Goal: Task Accomplishment & Management: Manage account settings

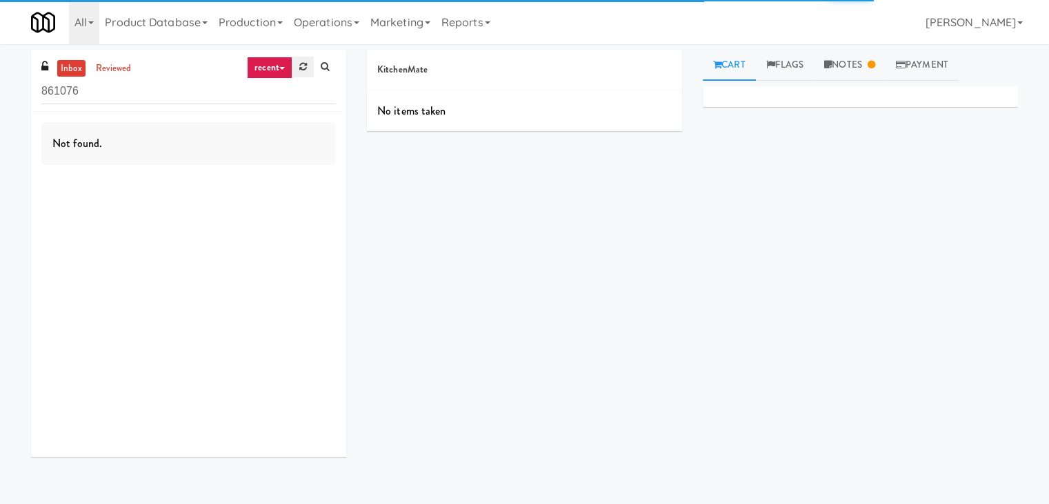
click at [309, 64] on link at bounding box center [302, 67] width 21 height 21
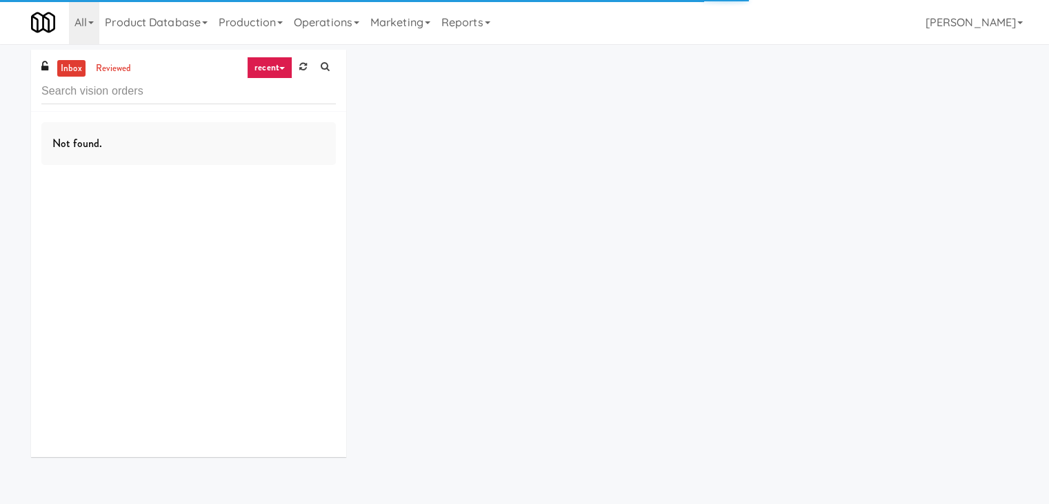
click at [273, 67] on link "recent" at bounding box center [270, 68] width 46 height 22
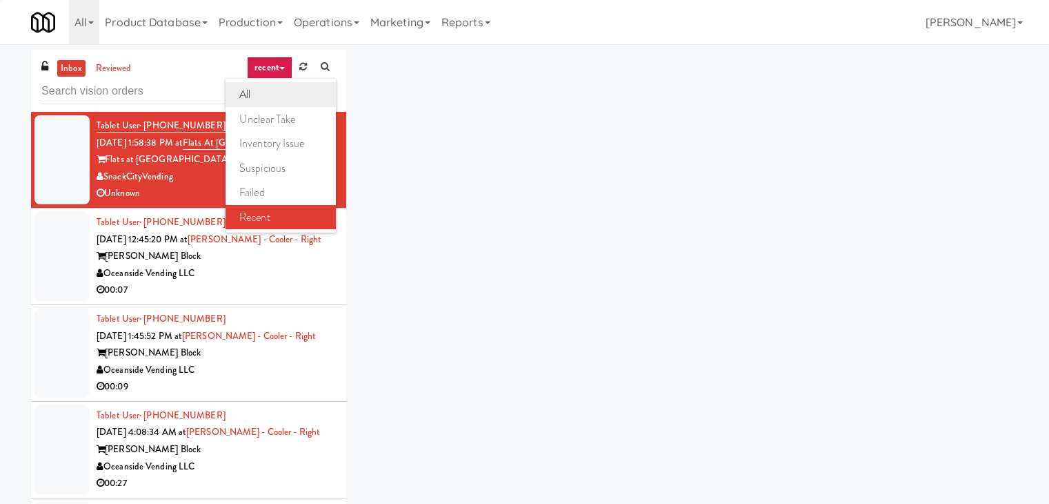
click at [277, 88] on link "all" at bounding box center [281, 94] width 110 height 25
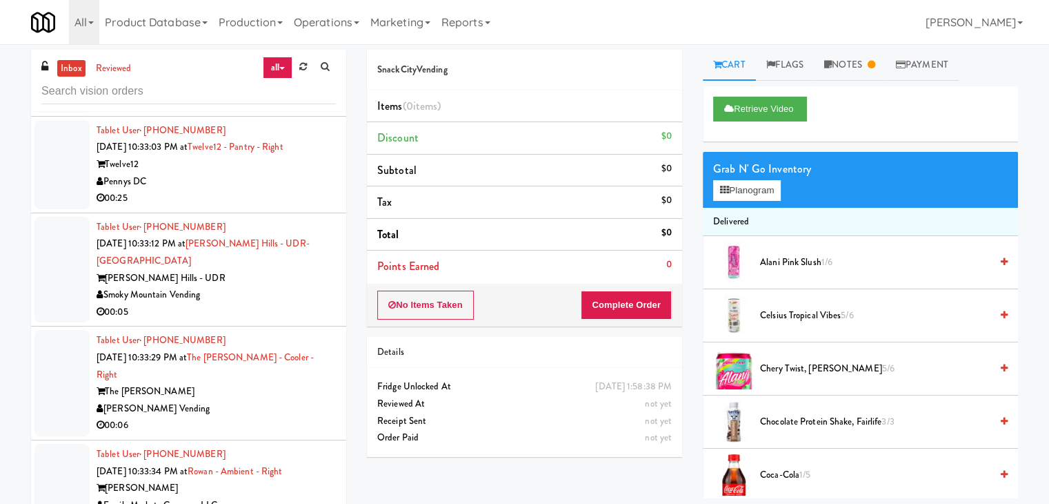
scroll to position [6692, 0]
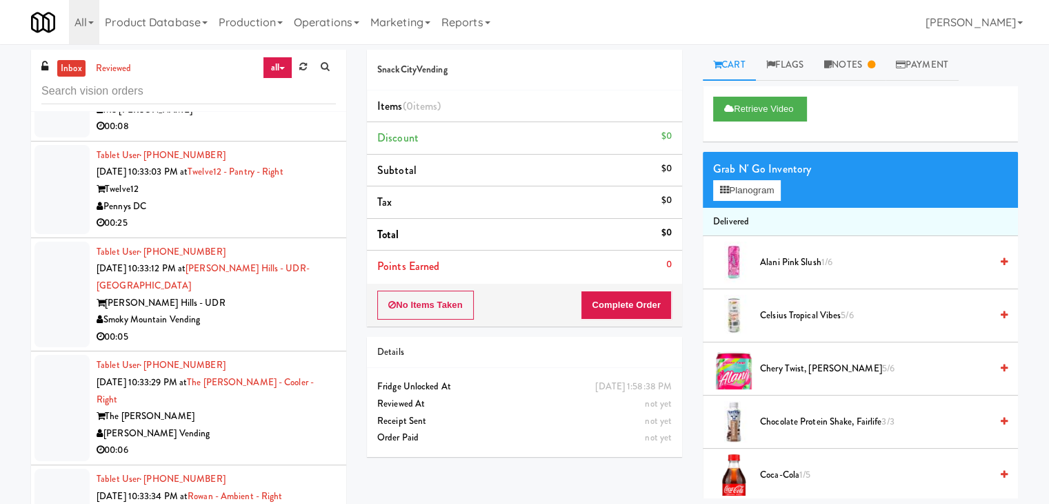
click at [245, 425] on div "[PERSON_NAME] Vending" at bounding box center [216, 433] width 239 height 17
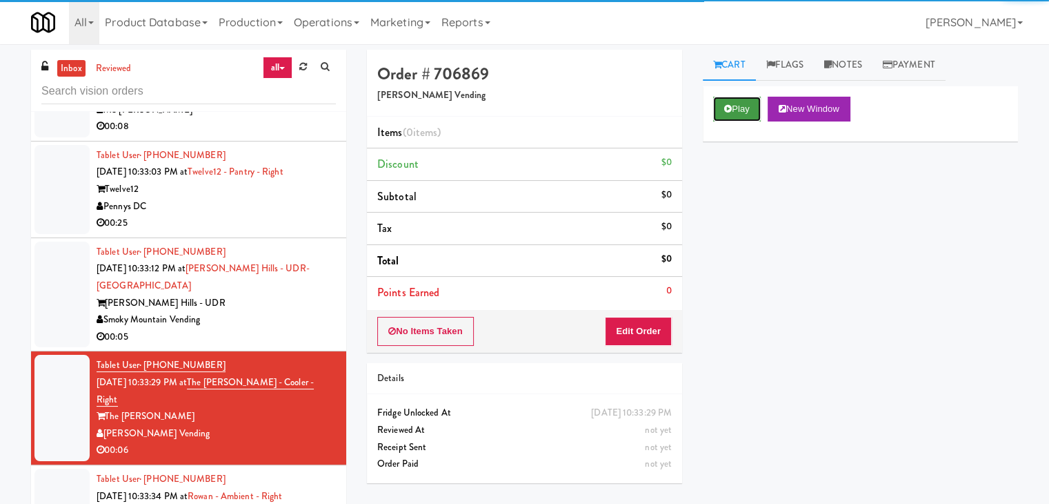
click at [733, 100] on button "Play" at bounding box center [737, 109] width 48 height 25
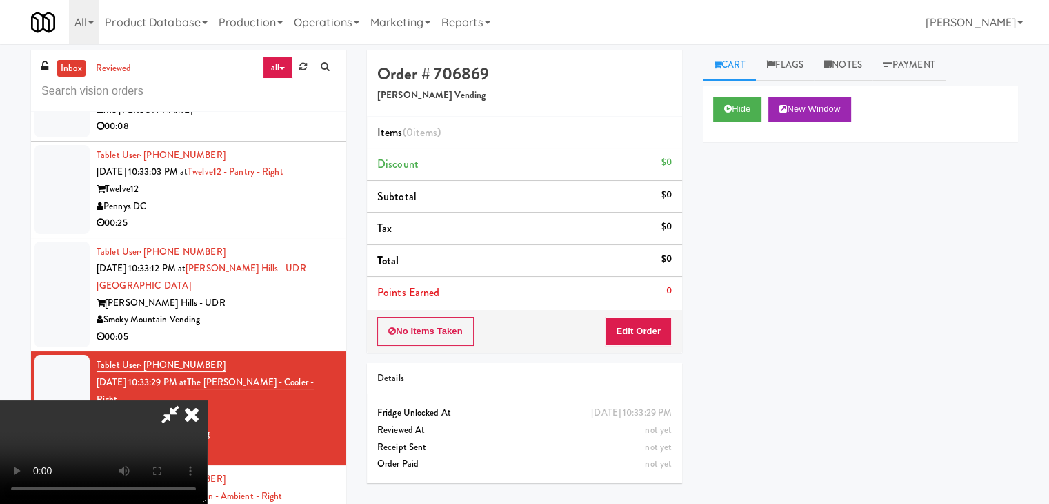
click at [622, 344] on div "No Items Taken Edit Order" at bounding box center [524, 331] width 315 height 43
click at [629, 340] on button "Edit Order" at bounding box center [638, 331] width 67 height 29
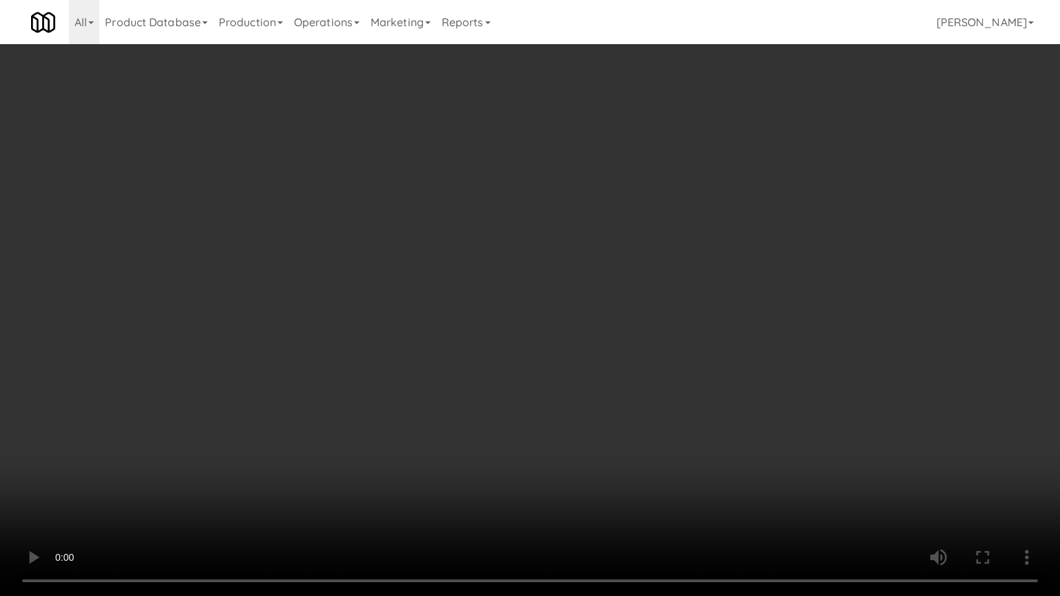
click at [555, 373] on video at bounding box center [530, 298] width 1060 height 596
click at [560, 373] on video at bounding box center [530, 298] width 1060 height 596
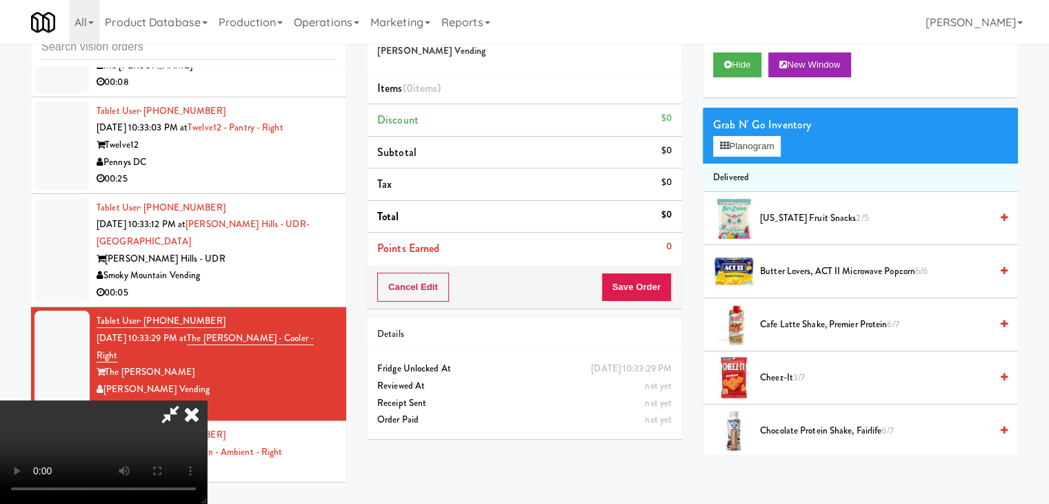
click at [207, 400] on video at bounding box center [103, 451] width 207 height 103
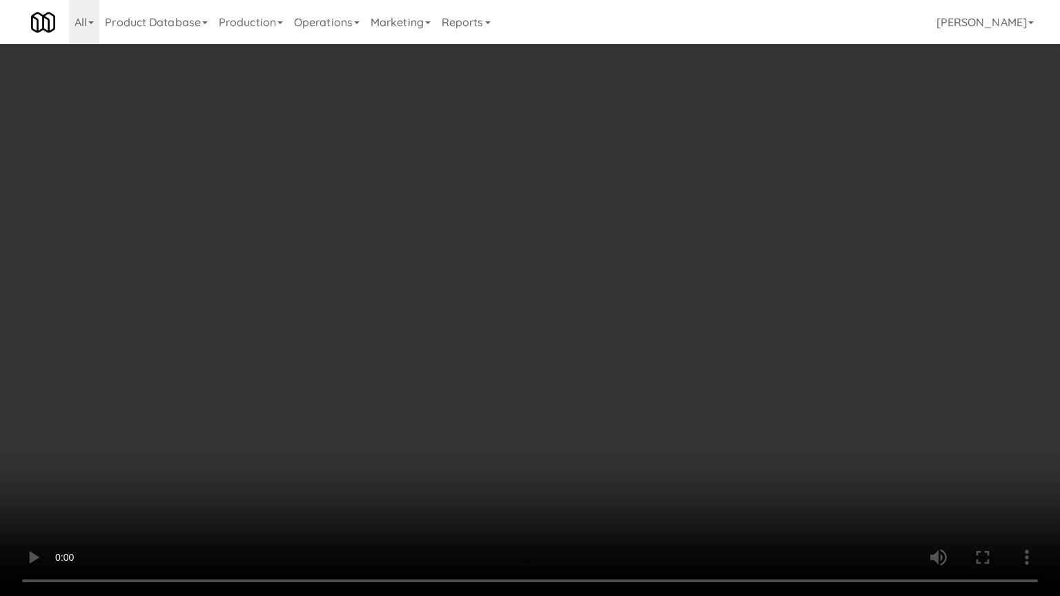
click at [505, 370] on video at bounding box center [530, 298] width 1060 height 596
click at [522, 368] on video at bounding box center [530, 298] width 1060 height 596
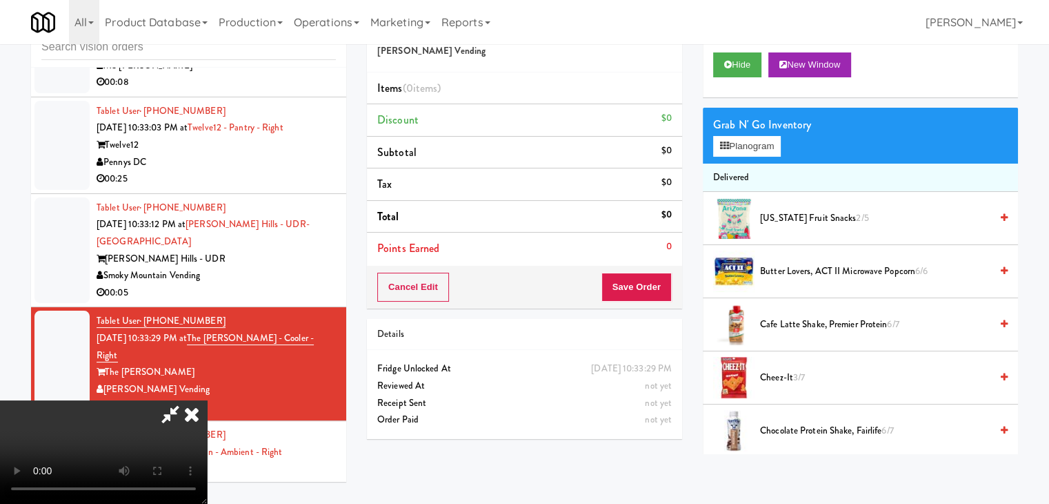
click at [207, 400] on video at bounding box center [103, 451] width 207 height 103
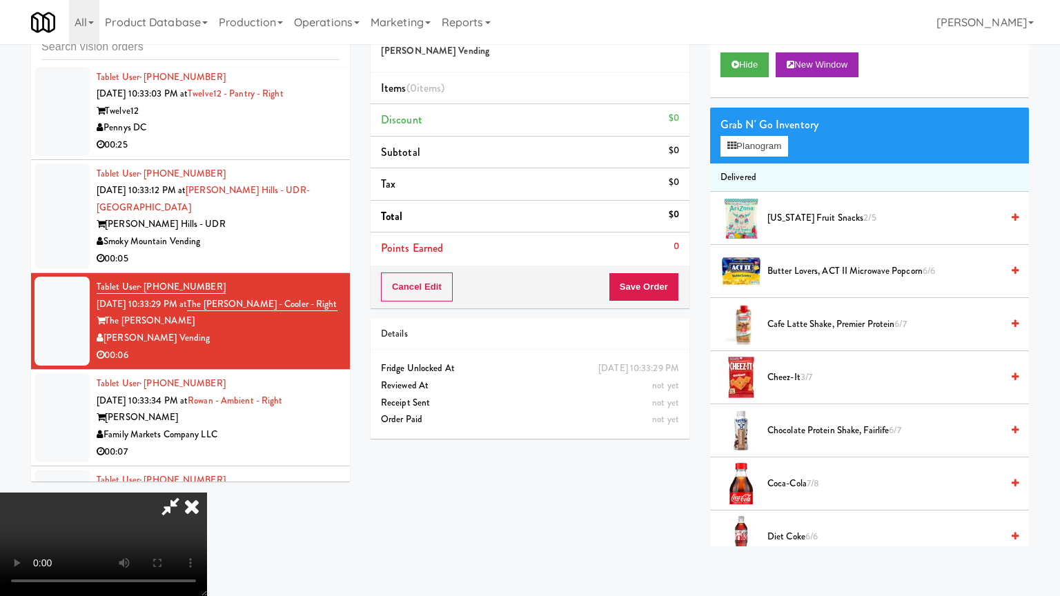
click at [207, 493] on video at bounding box center [103, 544] width 207 height 103
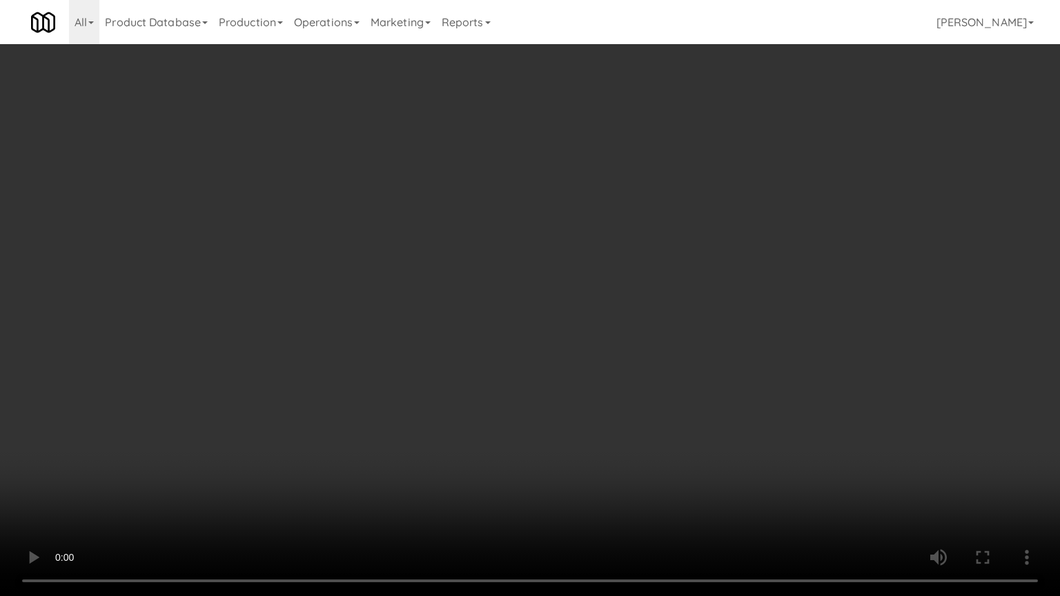
click at [437, 375] on video at bounding box center [530, 298] width 1060 height 596
click at [588, 313] on video at bounding box center [530, 298] width 1060 height 596
drag, startPoint x: 587, startPoint y: 314, endPoint x: 579, endPoint y: 324, distance: 12.3
click at [585, 315] on video at bounding box center [530, 298] width 1060 height 596
click at [581, 320] on video at bounding box center [530, 298] width 1060 height 596
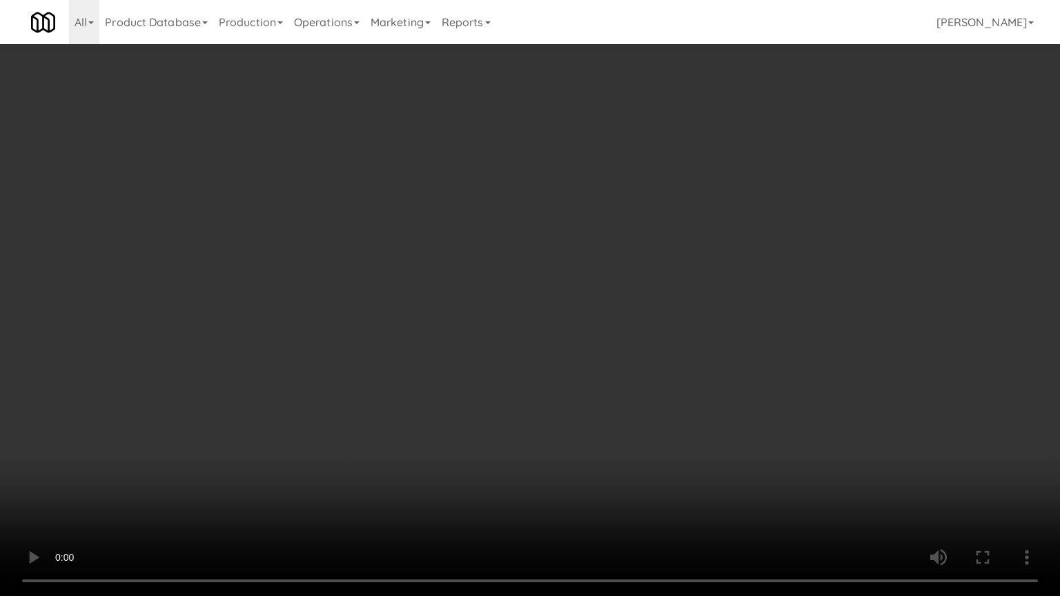
click at [584, 321] on video at bounding box center [530, 298] width 1060 height 596
click at [588, 321] on video at bounding box center [530, 298] width 1060 height 596
click at [659, 391] on video at bounding box center [530, 298] width 1060 height 596
drag, startPoint x: 657, startPoint y: 392, endPoint x: 656, endPoint y: 399, distance: 6.9
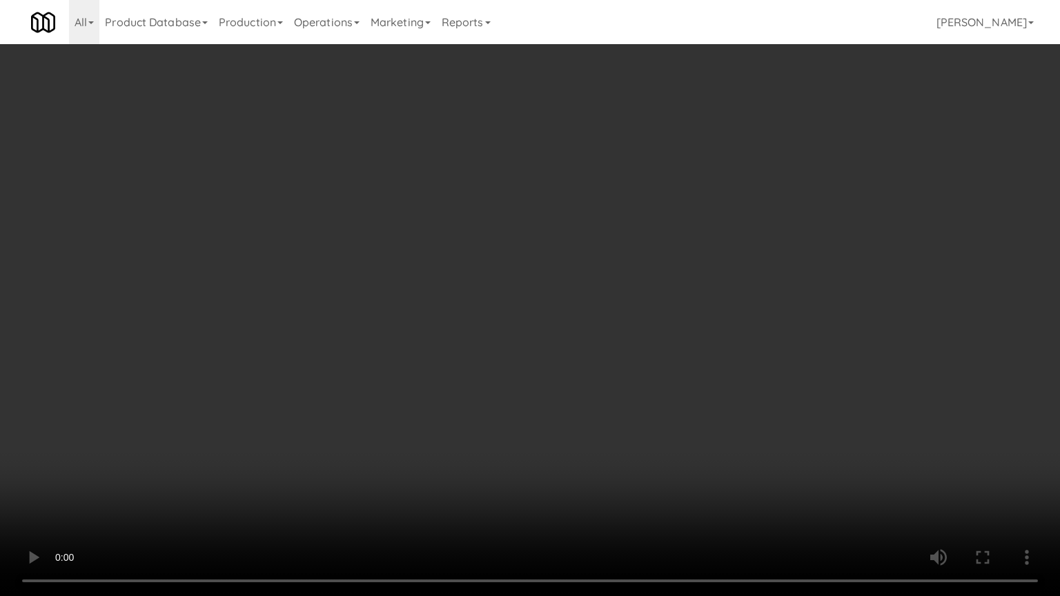
click at [657, 394] on video at bounding box center [530, 298] width 1060 height 596
click at [666, 360] on video at bounding box center [530, 298] width 1060 height 596
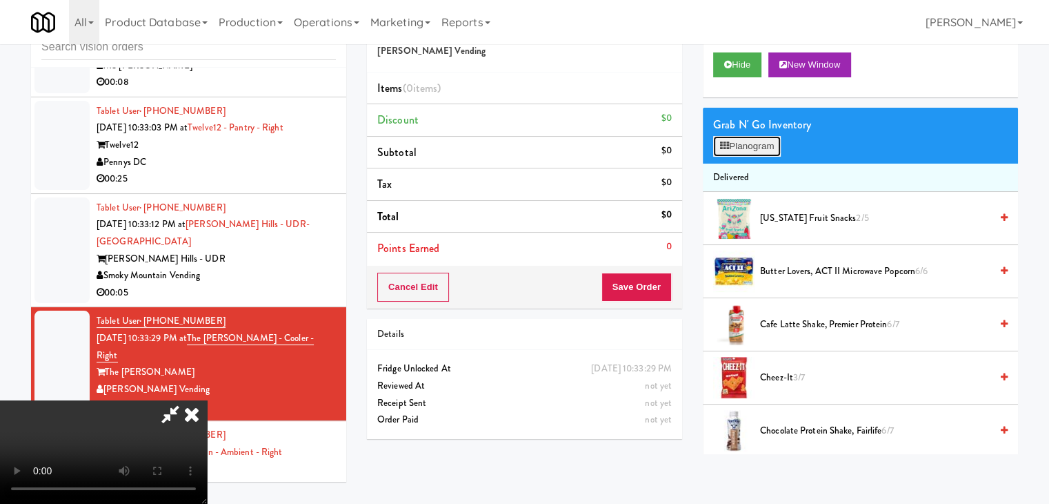
click at [749, 142] on button "Planogram" at bounding box center [747, 146] width 68 height 21
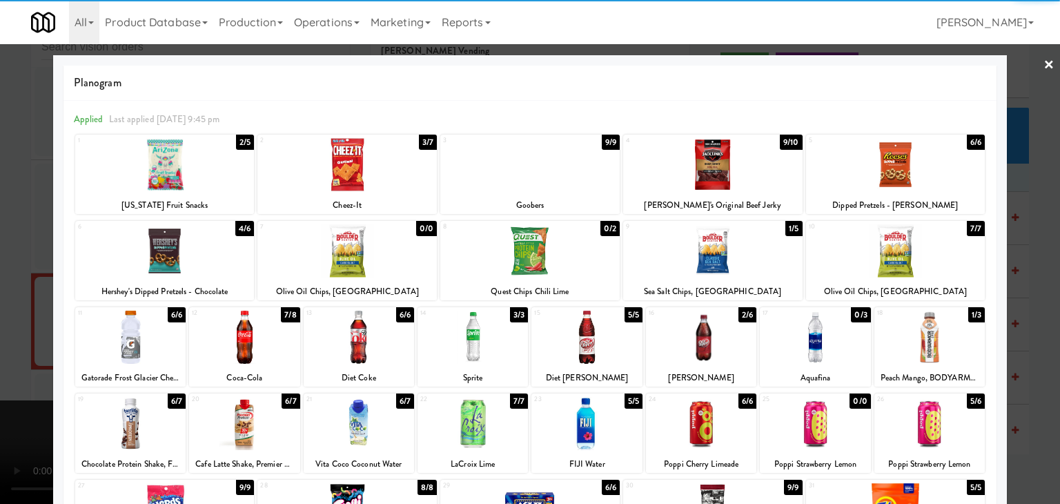
click at [159, 179] on div at bounding box center [164, 164] width 179 height 53
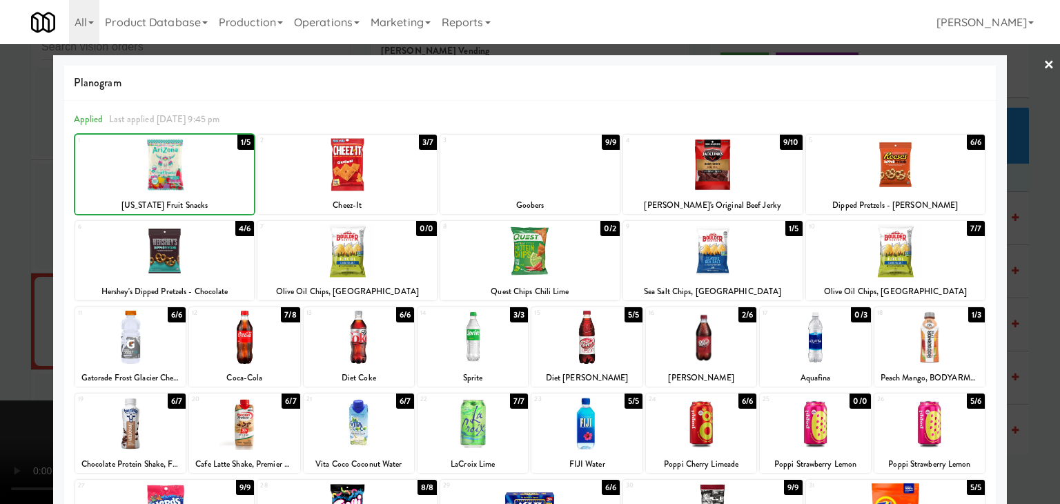
click at [17, 210] on div at bounding box center [530, 252] width 1060 height 504
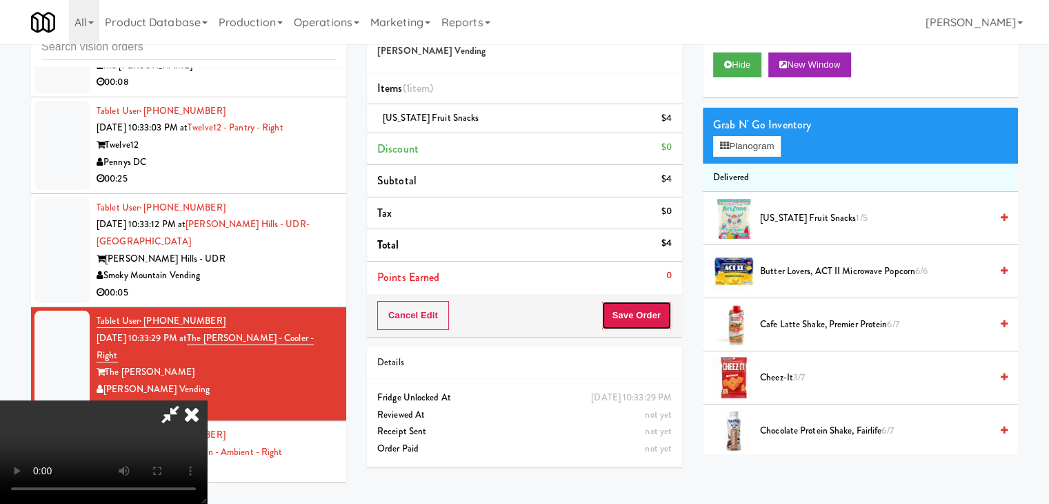
click at [657, 321] on button "Save Order" at bounding box center [637, 315] width 70 height 29
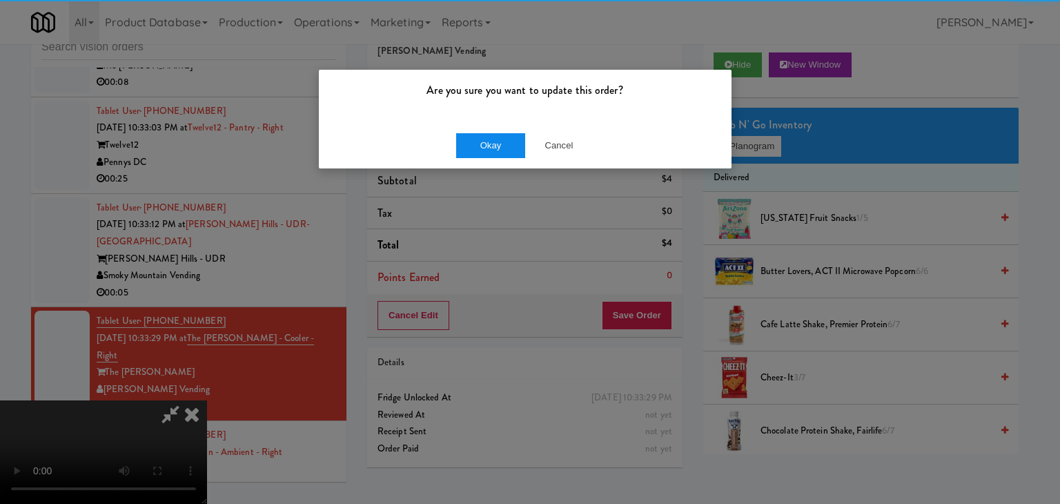
click at [485, 133] on div "Okay Cancel" at bounding box center [525, 145] width 413 height 46
click at [483, 137] on button "Okay" at bounding box center [490, 145] width 69 height 25
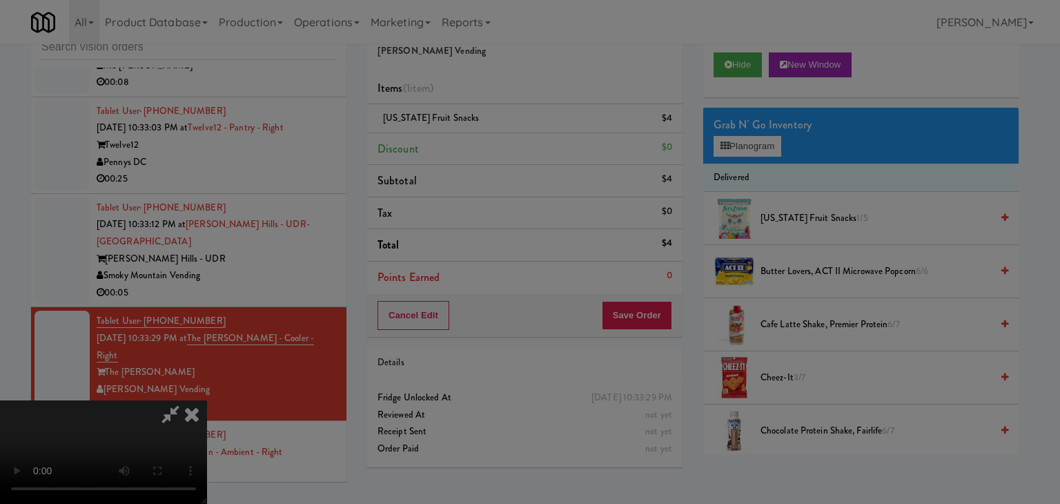
click at [481, 143] on div "Okay Cancel" at bounding box center [525, 120] width 413 height 46
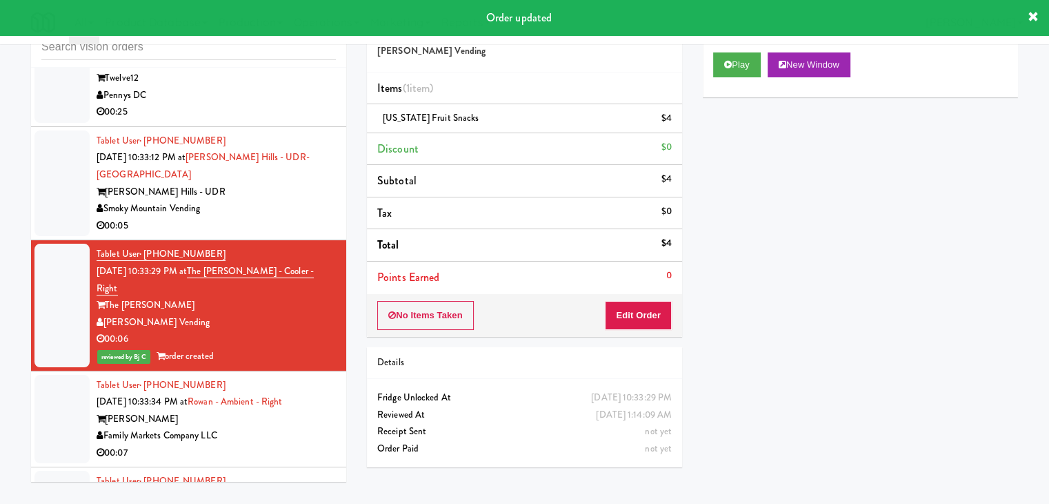
scroll to position [6830, 0]
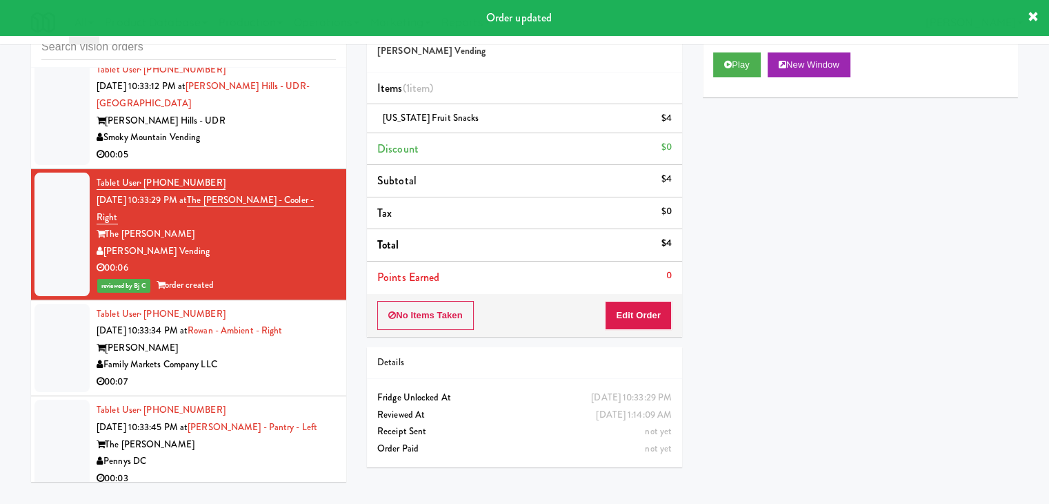
drag, startPoint x: 276, startPoint y: 210, endPoint x: 283, endPoint y: 208, distance: 7.0
click at [278, 373] on div "00:07" at bounding box center [216, 381] width 239 height 17
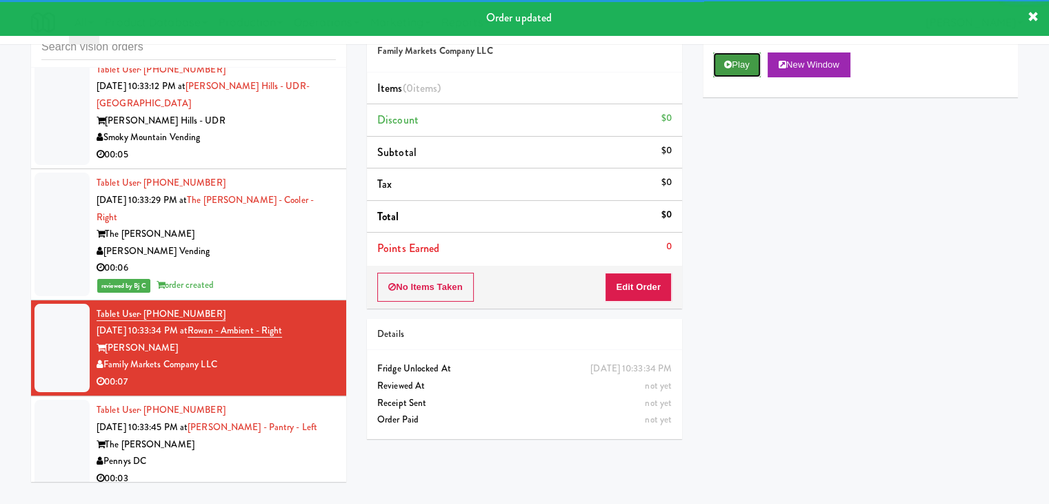
click at [740, 67] on button "Play" at bounding box center [737, 64] width 48 height 25
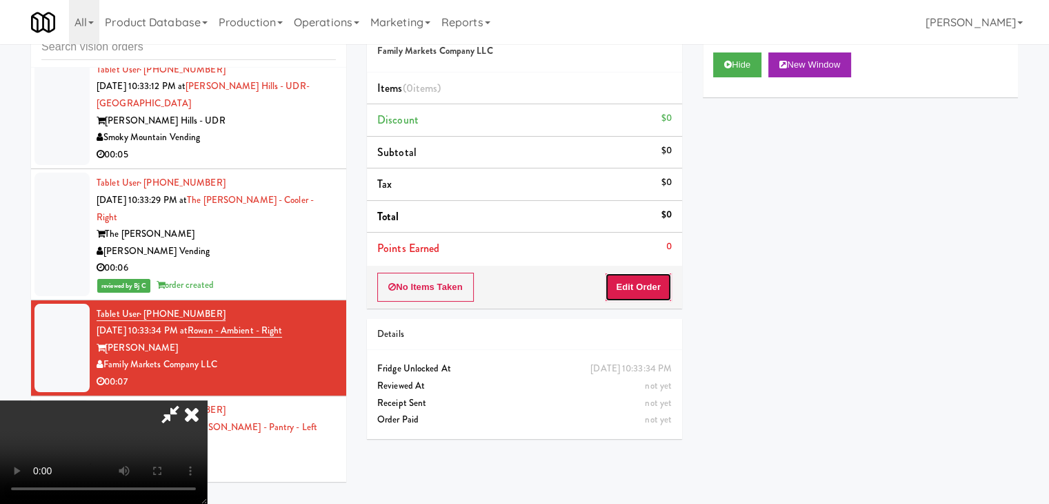
click at [640, 279] on button "Edit Order" at bounding box center [638, 286] width 67 height 29
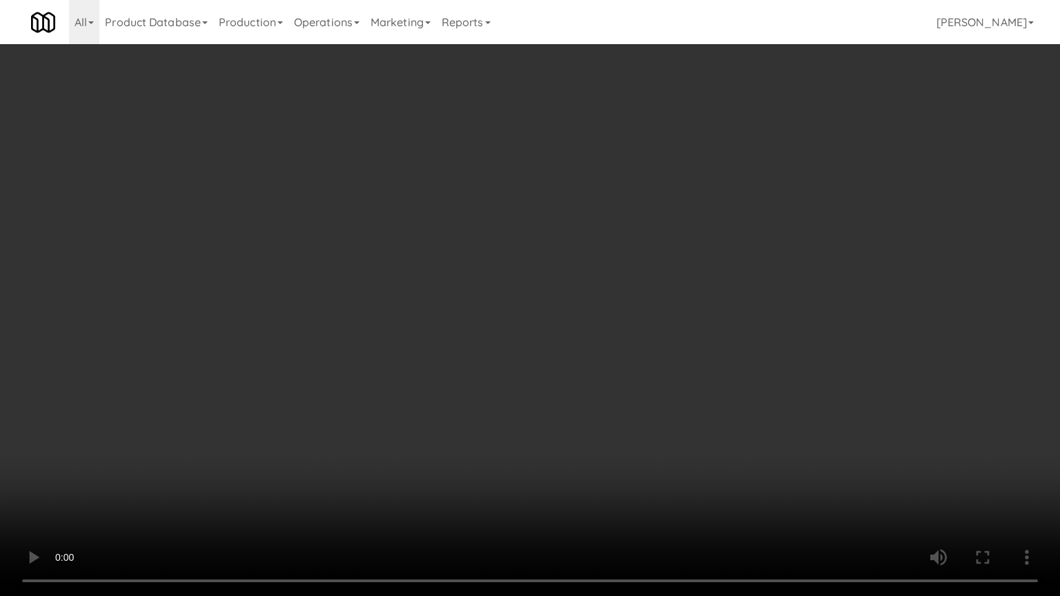
click at [686, 406] on video at bounding box center [530, 298] width 1060 height 596
click at [689, 401] on video at bounding box center [530, 298] width 1060 height 596
click at [690, 401] on video at bounding box center [530, 298] width 1060 height 596
click at [684, 410] on video at bounding box center [530, 298] width 1060 height 596
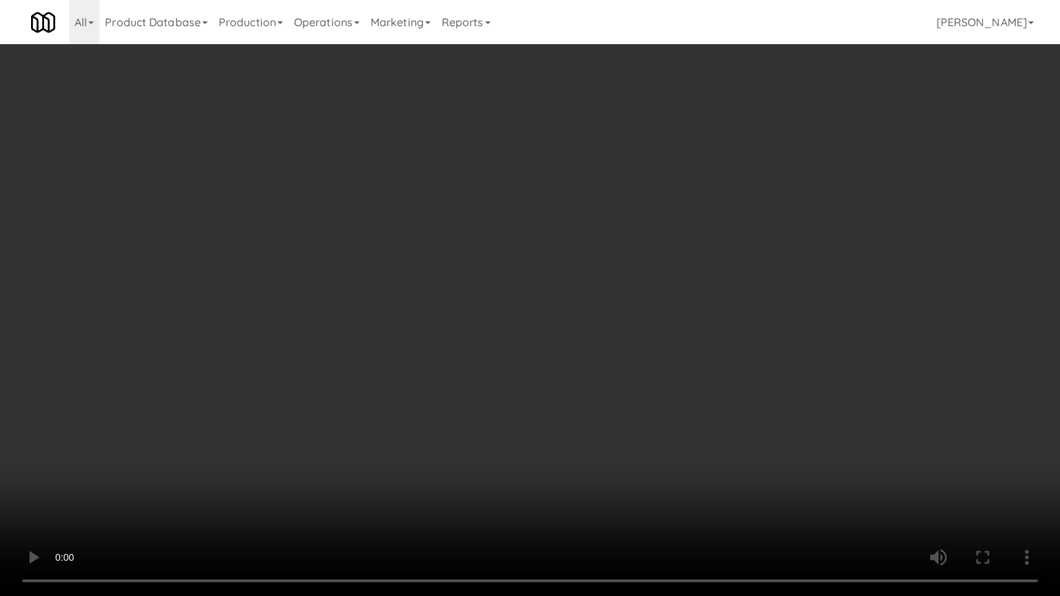
click at [686, 411] on video at bounding box center [530, 298] width 1060 height 596
click at [687, 412] on video at bounding box center [530, 298] width 1060 height 596
drag, startPoint x: 687, startPoint y: 412, endPoint x: 687, endPoint y: 419, distance: 7.6
click at [687, 414] on video at bounding box center [530, 298] width 1060 height 596
click at [690, 400] on video at bounding box center [530, 298] width 1060 height 596
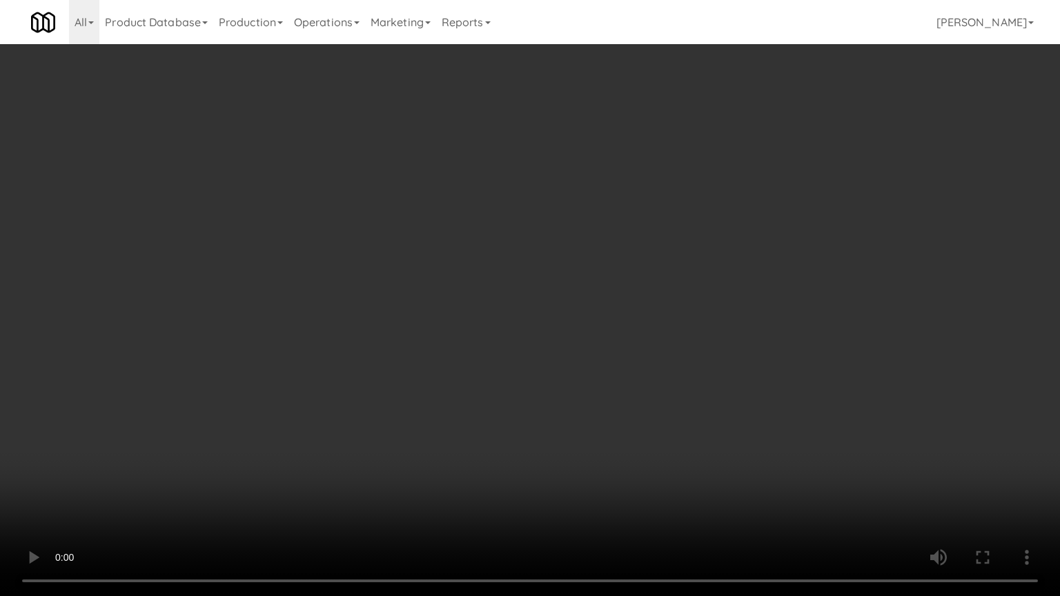
click at [690, 400] on video at bounding box center [530, 298] width 1060 height 596
click at [691, 405] on video at bounding box center [530, 298] width 1060 height 596
click at [691, 403] on video at bounding box center [530, 298] width 1060 height 596
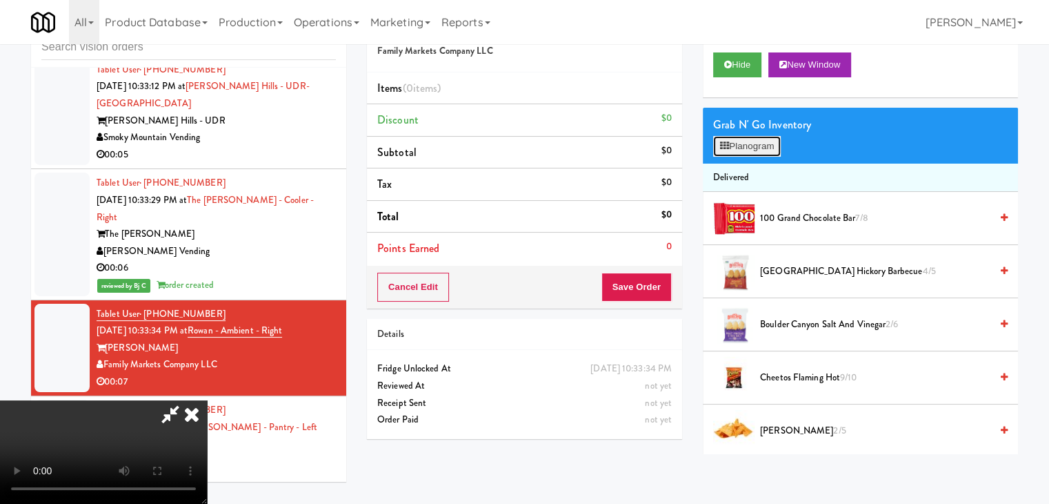
click at [758, 150] on button "Planogram" at bounding box center [747, 146] width 68 height 21
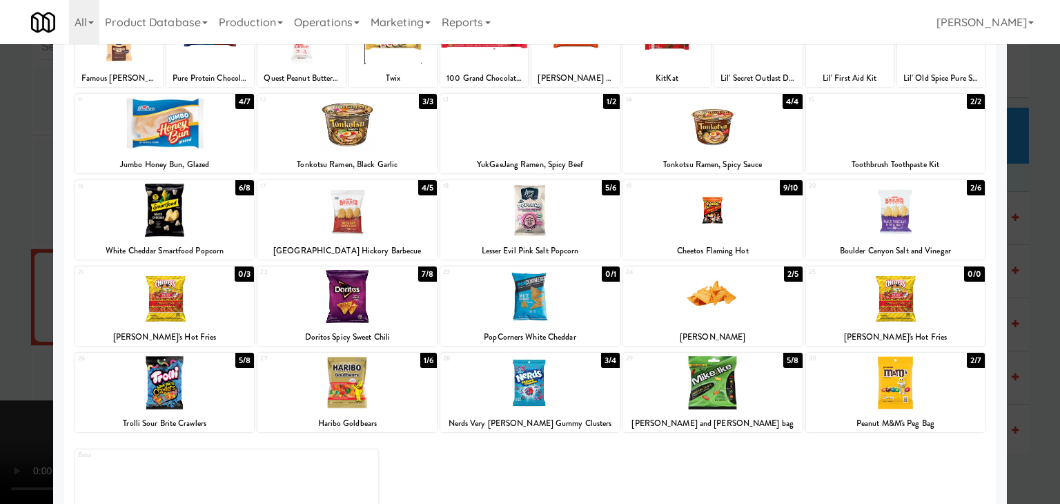
scroll to position [105, 0]
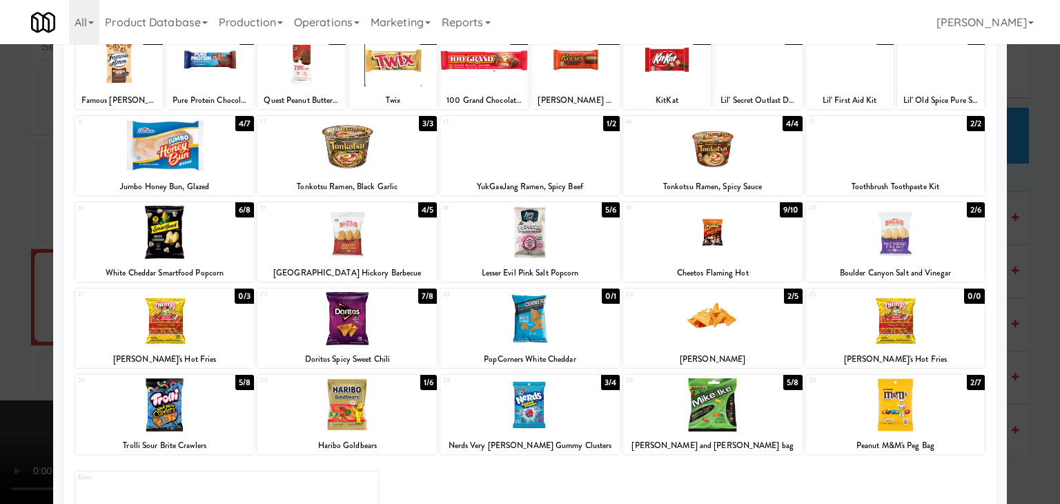
click at [379, 330] on div at bounding box center [346, 318] width 179 height 53
drag, startPoint x: 0, startPoint y: 346, endPoint x: 185, endPoint y: 341, distance: 184.9
click at [14, 342] on div at bounding box center [530, 252] width 1060 height 504
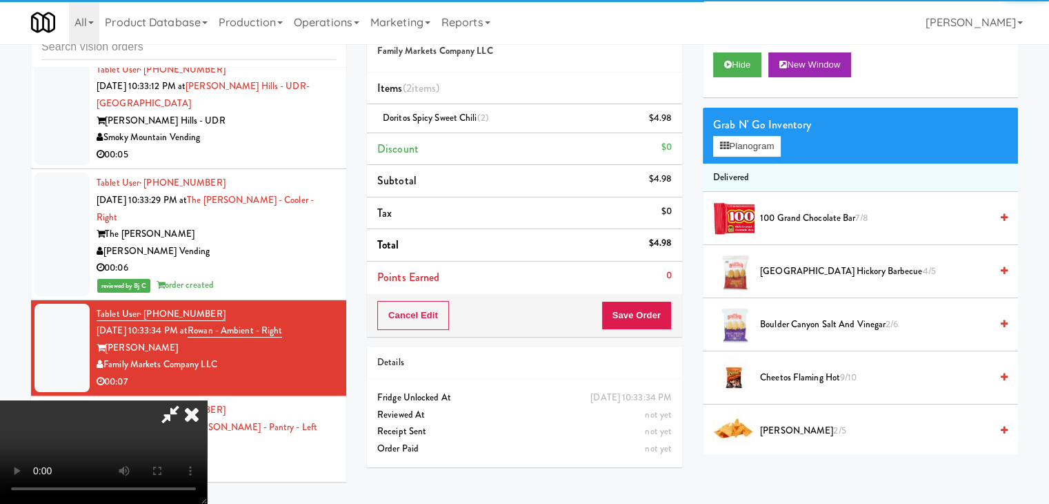
click at [207, 400] on video at bounding box center [103, 451] width 207 height 103
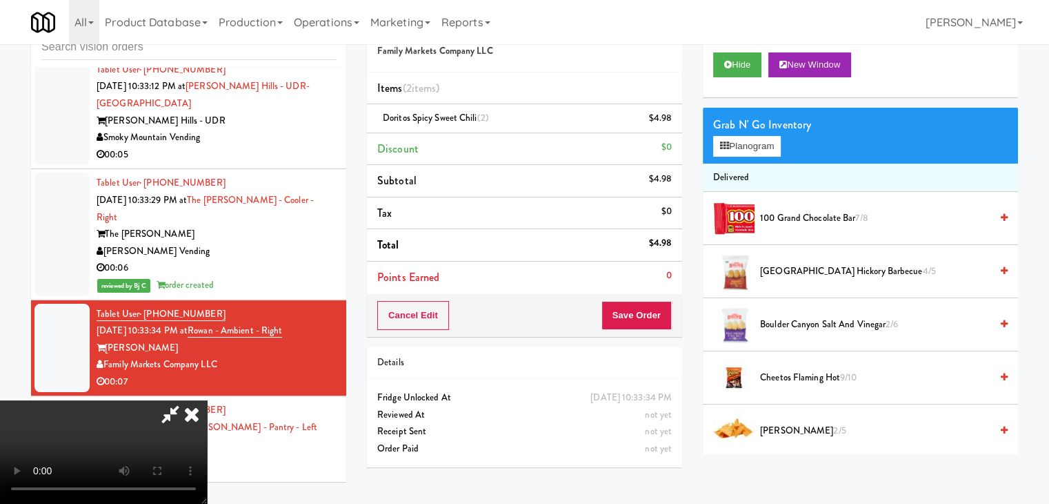
click at [762, 133] on div "Grab N' Go Inventory" at bounding box center [860, 125] width 295 height 21
click at [757, 148] on button "Planogram" at bounding box center [747, 146] width 68 height 21
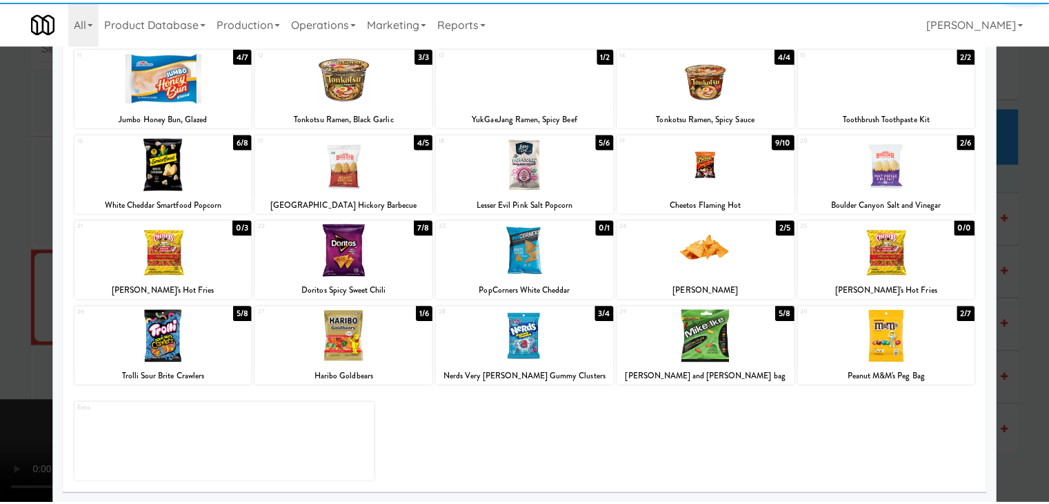
scroll to position [174, 0]
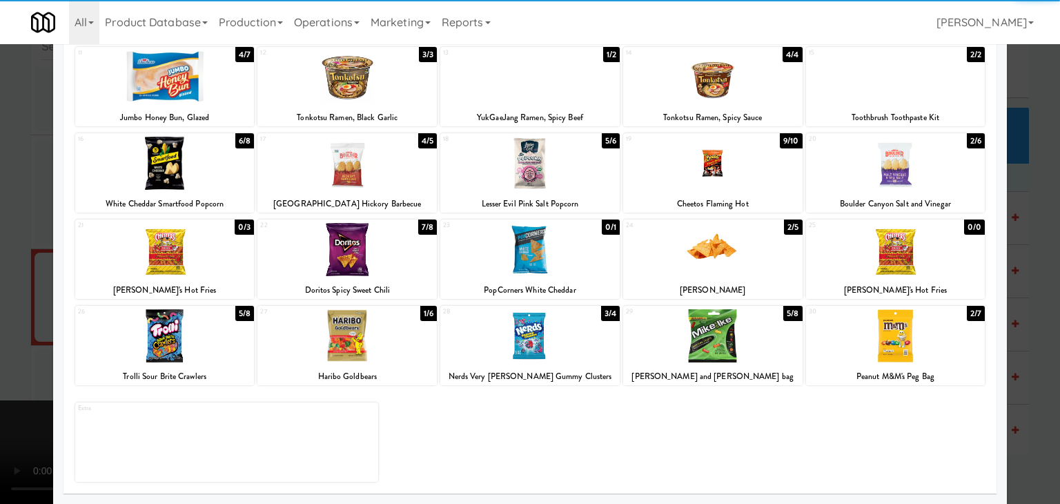
click at [530, 334] on div at bounding box center [529, 335] width 179 height 53
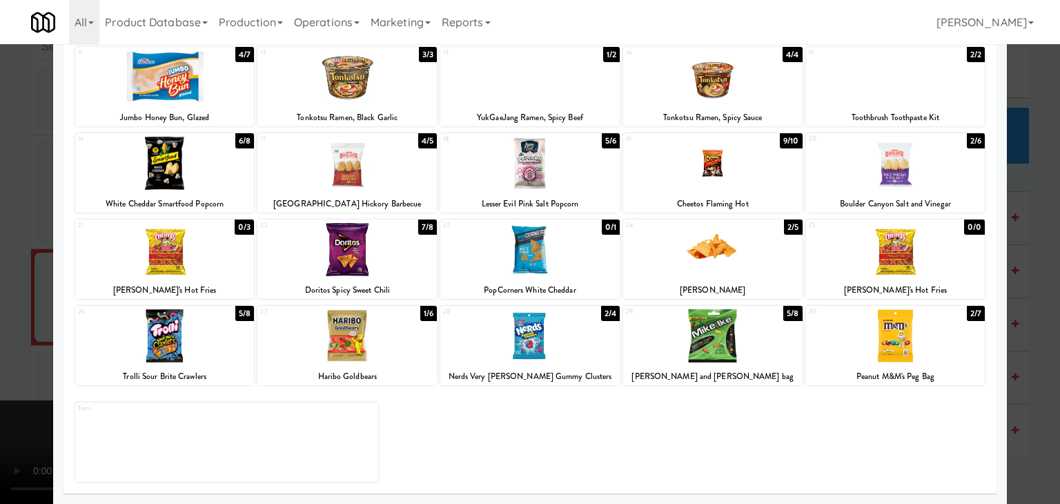
drag, startPoint x: 0, startPoint y: 366, endPoint x: 190, endPoint y: 355, distance: 190.1
click at [21, 362] on div at bounding box center [530, 252] width 1060 height 504
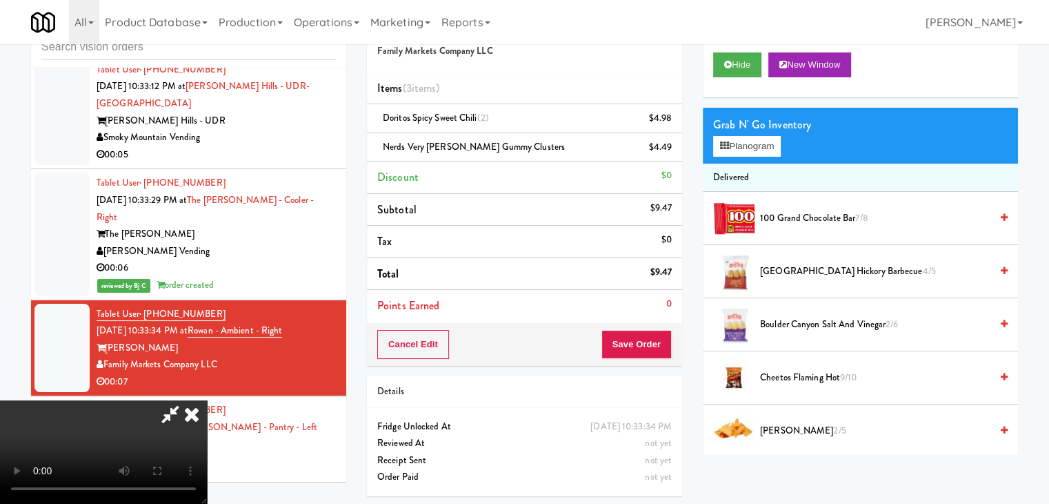
click at [671, 348] on div "Cancel Edit Save Order" at bounding box center [524, 344] width 315 height 43
click at [648, 346] on button "Save Order" at bounding box center [637, 344] width 70 height 29
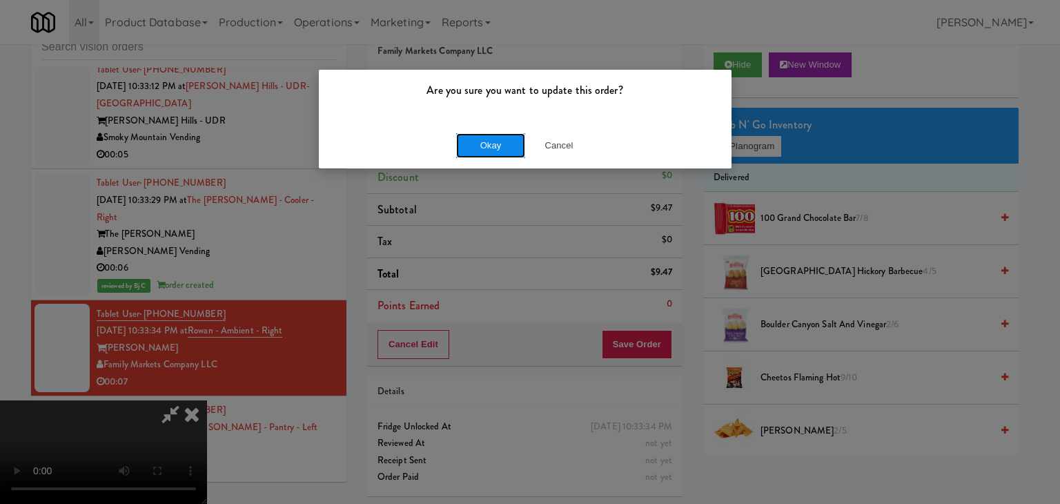
click at [506, 148] on button "Okay" at bounding box center [490, 145] width 69 height 25
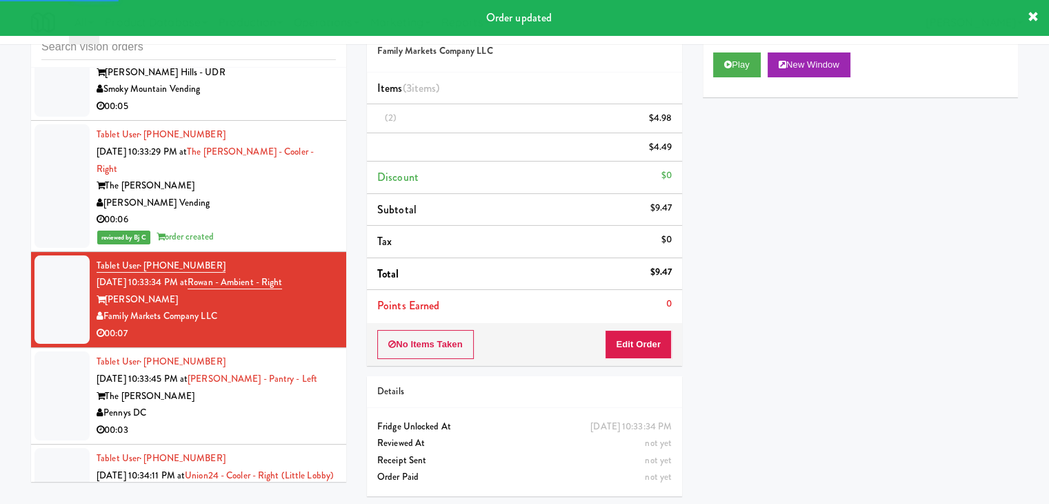
scroll to position [6968, 0]
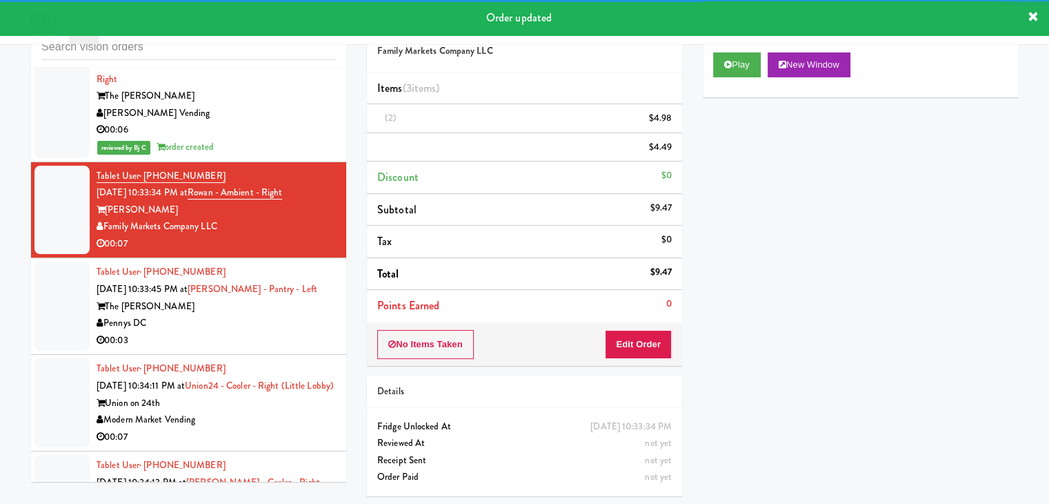
click at [309, 264] on div "Tablet User · (616) 607-4352 [DATE] 10:33:45 PM at [PERSON_NAME][GEOGRAPHIC_DAT…" at bounding box center [216, 306] width 239 height 85
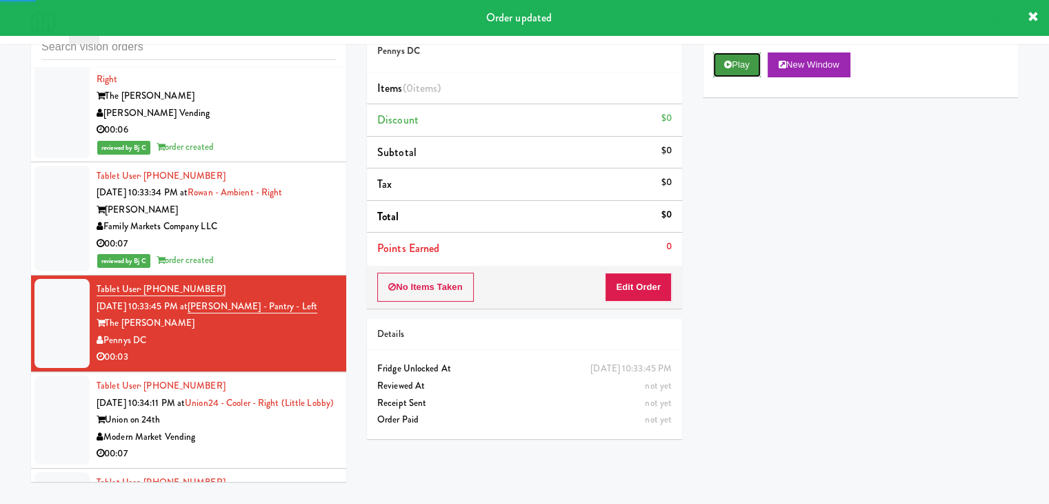
click at [735, 61] on button "Play" at bounding box center [737, 64] width 48 height 25
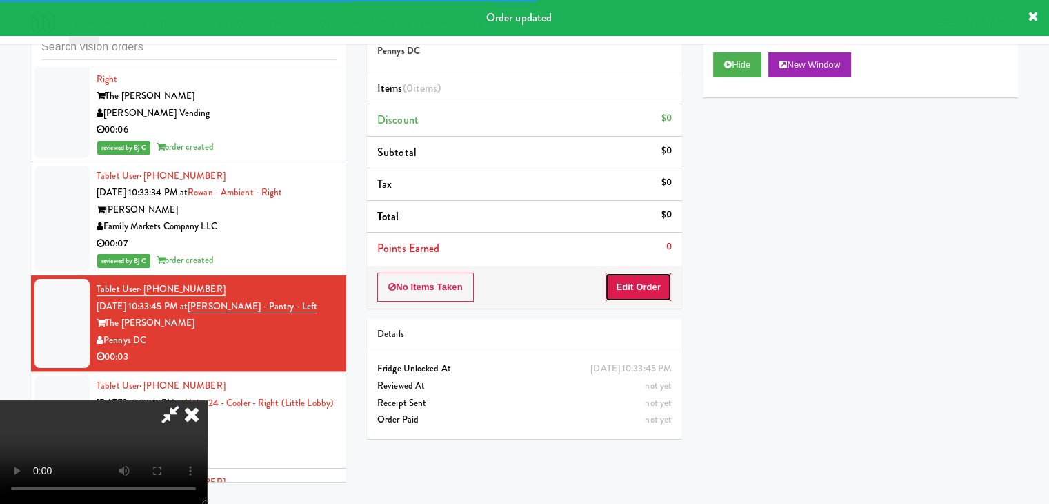
click at [650, 285] on button "Edit Order" at bounding box center [638, 286] width 67 height 29
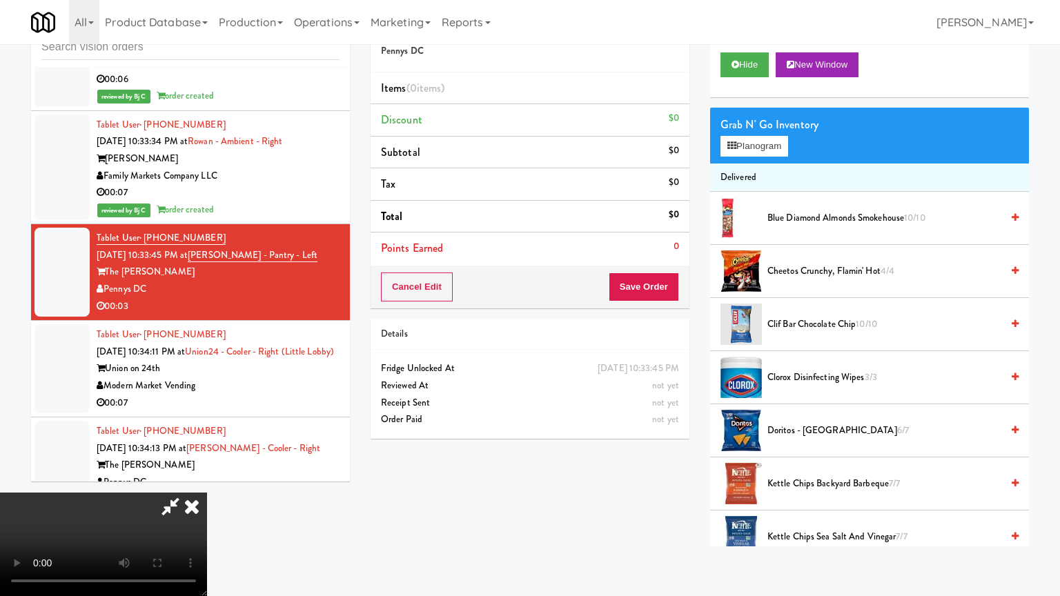
click at [207, 493] on video at bounding box center [103, 544] width 207 height 103
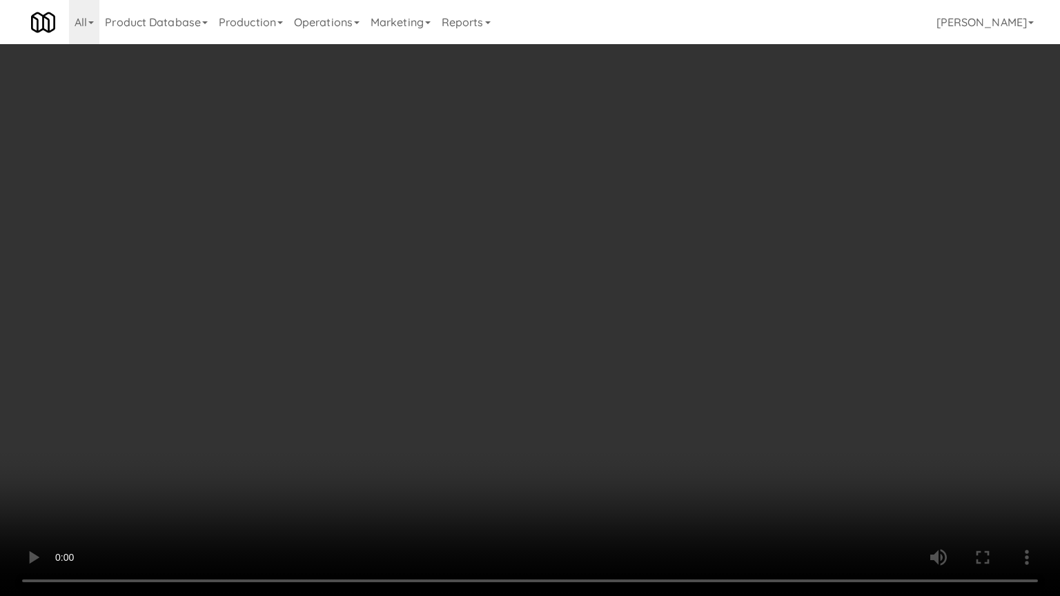
click at [632, 370] on video at bounding box center [530, 298] width 1060 height 596
click at [671, 353] on video at bounding box center [530, 298] width 1060 height 596
click at [681, 344] on video at bounding box center [530, 298] width 1060 height 596
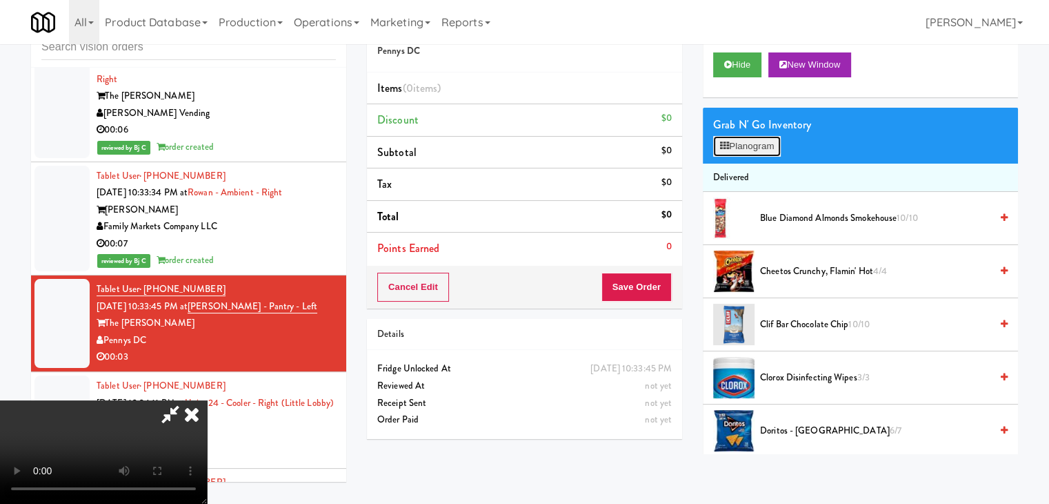
click at [764, 143] on button "Planogram" at bounding box center [747, 146] width 68 height 21
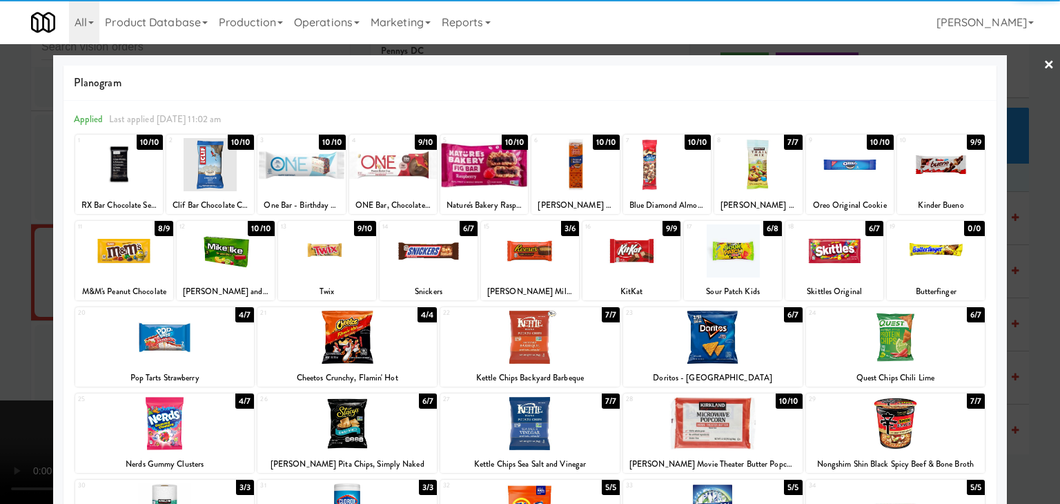
click at [344, 344] on div at bounding box center [346, 336] width 179 height 53
click at [344, 343] on div at bounding box center [346, 336] width 179 height 53
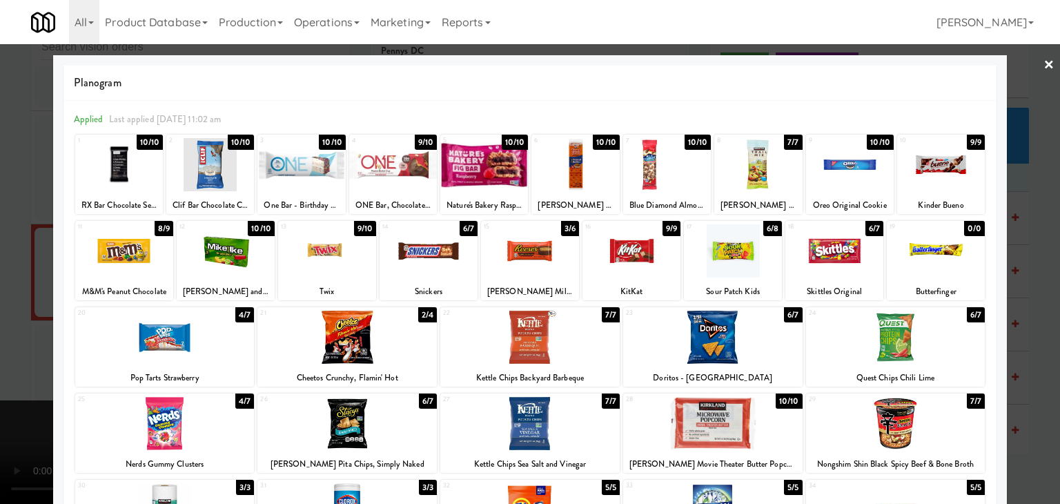
drag, startPoint x: 0, startPoint y: 351, endPoint x: 322, endPoint y: 319, distance: 323.7
click at [52, 340] on div "× Planogram Applied Last applied [DATE] 11:02 am 1 10/10 RX Bar Chocolate Sea S…" at bounding box center [530, 252] width 1060 height 504
click at [0, 326] on div at bounding box center [530, 252] width 1060 height 504
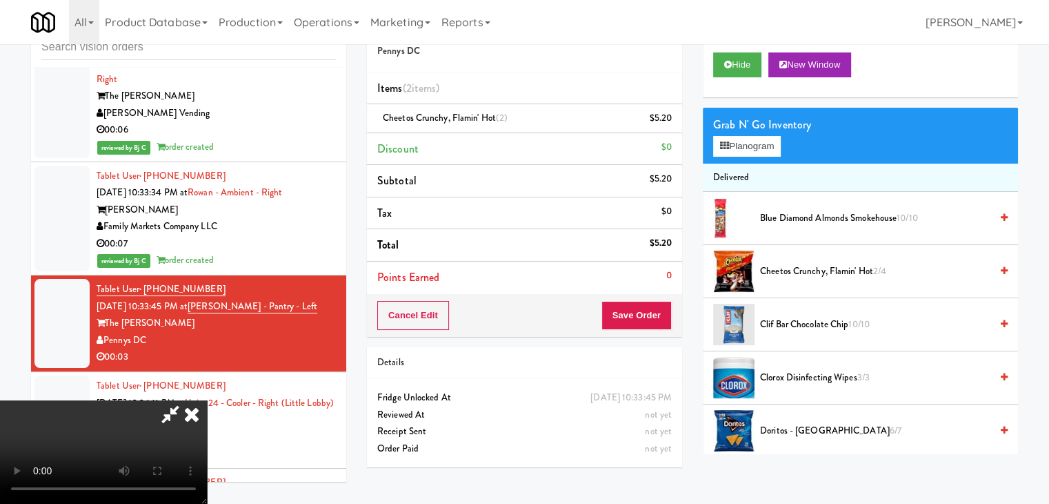
click at [23, 400] on video at bounding box center [103, 451] width 207 height 103
click at [640, 319] on button "Save Order" at bounding box center [637, 315] width 70 height 29
click at [643, 319] on button "Save Order" at bounding box center [637, 315] width 70 height 29
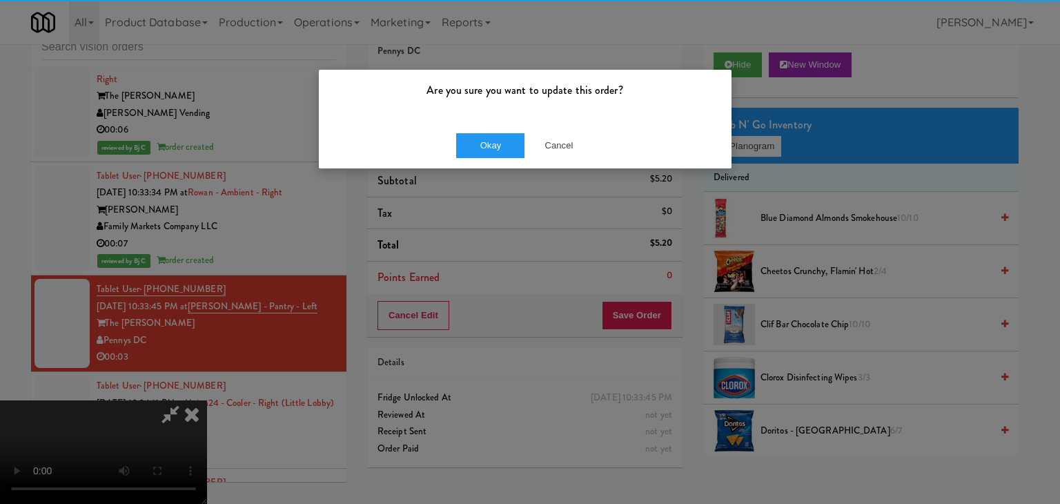
click at [490, 163] on div "Okay Cancel" at bounding box center [525, 145] width 413 height 46
click at [492, 155] on button "Okay" at bounding box center [490, 145] width 69 height 25
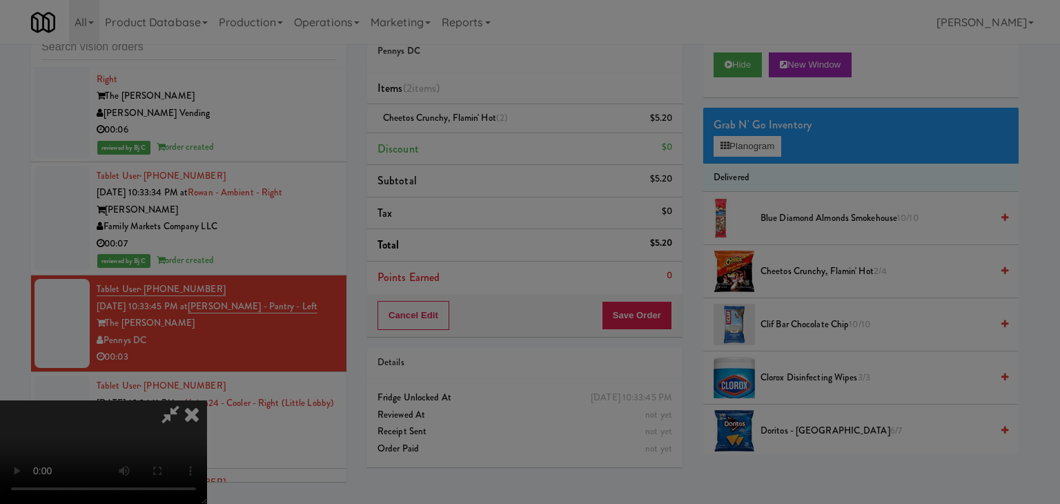
click at [493, 152] on body "Are you sure you want to update this order? Okay Cancel Okay Are you sure you w…" at bounding box center [530, 252] width 1060 height 504
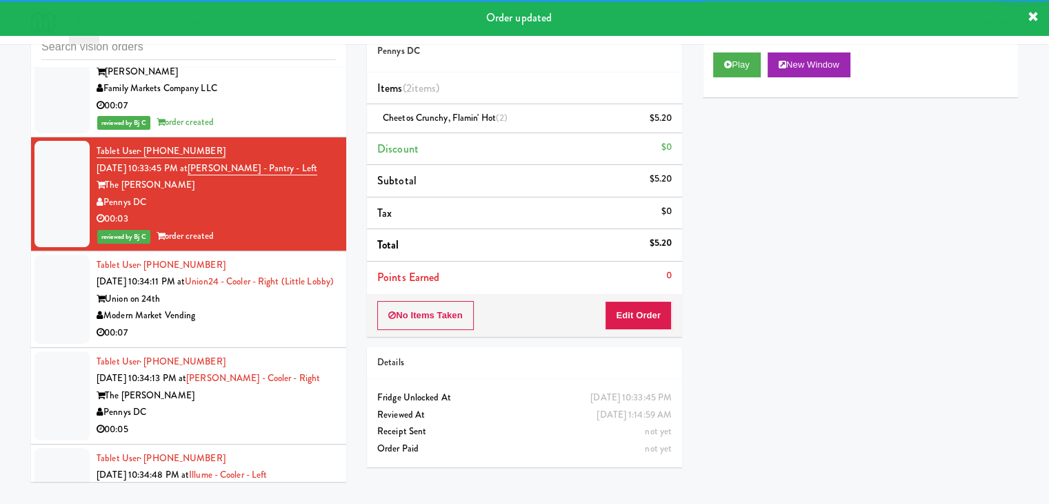
scroll to position [7122, 0]
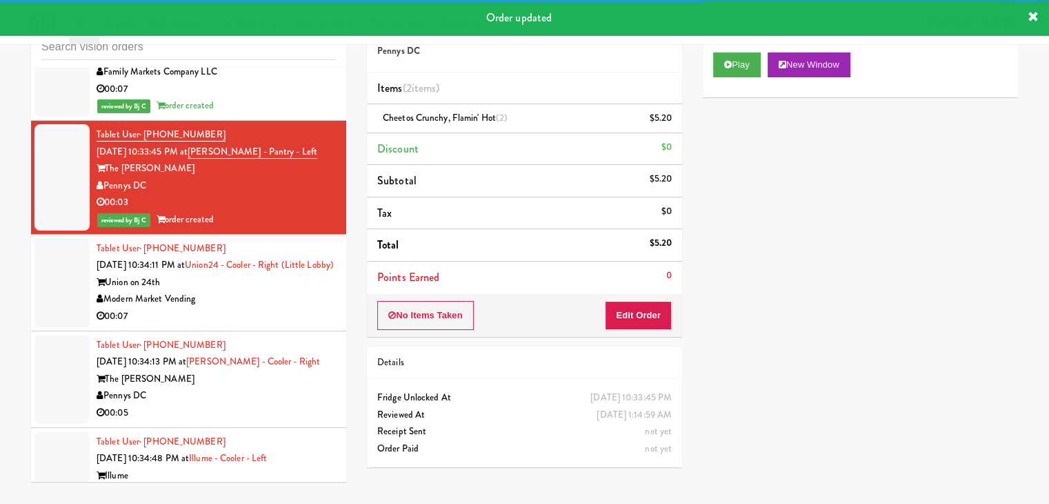
click at [275, 290] on div "Modern Market Vending" at bounding box center [216, 298] width 239 height 17
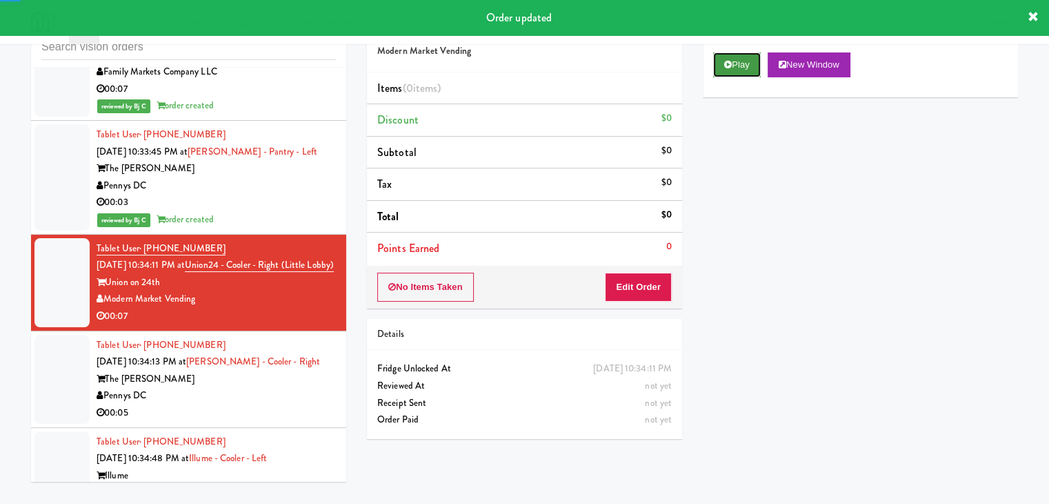
click at [728, 61] on icon at bounding box center [728, 64] width 8 height 9
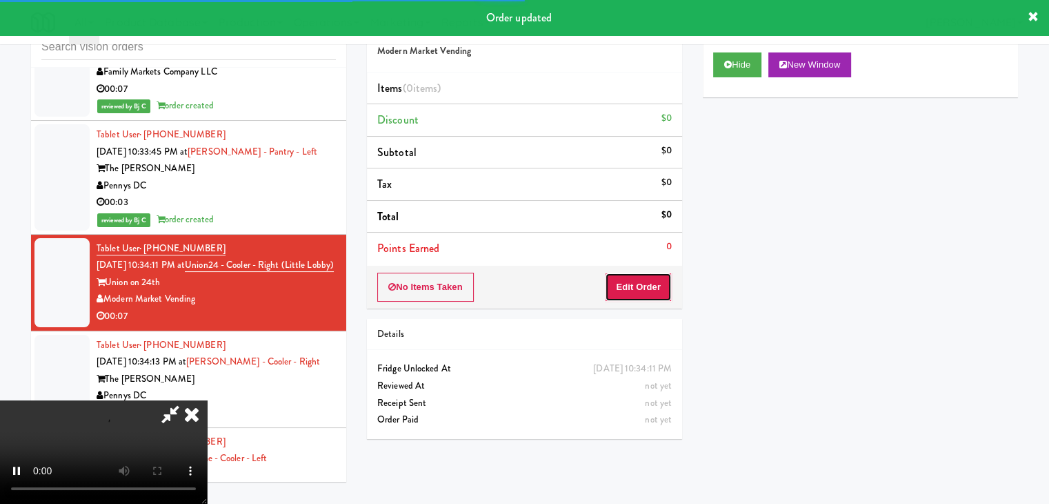
click at [644, 282] on button "Edit Order" at bounding box center [638, 286] width 67 height 29
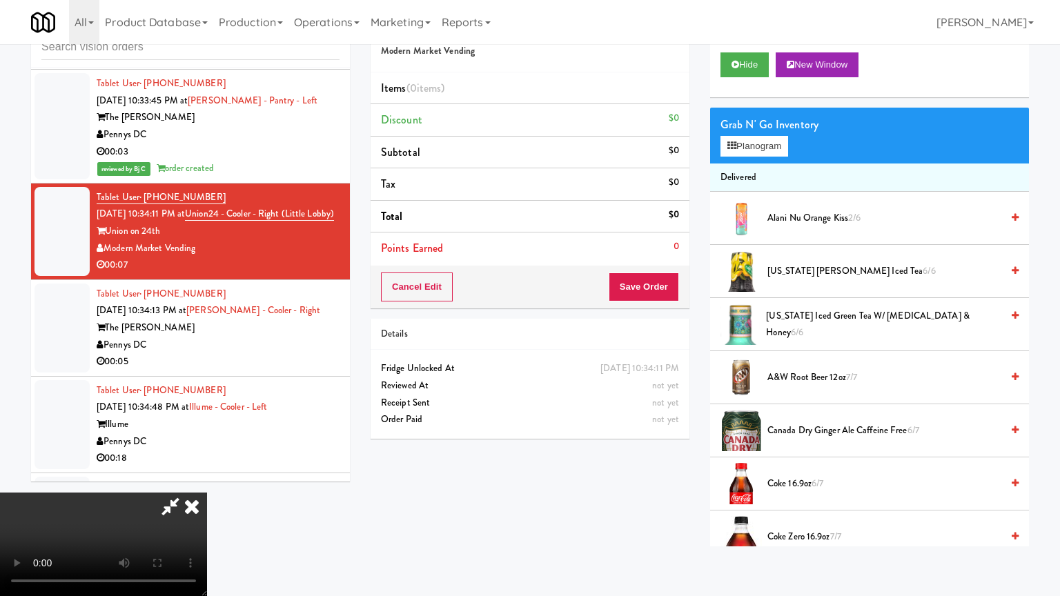
click at [207, 493] on video at bounding box center [103, 544] width 207 height 103
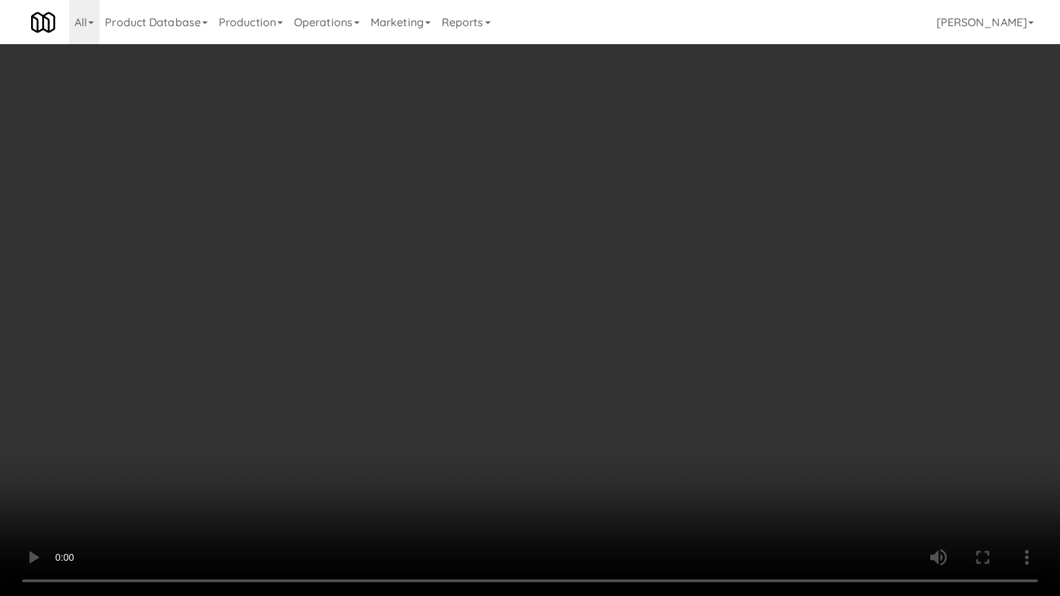
click at [633, 425] on video at bounding box center [530, 298] width 1060 height 596
click at [638, 428] on video at bounding box center [530, 298] width 1060 height 596
click at [650, 415] on video at bounding box center [530, 298] width 1060 height 596
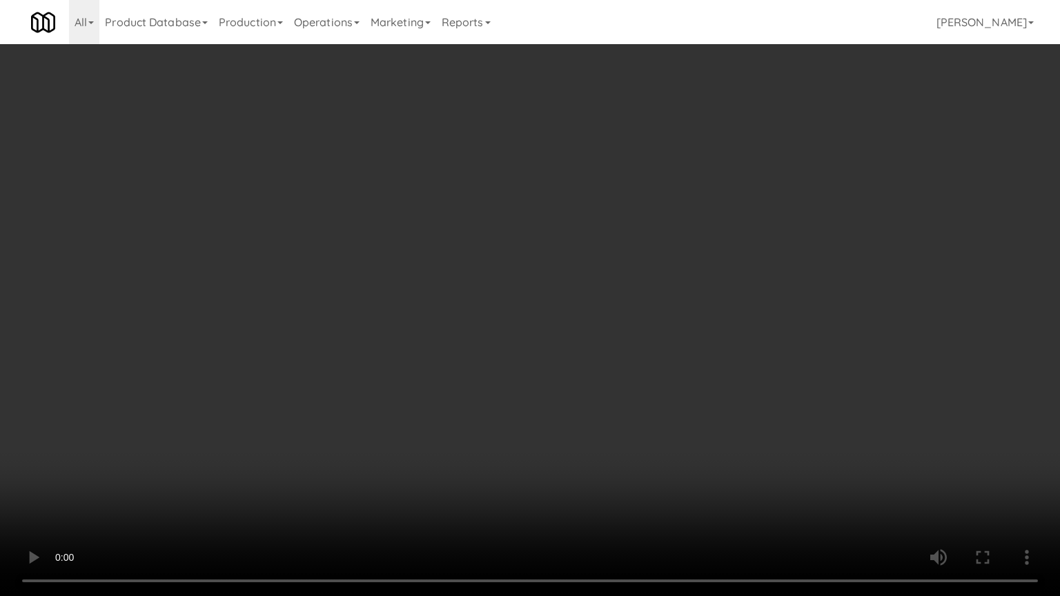
click at [654, 408] on video at bounding box center [530, 298] width 1060 height 596
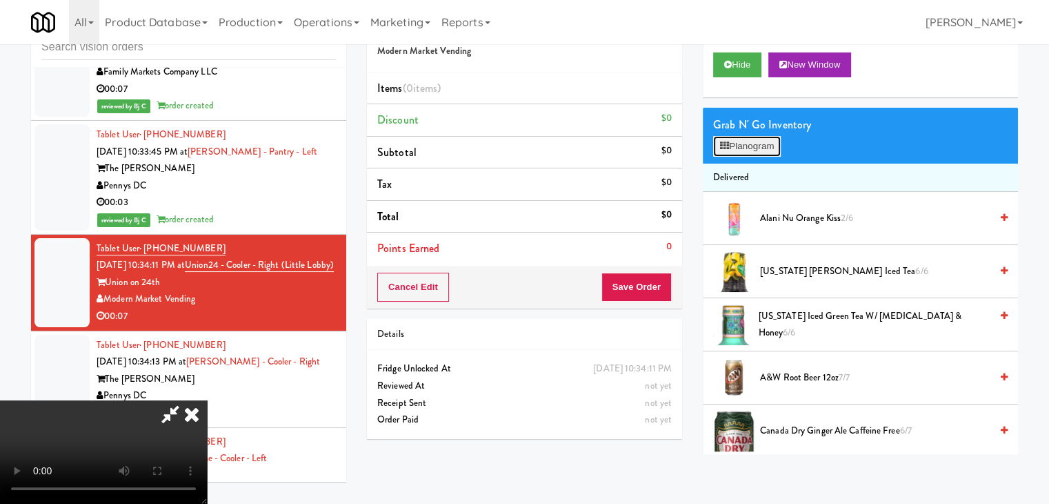
click at [767, 141] on button "Planogram" at bounding box center [747, 146] width 68 height 21
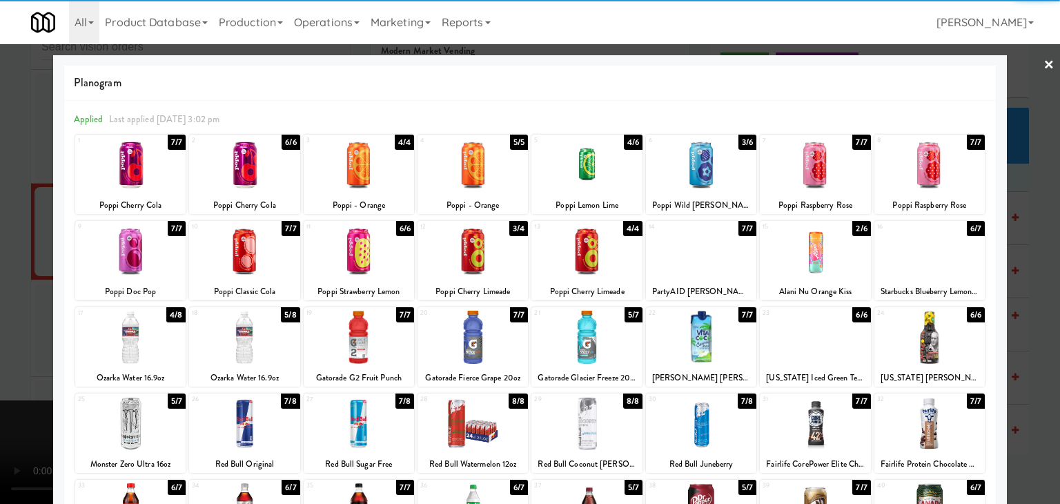
click at [568, 345] on div at bounding box center [586, 336] width 110 height 53
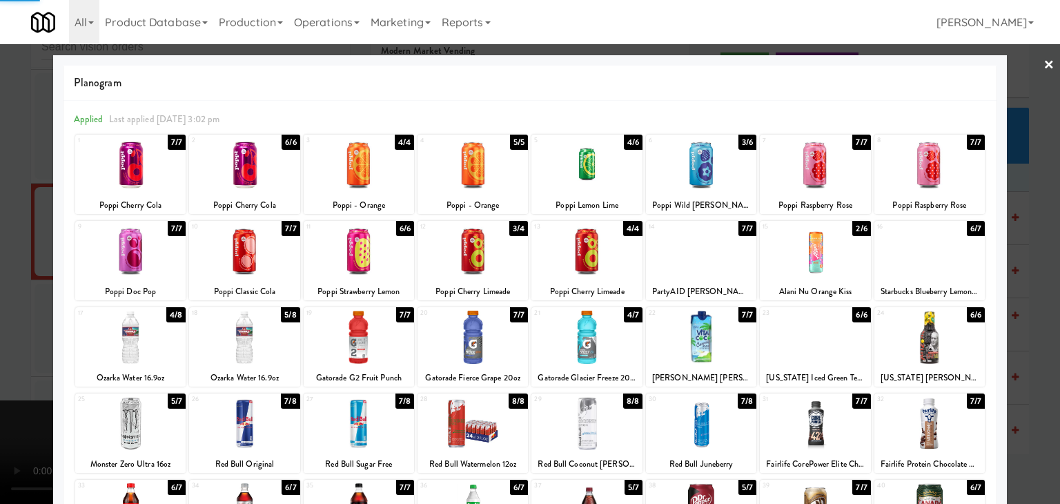
click at [493, 339] on div at bounding box center [472, 336] width 110 height 53
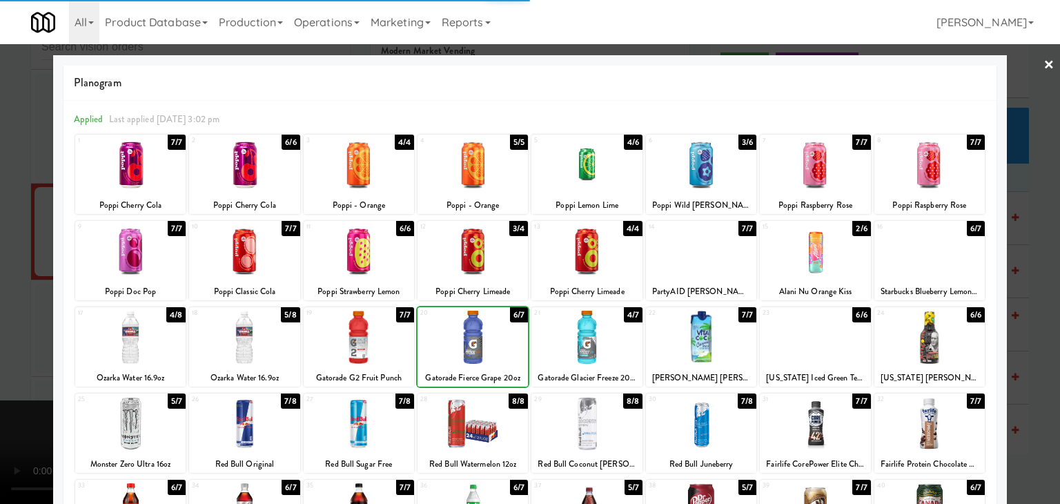
drag, startPoint x: 0, startPoint y: 330, endPoint x: 150, endPoint y: 324, distance: 150.5
click at [25, 326] on div at bounding box center [530, 252] width 1060 height 504
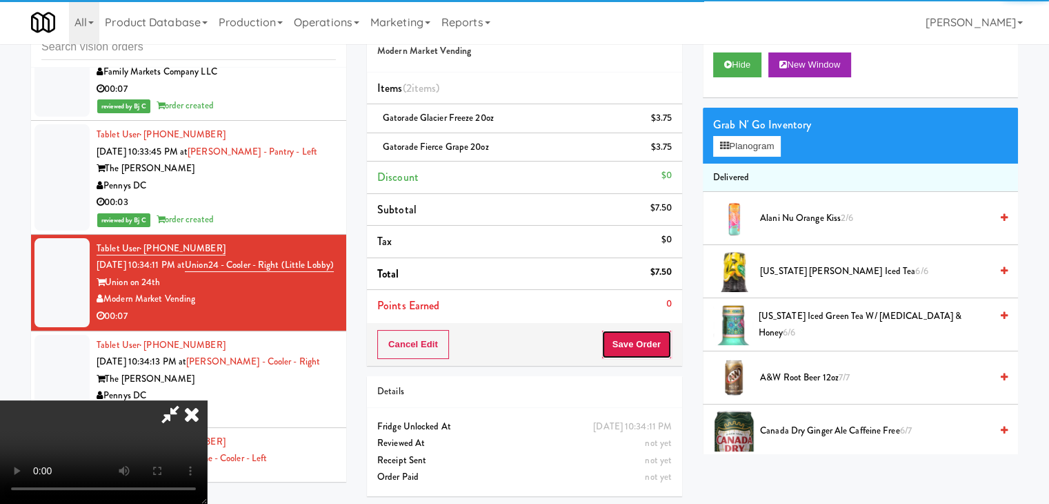
click at [632, 341] on button "Save Order" at bounding box center [637, 344] width 70 height 29
click at [633, 341] on button "Save Order" at bounding box center [637, 344] width 70 height 29
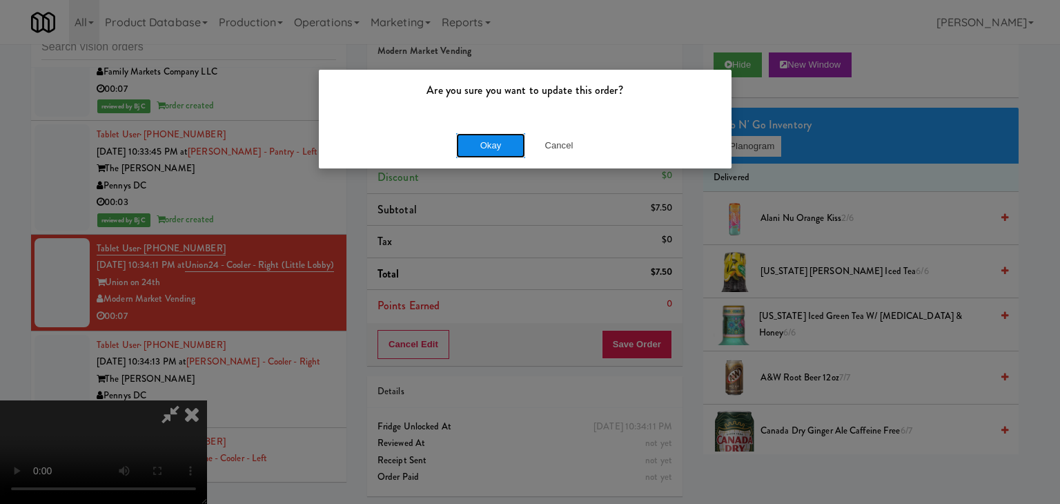
click at [494, 143] on button "Okay" at bounding box center [490, 145] width 69 height 25
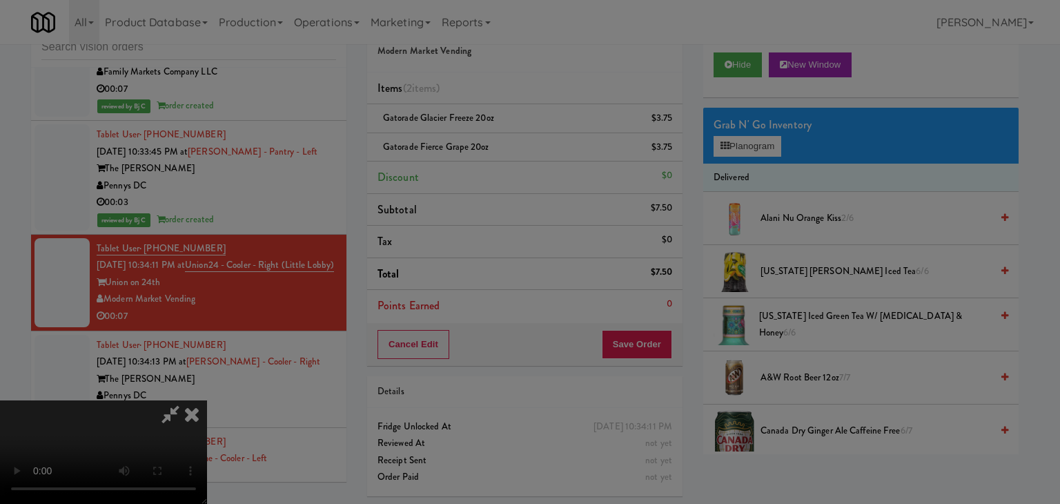
click at [494, 143] on div "Okay Cancel" at bounding box center [525, 120] width 413 height 46
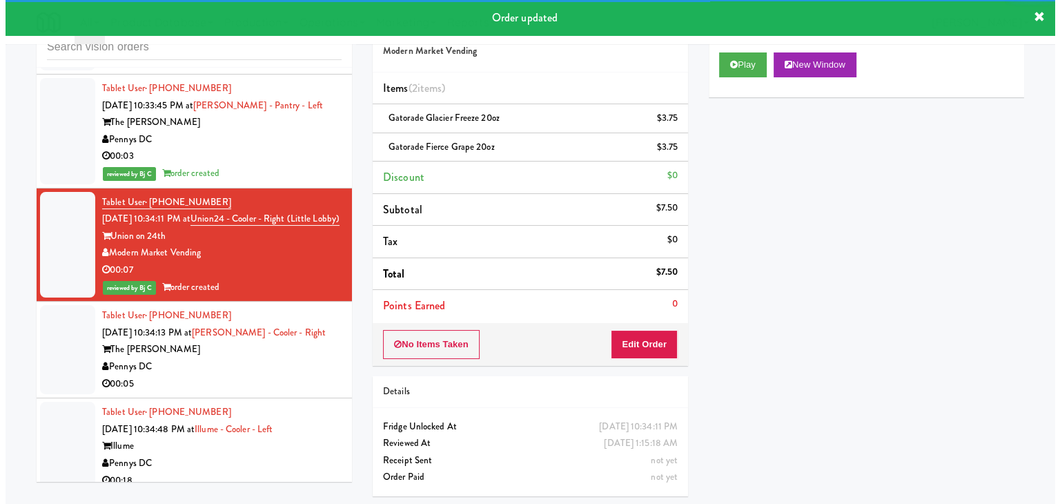
scroll to position [7260, 0]
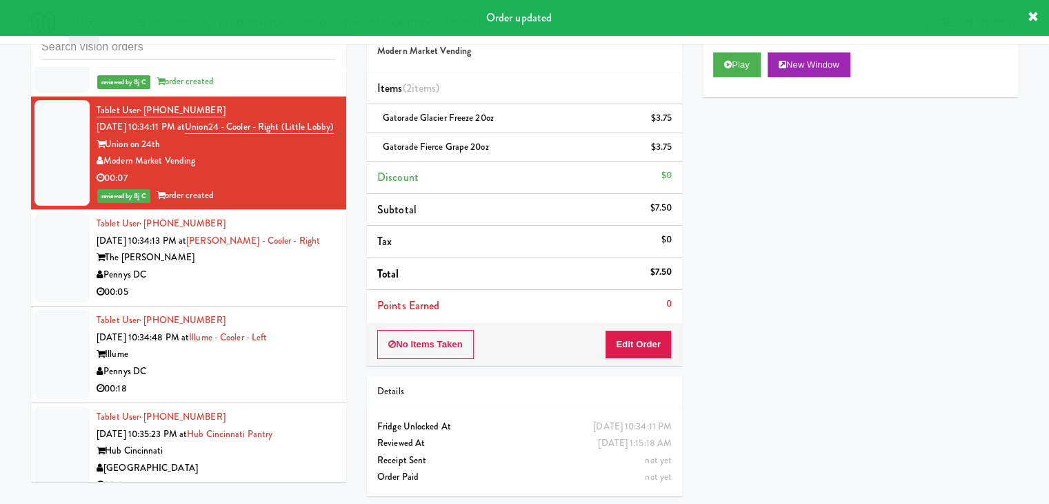
click at [264, 266] on div "Pennys DC" at bounding box center [216, 274] width 239 height 17
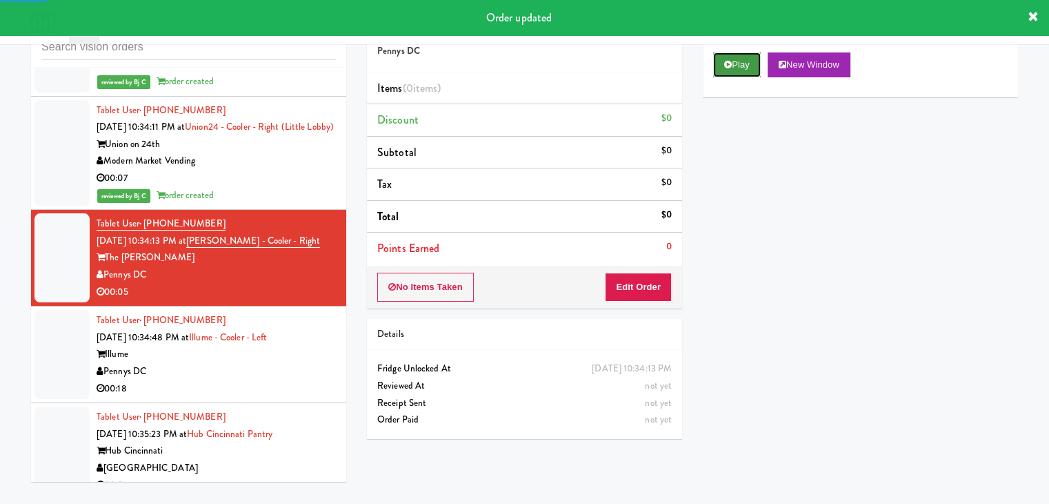
click at [748, 61] on button "Play" at bounding box center [737, 64] width 48 height 25
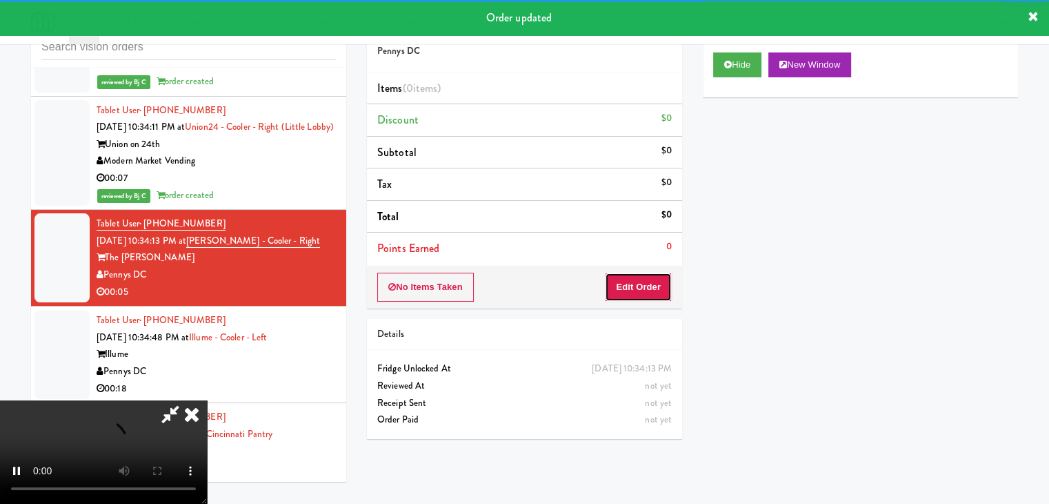
click at [637, 296] on button "Edit Order" at bounding box center [638, 286] width 67 height 29
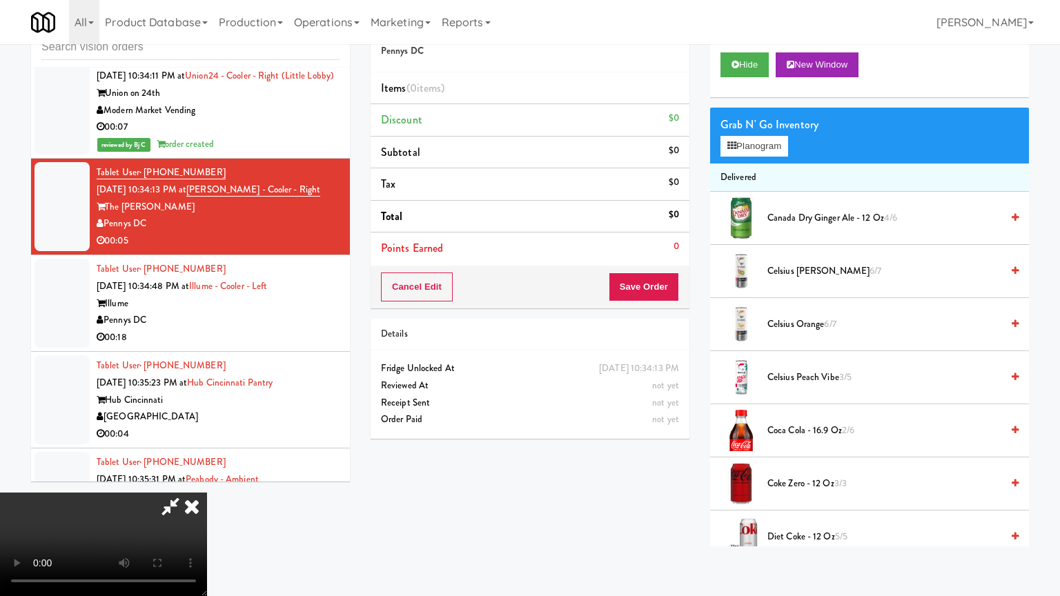
click at [207, 493] on video at bounding box center [103, 544] width 207 height 103
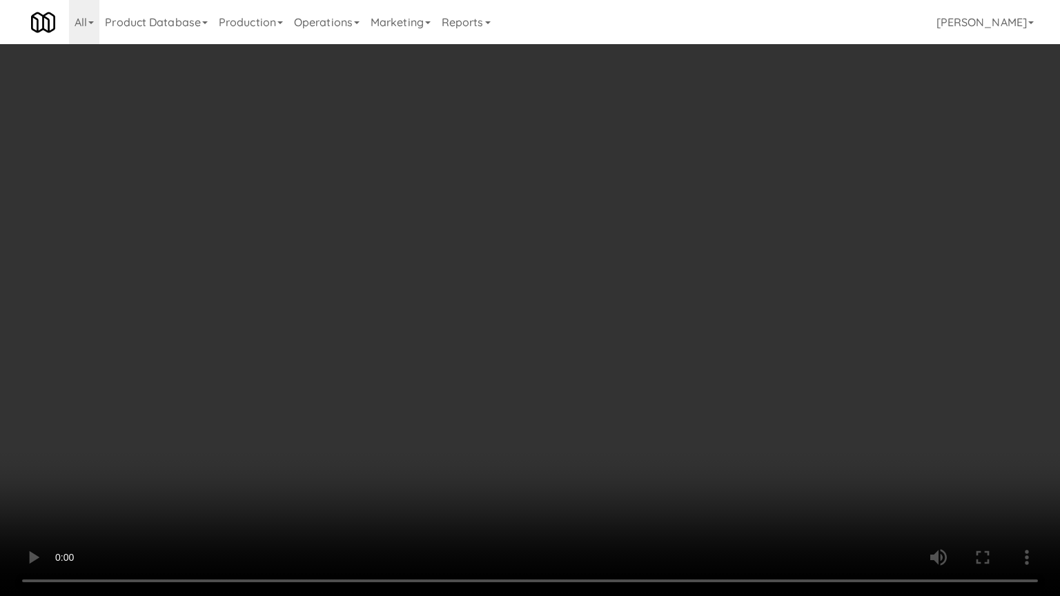
click at [643, 402] on video at bounding box center [530, 298] width 1060 height 596
click at [677, 378] on video at bounding box center [530, 298] width 1060 height 596
drag, startPoint x: 677, startPoint y: 378, endPoint x: 741, endPoint y: 234, distance: 157.5
click at [679, 375] on video at bounding box center [530, 298] width 1060 height 596
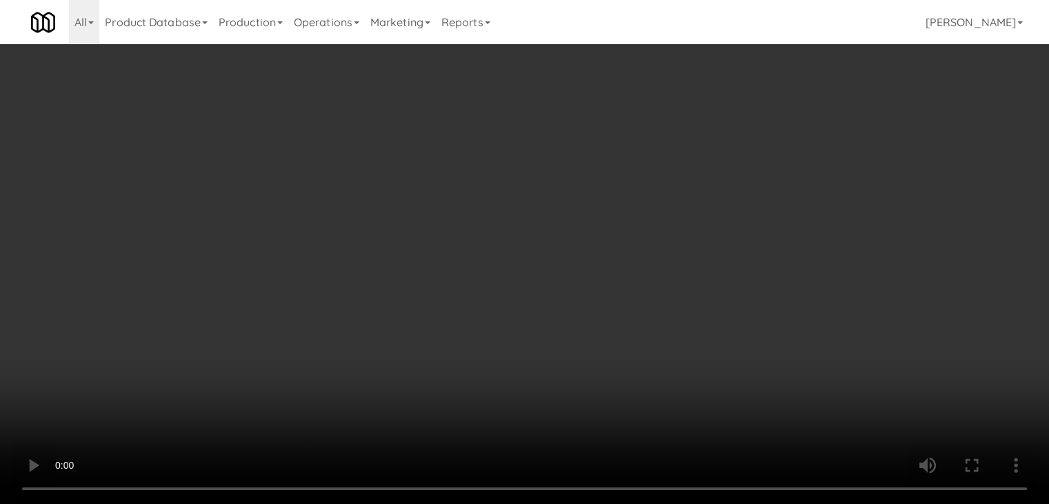
click at [770, 137] on button "Planogram" at bounding box center [747, 146] width 68 height 21
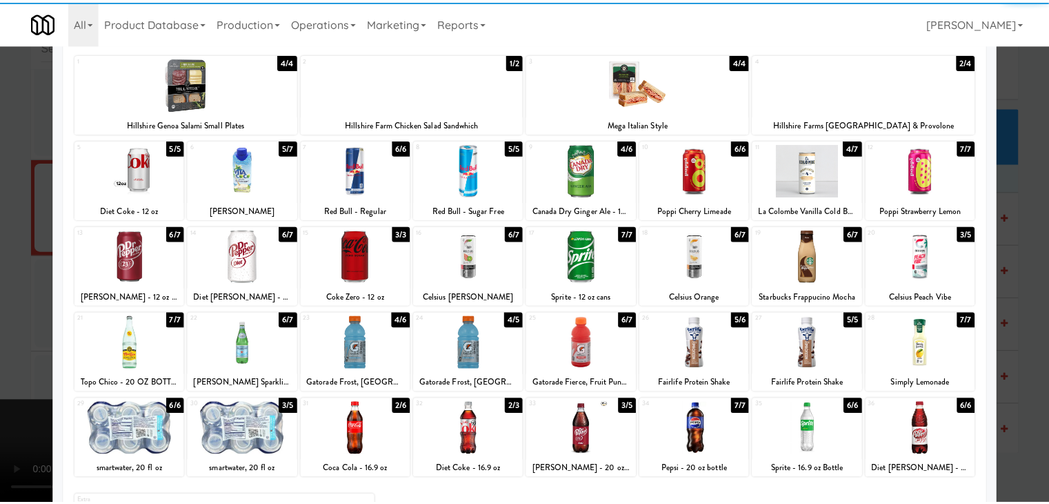
scroll to position [138, 0]
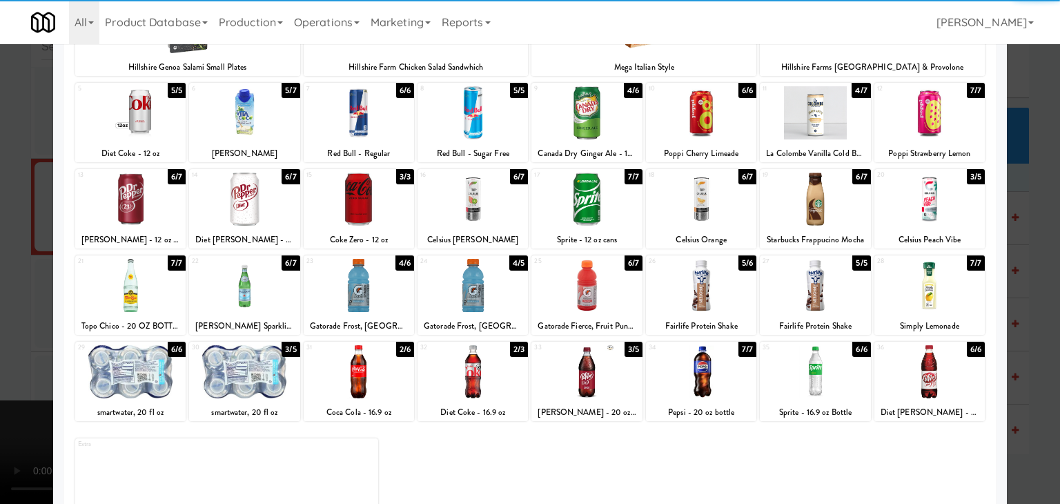
click at [373, 292] on div at bounding box center [359, 285] width 110 height 53
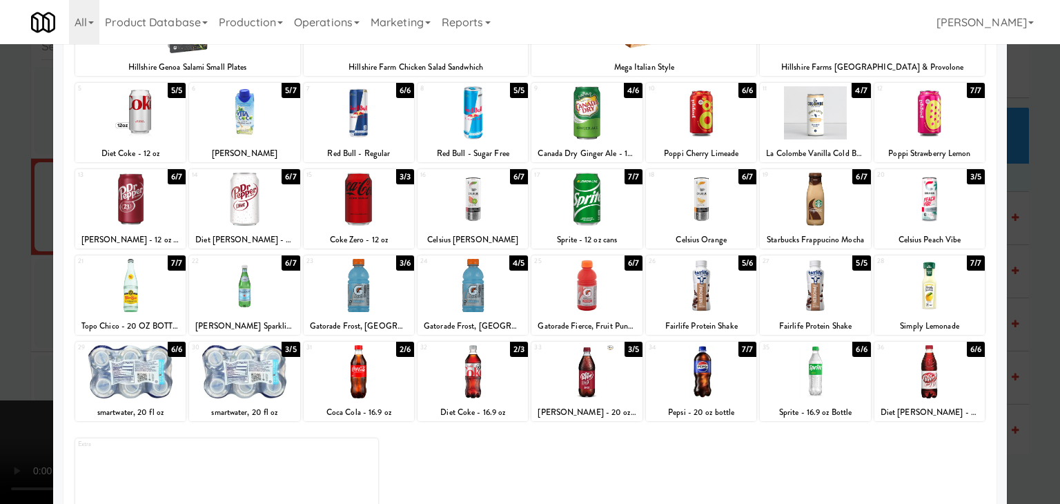
drag, startPoint x: 0, startPoint y: 297, endPoint x: 264, endPoint y: 291, distance: 263.6
click at [19, 294] on div at bounding box center [530, 252] width 1060 height 504
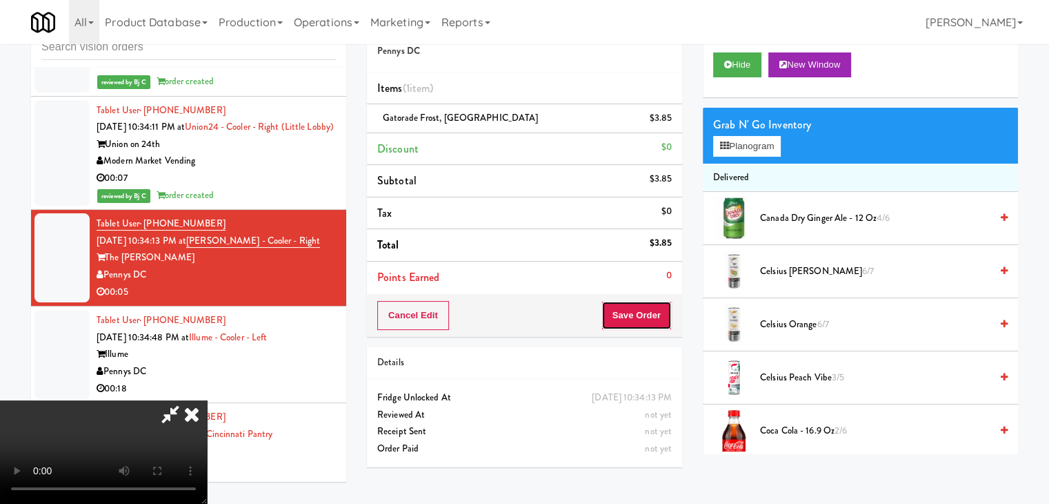
click at [647, 310] on button "Save Order" at bounding box center [637, 315] width 70 height 29
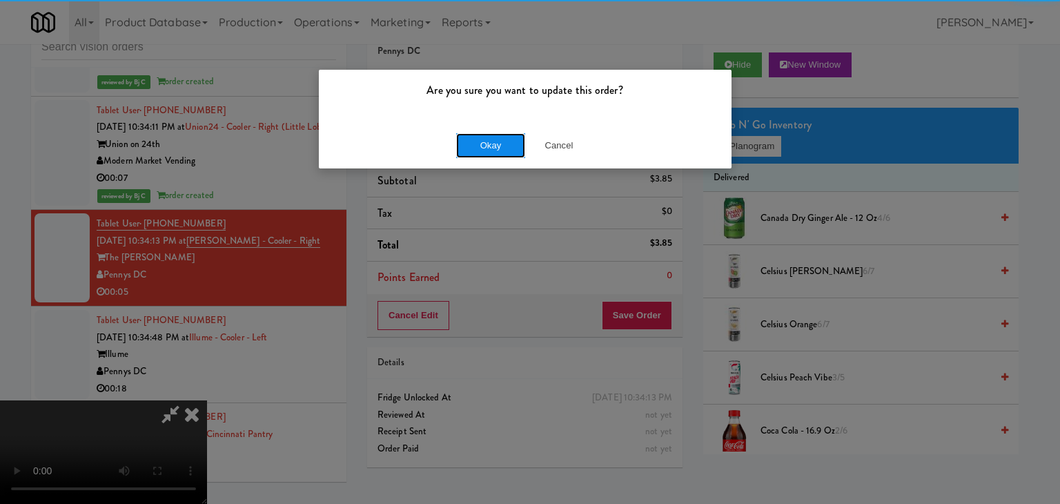
click at [494, 150] on button "Okay" at bounding box center [490, 145] width 69 height 25
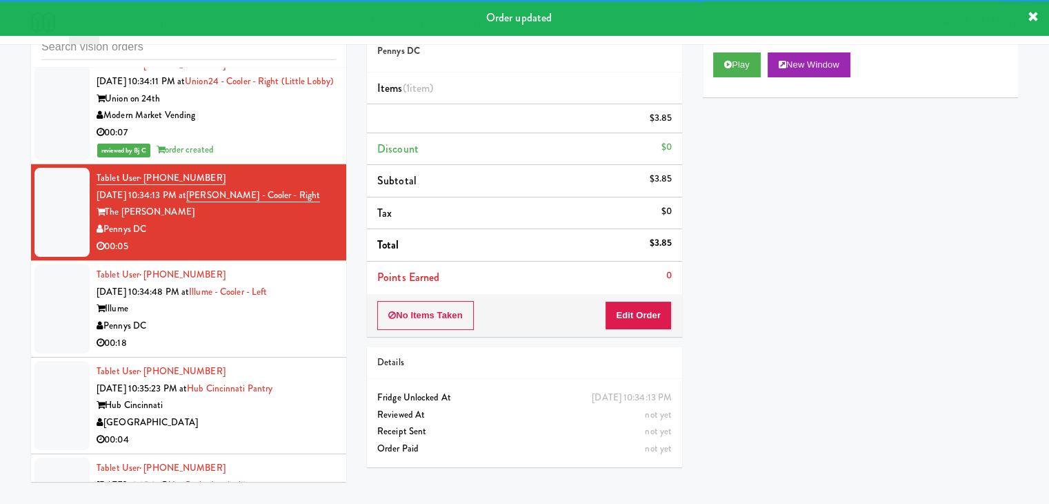
scroll to position [7329, 0]
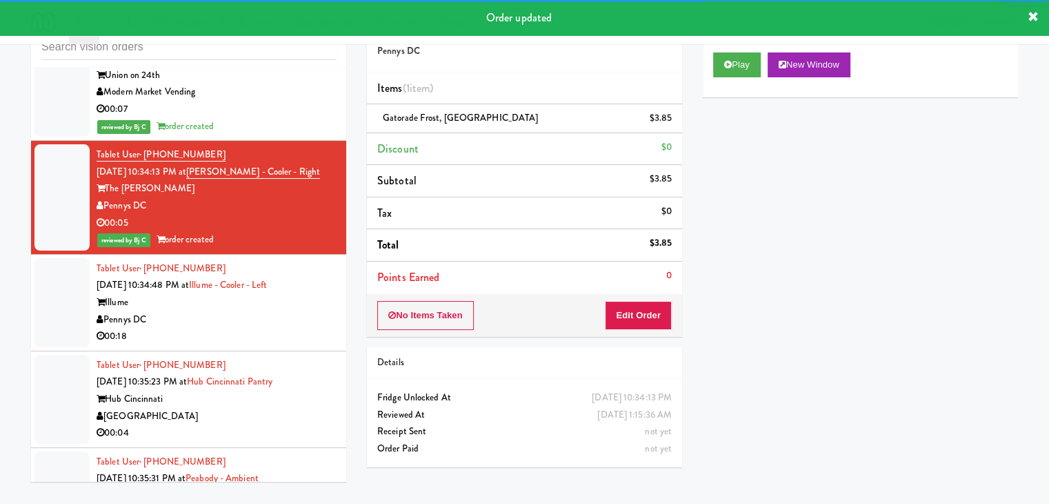
click at [290, 311] on div "Pennys DC" at bounding box center [216, 319] width 239 height 17
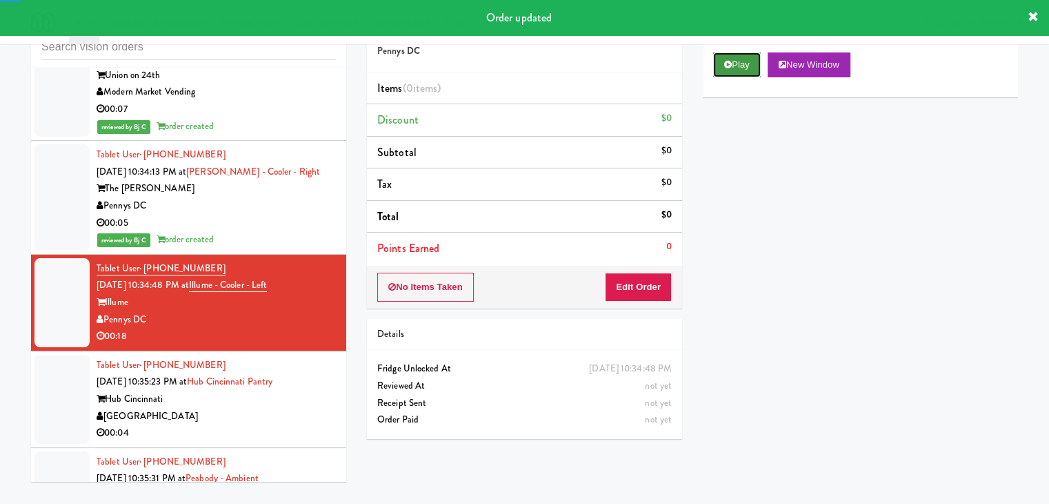
click at [733, 59] on button "Play" at bounding box center [737, 64] width 48 height 25
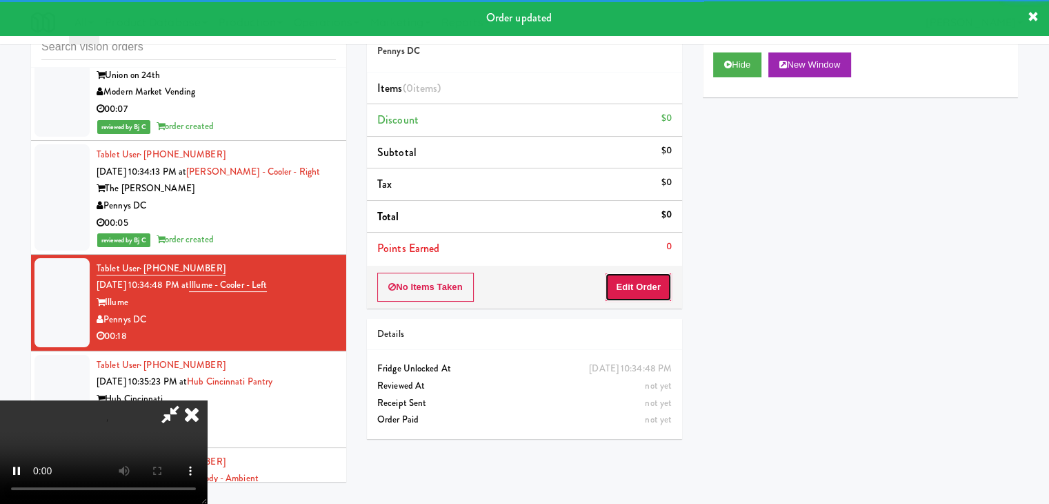
click at [656, 279] on button "Edit Order" at bounding box center [638, 286] width 67 height 29
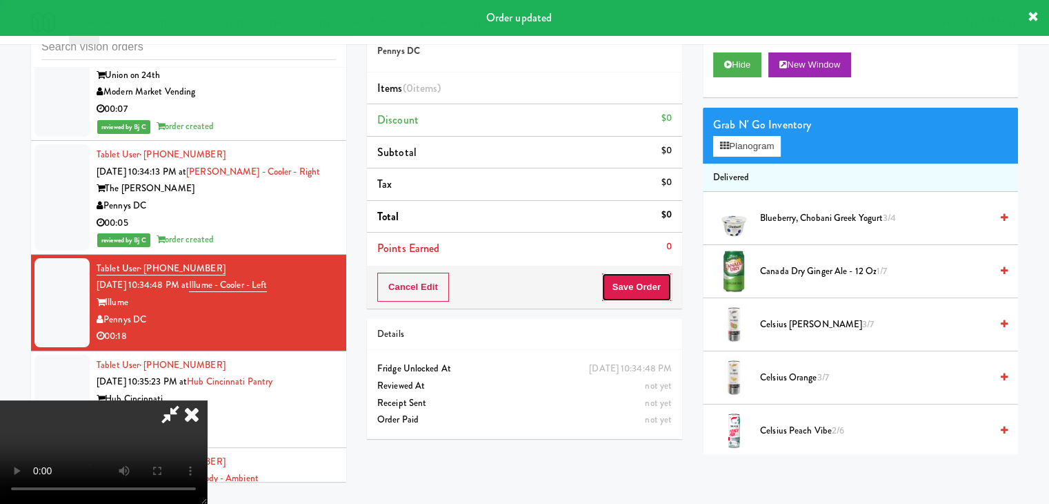
click at [656, 279] on button "Save Order" at bounding box center [637, 286] width 70 height 29
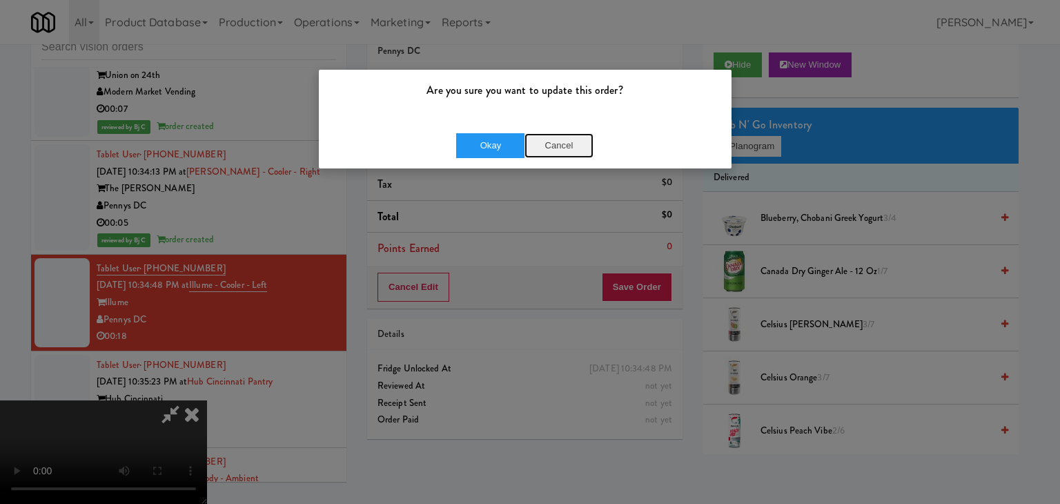
click at [565, 154] on button "Cancel" at bounding box center [558, 145] width 69 height 25
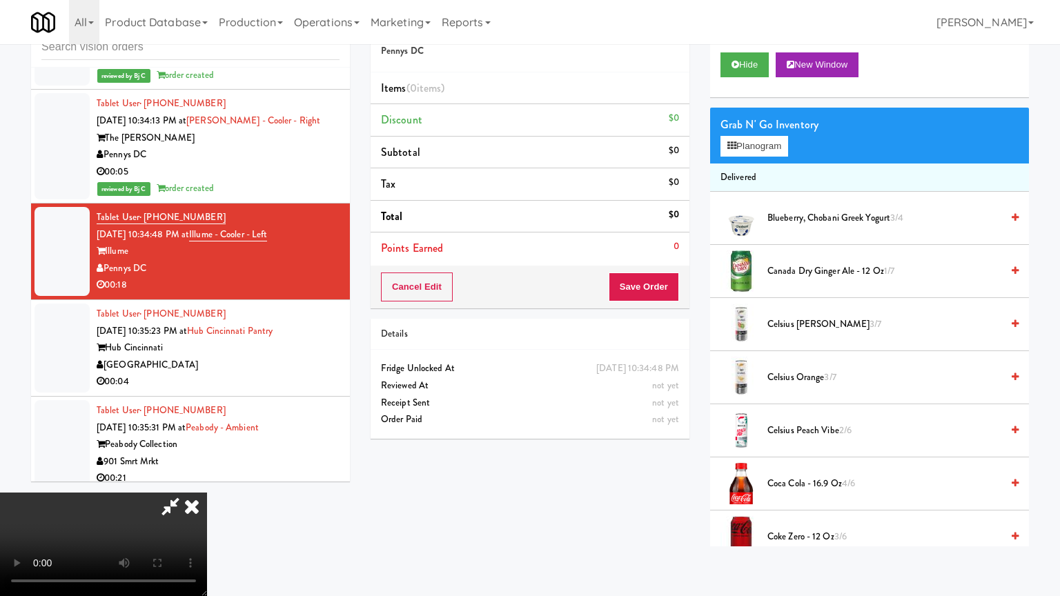
click at [207, 493] on video at bounding box center [103, 544] width 207 height 103
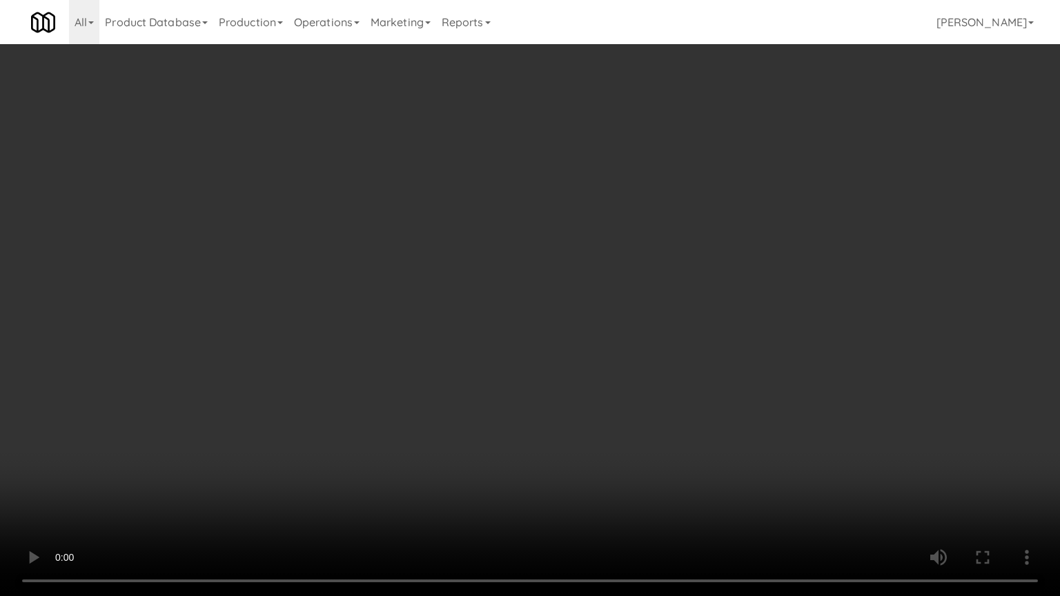
click at [689, 368] on video at bounding box center [530, 298] width 1060 height 596
drag, startPoint x: 679, startPoint y: 364, endPoint x: 676, endPoint y: 392, distance: 27.7
click at [679, 364] on video at bounding box center [530, 298] width 1060 height 596
click at [713, 378] on video at bounding box center [530, 298] width 1060 height 596
click at [742, 351] on video at bounding box center [530, 298] width 1060 height 596
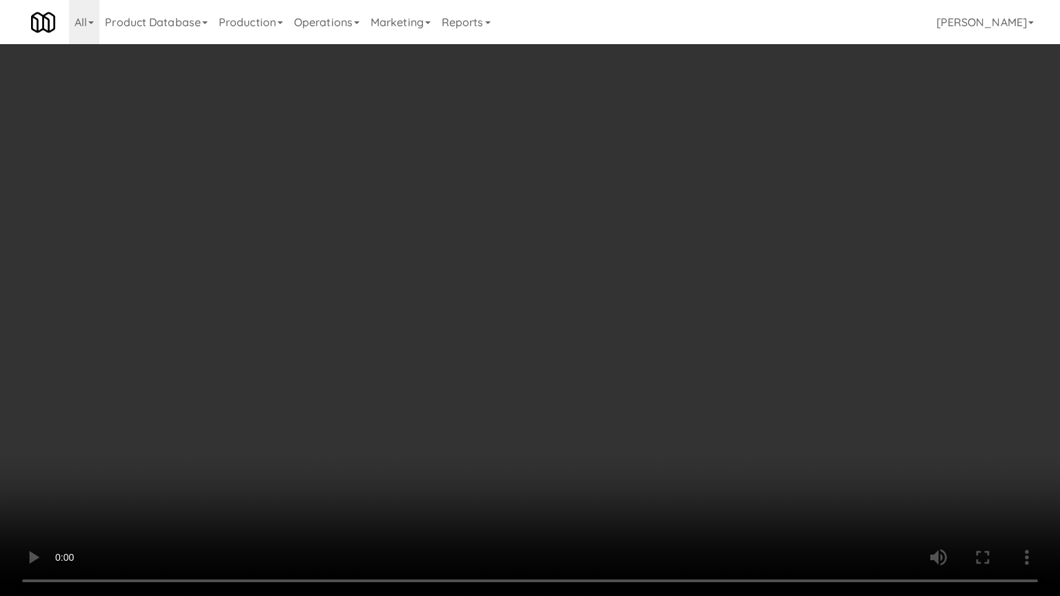
click at [731, 362] on video at bounding box center [530, 298] width 1060 height 596
click at [792, 287] on video at bounding box center [530, 298] width 1060 height 596
click at [796, 281] on video at bounding box center [530, 298] width 1060 height 596
click at [796, 279] on video at bounding box center [530, 298] width 1060 height 596
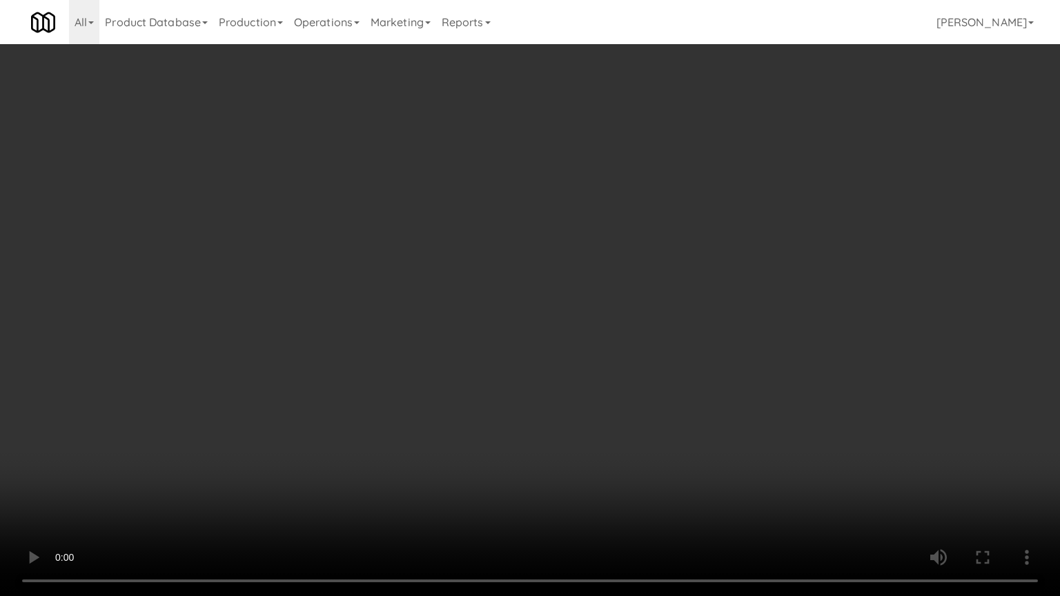
click at [786, 279] on video at bounding box center [530, 298] width 1060 height 596
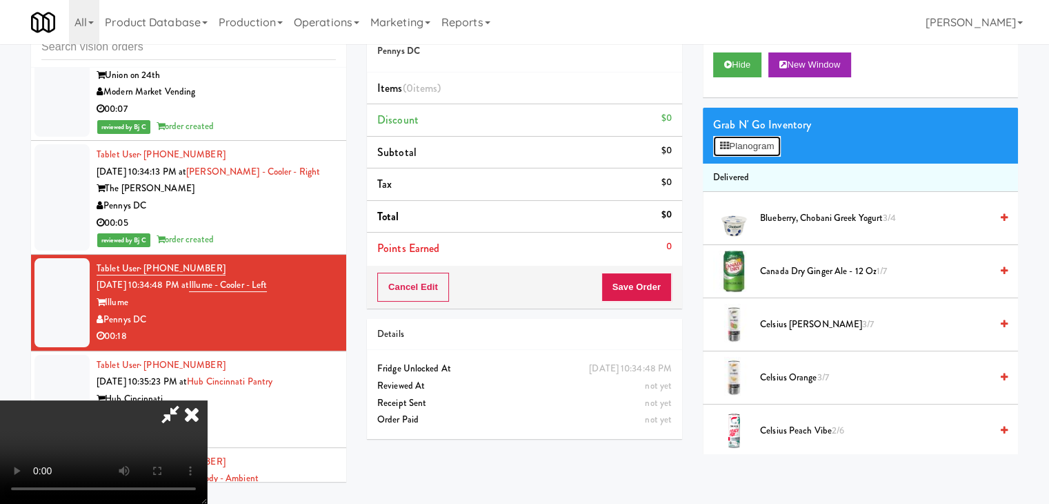
click at [766, 144] on button "Planogram" at bounding box center [747, 146] width 68 height 21
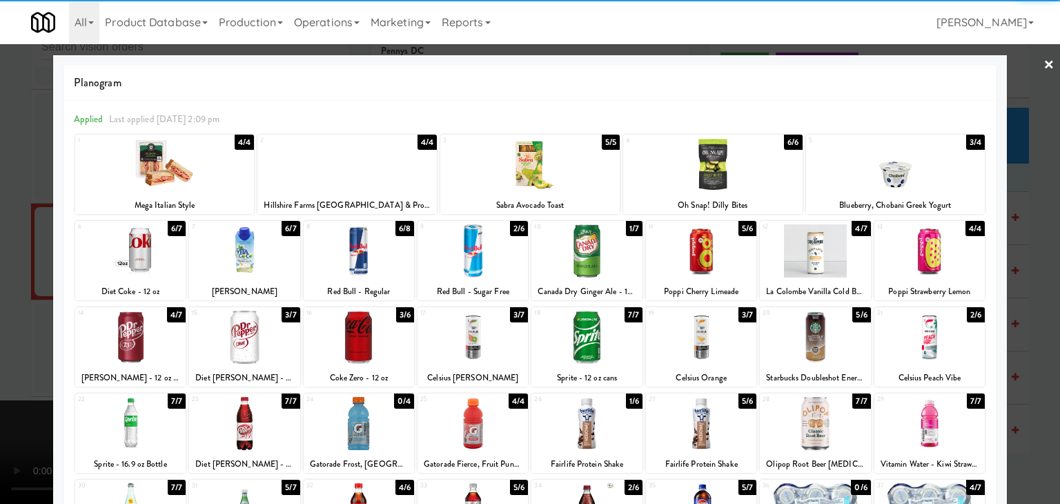
click at [584, 264] on div at bounding box center [586, 250] width 110 height 53
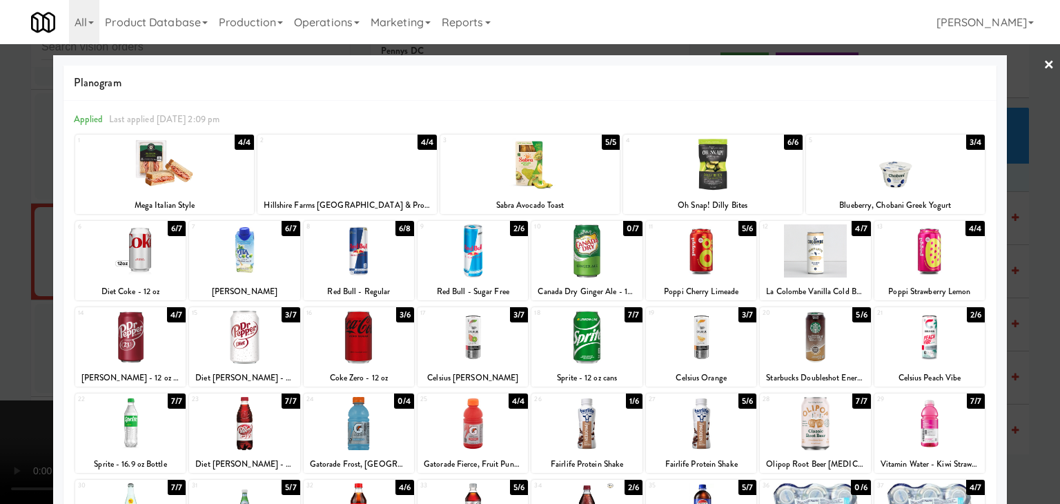
click at [477, 428] on div at bounding box center [472, 423] width 110 height 53
drag, startPoint x: 0, startPoint y: 381, endPoint x: 250, endPoint y: 364, distance: 250.3
click at [6, 379] on div at bounding box center [530, 252] width 1060 height 504
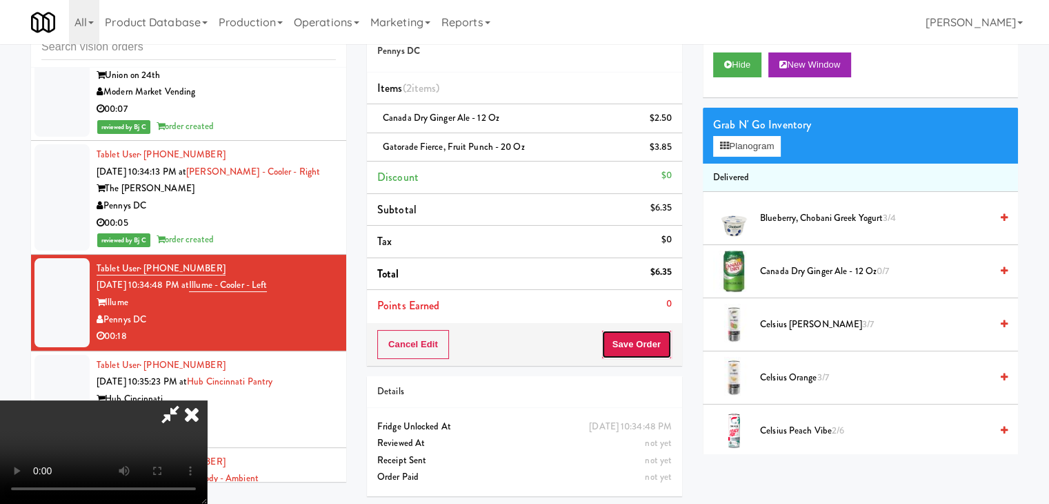
click at [656, 342] on button "Save Order" at bounding box center [637, 344] width 70 height 29
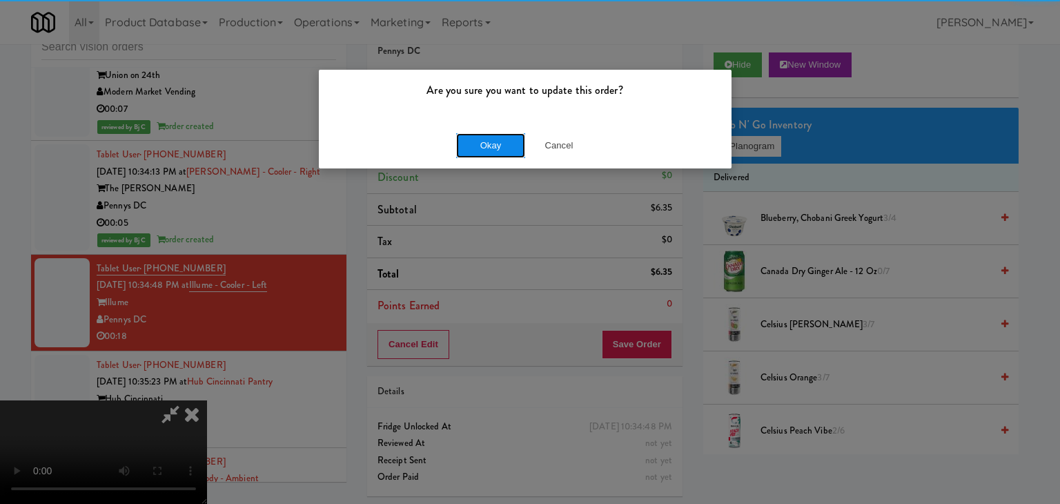
click at [497, 143] on button "Okay" at bounding box center [490, 145] width 69 height 25
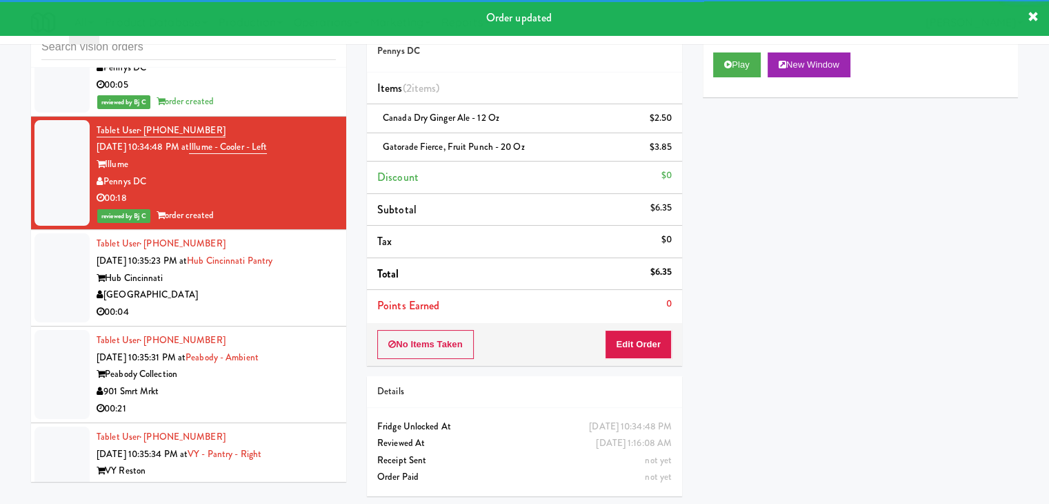
scroll to position [7484, 0]
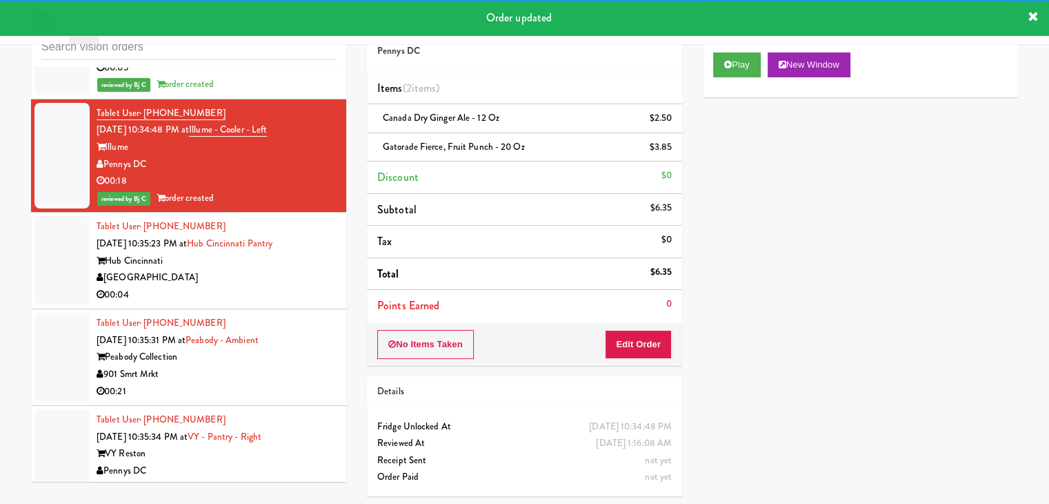
click at [287, 269] on div "[GEOGRAPHIC_DATA]" at bounding box center [216, 277] width 239 height 17
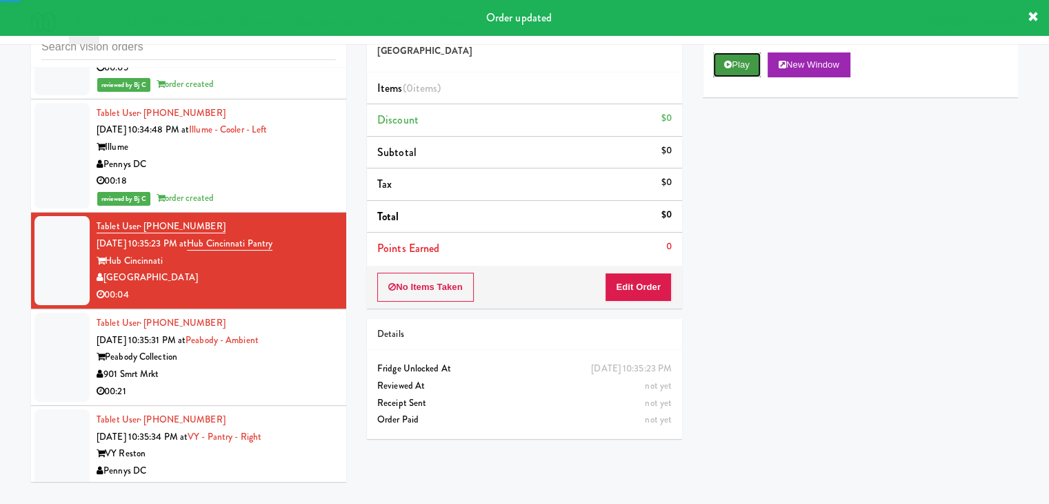
click at [758, 59] on button "Play" at bounding box center [737, 64] width 48 height 25
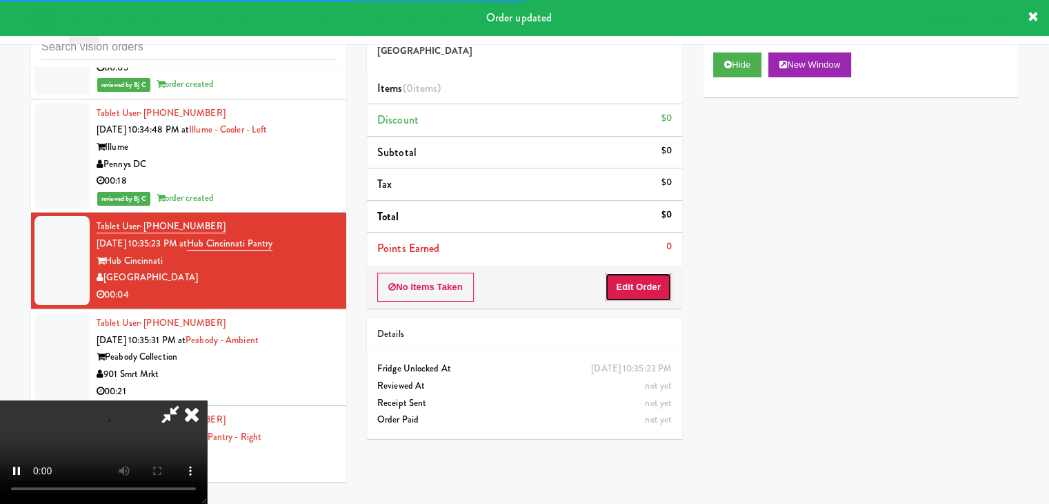
click at [653, 277] on button "Edit Order" at bounding box center [638, 286] width 67 height 29
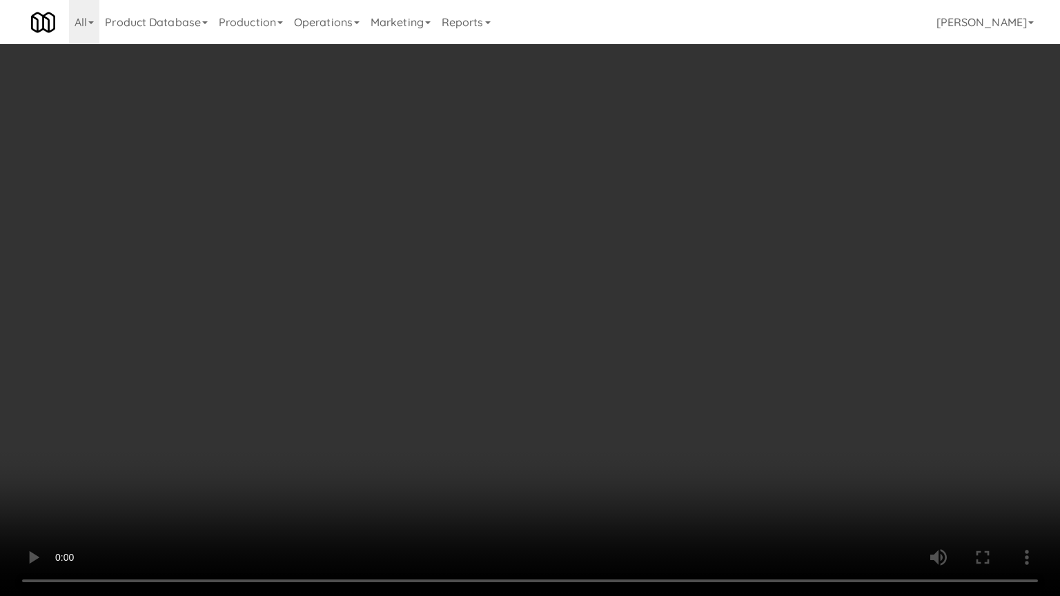
click at [537, 430] on video at bounding box center [530, 298] width 1060 height 596
click at [578, 377] on video at bounding box center [530, 298] width 1060 height 596
click at [571, 373] on video at bounding box center [530, 298] width 1060 height 596
click at [632, 361] on video at bounding box center [530, 298] width 1060 height 596
click at [633, 356] on video at bounding box center [530, 298] width 1060 height 596
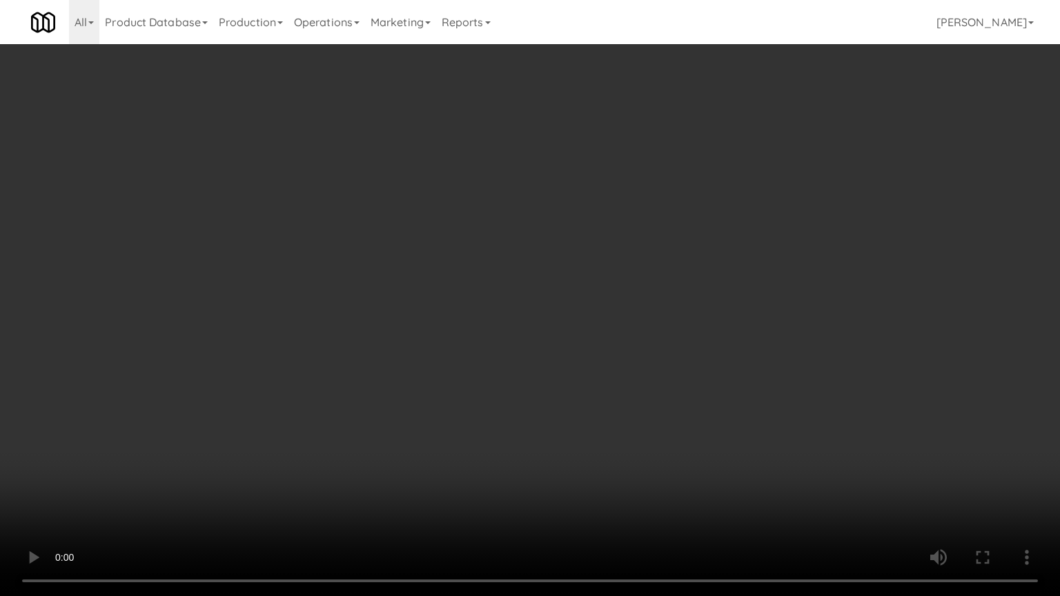
click at [637, 387] on video at bounding box center [530, 298] width 1060 height 596
click at [641, 403] on video at bounding box center [530, 298] width 1060 height 596
click at [677, 480] on video at bounding box center [530, 298] width 1060 height 596
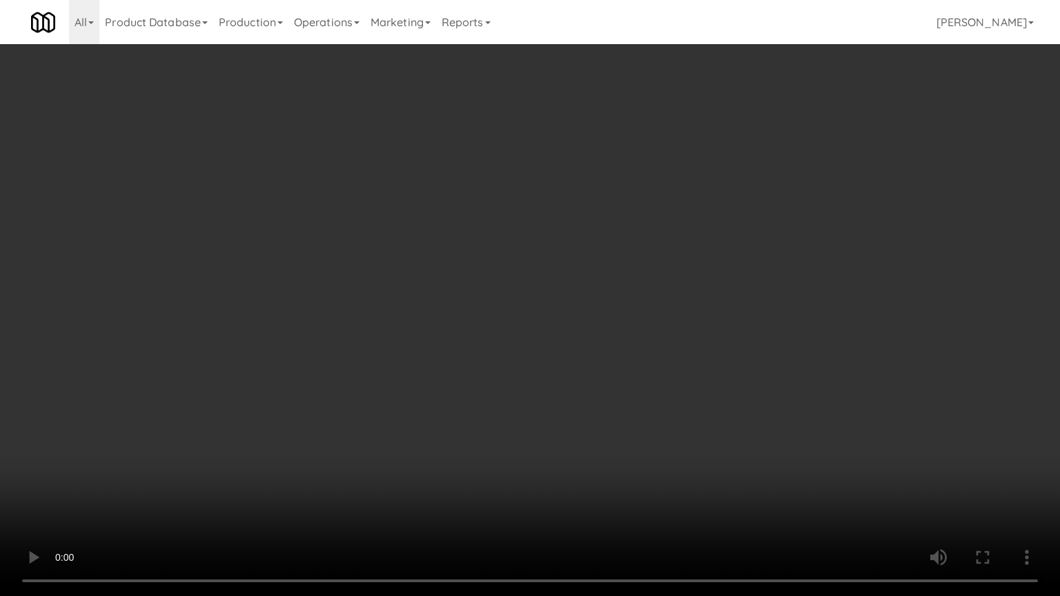
click at [677, 480] on video at bounding box center [530, 298] width 1060 height 596
click at [629, 503] on video at bounding box center [530, 298] width 1060 height 596
click at [633, 503] on video at bounding box center [530, 298] width 1060 height 596
click at [633, 492] on video at bounding box center [530, 298] width 1060 height 596
click at [630, 383] on video at bounding box center [530, 298] width 1060 height 596
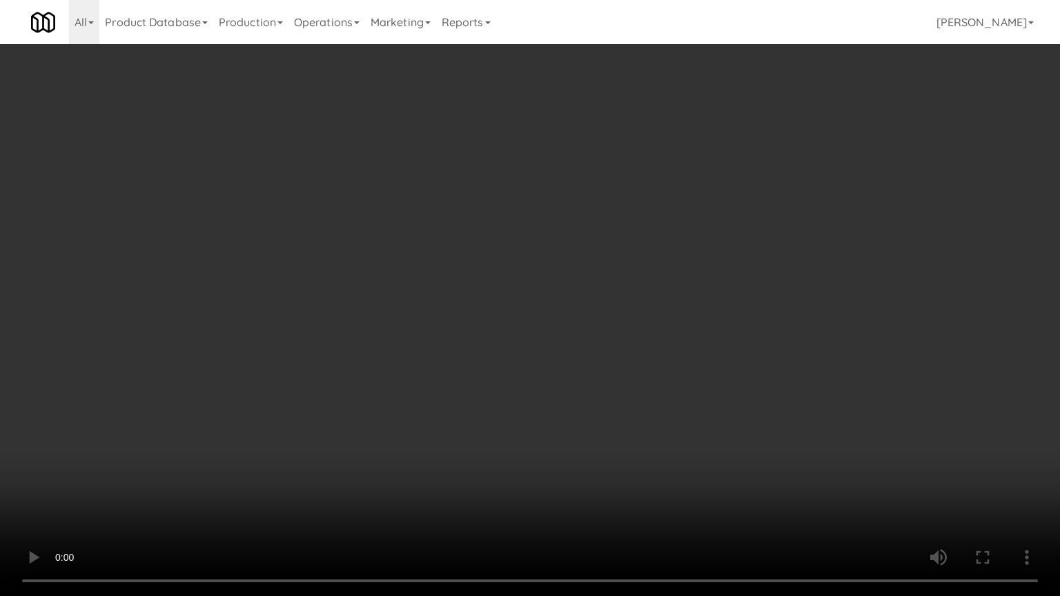
drag, startPoint x: 630, startPoint y: 383, endPoint x: 755, endPoint y: 175, distance: 242.9
click at [635, 373] on video at bounding box center [530, 298] width 1060 height 596
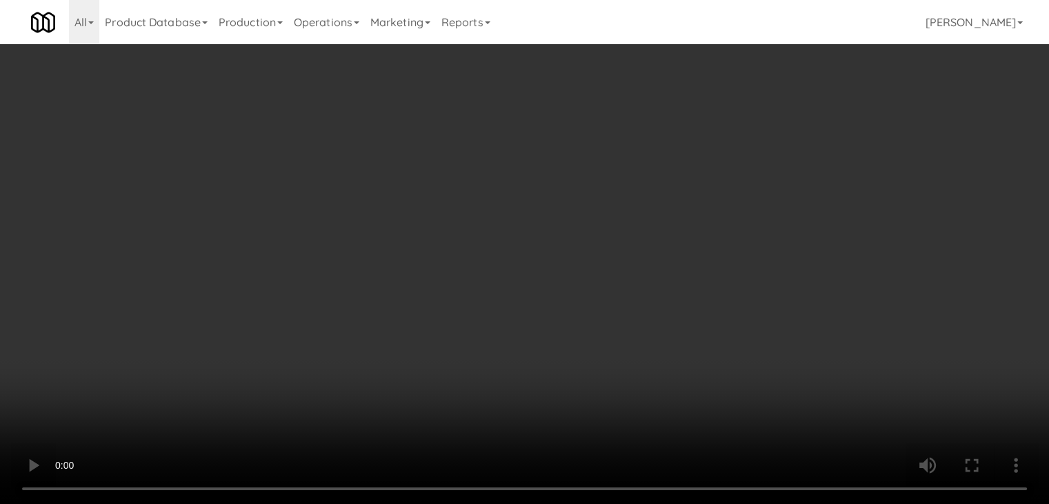
click at [753, 134] on div "Grab N' Go Inventory Planogram" at bounding box center [860, 136] width 315 height 56
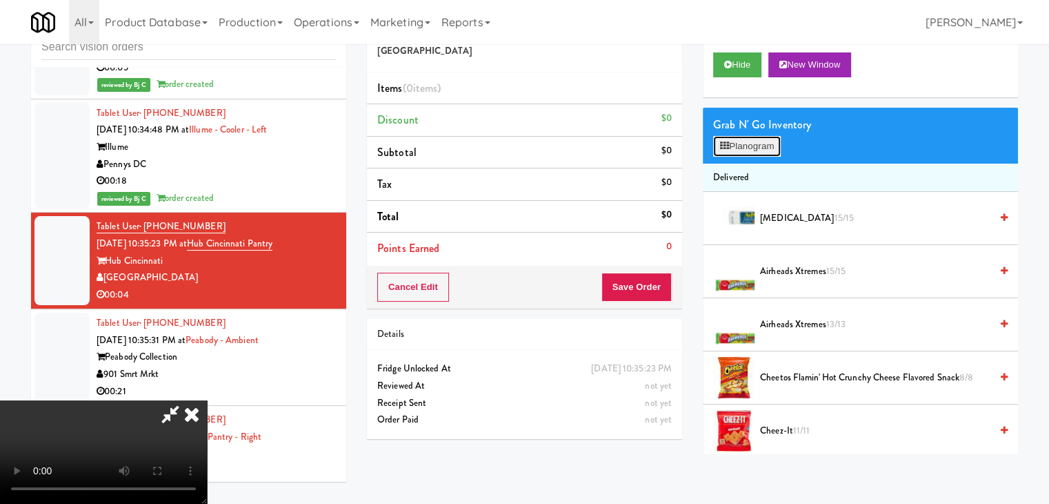
click at [753, 141] on button "Planogram" at bounding box center [747, 146] width 68 height 21
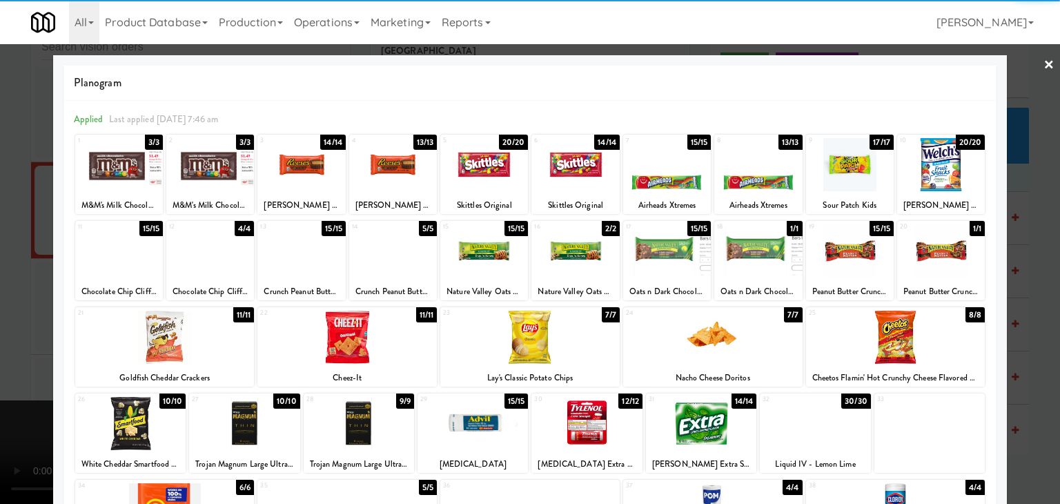
click at [571, 177] on div at bounding box center [575, 164] width 88 height 53
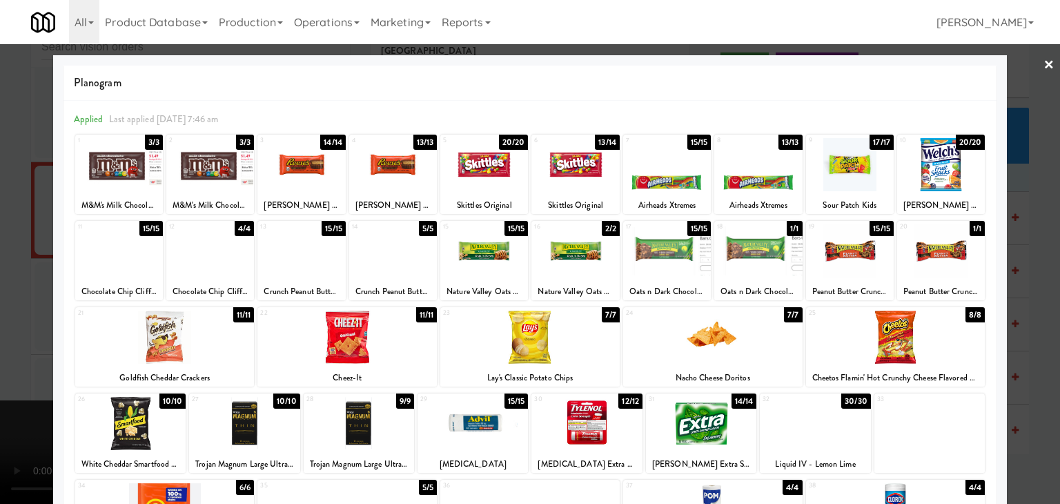
click at [0, 306] on div at bounding box center [530, 252] width 1060 height 504
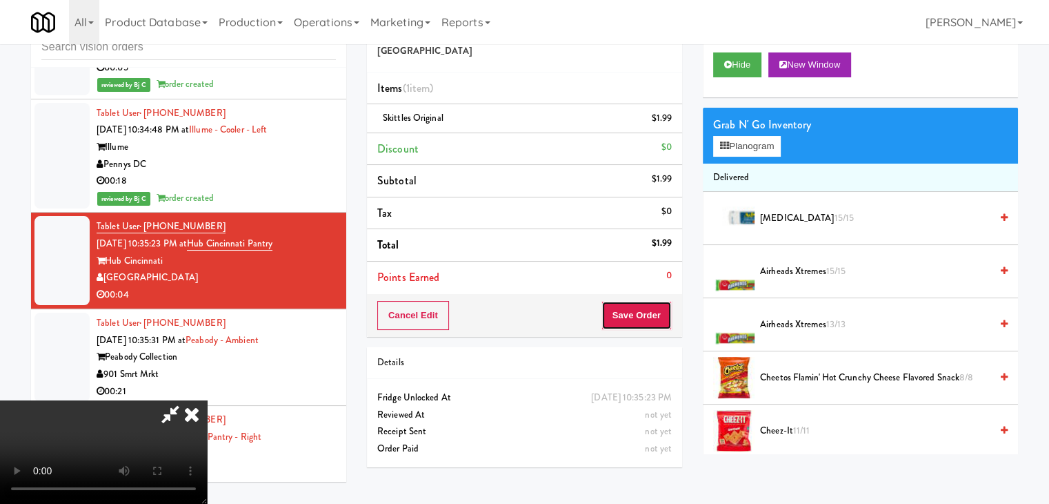
click at [649, 317] on button "Save Order" at bounding box center [637, 315] width 70 height 29
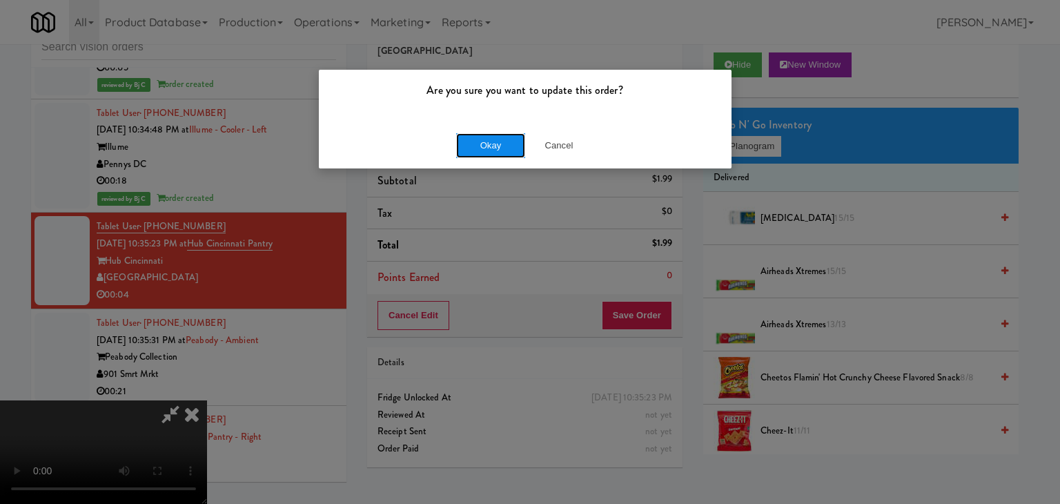
click at [490, 141] on button "Okay" at bounding box center [490, 145] width 69 height 25
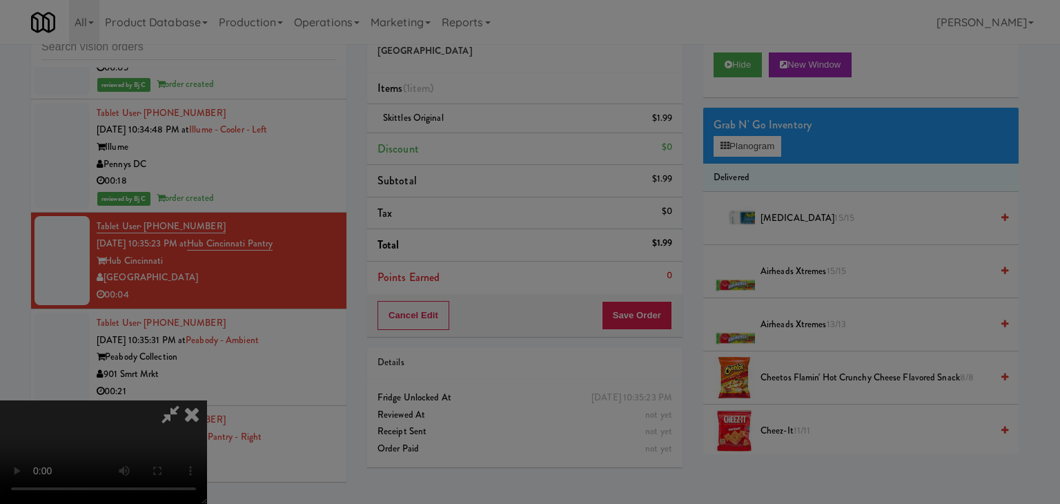
click at [490, 141] on body "Are you sure you want to update this order? Okay Cancel Okay Are you sure you w…" at bounding box center [530, 252] width 1060 height 504
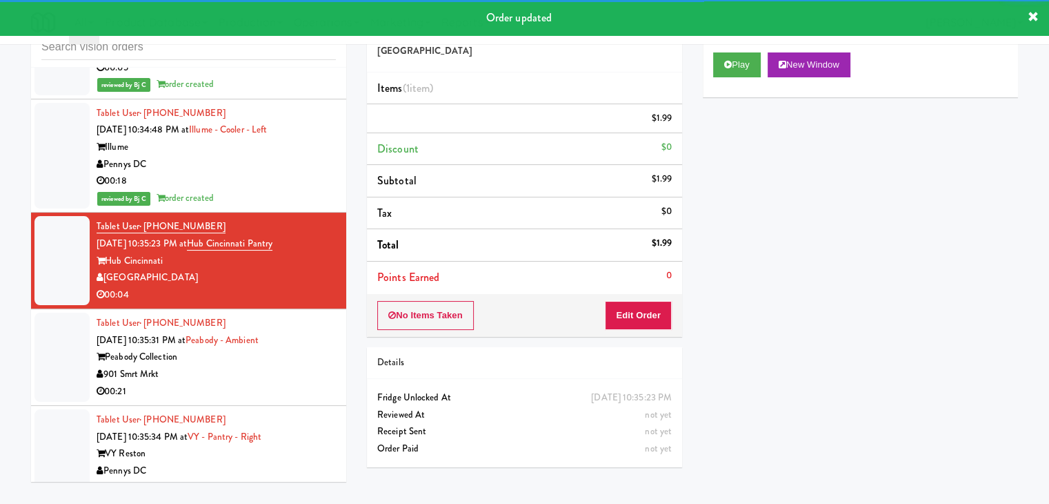
click at [289, 315] on div "Tablet User · (337) 523-1766 [DATE] 10:35:31 PM at [GEOGRAPHIC_DATA] - Ambient …" at bounding box center [216, 357] width 239 height 85
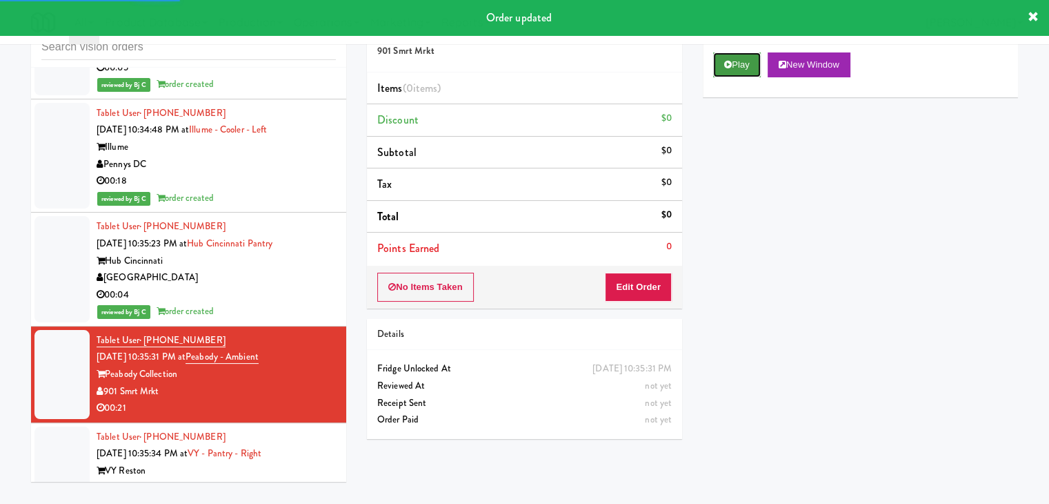
click at [734, 64] on button "Play" at bounding box center [737, 64] width 48 height 25
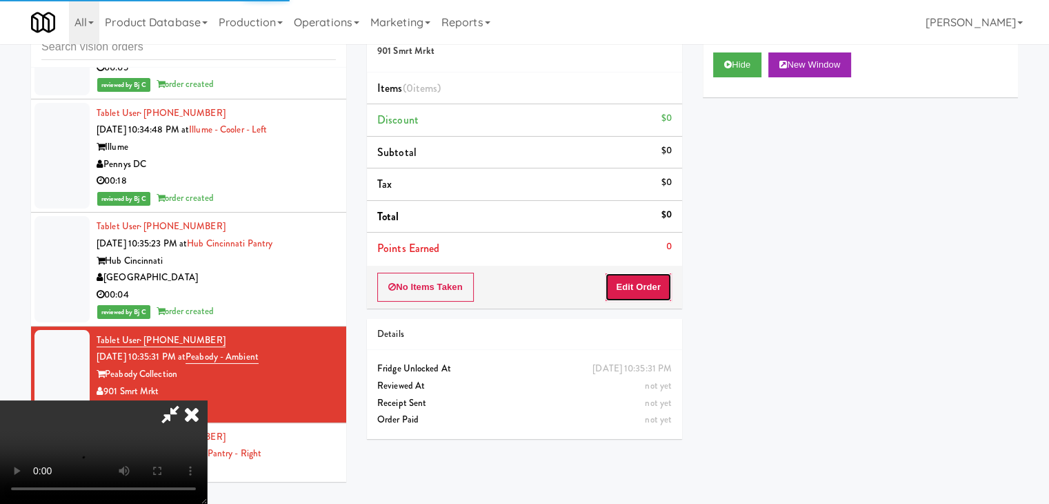
click at [635, 279] on button "Edit Order" at bounding box center [638, 286] width 67 height 29
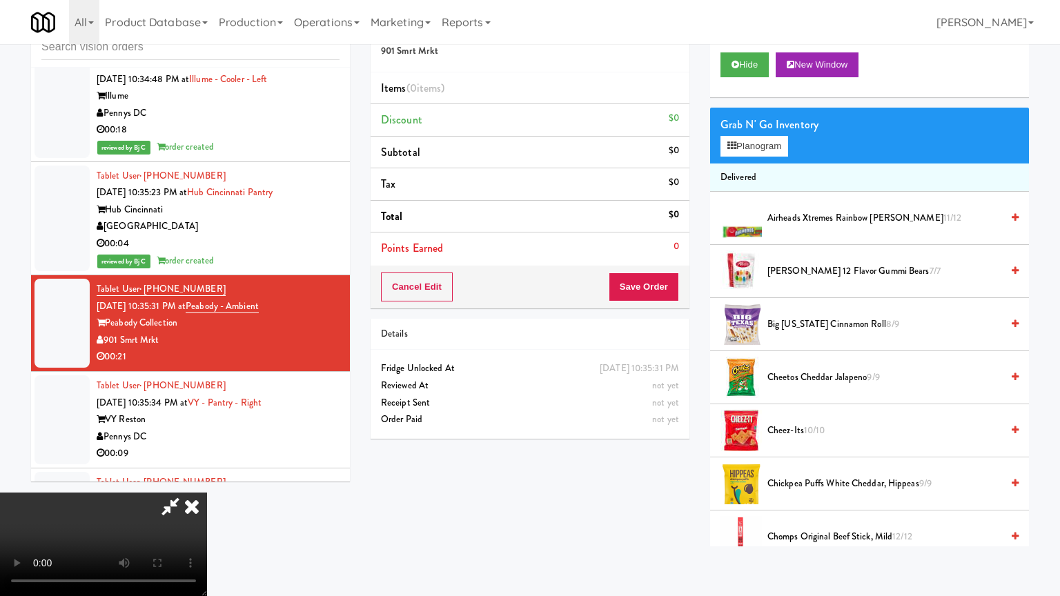
click at [207, 493] on video at bounding box center [103, 544] width 207 height 103
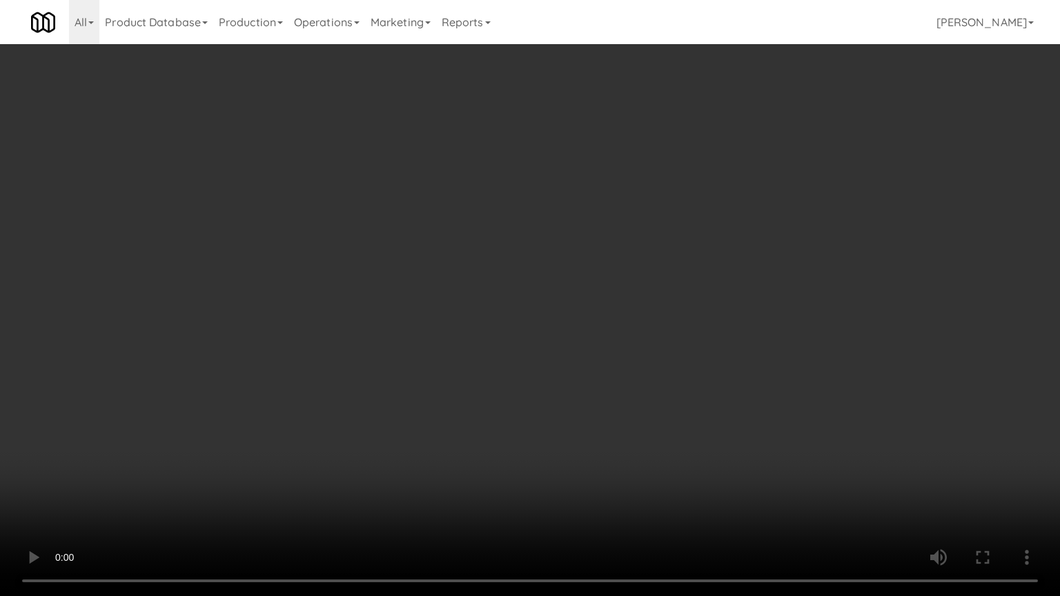
click at [675, 378] on video at bounding box center [530, 298] width 1060 height 596
click at [675, 379] on video at bounding box center [530, 298] width 1060 height 596
click at [676, 379] on video at bounding box center [530, 298] width 1060 height 596
click at [677, 381] on video at bounding box center [530, 298] width 1060 height 596
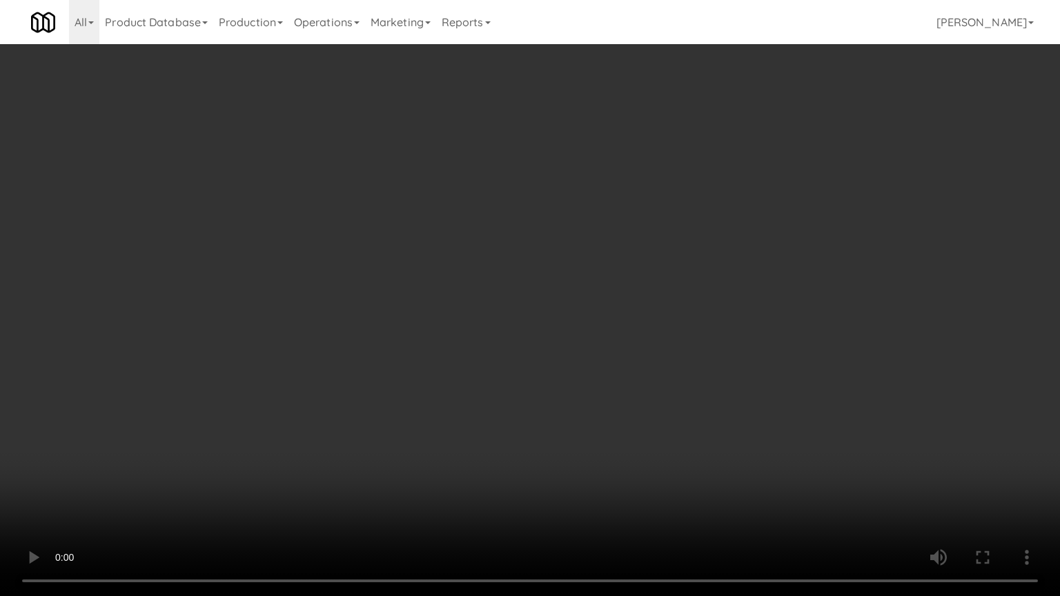
click at [677, 384] on video at bounding box center [530, 298] width 1060 height 596
click at [682, 382] on video at bounding box center [530, 298] width 1060 height 596
click at [680, 373] on video at bounding box center [530, 298] width 1060 height 596
click at [686, 347] on video at bounding box center [530, 298] width 1060 height 596
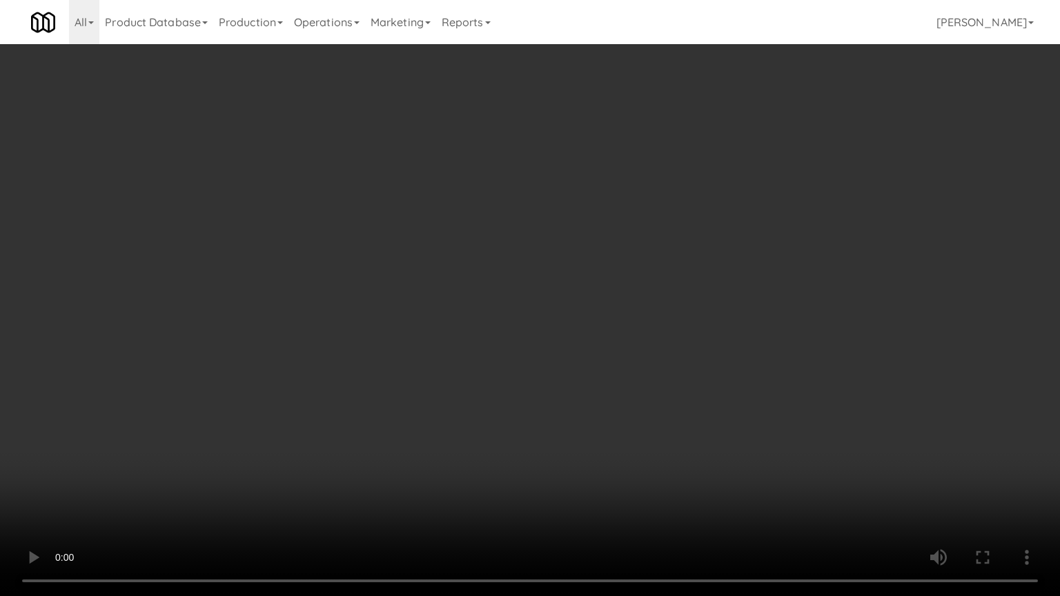
click at [686, 348] on video at bounding box center [530, 298] width 1060 height 596
click at [700, 328] on video at bounding box center [530, 298] width 1060 height 596
click at [701, 330] on video at bounding box center [530, 298] width 1060 height 596
click at [700, 332] on video at bounding box center [530, 298] width 1060 height 596
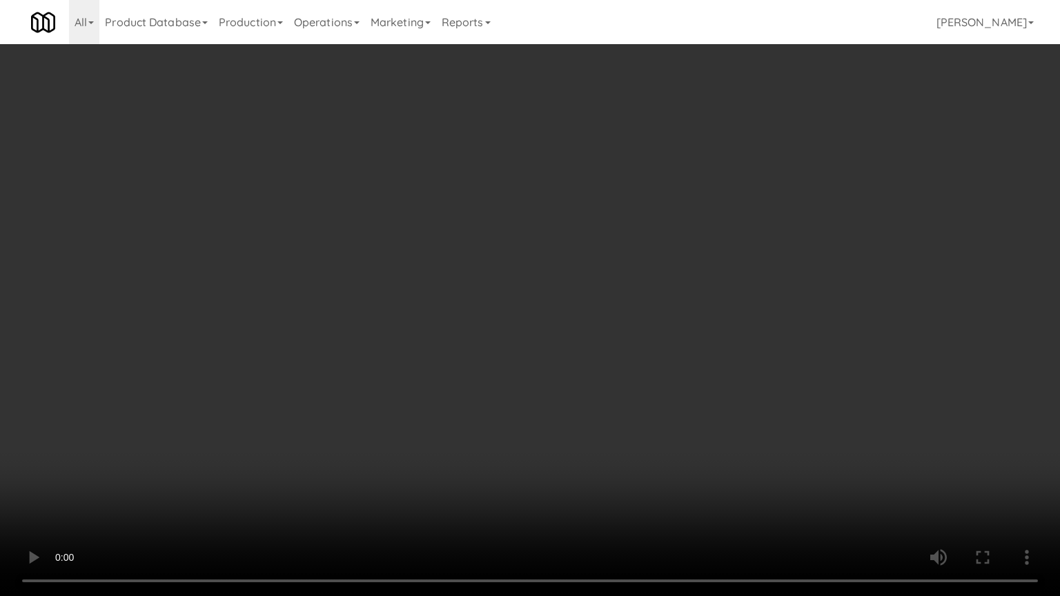
drag, startPoint x: 701, startPoint y: 334, endPoint x: 695, endPoint y: 339, distance: 8.3
click at [701, 334] on video at bounding box center [530, 298] width 1060 height 596
click at [619, 362] on video at bounding box center [530, 298] width 1060 height 596
click at [620, 363] on video at bounding box center [530, 298] width 1060 height 596
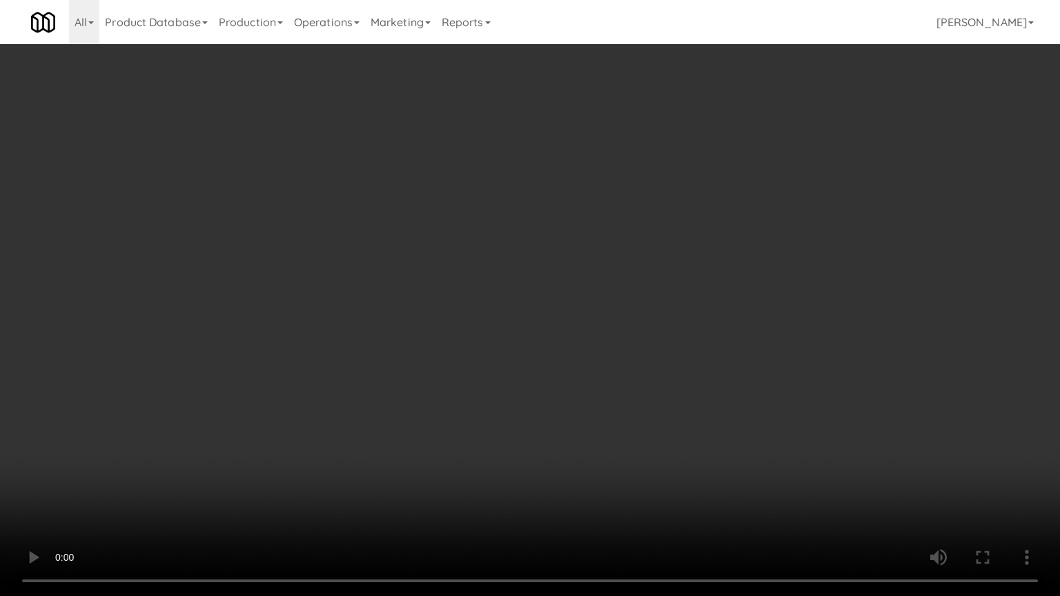
click at [620, 363] on video at bounding box center [530, 298] width 1060 height 596
click at [619, 363] on video at bounding box center [530, 298] width 1060 height 596
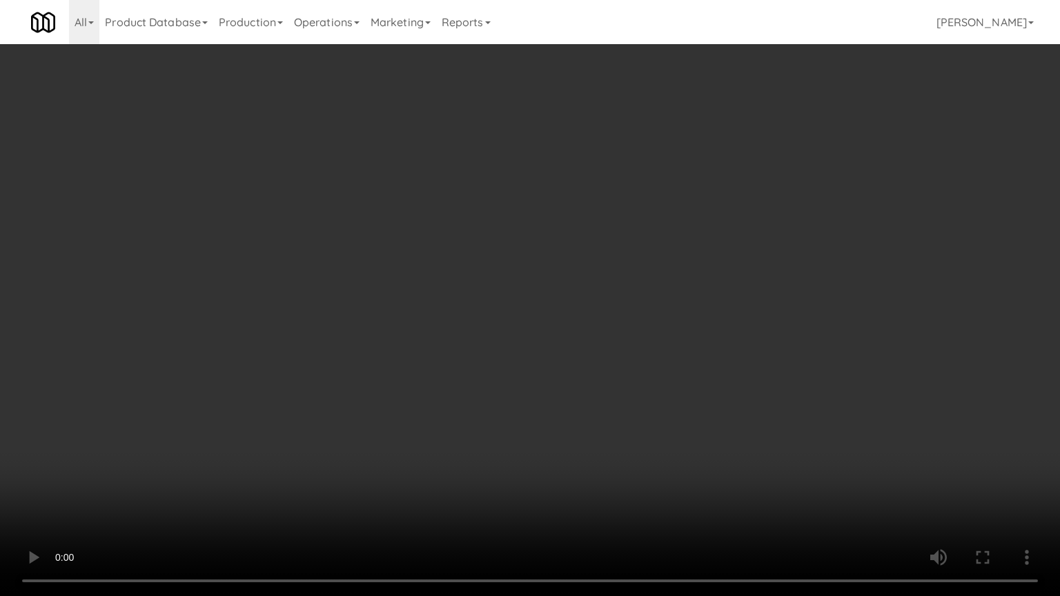
click at [619, 359] on video at bounding box center [530, 298] width 1060 height 596
click at [666, 295] on video at bounding box center [530, 298] width 1060 height 596
click at [666, 296] on video at bounding box center [530, 298] width 1060 height 596
click at [668, 297] on video at bounding box center [530, 298] width 1060 height 596
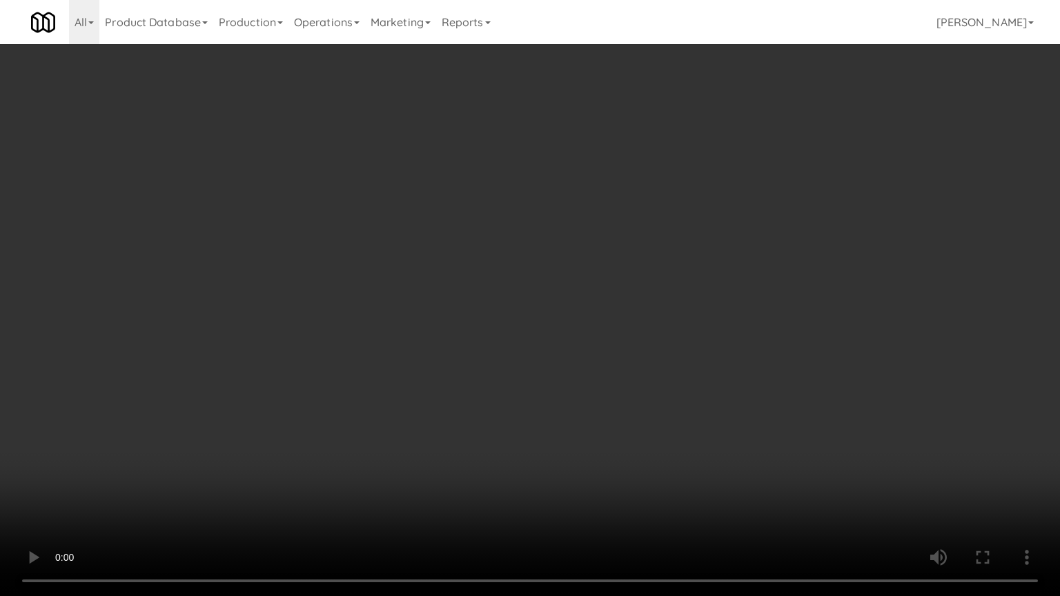
click at [671, 296] on video at bounding box center [530, 298] width 1060 height 596
click at [673, 296] on video at bounding box center [530, 298] width 1060 height 596
click at [682, 292] on video at bounding box center [530, 298] width 1060 height 596
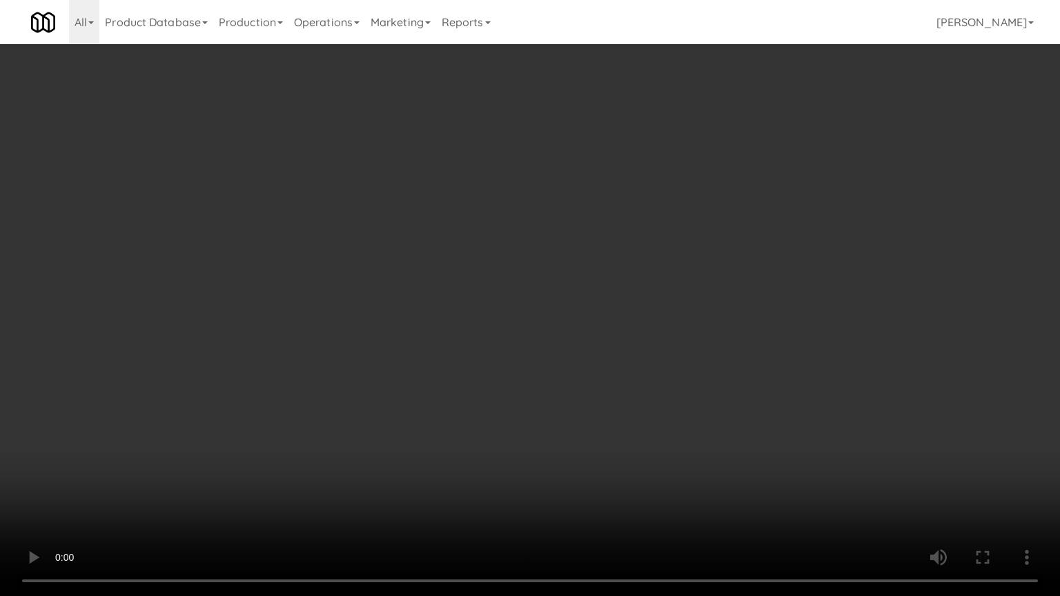
click at [682, 292] on video at bounding box center [530, 298] width 1060 height 596
click at [682, 290] on video at bounding box center [530, 298] width 1060 height 596
click at [679, 294] on video at bounding box center [530, 298] width 1060 height 596
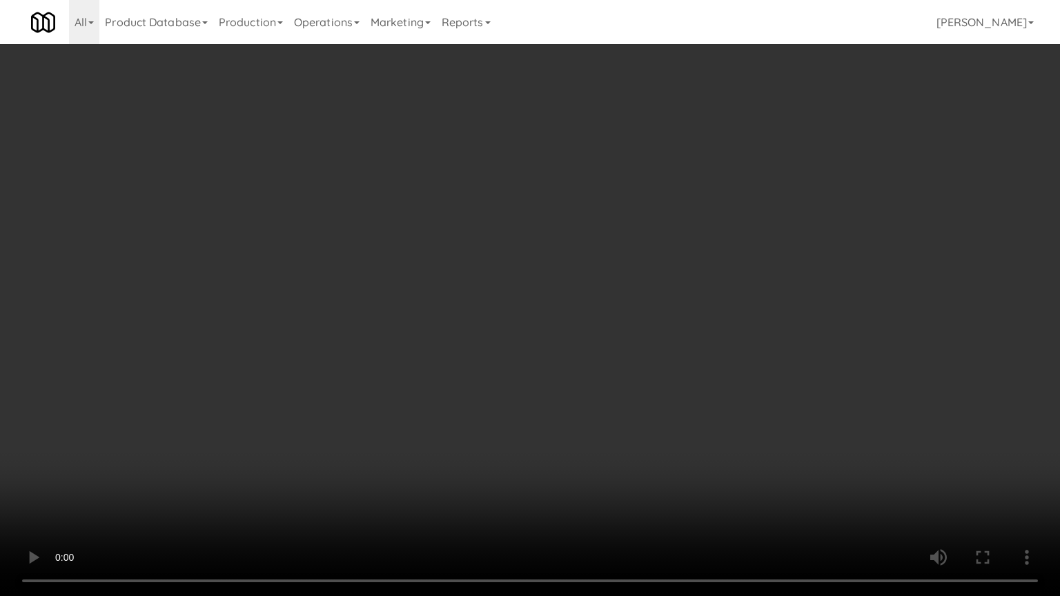
click at [680, 295] on video at bounding box center [530, 298] width 1060 height 596
click at [675, 290] on video at bounding box center [530, 298] width 1060 height 596
click at [713, 413] on video at bounding box center [530, 298] width 1060 height 596
click at [714, 413] on video at bounding box center [530, 298] width 1060 height 596
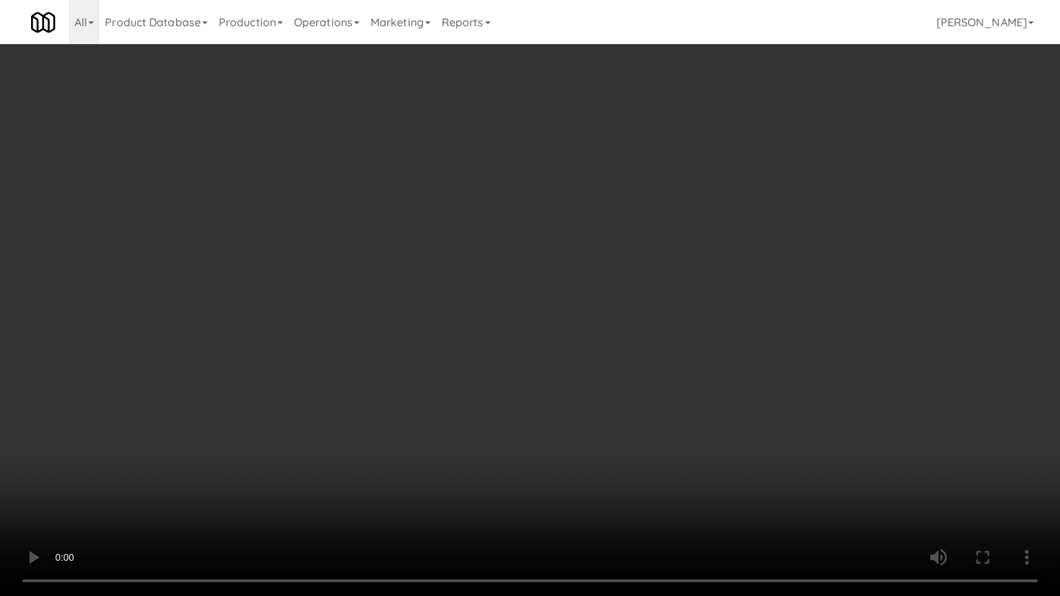
click at [715, 417] on video at bounding box center [530, 298] width 1060 height 596
click at [717, 419] on video at bounding box center [530, 298] width 1060 height 596
click at [709, 421] on video at bounding box center [530, 298] width 1060 height 596
click at [668, 398] on video at bounding box center [530, 298] width 1060 height 596
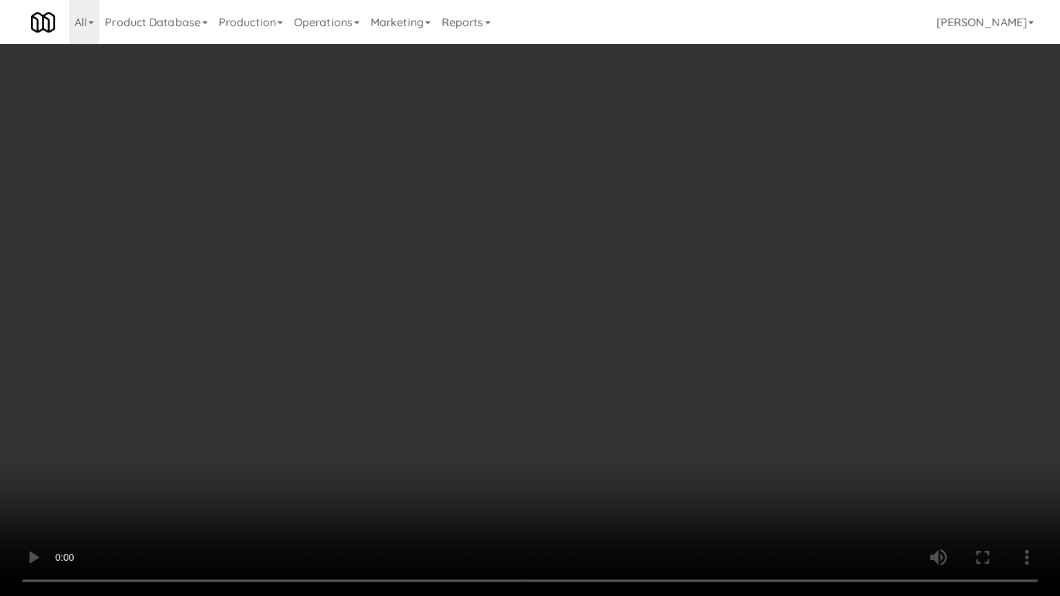
click at [681, 386] on video at bounding box center [530, 298] width 1060 height 596
click at [682, 388] on video at bounding box center [530, 298] width 1060 height 596
click at [658, 365] on video at bounding box center [530, 298] width 1060 height 596
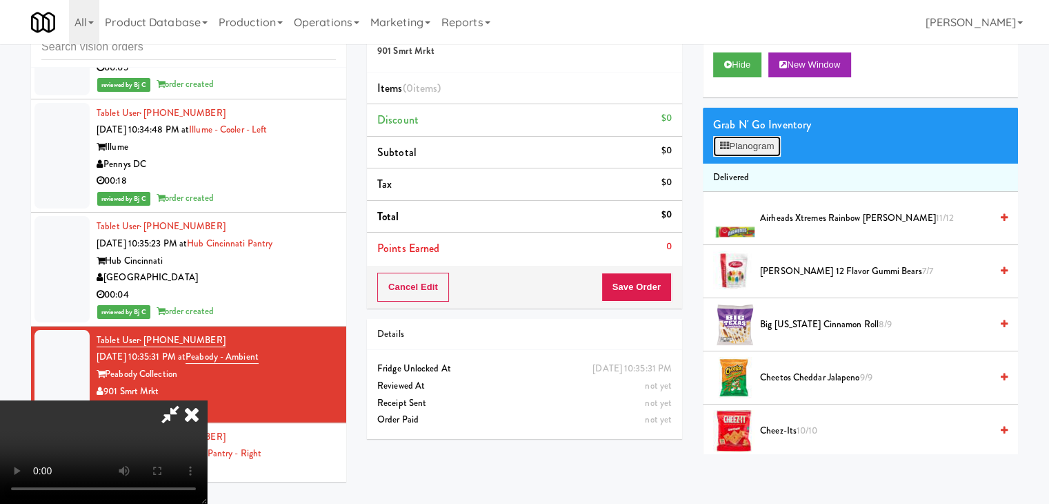
click at [775, 137] on button "Planogram" at bounding box center [747, 146] width 68 height 21
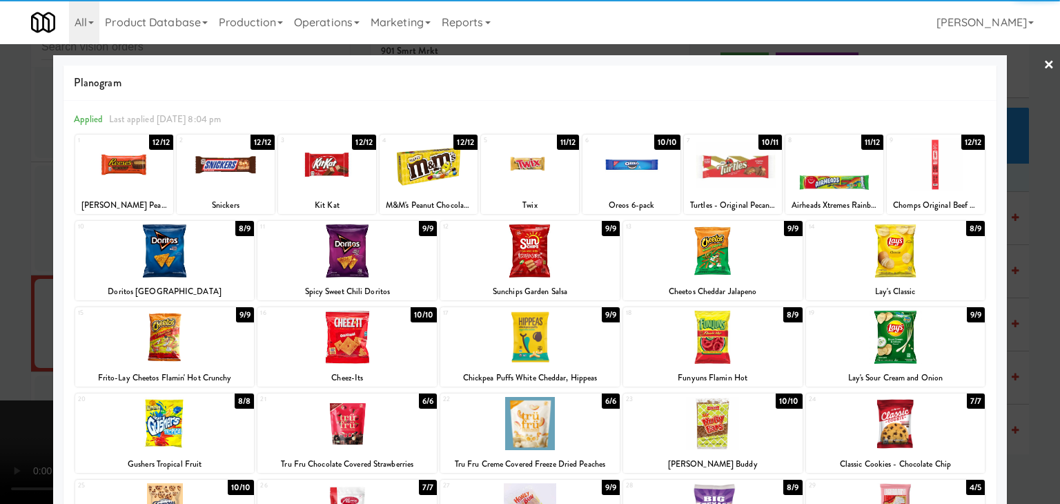
click at [171, 250] on div at bounding box center [164, 250] width 179 height 53
click at [913, 350] on div at bounding box center [895, 336] width 179 height 53
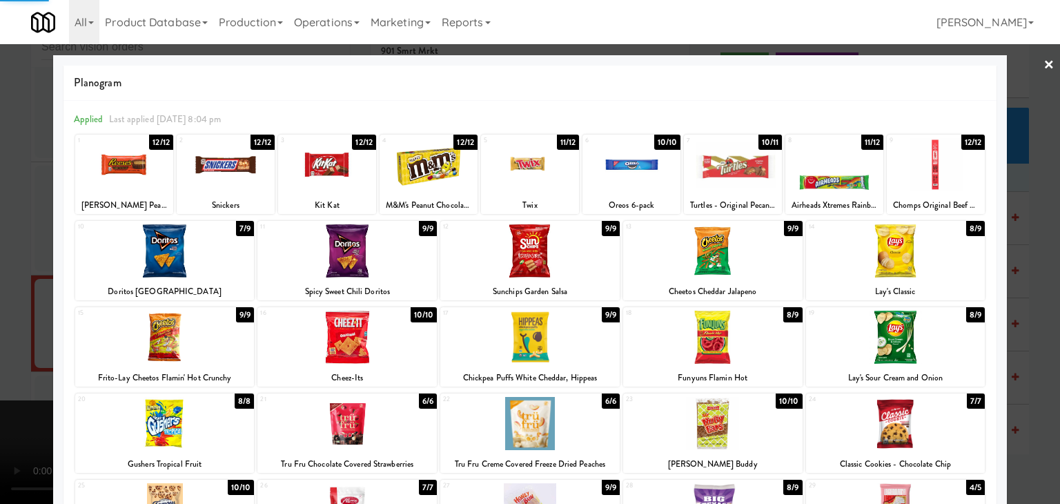
click at [829, 177] on div at bounding box center [834, 164] width 98 height 53
drag, startPoint x: 0, startPoint y: 291, endPoint x: 89, endPoint y: 298, distance: 89.3
click at [19, 293] on div at bounding box center [530, 252] width 1060 height 504
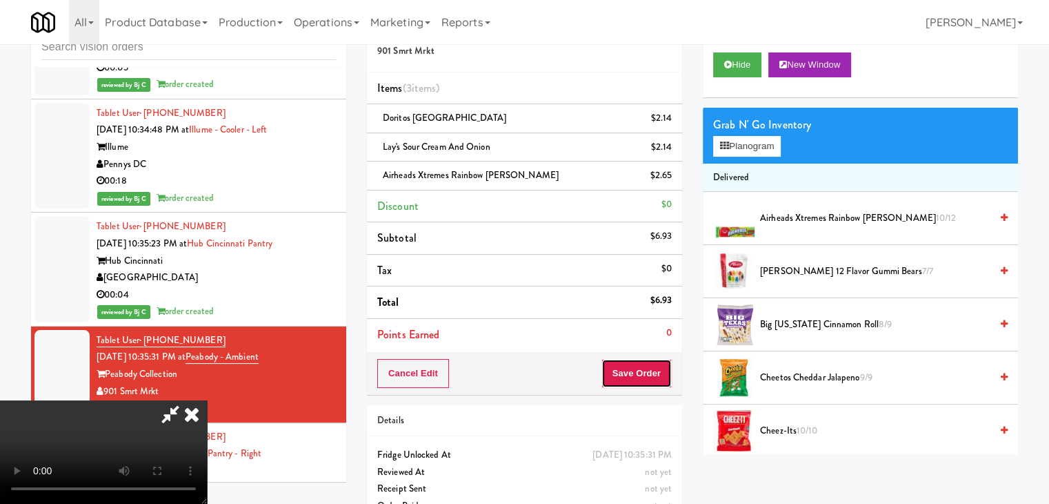
click at [637, 372] on button "Save Order" at bounding box center [637, 373] width 70 height 29
click at [638, 371] on button "Save Order" at bounding box center [637, 373] width 70 height 29
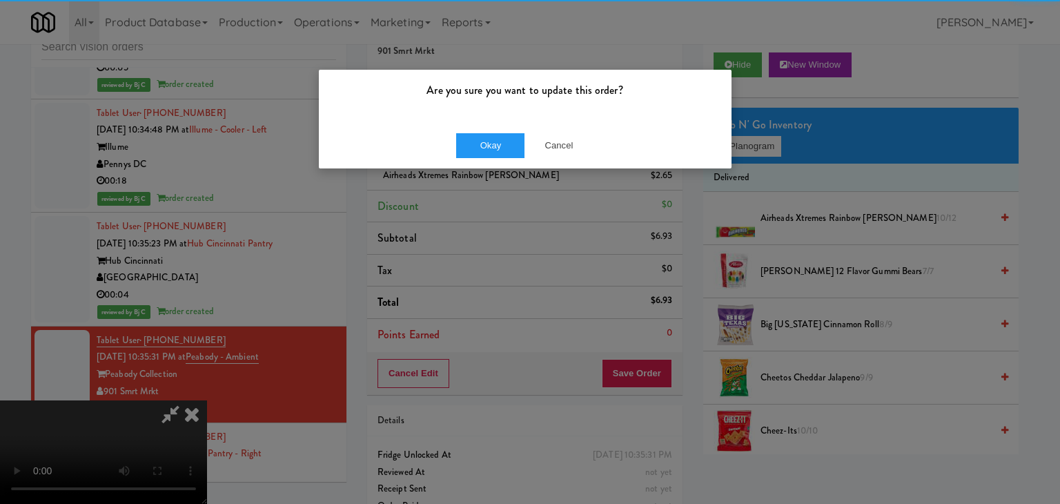
click at [477, 128] on div "Okay Cancel" at bounding box center [525, 145] width 413 height 46
click at [477, 133] on div "Okay Cancel" at bounding box center [525, 145] width 413 height 46
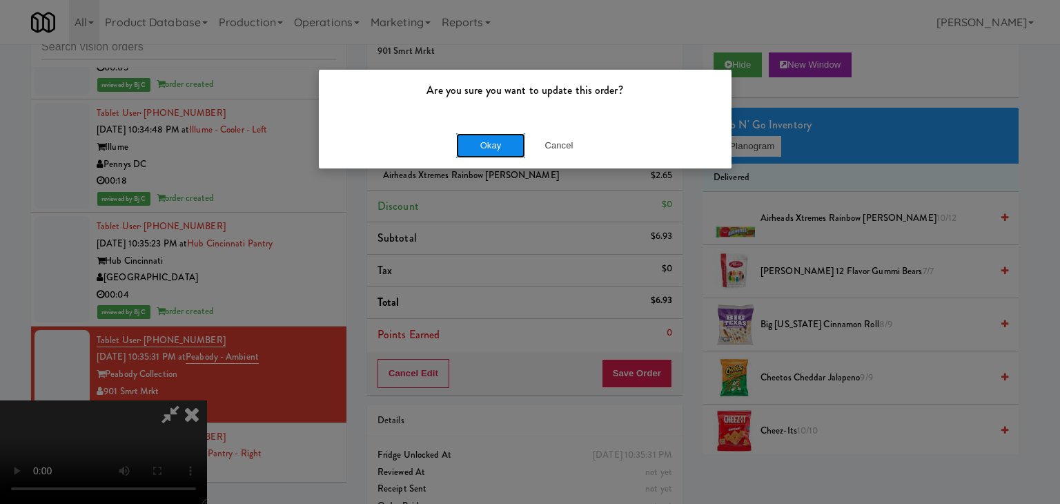
click at [477, 136] on button "Okay" at bounding box center [490, 145] width 69 height 25
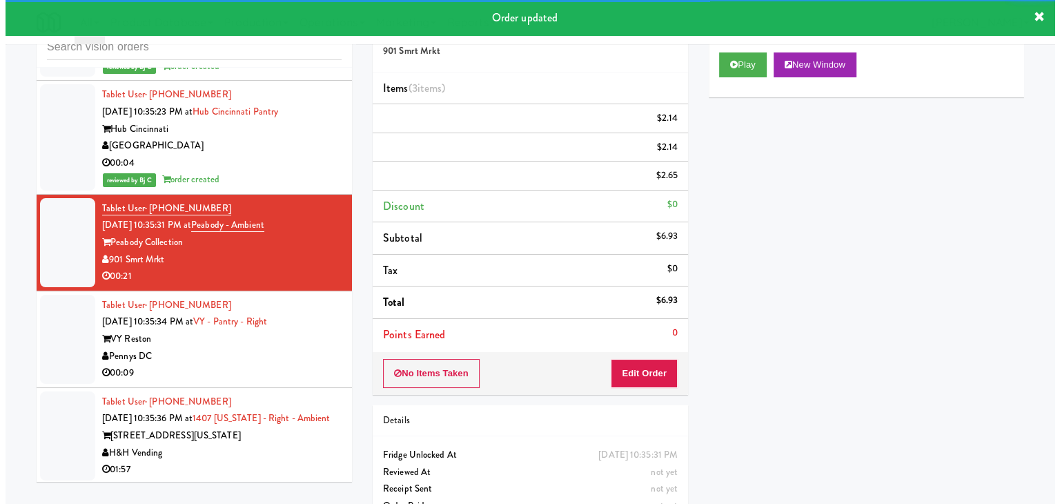
scroll to position [7622, 0]
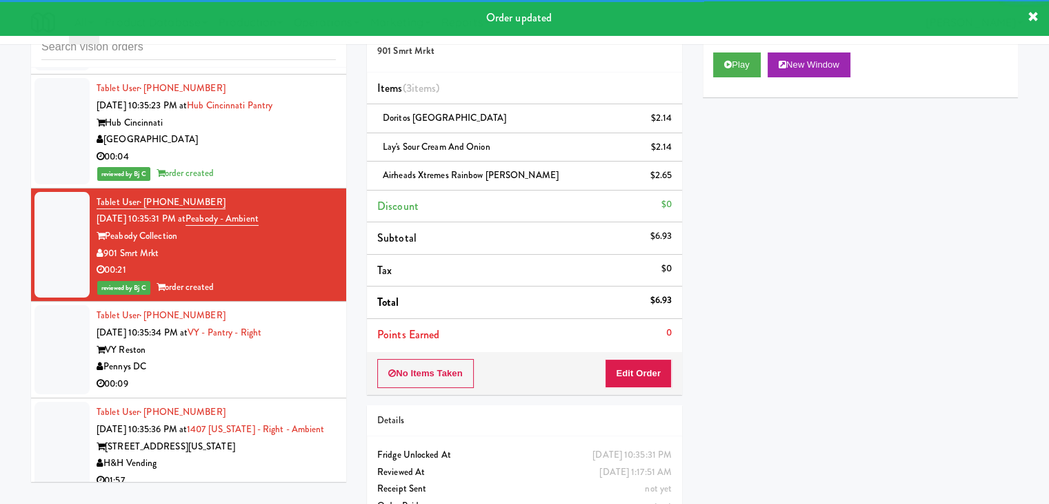
click at [297, 375] on div "00:09" at bounding box center [216, 383] width 239 height 17
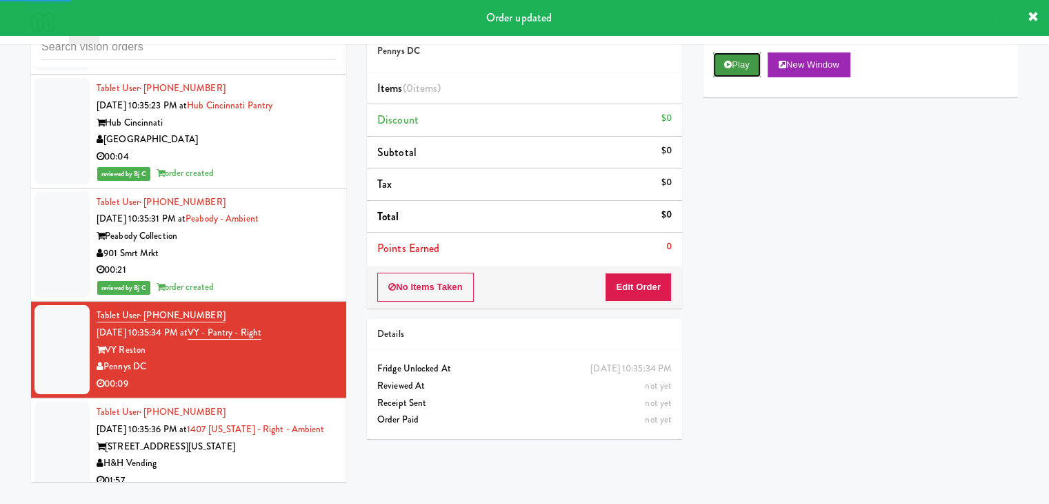
click at [737, 67] on button "Play" at bounding box center [737, 64] width 48 height 25
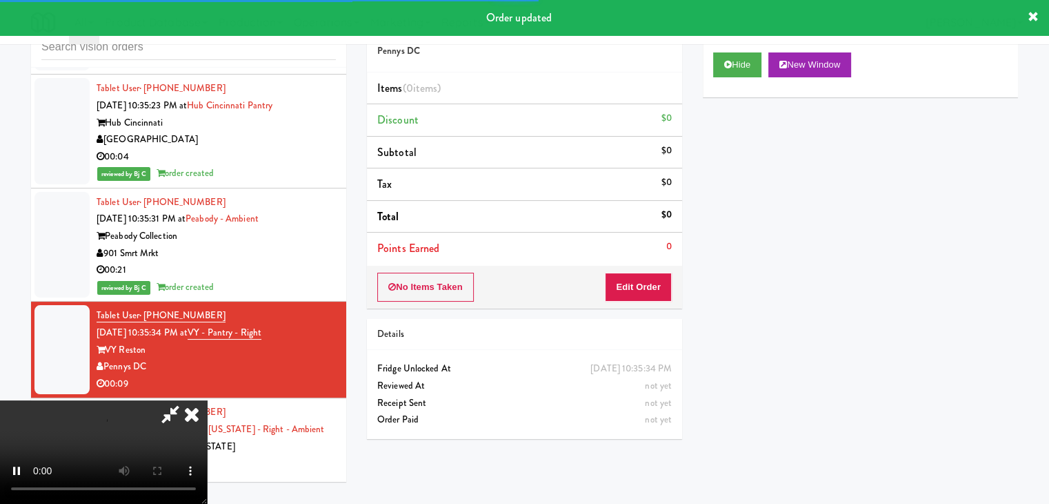
click at [648, 304] on div "No Items Taken Edit Order" at bounding box center [524, 287] width 315 height 43
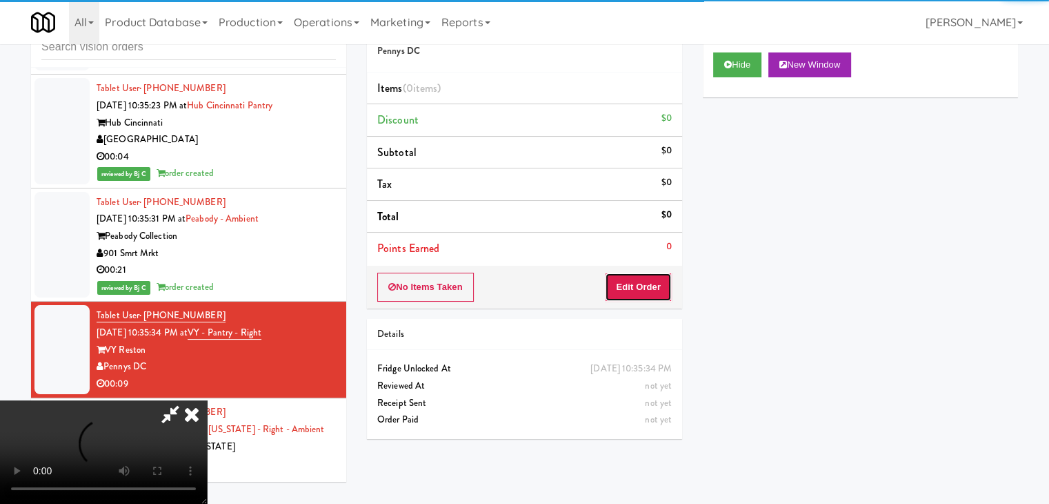
click at [651, 293] on button "Edit Order" at bounding box center [638, 286] width 67 height 29
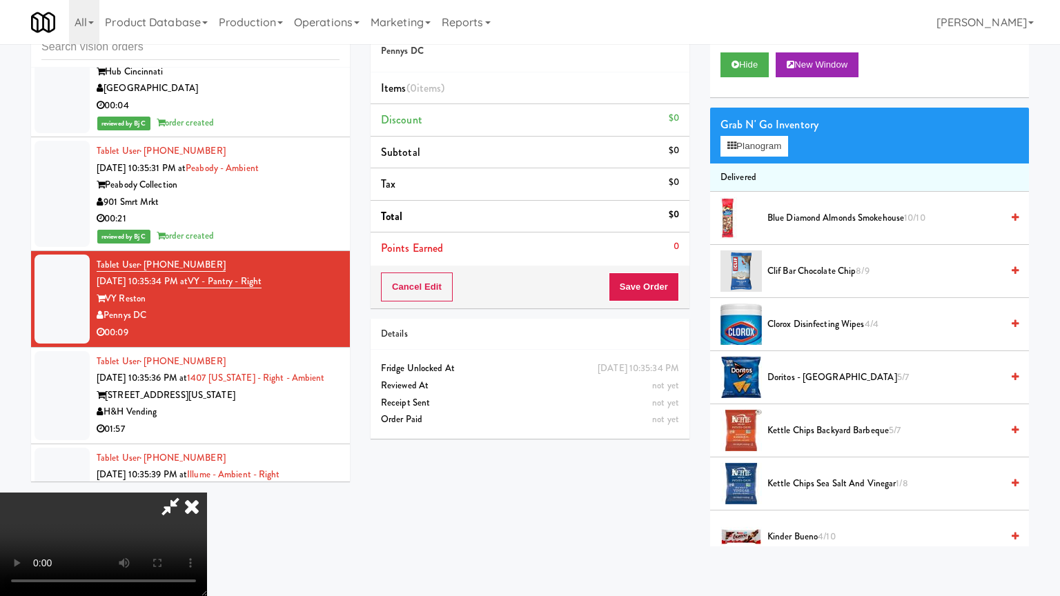
click at [207, 493] on video at bounding box center [103, 544] width 207 height 103
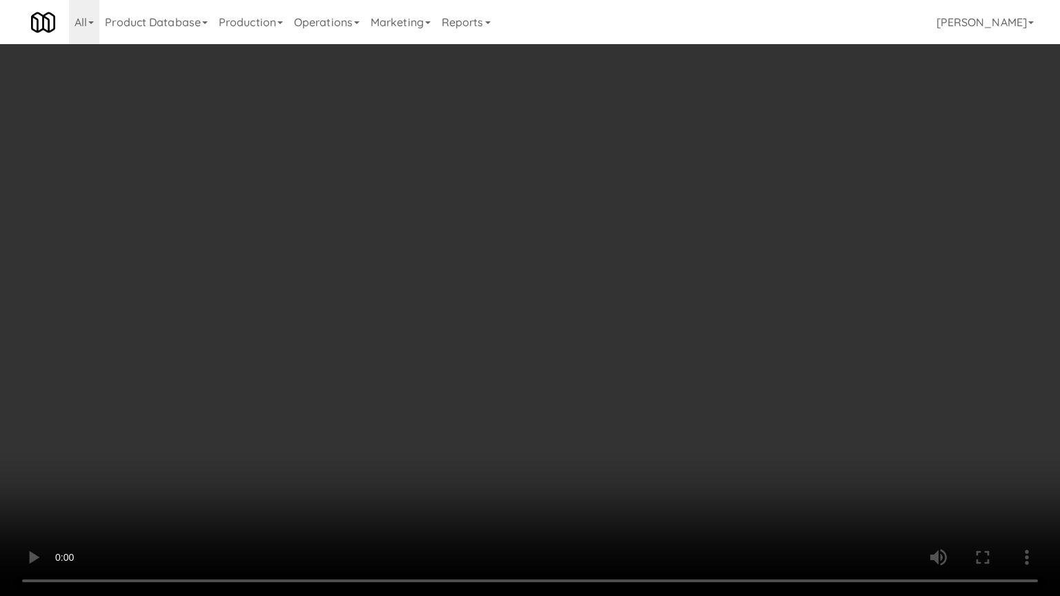
click at [668, 414] on video at bounding box center [530, 298] width 1060 height 596
click at [668, 416] on video at bounding box center [530, 298] width 1060 height 596
click at [669, 415] on video at bounding box center [530, 298] width 1060 height 596
click at [679, 414] on video at bounding box center [530, 298] width 1060 height 596
click at [679, 415] on video at bounding box center [530, 298] width 1060 height 596
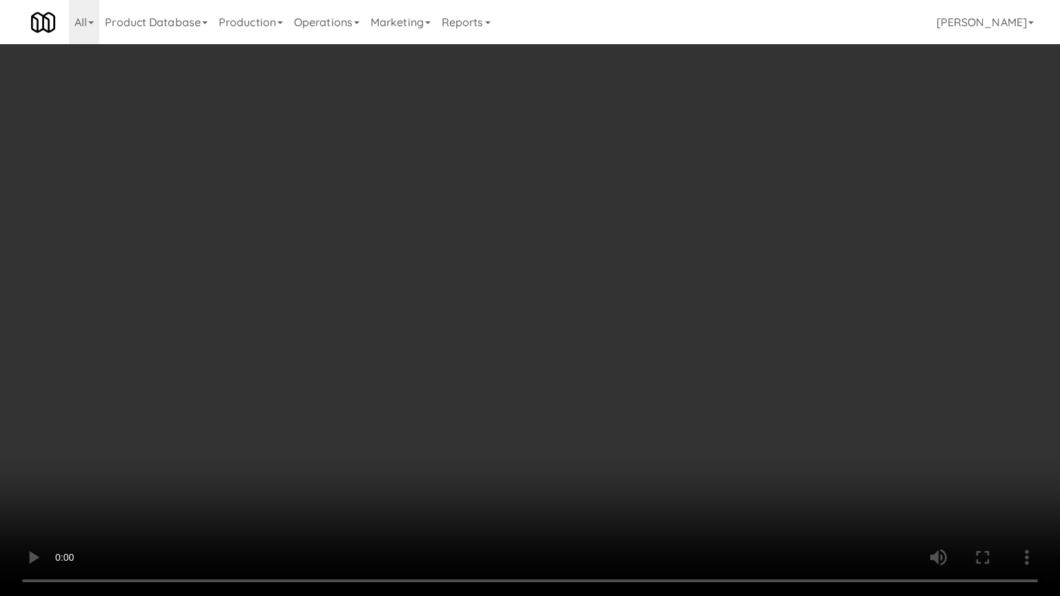
click at [679, 415] on video at bounding box center [530, 298] width 1060 height 596
click at [584, 473] on video at bounding box center [530, 298] width 1060 height 596
click at [593, 467] on video at bounding box center [530, 298] width 1060 height 596
click at [594, 467] on video at bounding box center [530, 298] width 1060 height 596
click at [599, 464] on video at bounding box center [530, 298] width 1060 height 596
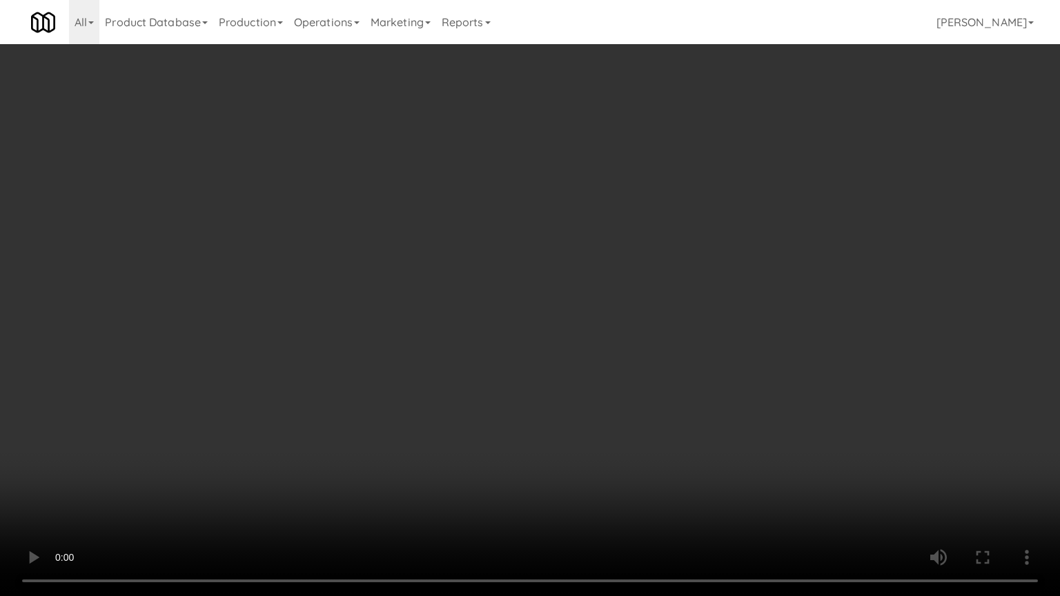
click at [599, 464] on video at bounding box center [530, 298] width 1060 height 596
click at [605, 462] on video at bounding box center [530, 298] width 1060 height 596
click at [611, 464] on video at bounding box center [530, 298] width 1060 height 596
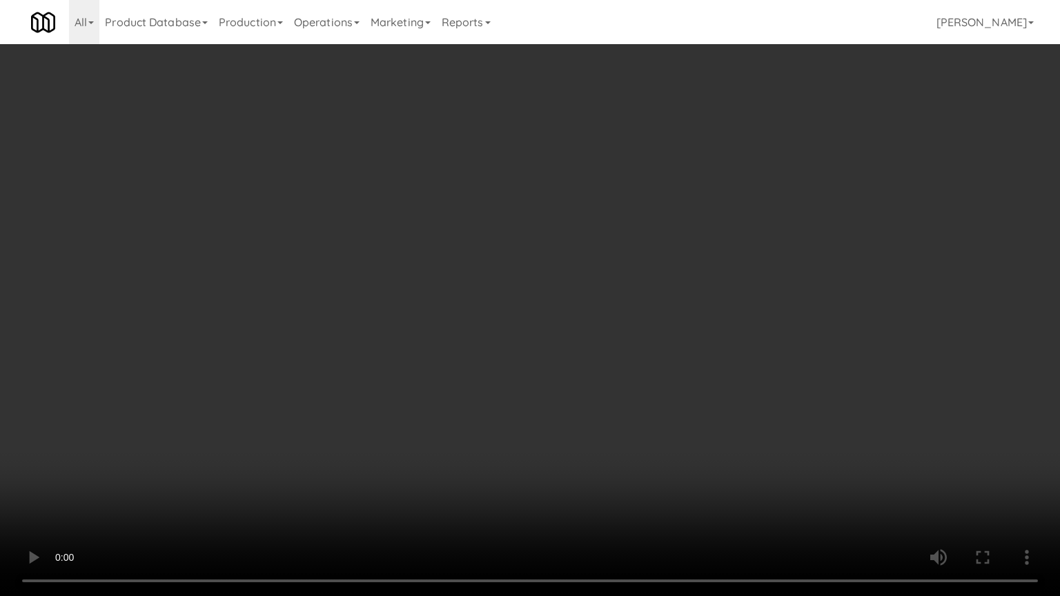
click at [611, 464] on video at bounding box center [530, 298] width 1060 height 596
click at [606, 453] on video at bounding box center [530, 298] width 1060 height 596
click at [606, 450] on video at bounding box center [530, 298] width 1060 height 596
click at [584, 372] on video at bounding box center [530, 298] width 1060 height 596
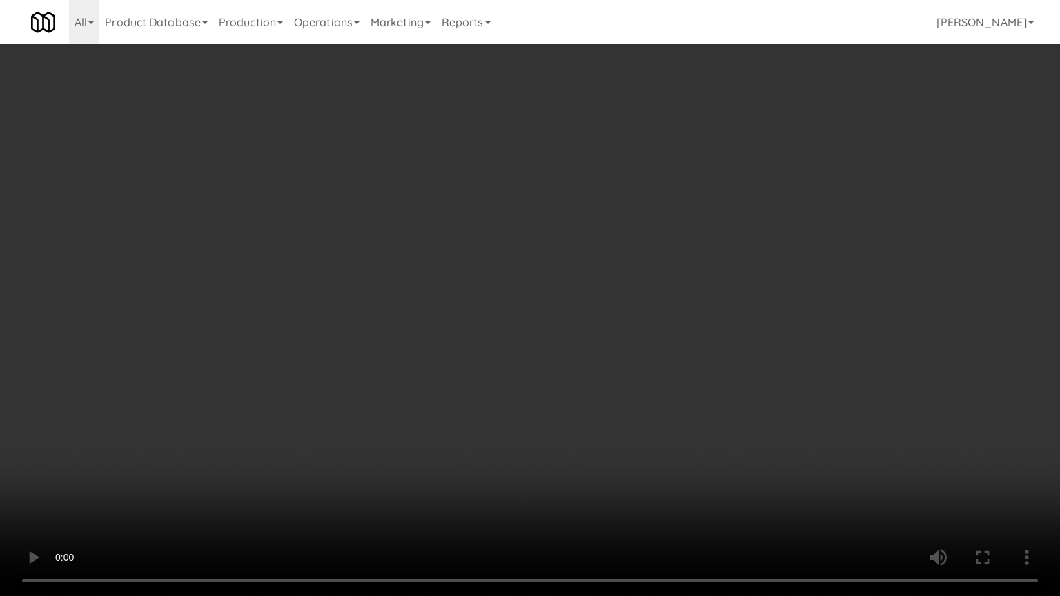
drag, startPoint x: 584, startPoint y: 372, endPoint x: 663, endPoint y: 147, distance: 238.5
click at [584, 364] on video at bounding box center [530, 298] width 1060 height 596
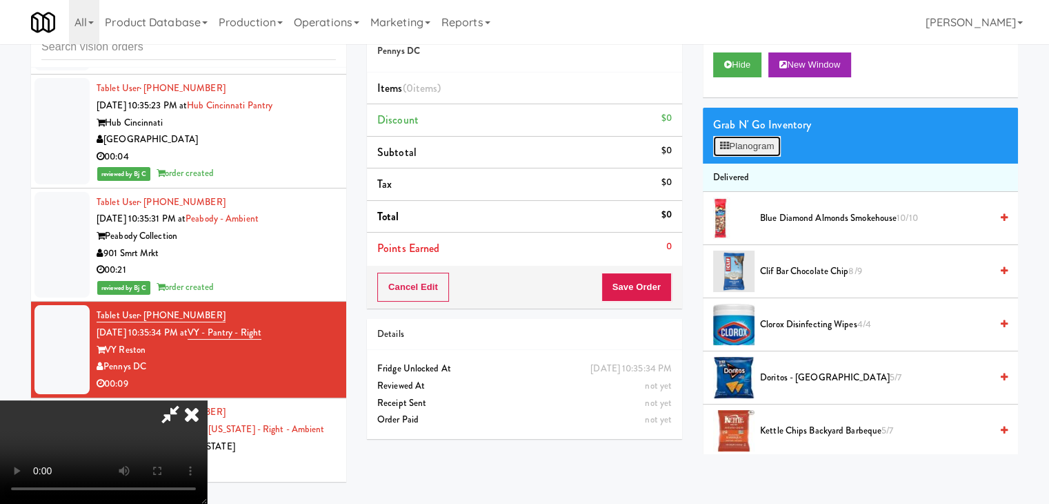
click at [738, 147] on button "Planogram" at bounding box center [747, 146] width 68 height 21
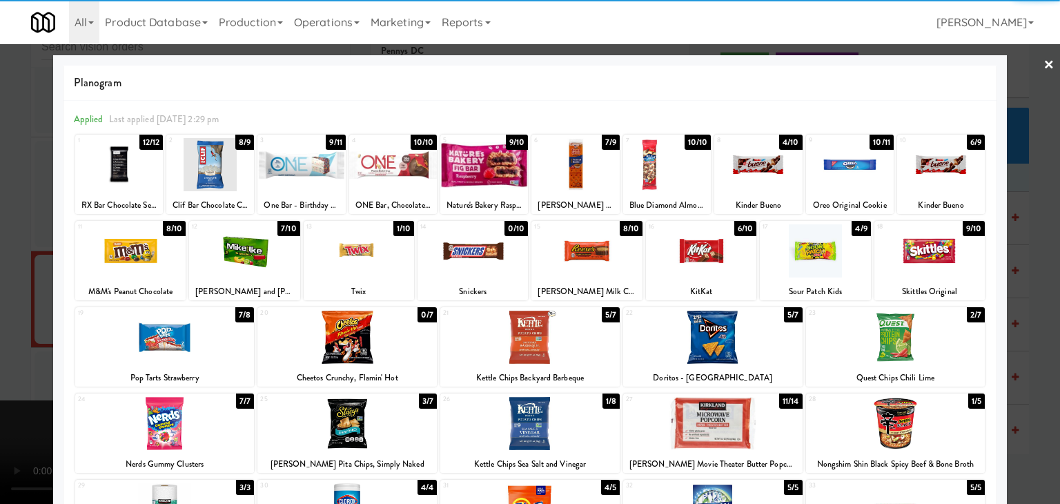
click at [742, 169] on div at bounding box center [758, 164] width 88 height 53
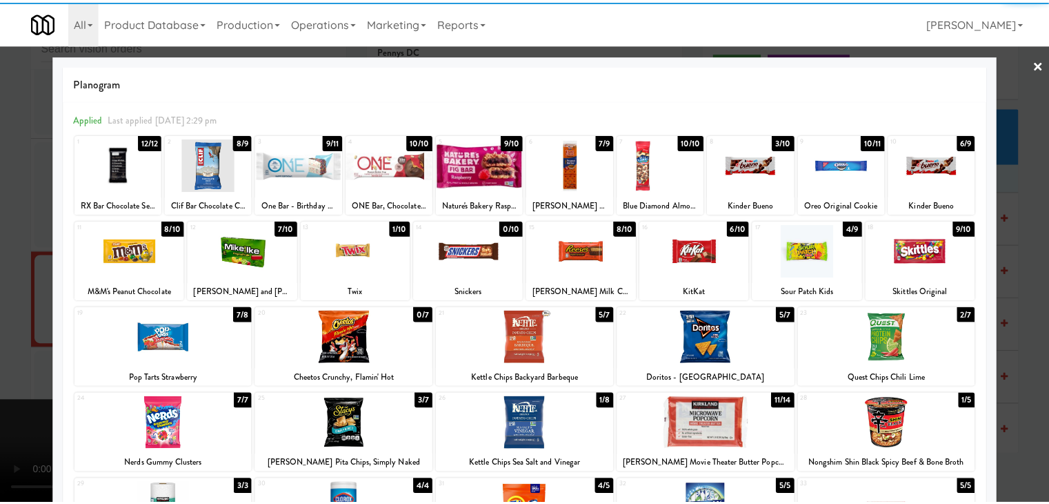
scroll to position [69, 0]
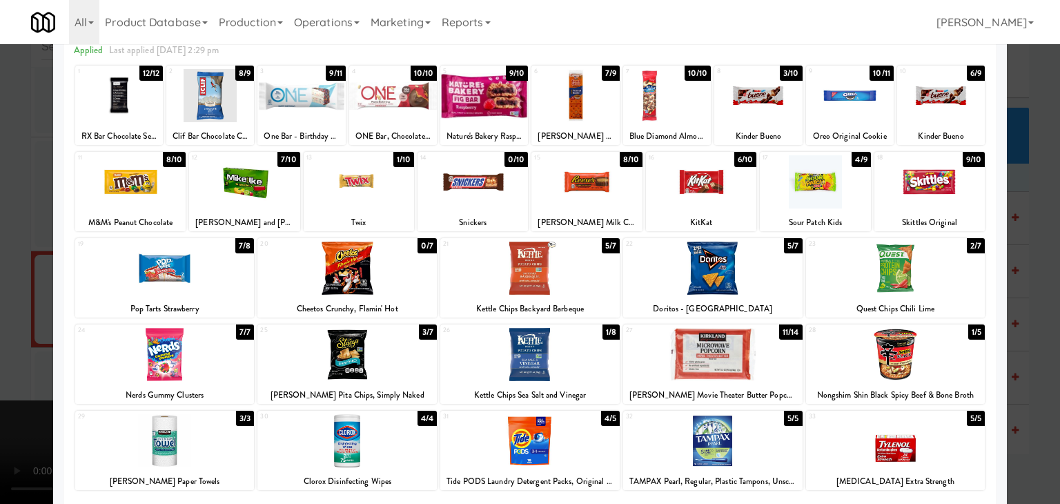
click at [525, 343] on div at bounding box center [529, 354] width 179 height 53
drag, startPoint x: 0, startPoint y: 311, endPoint x: 423, endPoint y: 303, distance: 423.0
click at [8, 311] on div at bounding box center [530, 252] width 1060 height 504
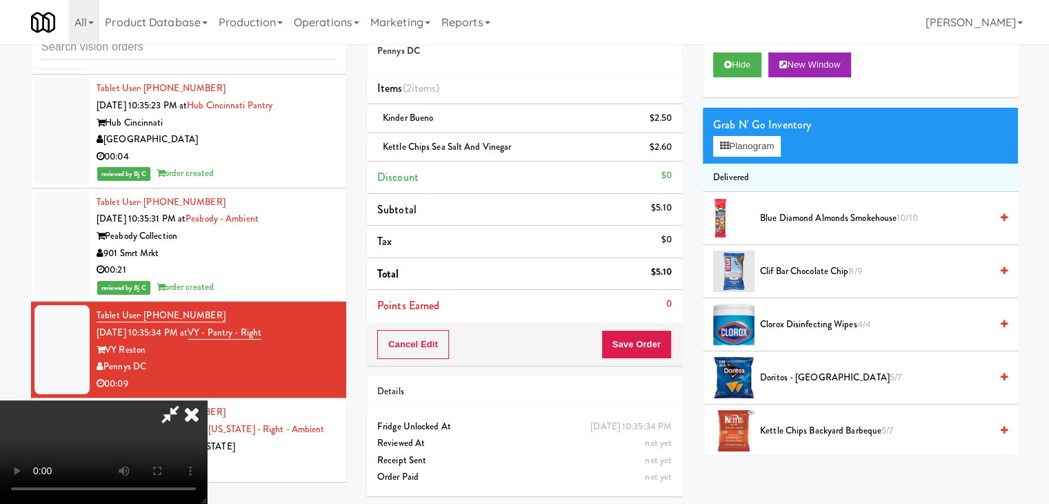
click at [671, 338] on div "Cancel Edit Save Order" at bounding box center [524, 344] width 315 height 43
click at [669, 338] on button "Save Order" at bounding box center [637, 344] width 70 height 29
click at [665, 337] on button "Save Order" at bounding box center [637, 344] width 70 height 29
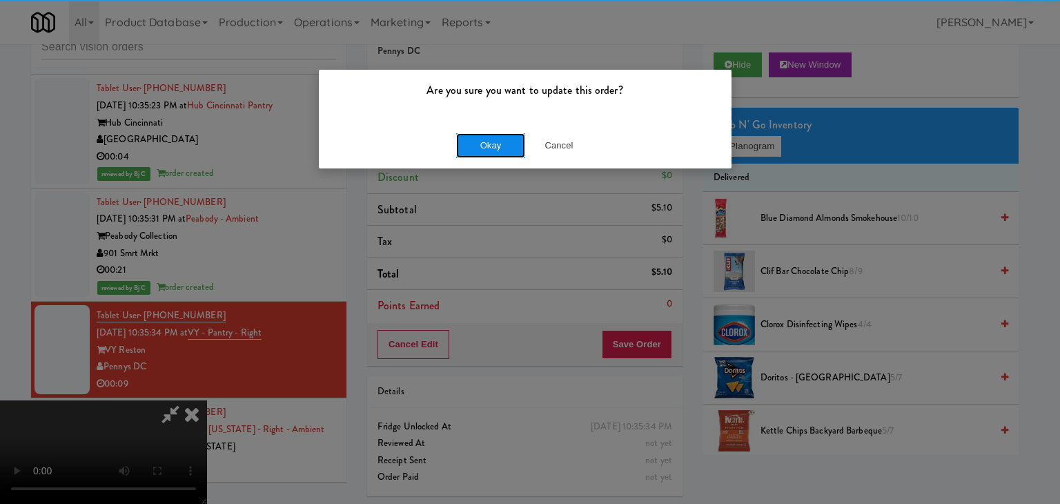
click at [480, 139] on button "Okay" at bounding box center [490, 145] width 69 height 25
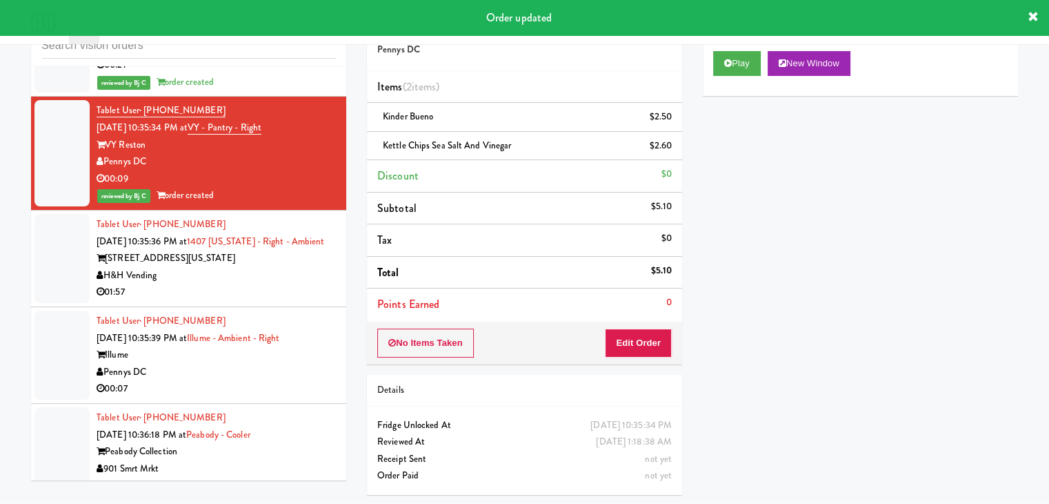
scroll to position [7829, 0]
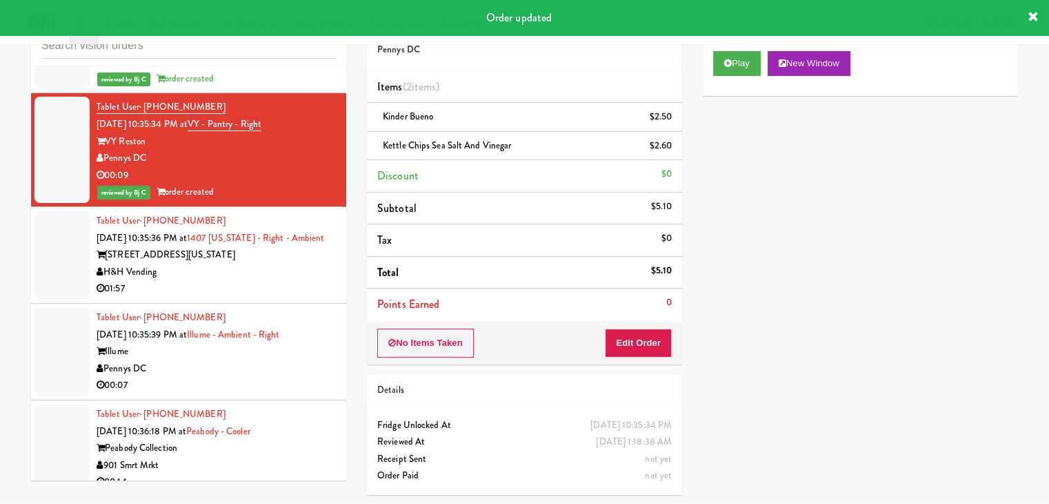
click at [257, 280] on div "01:57" at bounding box center [216, 288] width 239 height 17
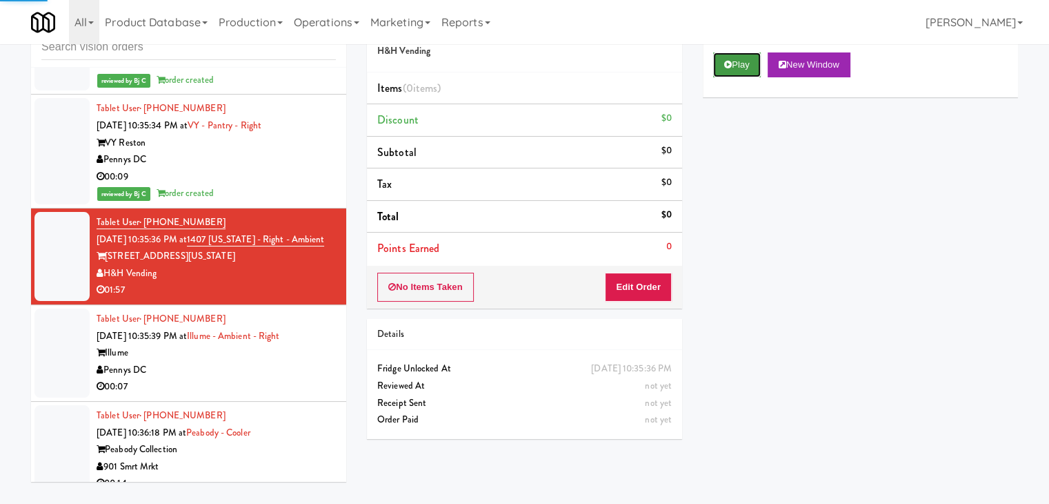
click at [727, 66] on icon at bounding box center [728, 64] width 8 height 9
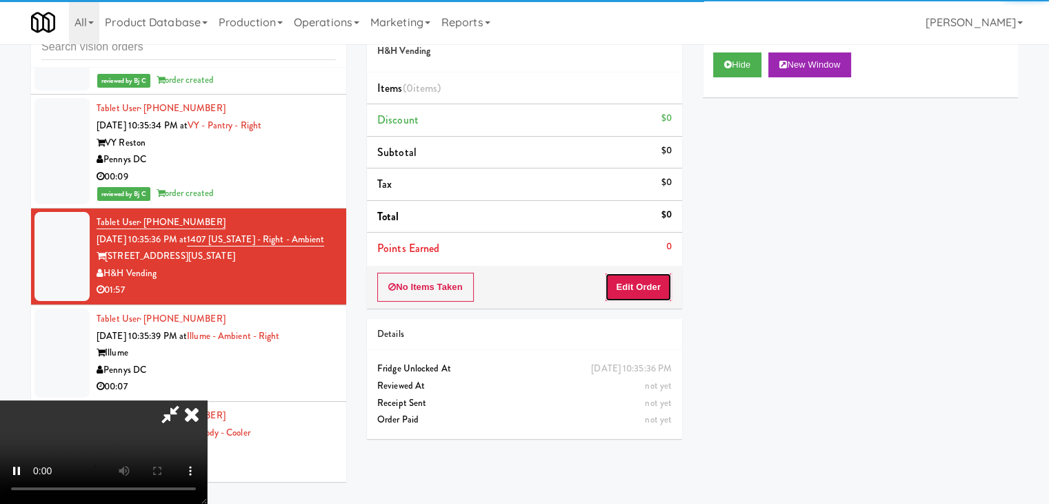
click at [648, 283] on button "Edit Order" at bounding box center [638, 286] width 67 height 29
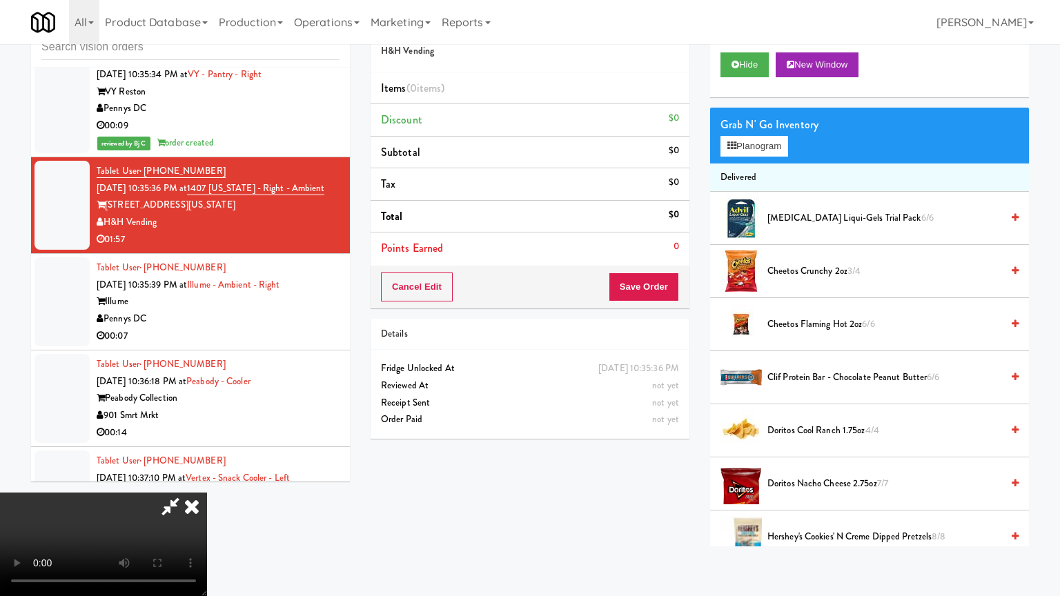
click at [207, 493] on video at bounding box center [103, 544] width 207 height 103
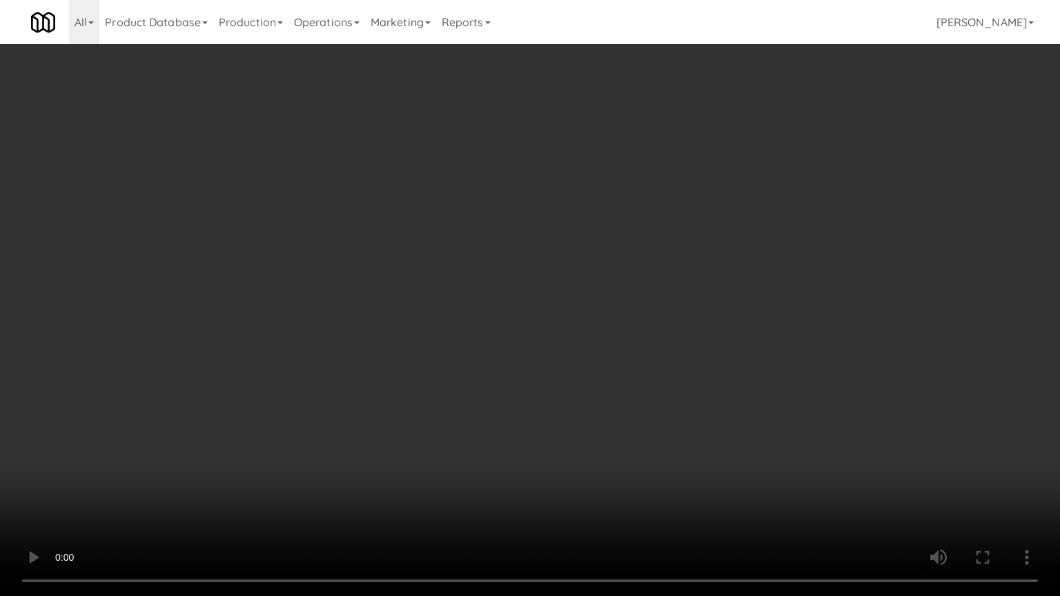
click at [606, 417] on video at bounding box center [530, 298] width 1060 height 596
click at [608, 419] on video at bounding box center [530, 298] width 1060 height 596
click at [608, 418] on video at bounding box center [530, 298] width 1060 height 596
click at [609, 408] on video at bounding box center [530, 298] width 1060 height 596
click at [613, 410] on video at bounding box center [530, 298] width 1060 height 596
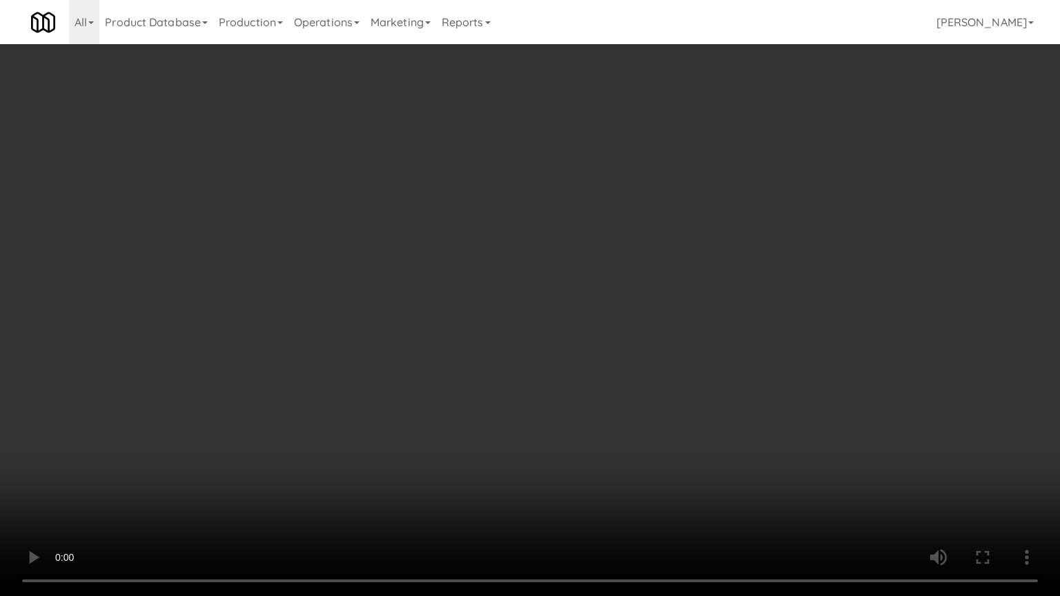
click at [615, 414] on video at bounding box center [530, 298] width 1060 height 596
click at [639, 413] on video at bounding box center [530, 298] width 1060 height 596
click at [644, 412] on video at bounding box center [530, 298] width 1060 height 596
click at [647, 414] on video at bounding box center [530, 298] width 1060 height 596
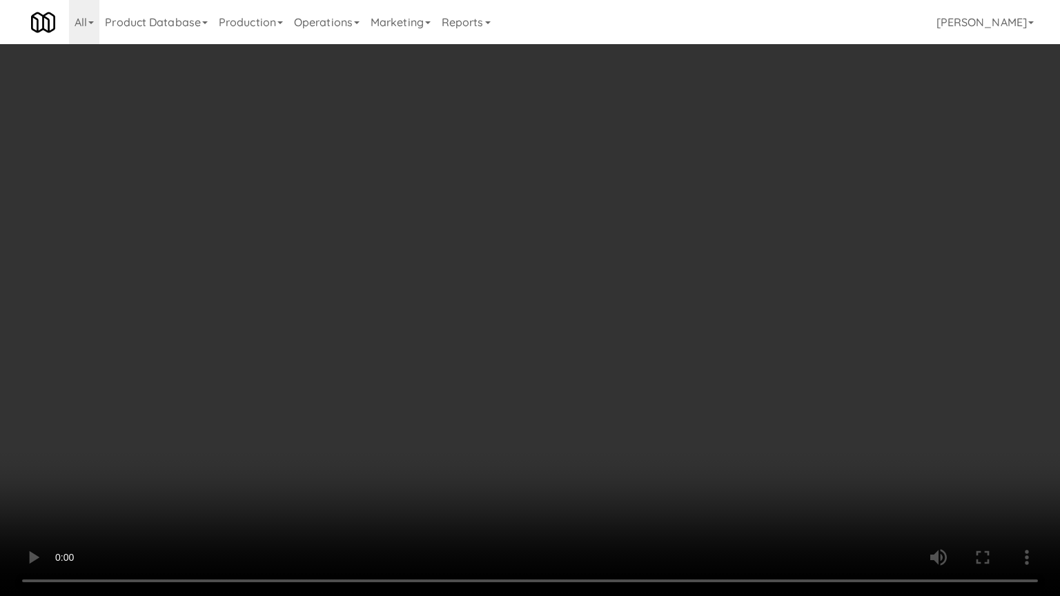
click at [648, 414] on video at bounding box center [530, 298] width 1060 height 596
click at [646, 417] on video at bounding box center [530, 298] width 1060 height 596
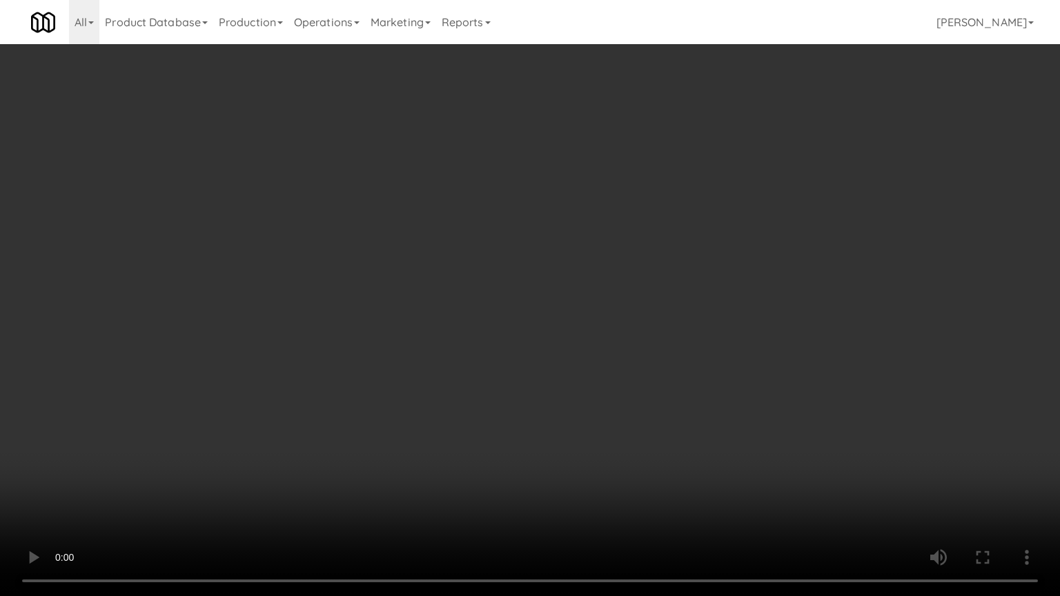
click at [646, 417] on video at bounding box center [530, 298] width 1060 height 596
click at [572, 370] on video at bounding box center [530, 298] width 1060 height 596
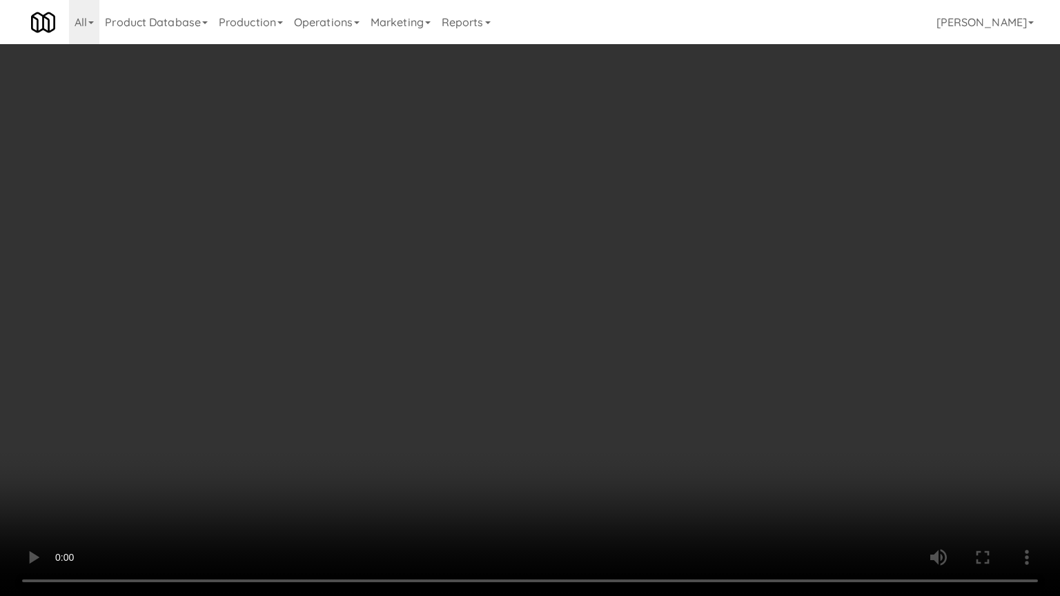
click at [572, 370] on video at bounding box center [530, 298] width 1060 height 596
click at [571, 379] on video at bounding box center [530, 298] width 1060 height 596
click at [517, 376] on video at bounding box center [530, 298] width 1060 height 596
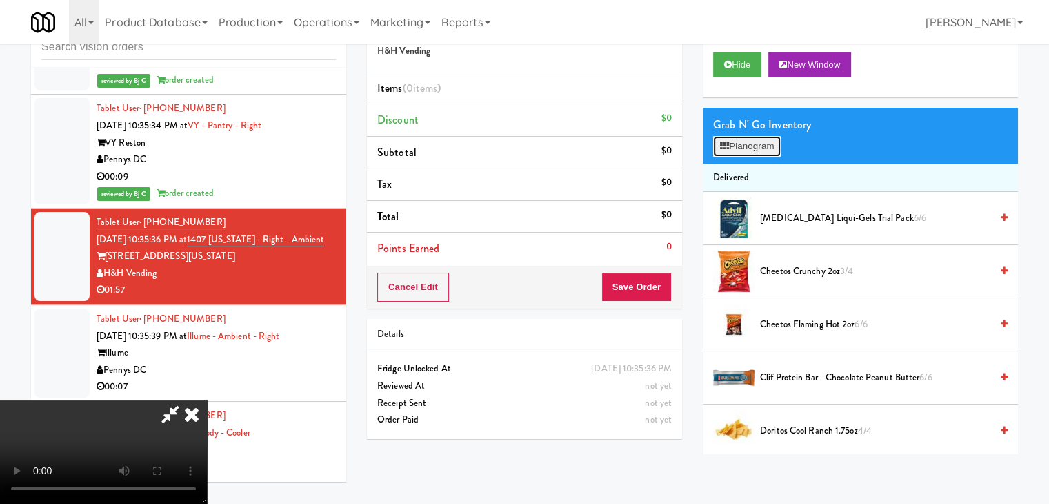
click at [744, 141] on button "Planogram" at bounding box center [747, 146] width 68 height 21
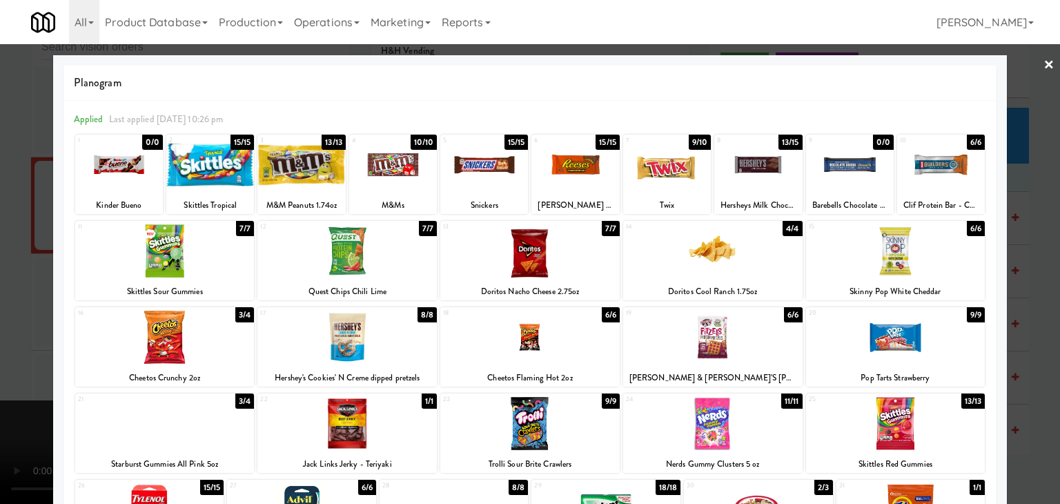
click at [764, 179] on div at bounding box center [758, 164] width 88 height 53
click at [177, 364] on div "16 3/4 Cheetos Crunchy 2oz" at bounding box center [164, 346] width 179 height 79
click at [9, 353] on div at bounding box center [530, 252] width 1060 height 504
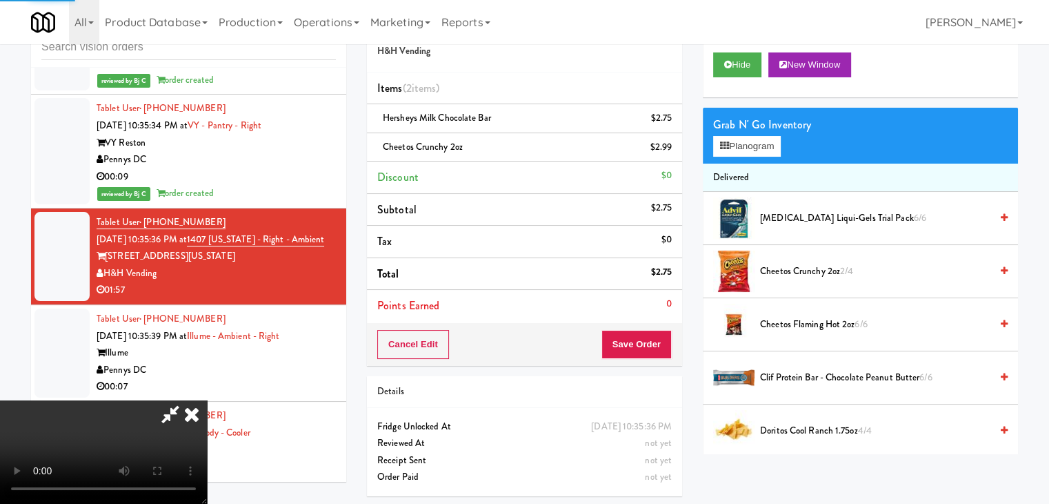
click at [207, 400] on video at bounding box center [103, 451] width 207 height 103
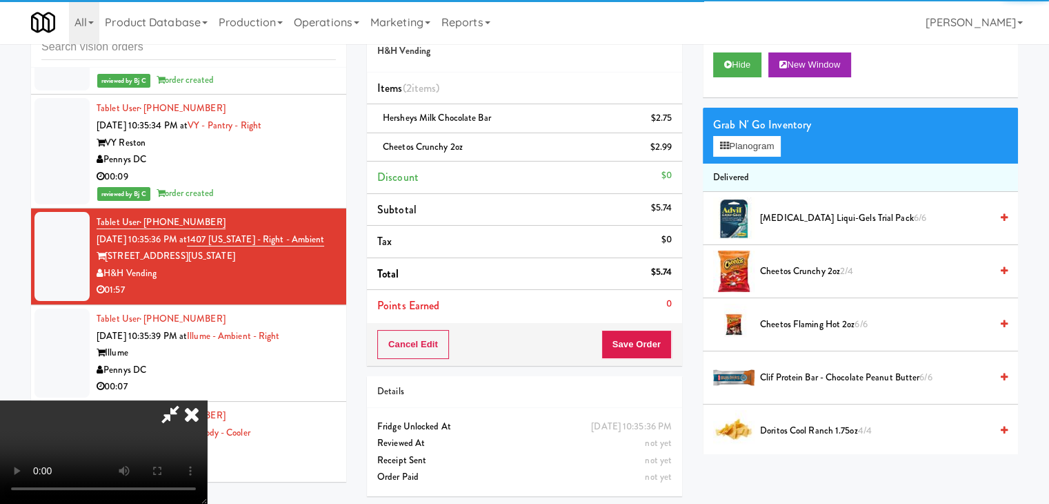
click at [207, 400] on video at bounding box center [103, 451] width 207 height 103
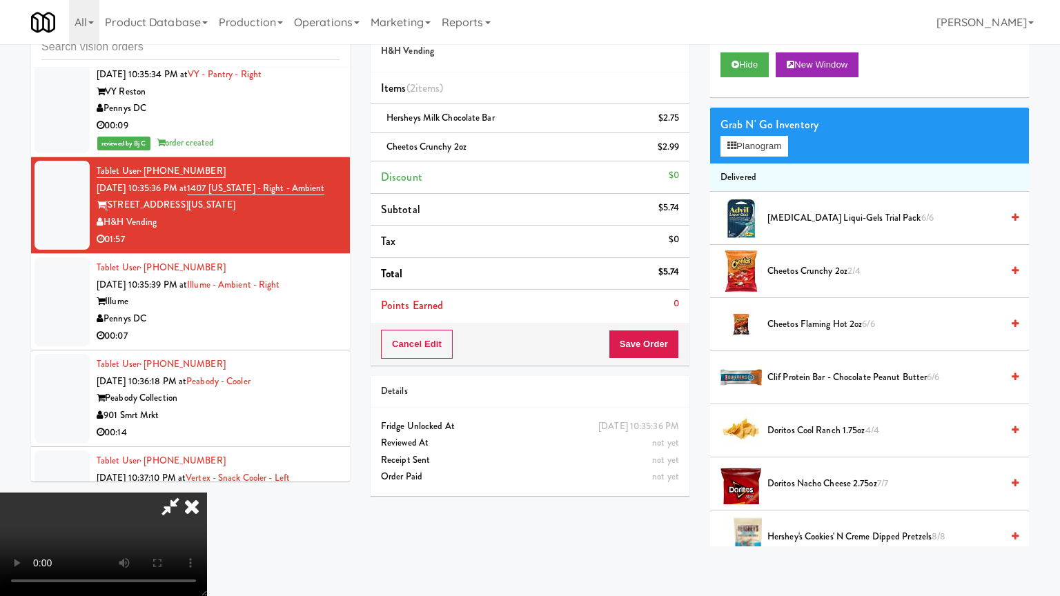
click at [207, 493] on video at bounding box center [103, 544] width 207 height 103
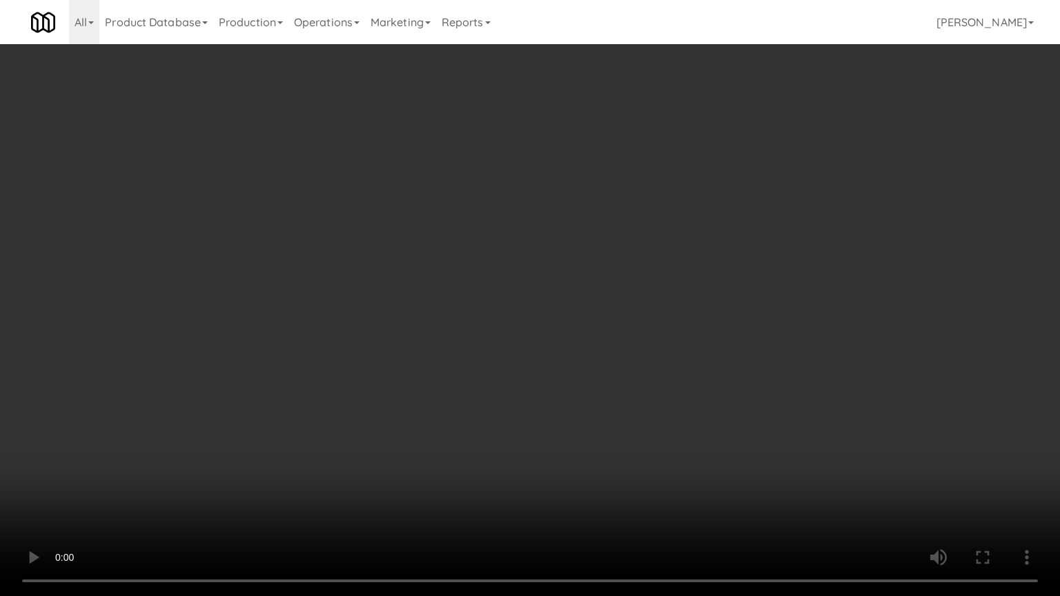
click at [558, 342] on video at bounding box center [530, 298] width 1060 height 596
click at [500, 330] on video at bounding box center [530, 298] width 1060 height 596
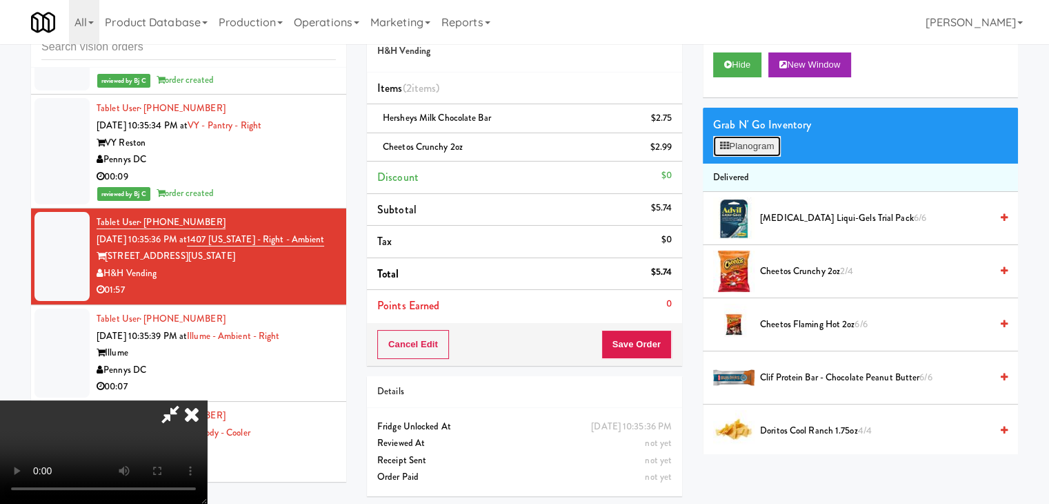
click at [762, 147] on button "Planogram" at bounding box center [747, 146] width 68 height 21
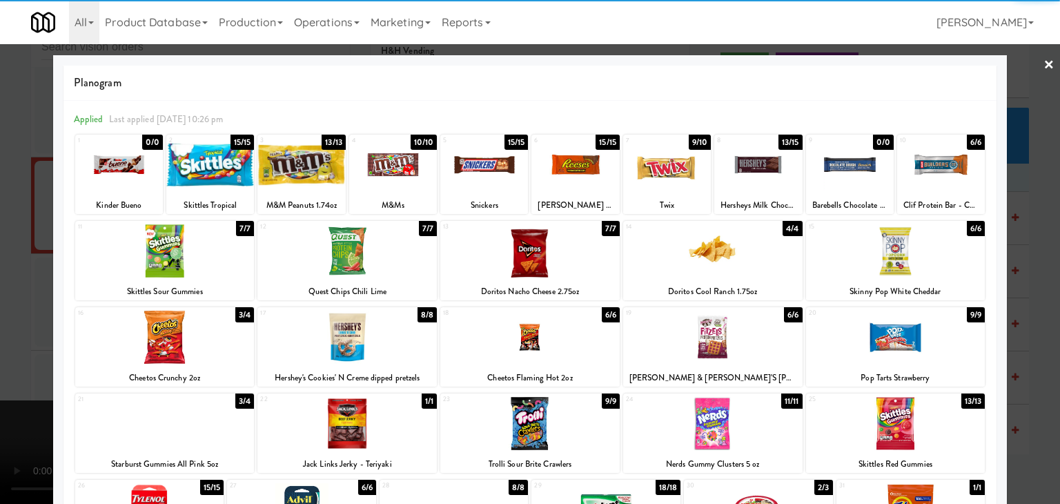
click at [541, 340] on div at bounding box center [529, 336] width 179 height 53
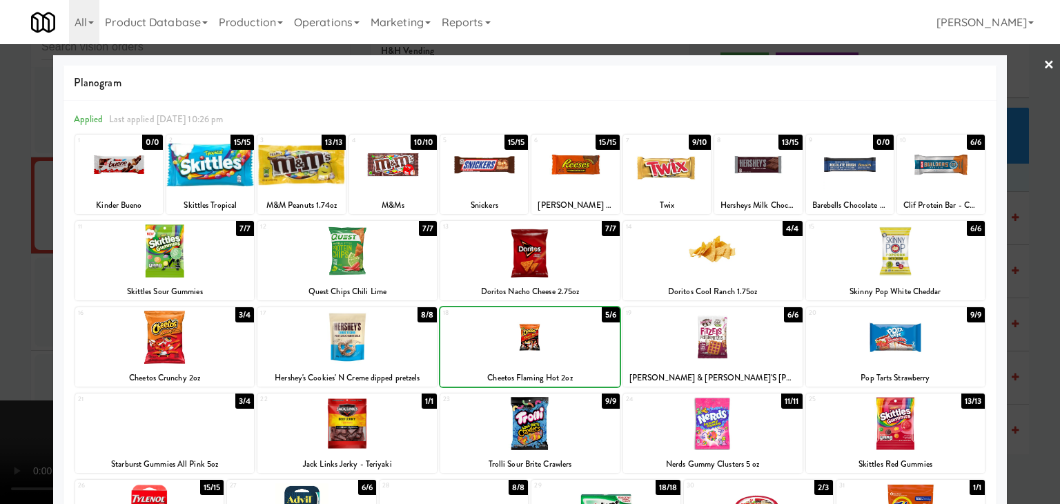
drag, startPoint x: 17, startPoint y: 328, endPoint x: 524, endPoint y: 307, distance: 508.2
click at [42, 327] on div at bounding box center [530, 252] width 1060 height 504
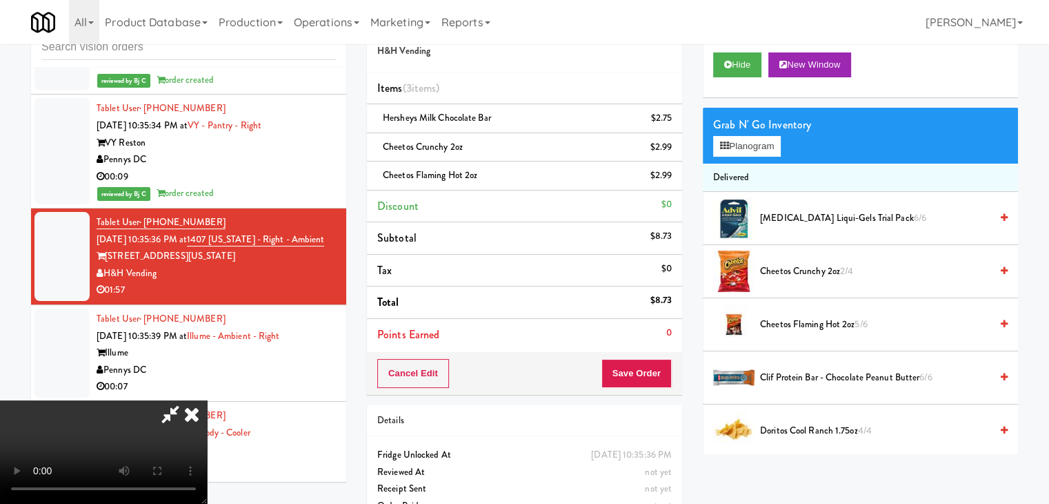
click at [666, 355] on div "Cancel Edit Save Order" at bounding box center [524, 373] width 315 height 43
click at [664, 359] on button "Save Order" at bounding box center [637, 373] width 70 height 29
click at [660, 361] on button "Save Order" at bounding box center [637, 373] width 70 height 29
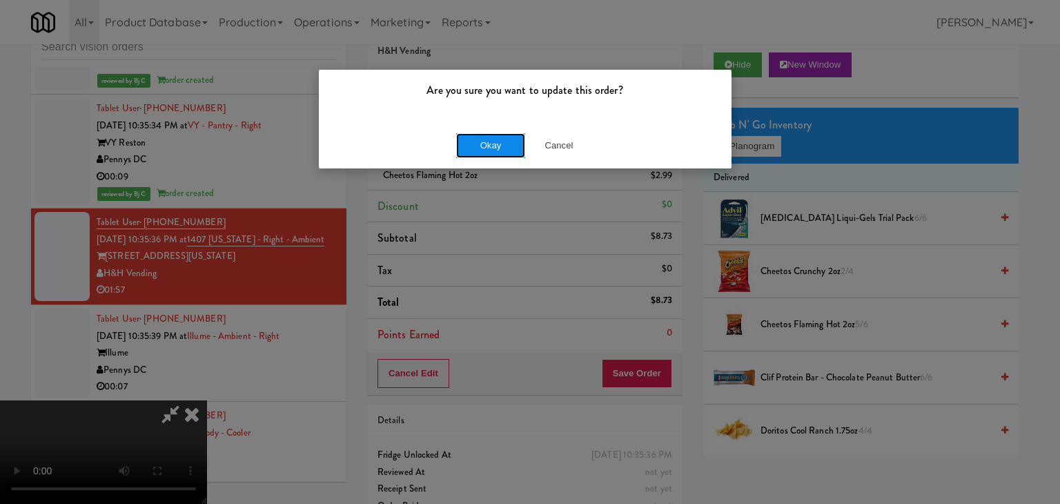
click at [499, 155] on button "Okay" at bounding box center [490, 145] width 69 height 25
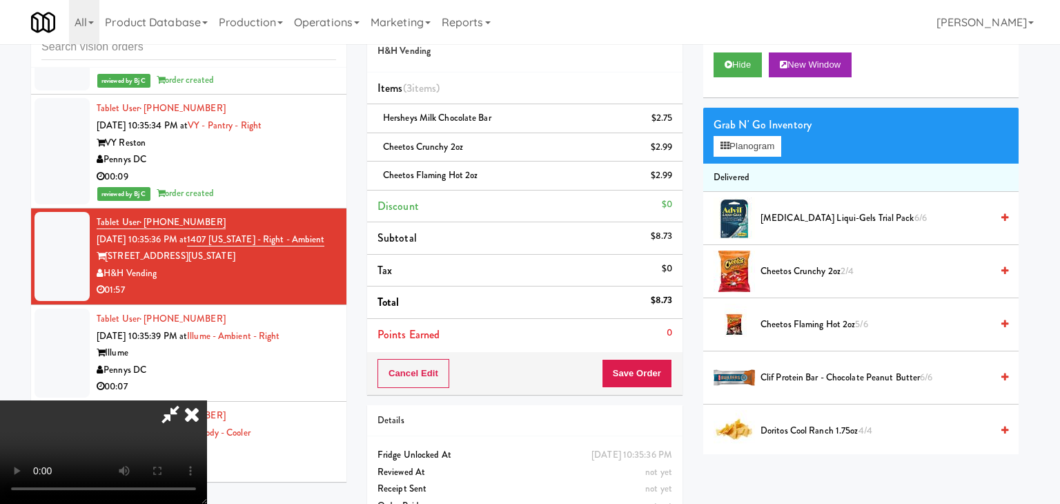
click at [504, 144] on div at bounding box center [530, 252] width 1060 height 504
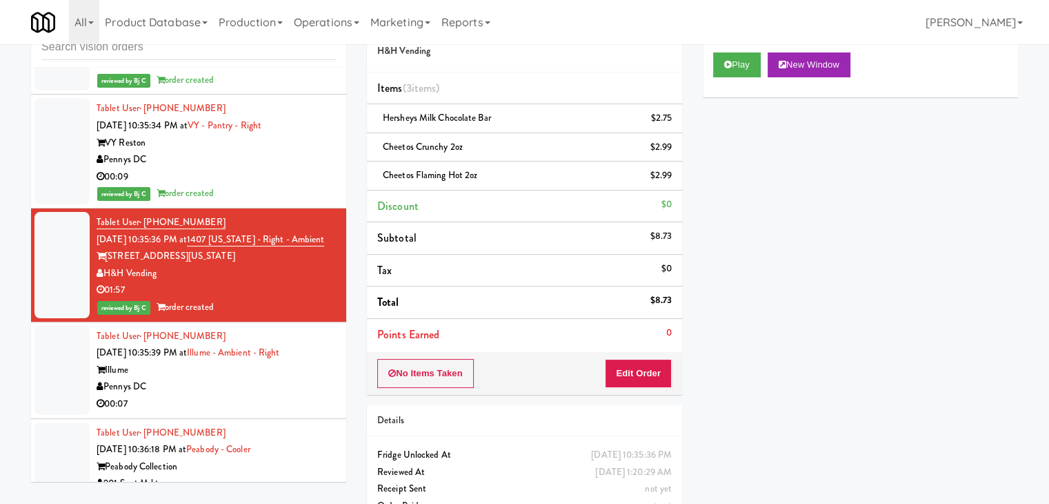
click at [243, 378] on div "Pennys DC" at bounding box center [216, 386] width 239 height 17
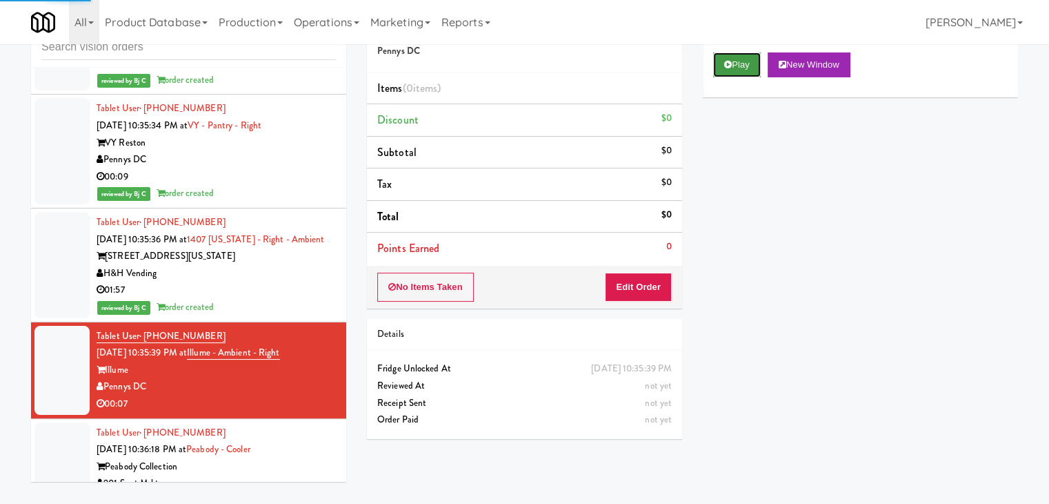
click at [736, 62] on button "Play" at bounding box center [737, 64] width 48 height 25
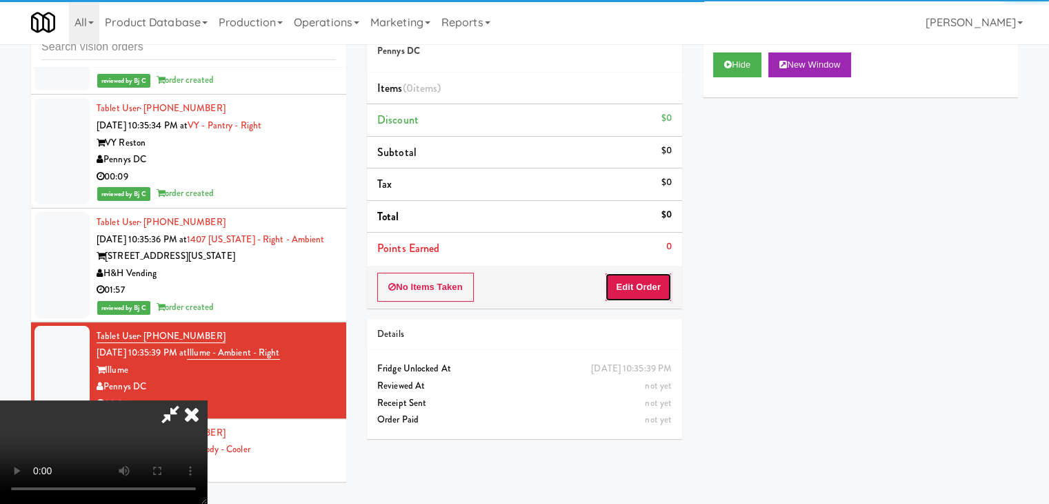
click at [644, 290] on button "Edit Order" at bounding box center [638, 286] width 67 height 29
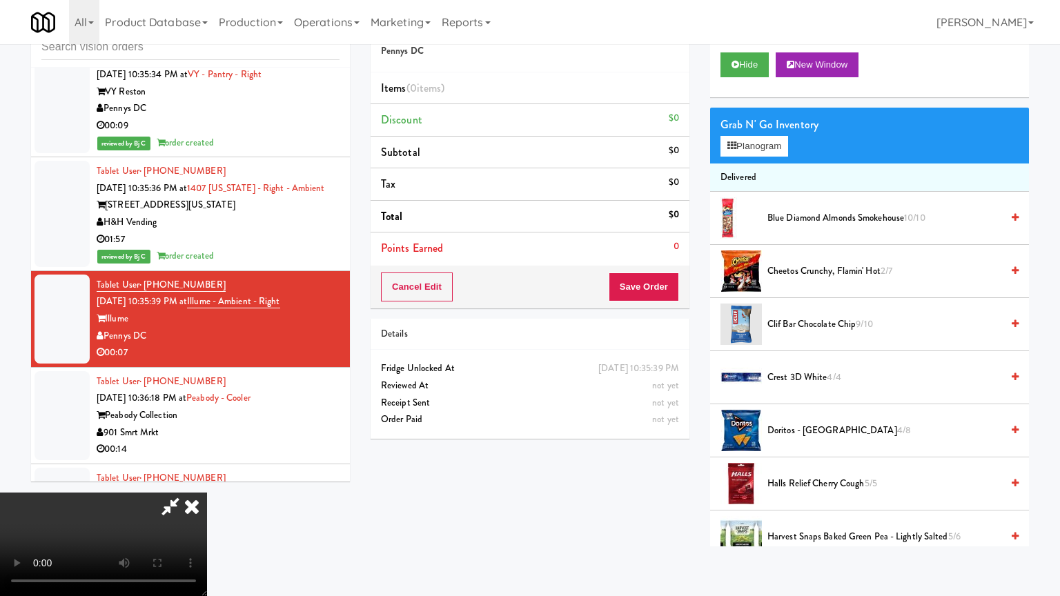
click at [207, 493] on video at bounding box center [103, 544] width 207 height 103
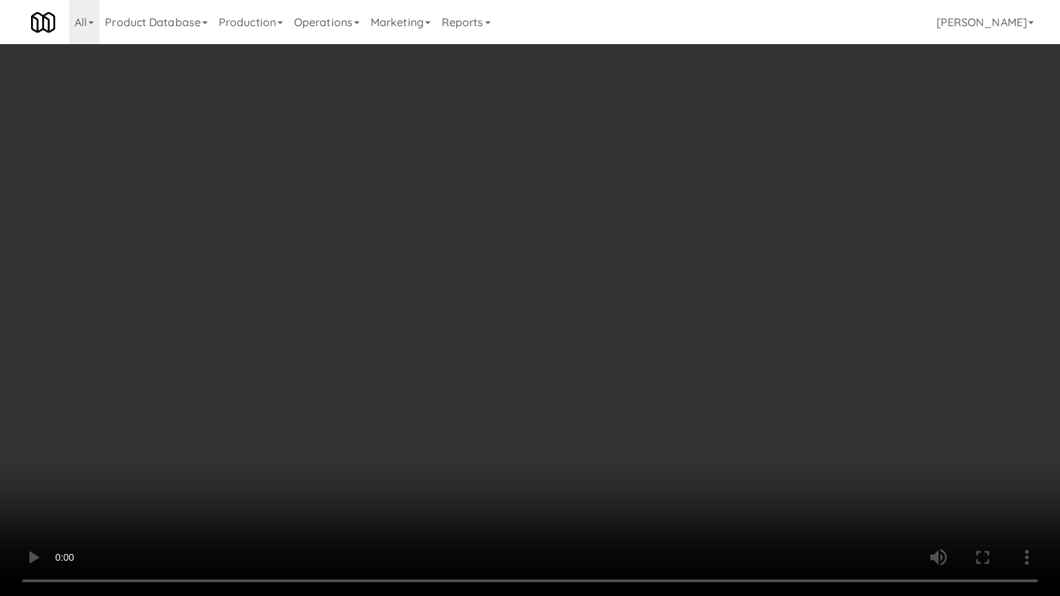
click at [619, 383] on video at bounding box center [530, 298] width 1060 height 596
click at [619, 382] on video at bounding box center [530, 298] width 1060 height 596
click at [624, 378] on video at bounding box center [530, 298] width 1060 height 596
click at [626, 376] on video at bounding box center [530, 298] width 1060 height 596
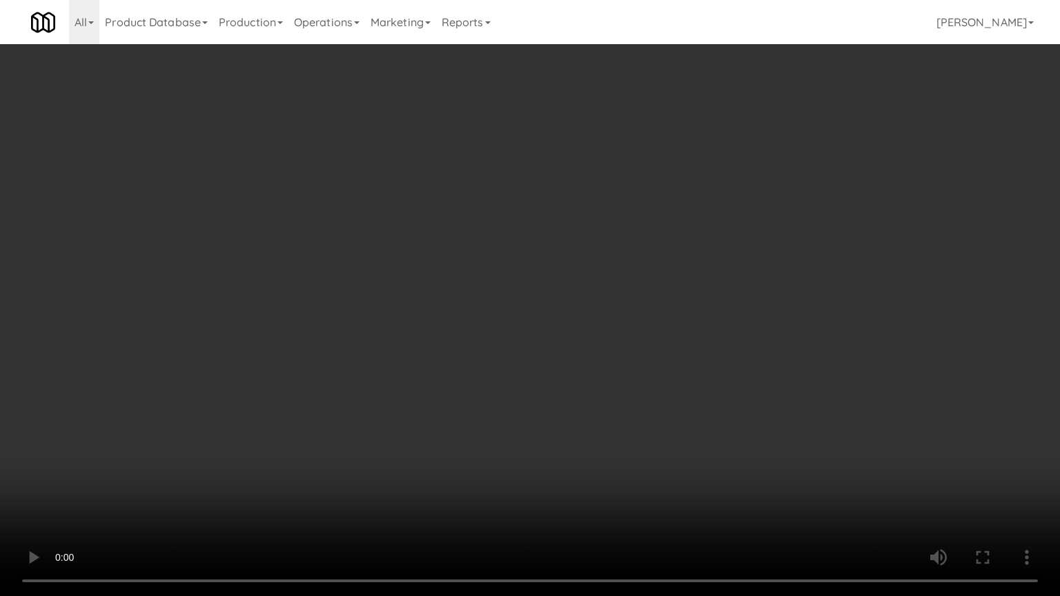
click at [617, 374] on video at bounding box center [530, 298] width 1060 height 596
click at [616, 374] on video at bounding box center [530, 298] width 1060 height 596
click at [613, 368] on video at bounding box center [530, 298] width 1060 height 596
click at [607, 375] on video at bounding box center [530, 298] width 1060 height 596
click at [602, 361] on video at bounding box center [530, 298] width 1060 height 596
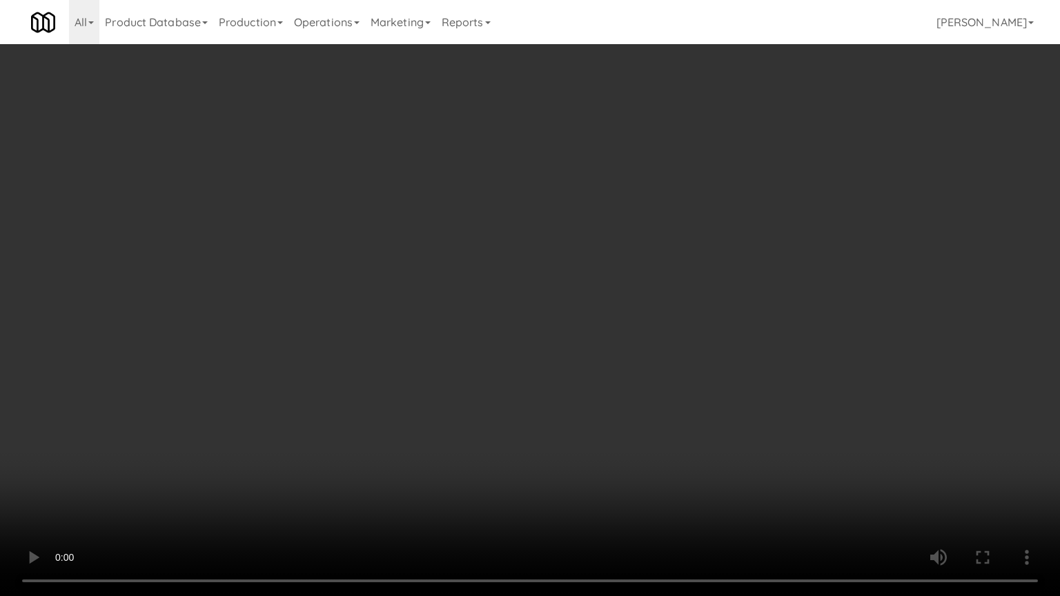
click at [599, 361] on video at bounding box center [530, 298] width 1060 height 596
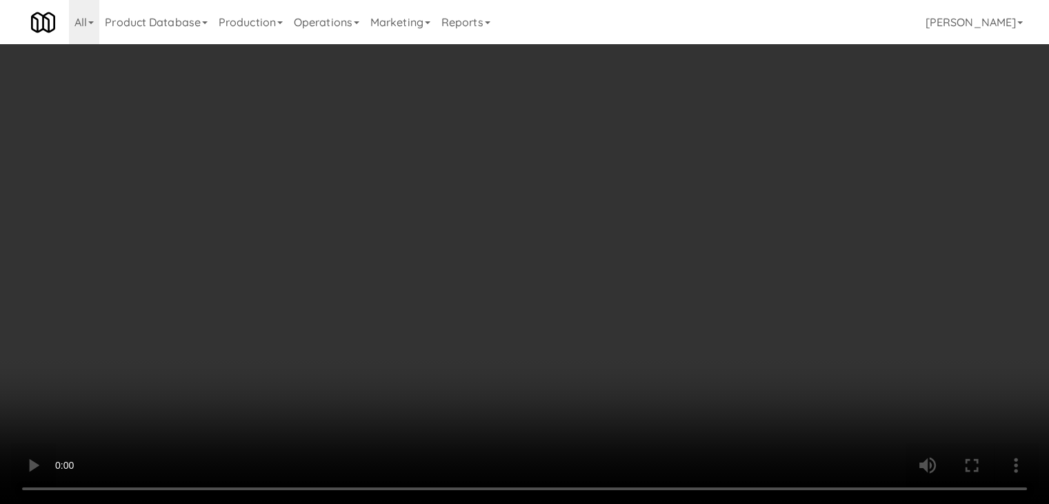
click at [756, 133] on div "Grab N' Go Inventory" at bounding box center [860, 125] width 295 height 21
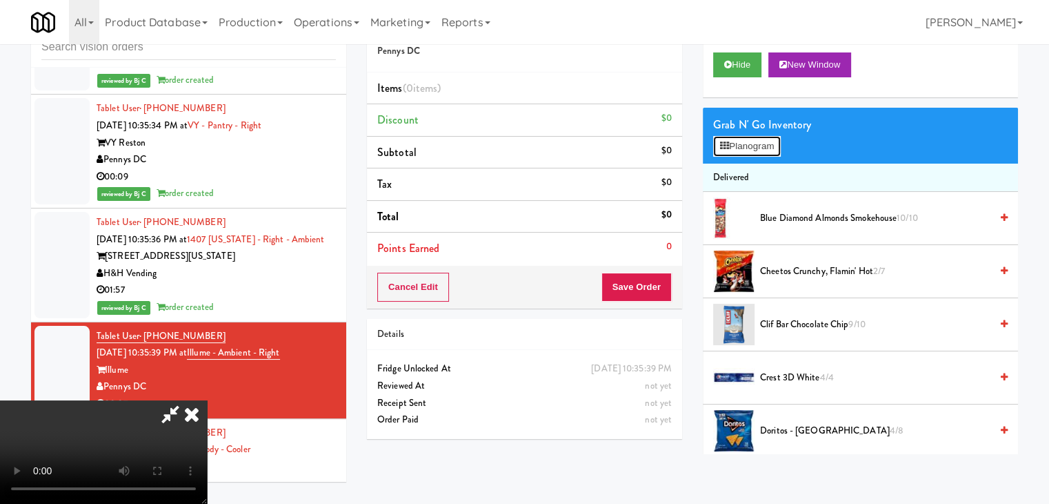
click at [756, 144] on button "Planogram" at bounding box center [747, 146] width 68 height 21
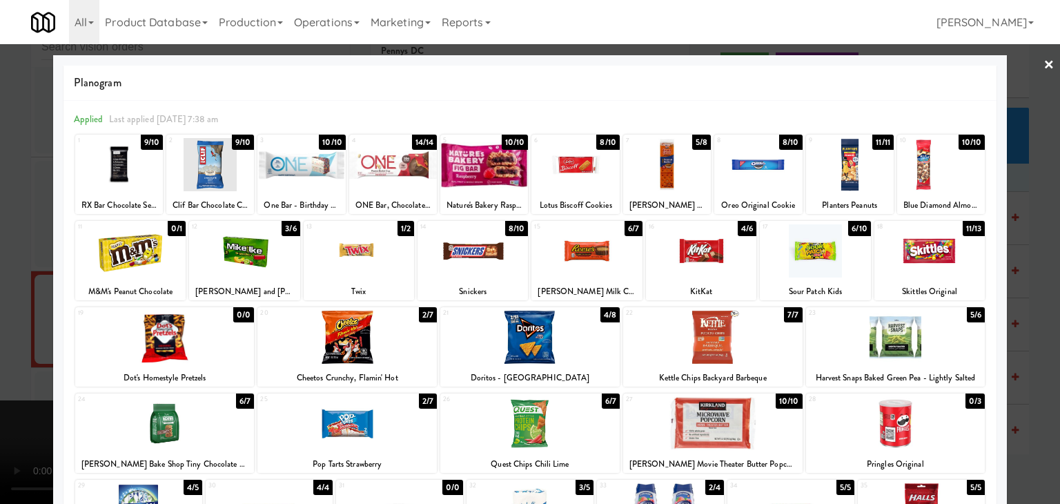
click at [364, 257] on div at bounding box center [359, 250] width 110 height 53
drag, startPoint x: 0, startPoint y: 296, endPoint x: 86, endPoint y: 296, distance: 85.5
click at [11, 296] on div at bounding box center [530, 252] width 1060 height 504
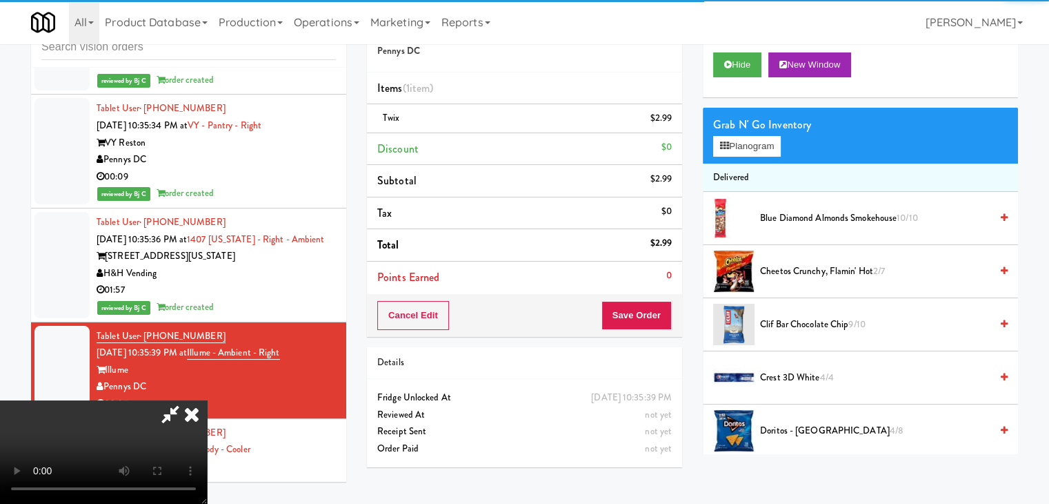
click at [207, 400] on video at bounding box center [103, 451] width 207 height 103
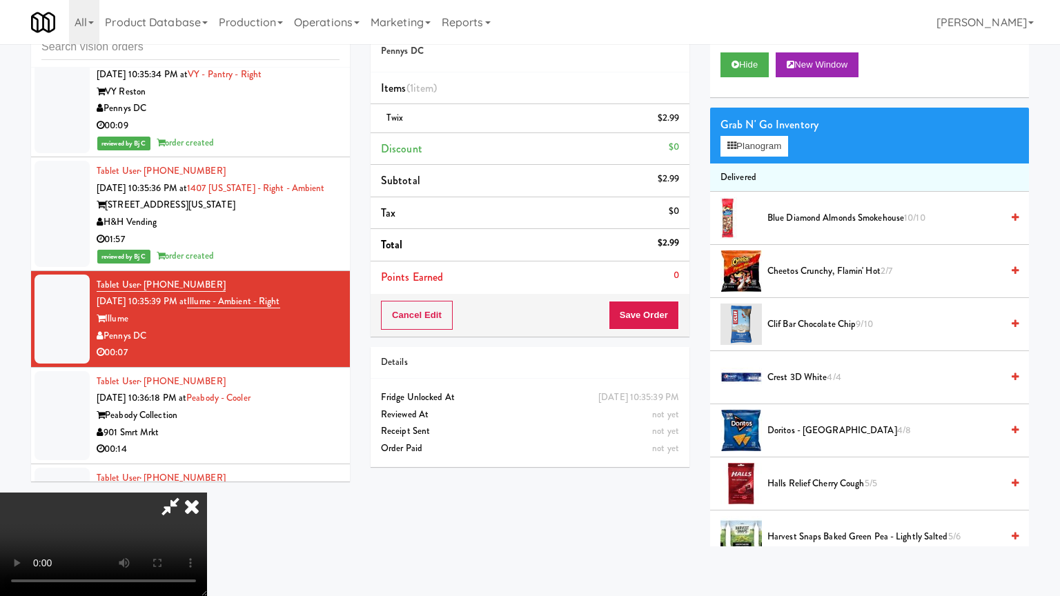
click at [207, 493] on video at bounding box center [103, 544] width 207 height 103
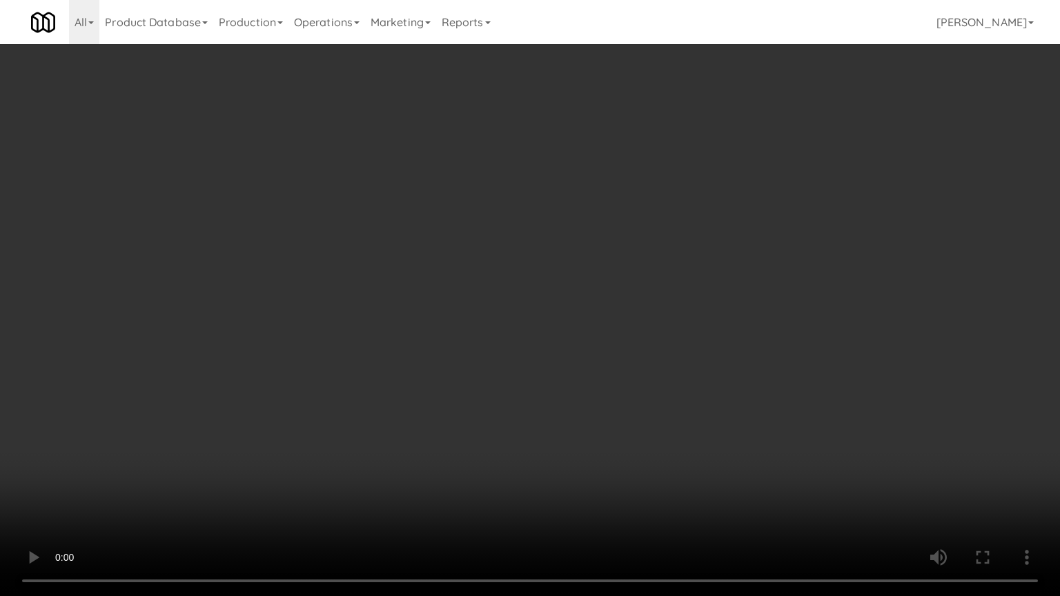
click at [546, 381] on video at bounding box center [530, 298] width 1060 height 596
click at [553, 376] on video at bounding box center [530, 298] width 1060 height 596
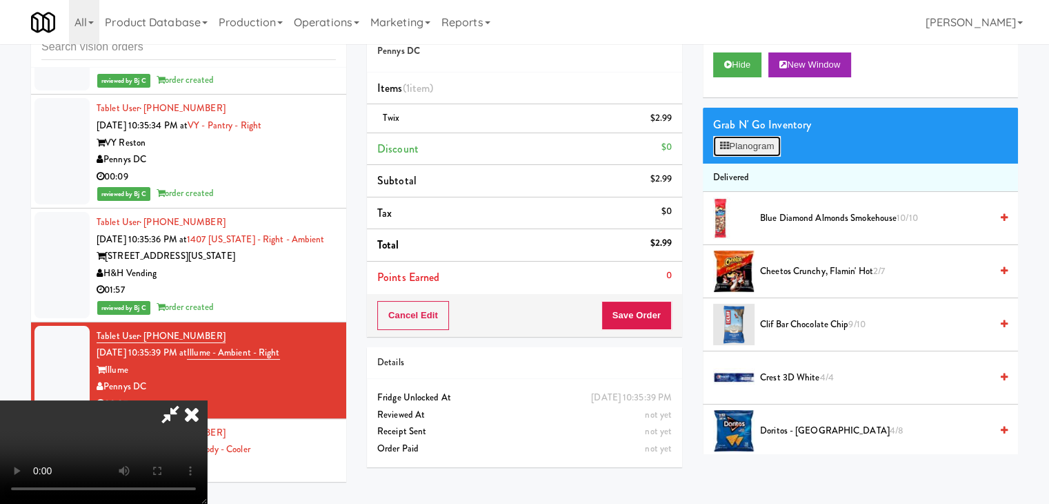
click at [732, 146] on button "Planogram" at bounding box center [747, 146] width 68 height 21
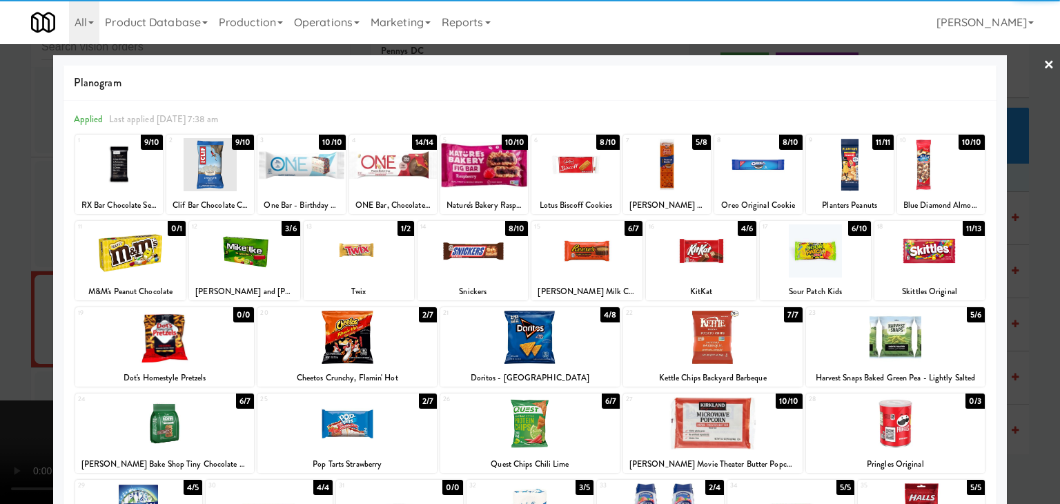
click at [375, 330] on div at bounding box center [346, 336] width 179 height 53
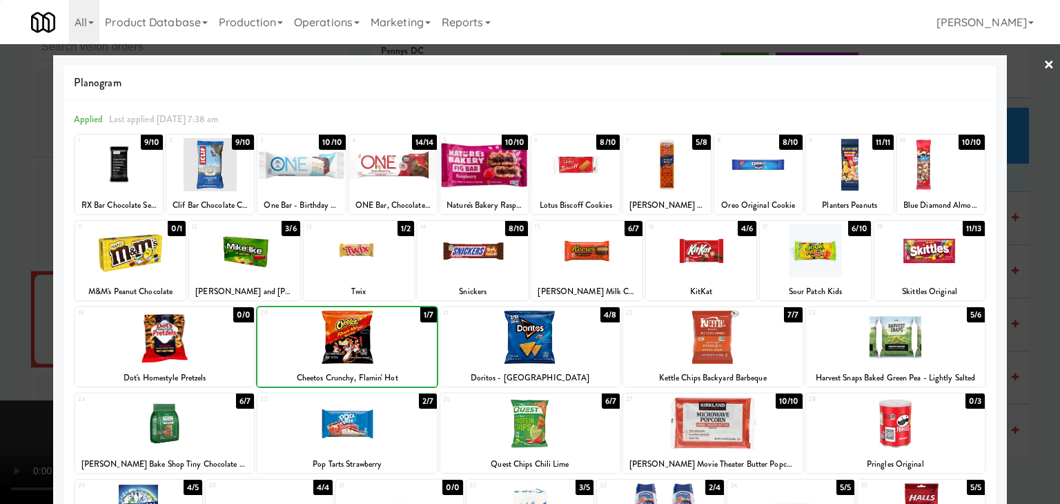
drag, startPoint x: 1, startPoint y: 329, endPoint x: 130, endPoint y: 320, distance: 129.3
click at [25, 326] on div at bounding box center [530, 252] width 1060 height 504
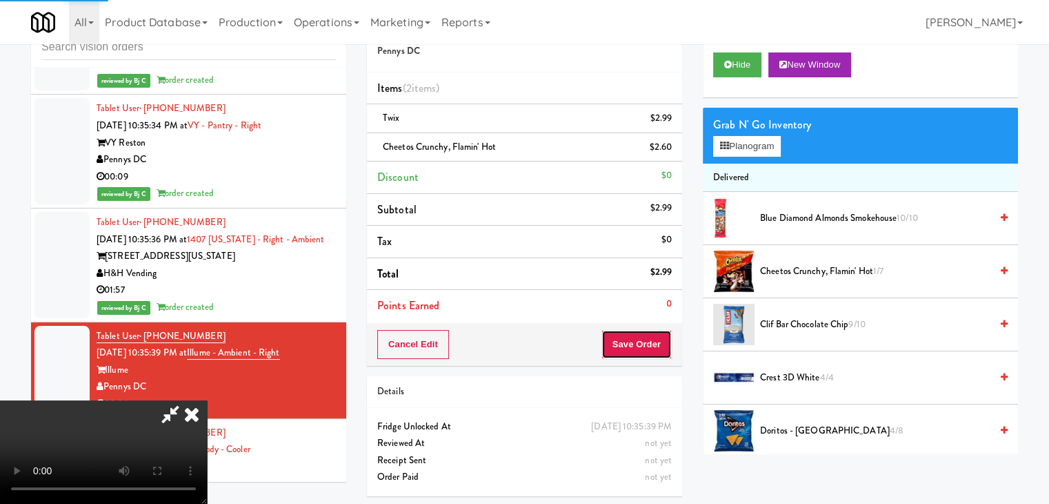
click at [646, 349] on button "Save Order" at bounding box center [637, 344] width 70 height 29
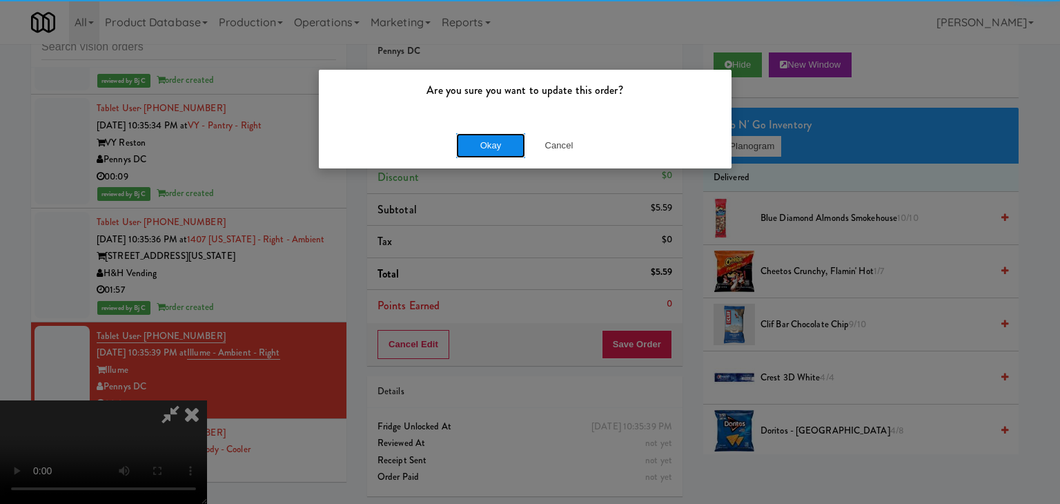
click at [469, 150] on button "Okay" at bounding box center [490, 145] width 69 height 25
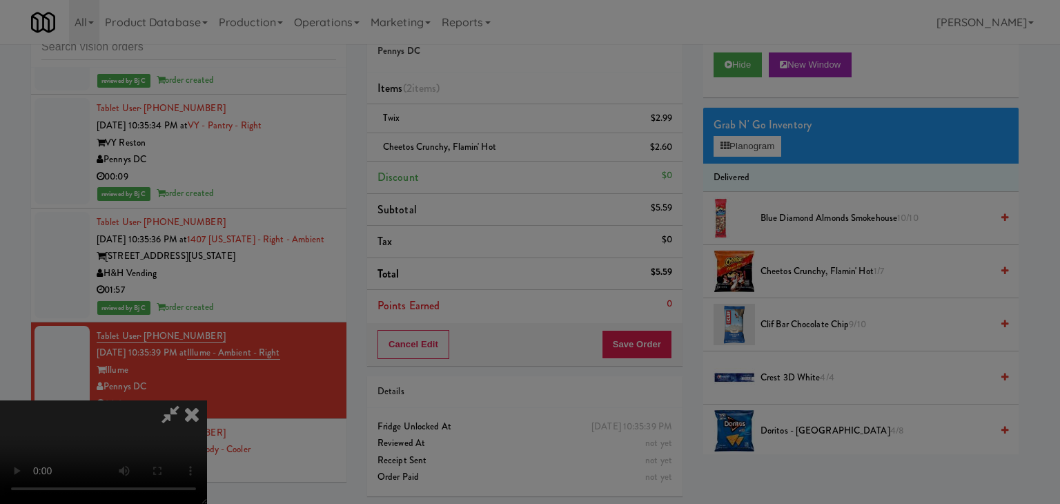
click at [472, 143] on div "Okay Cancel" at bounding box center [525, 120] width 413 height 46
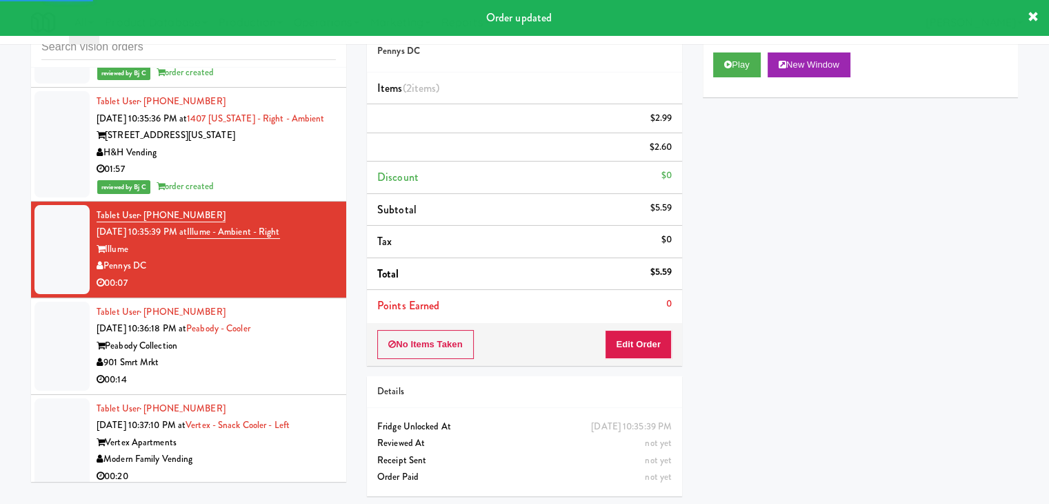
scroll to position [8036, 0]
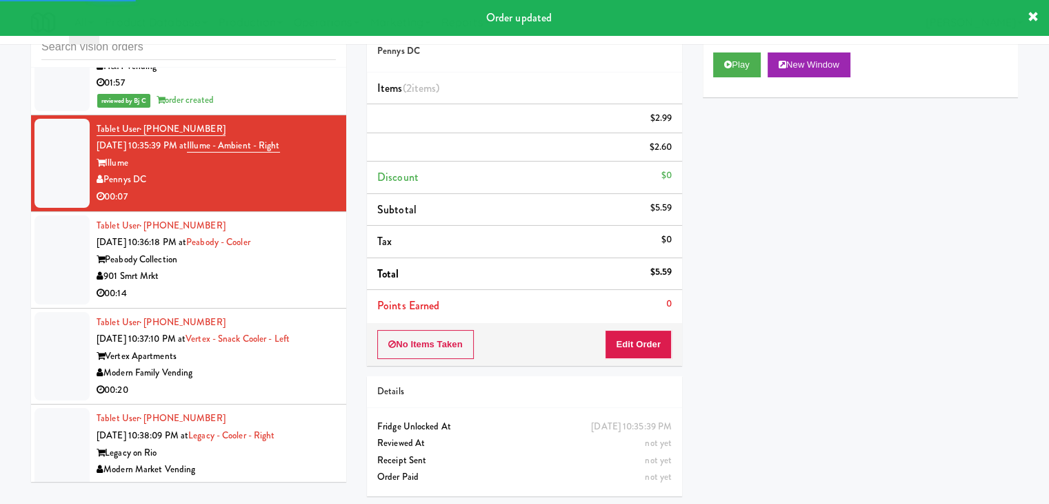
click at [279, 217] on div "Tablet User · (337) 523-1766 [DATE] 10:36:18 PM at Peabody - Cooler Peabody Col…" at bounding box center [216, 259] width 239 height 85
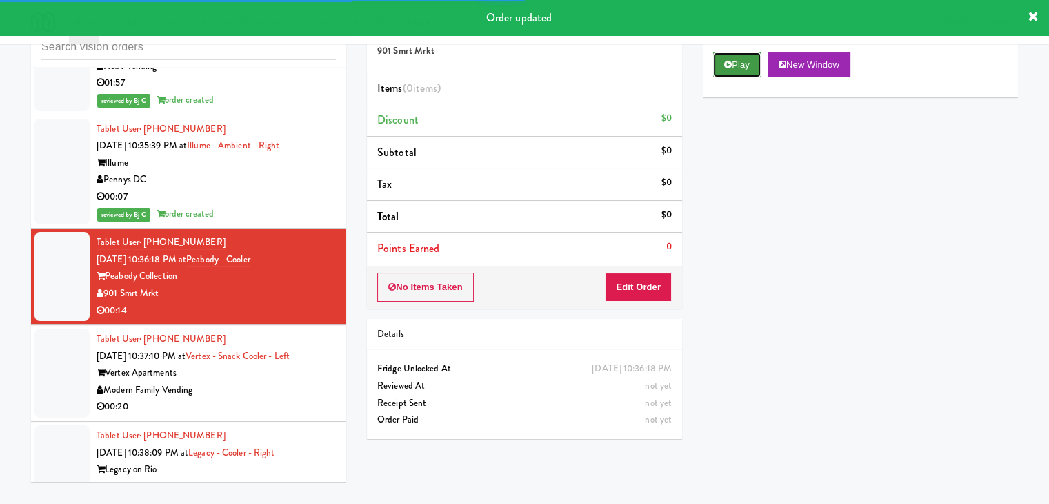
click at [717, 64] on button "Play" at bounding box center [737, 64] width 48 height 25
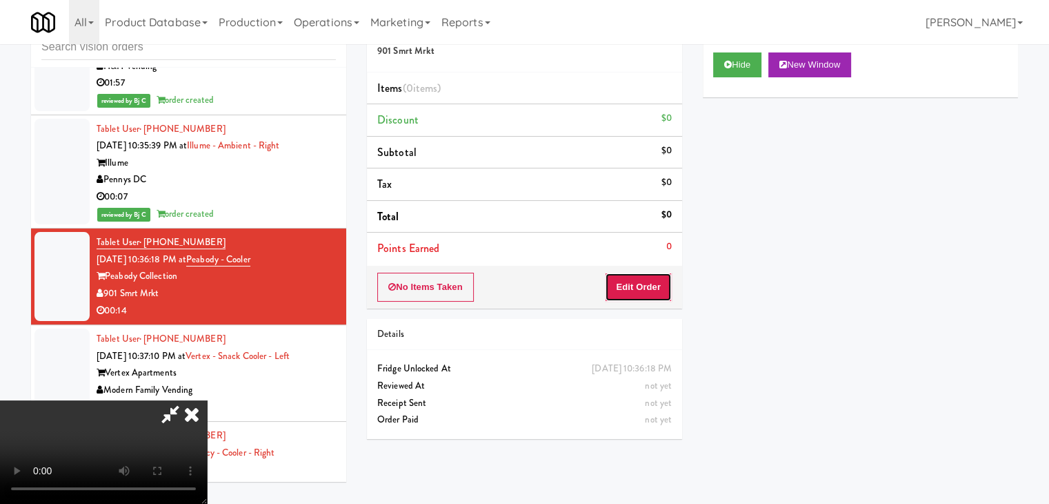
click at [642, 297] on button "Edit Order" at bounding box center [638, 286] width 67 height 29
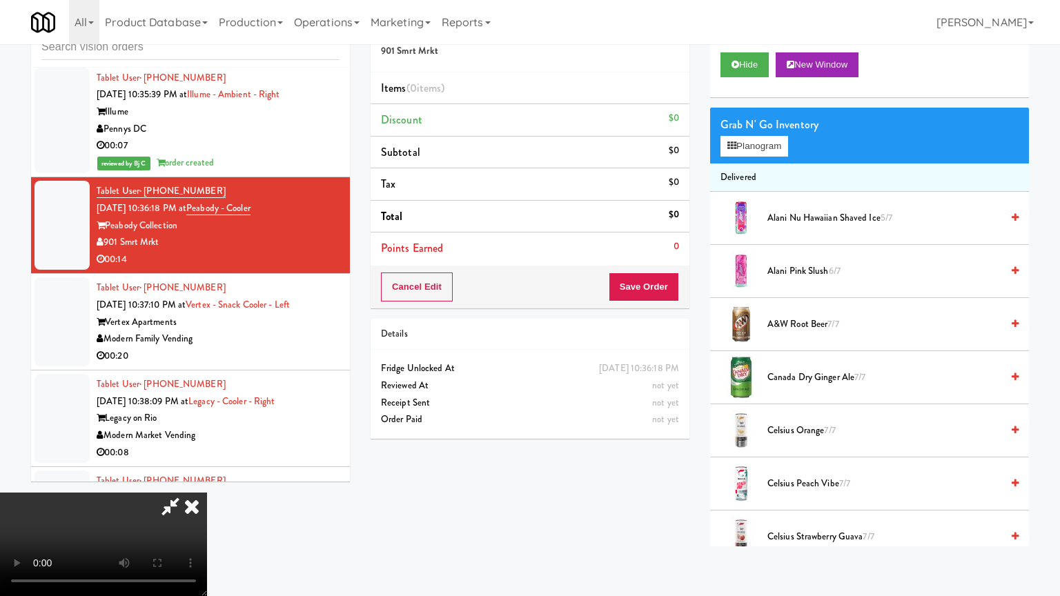
click at [207, 493] on video at bounding box center [103, 544] width 207 height 103
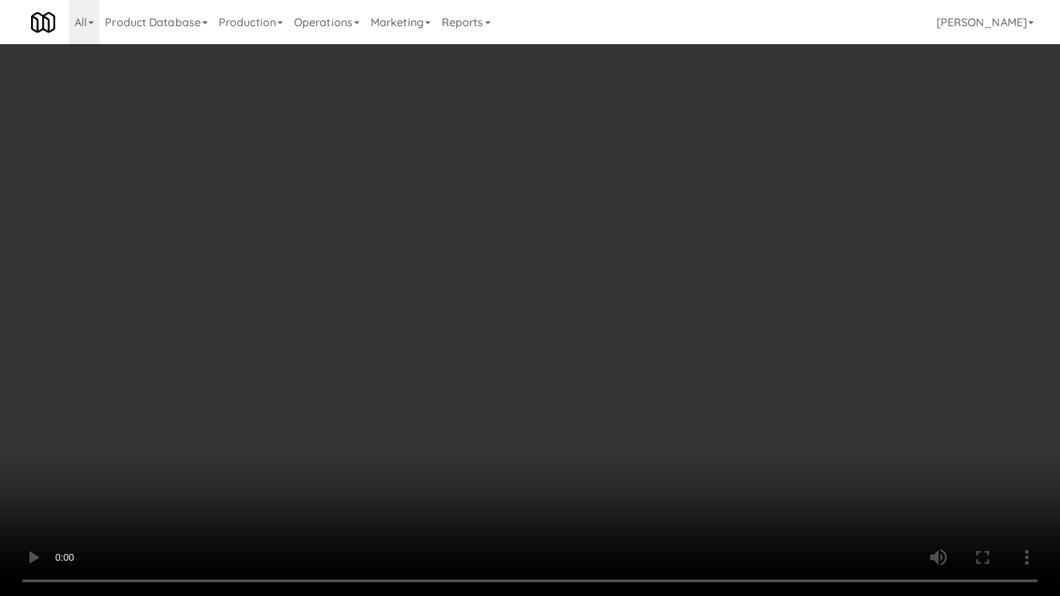
click at [660, 396] on video at bounding box center [530, 298] width 1060 height 596
click at [665, 383] on video at bounding box center [530, 298] width 1060 height 596
click at [661, 382] on video at bounding box center [530, 298] width 1060 height 596
click at [657, 332] on video at bounding box center [530, 298] width 1060 height 596
click at [657, 328] on video at bounding box center [530, 298] width 1060 height 596
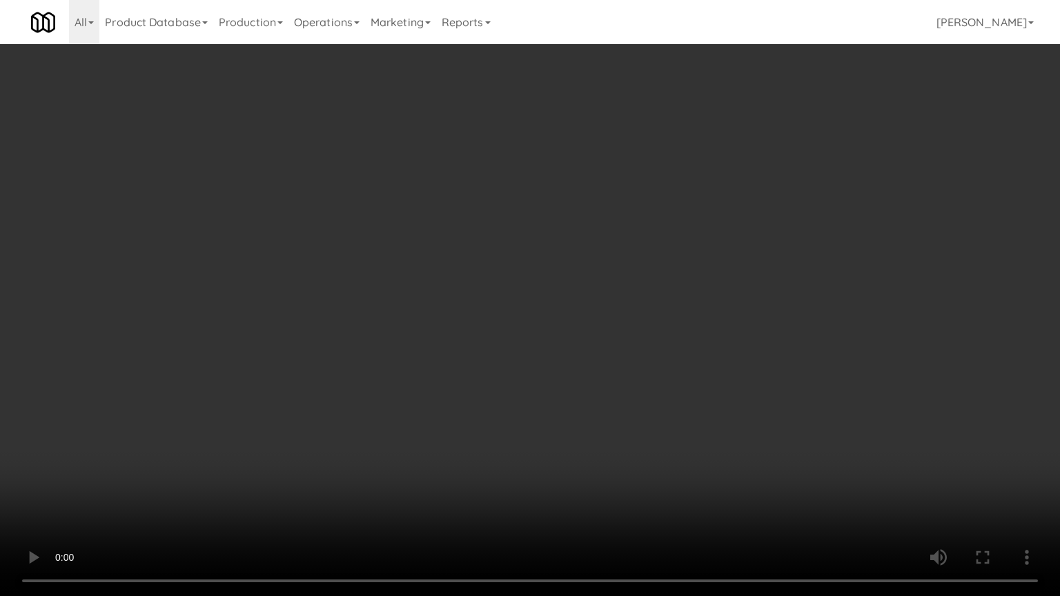
click at [724, 209] on video at bounding box center [530, 298] width 1060 height 596
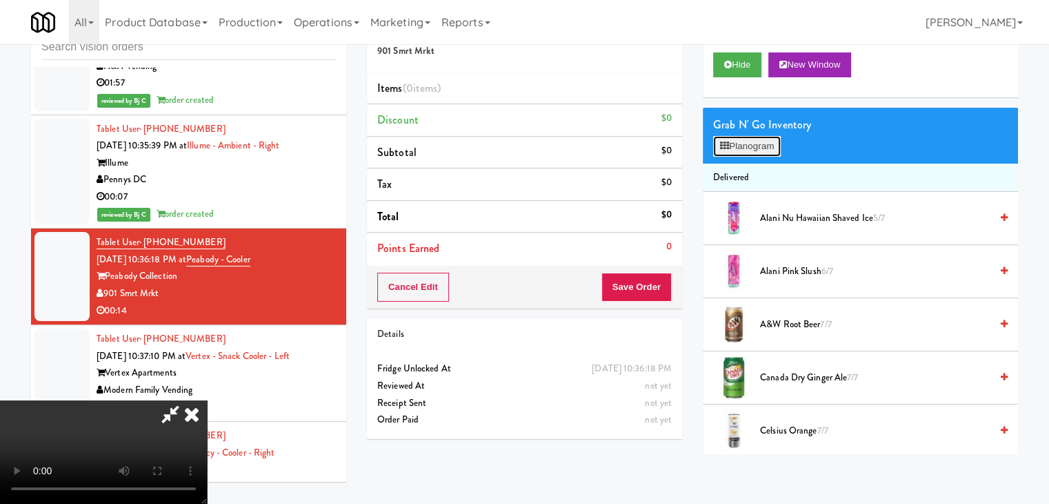
click at [750, 136] on button "Planogram" at bounding box center [747, 146] width 68 height 21
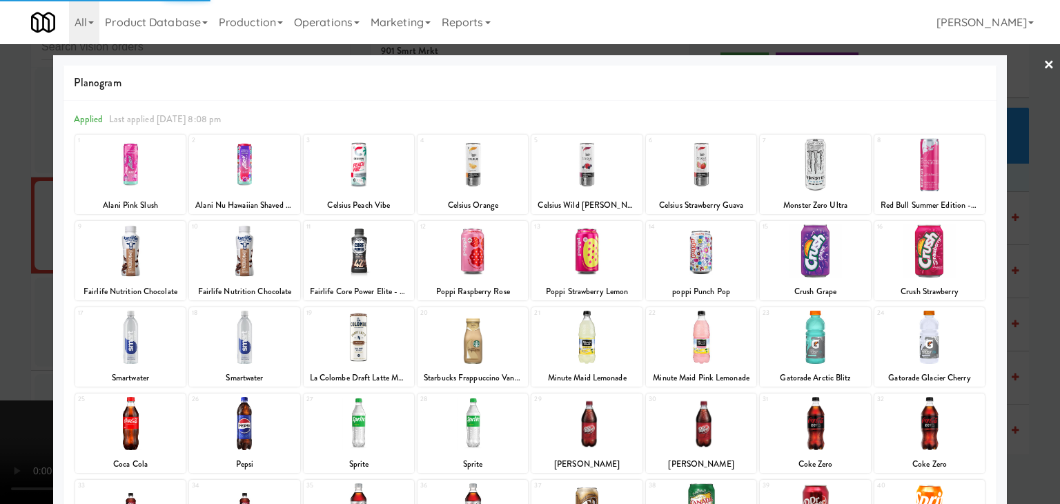
click at [573, 401] on div "29" at bounding box center [560, 399] width 52 height 12
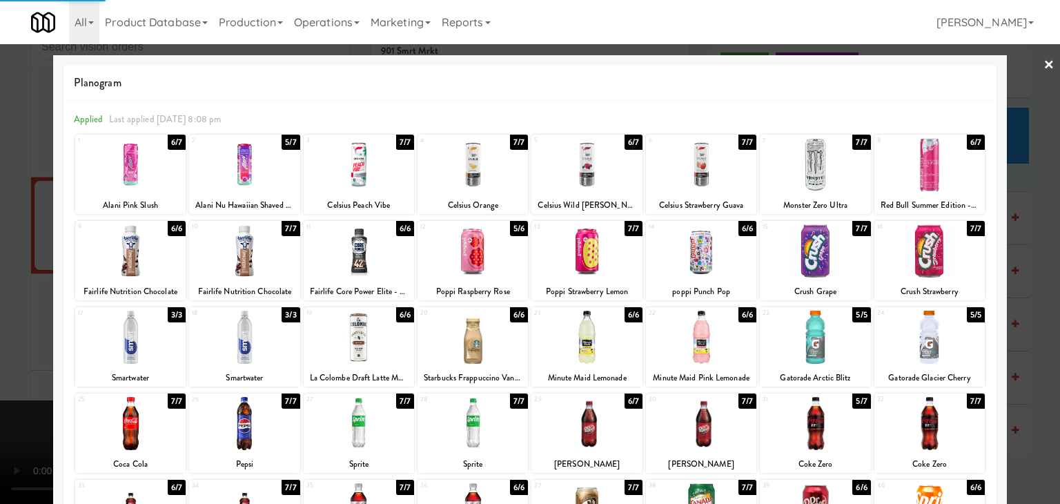
click at [392, 333] on div at bounding box center [359, 336] width 110 height 53
drag, startPoint x: 0, startPoint y: 303, endPoint x: 338, endPoint y: 299, distance: 338.1
click at [4, 303] on div at bounding box center [530, 252] width 1060 height 504
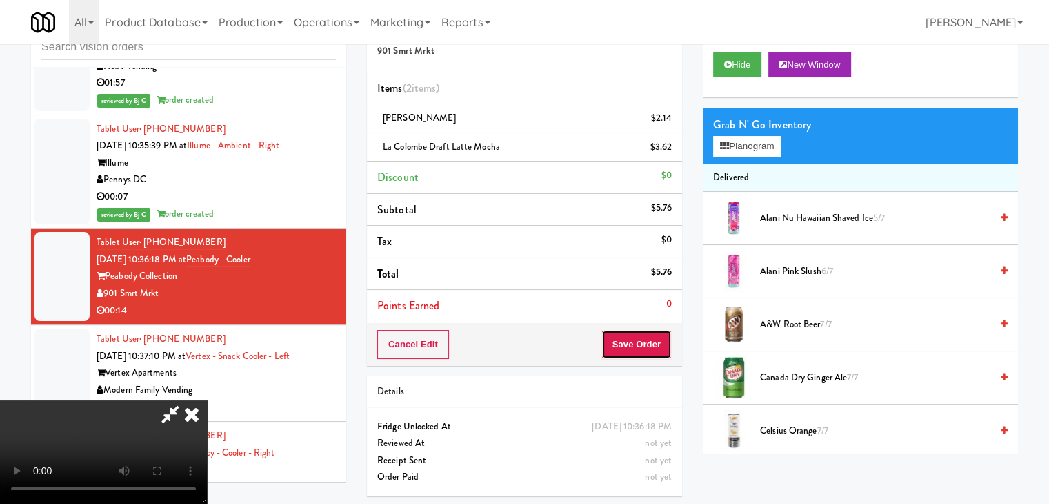
click at [662, 341] on button "Save Order" at bounding box center [637, 344] width 70 height 29
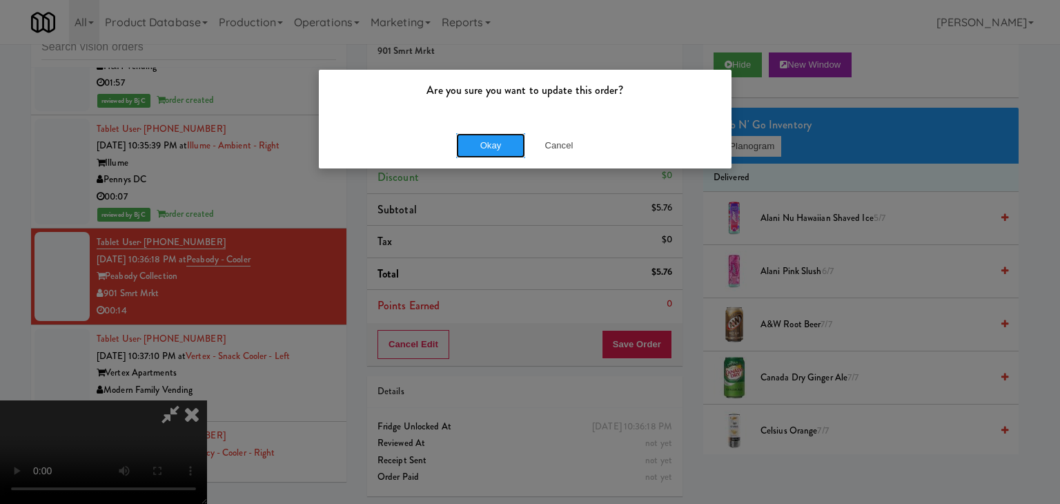
drag, startPoint x: 482, startPoint y: 141, endPoint x: 445, endPoint y: 97, distance: 57.3
click at [483, 142] on button "Okay" at bounding box center [490, 145] width 69 height 25
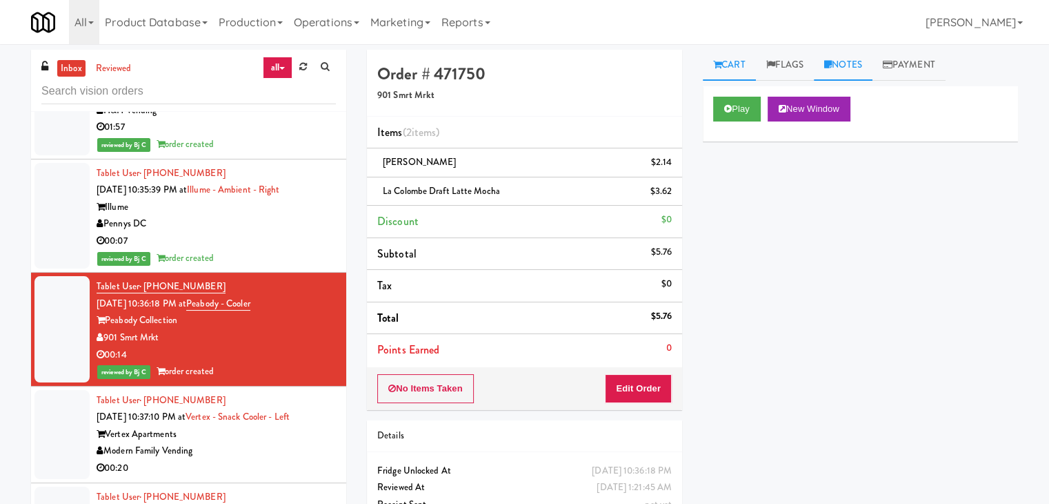
click at [847, 66] on link "Notes" at bounding box center [843, 65] width 59 height 31
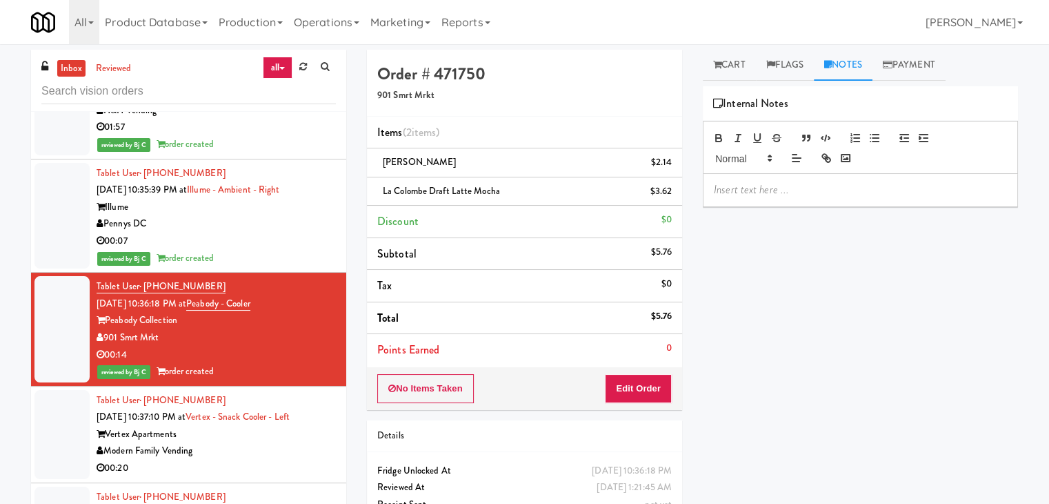
click at [798, 188] on p at bounding box center [860, 189] width 293 height 15
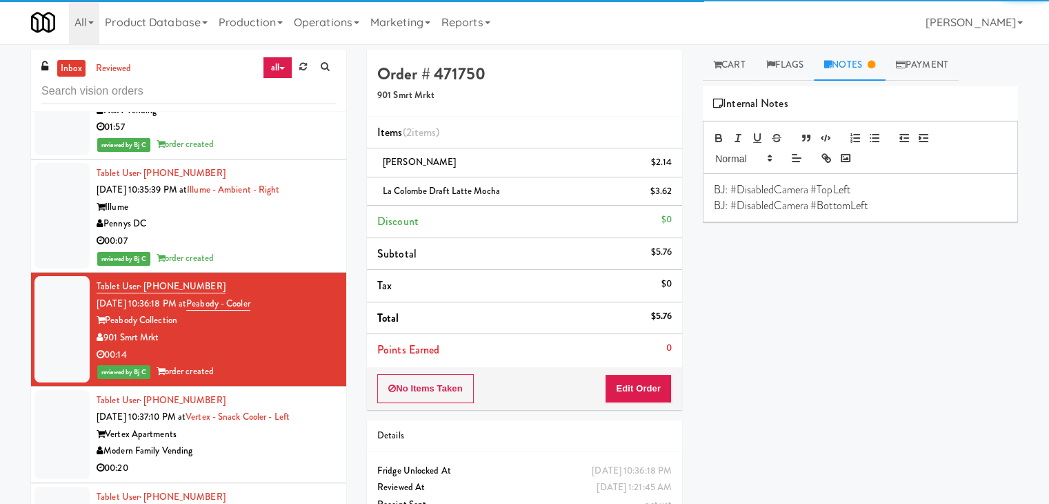
click at [264, 392] on div "Tablet User · (732) 580-8587 [DATE] 10:37:10 PM at Vertex - Snack Cooler - Left…" at bounding box center [216, 434] width 239 height 85
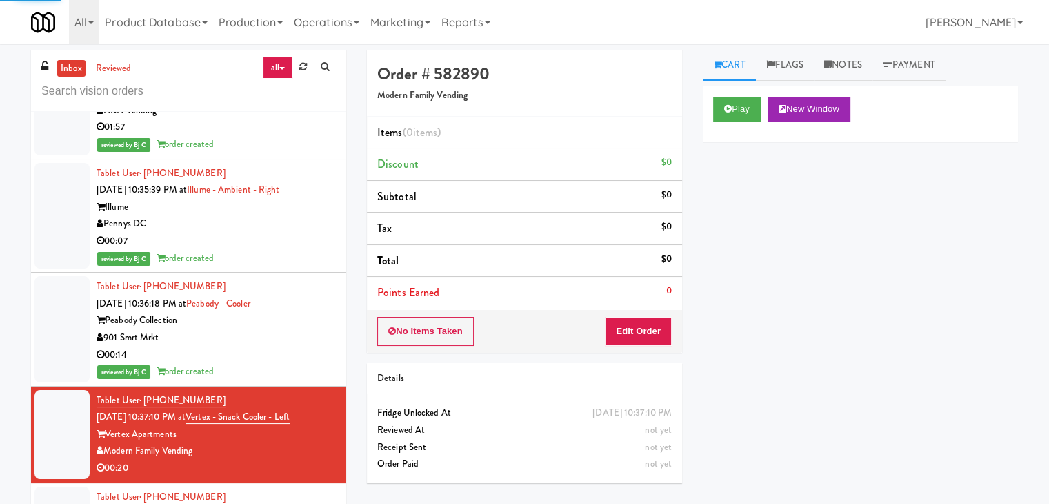
click at [811, 89] on div "Play New Window" at bounding box center [860, 113] width 315 height 55
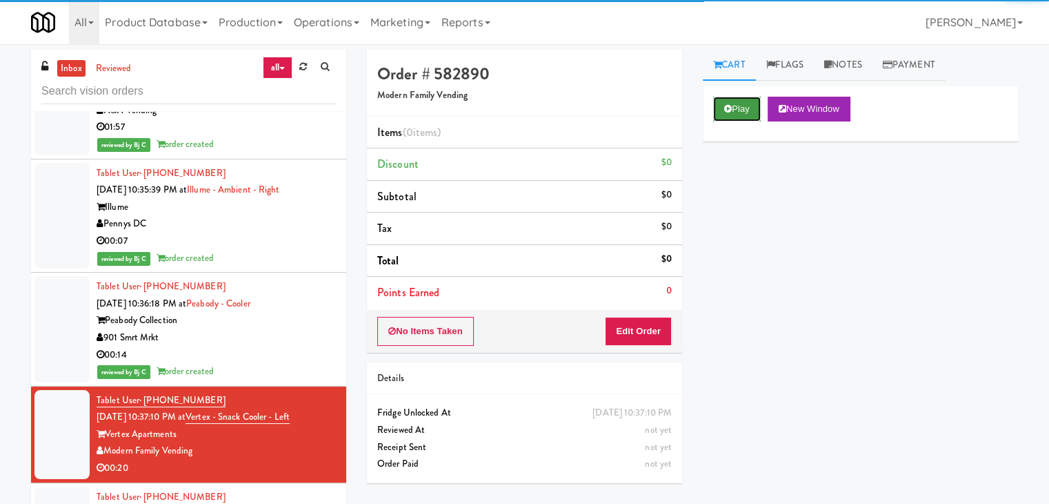
drag, startPoint x: 746, startPoint y: 104, endPoint x: 745, endPoint y: 119, distance: 15.2
click at [746, 105] on button "Play" at bounding box center [737, 109] width 48 height 25
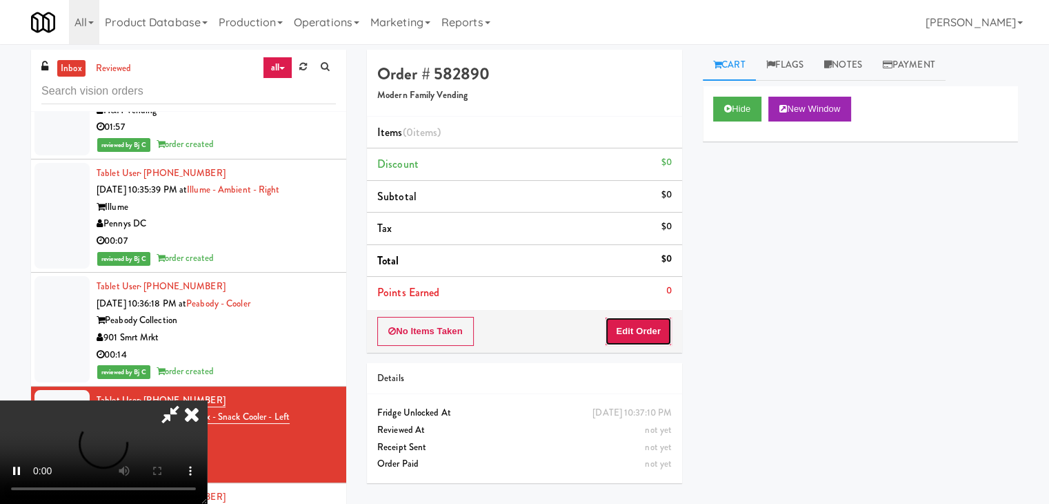
click at [648, 337] on button "Edit Order" at bounding box center [638, 331] width 67 height 29
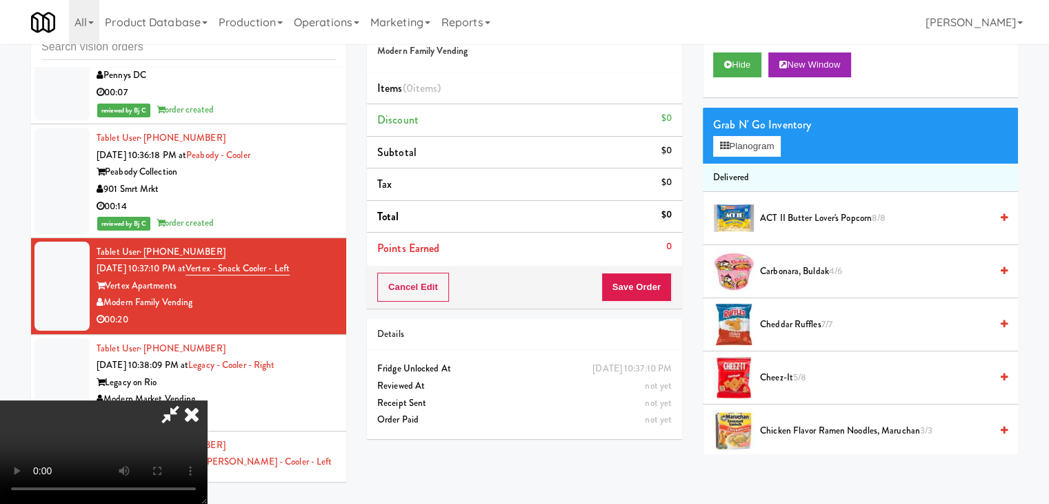
scroll to position [8243, 0]
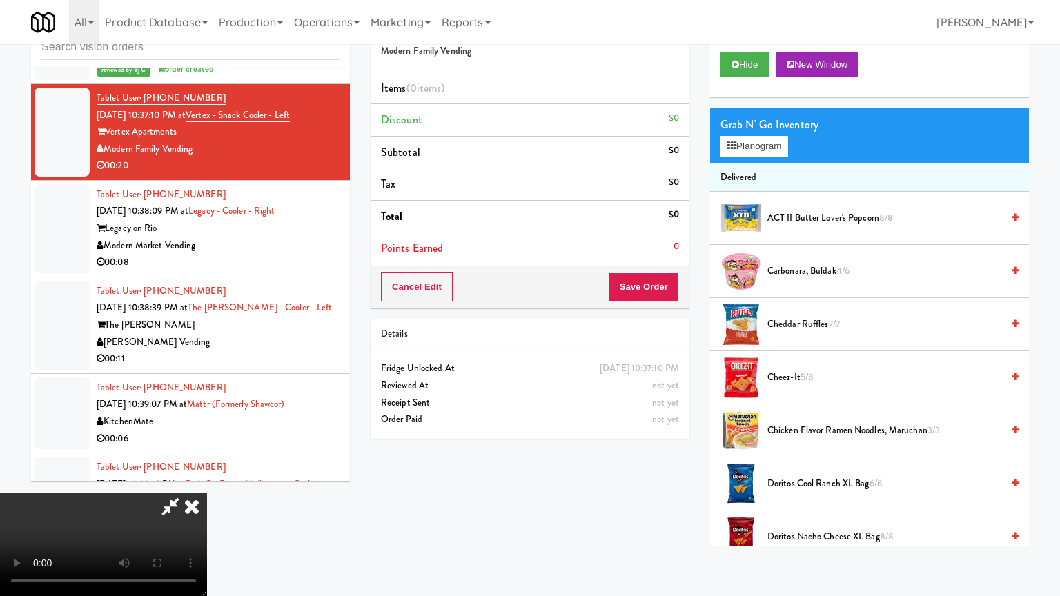
click at [207, 493] on video at bounding box center [103, 544] width 207 height 103
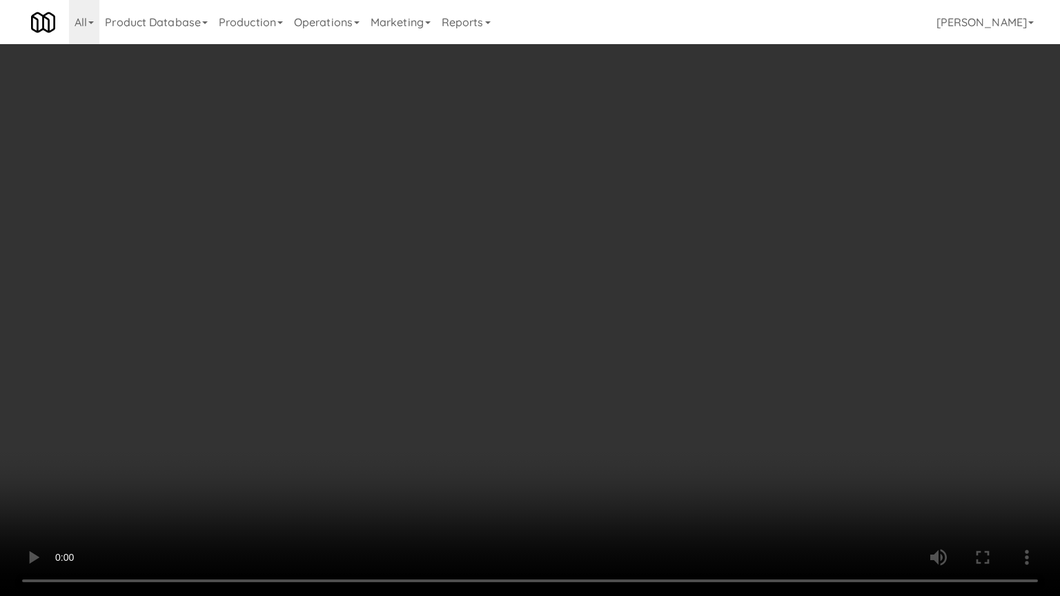
click at [664, 383] on video at bounding box center [530, 298] width 1060 height 596
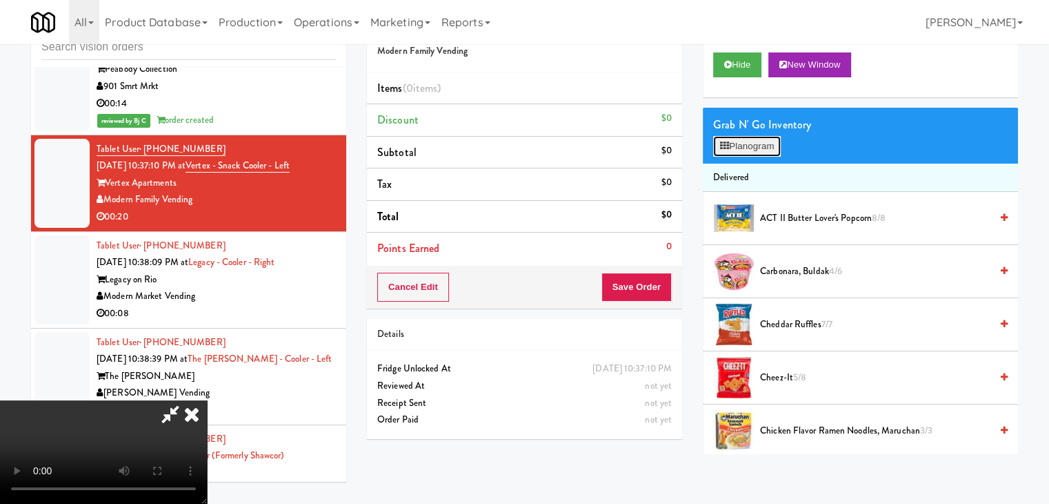
click at [774, 136] on button "Planogram" at bounding box center [747, 146] width 68 height 21
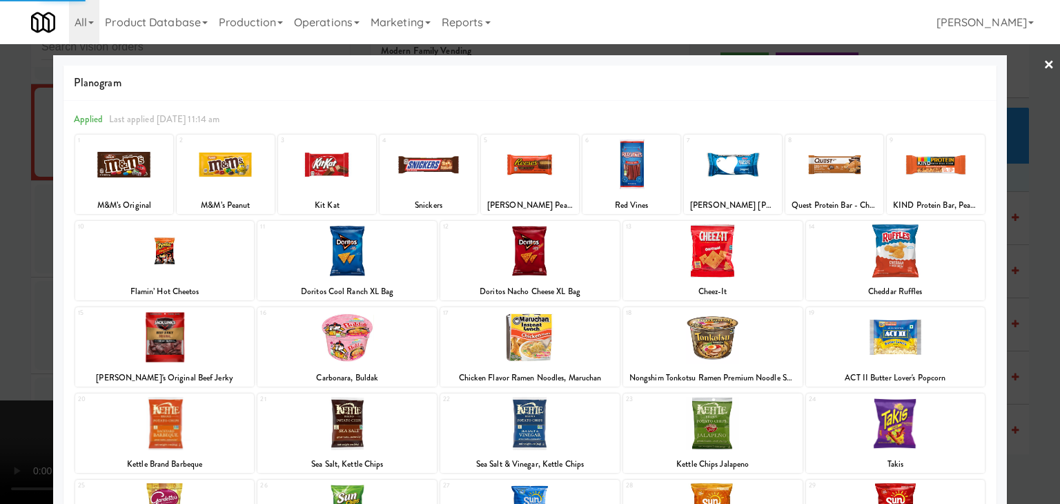
click at [706, 337] on div at bounding box center [712, 336] width 179 height 53
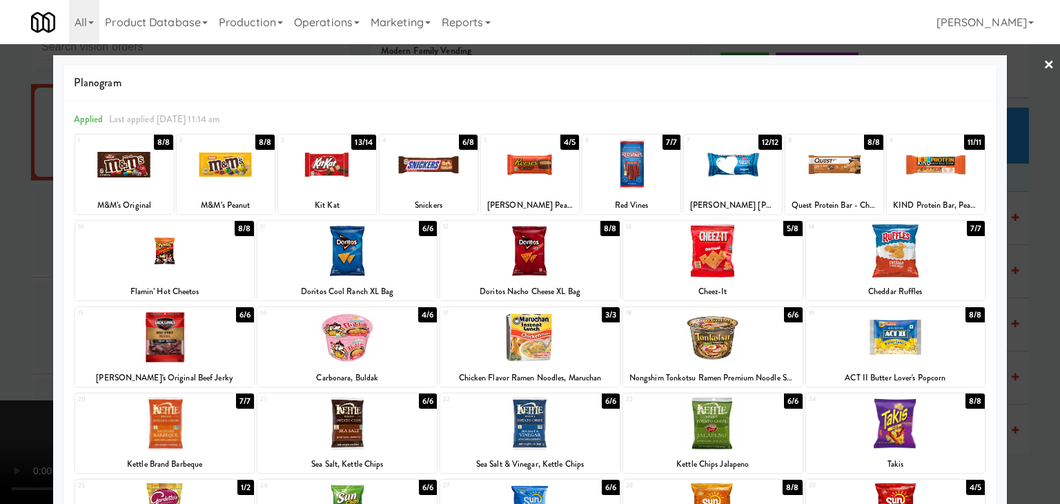
click at [704, 335] on div at bounding box center [712, 336] width 179 height 53
drag, startPoint x: 2, startPoint y: 289, endPoint x: 255, endPoint y: 290, distance: 253.2
click at [9, 289] on div at bounding box center [530, 252] width 1060 height 504
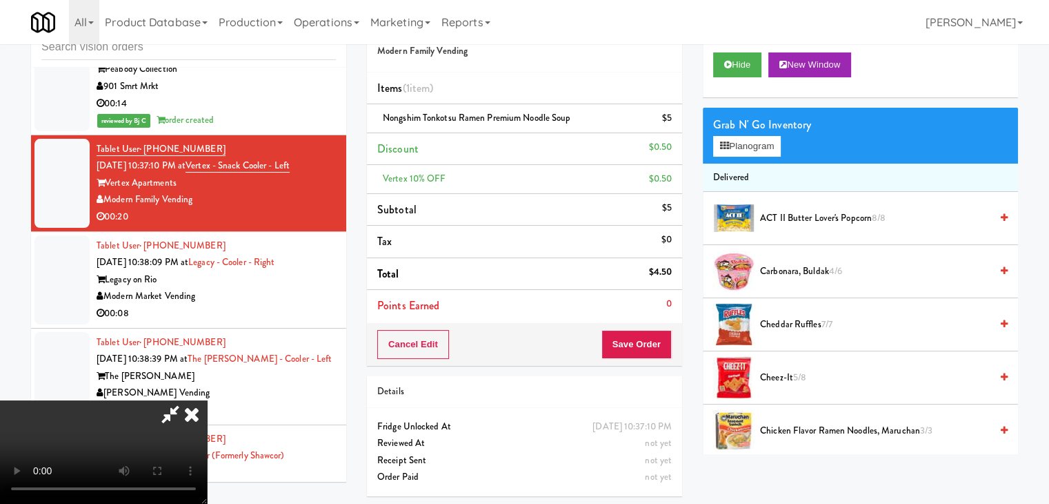
click at [207, 400] on video at bounding box center [103, 451] width 207 height 103
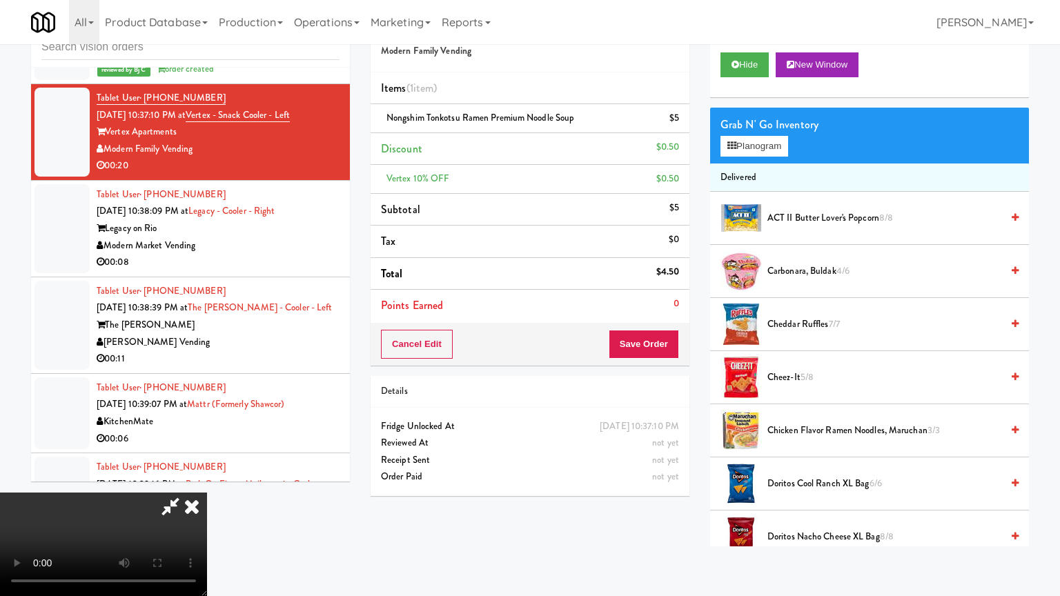
click at [207, 493] on video at bounding box center [103, 544] width 207 height 103
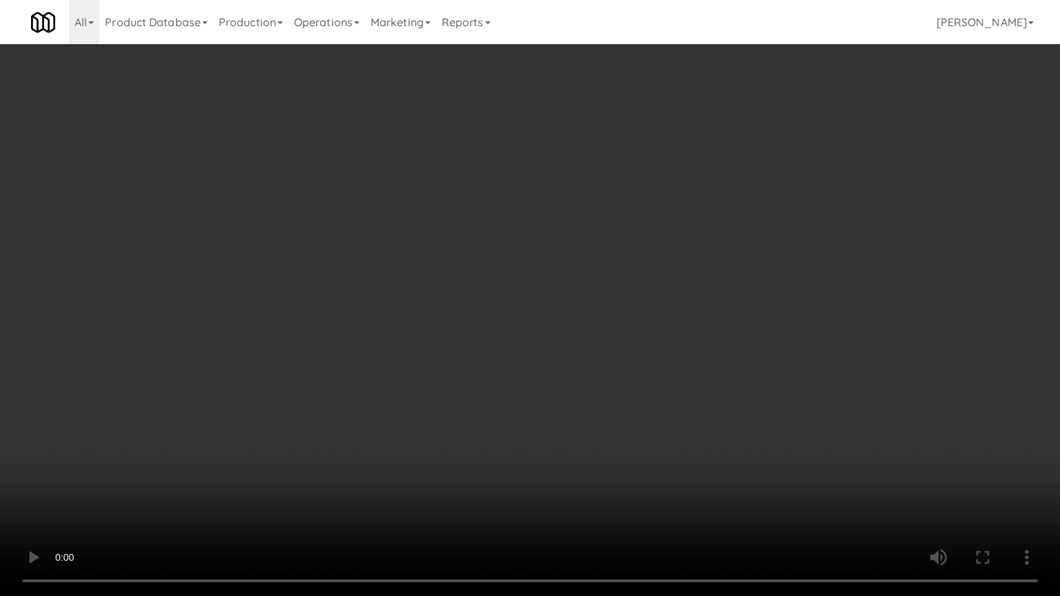
click at [706, 379] on video at bounding box center [530, 298] width 1060 height 596
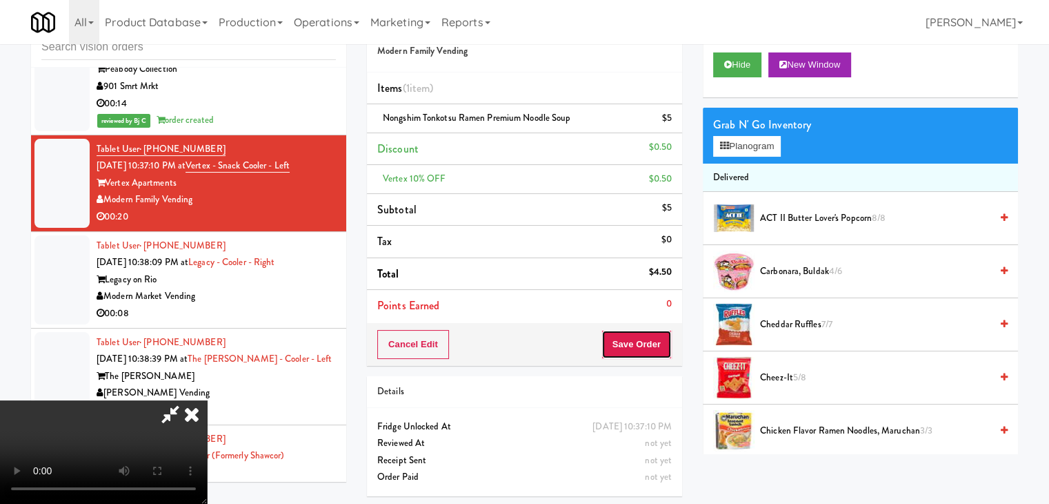
click at [653, 340] on button "Save Order" at bounding box center [637, 344] width 70 height 29
click at [652, 340] on button "Save Order" at bounding box center [637, 344] width 70 height 29
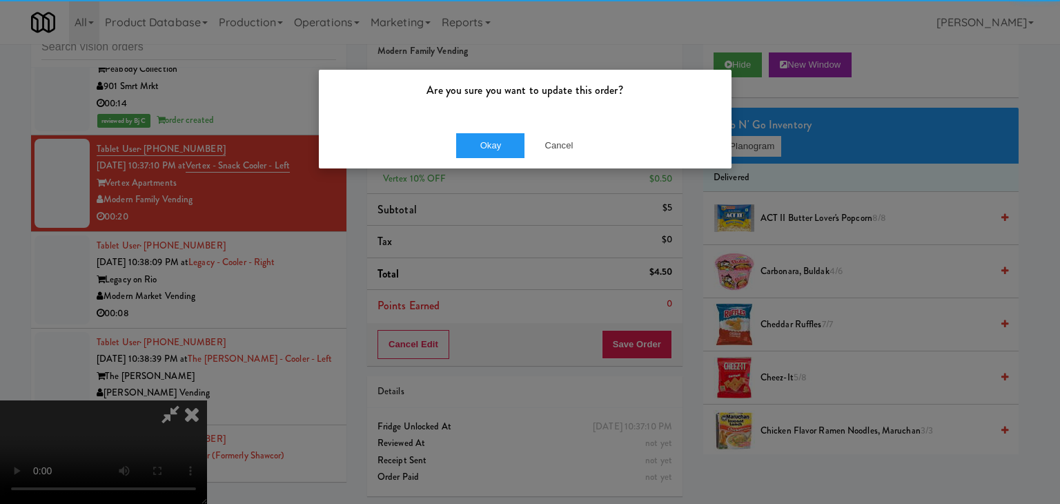
click at [506, 128] on div "Okay Cancel" at bounding box center [525, 145] width 413 height 46
click at [504, 135] on button "Okay" at bounding box center [490, 145] width 69 height 25
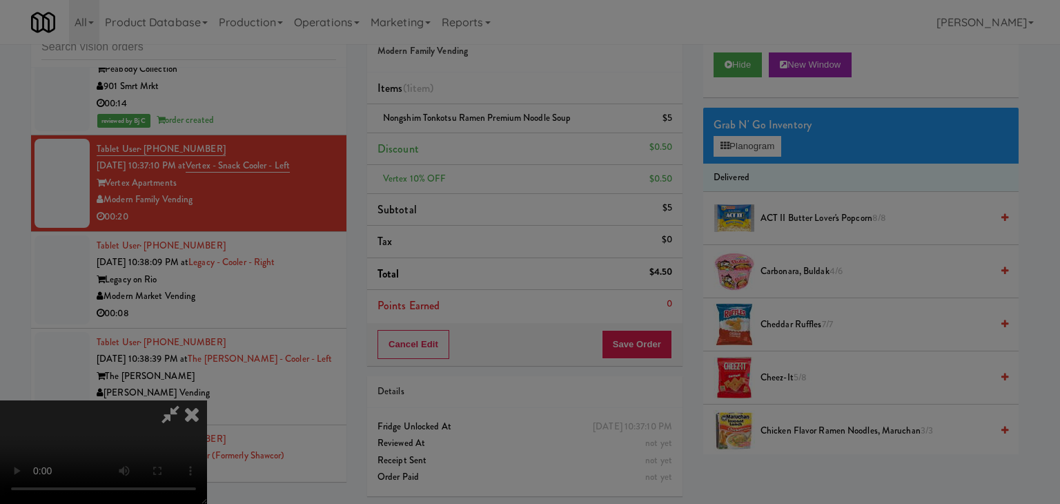
click at [502, 145] on body "Are you sure you want to update this order? Okay Cancel Okay Are you sure you w…" at bounding box center [530, 252] width 1060 height 504
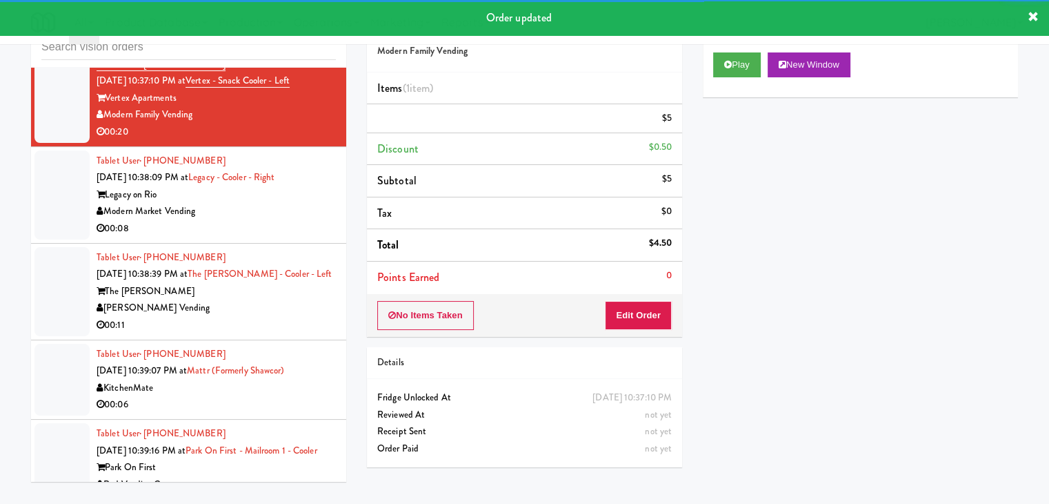
scroll to position [8329, 0]
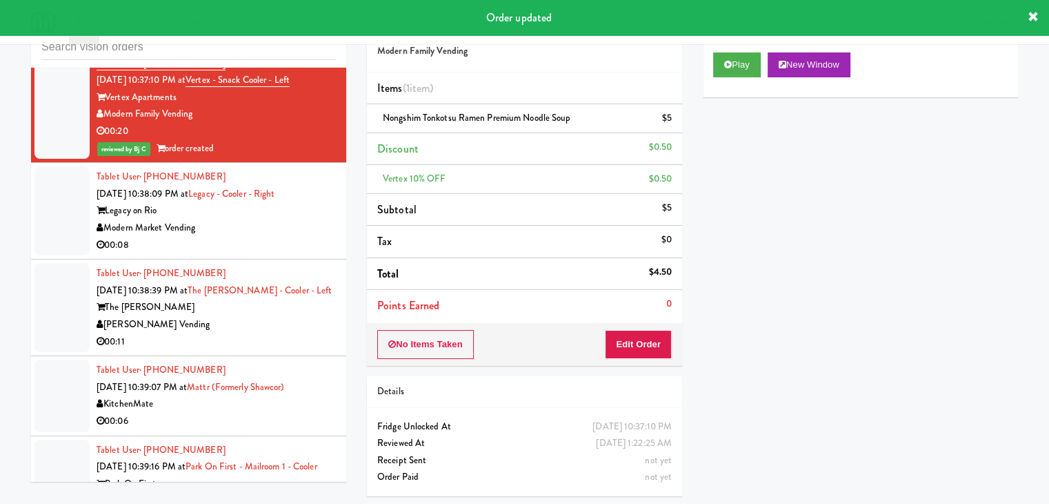
drag, startPoint x: 272, startPoint y: 101, endPoint x: 272, endPoint y: 109, distance: 7.6
click at [272, 237] on div "00:08" at bounding box center [216, 245] width 239 height 17
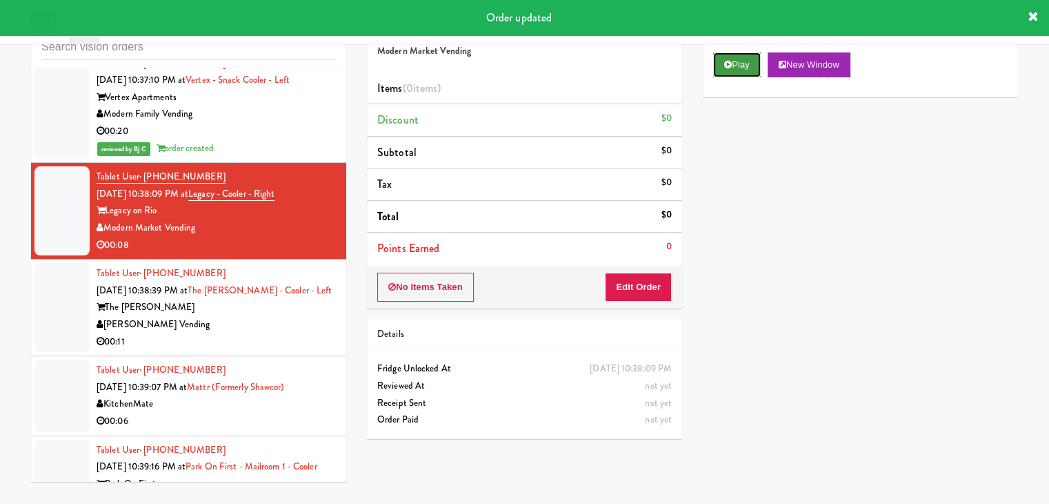
click at [749, 66] on button "Play" at bounding box center [737, 64] width 48 height 25
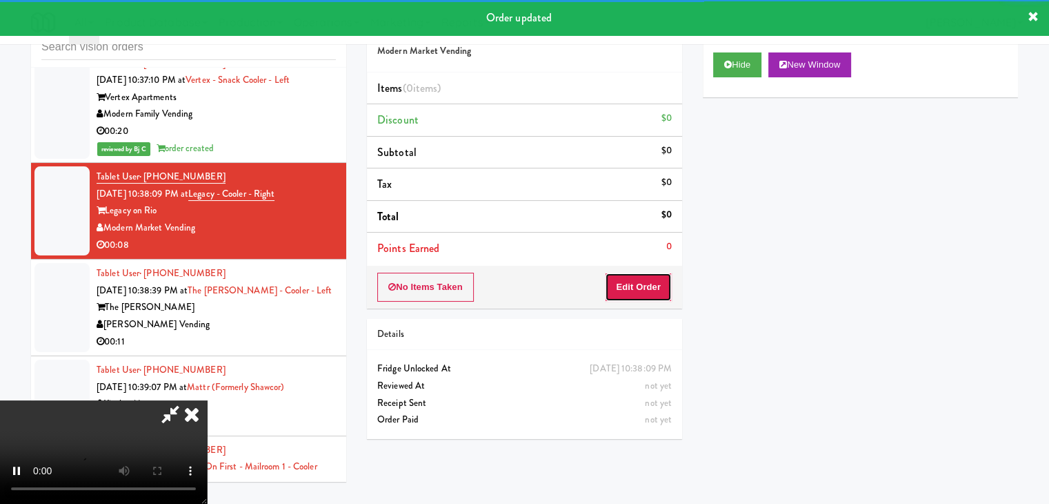
click at [647, 282] on button "Edit Order" at bounding box center [638, 286] width 67 height 29
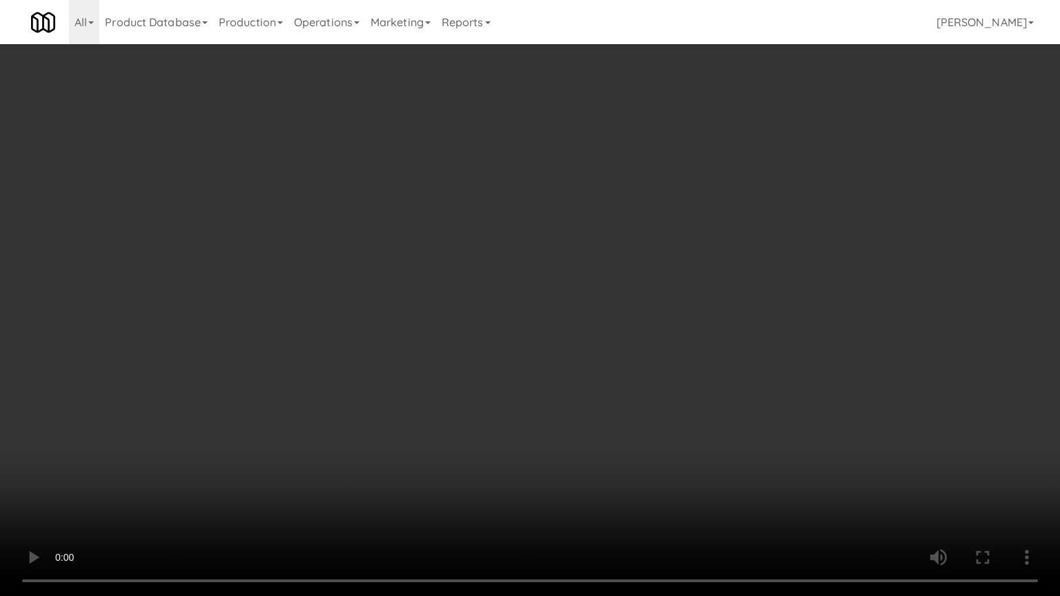
click at [662, 395] on video at bounding box center [530, 298] width 1060 height 596
click at [668, 402] on video at bounding box center [530, 298] width 1060 height 596
click at [664, 408] on video at bounding box center [530, 298] width 1060 height 596
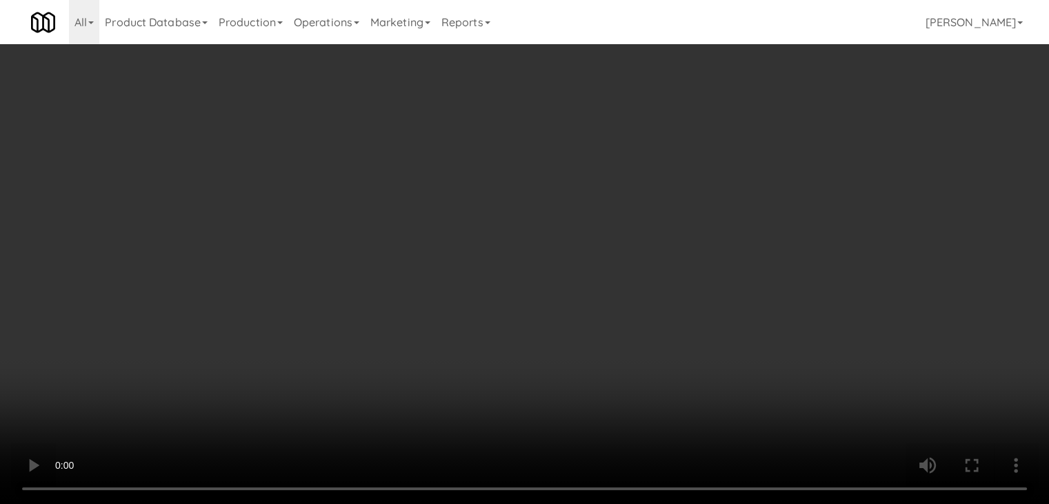
drag, startPoint x: 762, startPoint y: 163, endPoint x: 770, endPoint y: 152, distance: 13.8
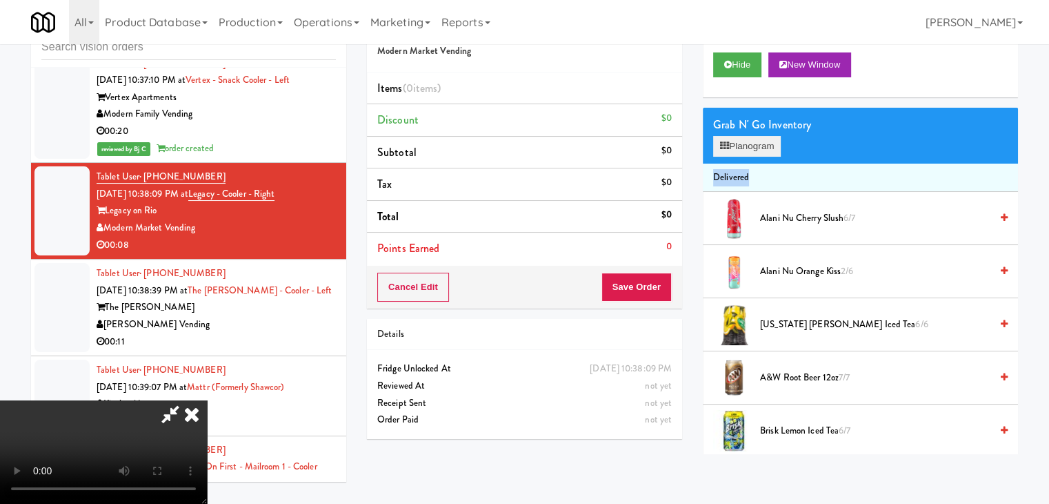
click at [771, 148] on button "Planogram" at bounding box center [747, 146] width 68 height 21
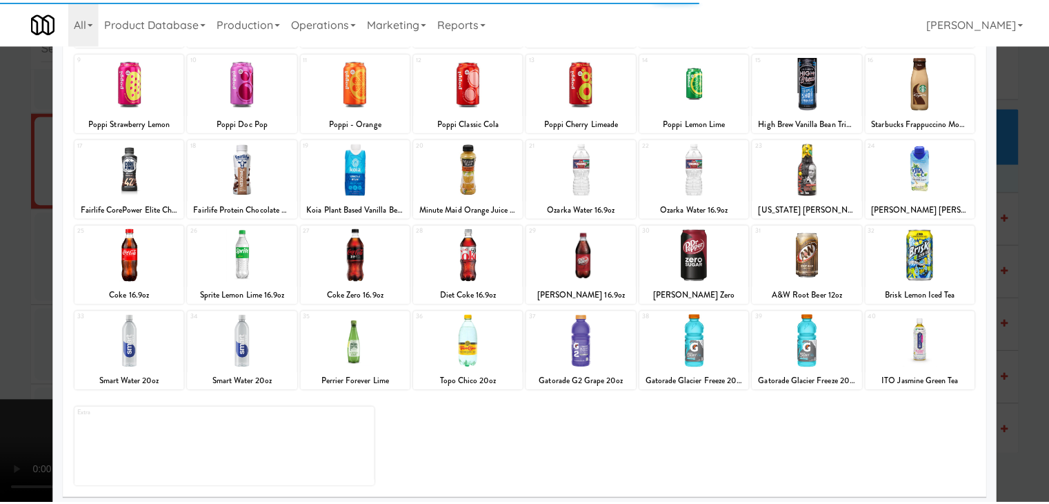
scroll to position [174, 0]
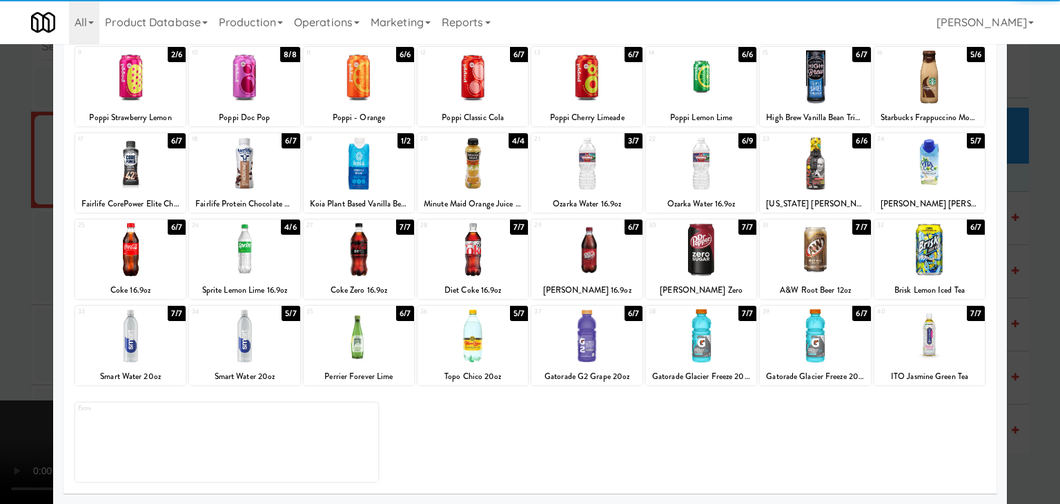
click at [706, 341] on div at bounding box center [701, 335] width 110 height 53
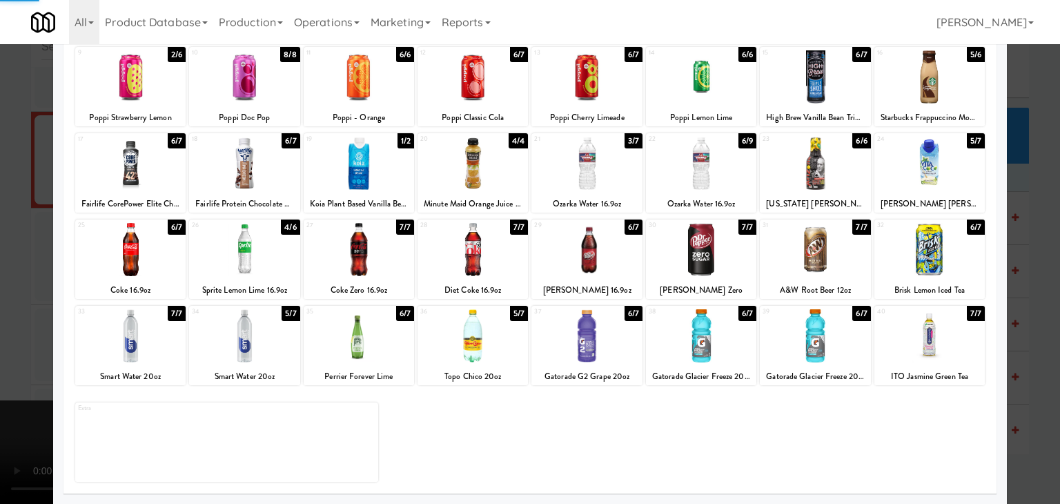
drag, startPoint x: 0, startPoint y: 292, endPoint x: 252, endPoint y: 289, distance: 251.8
click at [2, 292] on div at bounding box center [530, 252] width 1060 height 504
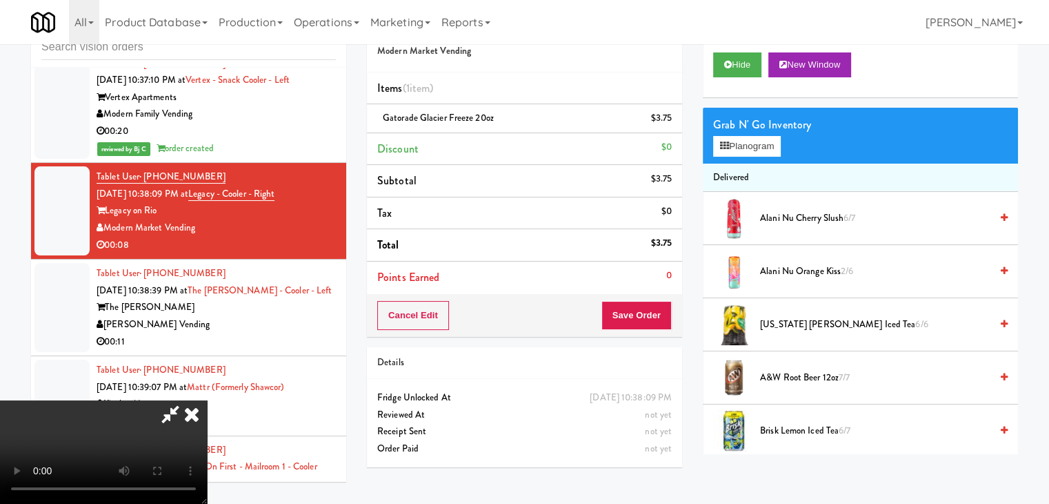
scroll to position [1, 0]
drag, startPoint x: 630, startPoint y: 313, endPoint x: 638, endPoint y: 313, distance: 8.3
click at [637, 313] on button "Save Order" at bounding box center [637, 315] width 70 height 29
click at [639, 313] on button "Save Order" at bounding box center [637, 315] width 70 height 29
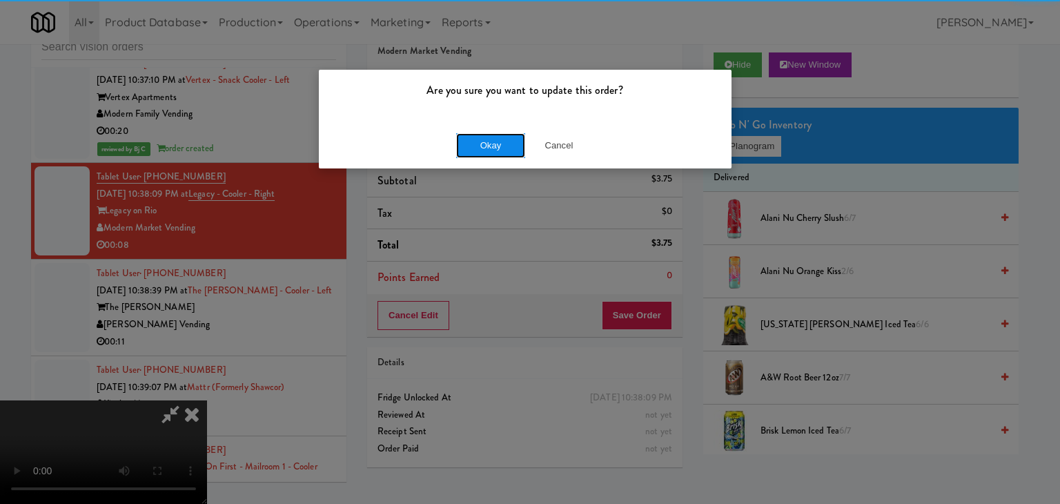
click at [488, 133] on button "Okay" at bounding box center [490, 145] width 69 height 25
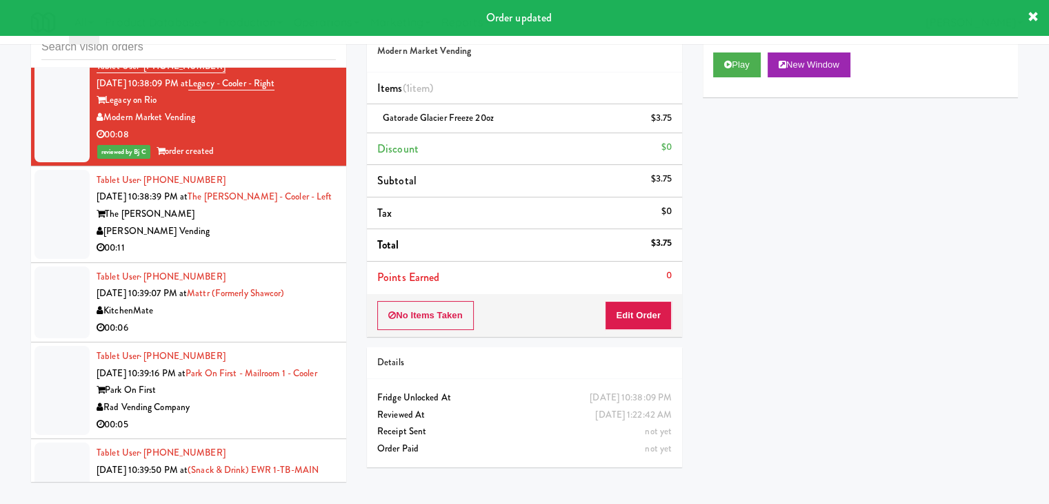
scroll to position [8415, 0]
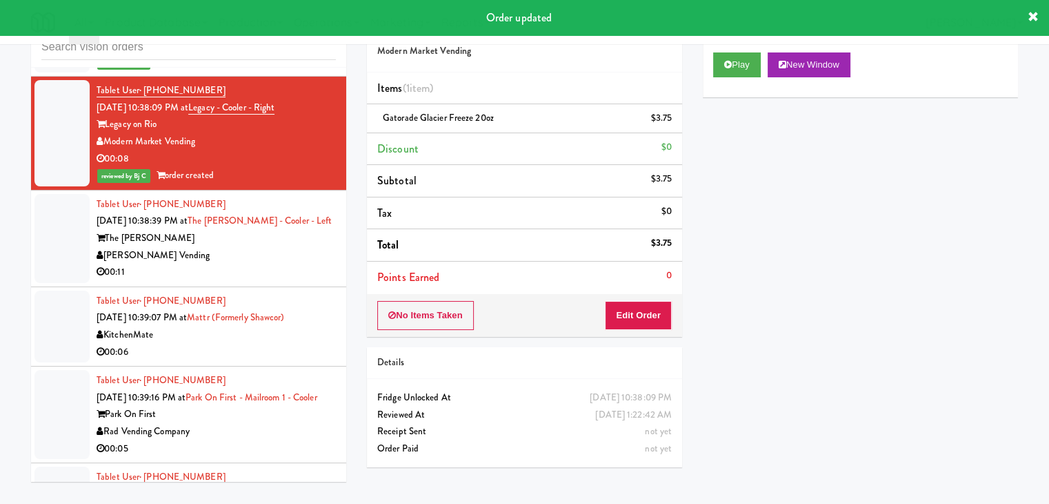
click at [241, 247] on div "[PERSON_NAME] Vending" at bounding box center [216, 255] width 239 height 17
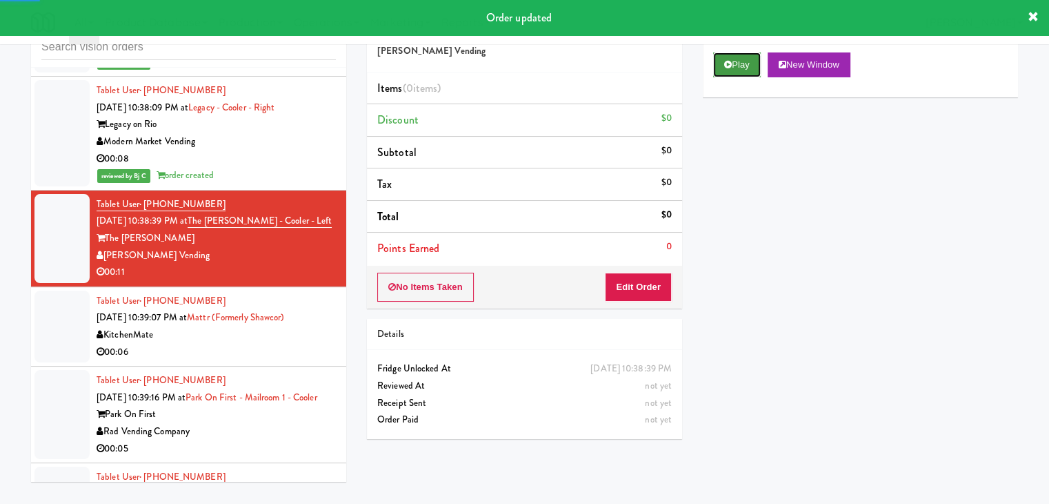
click at [755, 62] on button "Play" at bounding box center [737, 64] width 48 height 25
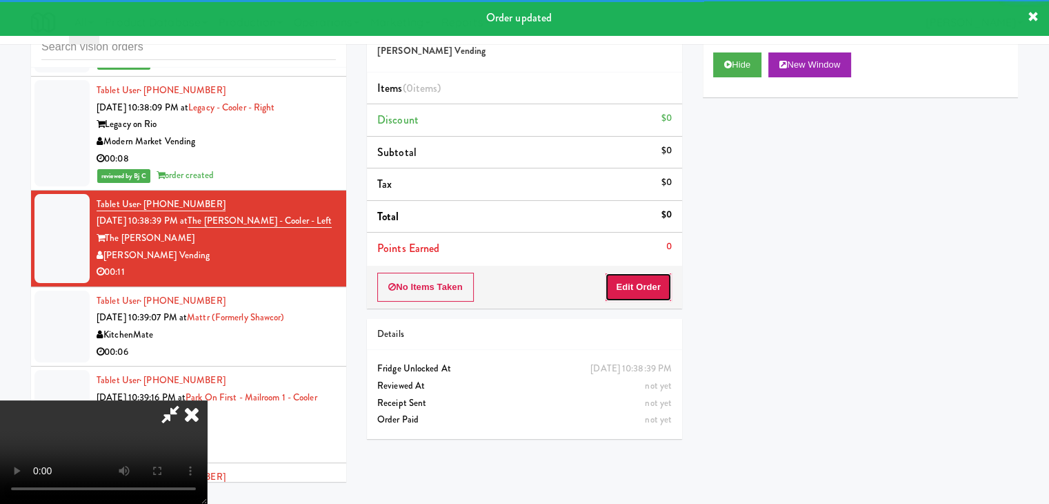
click at [651, 285] on button "Edit Order" at bounding box center [638, 286] width 67 height 29
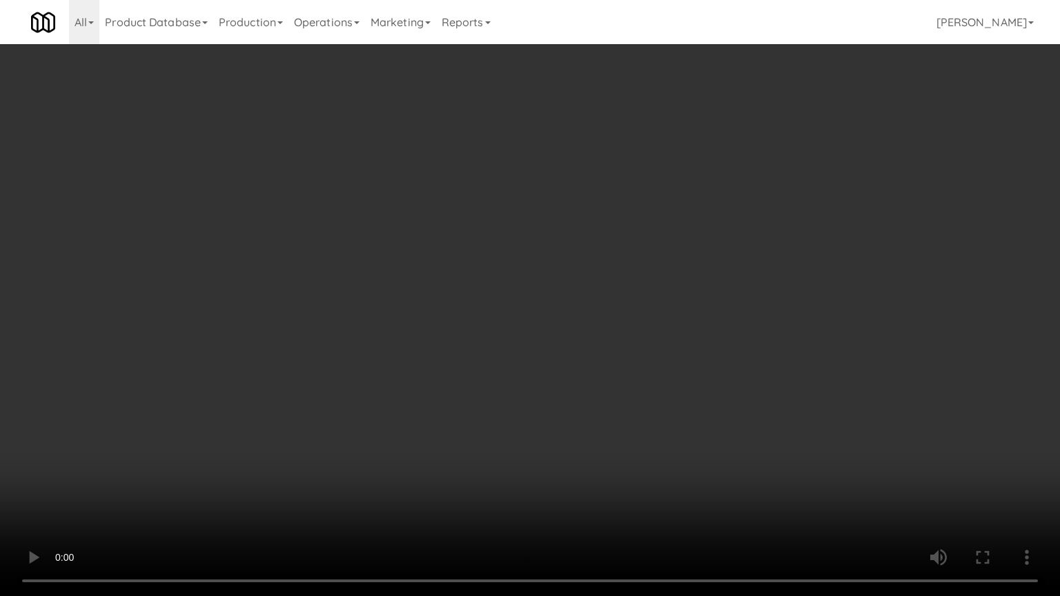
click at [577, 414] on video at bounding box center [530, 298] width 1060 height 596
click at [617, 462] on video at bounding box center [530, 298] width 1060 height 596
click at [619, 458] on video at bounding box center [530, 298] width 1060 height 596
click at [295, 503] on video at bounding box center [530, 298] width 1060 height 596
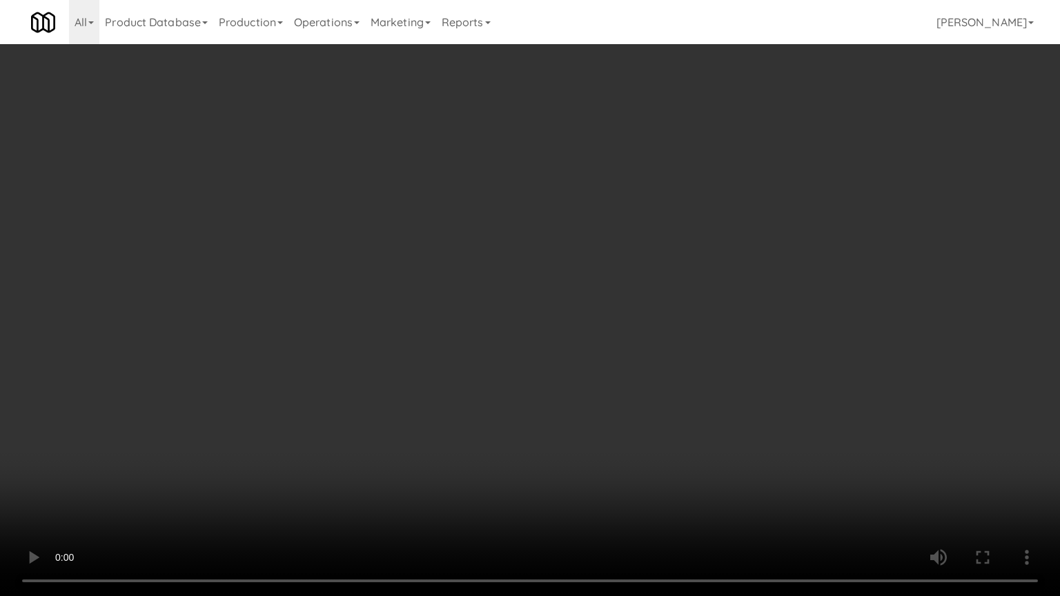
click at [276, 503] on video at bounding box center [530, 298] width 1060 height 596
click at [533, 373] on video at bounding box center [530, 298] width 1060 height 596
click at [538, 388] on video at bounding box center [530, 298] width 1060 height 596
click at [676, 337] on video at bounding box center [530, 298] width 1060 height 596
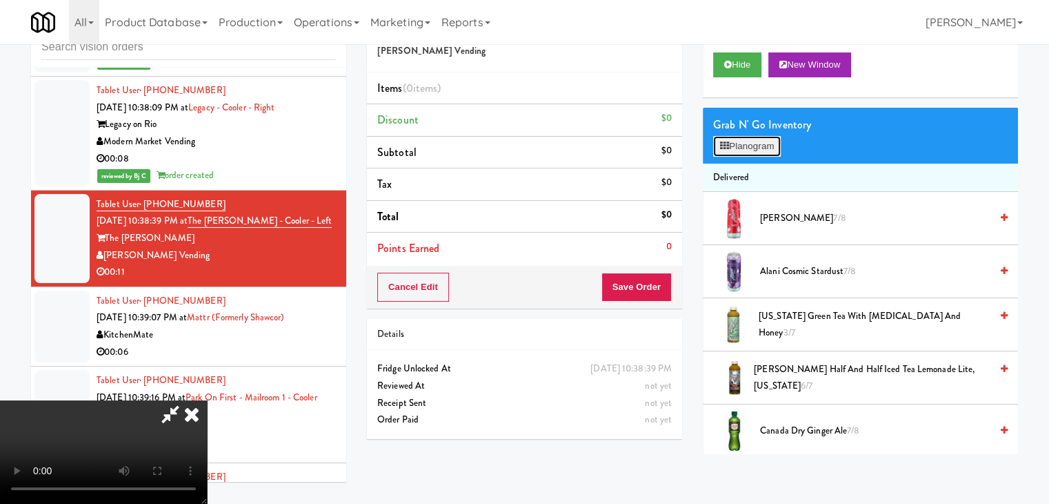
click at [747, 141] on button "Planogram" at bounding box center [747, 146] width 68 height 21
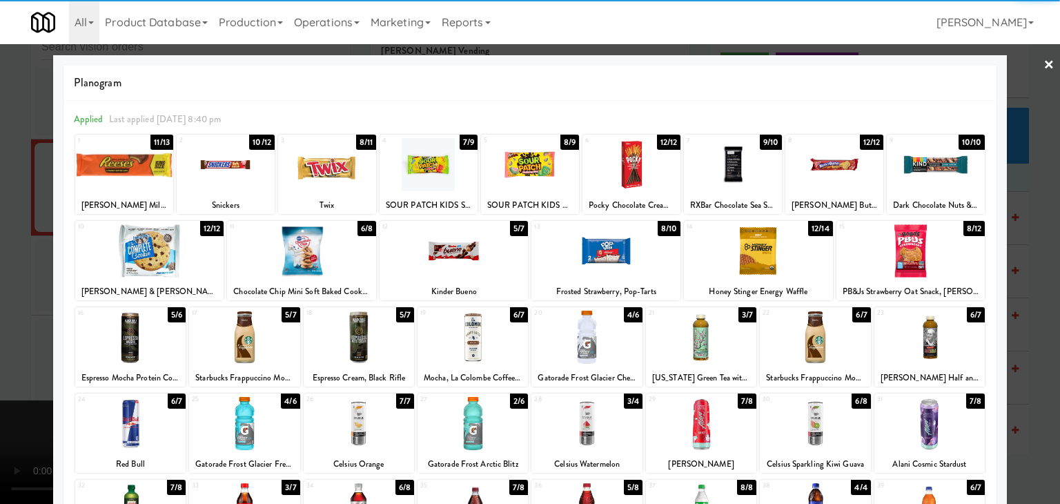
click at [430, 167] on div at bounding box center [428, 164] width 98 height 53
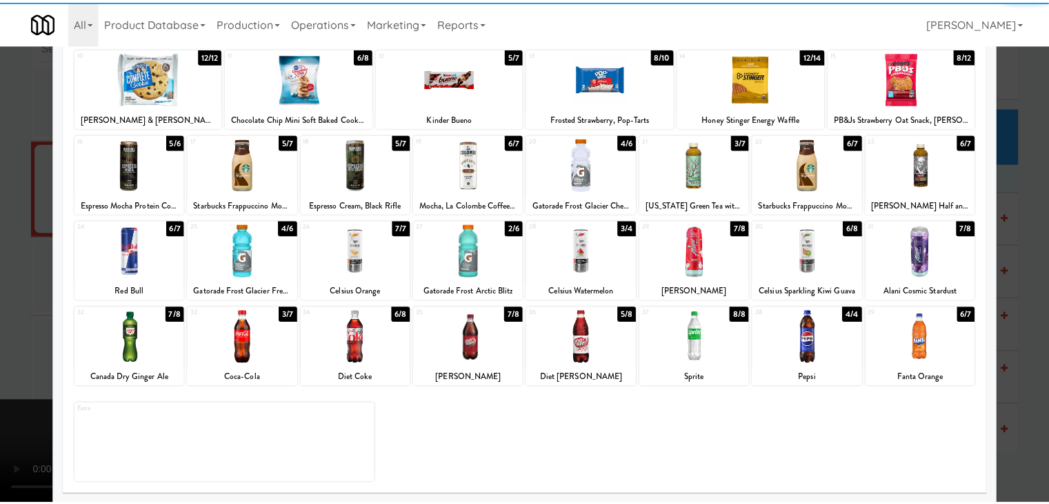
scroll to position [174, 0]
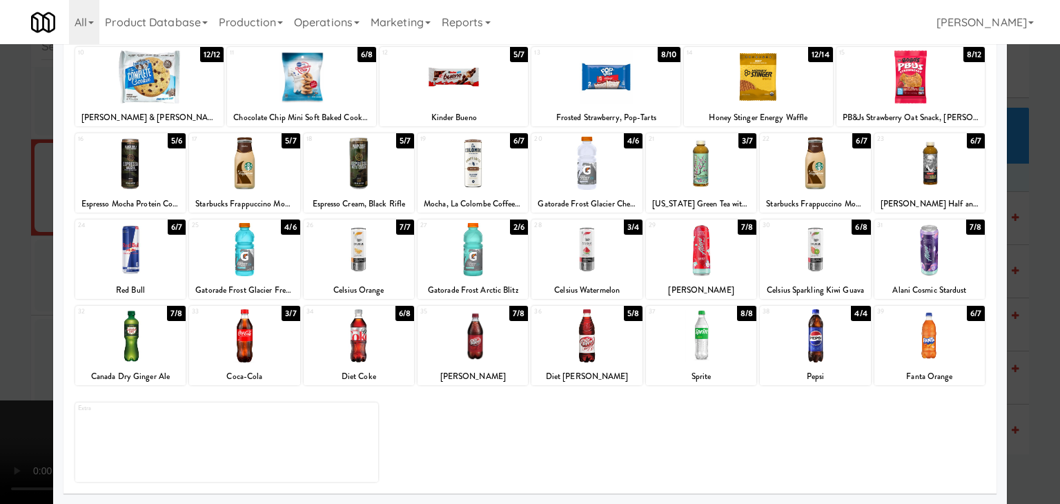
click at [579, 160] on div at bounding box center [586, 163] width 110 height 53
click at [18, 232] on div at bounding box center [530, 252] width 1060 height 504
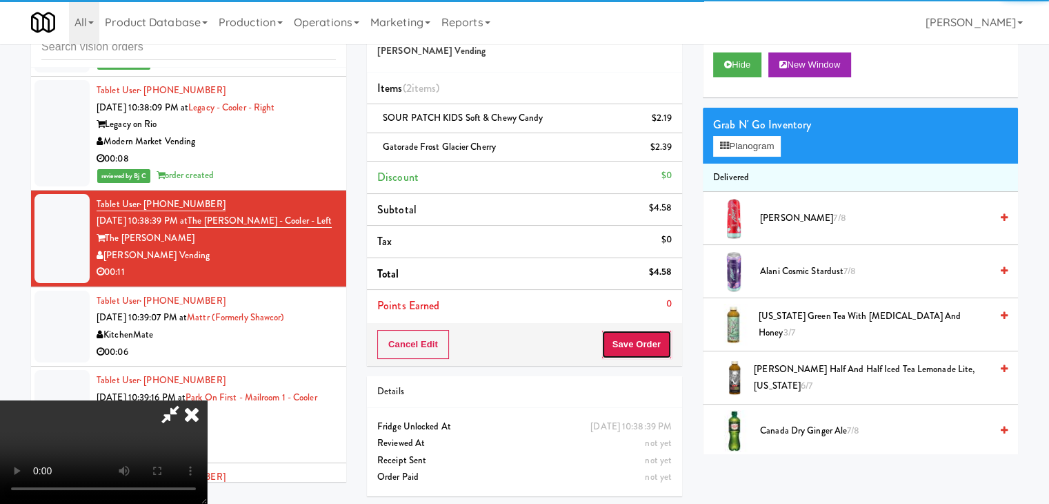
click at [668, 343] on button "Save Order" at bounding box center [637, 344] width 70 height 29
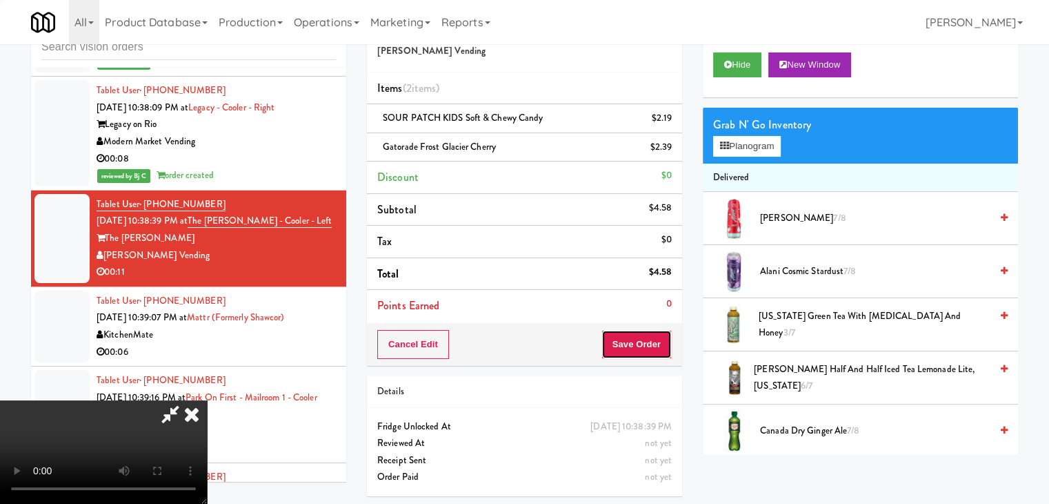
click at [668, 343] on button "Save Order" at bounding box center [637, 344] width 70 height 29
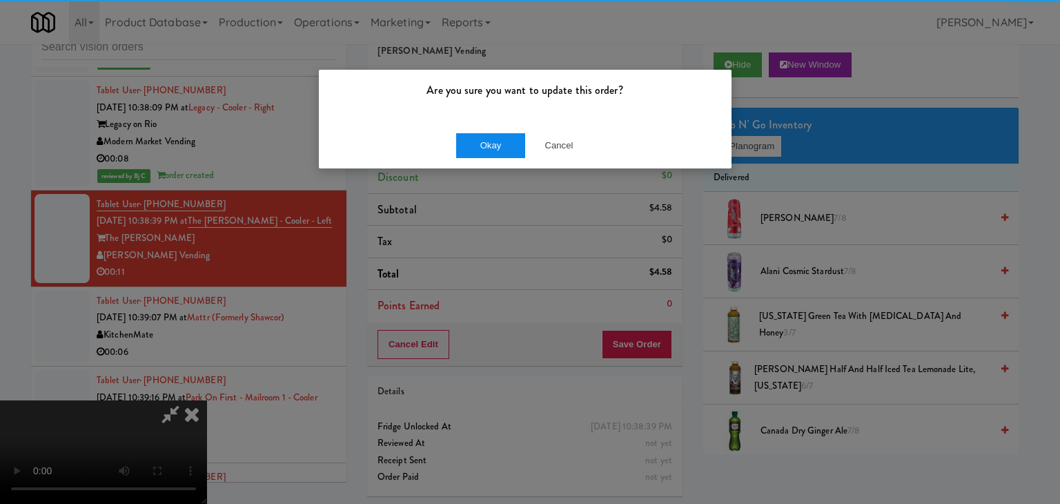
click at [475, 132] on div "Okay Cancel" at bounding box center [525, 145] width 413 height 46
click at [477, 139] on button "Okay" at bounding box center [490, 145] width 69 height 25
click at [479, 141] on body "Are you sure you want to update this order? Okay Cancel Okay Are you sure you w…" at bounding box center [530, 252] width 1060 height 504
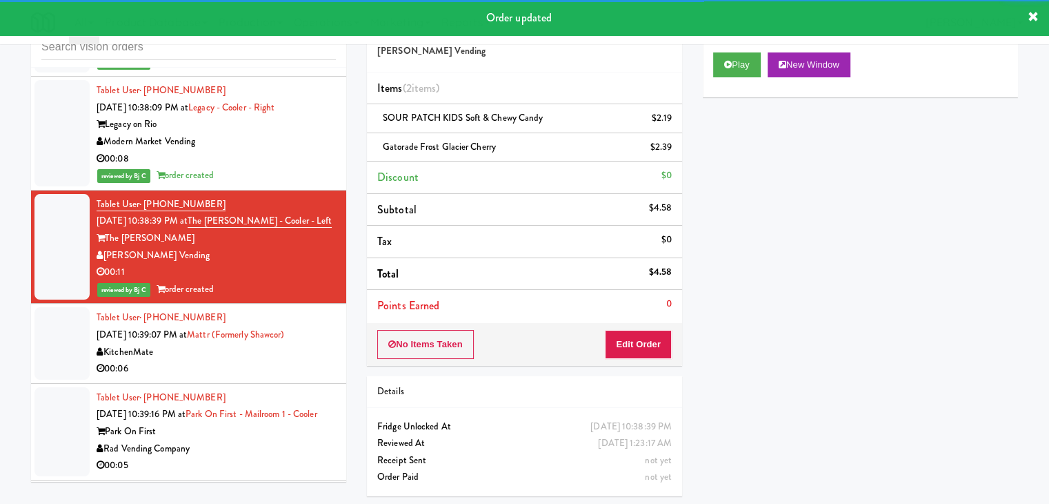
click at [252, 309] on div "Tablet User · (647) 517-1820 [DATE] 10:39:07 PM at Mattr (formerly Shawcor) Kit…" at bounding box center [216, 343] width 239 height 68
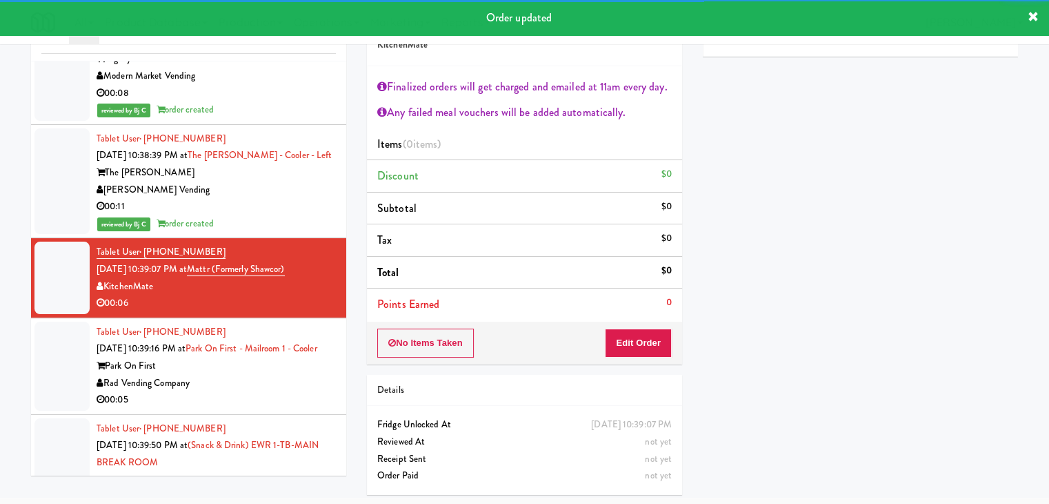
scroll to position [8553, 0]
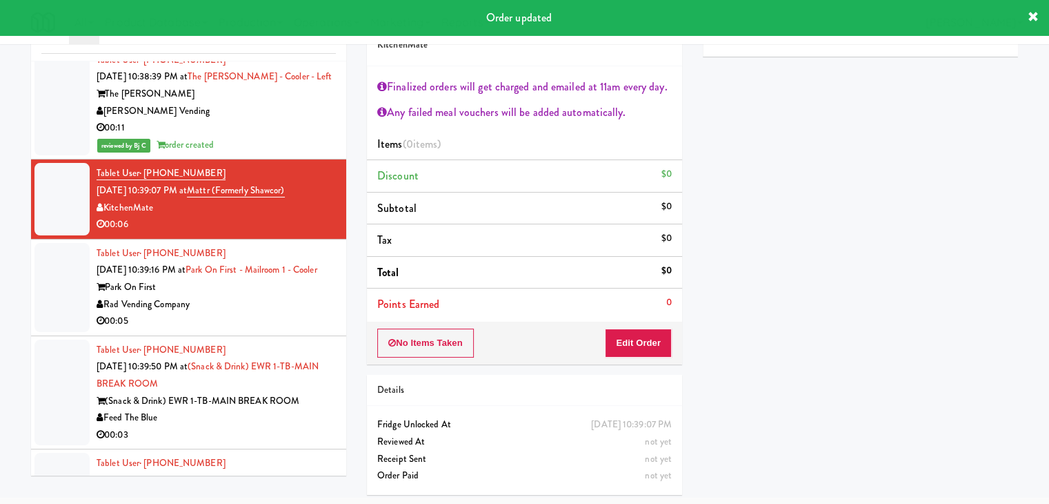
click at [265, 245] on div "Tablet User · (562) 270-8373 [DATE] 10:39:16 PM at [GEOGRAPHIC_DATA] on First -…" at bounding box center [216, 287] width 239 height 85
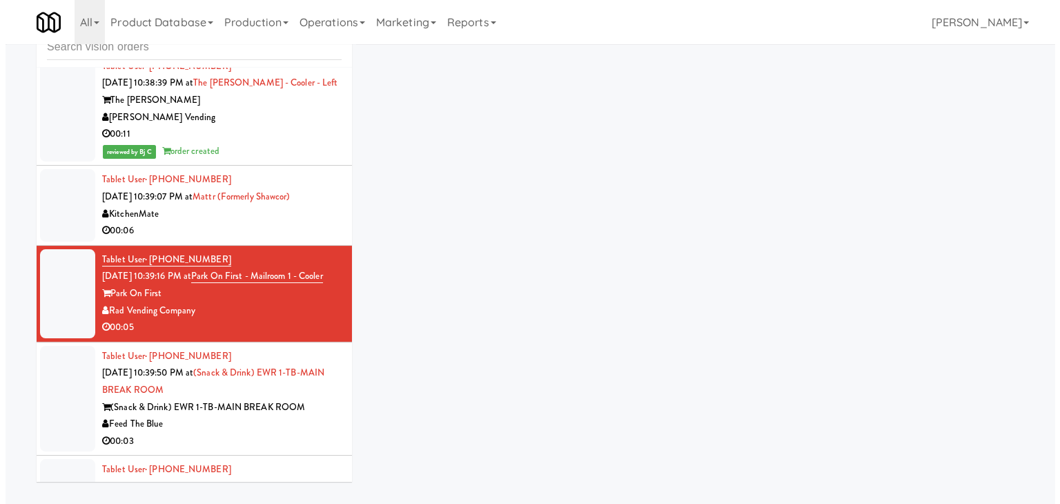
scroll to position [44, 0]
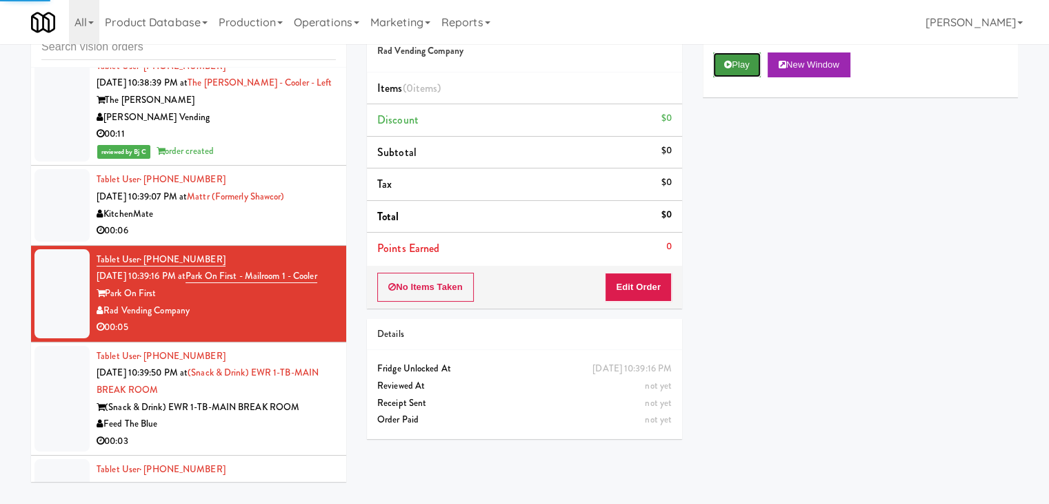
click at [743, 61] on button "Play" at bounding box center [737, 64] width 48 height 25
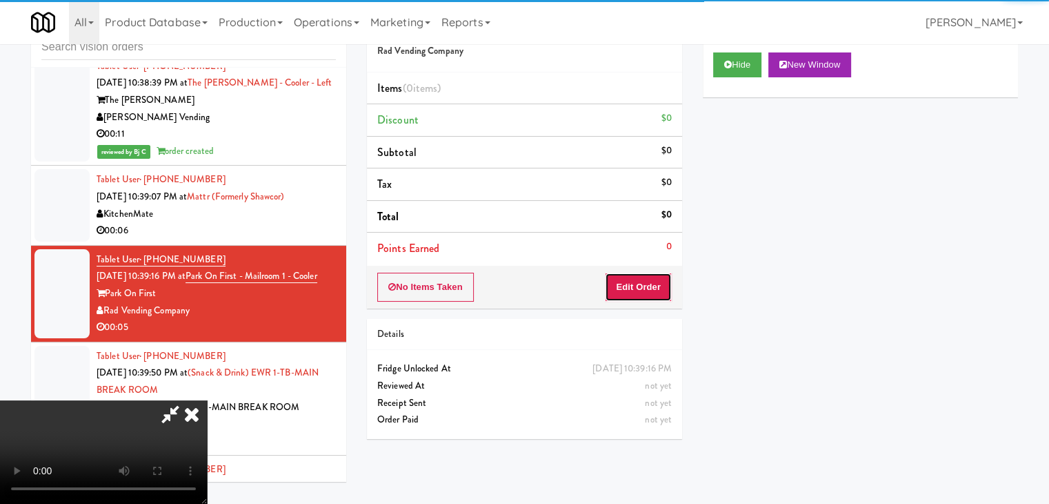
click at [646, 289] on button "Edit Order" at bounding box center [638, 286] width 67 height 29
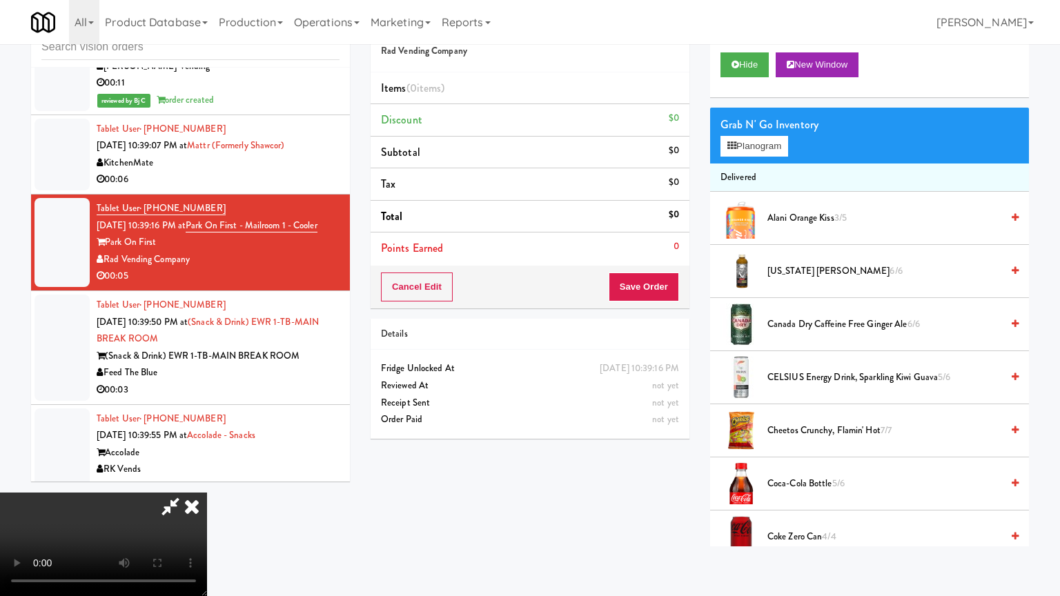
click at [207, 493] on video at bounding box center [103, 544] width 207 height 103
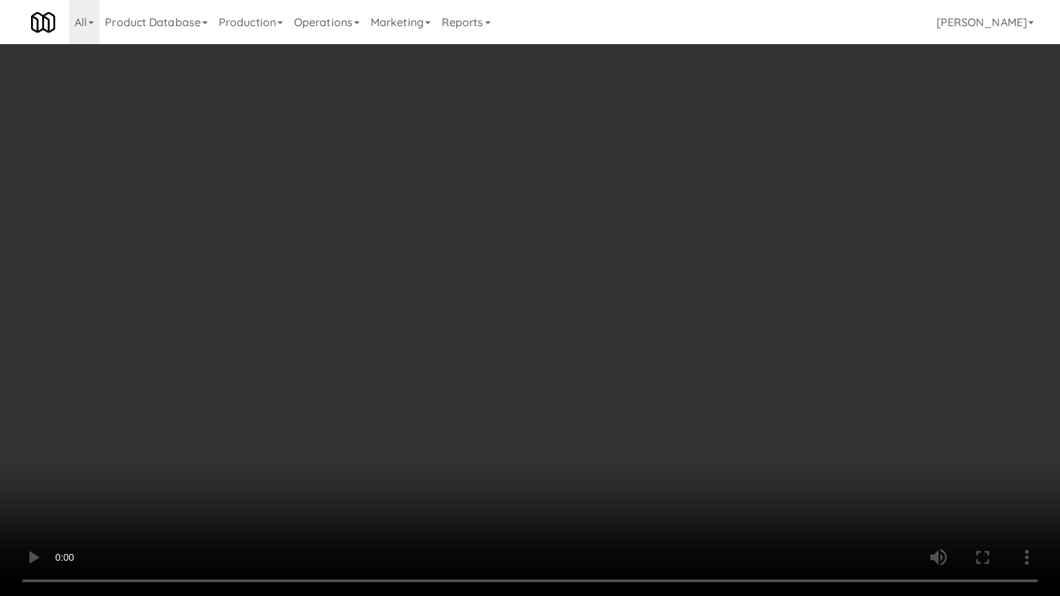
click at [779, 370] on video at bounding box center [530, 298] width 1060 height 596
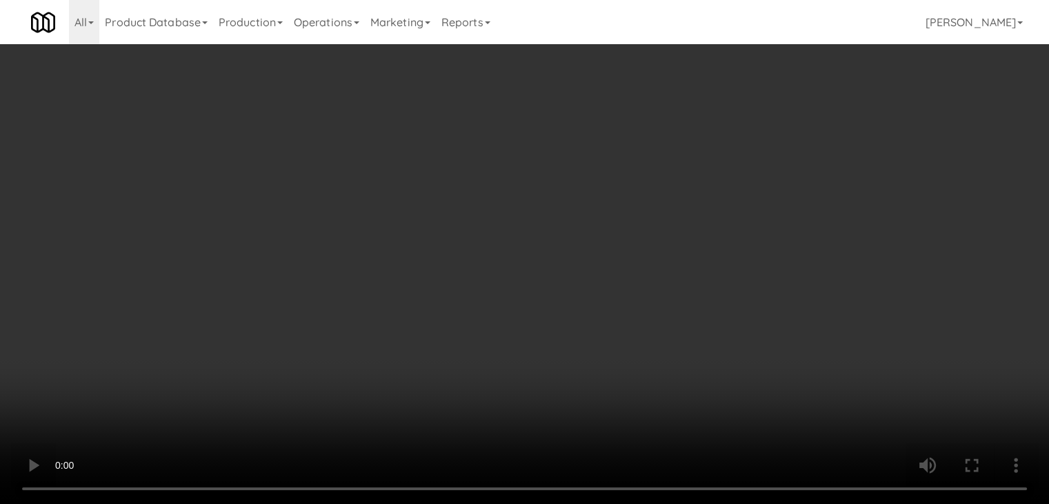
click at [785, 132] on div "Grab N' Go Inventory" at bounding box center [860, 125] width 295 height 21
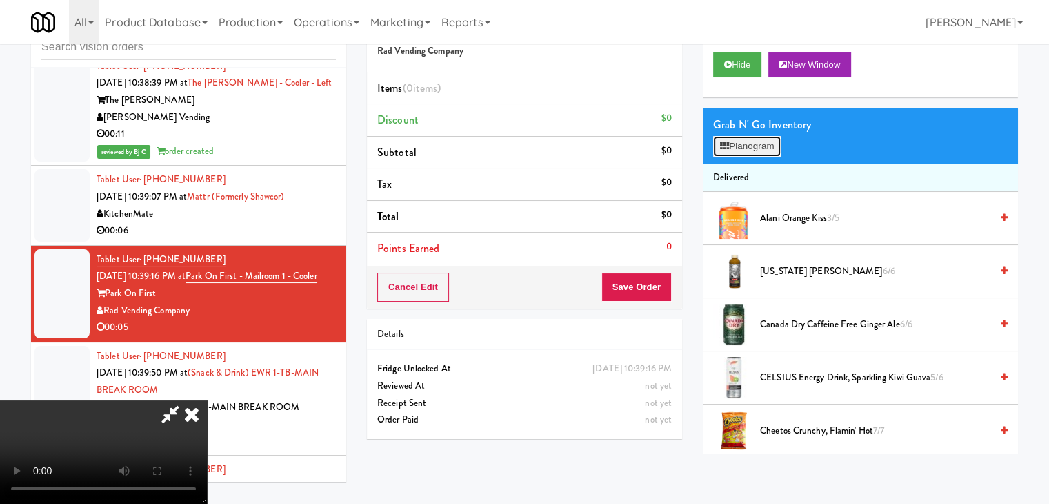
click at [781, 136] on button "Planogram" at bounding box center [747, 146] width 68 height 21
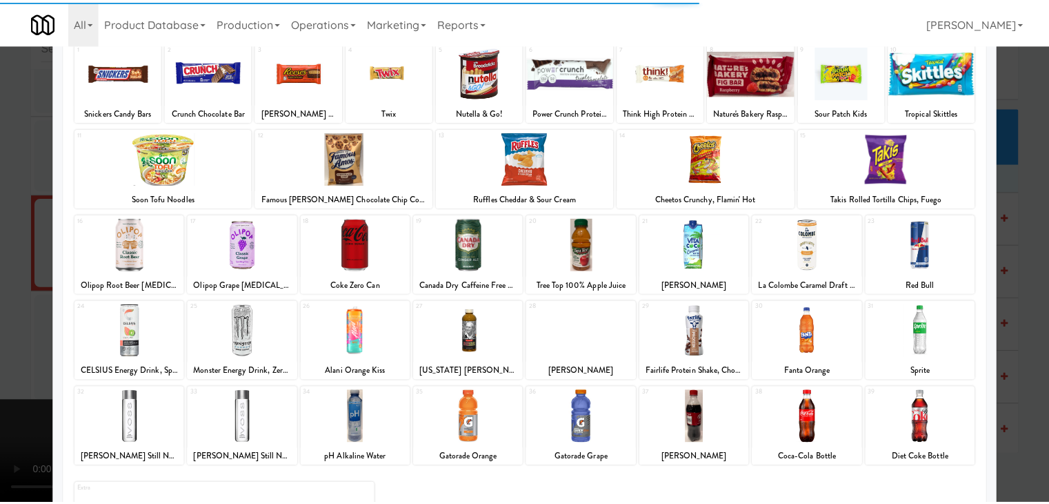
scroll to position [174, 0]
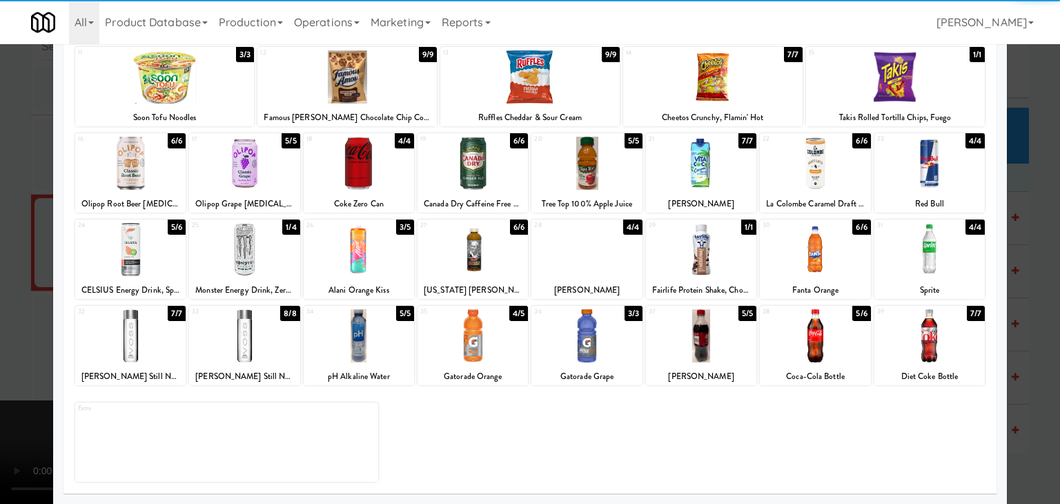
click at [252, 321] on div at bounding box center [244, 335] width 110 height 53
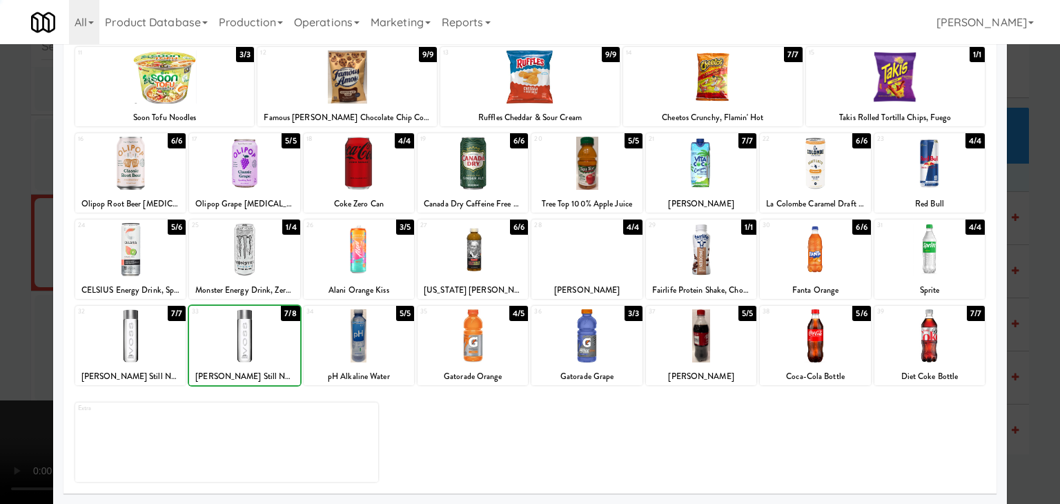
click at [6, 308] on div at bounding box center [530, 252] width 1060 height 504
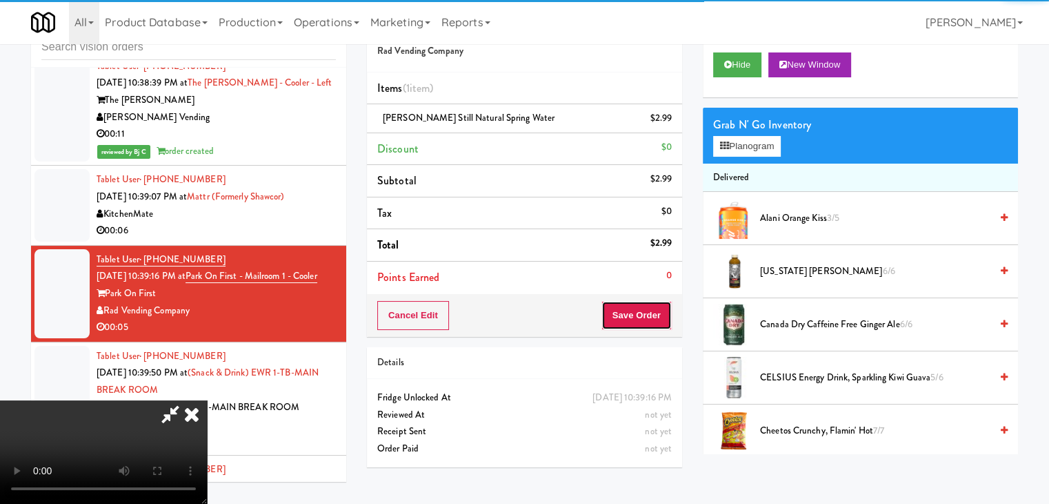
click at [654, 312] on button "Save Order" at bounding box center [637, 315] width 70 height 29
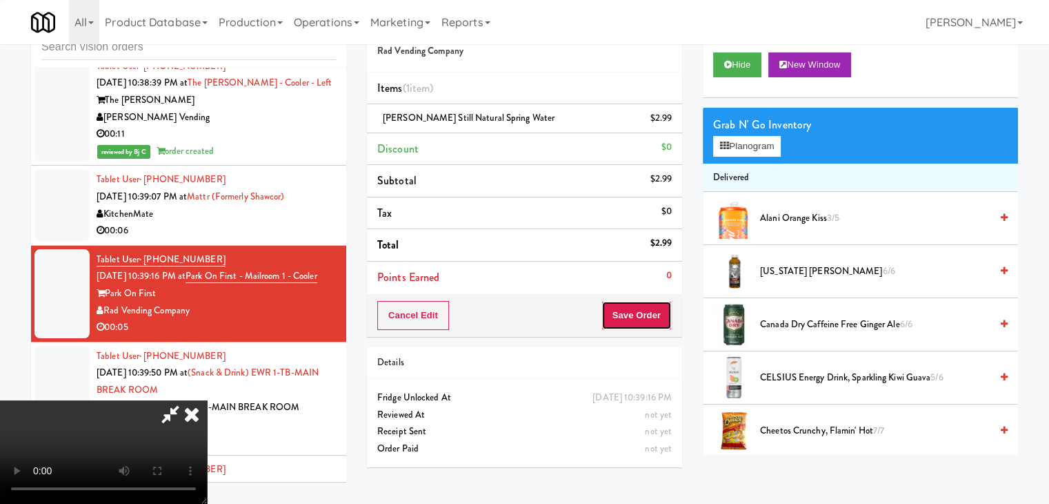
click at [654, 313] on button "Save Order" at bounding box center [637, 315] width 70 height 29
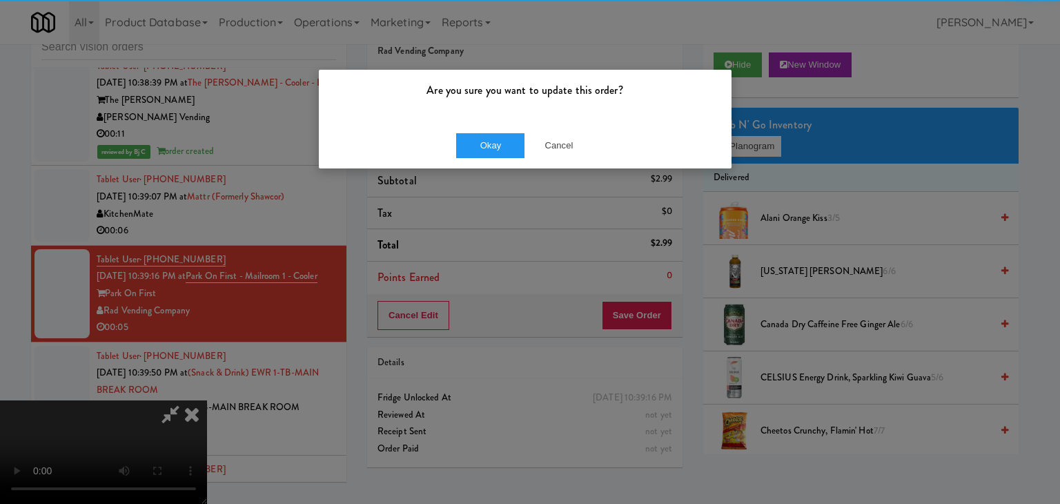
click at [482, 130] on div "Okay Cancel" at bounding box center [525, 145] width 413 height 46
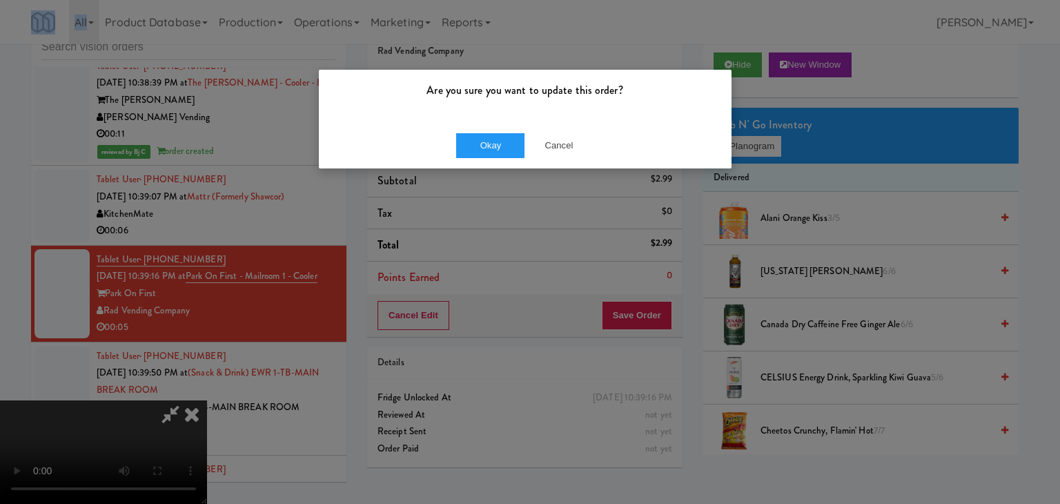
click at [482, 130] on div "Okay Cancel" at bounding box center [525, 145] width 413 height 46
click at [482, 132] on div "Okay Cancel" at bounding box center [525, 145] width 413 height 46
click at [482, 135] on button "Okay" at bounding box center [490, 145] width 69 height 25
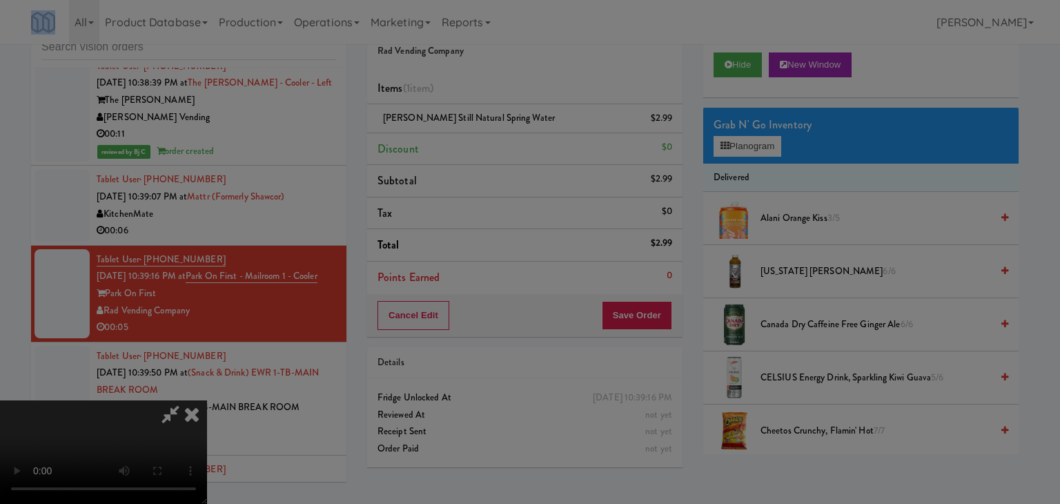
click at [482, 132] on button "Okay" at bounding box center [490, 120] width 69 height 25
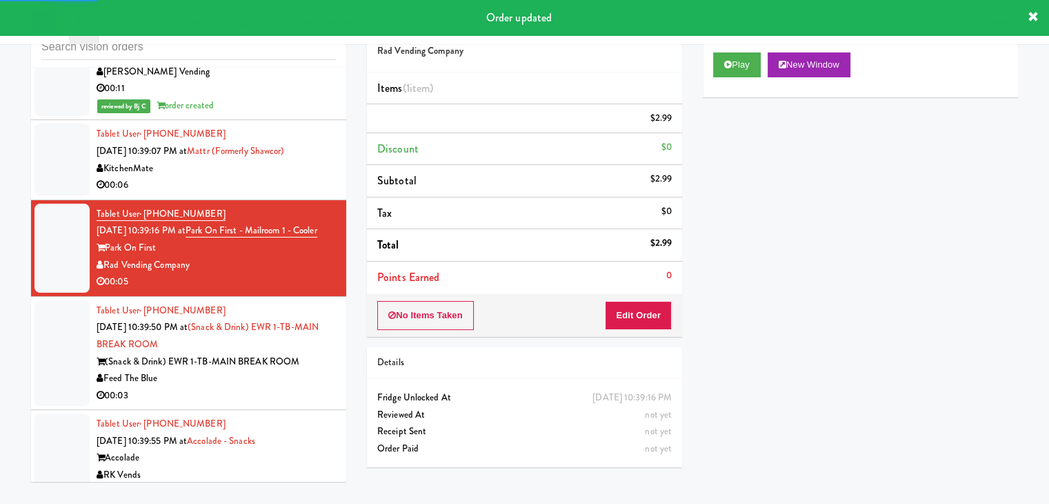
scroll to position [8622, 0]
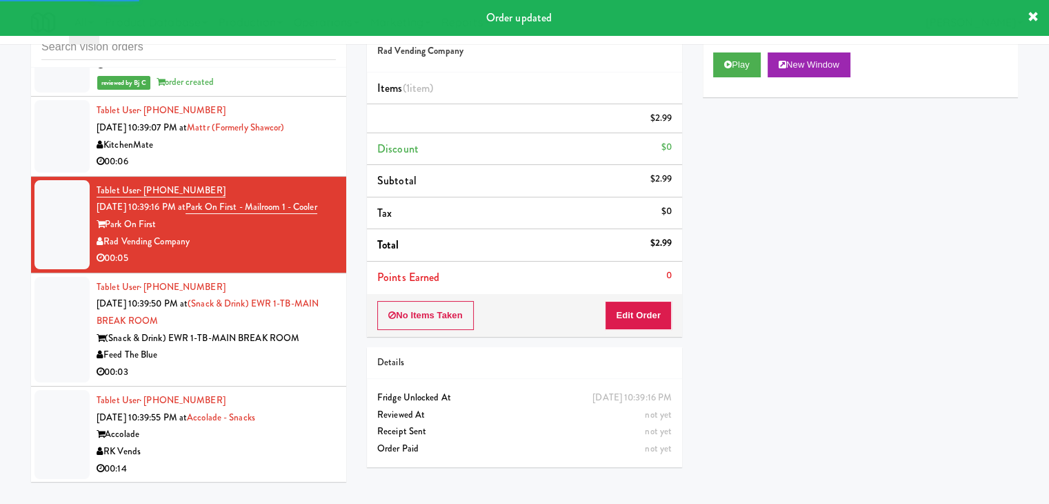
click at [235, 364] on div "00:03" at bounding box center [216, 372] width 239 height 17
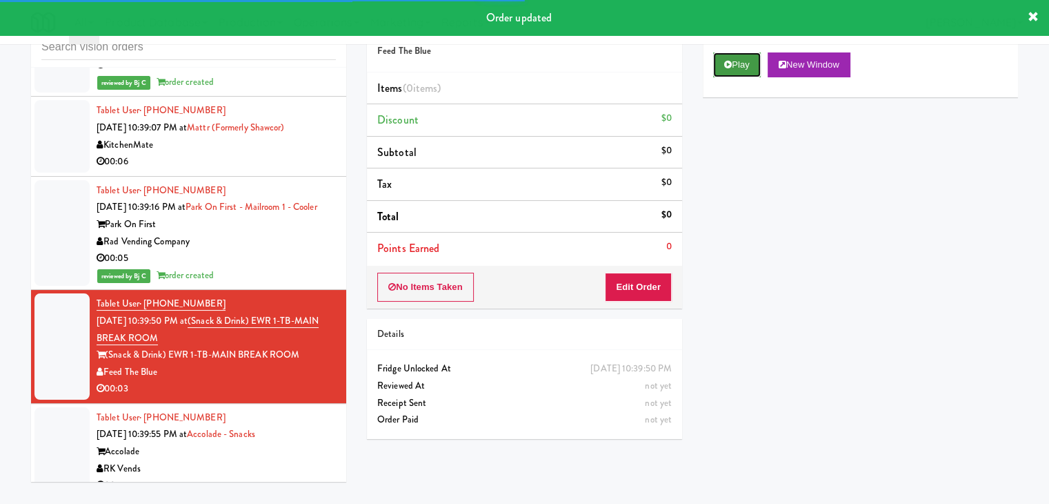
click at [761, 61] on button "Play" at bounding box center [737, 64] width 48 height 25
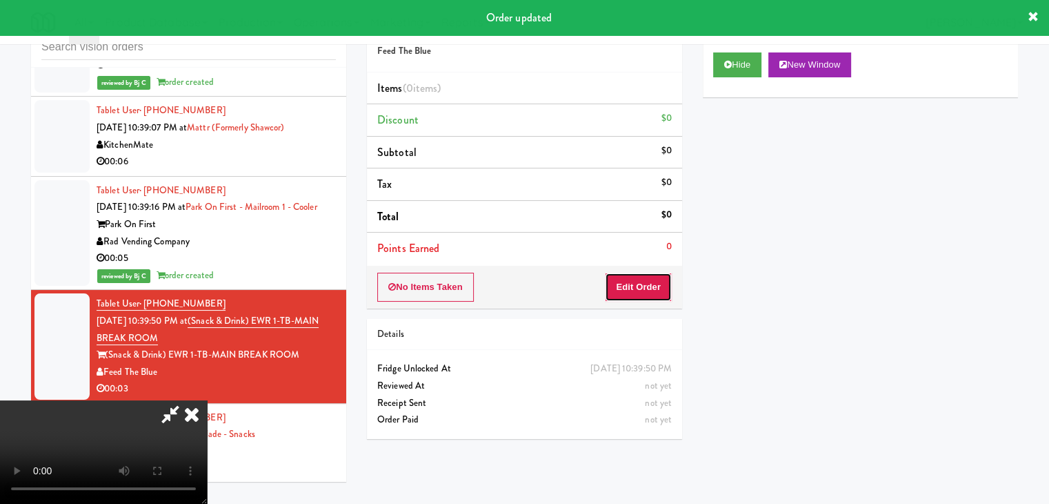
click at [633, 290] on button "Edit Order" at bounding box center [638, 286] width 67 height 29
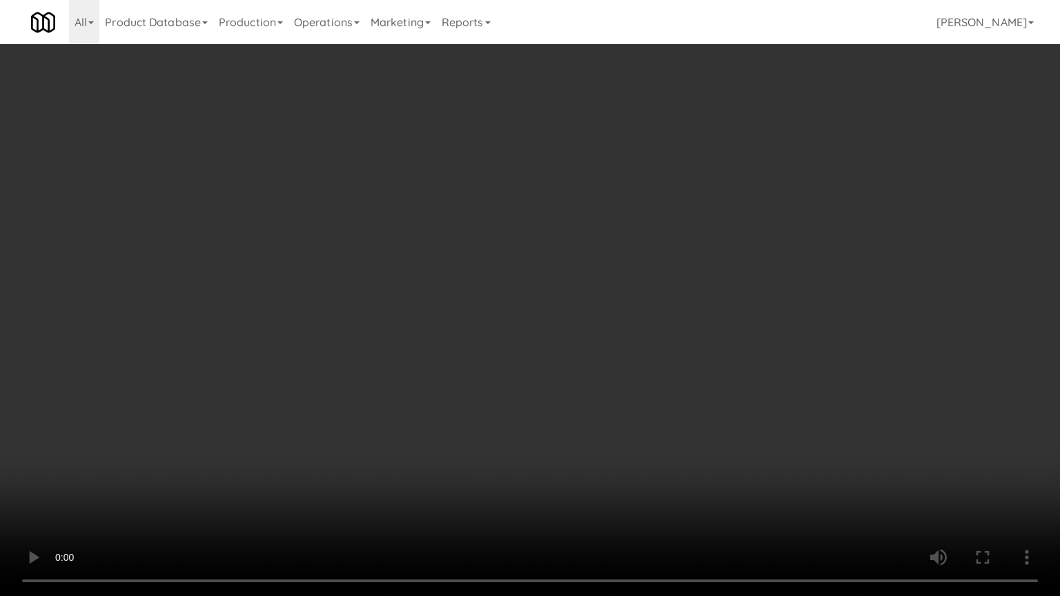
click at [615, 390] on video at bounding box center [530, 298] width 1060 height 596
click at [619, 392] on video at bounding box center [530, 298] width 1060 height 596
click at [633, 383] on video at bounding box center [530, 298] width 1060 height 596
drag, startPoint x: 633, startPoint y: 383, endPoint x: 696, endPoint y: 185, distance: 207.7
click at [635, 377] on video at bounding box center [530, 298] width 1060 height 596
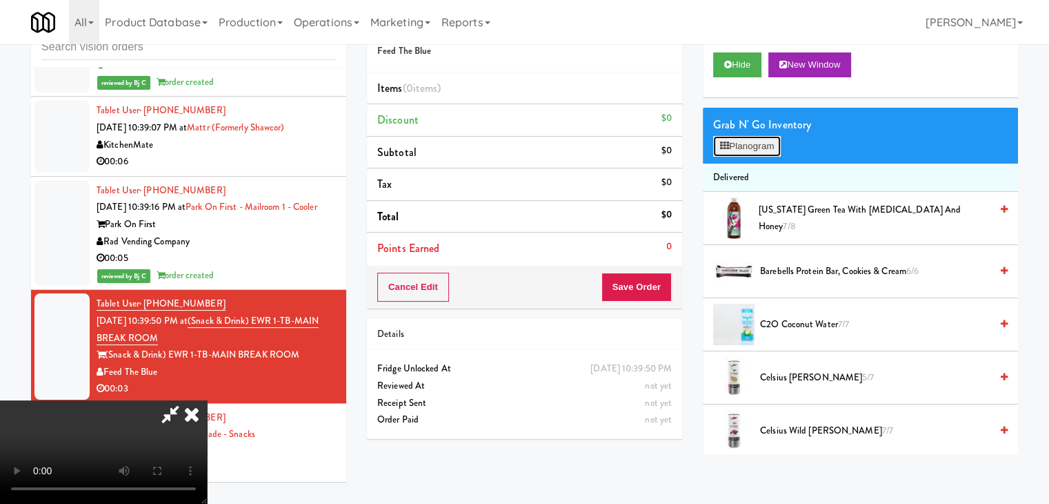
click at [740, 150] on button "Planogram" at bounding box center [747, 146] width 68 height 21
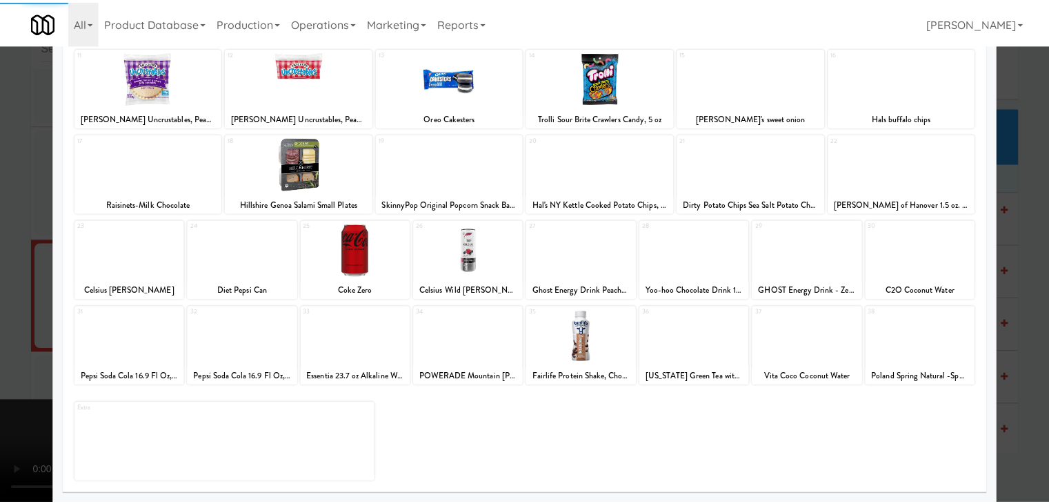
scroll to position [174, 0]
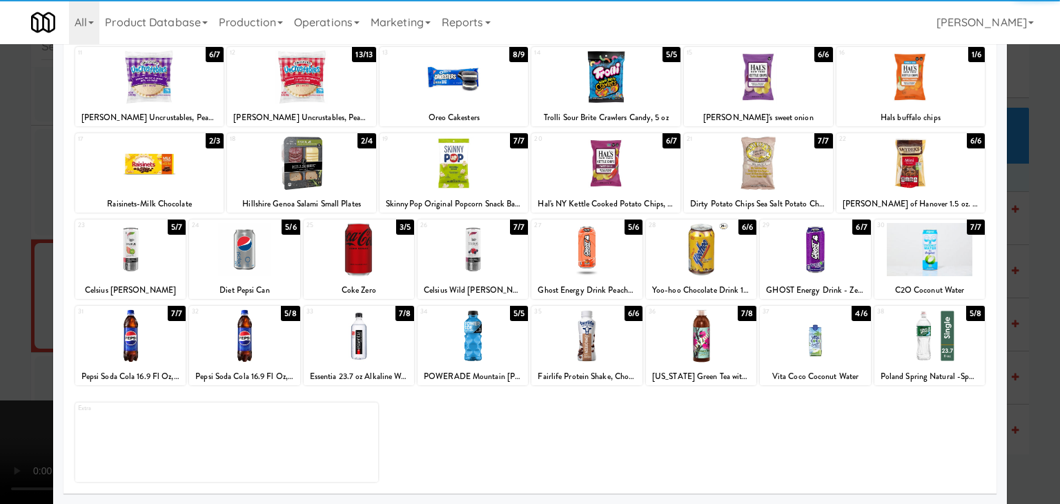
click at [248, 333] on div at bounding box center [244, 335] width 110 height 53
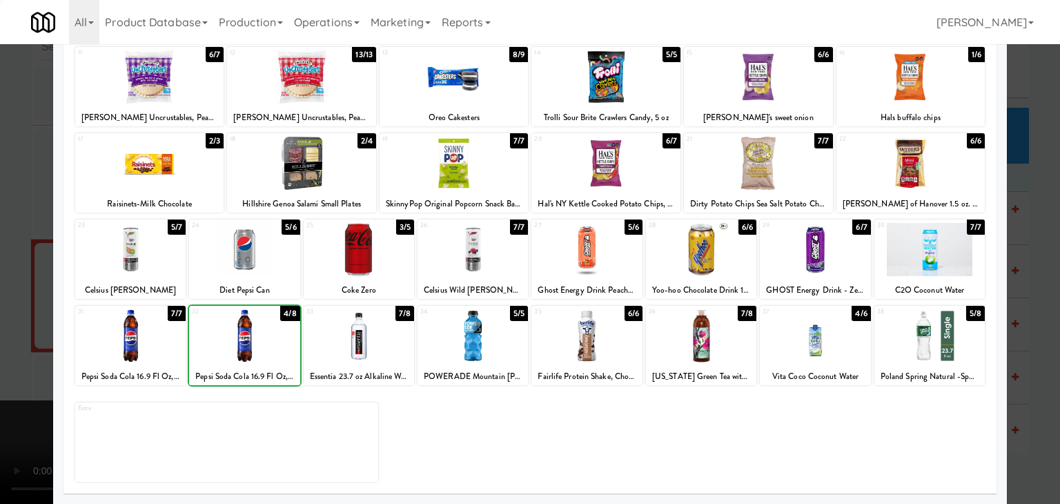
click at [0, 307] on div at bounding box center [530, 252] width 1060 height 504
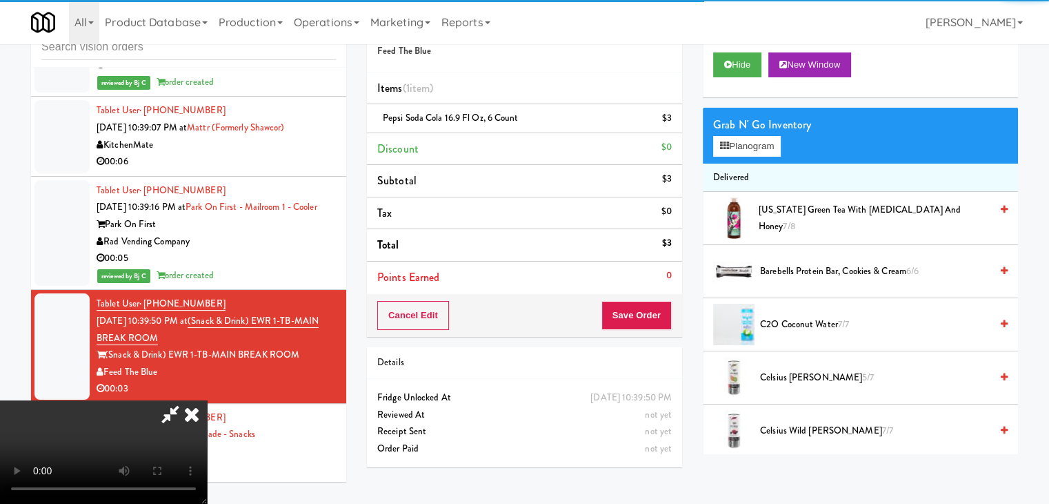
drag, startPoint x: 682, startPoint y: 313, endPoint x: 671, endPoint y: 317, distance: 12.0
click at [674, 316] on div "Cancel Edit Save Order" at bounding box center [524, 315] width 315 height 43
click at [664, 318] on button "Save Order" at bounding box center [637, 315] width 70 height 29
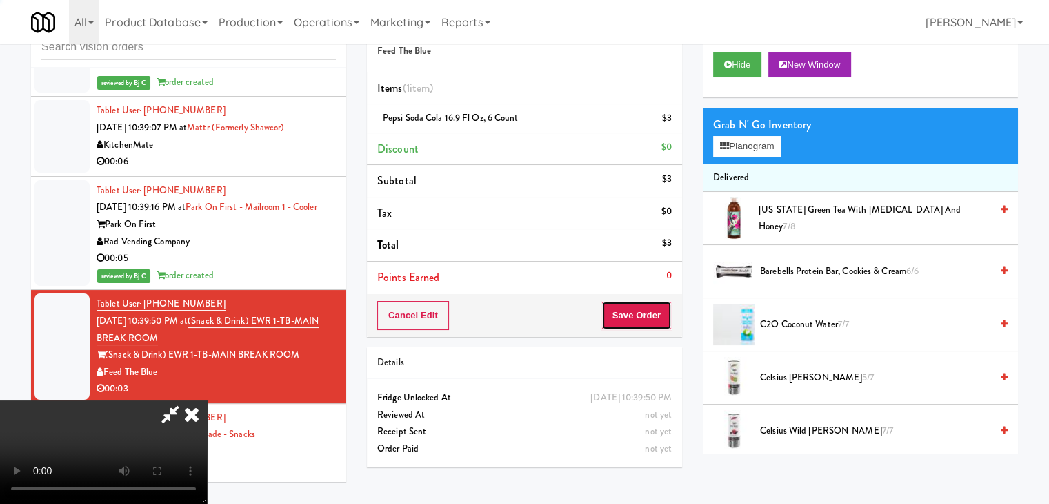
drag, startPoint x: 664, startPoint y: 318, endPoint x: 613, endPoint y: 224, distance: 106.8
click at [662, 318] on button "Save Order" at bounding box center [637, 315] width 70 height 29
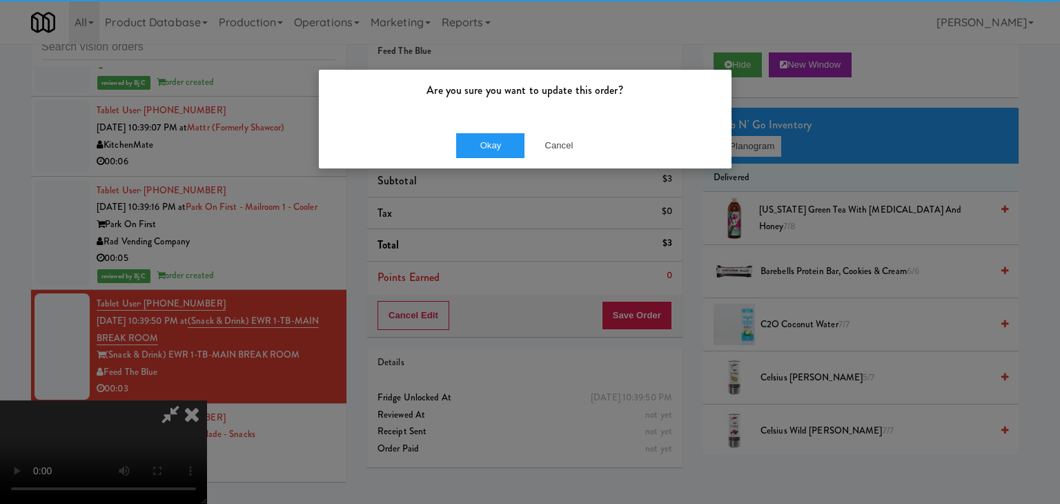
click at [506, 108] on div "Are you sure you want to update this order?" at bounding box center [525, 96] width 413 height 52
click at [490, 136] on div "Okay Cancel" at bounding box center [525, 145] width 413 height 46
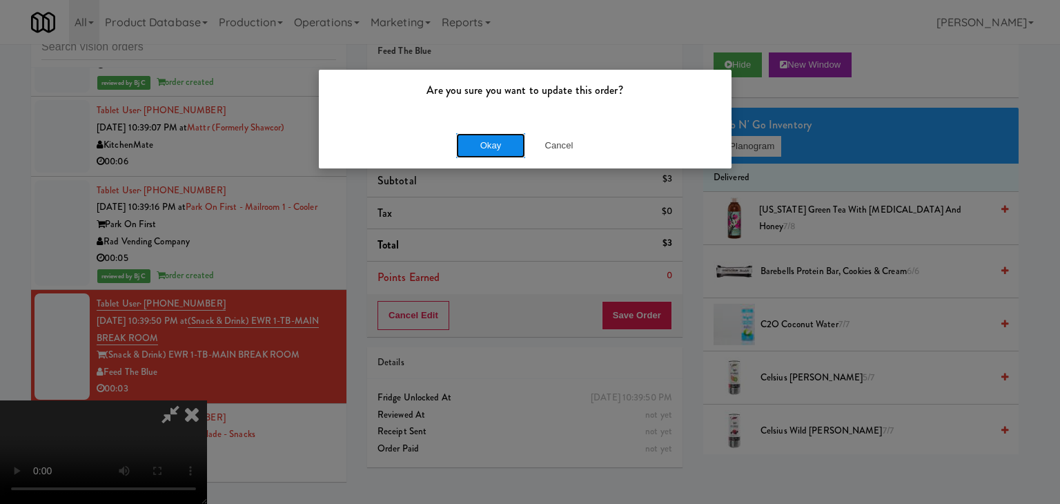
click at [488, 141] on button "Okay" at bounding box center [490, 145] width 69 height 25
click at [488, 142] on button "Okay" at bounding box center [490, 145] width 69 height 25
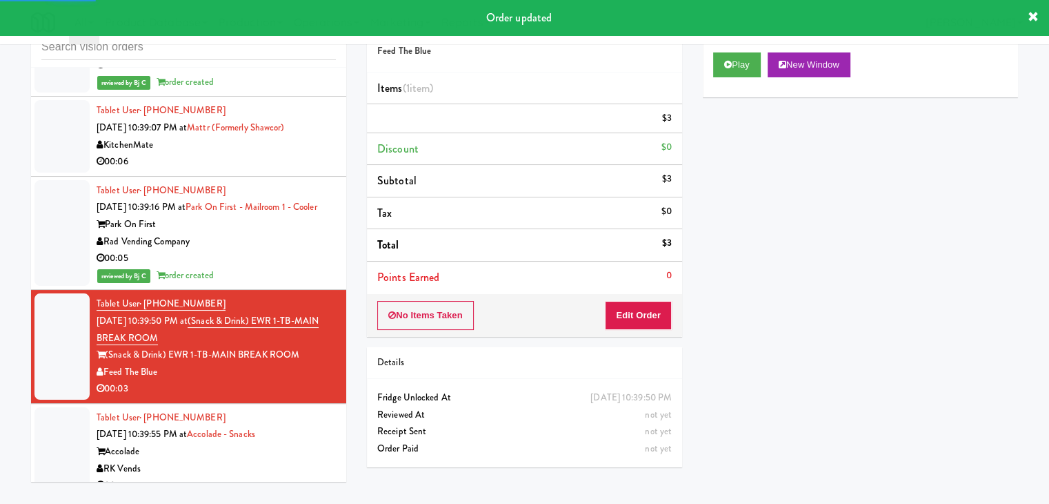
scroll to position [8760, 0]
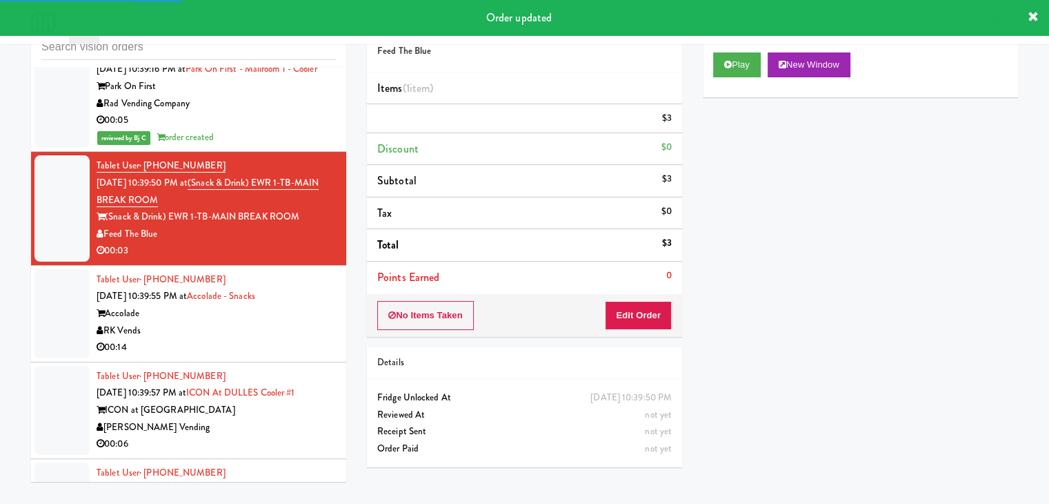
click at [292, 305] on div "Accolade" at bounding box center [216, 313] width 239 height 17
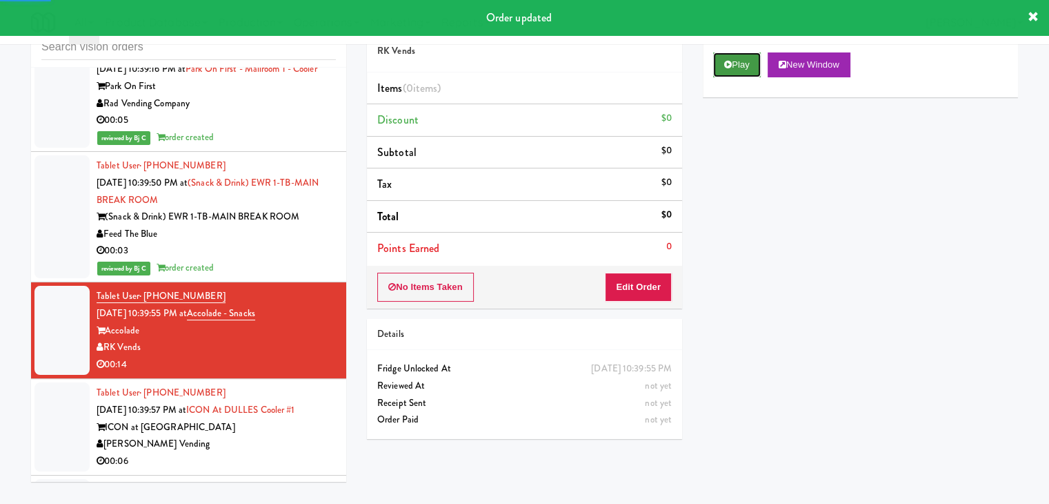
click at [728, 57] on button "Play" at bounding box center [737, 64] width 48 height 25
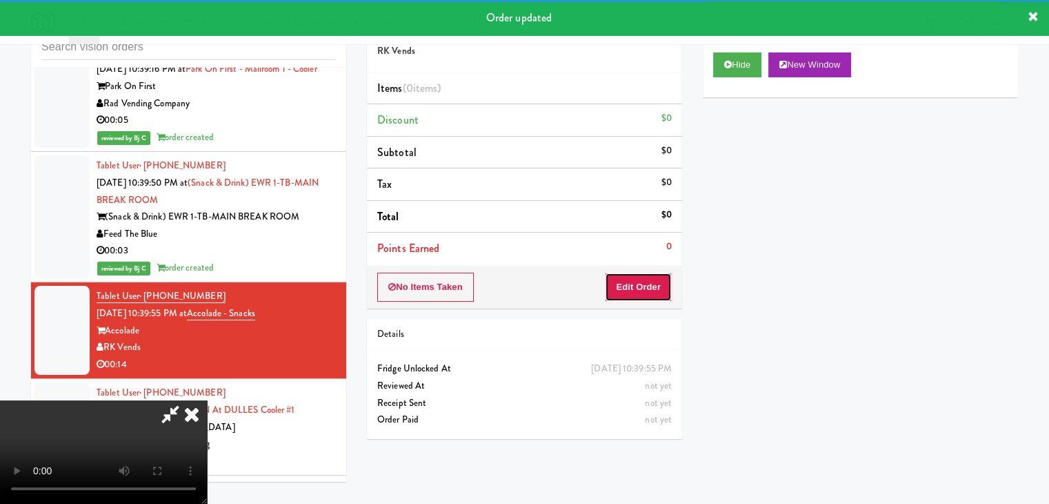
click at [631, 290] on button "Edit Order" at bounding box center [638, 286] width 67 height 29
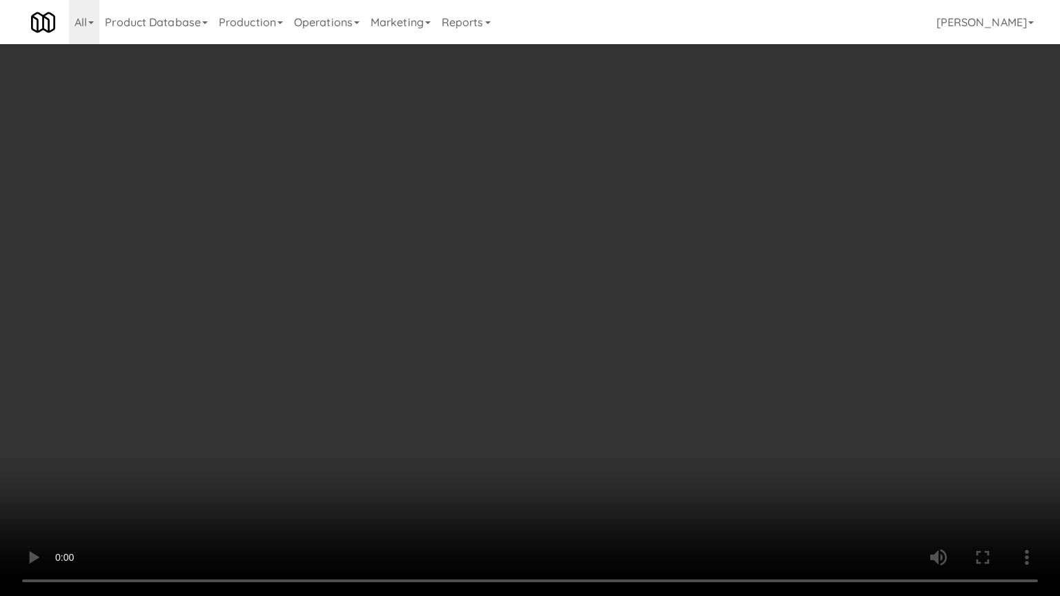
click at [591, 405] on video at bounding box center [530, 298] width 1060 height 596
click at [593, 404] on video at bounding box center [530, 298] width 1060 height 596
click at [599, 387] on video at bounding box center [530, 298] width 1060 height 596
click at [601, 387] on video at bounding box center [530, 298] width 1060 height 596
click at [608, 385] on video at bounding box center [530, 298] width 1060 height 596
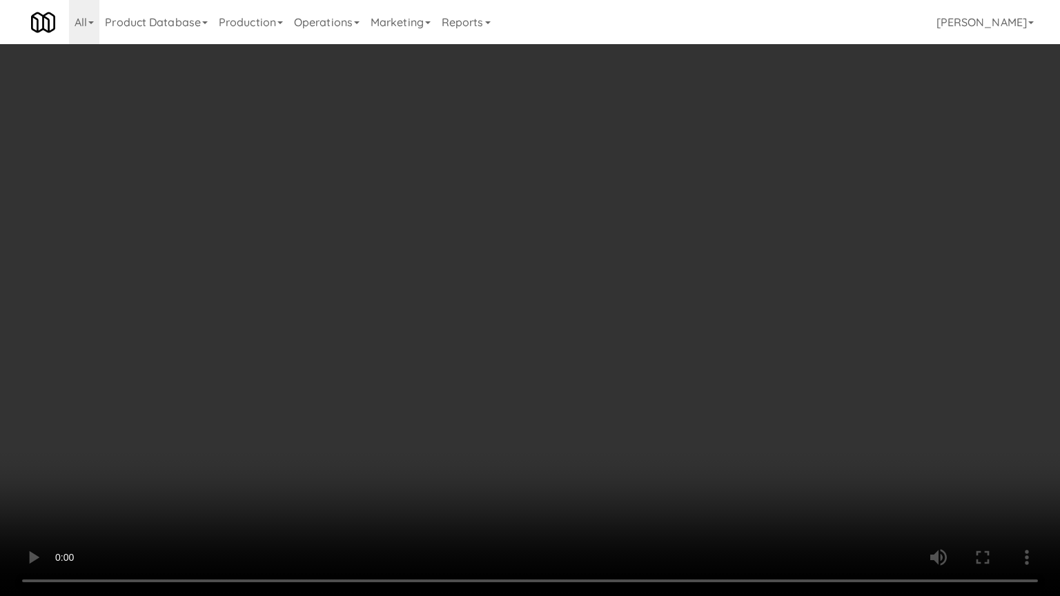
click at [608, 386] on video at bounding box center [530, 298] width 1060 height 596
click at [612, 387] on video at bounding box center [530, 298] width 1060 height 596
click at [613, 373] on video at bounding box center [530, 298] width 1060 height 596
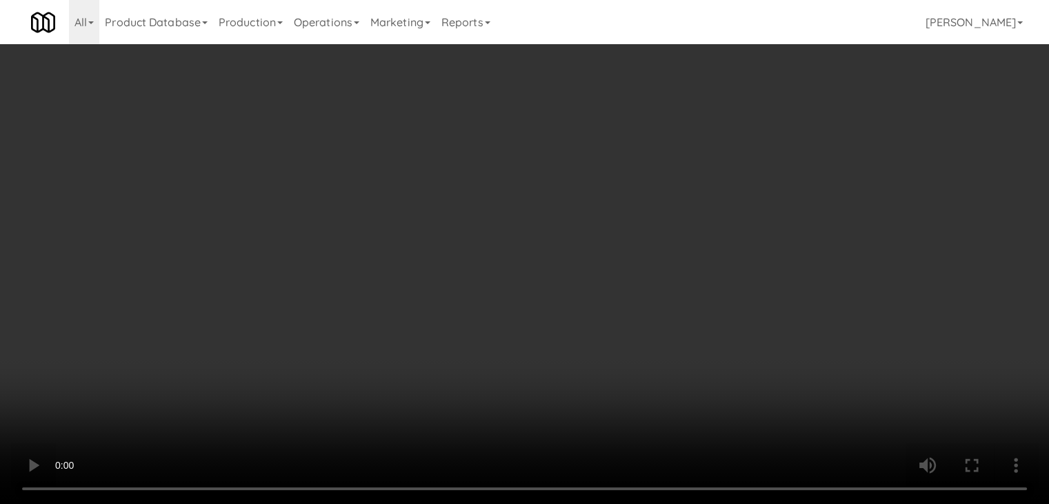
click at [766, 147] on button "Planogram" at bounding box center [747, 146] width 68 height 21
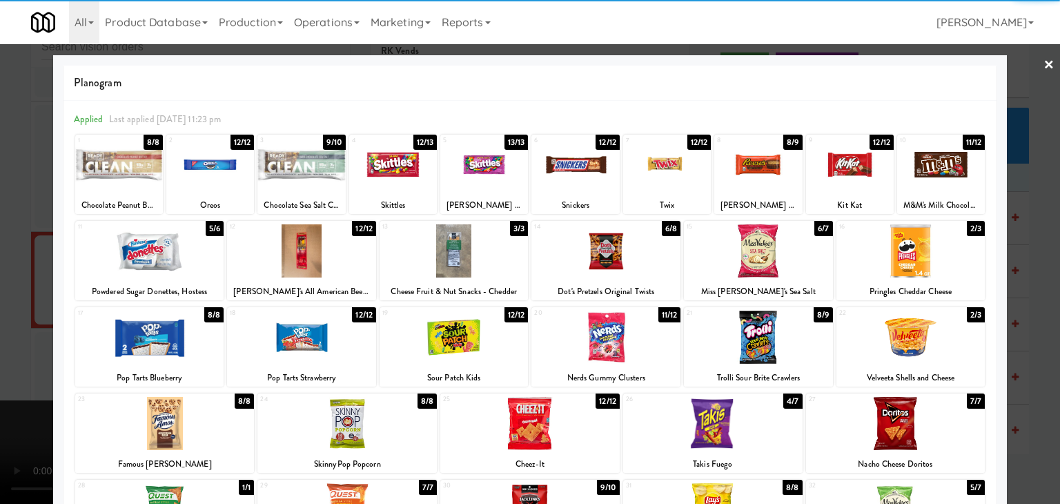
drag, startPoint x: 403, startPoint y: 170, endPoint x: 459, endPoint y: 171, distance: 55.9
click at [403, 171] on div at bounding box center [393, 164] width 88 height 53
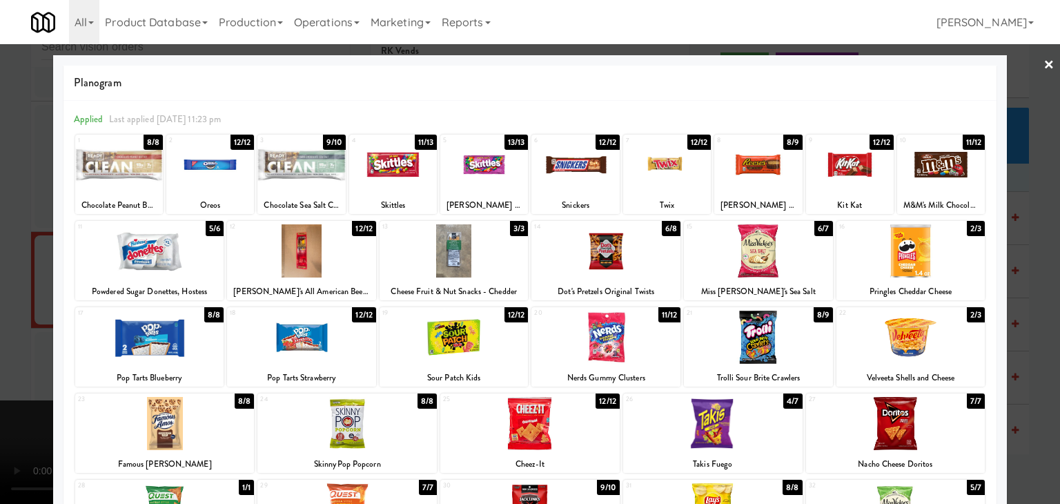
click at [861, 174] on div at bounding box center [850, 164] width 88 height 53
click at [1020, 197] on div at bounding box center [530, 252] width 1060 height 504
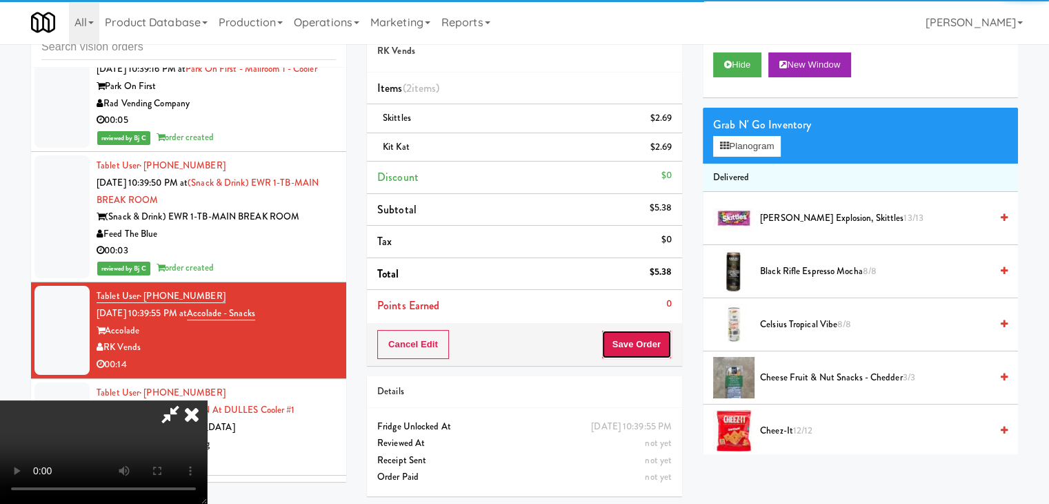
click at [657, 347] on button "Save Order" at bounding box center [637, 344] width 70 height 29
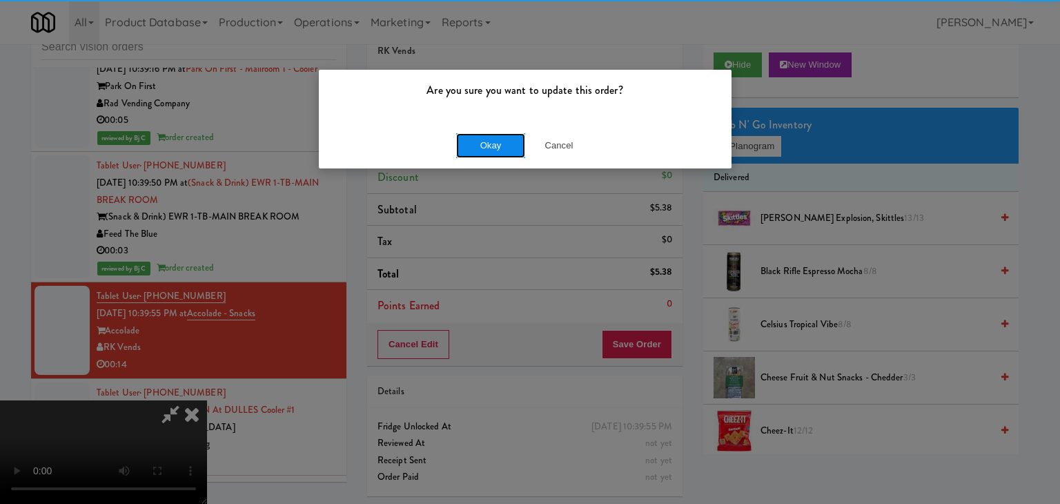
click at [497, 150] on button "Okay" at bounding box center [490, 145] width 69 height 25
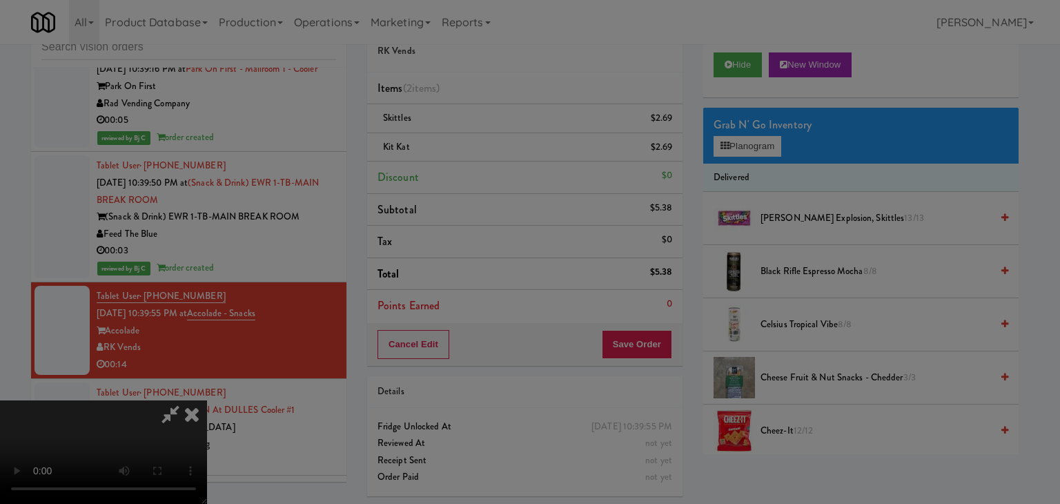
click at [497, 143] on div "Okay Cancel" at bounding box center [525, 120] width 413 height 46
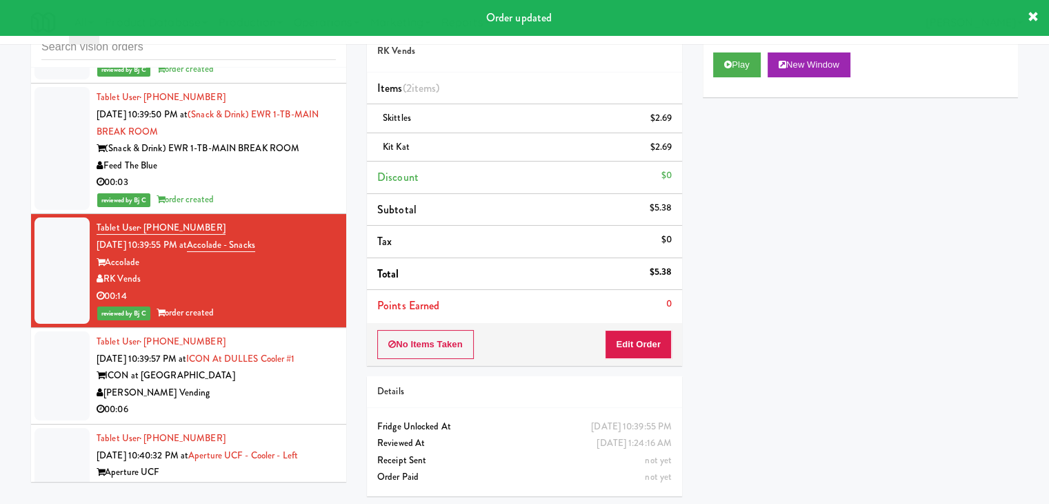
scroll to position [8829, 0]
drag, startPoint x: 273, startPoint y: 288, endPoint x: 265, endPoint y: 270, distance: 19.1
click at [273, 400] on div "00:06" at bounding box center [216, 408] width 239 height 17
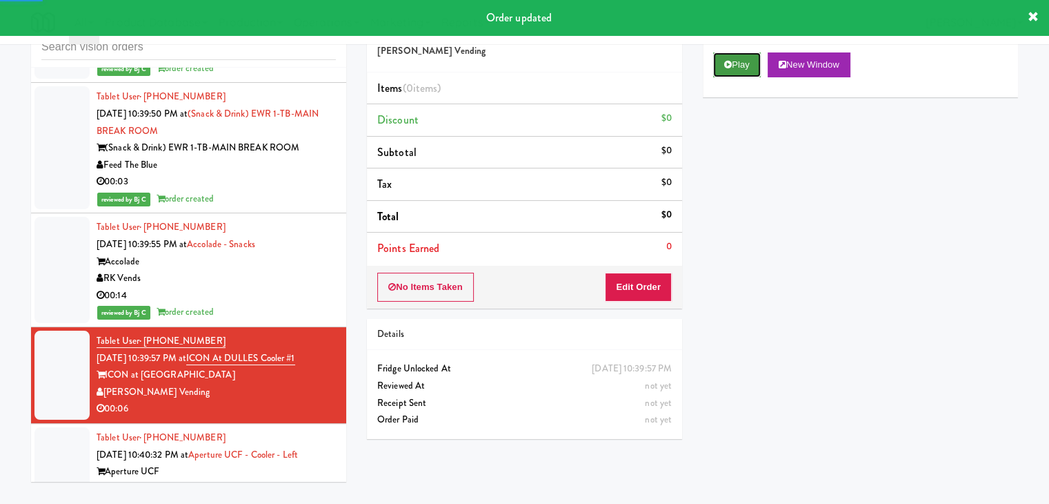
click at [748, 68] on button "Play" at bounding box center [737, 64] width 48 height 25
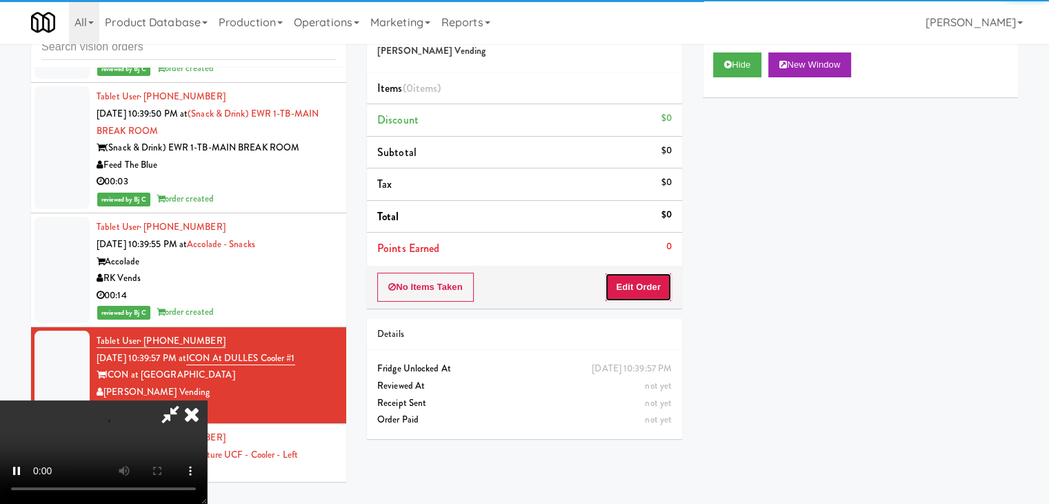
click at [636, 285] on button "Edit Order" at bounding box center [638, 286] width 67 height 29
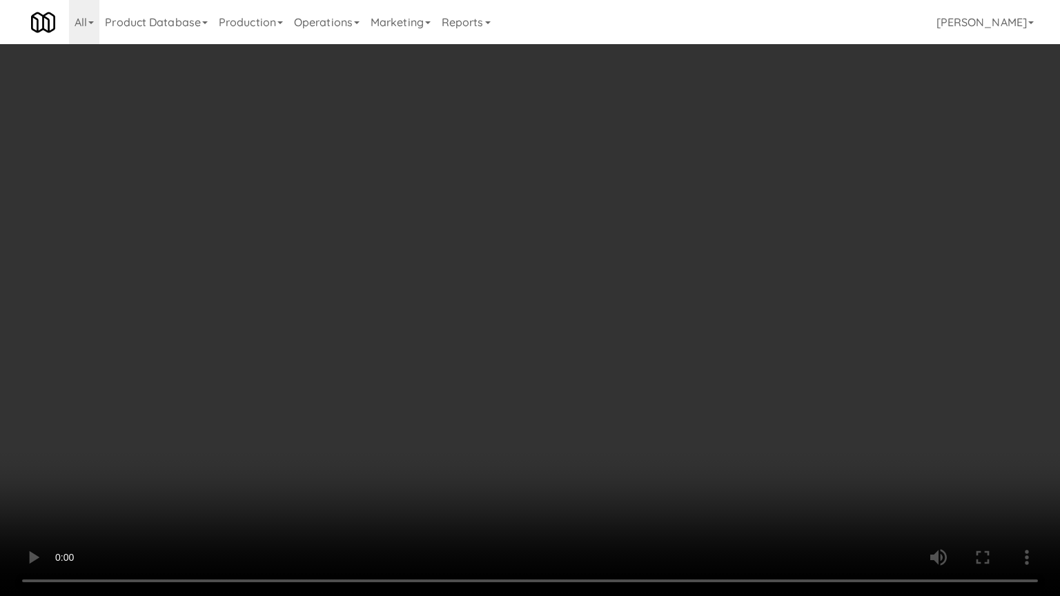
click at [621, 356] on video at bounding box center [530, 298] width 1060 height 596
click at [655, 388] on video at bounding box center [530, 298] width 1060 height 596
click at [657, 388] on video at bounding box center [530, 298] width 1060 height 596
click at [660, 390] on video at bounding box center [530, 298] width 1060 height 596
click at [679, 370] on video at bounding box center [530, 298] width 1060 height 596
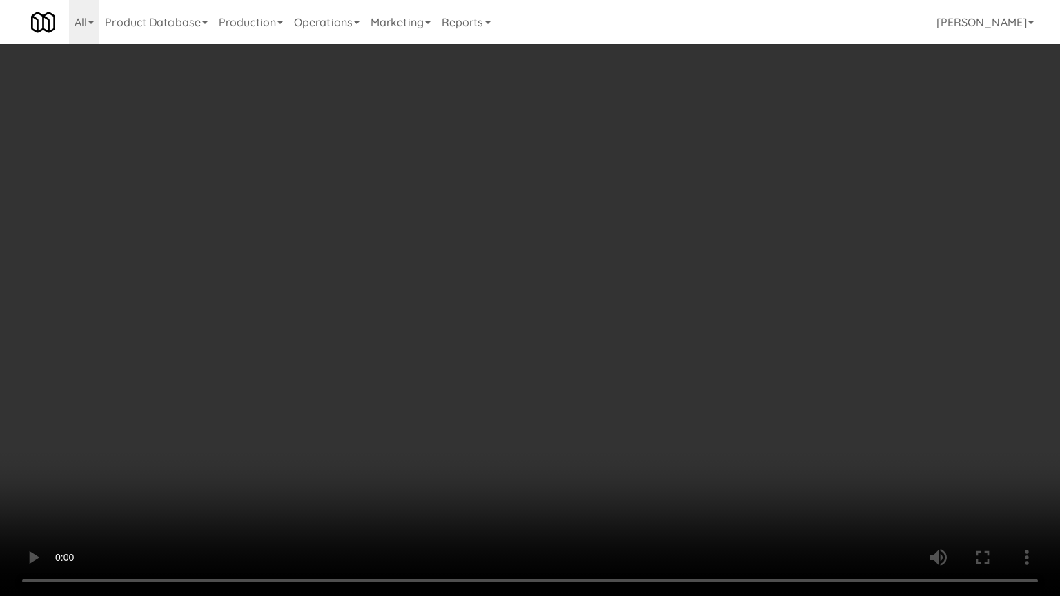
click at [679, 370] on video at bounding box center [530, 298] width 1060 height 596
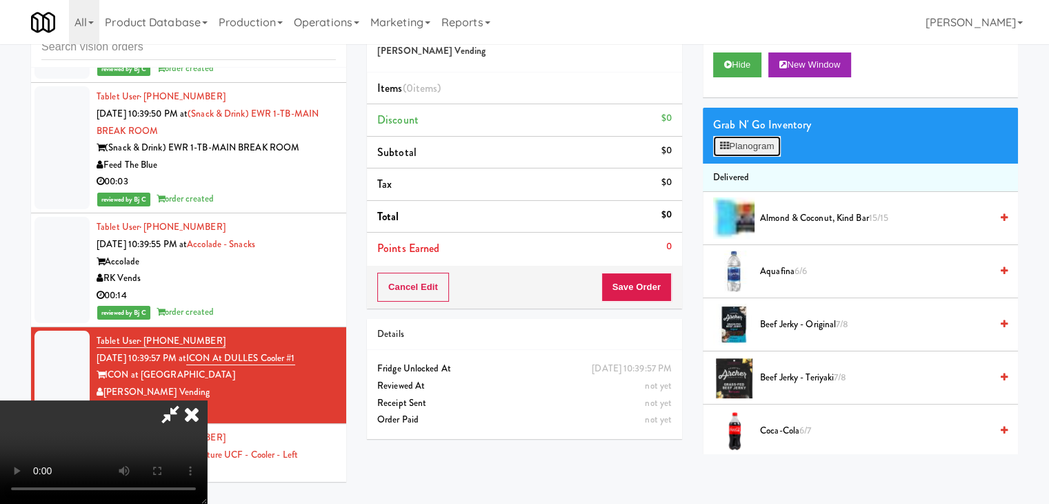
click at [771, 139] on button "Planogram" at bounding box center [747, 146] width 68 height 21
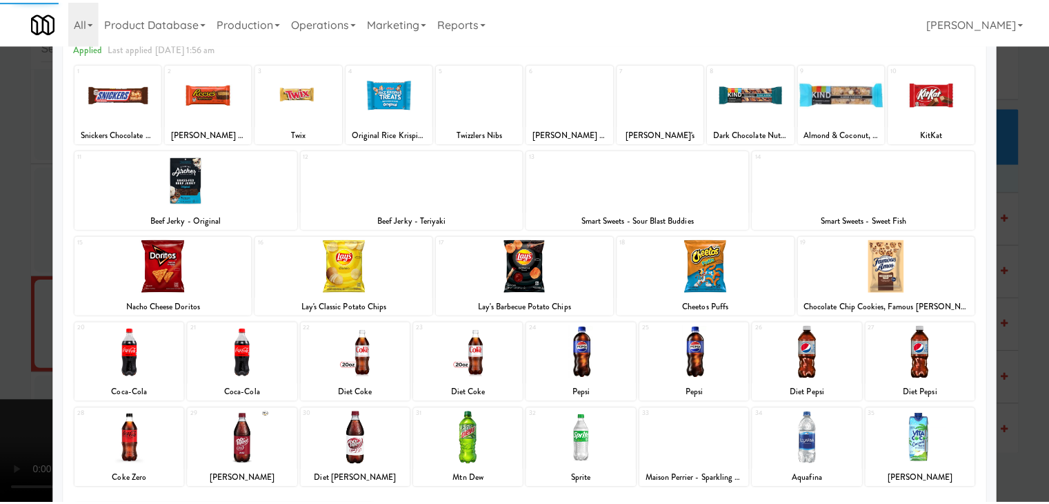
scroll to position [174, 0]
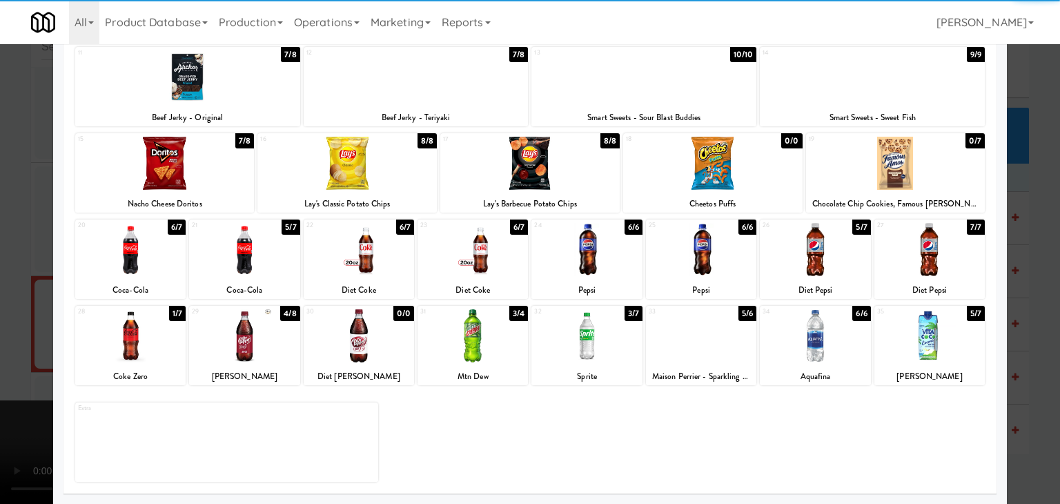
drag, startPoint x: 894, startPoint y: 271, endPoint x: 964, endPoint y: 270, distance: 70.4
click at [895, 271] on div at bounding box center [929, 249] width 110 height 53
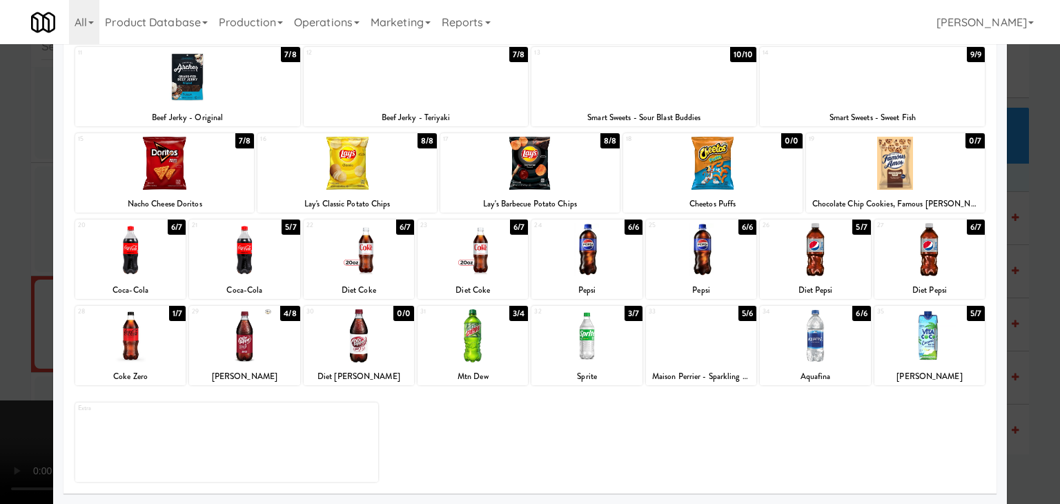
click at [1026, 271] on div at bounding box center [530, 252] width 1060 height 504
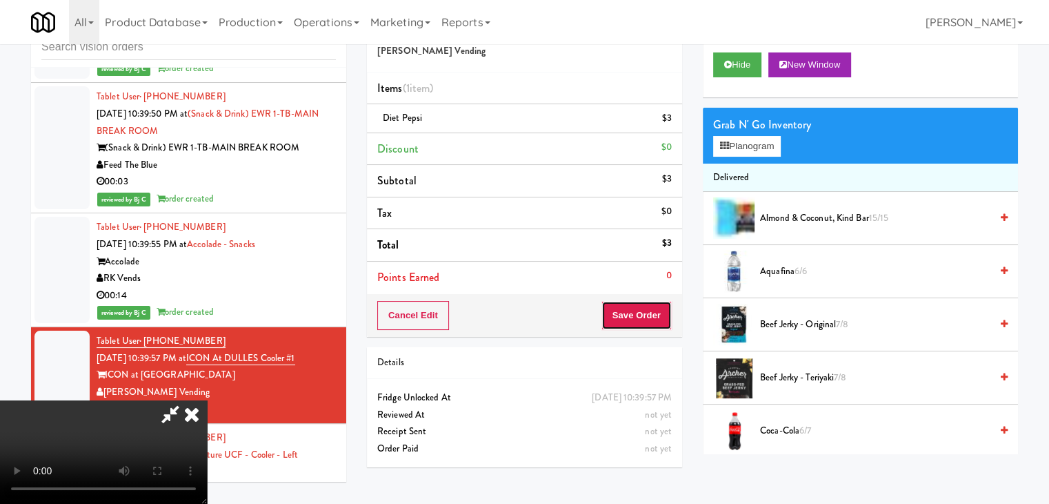
click at [651, 315] on button "Save Order" at bounding box center [637, 315] width 70 height 29
click at [651, 314] on button "Save Order" at bounding box center [637, 315] width 70 height 29
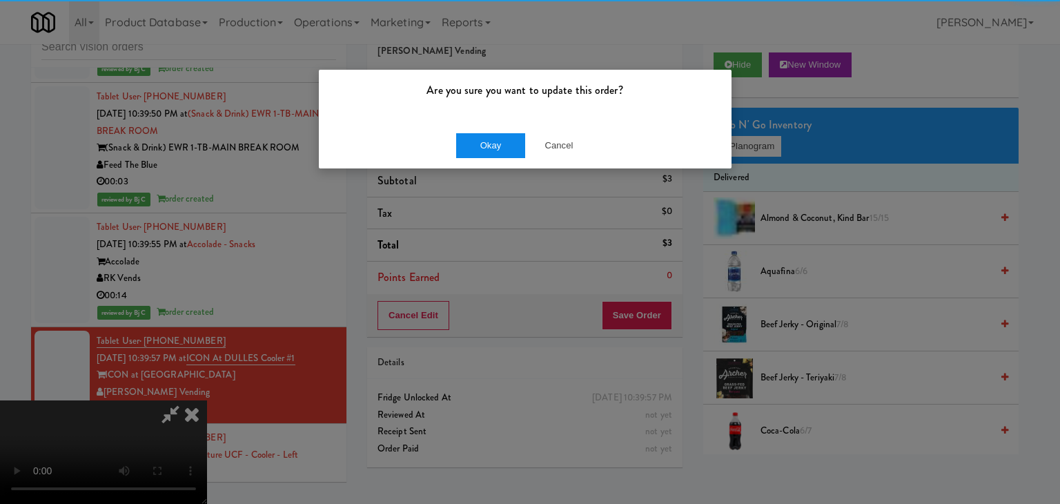
click at [464, 130] on div "Okay Cancel" at bounding box center [525, 145] width 413 height 46
click at [466, 143] on button "Okay" at bounding box center [490, 145] width 69 height 25
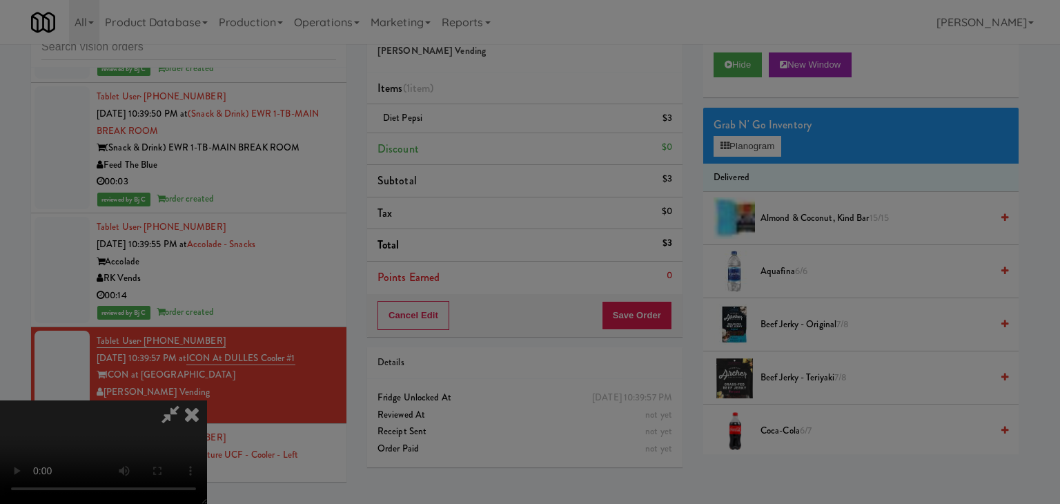
click at [468, 143] on div "Okay Cancel" at bounding box center [525, 120] width 413 height 46
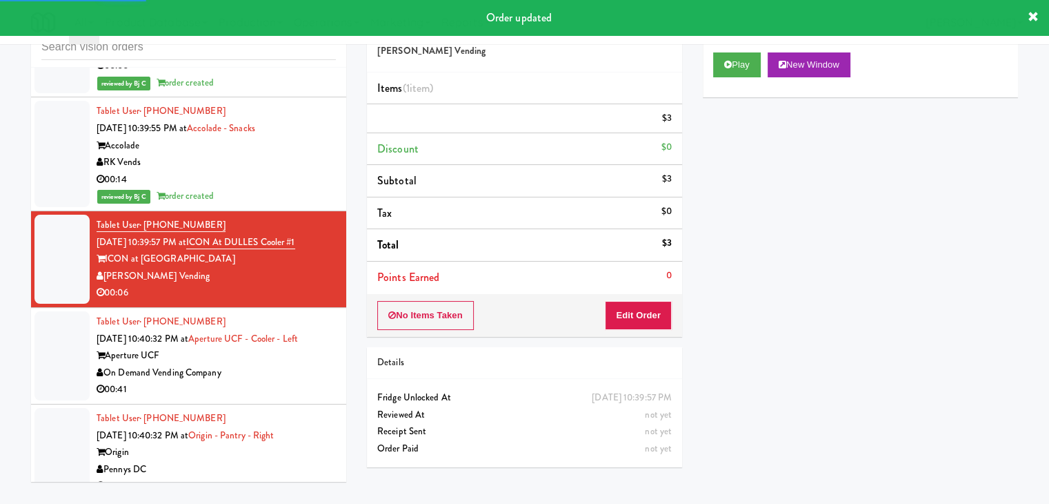
scroll to position [9036, 0]
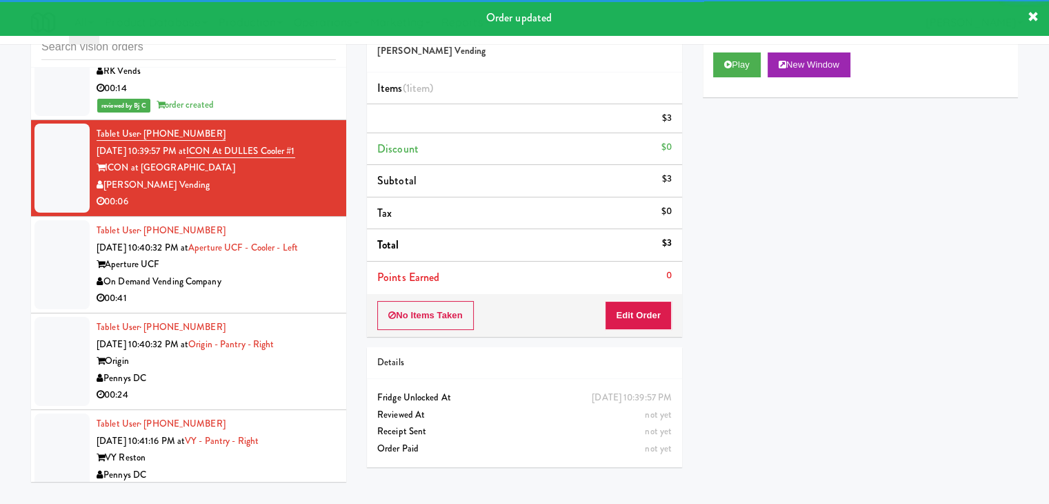
drag, startPoint x: 299, startPoint y: 154, endPoint x: 287, endPoint y: 165, distance: 16.1
click at [299, 222] on div "Tablet User · (561) 985-5739 [DATE] 10:40:32 PM at Aperture UCF - Cooler - Left…" at bounding box center [216, 264] width 239 height 85
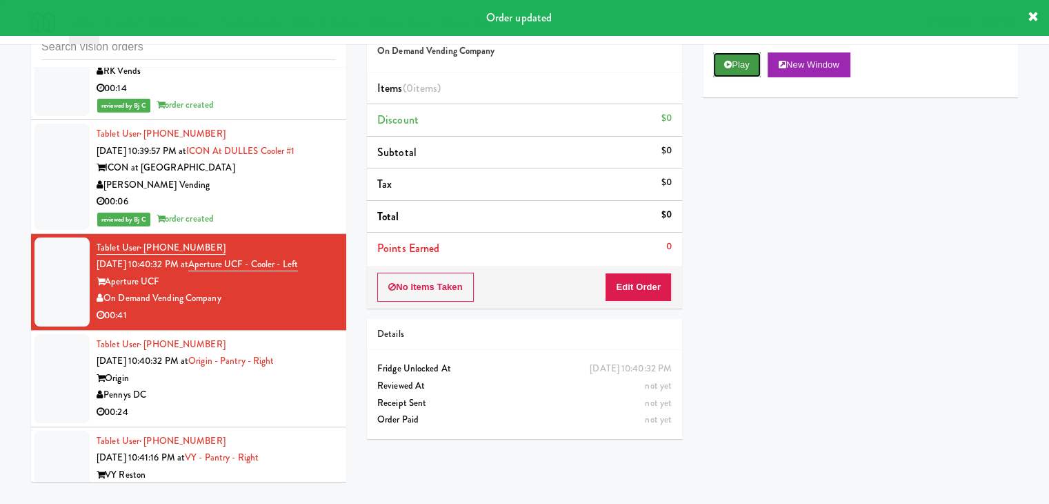
click at [744, 61] on button "Play" at bounding box center [737, 64] width 48 height 25
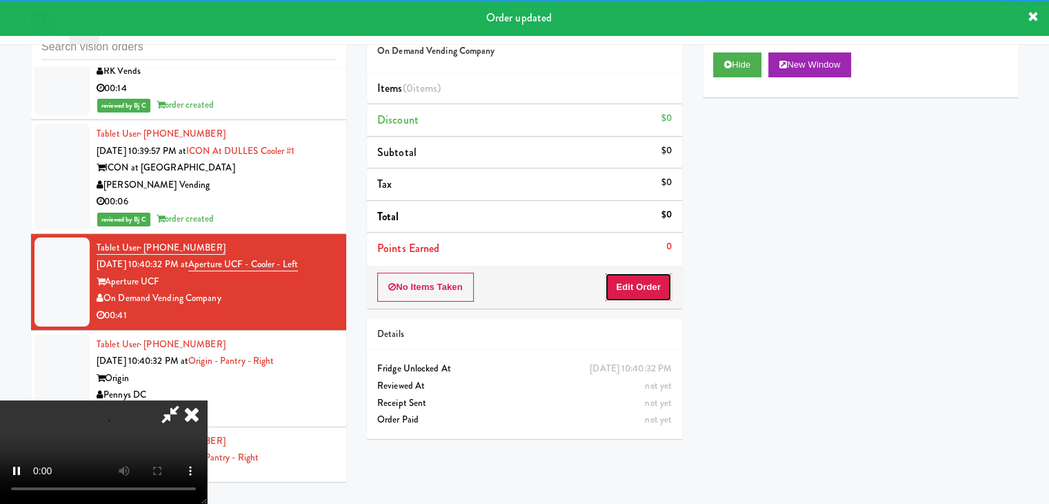
click at [648, 288] on button "Edit Order" at bounding box center [638, 286] width 67 height 29
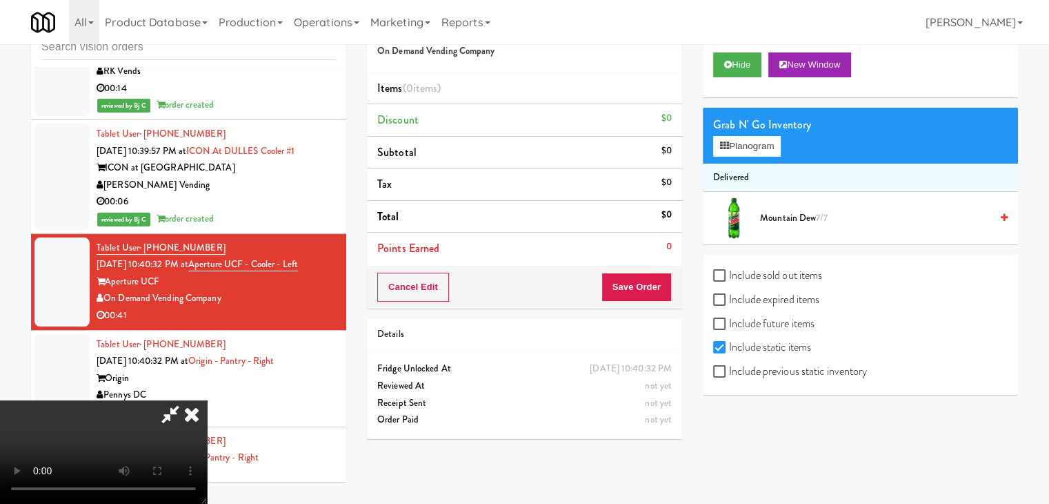
click at [816, 381] on div "Include previous static inventory" at bounding box center [860, 373] width 295 height 24
click at [806, 379] on label "Include previous static inventory" at bounding box center [790, 371] width 154 height 21
click at [729, 377] on input "Include previous static inventory" at bounding box center [721, 371] width 16 height 11
checkbox input "true"
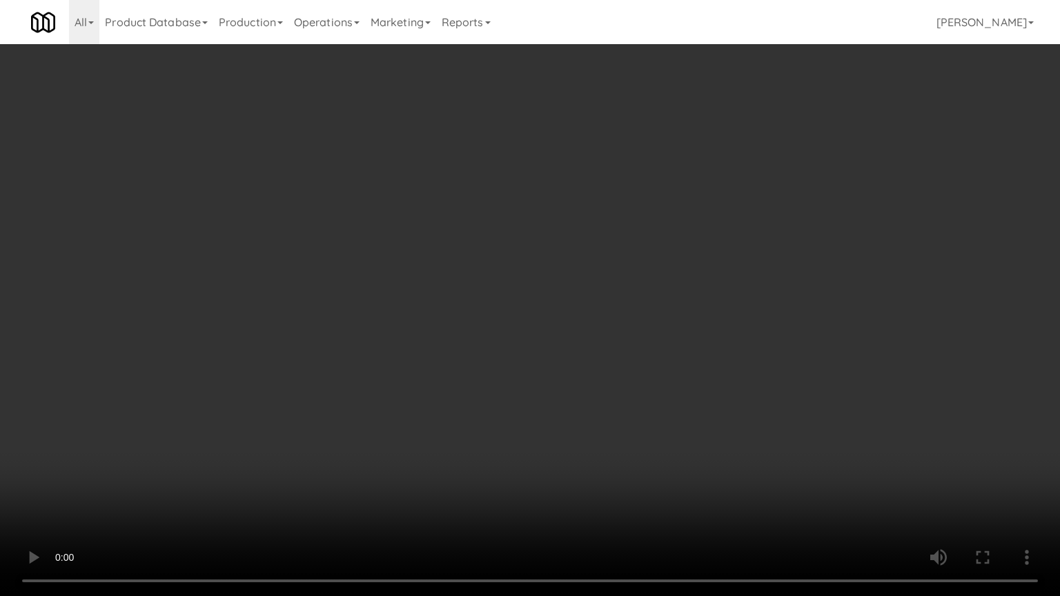
click at [639, 361] on video at bounding box center [530, 298] width 1060 height 596
click at [643, 246] on video at bounding box center [530, 298] width 1060 height 596
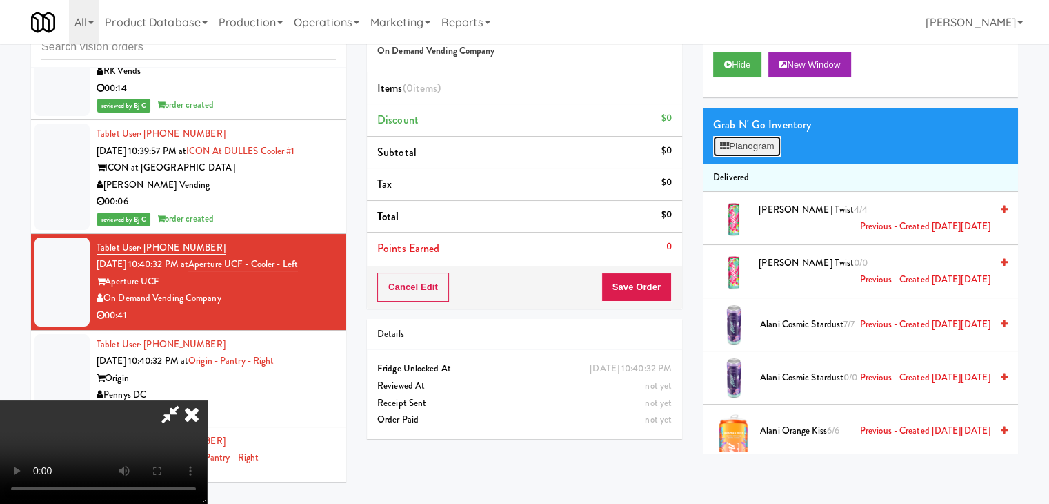
click at [751, 146] on button "Planogram" at bounding box center [747, 146] width 68 height 21
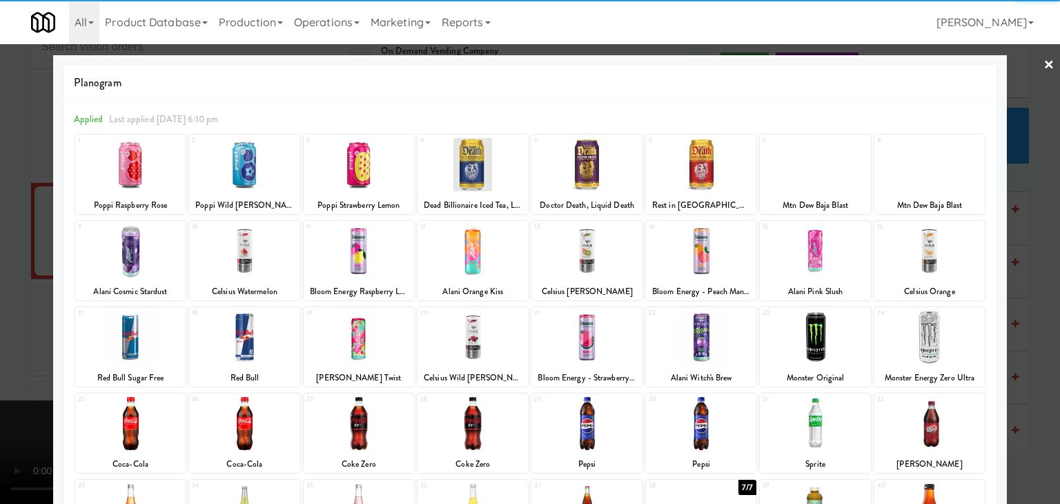
click at [701, 248] on div at bounding box center [701, 250] width 110 height 53
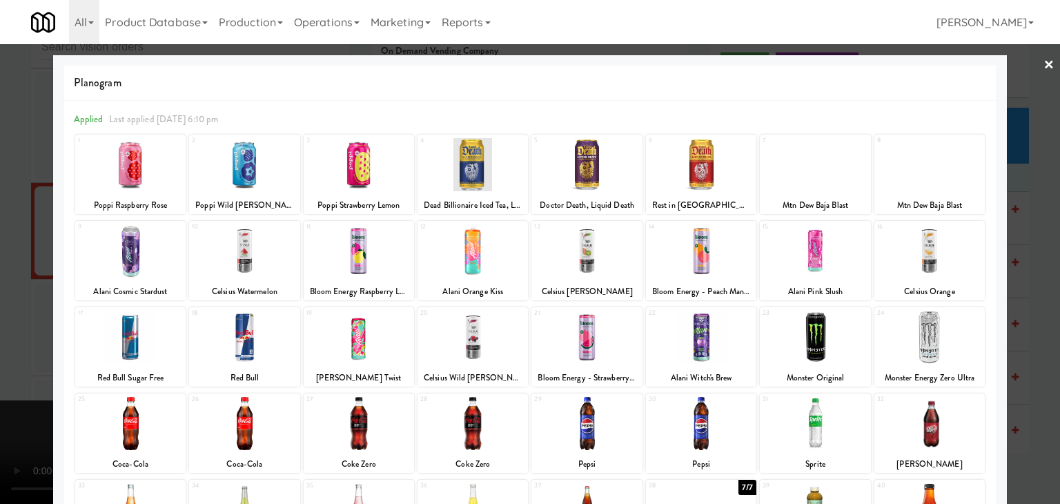
click at [711, 257] on div at bounding box center [701, 250] width 110 height 53
click at [1034, 263] on div at bounding box center [530, 252] width 1060 height 504
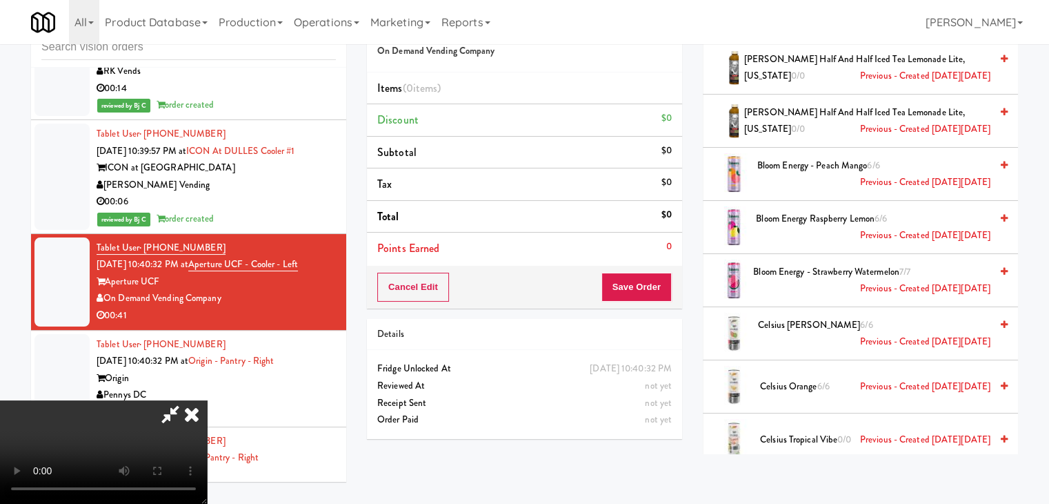
scroll to position [552, 0]
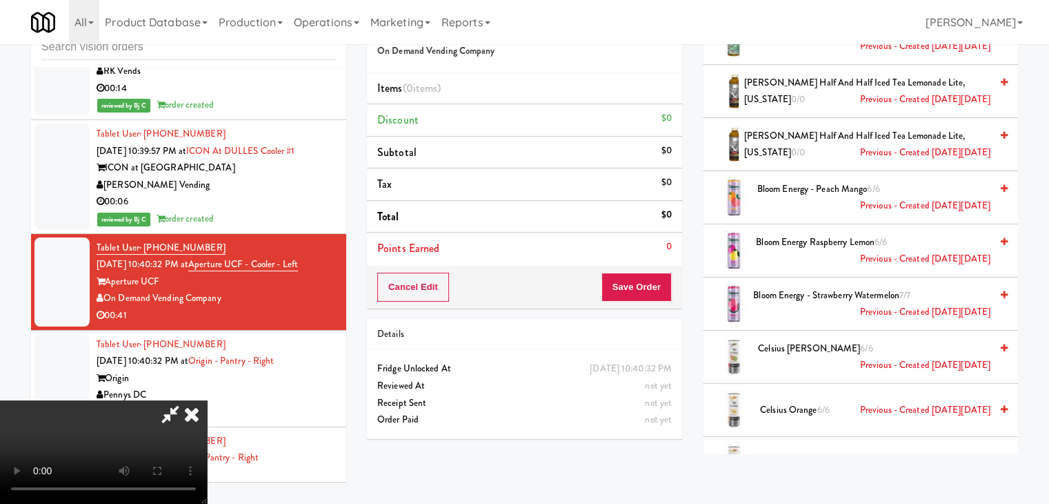
click at [799, 189] on span "Bloom Energy - Peach Mango 6/6 Previous - Created [DATE][DATE]" at bounding box center [873, 198] width 233 height 34
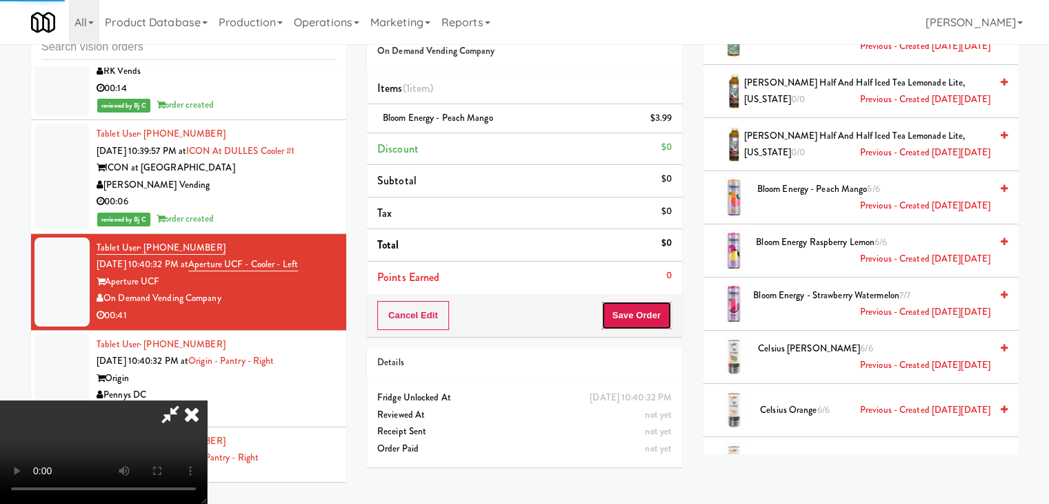
click at [661, 305] on button "Save Order" at bounding box center [637, 315] width 70 height 29
click at [659, 306] on button "Save Order" at bounding box center [637, 315] width 70 height 29
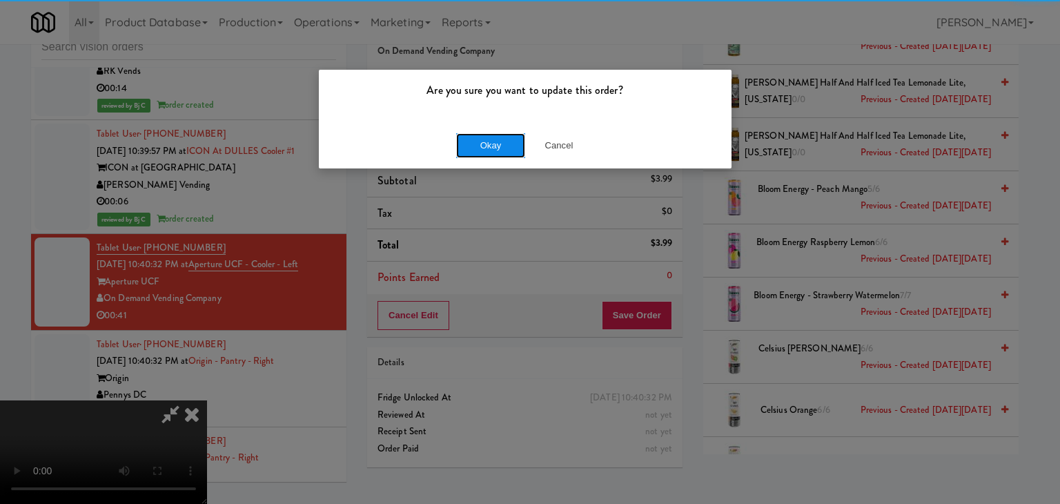
click at [471, 144] on button "Okay" at bounding box center [490, 145] width 69 height 25
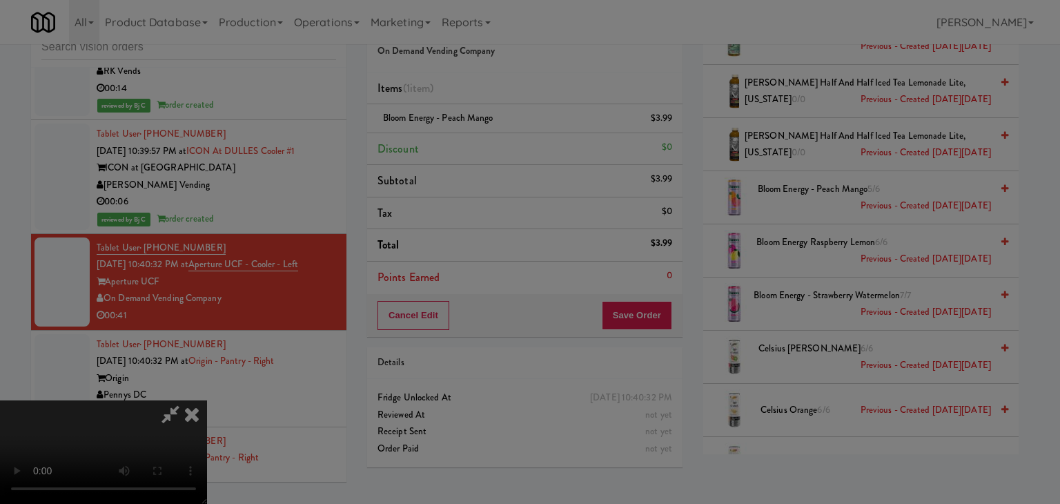
click at [471, 143] on div "Okay Cancel" at bounding box center [525, 120] width 413 height 46
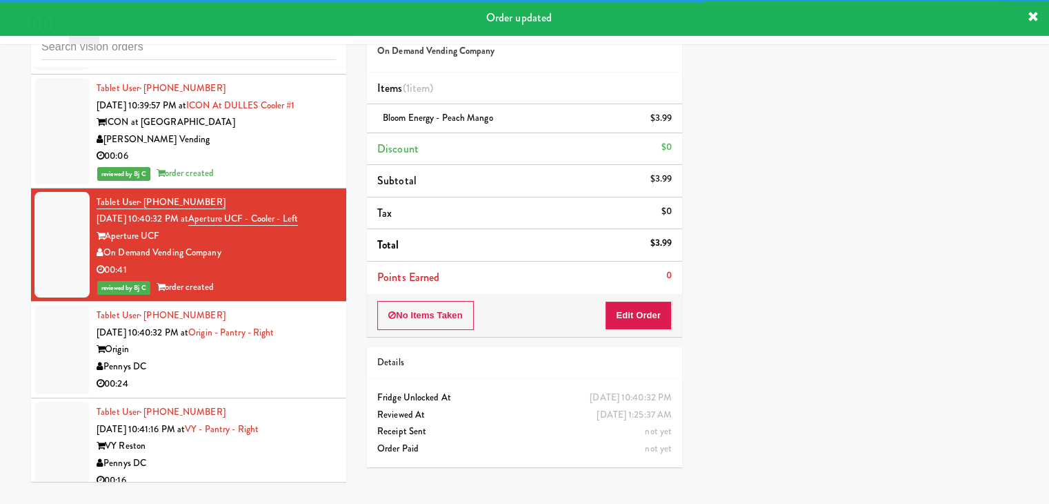
scroll to position [9105, 0]
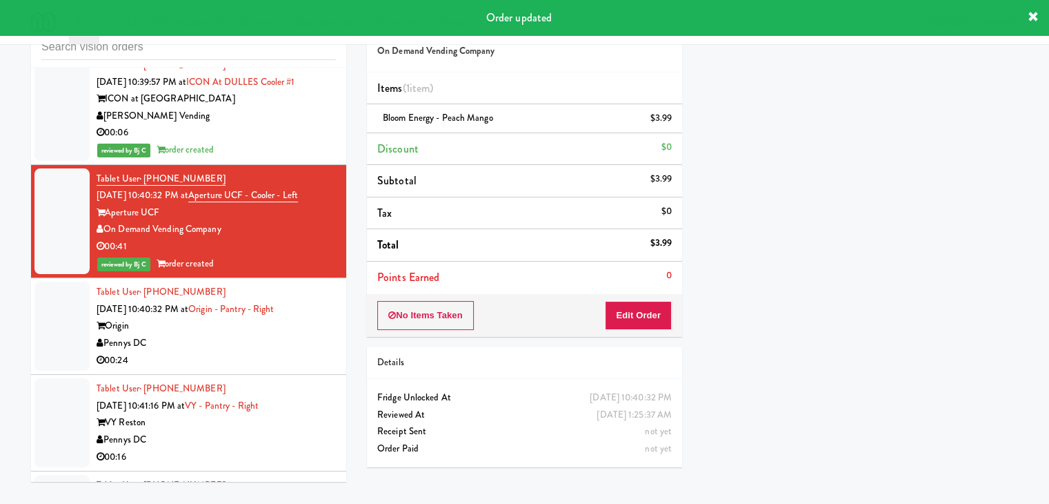
click at [241, 335] on div "Pennys DC" at bounding box center [216, 343] width 239 height 17
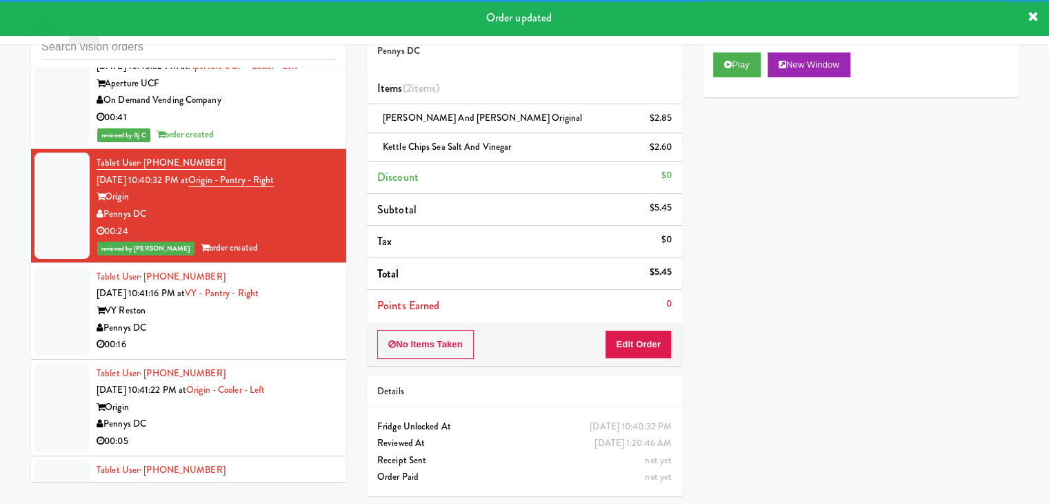
scroll to position [9243, 0]
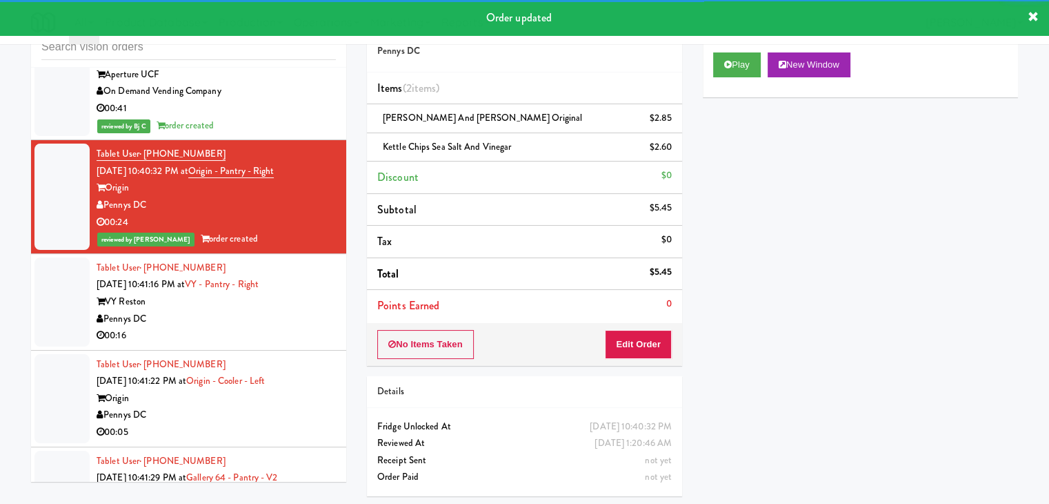
click at [304, 327] on div "00:16" at bounding box center [216, 335] width 239 height 17
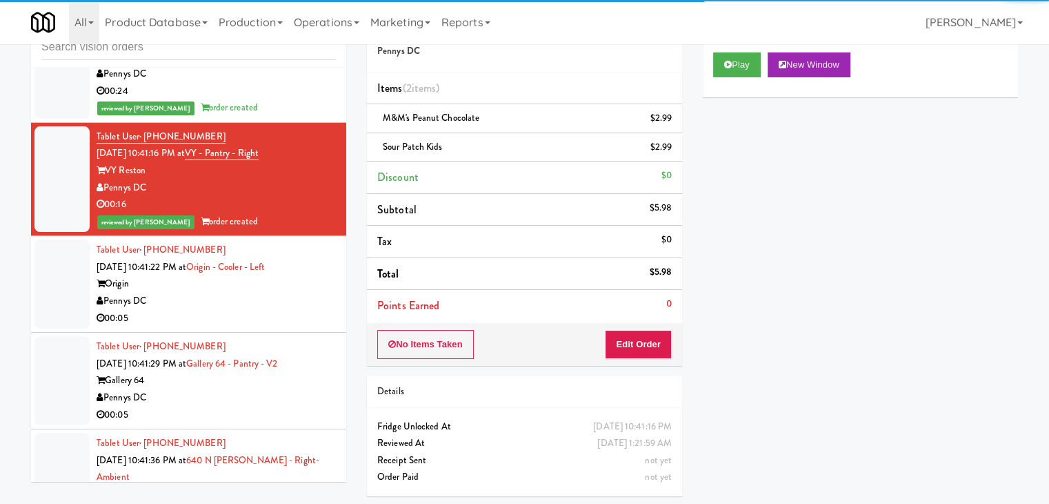
scroll to position [9381, 0]
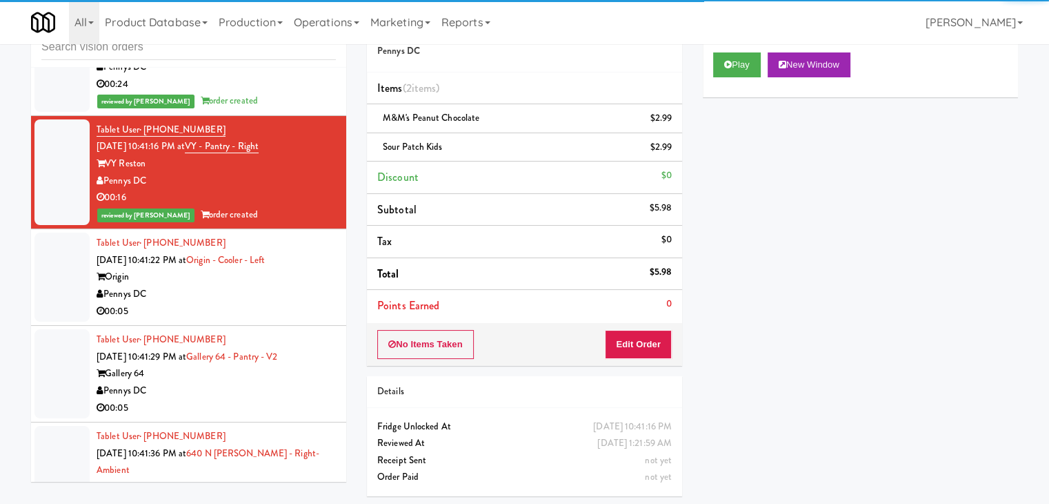
click at [292, 303] on div "00:05" at bounding box center [216, 311] width 239 height 17
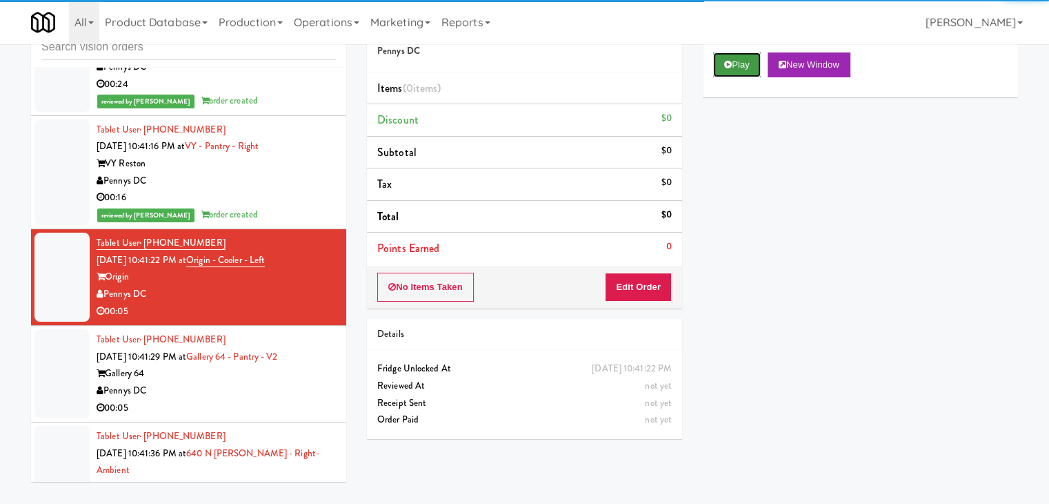
click at [735, 59] on button "Play" at bounding box center [737, 64] width 48 height 25
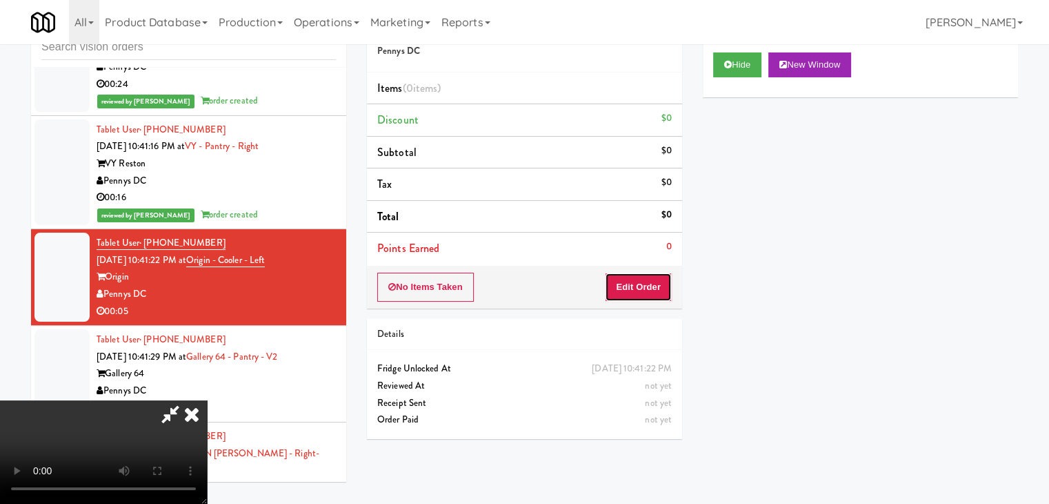
click at [647, 291] on button "Edit Order" at bounding box center [638, 286] width 67 height 29
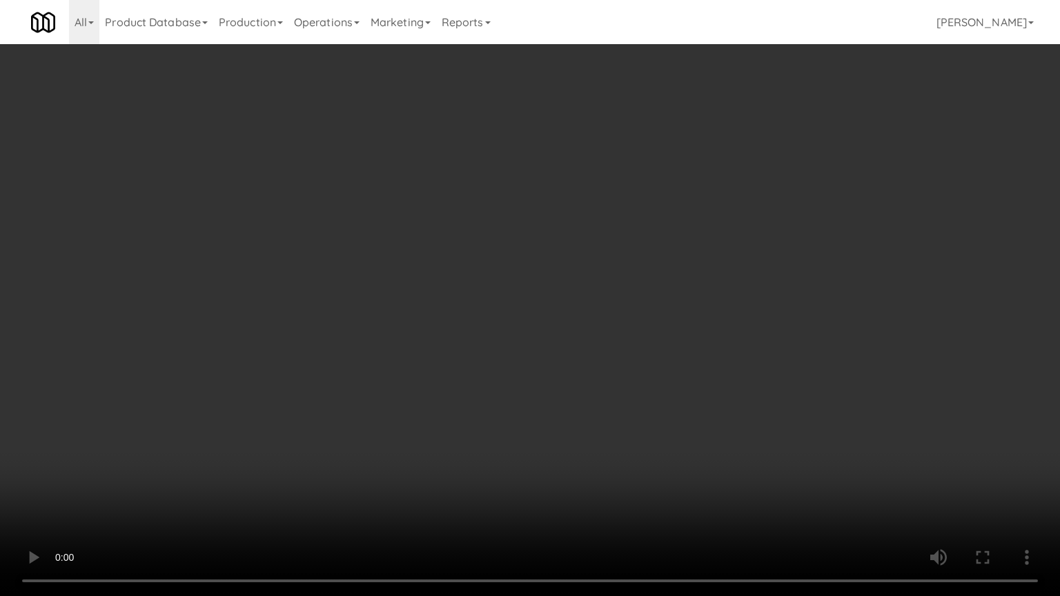
click at [622, 397] on video at bounding box center [530, 298] width 1060 height 596
click at [623, 397] on video at bounding box center [530, 298] width 1060 height 596
click at [630, 403] on video at bounding box center [530, 298] width 1060 height 596
click at [632, 404] on video at bounding box center [530, 298] width 1060 height 596
click at [637, 403] on video at bounding box center [530, 298] width 1060 height 596
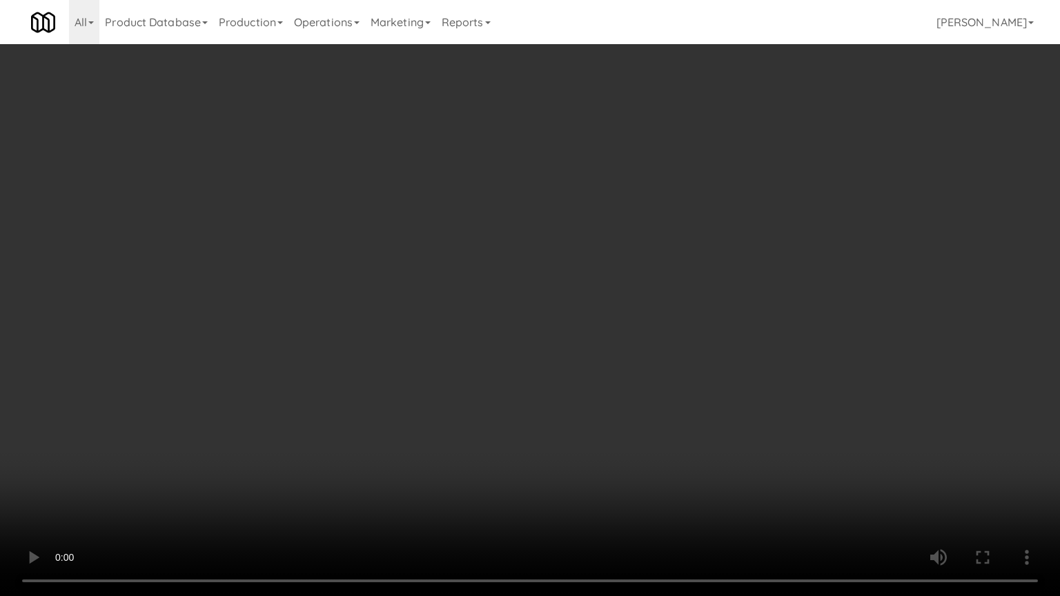
click at [638, 403] on video at bounding box center [530, 298] width 1060 height 596
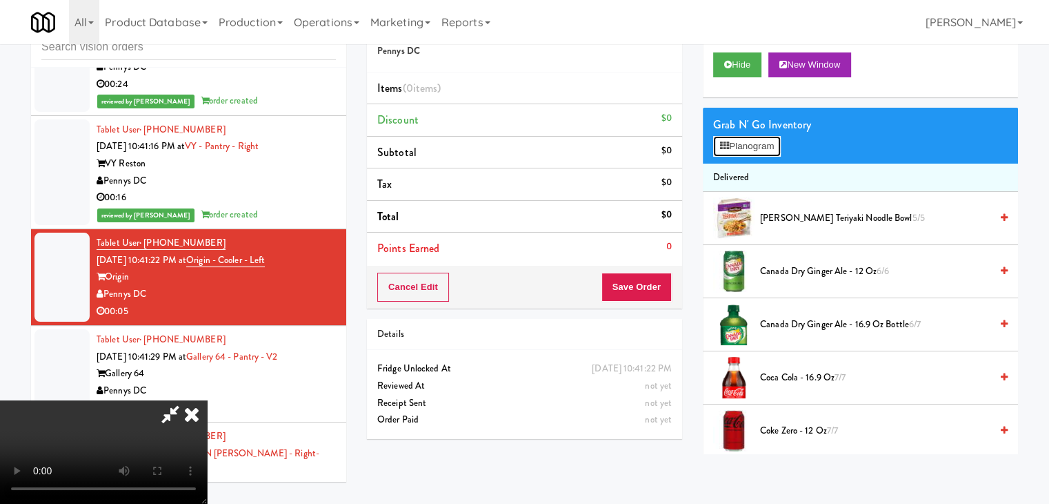
click at [771, 150] on button "Planogram" at bounding box center [747, 146] width 68 height 21
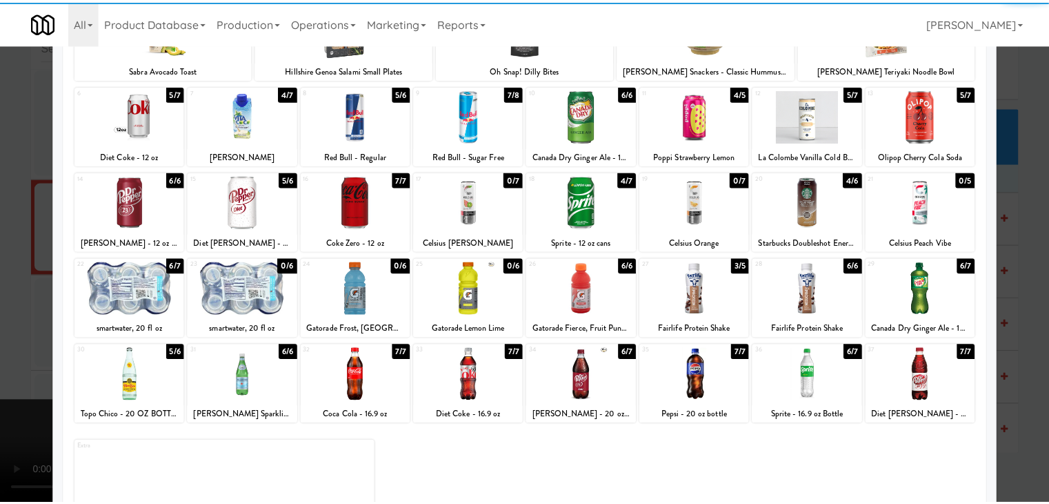
scroll to position [138, 0]
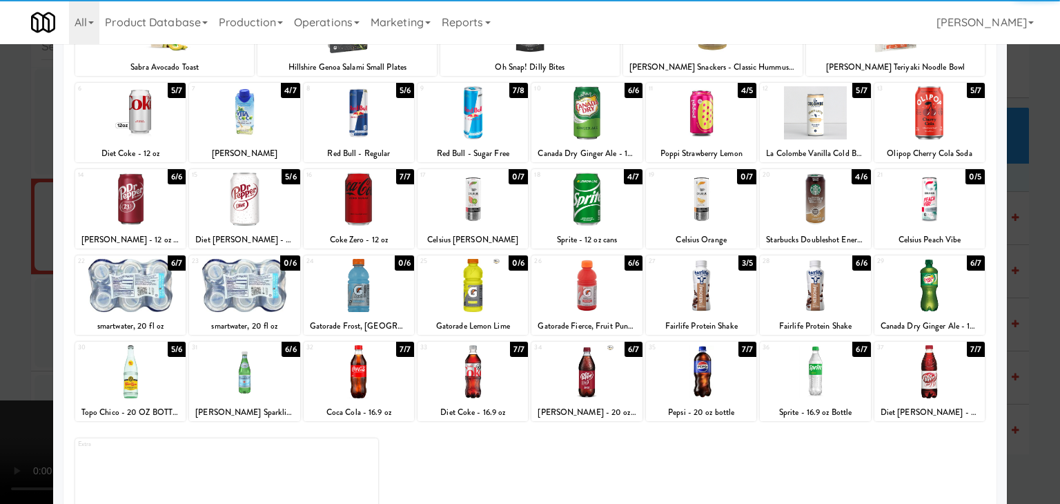
drag, startPoint x: 381, startPoint y: 215, endPoint x: 368, endPoint y: 216, distance: 12.5
click at [381, 213] on div at bounding box center [359, 198] width 110 height 53
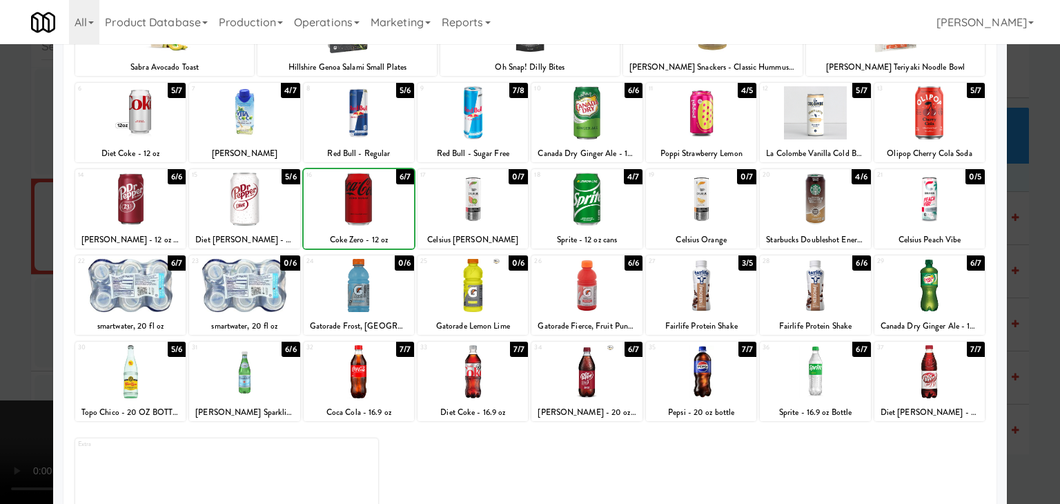
click at [3, 248] on div at bounding box center [530, 252] width 1060 height 504
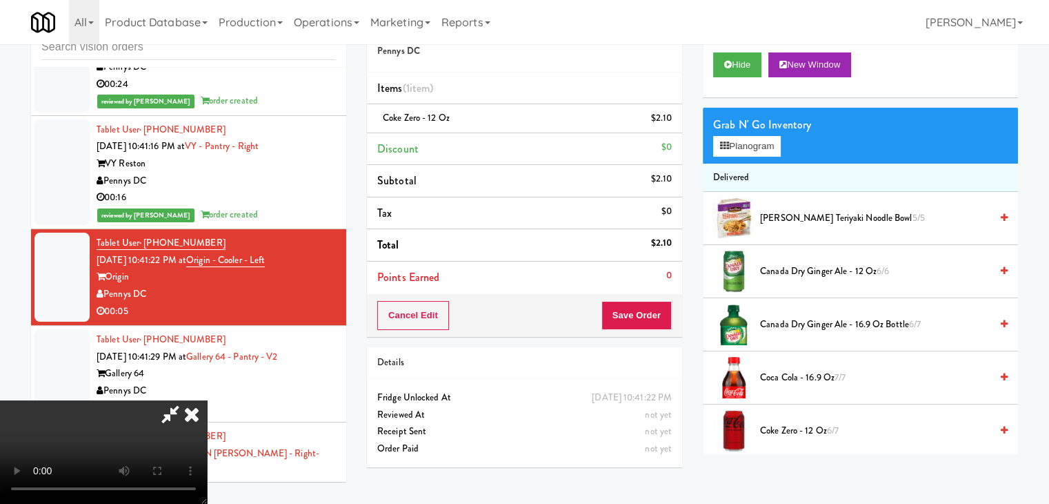
click at [207, 400] on video at bounding box center [103, 451] width 207 height 103
click at [640, 314] on button "Save Order" at bounding box center [637, 315] width 70 height 29
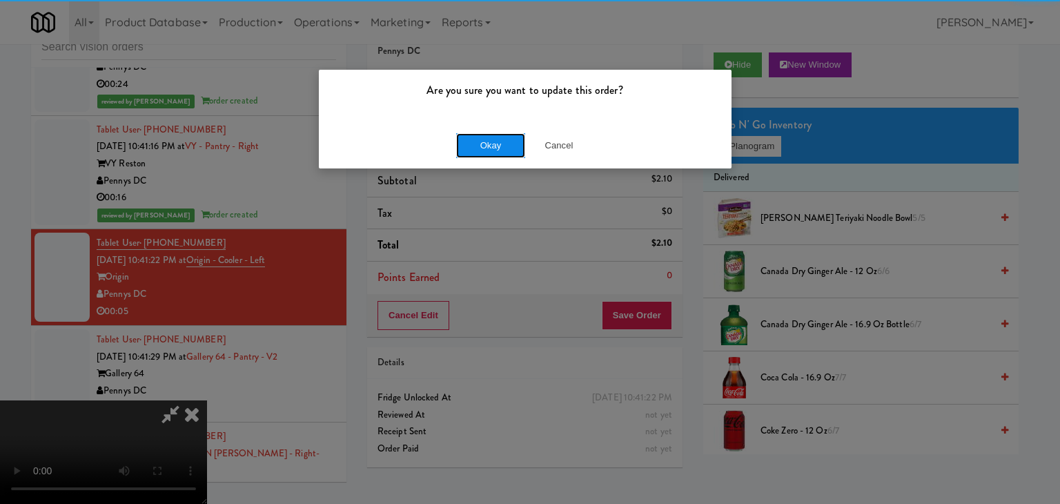
click at [463, 147] on button "Okay" at bounding box center [490, 145] width 69 height 25
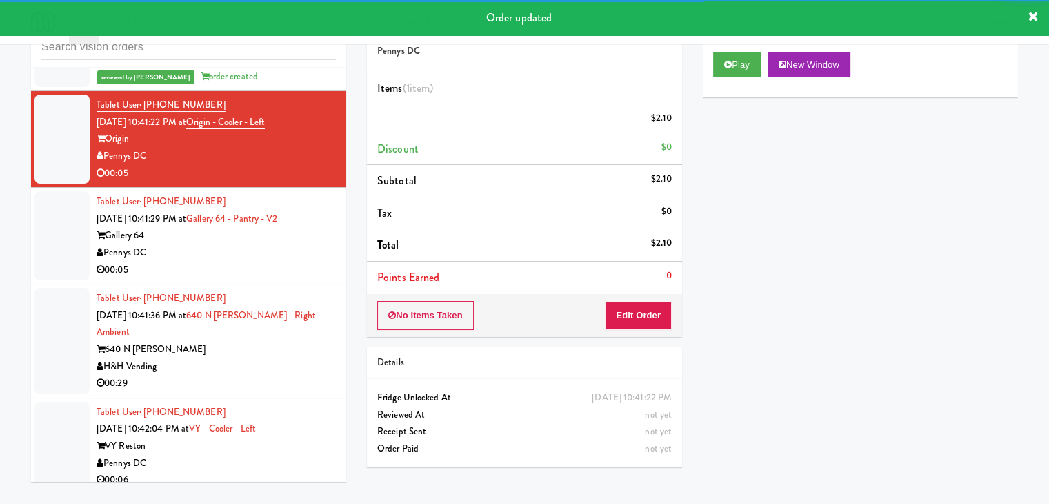
click at [268, 244] on div "Pennys DC" at bounding box center [216, 252] width 239 height 17
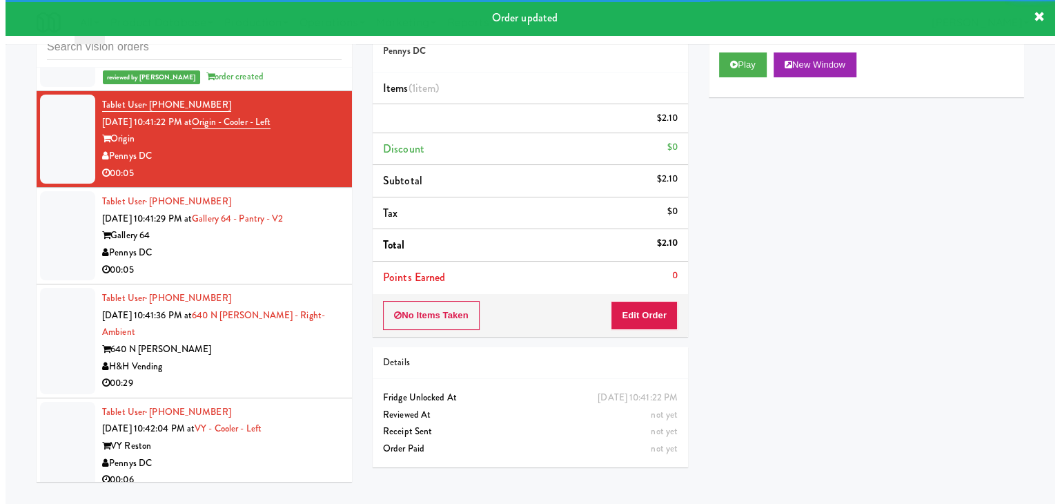
scroll to position [9535, 0]
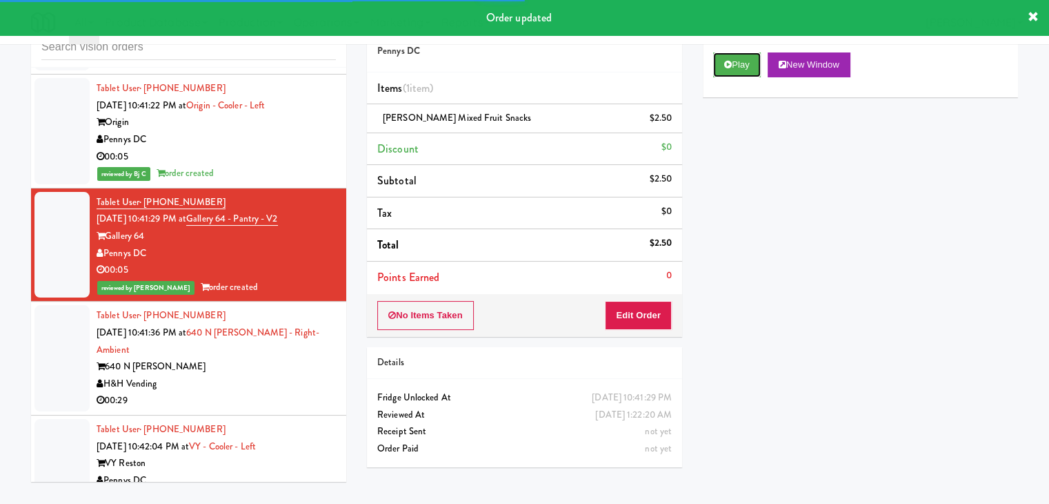
drag, startPoint x: 728, startPoint y: 62, endPoint x: 315, endPoint y: 205, distance: 437.9
click at [315, 204] on div "inbox reviewed all all unclear take inventory issue suspicious failed recent Ta…" at bounding box center [525, 249] width 1008 height 486
click at [276, 392] on div "00:29" at bounding box center [216, 400] width 239 height 17
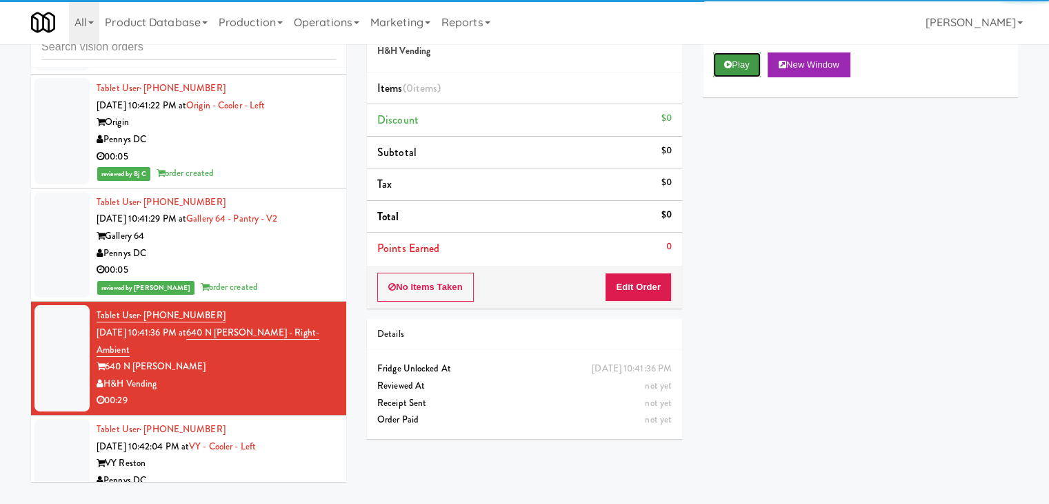
click at [747, 69] on button "Play" at bounding box center [737, 64] width 48 height 25
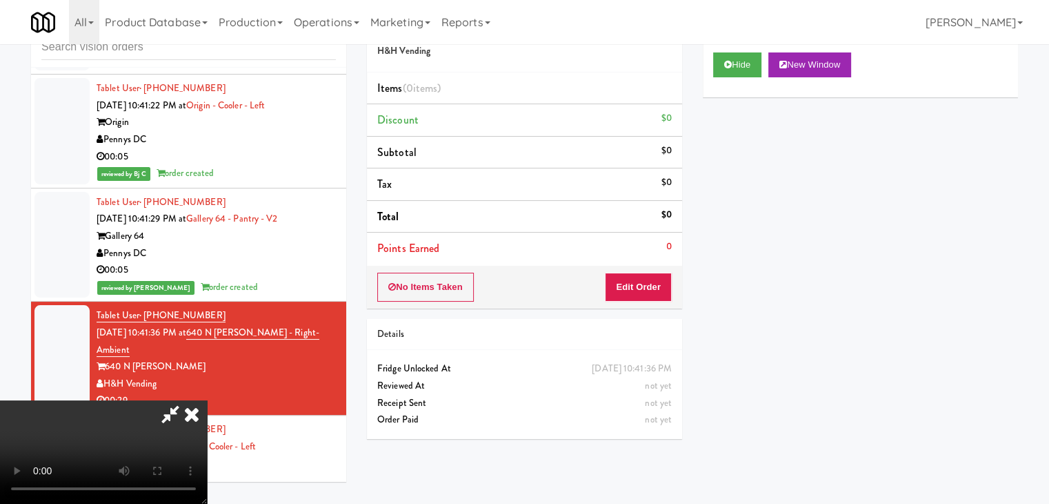
drag, startPoint x: 243, startPoint y: 339, endPoint x: 365, endPoint y: 299, distance: 128.7
click at [243, 472] on div "Pennys DC" at bounding box center [216, 480] width 239 height 17
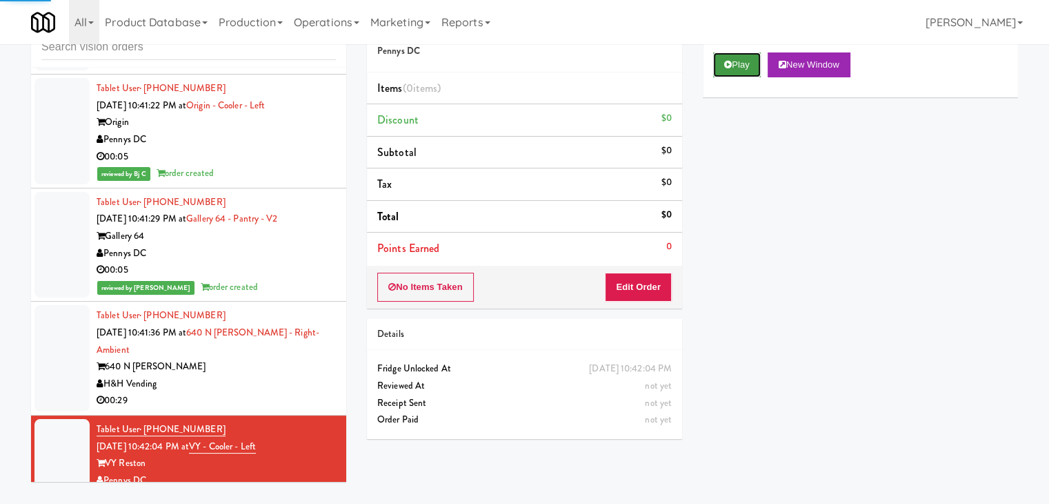
click at [748, 67] on button "Play" at bounding box center [737, 64] width 48 height 25
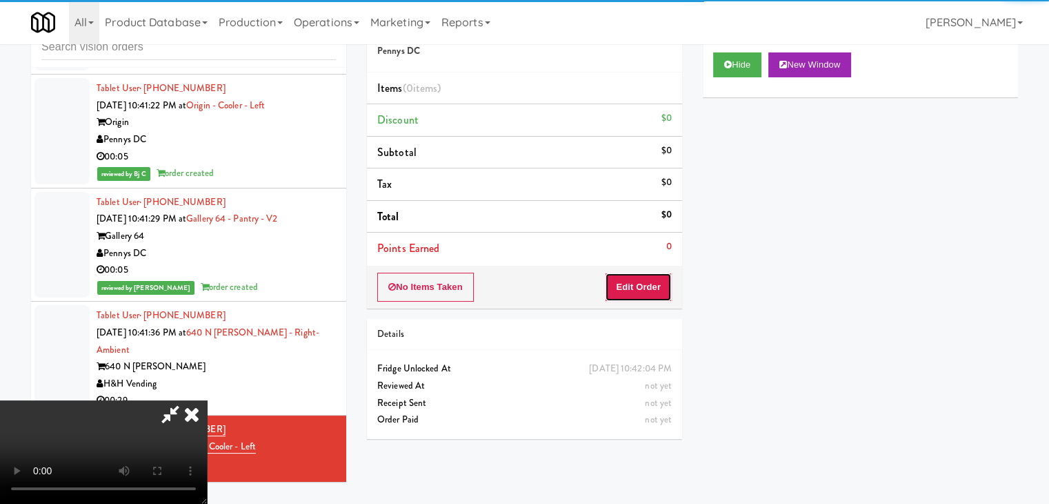
click at [638, 282] on button "Edit Order" at bounding box center [638, 286] width 67 height 29
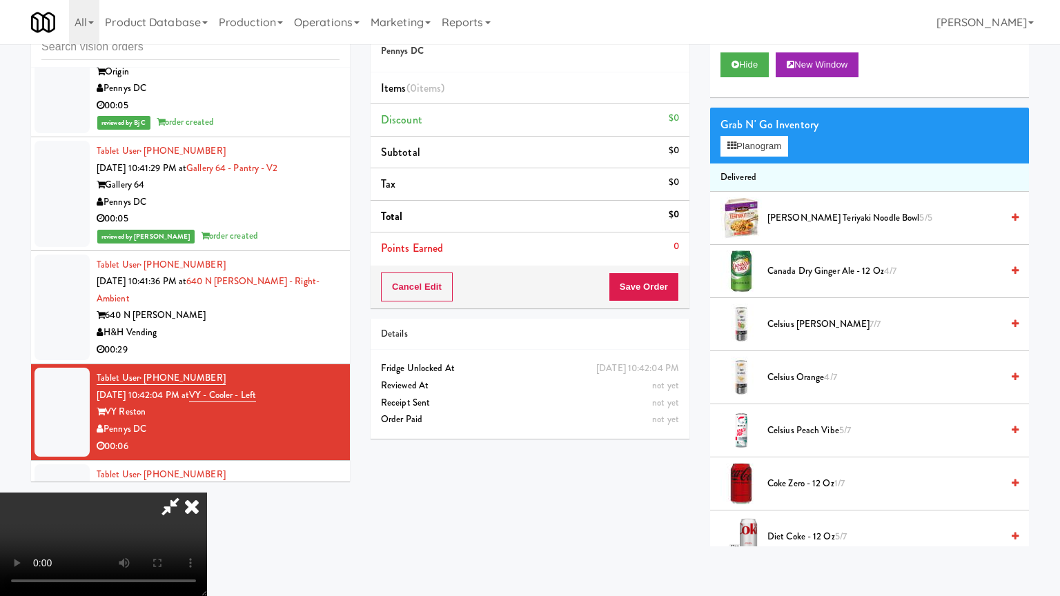
click at [207, 493] on video at bounding box center [103, 544] width 207 height 103
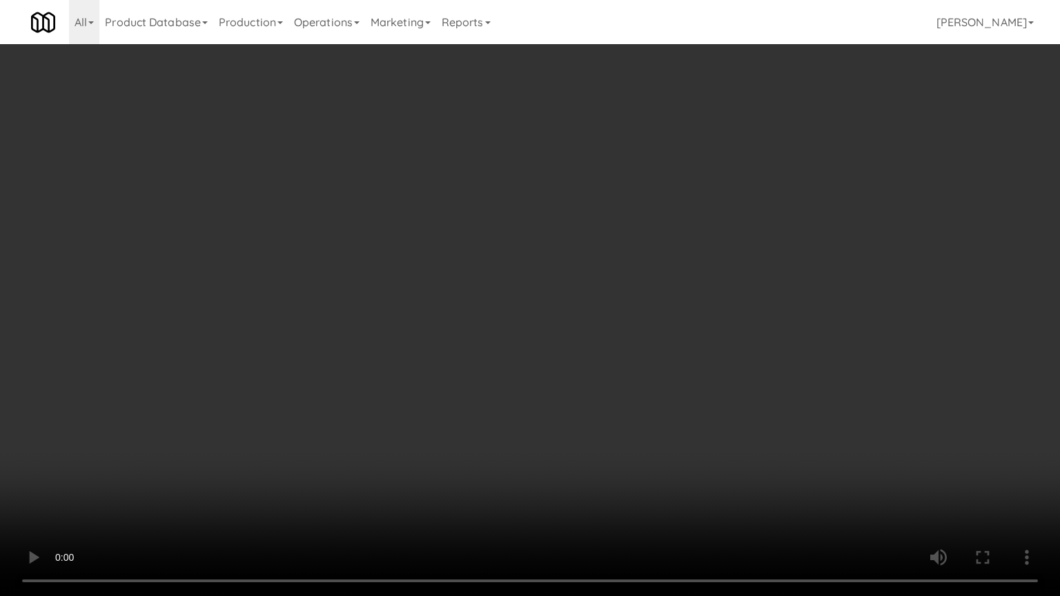
drag, startPoint x: 655, startPoint y: 351, endPoint x: 639, endPoint y: 363, distance: 19.7
click at [655, 353] on video at bounding box center [530, 298] width 1060 height 596
click at [639, 361] on video at bounding box center [530, 298] width 1060 height 596
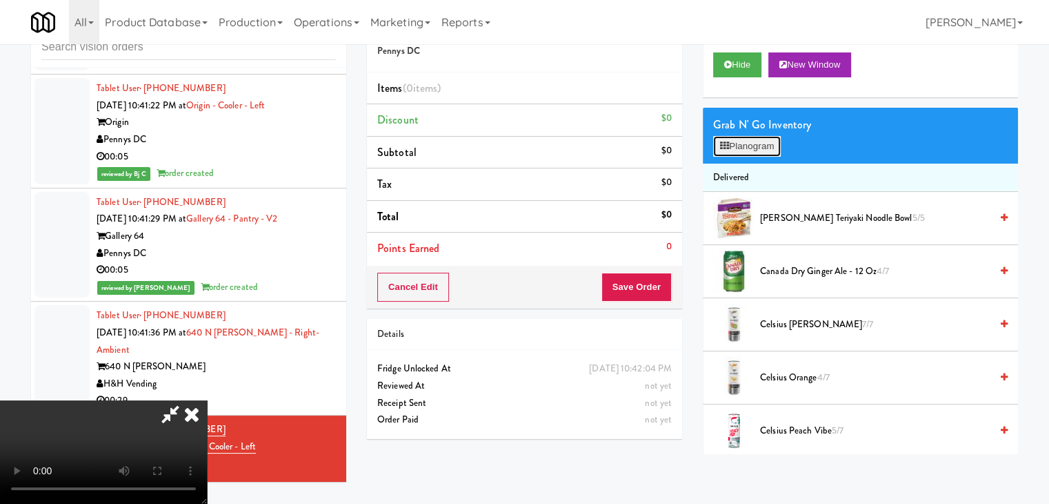
click at [751, 148] on button "Planogram" at bounding box center [747, 146] width 68 height 21
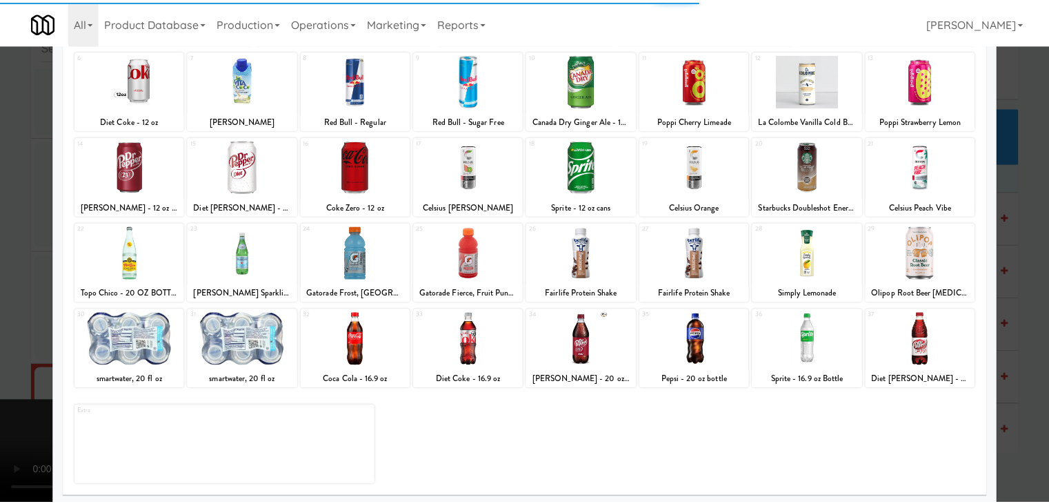
scroll to position [174, 0]
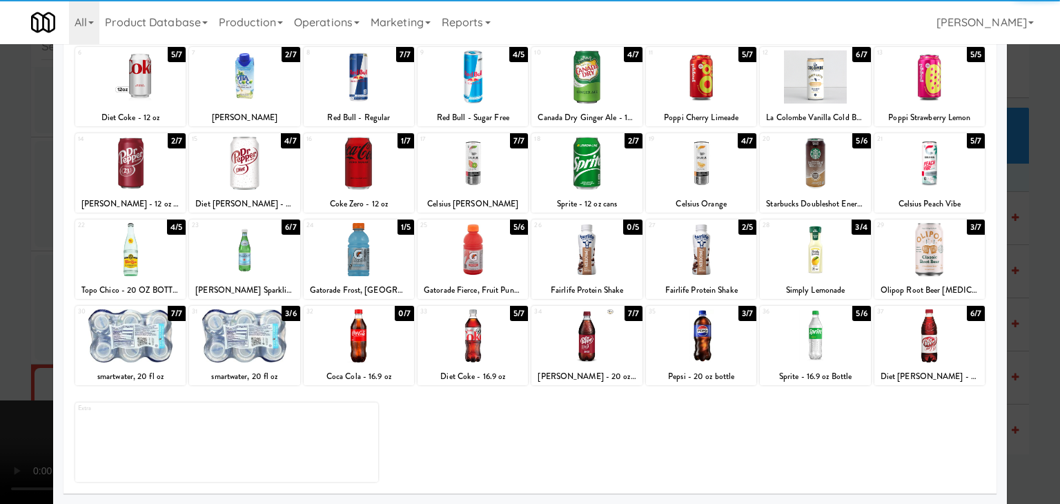
click at [597, 343] on div at bounding box center [586, 335] width 110 height 53
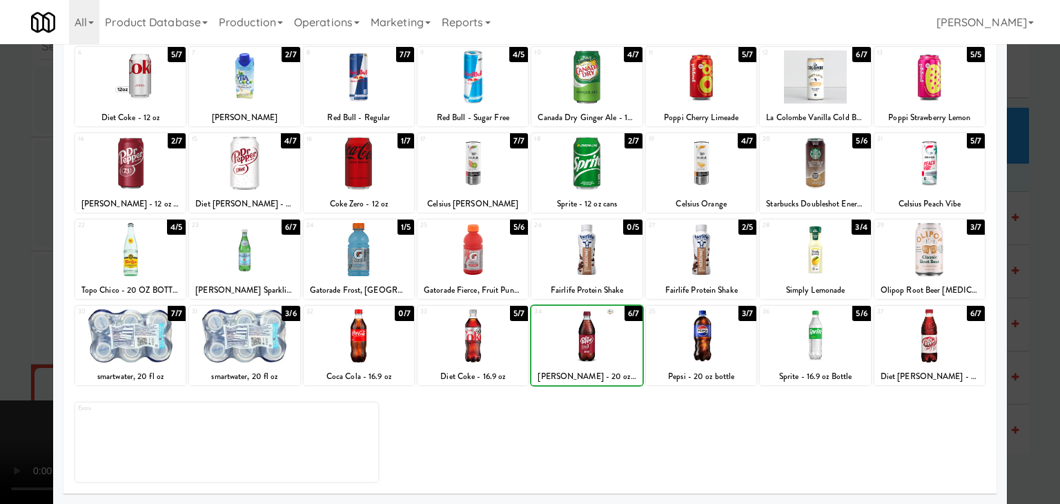
drag, startPoint x: 0, startPoint y: 321, endPoint x: 330, endPoint y: 324, distance: 330.5
click at [1, 321] on div at bounding box center [530, 252] width 1060 height 504
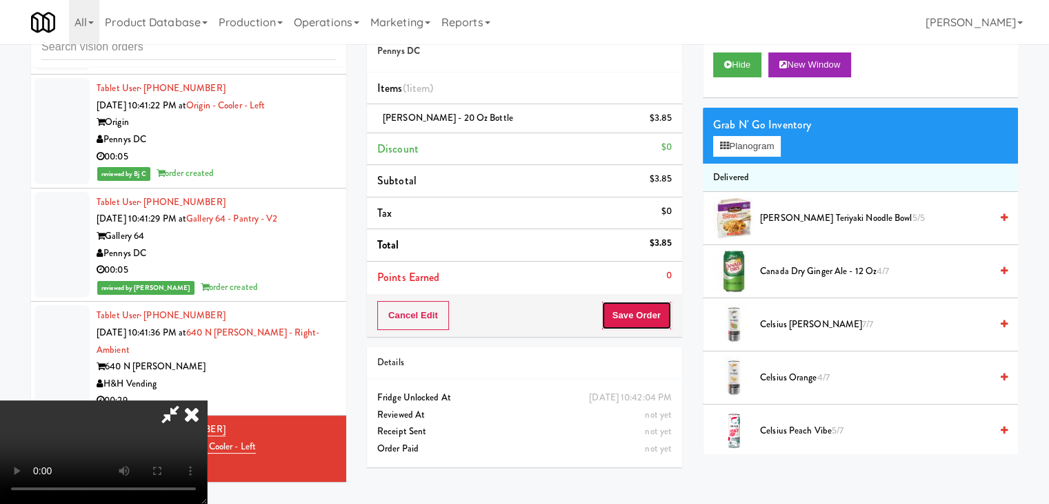
click at [658, 321] on button "Save Order" at bounding box center [637, 315] width 70 height 29
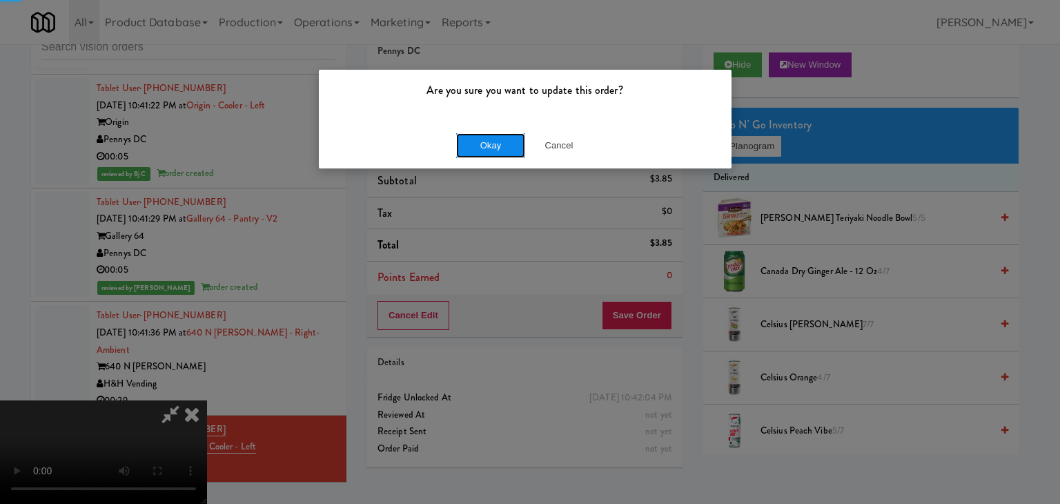
click at [498, 143] on button "Okay" at bounding box center [490, 145] width 69 height 25
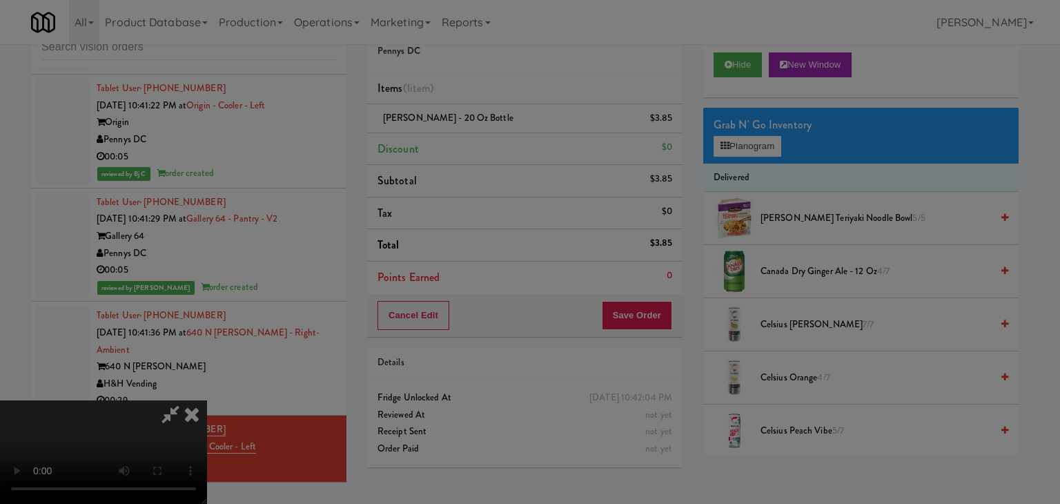
click at [498, 132] on button "Okay" at bounding box center [490, 120] width 69 height 25
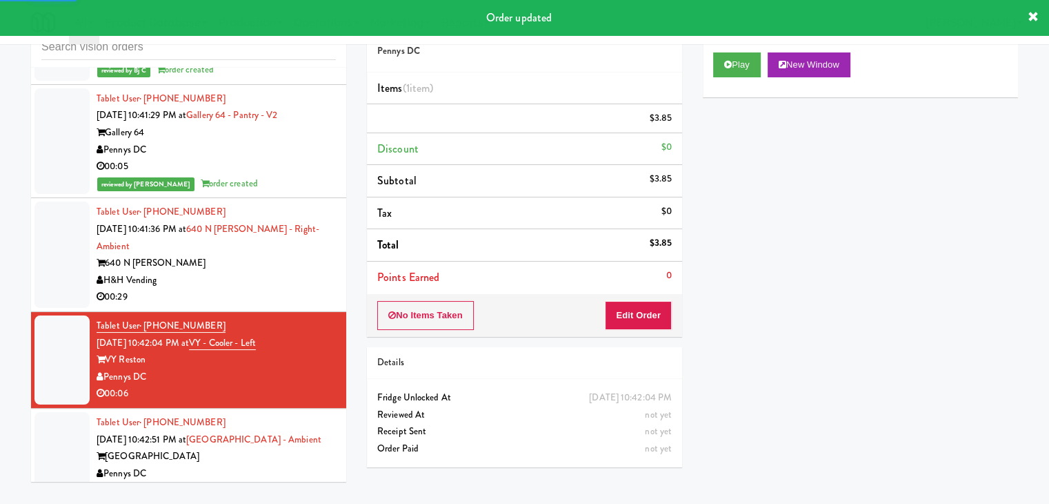
scroll to position [9742, 0]
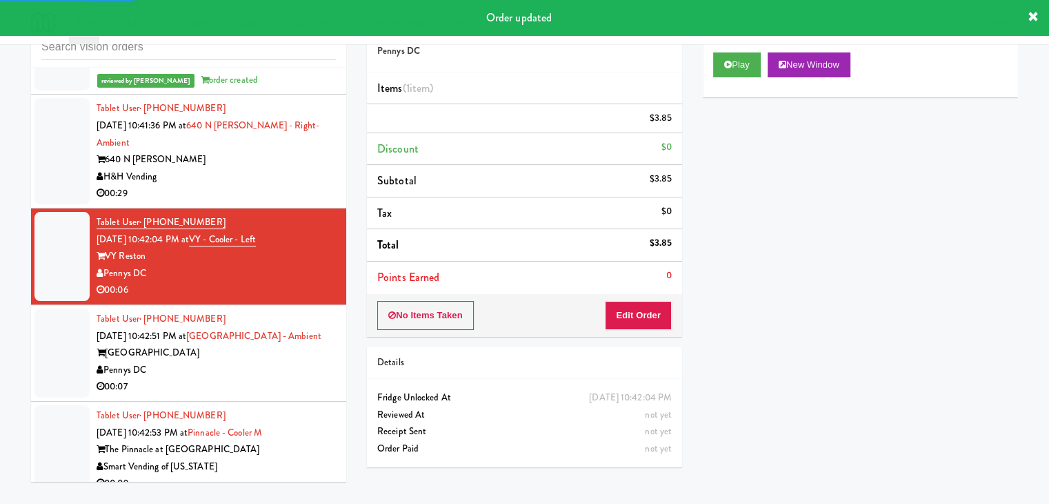
click at [289, 378] on div "00:07" at bounding box center [216, 386] width 239 height 17
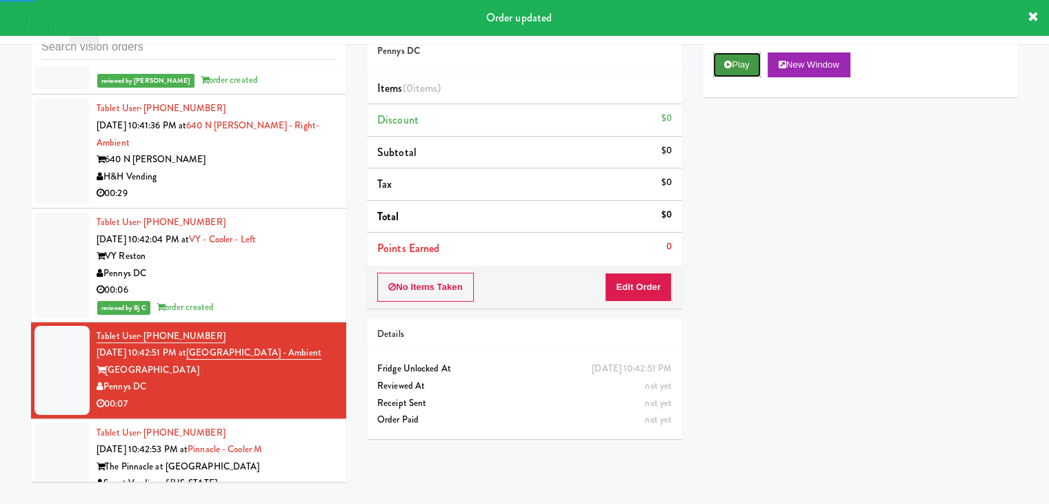
click at [738, 66] on button "Play" at bounding box center [737, 64] width 48 height 25
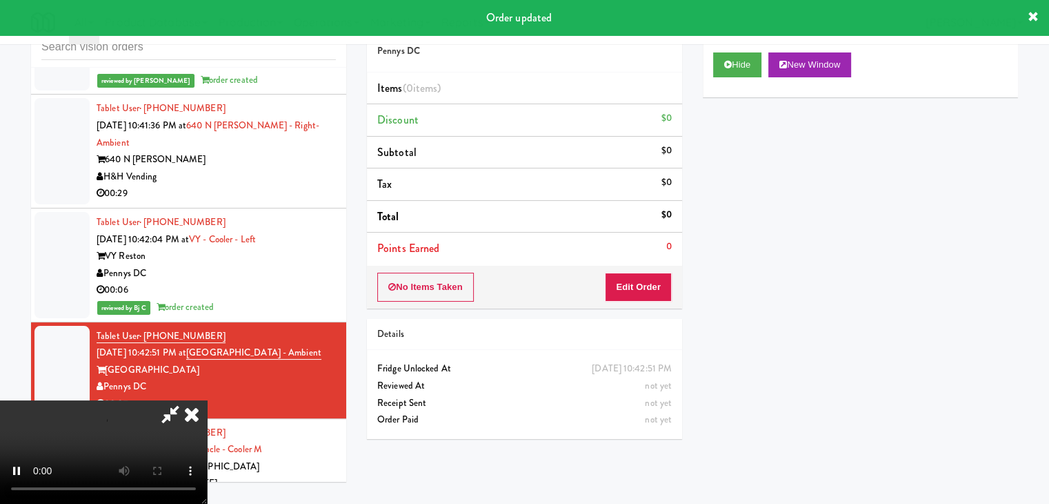
click at [648, 272] on div "No Items Taken Edit Order" at bounding box center [524, 287] width 315 height 43
click at [646, 277] on button "Edit Order" at bounding box center [638, 286] width 67 height 29
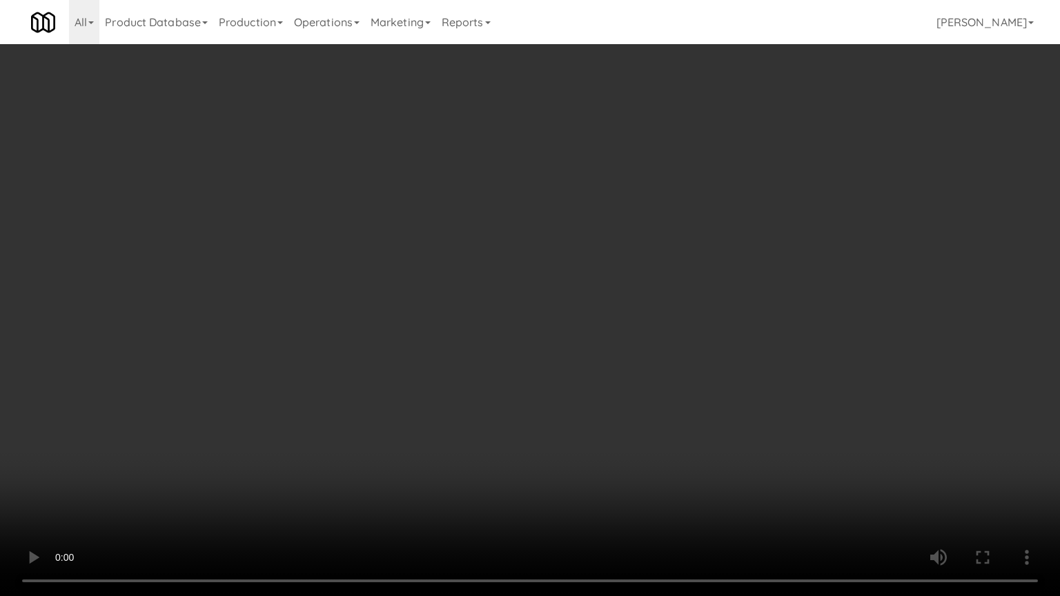
click at [629, 421] on video at bounding box center [530, 298] width 1060 height 596
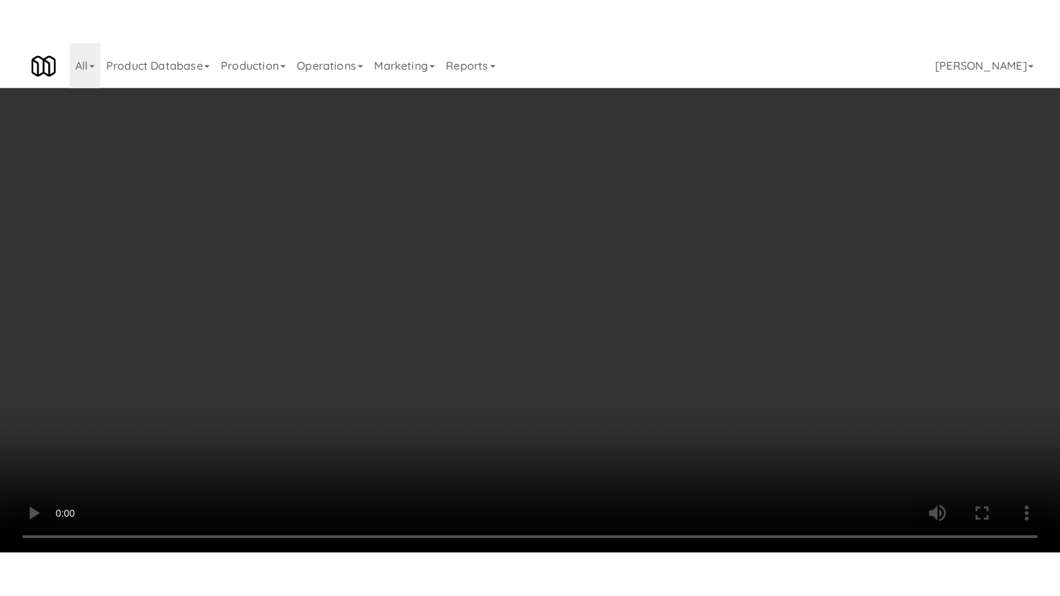
scroll to position [194, 0]
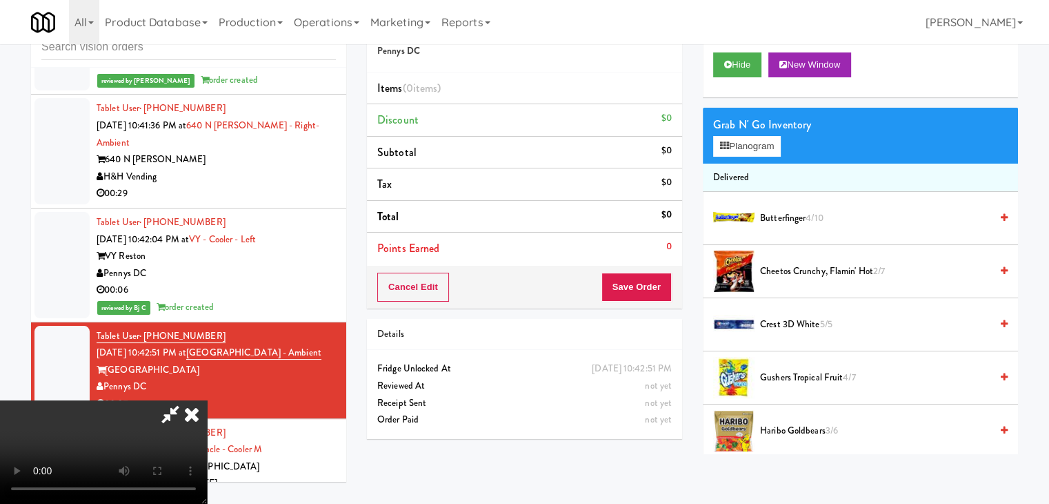
click at [207, 400] on video at bounding box center [103, 451] width 207 height 103
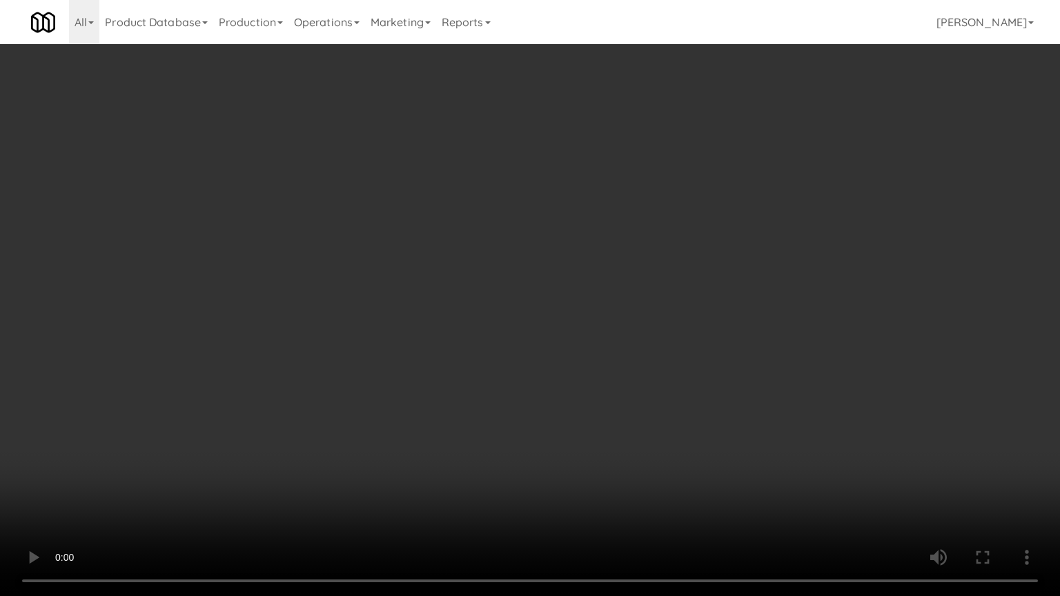
click at [502, 364] on video at bounding box center [530, 298] width 1060 height 596
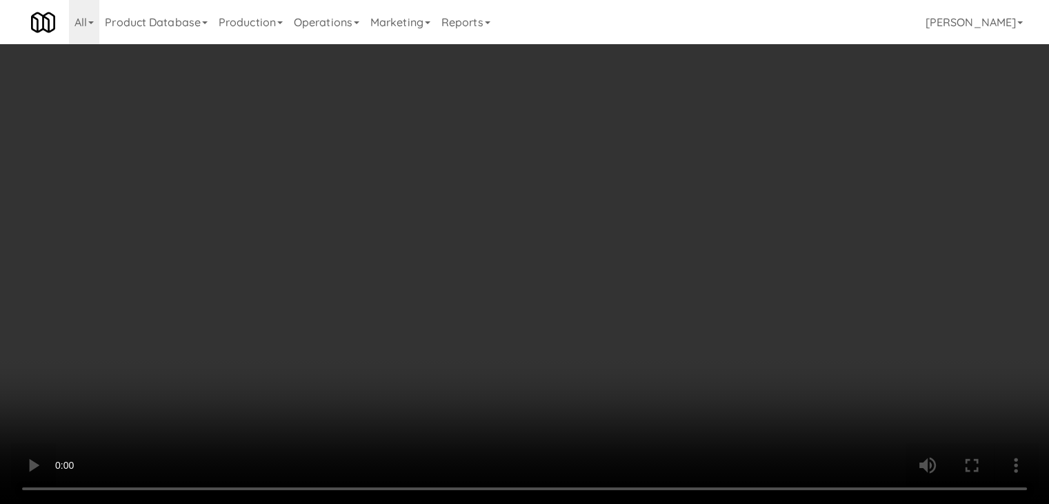
click at [373, 298] on video at bounding box center [524, 252] width 1049 height 504
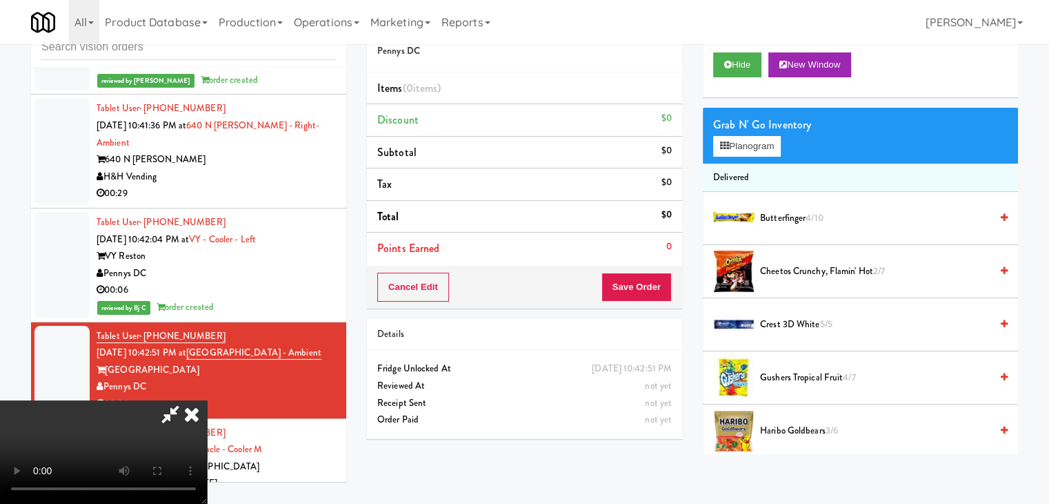
click at [207, 400] on video at bounding box center [103, 451] width 207 height 103
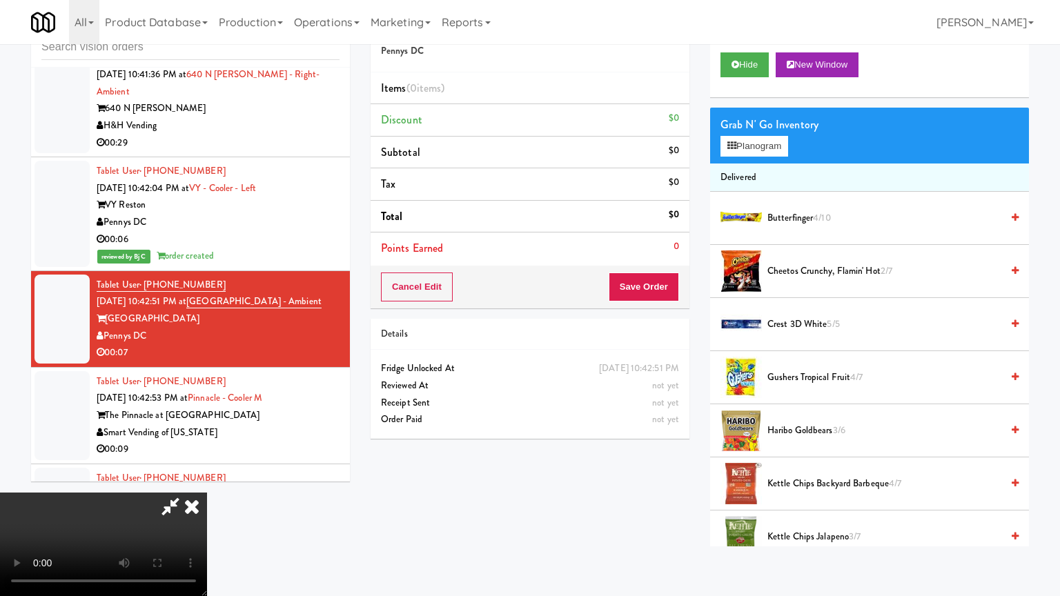
click at [207, 493] on video at bounding box center [103, 544] width 207 height 103
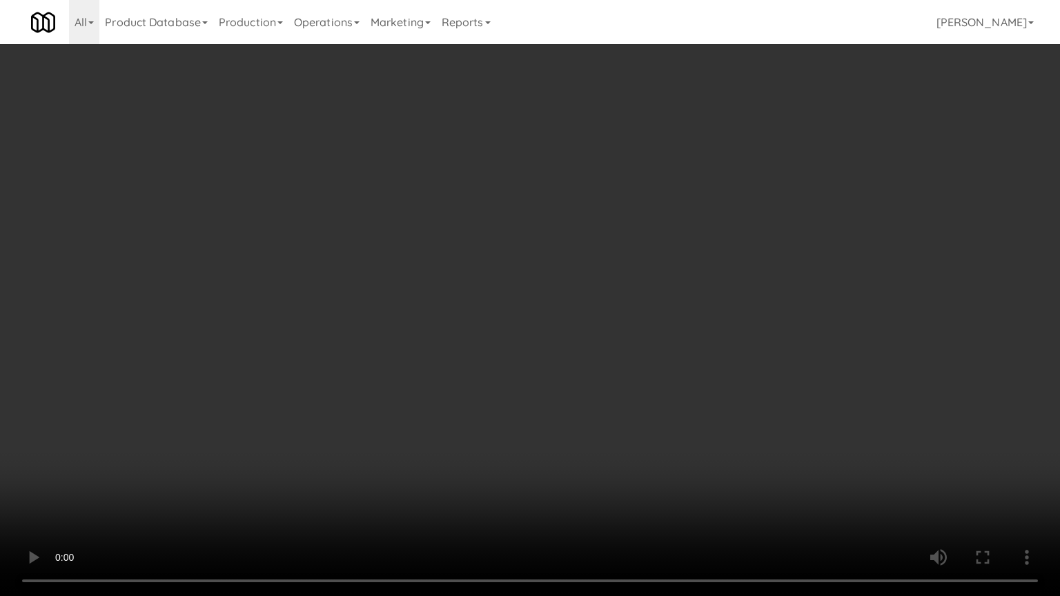
click at [533, 355] on video at bounding box center [530, 298] width 1060 height 596
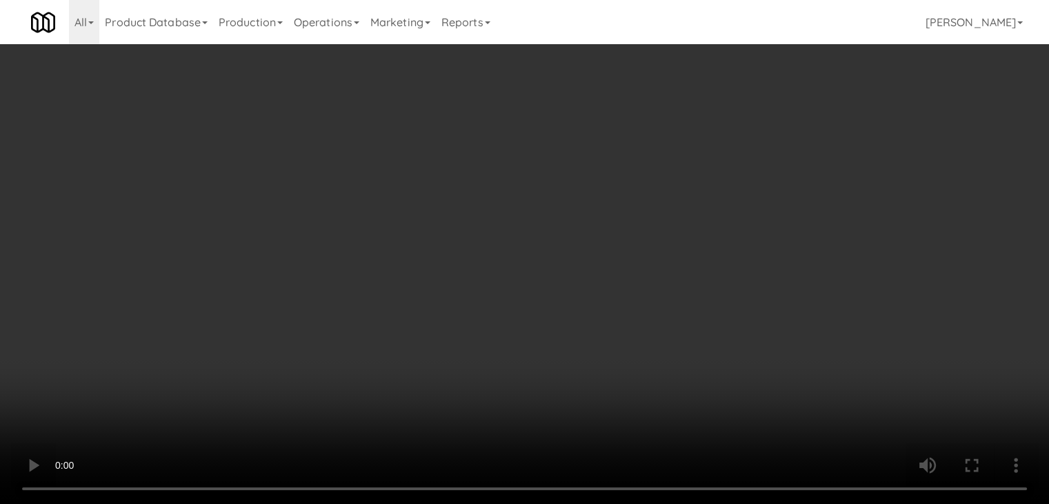
click at [497, 294] on video at bounding box center [524, 252] width 1049 height 504
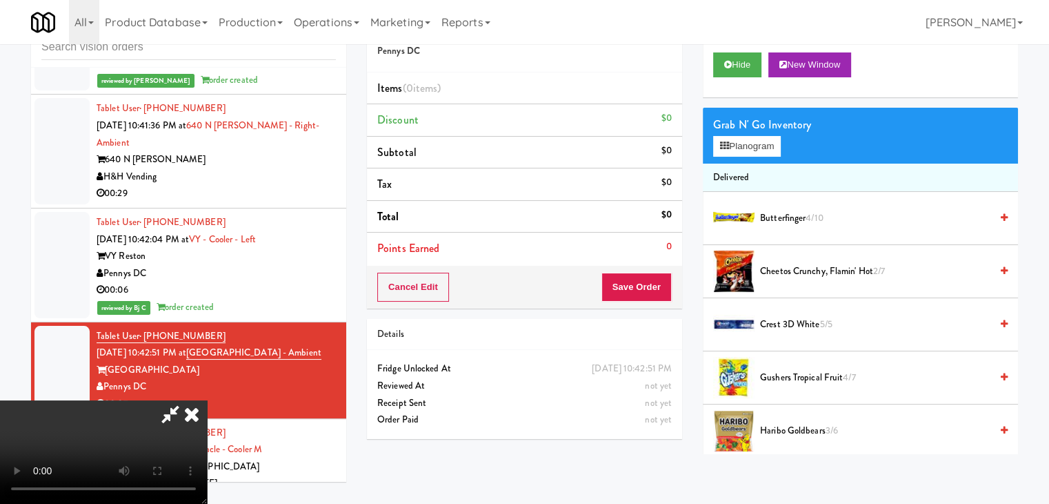
click at [207, 400] on video at bounding box center [103, 451] width 207 height 103
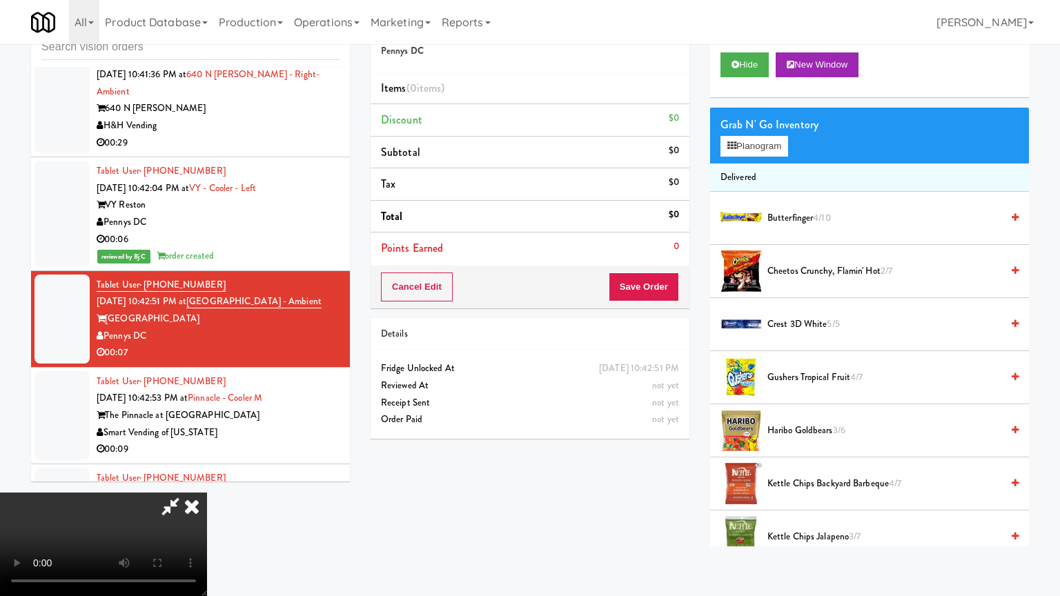
click at [207, 493] on video at bounding box center [103, 544] width 207 height 103
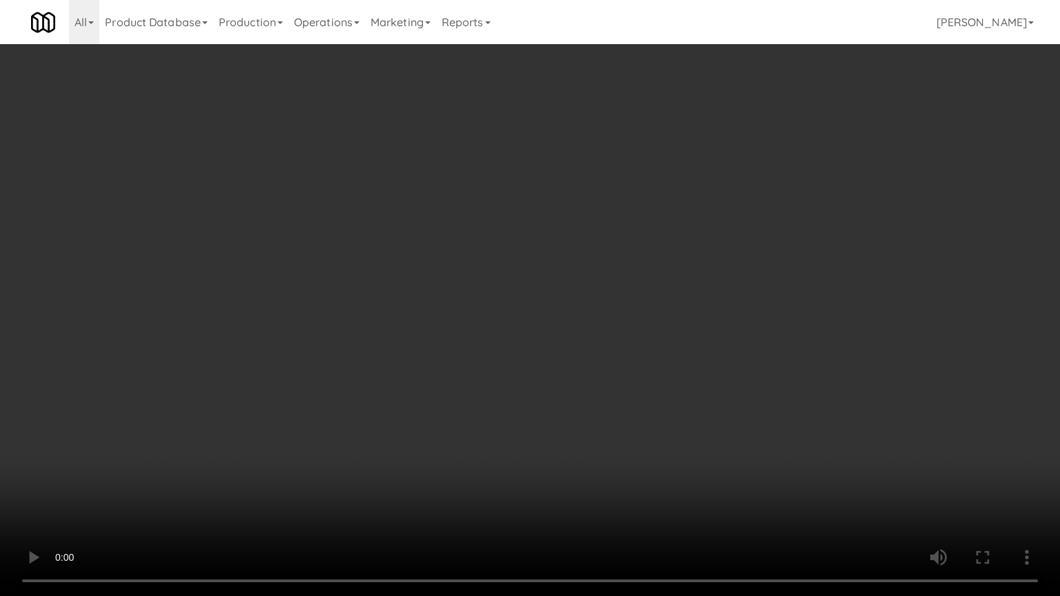
click at [708, 306] on video at bounding box center [530, 298] width 1060 height 596
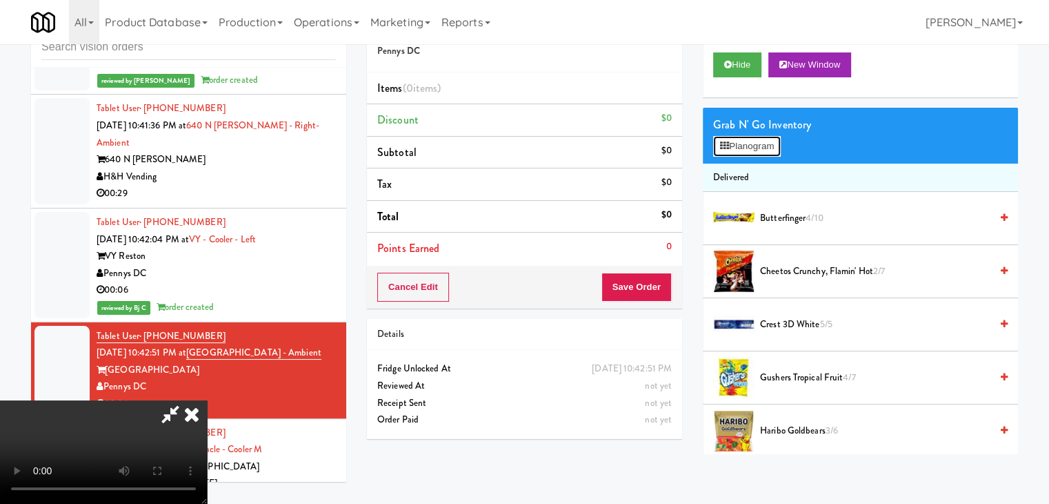
click at [762, 140] on button "Planogram" at bounding box center [747, 146] width 68 height 21
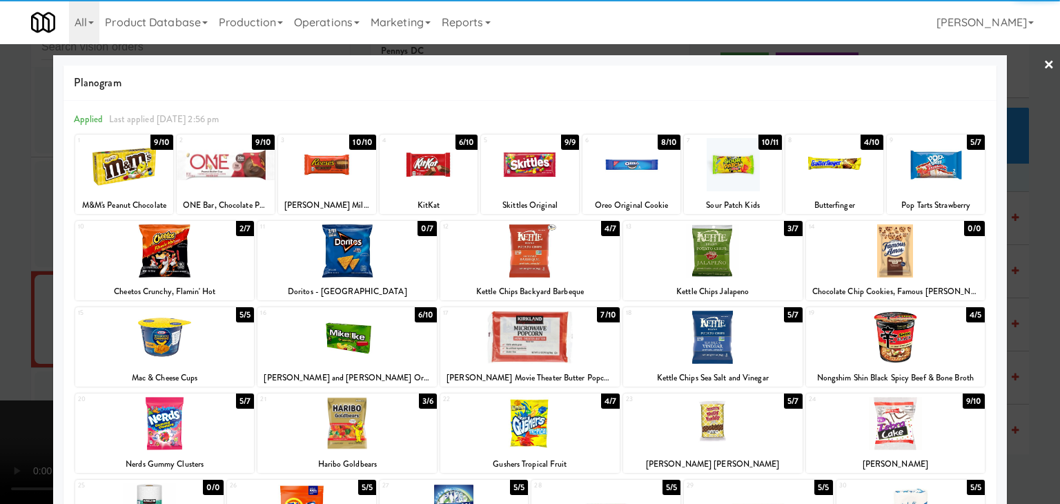
click at [131, 163] on div at bounding box center [124, 164] width 98 height 53
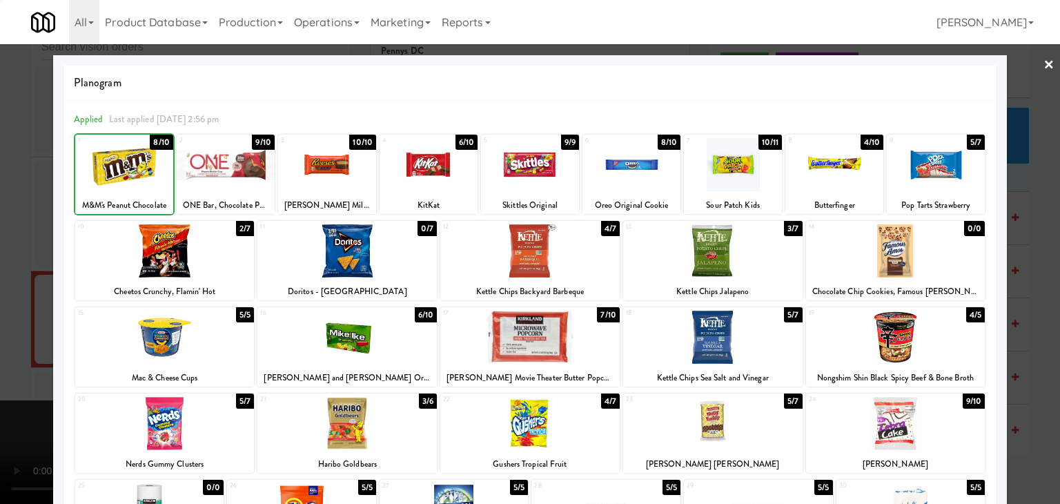
click at [20, 210] on div at bounding box center [530, 252] width 1060 height 504
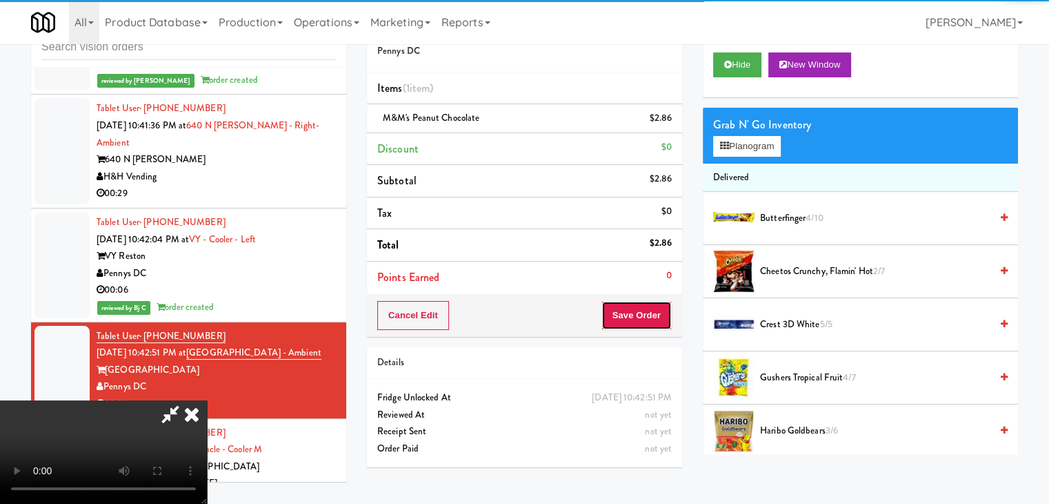
click at [659, 324] on button "Save Order" at bounding box center [637, 315] width 70 height 29
click at [658, 323] on button "Save Order" at bounding box center [637, 315] width 70 height 29
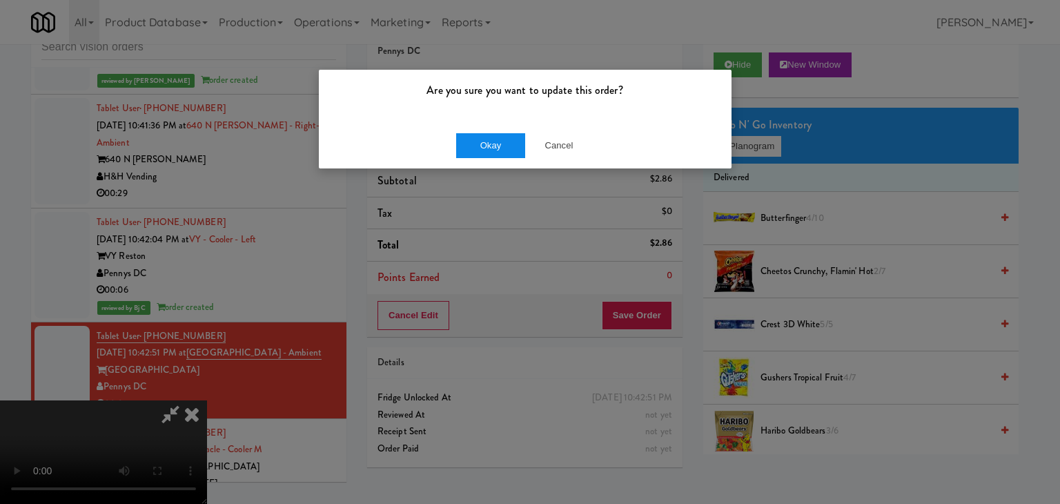
click at [478, 139] on div "Okay Cancel" at bounding box center [525, 145] width 413 height 46
click at [478, 141] on button "Okay" at bounding box center [490, 145] width 69 height 25
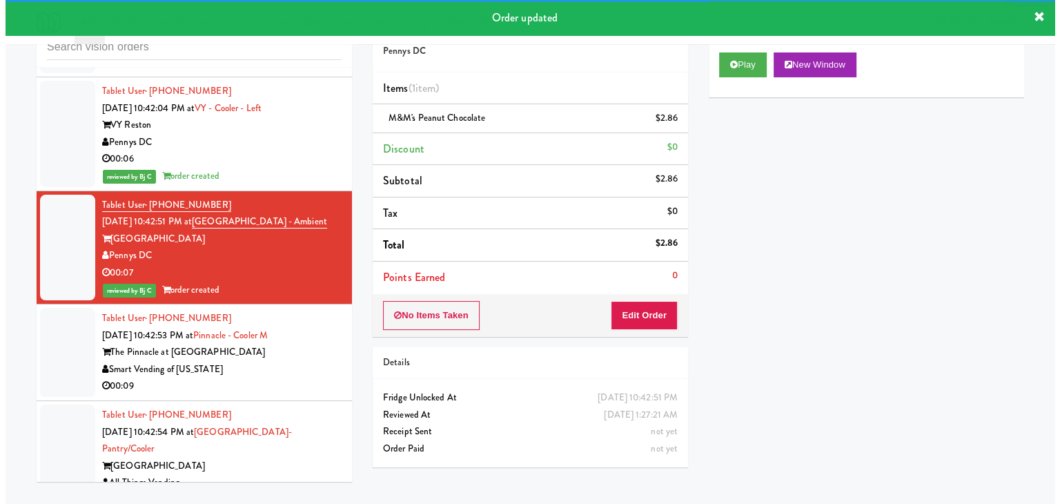
scroll to position [9880, 0]
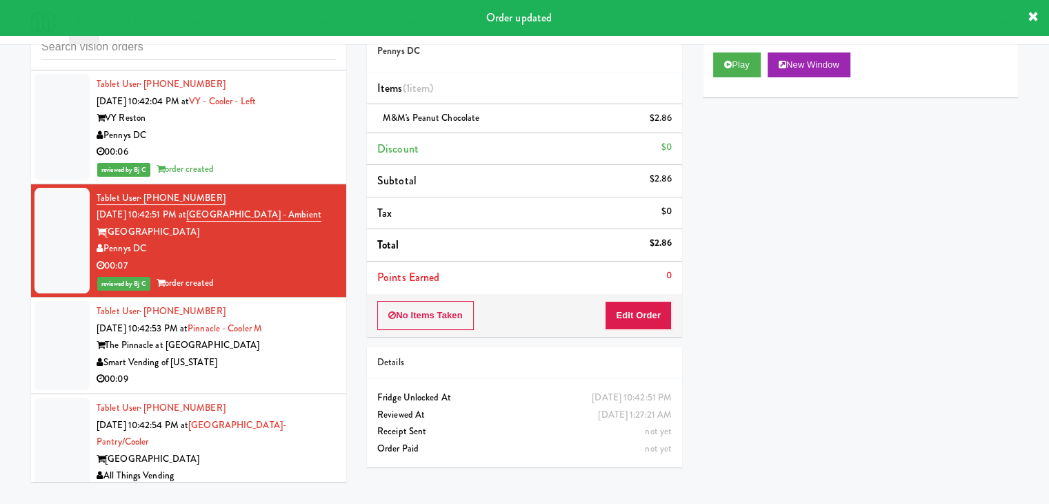
click at [281, 303] on div "Tablet User · (513) 200-9352 [DATE] 10:42:53 PM at Pinnacle - Cooler M The Pinn…" at bounding box center [216, 345] width 239 height 85
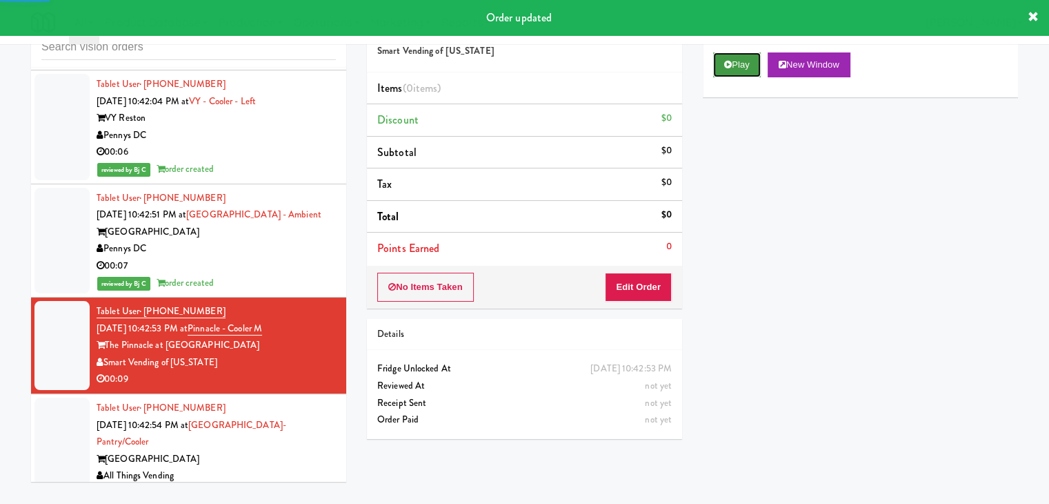
click at [726, 67] on icon at bounding box center [728, 64] width 8 height 9
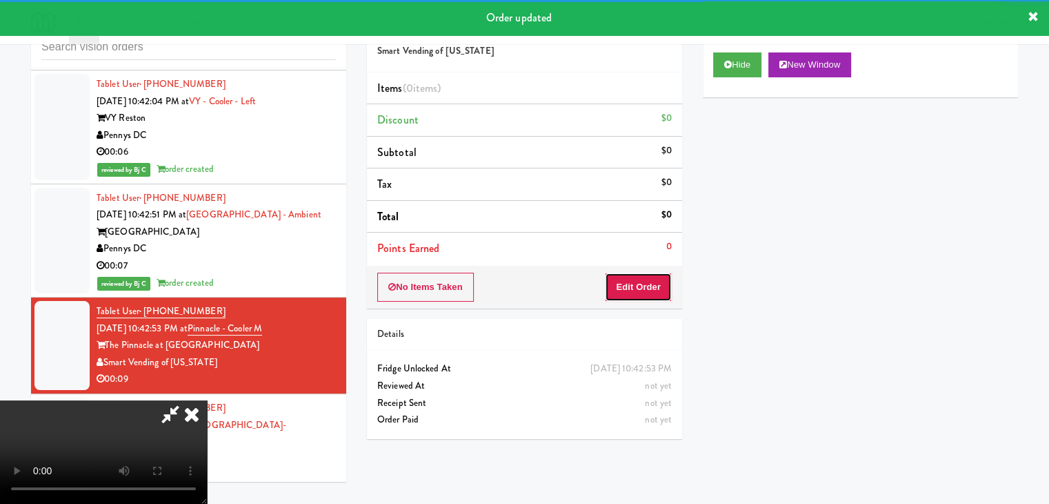
click at [637, 285] on button "Edit Order" at bounding box center [638, 286] width 67 height 29
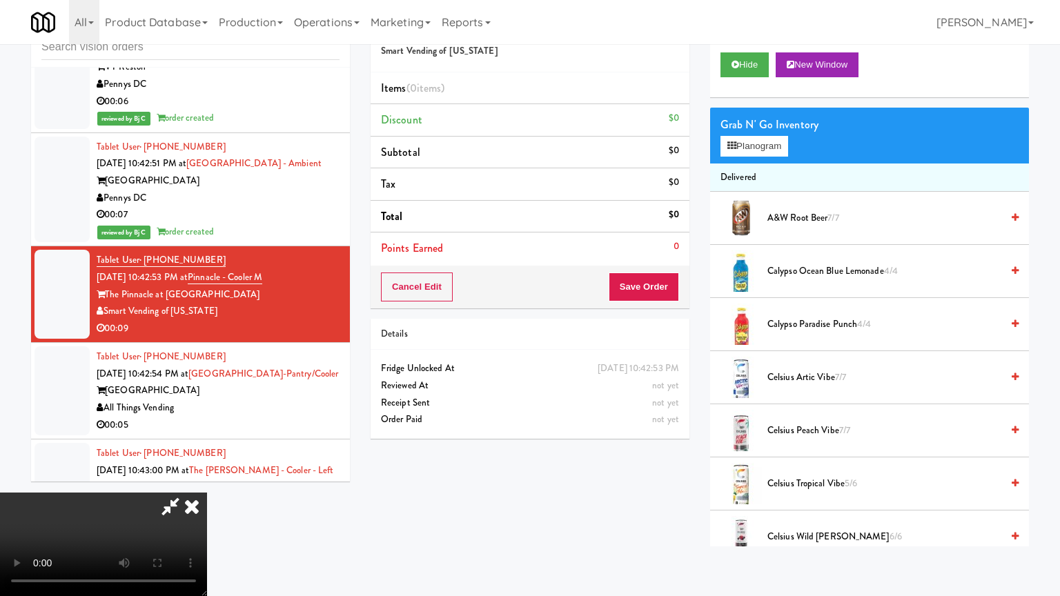
drag, startPoint x: 699, startPoint y: 375, endPoint x: 694, endPoint y: 384, distance: 10.2
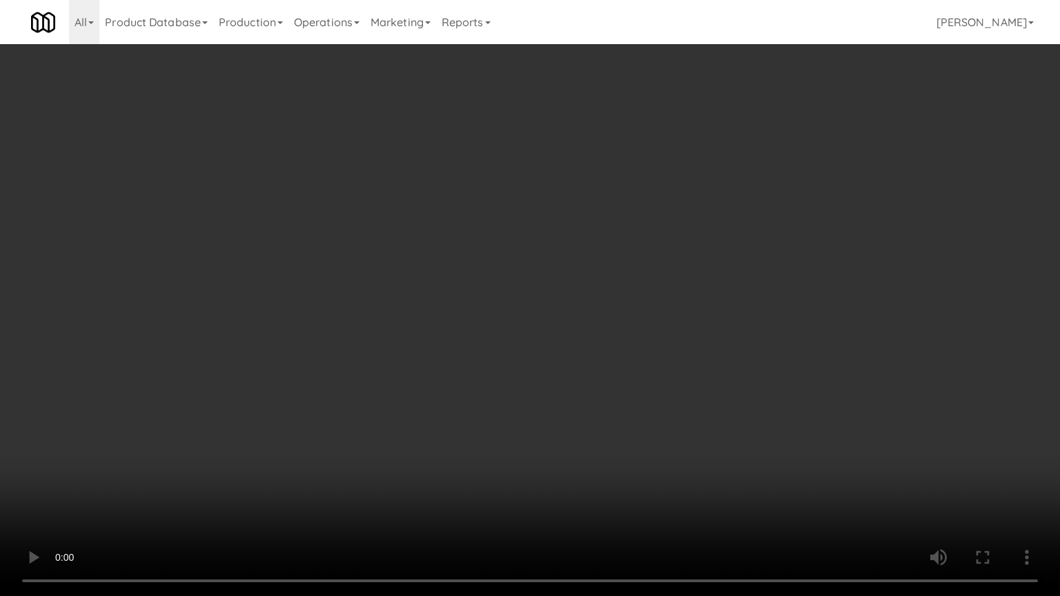
click at [699, 377] on video at bounding box center [530, 298] width 1060 height 596
click at [684, 398] on video at bounding box center [530, 298] width 1060 height 596
click at [688, 397] on video at bounding box center [530, 298] width 1060 height 596
drag, startPoint x: 688, startPoint y: 397, endPoint x: 705, endPoint y: 321, distance: 78.3
click at [688, 397] on video at bounding box center [530, 298] width 1060 height 596
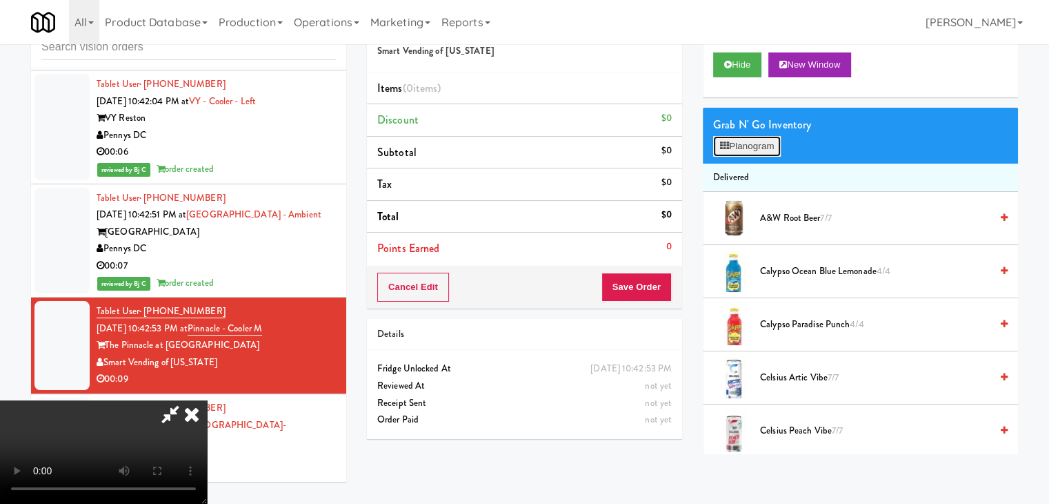
click at [768, 144] on button "Planogram" at bounding box center [747, 146] width 68 height 21
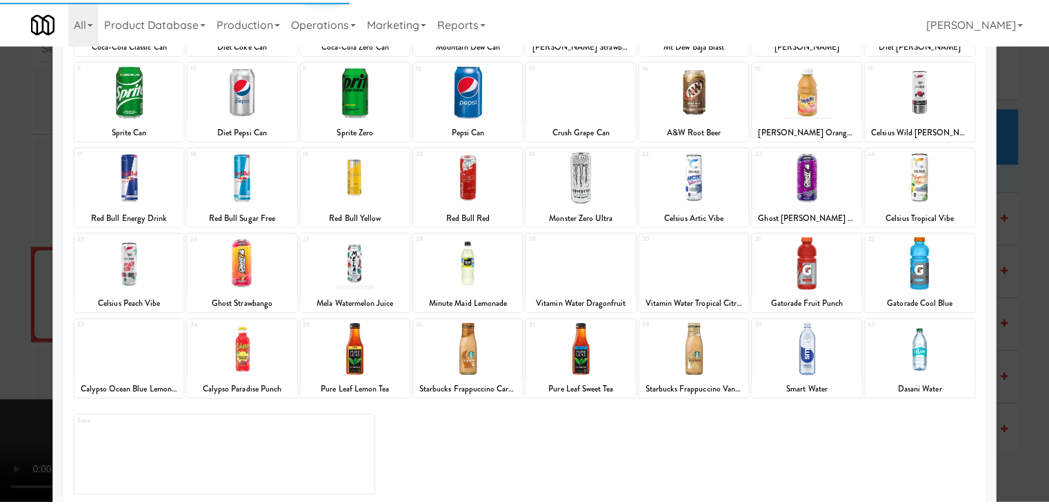
scroll to position [174, 0]
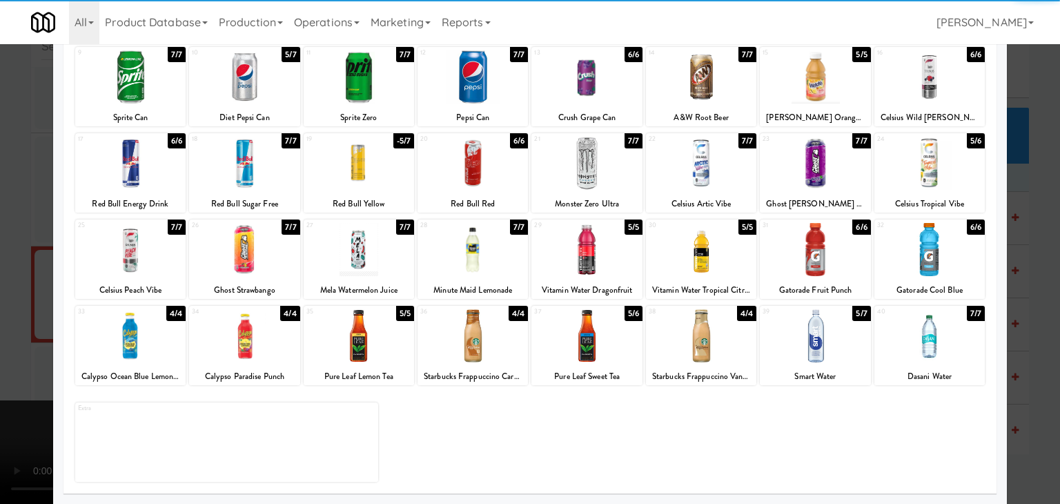
click at [822, 353] on div at bounding box center [815, 335] width 110 height 53
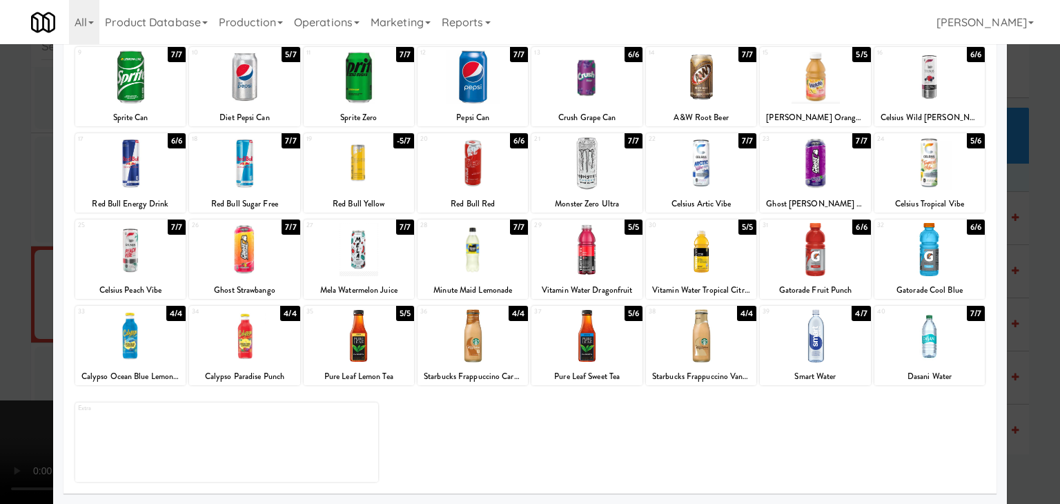
click at [1032, 352] on div at bounding box center [530, 252] width 1060 height 504
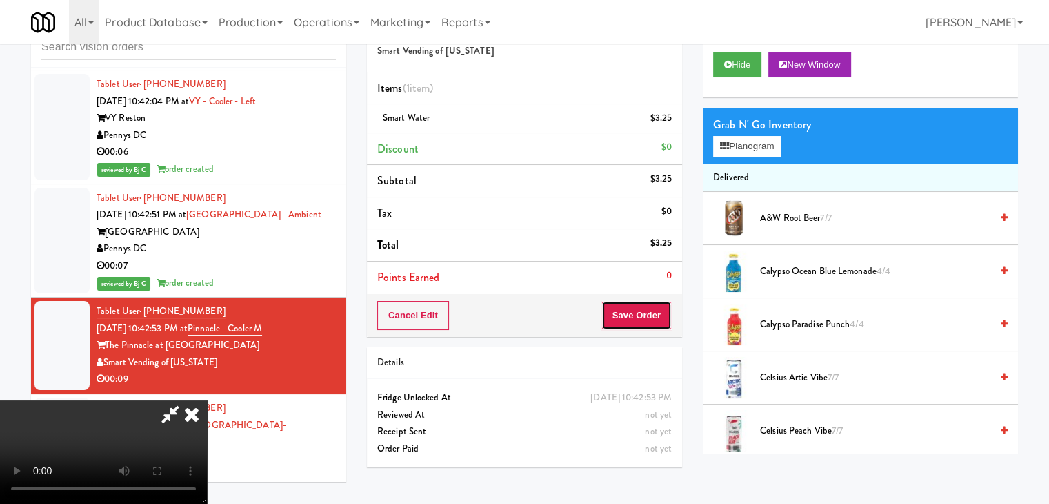
click at [652, 319] on button "Save Order" at bounding box center [637, 315] width 70 height 29
click at [653, 318] on button "Save Order" at bounding box center [637, 315] width 70 height 29
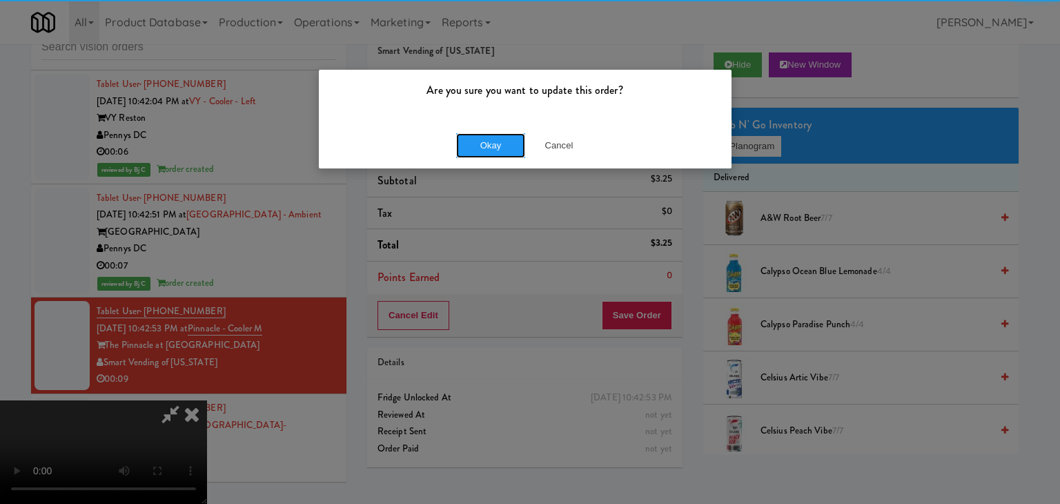
click at [475, 154] on button "Okay" at bounding box center [490, 145] width 69 height 25
click at [475, 154] on div "Are you sure you want to update this order? Okay Cancel" at bounding box center [530, 252] width 1060 height 504
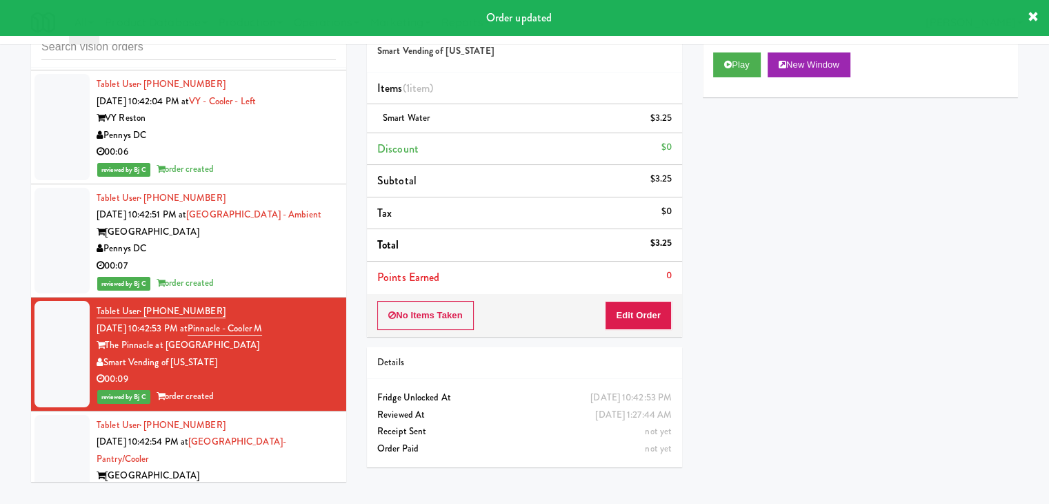
click at [246, 502] on div "00:05" at bounding box center [216, 510] width 239 height 17
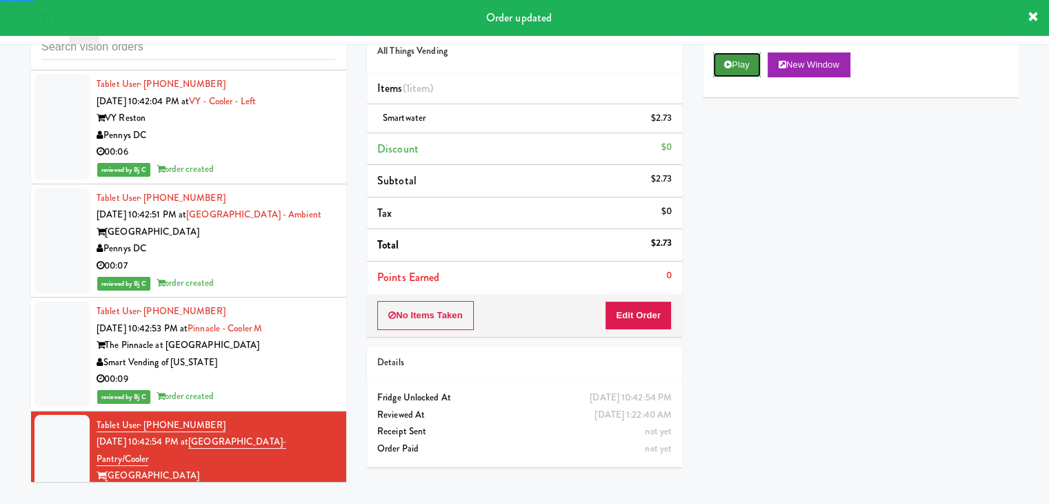
click at [754, 63] on button "Play" at bounding box center [737, 64] width 48 height 25
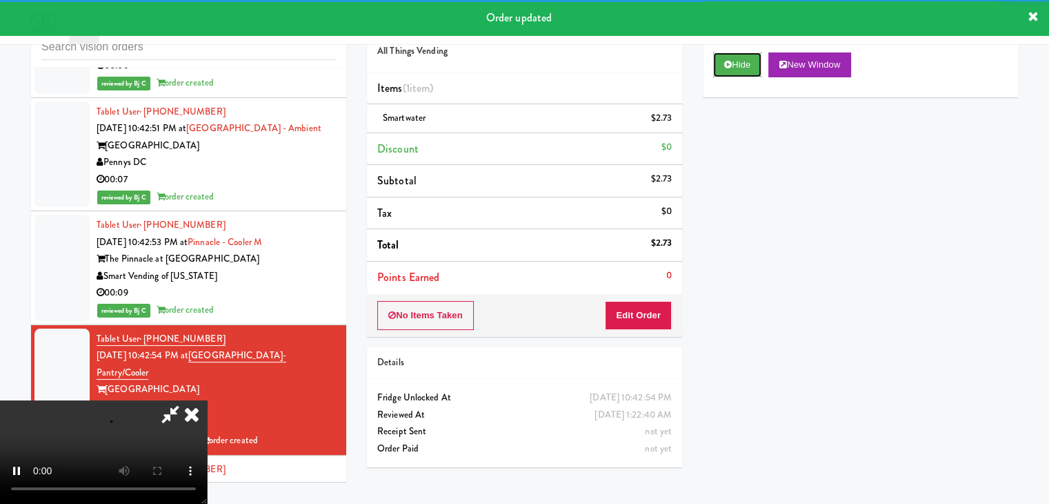
scroll to position [10018, 0]
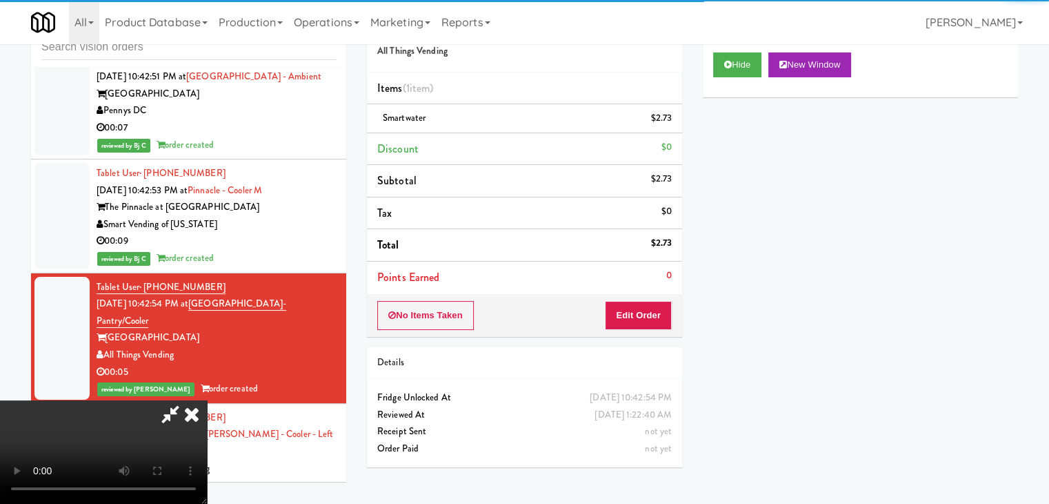
click at [240, 477] on div "00:11" at bounding box center [216, 485] width 239 height 17
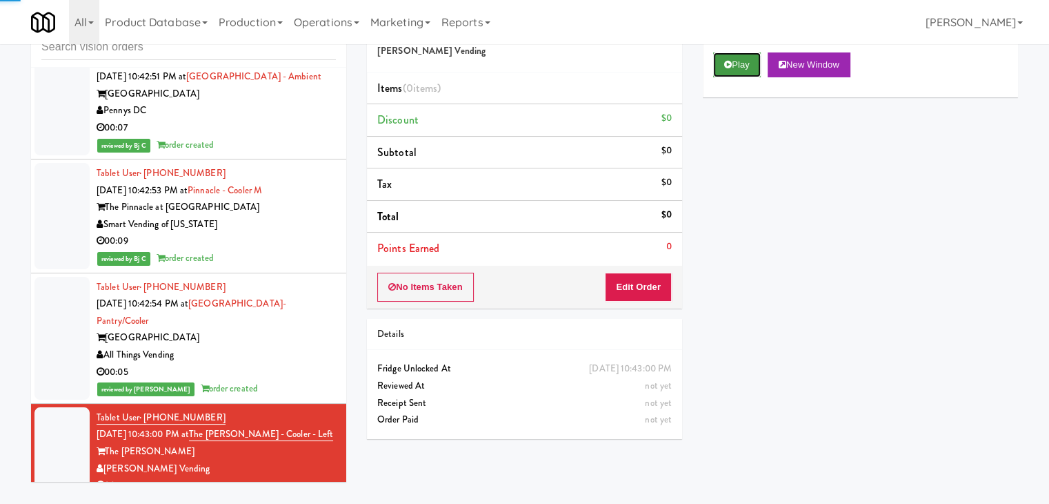
click at [738, 65] on button "Play" at bounding box center [737, 64] width 48 height 25
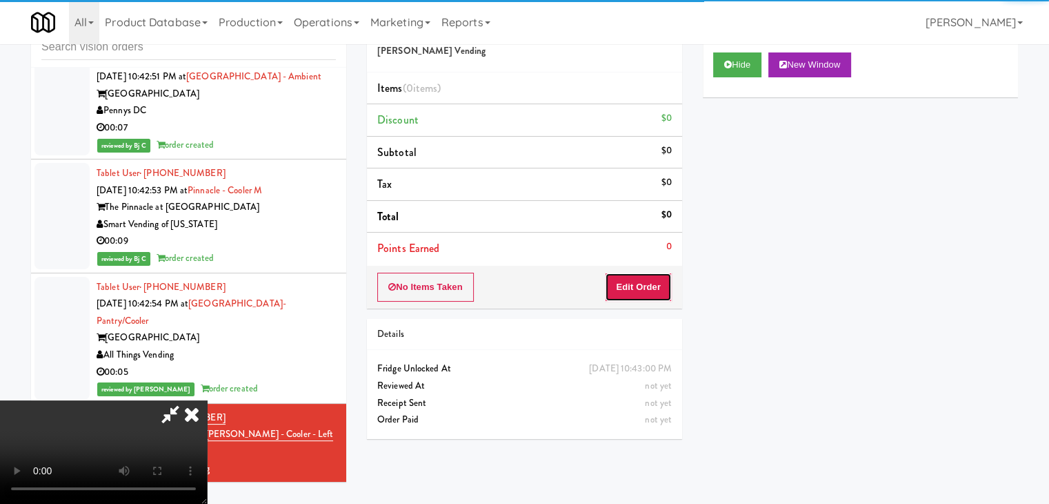
click at [645, 288] on button "Edit Order" at bounding box center [638, 286] width 67 height 29
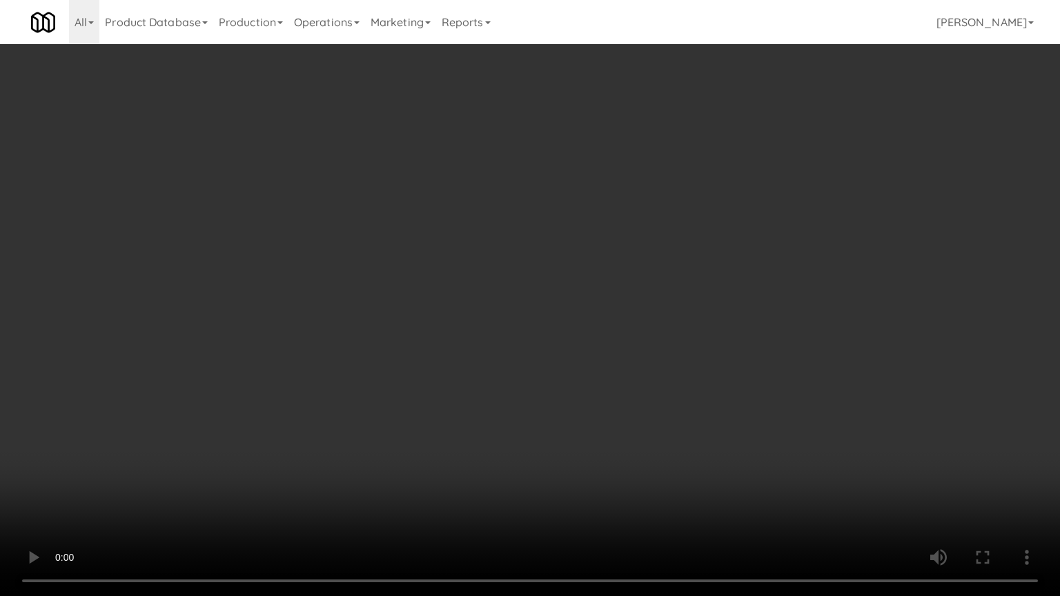
click at [581, 381] on video at bounding box center [530, 298] width 1060 height 596
click at [723, 439] on video at bounding box center [530, 298] width 1060 height 596
click at [708, 439] on video at bounding box center [530, 298] width 1060 height 596
click at [693, 435] on video at bounding box center [530, 298] width 1060 height 596
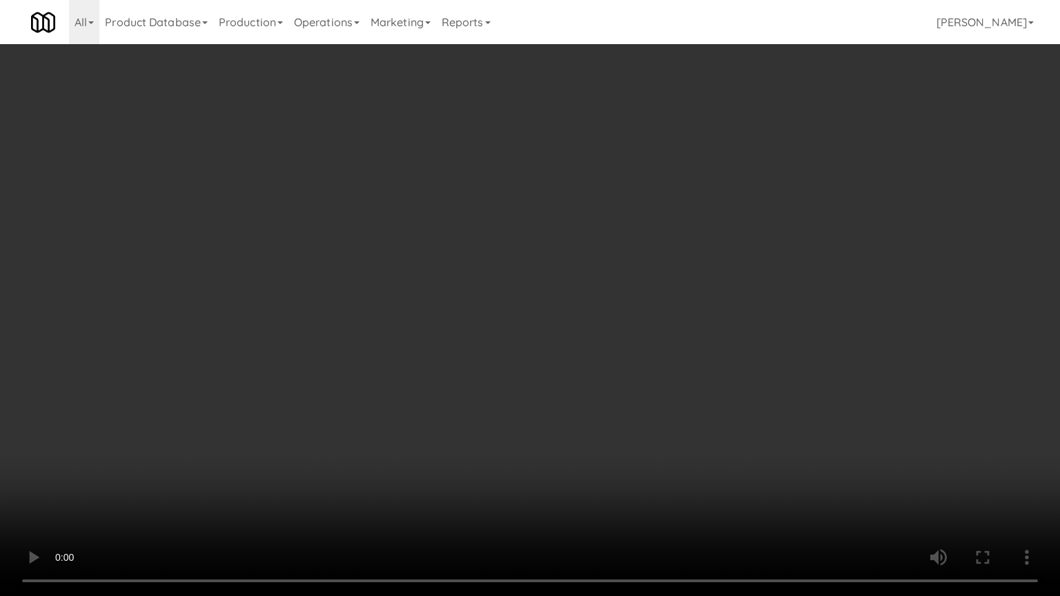
click at [693, 435] on video at bounding box center [530, 298] width 1060 height 596
click at [704, 421] on video at bounding box center [530, 298] width 1060 height 596
click at [702, 421] on video at bounding box center [530, 298] width 1060 height 596
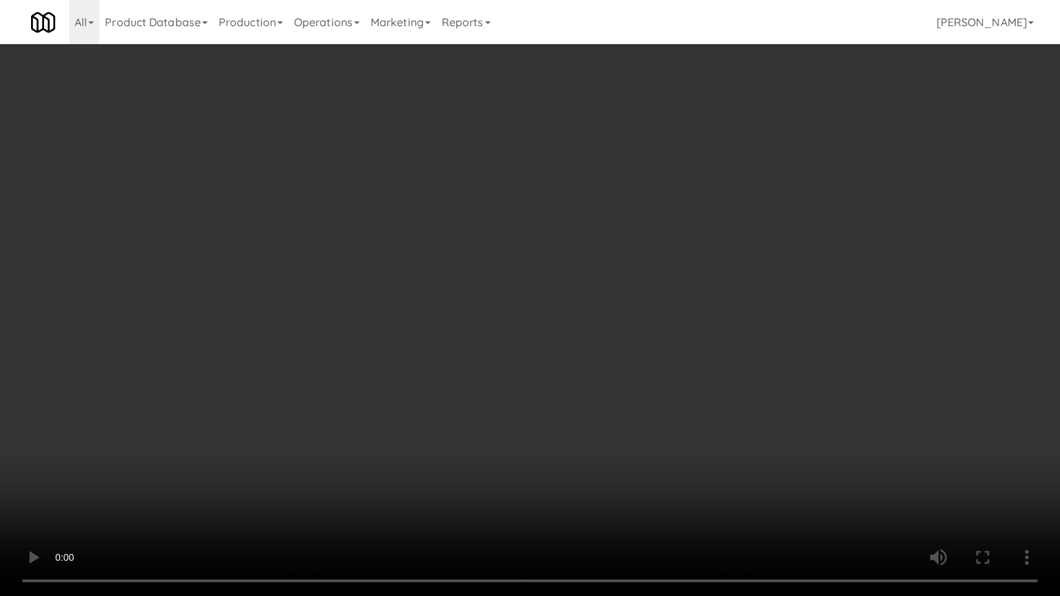
click at [702, 421] on video at bounding box center [530, 298] width 1060 height 596
click at [672, 379] on video at bounding box center [530, 298] width 1060 height 596
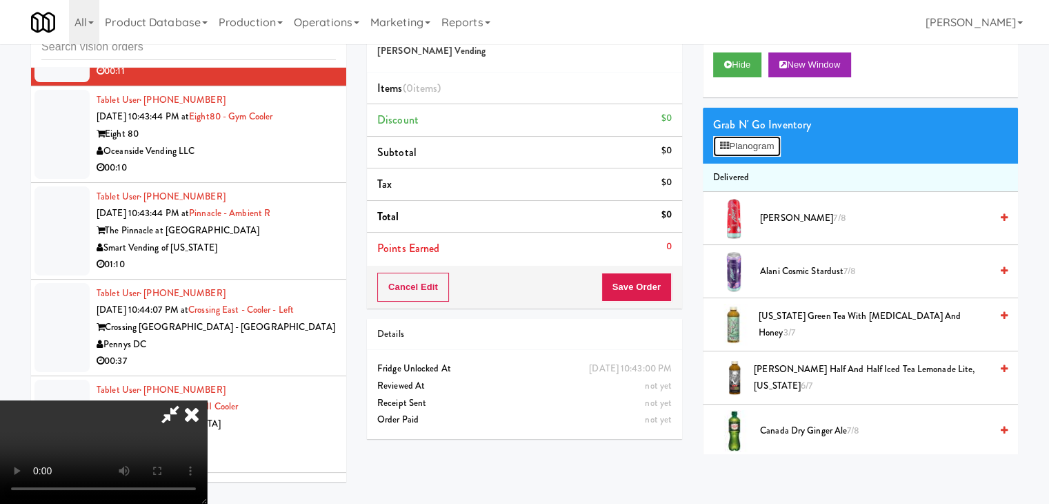
click at [763, 146] on button "Planogram" at bounding box center [747, 146] width 68 height 21
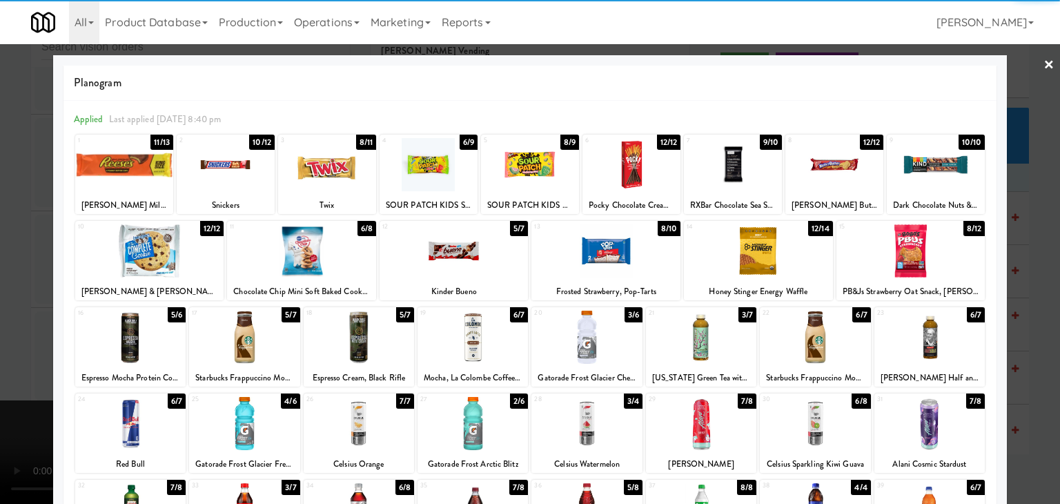
click at [323, 172] on div at bounding box center [327, 164] width 98 height 53
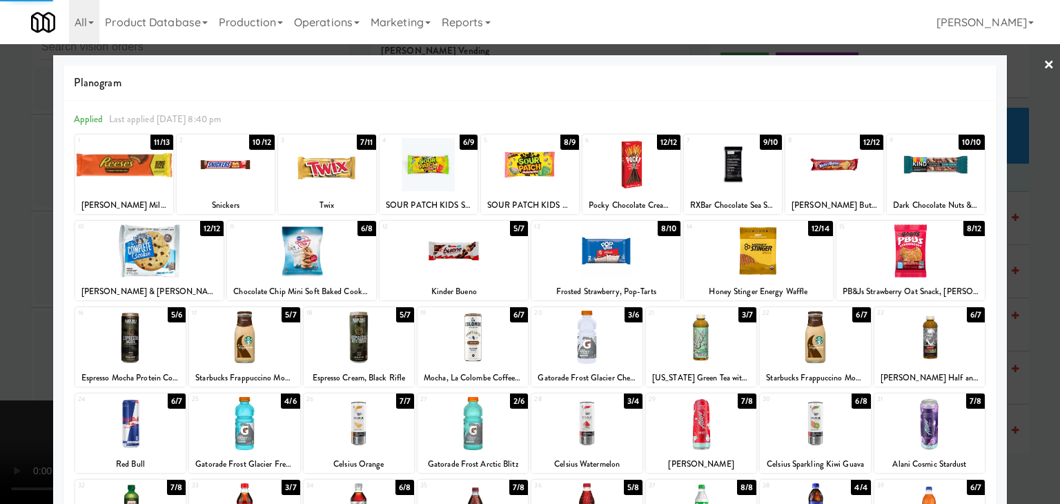
click at [115, 172] on div at bounding box center [124, 164] width 98 height 53
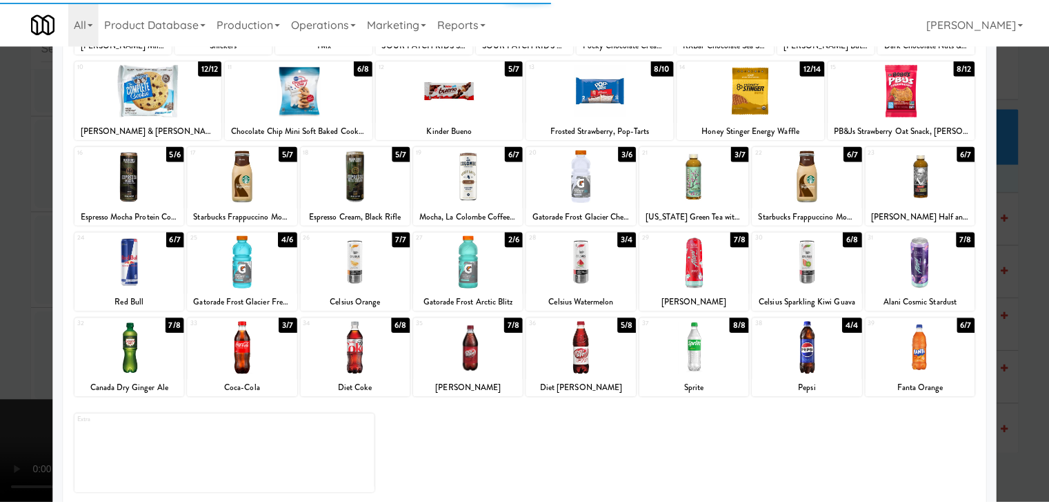
scroll to position [174, 0]
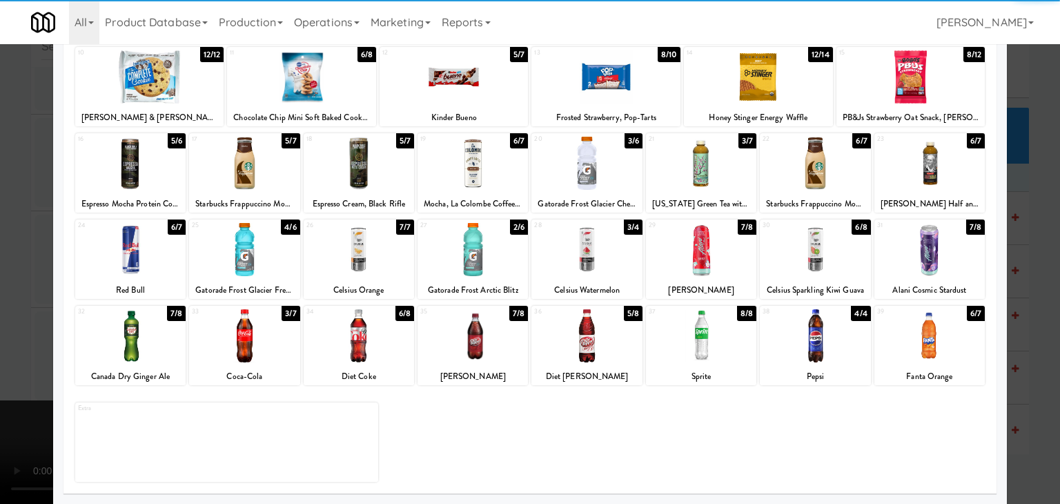
click at [925, 262] on div at bounding box center [929, 249] width 110 height 53
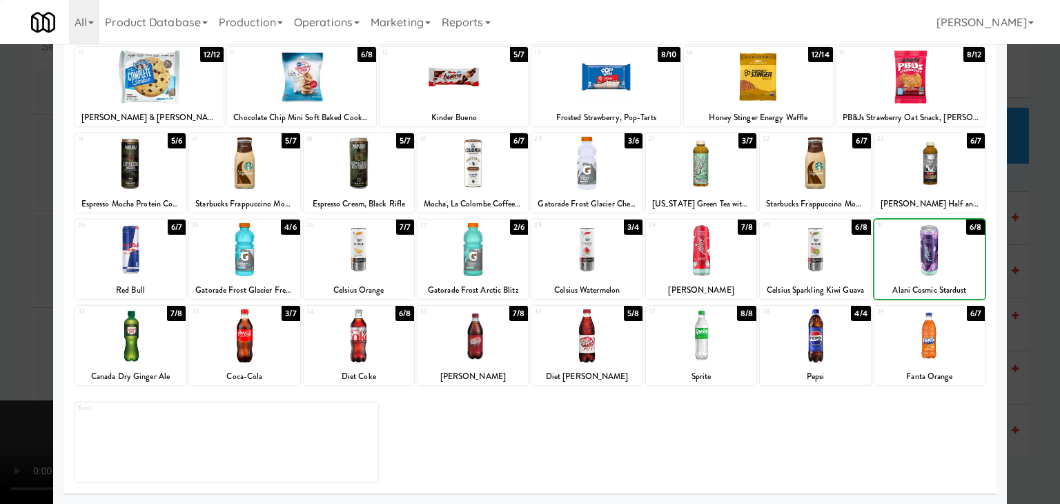
click at [1031, 264] on div at bounding box center [530, 252] width 1060 height 504
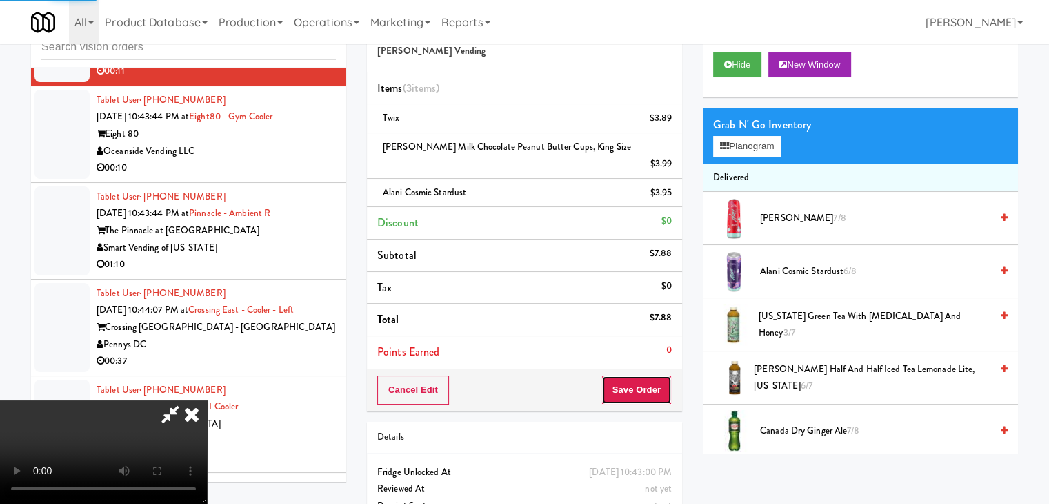
click at [652, 375] on button "Save Order" at bounding box center [637, 389] width 70 height 29
drag, startPoint x: 652, startPoint y: 370, endPoint x: 651, endPoint y: 354, distance: 15.9
click at [651, 375] on button "Save Order" at bounding box center [637, 389] width 70 height 29
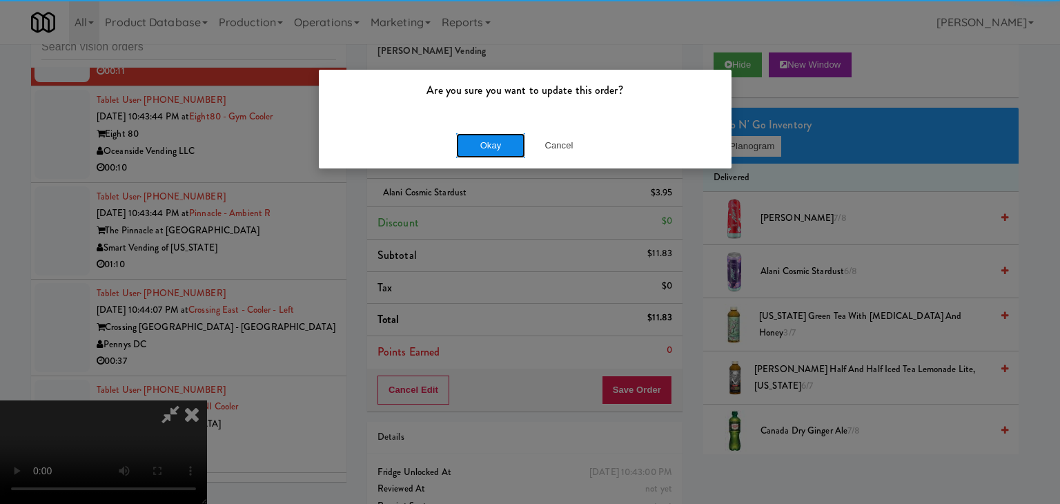
click at [491, 139] on button "Okay" at bounding box center [490, 145] width 69 height 25
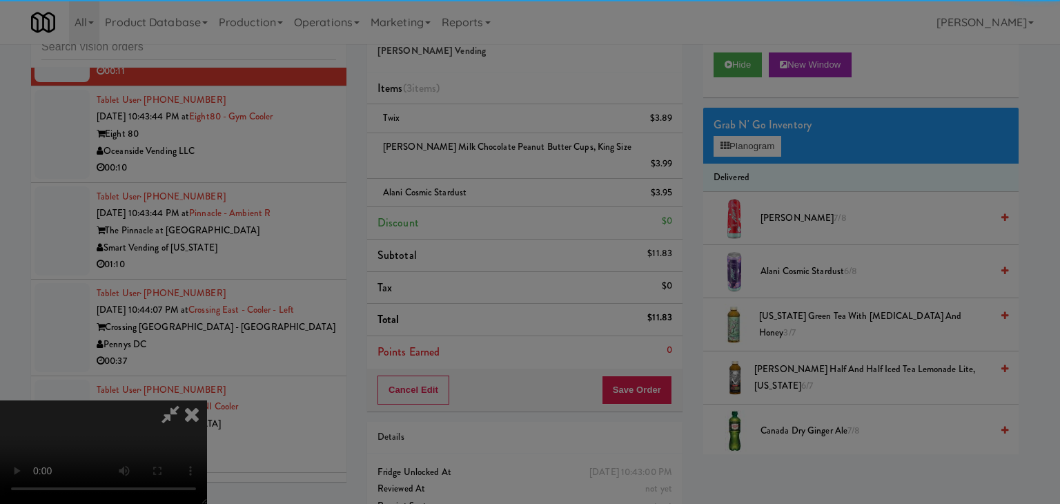
click at [491, 132] on button "Okay" at bounding box center [490, 120] width 69 height 25
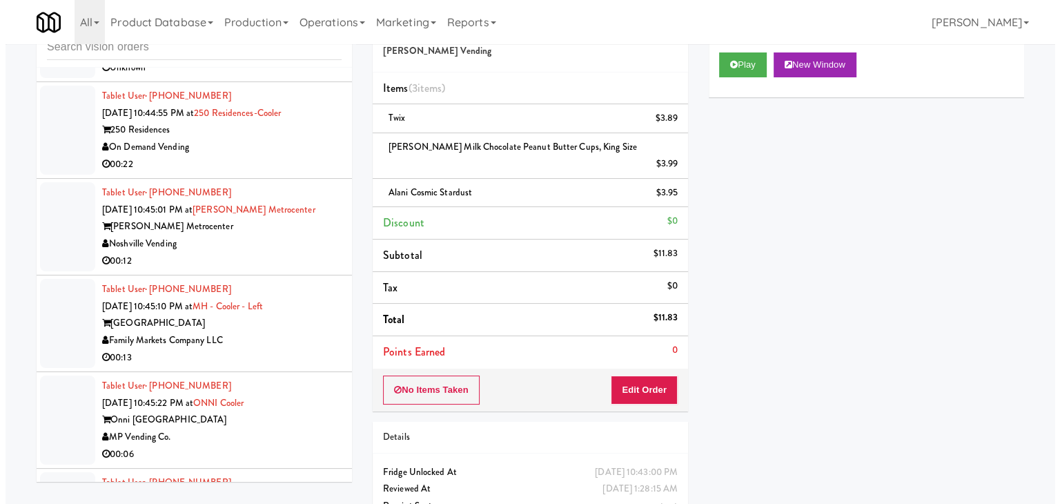
scroll to position [10862, 0]
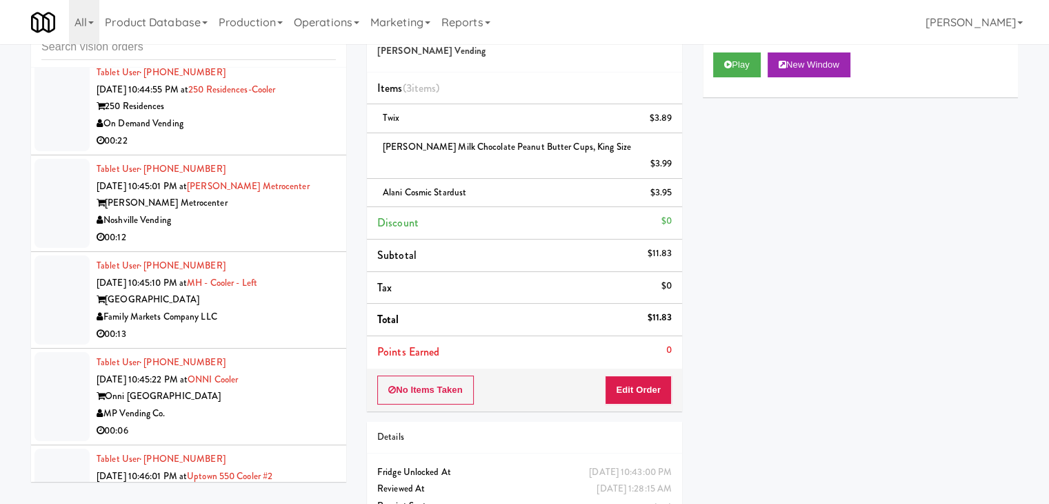
click at [270, 405] on div "MP Vending Co." at bounding box center [216, 413] width 239 height 17
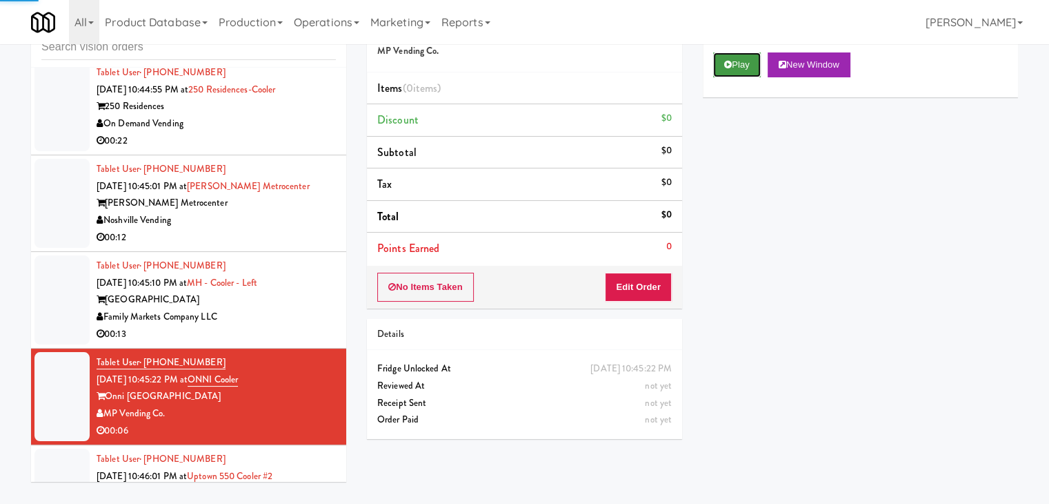
click at [734, 70] on button "Play" at bounding box center [737, 64] width 48 height 25
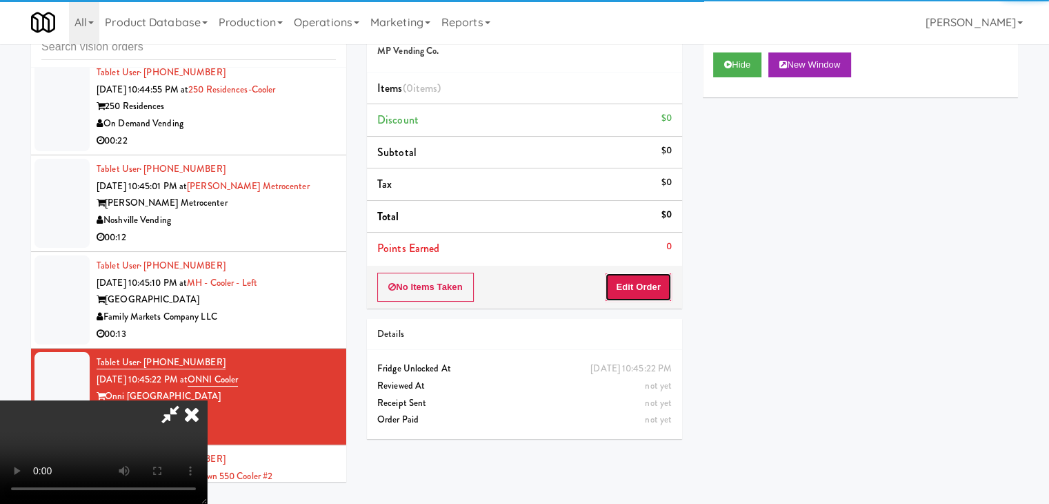
click at [653, 276] on button "Edit Order" at bounding box center [638, 286] width 67 height 29
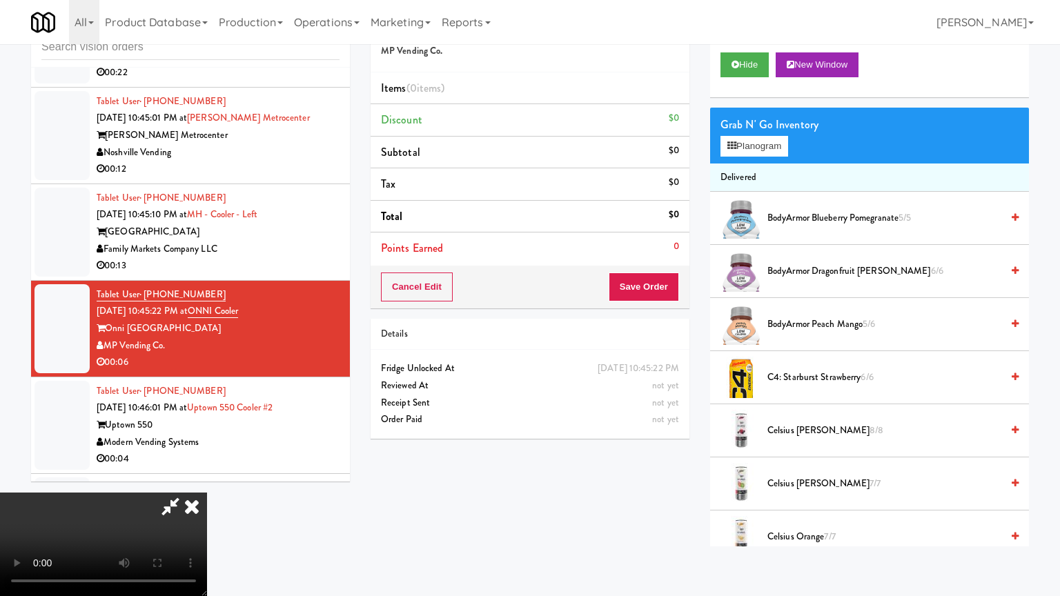
click at [207, 493] on video at bounding box center [103, 544] width 207 height 103
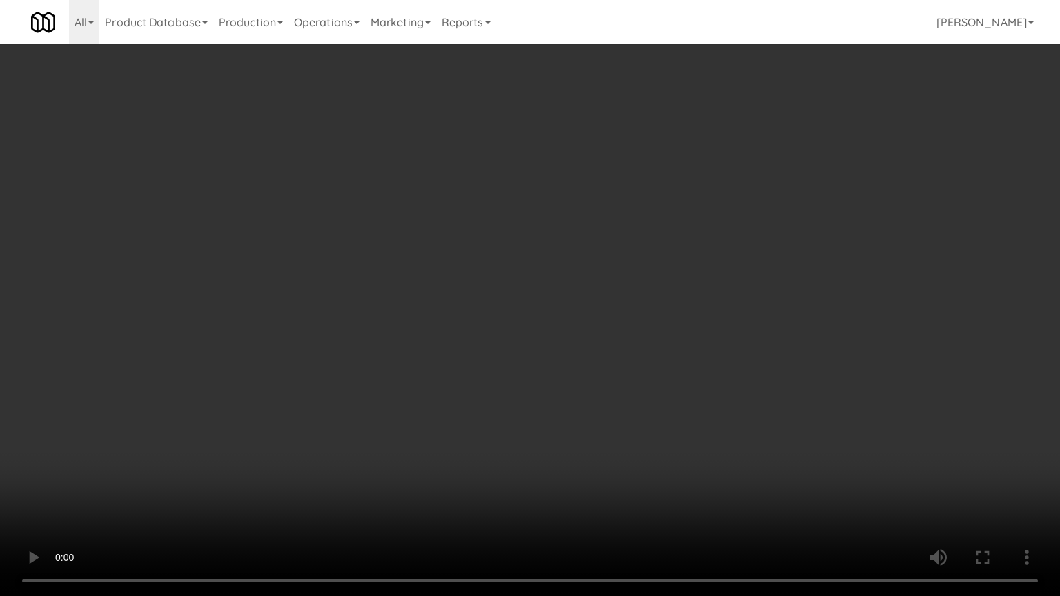
click at [617, 404] on video at bounding box center [530, 298] width 1060 height 596
click at [617, 401] on video at bounding box center [530, 298] width 1060 height 596
click at [620, 403] on video at bounding box center [530, 298] width 1060 height 596
click at [615, 399] on video at bounding box center [530, 298] width 1060 height 596
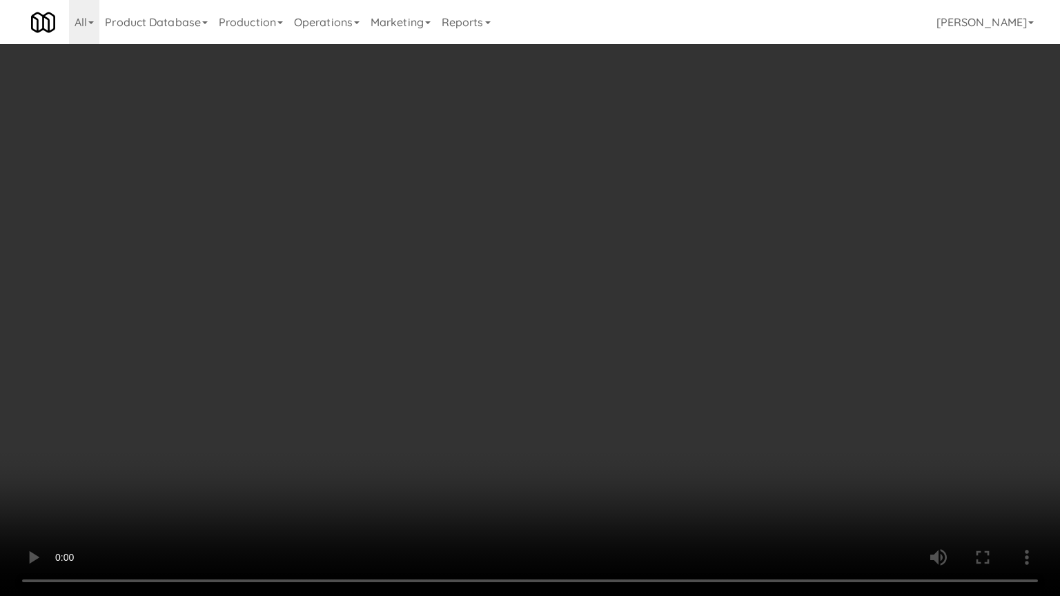
click at [615, 399] on video at bounding box center [530, 298] width 1060 height 596
click at [619, 399] on video at bounding box center [530, 298] width 1060 height 596
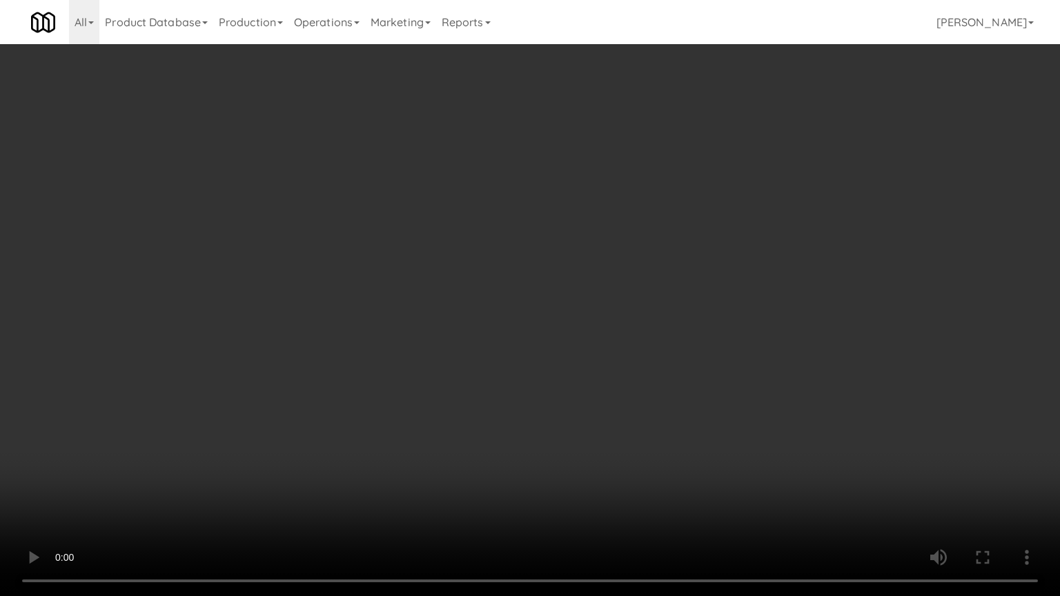
drag, startPoint x: 619, startPoint y: 399, endPoint x: 647, endPoint y: 313, distance: 89.9
click at [620, 398] on video at bounding box center [530, 298] width 1060 height 596
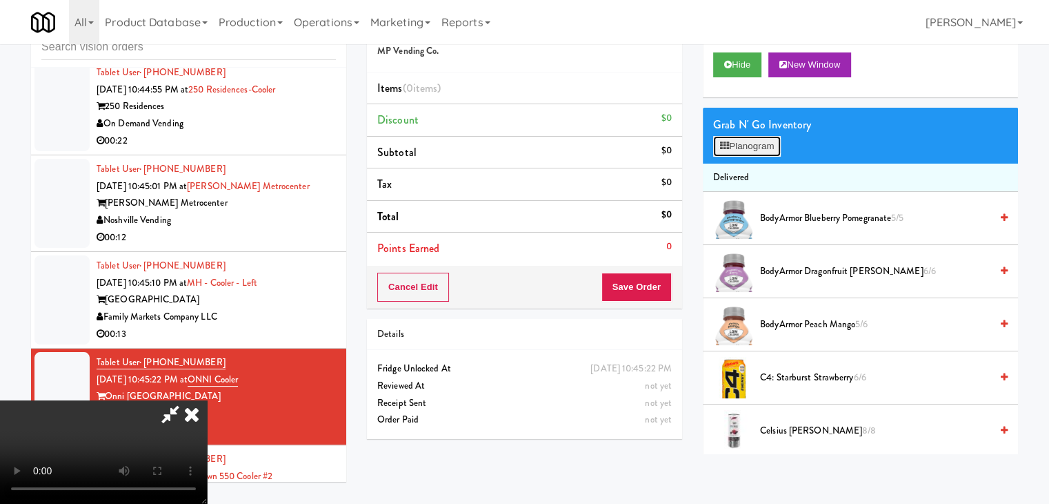
click at [762, 155] on button "Planogram" at bounding box center [747, 146] width 68 height 21
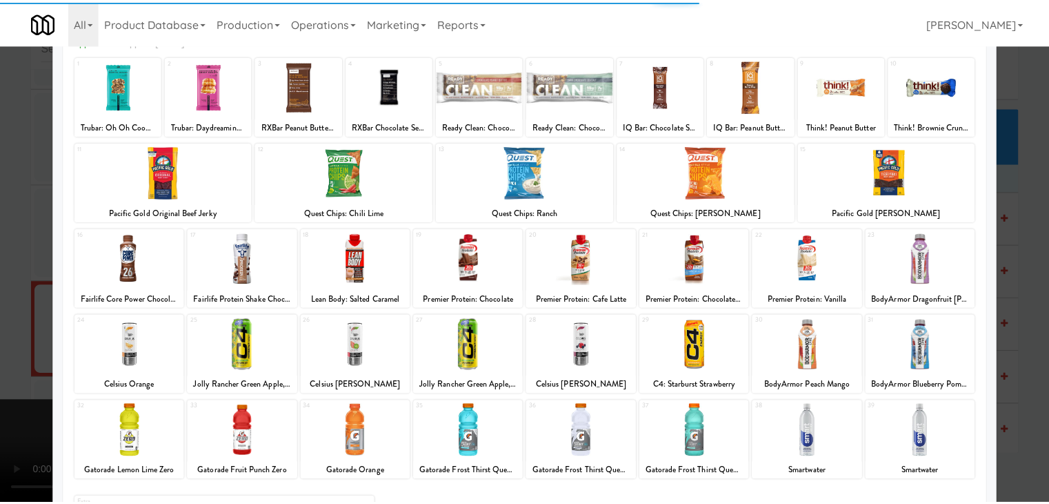
scroll to position [138, 0]
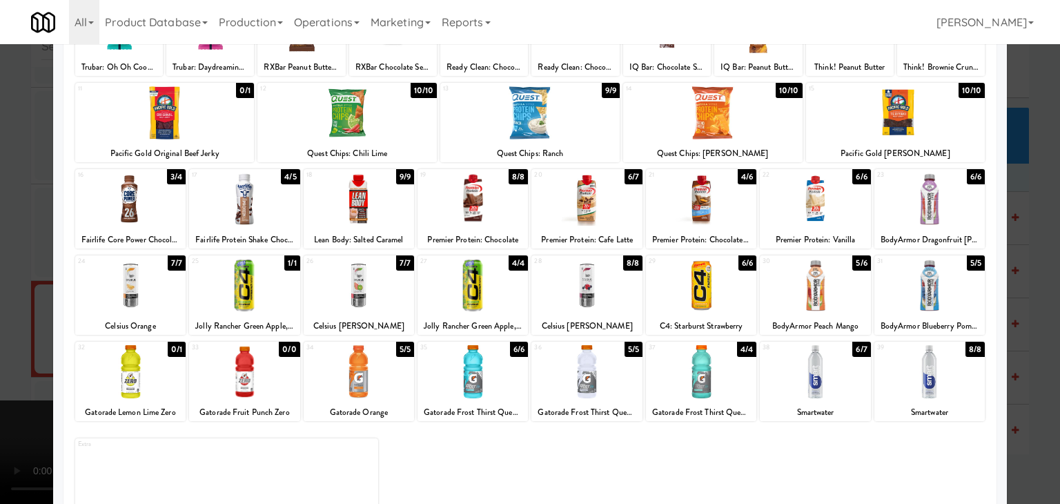
click at [467, 297] on div at bounding box center [472, 285] width 110 height 53
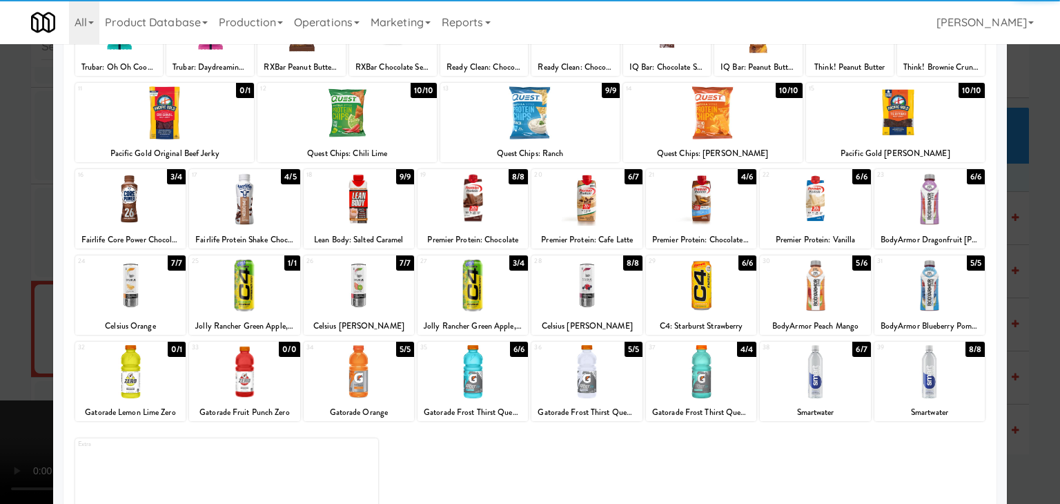
click at [0, 293] on div at bounding box center [530, 252] width 1060 height 504
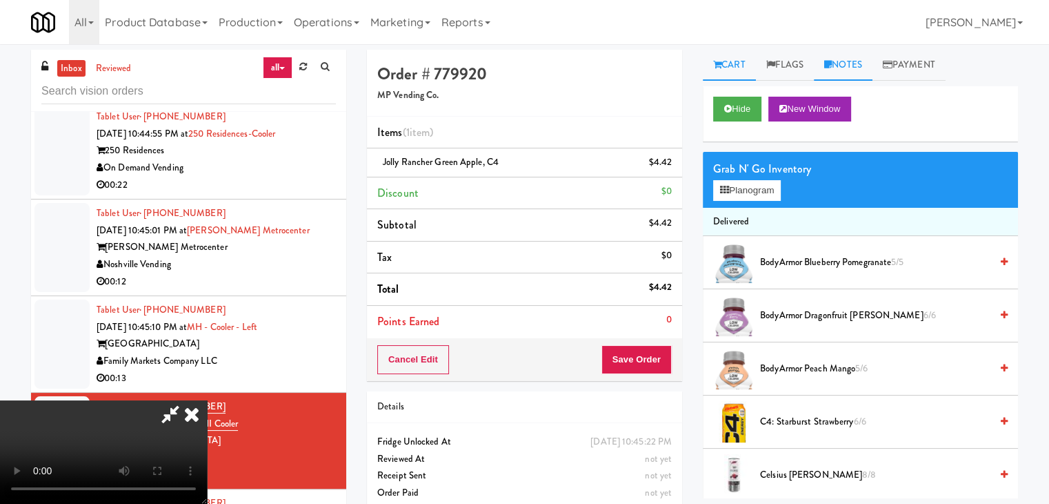
click at [866, 69] on link "Notes" at bounding box center [843, 65] width 59 height 31
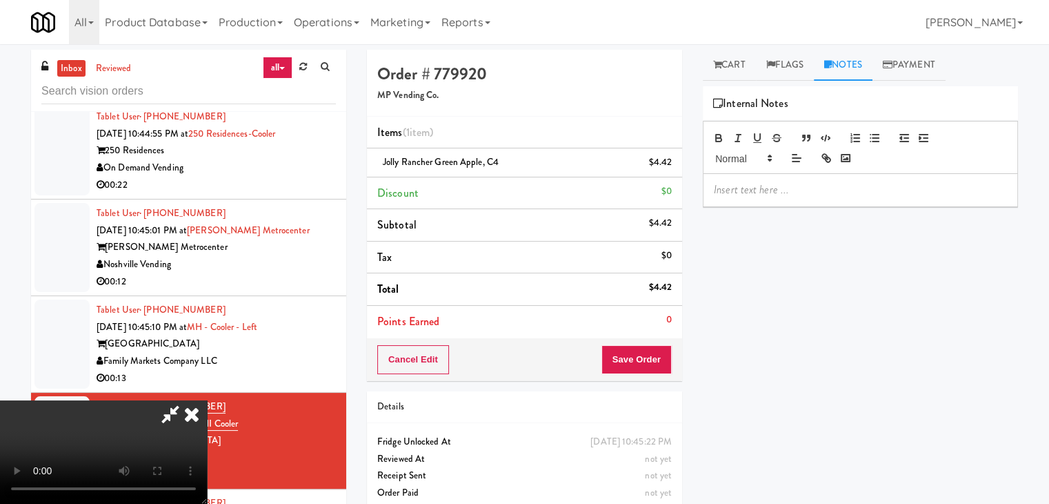
click at [762, 188] on p at bounding box center [860, 189] width 293 height 15
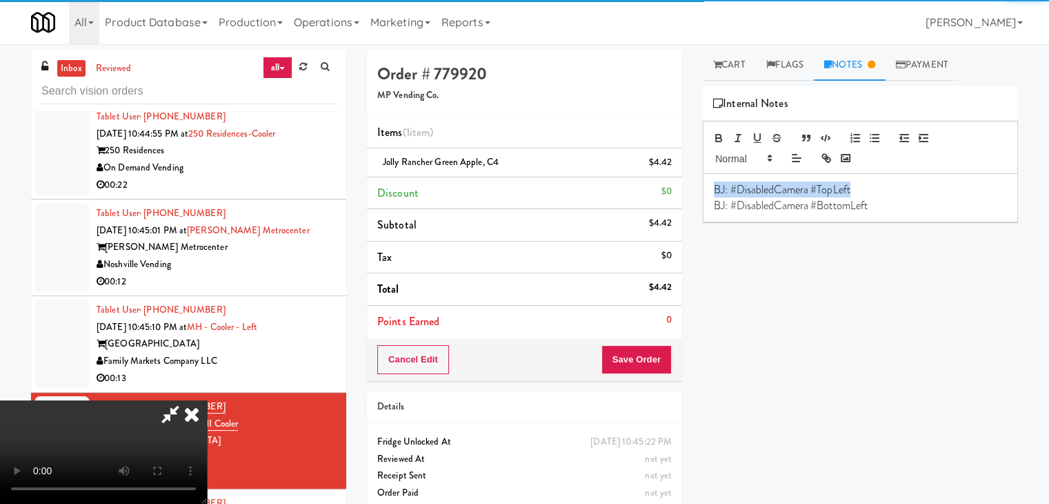
drag, startPoint x: 815, startPoint y: 189, endPoint x: 621, endPoint y: 190, distance: 193.9
click at [622, 190] on div "Order # 779920 MP Vending Co. Items (1 item ) Jolly Rancher Green Apple, C4 $4.…" at bounding box center [692, 286] width 651 height 472
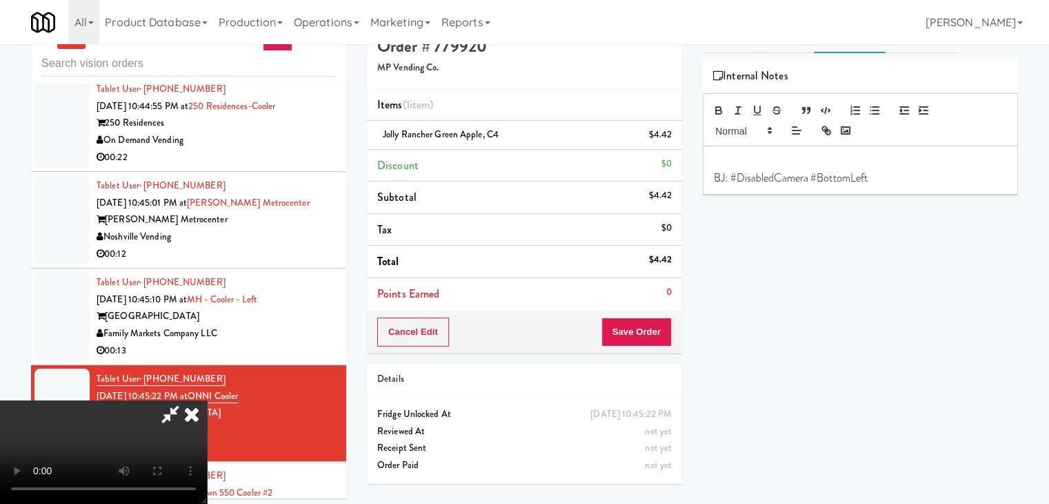
scroll to position [44, 0]
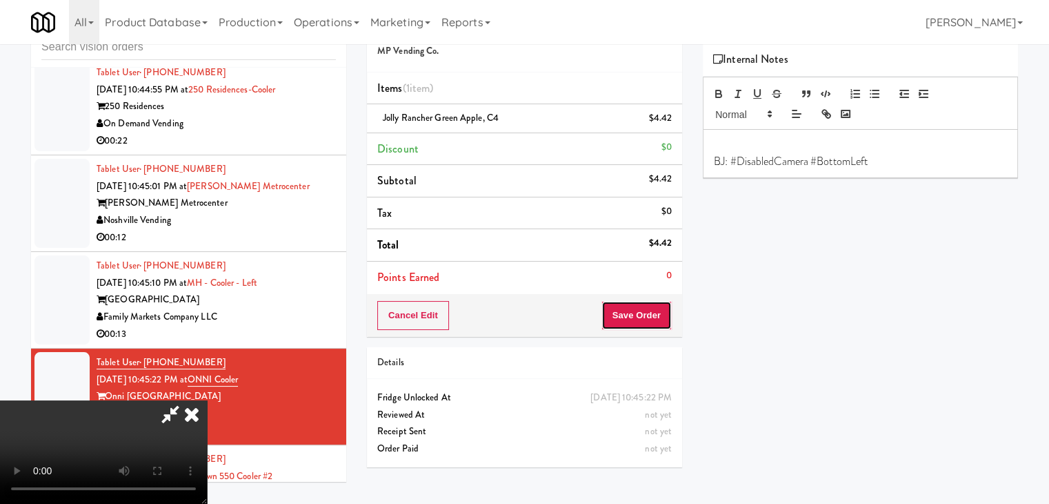
click at [657, 316] on button "Save Order" at bounding box center [637, 315] width 70 height 29
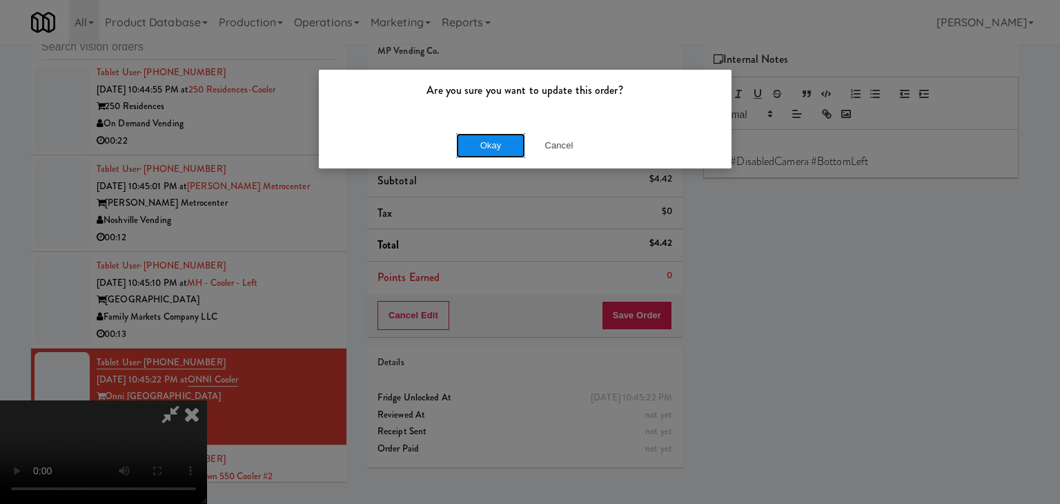
click at [486, 134] on button "Okay" at bounding box center [490, 145] width 69 height 25
click at [485, 136] on body "Are you sure you want to update this order? Okay Cancel Okay Are you sure you w…" at bounding box center [530, 252] width 1060 height 504
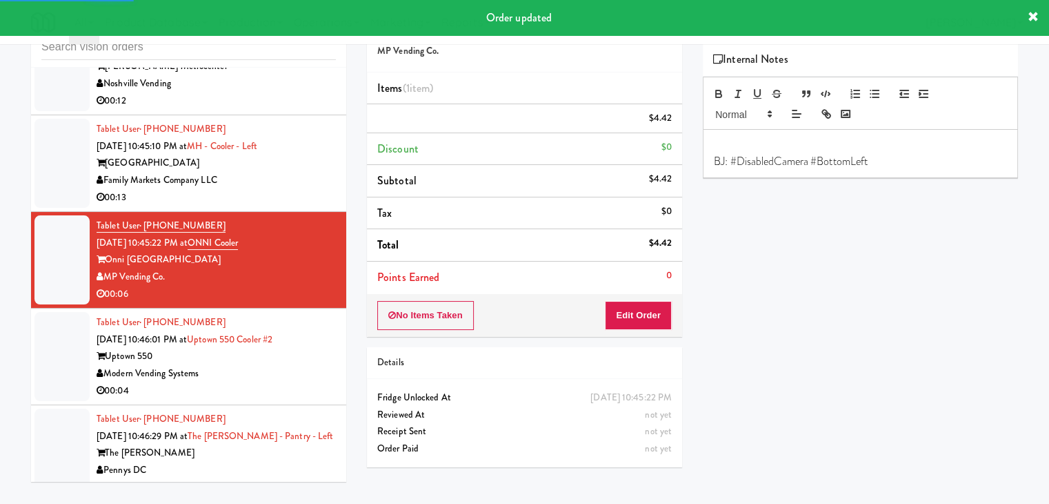
scroll to position [11000, 0]
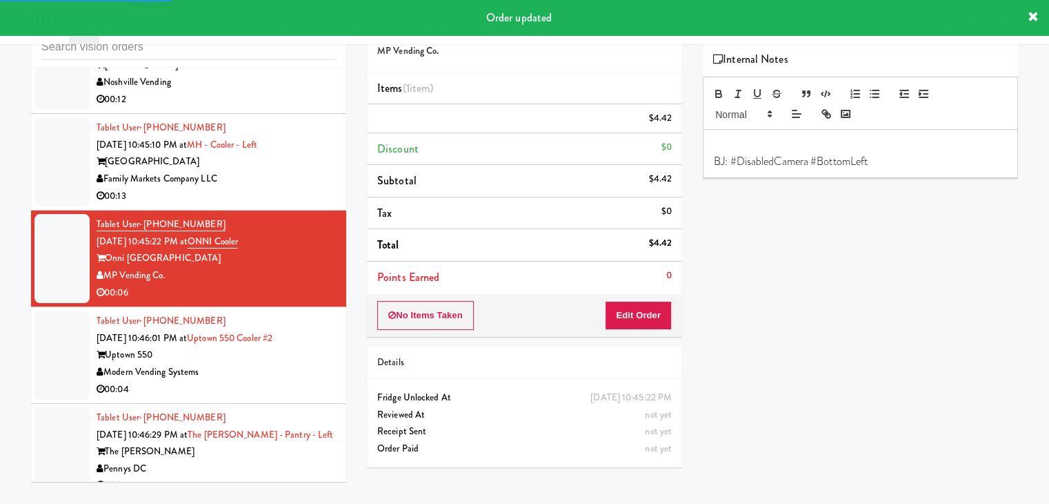
click at [287, 404] on li "Tablet User · (787) 407-7222 [DATE] 10:46:29 PM at [GEOGRAPHIC_DATA][PERSON_NAM…" at bounding box center [188, 452] width 315 height 97
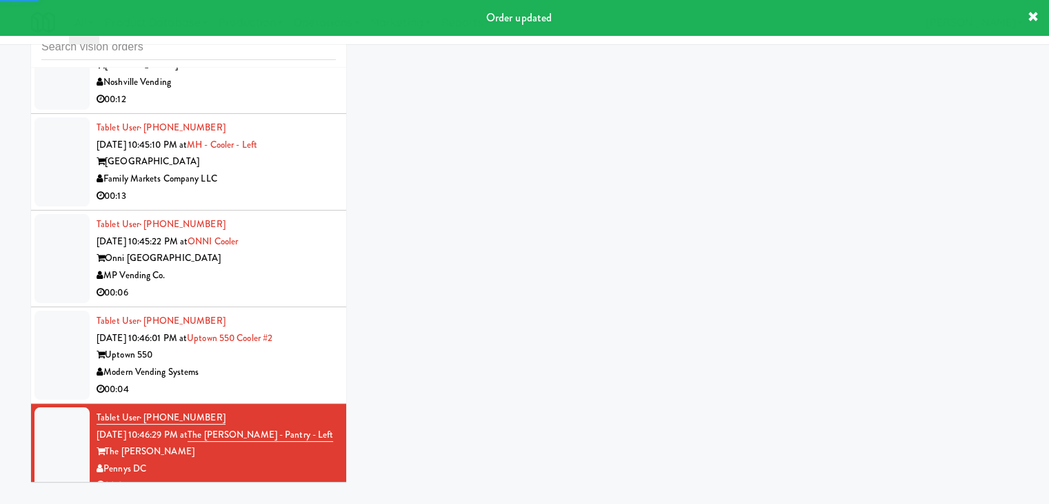
click at [301, 381] on div "00:04" at bounding box center [216, 389] width 239 height 17
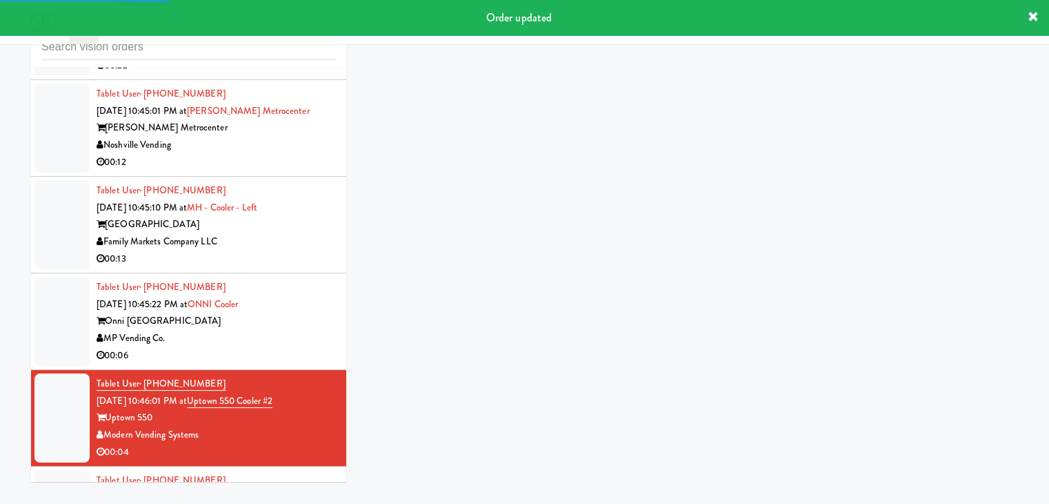
scroll to position [10862, 0]
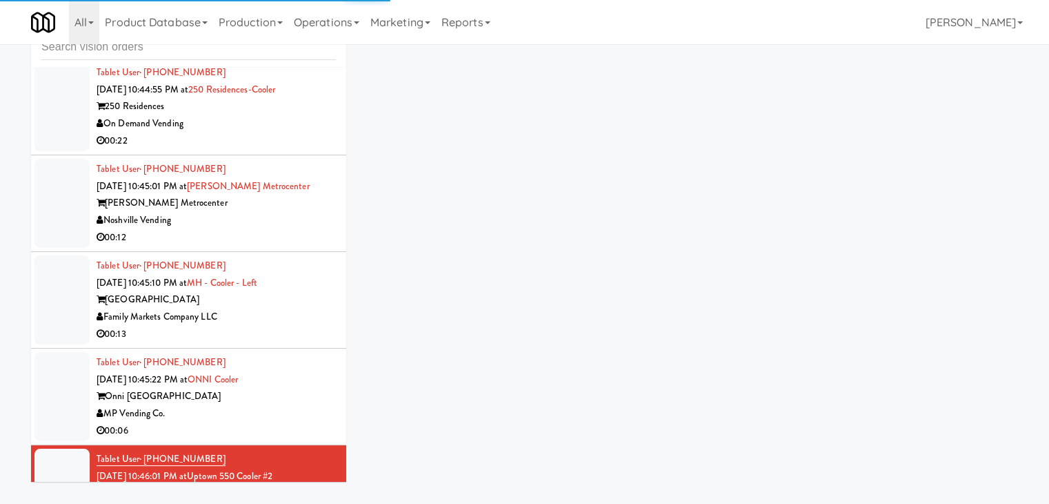
click at [248, 405] on div "MP Vending Co." at bounding box center [216, 413] width 239 height 17
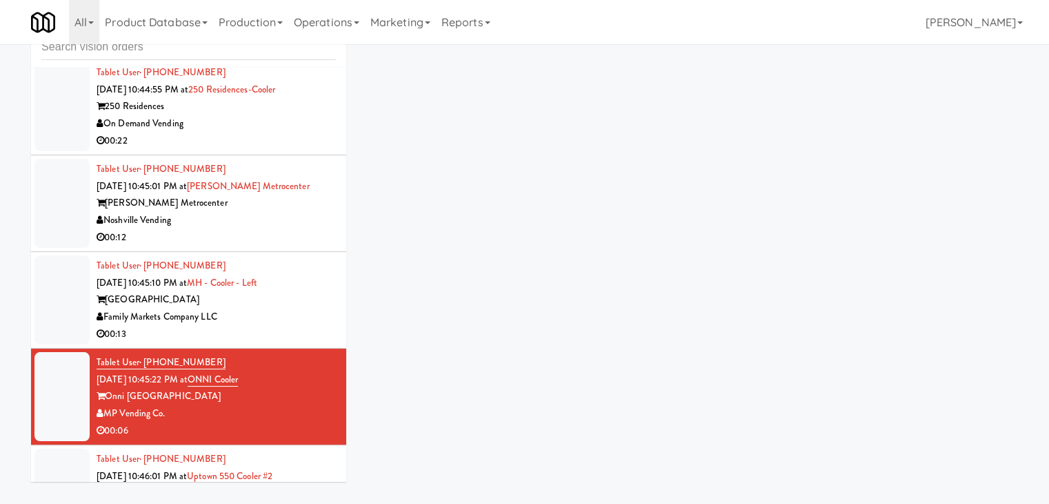
click at [298, 326] on div "00:13" at bounding box center [216, 334] width 239 height 17
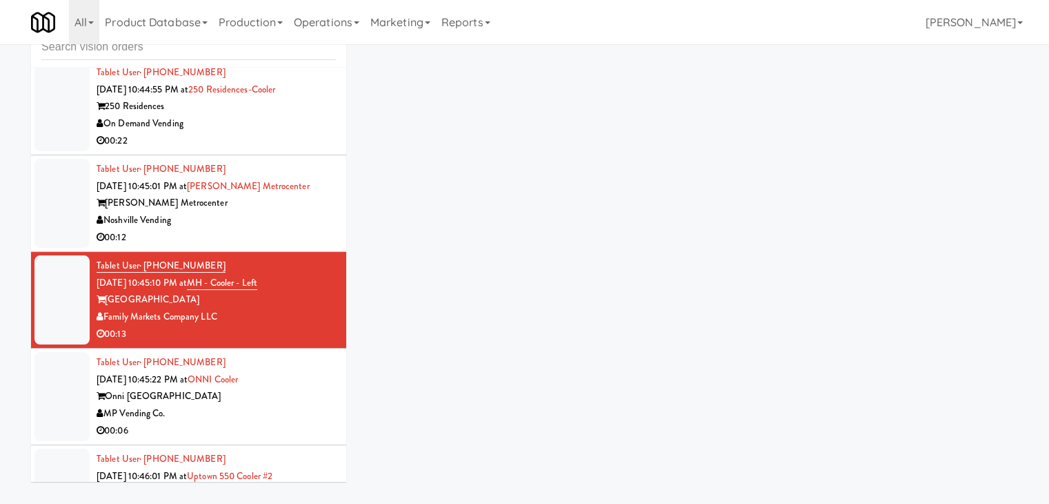
click at [273, 405] on div "MP Vending Co." at bounding box center [216, 413] width 239 height 17
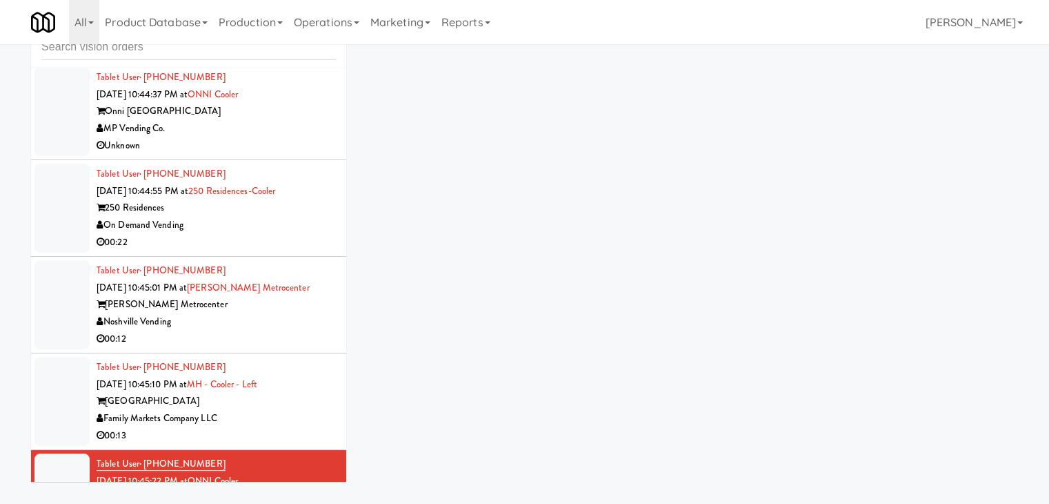
scroll to position [10862, 0]
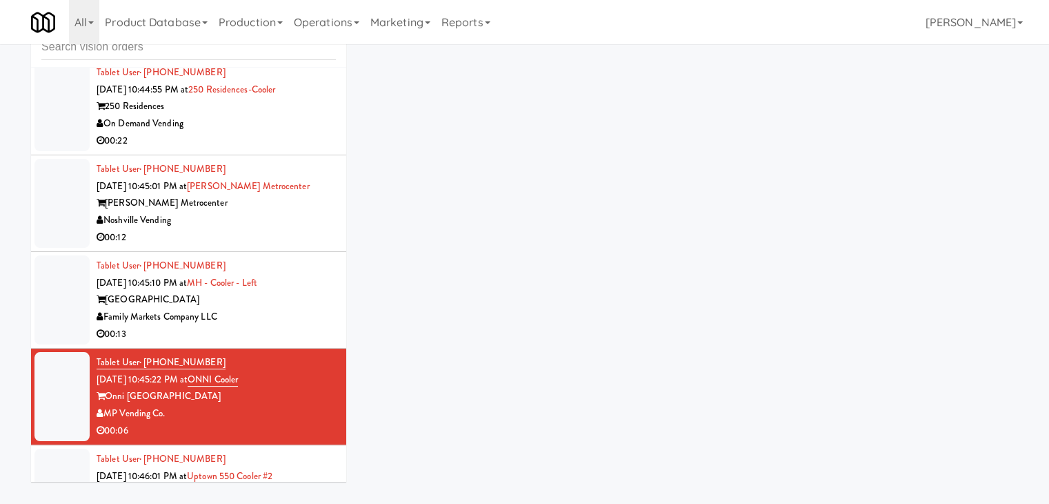
click at [295, 308] on div "Family Markets Company LLC" at bounding box center [216, 316] width 239 height 17
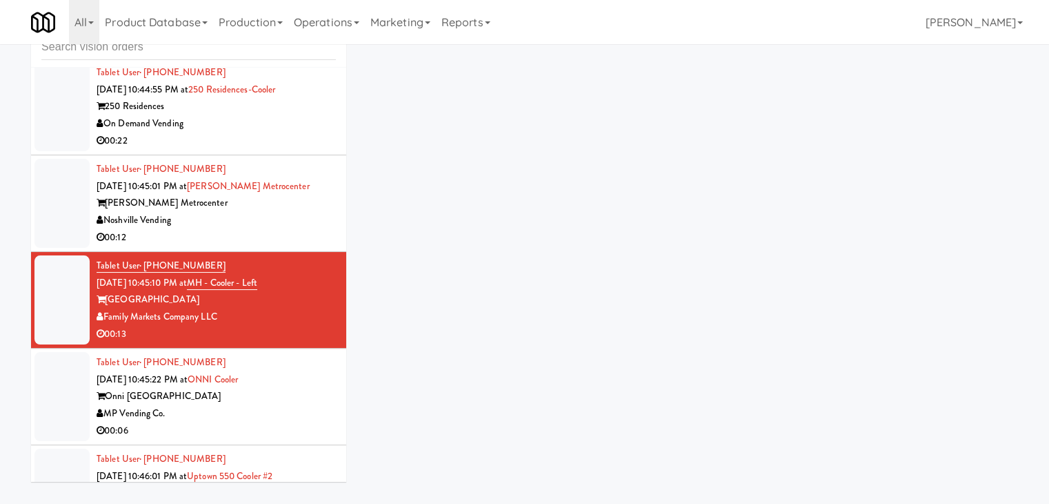
click at [290, 405] on div "MP Vending Co." at bounding box center [216, 413] width 239 height 17
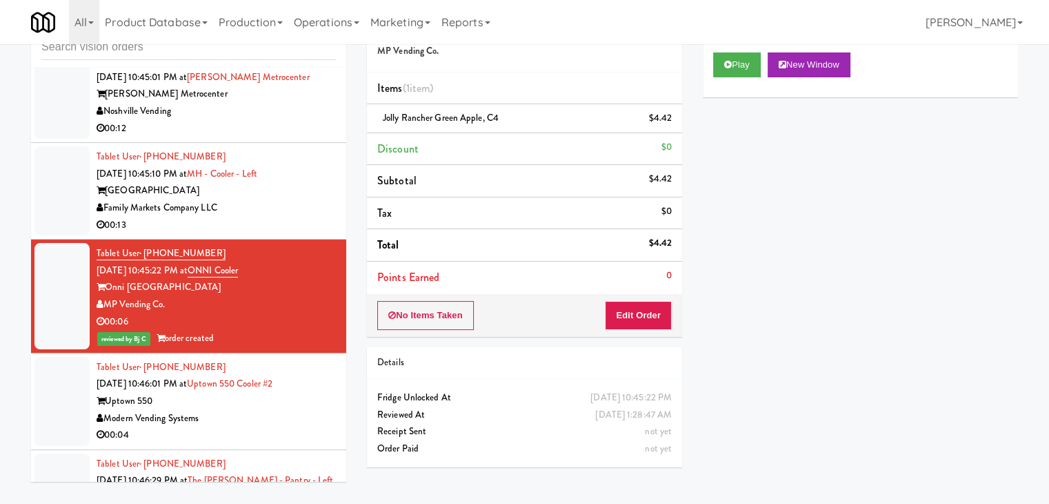
scroll to position [11000, 0]
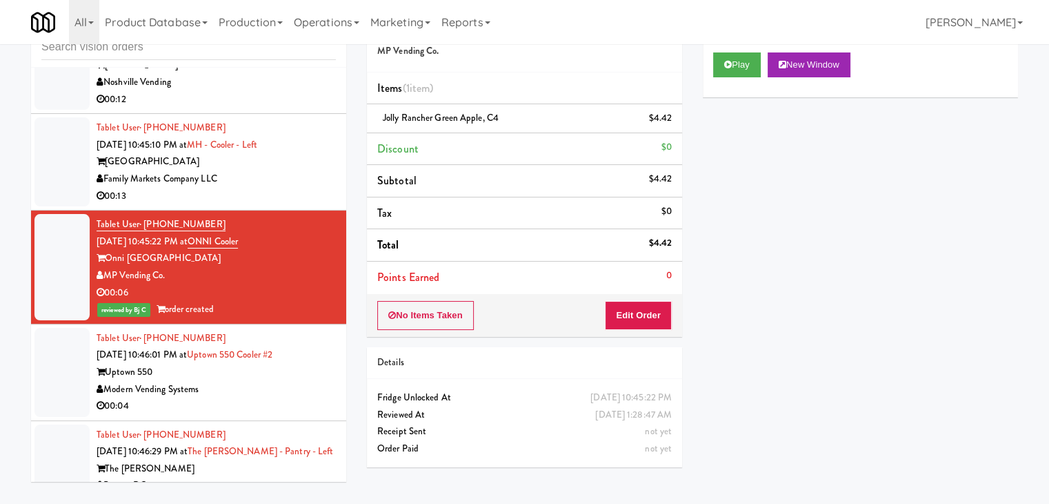
click at [295, 381] on div "Modern Vending Systems" at bounding box center [216, 389] width 239 height 17
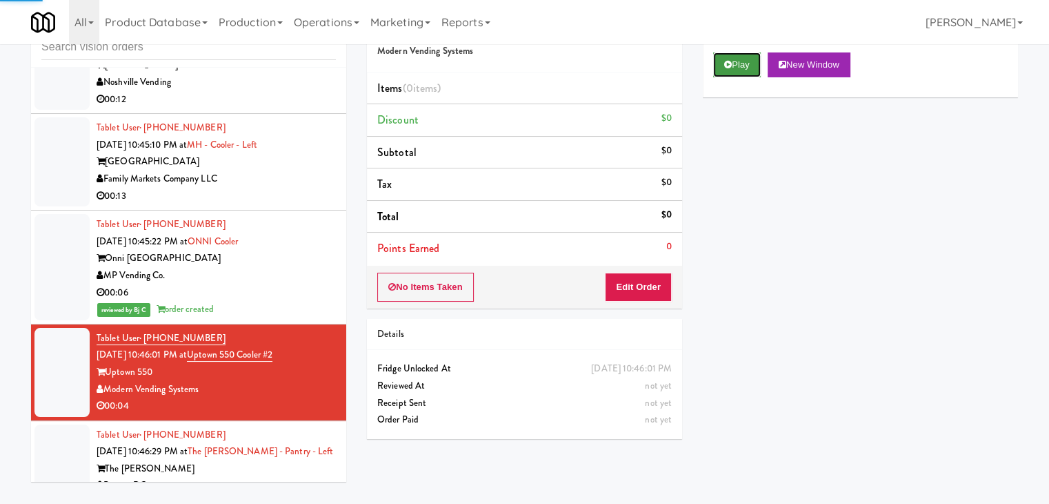
click at [753, 69] on button "Play" at bounding box center [737, 64] width 48 height 25
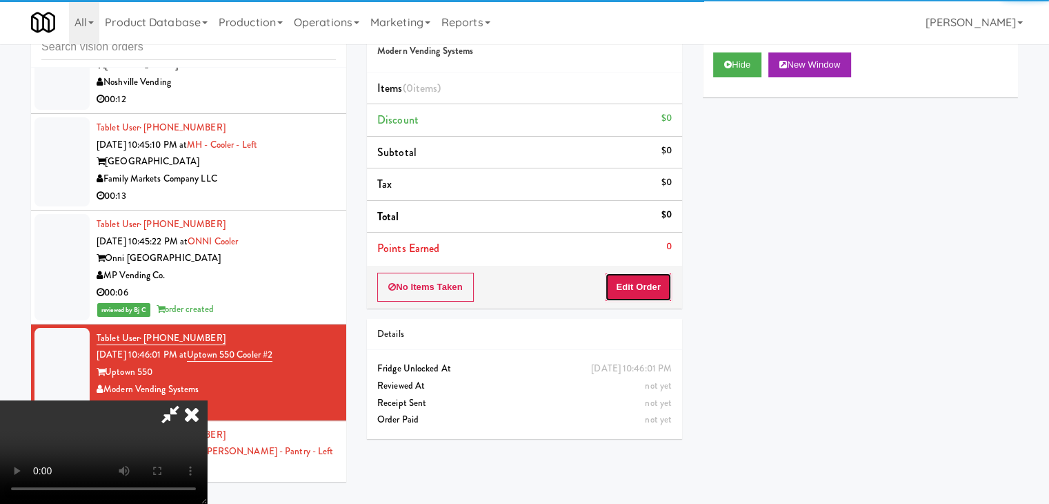
click at [648, 277] on button "Edit Order" at bounding box center [638, 286] width 67 height 29
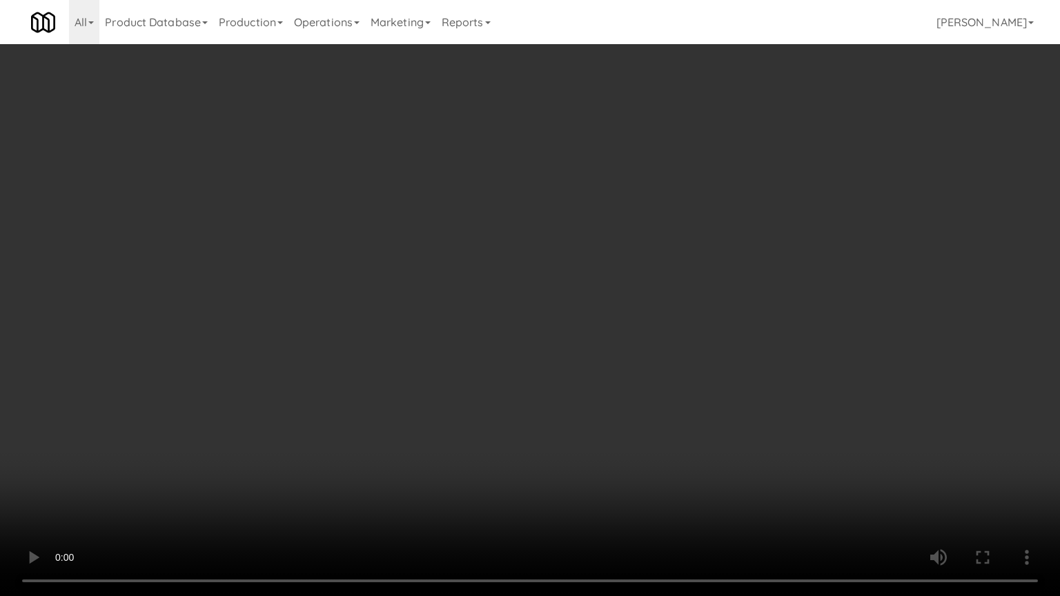
click at [612, 446] on video at bounding box center [530, 298] width 1060 height 596
click at [611, 448] on video at bounding box center [530, 298] width 1060 height 596
click at [612, 439] on video at bounding box center [530, 298] width 1060 height 596
drag, startPoint x: 612, startPoint y: 439, endPoint x: 629, endPoint y: 321, distance: 119.2
click at [612, 438] on video at bounding box center [530, 298] width 1060 height 596
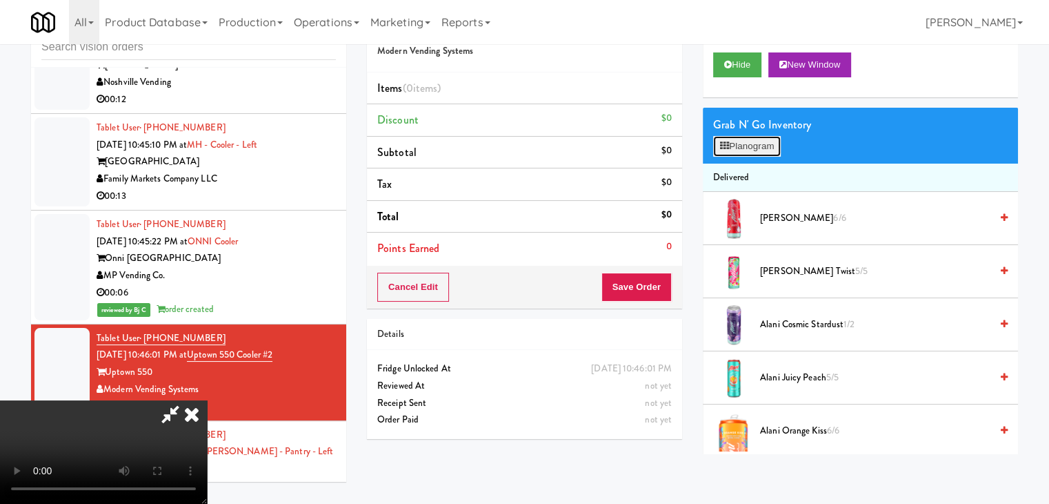
click at [748, 145] on button "Planogram" at bounding box center [747, 146] width 68 height 21
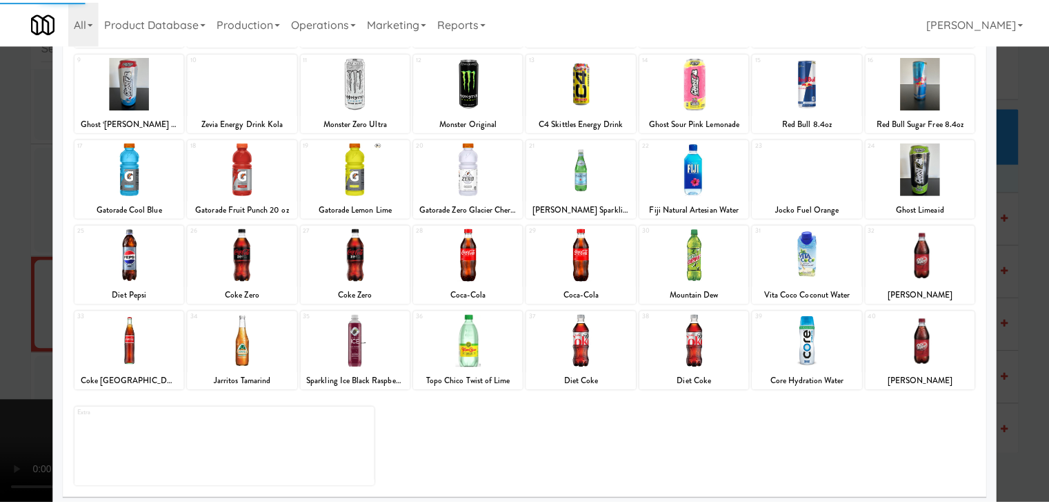
scroll to position [174, 0]
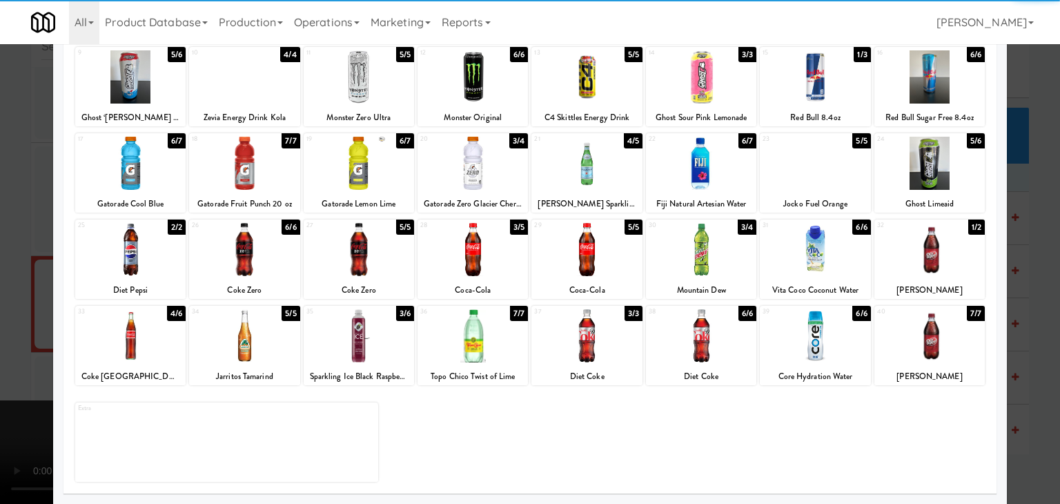
click at [276, 261] on div at bounding box center [244, 249] width 110 height 53
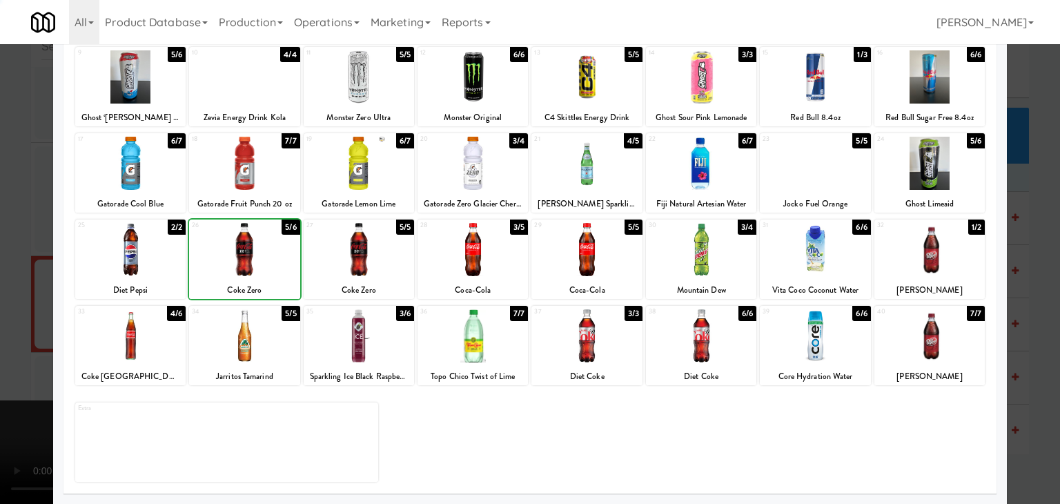
drag, startPoint x: 0, startPoint y: 268, endPoint x: 384, endPoint y: 285, distance: 383.9
click at [10, 268] on div at bounding box center [530, 252] width 1060 height 504
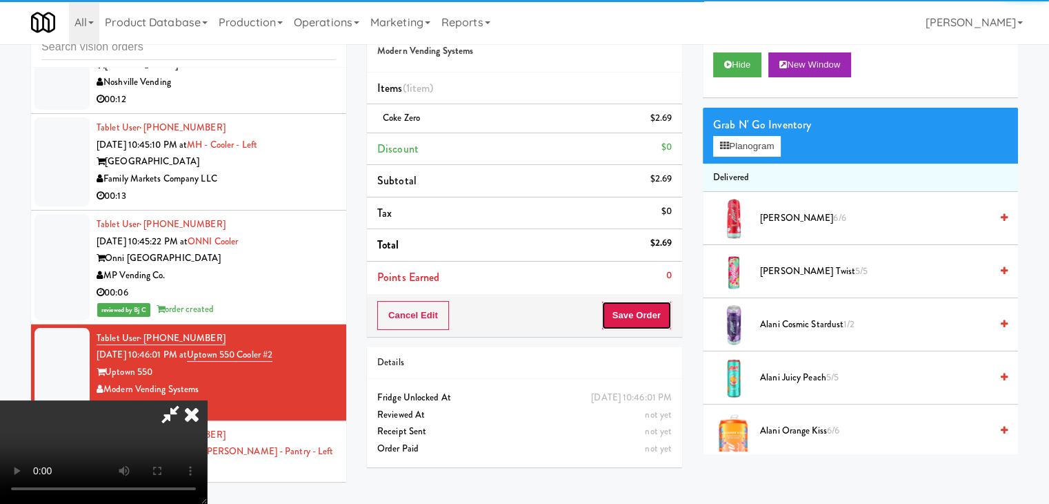
click at [662, 317] on button "Save Order" at bounding box center [637, 315] width 70 height 29
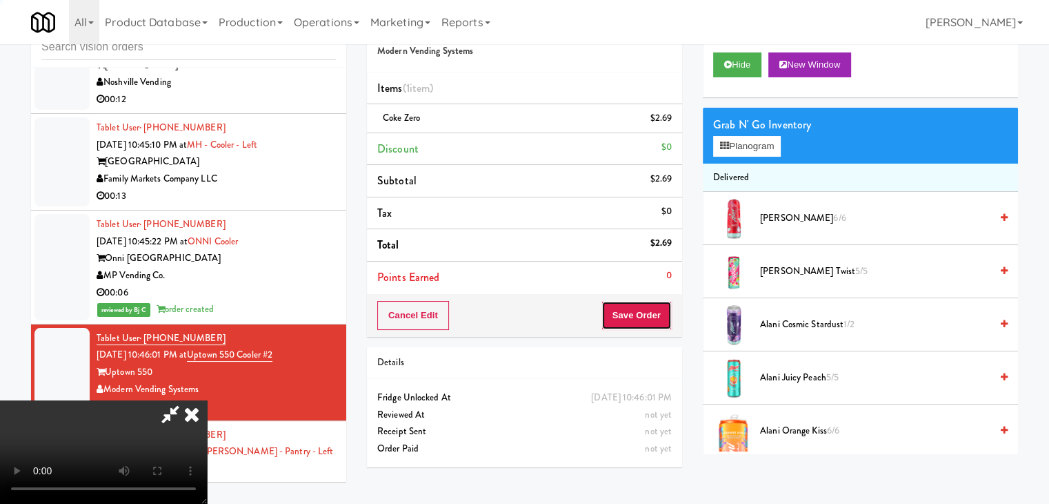
click at [659, 317] on button "Save Order" at bounding box center [637, 315] width 70 height 29
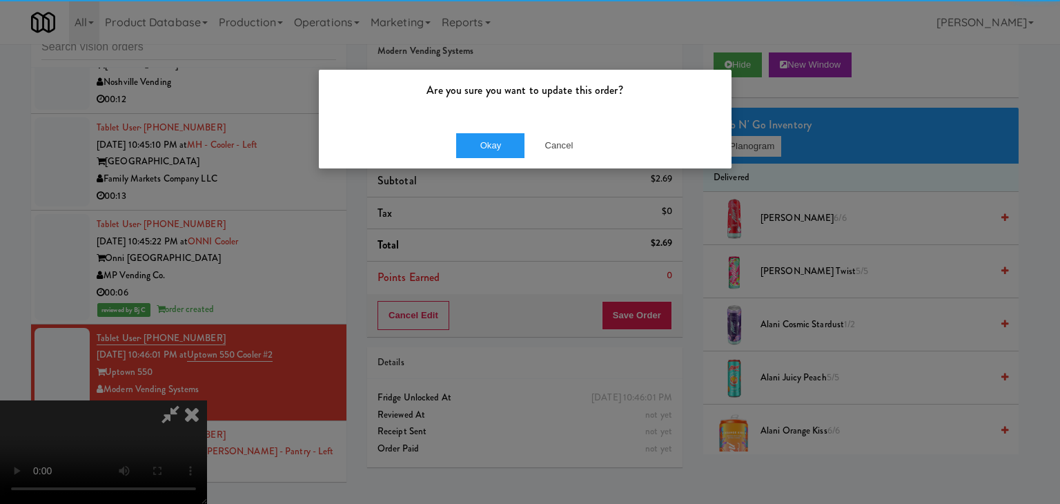
drag, startPoint x: 494, startPoint y: 128, endPoint x: 493, endPoint y: 136, distance: 7.6
click at [494, 129] on div "Okay Cancel" at bounding box center [525, 145] width 413 height 46
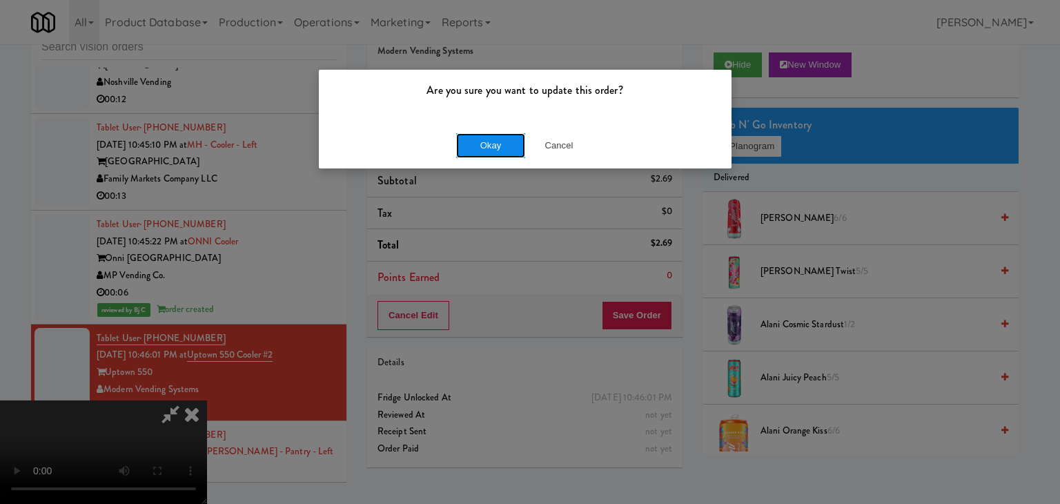
click at [488, 150] on button "Okay" at bounding box center [490, 145] width 69 height 25
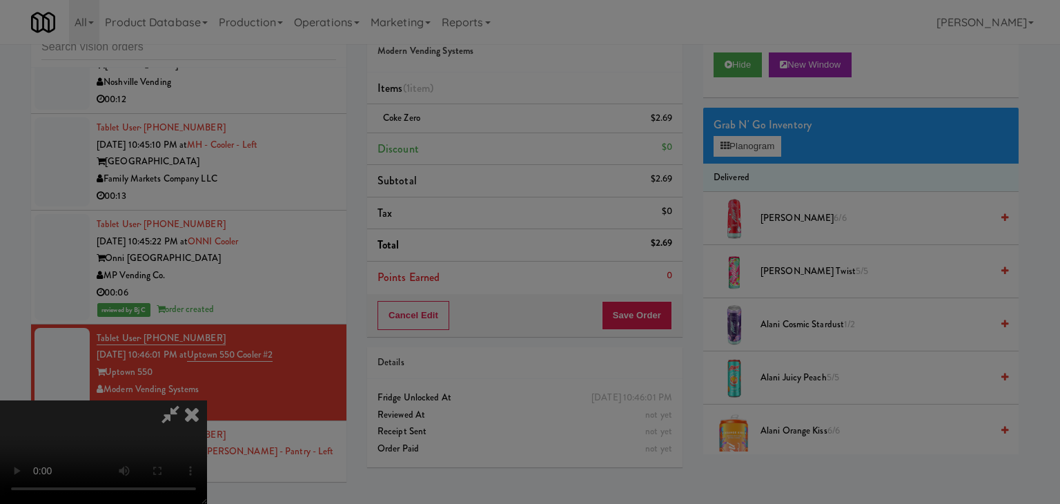
click at [488, 150] on body "Are you sure you want to update this order? Okay Cancel Okay Are you sure you w…" at bounding box center [530, 252] width 1060 height 504
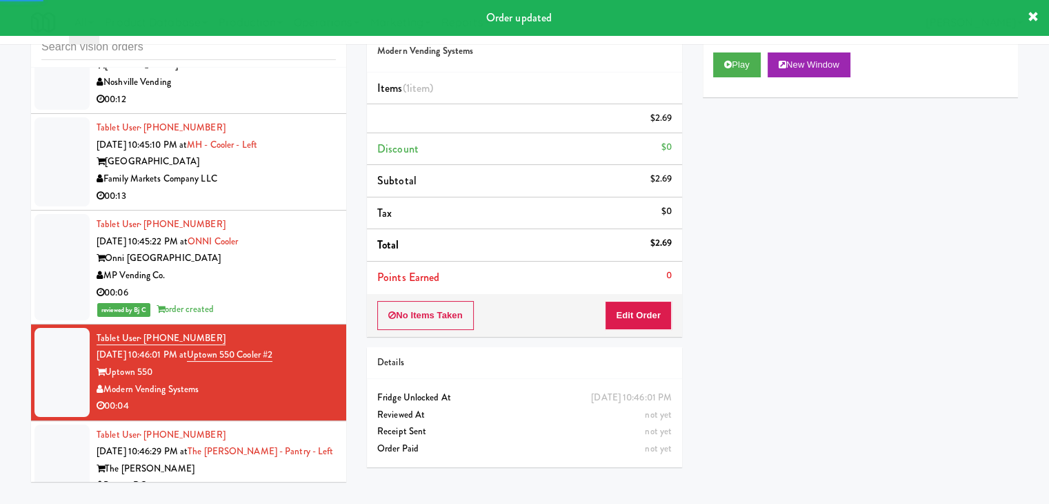
scroll to position [11138, 0]
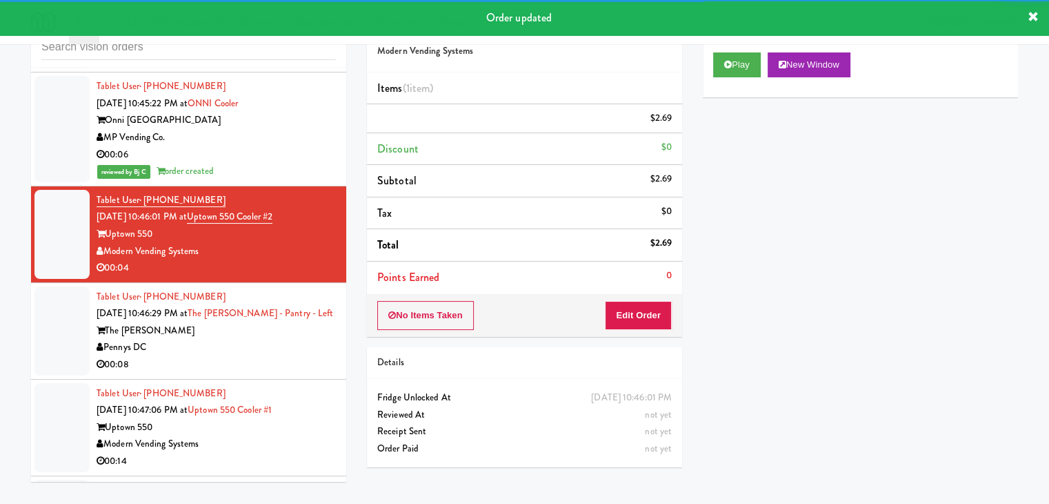
click at [254, 356] on div "00:08" at bounding box center [216, 364] width 239 height 17
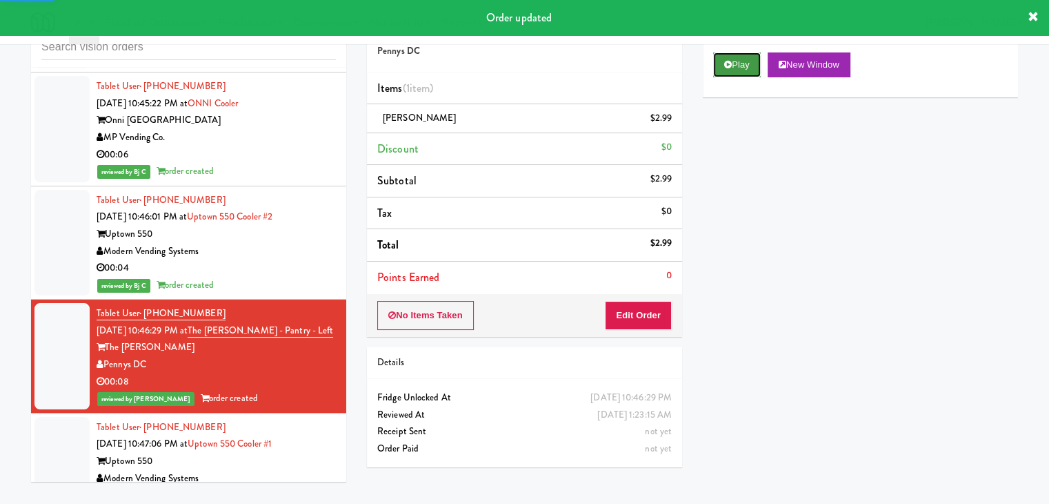
click at [760, 57] on button "Play" at bounding box center [737, 64] width 48 height 25
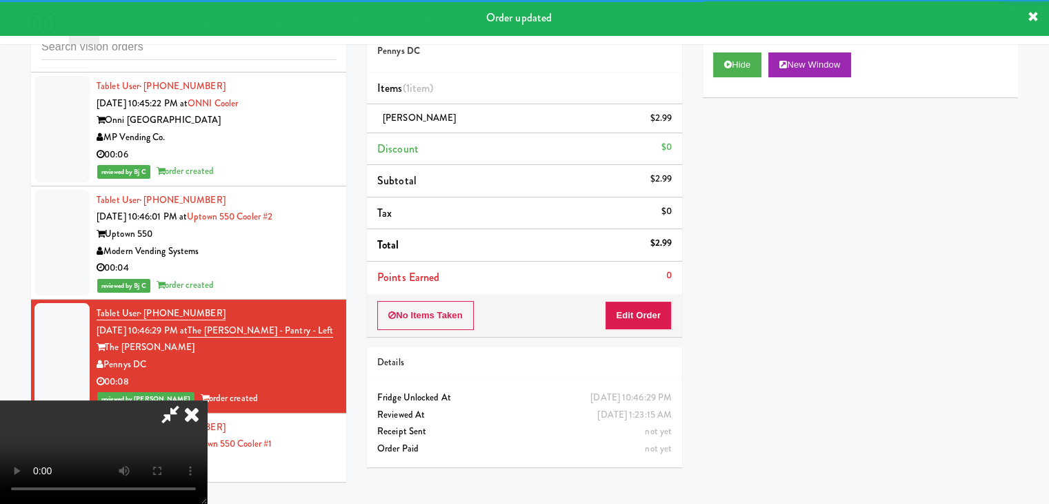
click at [264, 470] on div "Modern Vending Systems" at bounding box center [216, 478] width 239 height 17
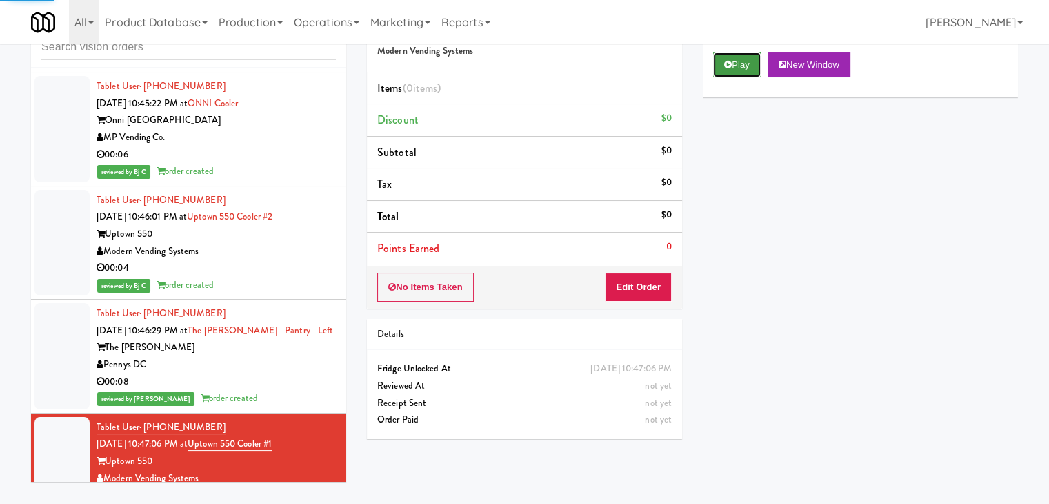
click at [745, 61] on button "Play" at bounding box center [737, 64] width 48 height 25
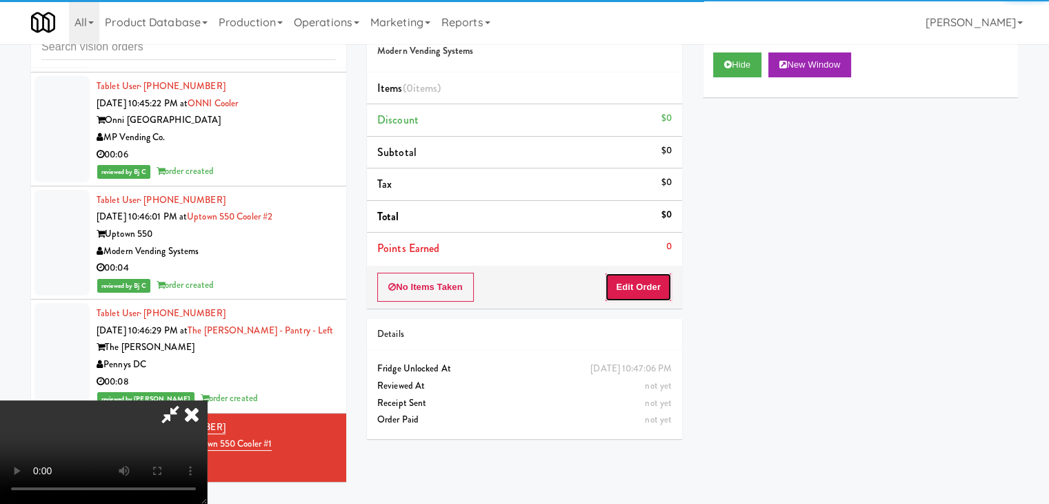
click at [635, 290] on button "Edit Order" at bounding box center [638, 286] width 67 height 29
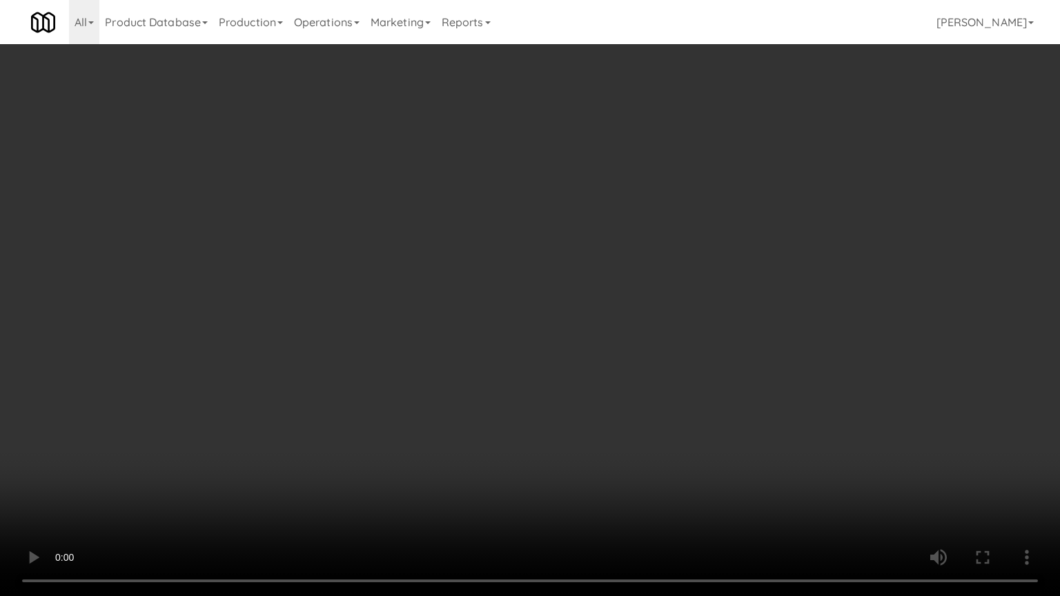
click at [615, 437] on video at bounding box center [530, 298] width 1060 height 596
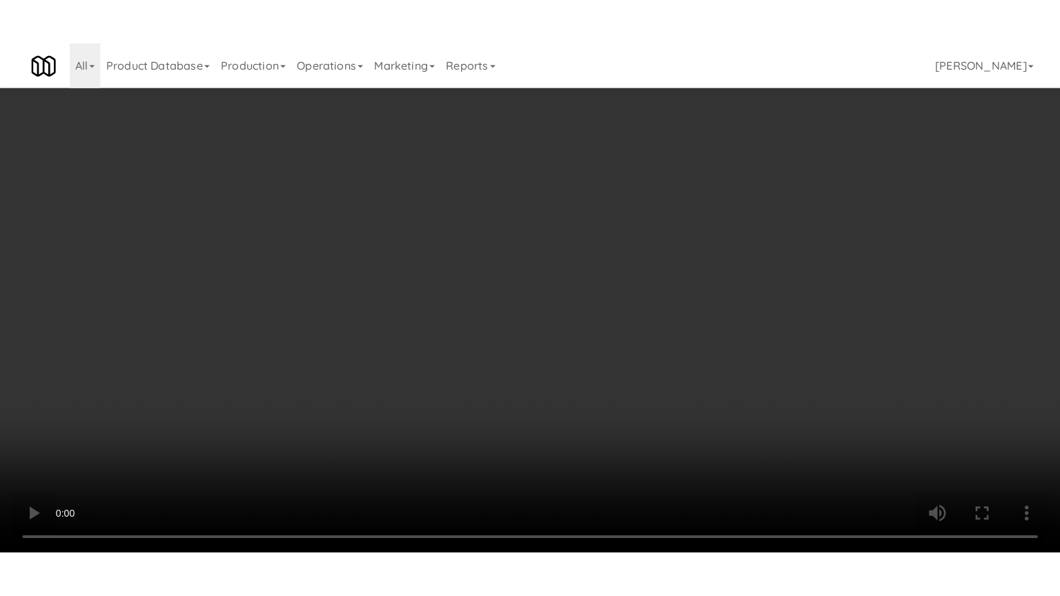
scroll to position [194, 0]
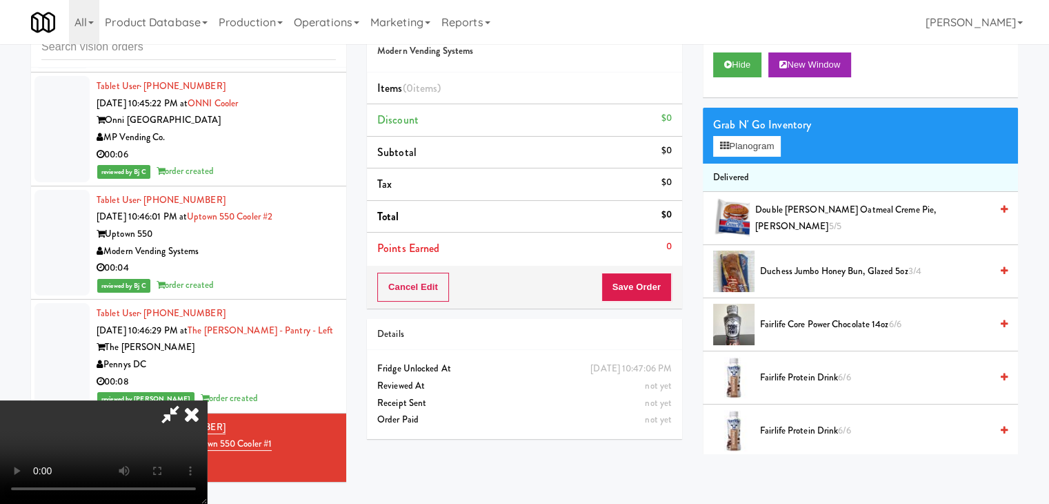
click at [207, 400] on video at bounding box center [103, 451] width 207 height 103
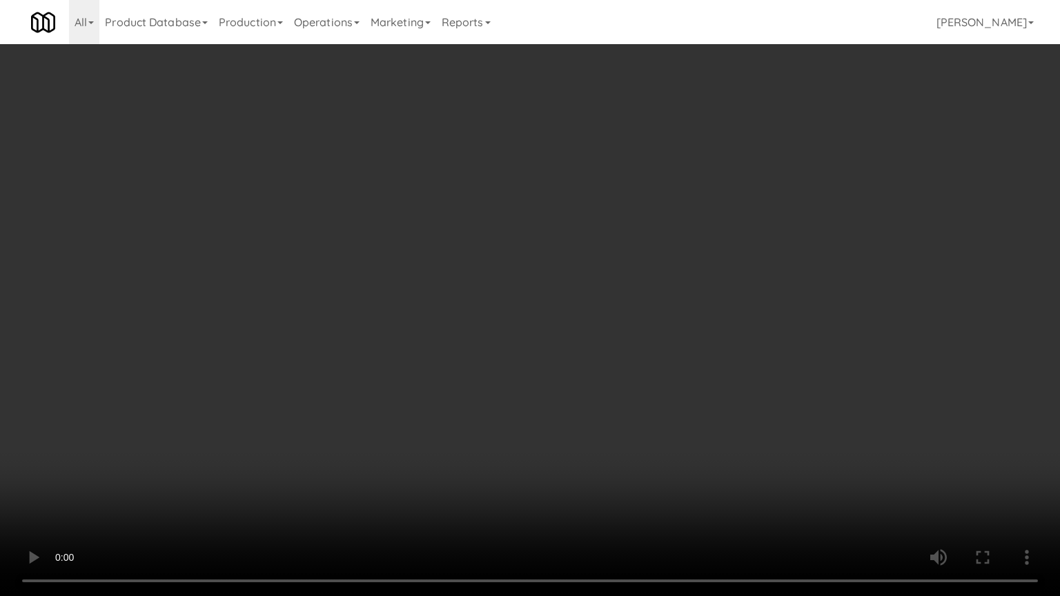
click at [537, 367] on video at bounding box center [530, 298] width 1060 height 596
click at [608, 356] on video at bounding box center [530, 298] width 1060 height 596
click at [612, 355] on video at bounding box center [530, 298] width 1060 height 596
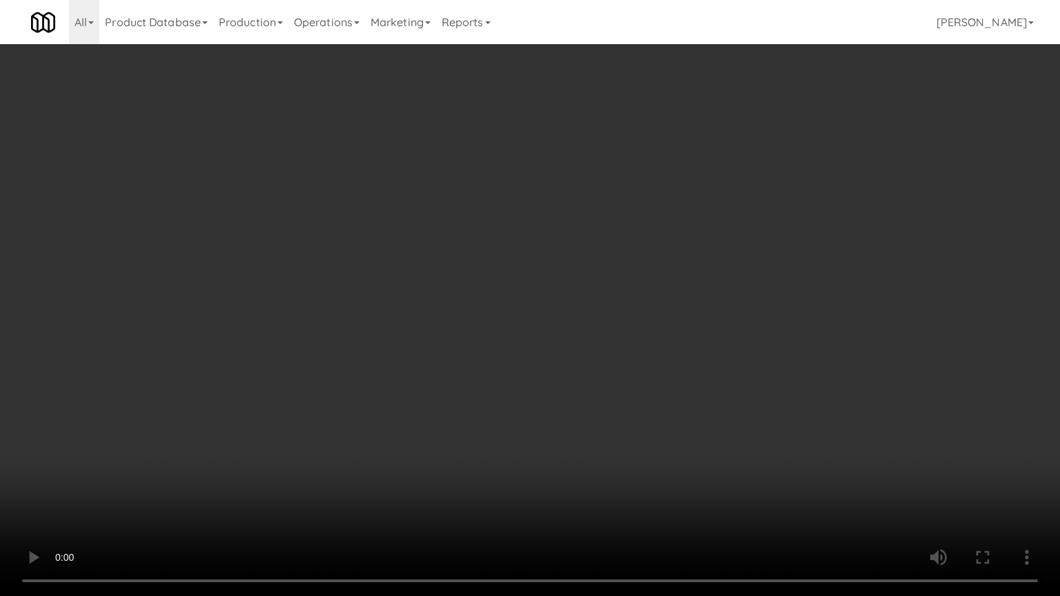
click at [647, 444] on video at bounding box center [530, 298] width 1060 height 596
click at [651, 433] on video at bounding box center [530, 298] width 1060 height 596
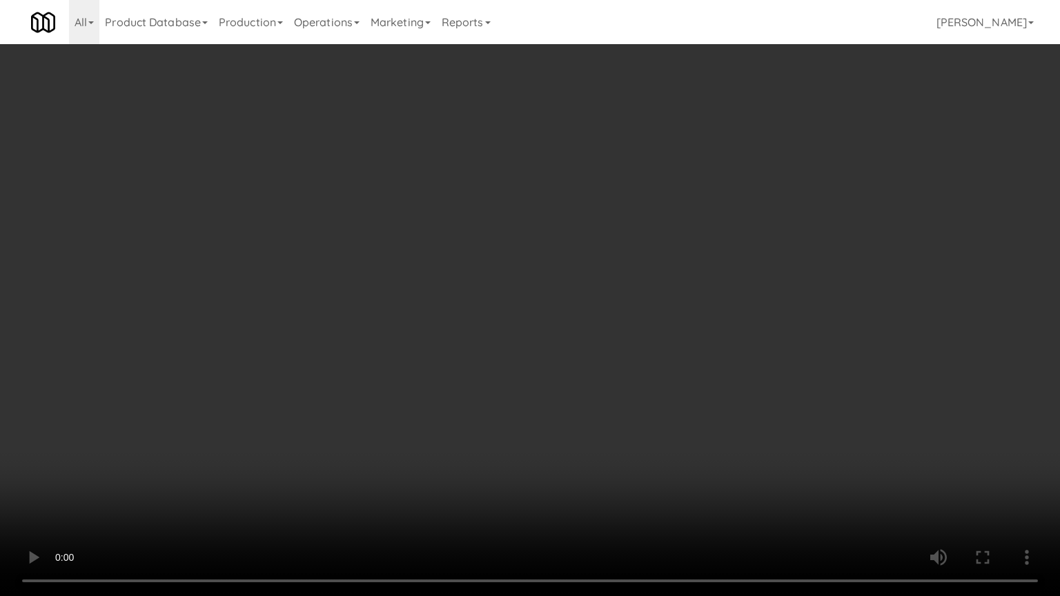
click at [651, 433] on video at bounding box center [530, 298] width 1060 height 596
drag, startPoint x: 651, startPoint y: 433, endPoint x: 638, endPoint y: 439, distance: 13.6
click at [651, 433] on video at bounding box center [530, 298] width 1060 height 596
drag, startPoint x: 637, startPoint y: 430, endPoint x: 642, endPoint y: 425, distance: 7.3
click at [639, 430] on video at bounding box center [530, 298] width 1060 height 596
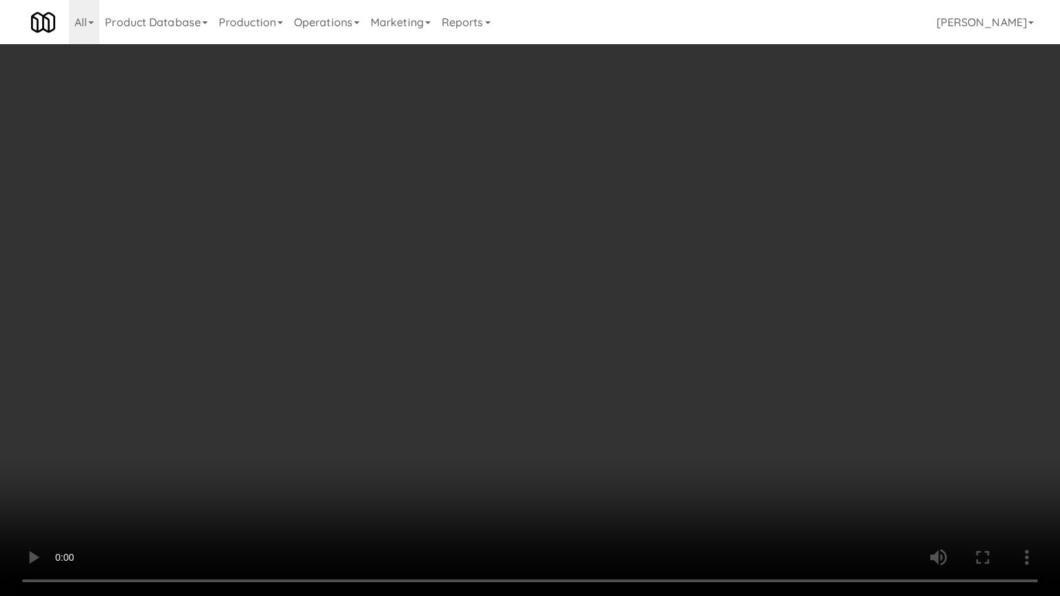
drag, startPoint x: 642, startPoint y: 425, endPoint x: 681, endPoint y: 315, distance: 116.3
click at [646, 421] on video at bounding box center [530, 298] width 1060 height 596
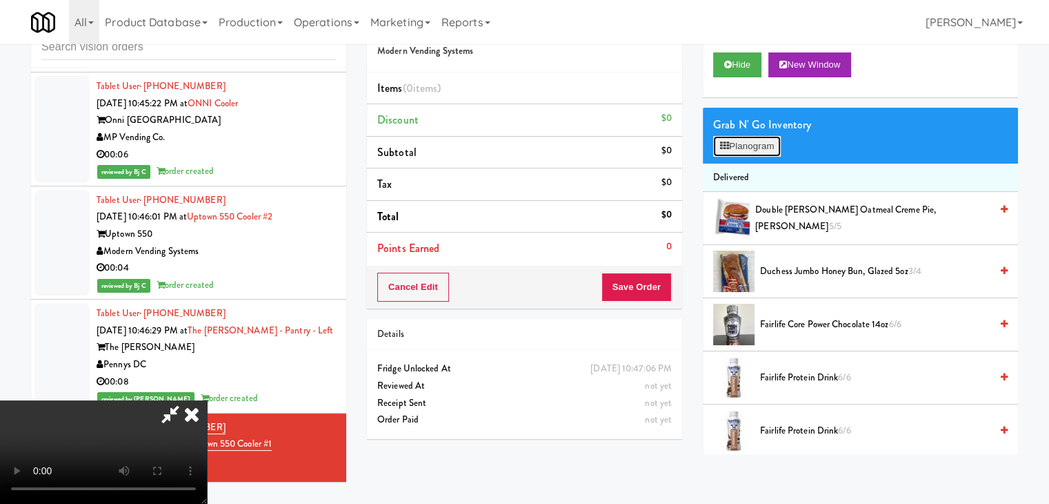
click at [753, 148] on button "Planogram" at bounding box center [747, 146] width 68 height 21
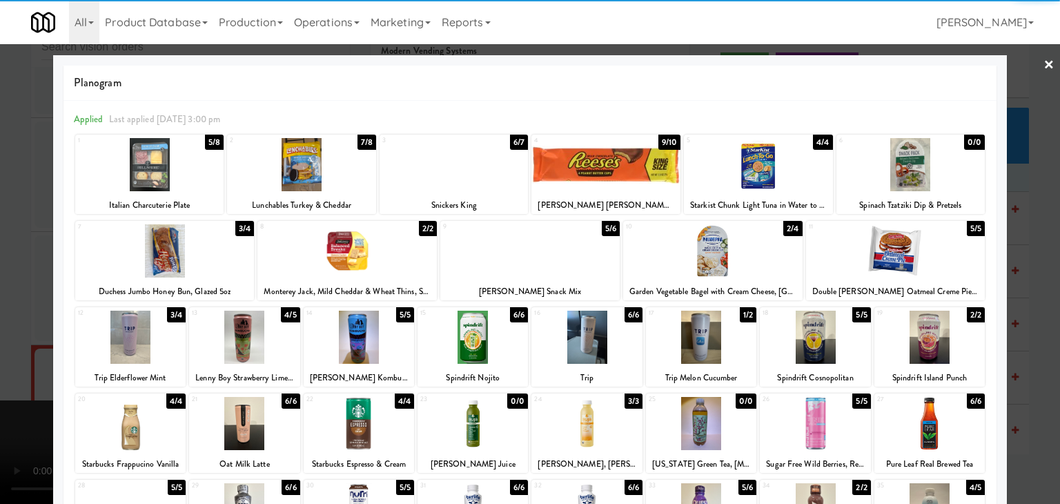
click at [180, 179] on div at bounding box center [149, 164] width 149 height 53
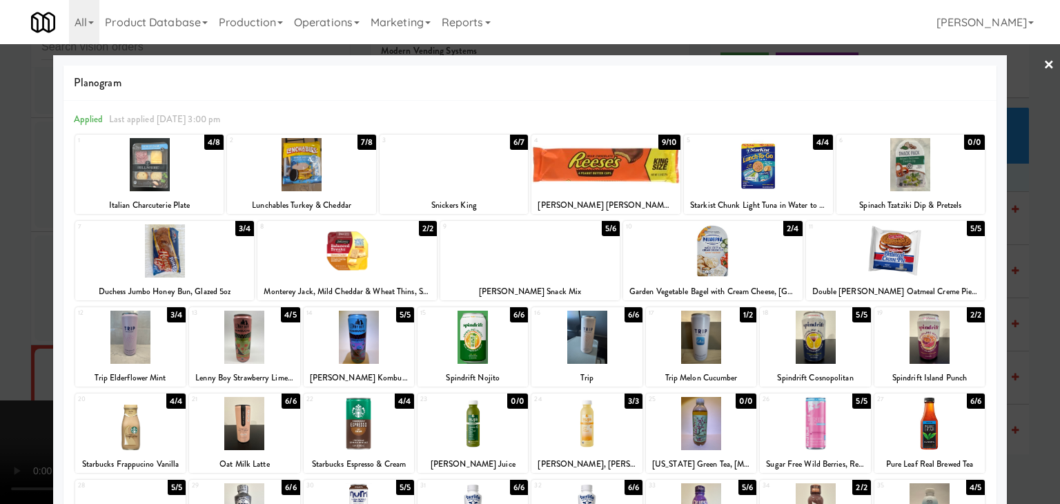
drag, startPoint x: 0, startPoint y: 186, endPoint x: 430, endPoint y: 234, distance: 432.5
click at [0, 186] on div at bounding box center [530, 252] width 1060 height 504
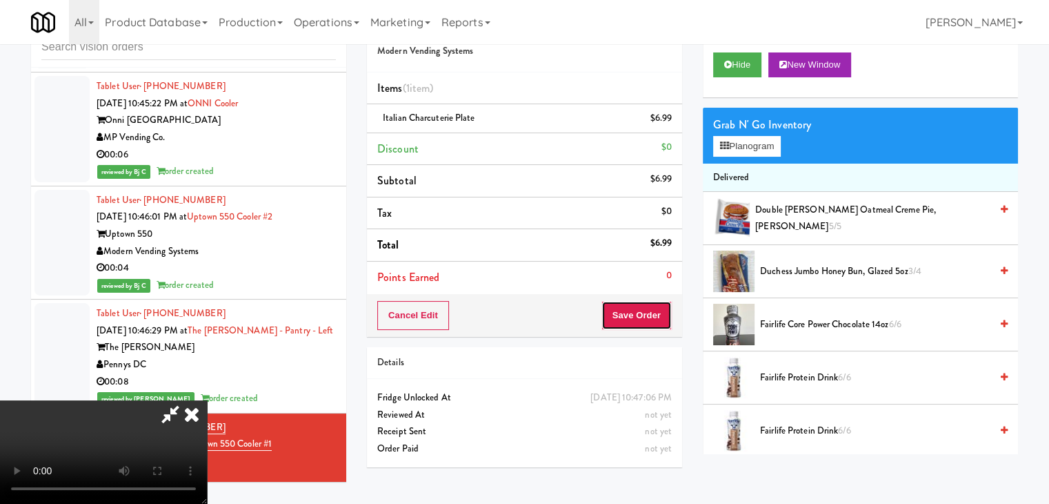
click at [654, 304] on button "Save Order" at bounding box center [637, 315] width 70 height 29
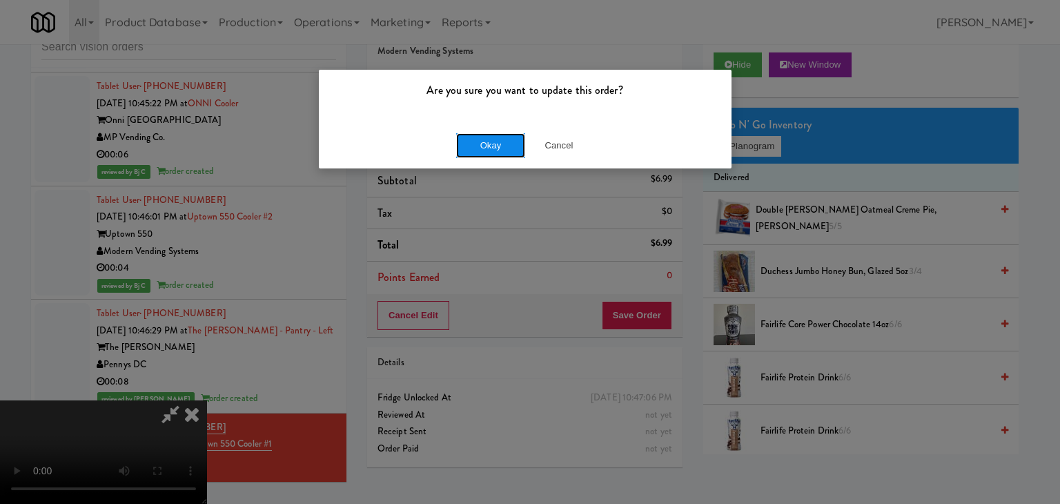
click at [505, 146] on button "Okay" at bounding box center [490, 145] width 69 height 25
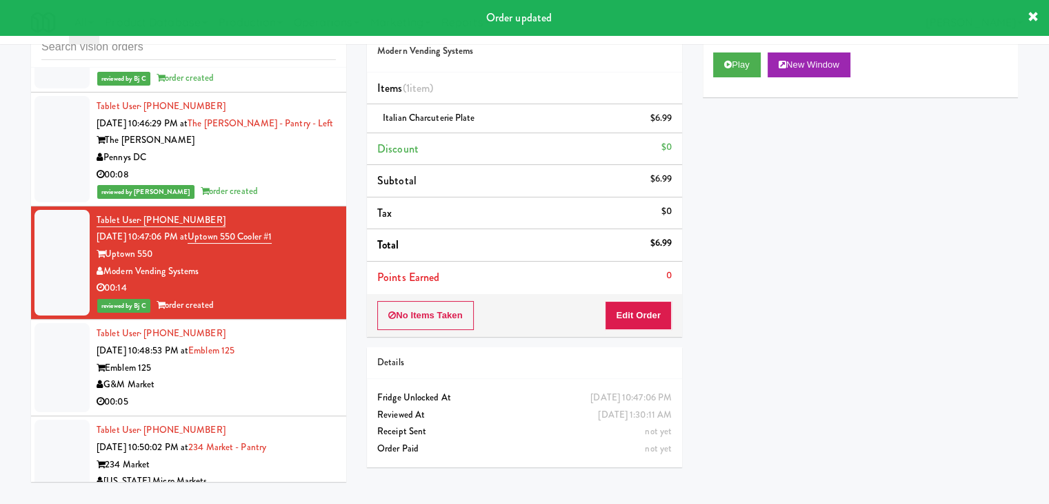
click at [275, 359] on div "Emblem 125" at bounding box center [216, 367] width 239 height 17
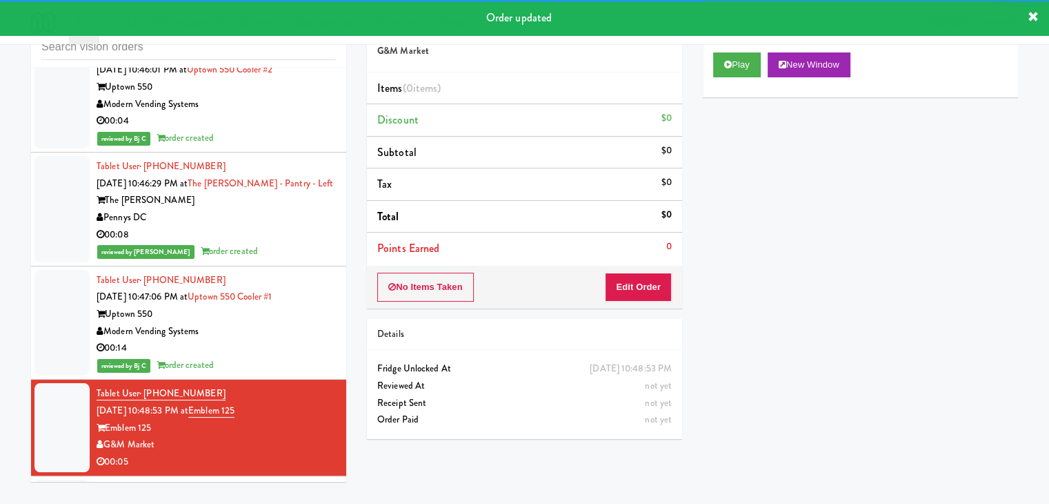
scroll to position [11345, 0]
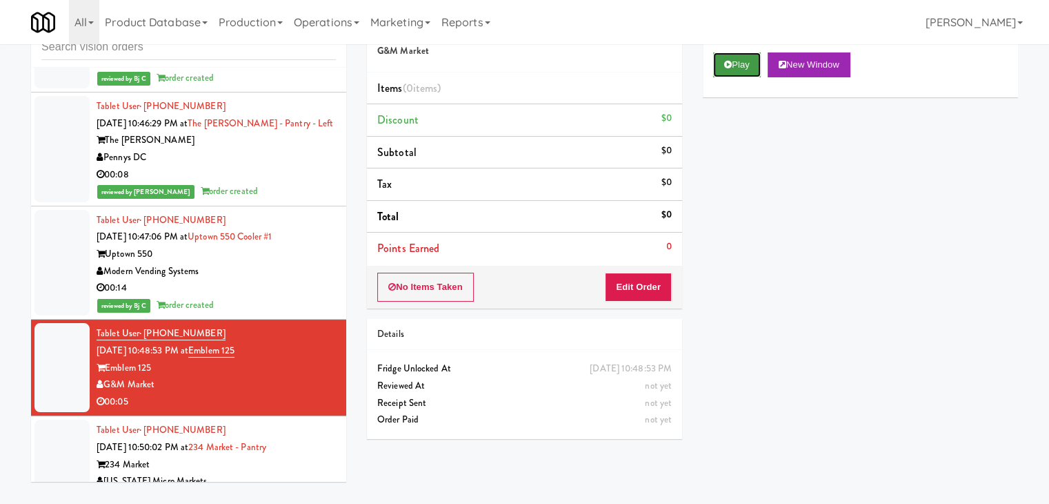
click at [748, 67] on button "Play" at bounding box center [737, 64] width 48 height 25
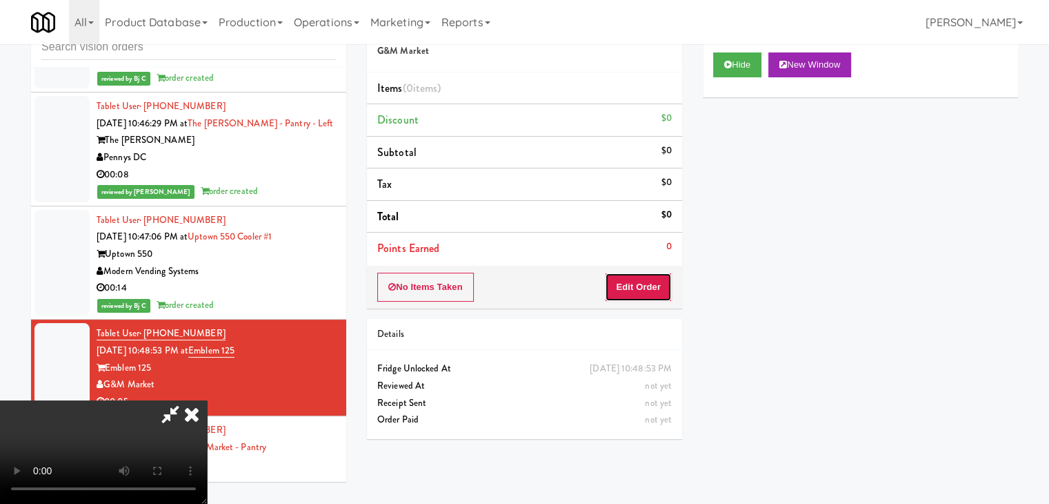
click at [627, 286] on button "Edit Order" at bounding box center [638, 286] width 67 height 29
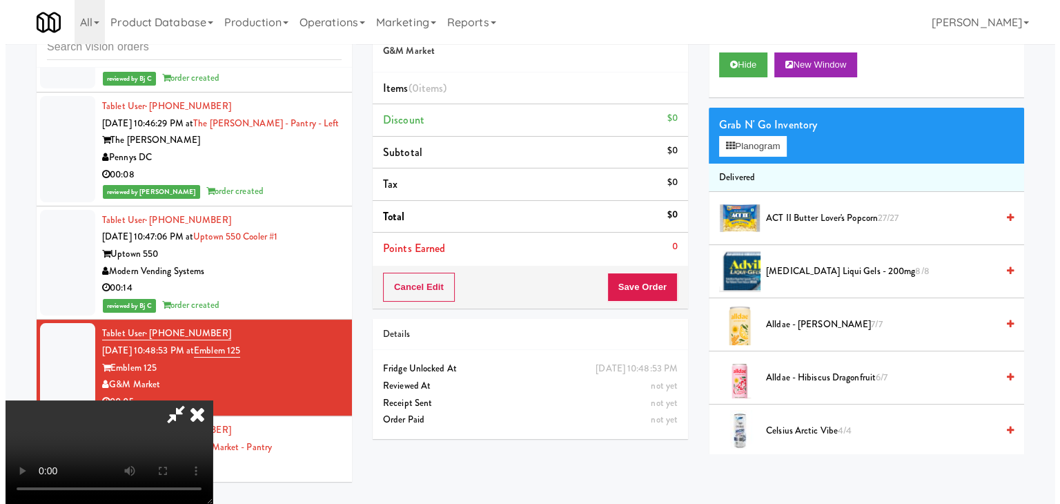
scroll to position [0, 0]
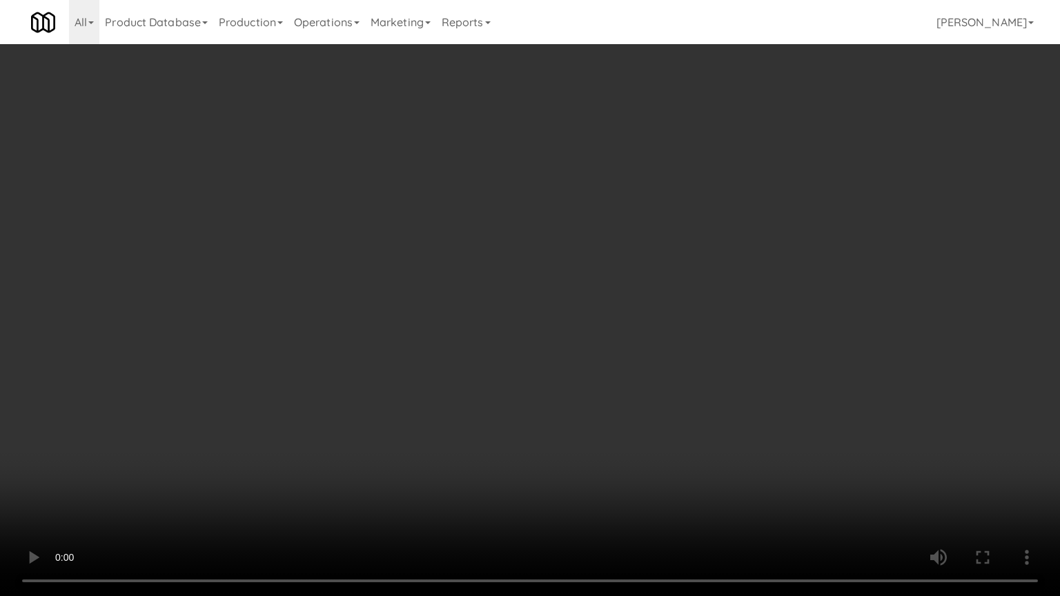
click at [666, 346] on video at bounding box center [530, 298] width 1060 height 596
click at [665, 347] on video at bounding box center [530, 298] width 1060 height 596
click at [665, 349] on video at bounding box center [530, 298] width 1060 height 596
click at [671, 345] on video at bounding box center [530, 298] width 1060 height 596
click at [687, 322] on video at bounding box center [530, 298] width 1060 height 596
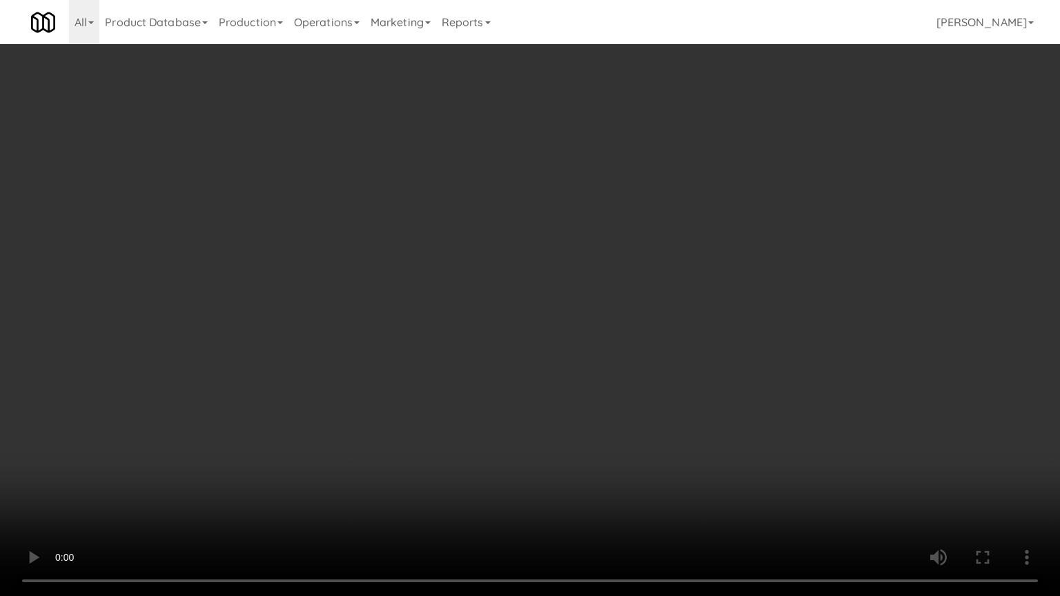
click at [687, 322] on video at bounding box center [530, 298] width 1060 height 596
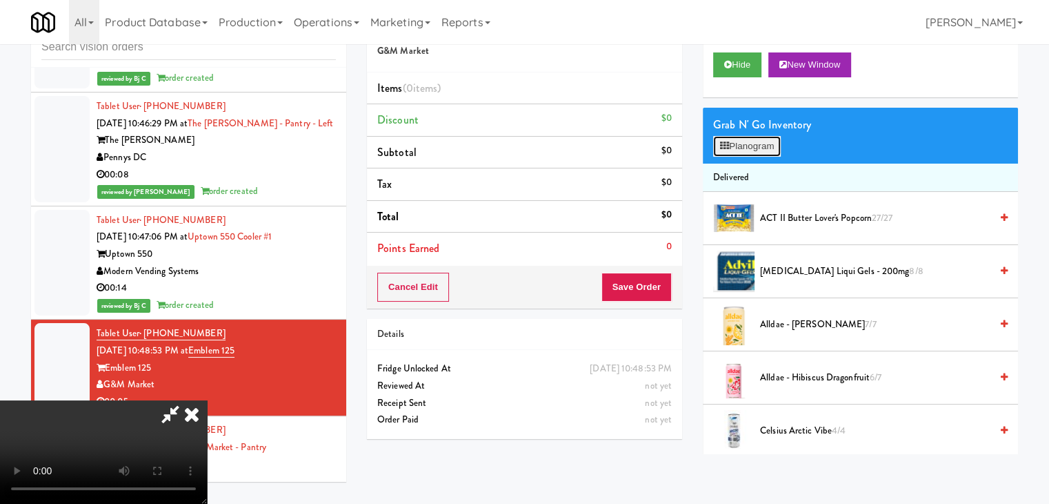
click at [770, 136] on button "Planogram" at bounding box center [747, 146] width 68 height 21
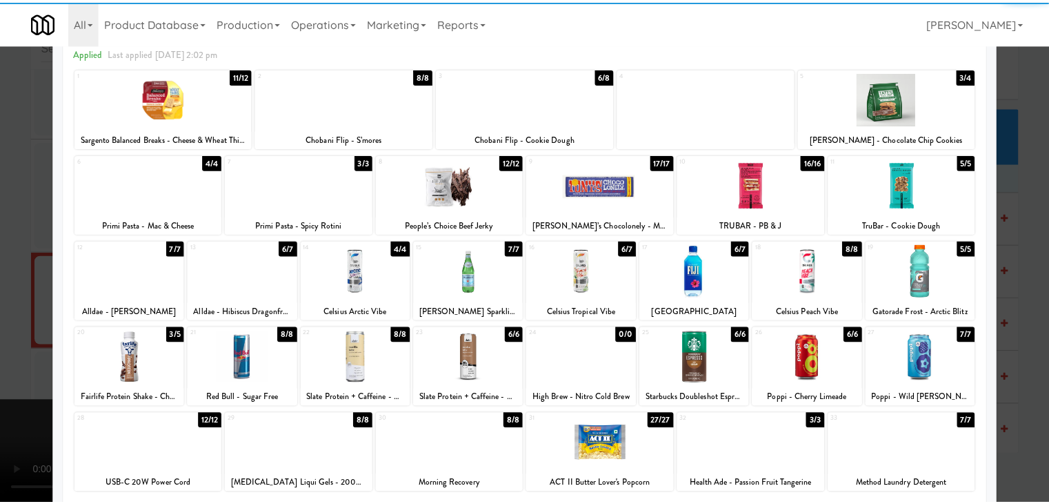
scroll to position [138, 0]
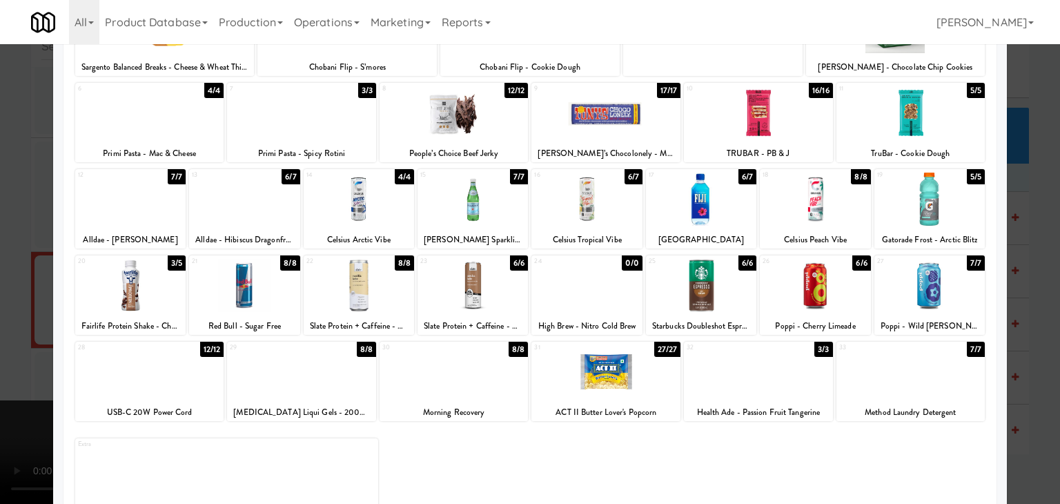
click at [702, 290] on div at bounding box center [701, 285] width 110 height 53
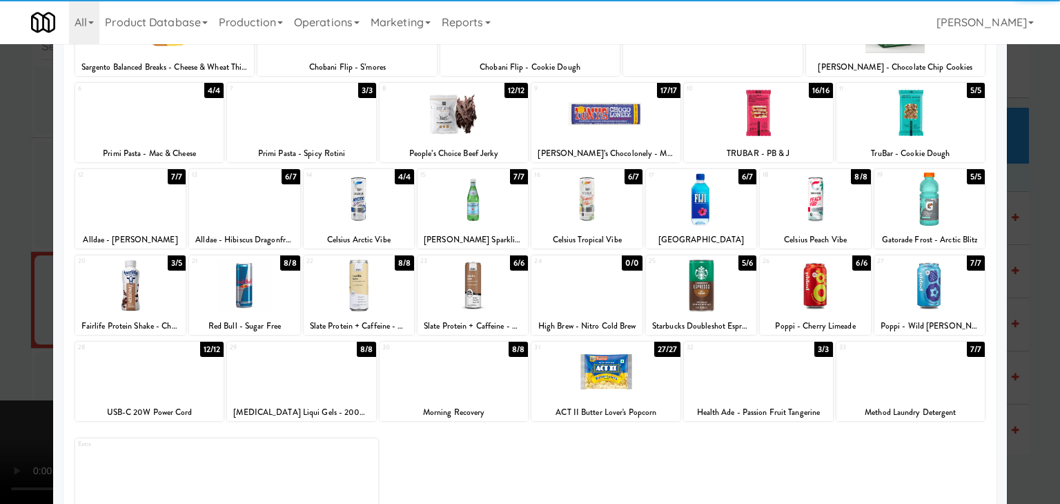
drag, startPoint x: 0, startPoint y: 297, endPoint x: 163, endPoint y: 291, distance: 162.9
click at [0, 299] on div at bounding box center [530, 252] width 1060 height 504
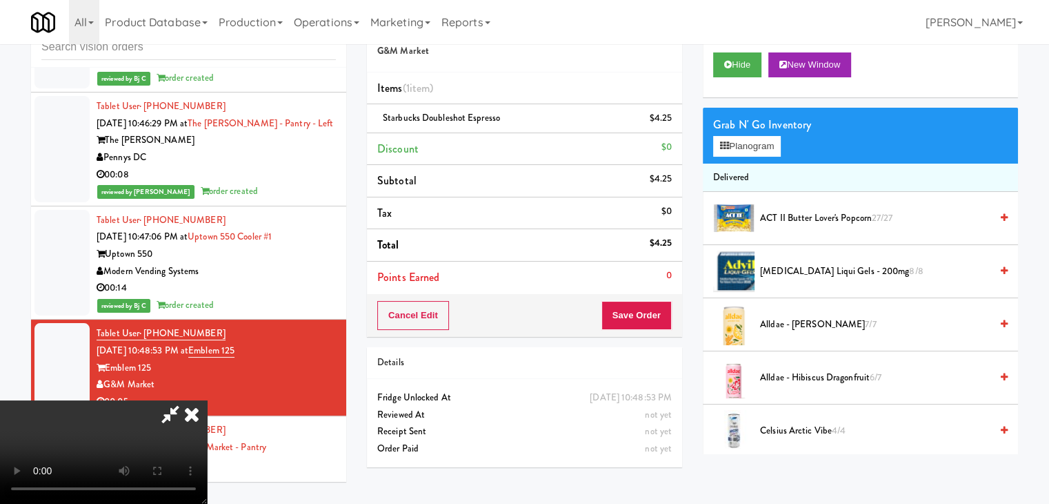
click at [207, 400] on video at bounding box center [103, 451] width 207 height 103
click at [656, 304] on button "Save Order" at bounding box center [637, 315] width 70 height 29
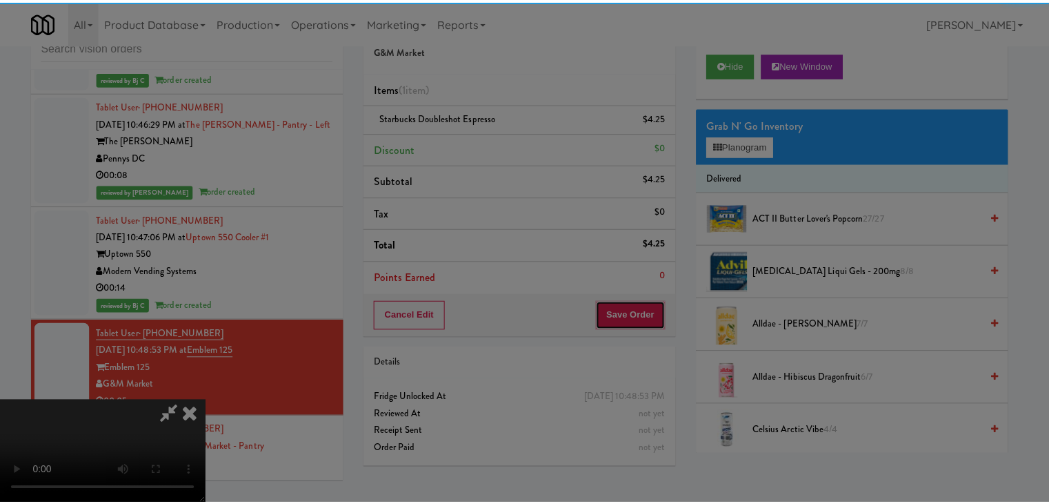
scroll to position [194, 0]
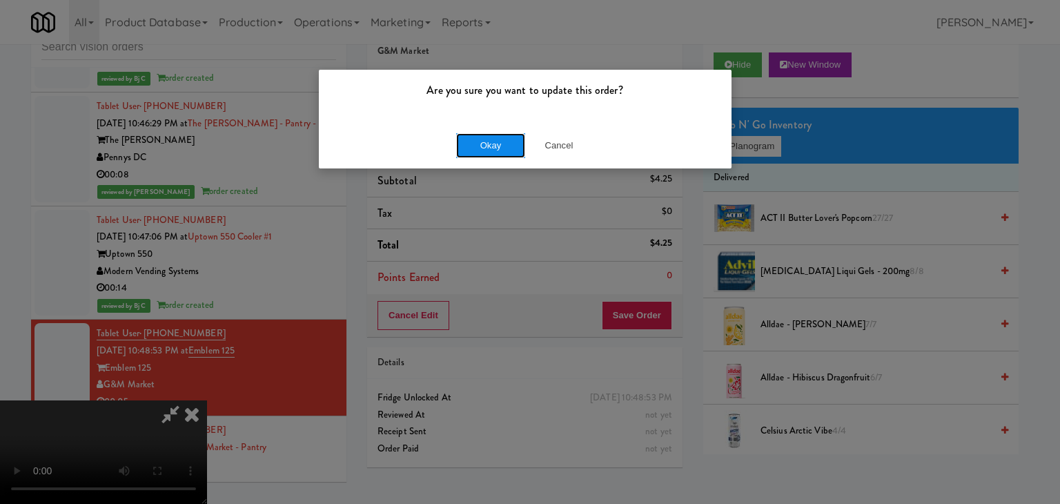
click at [501, 146] on button "Okay" at bounding box center [490, 145] width 69 height 25
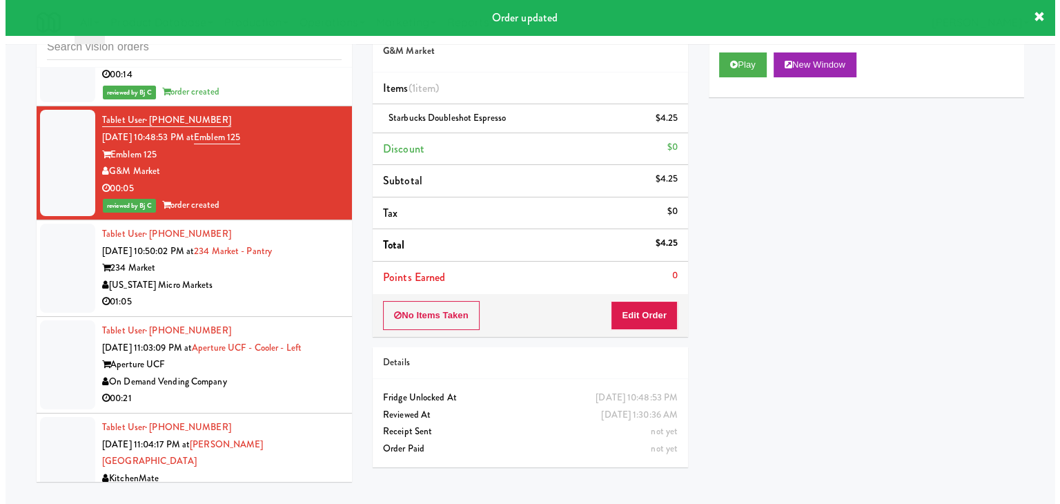
scroll to position [11690, 0]
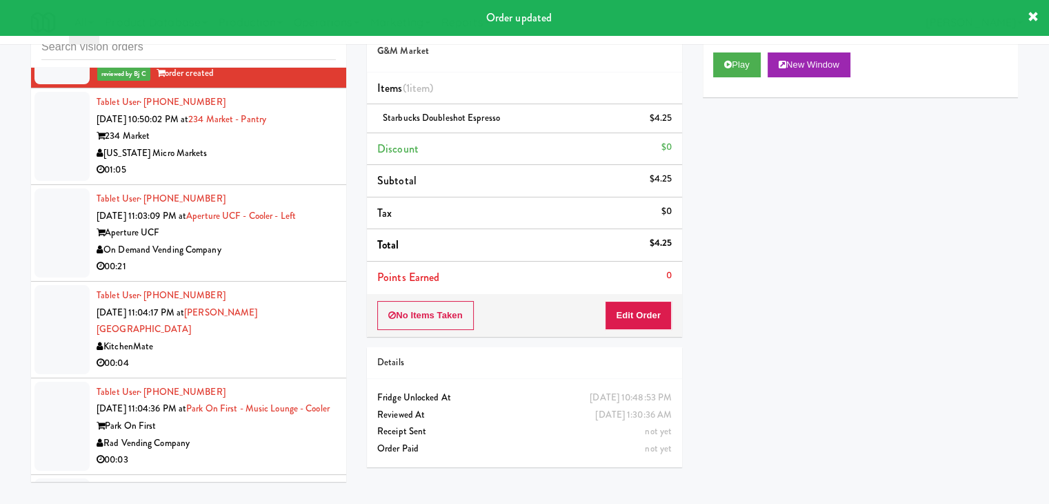
click at [255, 417] on div "Park On First" at bounding box center [216, 425] width 239 height 17
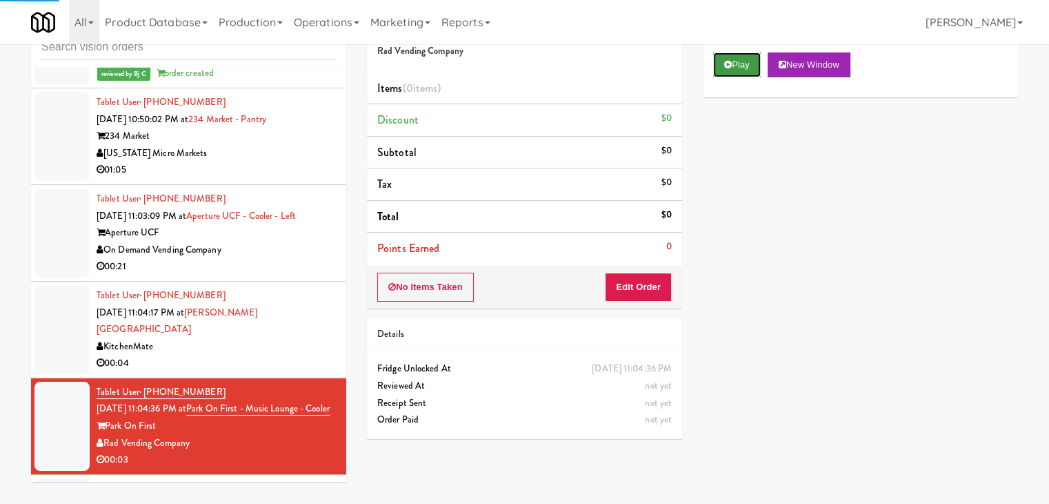
click at [722, 59] on button "Play" at bounding box center [737, 64] width 48 height 25
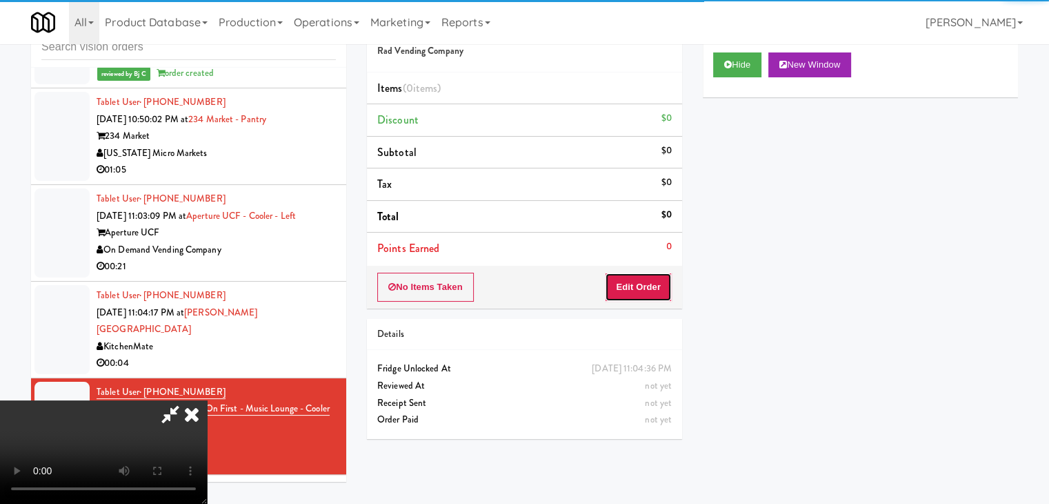
click at [629, 285] on button "Edit Order" at bounding box center [638, 286] width 67 height 29
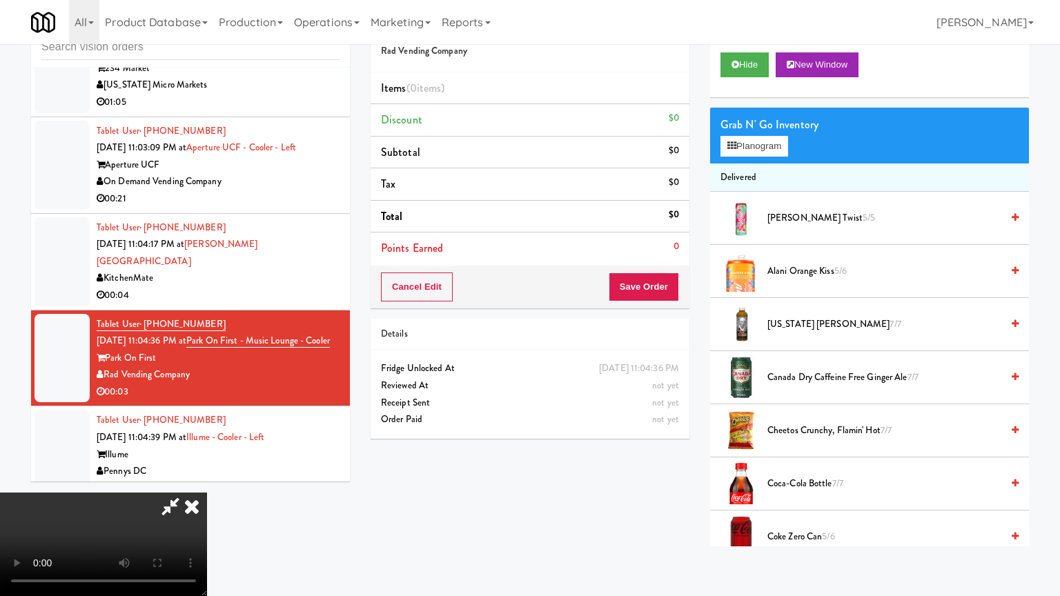
click at [207, 493] on video at bounding box center [103, 544] width 207 height 103
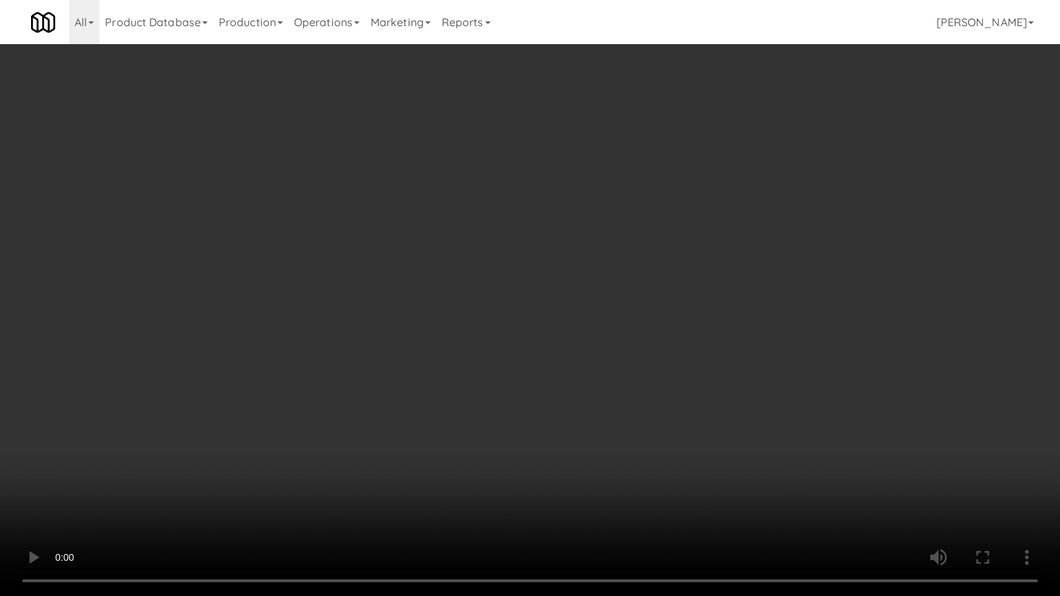
click at [574, 395] on video at bounding box center [530, 298] width 1060 height 596
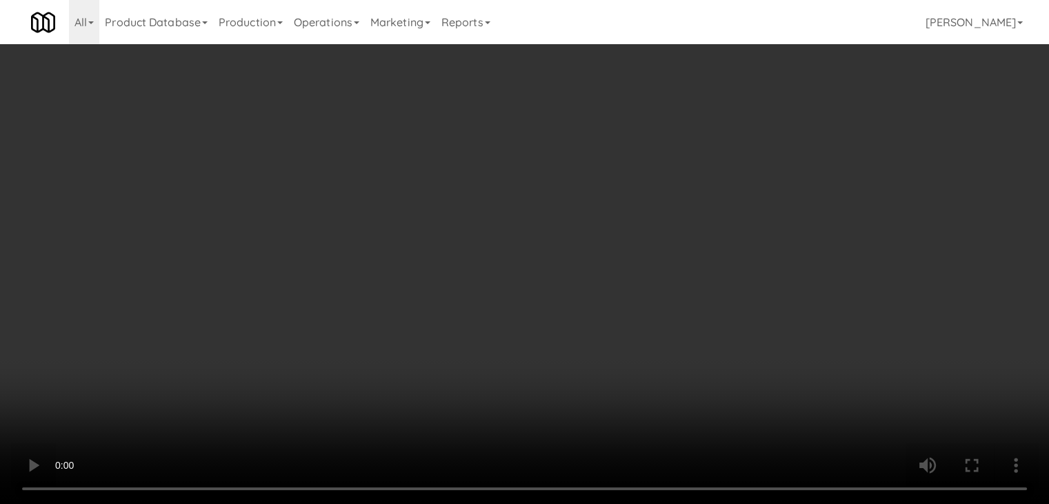
click at [486, 299] on video at bounding box center [524, 252] width 1049 height 504
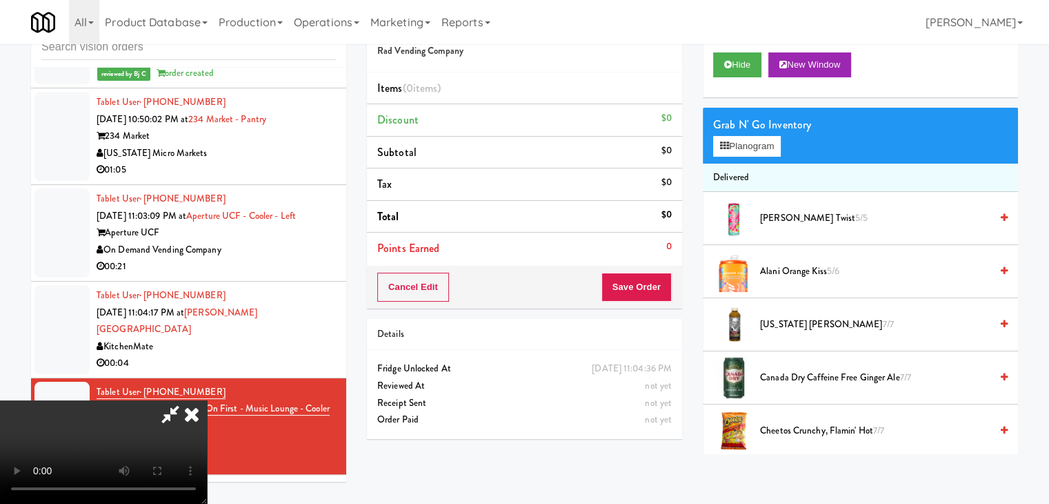
click at [207, 400] on video at bounding box center [103, 451] width 207 height 103
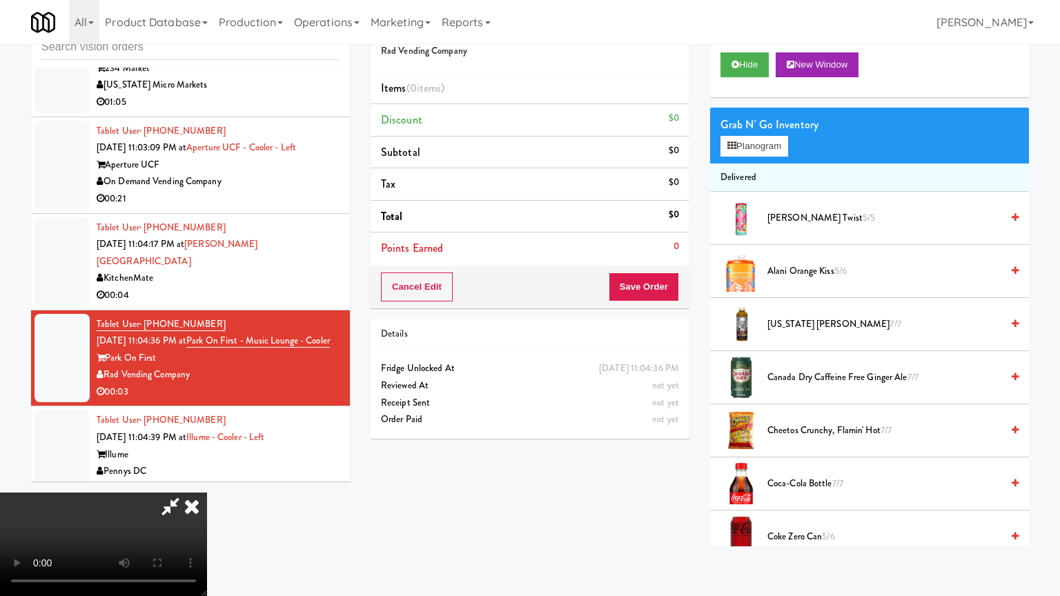
click at [207, 493] on video at bounding box center [103, 544] width 207 height 103
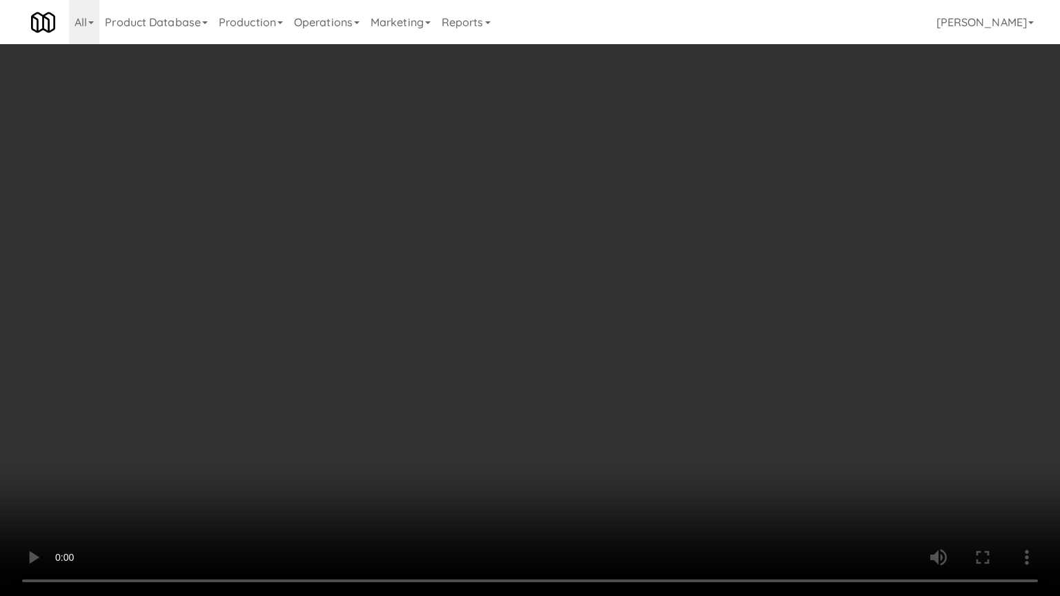
drag, startPoint x: 568, startPoint y: 375, endPoint x: 567, endPoint y: 318, distance: 57.3
click at [568, 375] on video at bounding box center [530, 298] width 1060 height 596
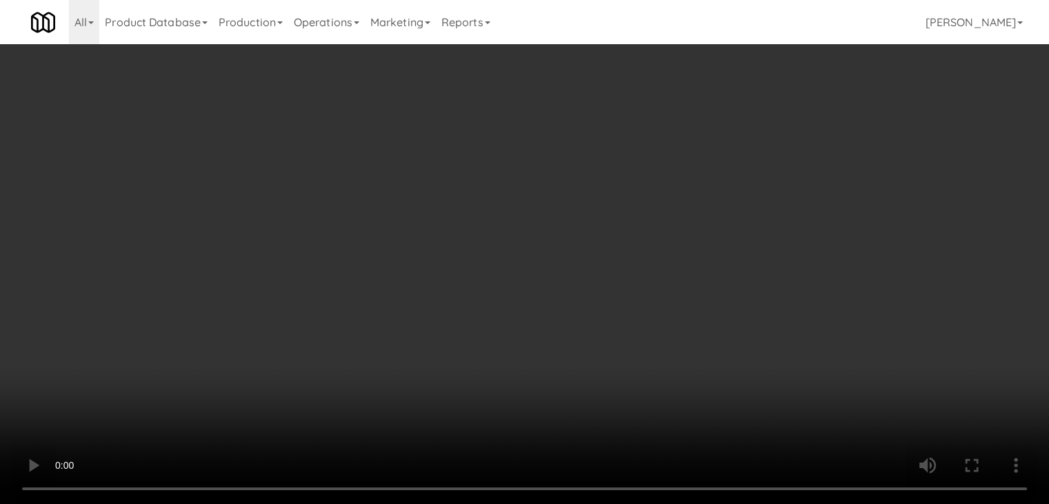
click at [418, 297] on video at bounding box center [524, 252] width 1049 height 504
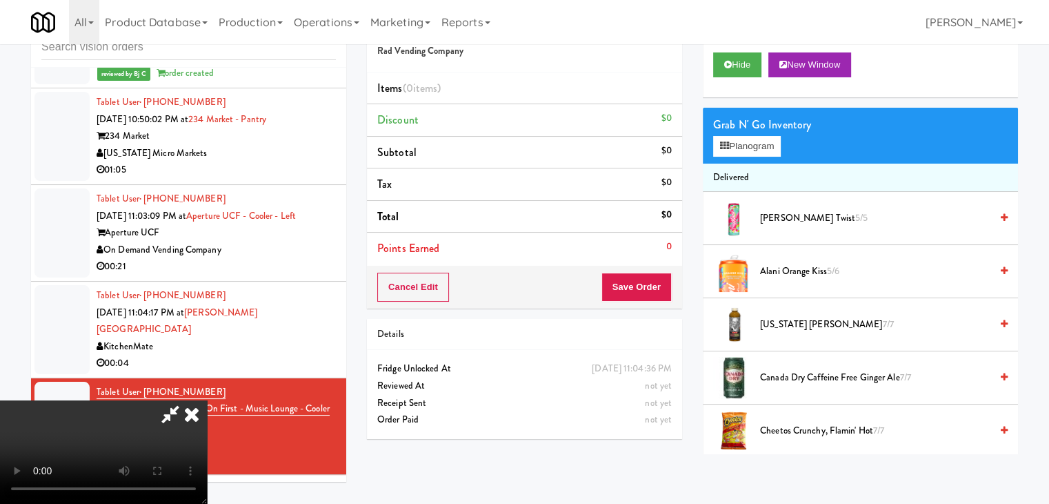
click at [207, 400] on video at bounding box center [103, 451] width 207 height 103
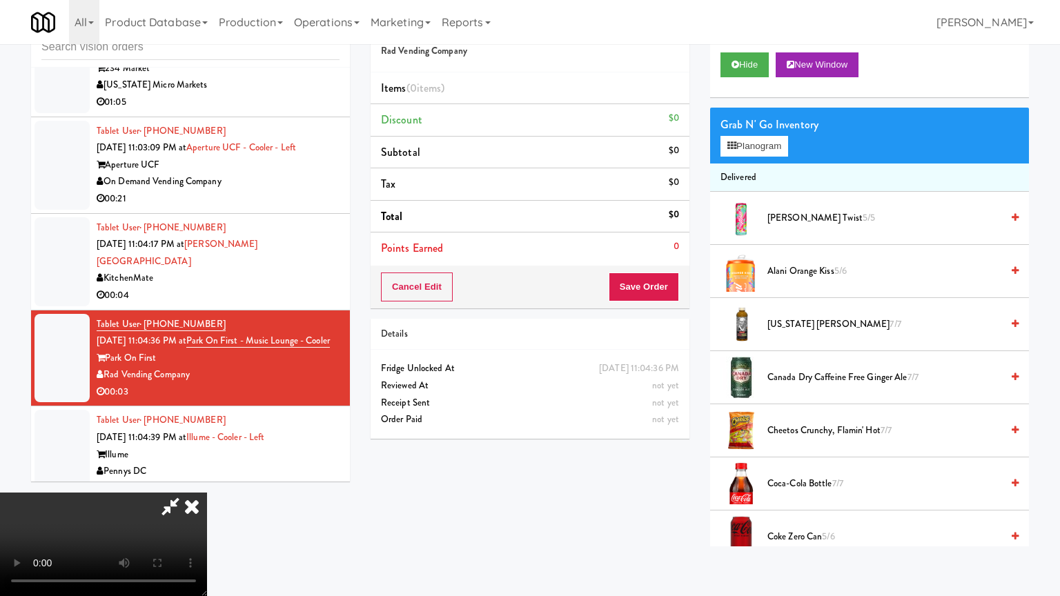
click at [207, 493] on video at bounding box center [103, 544] width 207 height 103
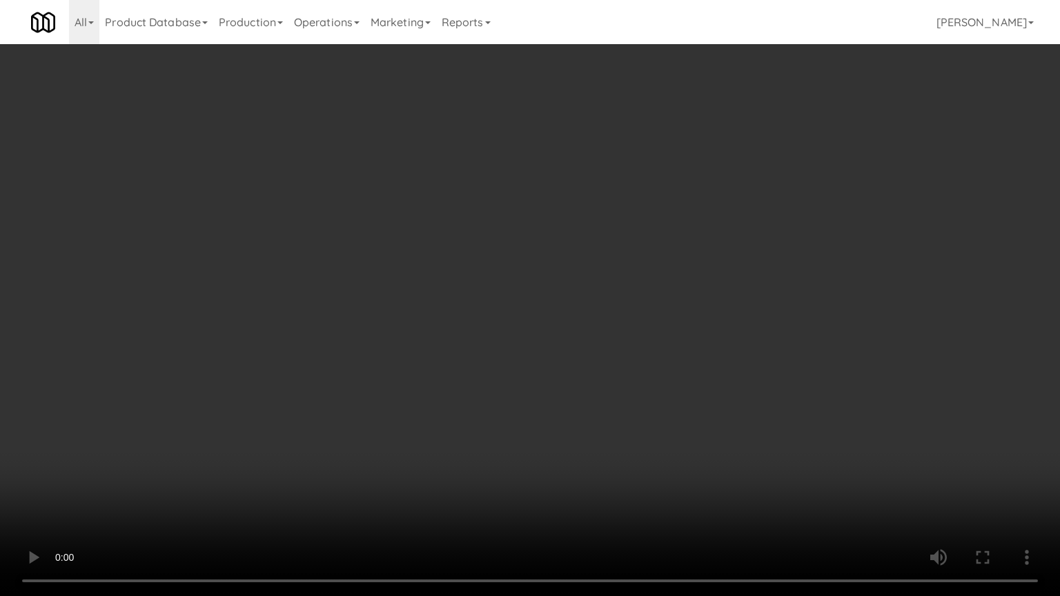
click at [453, 359] on video at bounding box center [530, 298] width 1060 height 596
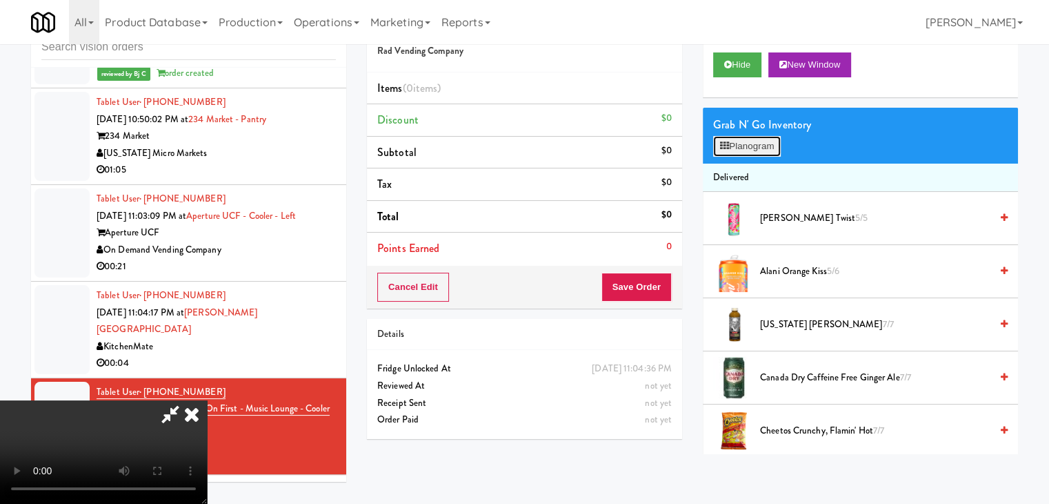
click at [757, 142] on button "Planogram" at bounding box center [747, 146] width 68 height 21
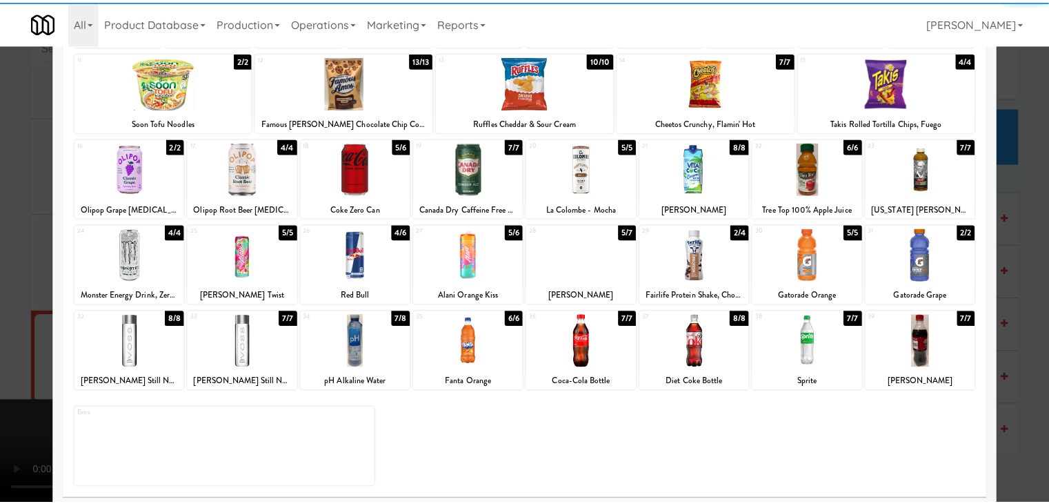
scroll to position [174, 0]
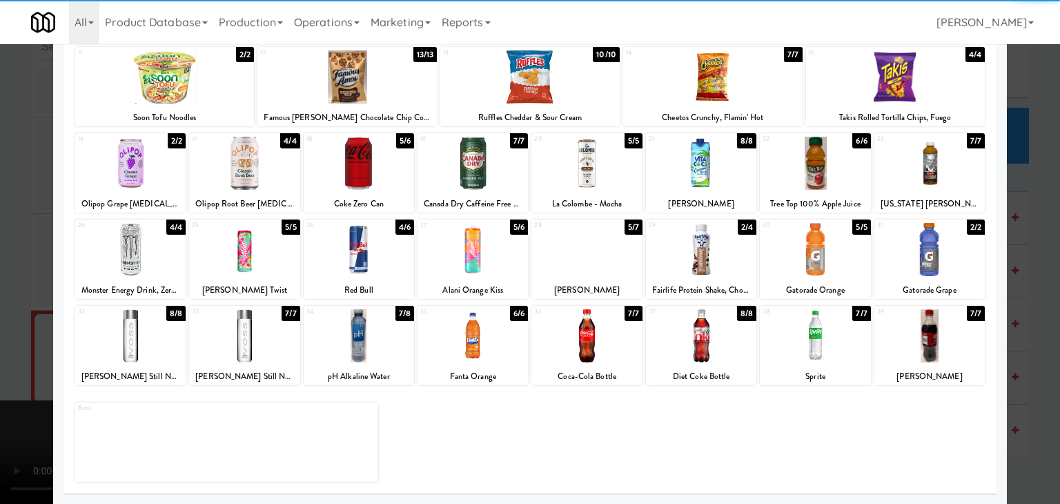
click at [684, 257] on div at bounding box center [701, 249] width 110 height 53
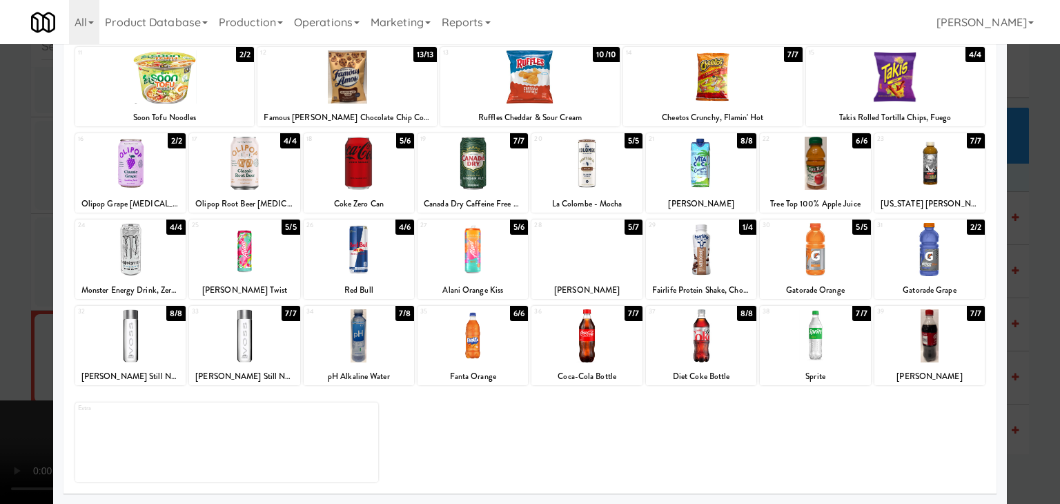
drag, startPoint x: 0, startPoint y: 285, endPoint x: 344, endPoint y: 279, distance: 344.3
click at [0, 284] on div at bounding box center [530, 252] width 1060 height 504
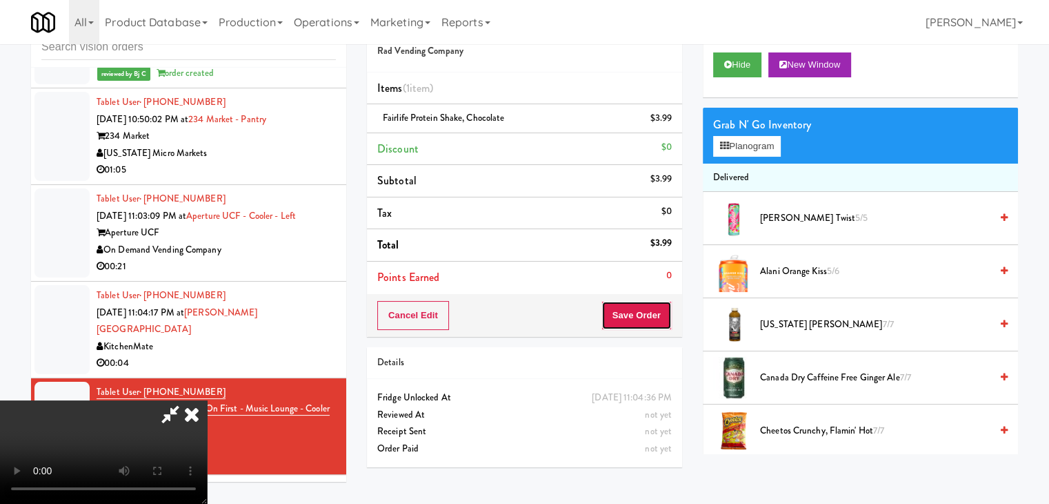
click at [651, 314] on button "Save Order" at bounding box center [637, 315] width 70 height 29
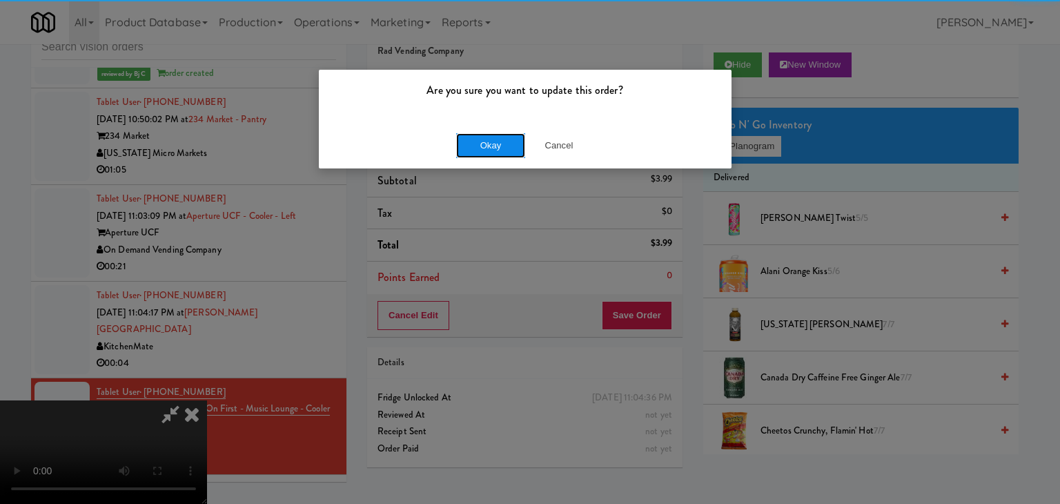
click at [470, 147] on button "Okay" at bounding box center [490, 145] width 69 height 25
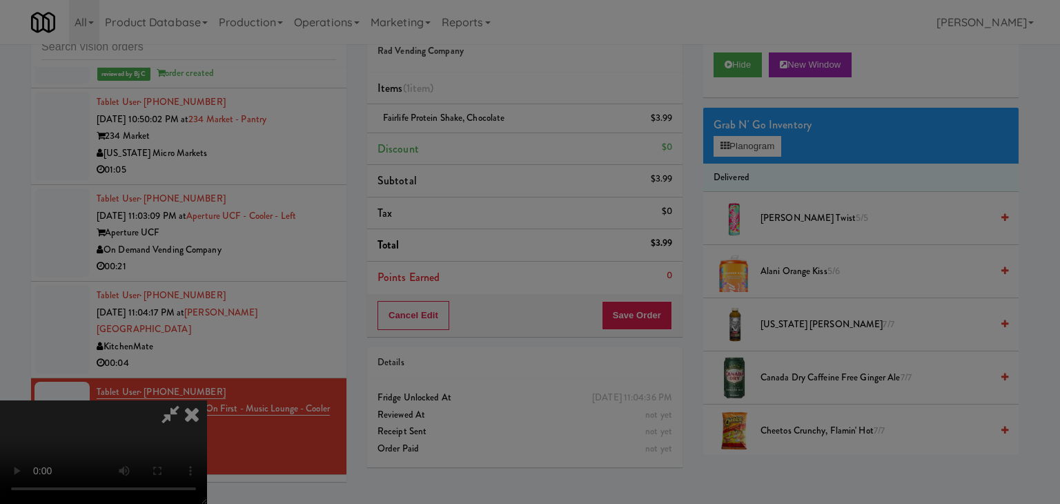
click at [470, 132] on button "Okay" at bounding box center [490, 120] width 69 height 25
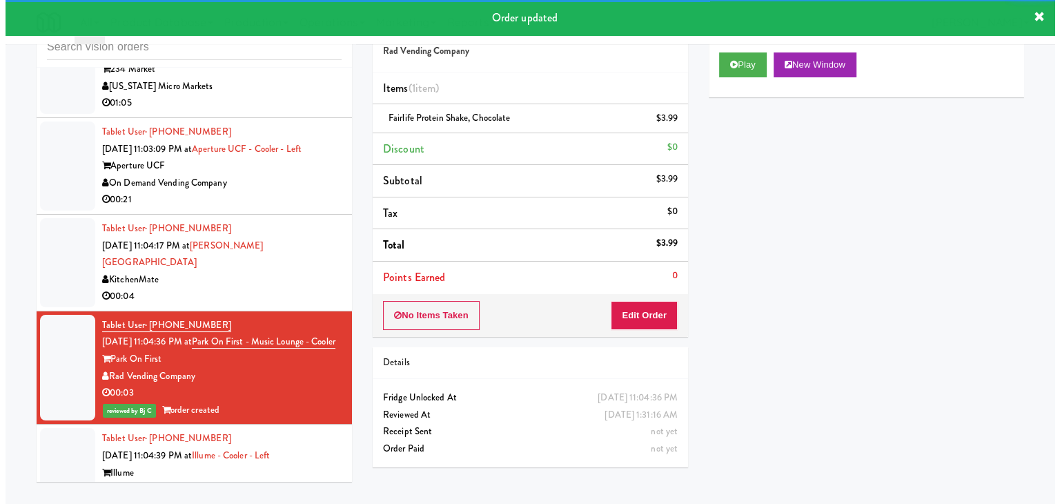
scroll to position [11897, 0]
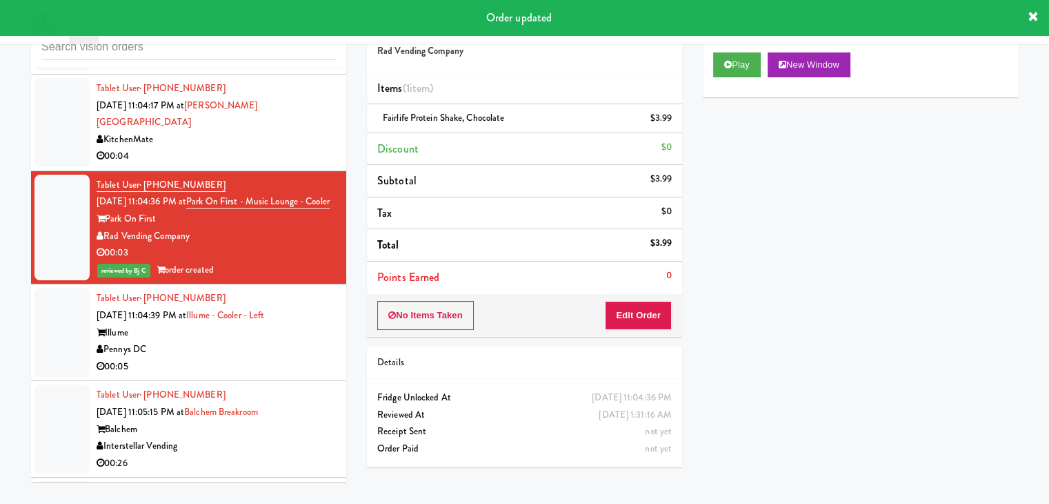
click at [251, 341] on div "Pennys DC" at bounding box center [216, 349] width 239 height 17
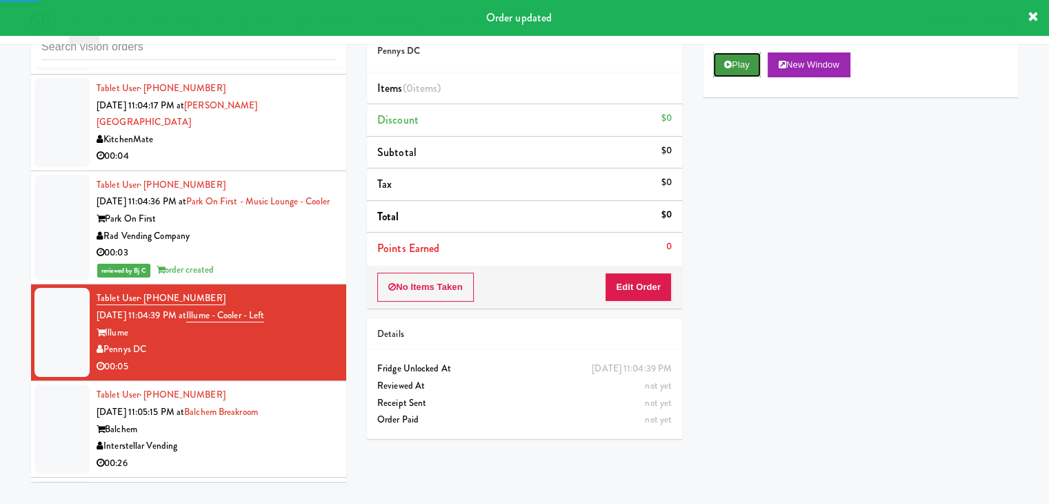
click at [748, 72] on button "Play" at bounding box center [737, 64] width 48 height 25
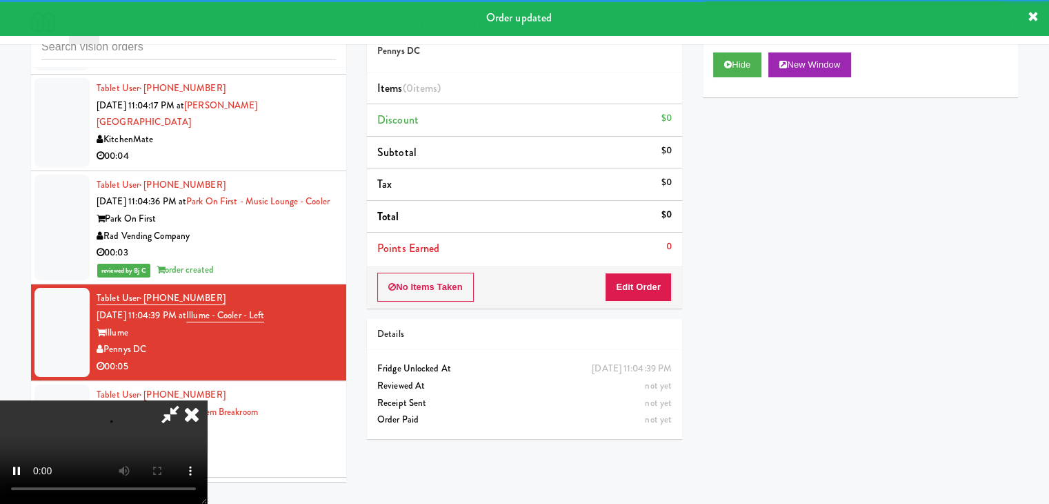
click at [626, 302] on div "No Items Taken Edit Order" at bounding box center [524, 287] width 315 height 43
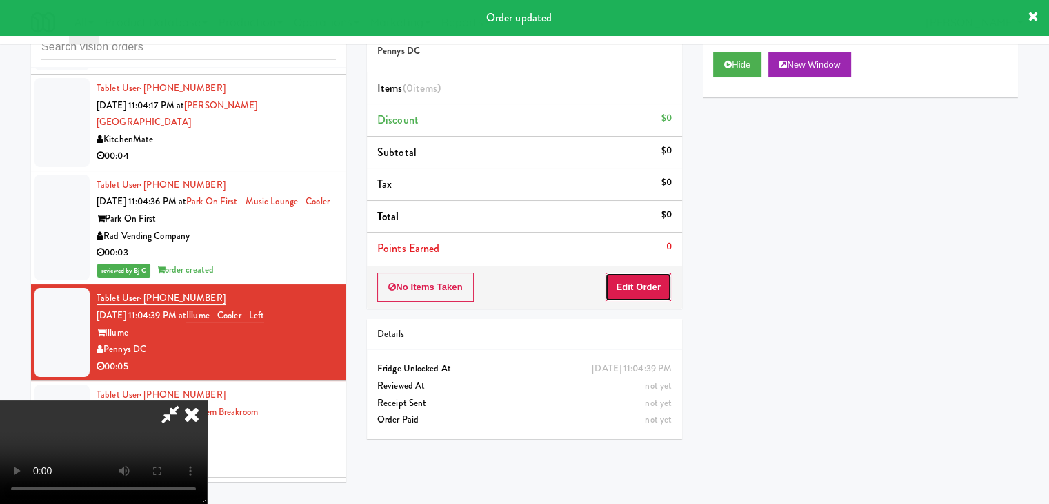
click at [628, 294] on button "Edit Order" at bounding box center [638, 286] width 67 height 29
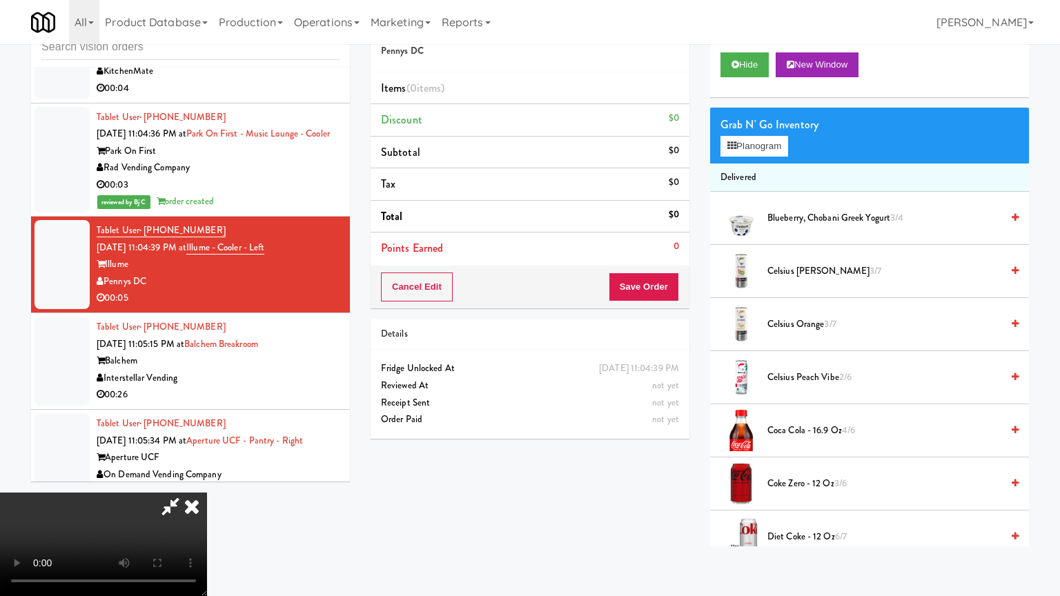
click at [207, 493] on video at bounding box center [103, 544] width 207 height 103
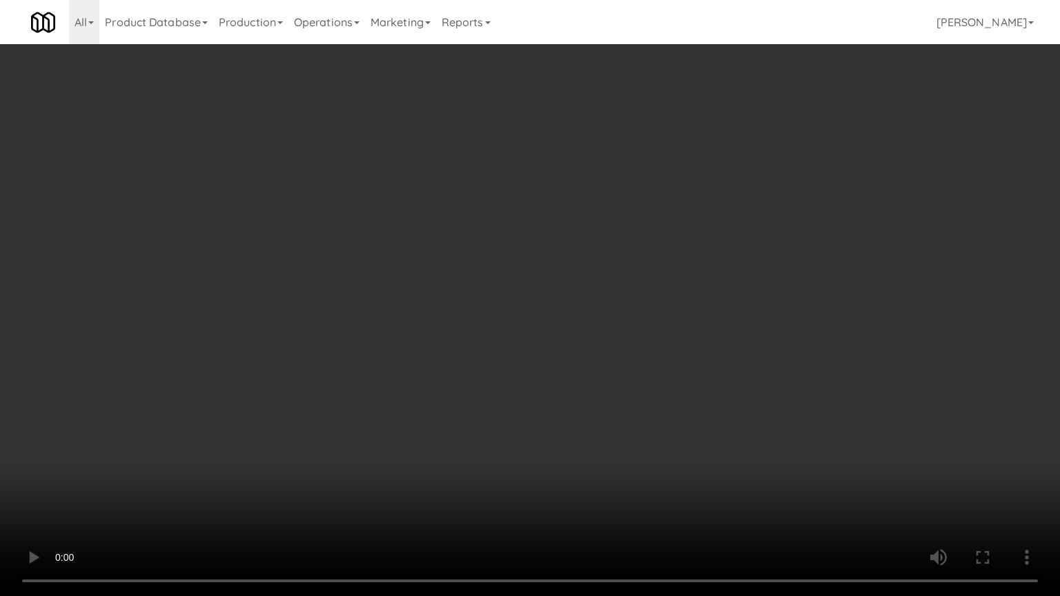
click at [648, 431] on video at bounding box center [530, 298] width 1060 height 596
click at [657, 434] on video at bounding box center [530, 298] width 1060 height 596
drag, startPoint x: 658, startPoint y: 434, endPoint x: 655, endPoint y: 446, distance: 12.9
click at [659, 434] on video at bounding box center [530, 298] width 1060 height 596
click at [674, 430] on video at bounding box center [530, 298] width 1060 height 596
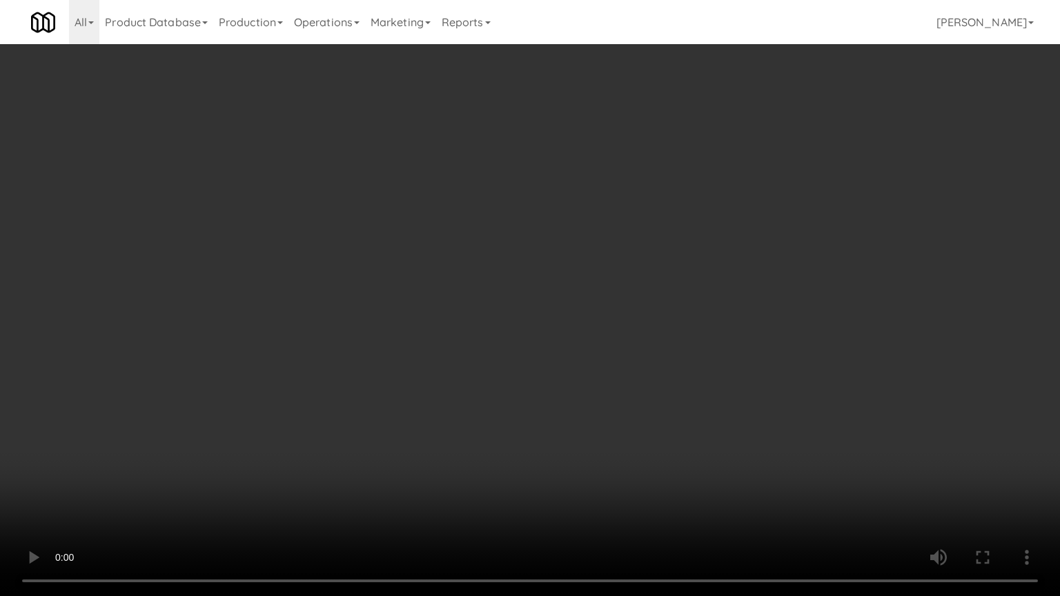
click at [675, 428] on video at bounding box center [530, 298] width 1060 height 596
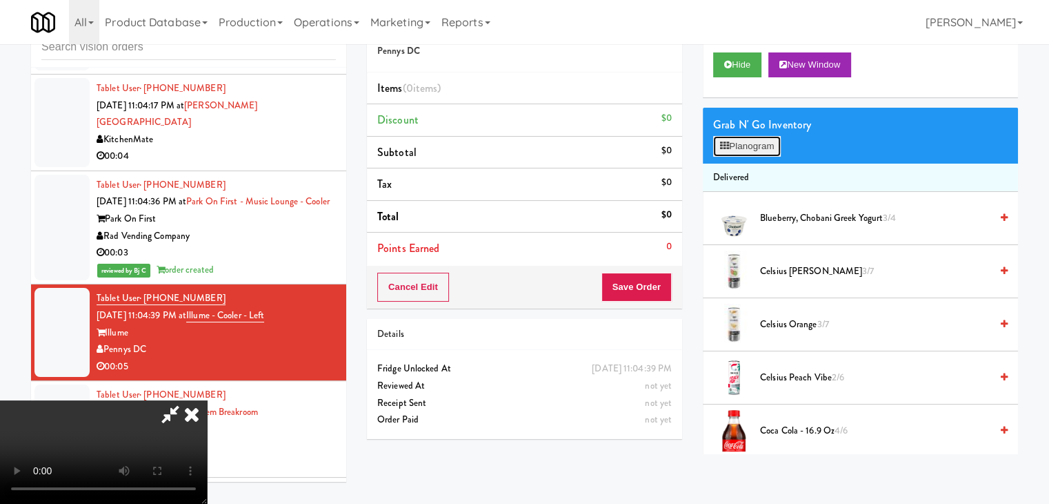
click at [775, 139] on button "Planogram" at bounding box center [747, 146] width 68 height 21
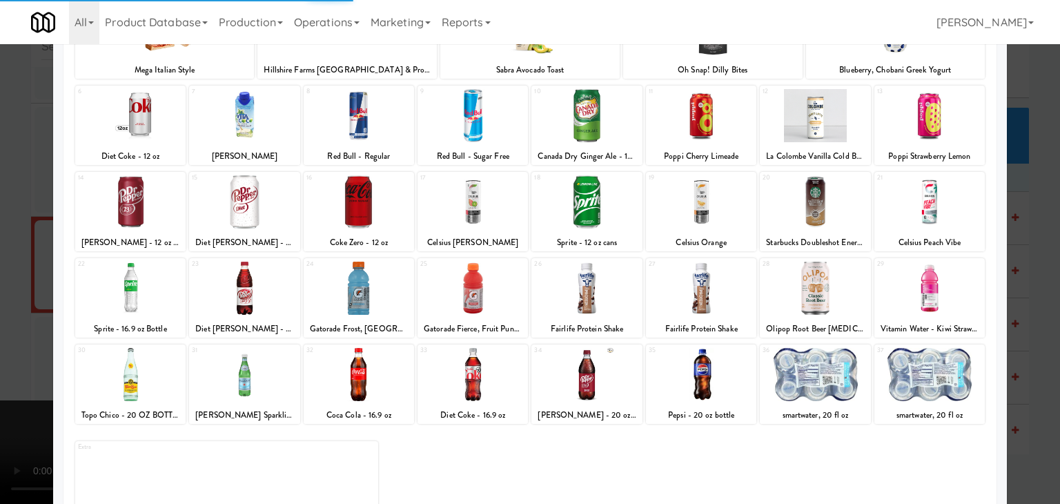
scroll to position [138, 0]
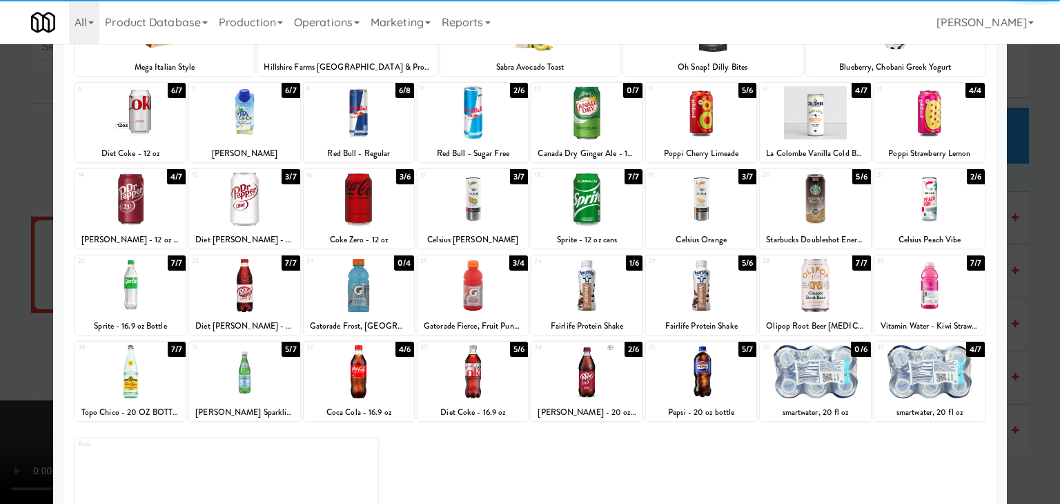
click at [823, 218] on div at bounding box center [815, 198] width 110 height 53
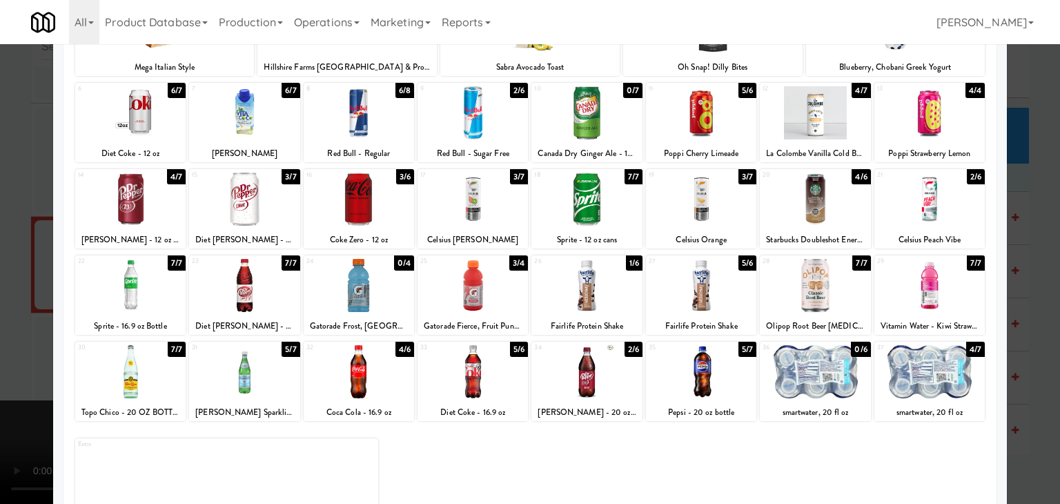
drag, startPoint x: 0, startPoint y: 299, endPoint x: 37, endPoint y: 301, distance: 37.3
click at [0, 300] on div at bounding box center [530, 252] width 1060 height 504
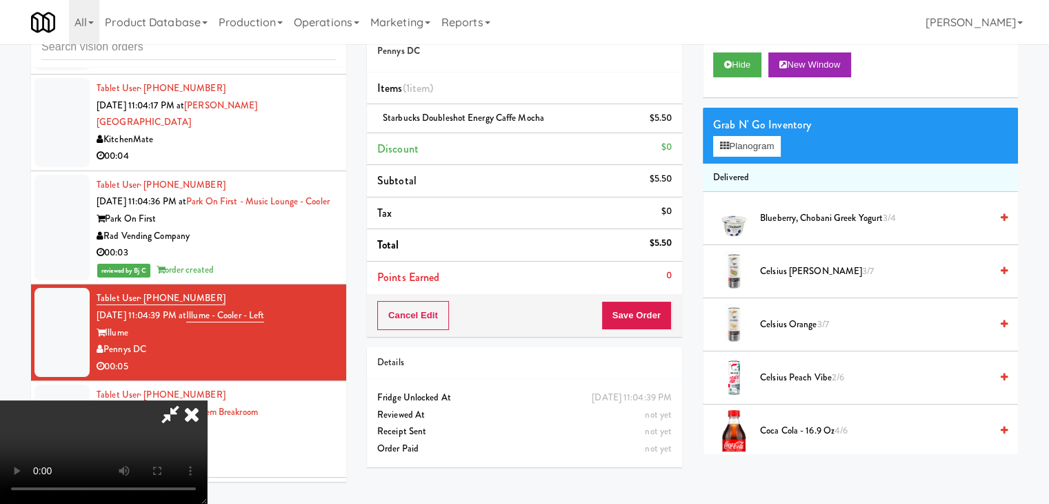
click at [207, 400] on video at bounding box center [103, 451] width 207 height 103
click at [670, 122] on icon at bounding box center [673, 123] width 7 height 9
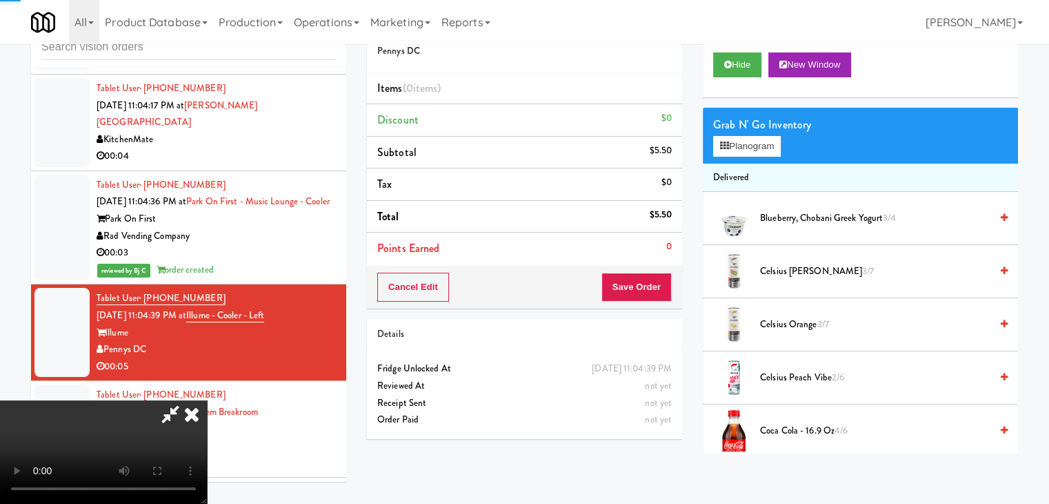
click at [207, 400] on video at bounding box center [103, 451] width 207 height 103
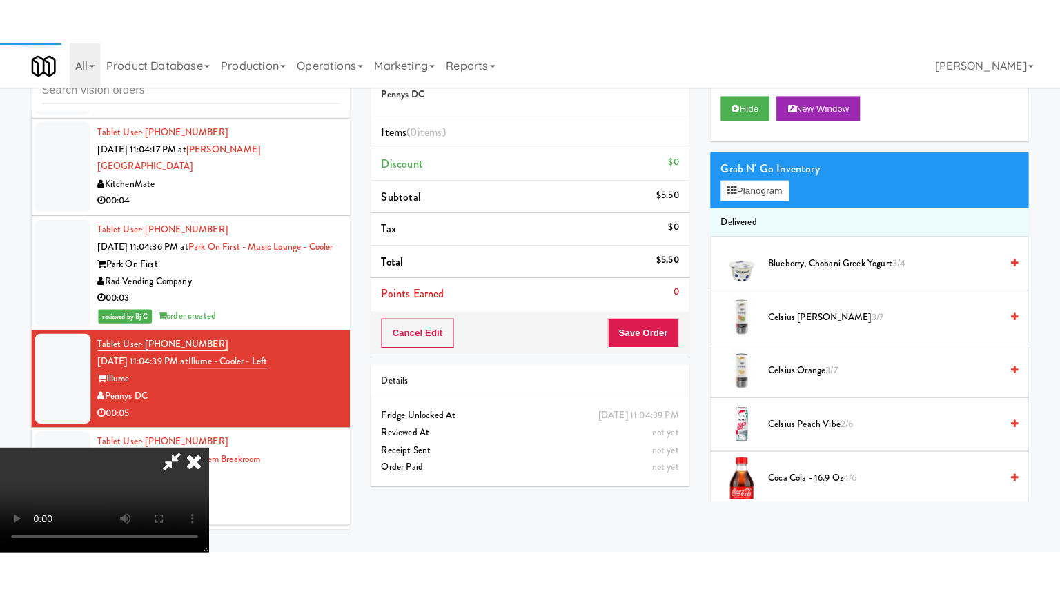
click
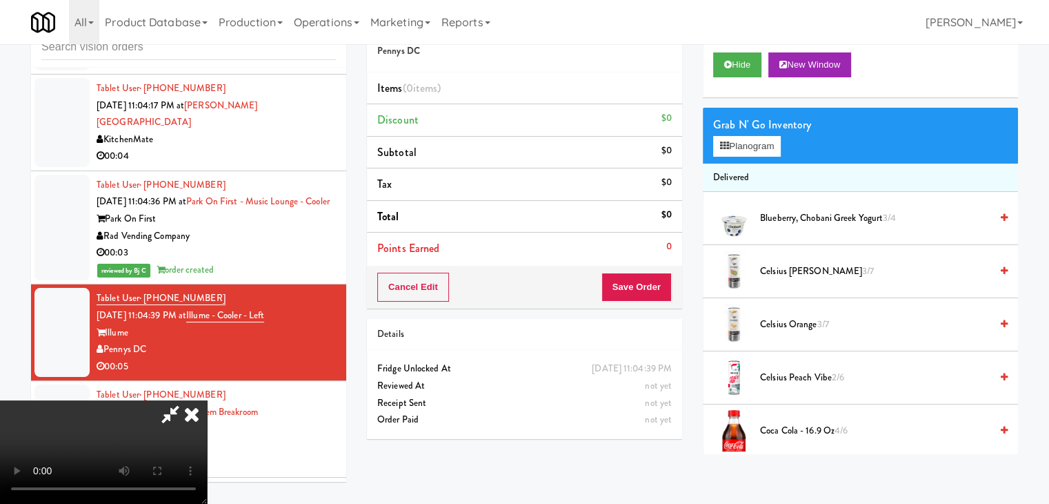
drag, startPoint x: 538, startPoint y: 208, endPoint x: 565, endPoint y: 203, distance: 27.5
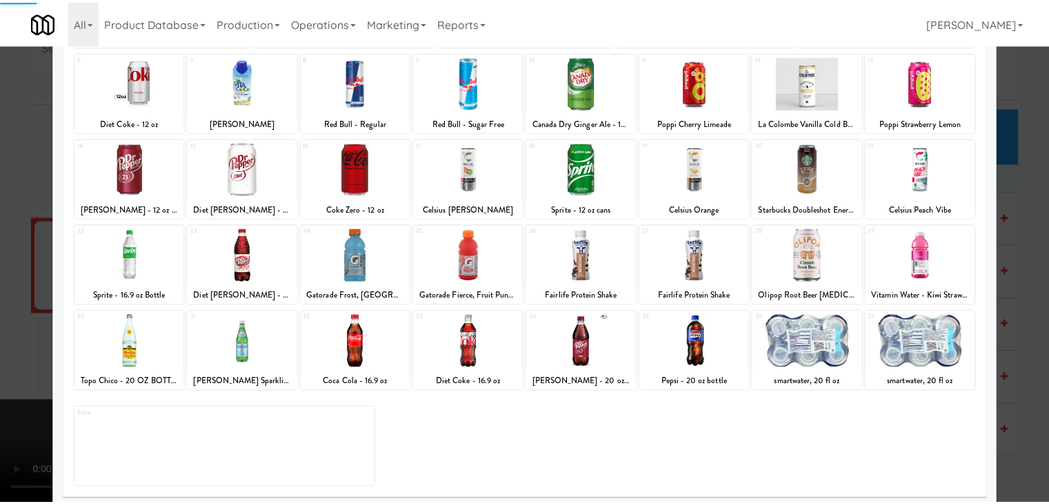
scroll to position [174, 0]
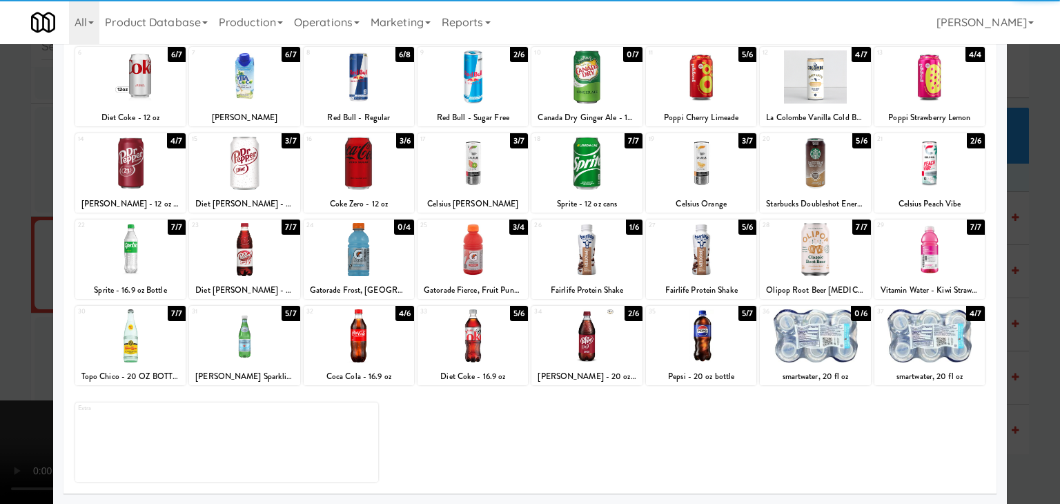
drag, startPoint x: 807, startPoint y: 227, endPoint x: 804, endPoint y: 239, distance: 12.0
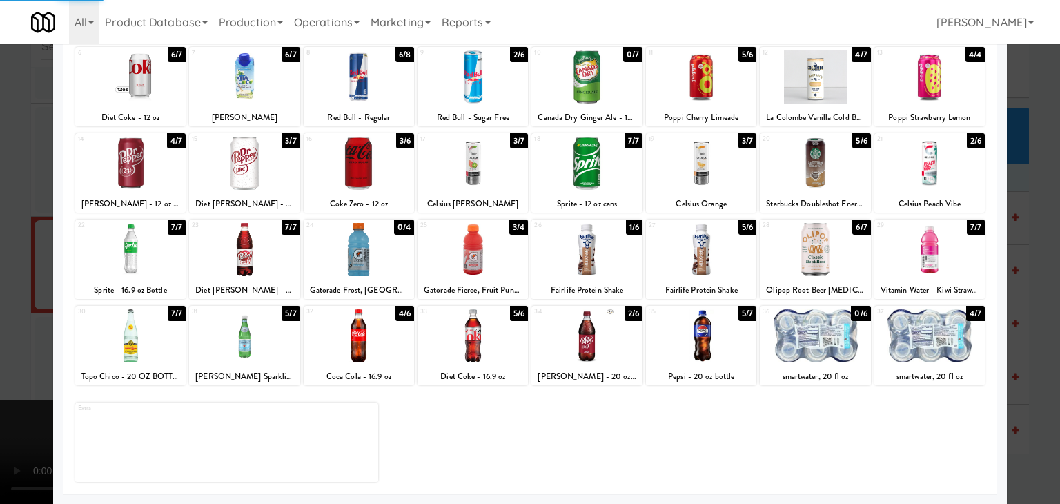
drag, startPoint x: 0, startPoint y: 373, endPoint x: 418, endPoint y: 360, distance: 418.2
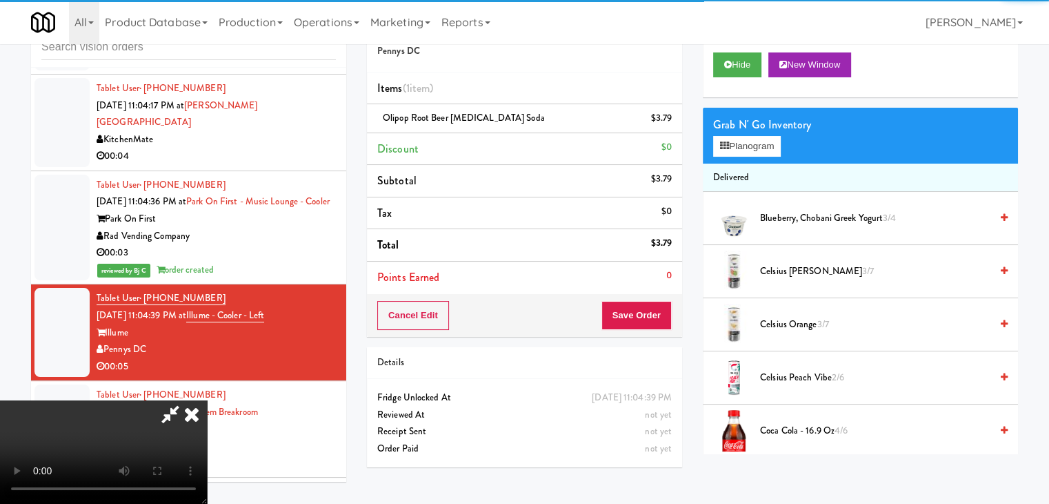
drag, startPoint x: 684, startPoint y: 328, endPoint x: 664, endPoint y: 321, distance: 20.5
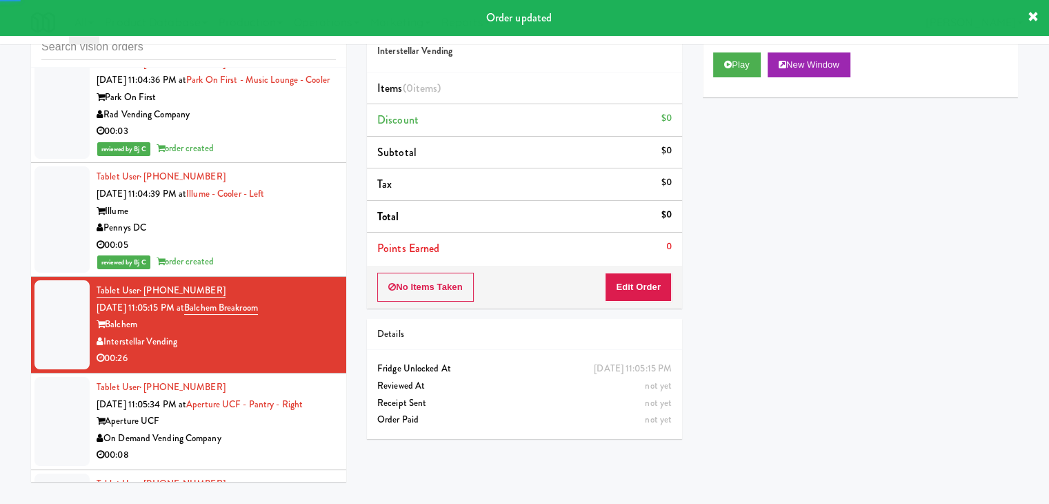
scroll to position [12035, 0]
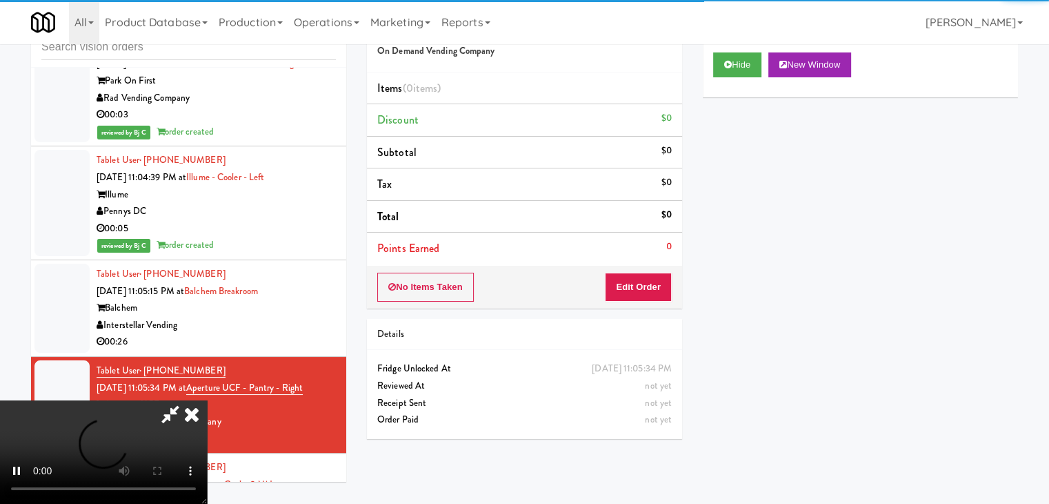
drag, startPoint x: 651, startPoint y: 300, endPoint x: 658, endPoint y: 285, distance: 17.0
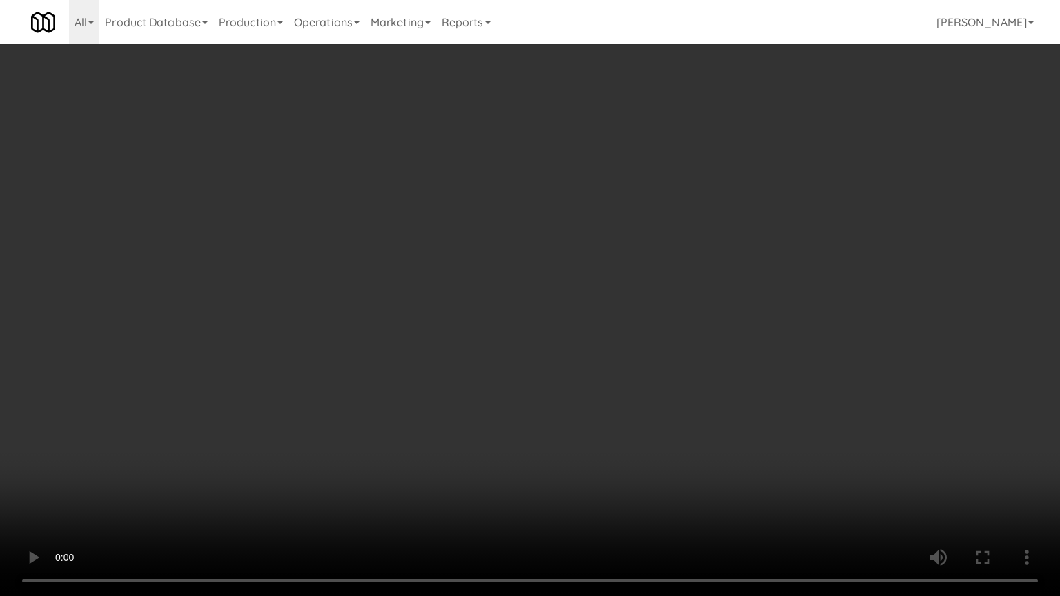
drag, startPoint x: 594, startPoint y: 453, endPoint x: 602, endPoint y: 448, distance: 8.6
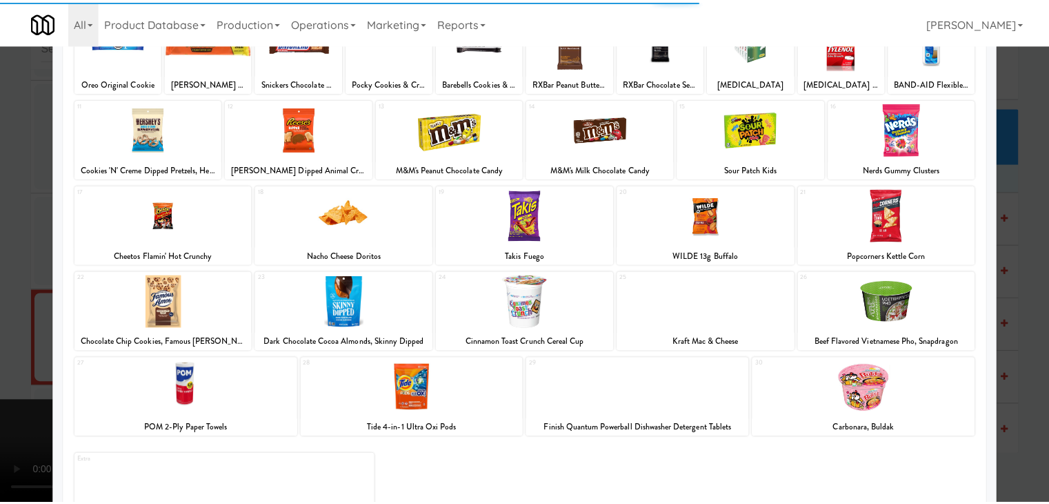
scroll to position [138, 0]
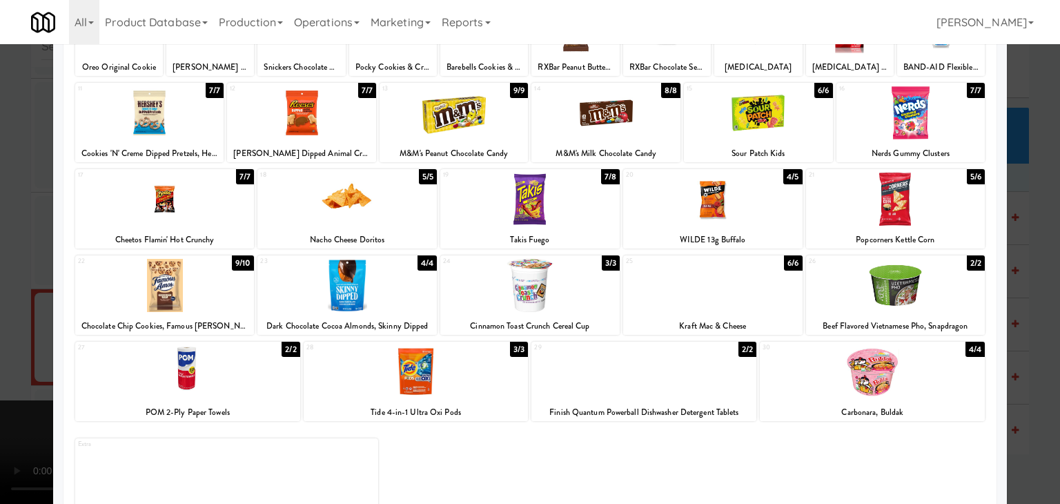
drag, startPoint x: 0, startPoint y: 338, endPoint x: 357, endPoint y: 352, distance: 356.9
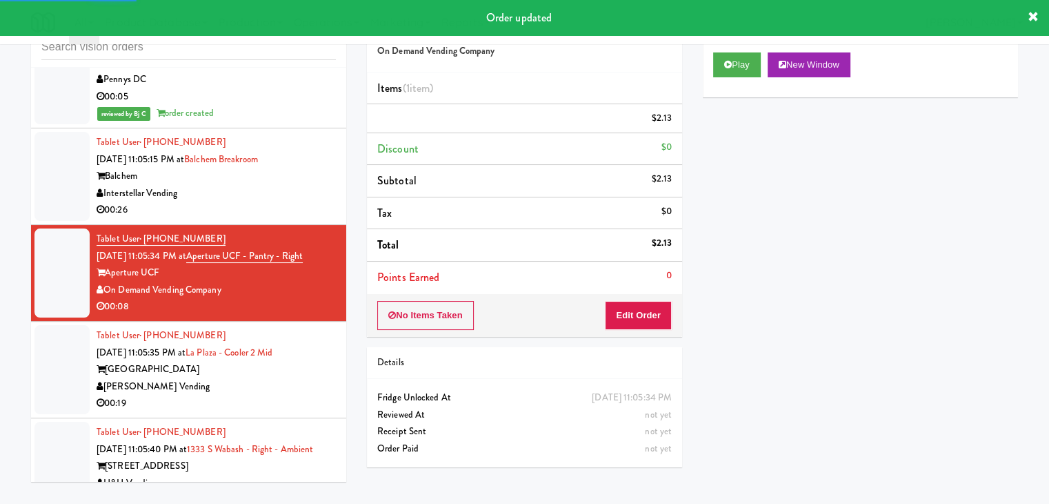
scroll to position [12173, 0]
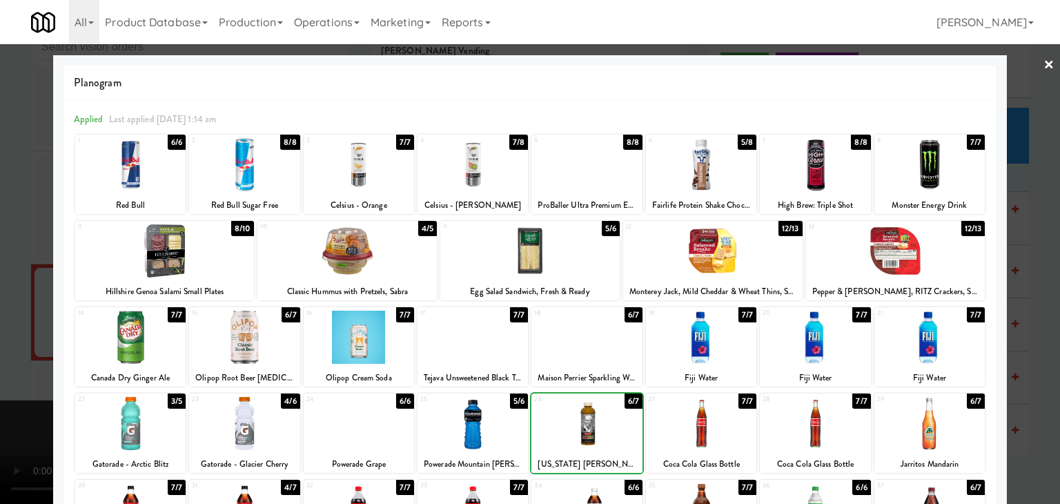
drag, startPoint x: 0, startPoint y: 369, endPoint x: 321, endPoint y: 373, distance: 320.8
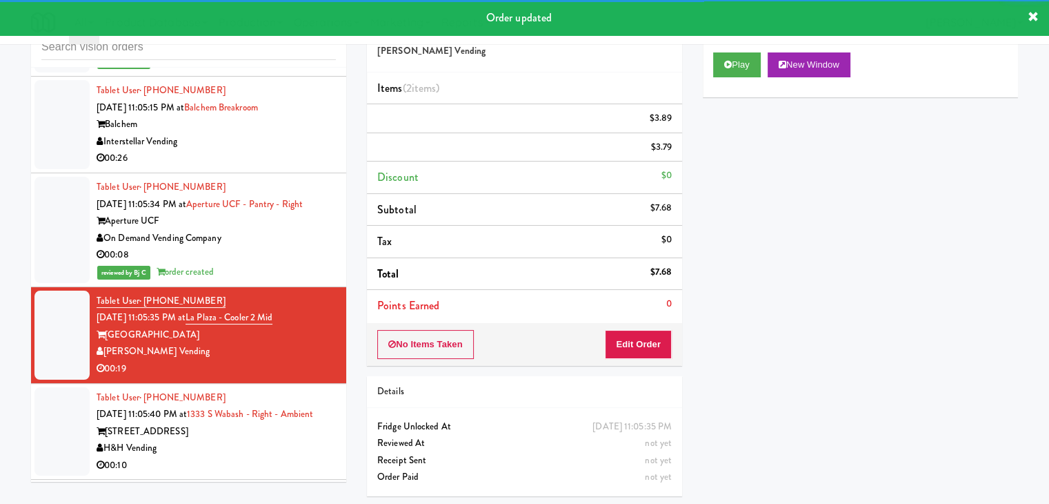
scroll to position [12311, 0]
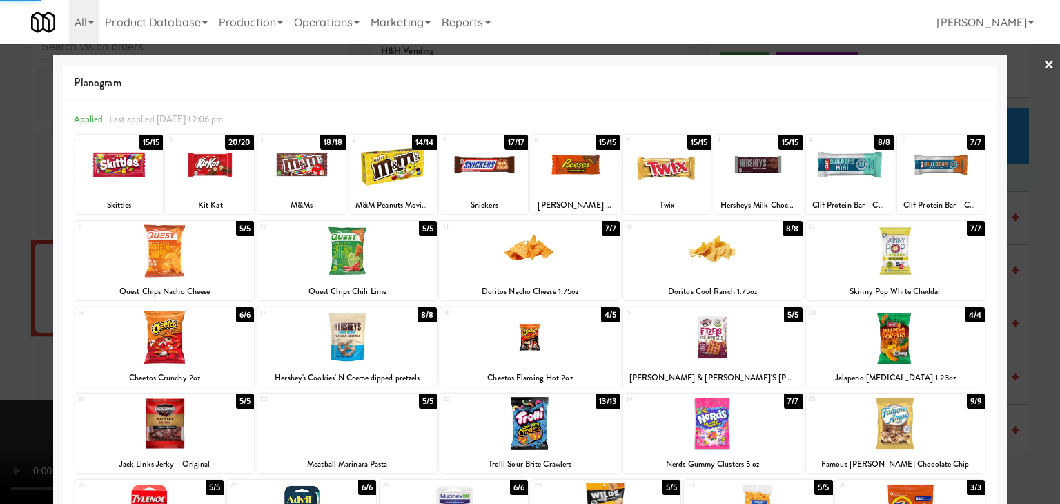
drag, startPoint x: 0, startPoint y: 344, endPoint x: 499, endPoint y: 341, distance: 499.5
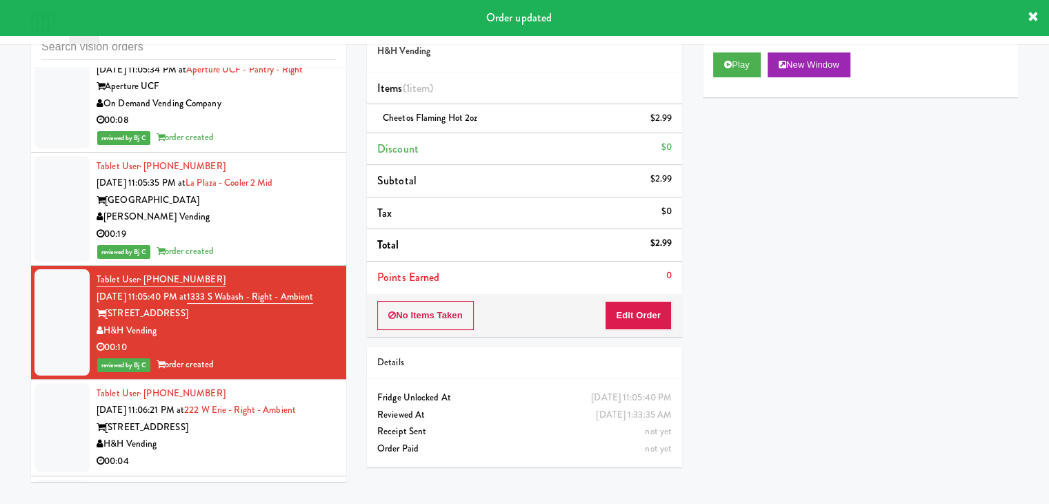
scroll to position [12449, 0]
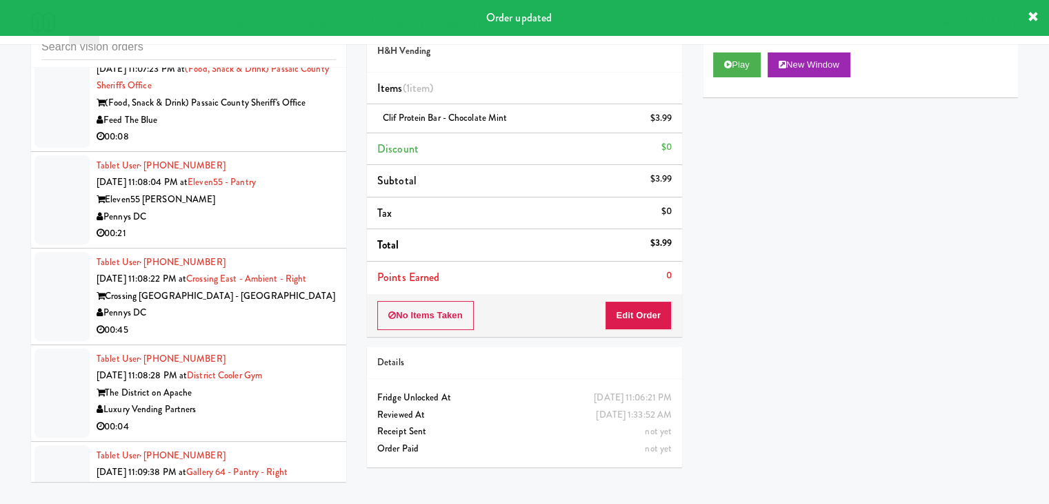
scroll to position [13018, 0]
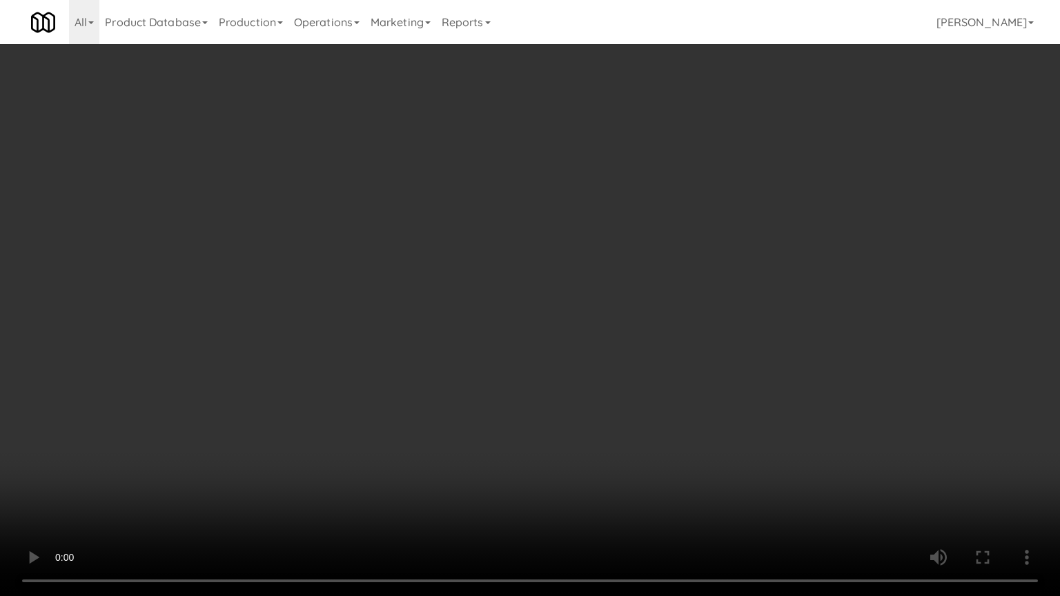
drag, startPoint x: 612, startPoint y: 401, endPoint x: 604, endPoint y: 409, distance: 10.7
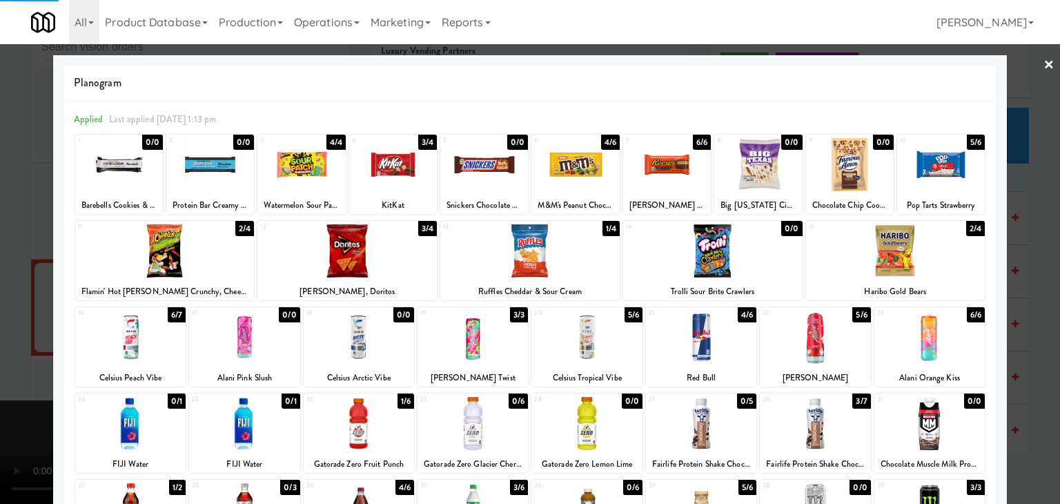
drag, startPoint x: 0, startPoint y: 347, endPoint x: 469, endPoint y: 340, distance: 469.2
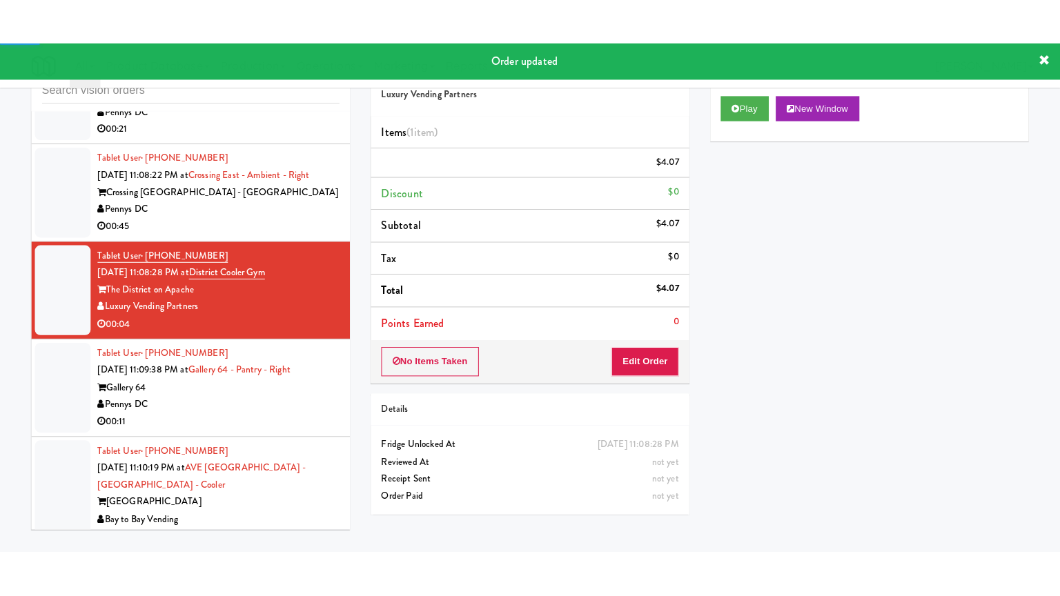
scroll to position [13156, 0]
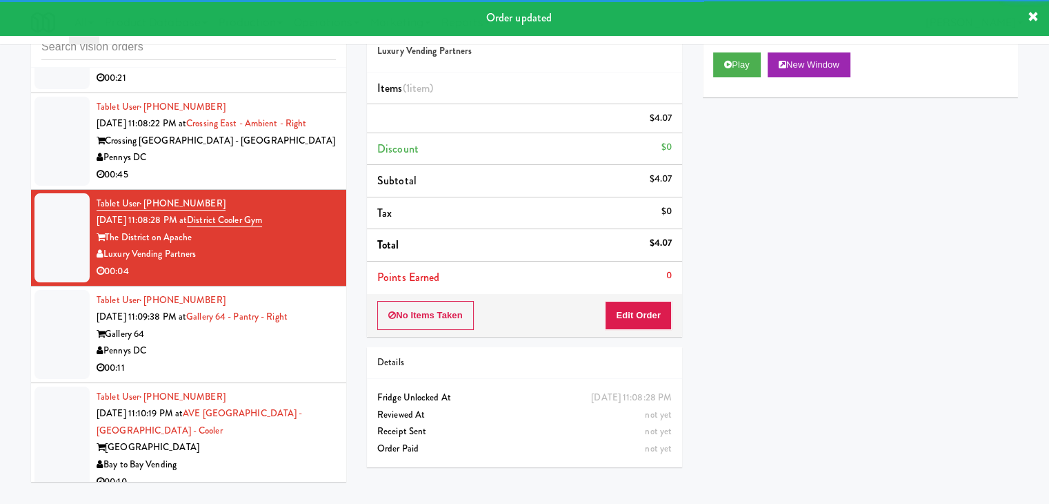
drag, startPoint x: 273, startPoint y: 232, endPoint x: 286, endPoint y: 243, distance: 17.1
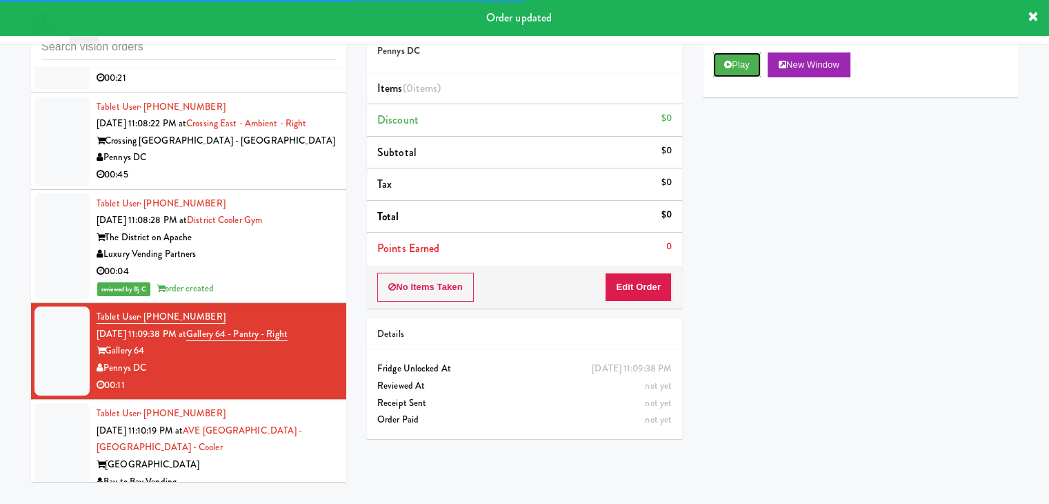
drag, startPoint x: 753, startPoint y: 66, endPoint x: 740, endPoint y: 92, distance: 28.4
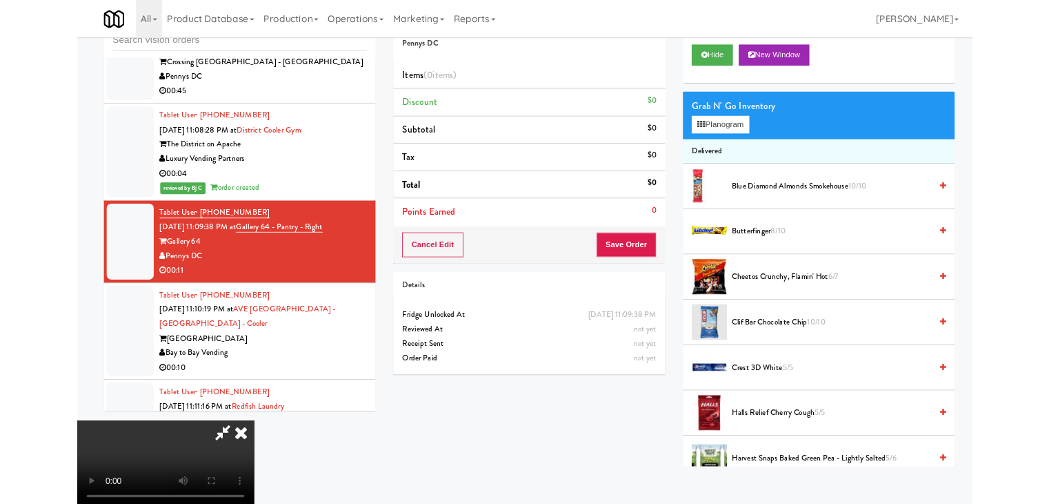
scroll to position [13139, 0]
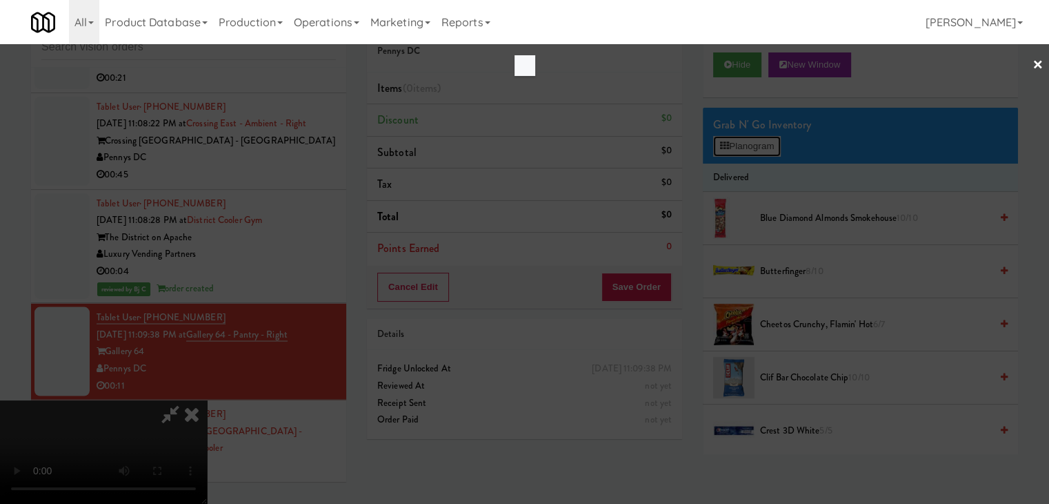
scroll to position [13139, 0]
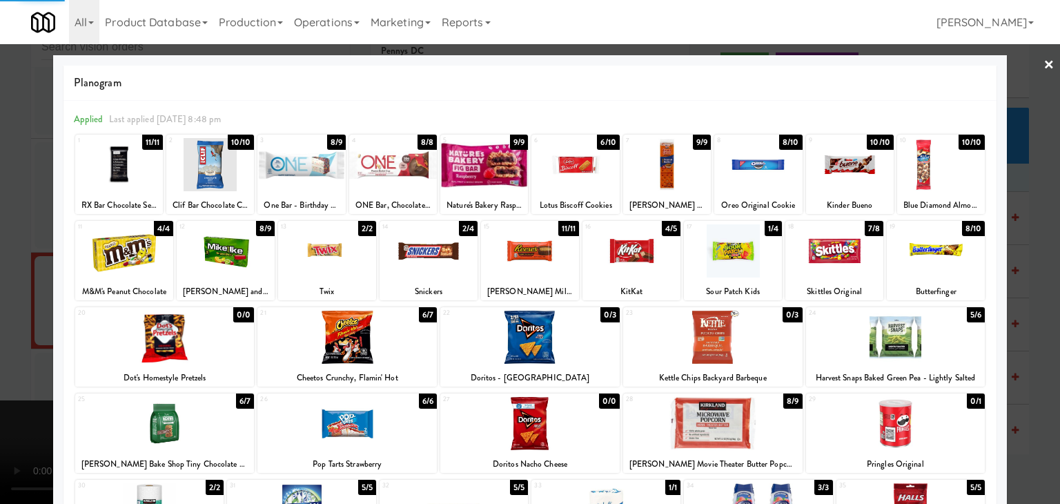
drag, startPoint x: 0, startPoint y: 262, endPoint x: 215, endPoint y: 259, distance: 215.3
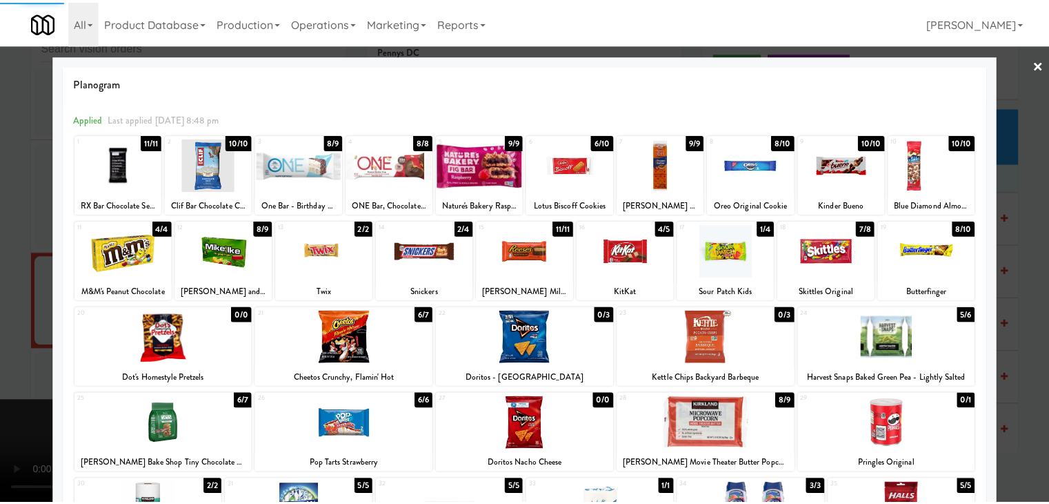
scroll to position [13156, 0]
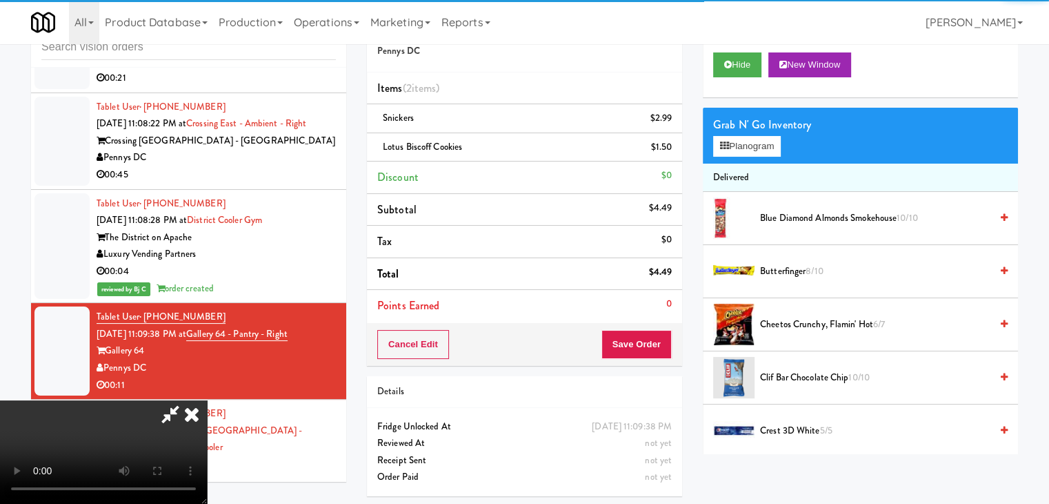
drag, startPoint x: 664, startPoint y: 328, endPoint x: 661, endPoint y: 335, distance: 7.4
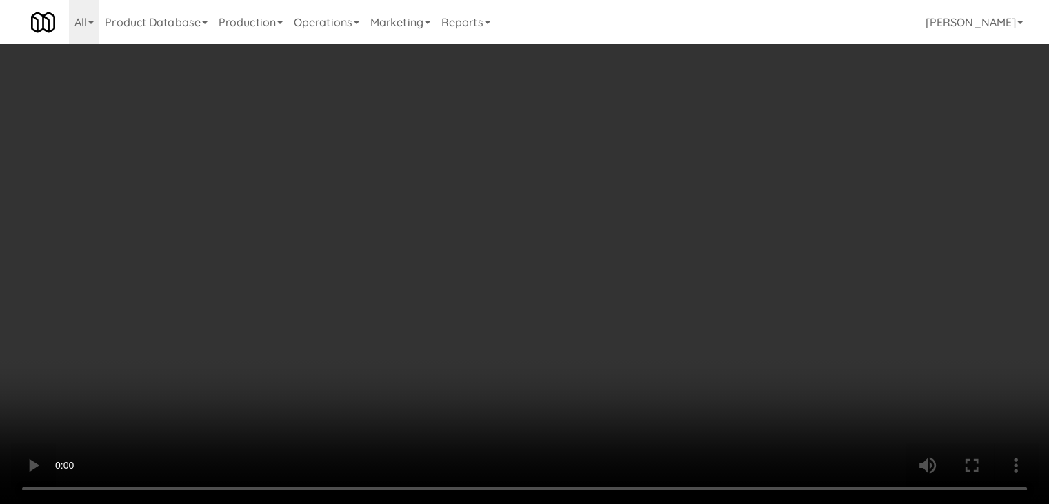
scroll to position [13139, 0]
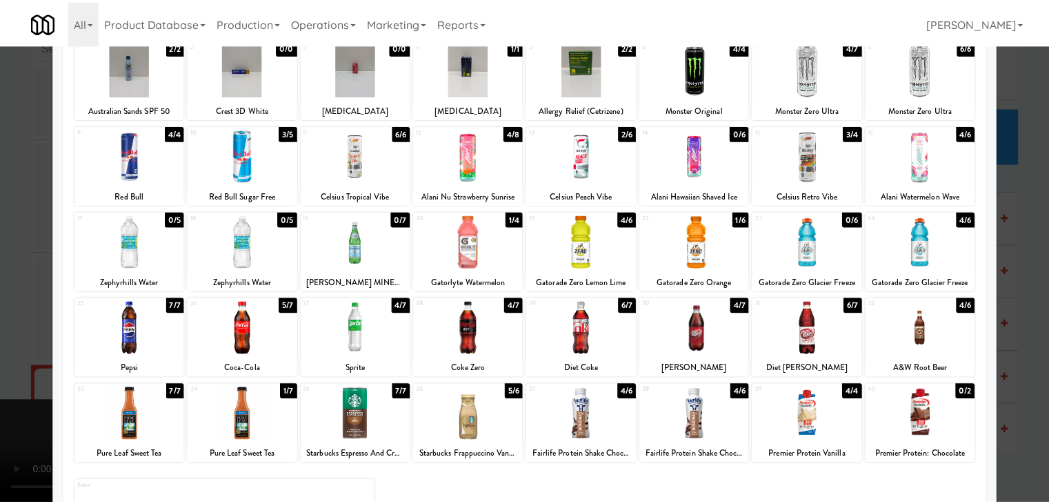
scroll to position [138, 0]
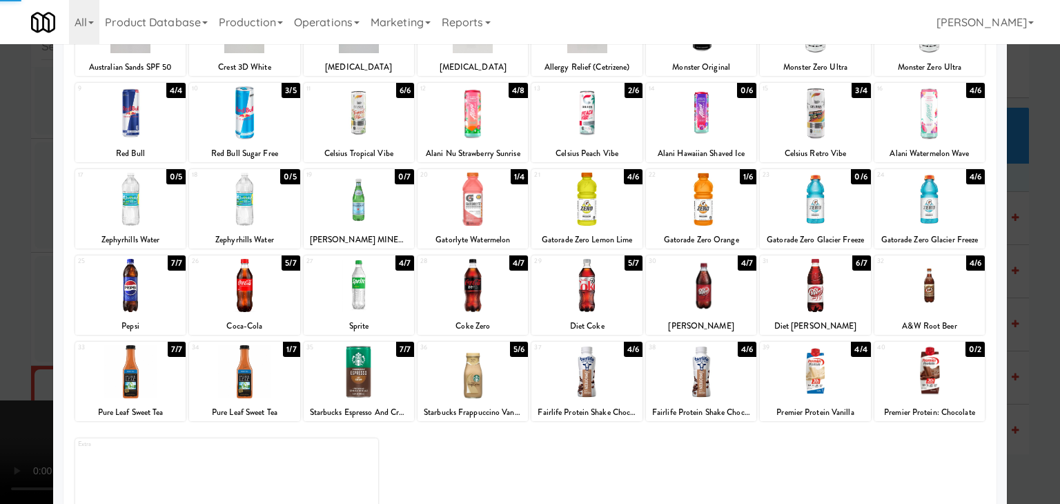
drag, startPoint x: 0, startPoint y: 335, endPoint x: 575, endPoint y: 324, distance: 575.4
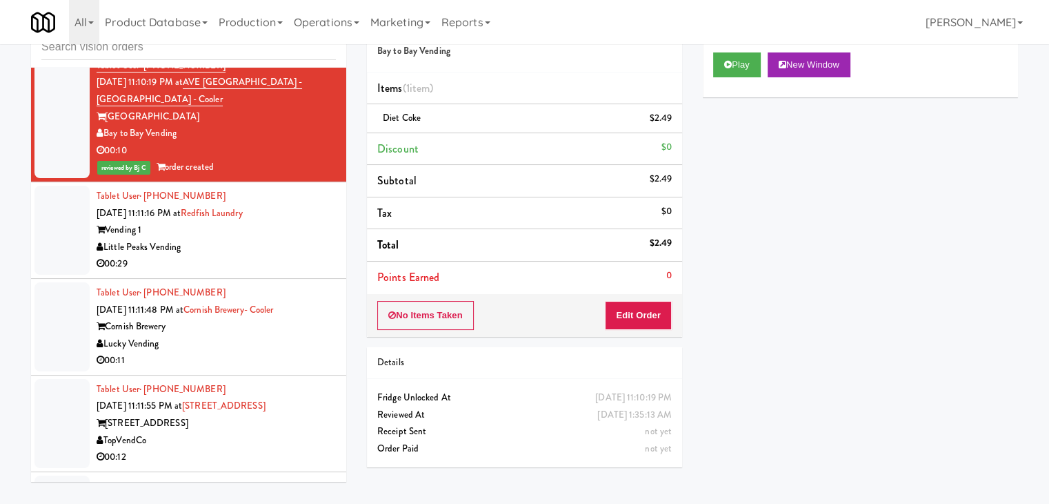
scroll to position [13497, 0]
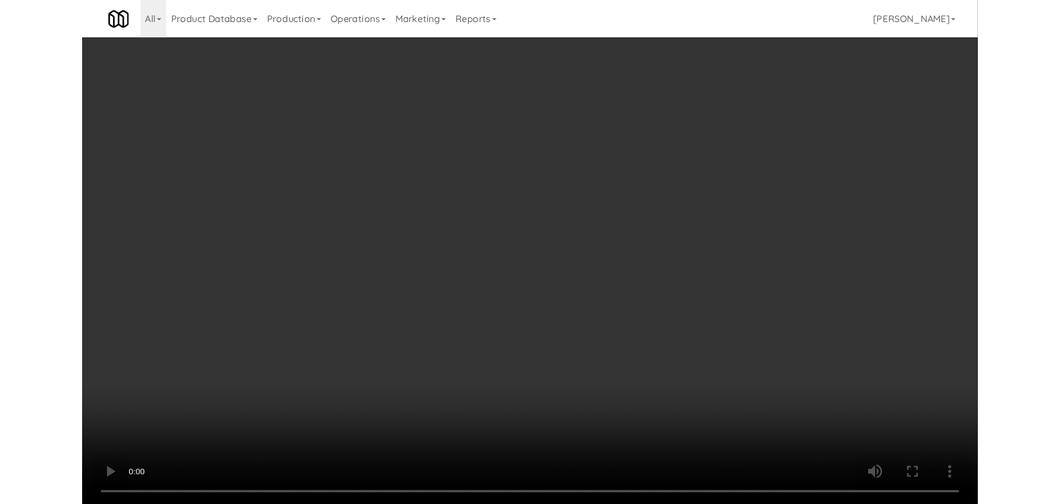
scroll to position [13497, 0]
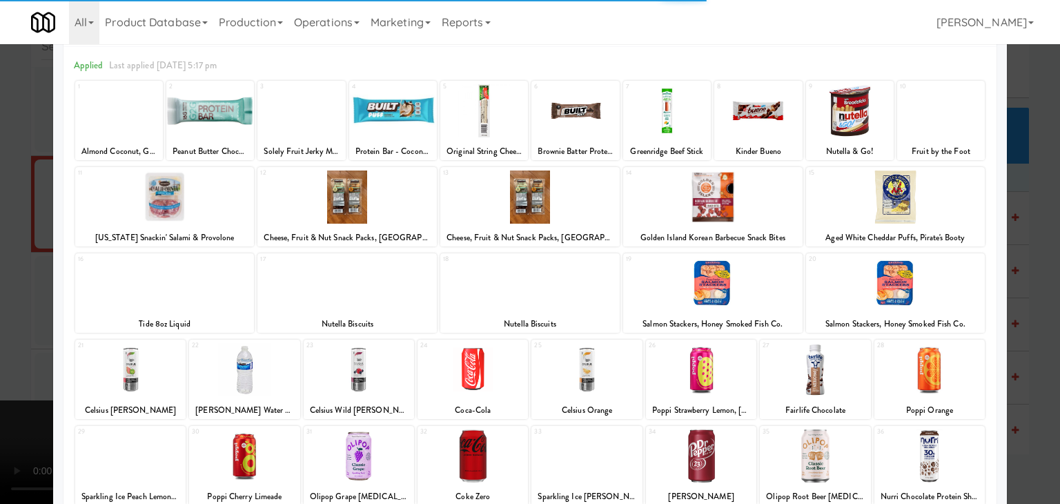
scroll to position [69, 0]
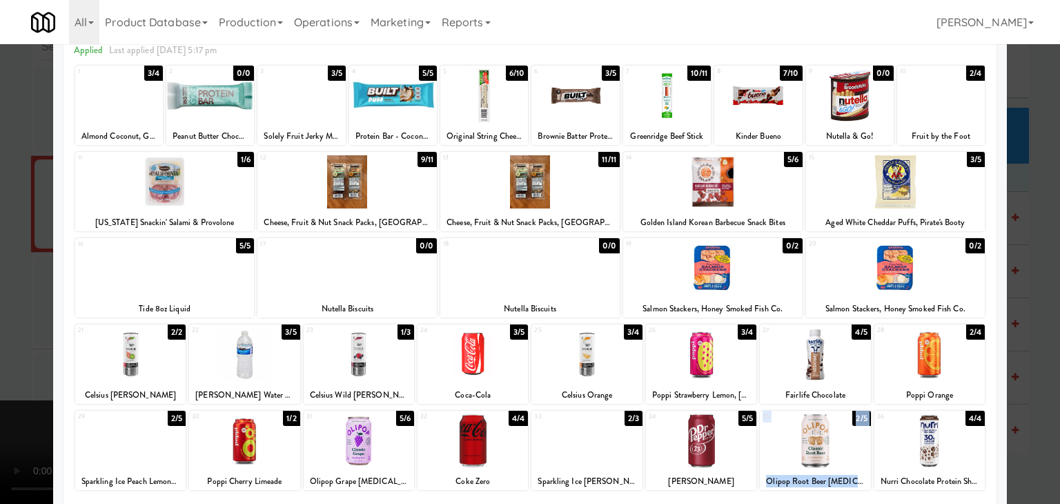
drag, startPoint x: 873, startPoint y: 448, endPoint x: 818, endPoint y: 453, distance: 55.4
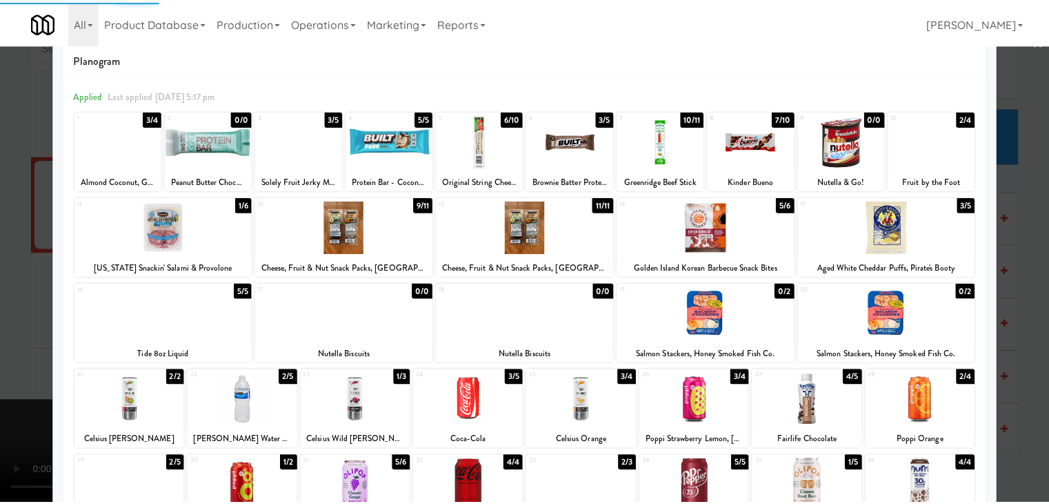
scroll to position [0, 0]
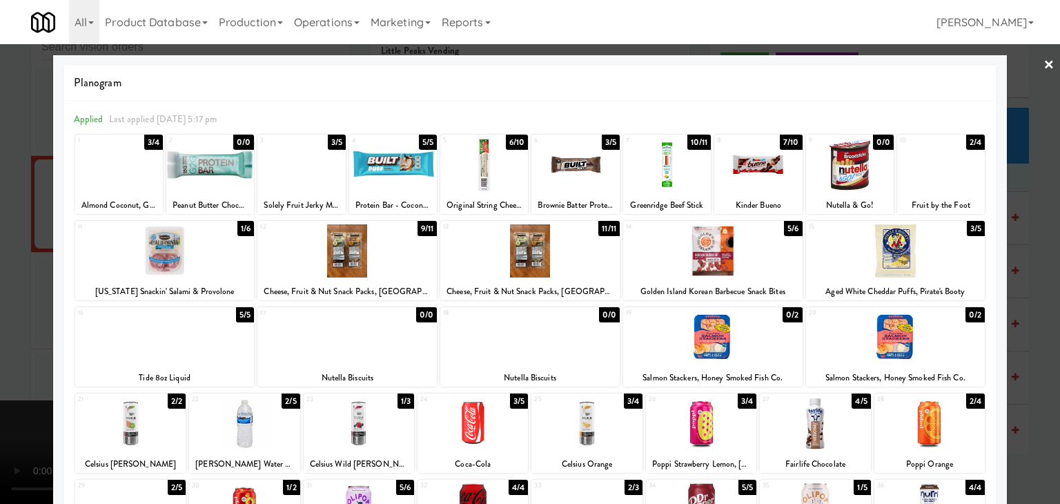
scroll to position [13497, 0]
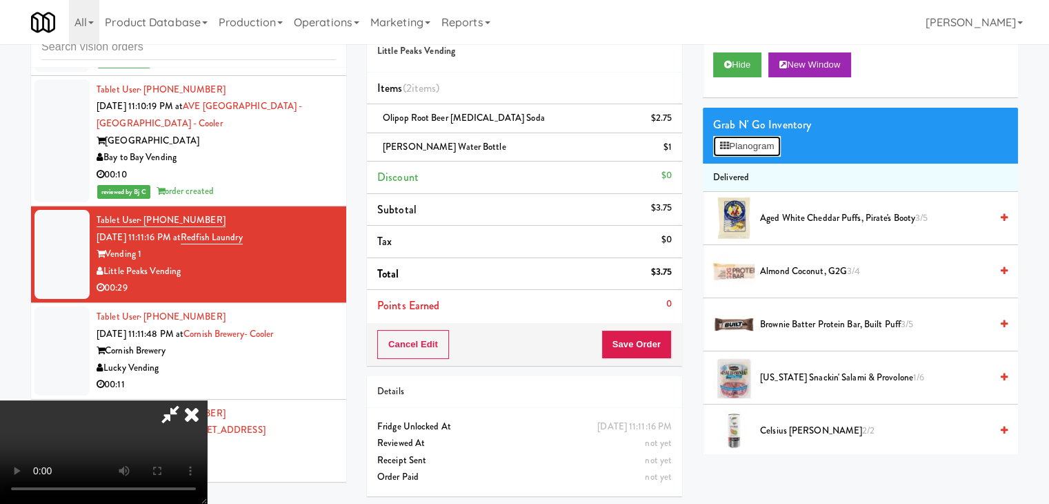
scroll to position [13480, 0]
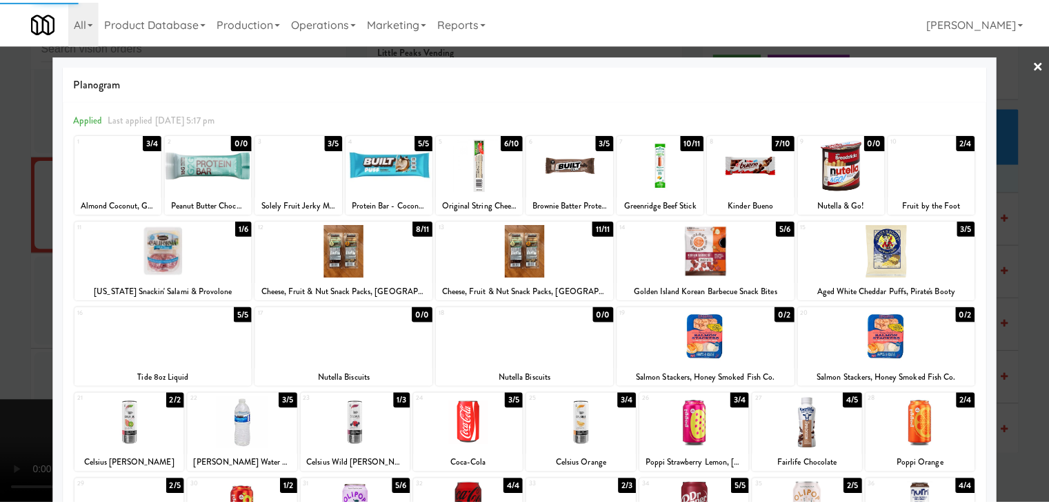
scroll to position [13497, 0]
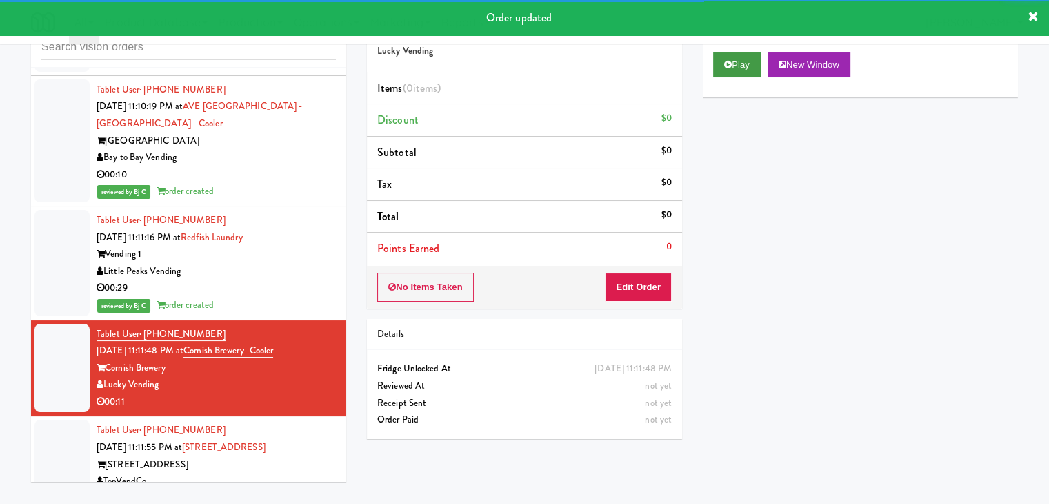
drag, startPoint x: 732, startPoint y: 88, endPoint x: 739, endPoint y: 75, distance: 14.2
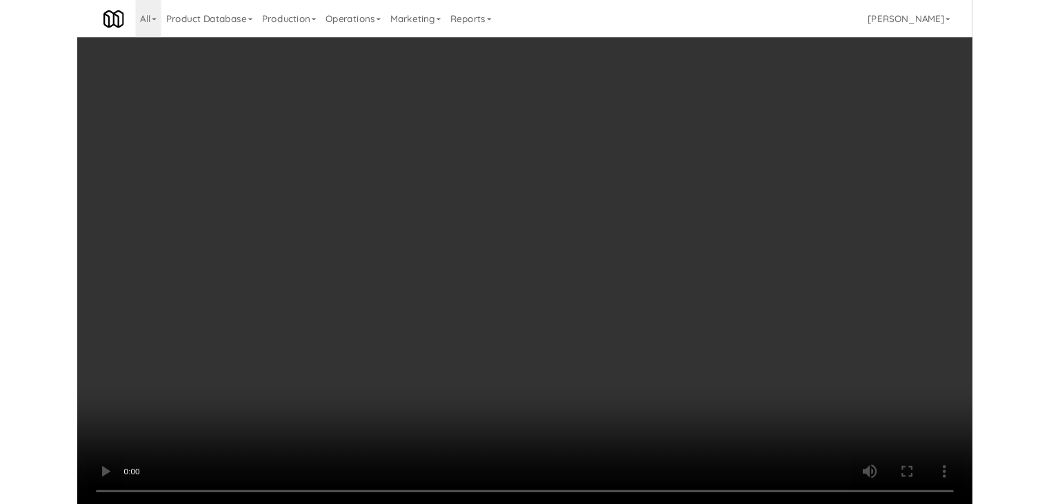
scroll to position [13480, 0]
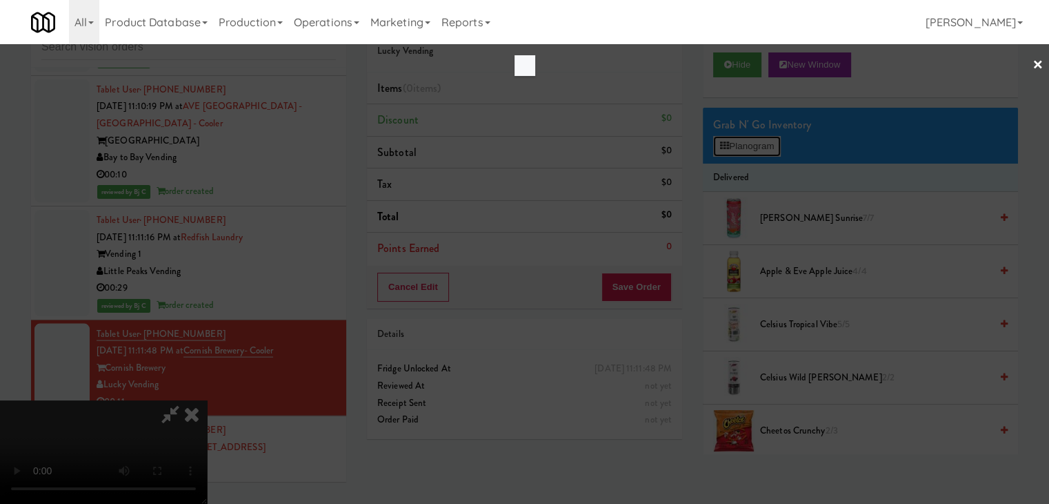
scroll to position [13480, 0]
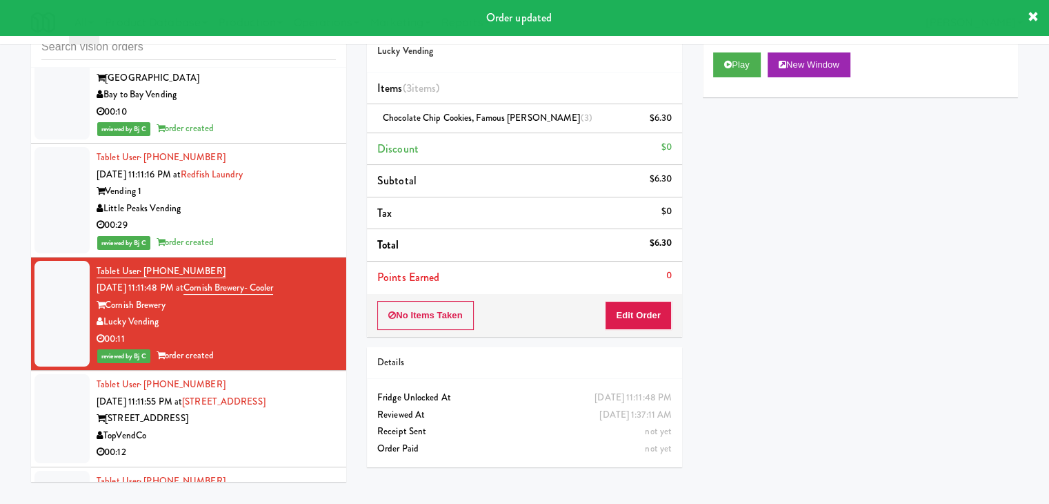
scroll to position [13635, 0]
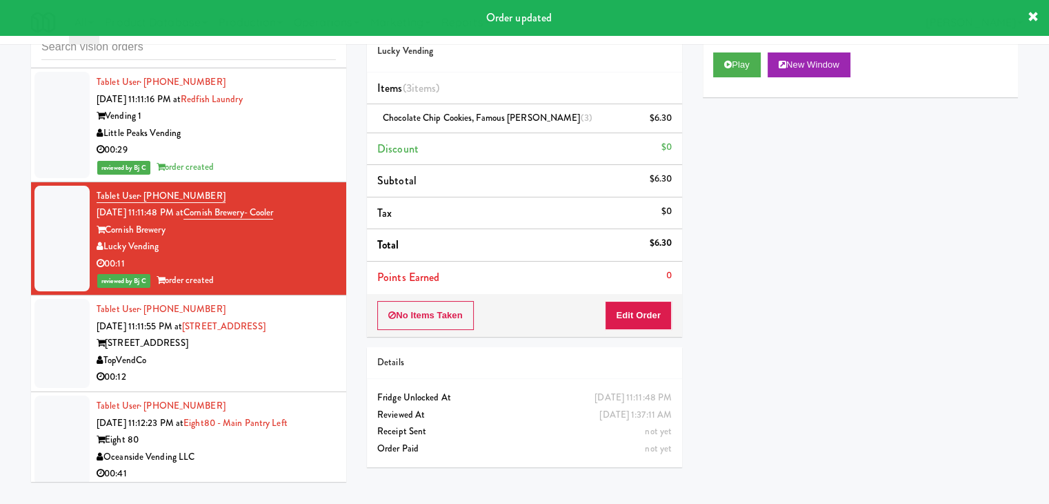
drag, startPoint x: 294, startPoint y: 230, endPoint x: 297, endPoint y: 148, distance: 81.5
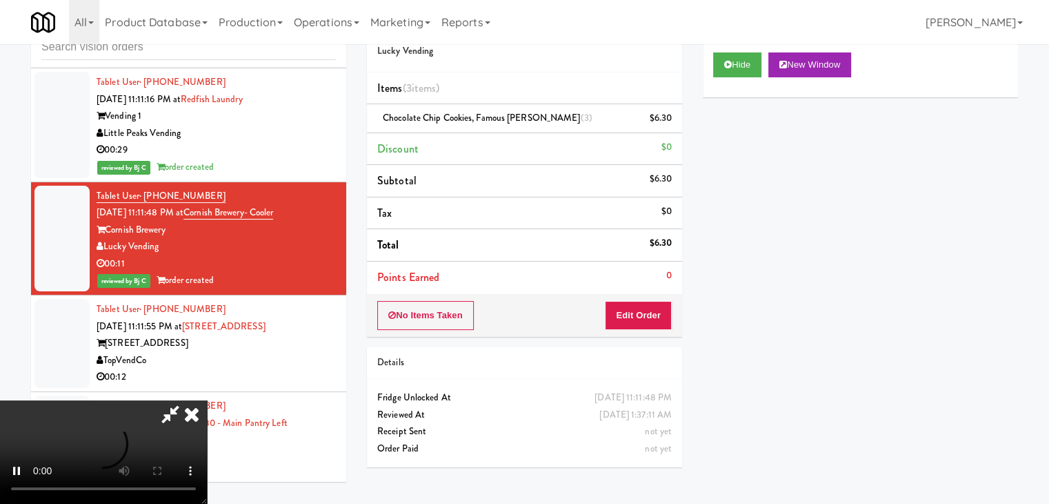
drag, startPoint x: 648, startPoint y: 290, endPoint x: 647, endPoint y: 301, distance: 10.4
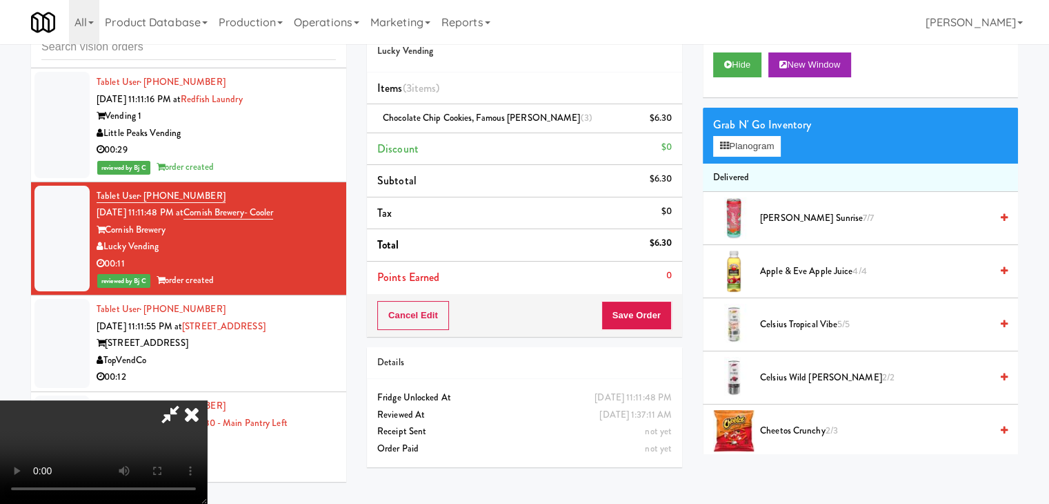
scroll to position [0, 0]
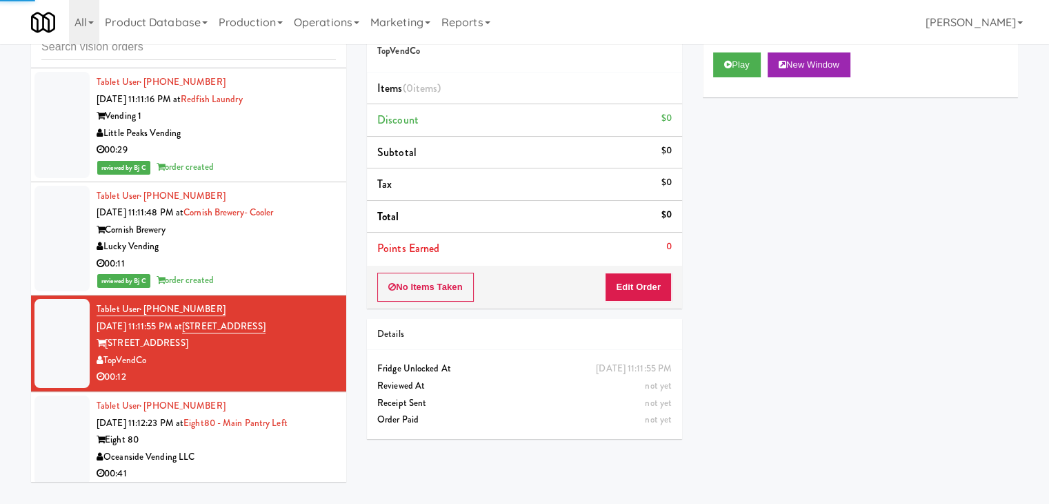
drag, startPoint x: 773, startPoint y: 45, endPoint x: 753, endPoint y: 59, distance: 24.3
drag, startPoint x: 728, startPoint y: 63, endPoint x: 728, endPoint y: 72, distance: 9.0
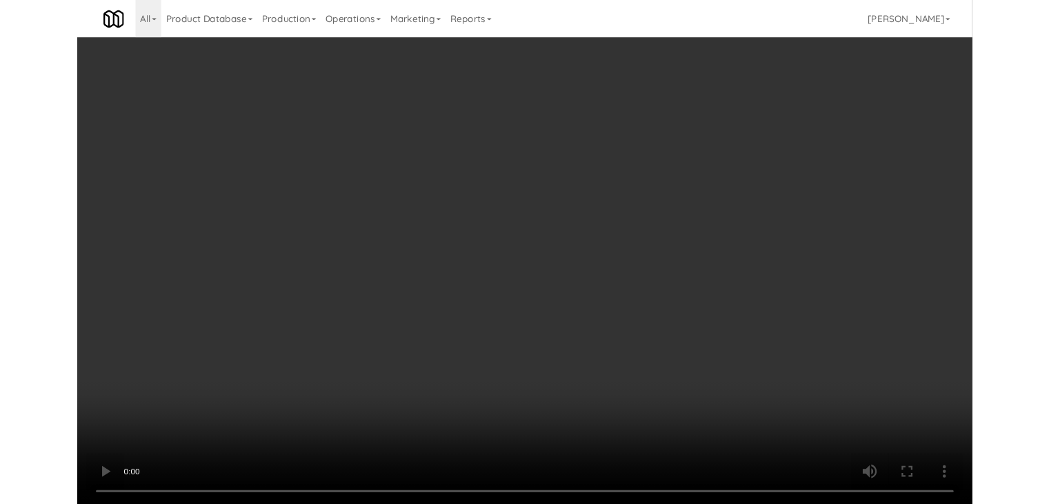
scroll to position [13618, 0]
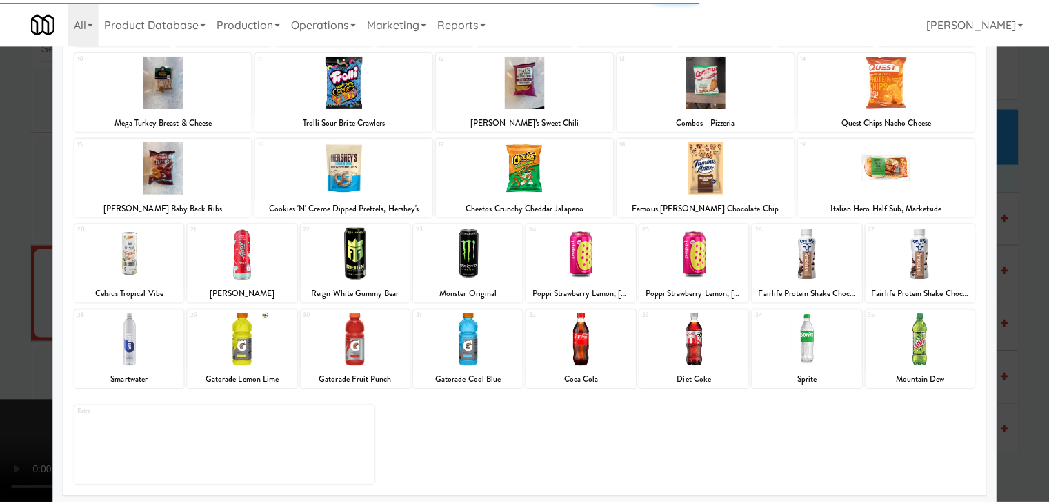
scroll to position [174, 0]
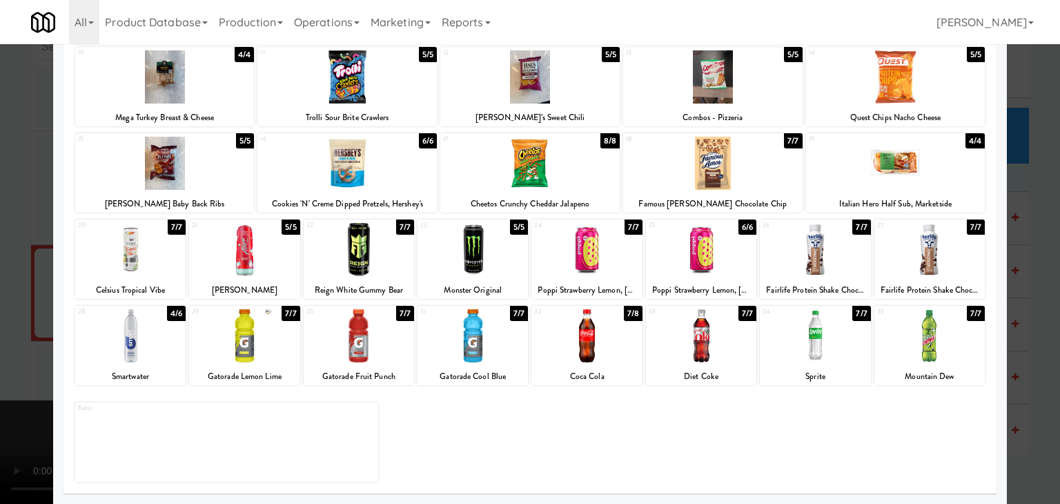
drag, startPoint x: 0, startPoint y: 337, endPoint x: 371, endPoint y: 340, distance: 371.2
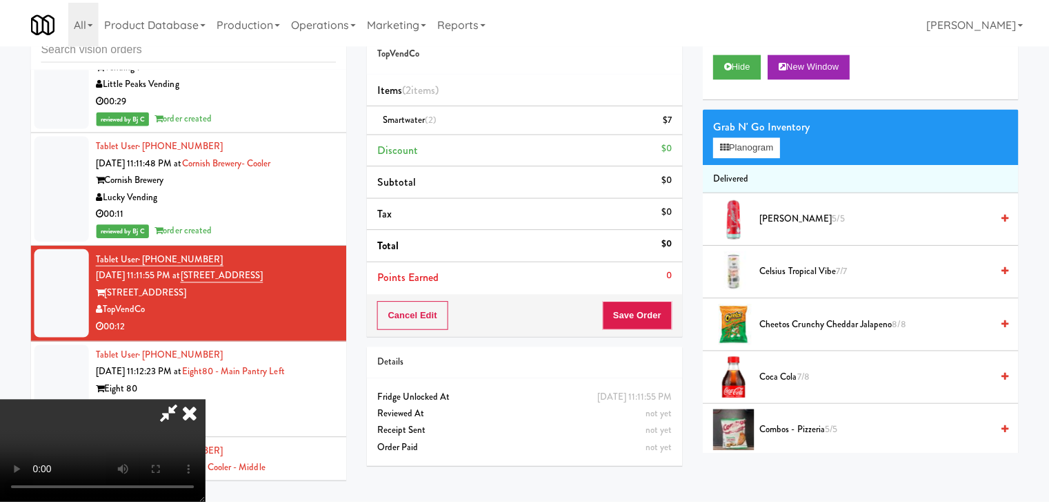
scroll to position [13635, 0]
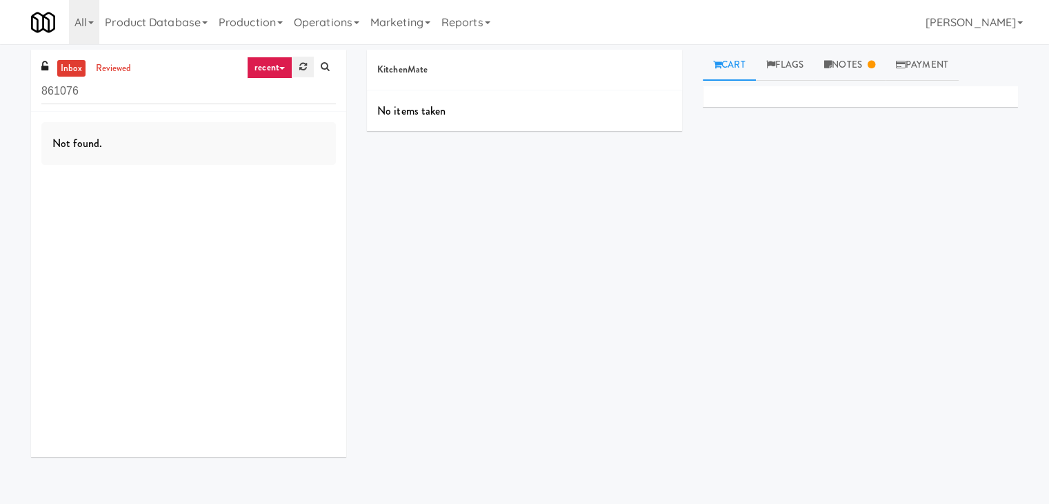
click at [303, 61] on link at bounding box center [302, 67] width 21 height 21
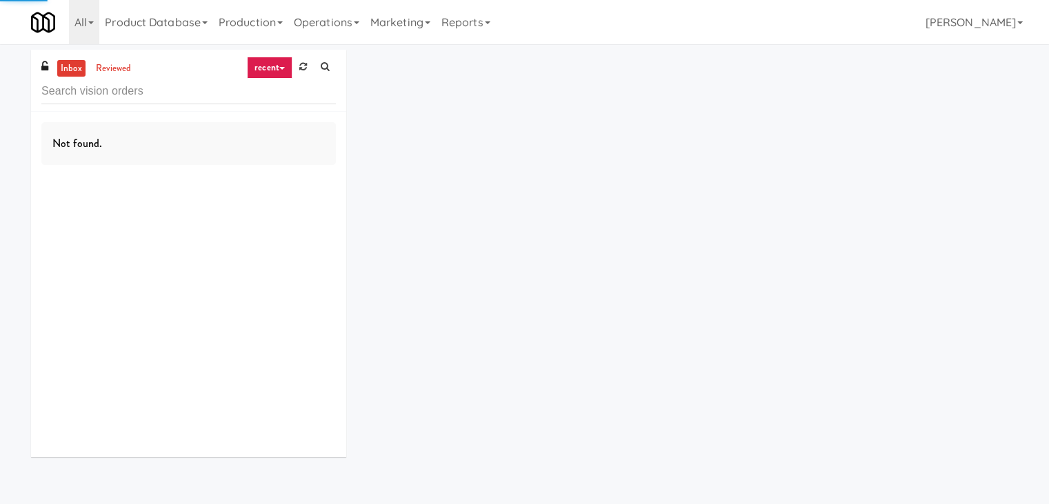
click at [275, 66] on link "recent" at bounding box center [270, 68] width 46 height 22
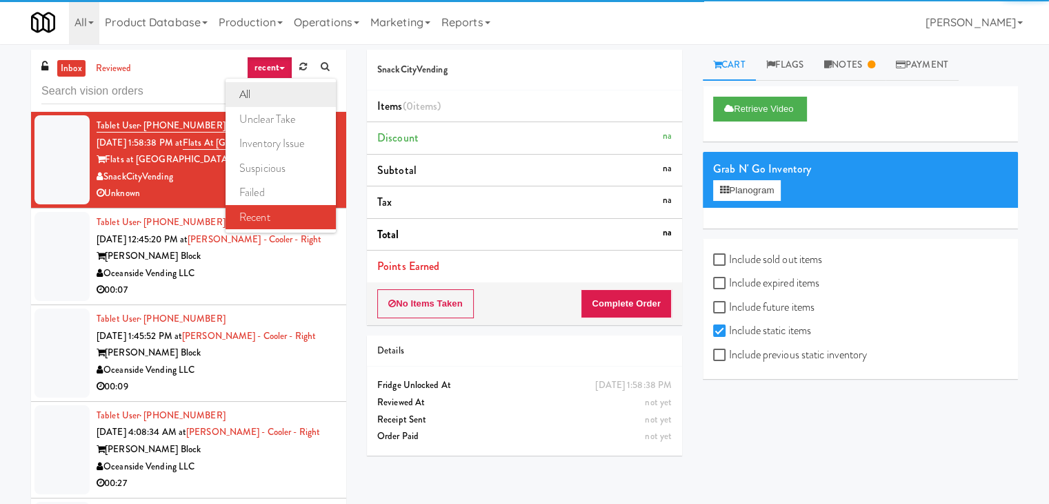
click at [276, 92] on link "all" at bounding box center [281, 94] width 110 height 25
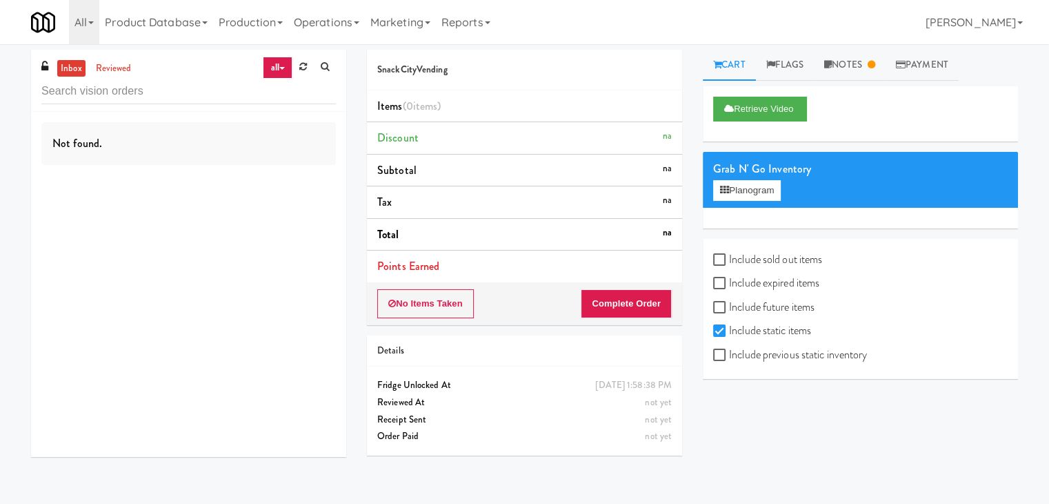
click at [278, 70] on link "all" at bounding box center [277, 68] width 29 height 22
click at [277, 89] on link "all" at bounding box center [281, 94] width 110 height 25
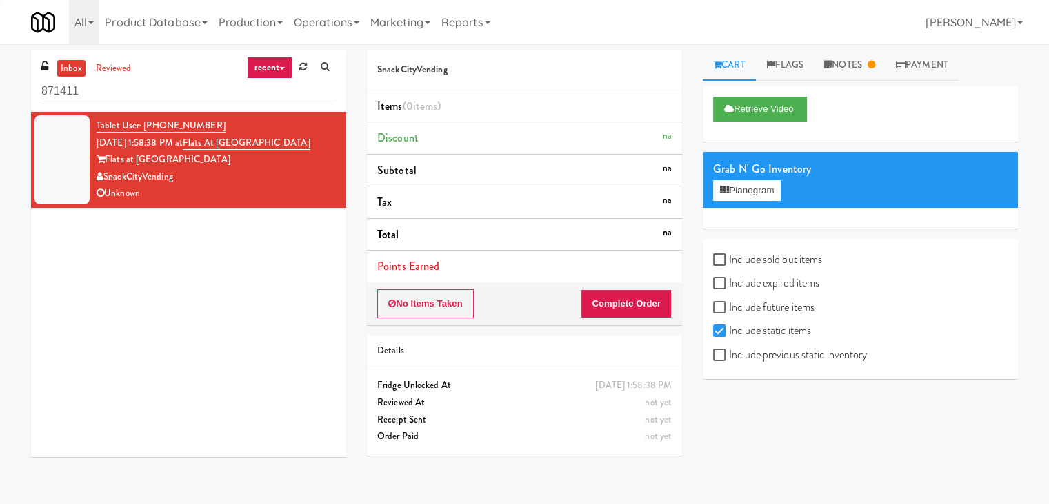
click at [301, 70] on icon at bounding box center [303, 66] width 8 height 9
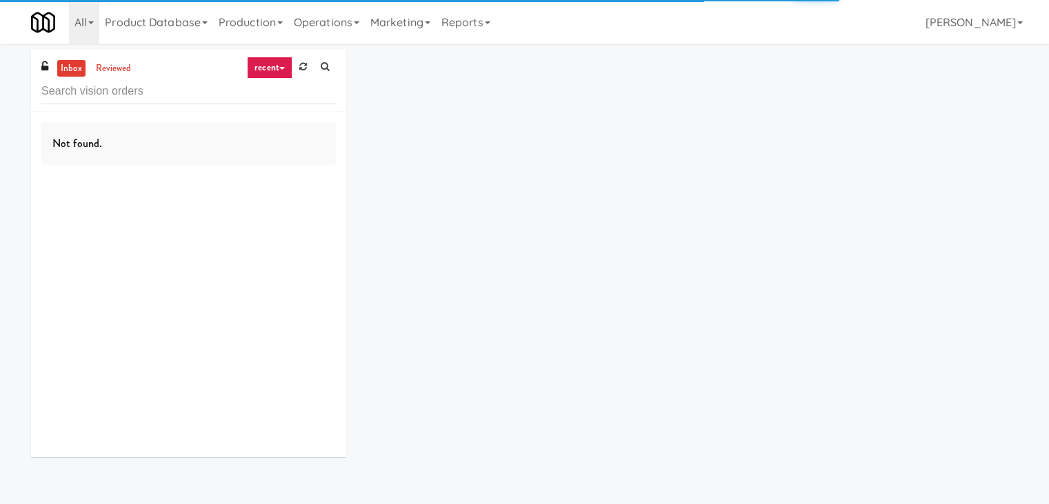
click at [277, 66] on link "recent" at bounding box center [270, 68] width 46 height 22
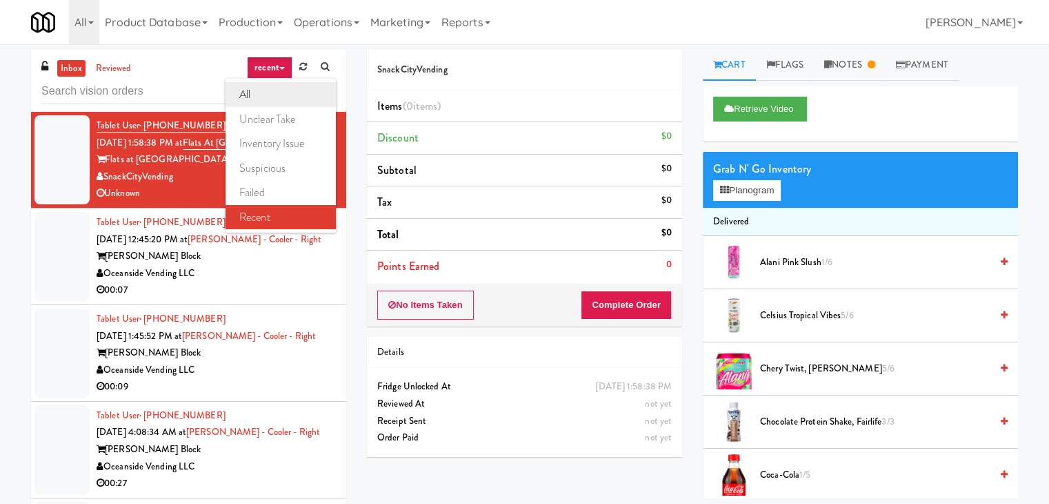
click at [277, 86] on link "all" at bounding box center [281, 94] width 110 height 25
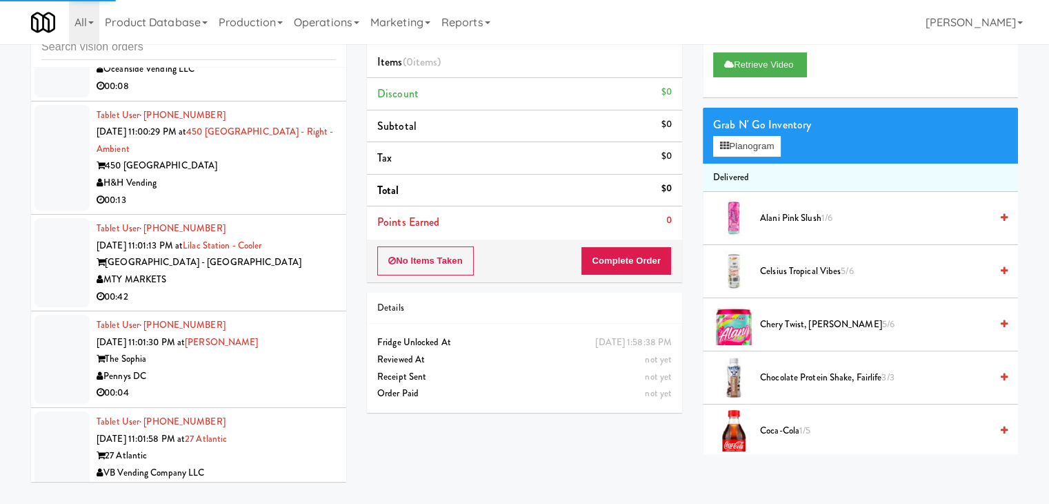
scroll to position [6487, 0]
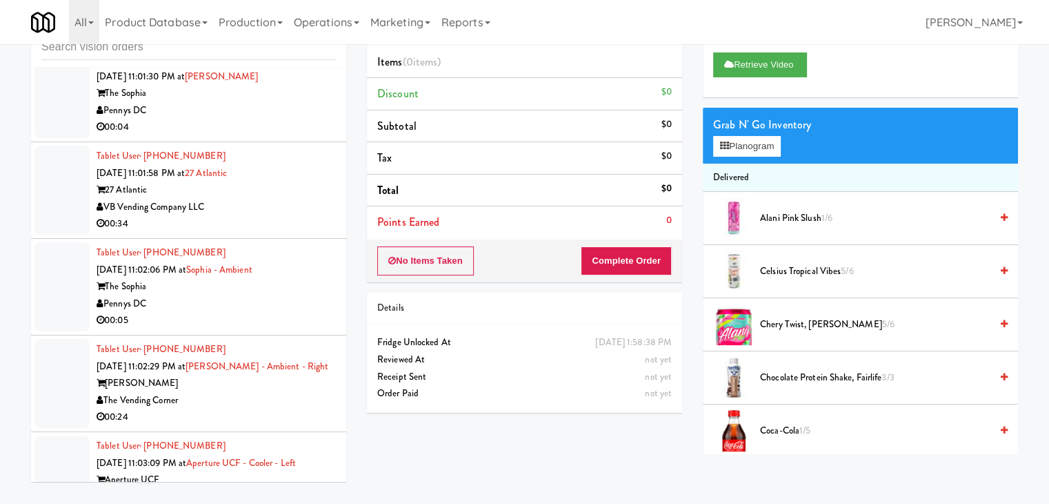
click at [276, 278] on div "The Sophia" at bounding box center [216, 286] width 239 height 17
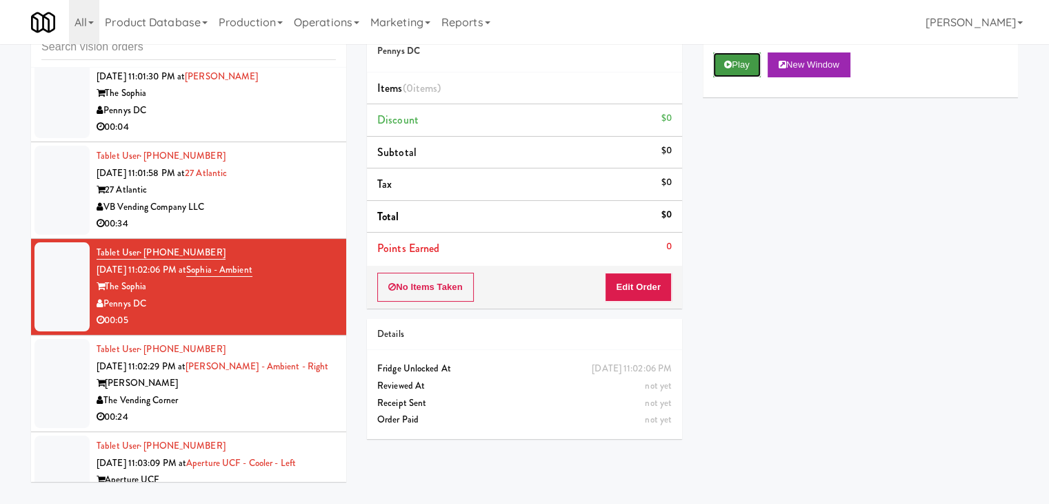
click at [731, 68] on button "Play" at bounding box center [737, 64] width 48 height 25
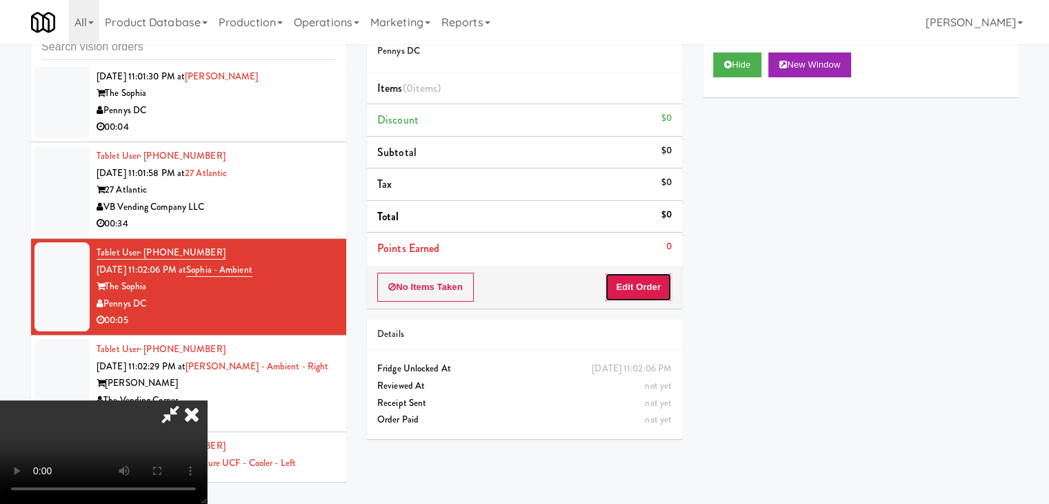
click at [637, 296] on button "Edit Order" at bounding box center [638, 286] width 67 height 29
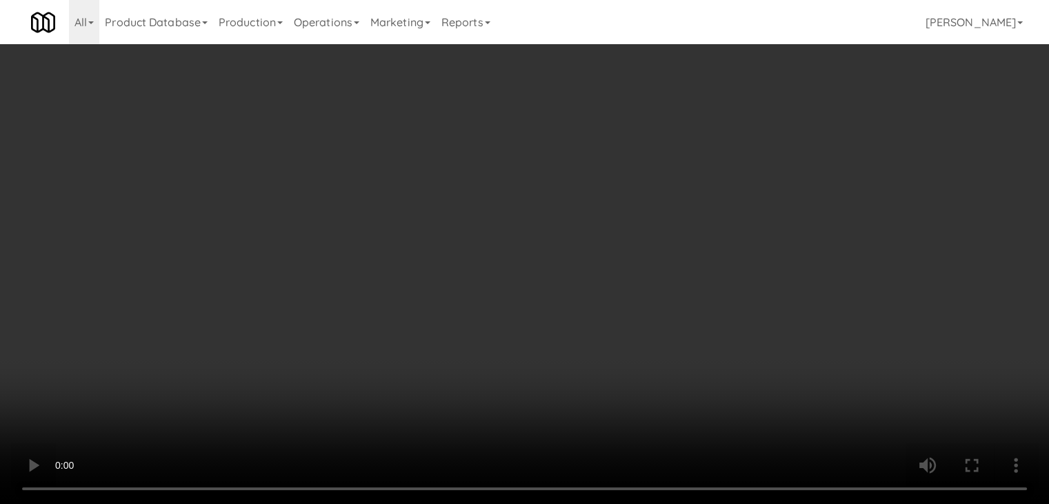
scroll to position [6470, 0]
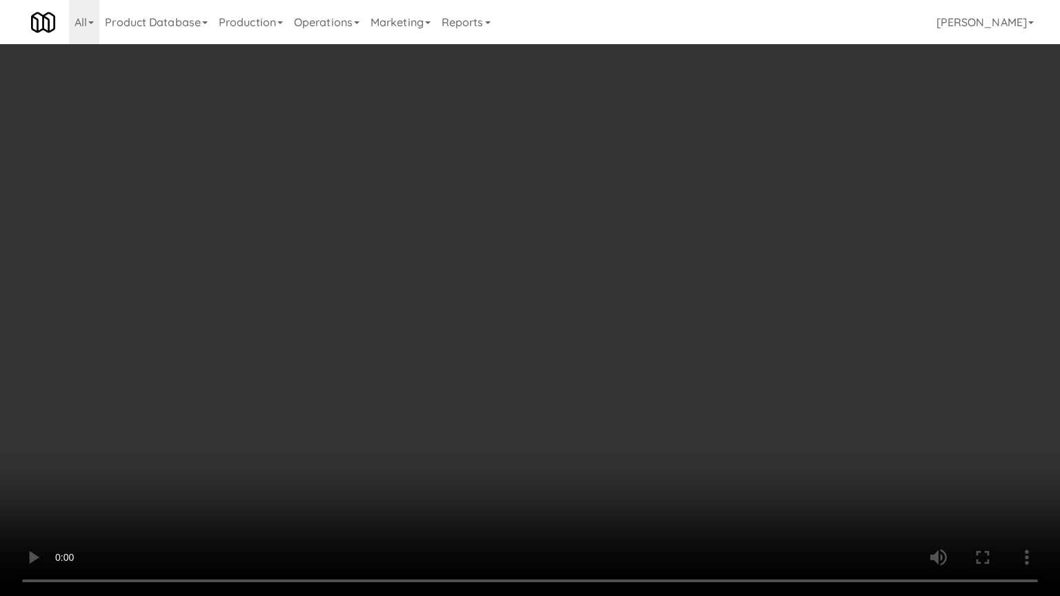
click at [537, 342] on video at bounding box center [530, 298] width 1060 height 596
drag, startPoint x: 537, startPoint y: 342, endPoint x: 522, endPoint y: 364, distance: 26.8
click at [537, 345] on video at bounding box center [530, 298] width 1060 height 596
click at [524, 360] on video at bounding box center [530, 298] width 1060 height 596
click at [525, 359] on video at bounding box center [530, 298] width 1060 height 596
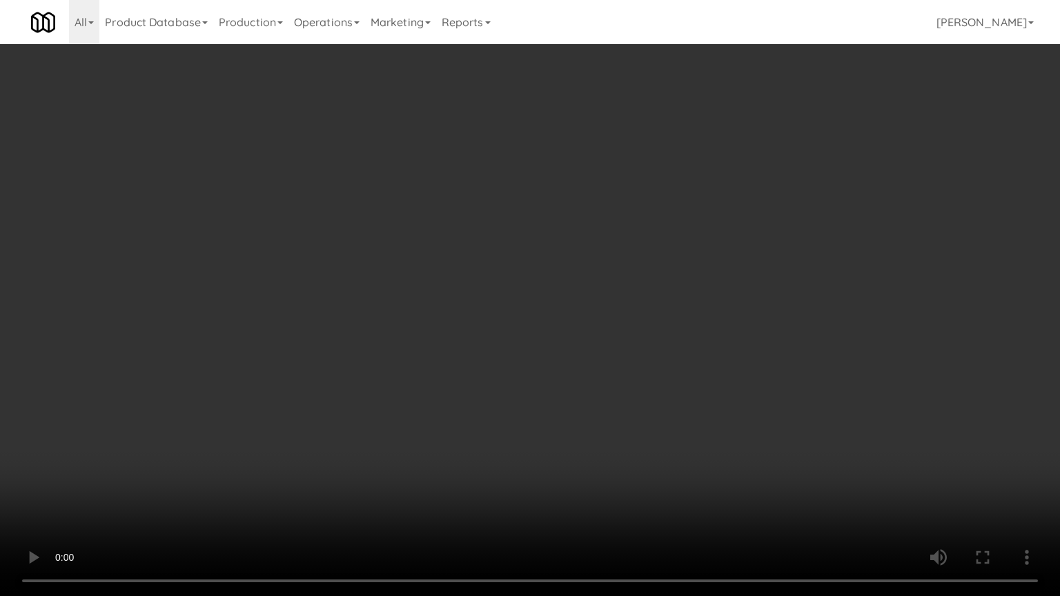
click at [536, 315] on video at bounding box center [530, 298] width 1060 height 596
drag, startPoint x: 536, startPoint y: 315, endPoint x: 626, endPoint y: 175, distance: 166.7
click at [537, 312] on video at bounding box center [530, 298] width 1060 height 596
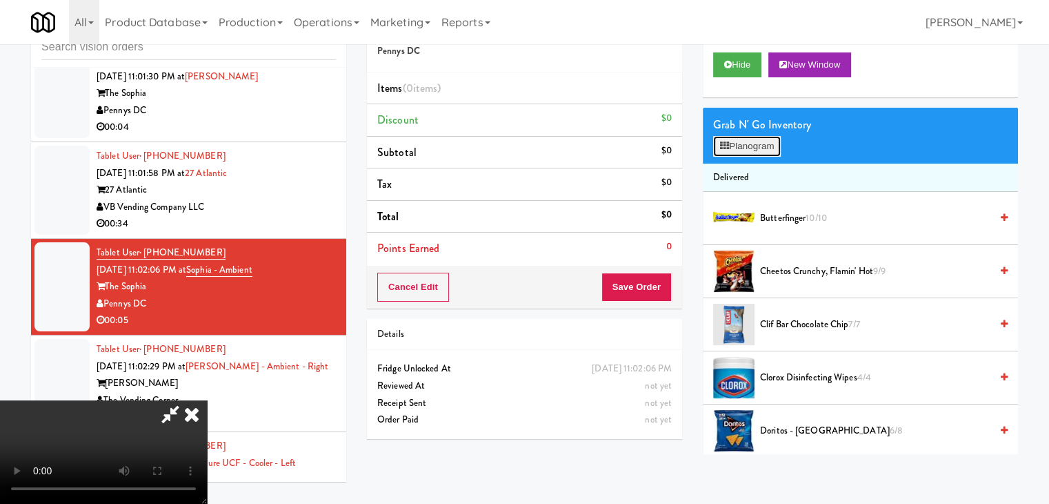
click at [751, 147] on button "Planogram" at bounding box center [747, 146] width 68 height 21
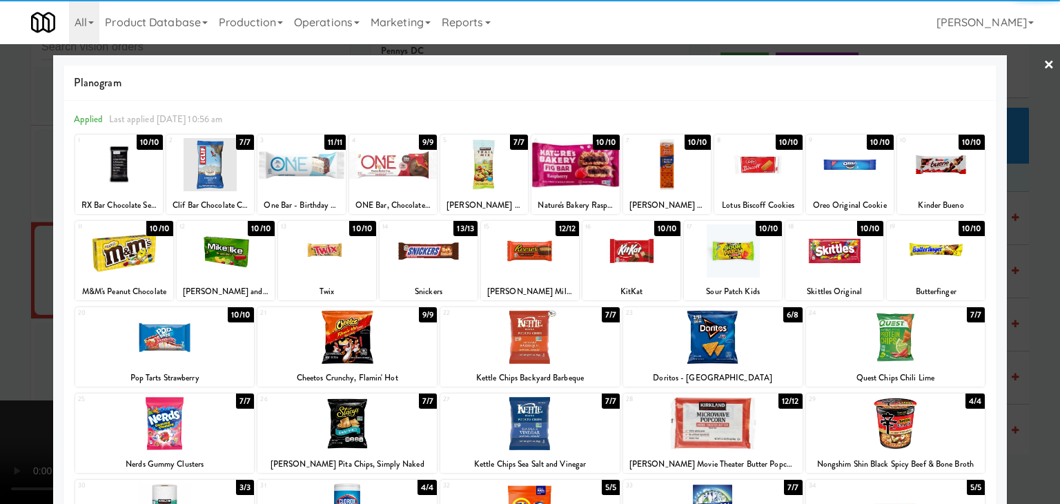
click at [517, 255] on div at bounding box center [530, 250] width 98 height 53
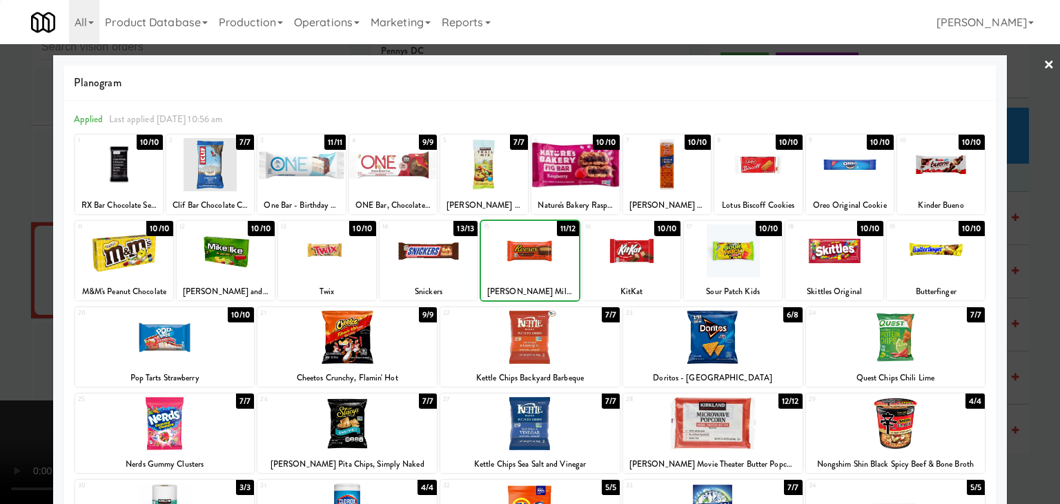
click at [10, 326] on div at bounding box center [530, 252] width 1060 height 504
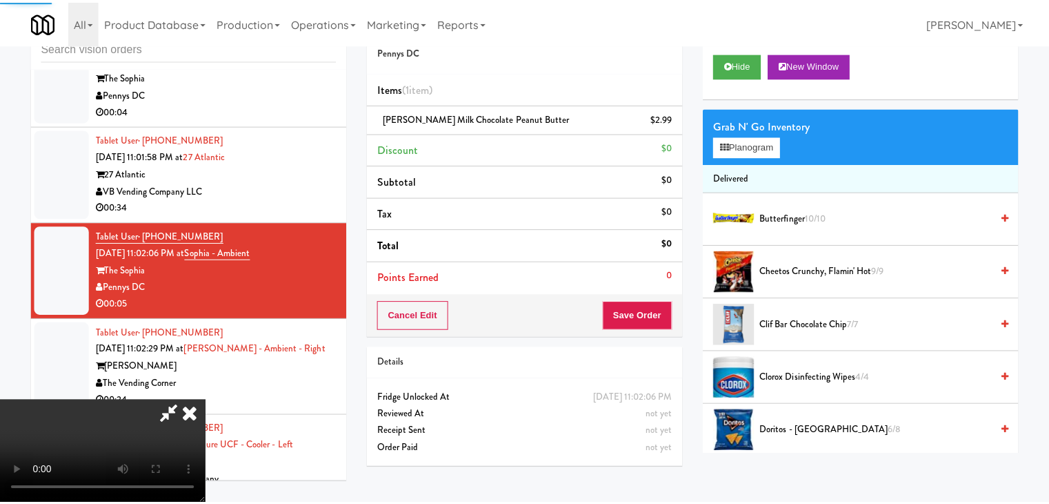
scroll to position [6487, 0]
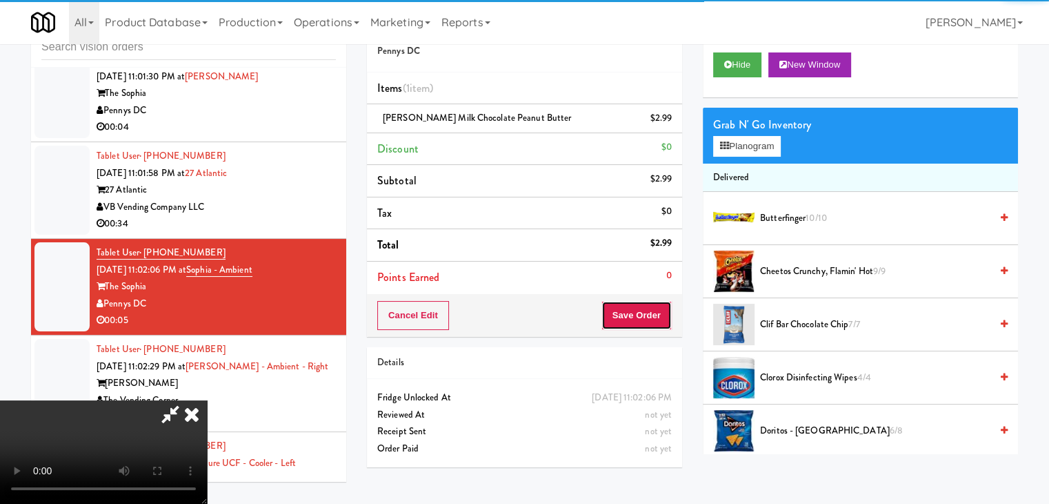
drag, startPoint x: 645, startPoint y: 321, endPoint x: 652, endPoint y: 317, distance: 7.7
click at [648, 319] on button "Save Order" at bounding box center [637, 315] width 70 height 29
click at [652, 317] on button "Save Order" at bounding box center [637, 315] width 70 height 29
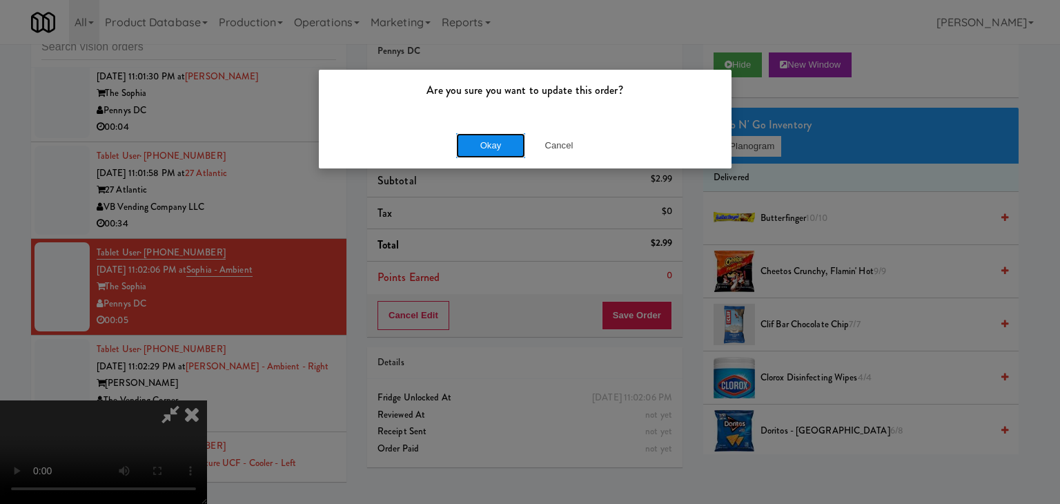
click at [470, 135] on button "Okay" at bounding box center [490, 145] width 69 height 25
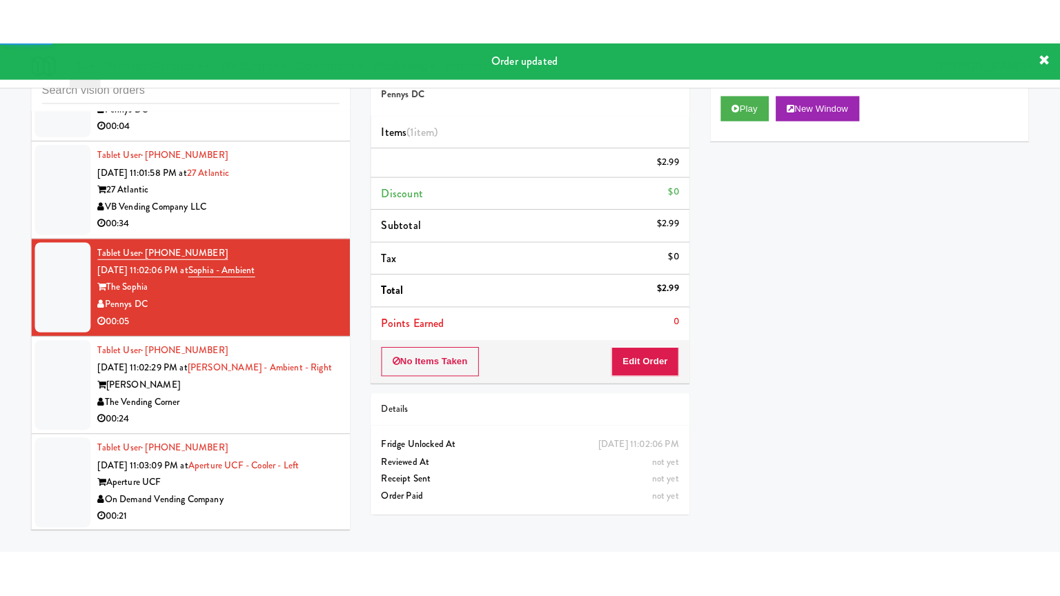
scroll to position [6625, 0]
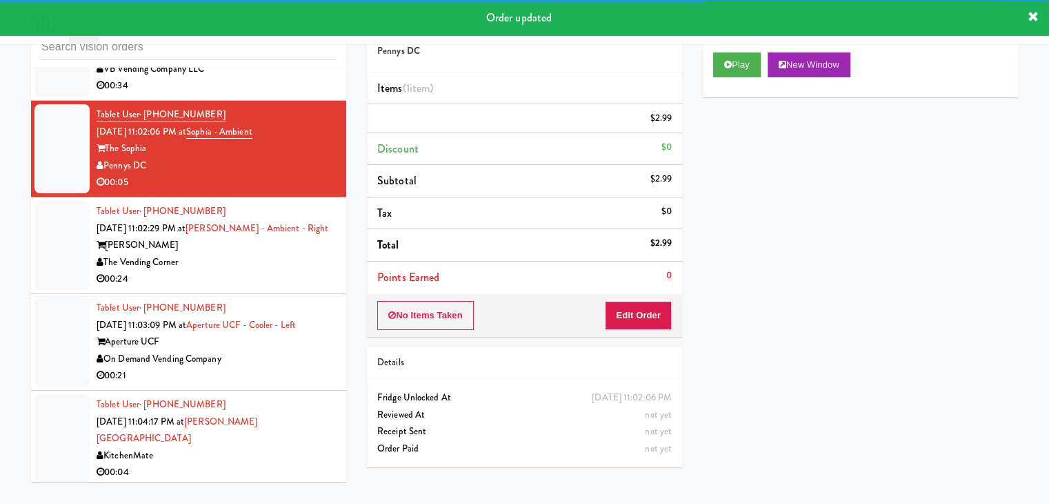
click at [268, 254] on div "The Vending Corner" at bounding box center [216, 262] width 239 height 17
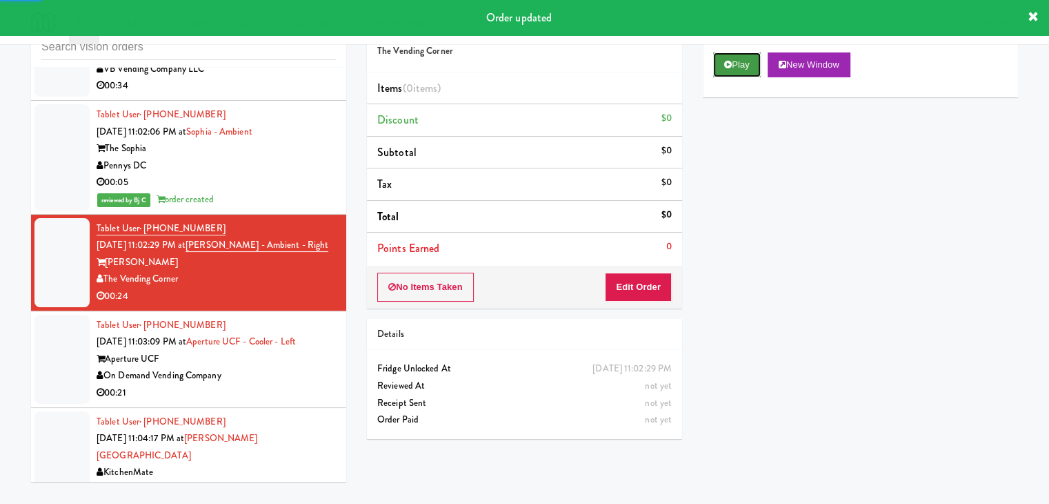
click at [728, 64] on icon at bounding box center [728, 64] width 8 height 9
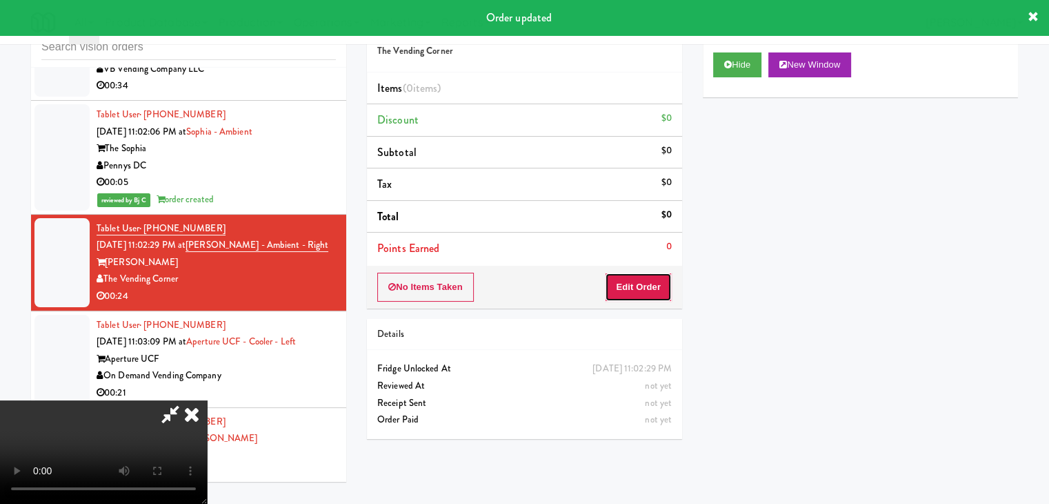
click at [646, 281] on button "Edit Order" at bounding box center [638, 286] width 67 height 29
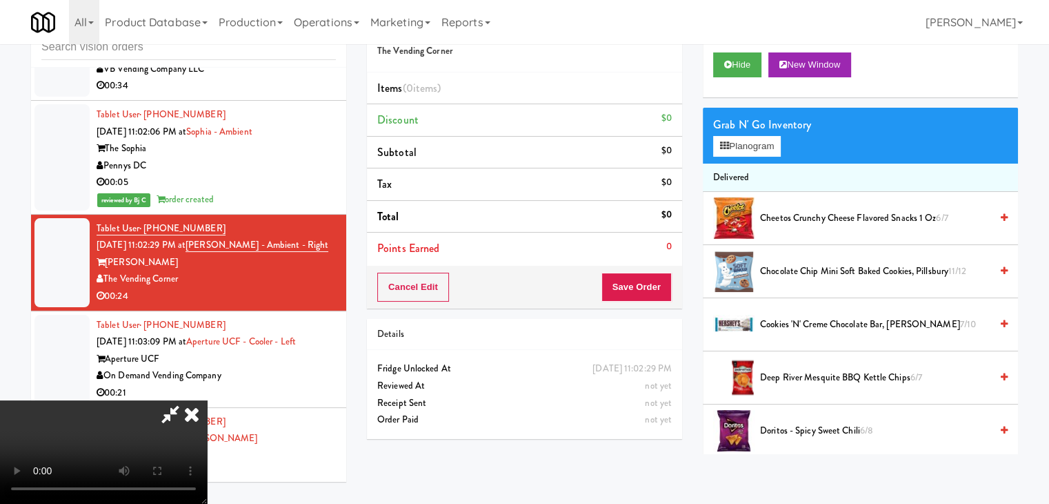
scroll to position [6609, 0]
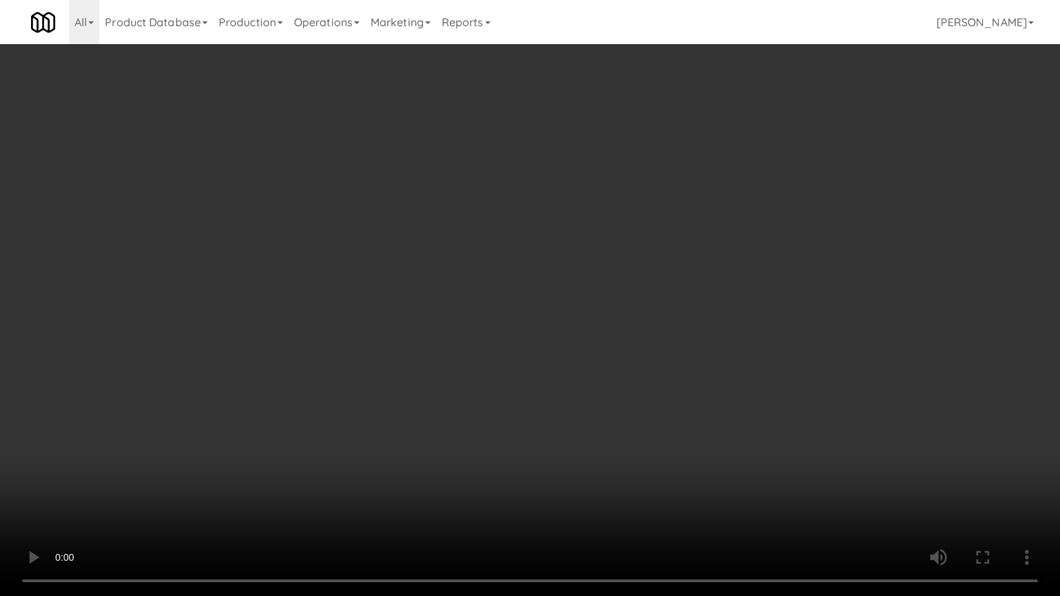
click at [555, 374] on video at bounding box center [530, 298] width 1060 height 596
click at [555, 424] on video at bounding box center [530, 298] width 1060 height 596
click at [560, 420] on video at bounding box center [530, 298] width 1060 height 596
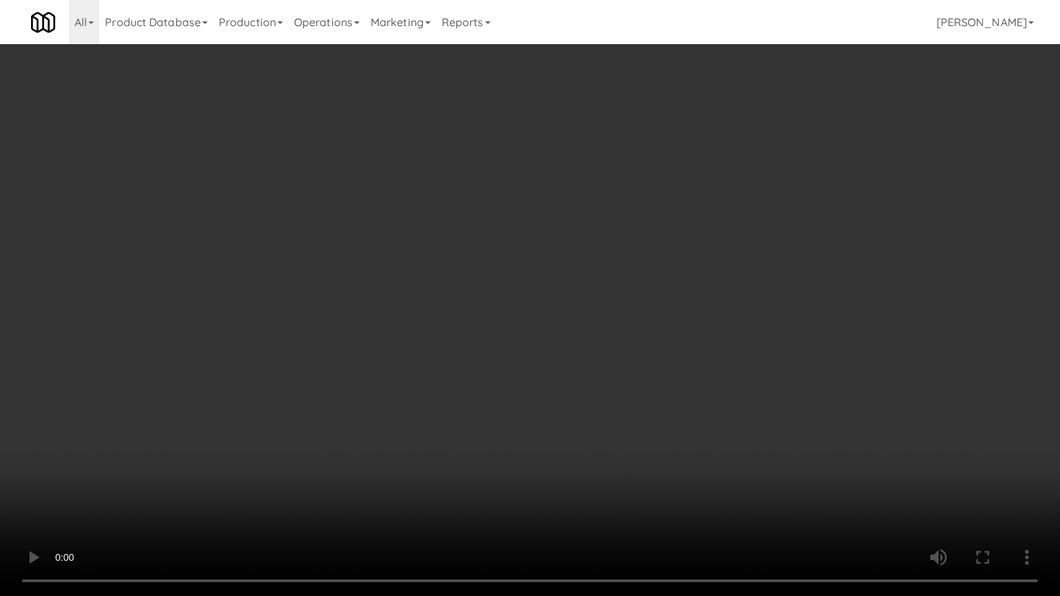
click at [560, 421] on video at bounding box center [530, 298] width 1060 height 596
click at [550, 387] on video at bounding box center [530, 298] width 1060 height 596
click at [548, 389] on video at bounding box center [530, 298] width 1060 height 596
click at [560, 386] on video at bounding box center [530, 298] width 1060 height 596
drag, startPoint x: 560, startPoint y: 386, endPoint x: 569, endPoint y: 279, distance: 108.0
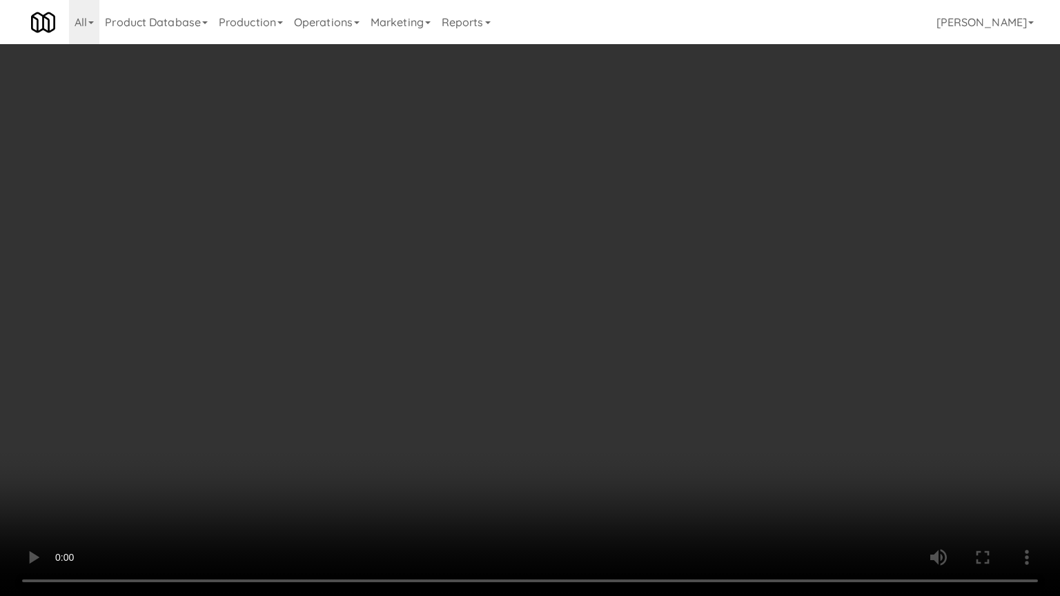
click at [560, 386] on video at bounding box center [530, 298] width 1060 height 596
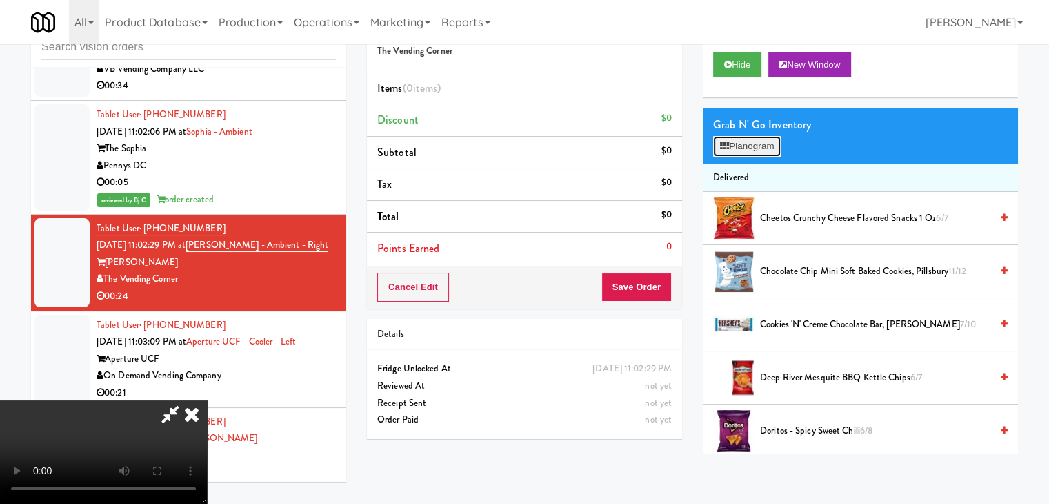
click at [760, 146] on button "Planogram" at bounding box center [747, 146] width 68 height 21
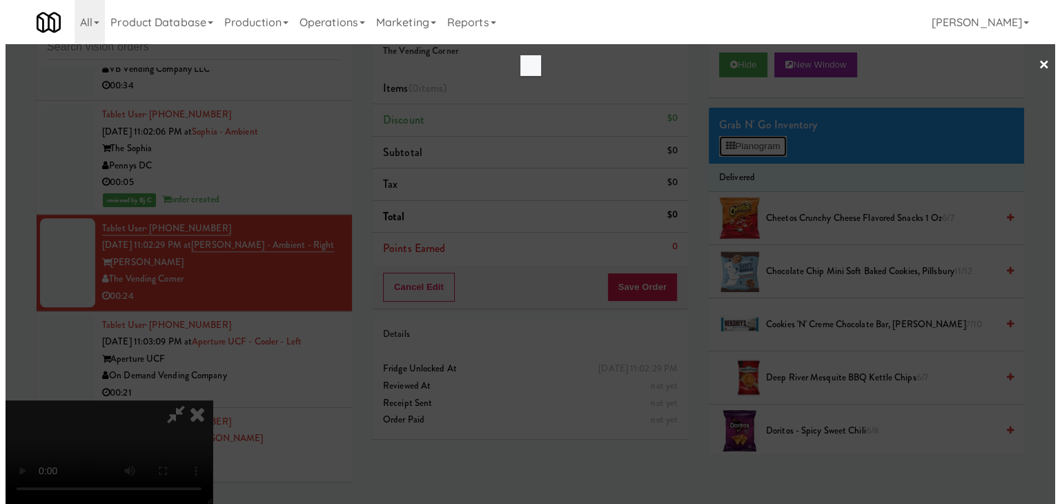
scroll to position [6609, 0]
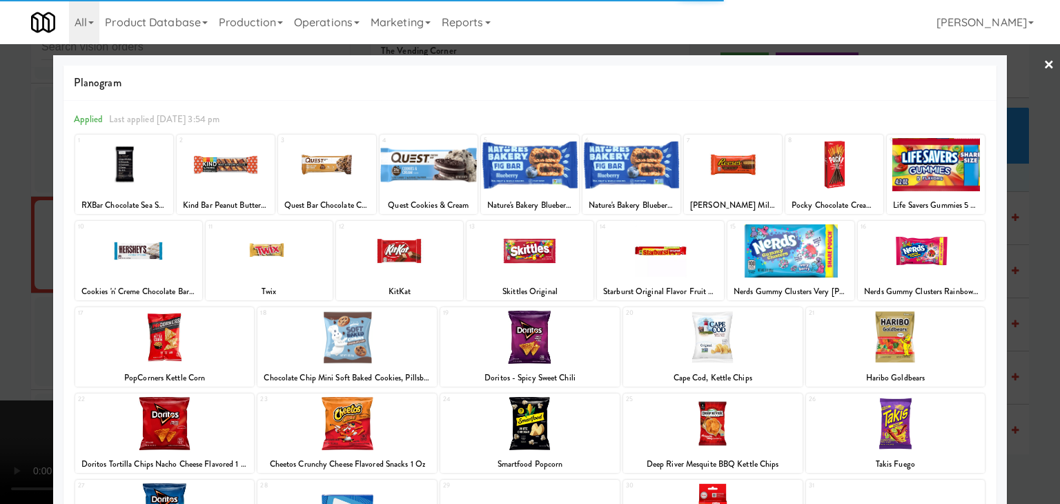
click at [151, 248] on div at bounding box center [138, 250] width 127 height 53
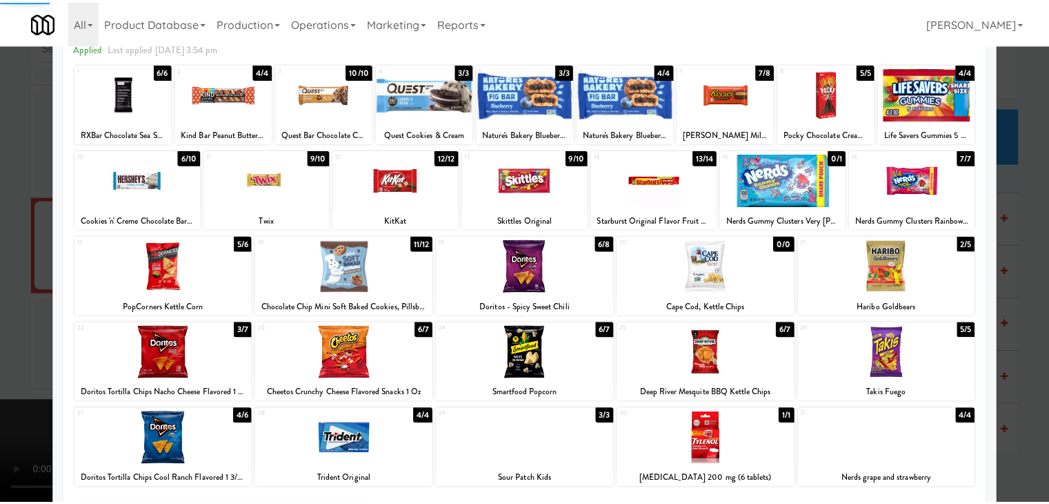
scroll to position [174, 0]
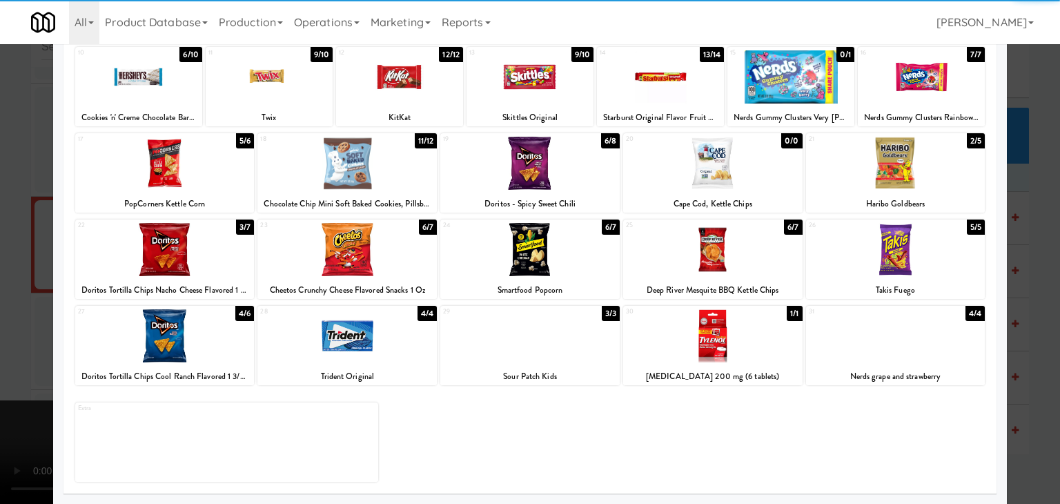
click at [177, 257] on div at bounding box center [164, 249] width 179 height 53
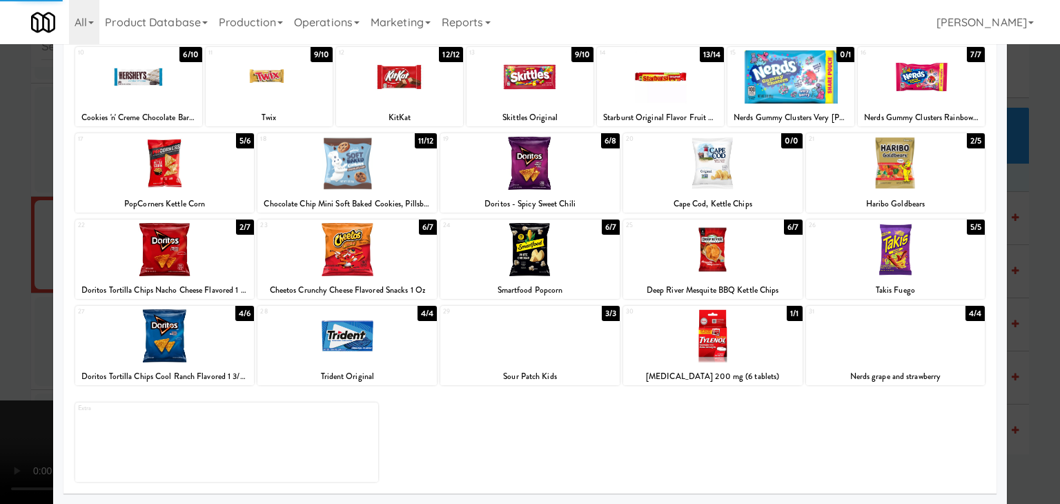
click at [337, 256] on div at bounding box center [346, 249] width 179 height 53
drag, startPoint x: 0, startPoint y: 285, endPoint x: 342, endPoint y: 285, distance: 342.2
click at [8, 285] on div at bounding box center [530, 252] width 1060 height 504
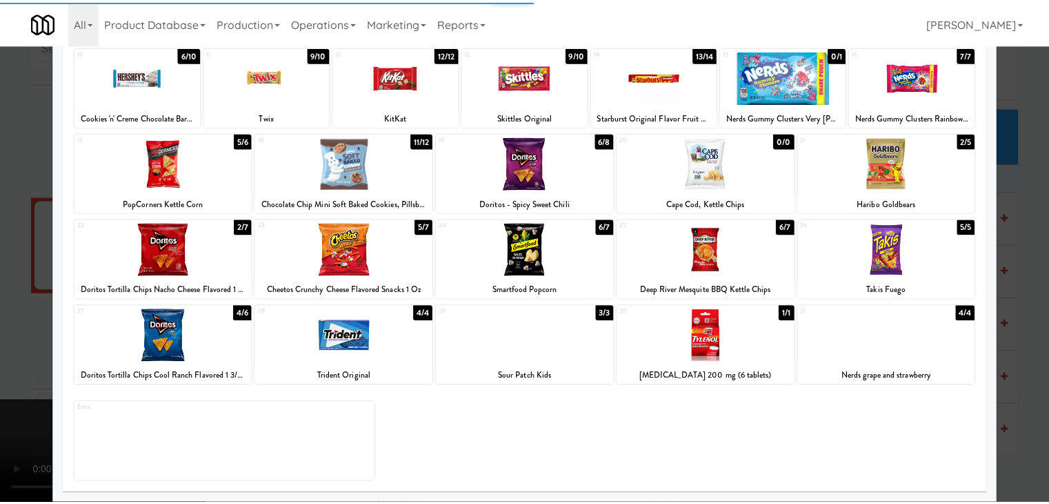
scroll to position [6625, 0]
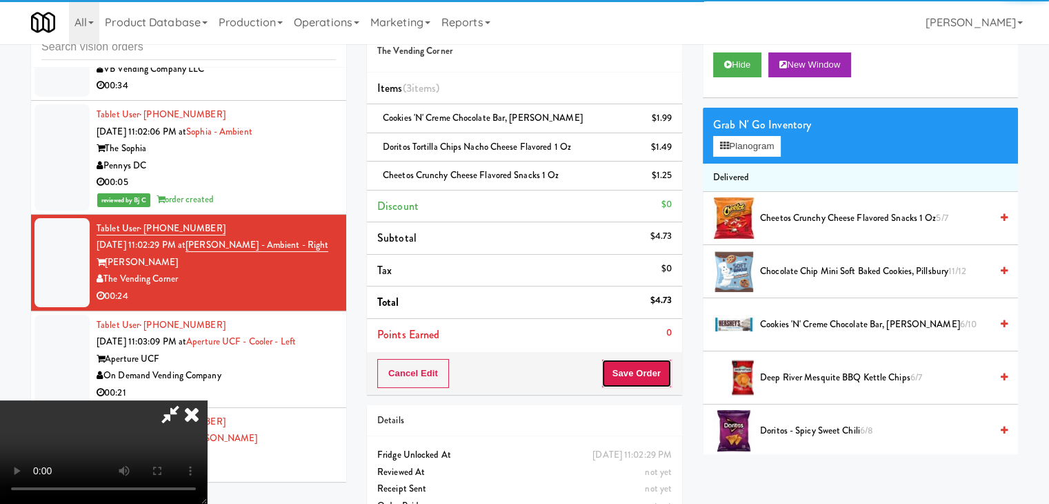
click at [656, 370] on button "Save Order" at bounding box center [637, 373] width 70 height 29
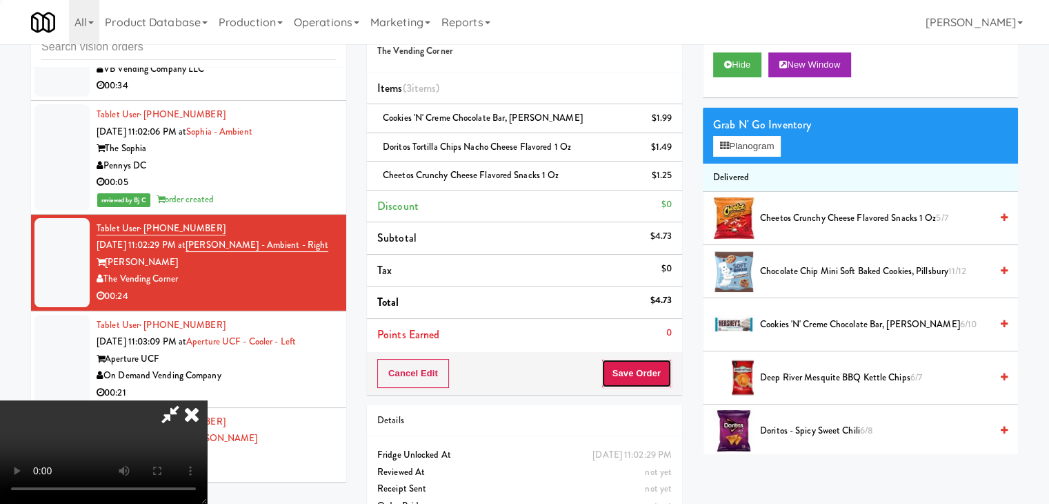
click at [656, 370] on button "Save Order" at bounding box center [637, 373] width 70 height 29
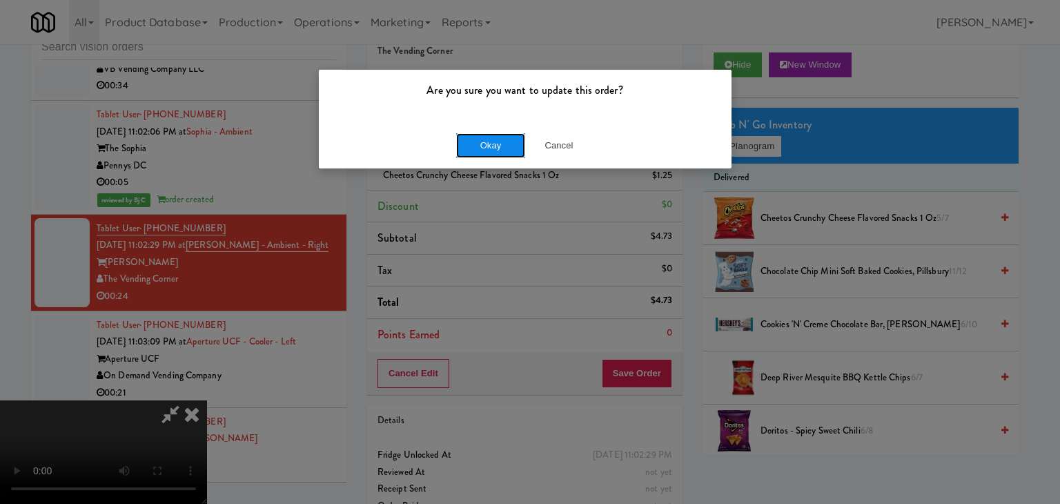
click at [473, 147] on button "Okay" at bounding box center [490, 145] width 69 height 25
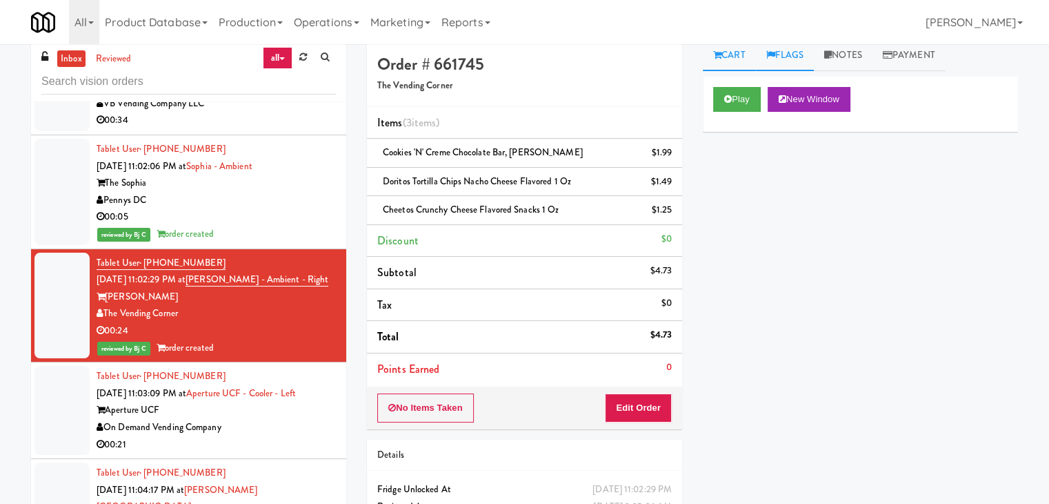
scroll to position [0, 0]
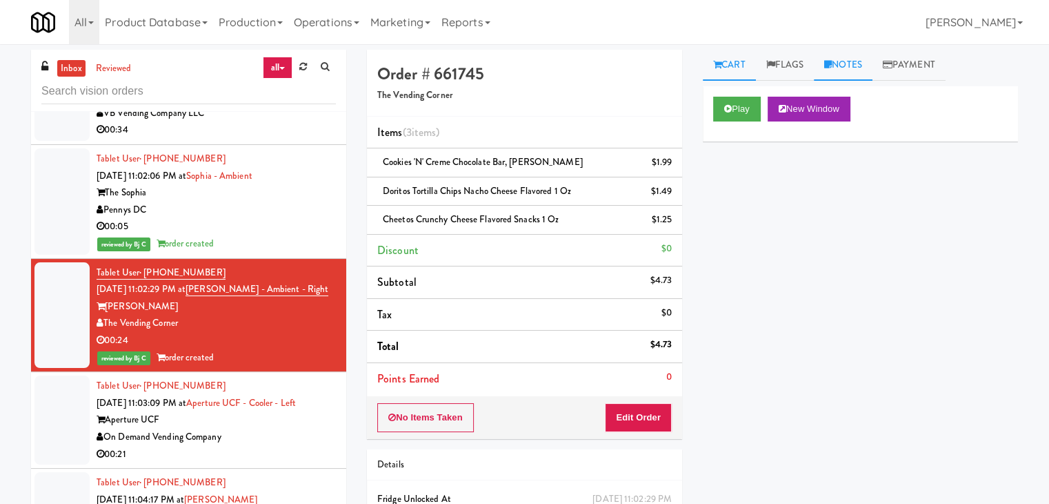
click at [844, 59] on link "Notes" at bounding box center [843, 65] width 59 height 31
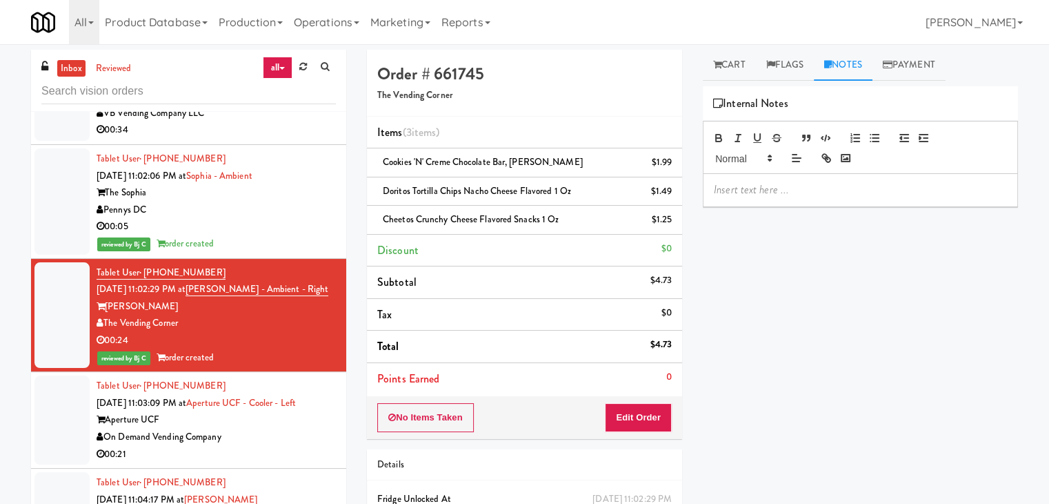
drag, startPoint x: 781, startPoint y: 184, endPoint x: 775, endPoint y: 192, distance: 10.3
click at [780, 185] on p at bounding box center [860, 189] width 293 height 15
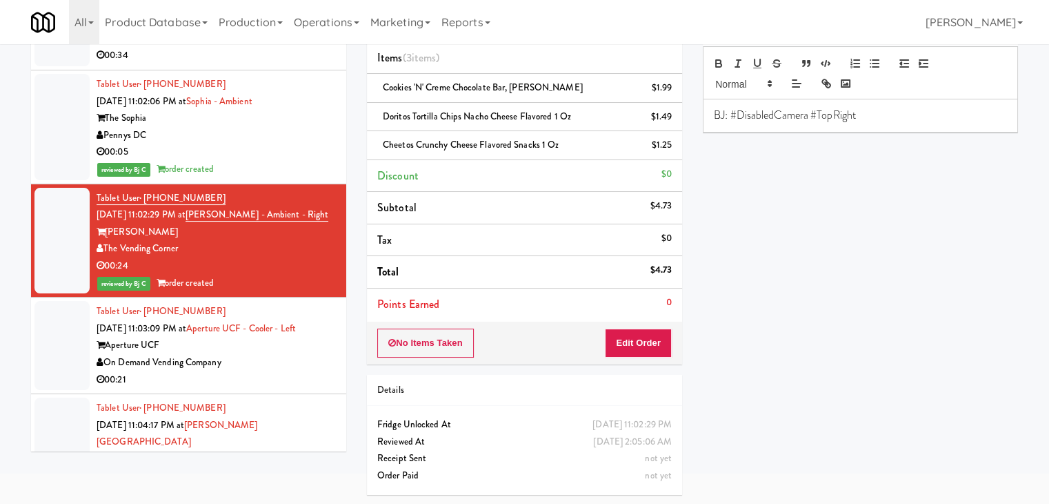
click at [244, 371] on div "00:21" at bounding box center [216, 379] width 239 height 17
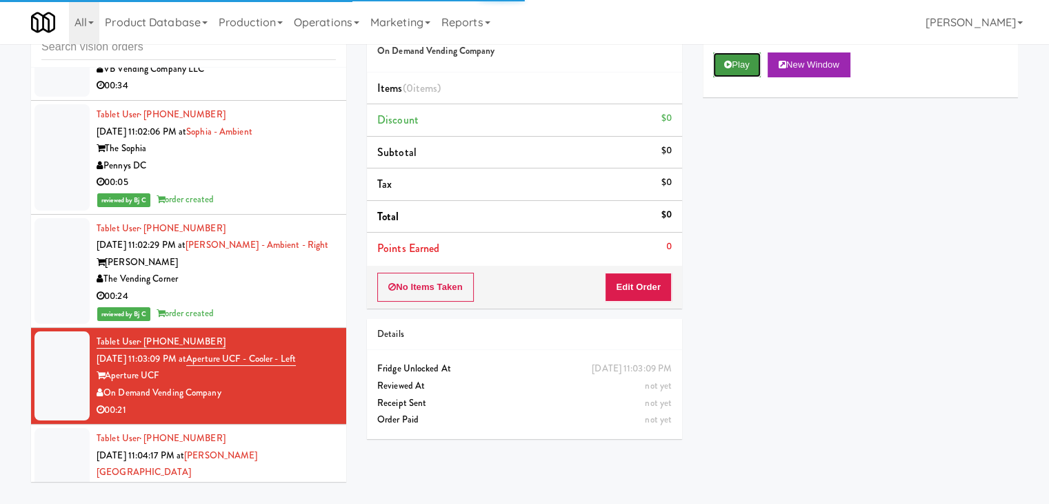
click at [728, 63] on icon at bounding box center [728, 64] width 8 height 9
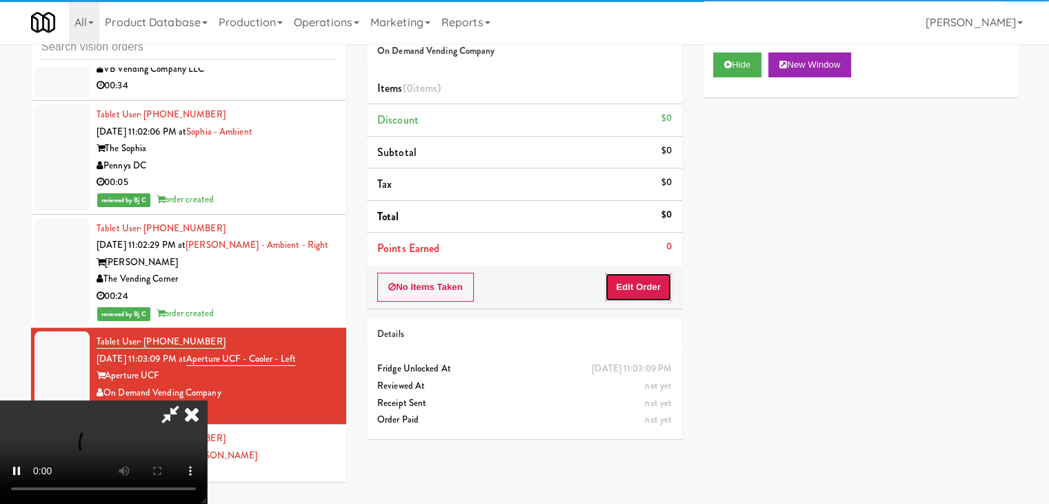
click at [648, 295] on button "Edit Order" at bounding box center [638, 286] width 67 height 29
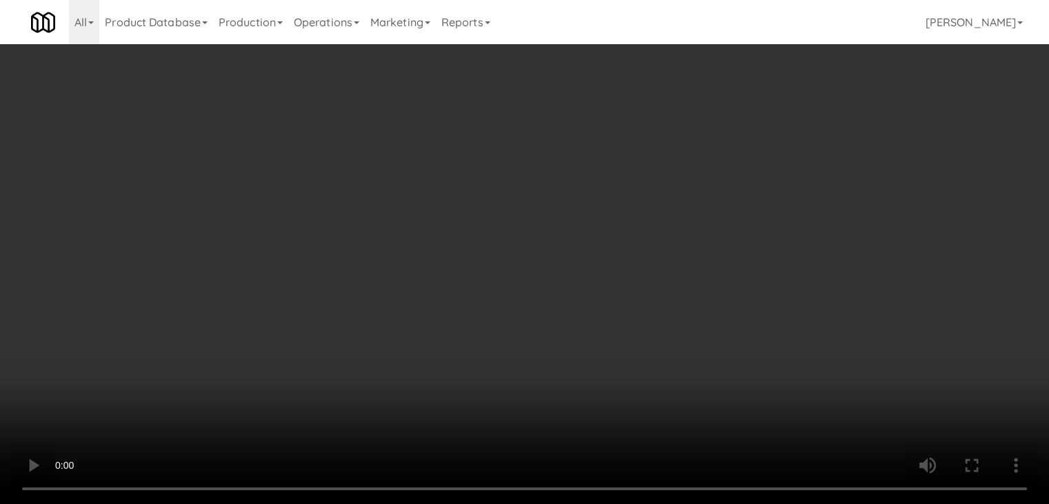
scroll to position [6884, 0]
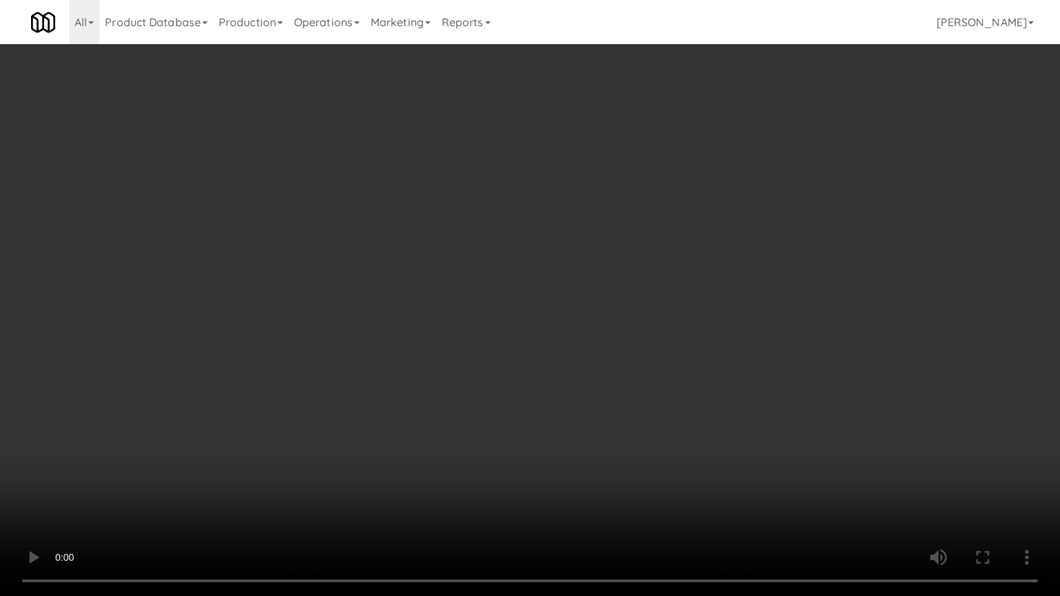
click at [532, 321] on video at bounding box center [530, 298] width 1060 height 596
click at [530, 322] on video at bounding box center [530, 298] width 1060 height 596
click at [607, 254] on video at bounding box center [530, 298] width 1060 height 596
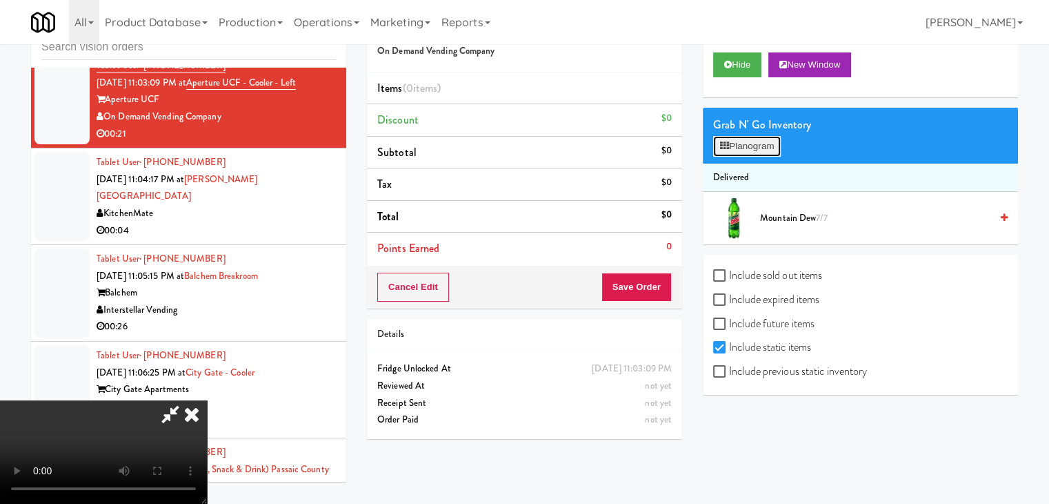
click at [735, 148] on button "Planogram" at bounding box center [747, 146] width 68 height 21
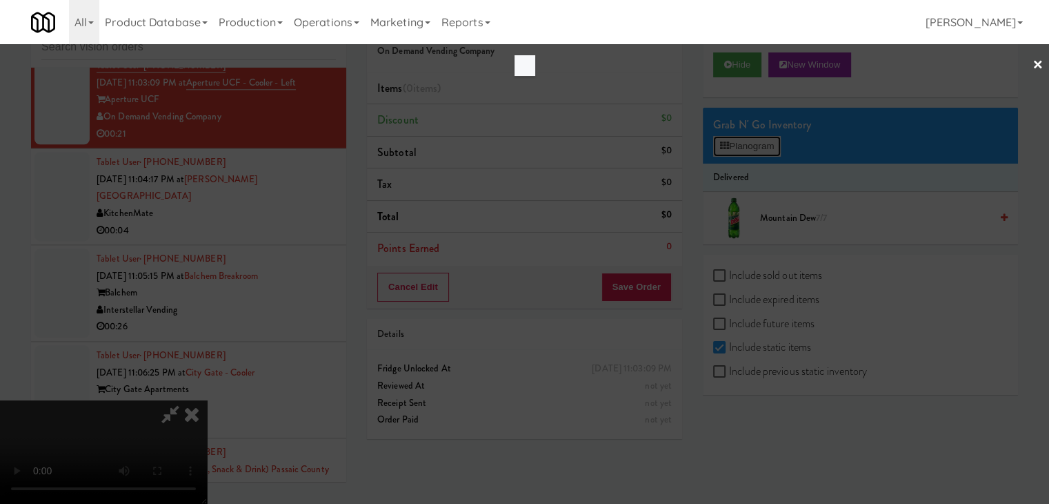
scroll to position [6884, 0]
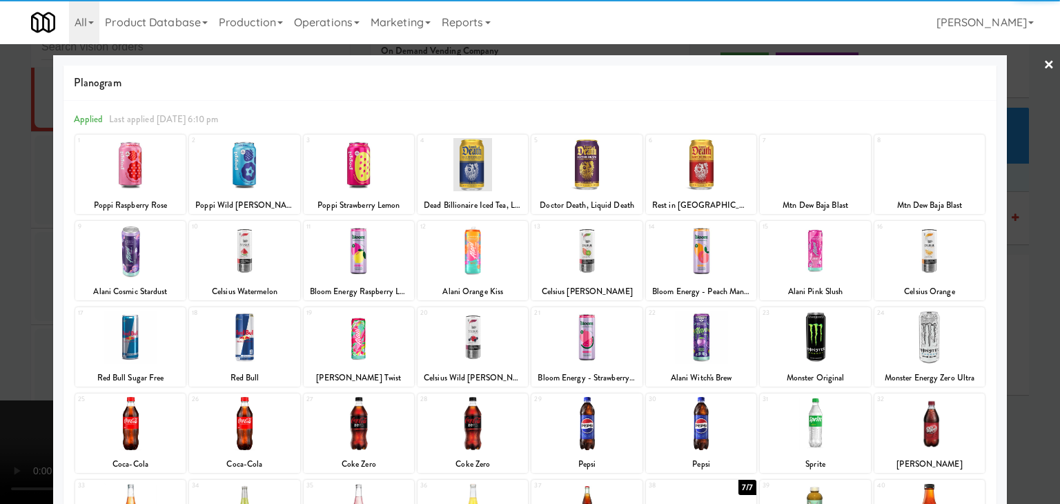
click at [483, 336] on div at bounding box center [472, 336] width 110 height 53
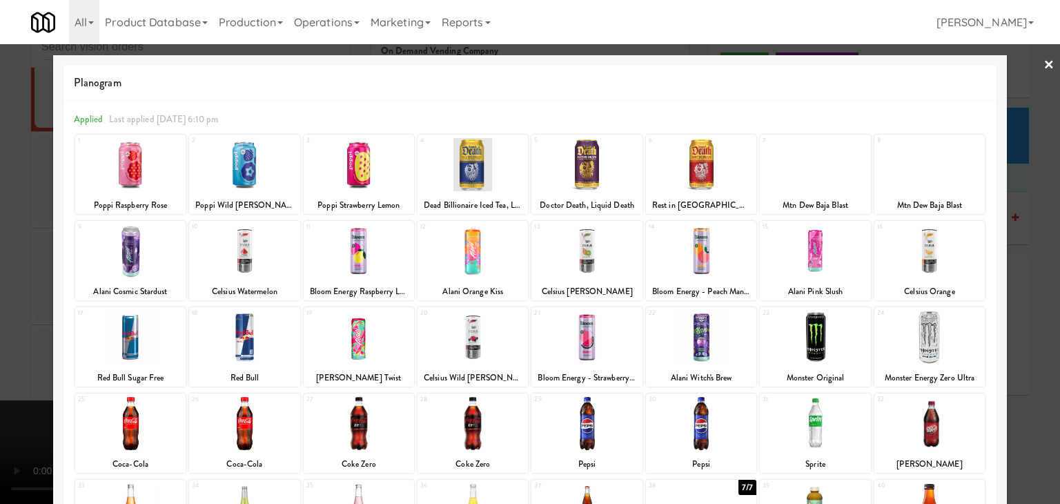
click at [485, 333] on div at bounding box center [472, 336] width 110 height 53
drag, startPoint x: 0, startPoint y: 329, endPoint x: 119, endPoint y: 317, distance: 120.0
click at [1, 329] on div at bounding box center [530, 252] width 1060 height 504
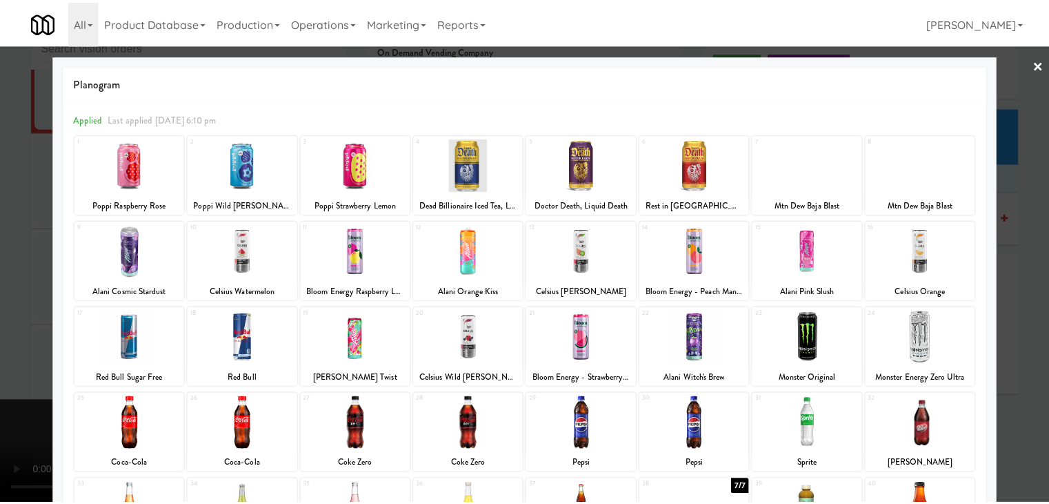
scroll to position [6901, 0]
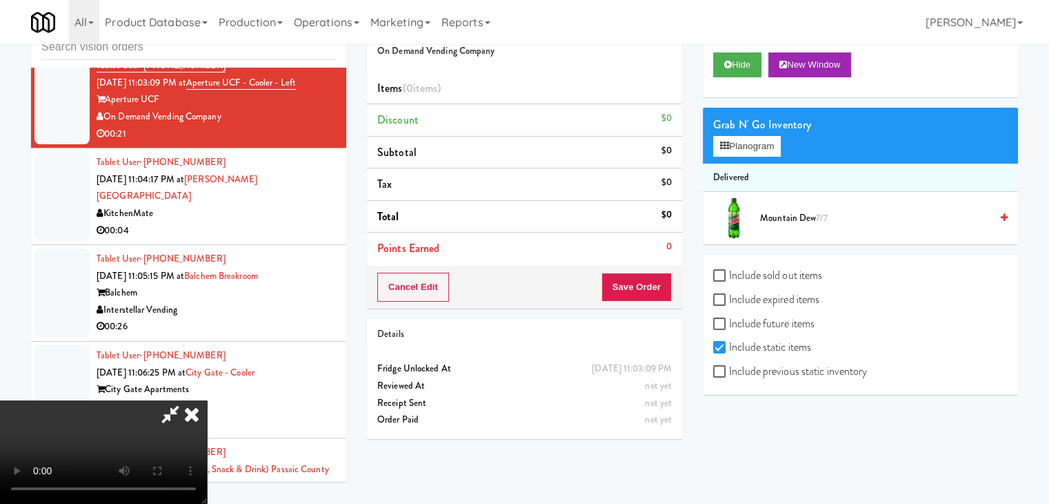
drag, startPoint x: 782, startPoint y: 371, endPoint x: 773, endPoint y: 308, distance: 63.4
click at [782, 370] on label "Include previous static inventory" at bounding box center [790, 371] width 154 height 21
click at [729, 370] on input "Include previous static inventory" at bounding box center [721, 371] width 16 height 11
checkbox input "true"
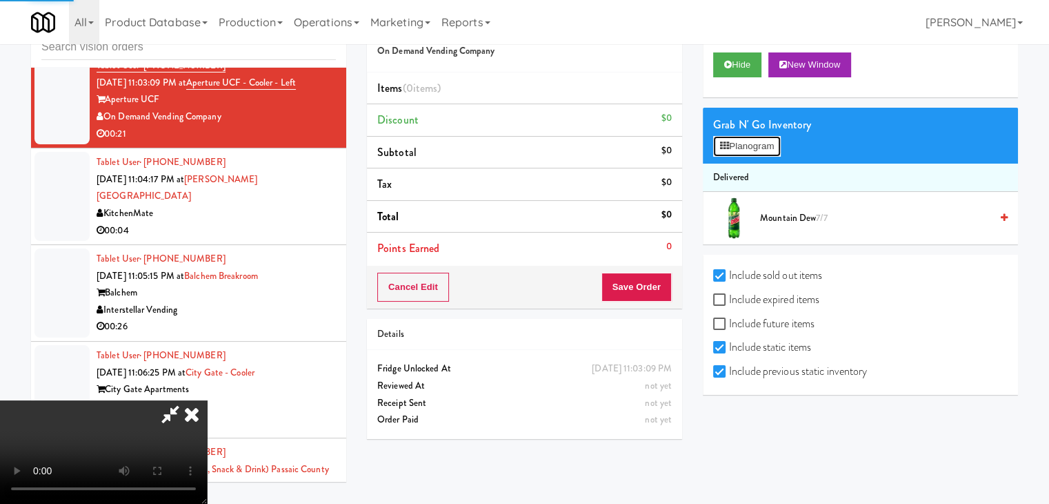
click at [757, 148] on button "Planogram" at bounding box center [747, 146] width 68 height 21
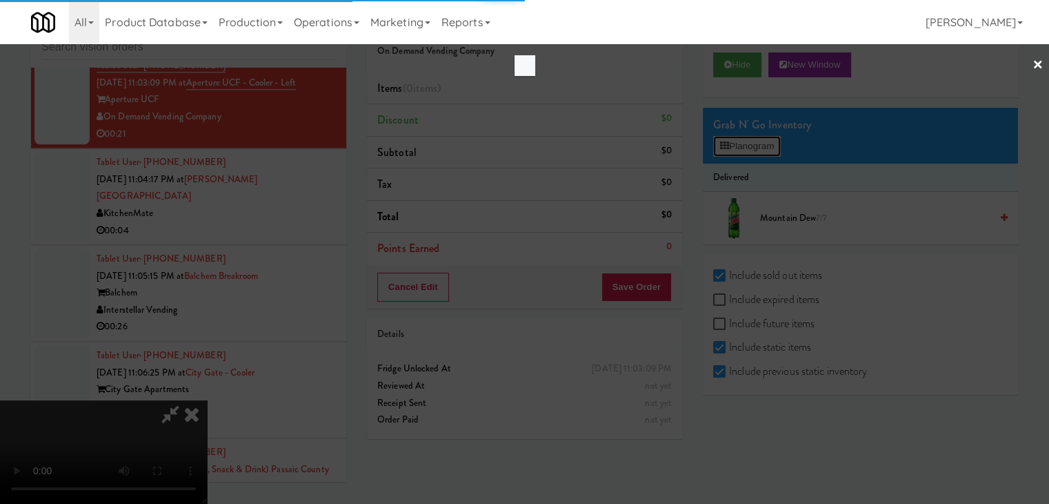
scroll to position [6884, 0]
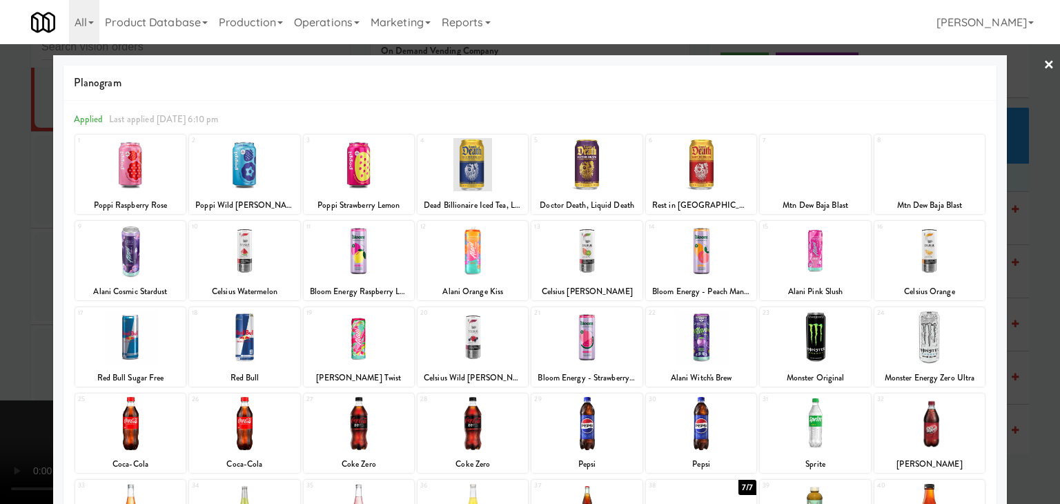
click at [464, 341] on div at bounding box center [472, 336] width 110 height 53
drag, startPoint x: 1, startPoint y: 339, endPoint x: 408, endPoint y: 320, distance: 407.5
click at [43, 336] on div at bounding box center [530, 252] width 1060 height 504
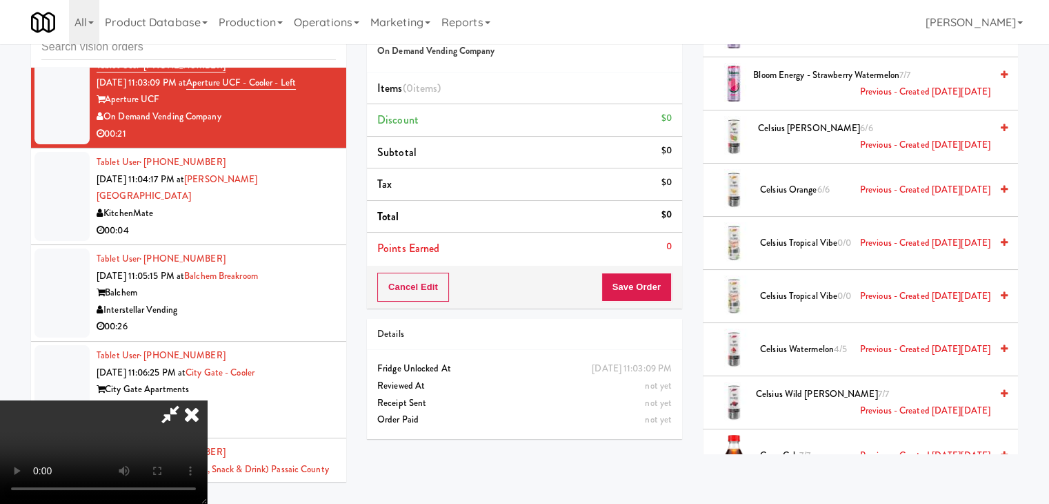
scroll to position [828, 0]
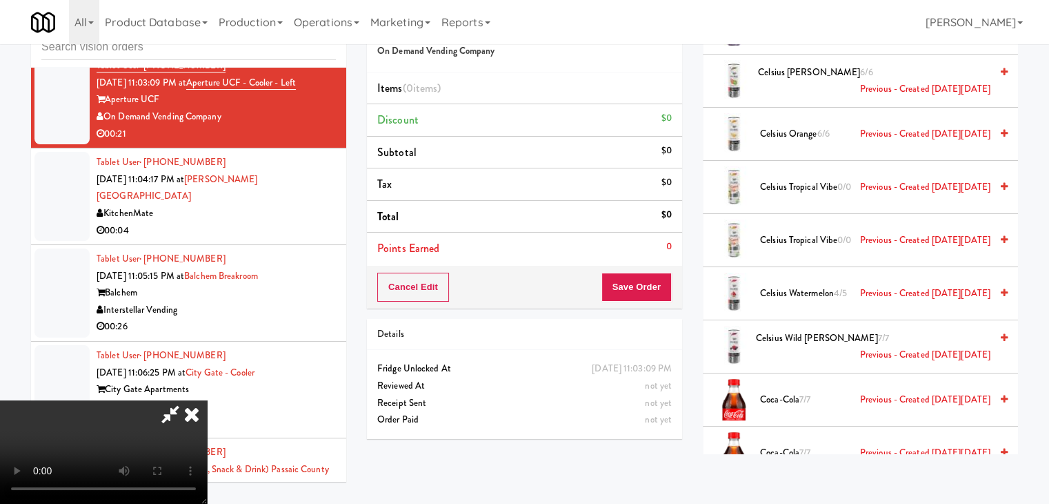
click at [845, 332] on span "Celsius Wild Berry 7/7 Previous - Created on Mon, Aug 11th 2025" at bounding box center [873, 347] width 235 height 34
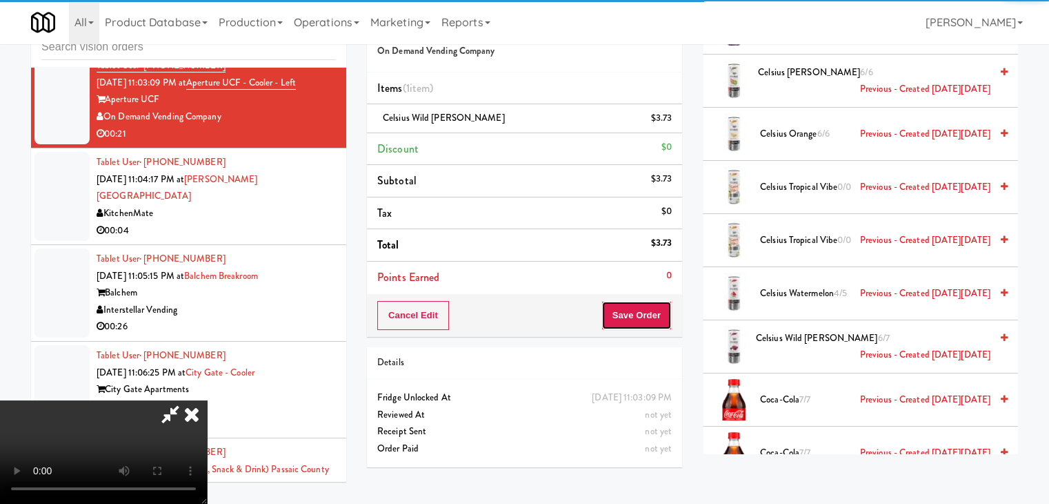
click at [646, 315] on button "Save Order" at bounding box center [637, 315] width 70 height 29
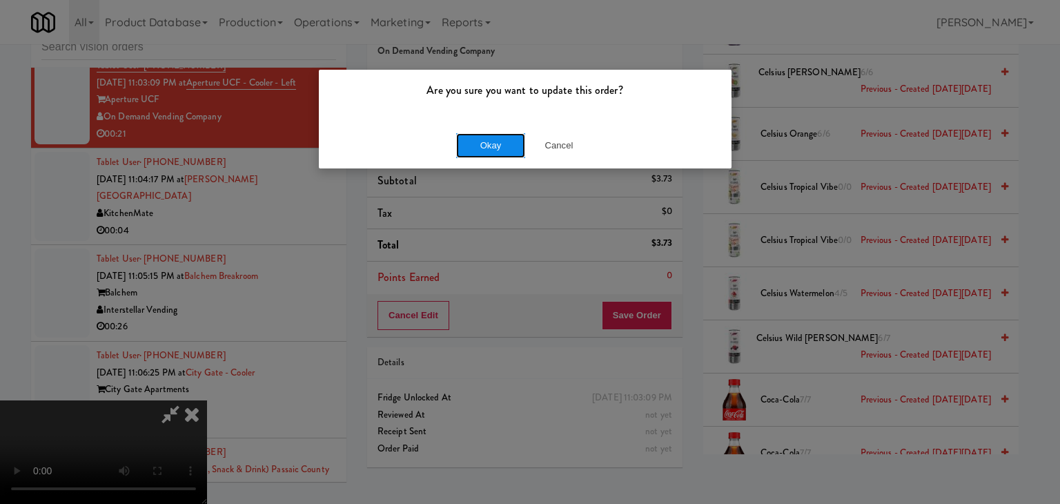
click at [502, 144] on button "Okay" at bounding box center [490, 145] width 69 height 25
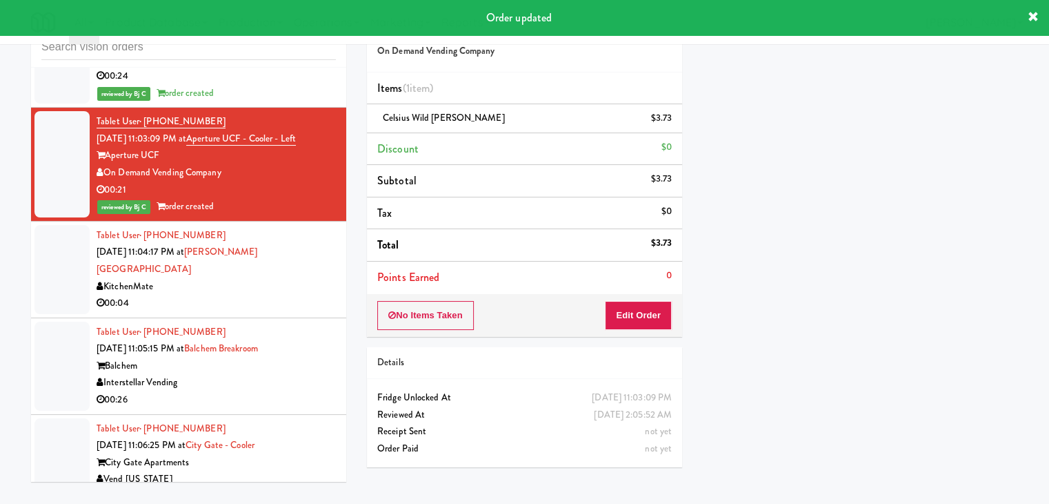
scroll to position [6832, 0]
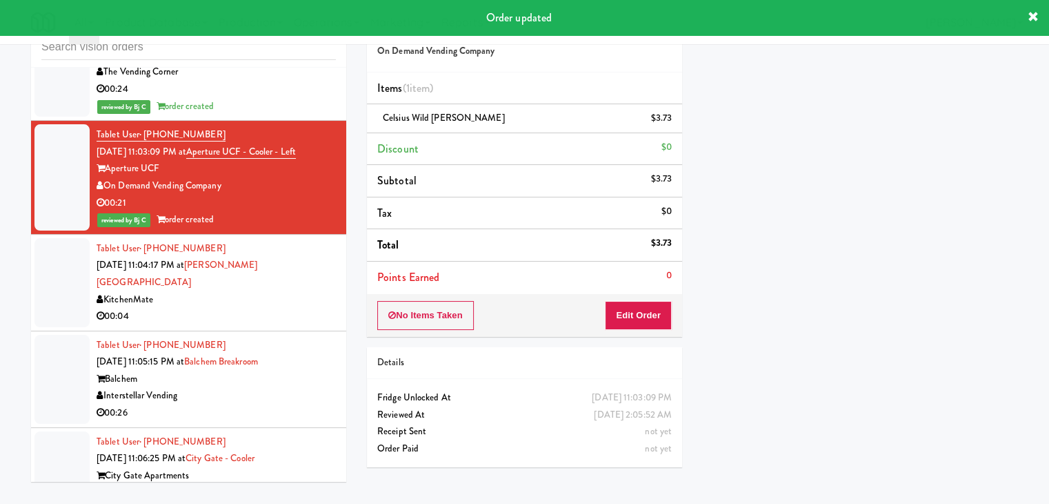
click at [306, 291] on div "KitchenMate" at bounding box center [216, 299] width 239 height 17
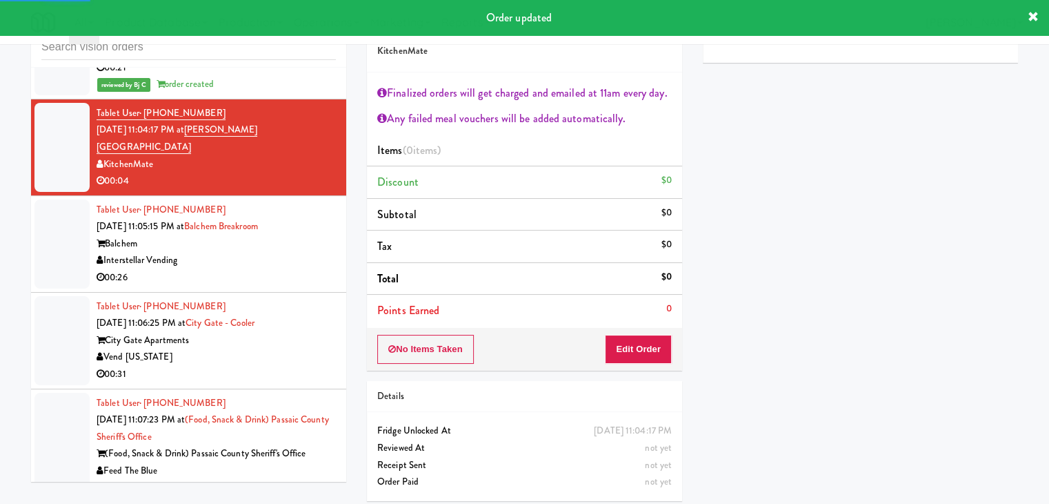
scroll to position [6970, 0]
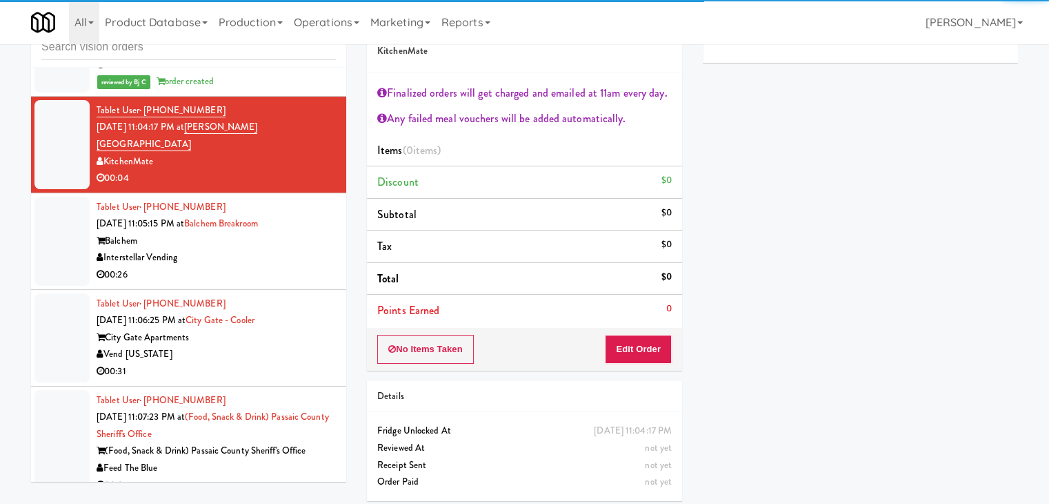
click at [281, 266] on div "00:26" at bounding box center [216, 274] width 239 height 17
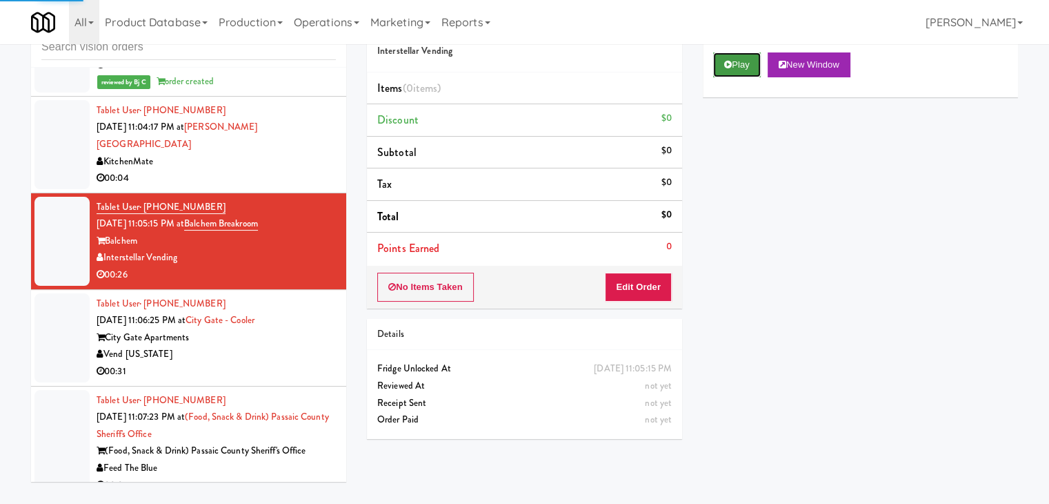
click at [737, 60] on button "Play" at bounding box center [737, 64] width 48 height 25
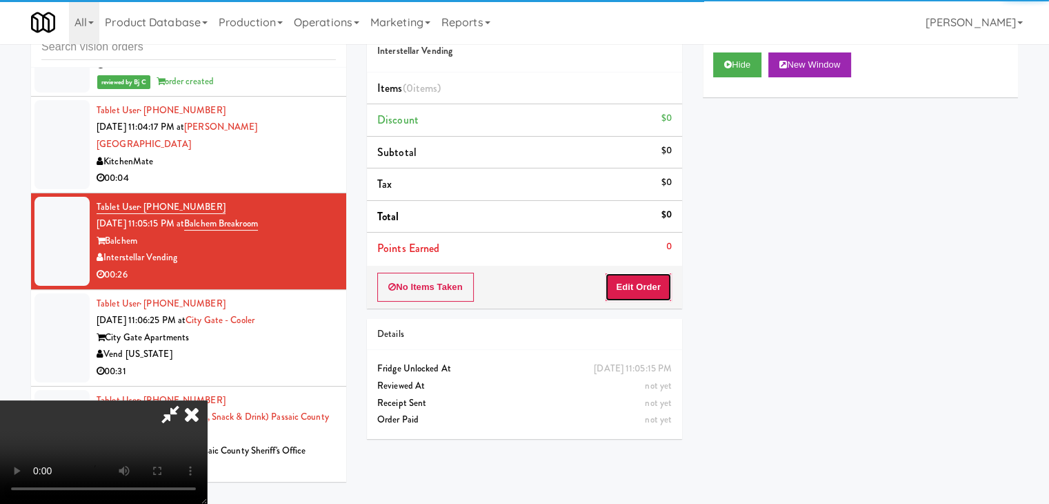
click at [644, 284] on button "Edit Order" at bounding box center [638, 286] width 67 height 29
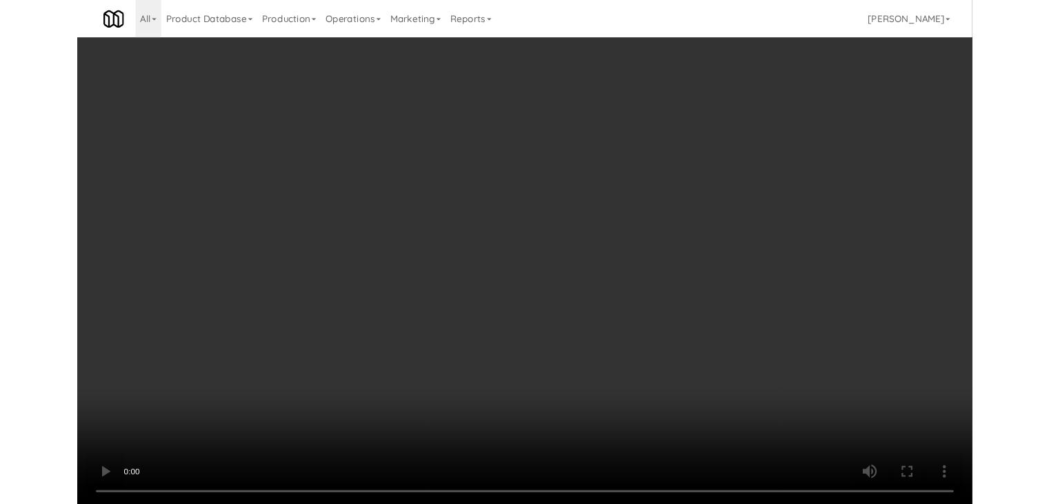
scroll to position [6953, 0]
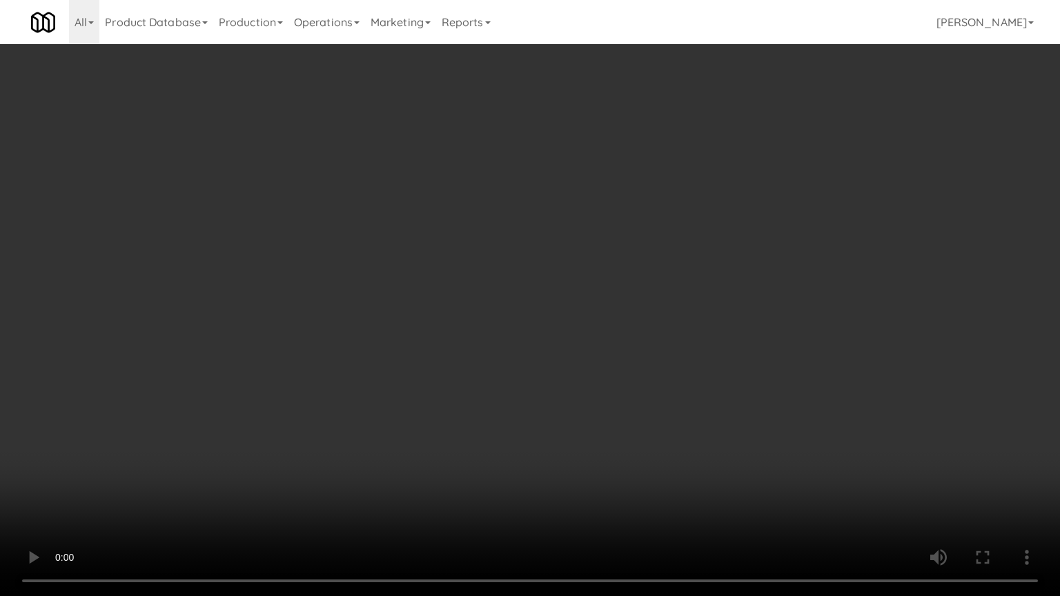
click at [589, 397] on video at bounding box center [530, 298] width 1060 height 596
drag, startPoint x: 589, startPoint y: 397, endPoint x: 571, endPoint y: 403, distance: 19.0
click at [589, 399] on video at bounding box center [530, 298] width 1060 height 596
click at [595, 347] on video at bounding box center [530, 298] width 1060 height 596
click at [596, 345] on video at bounding box center [530, 298] width 1060 height 596
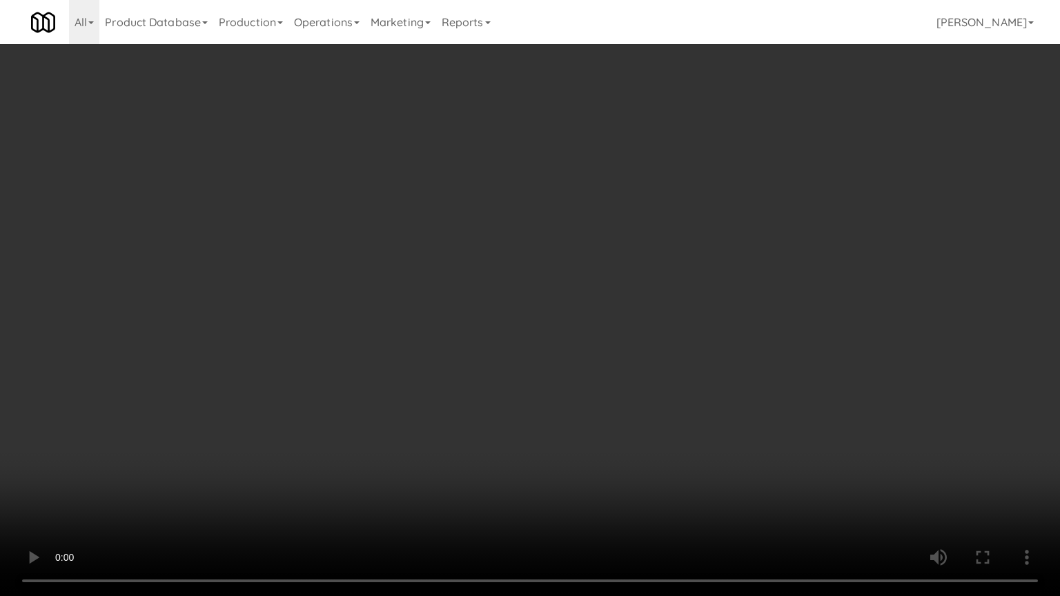
click at [653, 281] on video at bounding box center [530, 298] width 1060 height 596
click at [654, 281] on video at bounding box center [530, 298] width 1060 height 596
click at [679, 244] on video at bounding box center [530, 298] width 1060 height 596
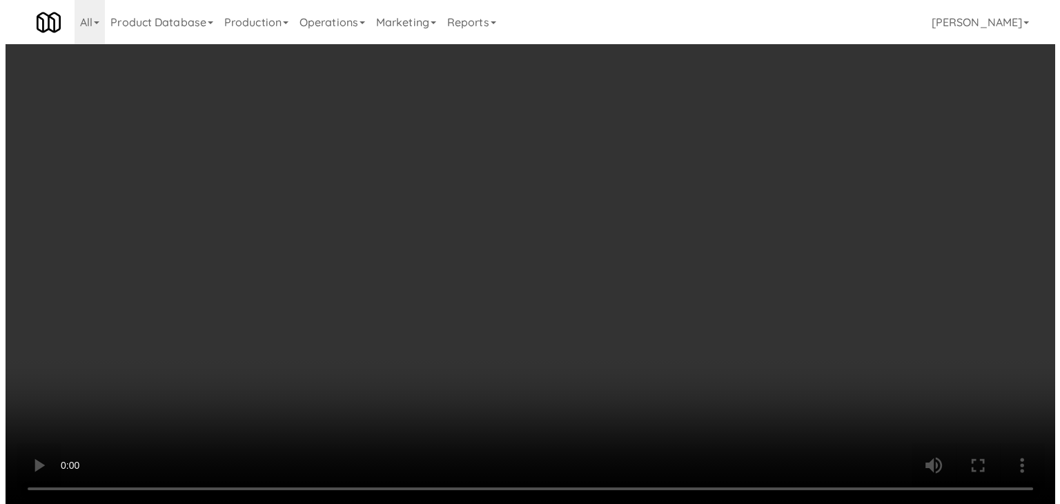
scroll to position [6970, 0]
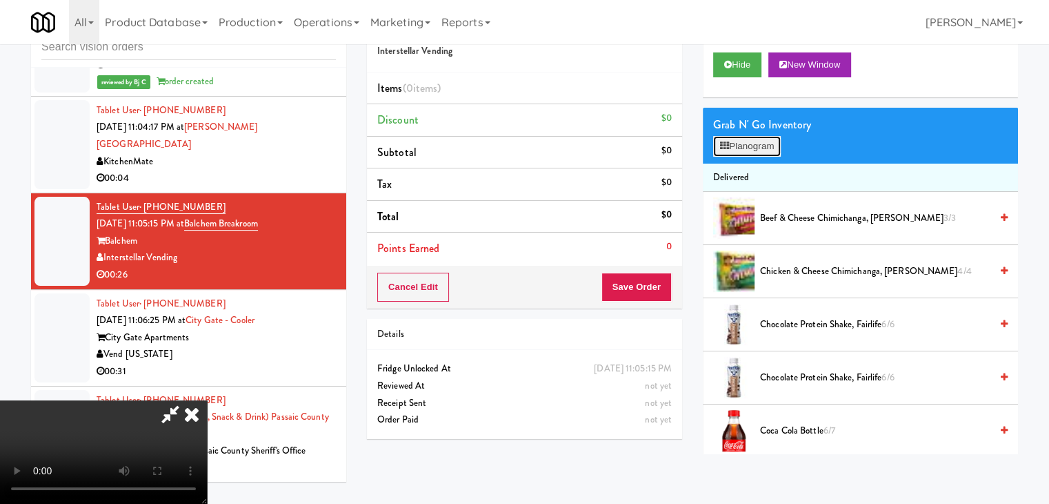
click at [767, 142] on button "Planogram" at bounding box center [747, 146] width 68 height 21
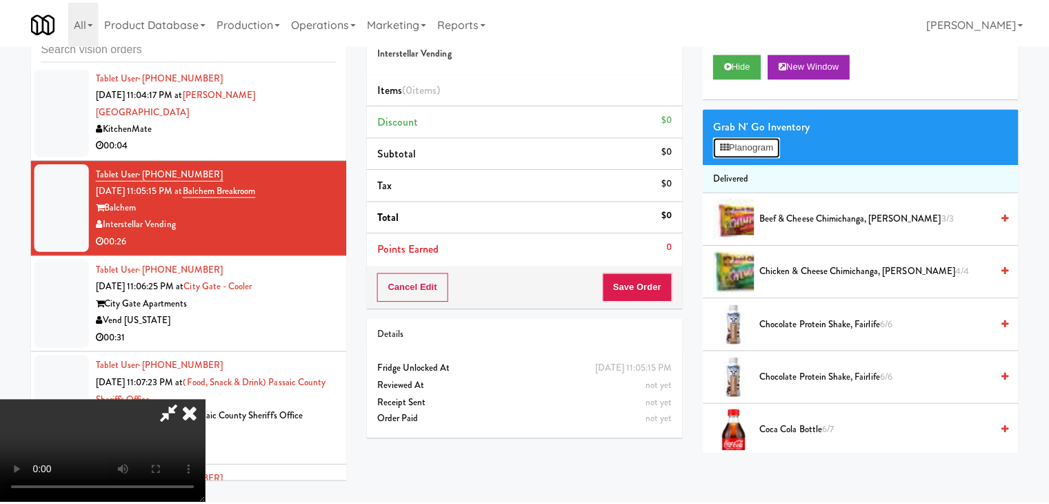
scroll to position [6953, 0]
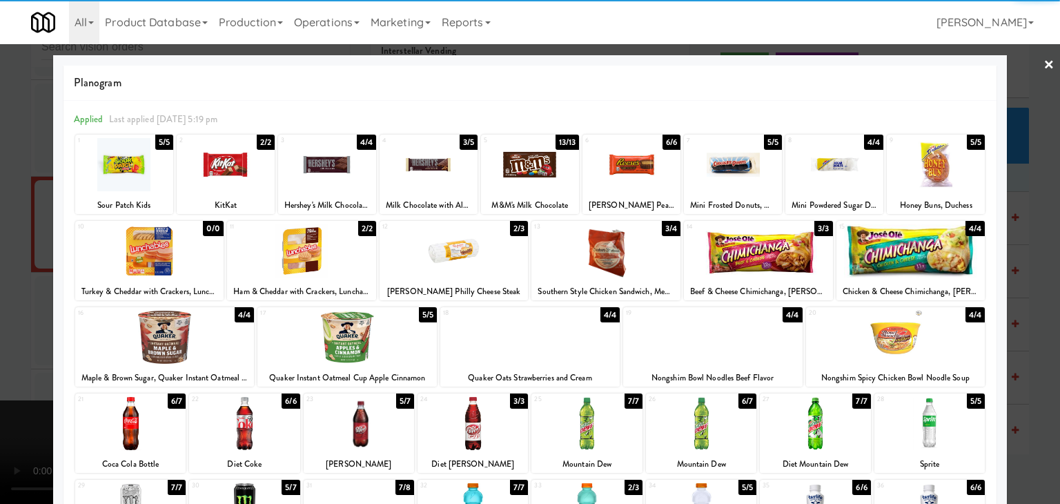
click at [917, 159] on div at bounding box center [935, 164] width 98 height 53
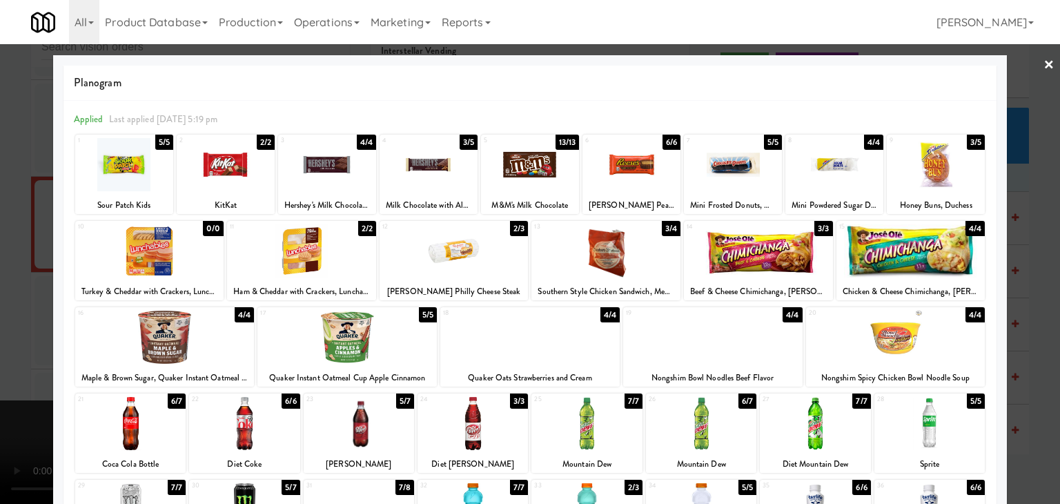
click at [637, 167] on div at bounding box center [631, 164] width 98 height 53
click at [637, 166] on div at bounding box center [631, 164] width 98 height 53
click at [108, 163] on div at bounding box center [124, 164] width 98 height 53
drag, startPoint x: 3, startPoint y: 191, endPoint x: 161, endPoint y: 190, distance: 158.7
click at [7, 191] on div at bounding box center [530, 252] width 1060 height 504
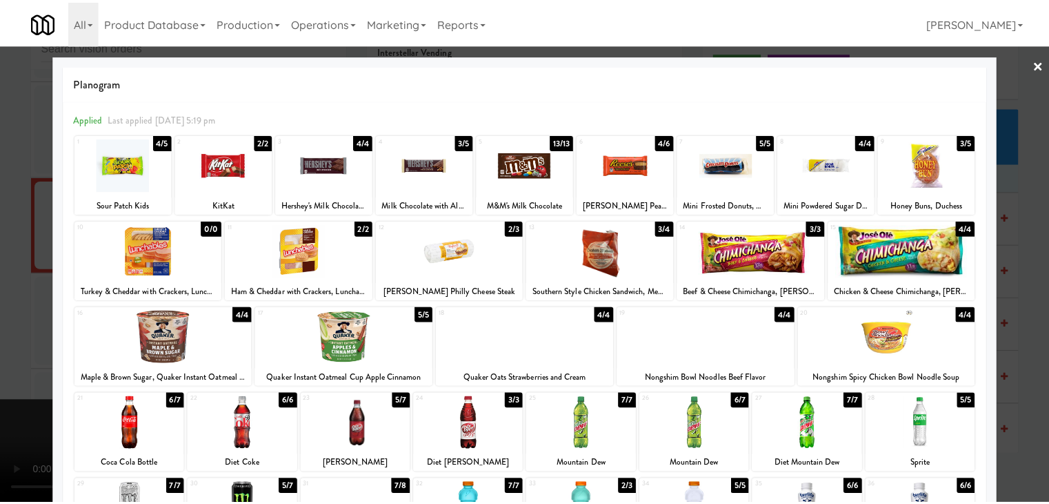
scroll to position [6970, 0]
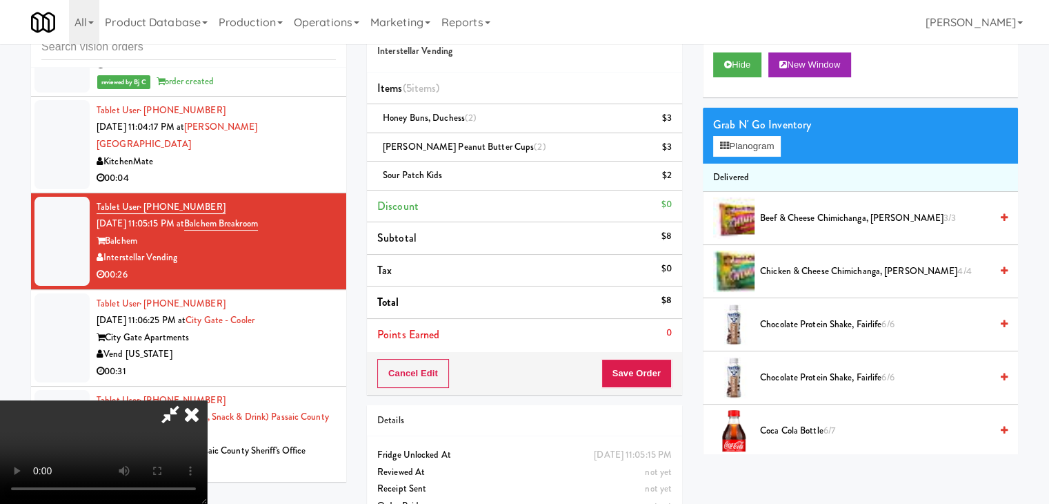
drag, startPoint x: 646, startPoint y: 353, endPoint x: 640, endPoint y: 366, distance: 14.2
click at [644, 357] on div "Order # 7124024 Interstellar Vending Items (5 items ) Honey Buns, Duchess (2) $…" at bounding box center [524, 200] width 315 height 389
click at [637, 369] on button "Save Order" at bounding box center [637, 373] width 70 height 29
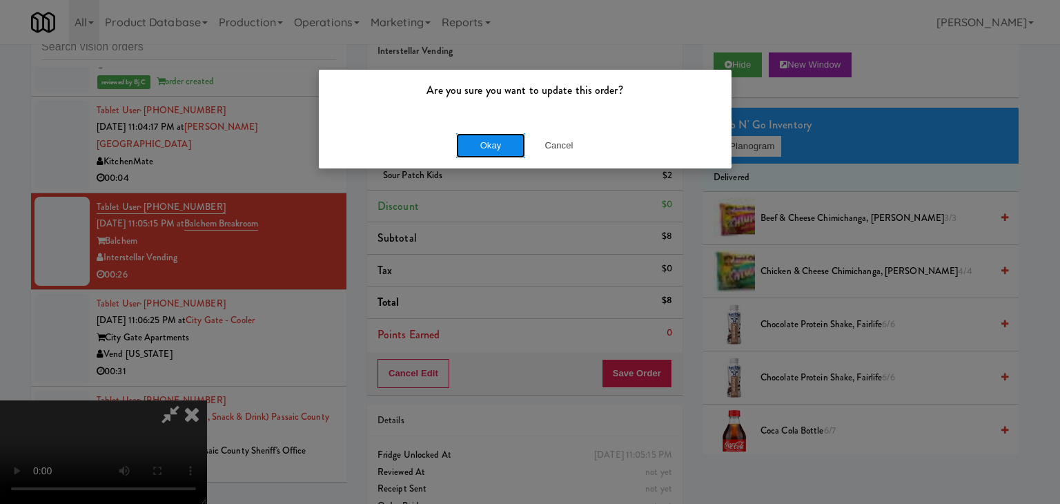
click at [508, 137] on button "Okay" at bounding box center [490, 145] width 69 height 25
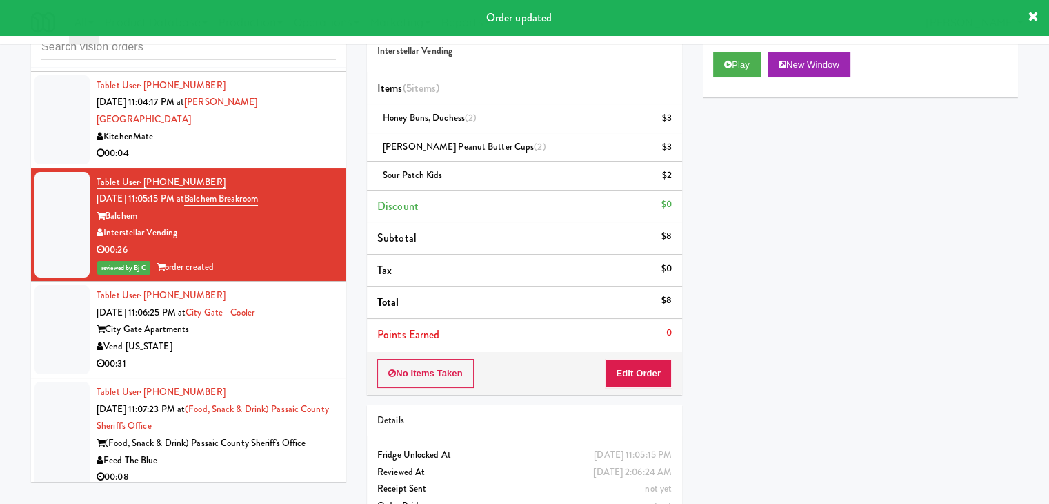
scroll to position [7039, 0]
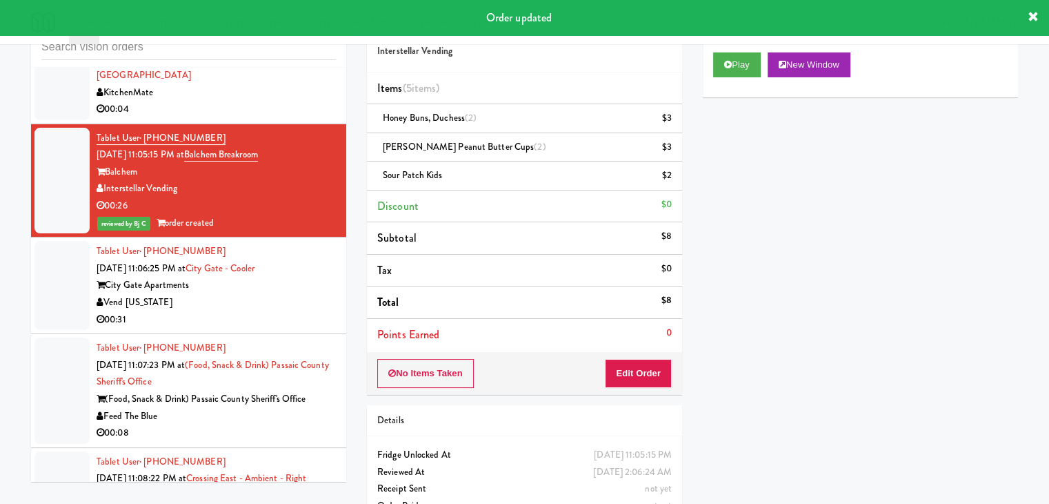
drag, startPoint x: 252, startPoint y: 258, endPoint x: 228, endPoint y: 264, distance: 25.6
click at [253, 311] on div "00:31" at bounding box center [216, 319] width 239 height 17
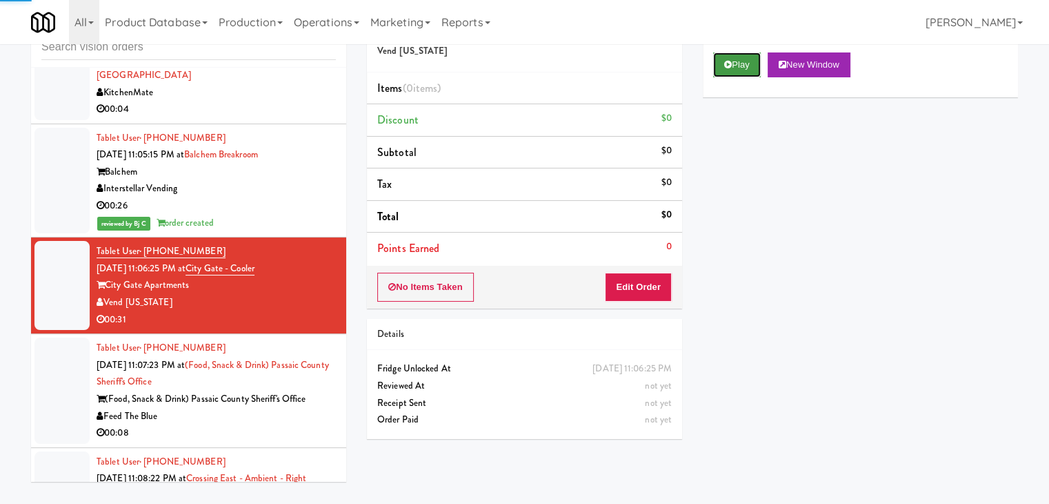
click at [742, 63] on button "Play" at bounding box center [737, 64] width 48 height 25
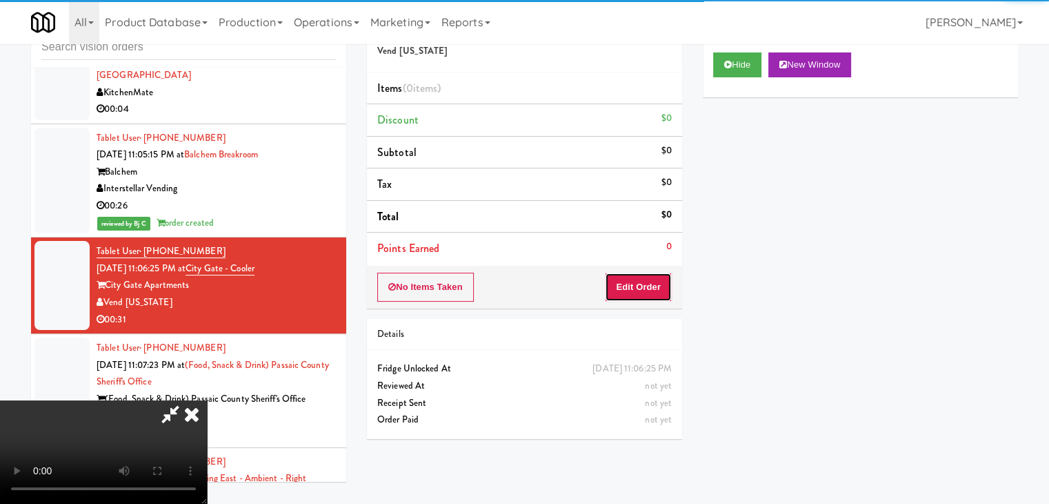
click at [659, 290] on button "Edit Order" at bounding box center [638, 286] width 67 height 29
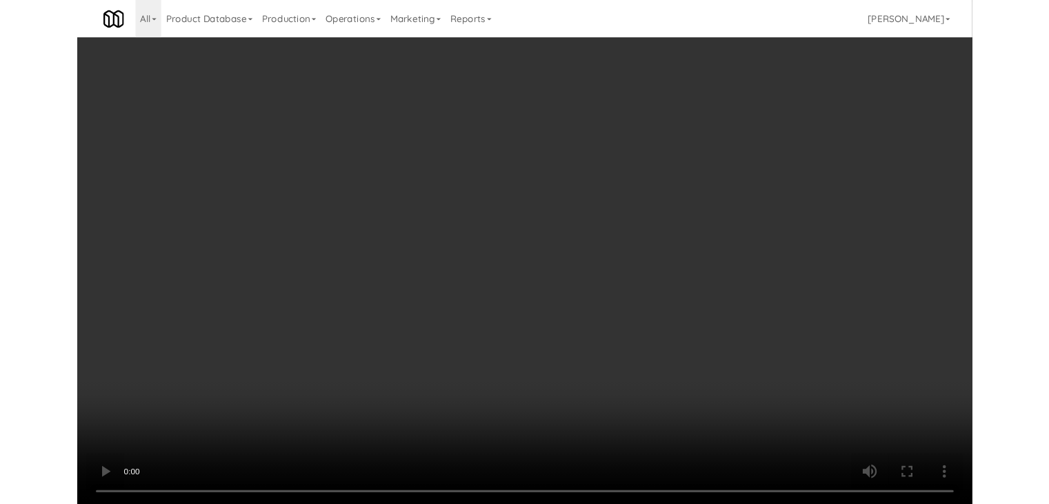
scroll to position [7022, 0]
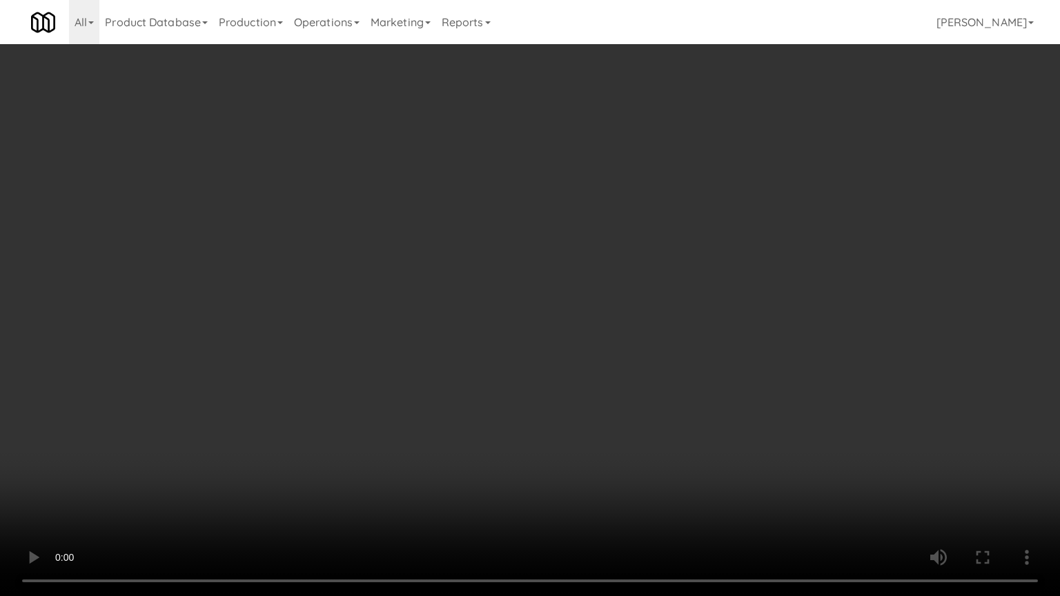
click at [735, 329] on video at bounding box center [530, 298] width 1060 height 596
click at [744, 328] on video at bounding box center [530, 298] width 1060 height 596
click at [742, 328] on video at bounding box center [530, 298] width 1060 height 596
click at [740, 350] on video at bounding box center [530, 298] width 1060 height 596
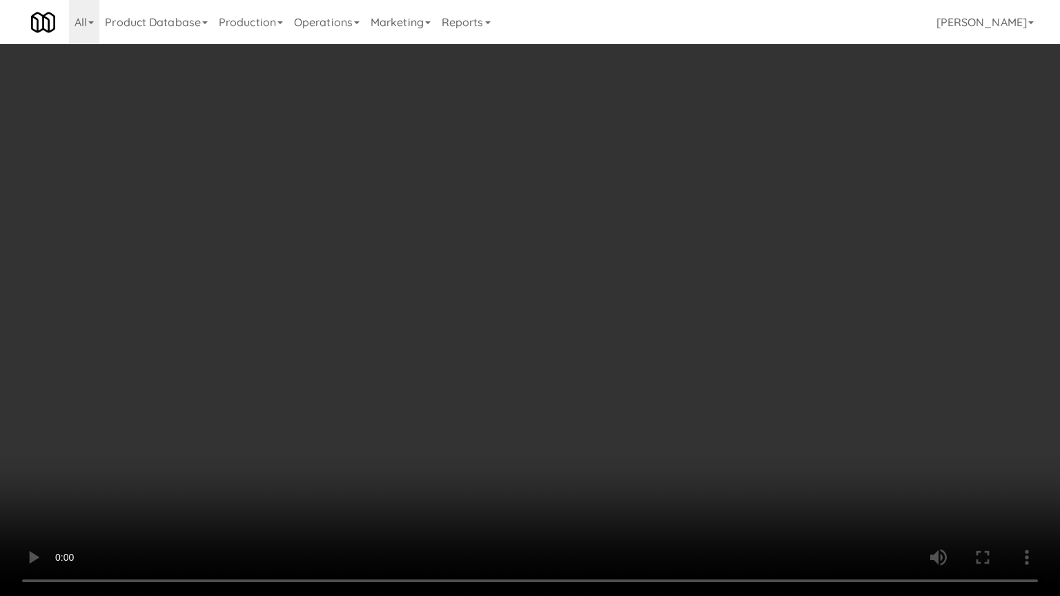
click at [737, 350] on video at bounding box center [530, 298] width 1060 height 596
click at [736, 350] on video at bounding box center [530, 298] width 1060 height 596
click at [753, 328] on video at bounding box center [530, 298] width 1060 height 596
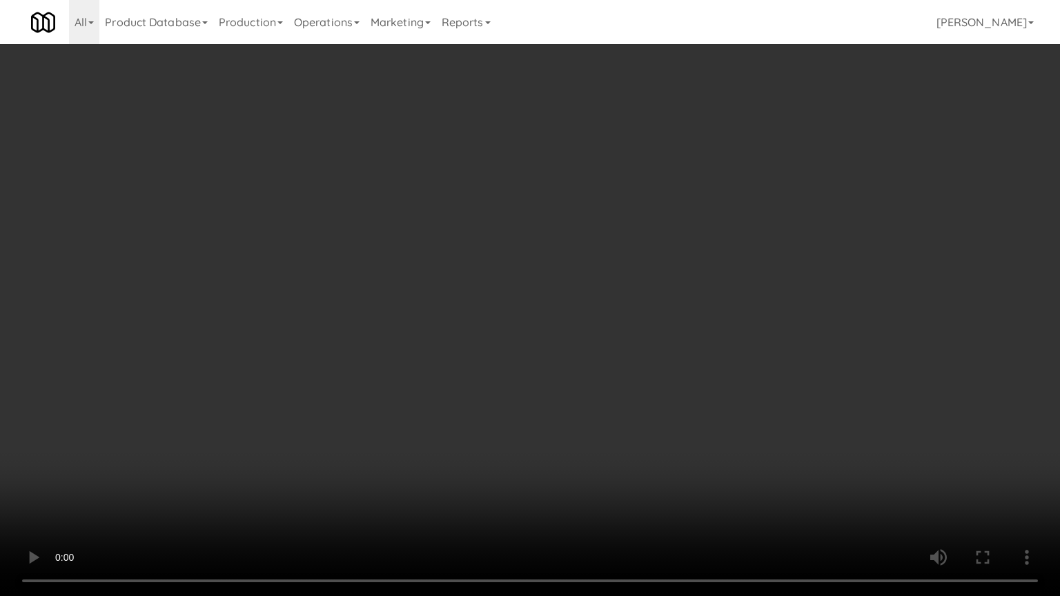
click at [753, 326] on video at bounding box center [530, 298] width 1060 height 596
drag, startPoint x: 753, startPoint y: 326, endPoint x: 746, endPoint y: 324, distance: 7.0
click at [753, 326] on video at bounding box center [530, 298] width 1060 height 596
click at [720, 321] on video at bounding box center [530, 298] width 1060 height 596
click at [717, 322] on video at bounding box center [530, 298] width 1060 height 596
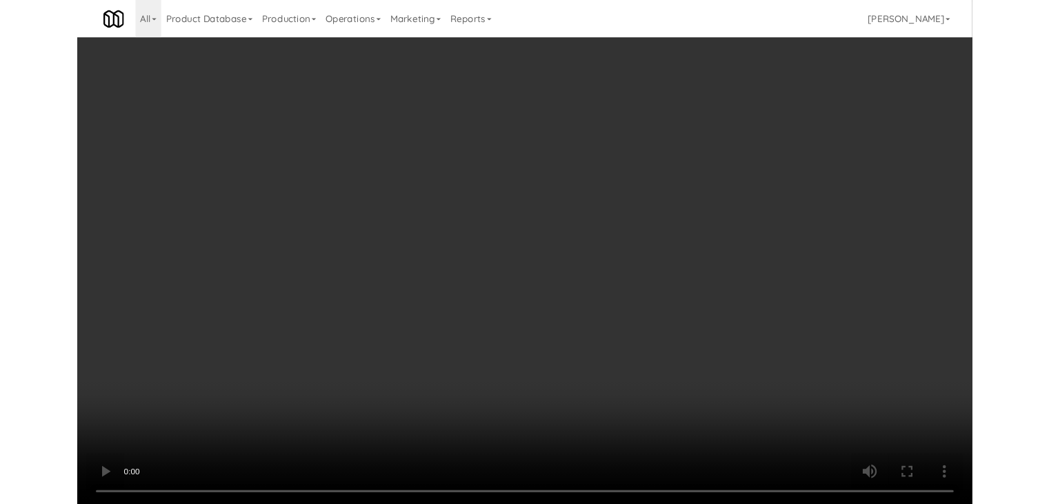
scroll to position [7039, 0]
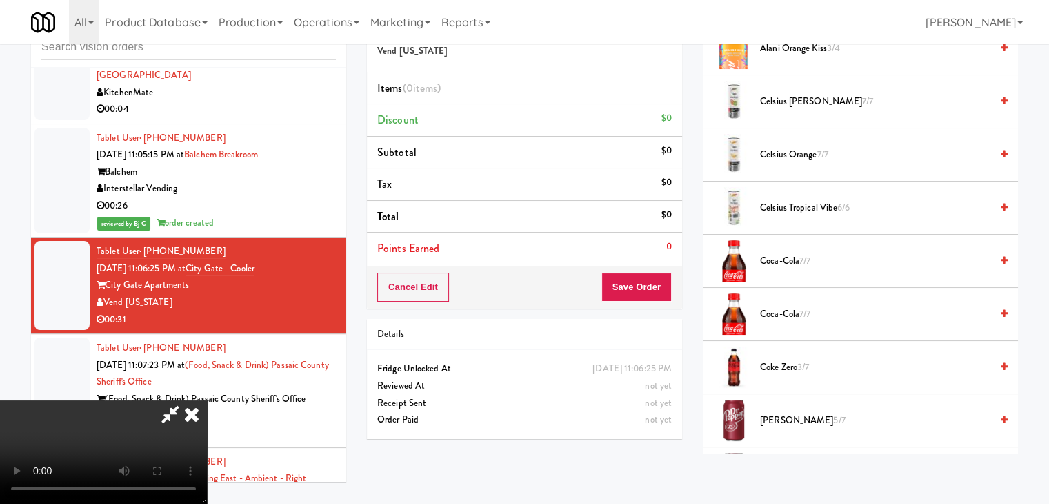
click at [207, 400] on icon at bounding box center [192, 414] width 30 height 28
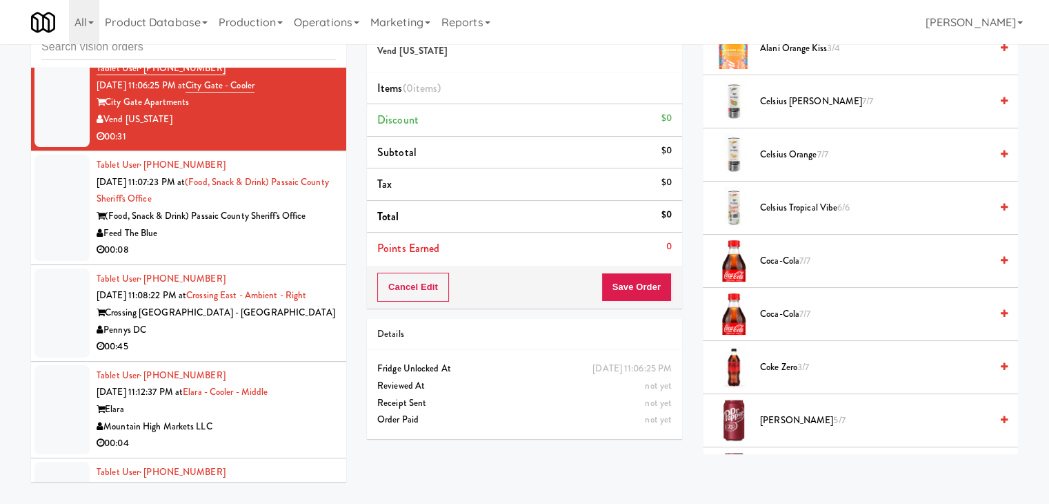
scroll to position [7246, 0]
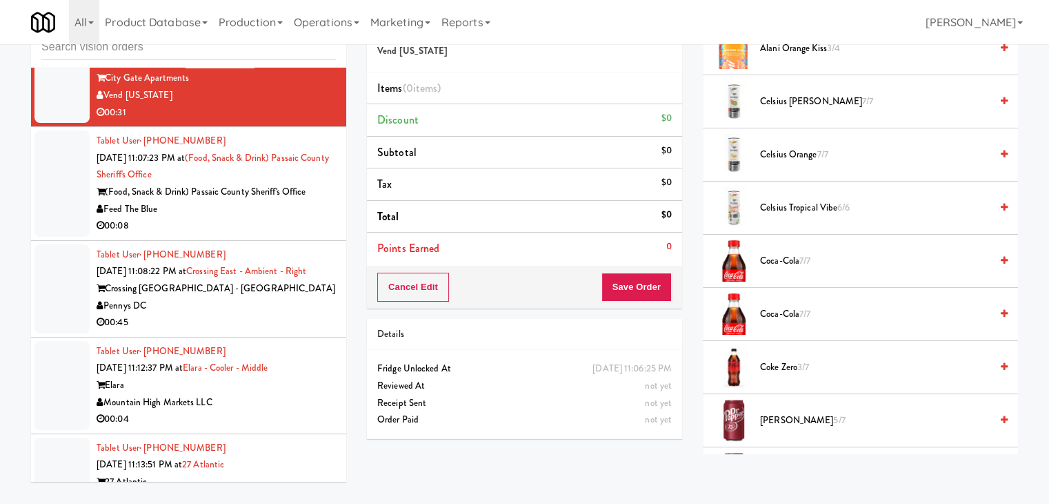
click at [281, 217] on div "00:08" at bounding box center [216, 225] width 239 height 17
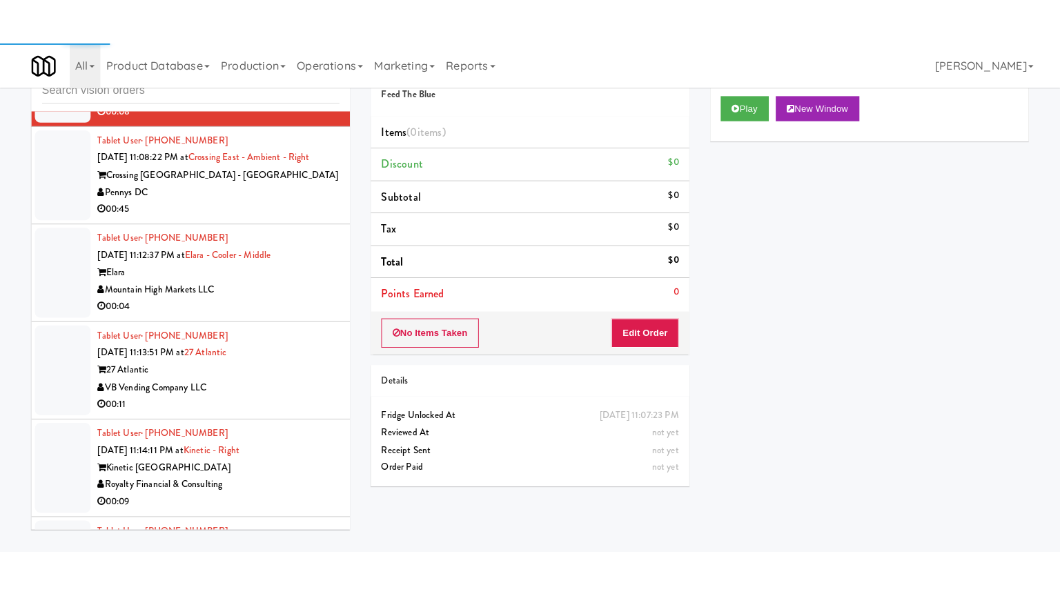
scroll to position [7522, 0]
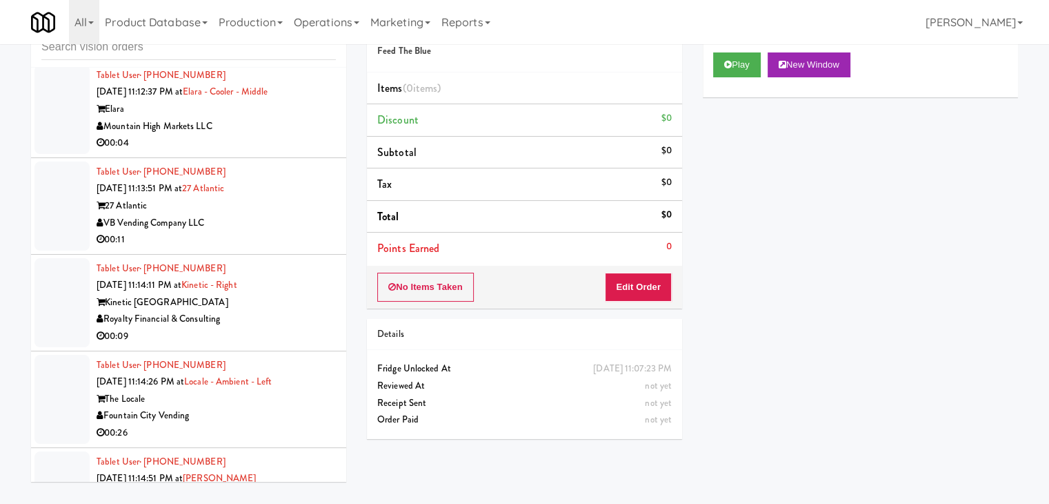
drag, startPoint x: 297, startPoint y: 274, endPoint x: 266, endPoint y: 260, distance: 33.3
click at [297, 310] on div "Royalty Financial & Consulting" at bounding box center [216, 318] width 239 height 17
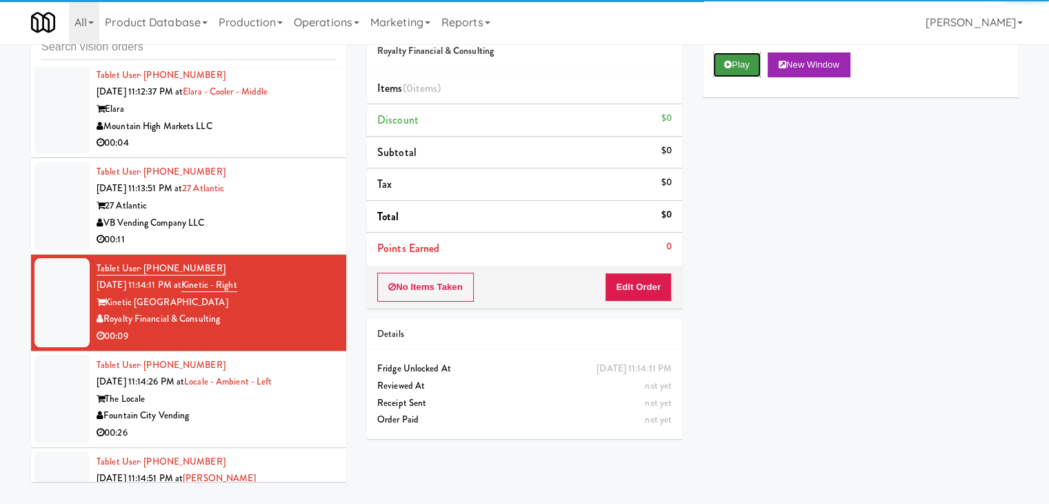
click at [736, 70] on button "Play" at bounding box center [737, 64] width 48 height 25
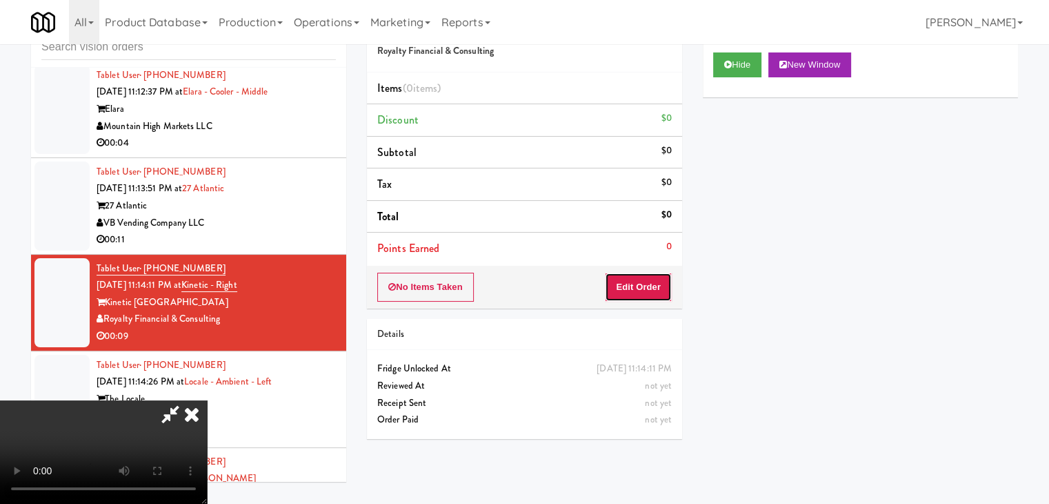
click at [639, 285] on button "Edit Order" at bounding box center [638, 286] width 67 height 29
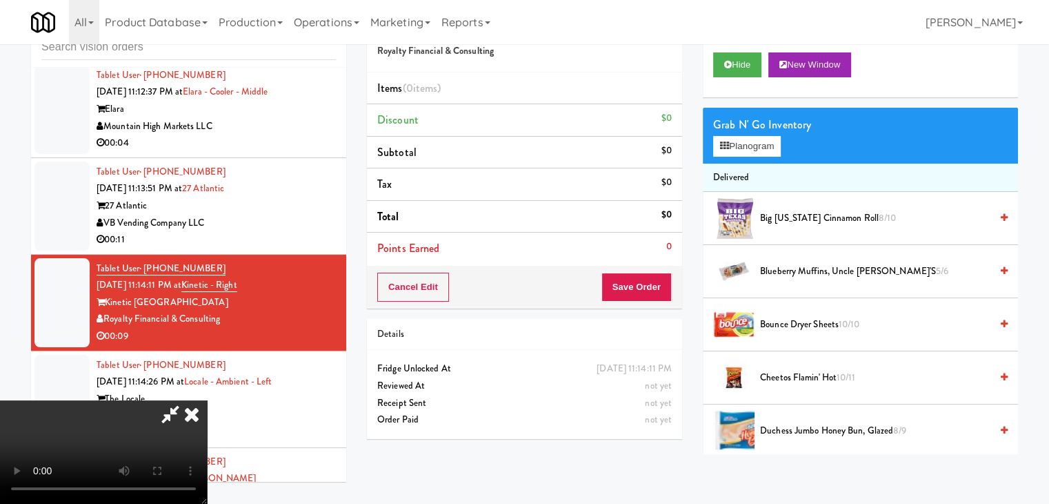
scroll to position [7488, 0]
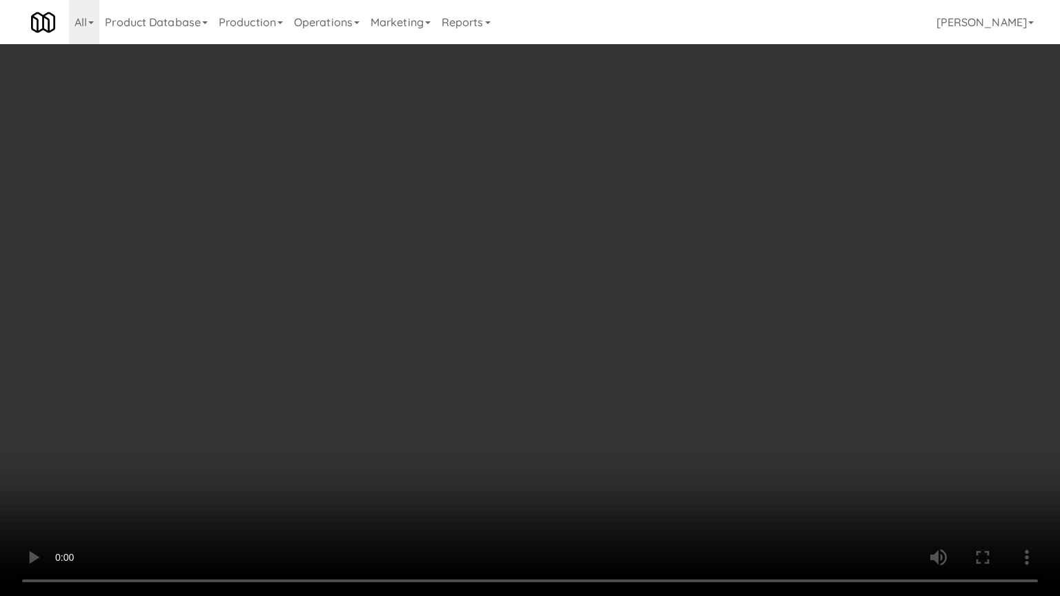
click at [735, 306] on video at bounding box center [530, 298] width 1060 height 596
click at [713, 324] on video at bounding box center [530, 298] width 1060 height 596
click at [733, 314] on video at bounding box center [530, 298] width 1060 height 596
click at [732, 314] on video at bounding box center [530, 298] width 1060 height 596
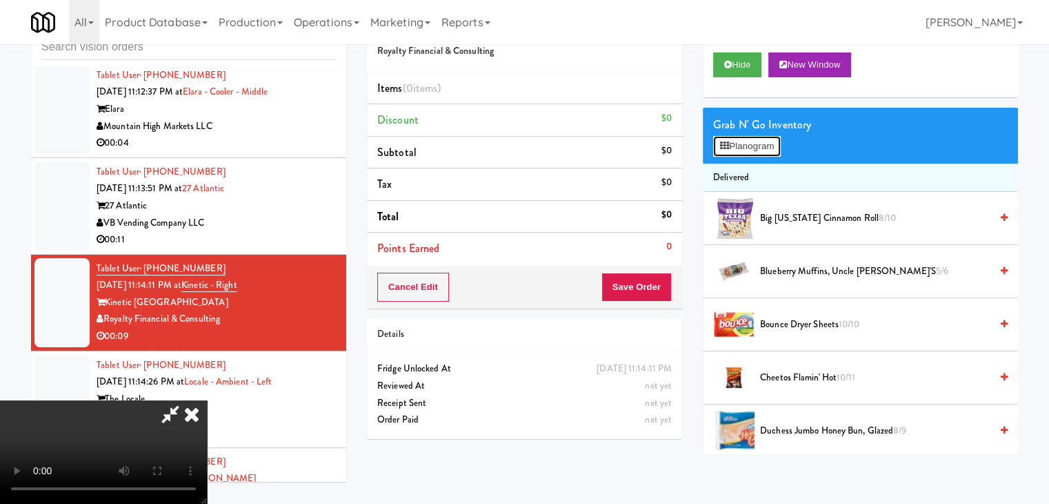
drag, startPoint x: 757, startPoint y: 149, endPoint x: 513, endPoint y: 303, distance: 288.6
click at [513, 295] on div "Order # 329510 Royalty Financial & Consulting Items (0 items ) Discount $0 Subt…" at bounding box center [692, 230] width 651 height 448
click at [207, 400] on video at bounding box center [103, 451] width 207 height 103
drag, startPoint x: 544, startPoint y: 372, endPoint x: 549, endPoint y: 430, distance: 58.9
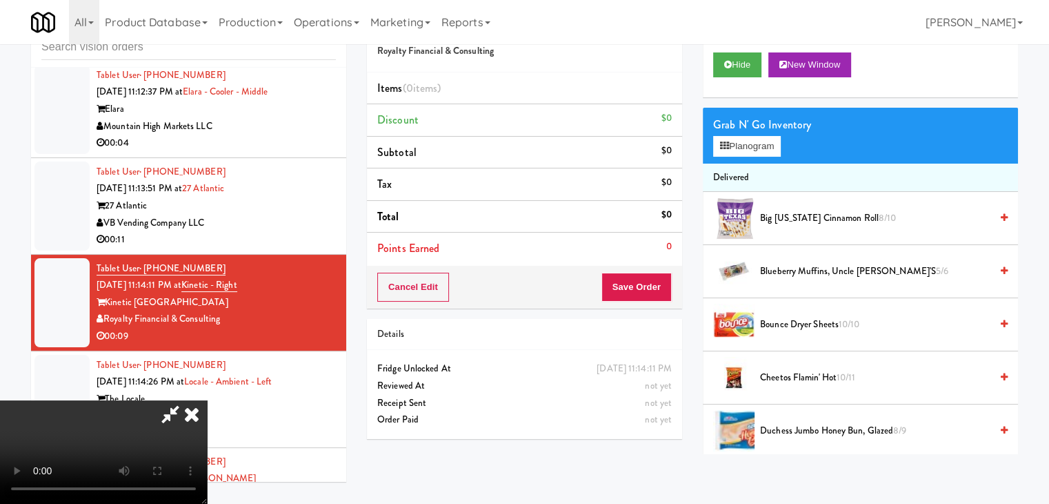
click at [207, 400] on video at bounding box center [103, 451] width 207 height 103
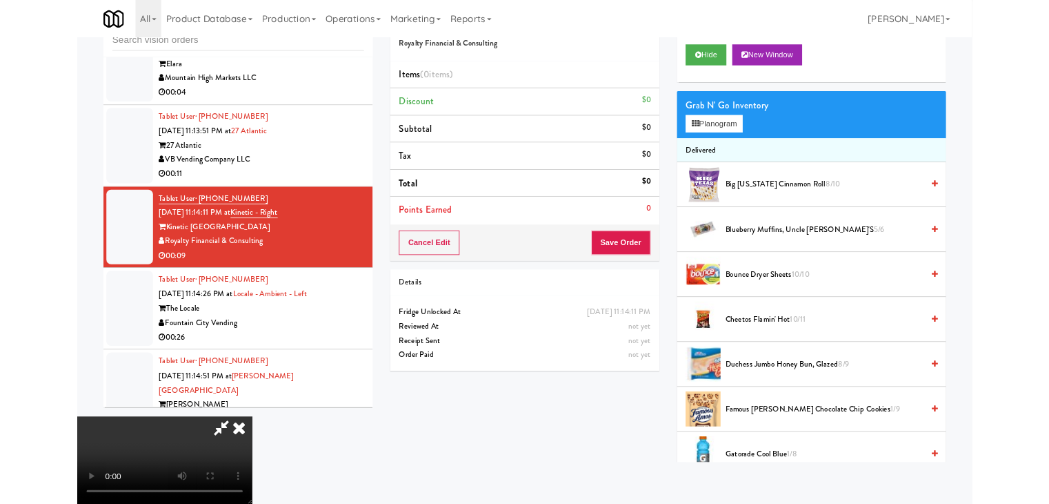
scroll to position [7488, 0]
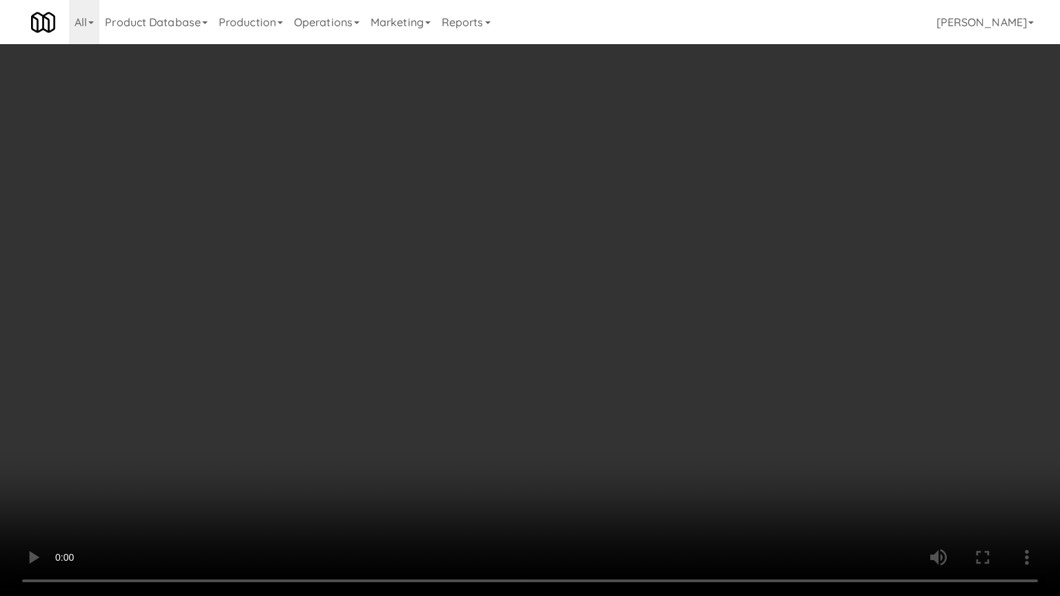
click at [584, 419] on video at bounding box center [530, 298] width 1060 height 596
click at [593, 411] on video at bounding box center [530, 298] width 1060 height 596
click at [594, 411] on video at bounding box center [530, 298] width 1060 height 596
click at [596, 411] on video at bounding box center [530, 298] width 1060 height 596
click at [651, 476] on video at bounding box center [530, 298] width 1060 height 596
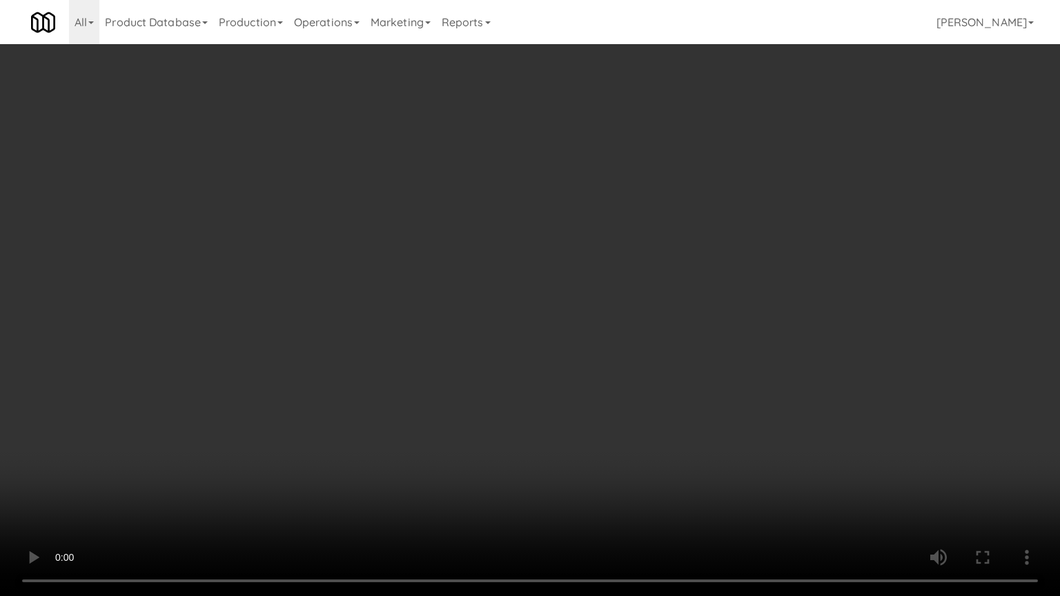
click at [650, 481] on video at bounding box center [530, 298] width 1060 height 596
click at [647, 480] on video at bounding box center [530, 298] width 1060 height 596
click at [646, 460] on video at bounding box center [530, 298] width 1060 height 596
drag, startPoint x: 648, startPoint y: 457, endPoint x: 718, endPoint y: 266, distance: 204.3
click at [653, 444] on video at bounding box center [530, 298] width 1060 height 596
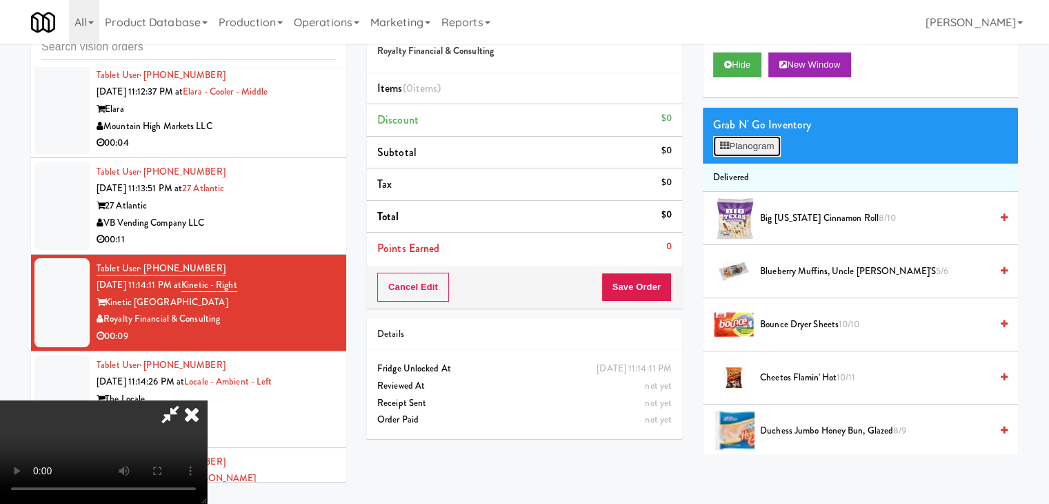
click at [770, 141] on button "Planogram" at bounding box center [747, 146] width 68 height 21
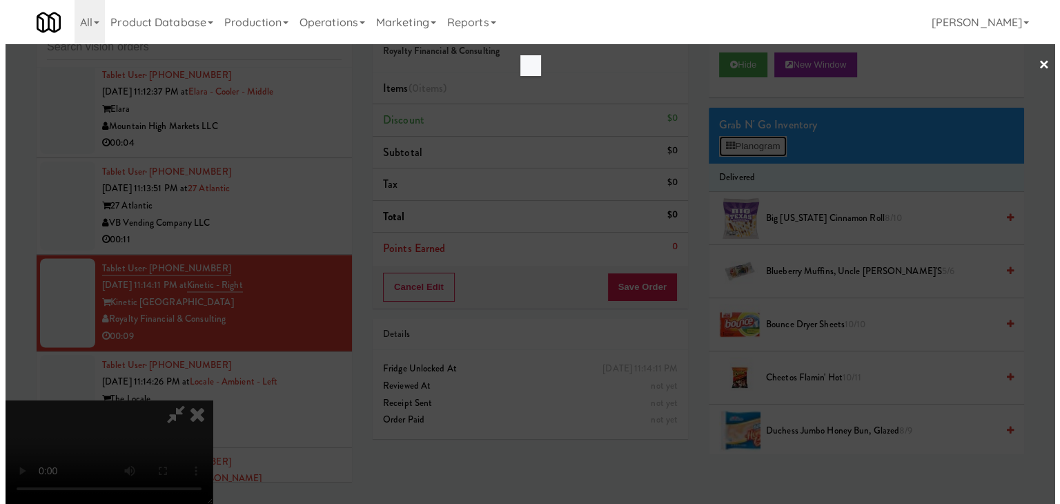
scroll to position [7488, 0]
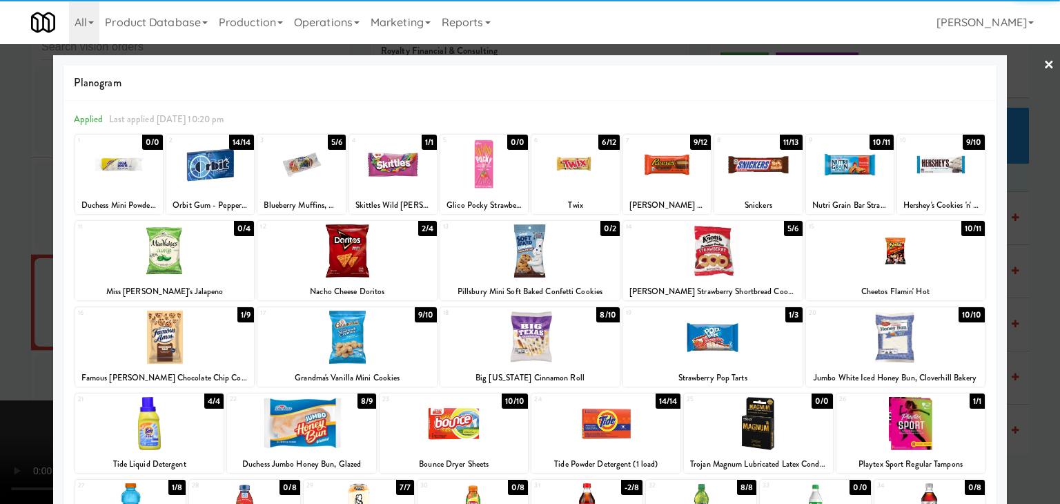
click at [756, 174] on div at bounding box center [758, 164] width 88 height 53
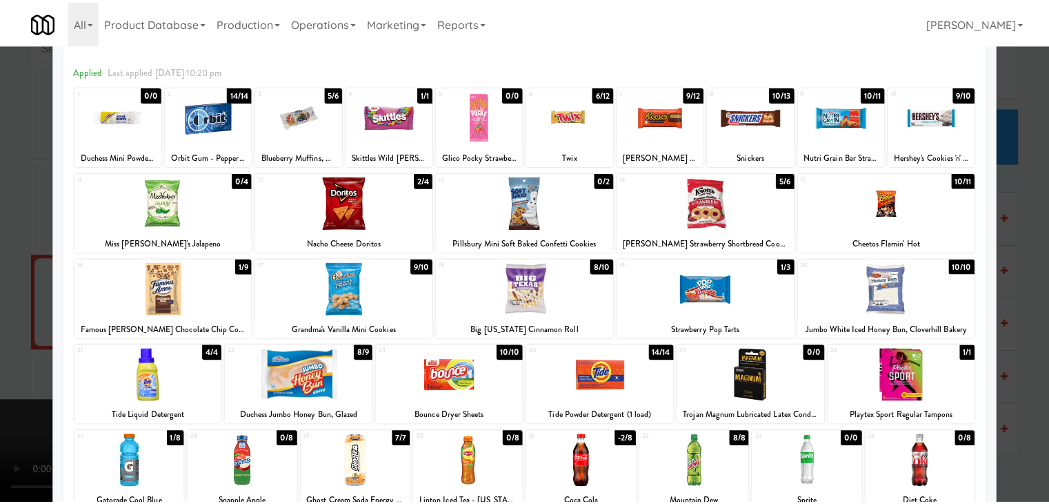
scroll to position [138, 0]
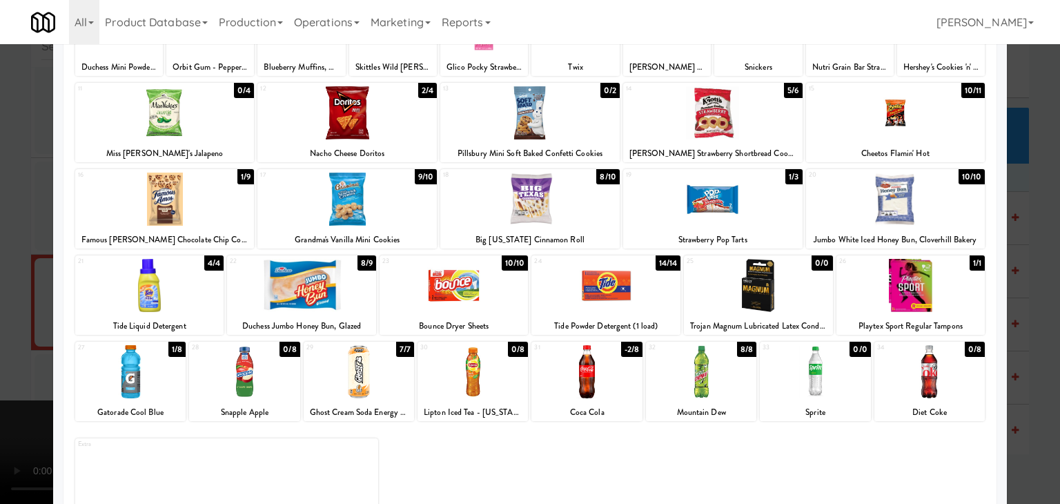
click at [596, 368] on div at bounding box center [586, 371] width 110 height 53
click at [30, 352] on div at bounding box center [530, 252] width 1060 height 504
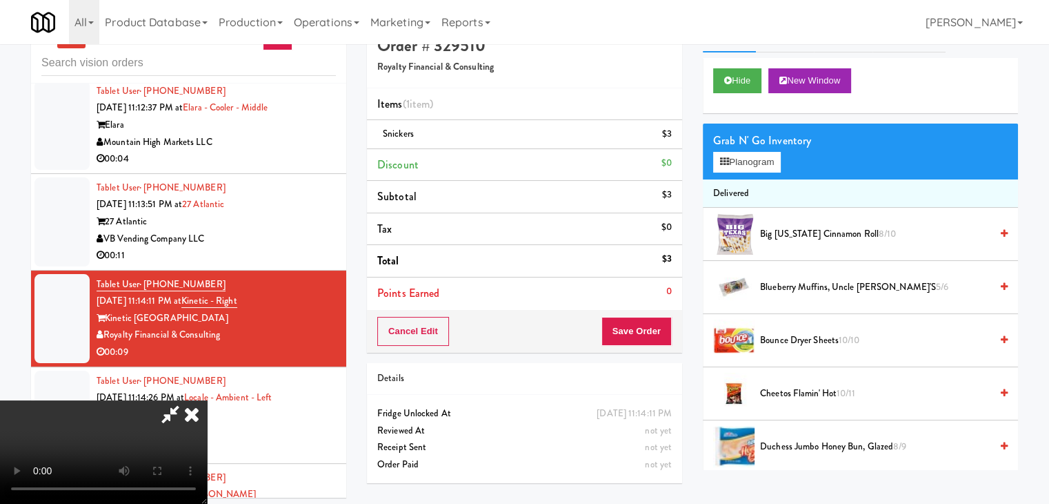
scroll to position [44, 0]
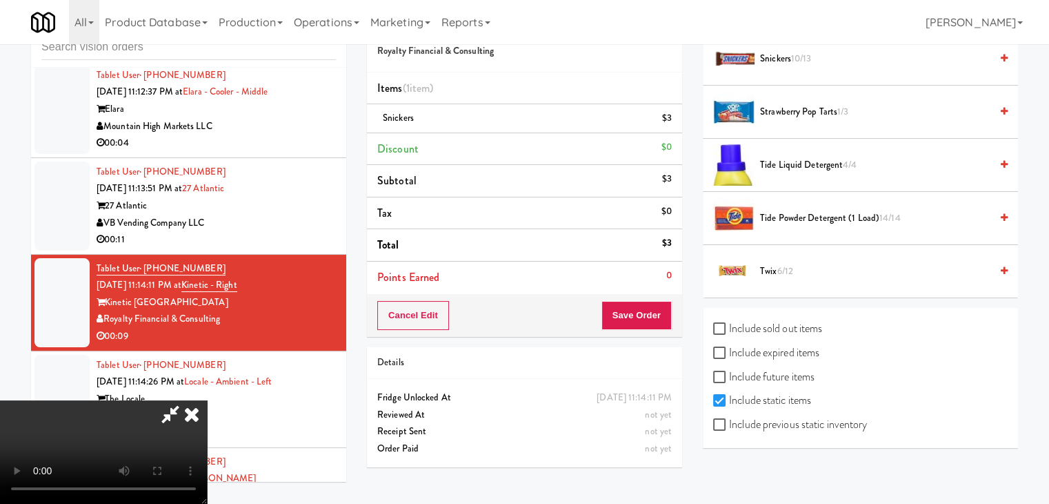
click at [794, 422] on label "Include previous static inventory" at bounding box center [790, 424] width 154 height 21
click at [729, 422] on input "Include previous static inventory" at bounding box center [721, 424] width 16 height 11
checkbox input "true"
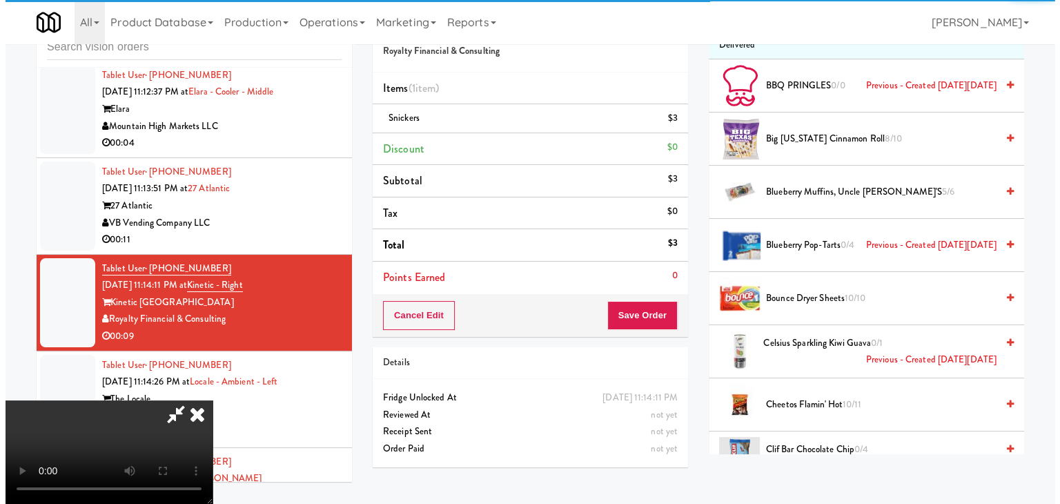
scroll to position [0, 0]
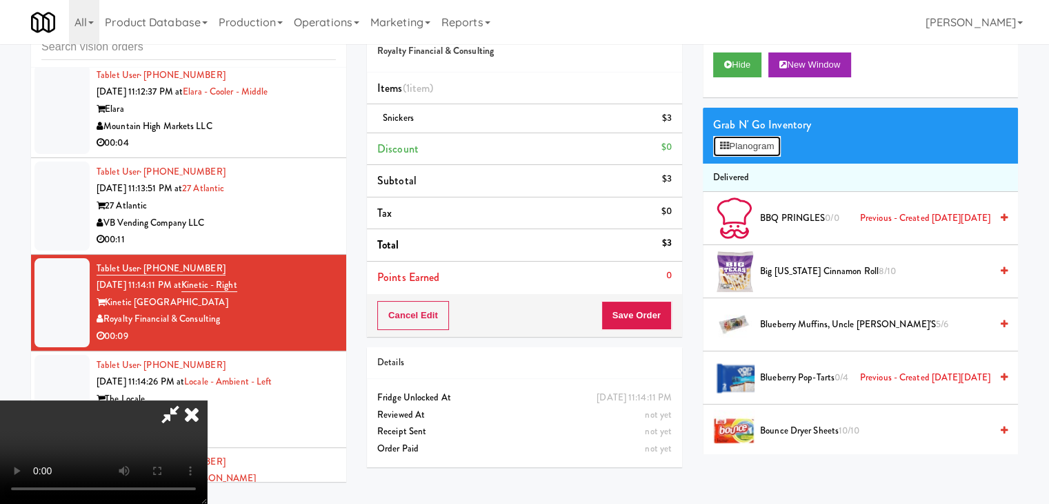
click at [775, 148] on button "Planogram" at bounding box center [747, 146] width 68 height 21
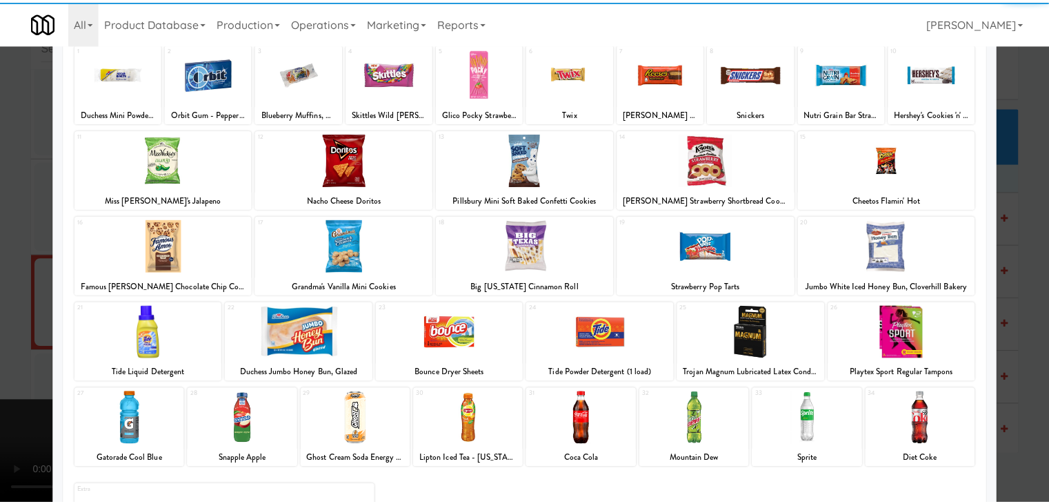
scroll to position [174, 0]
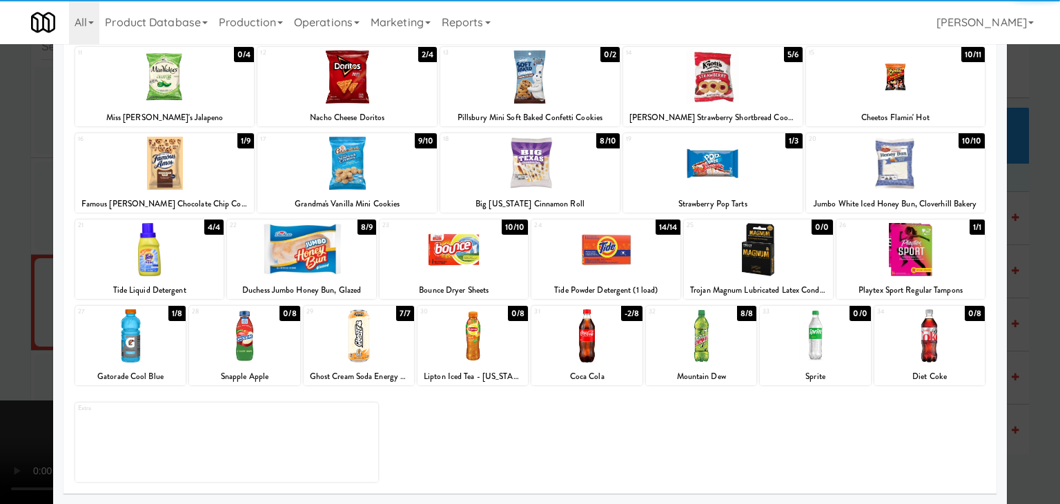
click at [568, 329] on div at bounding box center [586, 335] width 110 height 53
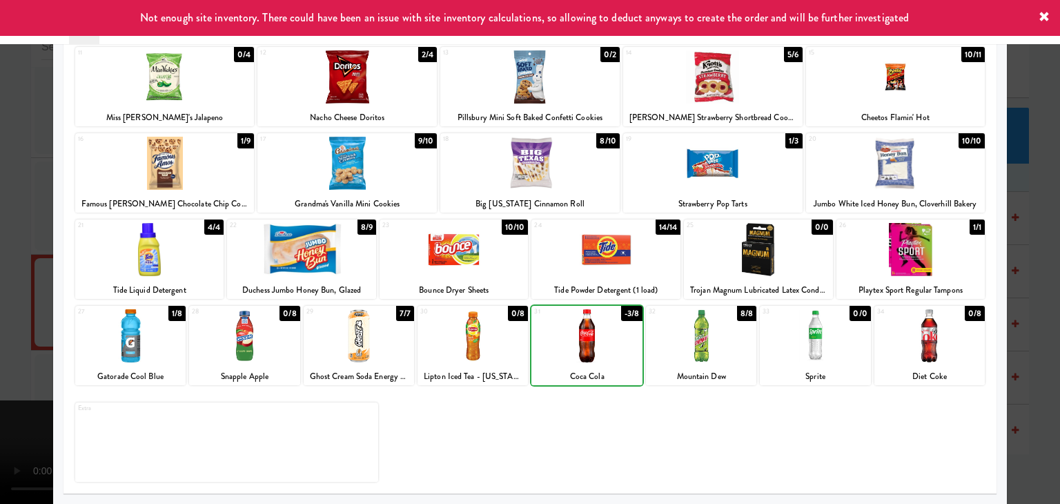
click at [0, 313] on div at bounding box center [530, 252] width 1060 height 504
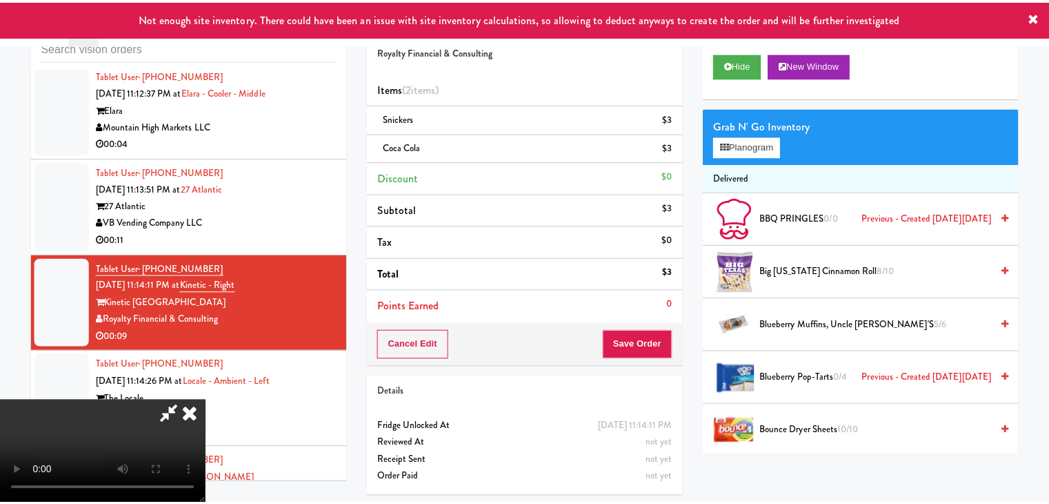
scroll to position [7522, 0]
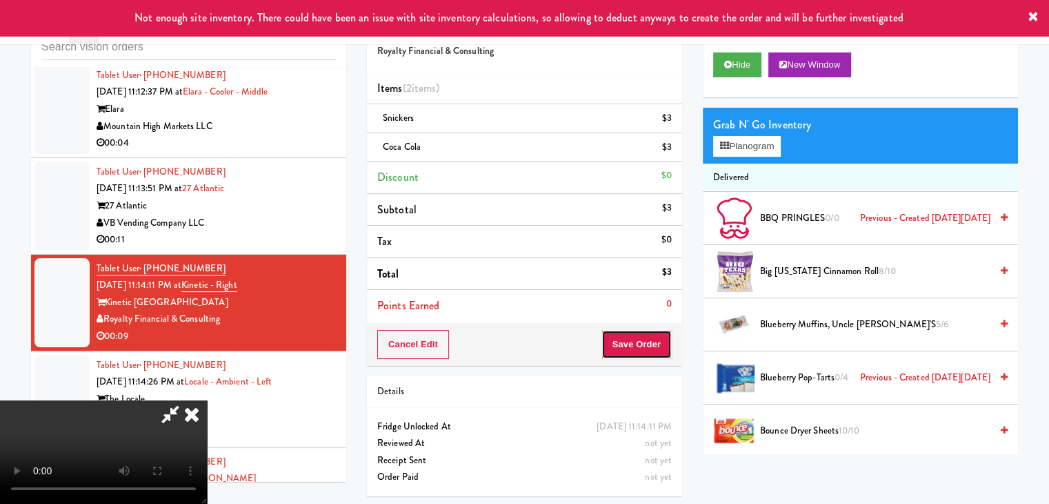
click at [639, 336] on button "Save Order" at bounding box center [637, 344] width 70 height 29
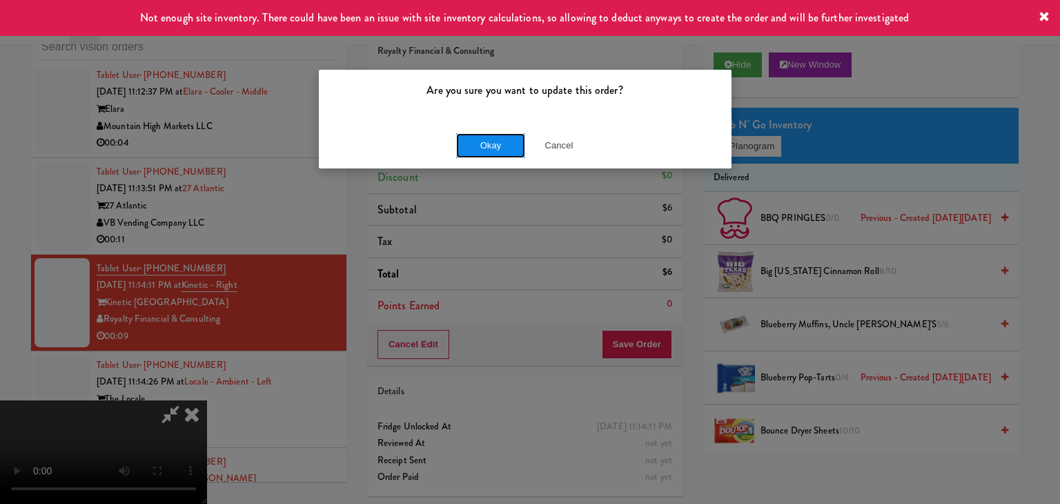
click at [479, 144] on button "Okay" at bounding box center [490, 145] width 69 height 25
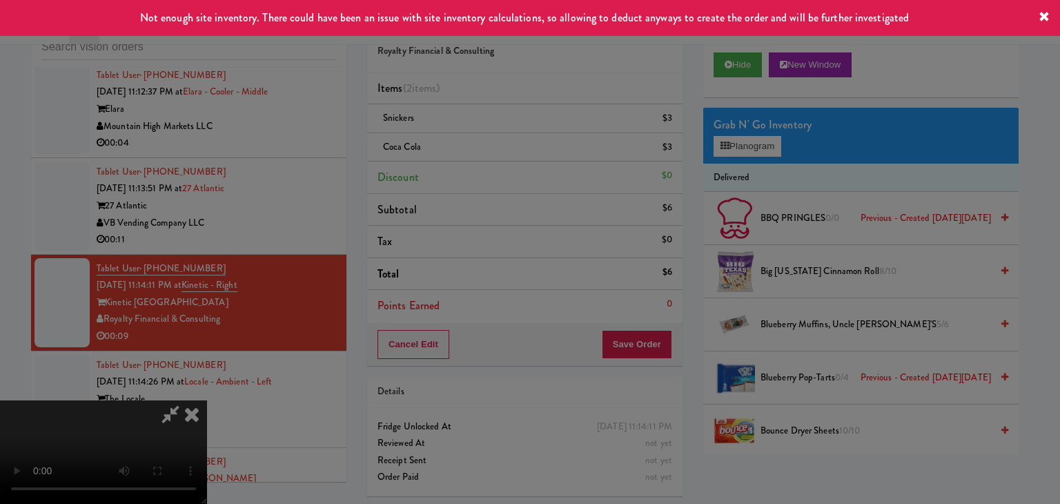
click at [480, 144] on body "Not enough site inventory. There could have been an issue with site inventory c…" at bounding box center [530, 252] width 1060 height 504
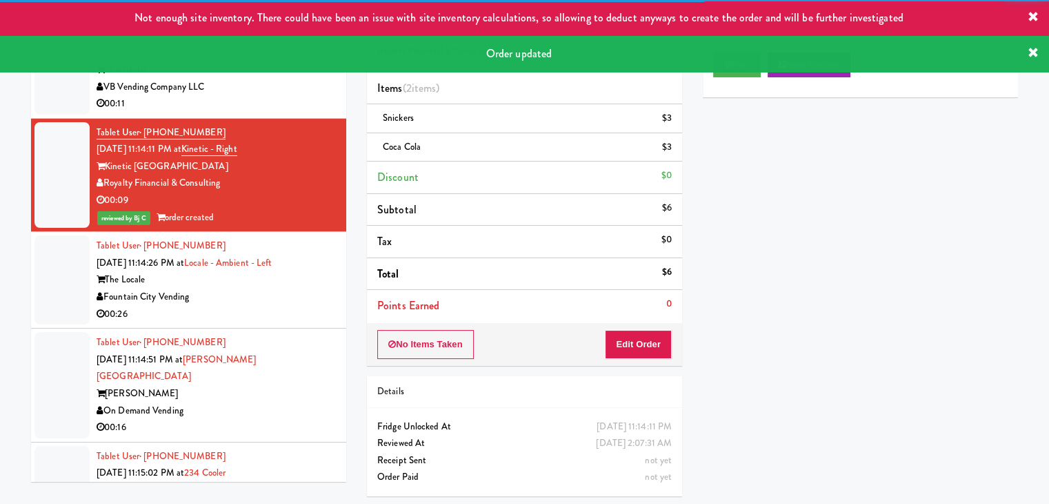
scroll to position [7660, 0]
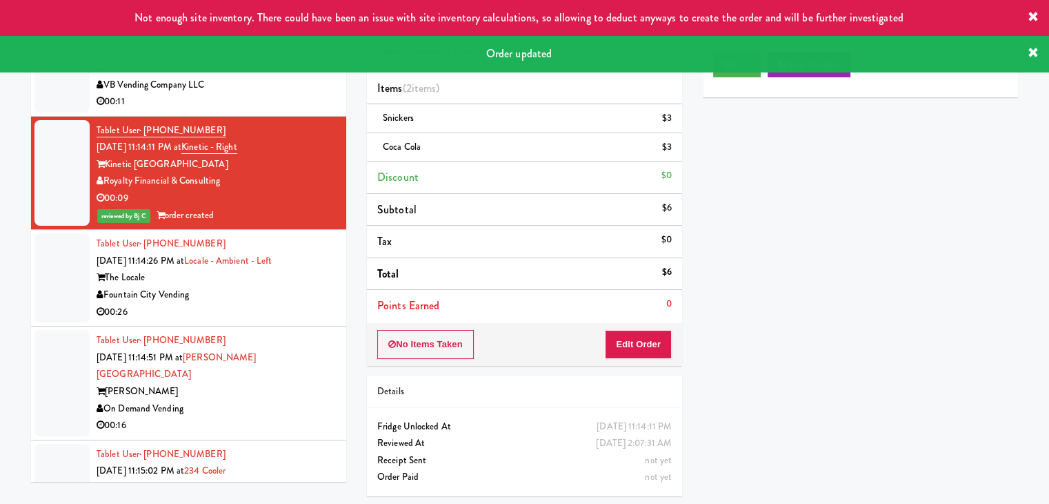
drag, startPoint x: 281, startPoint y: 264, endPoint x: 289, endPoint y: 268, distance: 9.0
click at [283, 304] on div "00:26" at bounding box center [216, 312] width 239 height 17
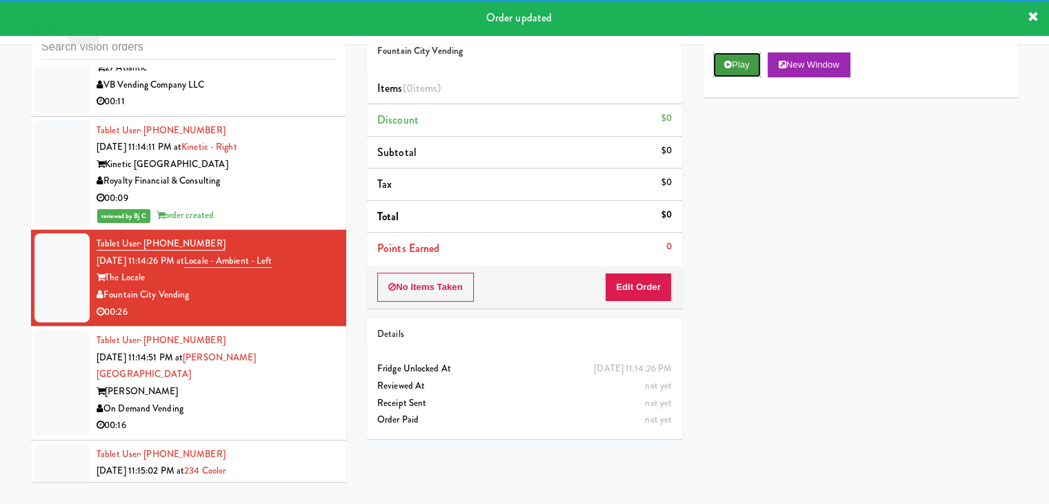
click at [735, 70] on button "Play" at bounding box center [737, 64] width 48 height 25
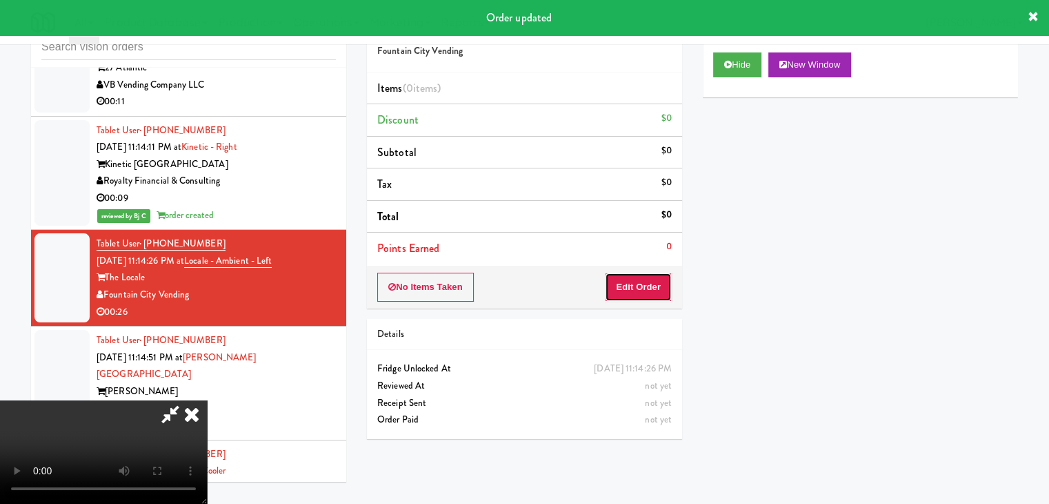
click at [660, 291] on button "Edit Order" at bounding box center [638, 286] width 67 height 29
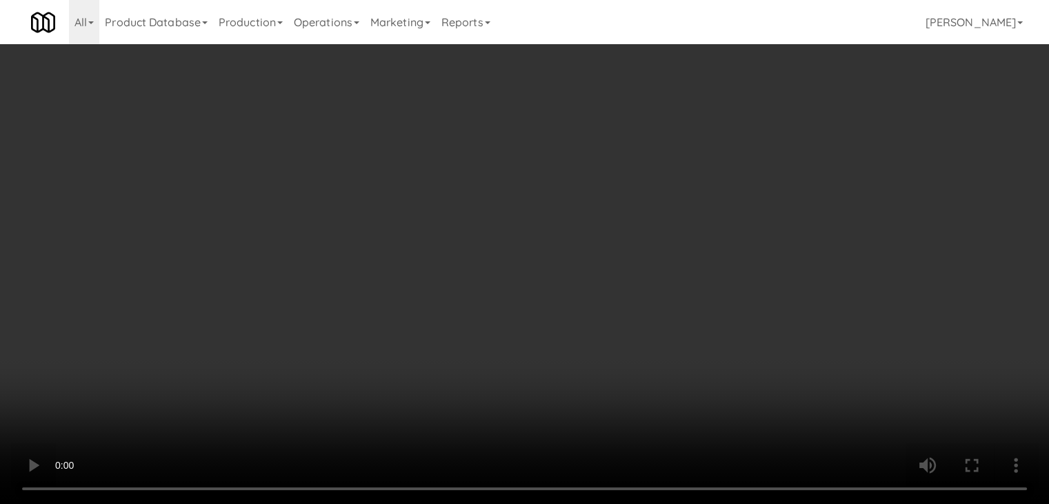
scroll to position [7626, 0]
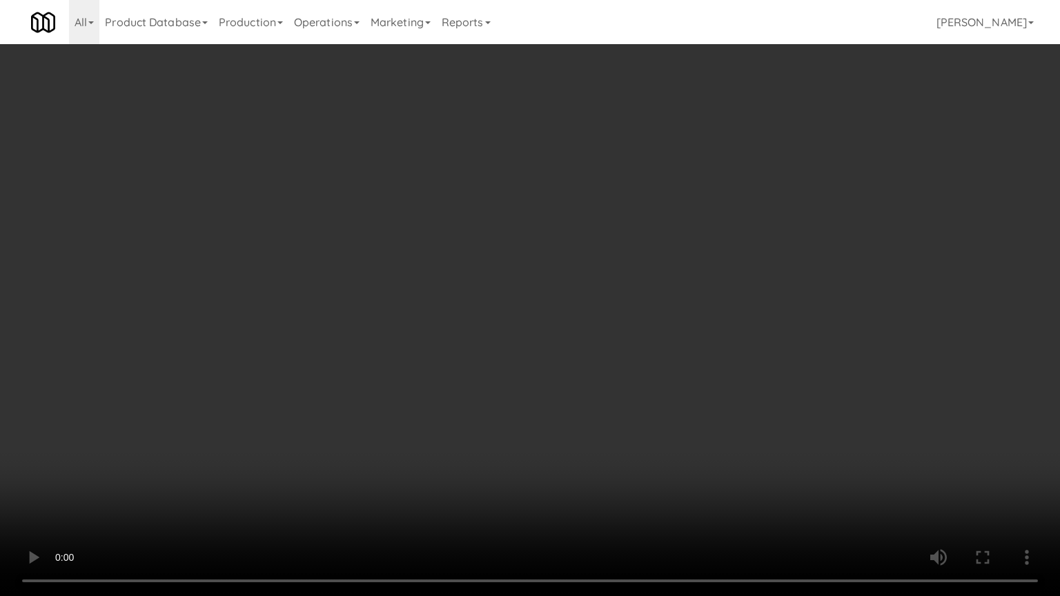
click at [573, 483] on video at bounding box center [530, 298] width 1060 height 596
click at [573, 482] on video at bounding box center [530, 298] width 1060 height 596
click at [574, 477] on video at bounding box center [530, 298] width 1060 height 596
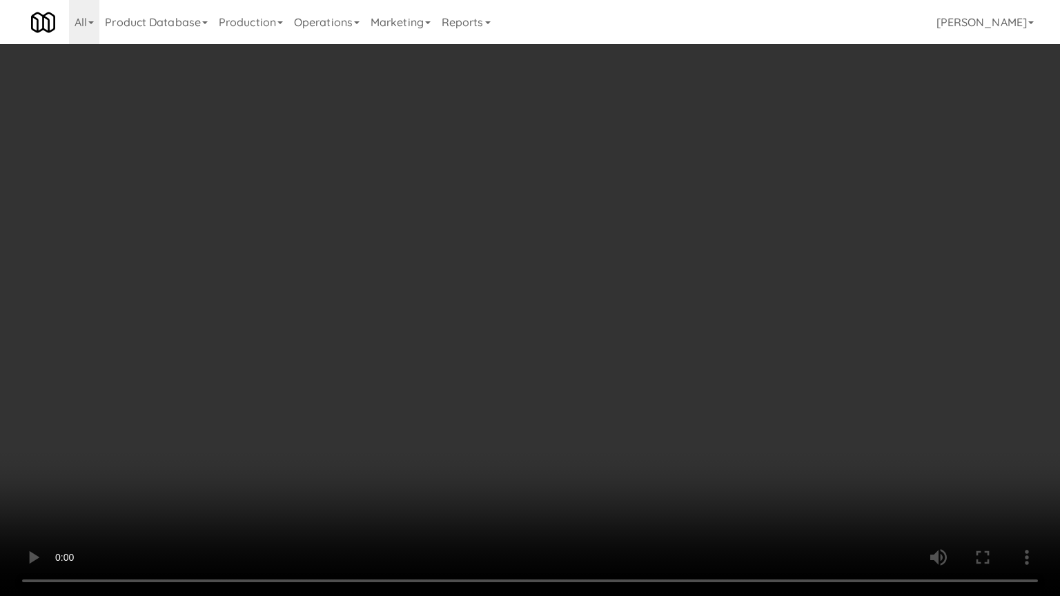
click at [574, 475] on video at bounding box center [530, 298] width 1060 height 596
click at [580, 422] on video at bounding box center [530, 298] width 1060 height 596
click at [571, 436] on video at bounding box center [530, 298] width 1060 height 596
click at [575, 438] on video at bounding box center [530, 298] width 1060 height 596
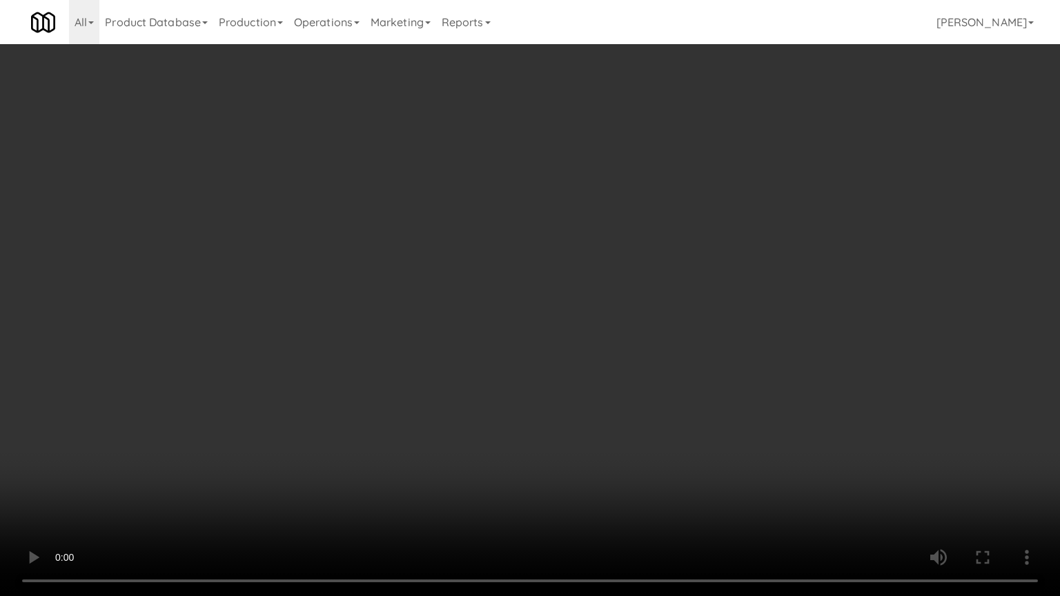
click at [575, 438] on video at bounding box center [530, 298] width 1060 height 596
click at [582, 345] on video at bounding box center [530, 298] width 1060 height 596
click at [598, 343] on video at bounding box center [530, 298] width 1060 height 596
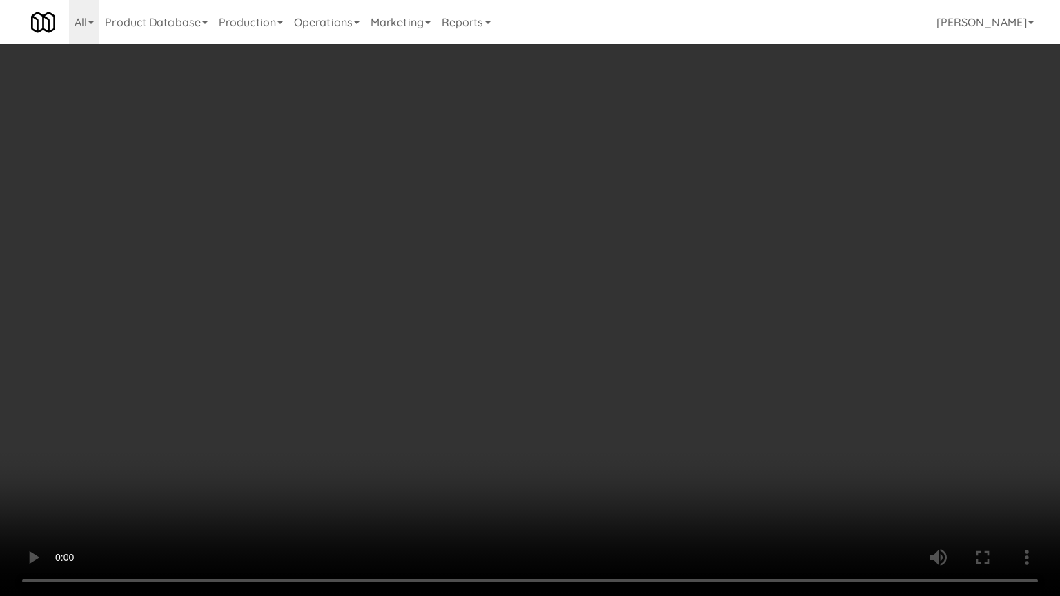
click at [598, 343] on video at bounding box center [530, 298] width 1060 height 596
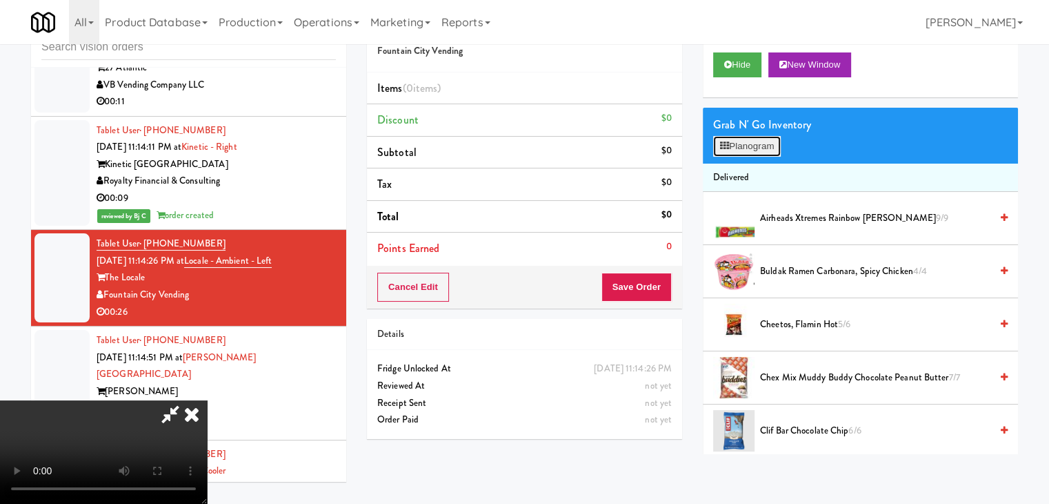
click at [733, 148] on button "Planogram" at bounding box center [747, 146] width 68 height 21
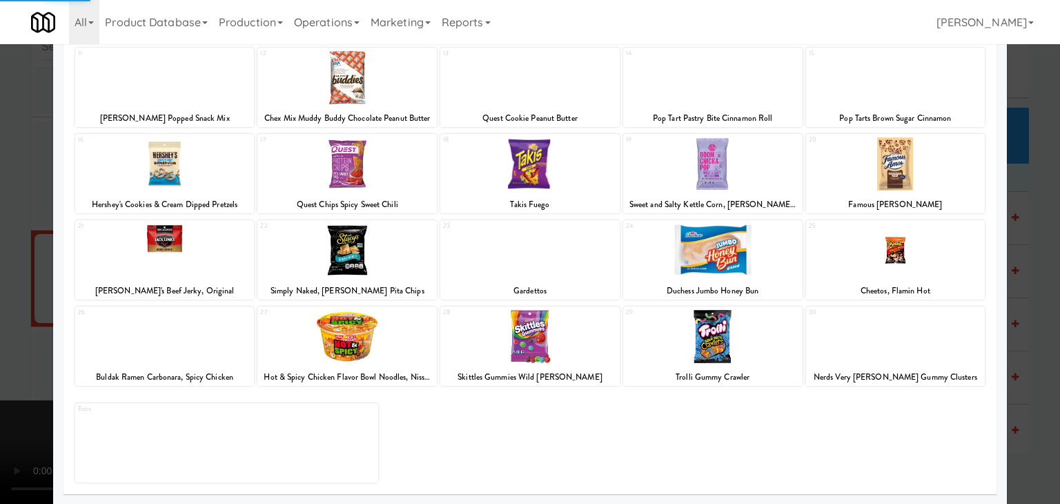
scroll to position [174, 0]
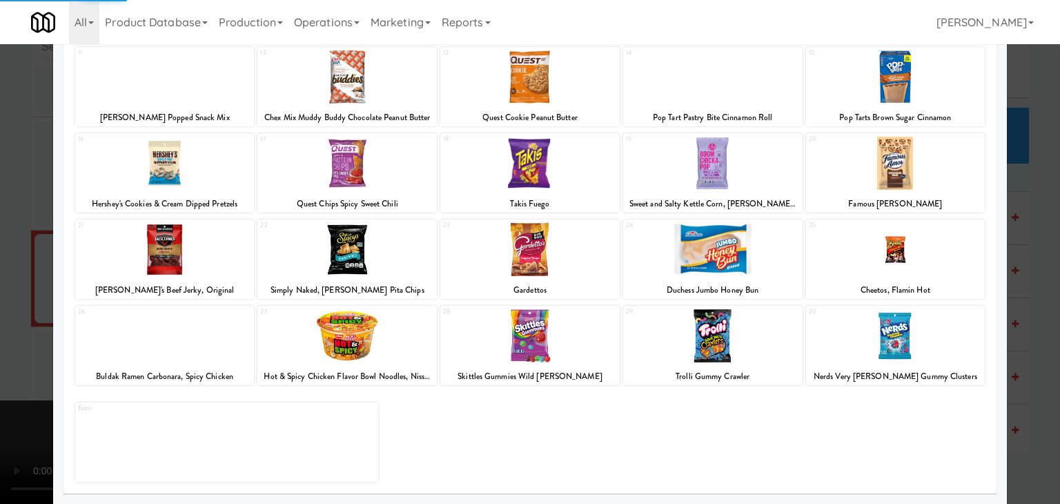
click at [381, 254] on div at bounding box center [346, 249] width 179 height 53
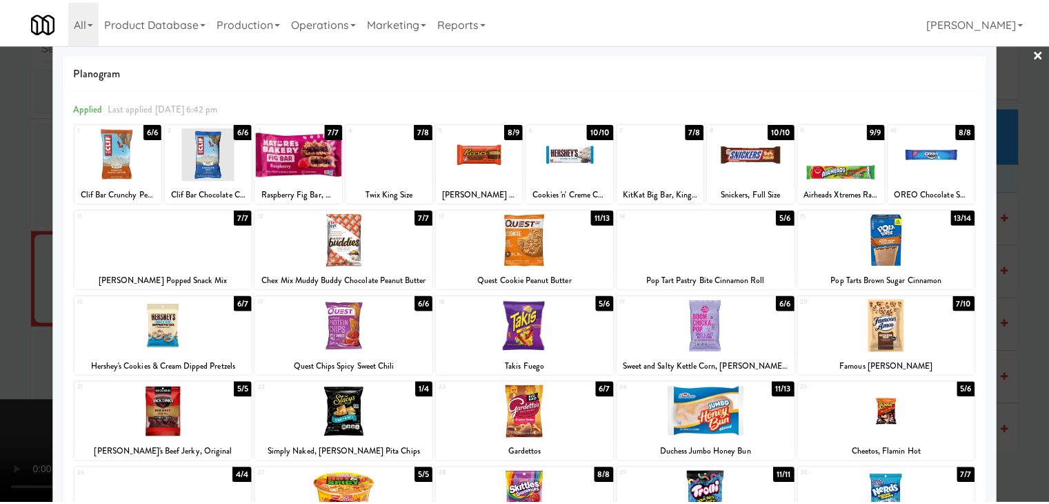
scroll to position [0, 0]
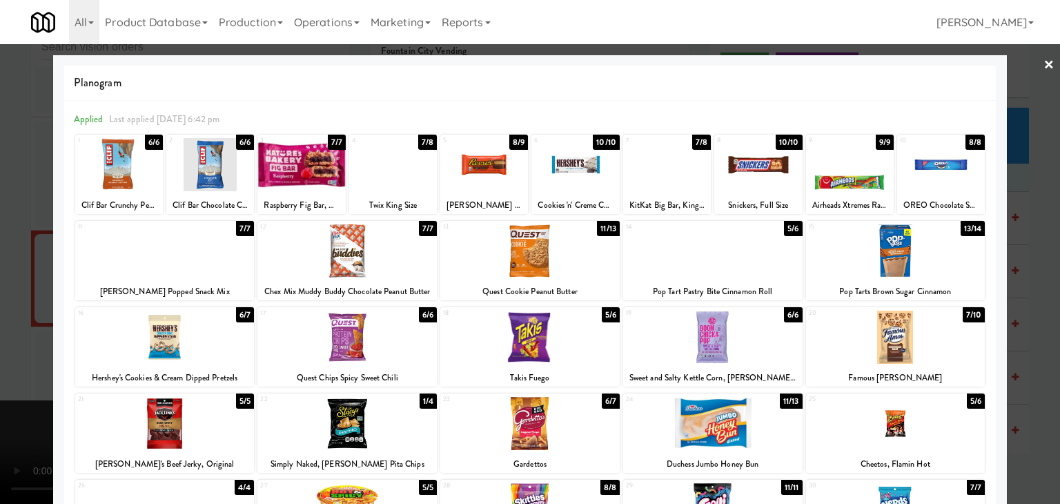
drag, startPoint x: 921, startPoint y: 337, endPoint x: 817, endPoint y: 264, distance: 126.7
click at [920, 334] on div at bounding box center [895, 336] width 179 height 53
click at [633, 164] on div at bounding box center [667, 164] width 88 height 53
drag, startPoint x: 0, startPoint y: 277, endPoint x: 216, endPoint y: 275, distance: 215.9
click at [14, 276] on div at bounding box center [530, 252] width 1060 height 504
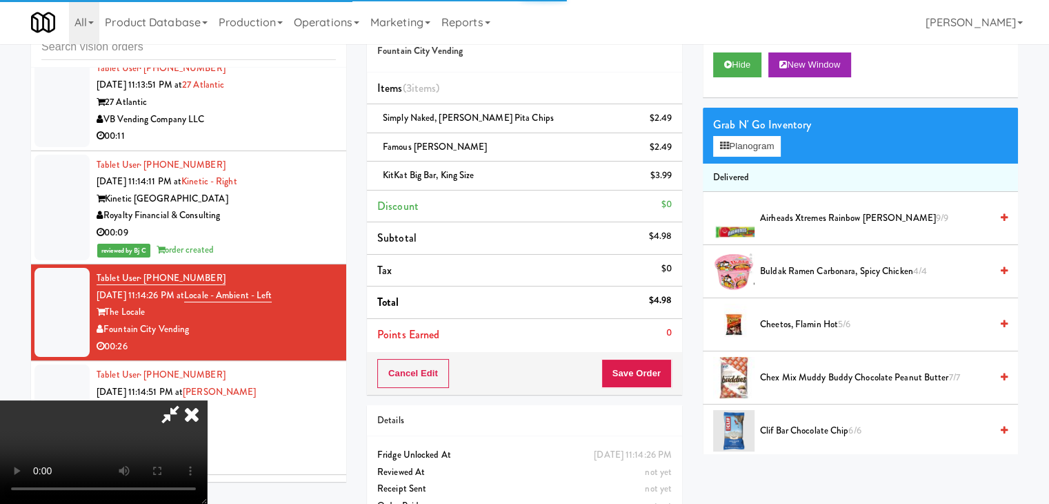
scroll to position [7660, 0]
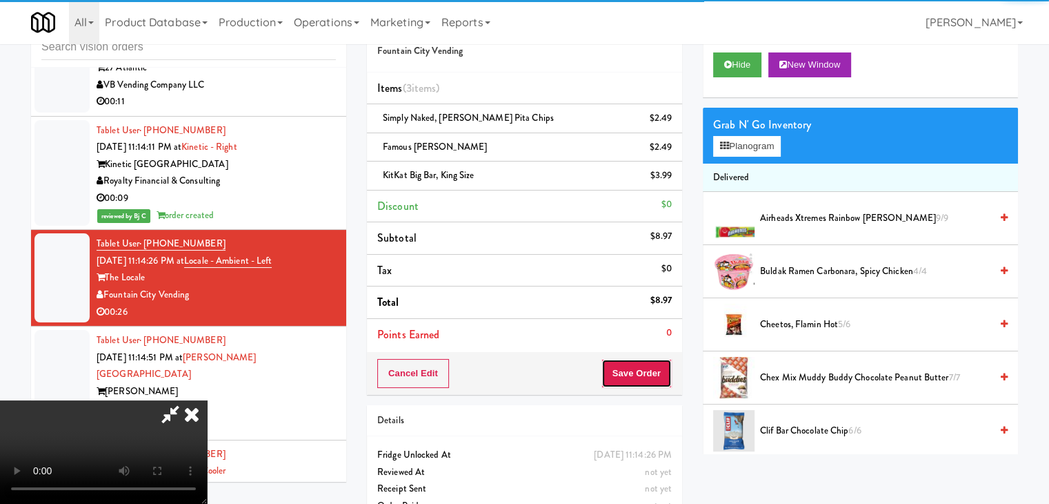
click at [655, 371] on button "Save Order" at bounding box center [637, 373] width 70 height 29
click at [657, 370] on button "Save Order" at bounding box center [637, 373] width 70 height 29
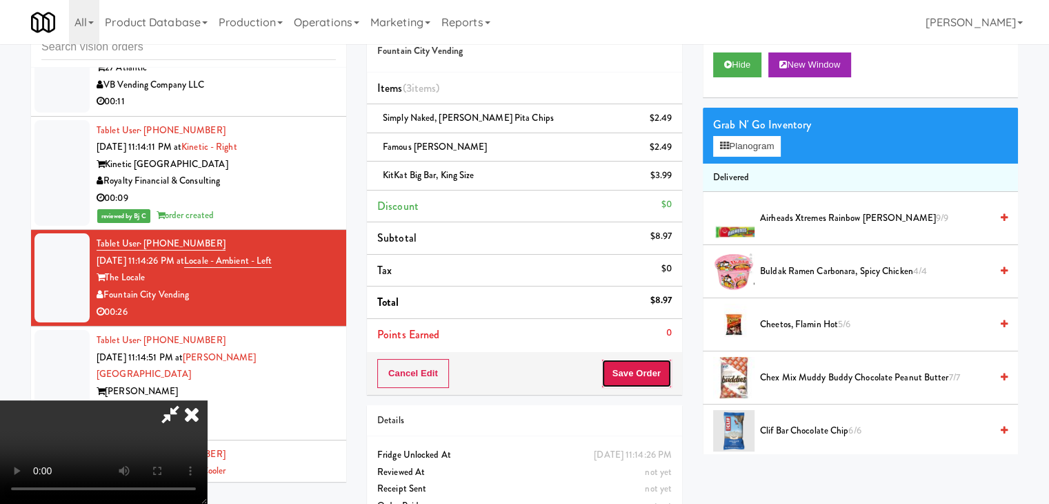
click at [657, 368] on button "Save Order" at bounding box center [637, 373] width 70 height 29
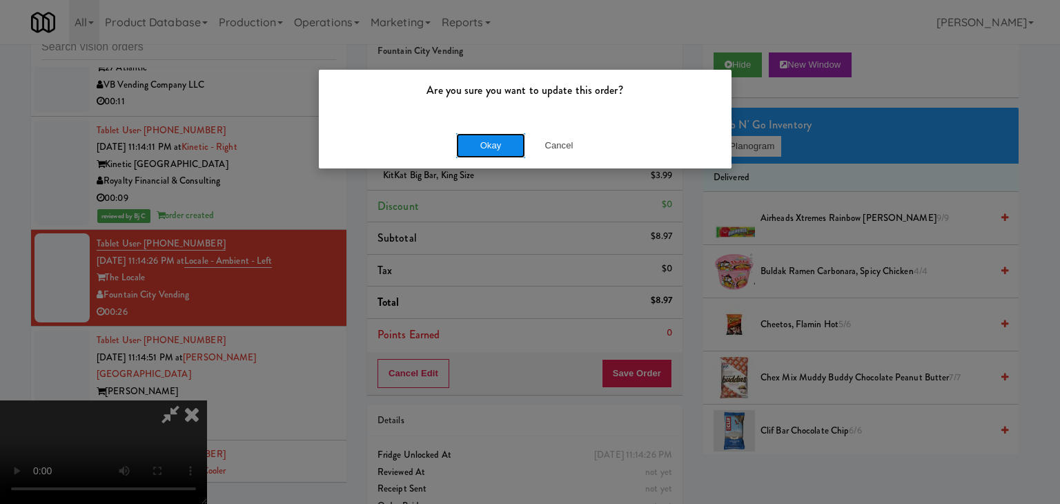
drag, startPoint x: 465, startPoint y: 148, endPoint x: 475, endPoint y: 147, distance: 9.7
click at [473, 147] on button "Okay" at bounding box center [490, 145] width 69 height 25
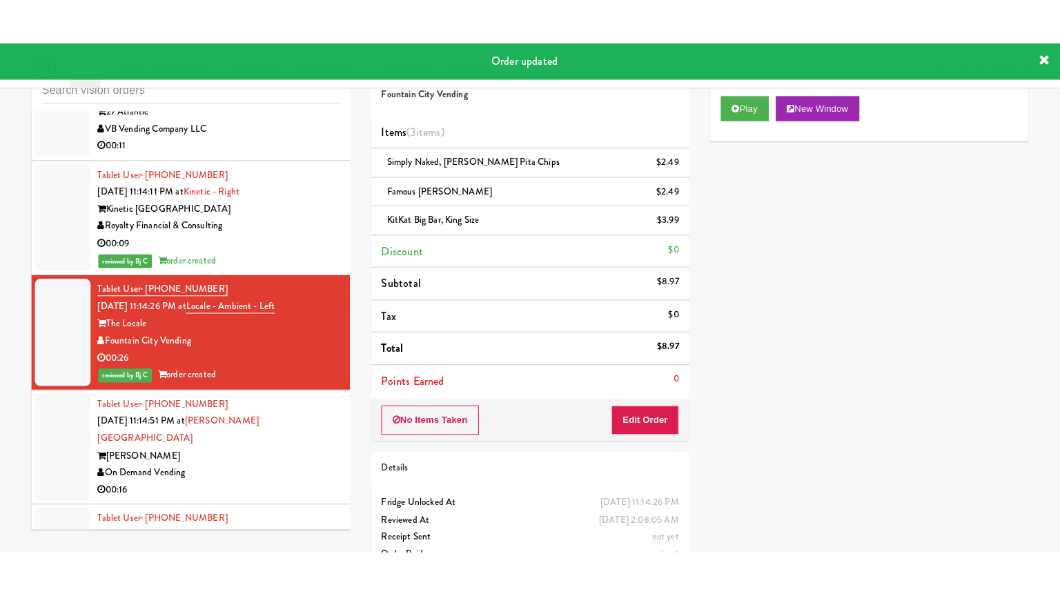
scroll to position [7729, 0]
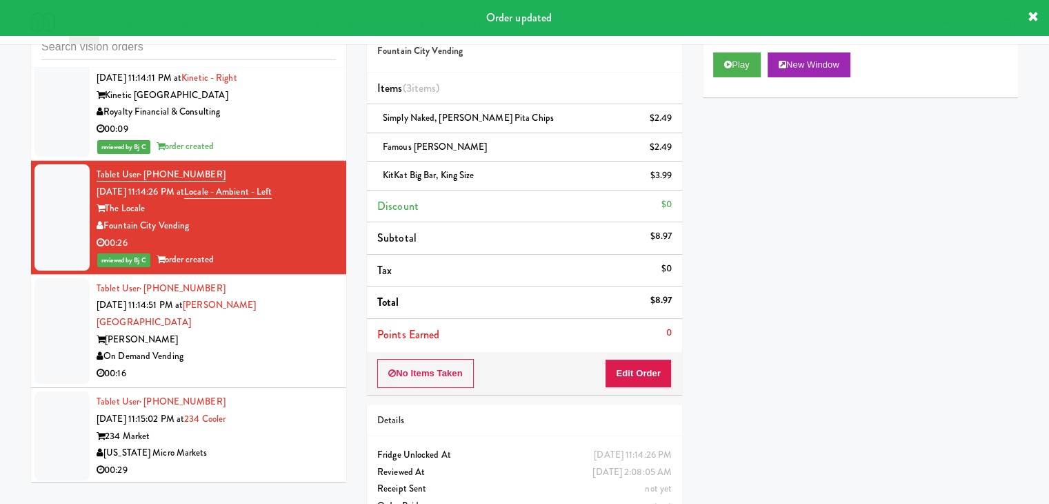
click at [298, 365] on div "00:16" at bounding box center [216, 373] width 239 height 17
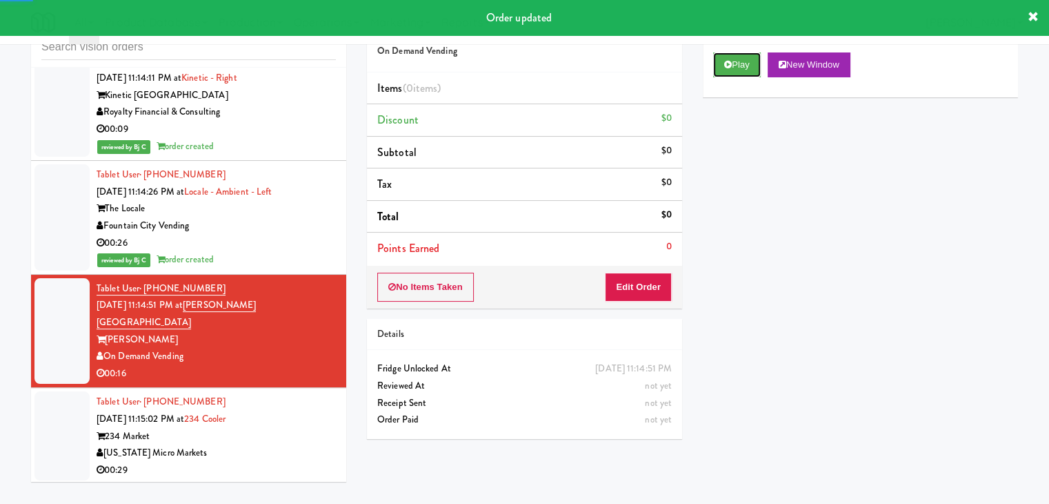
drag, startPoint x: 746, startPoint y: 70, endPoint x: 738, endPoint y: 80, distance: 12.3
click at [746, 70] on button "Play" at bounding box center [737, 64] width 48 height 25
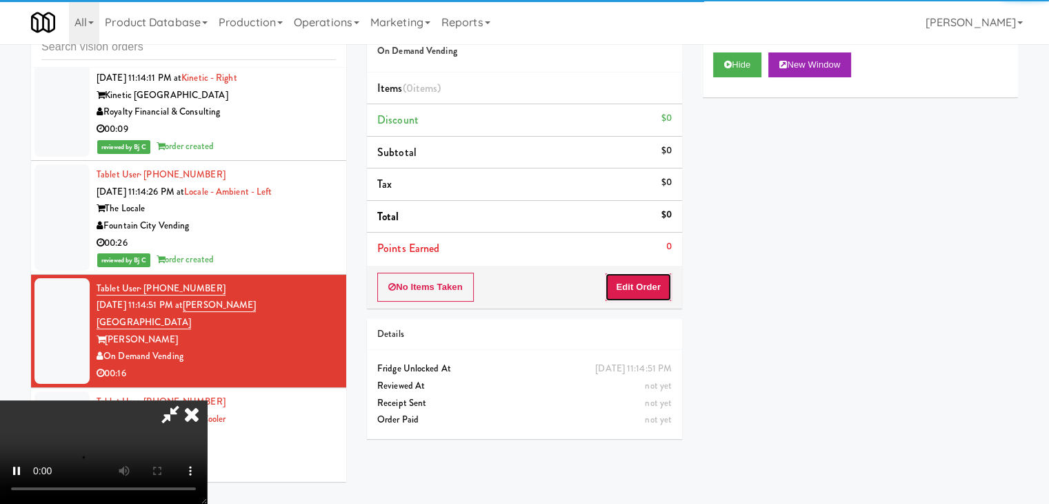
click at [659, 286] on button "Edit Order" at bounding box center [638, 286] width 67 height 29
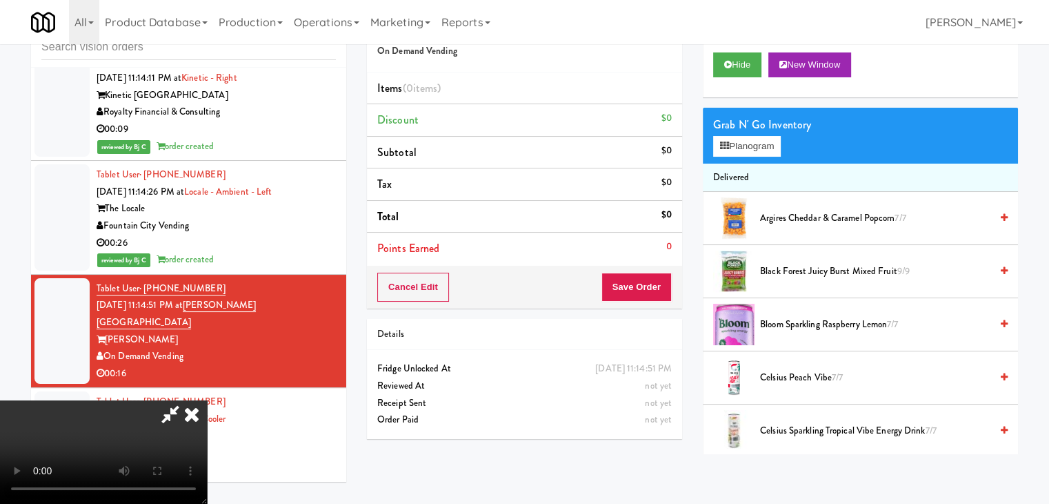
scroll to position [7695, 0]
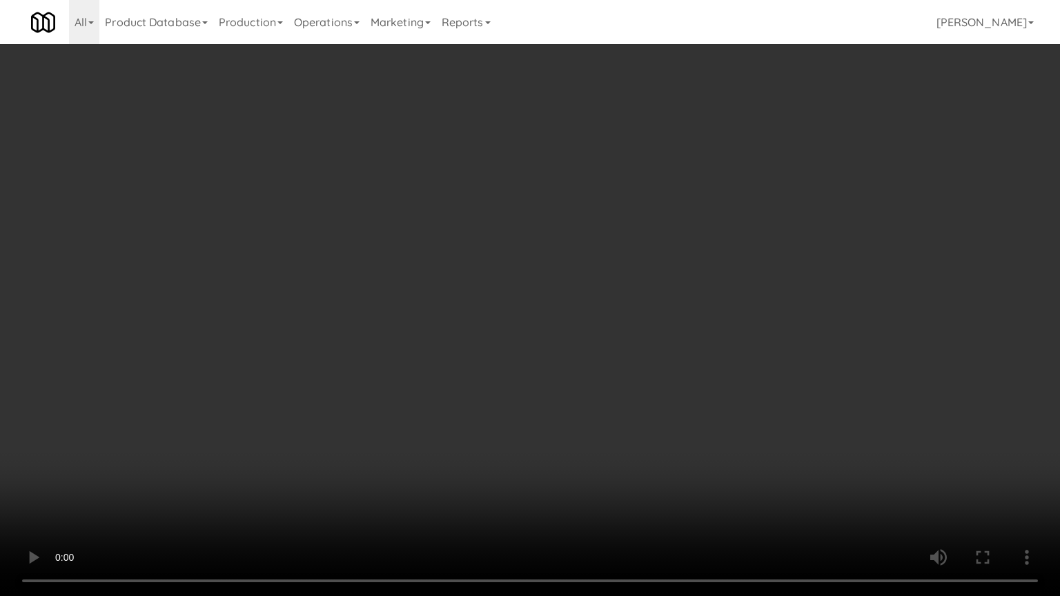
click at [773, 393] on video at bounding box center [530, 298] width 1060 height 596
drag, startPoint x: 773, startPoint y: 393, endPoint x: 762, endPoint y: 400, distance: 14.0
click at [773, 395] on video at bounding box center [530, 298] width 1060 height 596
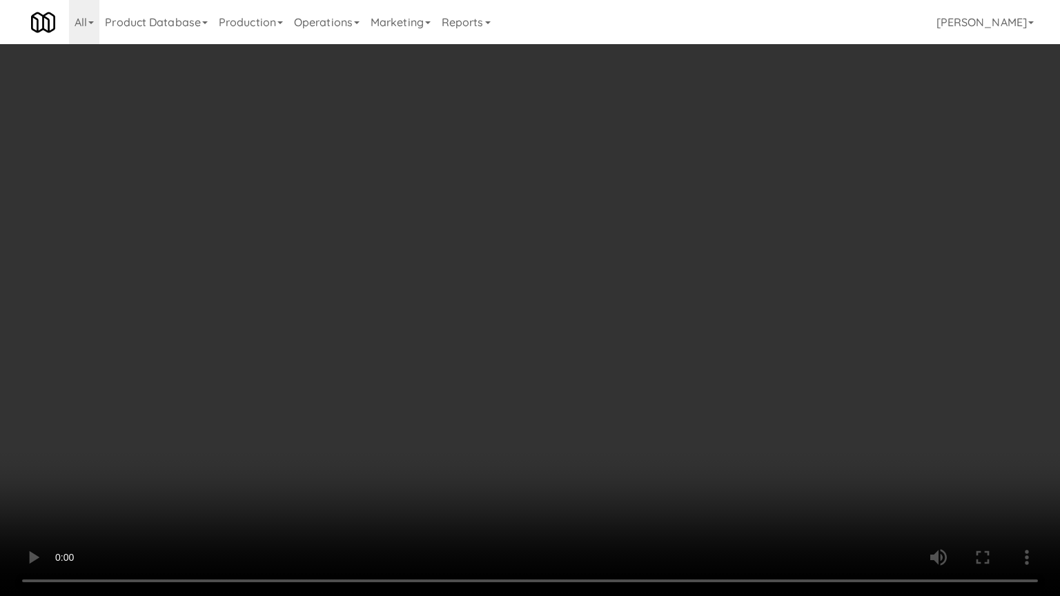
click at [780, 400] on video at bounding box center [530, 298] width 1060 height 596
drag, startPoint x: 784, startPoint y: 401, endPoint x: 776, endPoint y: 403, distance: 7.7
click at [784, 401] on video at bounding box center [530, 298] width 1060 height 596
click at [785, 398] on video at bounding box center [530, 298] width 1060 height 596
drag, startPoint x: 786, startPoint y: 398, endPoint x: 780, endPoint y: 410, distance: 13.9
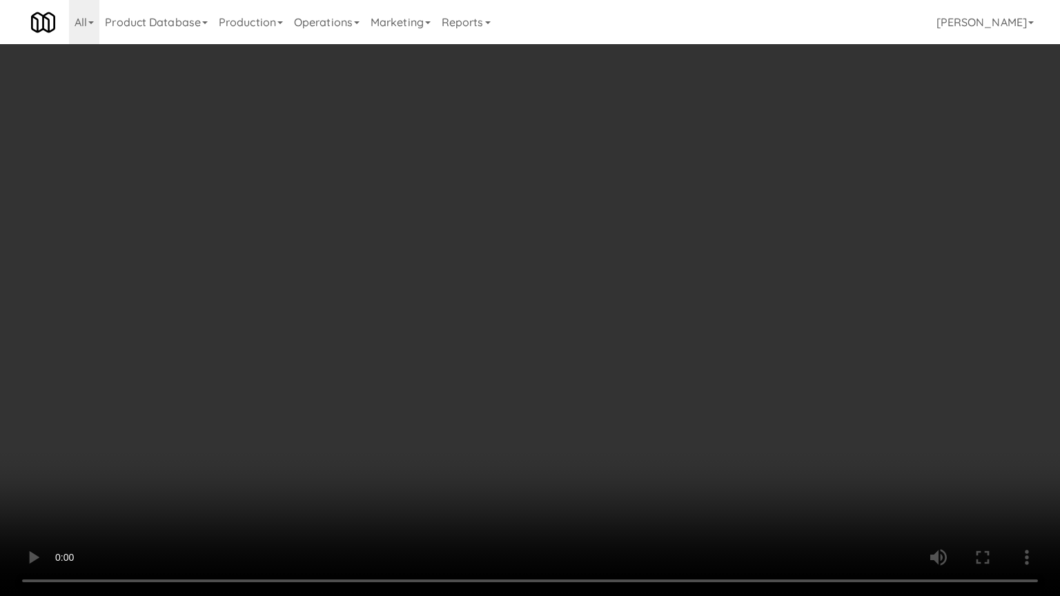
click at [786, 398] on video at bounding box center [530, 298] width 1060 height 596
click at [798, 390] on video at bounding box center [530, 298] width 1060 height 596
drag, startPoint x: 798, startPoint y: 390, endPoint x: 791, endPoint y: 255, distance: 135.4
click at [798, 389] on video at bounding box center [530, 298] width 1060 height 596
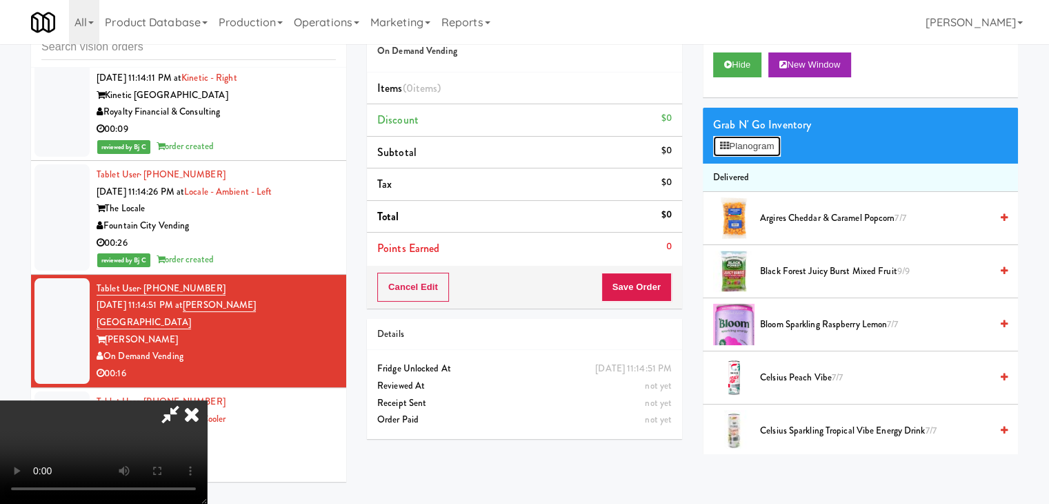
click at [765, 151] on button "Planogram" at bounding box center [747, 146] width 68 height 21
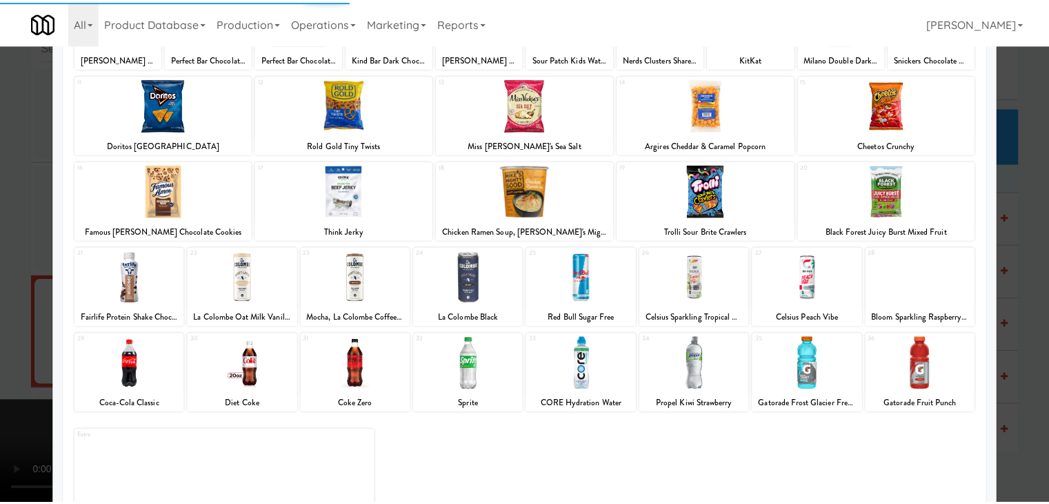
scroll to position [174, 0]
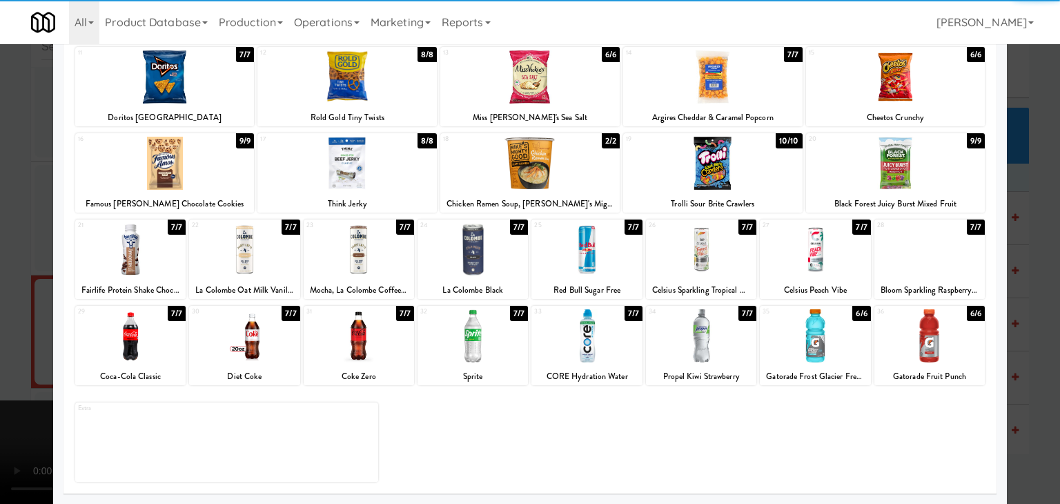
drag, startPoint x: 837, startPoint y: 346, endPoint x: 846, endPoint y: 345, distance: 9.7
click at [837, 345] on div at bounding box center [815, 335] width 110 height 53
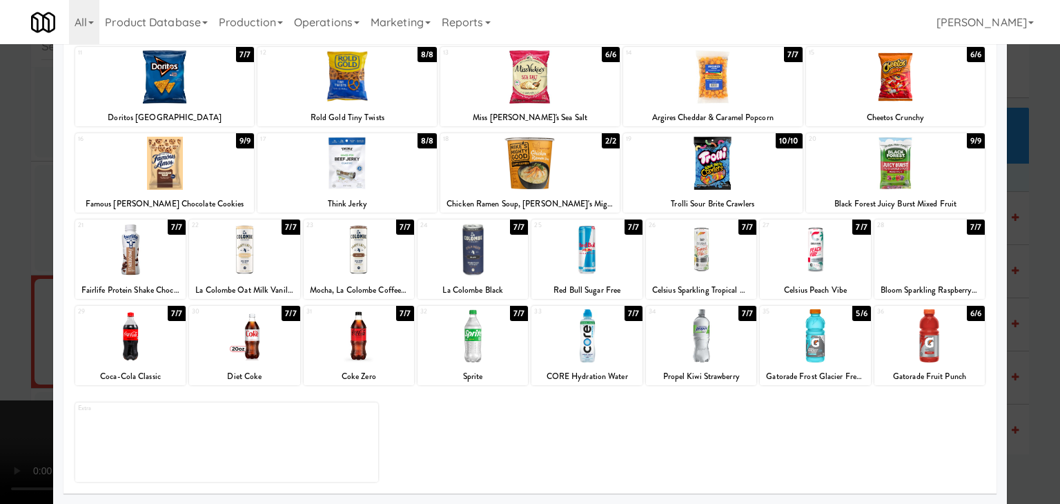
drag, startPoint x: 1038, startPoint y: 343, endPoint x: 980, endPoint y: 343, distance: 57.9
click at [1038, 343] on div at bounding box center [530, 252] width 1060 height 504
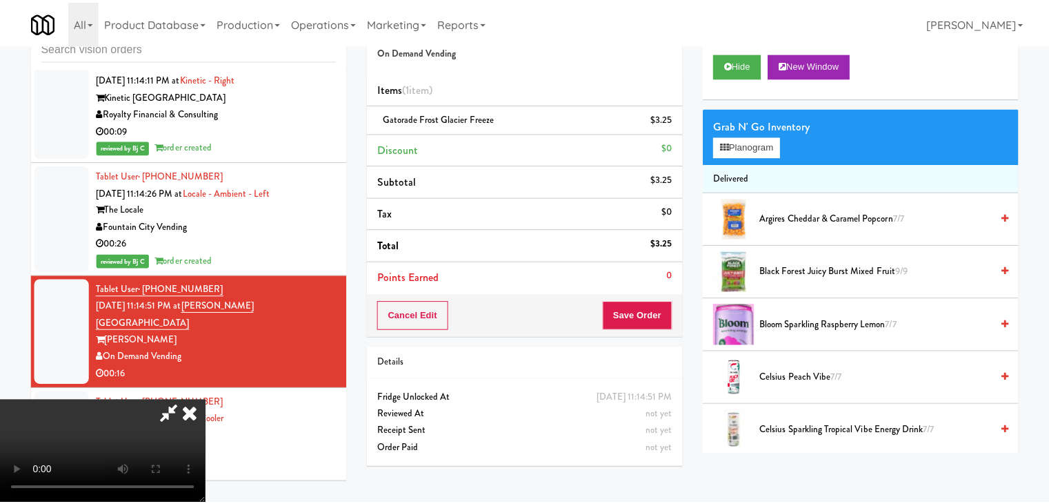
scroll to position [7729, 0]
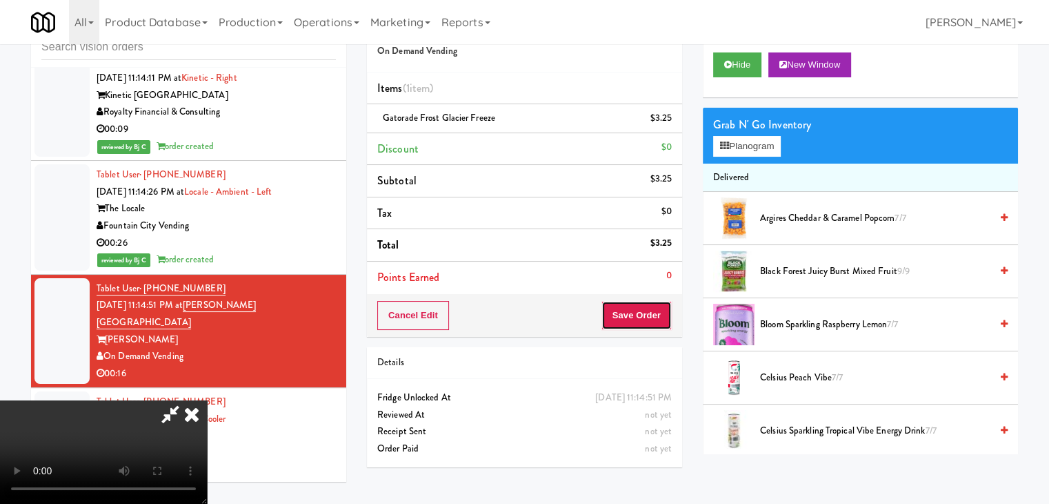
click at [662, 313] on button "Save Order" at bounding box center [637, 315] width 70 height 29
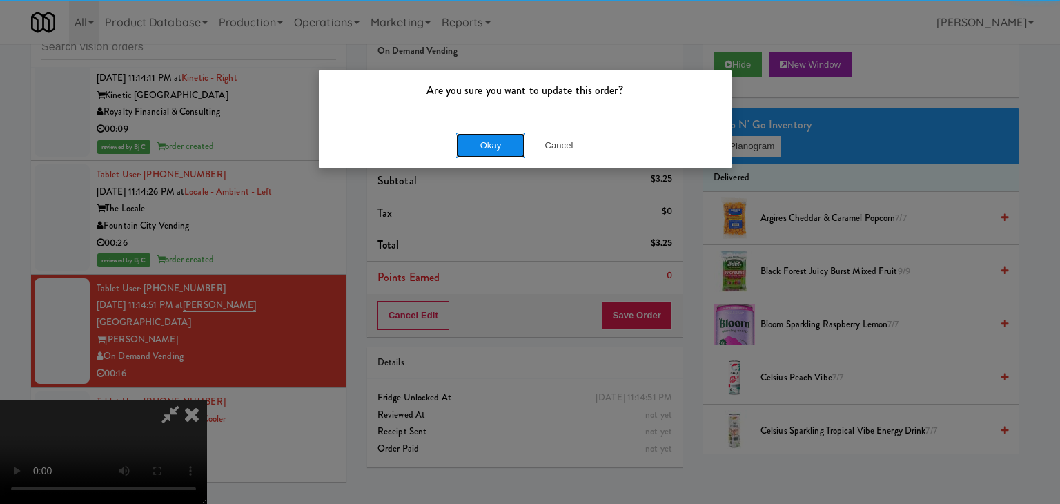
click at [511, 155] on button "Okay" at bounding box center [490, 145] width 69 height 25
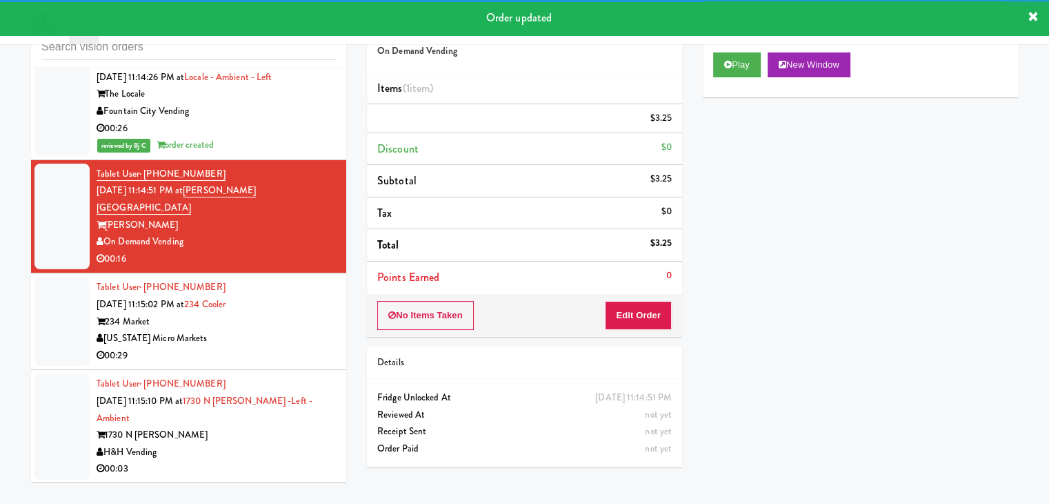
scroll to position [8005, 0]
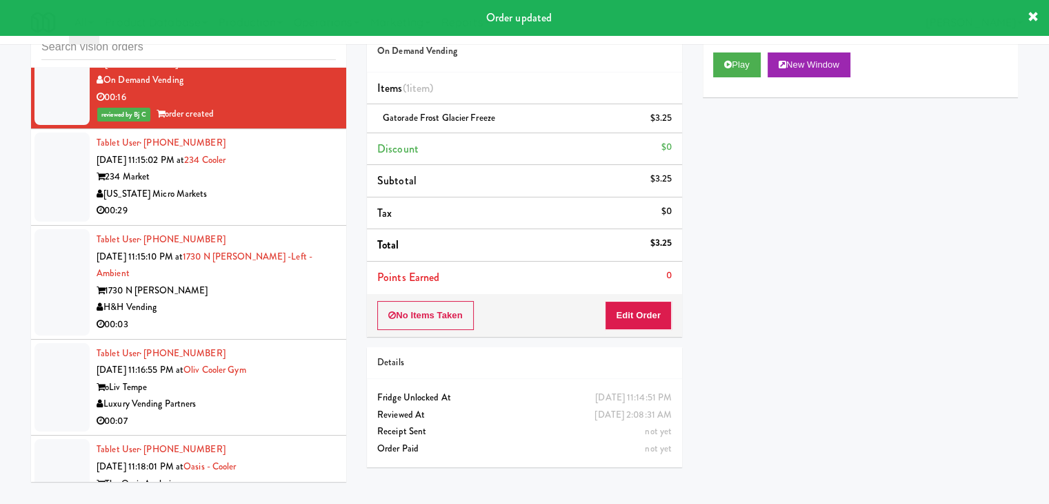
click at [304, 168] on div "234 Market" at bounding box center [216, 176] width 239 height 17
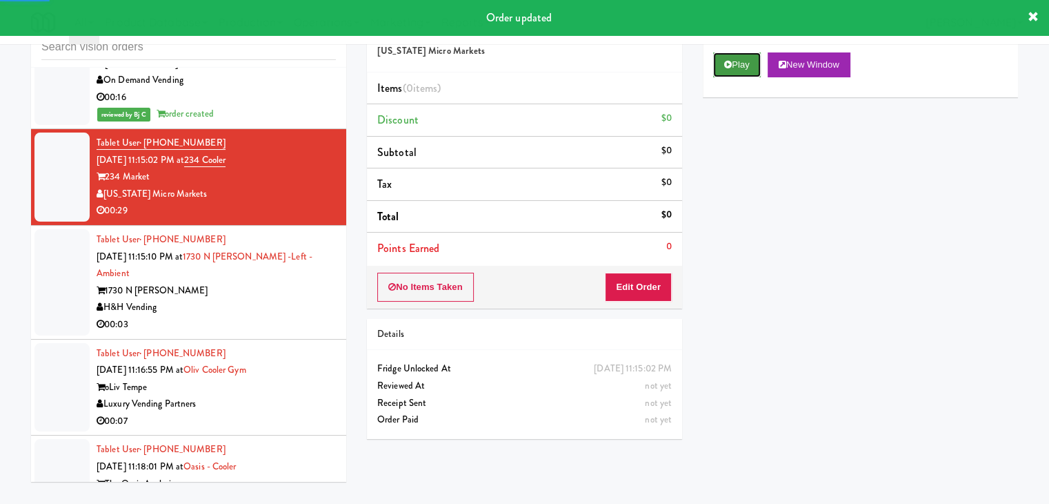
click at [737, 62] on button "Play" at bounding box center [737, 64] width 48 height 25
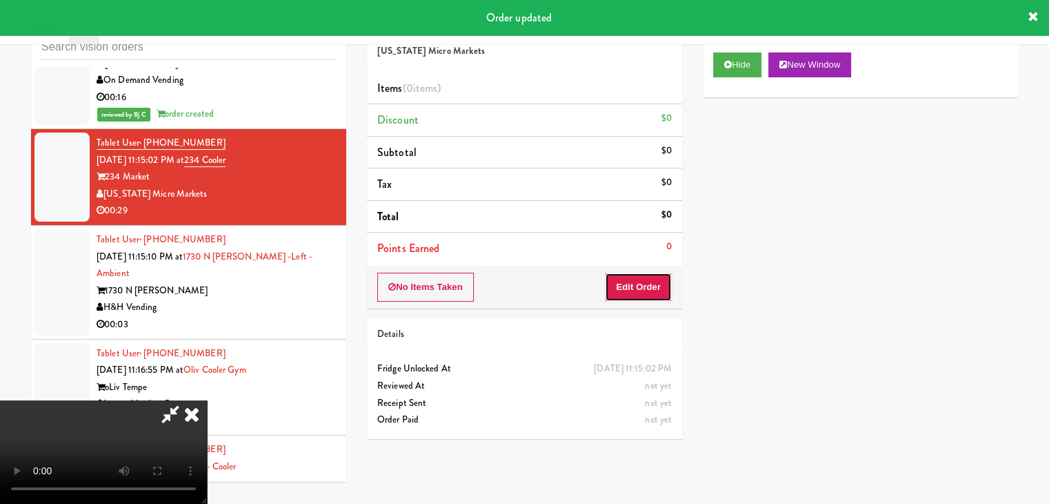
click at [628, 288] on button "Edit Order" at bounding box center [638, 286] width 67 height 29
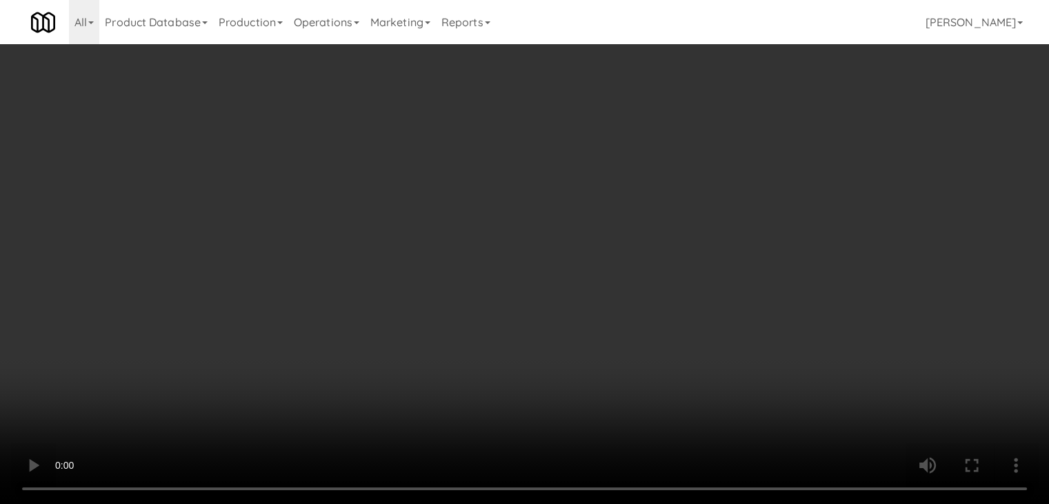
scroll to position [7971, 0]
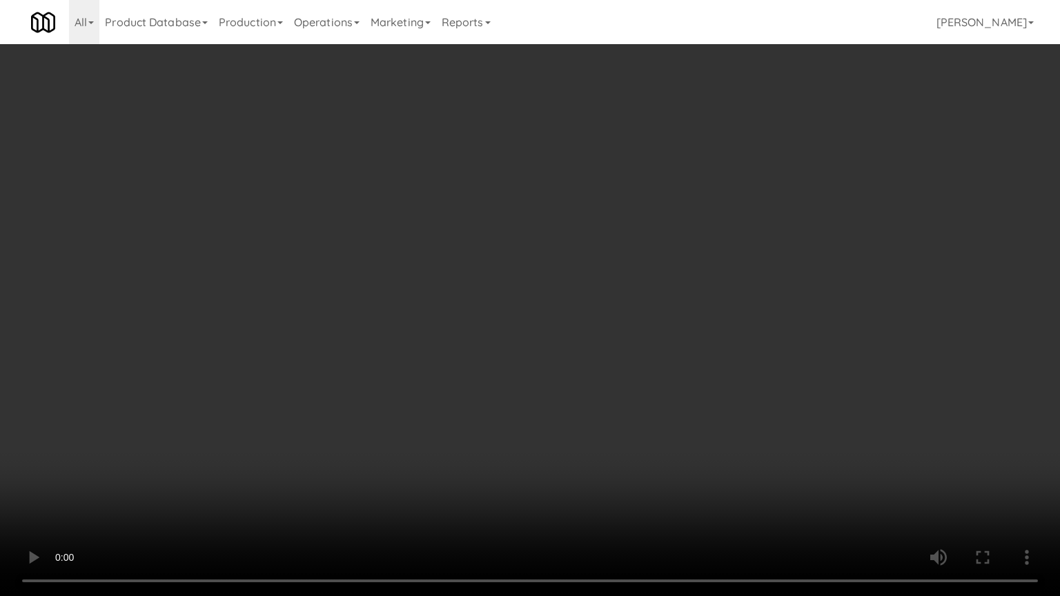
click at [668, 286] on video at bounding box center [530, 298] width 1060 height 596
click at [618, 450] on video at bounding box center [530, 298] width 1060 height 596
click at [631, 436] on video at bounding box center [530, 298] width 1060 height 596
click at [635, 431] on video at bounding box center [530, 298] width 1060 height 596
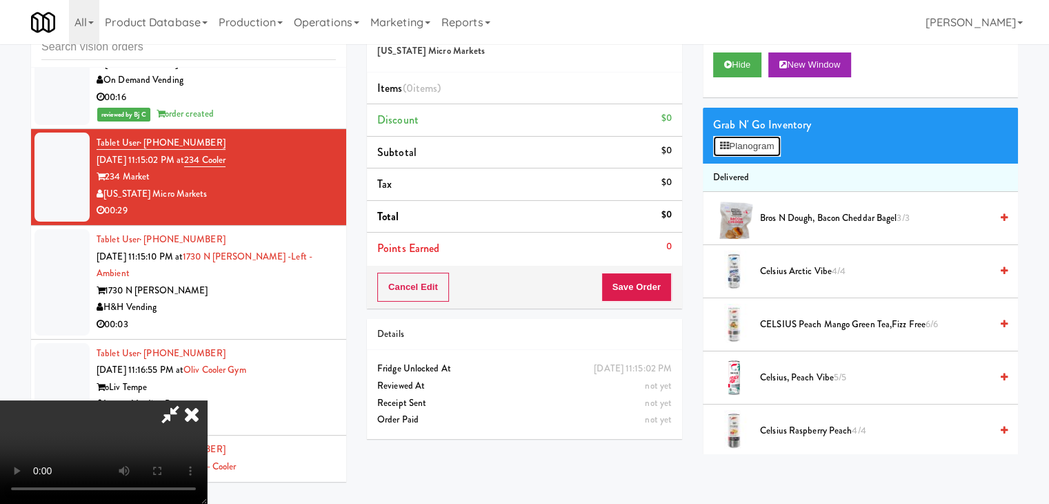
click at [756, 146] on button "Planogram" at bounding box center [747, 146] width 68 height 21
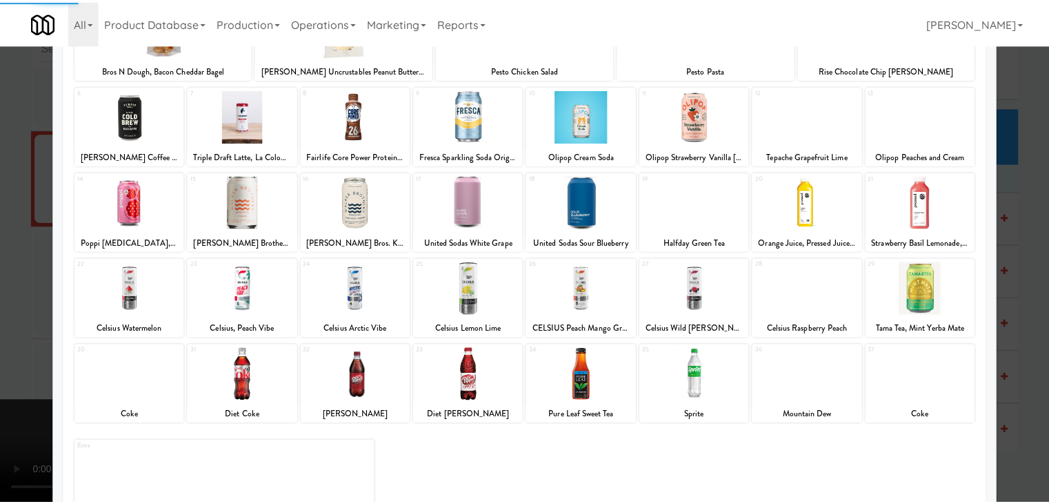
scroll to position [138, 0]
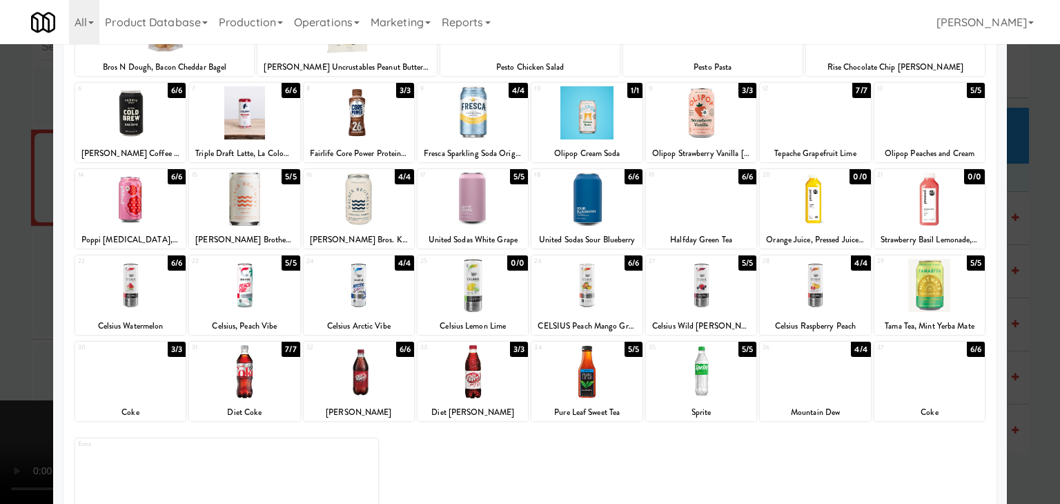
click at [796, 280] on div at bounding box center [815, 285] width 110 height 53
click at [613, 297] on div at bounding box center [586, 285] width 110 height 53
drag, startPoint x: 0, startPoint y: 357, endPoint x: 309, endPoint y: 343, distance: 309.4
click at [36, 355] on div at bounding box center [530, 252] width 1060 height 504
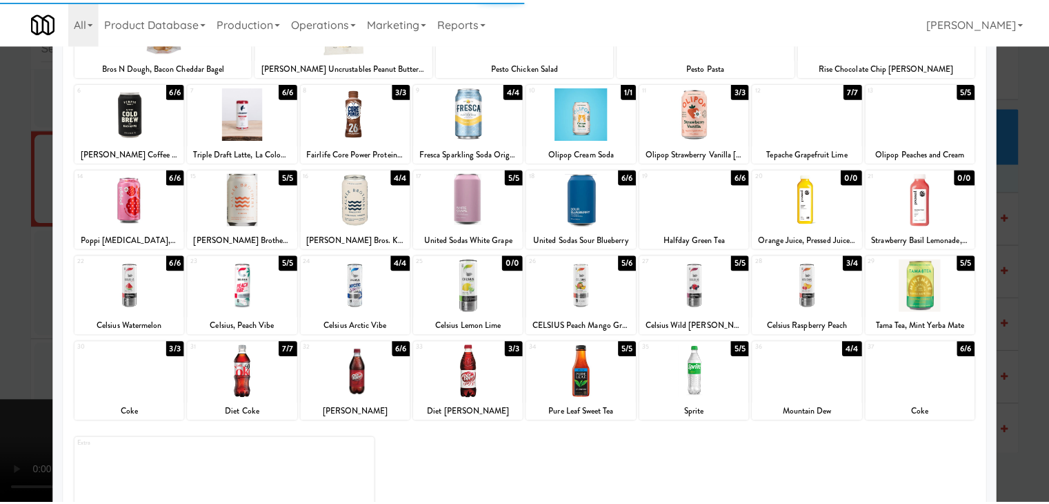
scroll to position [8005, 0]
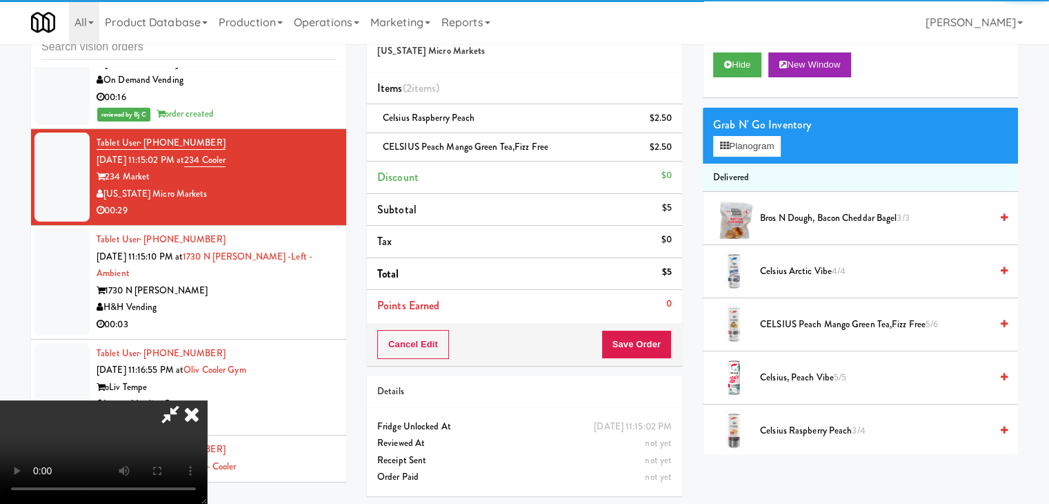
drag, startPoint x: 490, startPoint y: 336, endPoint x: 602, endPoint y: 352, distance: 112.2
click at [207, 400] on video at bounding box center [103, 451] width 207 height 103
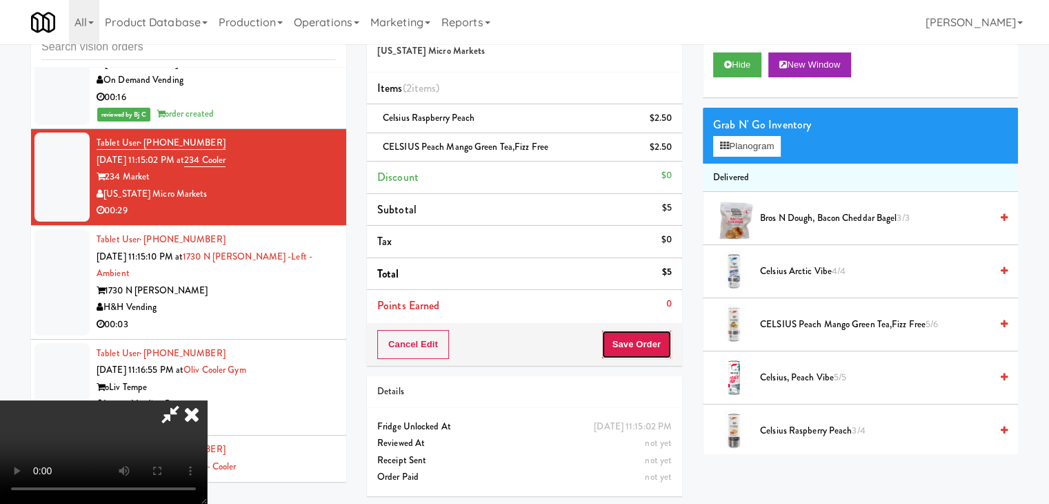
click at [655, 341] on button "Save Order" at bounding box center [637, 344] width 70 height 29
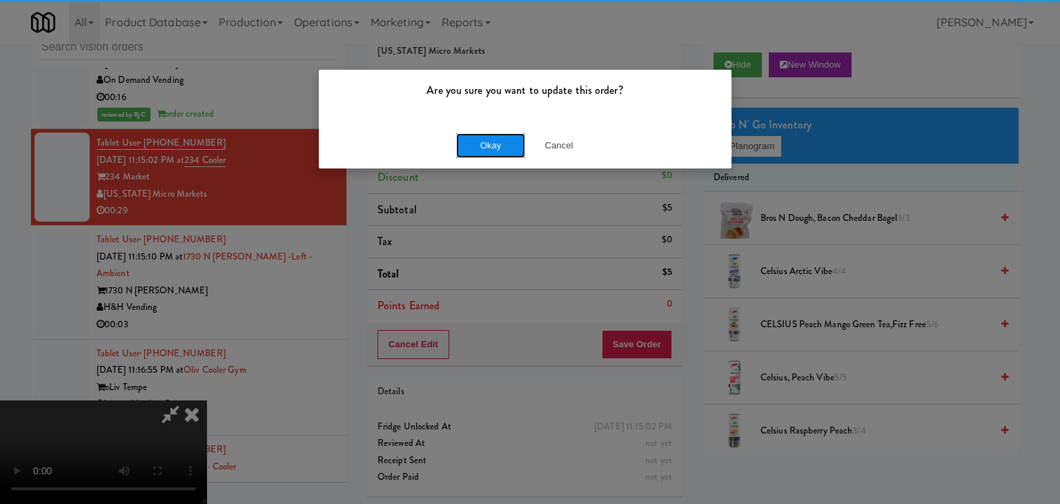
click at [493, 148] on button "Okay" at bounding box center [490, 145] width 69 height 25
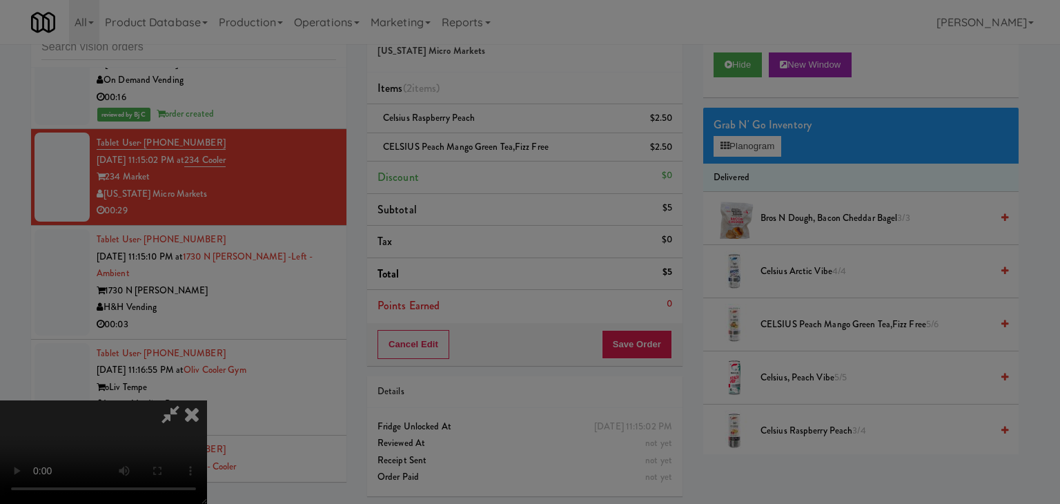
click at [493, 143] on div "Okay Cancel" at bounding box center [525, 120] width 413 height 46
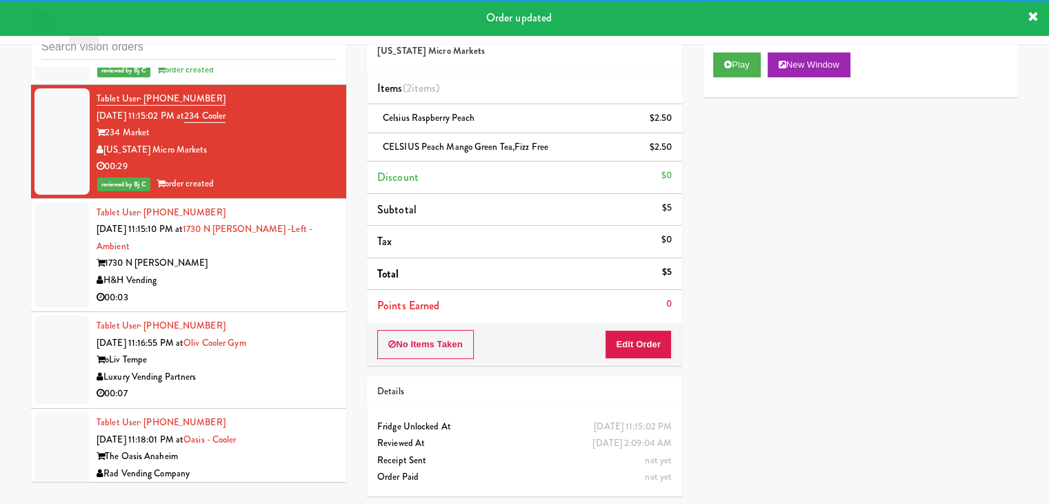
scroll to position [8074, 0]
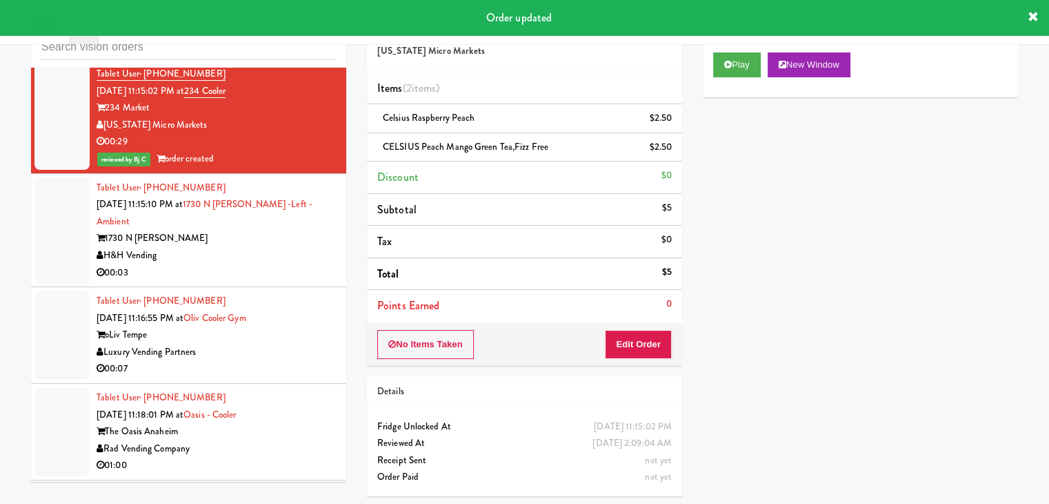
click at [259, 247] on div "H&H Vending" at bounding box center [216, 255] width 239 height 17
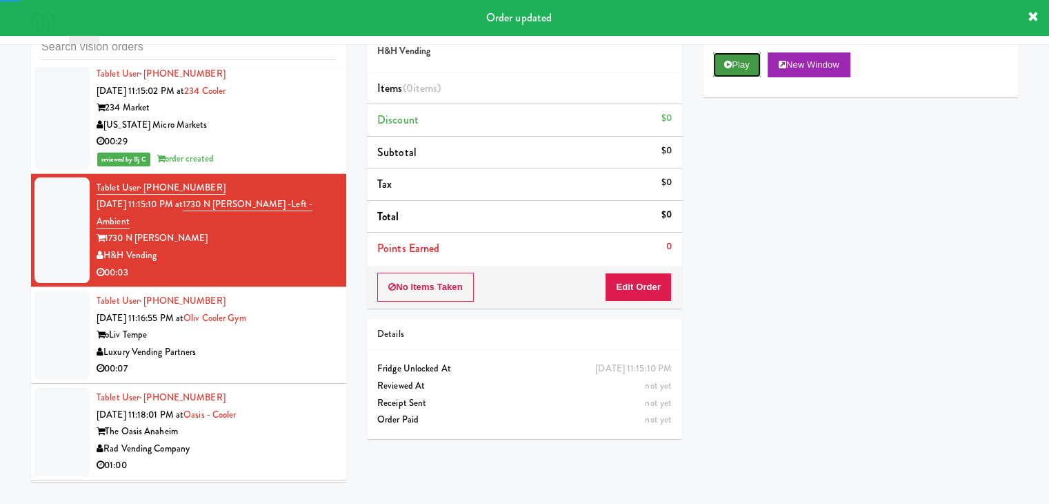
drag, startPoint x: 733, startPoint y: 57, endPoint x: 732, endPoint y: 63, distance: 7.0
click at [733, 57] on button "Play" at bounding box center [737, 64] width 48 height 25
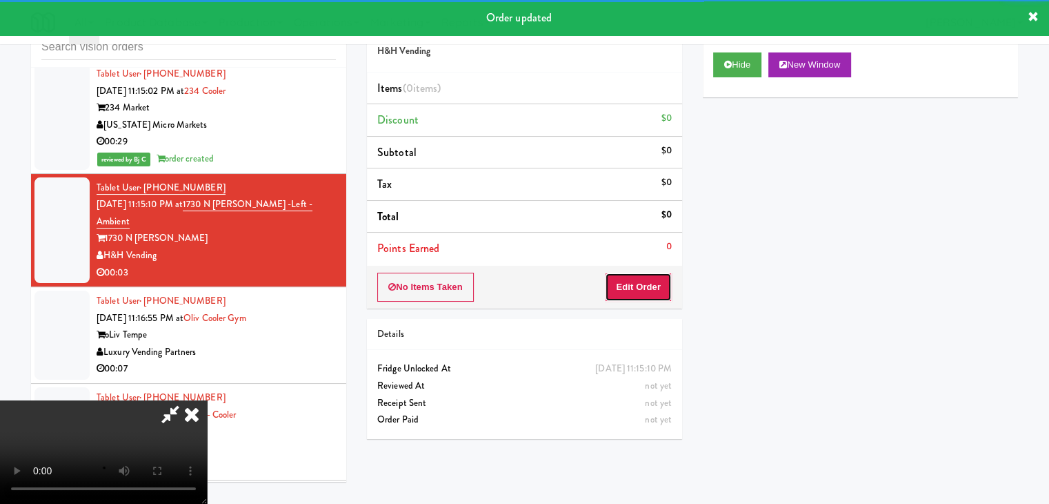
click at [643, 288] on button "Edit Order" at bounding box center [638, 286] width 67 height 29
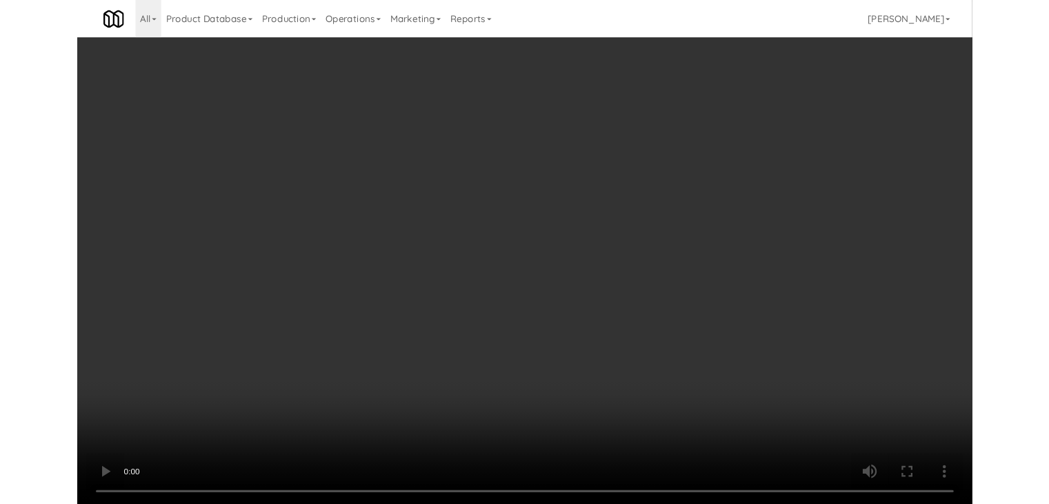
scroll to position [8040, 0]
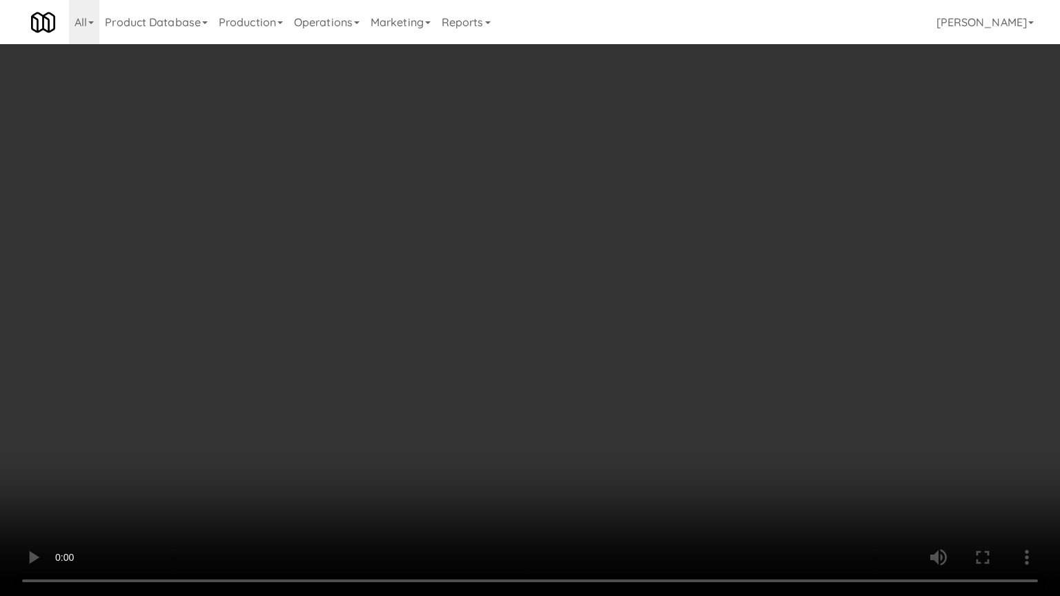
click at [572, 424] on video at bounding box center [530, 298] width 1060 height 596
click at [576, 425] on video at bounding box center [530, 298] width 1060 height 596
click at [593, 416] on video at bounding box center [530, 298] width 1060 height 596
drag, startPoint x: 593, startPoint y: 416, endPoint x: 670, endPoint y: 224, distance: 206.5
click at [597, 404] on video at bounding box center [530, 298] width 1060 height 596
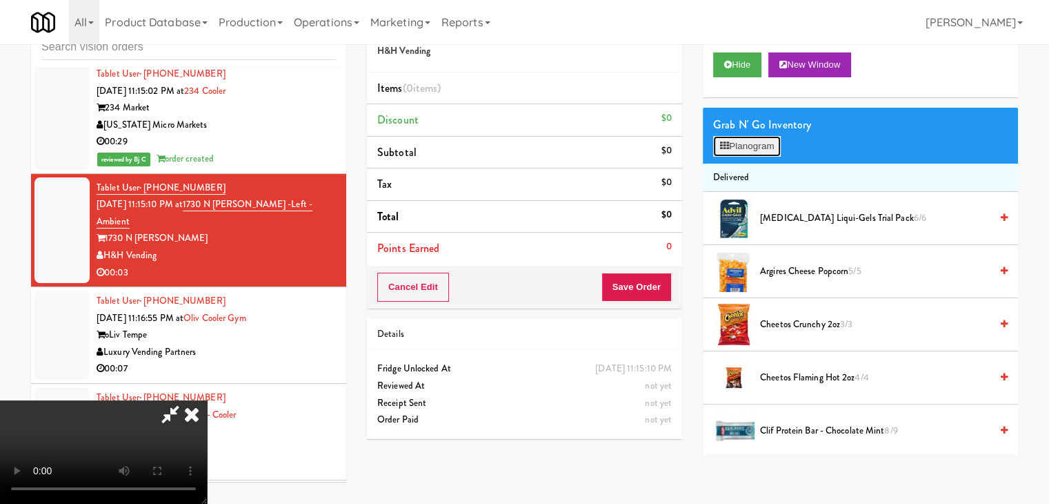
click at [748, 141] on button "Planogram" at bounding box center [747, 146] width 68 height 21
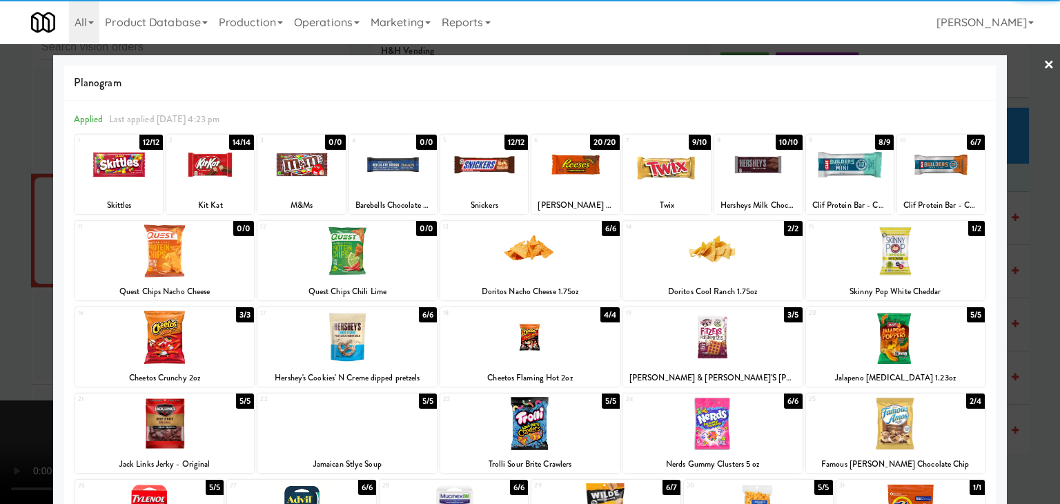
click at [579, 343] on div at bounding box center [529, 336] width 179 height 53
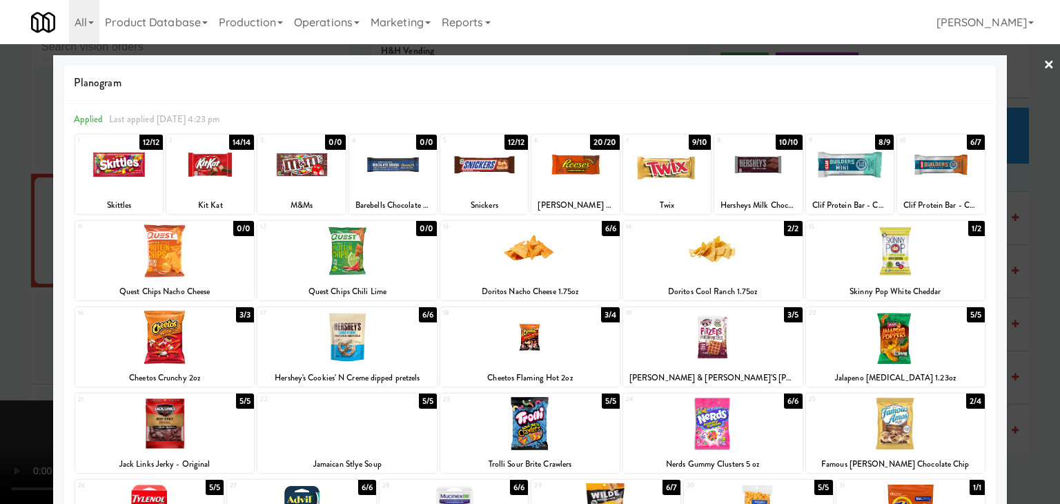
drag, startPoint x: 0, startPoint y: 309, endPoint x: 152, endPoint y: 284, distance: 153.9
click at [6, 307] on div at bounding box center [530, 252] width 1060 height 504
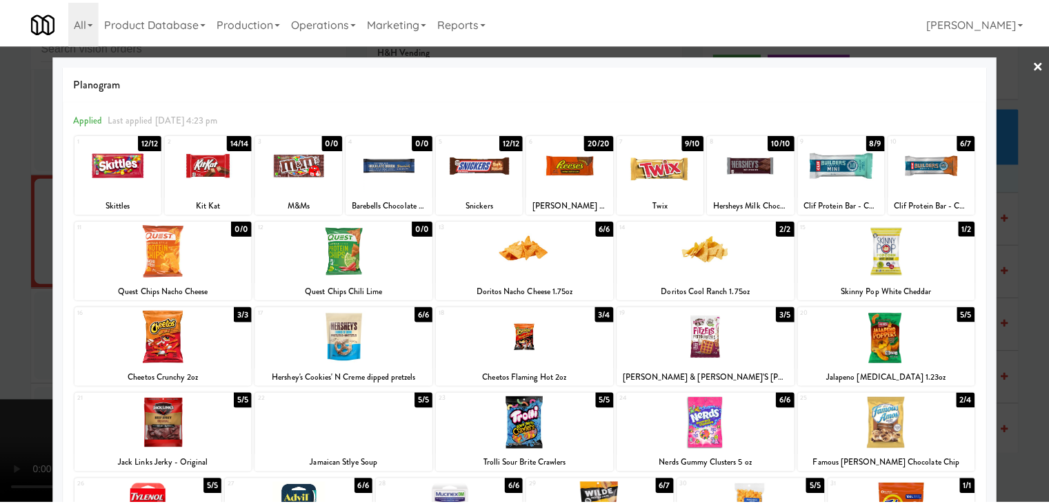
scroll to position [8074, 0]
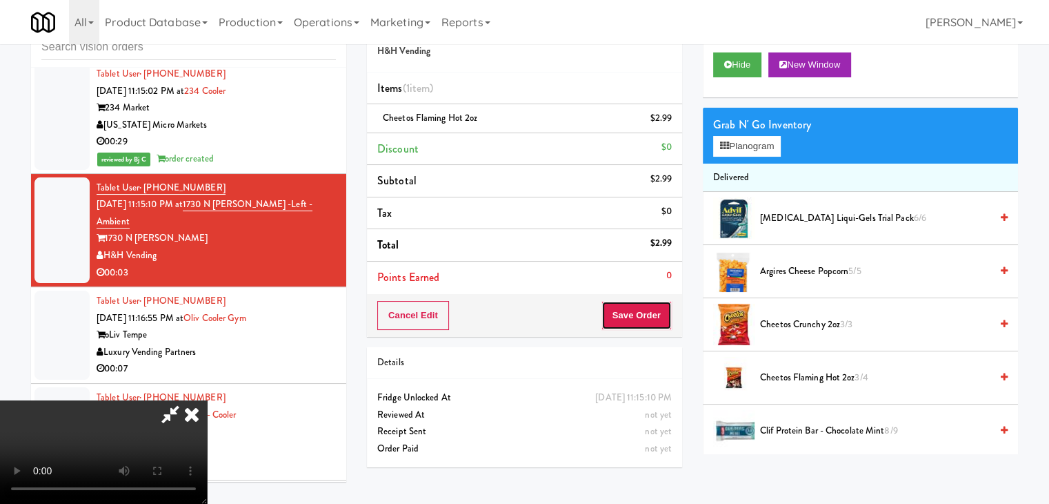
drag, startPoint x: 654, startPoint y: 315, endPoint x: 642, endPoint y: 307, distance: 14.6
click at [654, 315] on button "Save Order" at bounding box center [637, 315] width 70 height 29
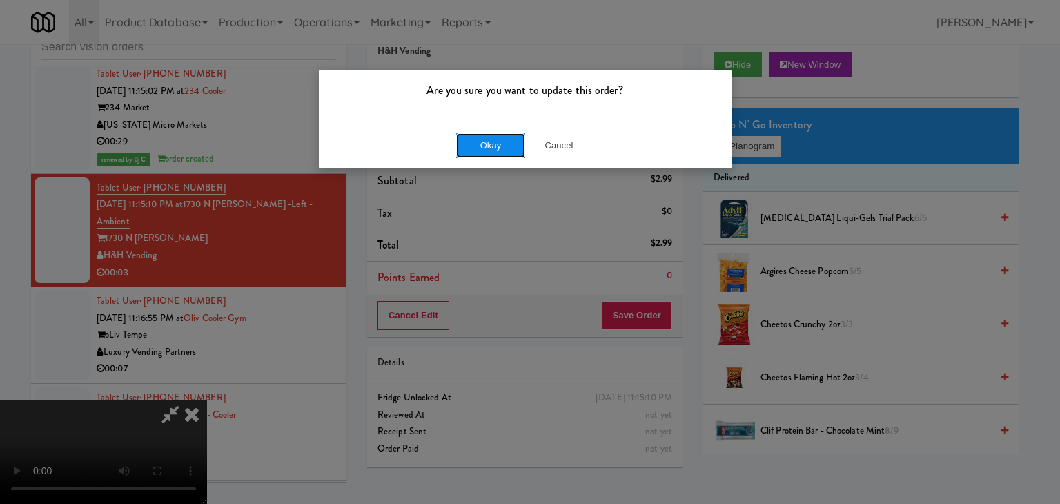
click at [493, 155] on button "Okay" at bounding box center [490, 145] width 69 height 25
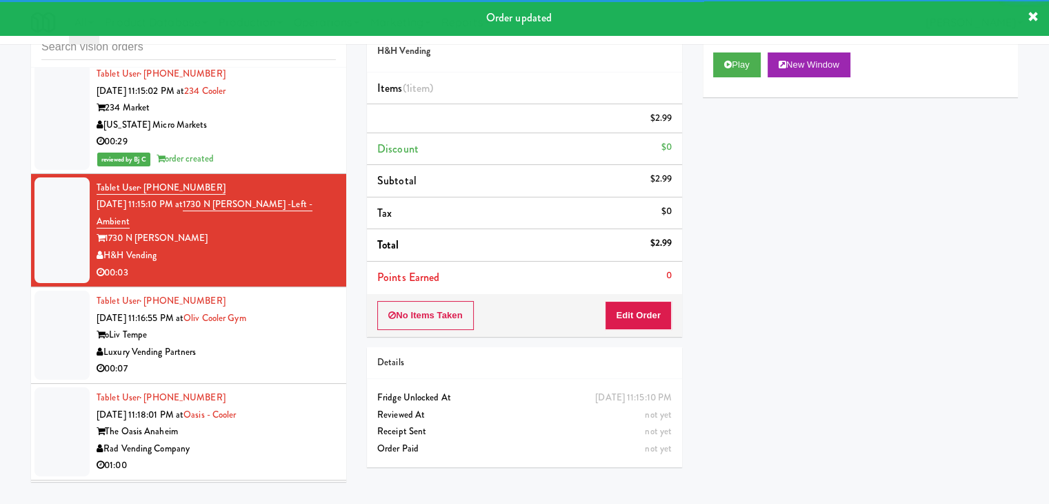
drag, startPoint x: 303, startPoint y: 268, endPoint x: 306, endPoint y: 275, distance: 7.4
click at [304, 344] on div "Luxury Vending Partners" at bounding box center [216, 352] width 239 height 17
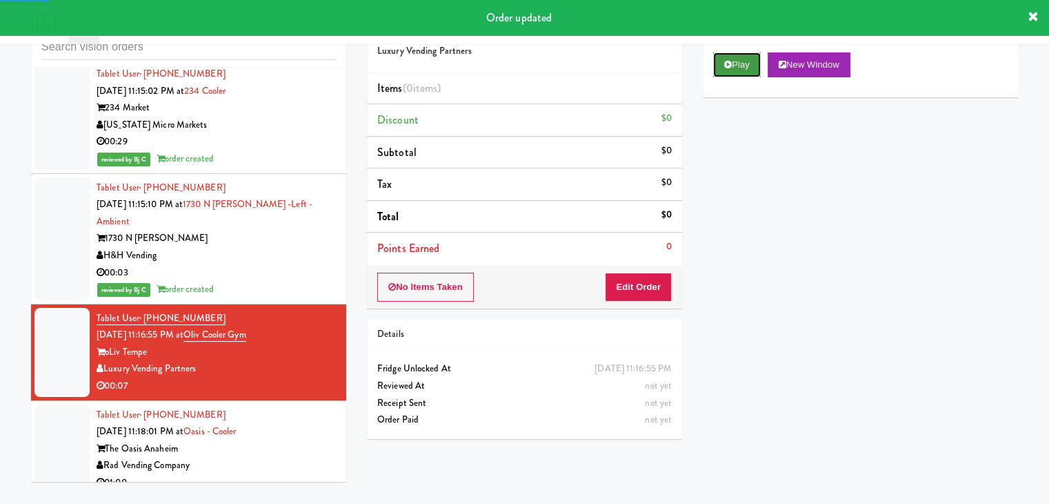
click at [731, 64] on button "Play" at bounding box center [737, 64] width 48 height 25
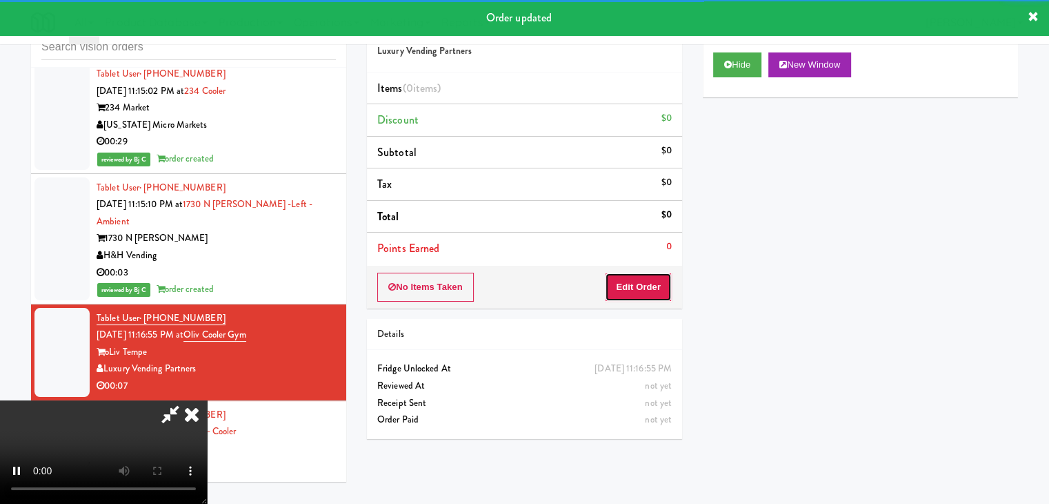
click at [650, 292] on button "Edit Order" at bounding box center [638, 286] width 67 height 29
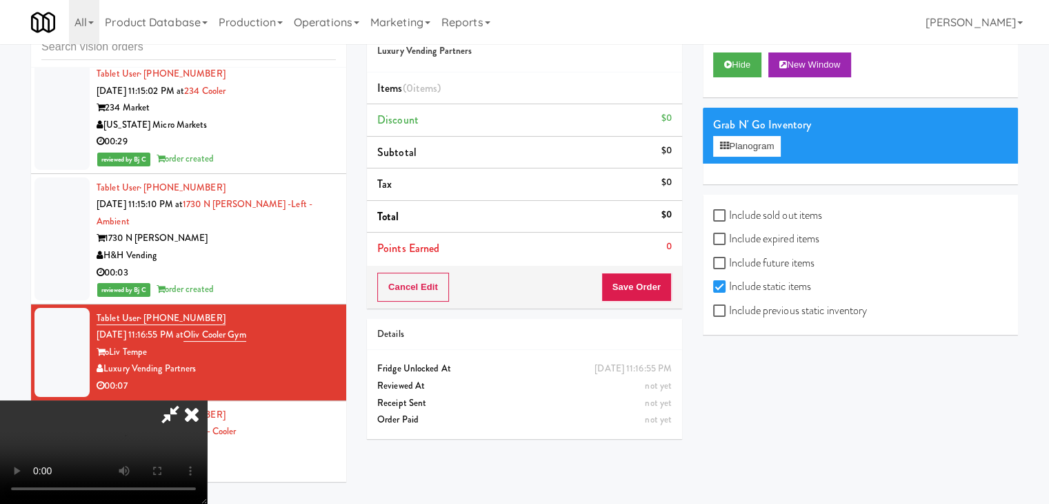
click at [775, 313] on label "Include previous static inventory" at bounding box center [790, 310] width 154 height 21
click at [729, 313] on input "Include previous static inventory" at bounding box center [721, 311] width 16 height 11
checkbox input "true"
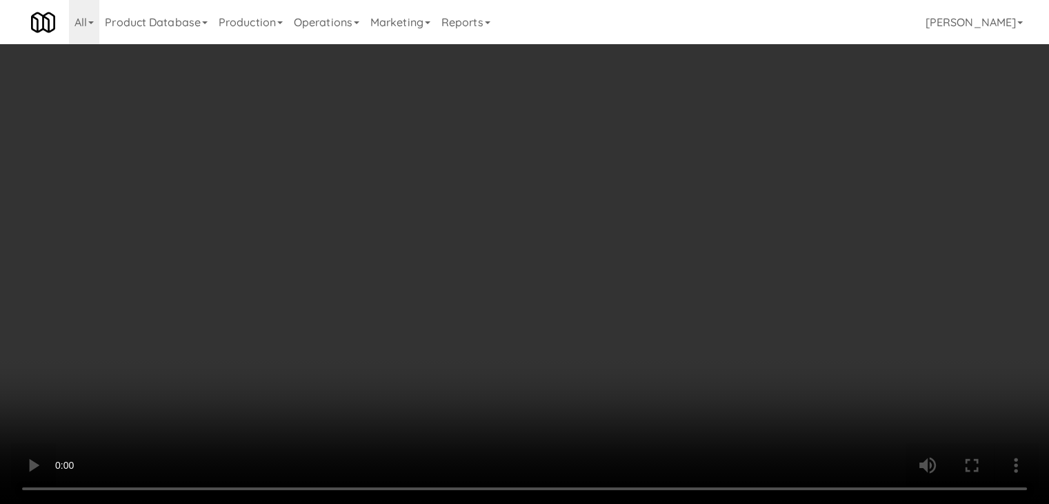
scroll to position [8040, 0]
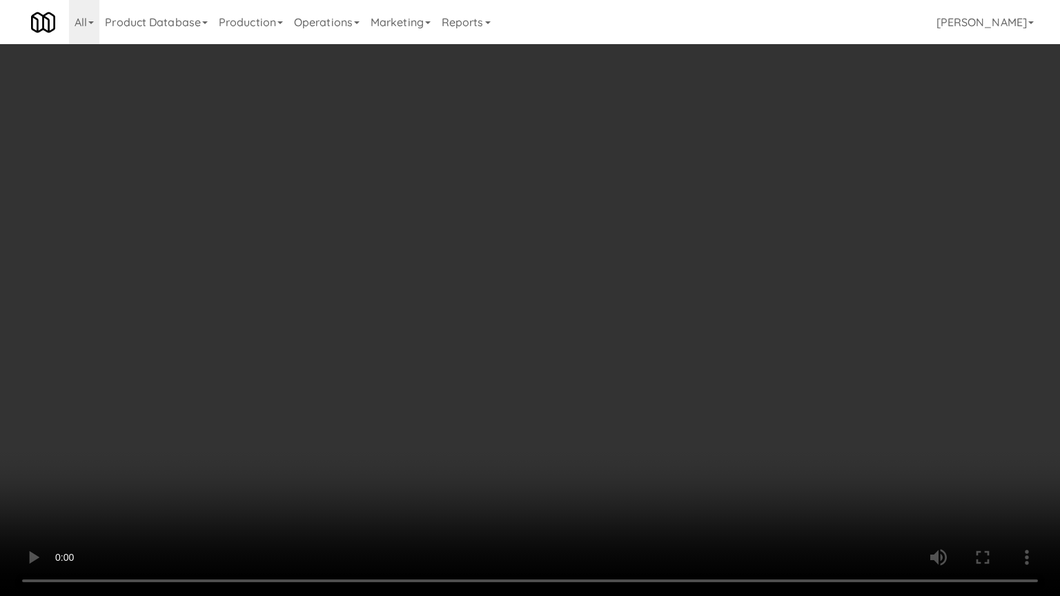
click at [593, 423] on video at bounding box center [530, 298] width 1060 height 596
click at [595, 414] on video at bounding box center [530, 298] width 1060 height 596
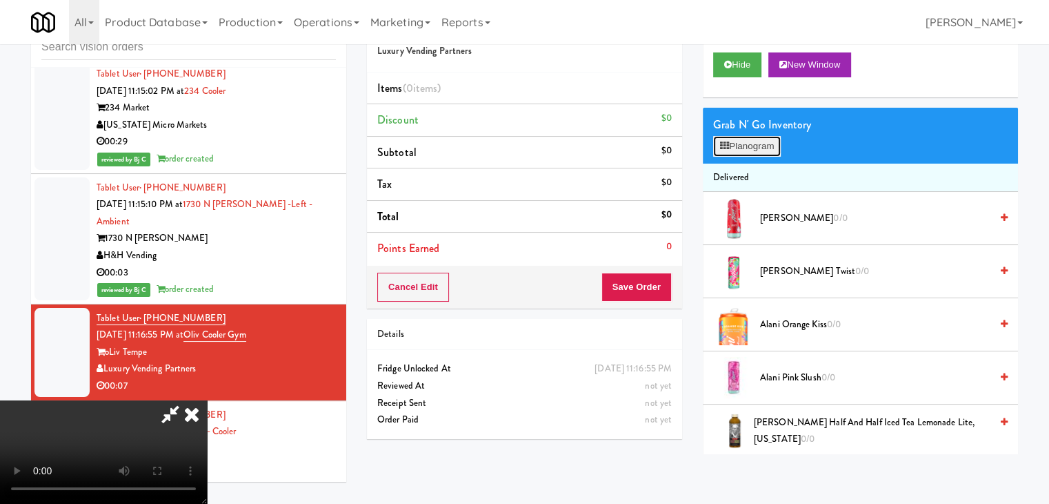
click at [762, 141] on button "Planogram" at bounding box center [747, 146] width 68 height 21
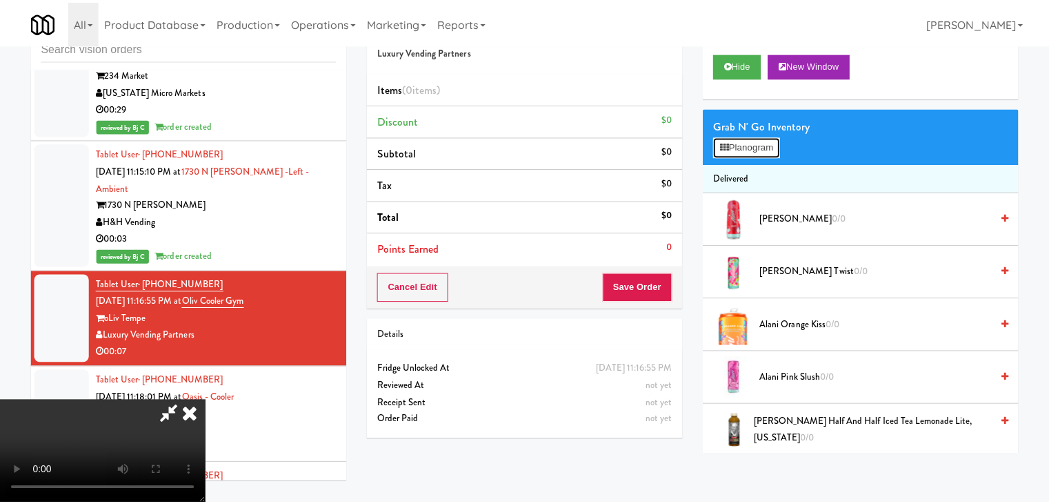
scroll to position [8040, 0]
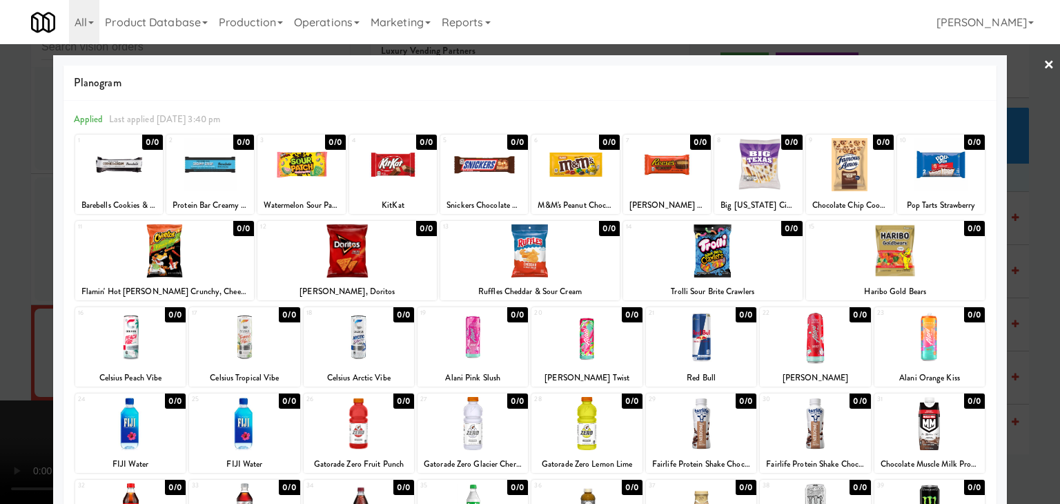
click at [922, 257] on div at bounding box center [895, 250] width 179 height 53
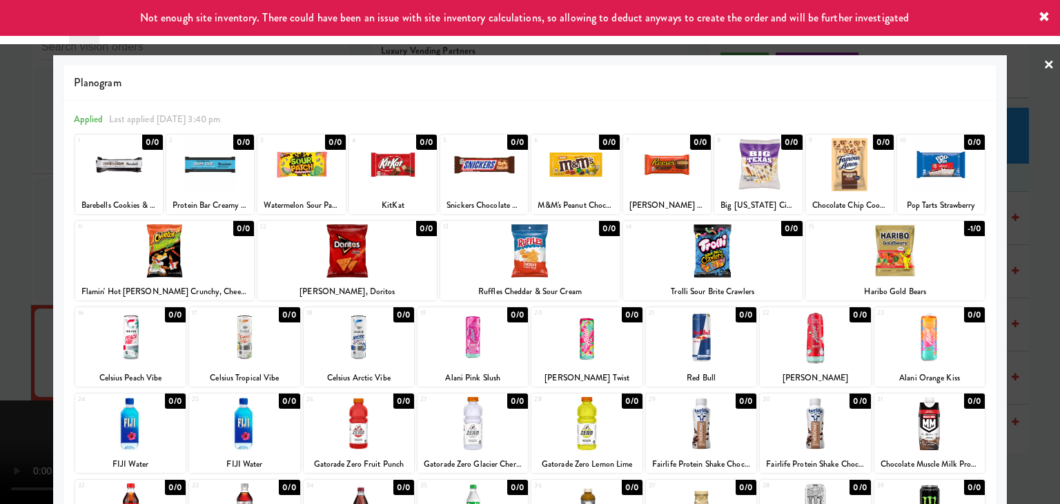
drag, startPoint x: 0, startPoint y: 331, endPoint x: 101, endPoint y: 324, distance: 101.0
click at [0, 330] on div at bounding box center [530, 252] width 1060 height 504
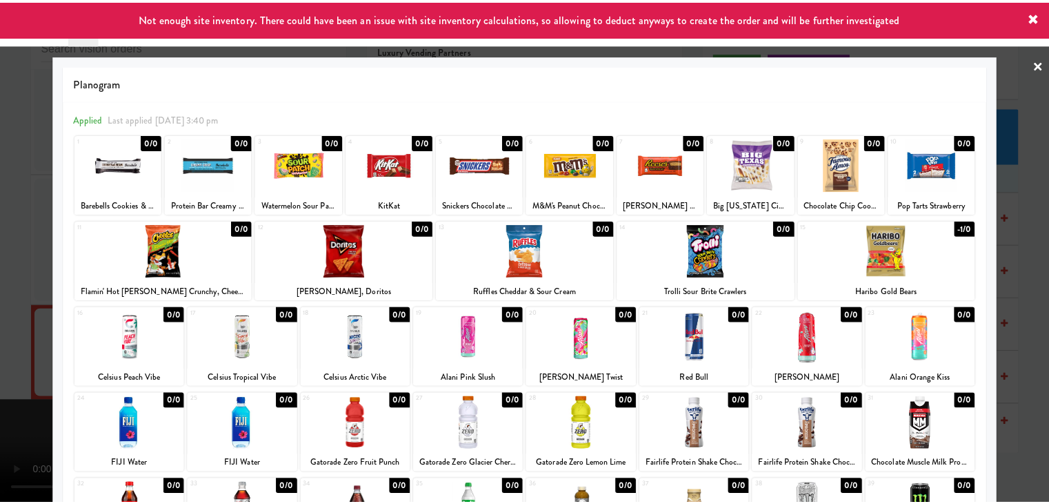
scroll to position [8074, 0]
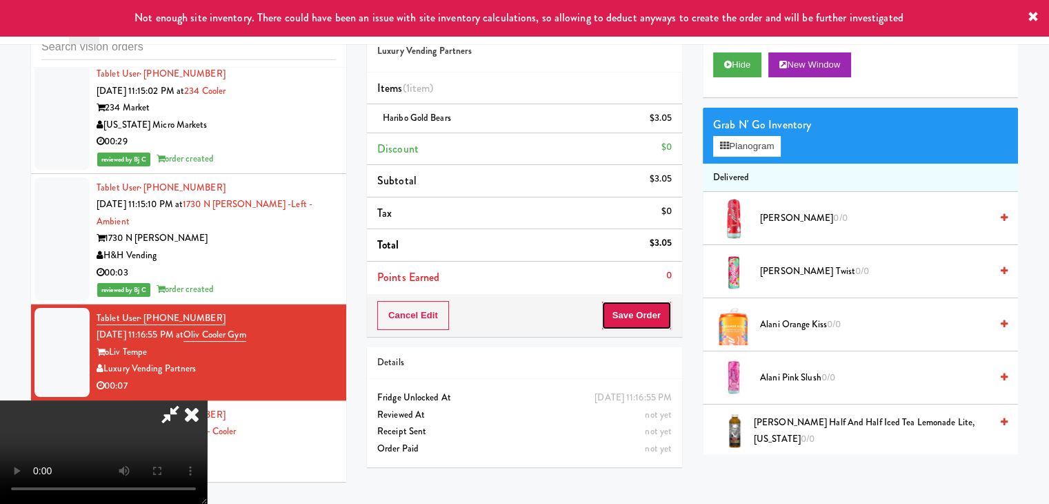
click at [656, 310] on button "Save Order" at bounding box center [637, 315] width 70 height 29
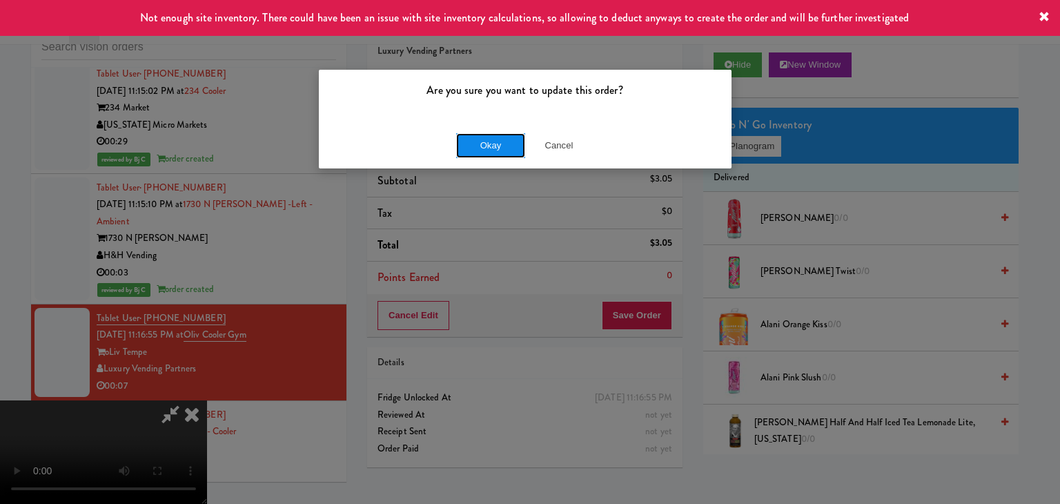
click at [475, 135] on button "Okay" at bounding box center [490, 145] width 69 height 25
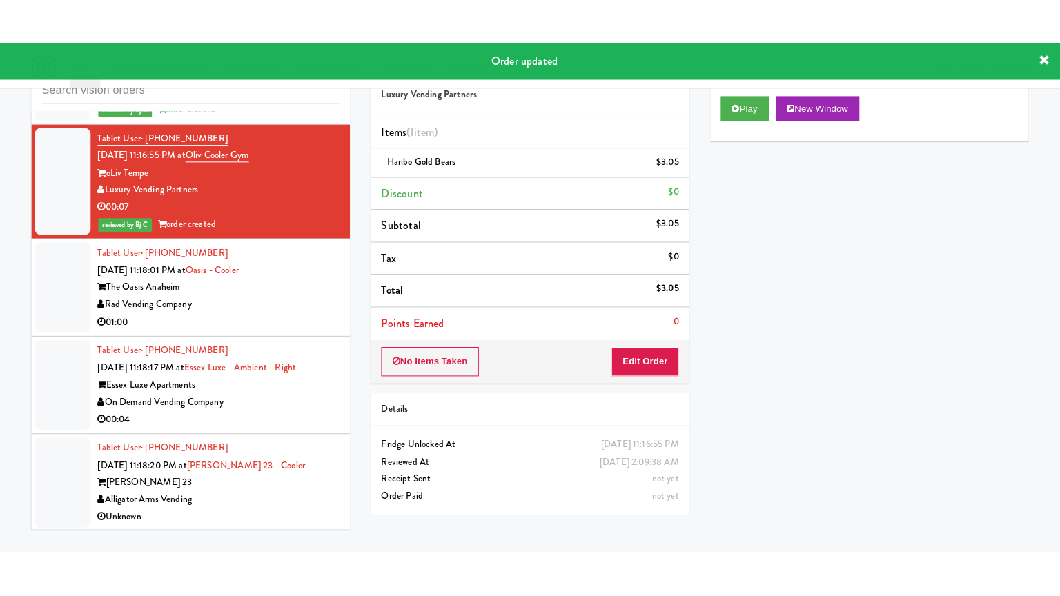
scroll to position [8281, 0]
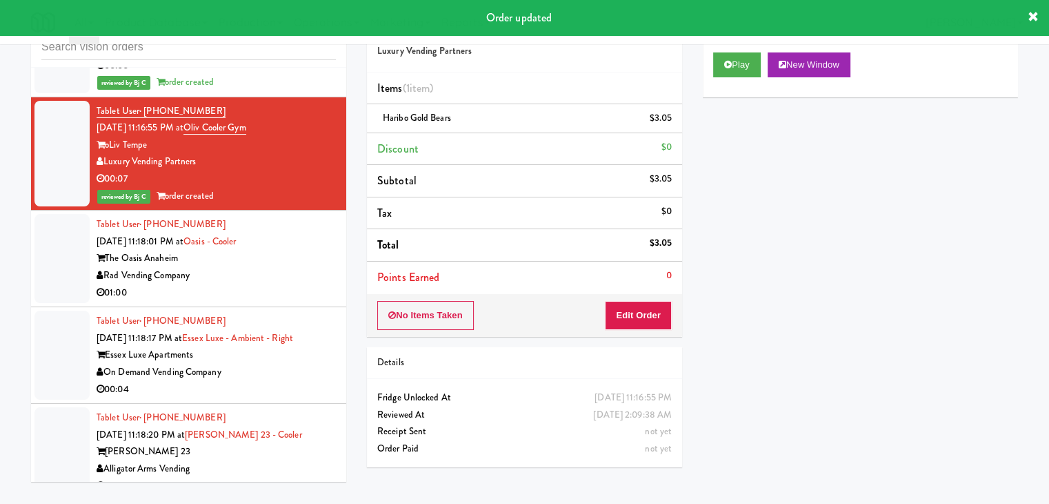
click at [295, 284] on div "01:00" at bounding box center [216, 292] width 239 height 17
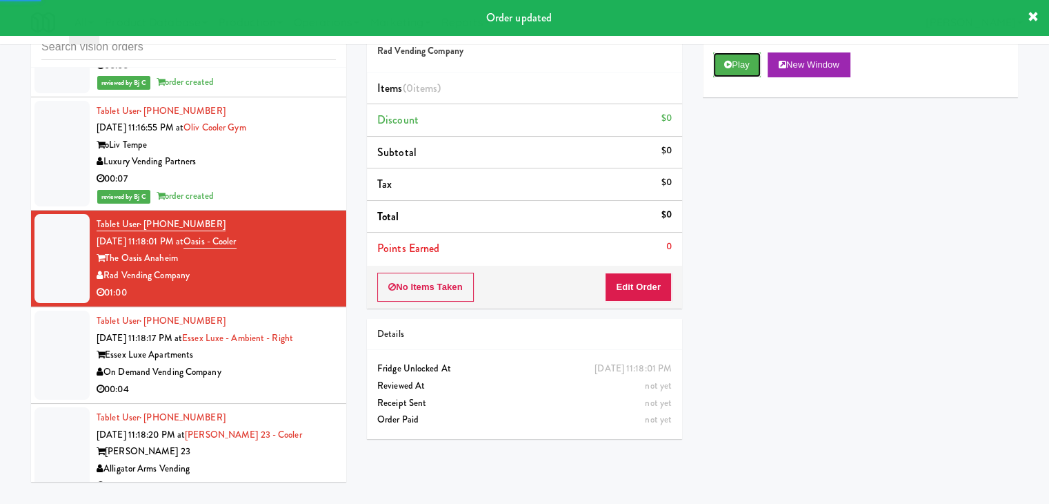
drag, startPoint x: 740, startPoint y: 65, endPoint x: 704, endPoint y: 132, distance: 75.9
click at [740, 64] on button "Play" at bounding box center [737, 64] width 48 height 25
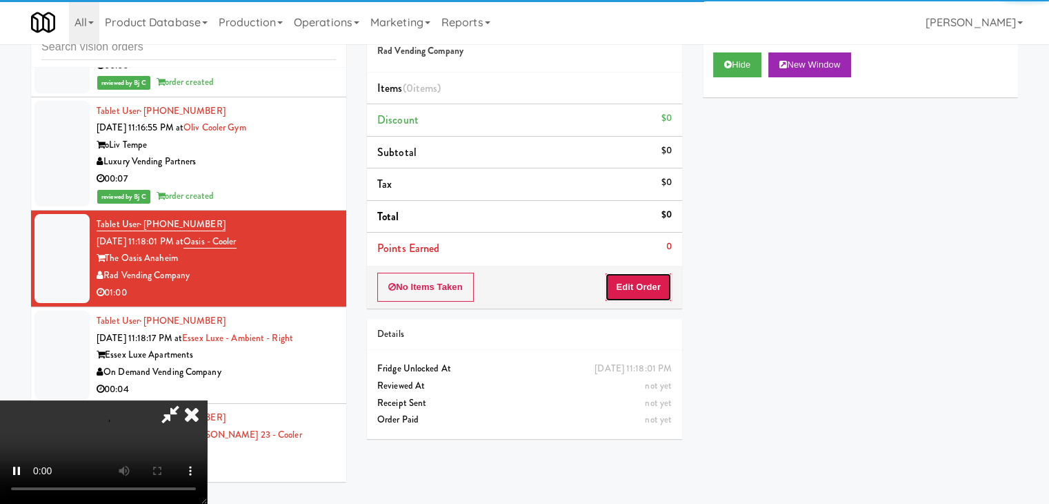
click at [643, 287] on button "Edit Order" at bounding box center [638, 286] width 67 height 29
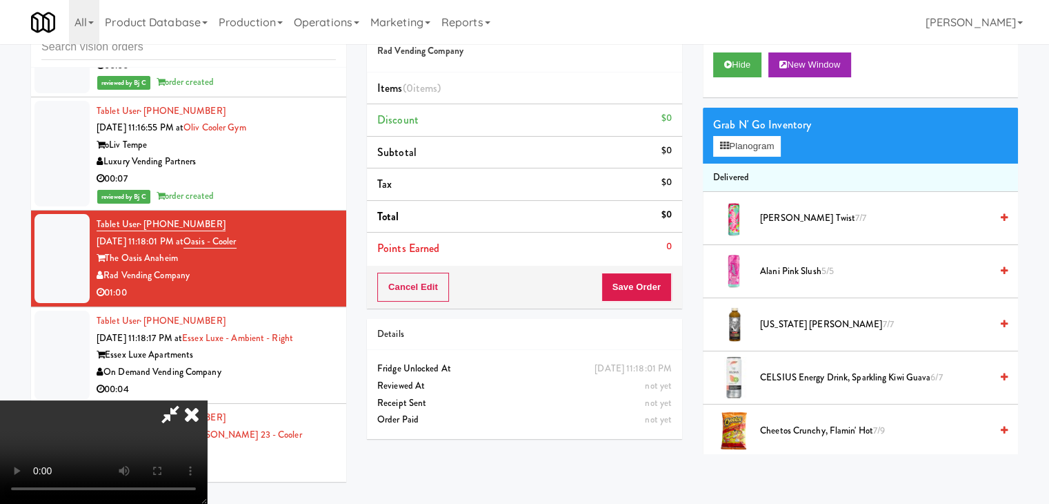
scroll to position [8246, 0]
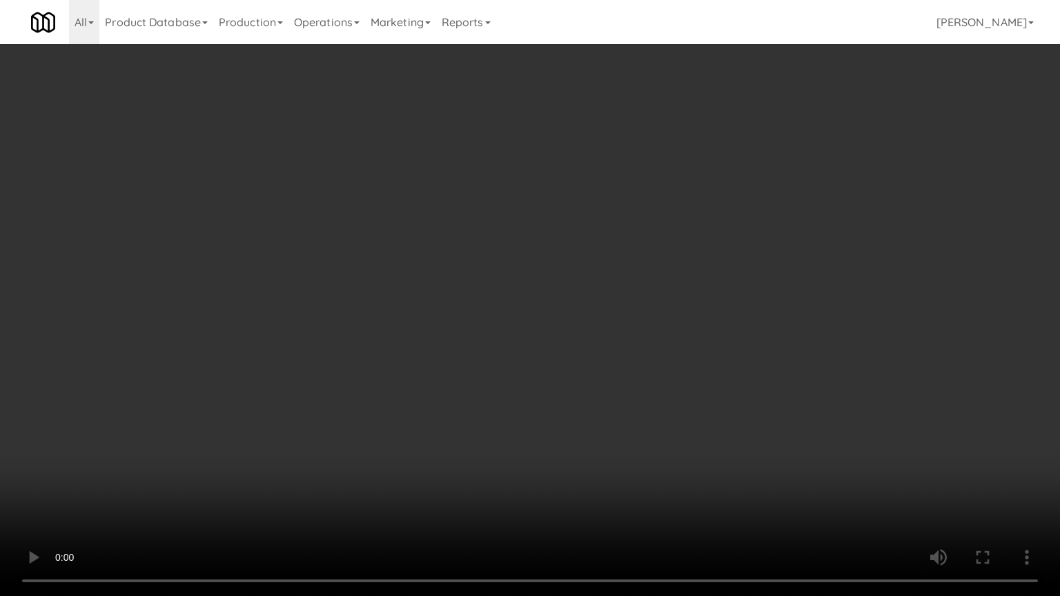
click at [586, 379] on video at bounding box center [530, 298] width 1060 height 596
click at [599, 337] on video at bounding box center [530, 298] width 1060 height 596
click at [584, 332] on video at bounding box center [530, 298] width 1060 height 596
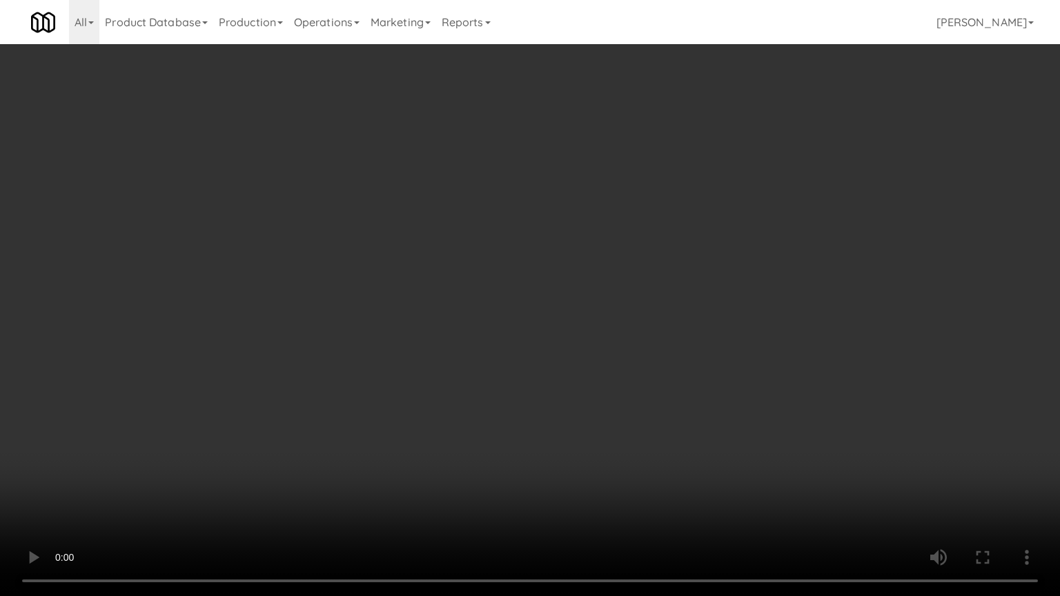
click at [584, 331] on video at bounding box center [530, 298] width 1060 height 596
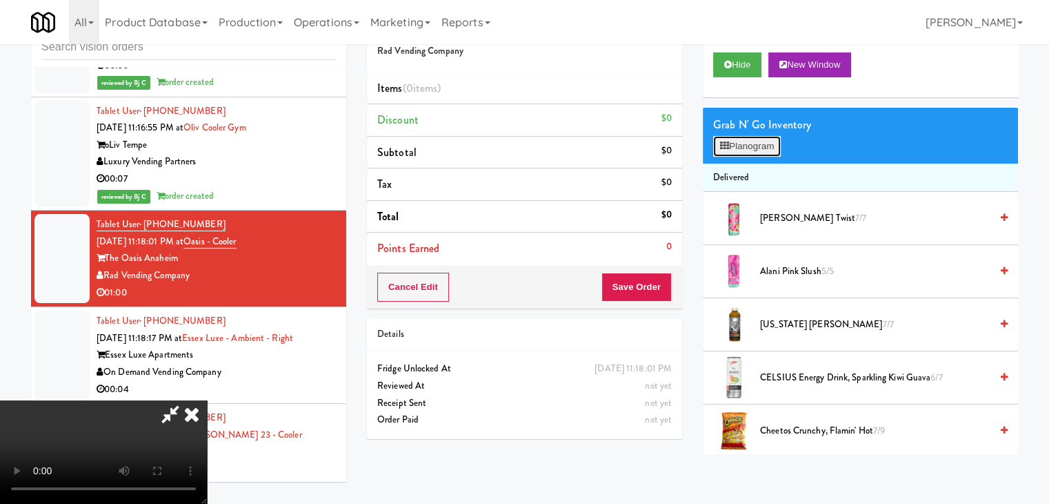
click at [761, 144] on button "Planogram" at bounding box center [747, 146] width 68 height 21
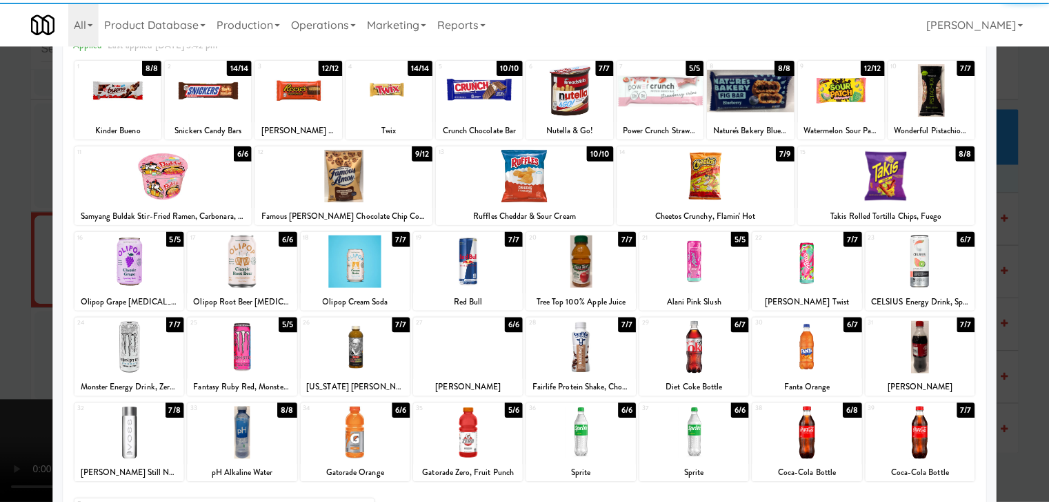
scroll to position [174, 0]
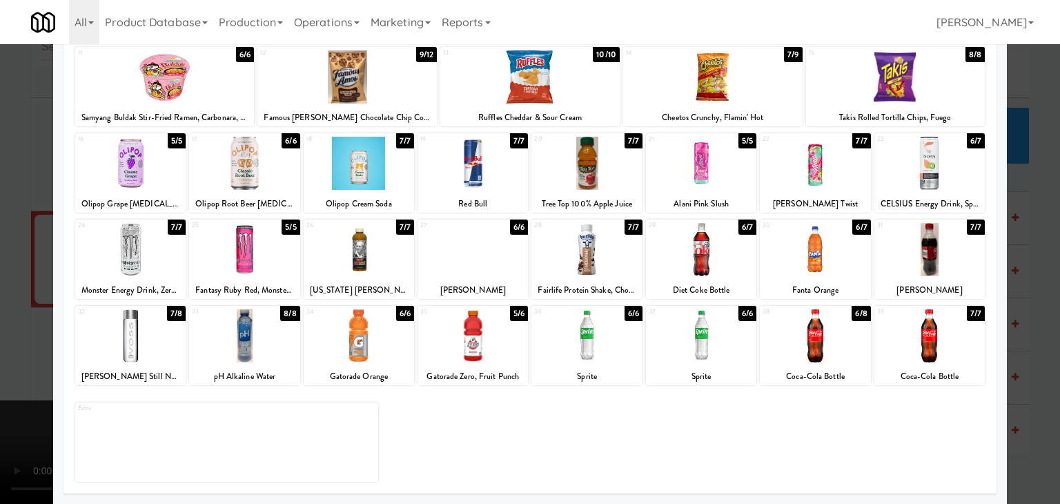
click at [913, 363] on div "39 7/7 Coca-Cola Bottle" at bounding box center [929, 345] width 110 height 79
click at [807, 353] on div at bounding box center [815, 335] width 110 height 53
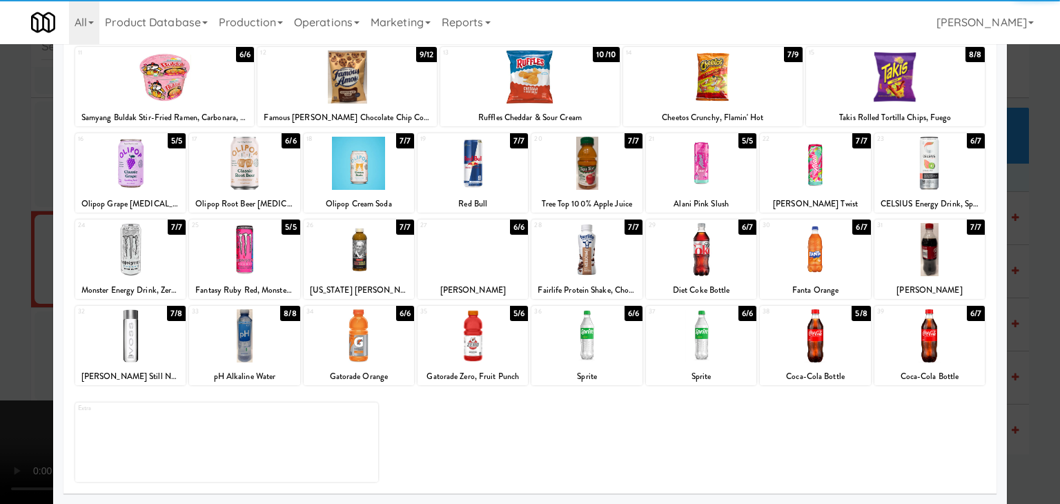
click at [127, 346] on div at bounding box center [130, 335] width 110 height 53
click at [800, 343] on div at bounding box center [815, 335] width 110 height 53
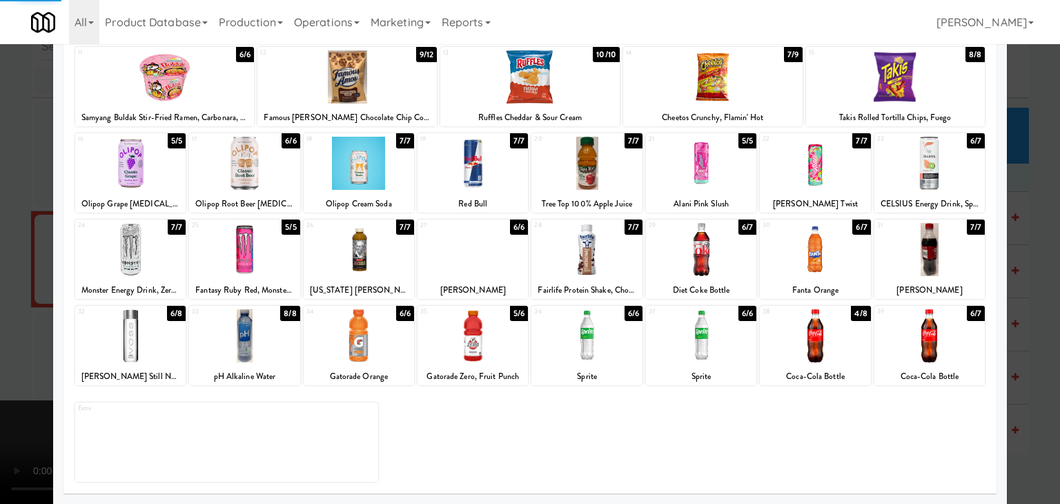
click at [0, 341] on div at bounding box center [530, 252] width 1060 height 504
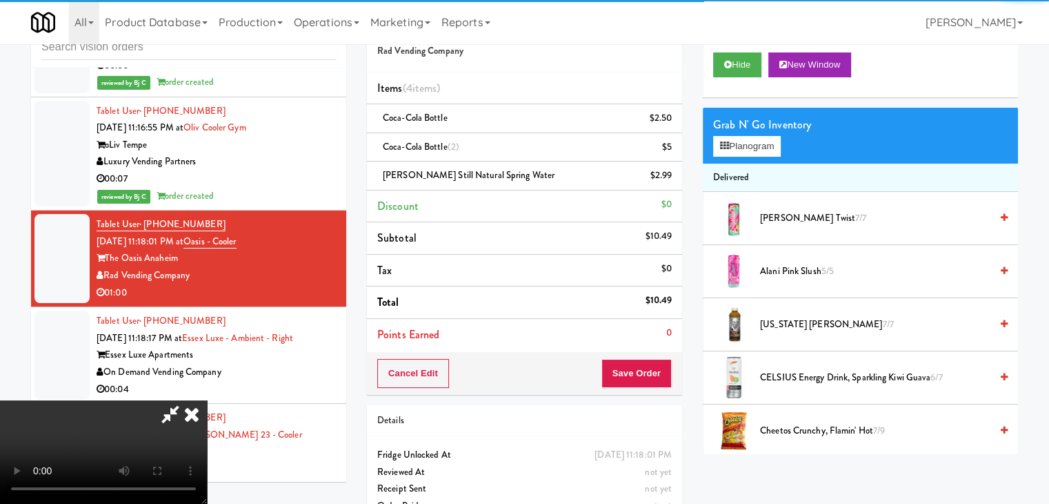
click at [207, 400] on video at bounding box center [103, 451] width 207 height 103
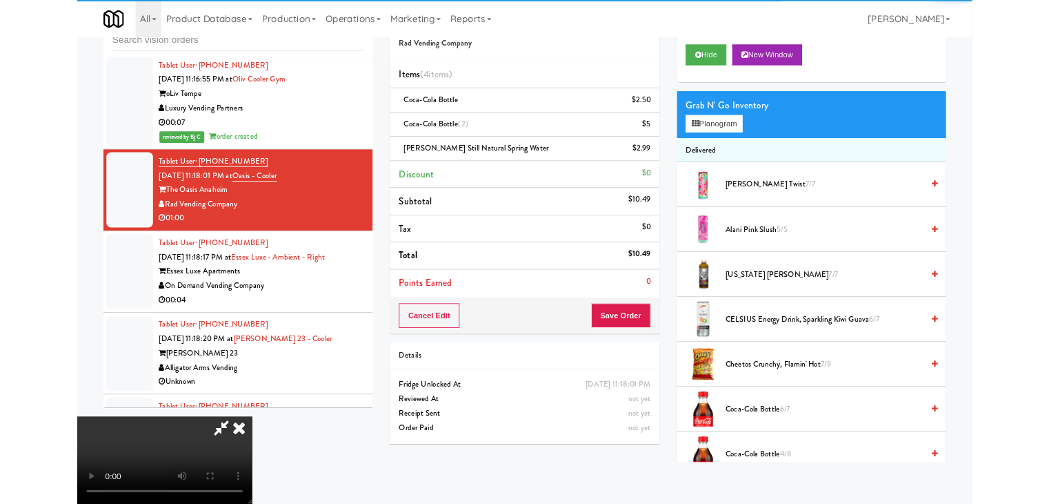
scroll to position [8246, 0]
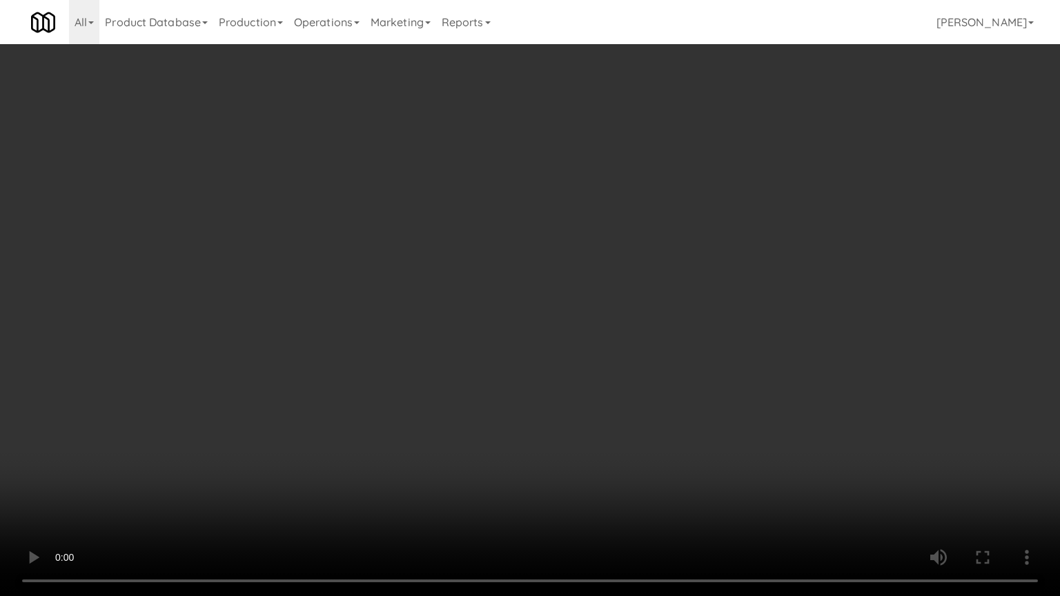
click at [586, 455] on video at bounding box center [530, 298] width 1060 height 596
click at [596, 450] on video at bounding box center [530, 298] width 1060 height 596
click at [600, 453] on video at bounding box center [530, 298] width 1060 height 596
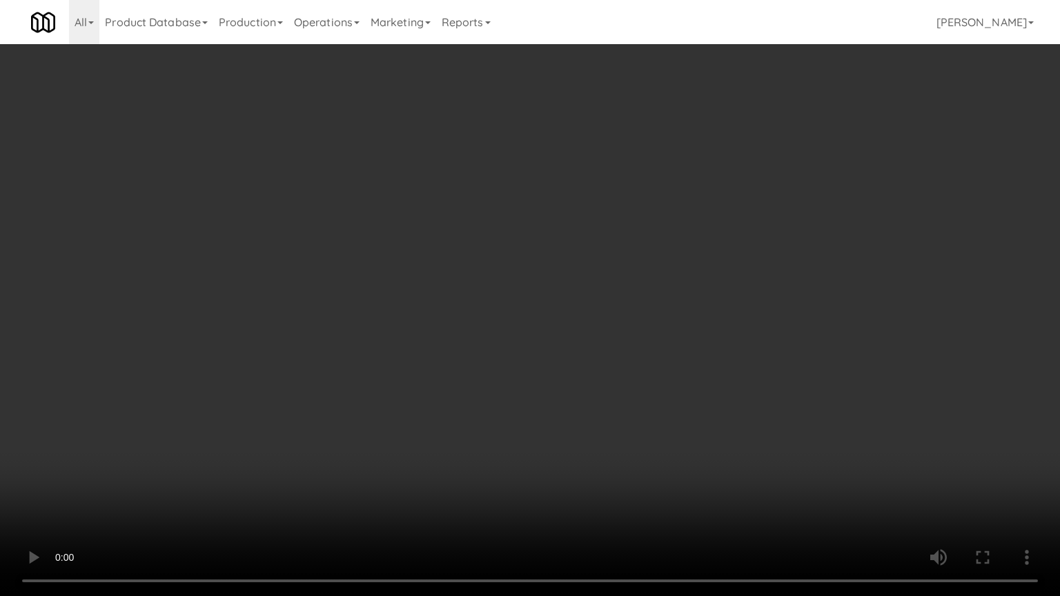
click at [600, 453] on video at bounding box center [530, 298] width 1060 height 596
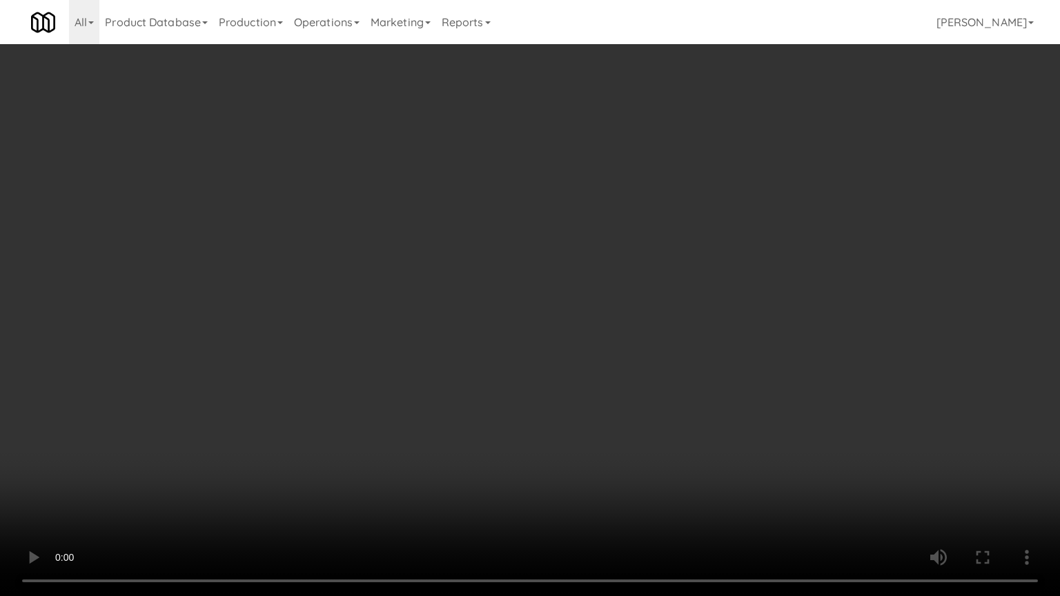
click at [600, 453] on video at bounding box center [530, 298] width 1060 height 596
click at [606, 448] on video at bounding box center [530, 298] width 1060 height 596
click at [608, 437] on video at bounding box center [530, 298] width 1060 height 596
click at [574, 422] on video at bounding box center [530, 298] width 1060 height 596
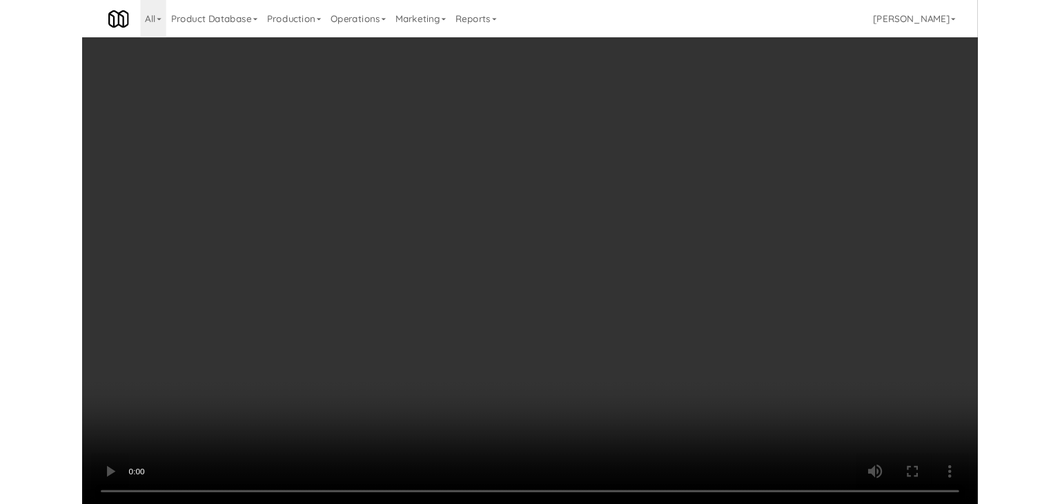
scroll to position [8281, 0]
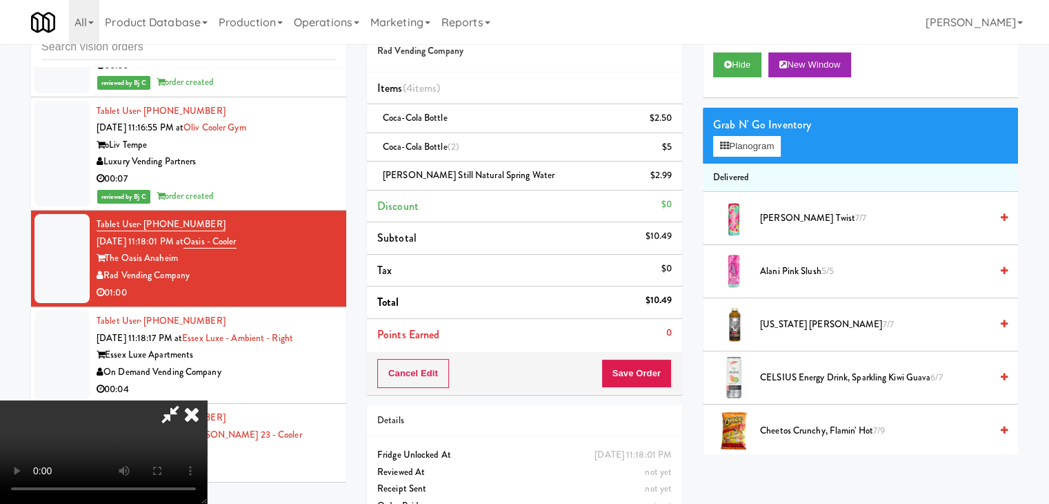
drag, startPoint x: 477, startPoint y: 306, endPoint x: 502, endPoint y: 297, distance: 25.8
click at [207, 400] on video at bounding box center [103, 451] width 207 height 103
click at [752, 150] on button "Planogram" at bounding box center [747, 146] width 68 height 21
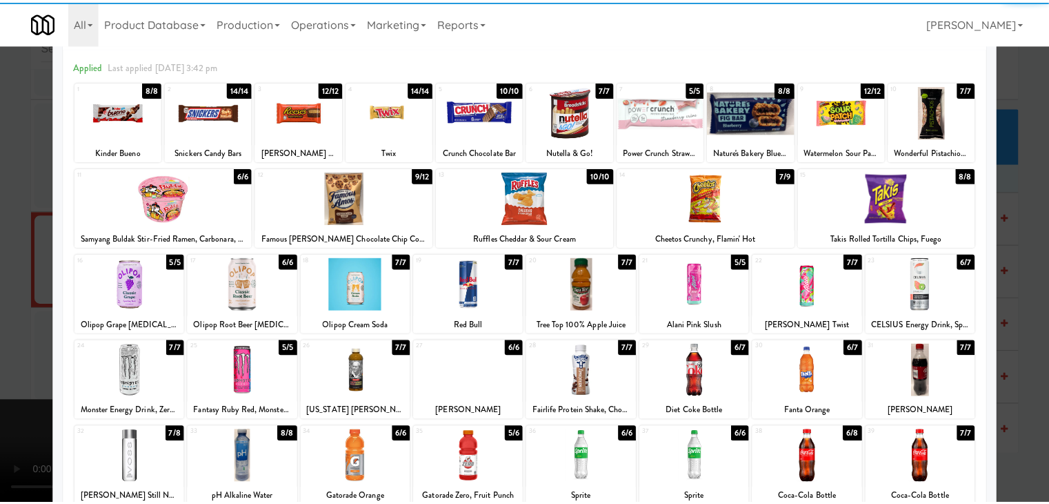
scroll to position [138, 0]
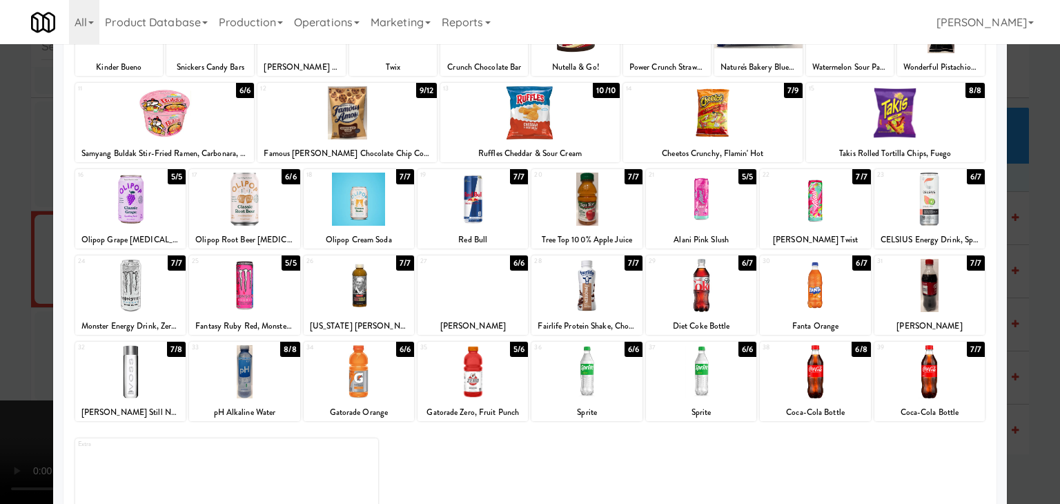
click at [357, 317] on div "[US_STATE] [PERSON_NAME]" at bounding box center [359, 325] width 106 height 17
drag, startPoint x: 805, startPoint y: 288, endPoint x: 778, endPoint y: 291, distance: 27.1
click at [804, 288] on div at bounding box center [815, 285] width 110 height 53
drag, startPoint x: 0, startPoint y: 343, endPoint x: 130, endPoint y: 341, distance: 130.4
click at [3, 343] on div at bounding box center [530, 252] width 1060 height 504
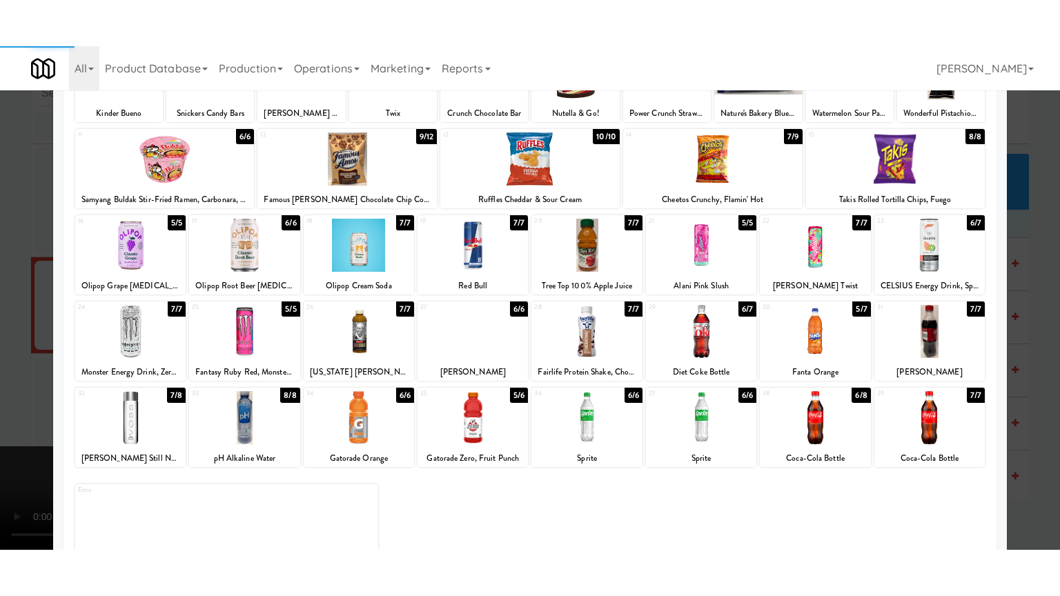
scroll to position [8281, 0]
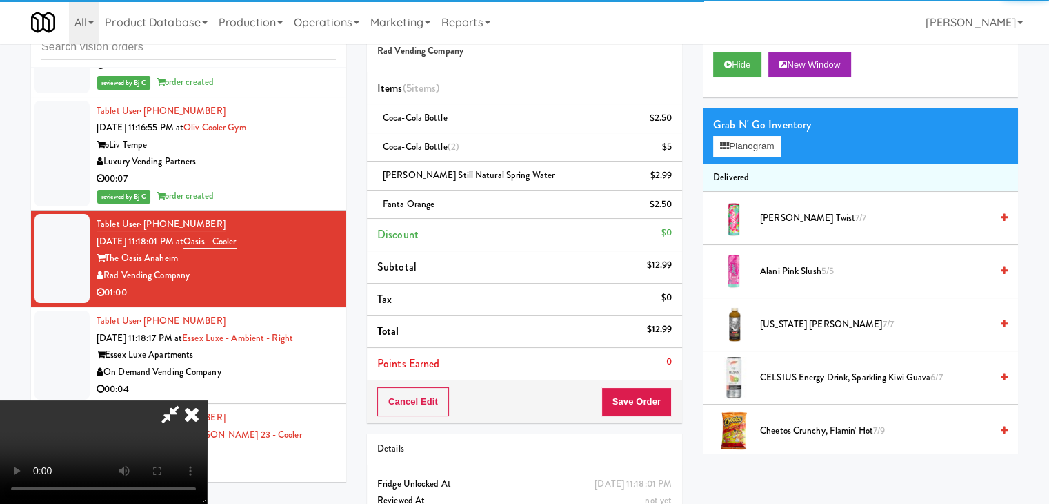
click at [207, 400] on video at bounding box center [103, 451] width 207 height 103
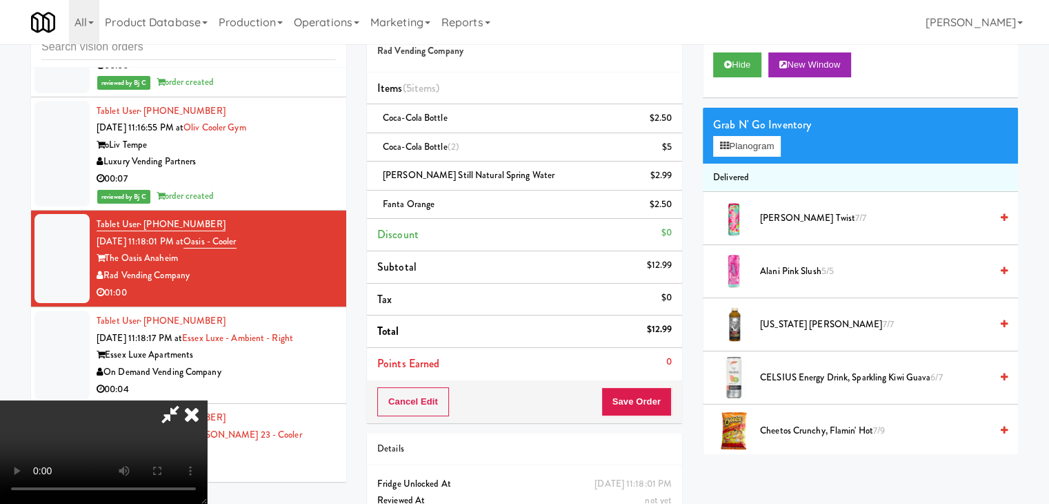
click at [207, 400] on video at bounding box center [103, 451] width 207 height 103
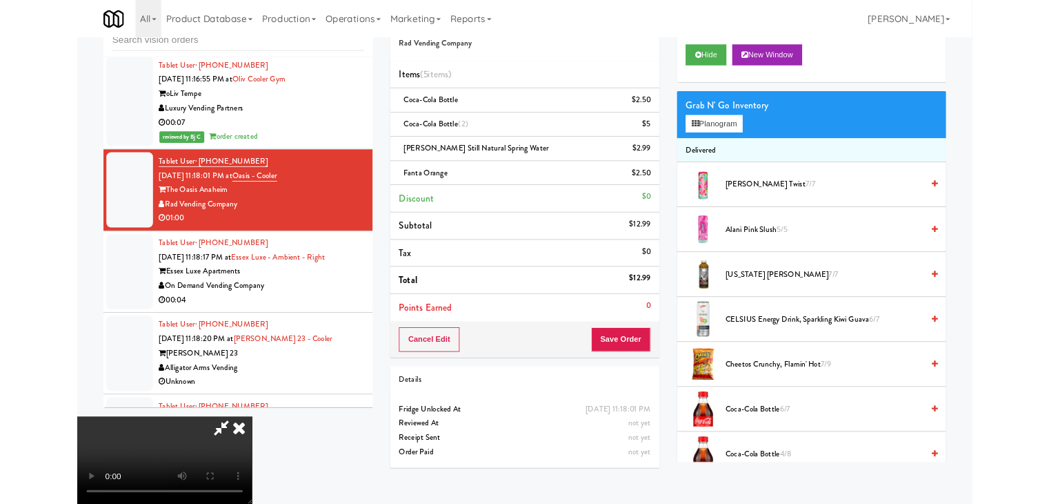
scroll to position [8246, 0]
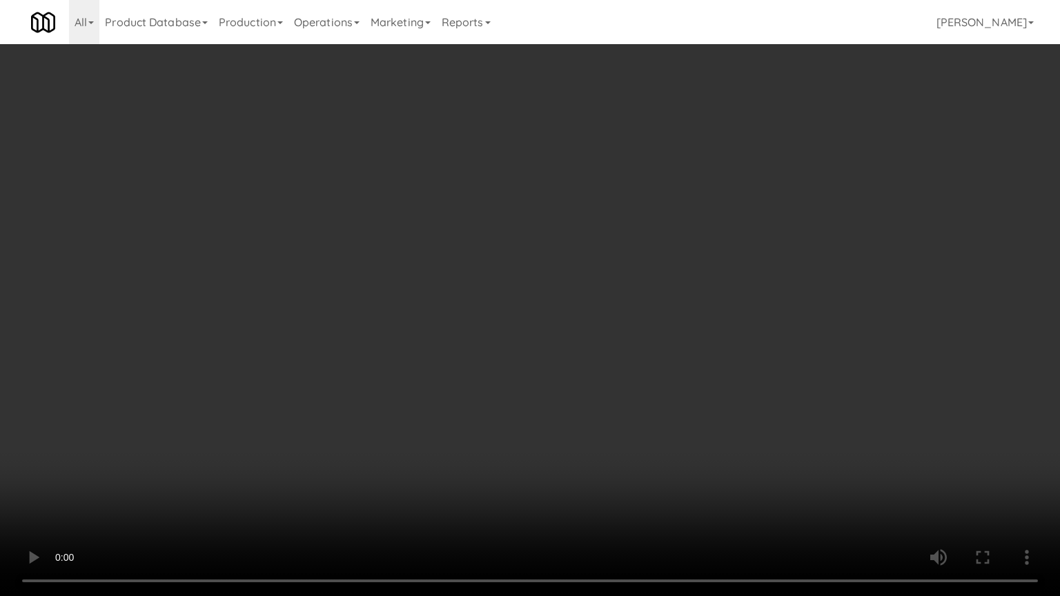
click at [602, 378] on video at bounding box center [530, 298] width 1060 height 596
click at [564, 359] on video at bounding box center [530, 298] width 1060 height 596
click at [557, 355] on video at bounding box center [530, 298] width 1060 height 596
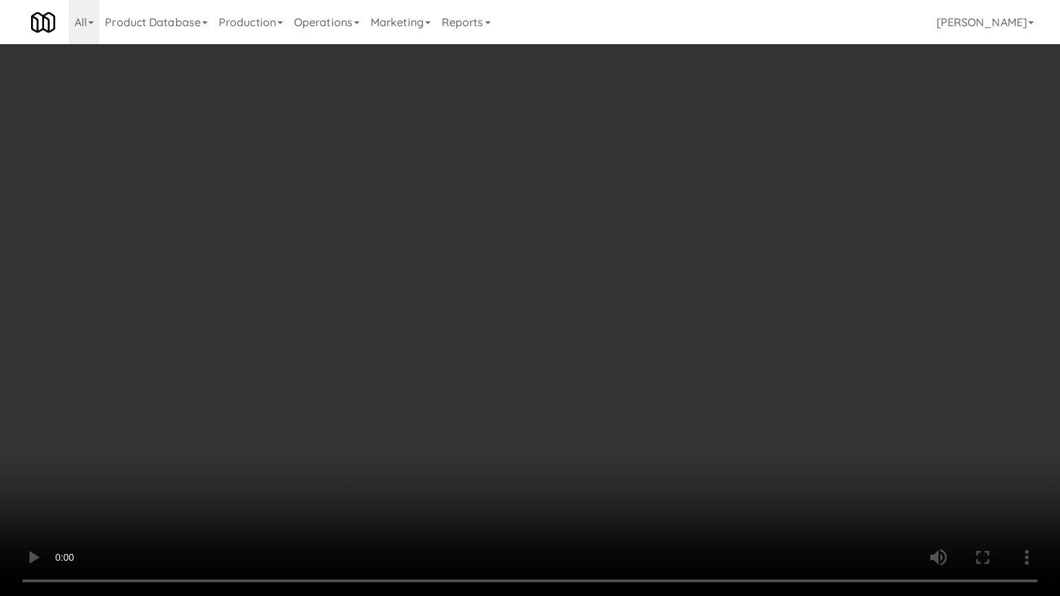
click at [548, 351] on video at bounding box center [530, 298] width 1060 height 596
click at [512, 345] on video at bounding box center [530, 298] width 1060 height 596
click at [512, 344] on video at bounding box center [530, 298] width 1060 height 596
click at [503, 344] on video at bounding box center [530, 298] width 1060 height 596
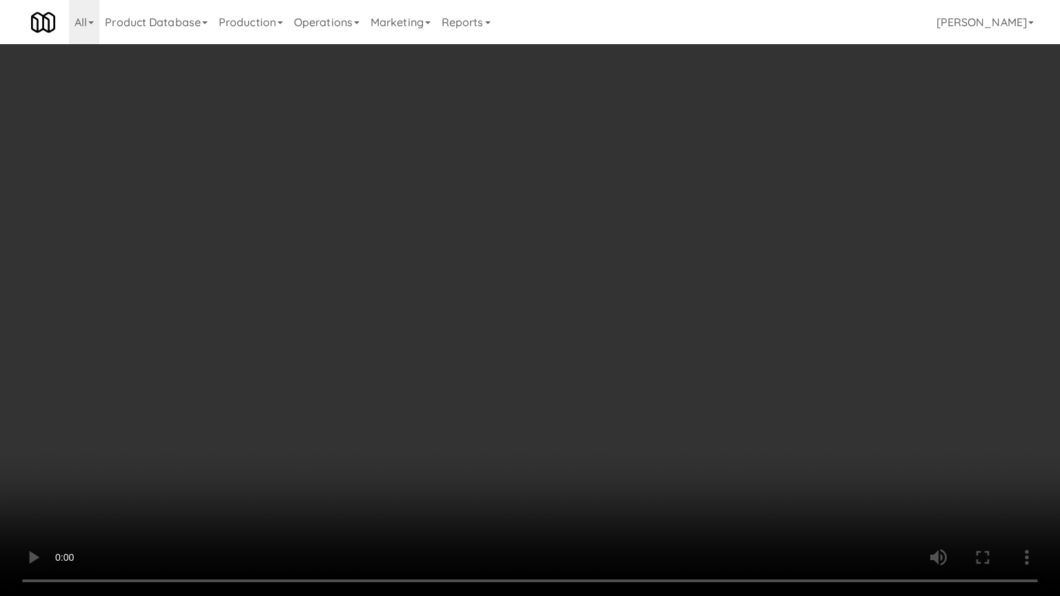
click at [503, 344] on video at bounding box center [530, 298] width 1060 height 596
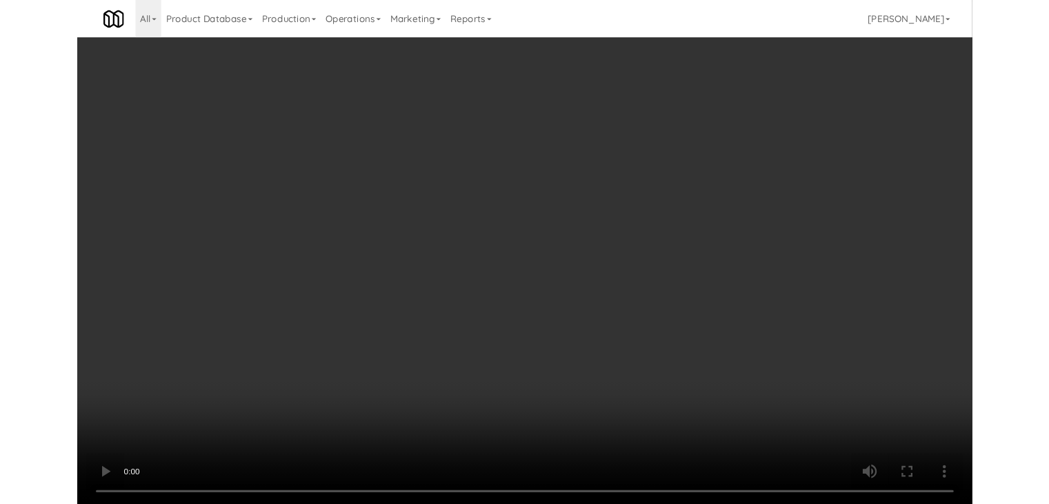
scroll to position [8281, 0]
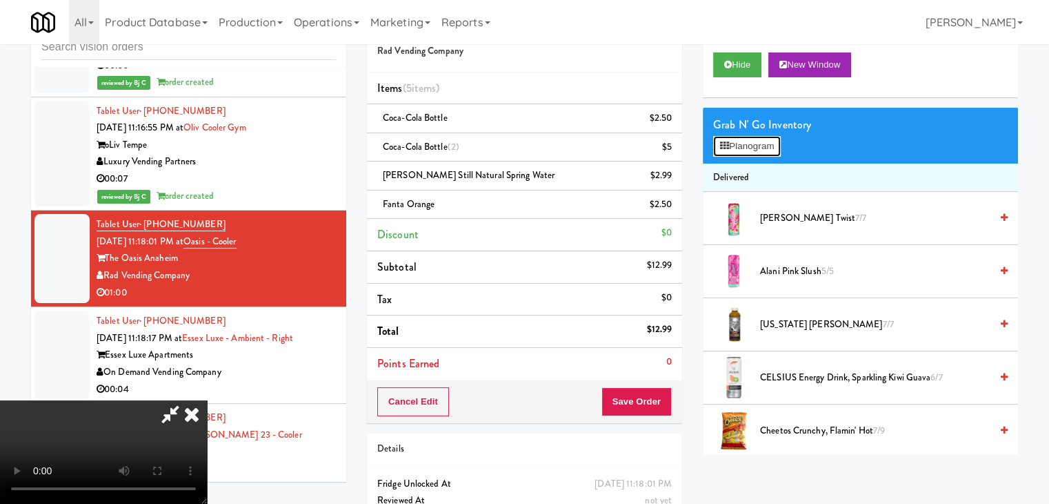
click at [759, 152] on button "Planogram" at bounding box center [747, 146] width 68 height 21
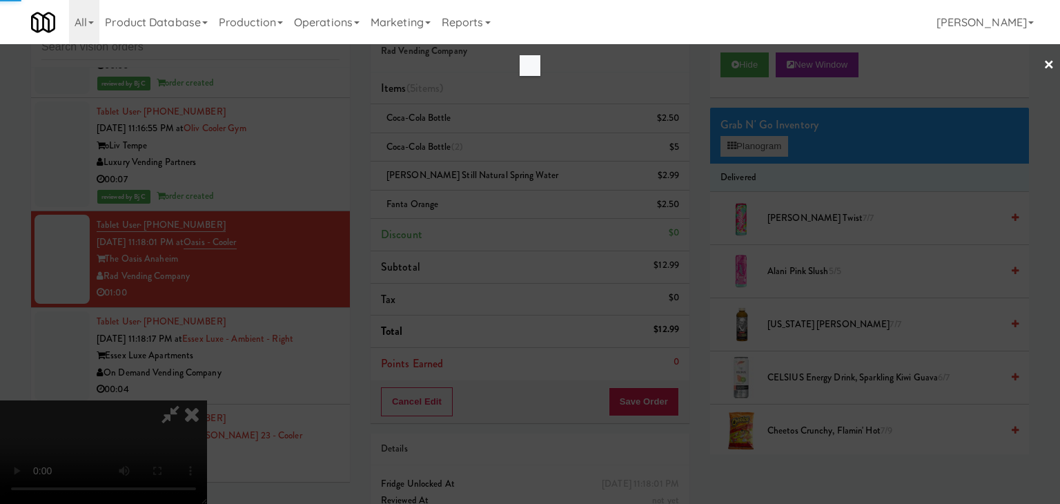
click at [766, 147] on div at bounding box center [530, 252] width 1060 height 504
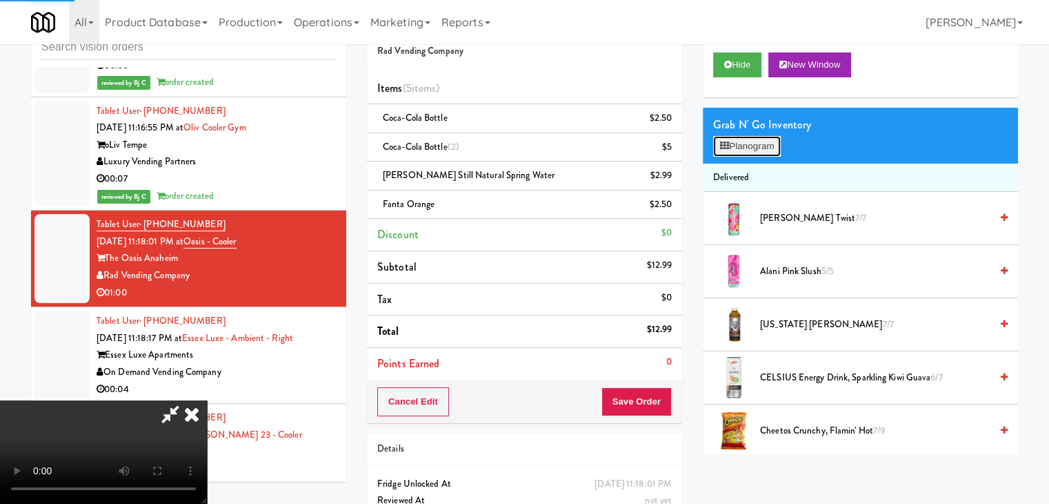
click at [766, 147] on button "Planogram" at bounding box center [747, 146] width 68 height 21
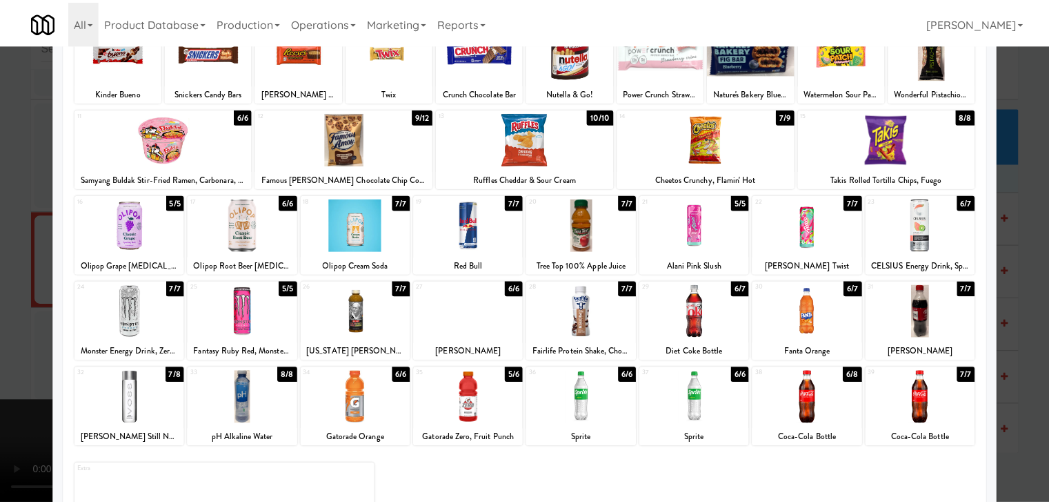
scroll to position [69, 0]
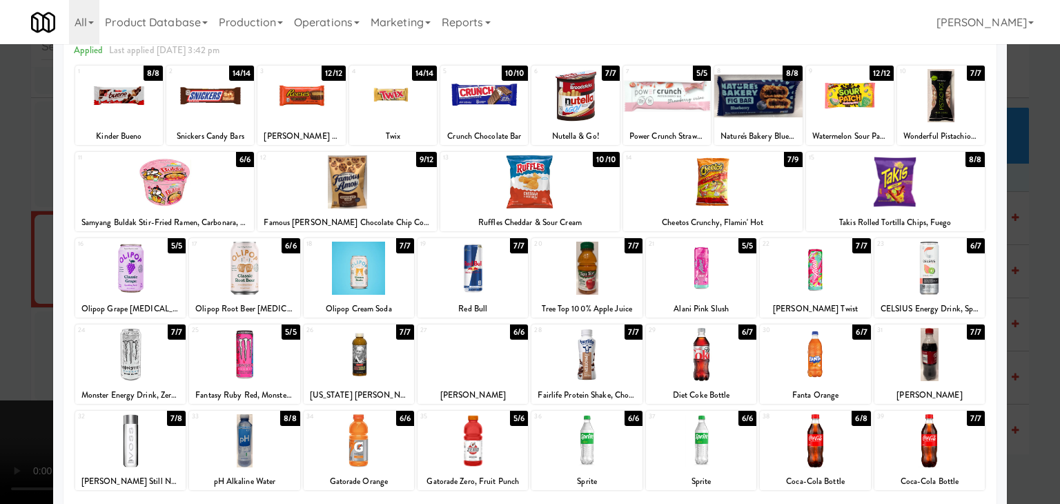
click at [232, 370] on div at bounding box center [244, 354] width 110 height 53
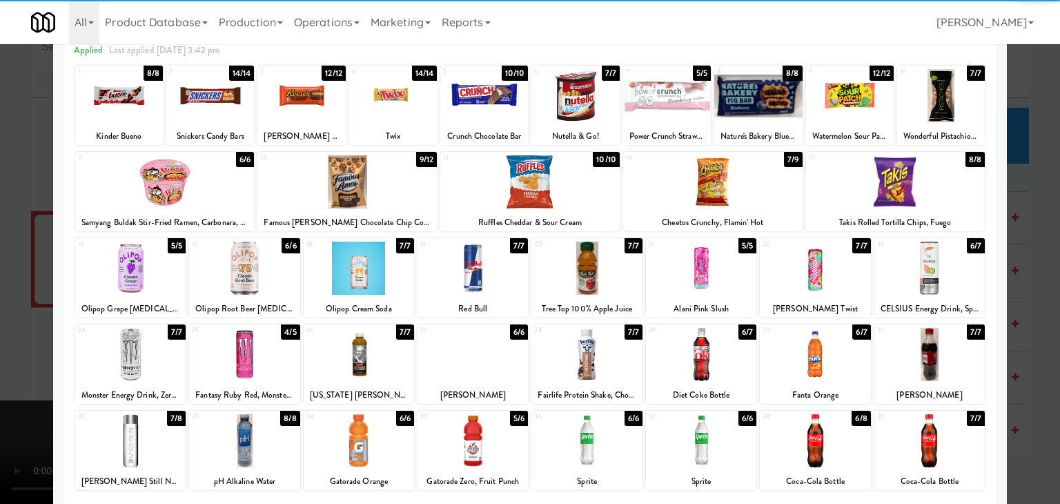
click at [946, 359] on div at bounding box center [929, 354] width 110 height 53
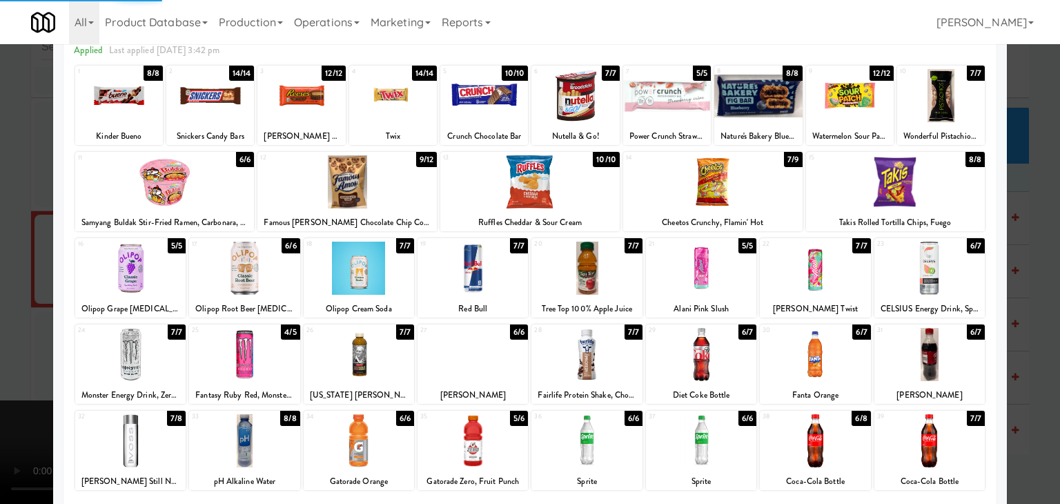
click at [0, 370] on div at bounding box center [530, 252] width 1060 height 504
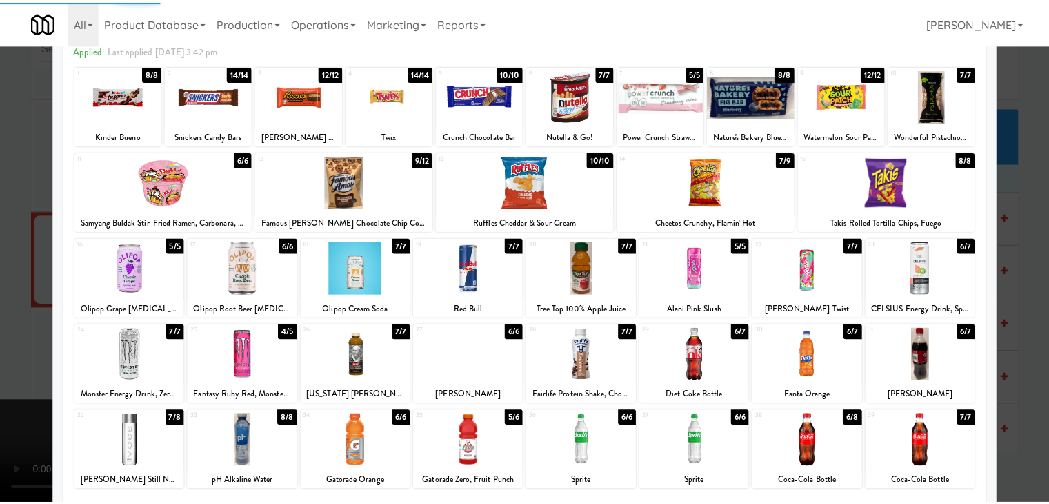
scroll to position [8281, 0]
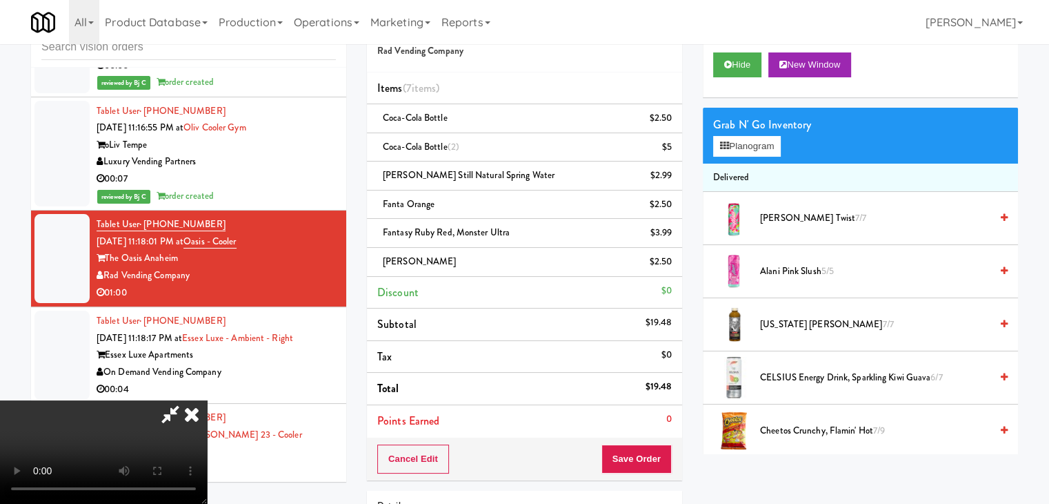
click at [207, 400] on video at bounding box center [103, 451] width 207 height 103
click at [756, 144] on button "Planogram" at bounding box center [747, 146] width 68 height 21
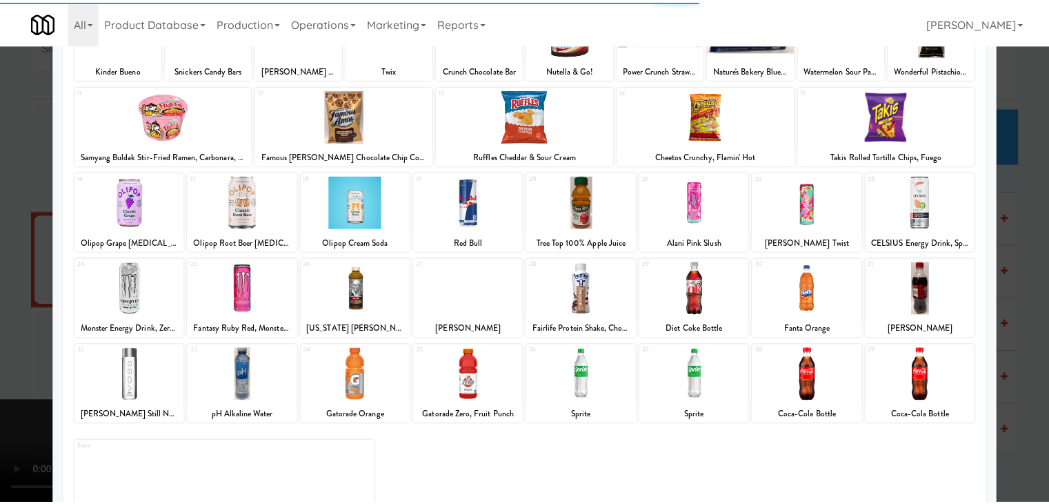
scroll to position [138, 0]
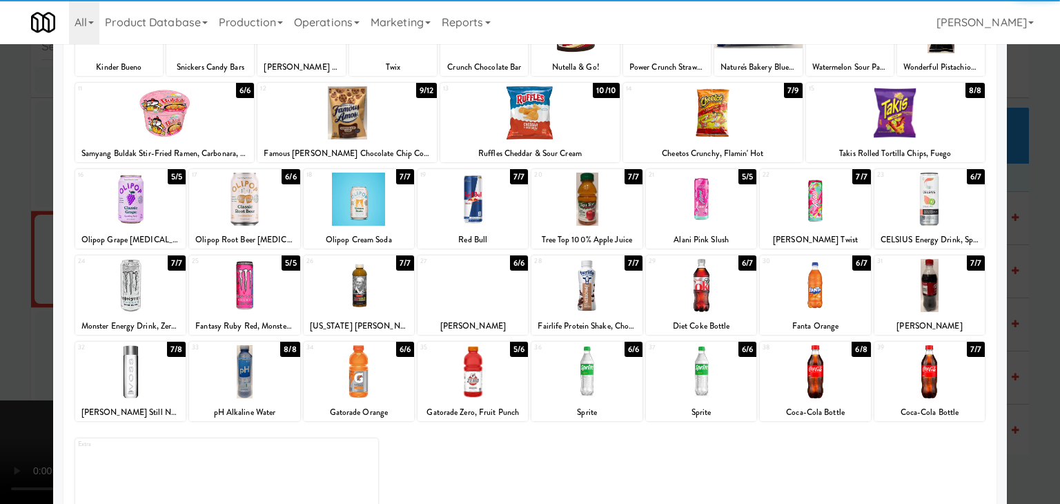
drag, startPoint x: 487, startPoint y: 374, endPoint x: 410, endPoint y: 379, distance: 76.7
click at [487, 373] on div at bounding box center [472, 371] width 110 height 53
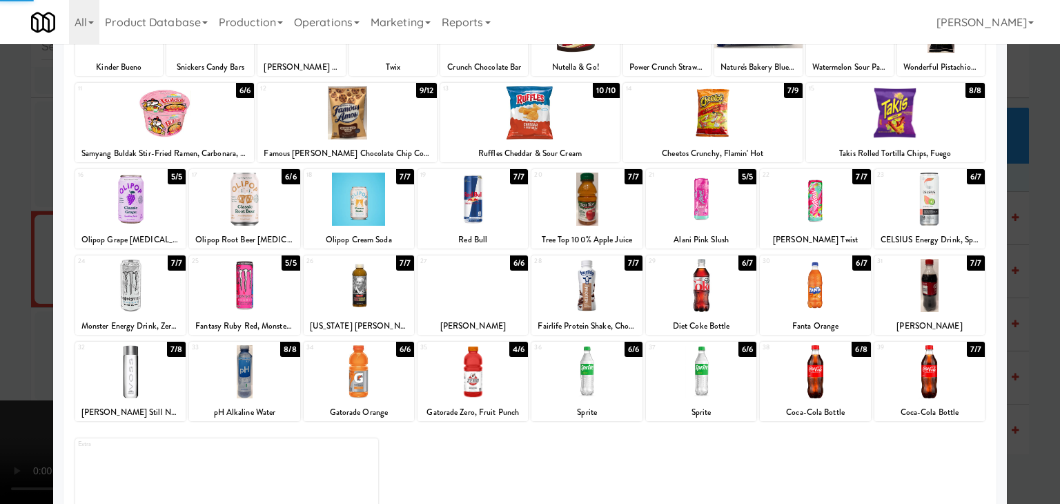
drag, startPoint x: 0, startPoint y: 388, endPoint x: 104, endPoint y: 386, distance: 104.2
click at [3, 388] on div at bounding box center [530, 252] width 1060 height 504
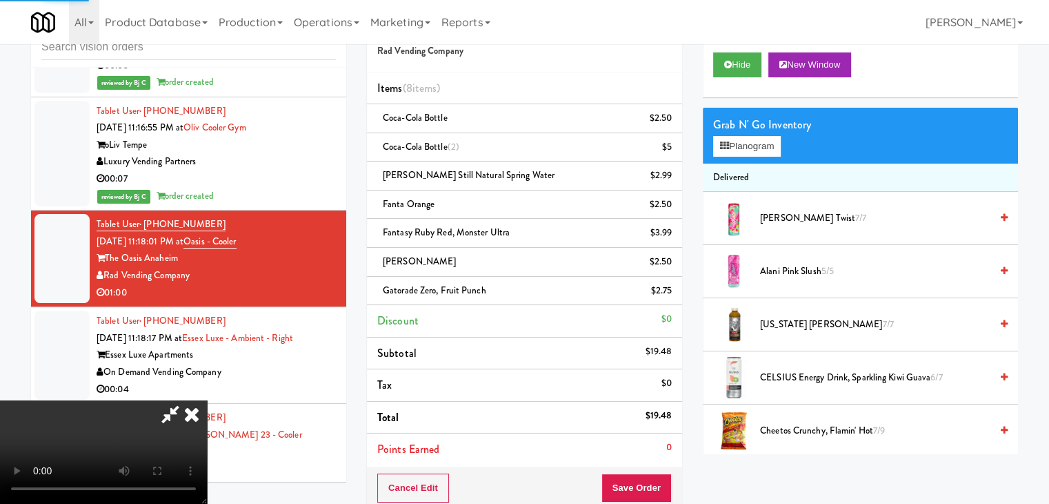
click at [207, 400] on video at bounding box center [103, 451] width 207 height 103
click at [762, 136] on button "Planogram" at bounding box center [747, 146] width 68 height 21
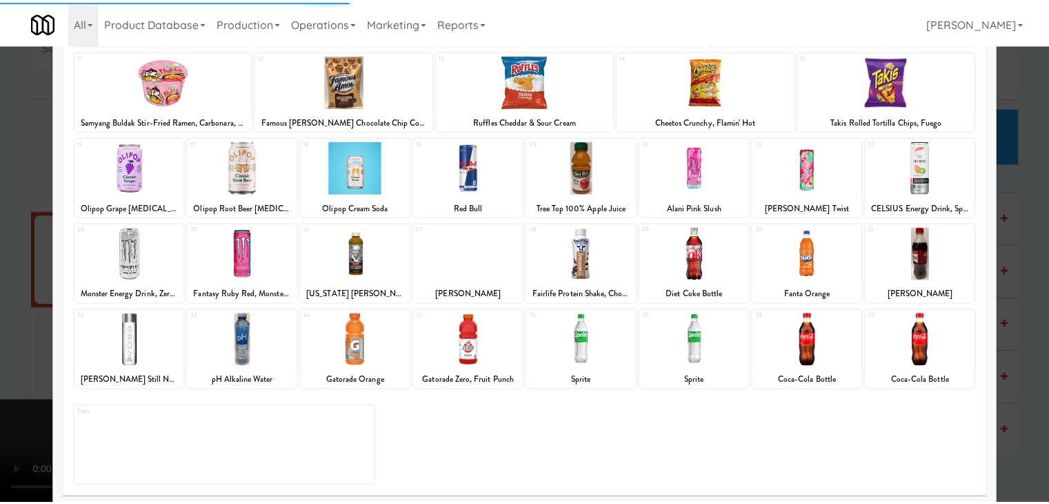
scroll to position [174, 0]
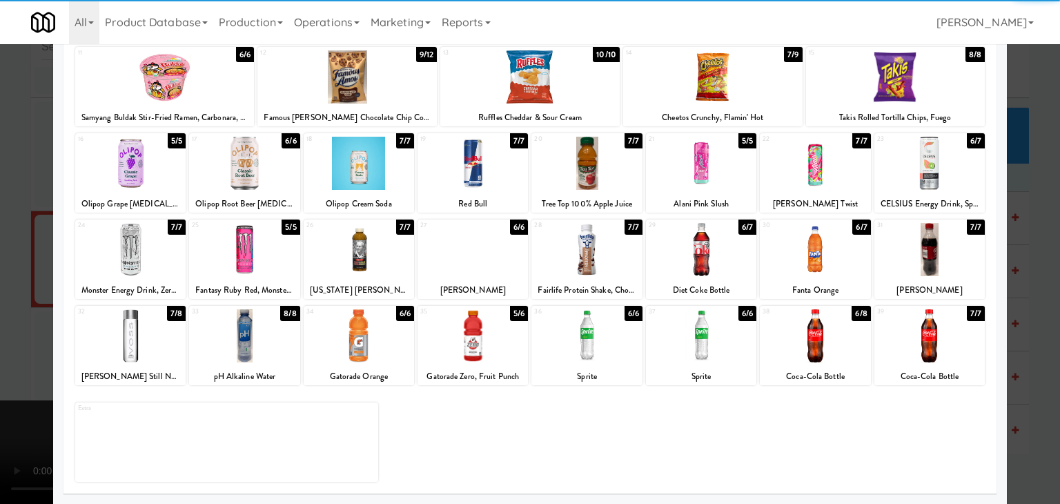
click at [364, 346] on div at bounding box center [359, 335] width 110 height 53
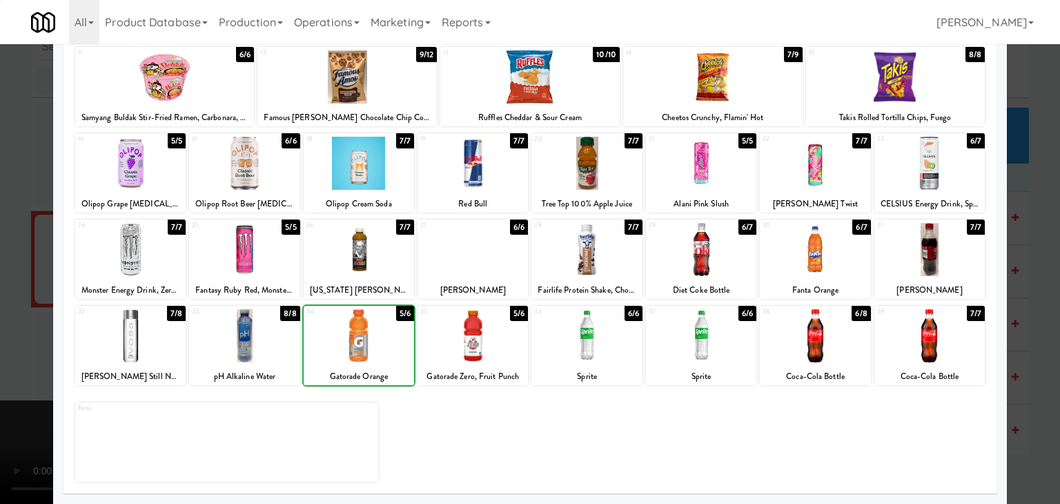
click at [1, 328] on div at bounding box center [530, 252] width 1060 height 504
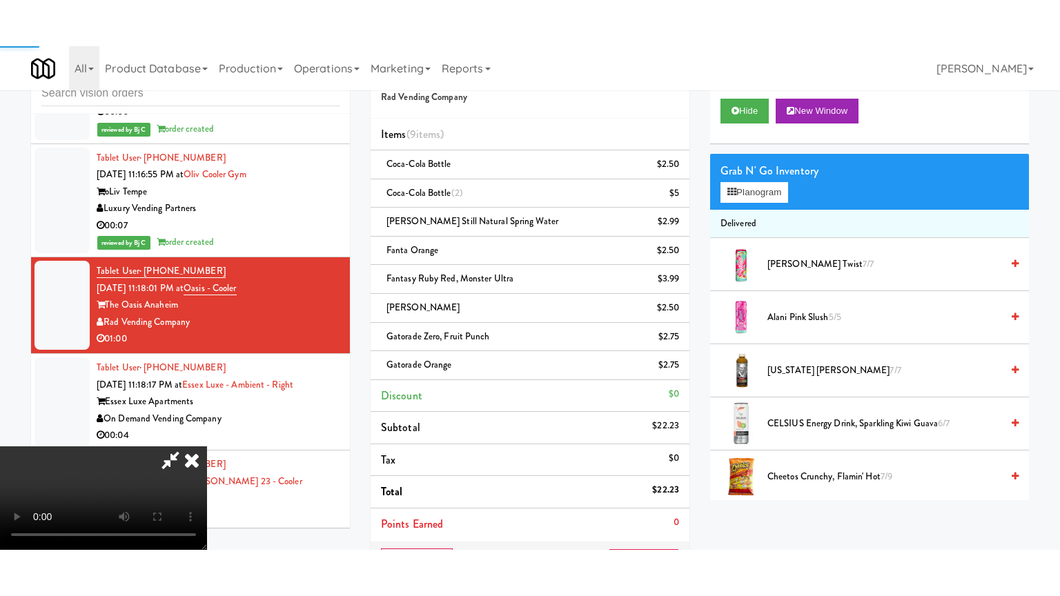
scroll to position [8281, 0]
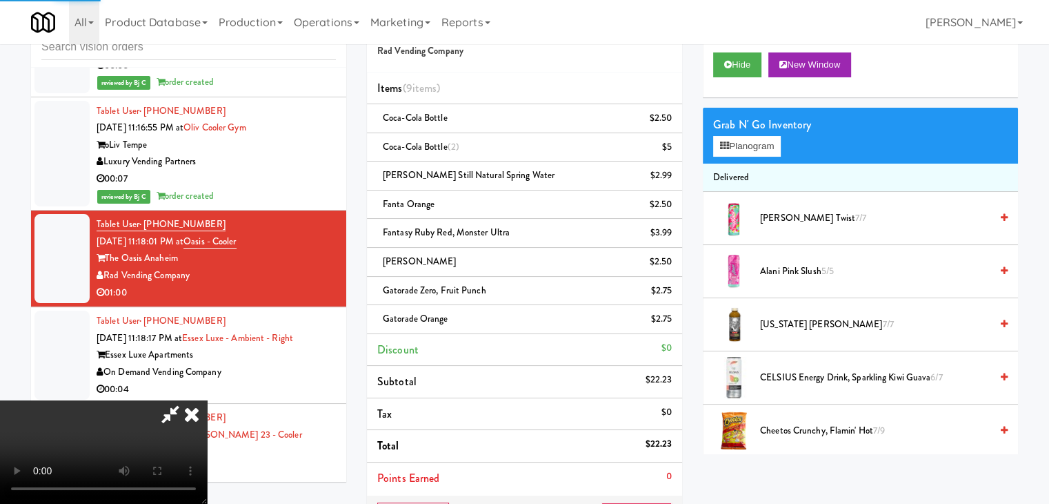
click at [207, 400] on video at bounding box center [103, 451] width 207 height 103
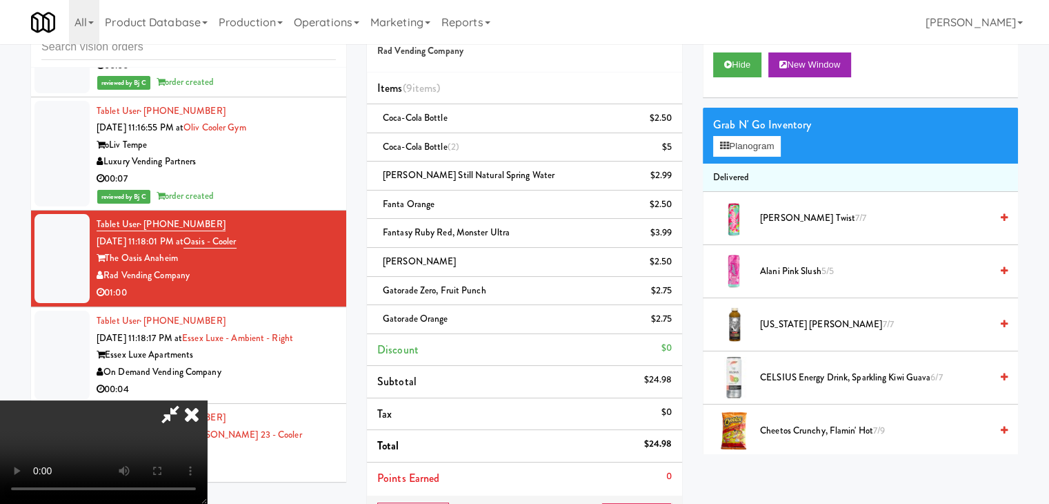
click at [207, 400] on video at bounding box center [103, 451] width 207 height 103
click at [207, 401] on video at bounding box center [103, 451] width 207 height 103
click at [207, 400] on video at bounding box center [103, 451] width 207 height 103
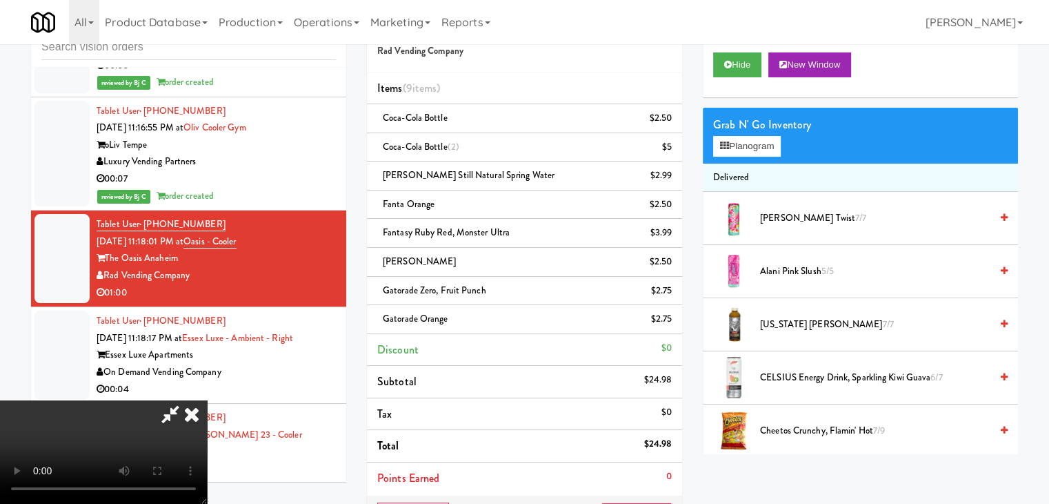
click at [207, 400] on video at bounding box center [103, 451] width 207 height 103
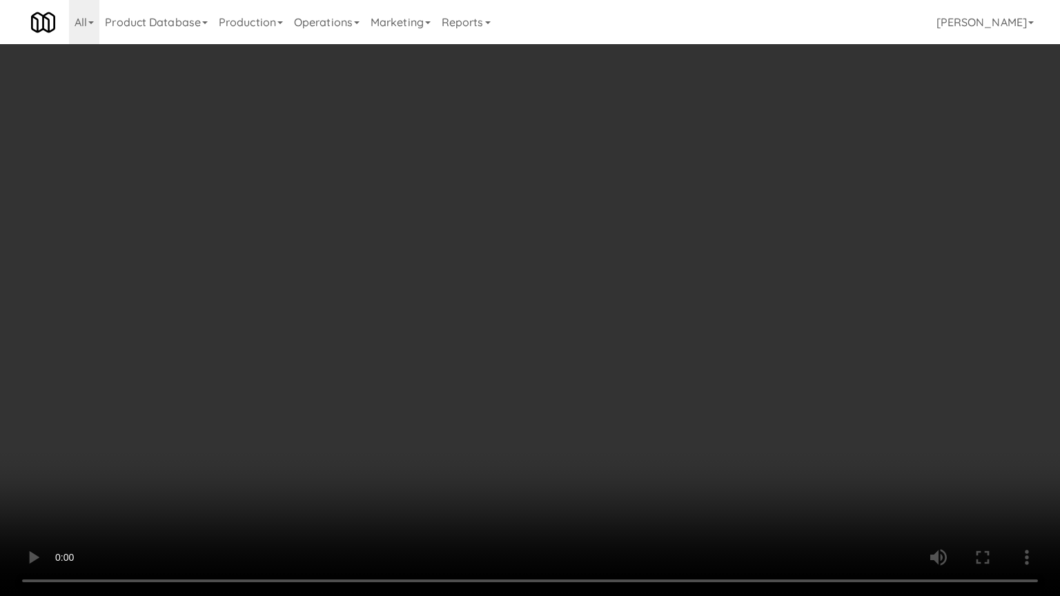
click at [450, 429] on video at bounding box center [530, 298] width 1060 height 596
click at [452, 418] on video at bounding box center [530, 298] width 1060 height 596
click at [453, 419] on video at bounding box center [530, 298] width 1060 height 596
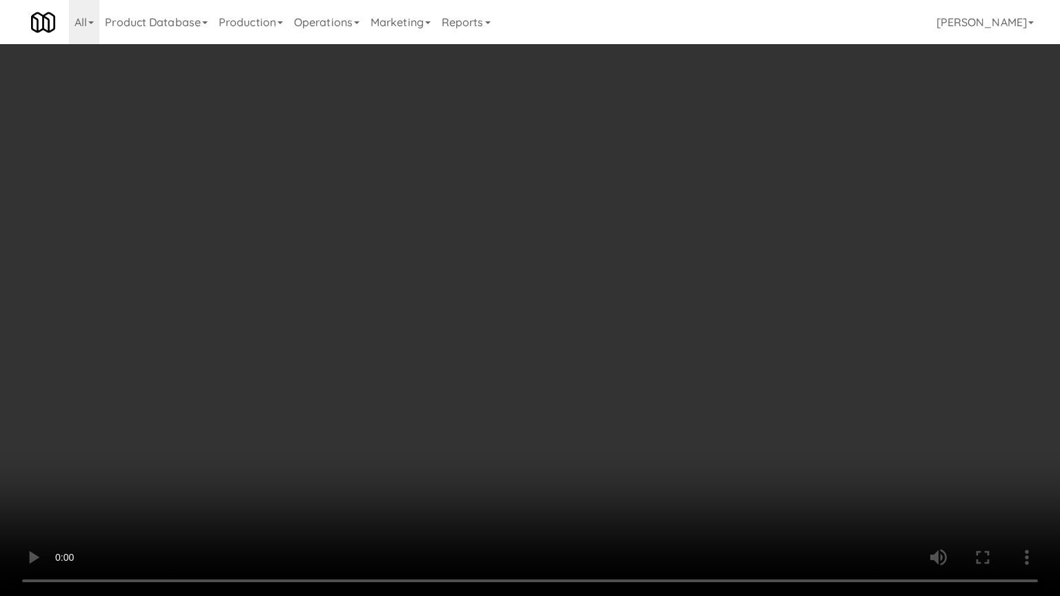
click at [450, 424] on video at bounding box center [530, 298] width 1060 height 596
click at [449, 424] on video at bounding box center [530, 298] width 1060 height 596
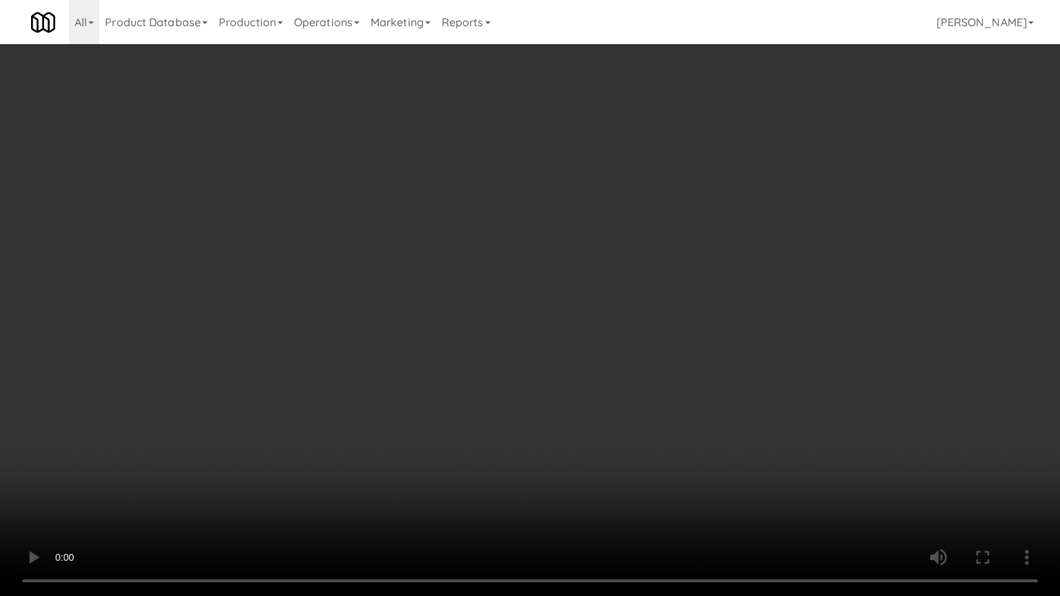
click at [449, 424] on video at bounding box center [530, 298] width 1060 height 596
click at [441, 419] on video at bounding box center [530, 298] width 1060 height 596
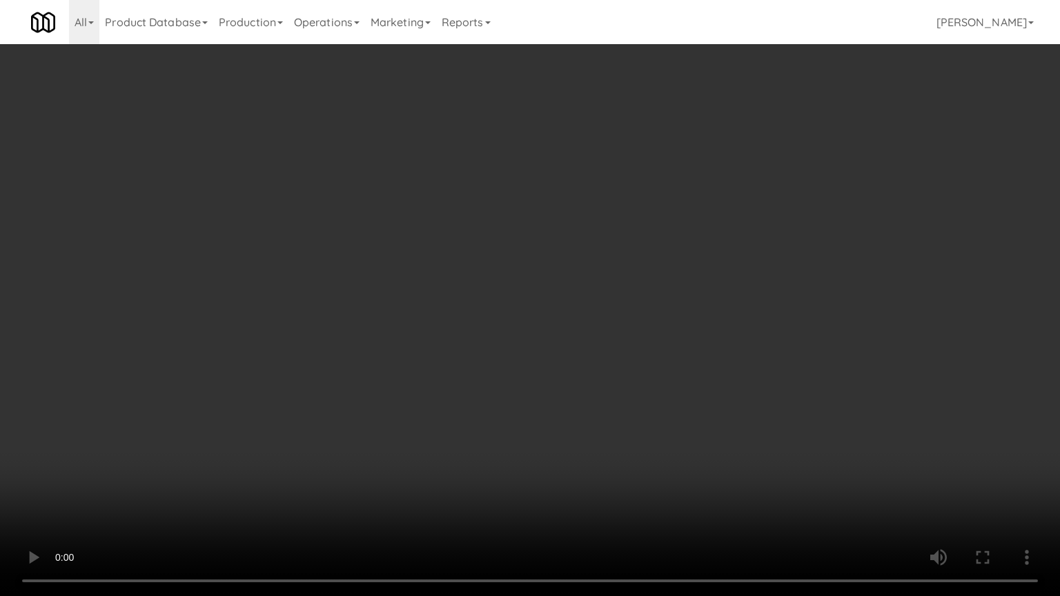
click at [447, 402] on video at bounding box center [530, 298] width 1060 height 596
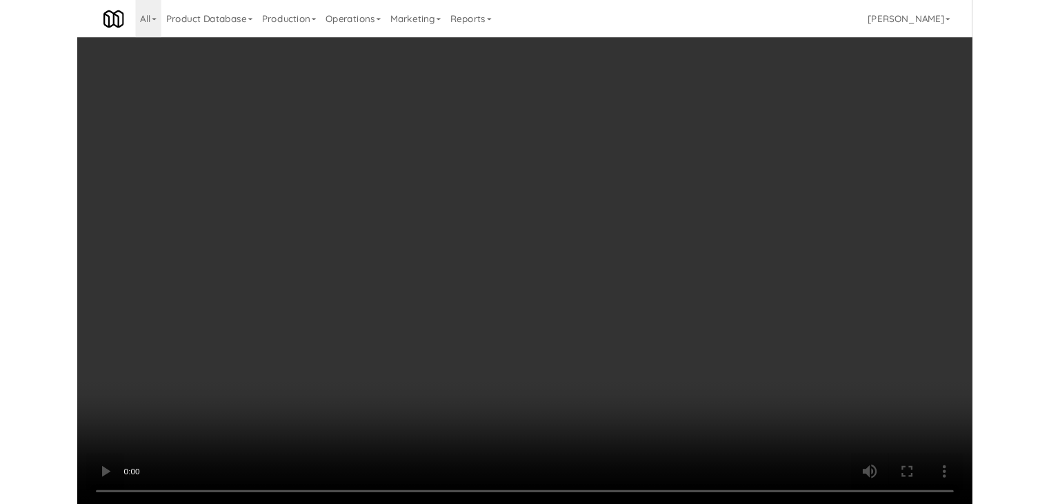
scroll to position [8281, 0]
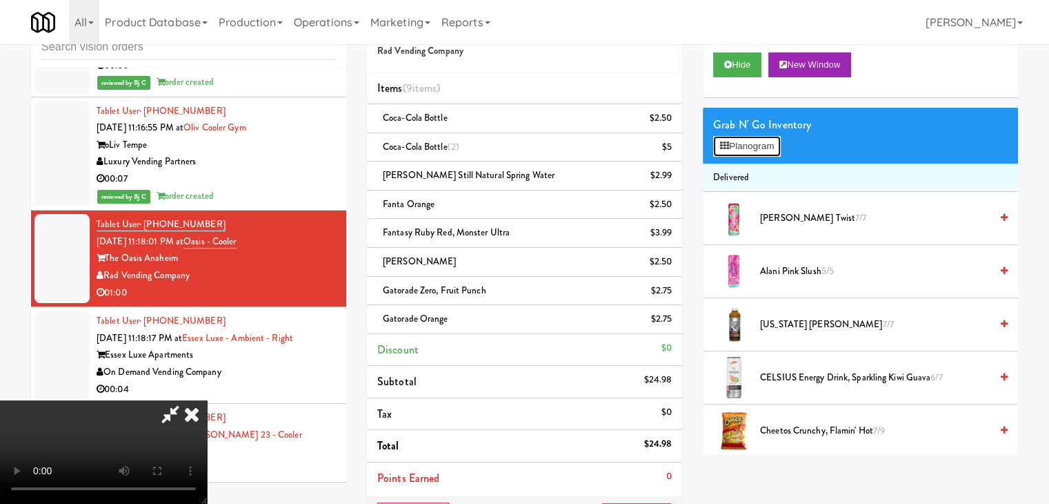
click at [747, 142] on button "Planogram" at bounding box center [747, 146] width 68 height 21
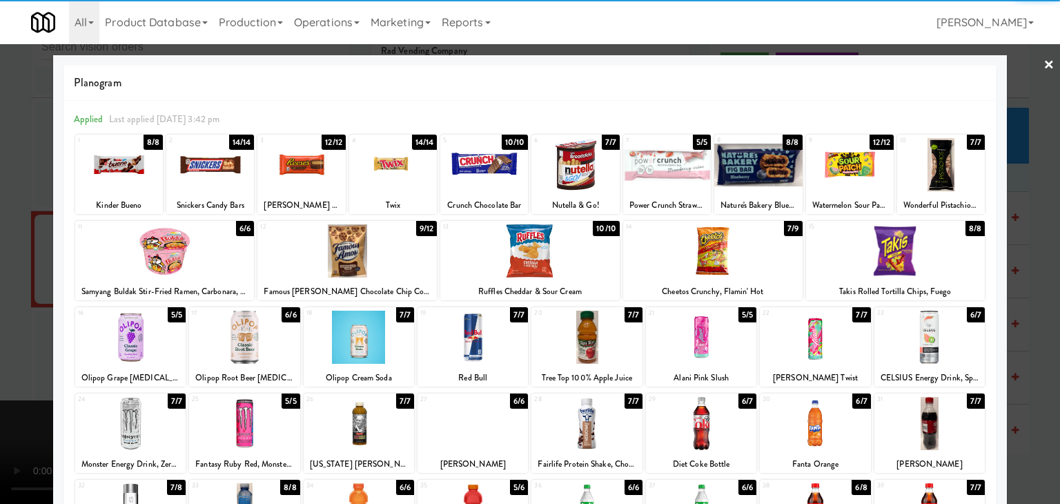
click at [304, 158] on div at bounding box center [301, 164] width 88 height 53
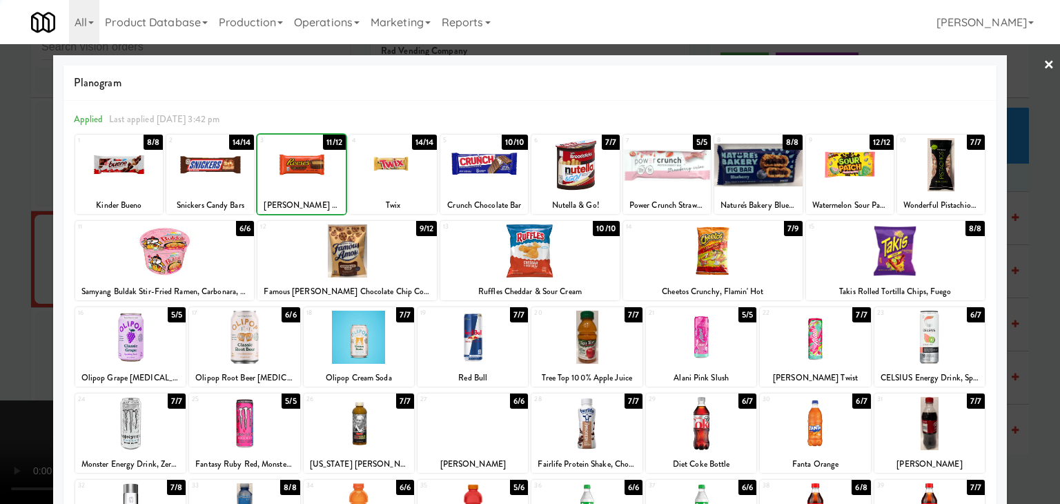
click at [501, 163] on div at bounding box center [484, 164] width 88 height 53
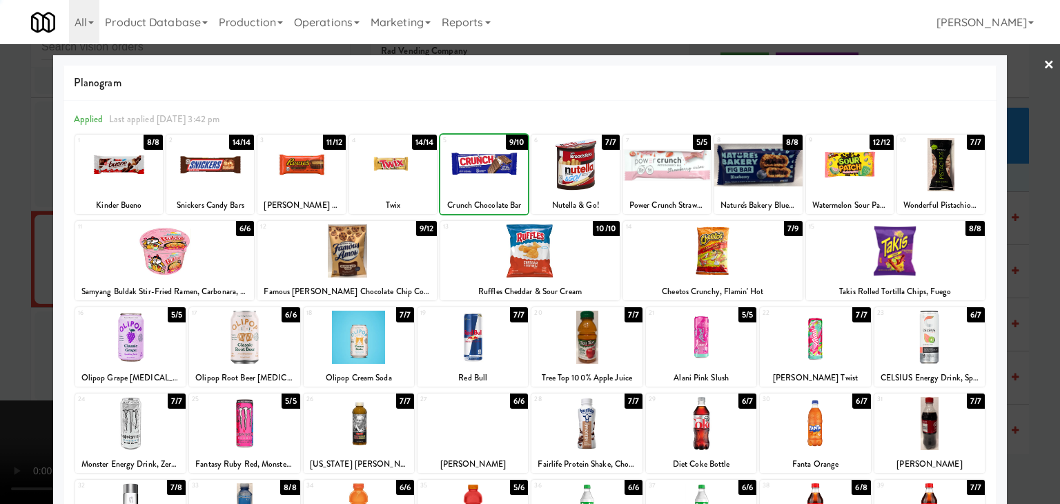
click at [500, 163] on div at bounding box center [484, 164] width 88 height 53
drag, startPoint x: 0, startPoint y: 237, endPoint x: 219, endPoint y: 249, distance: 219.7
click at [10, 237] on div at bounding box center [530, 252] width 1060 height 504
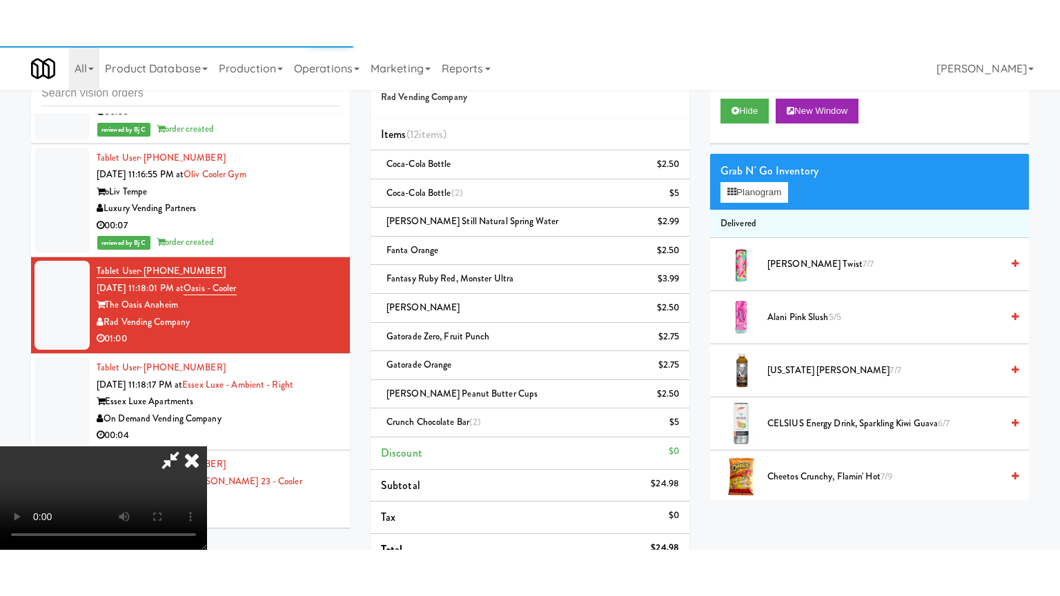
scroll to position [8281, 0]
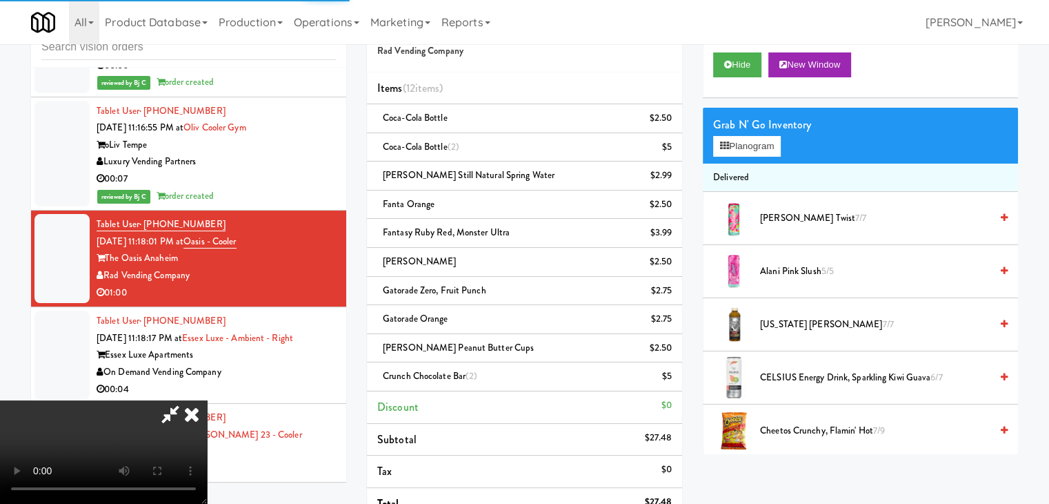
click at [207, 400] on video at bounding box center [103, 451] width 207 height 103
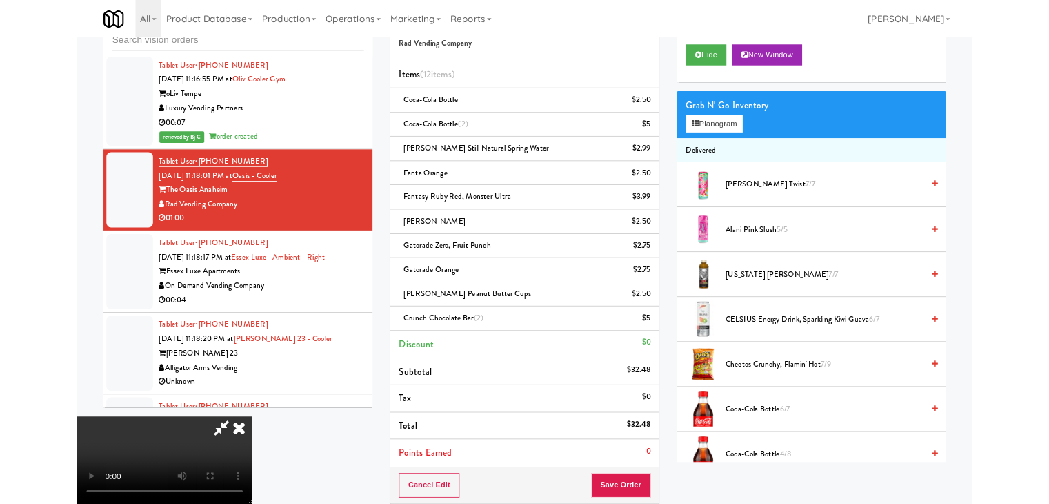
scroll to position [8246, 0]
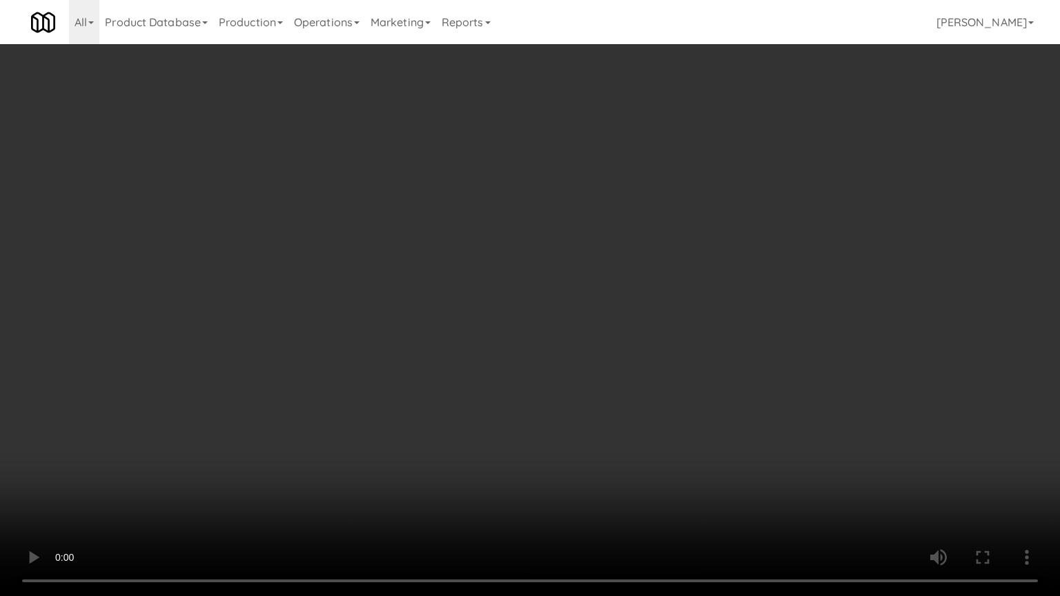
click at [523, 322] on video at bounding box center [530, 298] width 1060 height 596
click at [522, 317] on video at bounding box center [530, 298] width 1060 height 596
click at [464, 309] on video at bounding box center [530, 298] width 1060 height 596
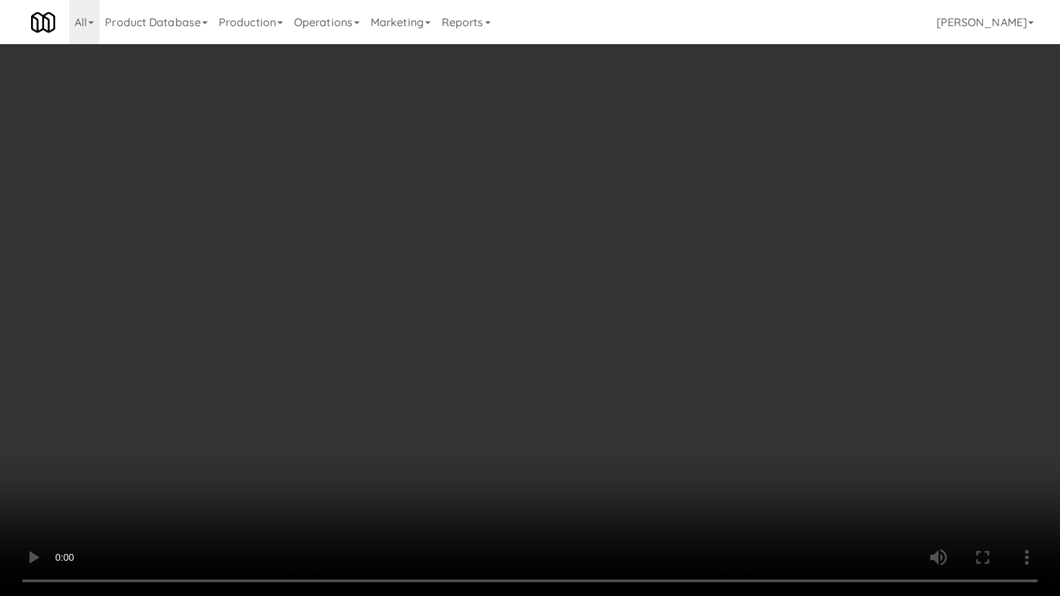
drag, startPoint x: 464, startPoint y: 309, endPoint x: 494, endPoint y: 218, distance: 95.8
click at [464, 308] on video at bounding box center [530, 298] width 1060 height 596
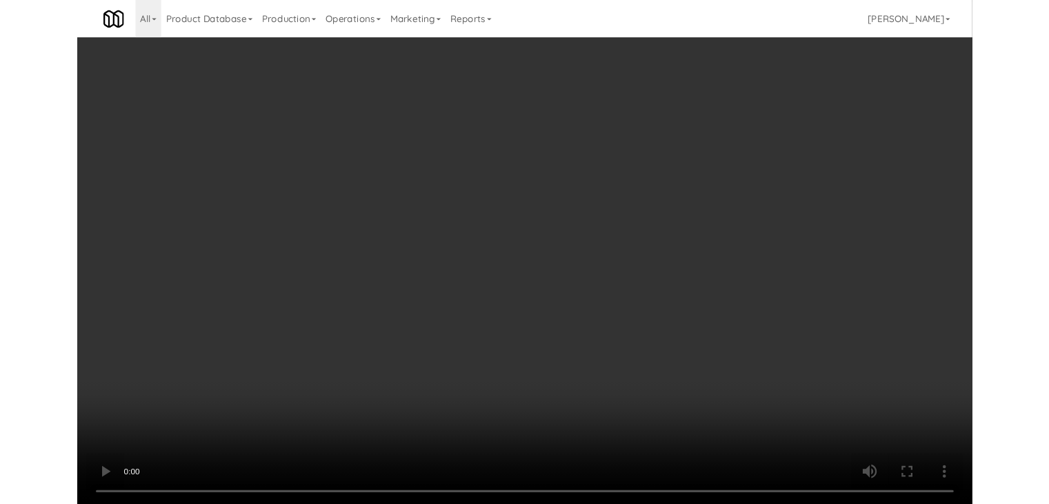
scroll to position [8281, 0]
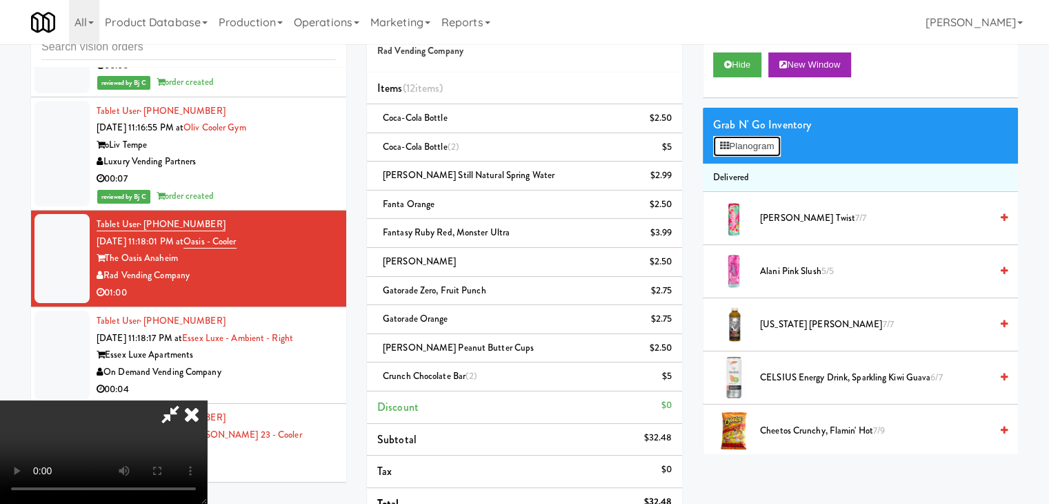
click at [747, 153] on button "Planogram" at bounding box center [747, 146] width 68 height 21
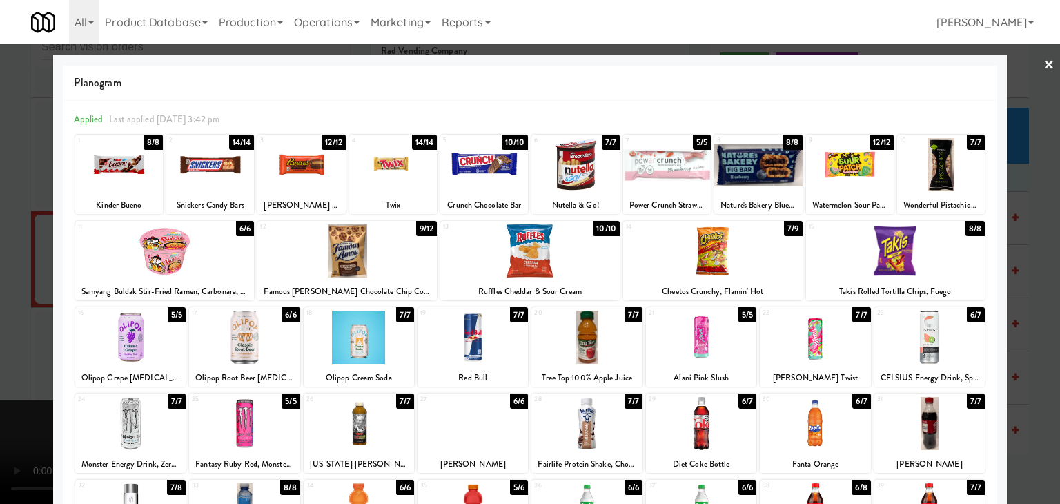
click at [847, 170] on div at bounding box center [850, 164] width 88 height 53
click at [1036, 199] on div at bounding box center [530, 252] width 1060 height 504
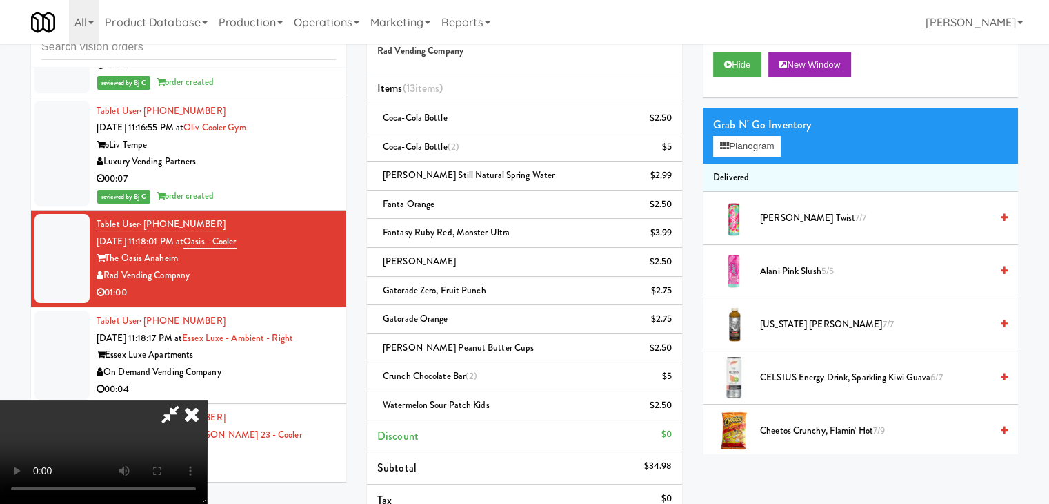
scroll to position [303, 0]
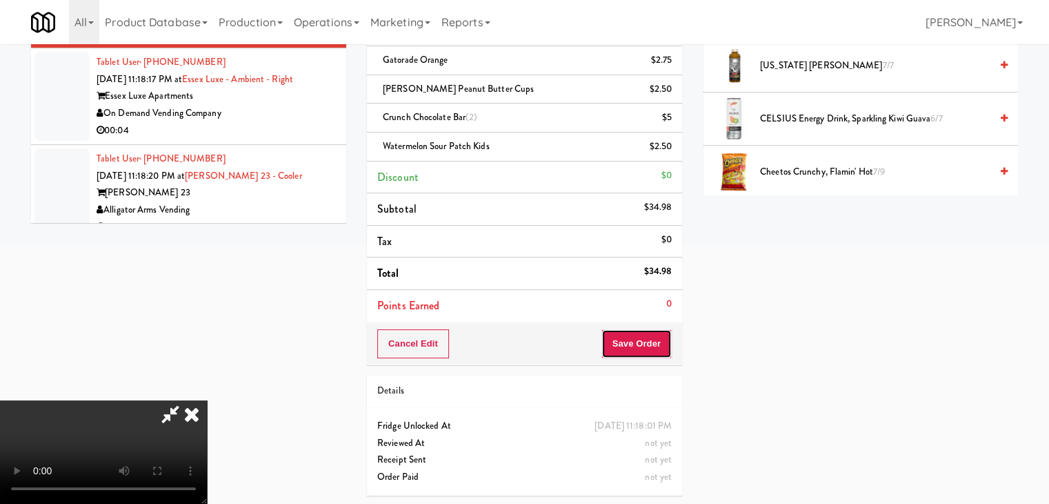
click at [657, 335] on button "Save Order" at bounding box center [637, 343] width 70 height 29
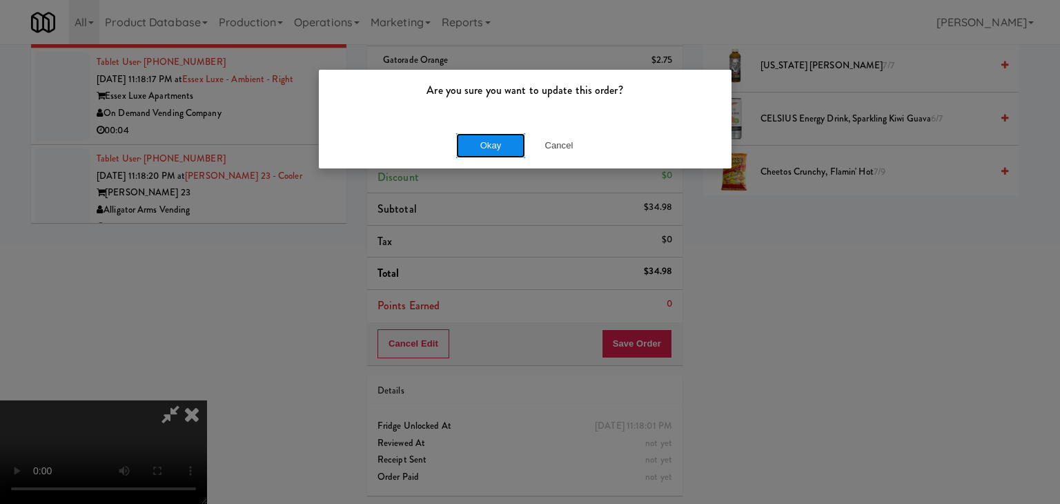
drag, startPoint x: 466, startPoint y: 144, endPoint x: 472, endPoint y: 133, distance: 12.3
click at [469, 148] on button "Okay" at bounding box center [490, 145] width 69 height 25
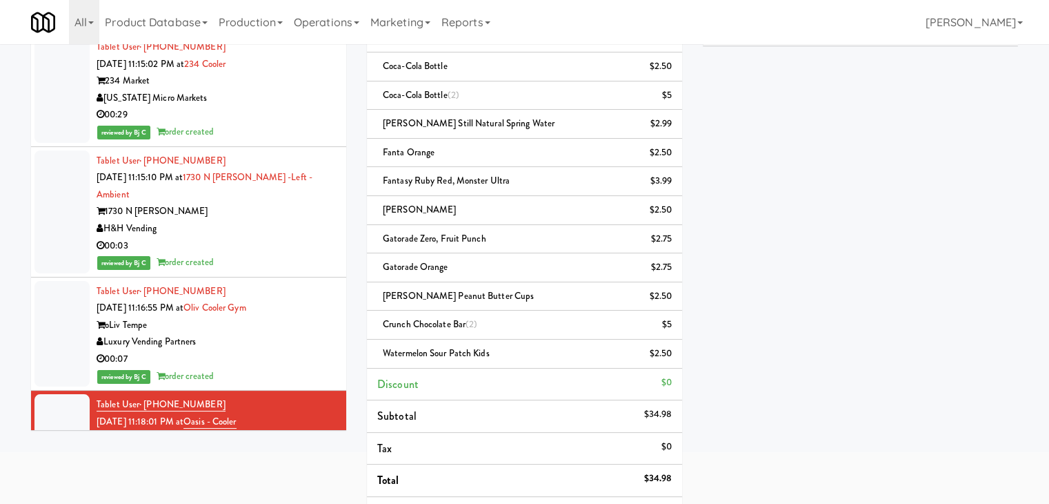
scroll to position [8143, 0]
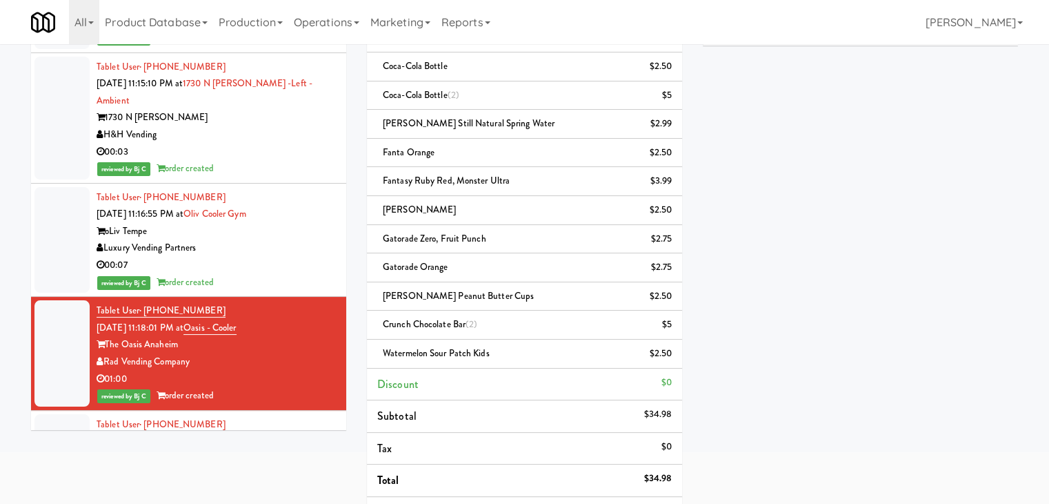
drag, startPoint x: 221, startPoint y: 232, endPoint x: 143, endPoint y: 235, distance: 77.3
click at [143, 302] on div "Tablet User · (714) 758-5439 Aug 21, 2025 11:18:01 PM at Oasis - Cooler The Oas…" at bounding box center [216, 353] width 239 height 102
copy span "(714) 758-5439"
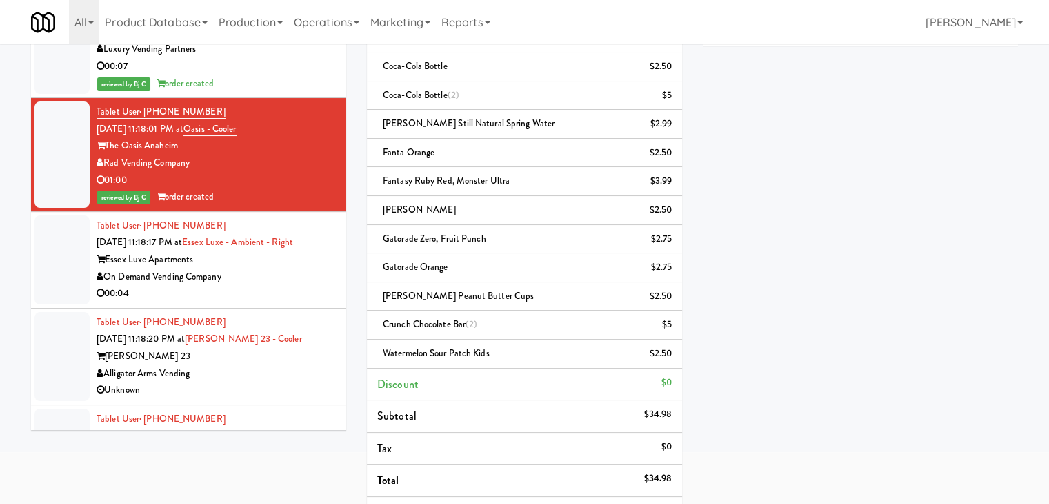
scroll to position [8350, 0]
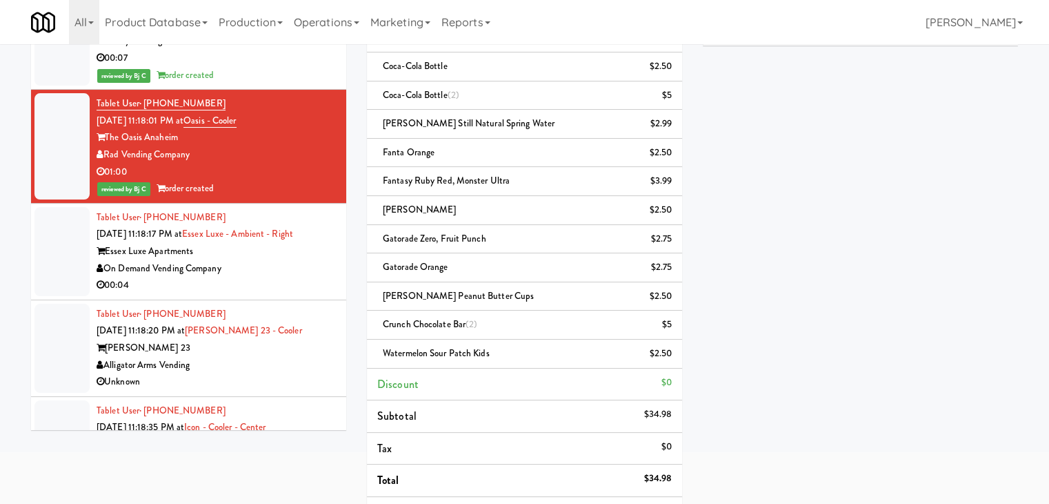
click at [292, 277] on div "00:04" at bounding box center [216, 285] width 239 height 17
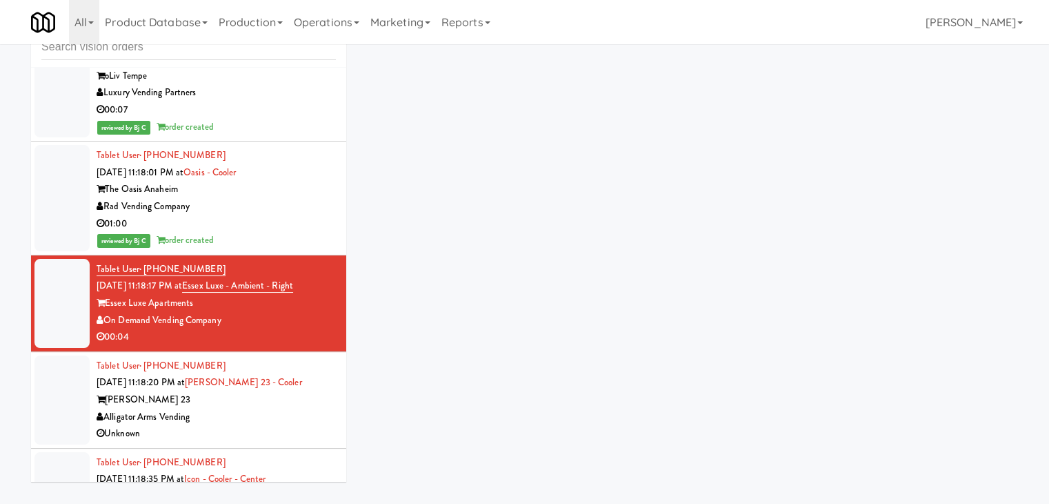
scroll to position [44, 0]
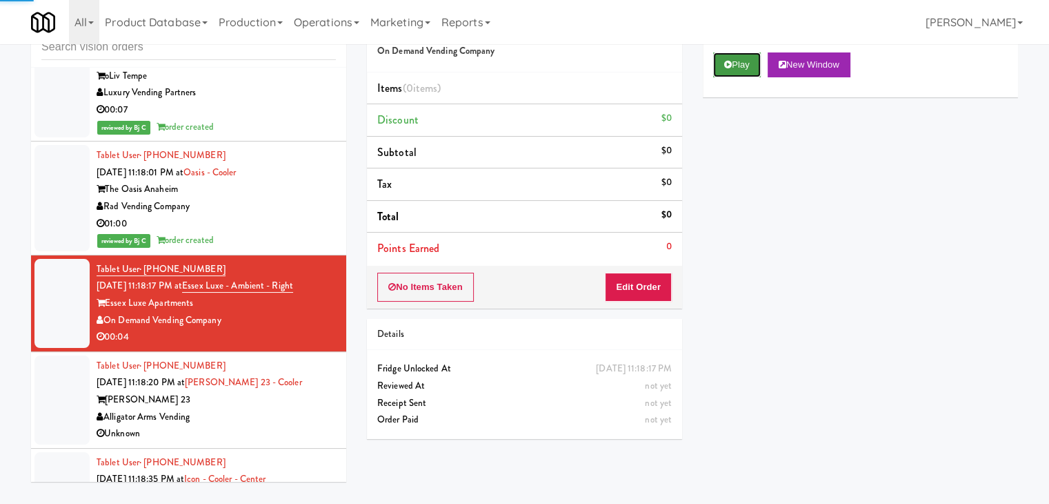
click at [747, 67] on button "Play" at bounding box center [737, 64] width 48 height 25
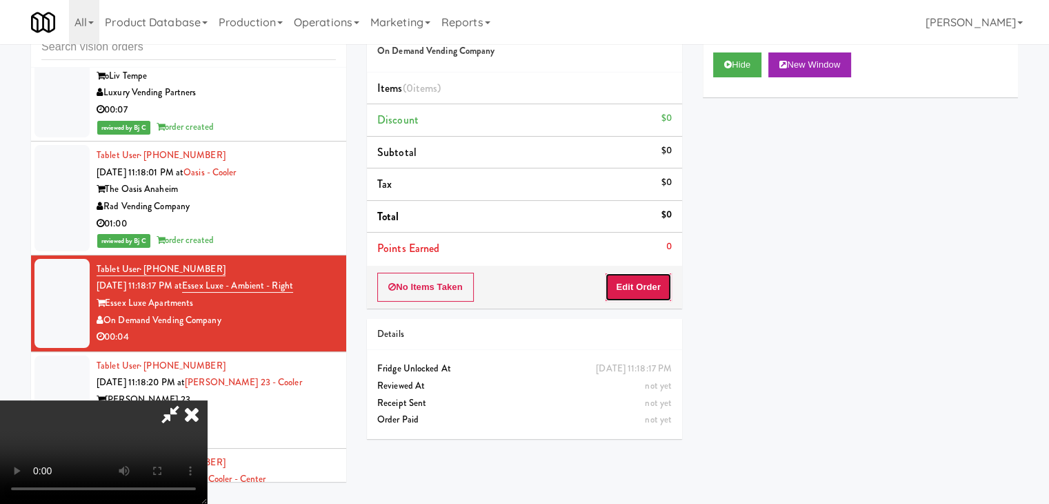
click at [651, 277] on button "Edit Order" at bounding box center [638, 286] width 67 height 29
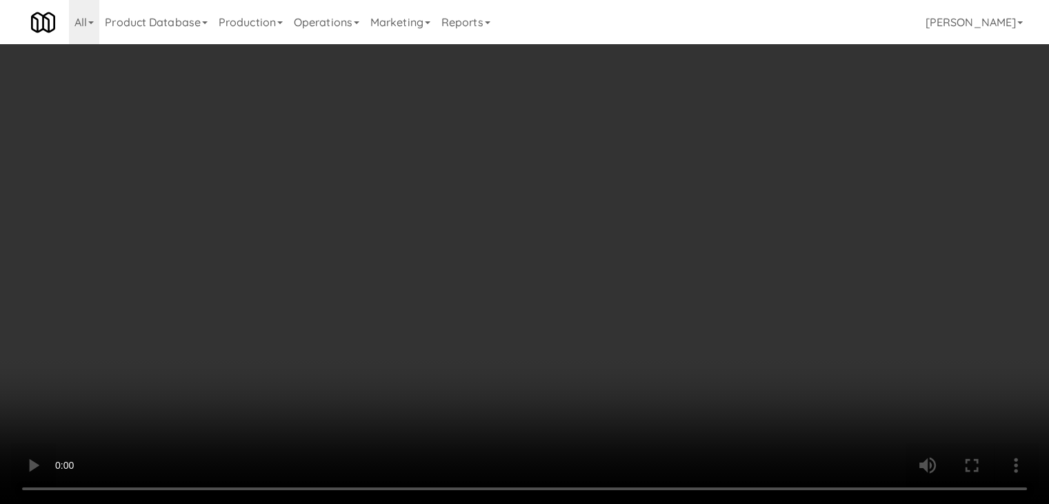
scroll to position [8315, 0]
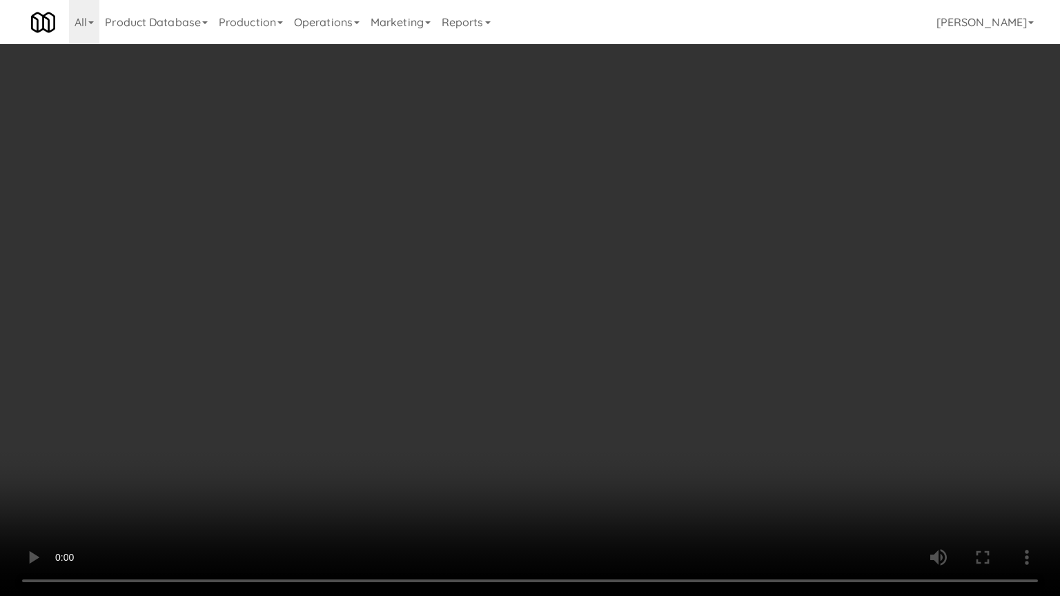
click at [541, 404] on video at bounding box center [530, 298] width 1060 height 596
click at [544, 404] on video at bounding box center [530, 298] width 1060 height 596
click at [555, 392] on video at bounding box center [530, 298] width 1060 height 596
click at [555, 391] on video at bounding box center [530, 298] width 1060 height 596
click at [603, 326] on video at bounding box center [530, 298] width 1060 height 596
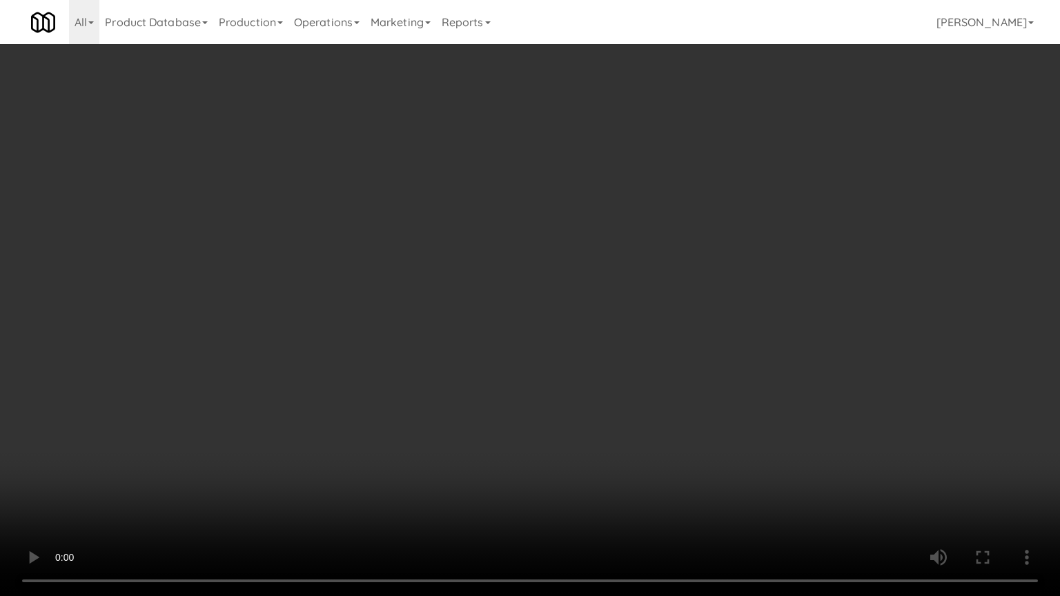
drag, startPoint x: 602, startPoint y: 326, endPoint x: 614, endPoint y: 244, distance: 83.0
click at [602, 325] on video at bounding box center [530, 298] width 1060 height 596
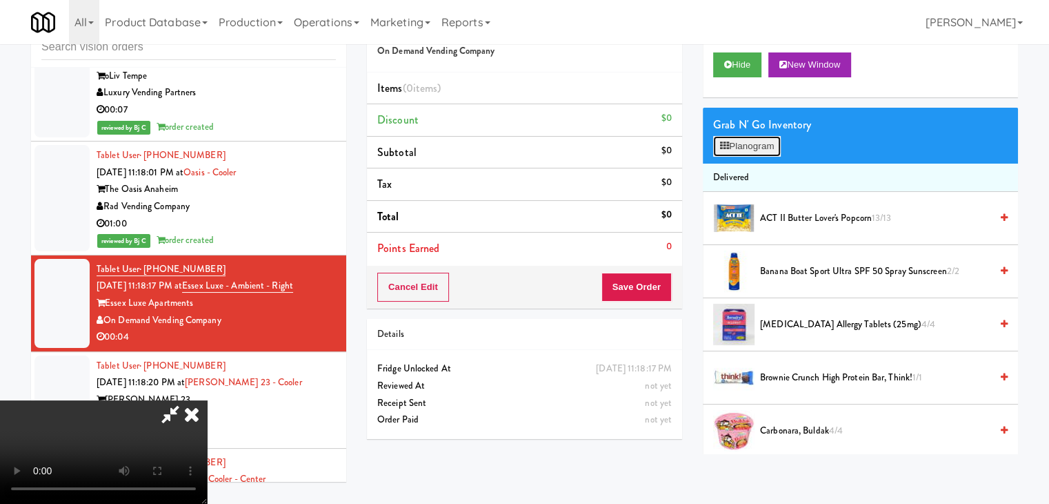
click at [756, 142] on button "Planogram" at bounding box center [747, 146] width 68 height 21
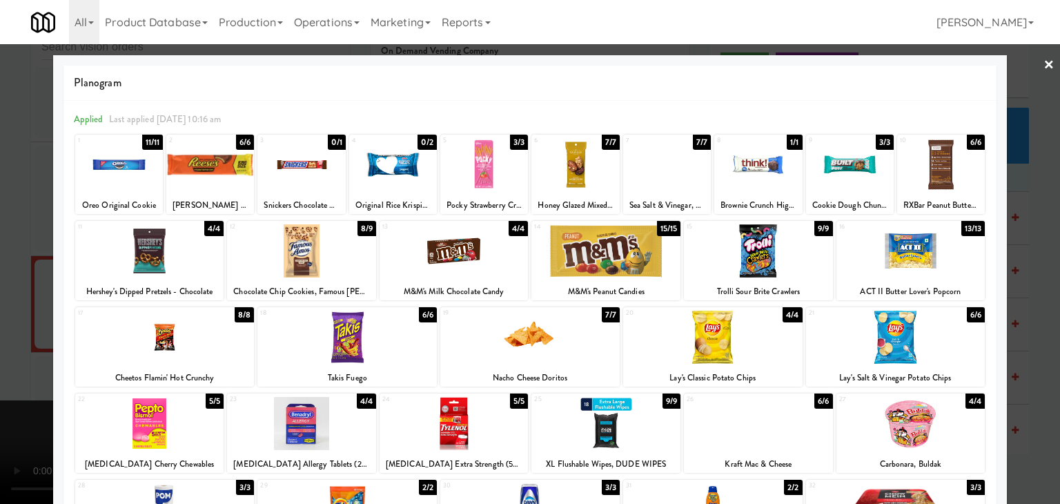
click at [590, 155] on div at bounding box center [575, 164] width 88 height 53
drag, startPoint x: 3, startPoint y: 249, endPoint x: 254, endPoint y: 251, distance: 250.4
click at [19, 249] on div at bounding box center [530, 252] width 1060 height 504
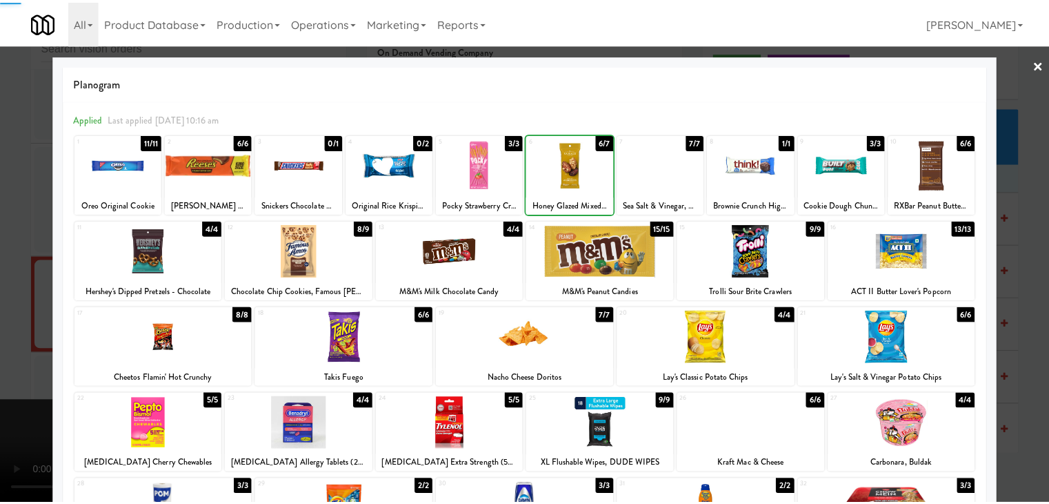
scroll to position [8350, 0]
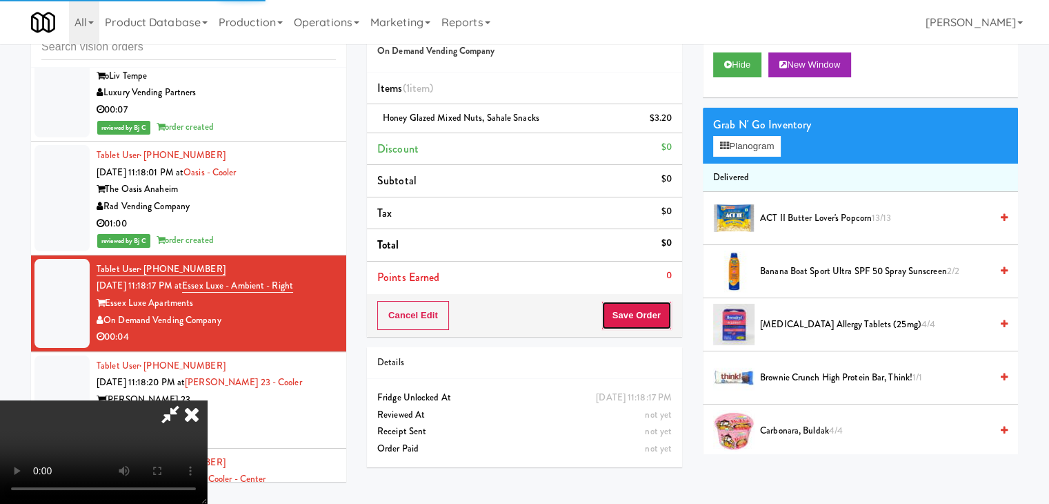
click at [656, 318] on button "Save Order" at bounding box center [637, 315] width 70 height 29
click at [658, 316] on button "Save Order" at bounding box center [637, 315] width 70 height 29
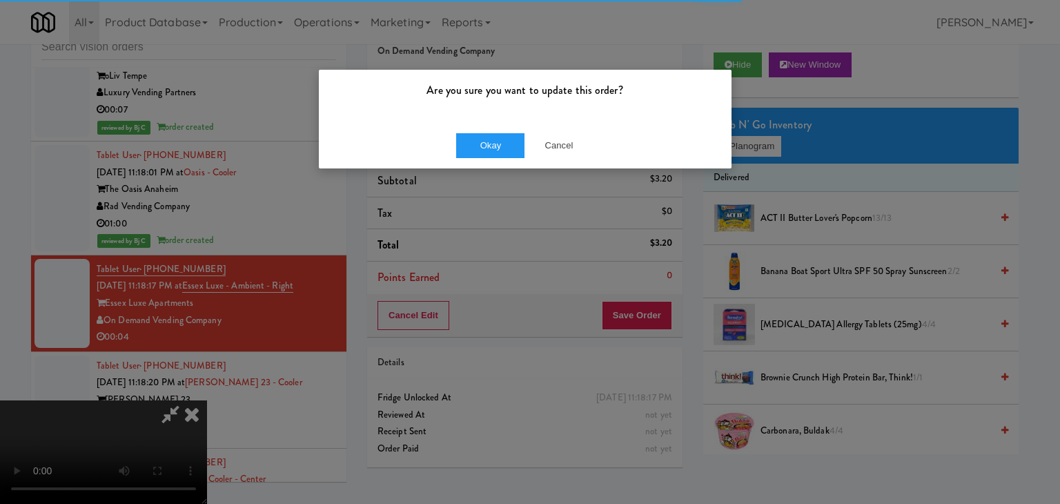
click at [492, 130] on div "Okay Cancel" at bounding box center [525, 145] width 413 height 46
click at [492, 141] on button "Okay" at bounding box center [490, 145] width 69 height 25
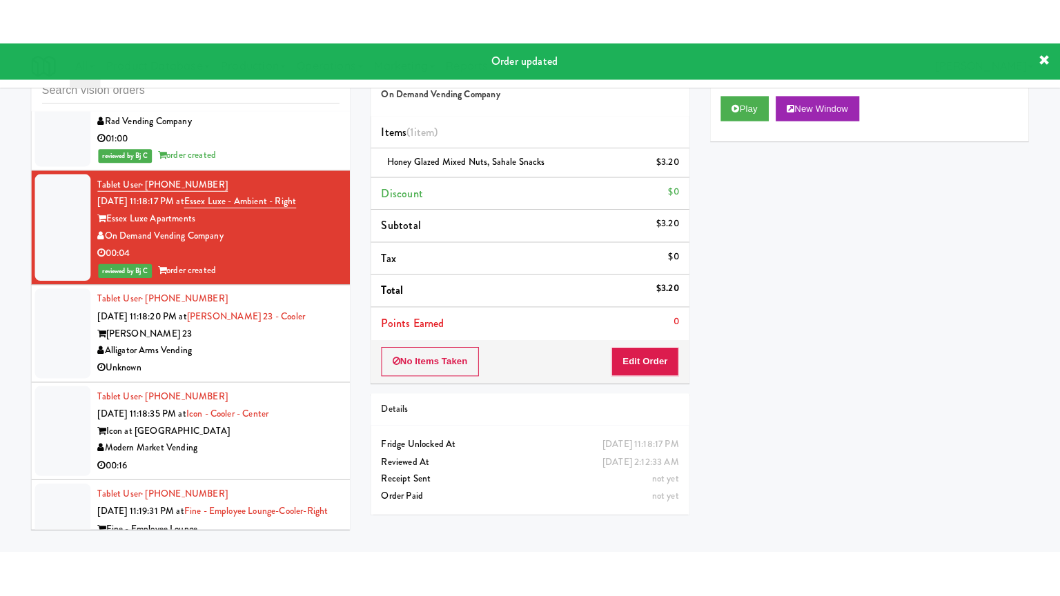
scroll to position [8488, 0]
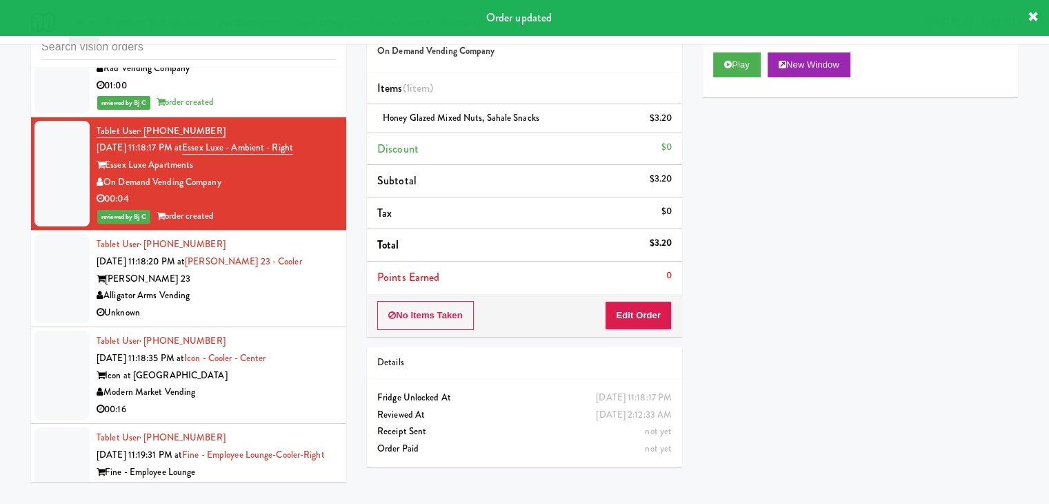
click at [297, 287] on div "Alligator Arms Vending" at bounding box center [216, 295] width 239 height 17
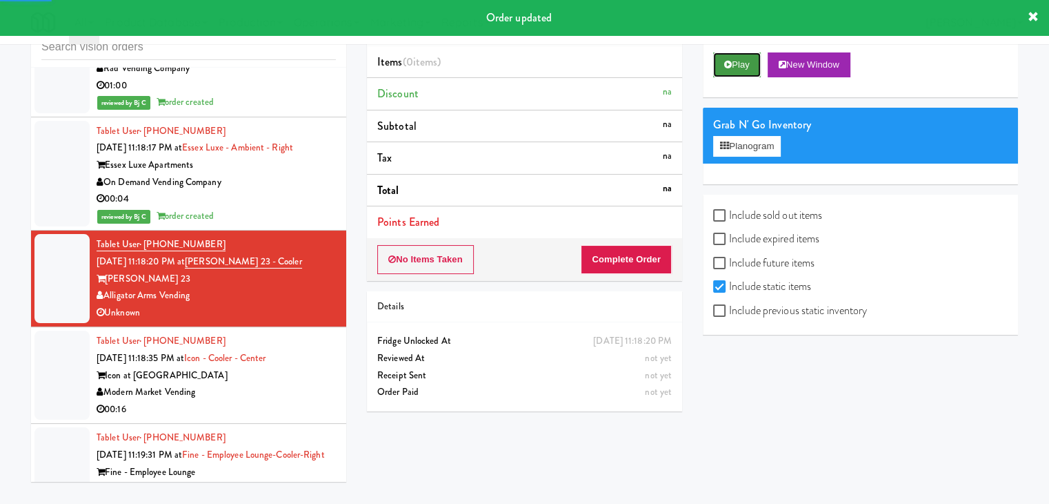
click at [751, 56] on button "Play" at bounding box center [737, 64] width 48 height 25
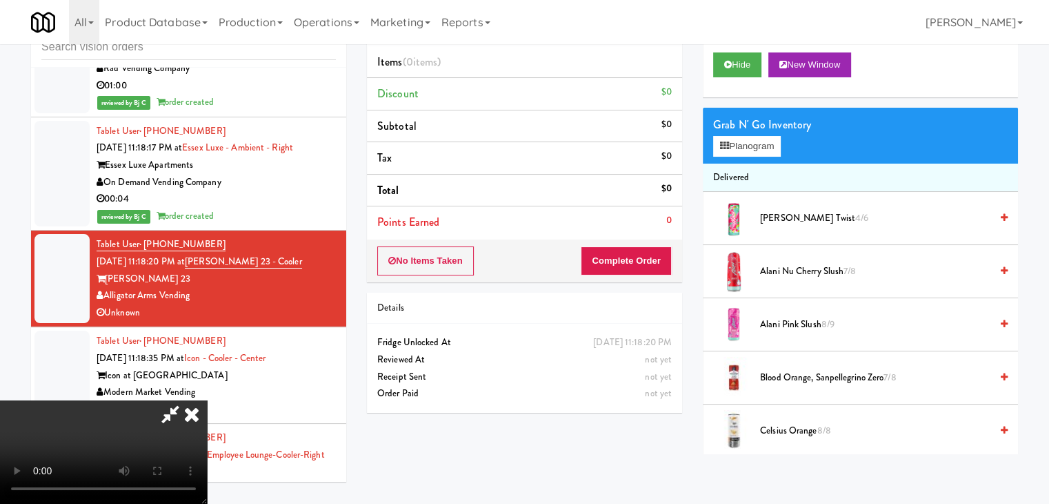
scroll to position [8454, 0]
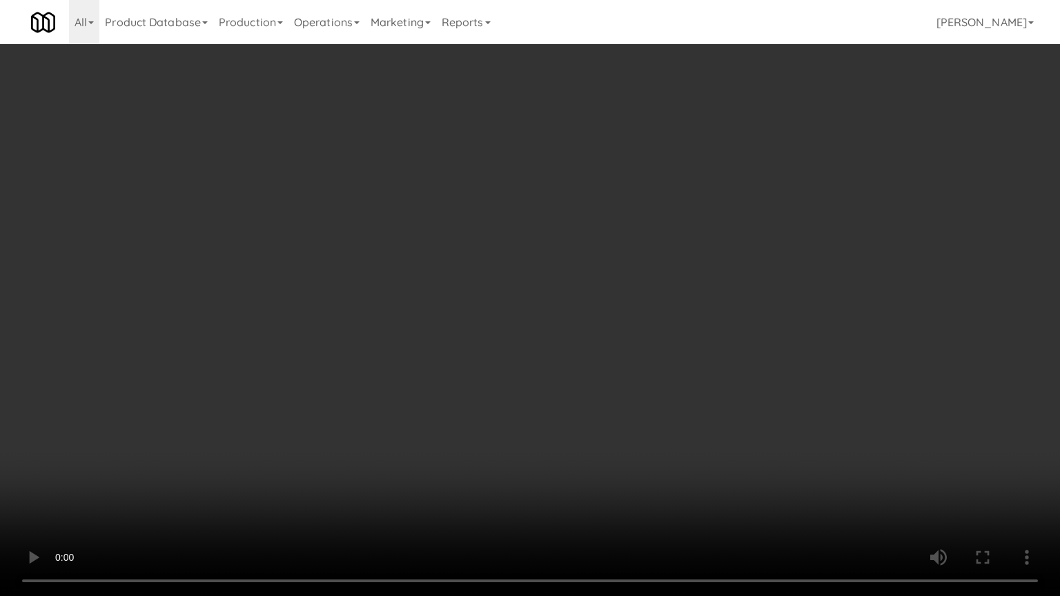
click at [561, 384] on video at bounding box center [530, 298] width 1060 height 596
click at [554, 411] on video at bounding box center [530, 298] width 1060 height 596
click at [566, 379] on video at bounding box center [530, 298] width 1060 height 596
click at [566, 378] on video at bounding box center [530, 298] width 1060 height 596
click at [577, 374] on video at bounding box center [530, 298] width 1060 height 596
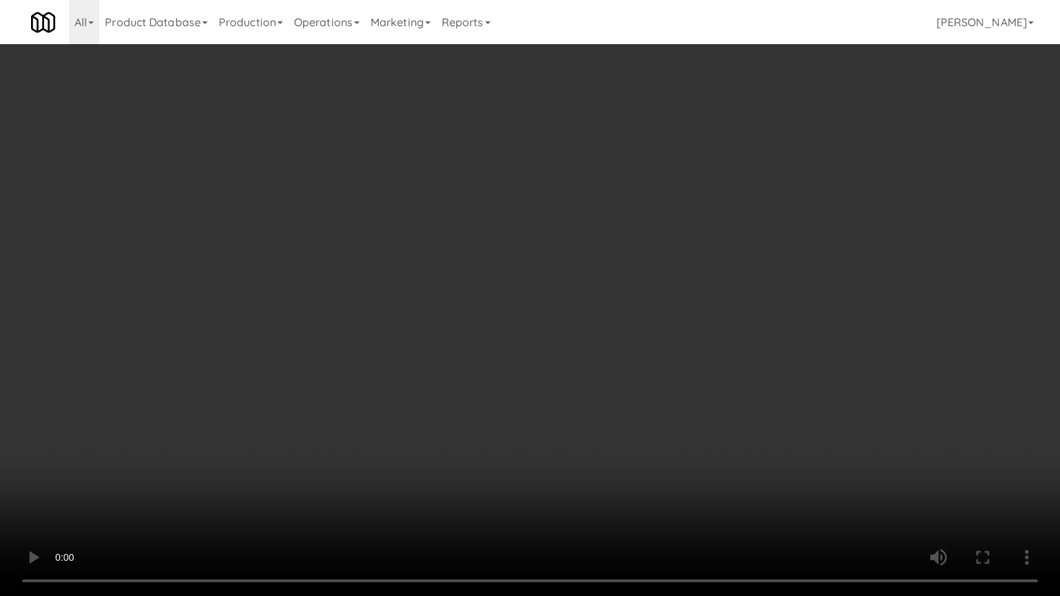
click at [577, 369] on video at bounding box center [530, 298] width 1060 height 596
click at [579, 367] on video at bounding box center [530, 298] width 1060 height 596
click at [584, 361] on video at bounding box center [530, 298] width 1060 height 596
click at [459, 399] on video at bounding box center [530, 298] width 1060 height 596
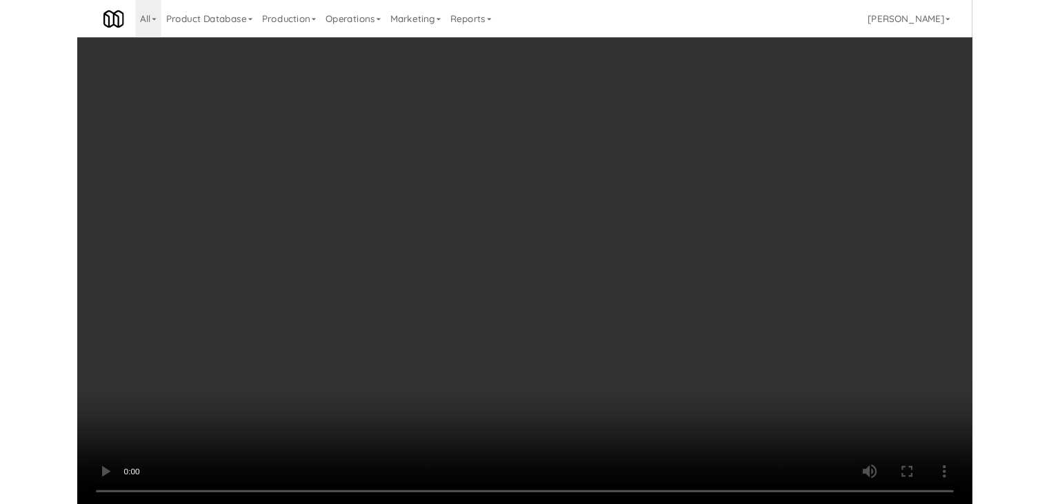
scroll to position [8488, 0]
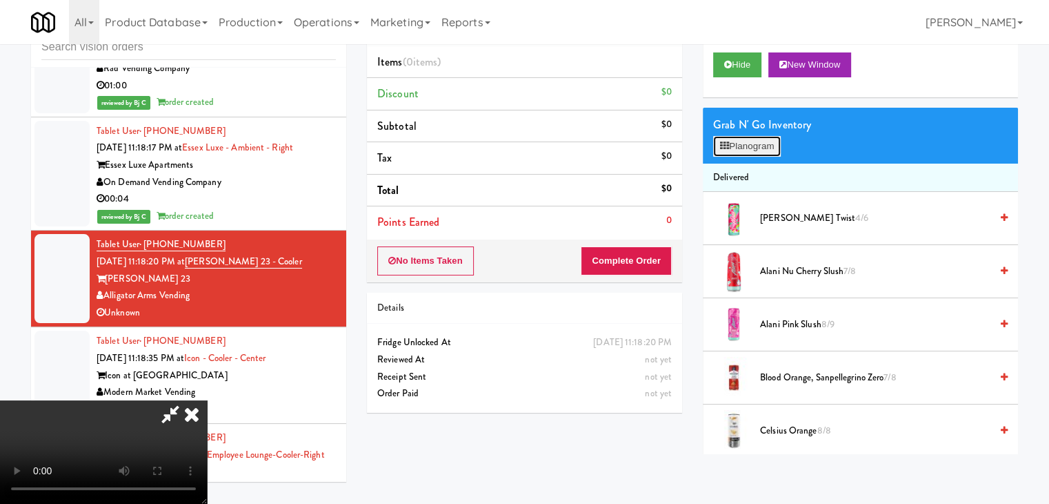
click at [774, 136] on button "Planogram" at bounding box center [747, 146] width 68 height 21
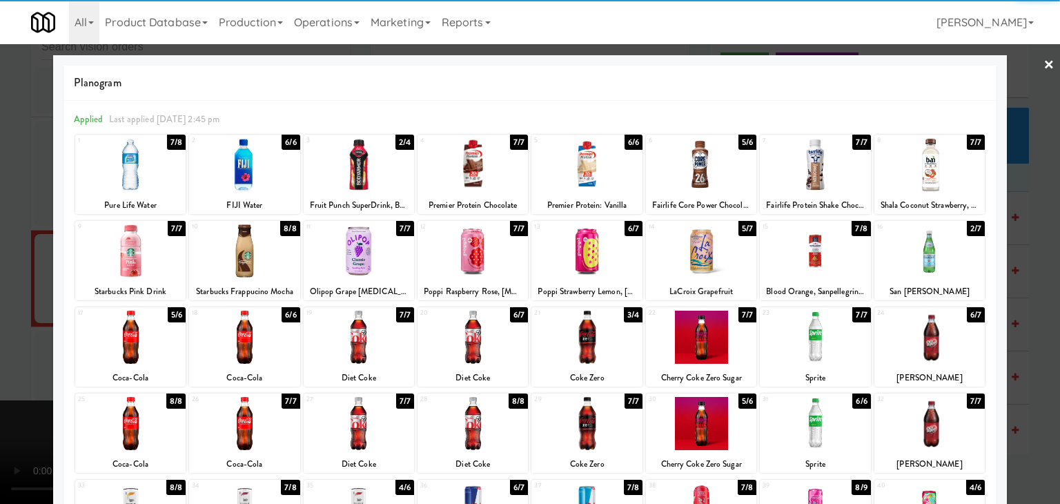
drag, startPoint x: 825, startPoint y: 265, endPoint x: 814, endPoint y: 266, distance: 11.1
click at [824, 265] on div at bounding box center [815, 250] width 110 height 53
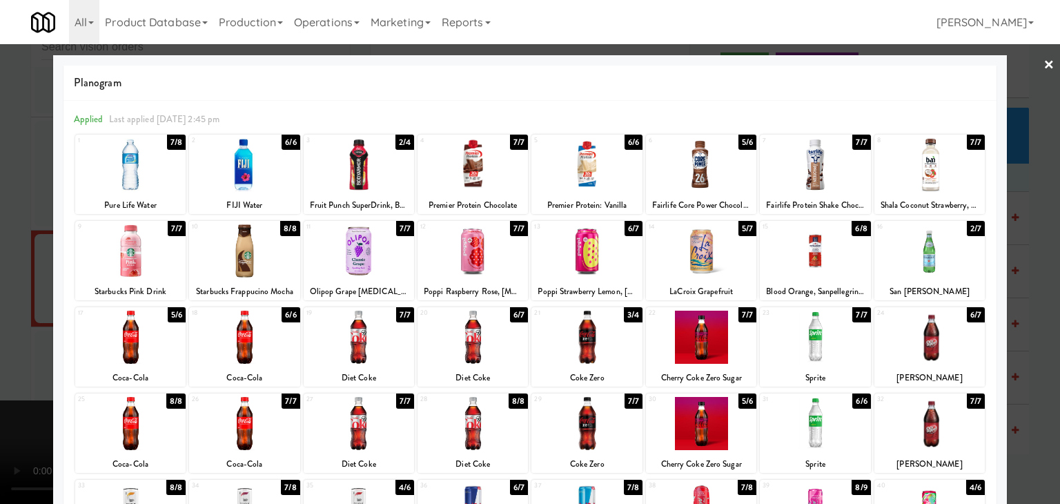
drag, startPoint x: 10, startPoint y: 335, endPoint x: 268, endPoint y: 337, distance: 258.0
click at [32, 337] on div at bounding box center [530, 252] width 1060 height 504
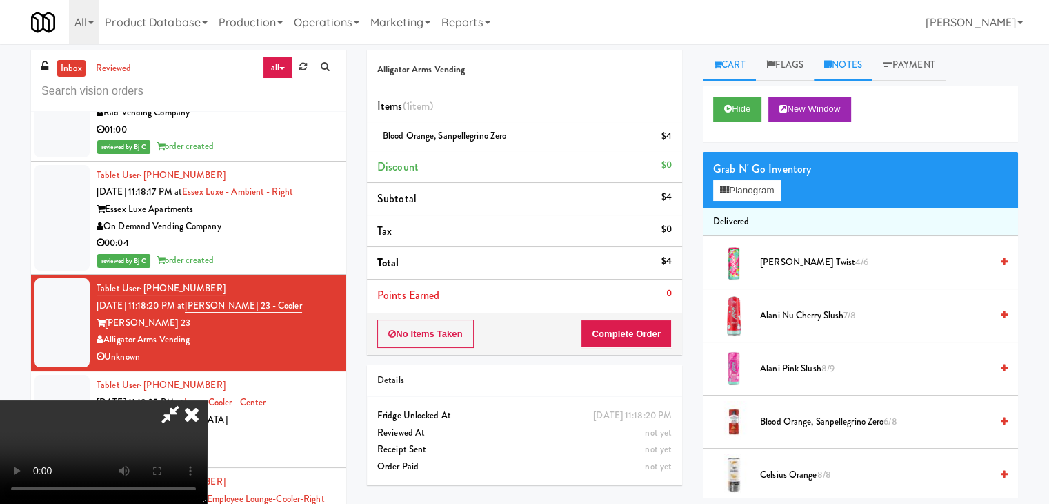
click at [857, 68] on link "Notes" at bounding box center [843, 65] width 59 height 31
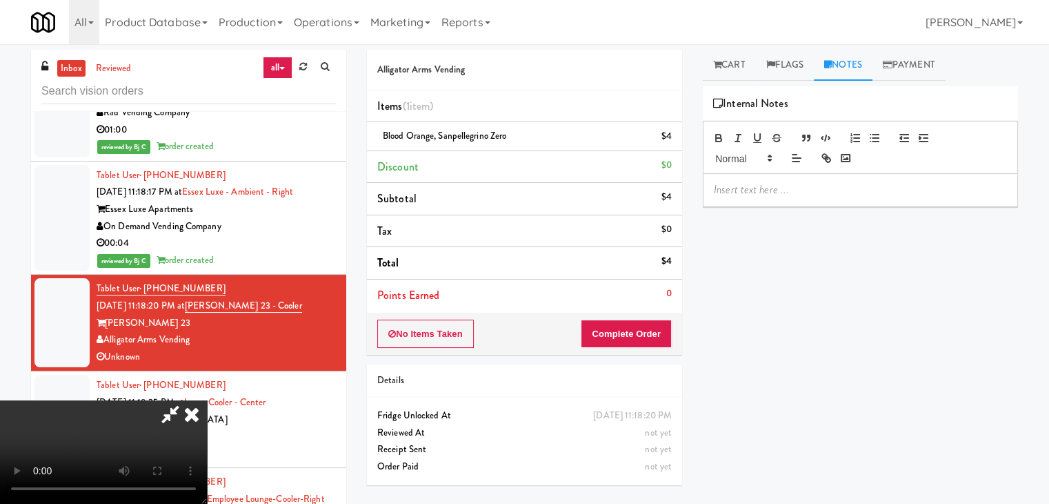
click at [774, 194] on p at bounding box center [860, 189] width 293 height 15
click at [648, 330] on button "Complete Order" at bounding box center [626, 333] width 91 height 29
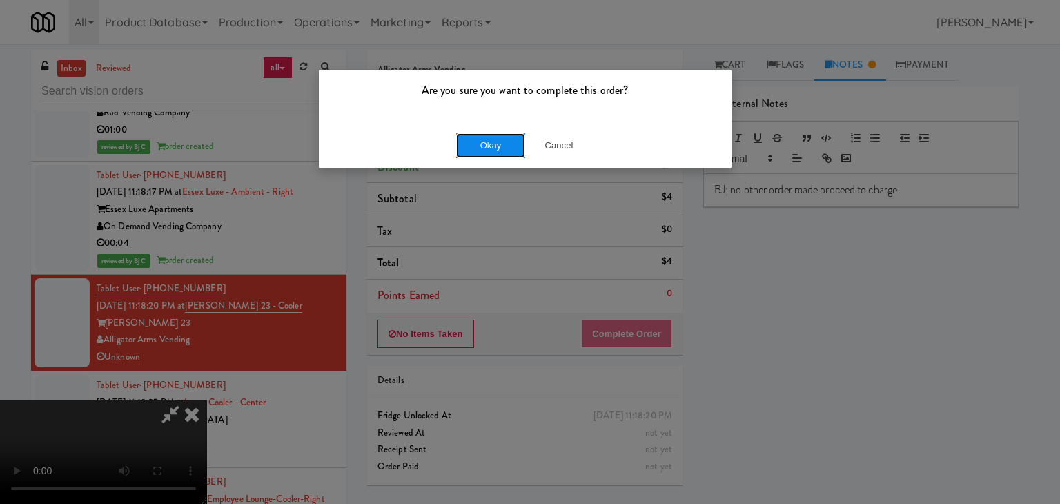
click at [497, 135] on button "Okay" at bounding box center [490, 145] width 69 height 25
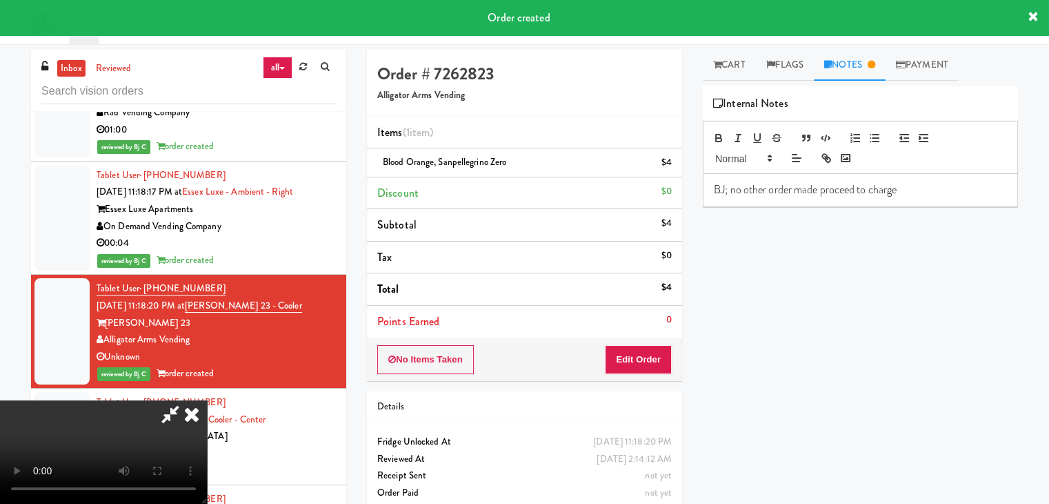
click at [207, 400] on icon at bounding box center [192, 414] width 30 height 28
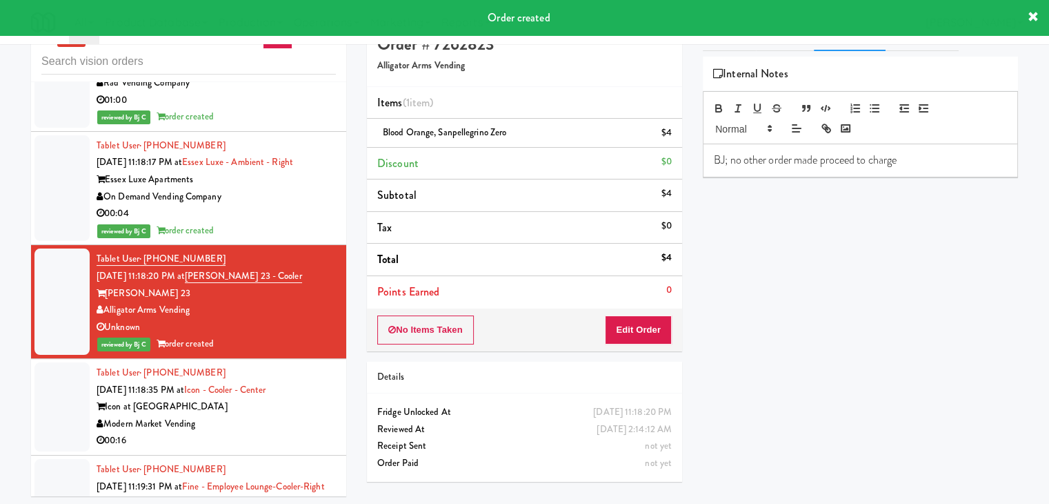
scroll to position [44, 0]
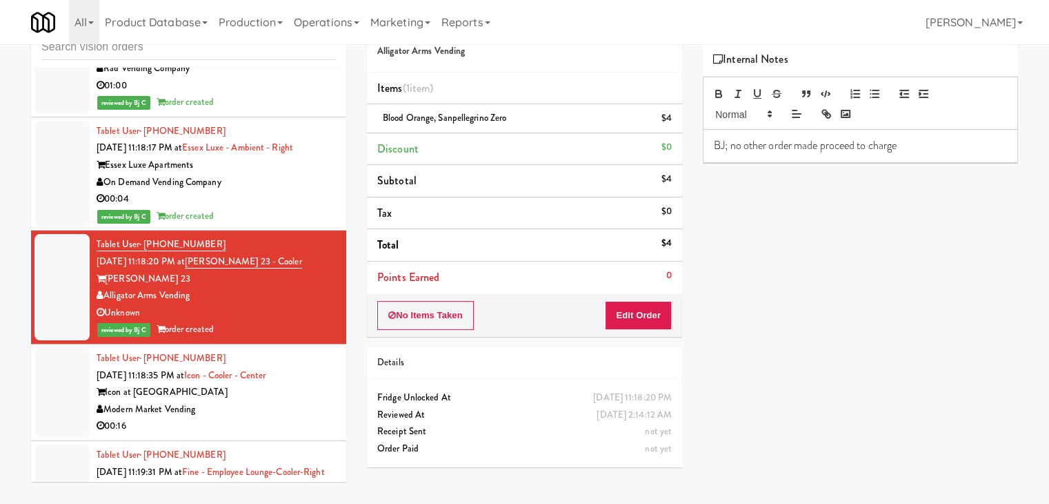
click at [306, 417] on div "00:16" at bounding box center [216, 425] width 239 height 17
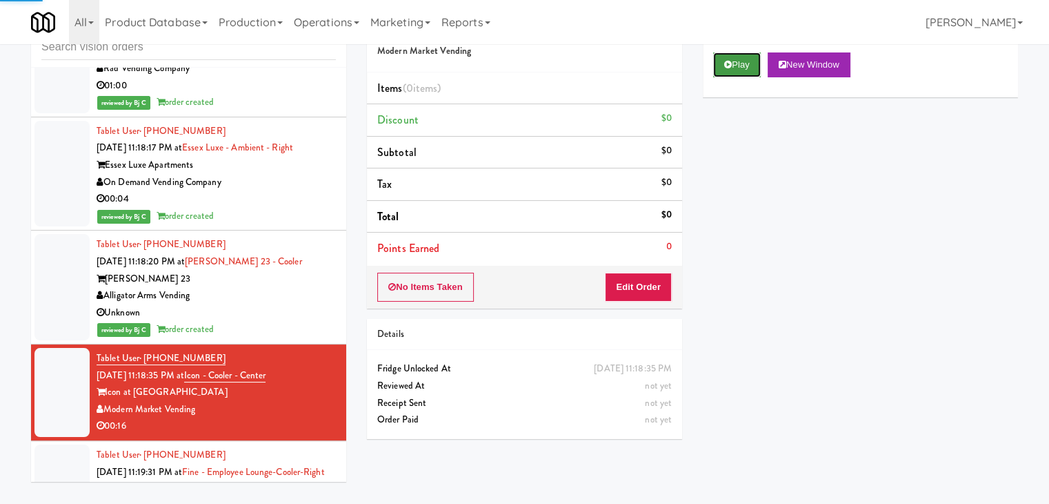
click at [740, 61] on button "Play" at bounding box center [737, 64] width 48 height 25
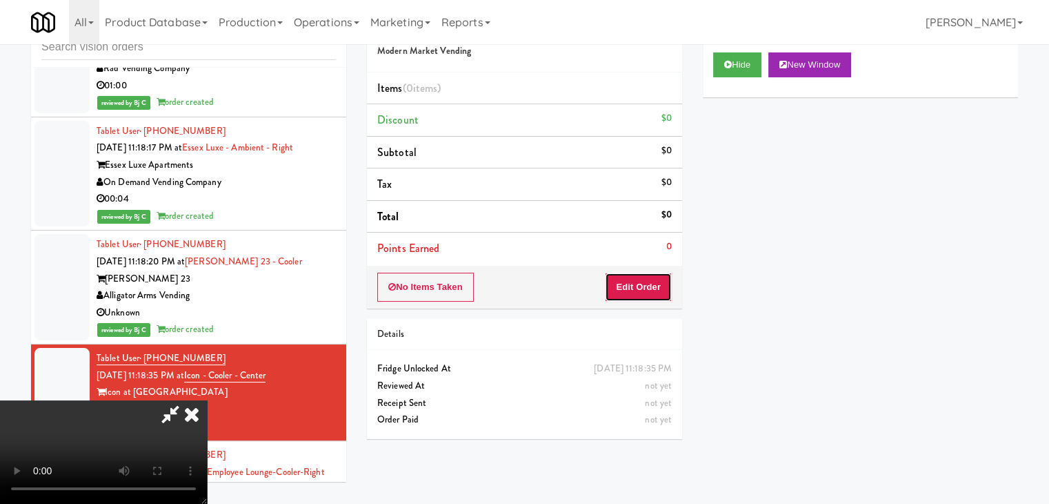
click at [653, 285] on button "Edit Order" at bounding box center [638, 286] width 67 height 29
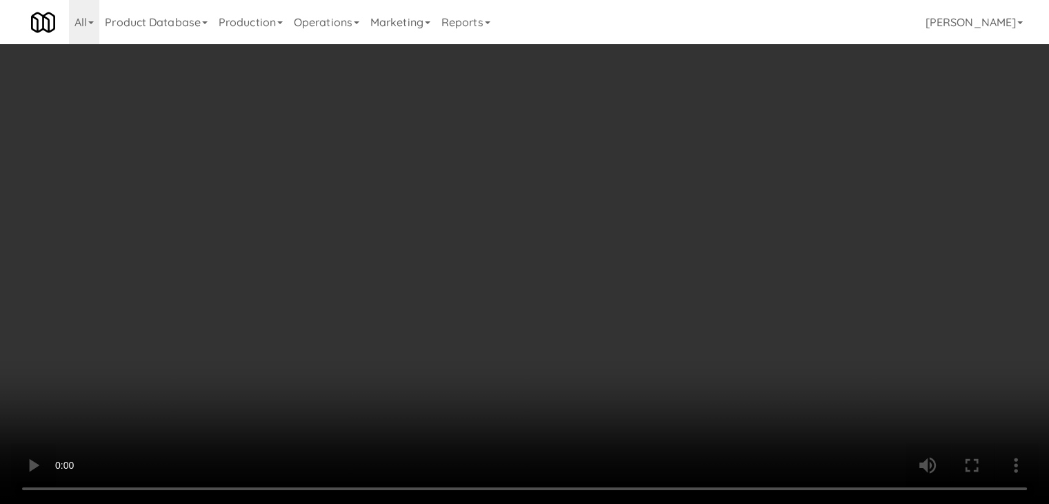
scroll to position [8454, 0]
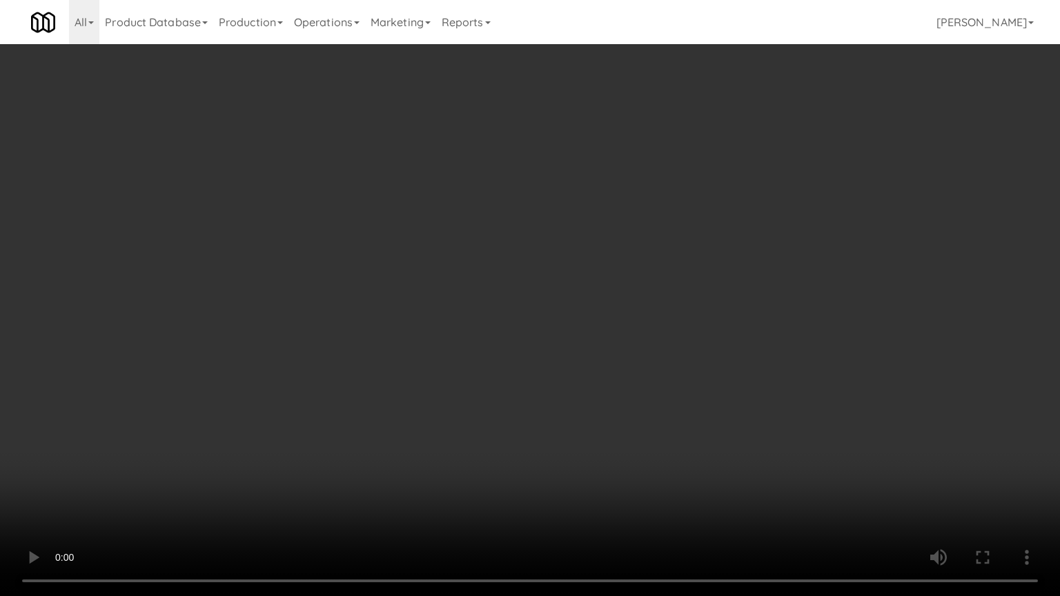
click at [579, 421] on video at bounding box center [530, 298] width 1060 height 596
click at [596, 428] on video at bounding box center [530, 298] width 1060 height 596
click at [600, 429] on video at bounding box center [530, 298] width 1060 height 596
click at [602, 430] on video at bounding box center [530, 298] width 1060 height 596
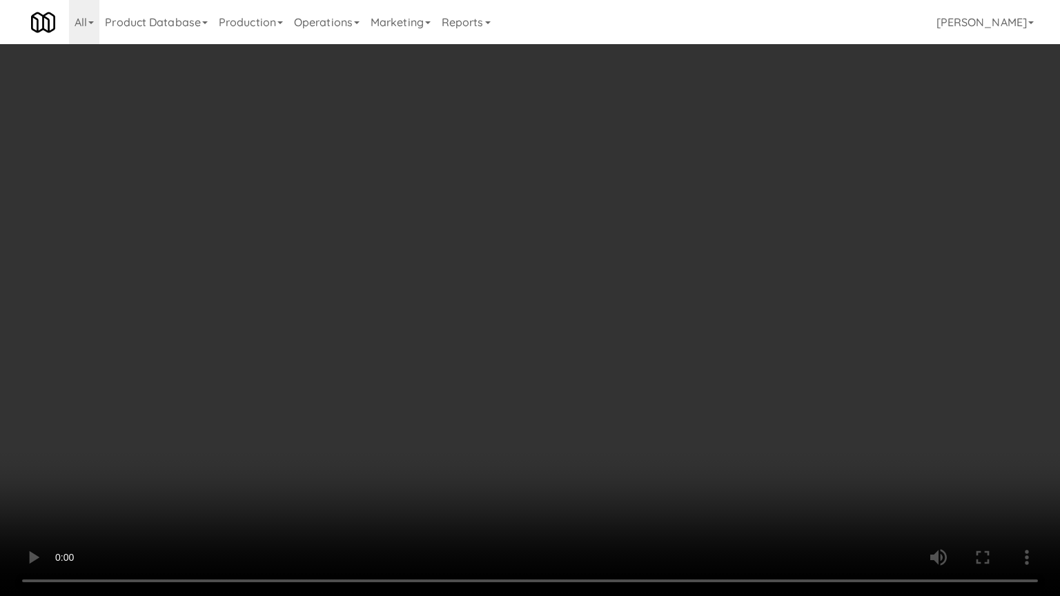
click at [684, 290] on video at bounding box center [530, 298] width 1060 height 596
click at [691, 424] on video at bounding box center [530, 298] width 1060 height 596
click at [691, 428] on video at bounding box center [530, 298] width 1060 height 596
click at [692, 429] on video at bounding box center [530, 298] width 1060 height 596
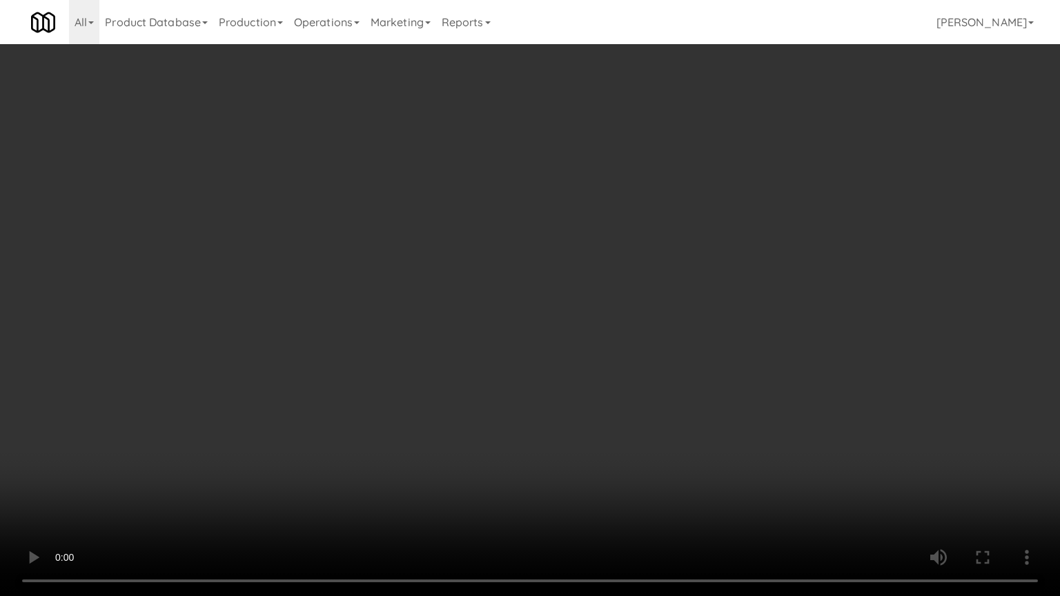
click at [693, 431] on video at bounding box center [530, 298] width 1060 height 596
click at [695, 431] on video at bounding box center [530, 298] width 1060 height 596
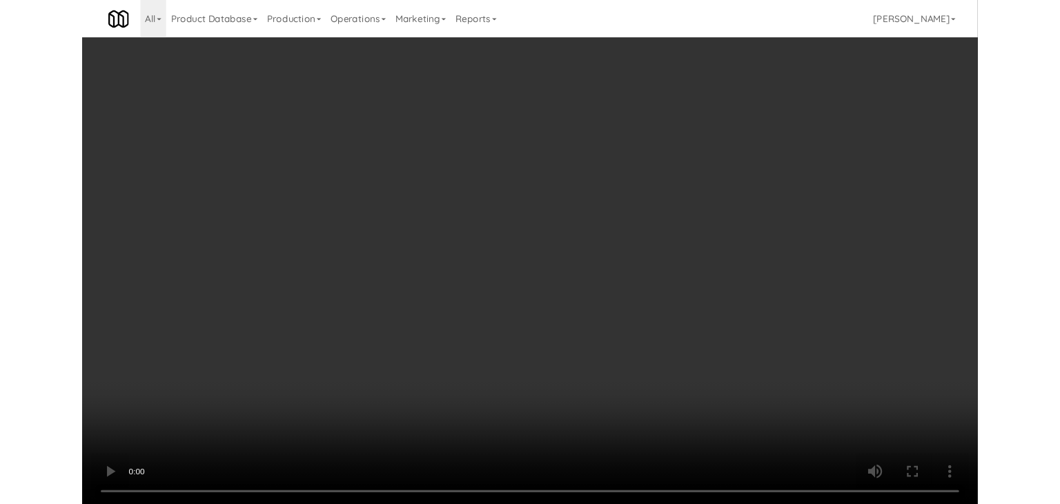
scroll to position [8488, 0]
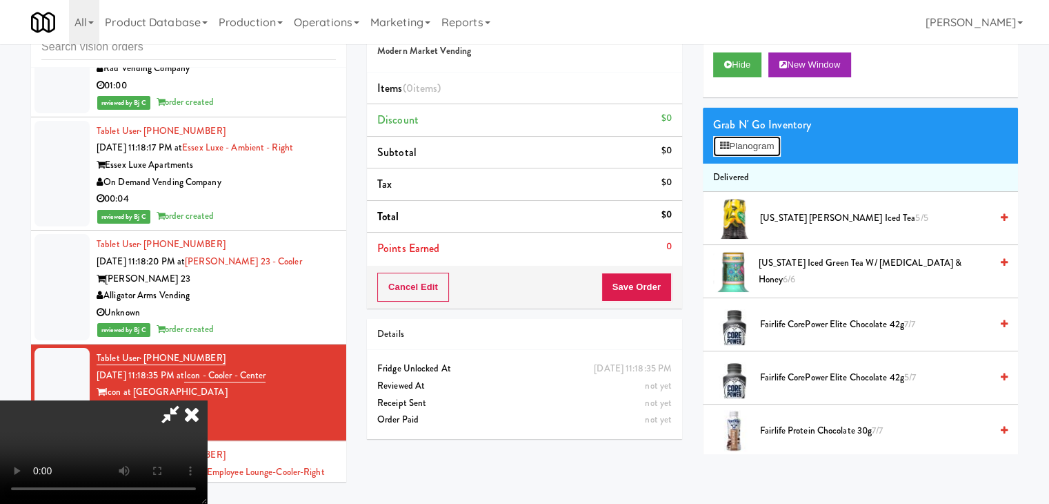
click at [763, 149] on button "Planogram" at bounding box center [747, 146] width 68 height 21
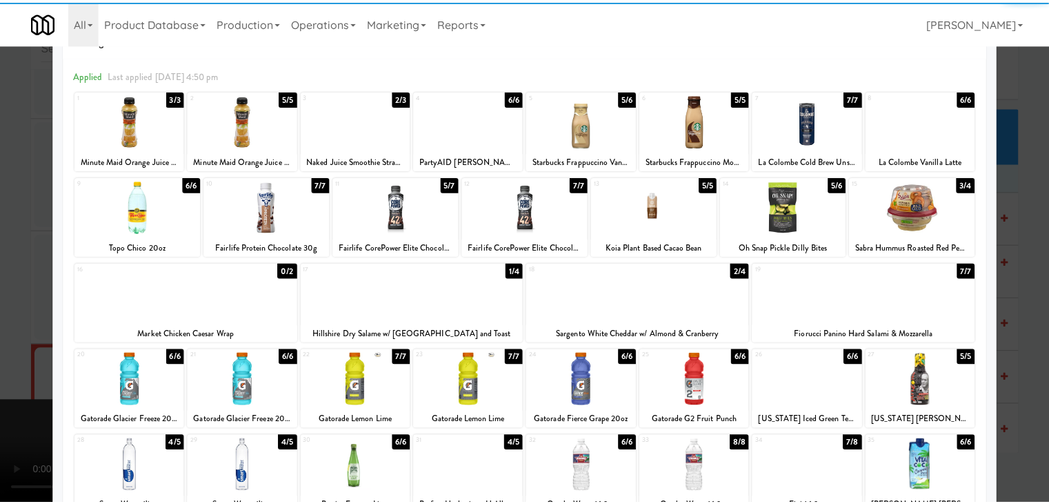
scroll to position [69, 0]
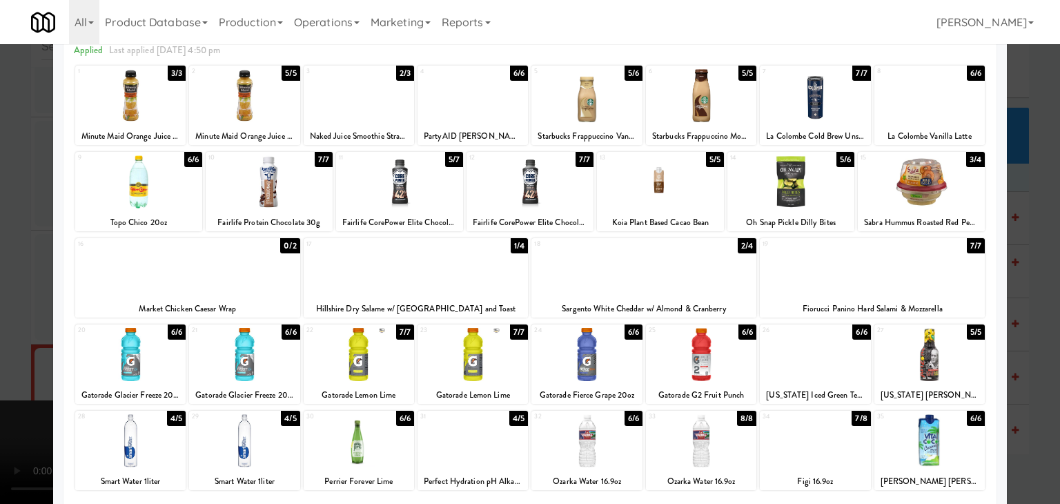
drag, startPoint x: 248, startPoint y: 369, endPoint x: 275, endPoint y: 362, distance: 27.8
click at [249, 370] on div at bounding box center [244, 354] width 110 height 53
click at [414, 273] on div at bounding box center [416, 267] width 225 height 53
drag, startPoint x: 0, startPoint y: 344, endPoint x: 208, endPoint y: 344, distance: 208.3
click at [21, 344] on div at bounding box center [530, 252] width 1060 height 504
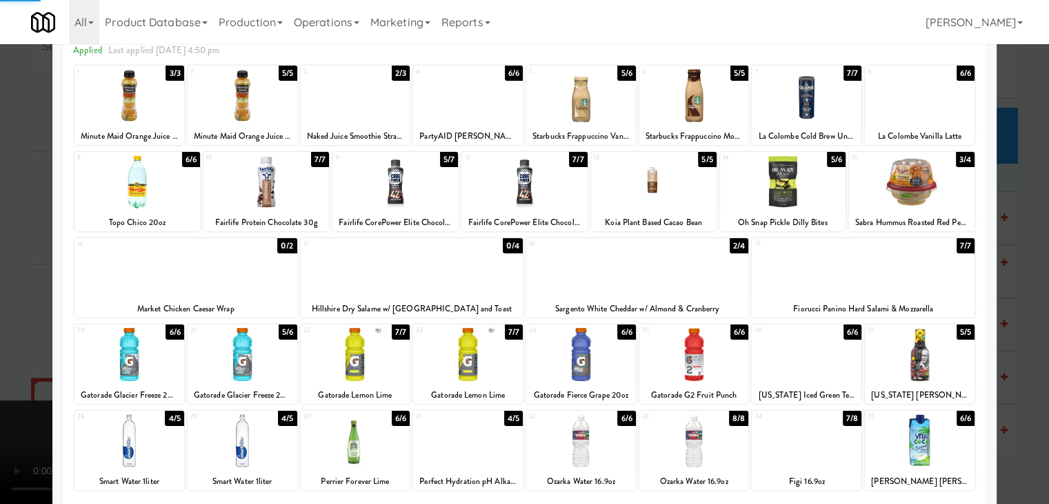
scroll to position [8488, 0]
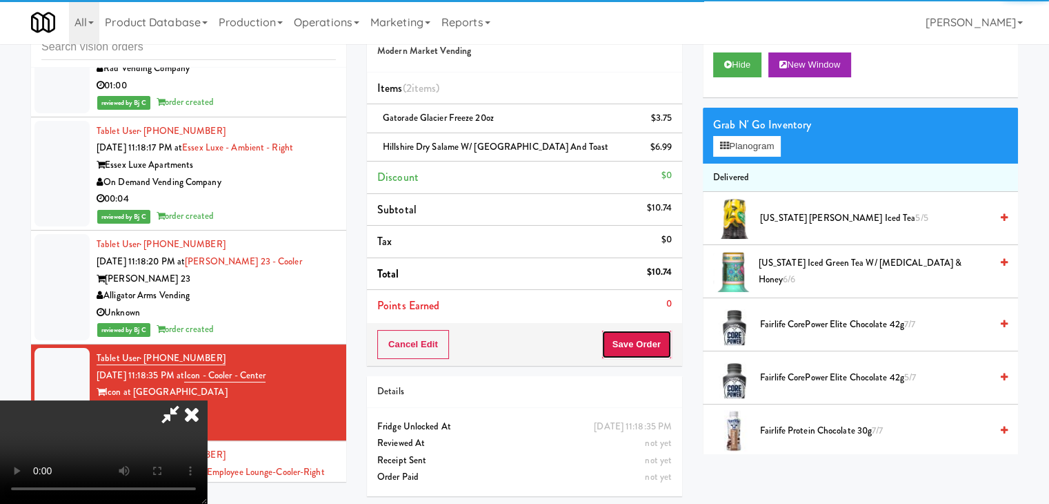
click at [661, 332] on button "Save Order" at bounding box center [637, 344] width 70 height 29
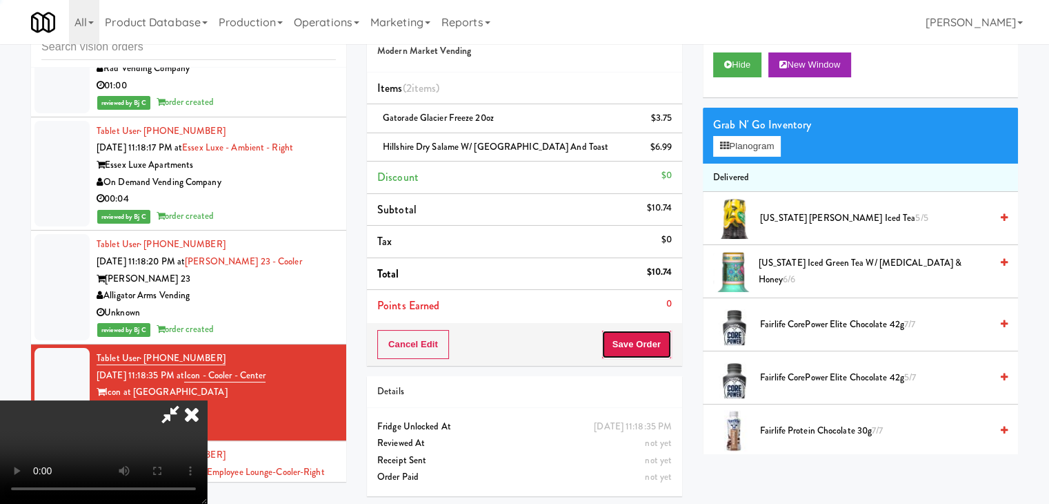
click at [660, 335] on button "Save Order" at bounding box center [637, 344] width 70 height 29
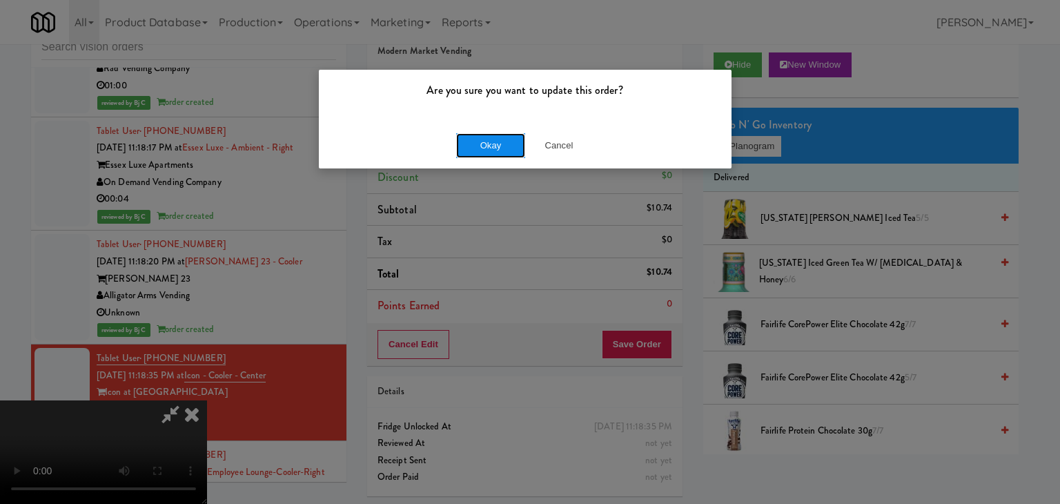
click at [490, 133] on button "Okay" at bounding box center [490, 145] width 69 height 25
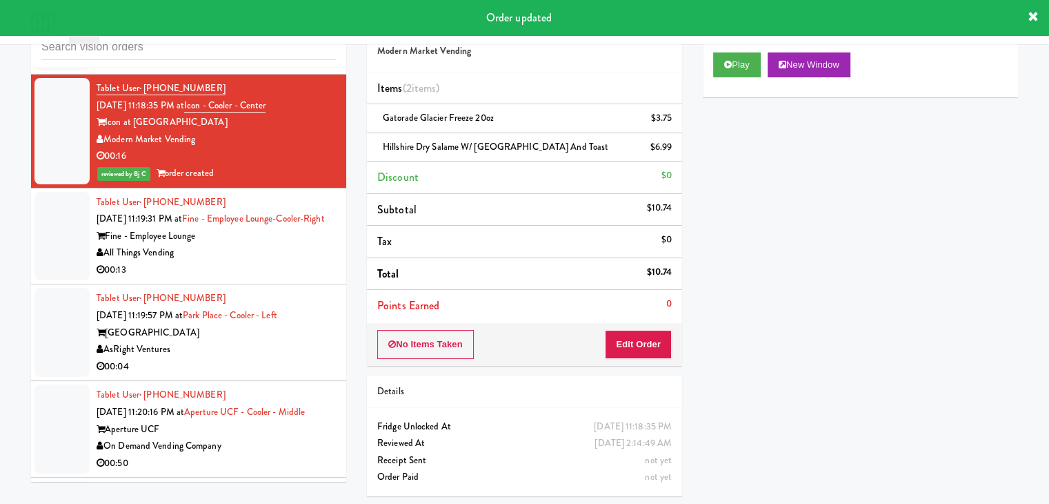
scroll to position [8764, 0]
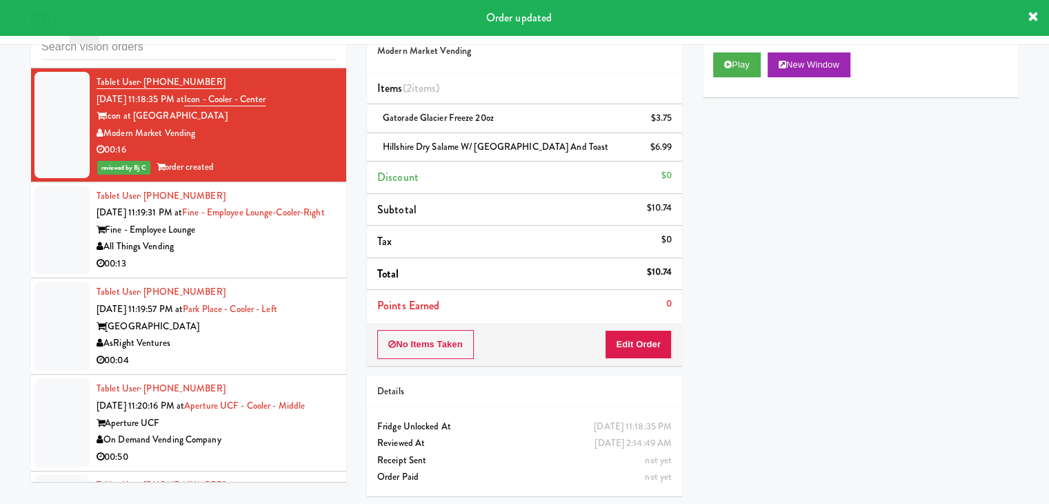
click at [268, 238] on div "All Things Vending" at bounding box center [216, 246] width 239 height 17
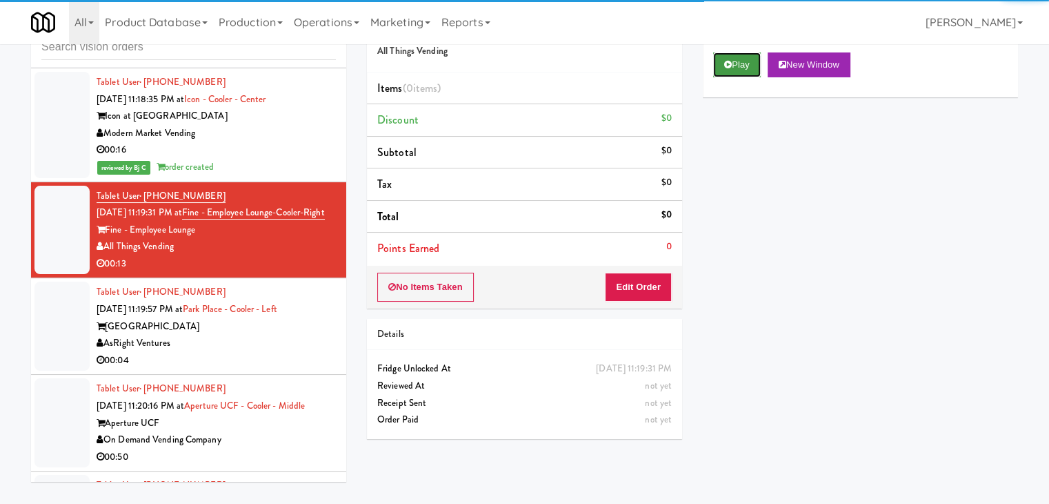
click at [720, 70] on button "Play" at bounding box center [737, 64] width 48 height 25
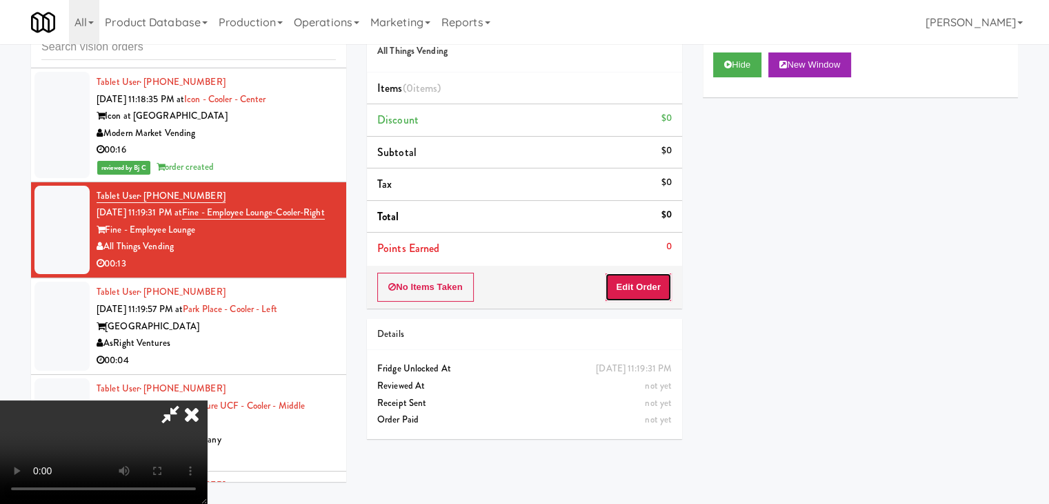
click at [648, 277] on button "Edit Order" at bounding box center [638, 286] width 67 height 29
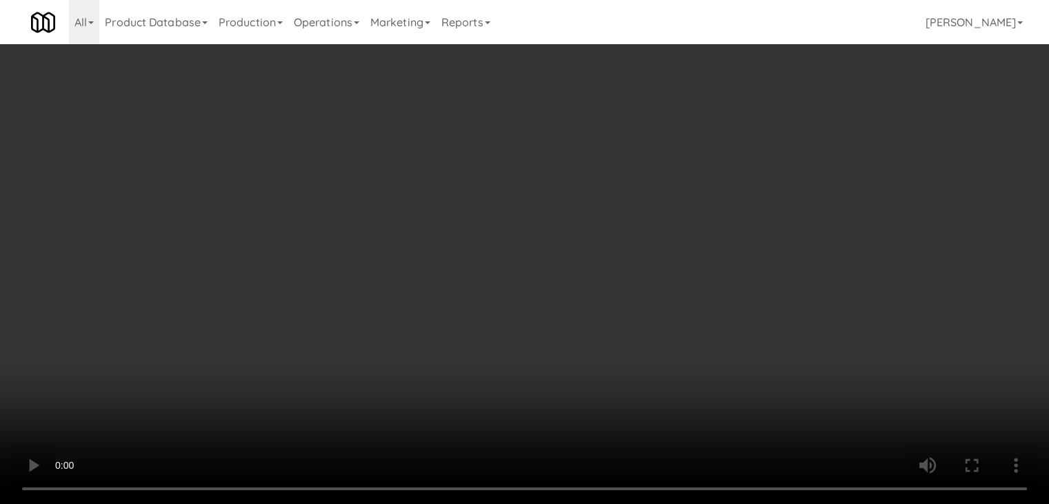
scroll to position [8729, 0]
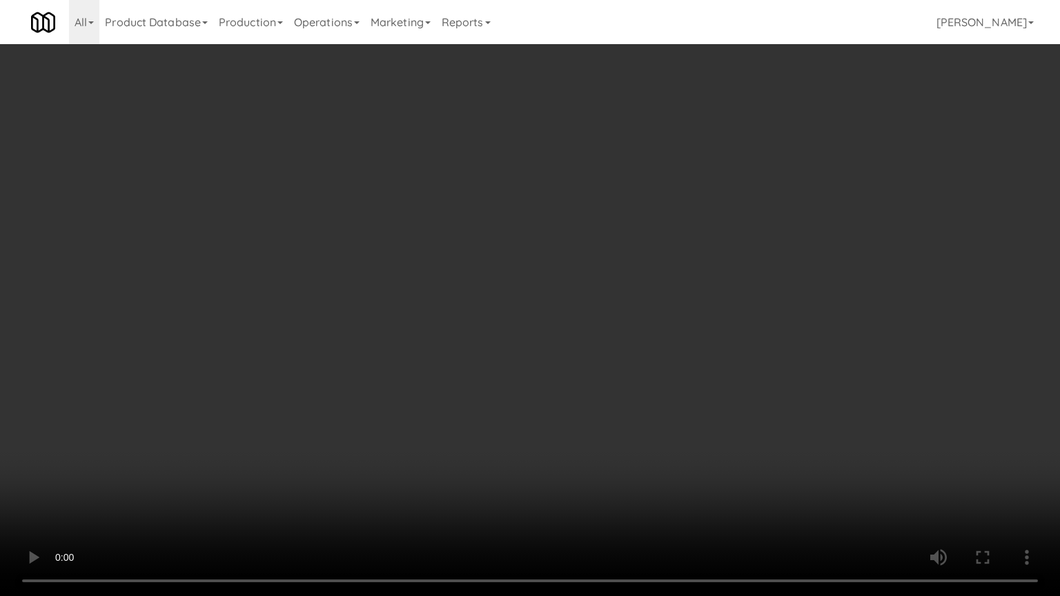
click at [589, 448] on video at bounding box center [530, 298] width 1060 height 596
click at [590, 448] on video at bounding box center [530, 298] width 1060 height 596
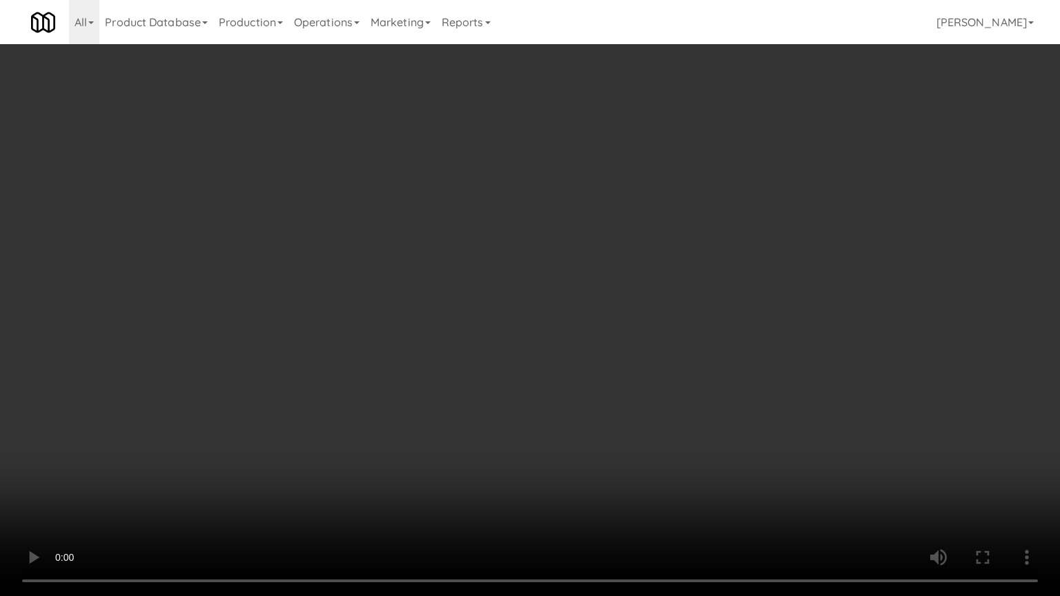
click at [590, 448] on video at bounding box center [530, 298] width 1060 height 596
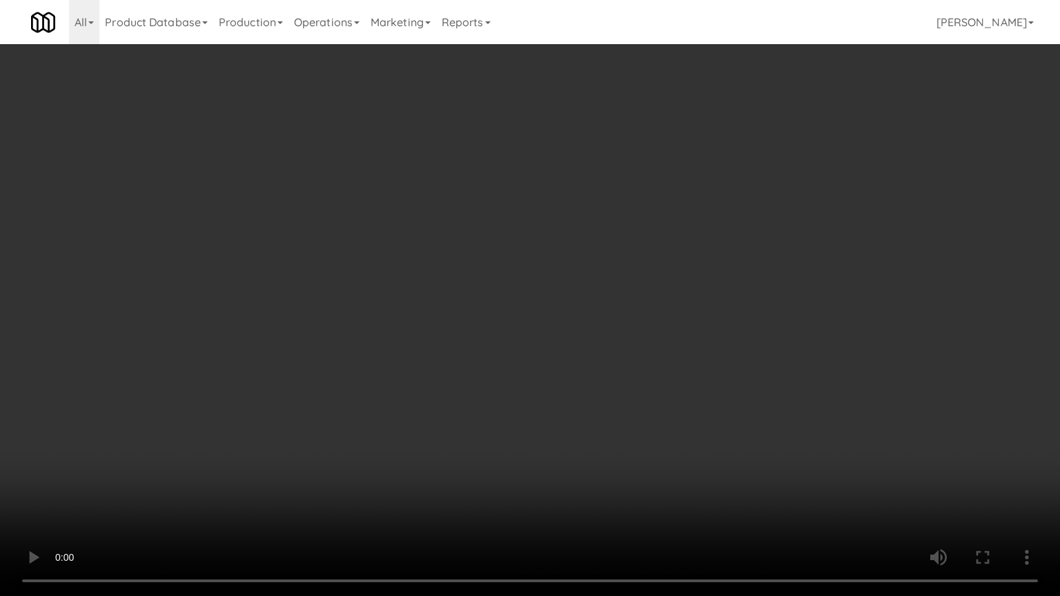
click at [590, 388] on video at bounding box center [530, 298] width 1060 height 596
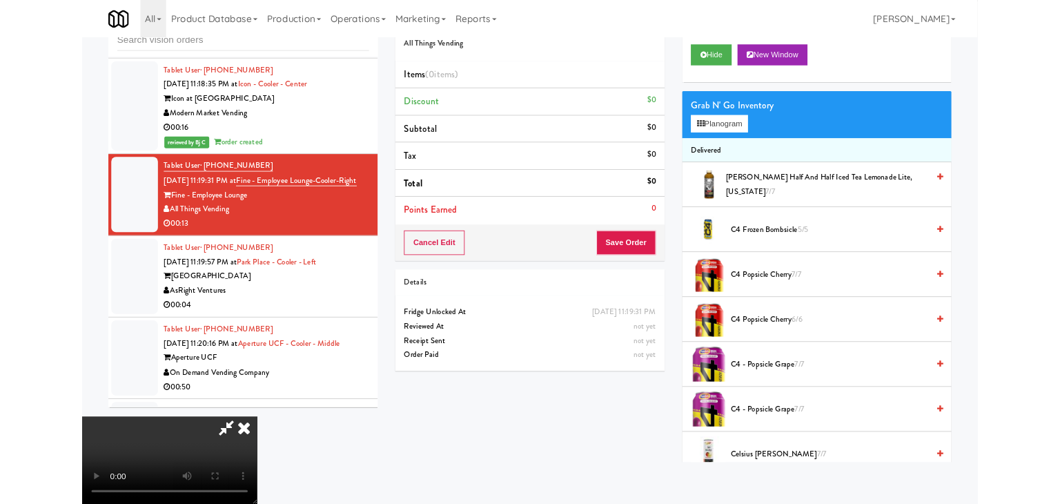
scroll to position [8764, 0]
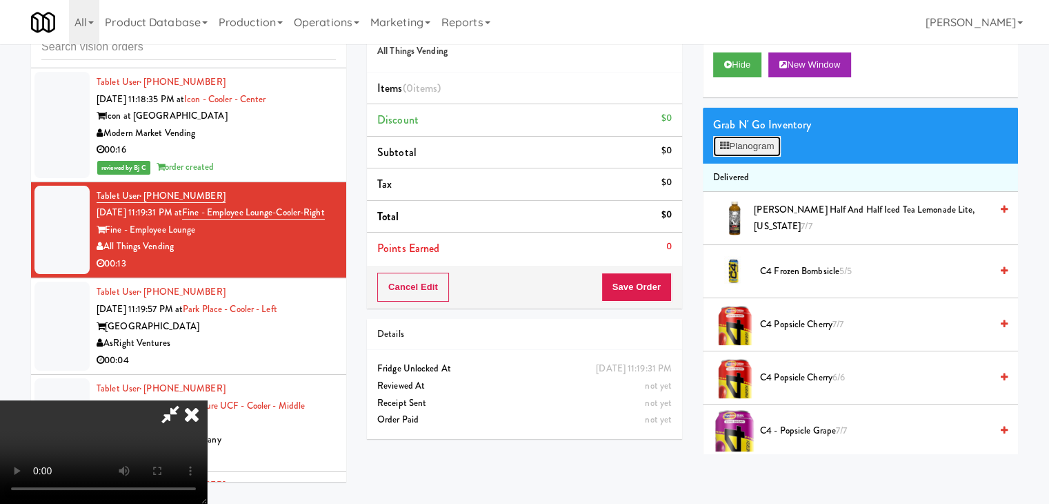
click at [733, 143] on button "Planogram" at bounding box center [747, 146] width 68 height 21
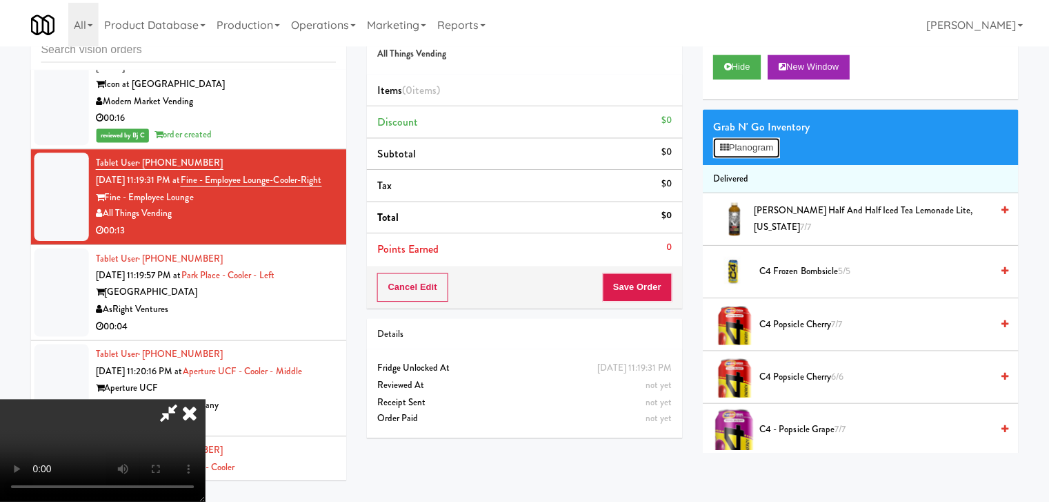
scroll to position [8729, 0]
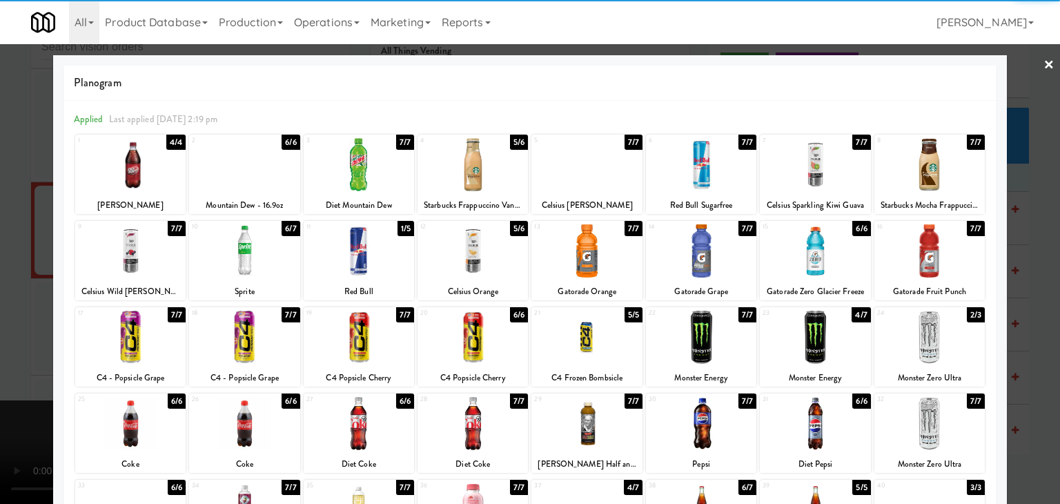
click at [154, 178] on div at bounding box center [130, 164] width 110 height 53
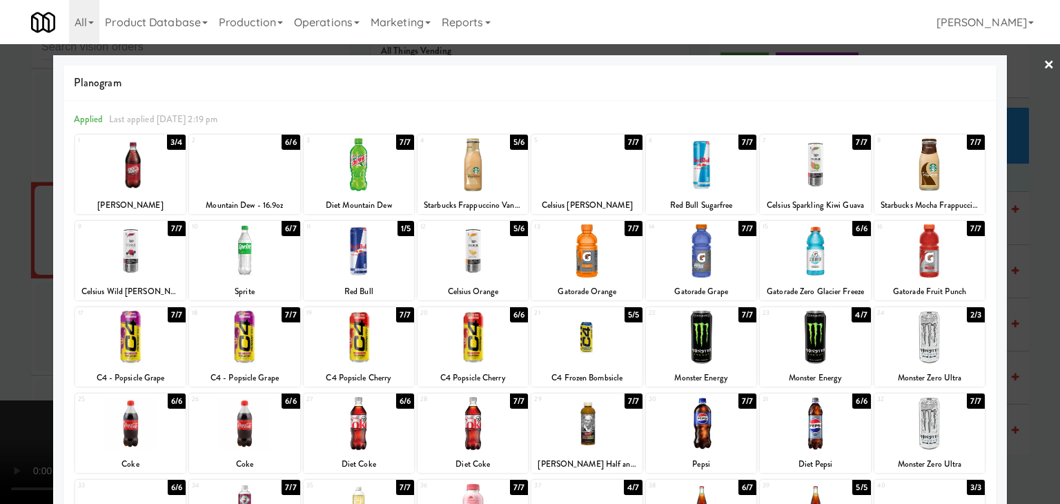
click at [3, 218] on div at bounding box center [530, 252] width 1060 height 504
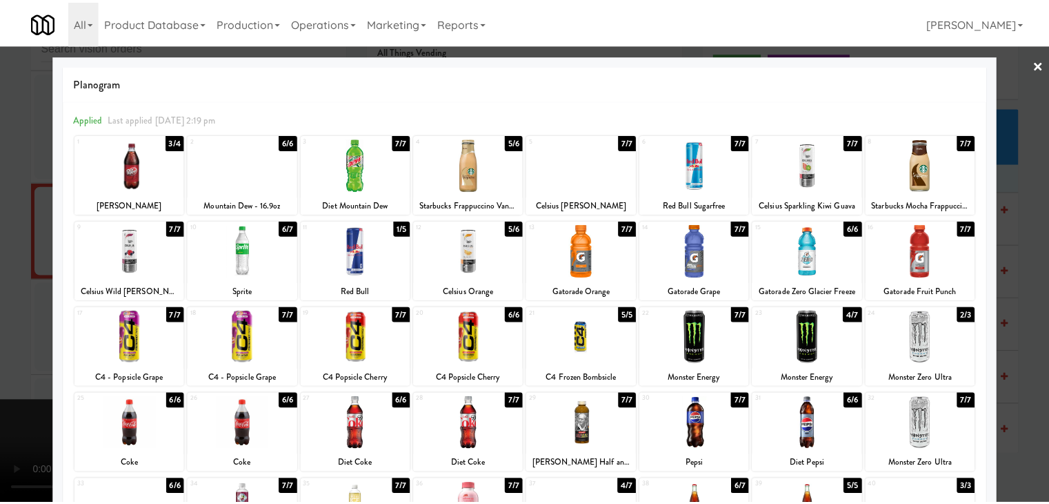
scroll to position [8764, 0]
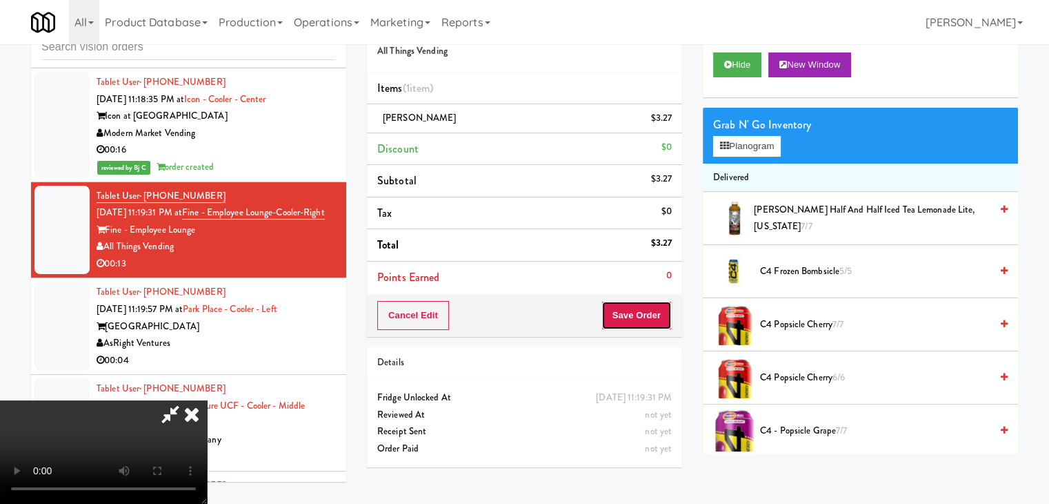
click at [648, 321] on button "Save Order" at bounding box center [637, 315] width 70 height 29
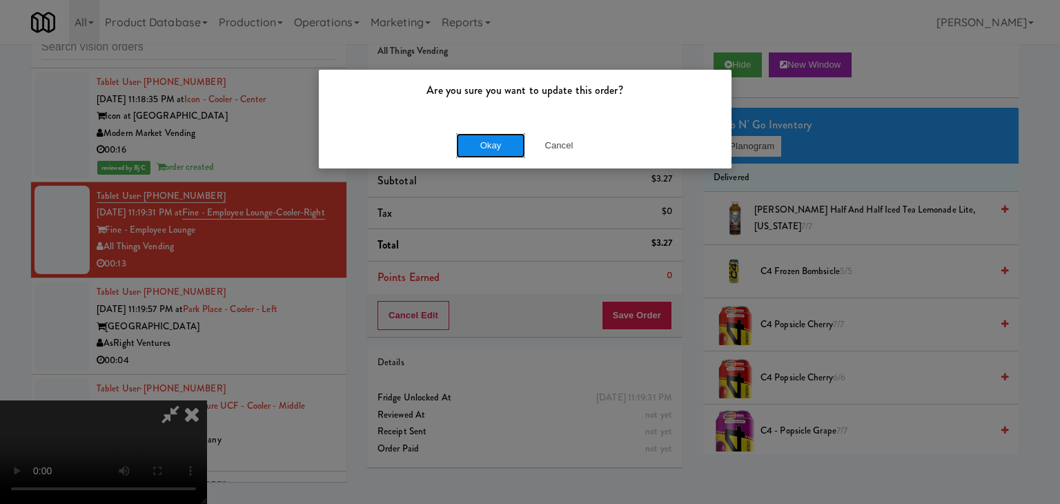
click at [491, 140] on button "Okay" at bounding box center [490, 145] width 69 height 25
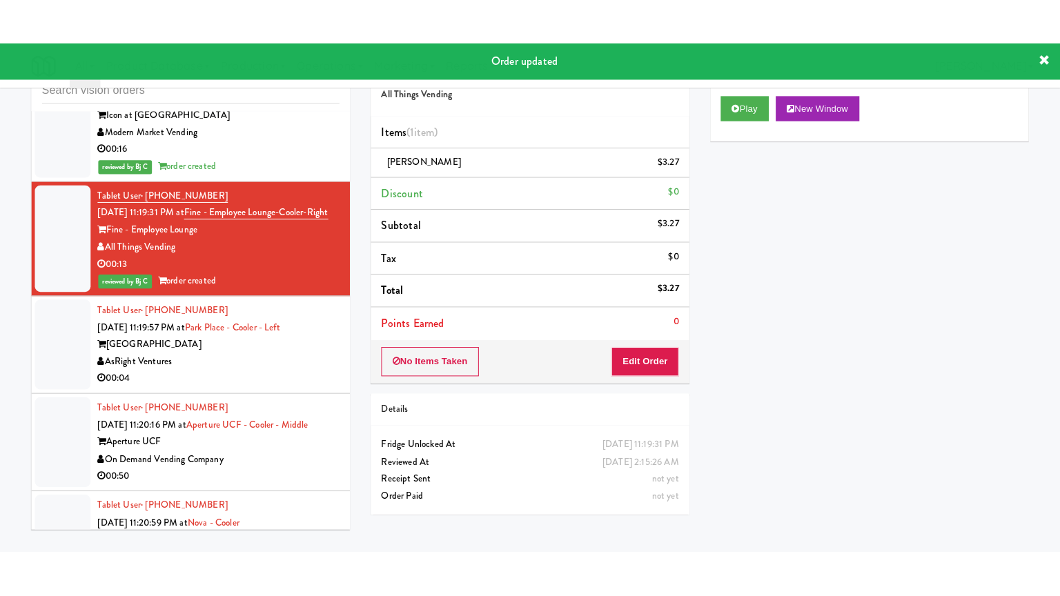
scroll to position [8833, 0]
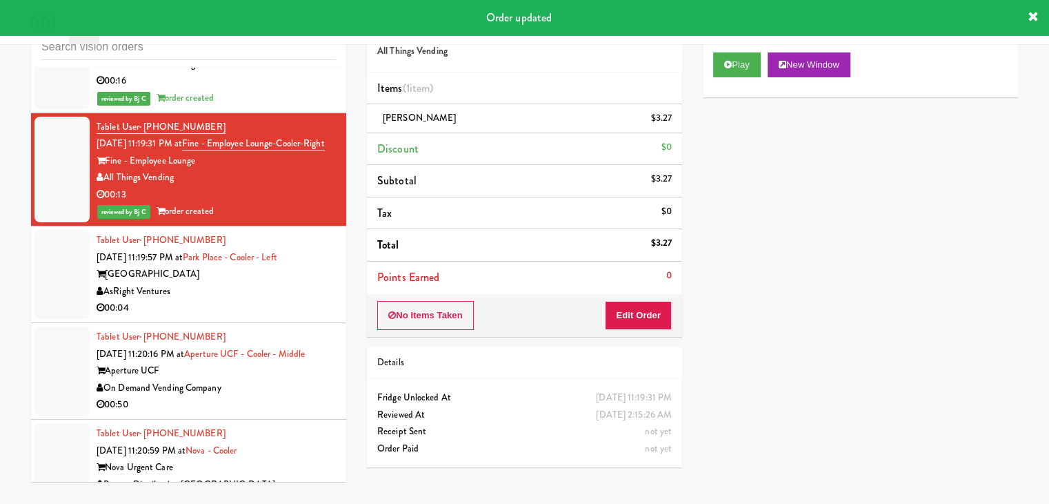
click at [246, 283] on div "AsRight Ventures" at bounding box center [216, 291] width 239 height 17
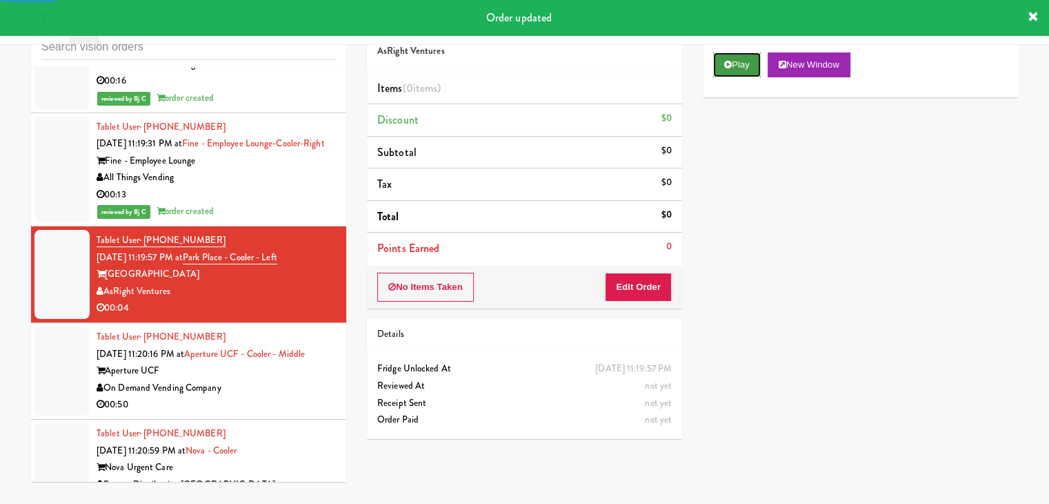
click at [740, 58] on button "Play" at bounding box center [737, 64] width 48 height 25
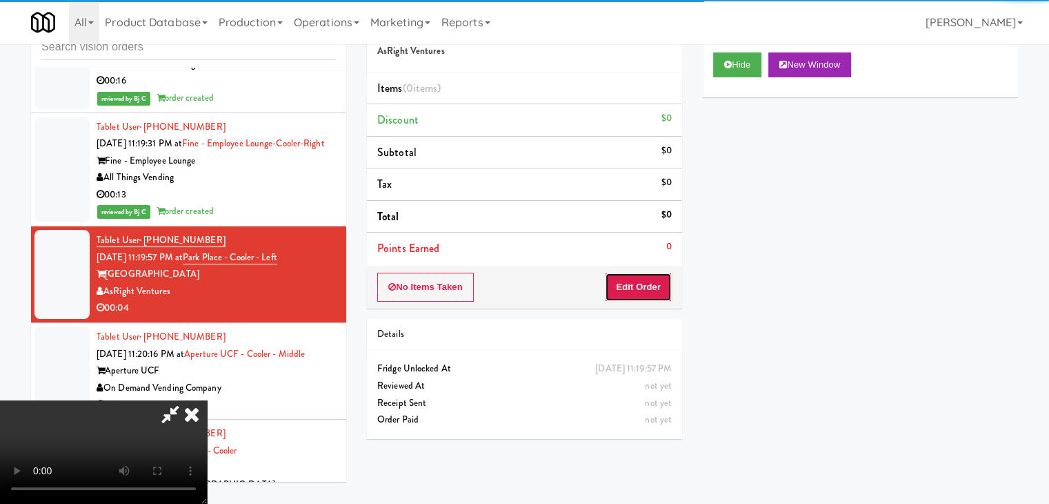
click at [659, 277] on button "Edit Order" at bounding box center [638, 286] width 67 height 29
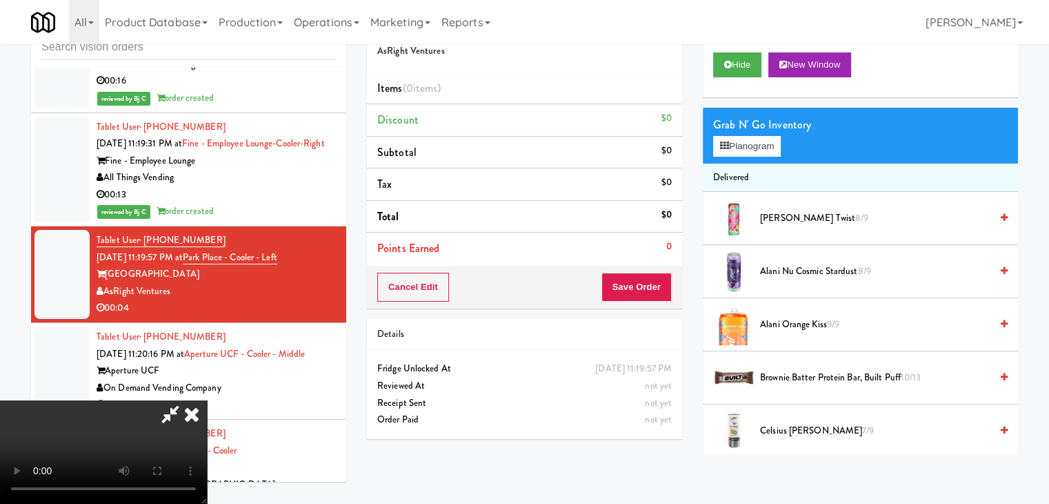
scroll to position [8799, 0]
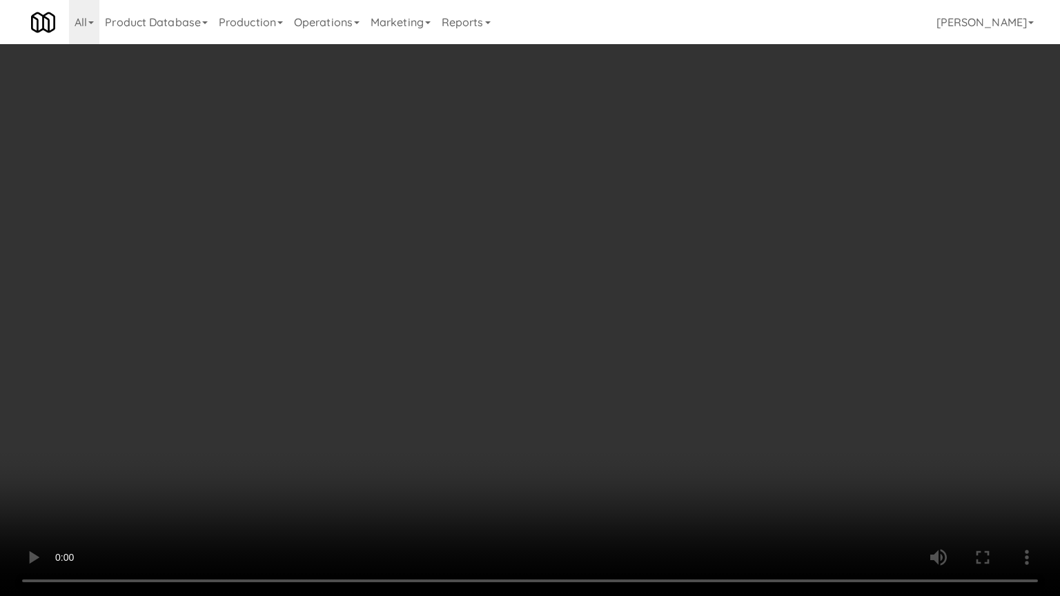
click at [628, 430] on video at bounding box center [530, 298] width 1060 height 596
click at [639, 422] on video at bounding box center [530, 298] width 1060 height 596
click at [585, 381] on video at bounding box center [530, 298] width 1060 height 596
click at [586, 381] on video at bounding box center [530, 298] width 1060 height 596
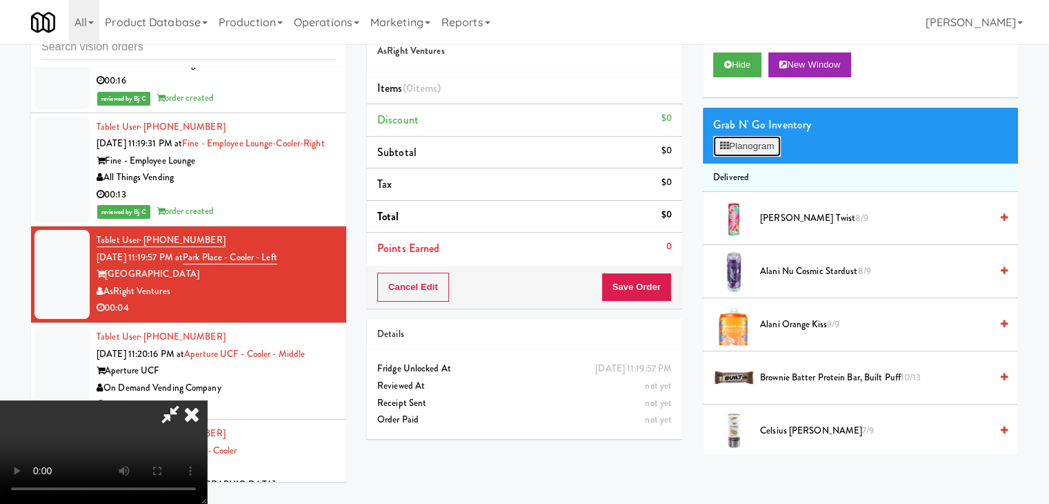
click at [751, 138] on button "Planogram" at bounding box center [747, 146] width 68 height 21
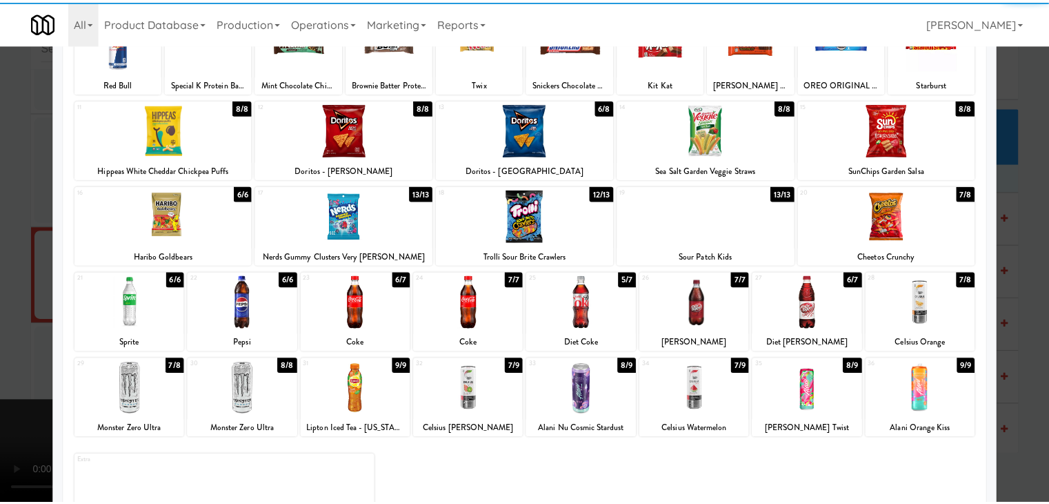
scroll to position [138, 0]
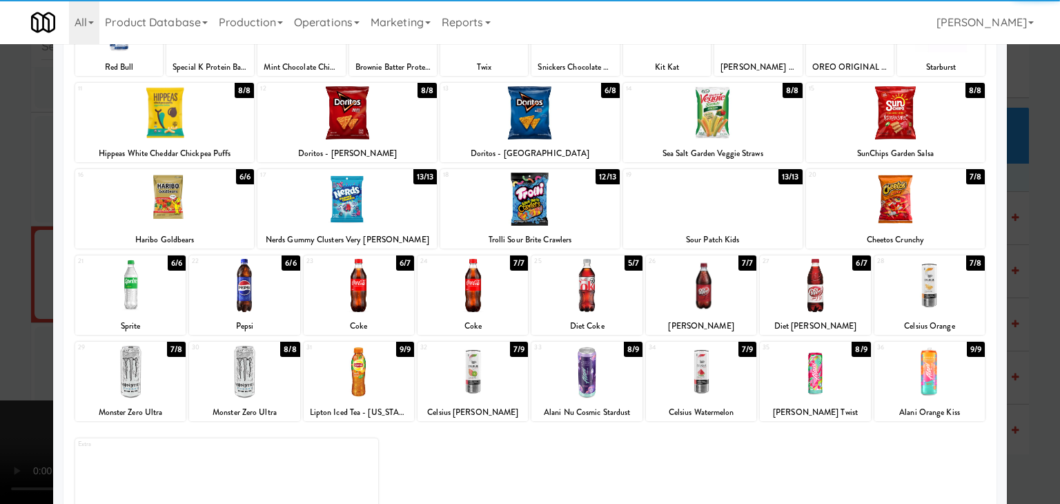
click at [463, 283] on div at bounding box center [472, 285] width 110 height 53
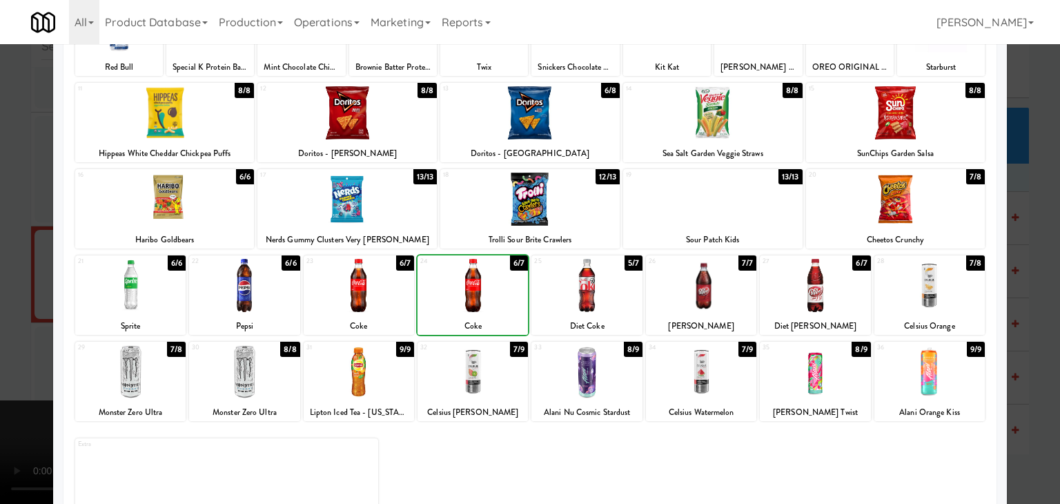
click at [10, 320] on div at bounding box center [530, 252] width 1060 height 504
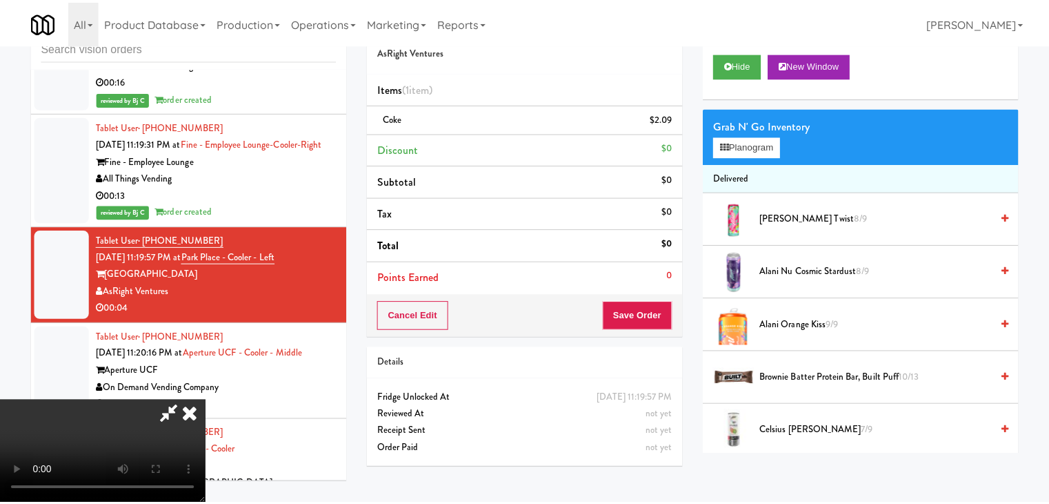
scroll to position [8833, 0]
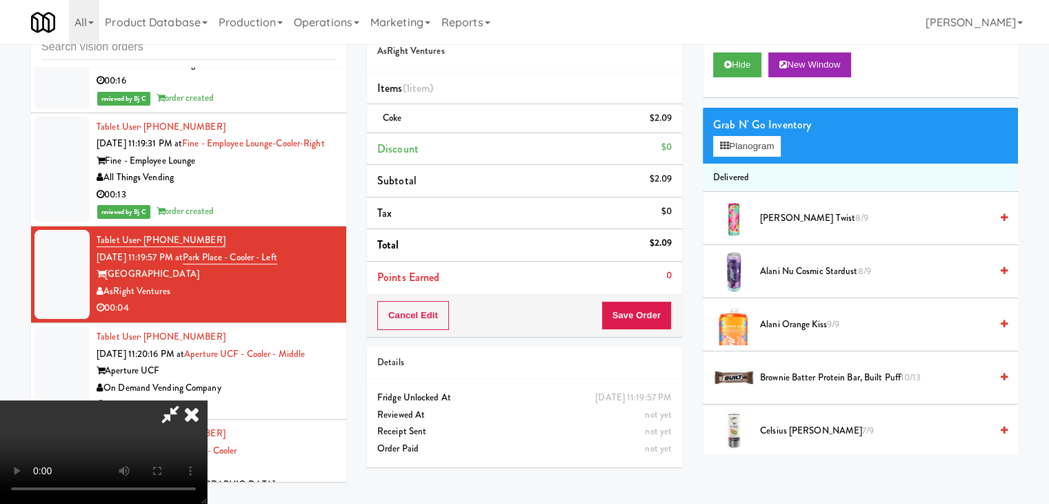
click at [670, 123] on icon at bounding box center [673, 123] width 7 height 9
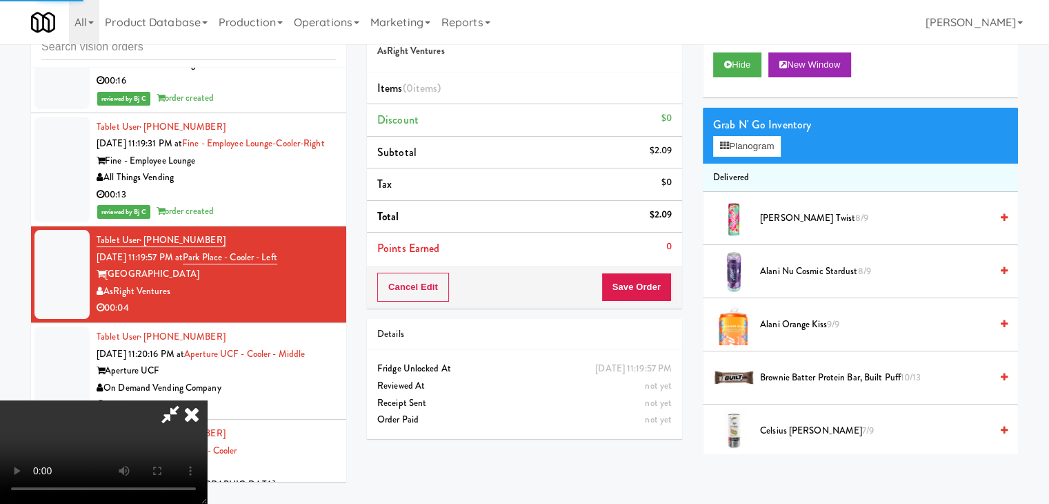
click at [207, 400] on video at bounding box center [103, 451] width 207 height 103
click at [768, 146] on button "Planogram" at bounding box center [747, 146] width 68 height 21
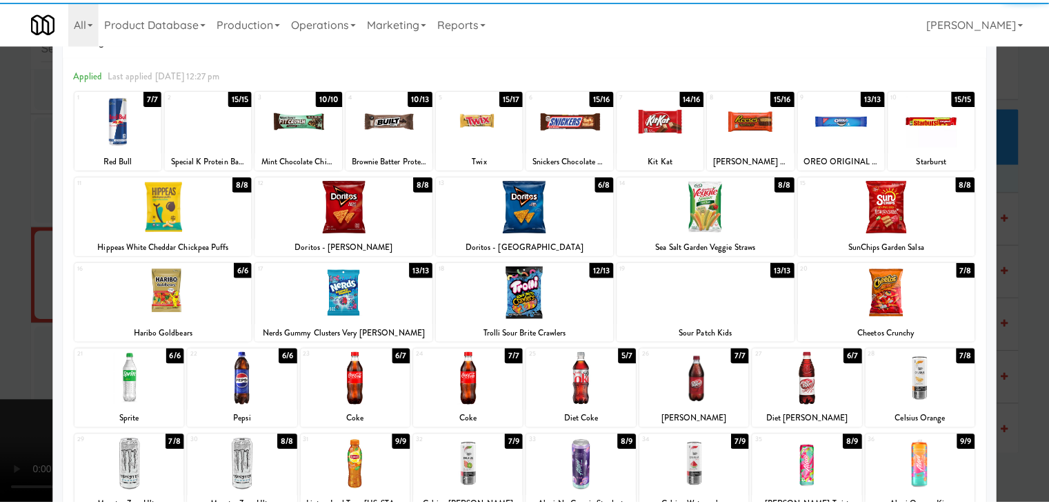
scroll to position [69, 0]
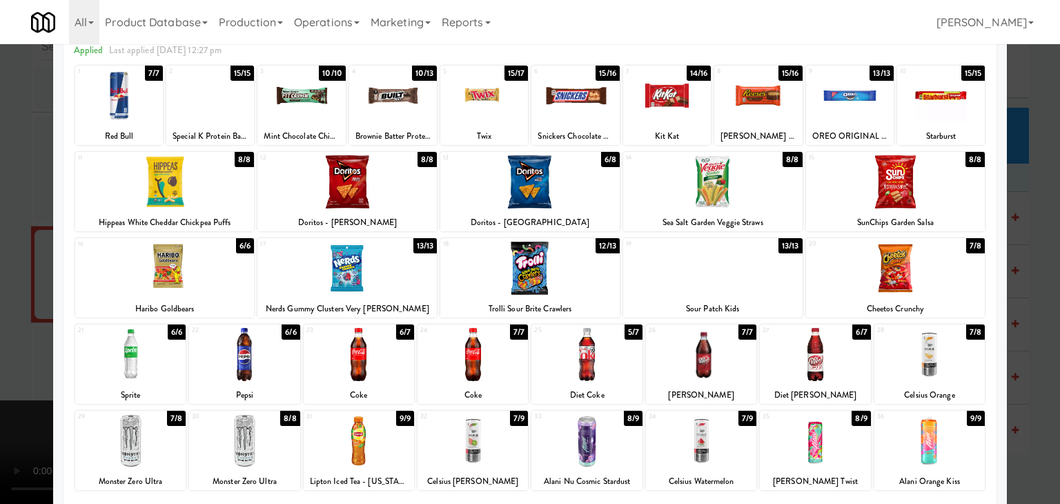
click at [376, 367] on div at bounding box center [359, 354] width 110 height 53
drag, startPoint x: 0, startPoint y: 355, endPoint x: 100, endPoint y: 351, distance: 100.1
click at [2, 354] on div at bounding box center [530, 252] width 1060 height 504
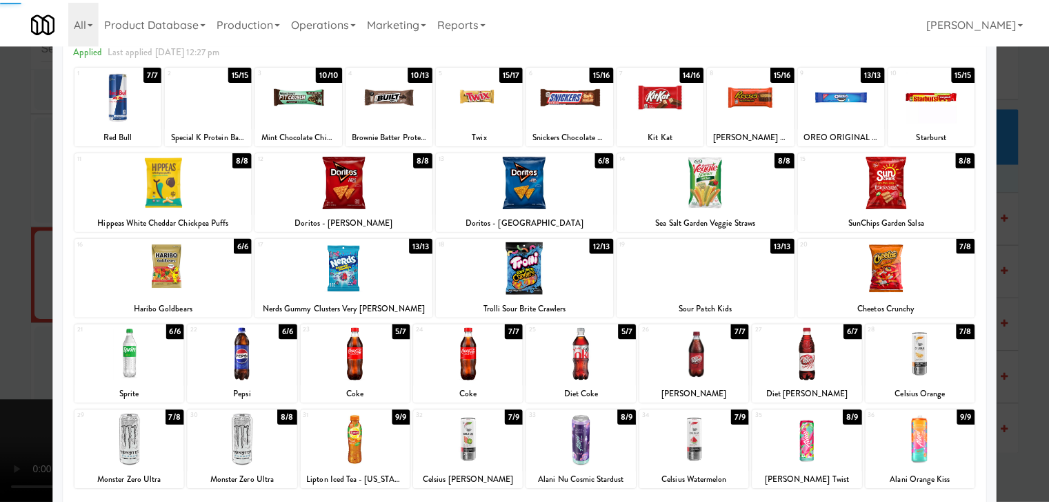
scroll to position [8833, 0]
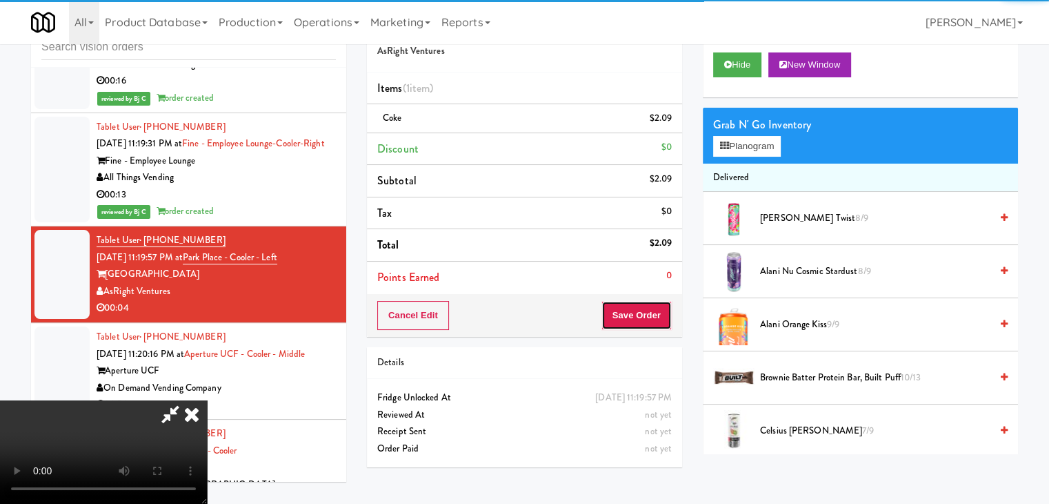
click at [667, 313] on button "Save Order" at bounding box center [637, 315] width 70 height 29
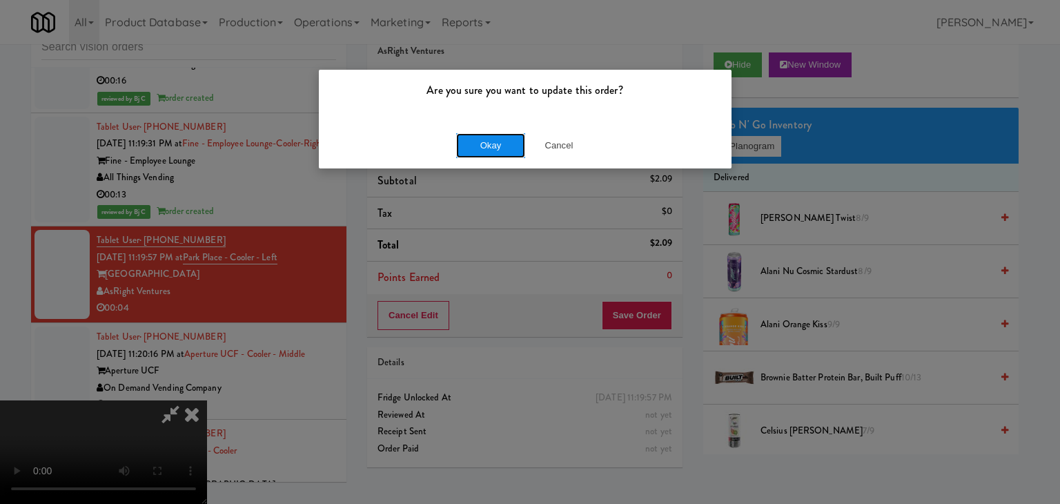
click at [495, 153] on button "Okay" at bounding box center [490, 145] width 69 height 25
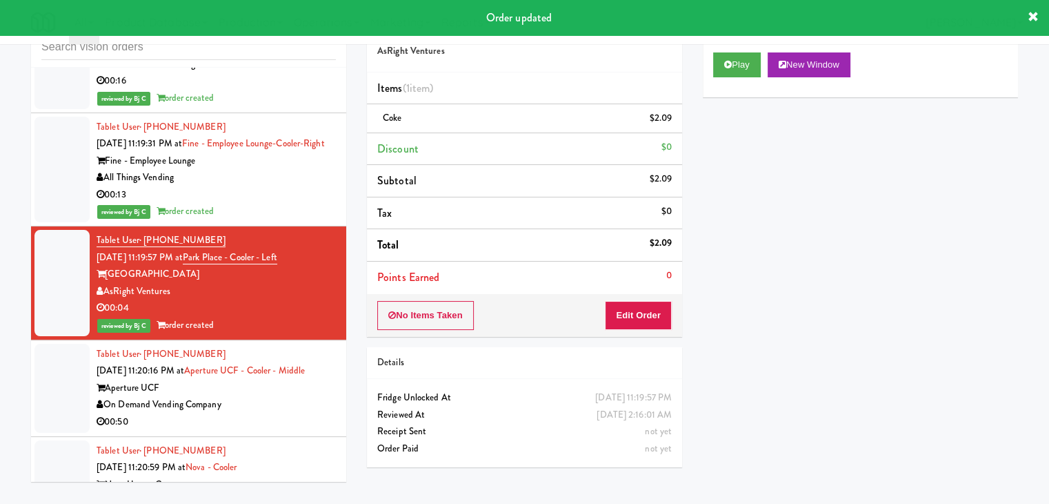
scroll to position [9040, 0]
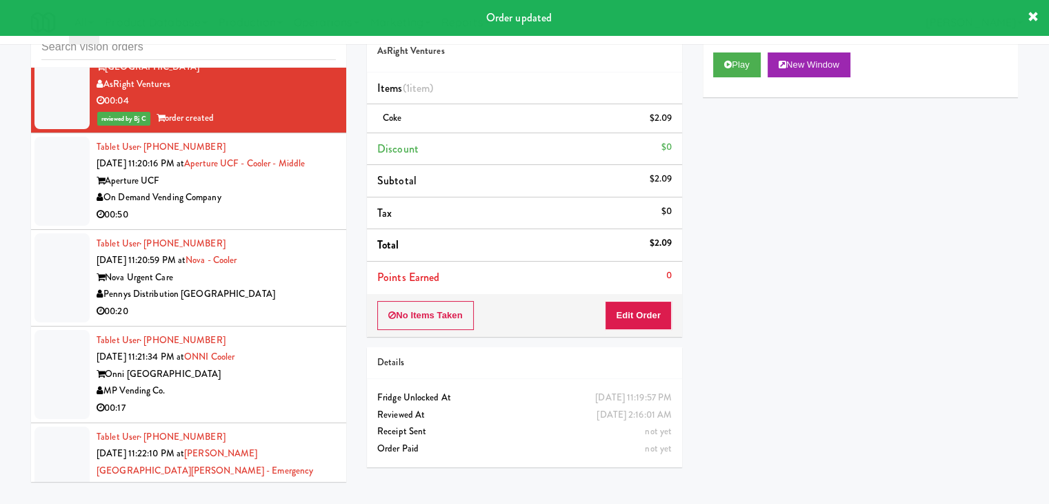
click at [309, 206] on div "00:50" at bounding box center [216, 214] width 239 height 17
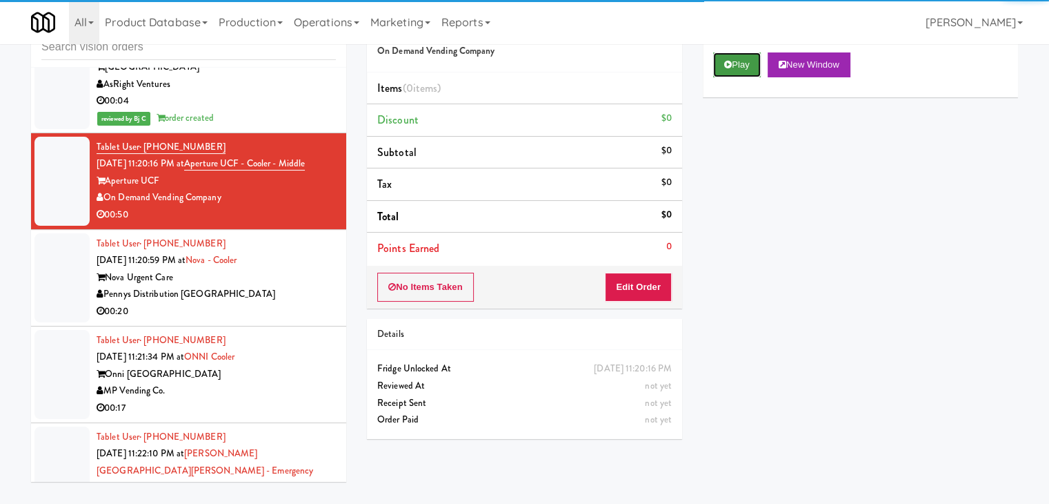
click at [741, 63] on button "Play" at bounding box center [737, 64] width 48 height 25
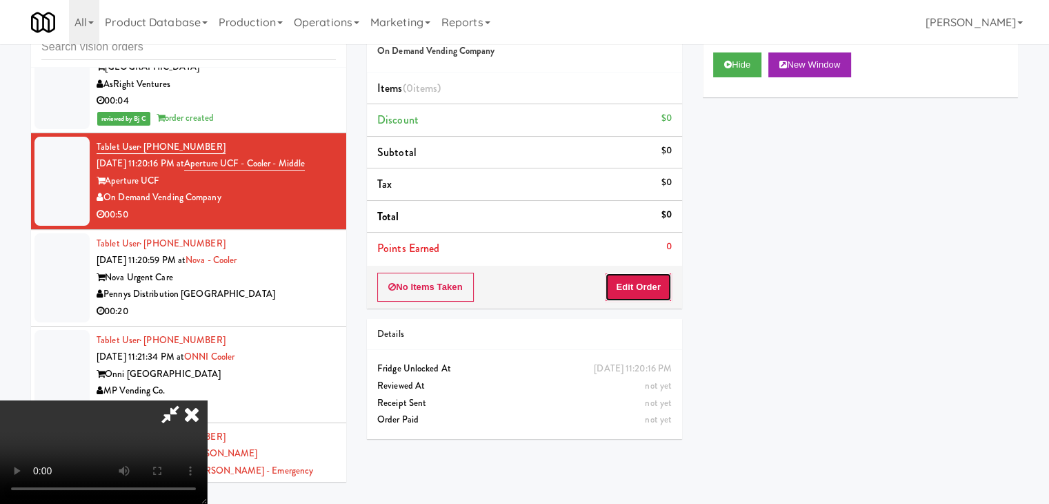
click at [646, 283] on button "Edit Order" at bounding box center [638, 286] width 67 height 29
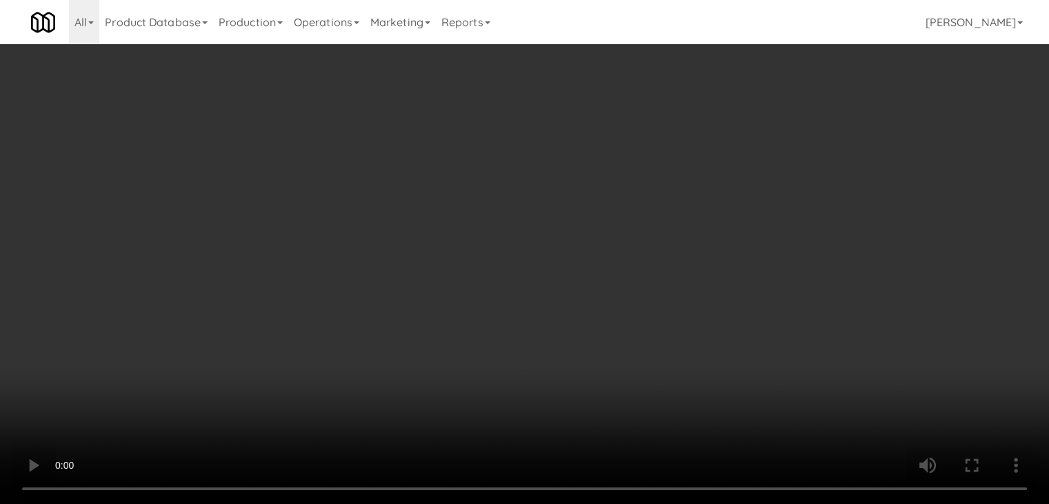
scroll to position [9005, 0]
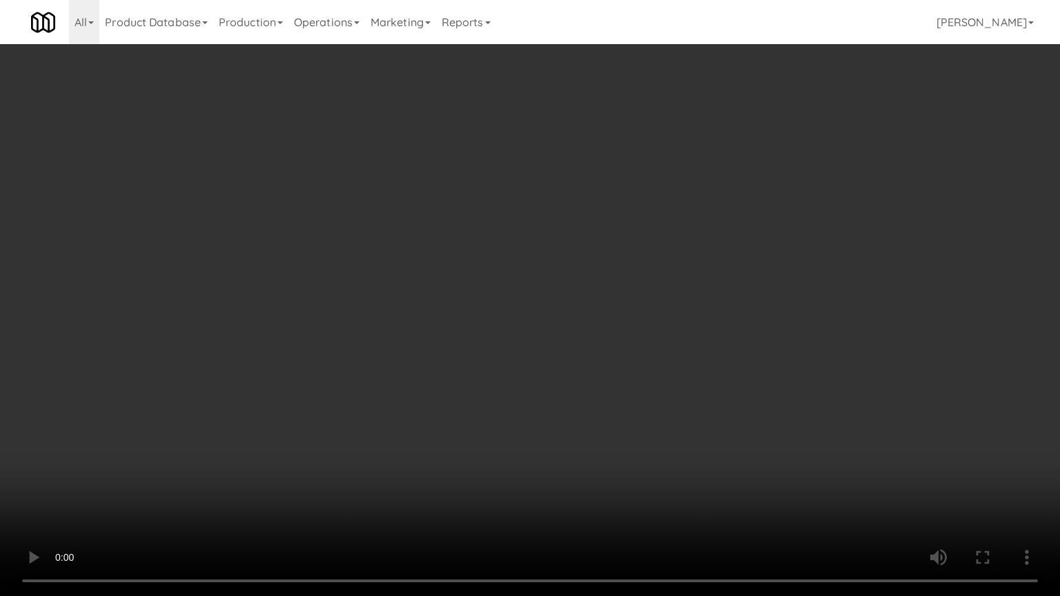
click at [602, 387] on video at bounding box center [530, 298] width 1060 height 596
click at [610, 376] on video at bounding box center [530, 298] width 1060 height 596
click at [619, 368] on video at bounding box center [530, 298] width 1060 height 596
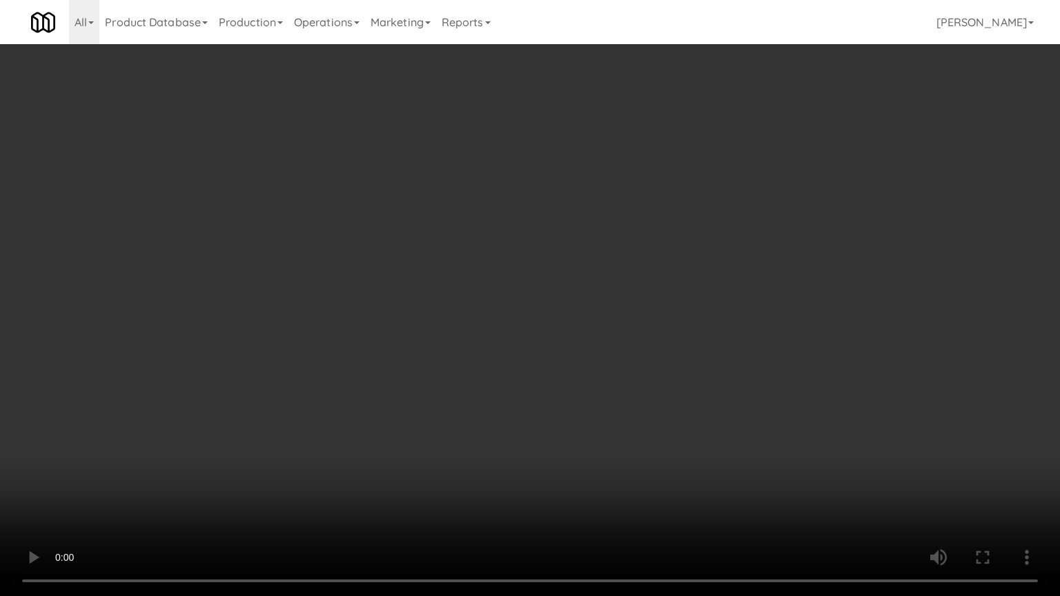
click at [619, 368] on video at bounding box center [530, 298] width 1060 height 596
click at [637, 279] on video at bounding box center [530, 298] width 1060 height 596
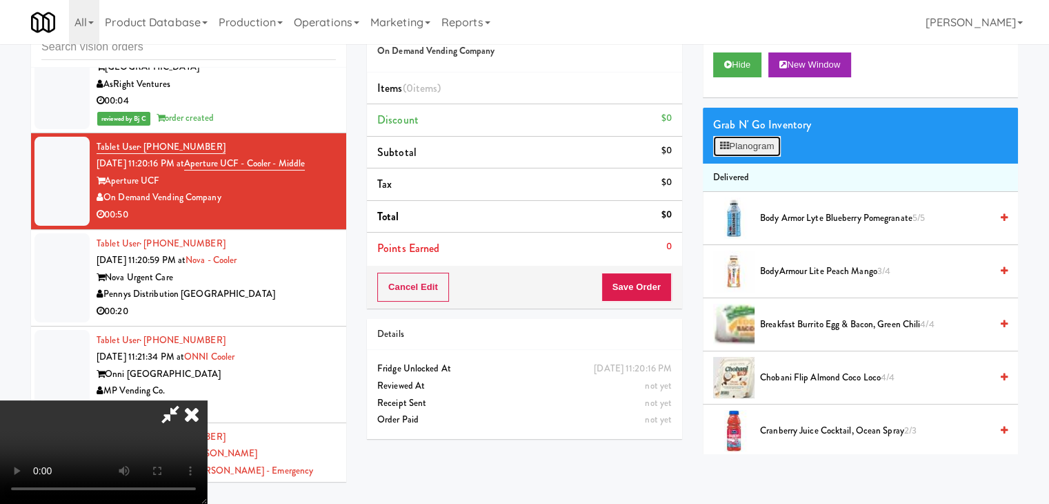
click at [753, 139] on button "Planogram" at bounding box center [747, 146] width 68 height 21
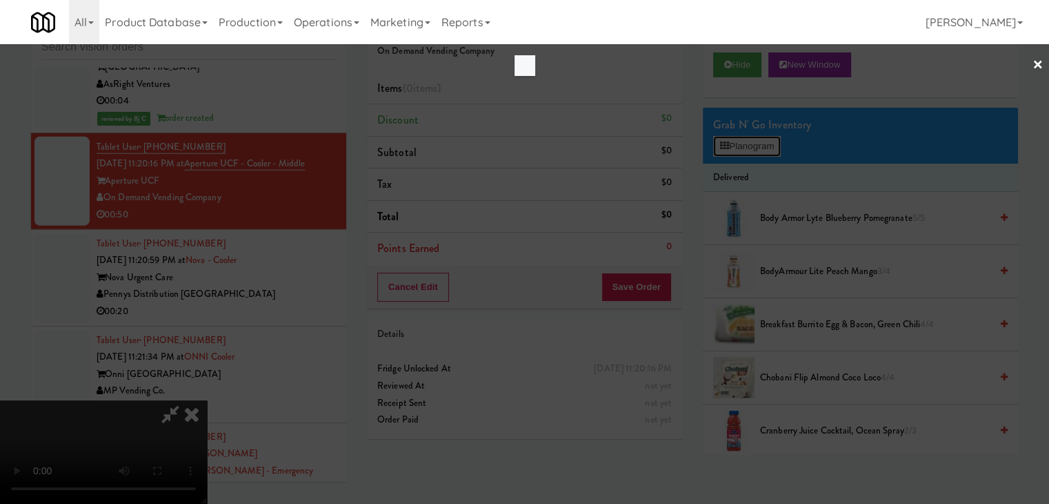
scroll to position [9005, 0]
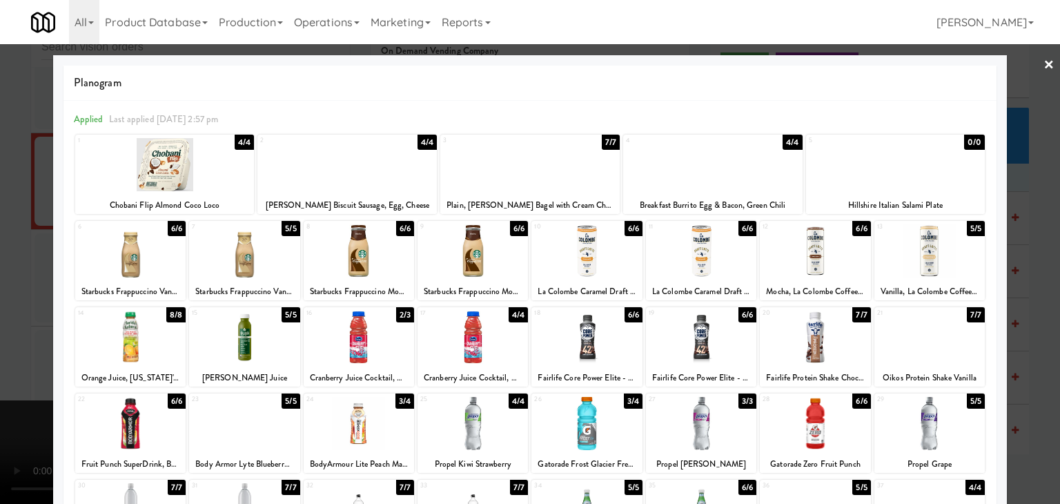
click at [565, 158] on div at bounding box center [529, 164] width 179 height 53
click at [562, 326] on div at bounding box center [586, 336] width 110 height 53
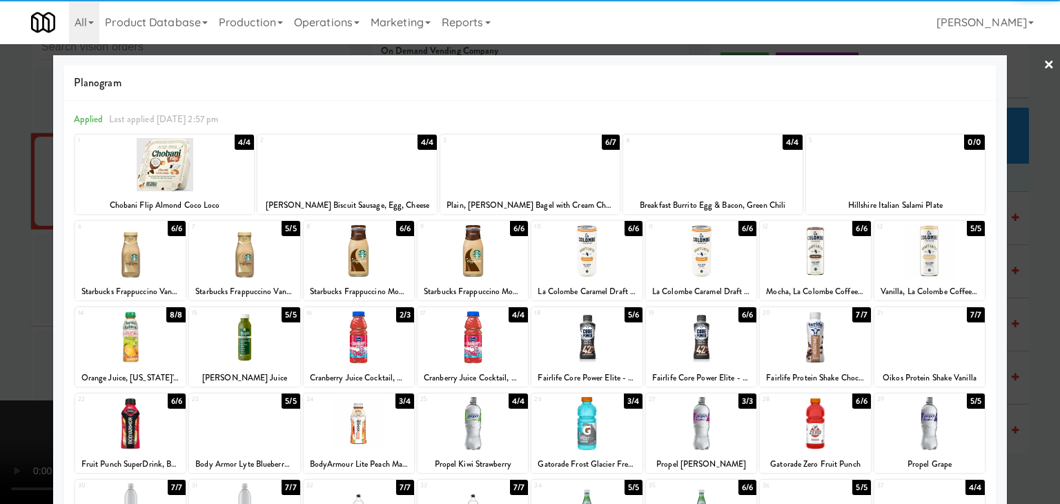
drag, startPoint x: 2, startPoint y: 302, endPoint x: 478, endPoint y: 321, distance: 476.4
click at [3, 302] on div at bounding box center [530, 252] width 1060 height 504
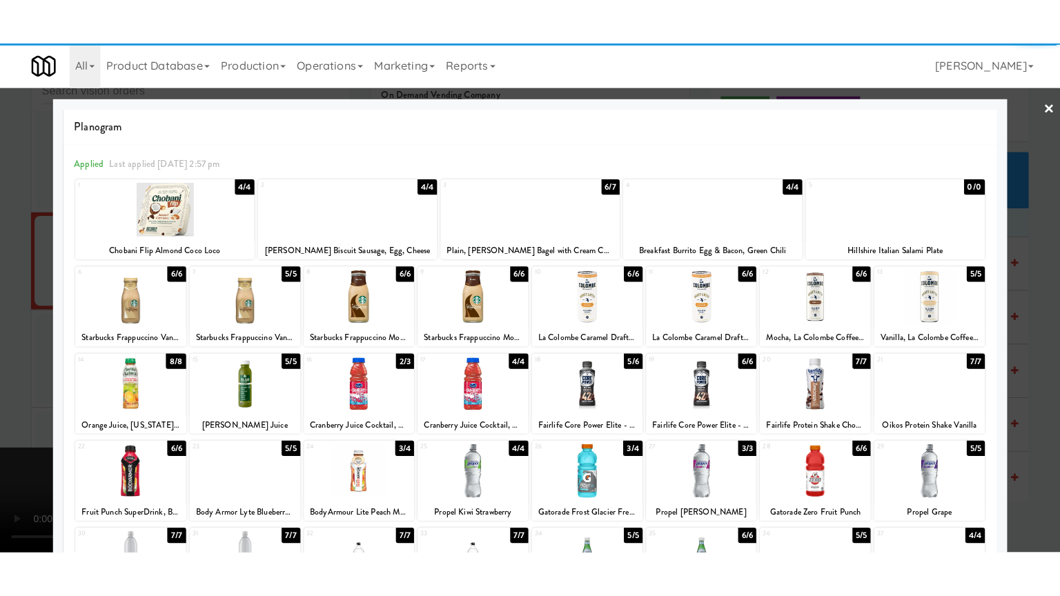
scroll to position [9040, 0]
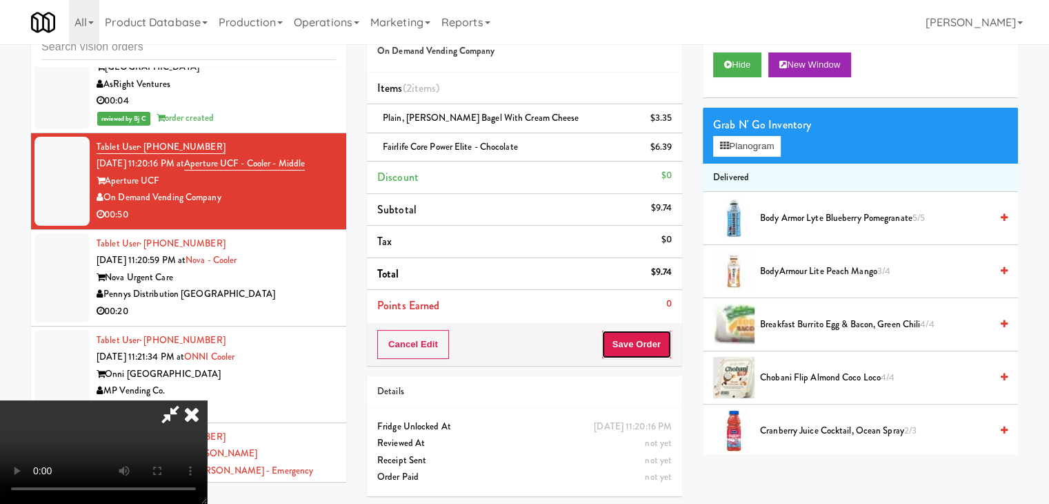
click at [657, 343] on button "Save Order" at bounding box center [637, 344] width 70 height 29
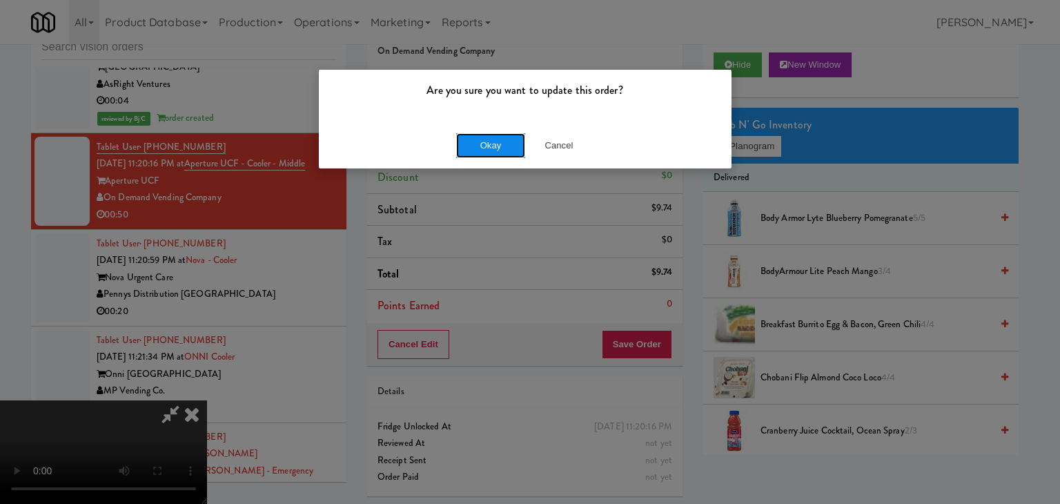
click at [494, 139] on button "Okay" at bounding box center [490, 145] width 69 height 25
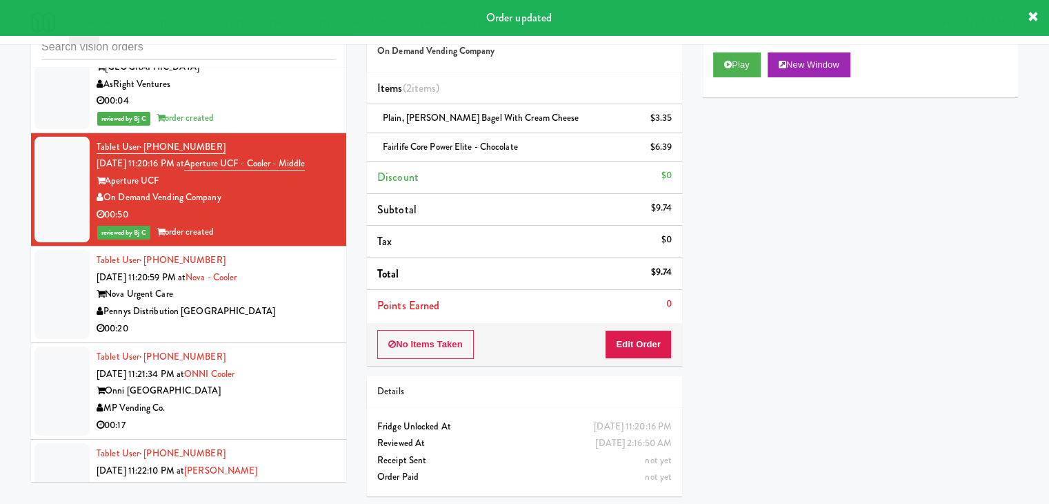
click at [292, 286] on div "Nova Urgent Care" at bounding box center [216, 294] width 239 height 17
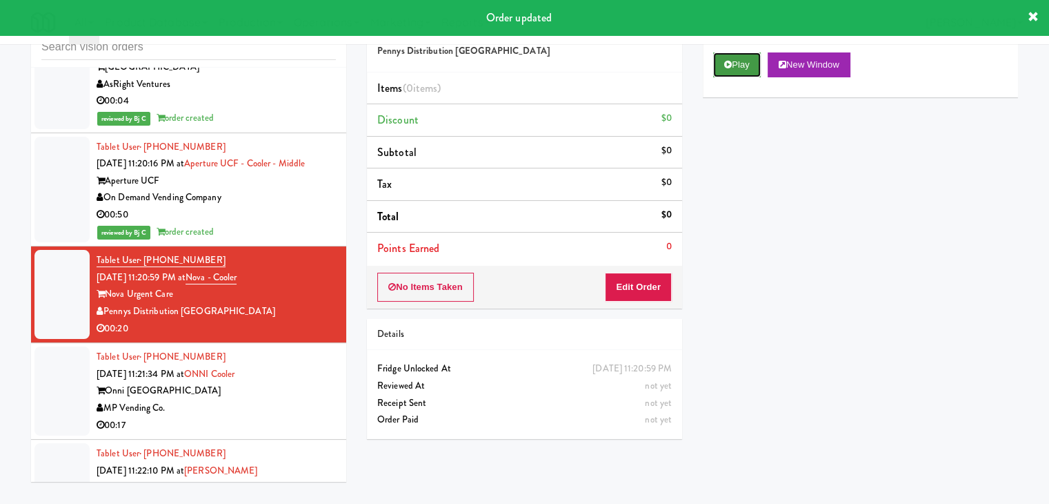
click at [726, 62] on icon at bounding box center [728, 64] width 8 height 9
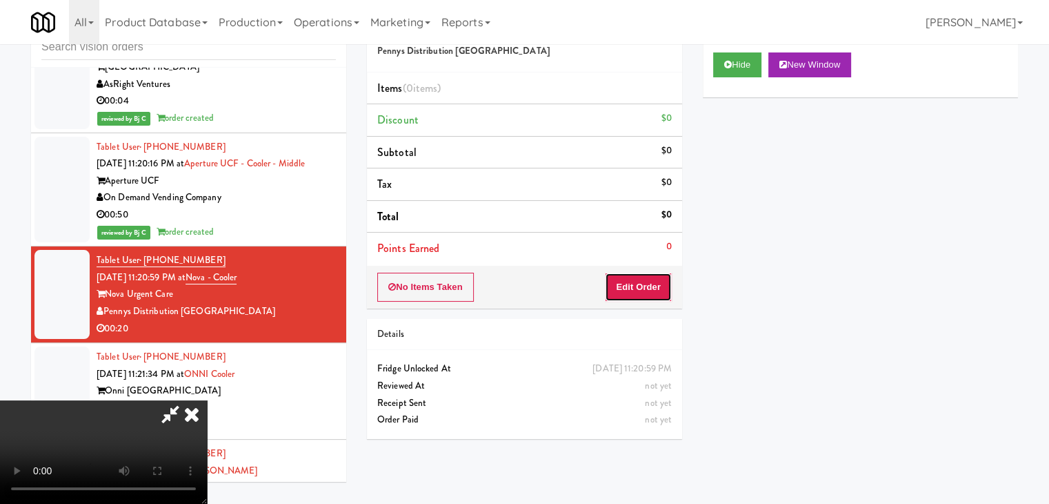
click at [632, 286] on button "Edit Order" at bounding box center [638, 286] width 67 height 29
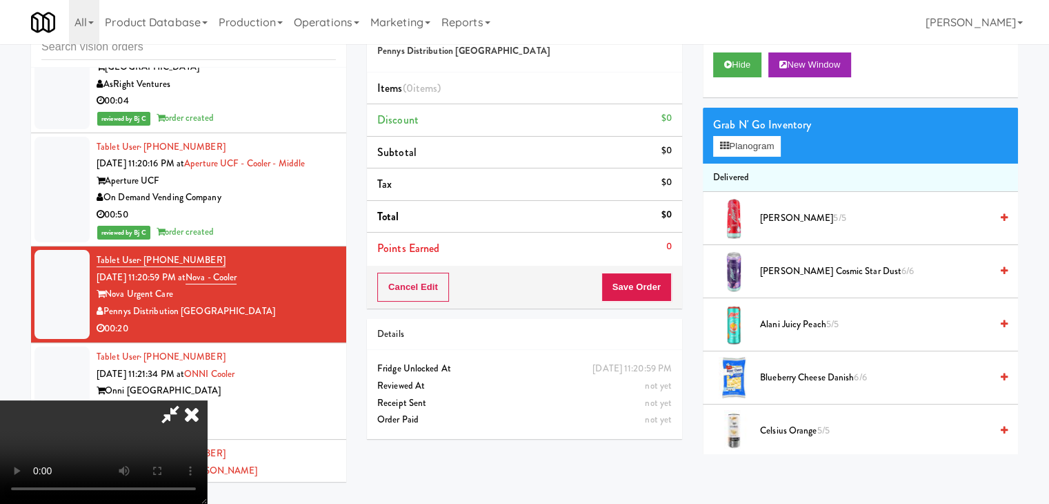
scroll to position [9005, 0]
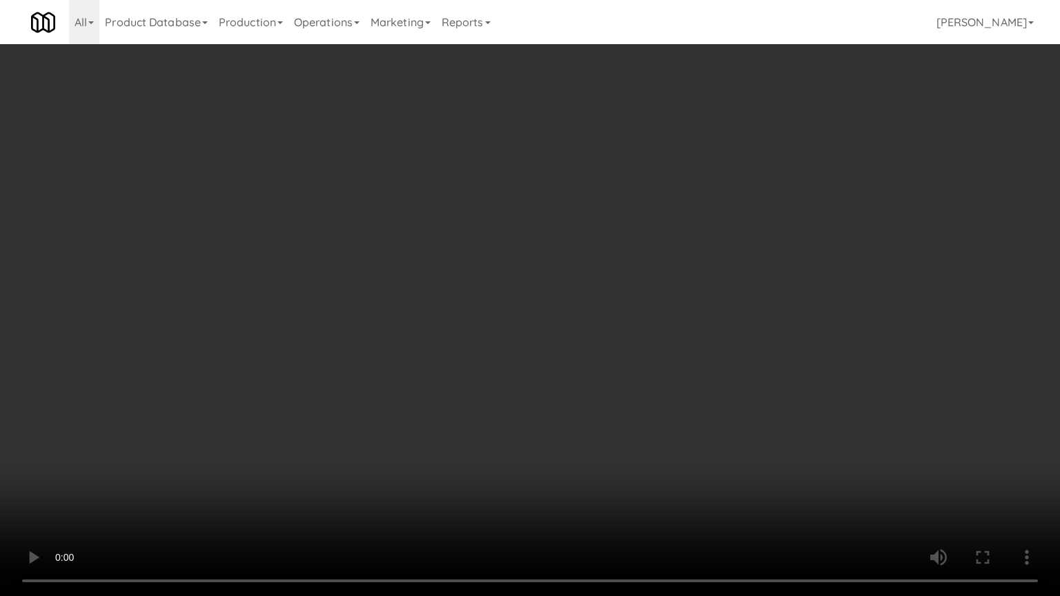
click at [498, 444] on video at bounding box center [530, 298] width 1060 height 596
click at [513, 437] on video at bounding box center [530, 298] width 1060 height 596
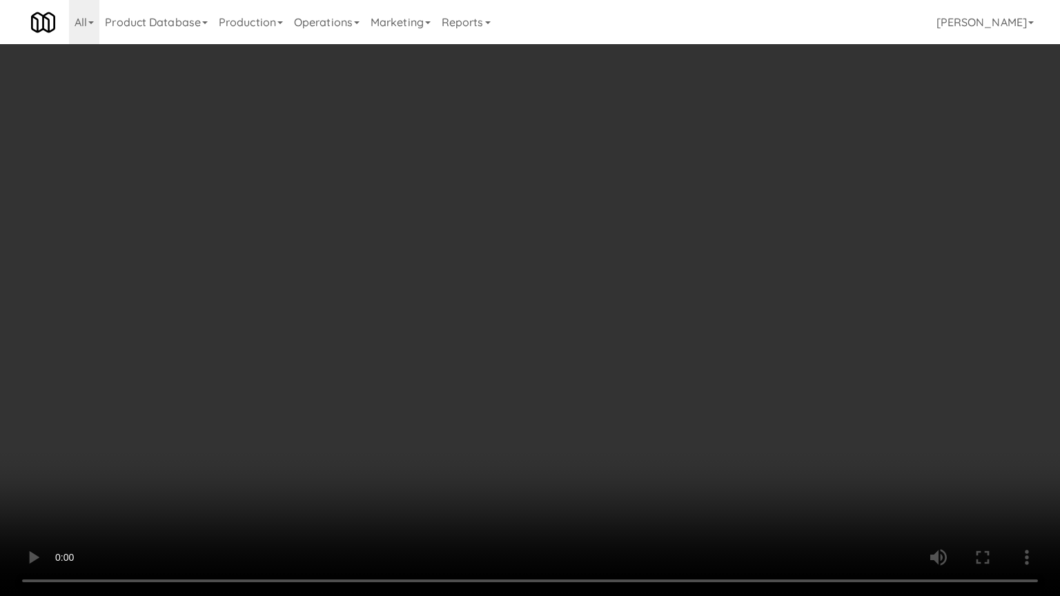
click at [513, 437] on video at bounding box center [530, 298] width 1060 height 596
click at [528, 384] on video at bounding box center [530, 298] width 1060 height 596
click at [528, 382] on video at bounding box center [530, 298] width 1060 height 596
click at [744, 415] on video at bounding box center [530, 298] width 1060 height 596
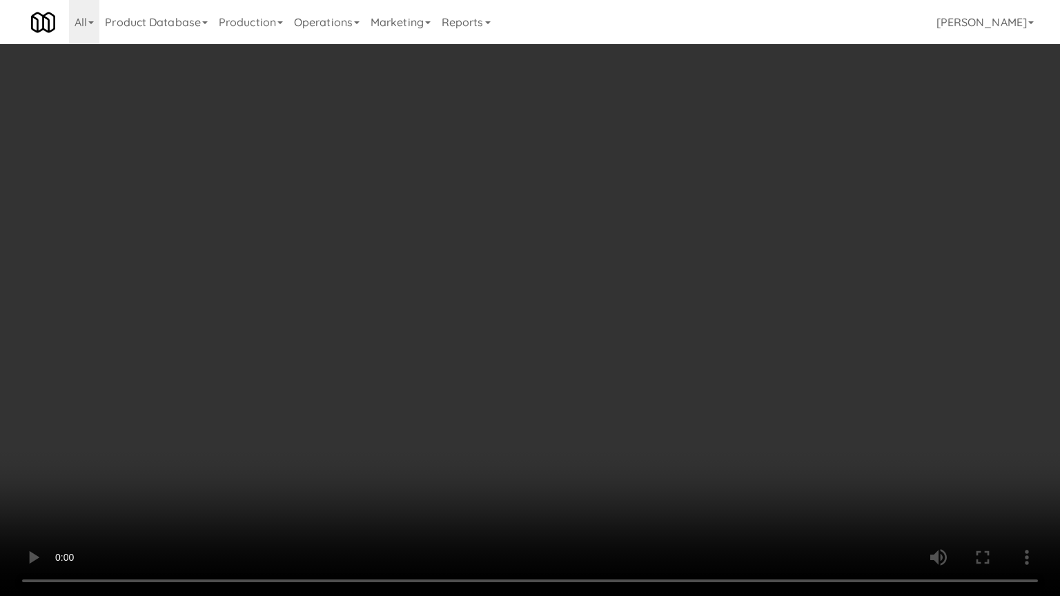
click at [733, 404] on video at bounding box center [530, 298] width 1060 height 596
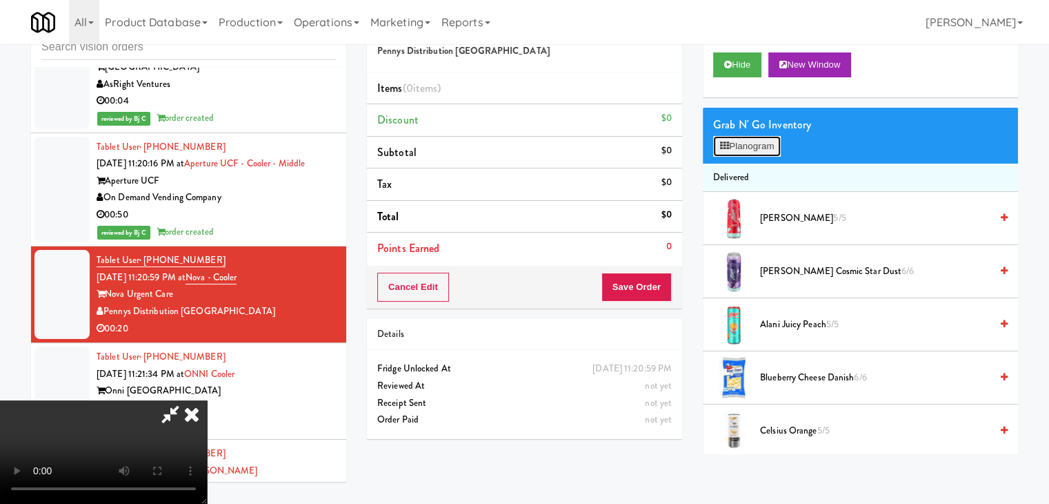
click at [764, 148] on button "Planogram" at bounding box center [747, 146] width 68 height 21
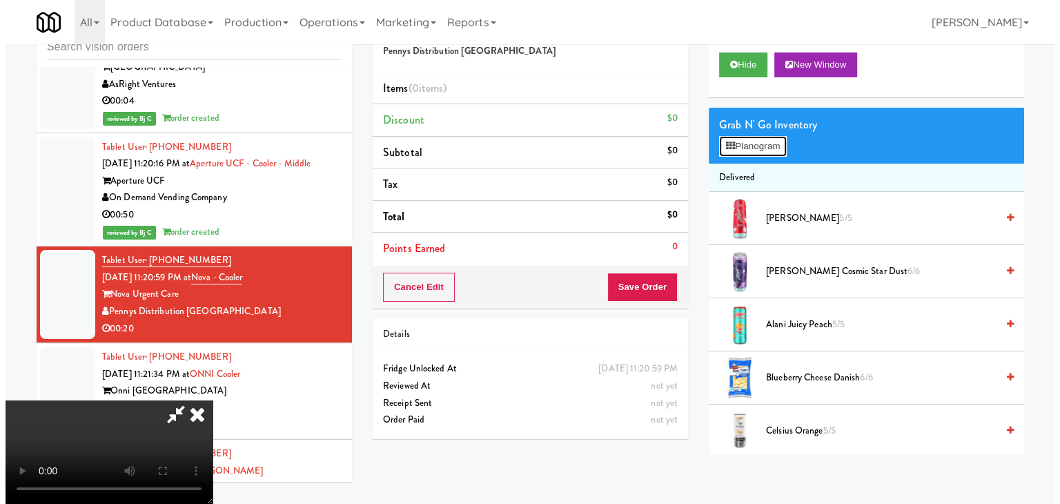
scroll to position [9005, 0]
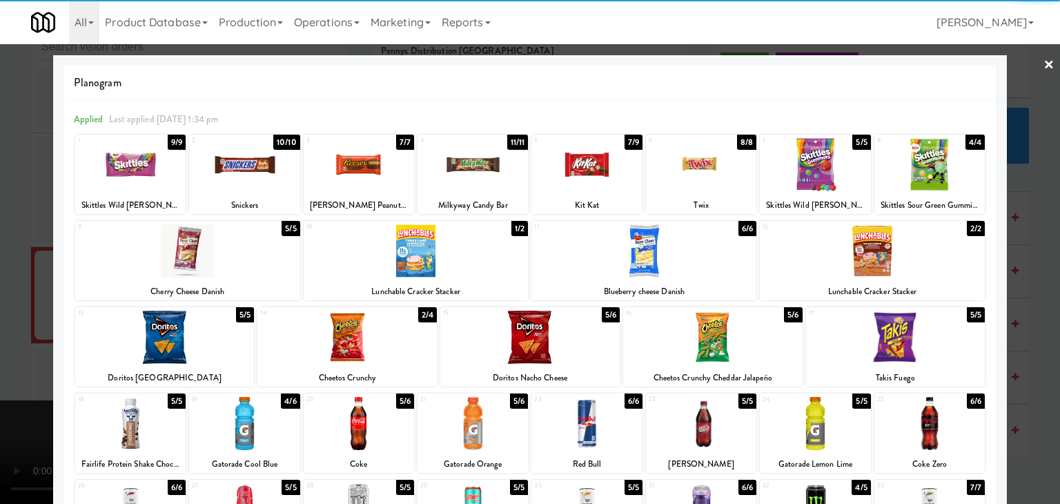
click at [732, 333] on div at bounding box center [712, 336] width 179 height 53
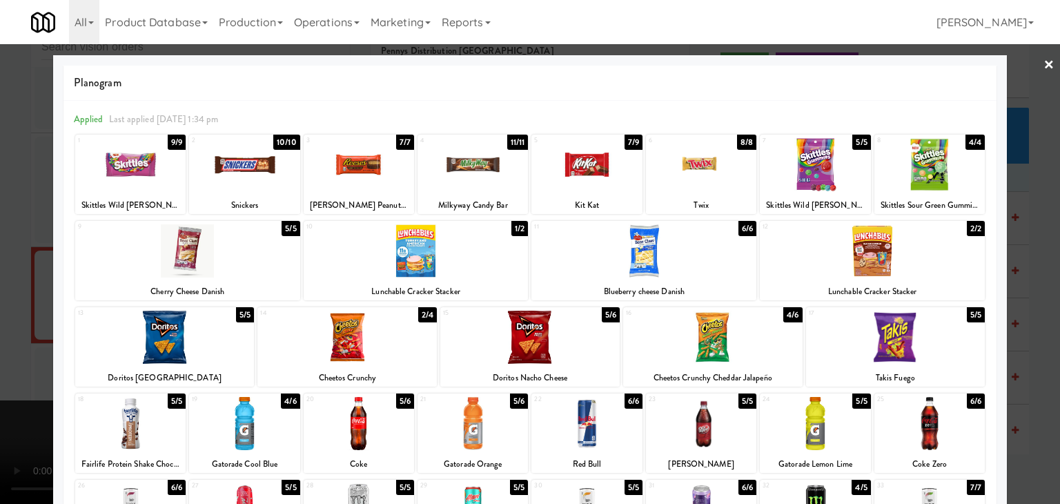
click at [699, 163] on div at bounding box center [701, 164] width 110 height 53
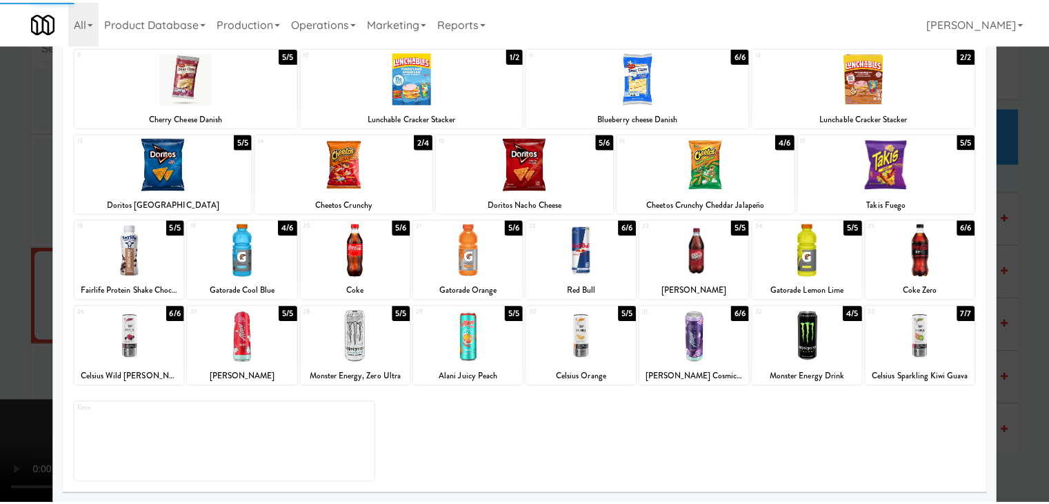
scroll to position [174, 0]
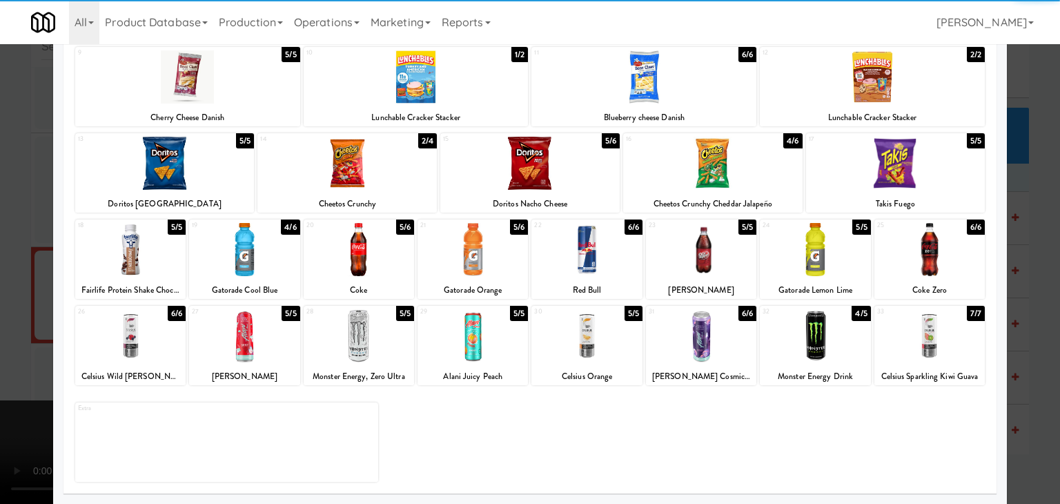
click at [594, 259] on div at bounding box center [586, 249] width 110 height 53
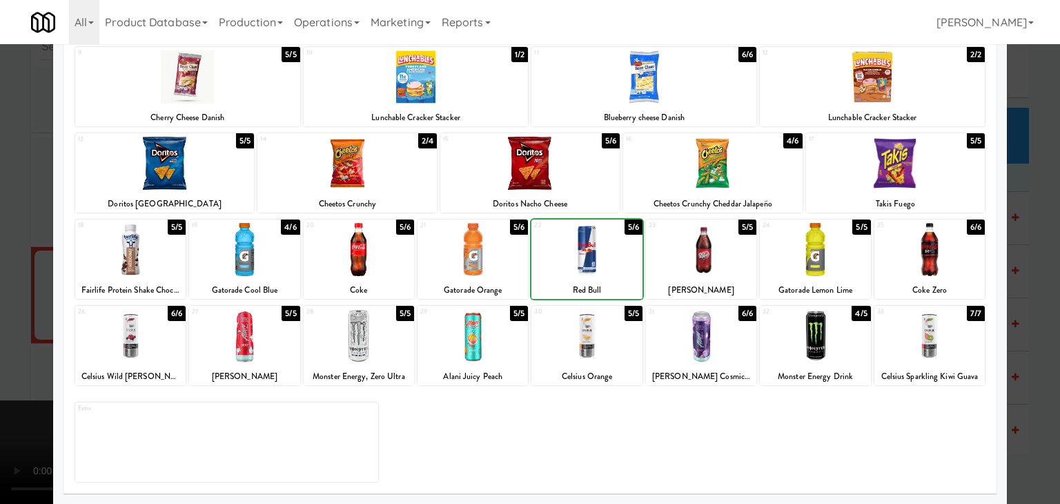
drag, startPoint x: 0, startPoint y: 325, endPoint x: 213, endPoint y: 329, distance: 213.2
click at [15, 326] on div at bounding box center [530, 252] width 1060 height 504
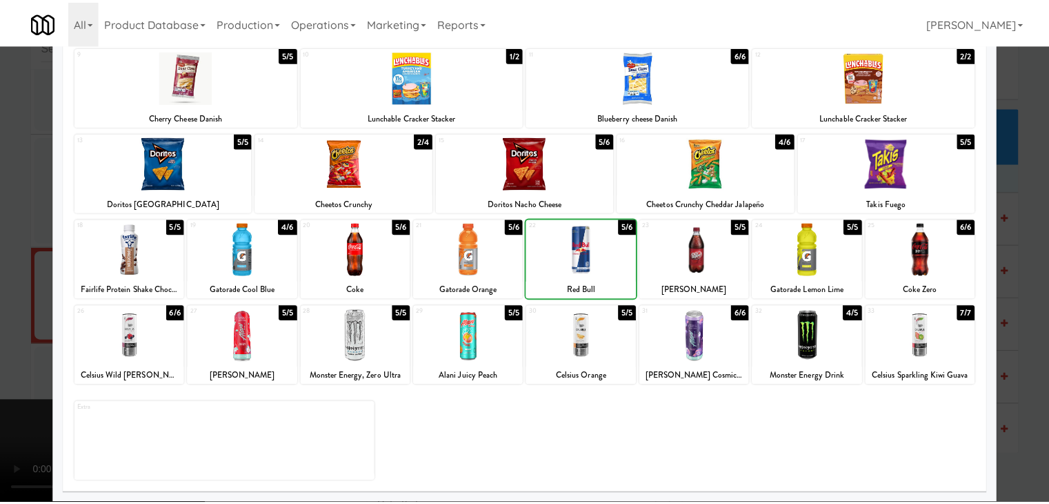
scroll to position [9040, 0]
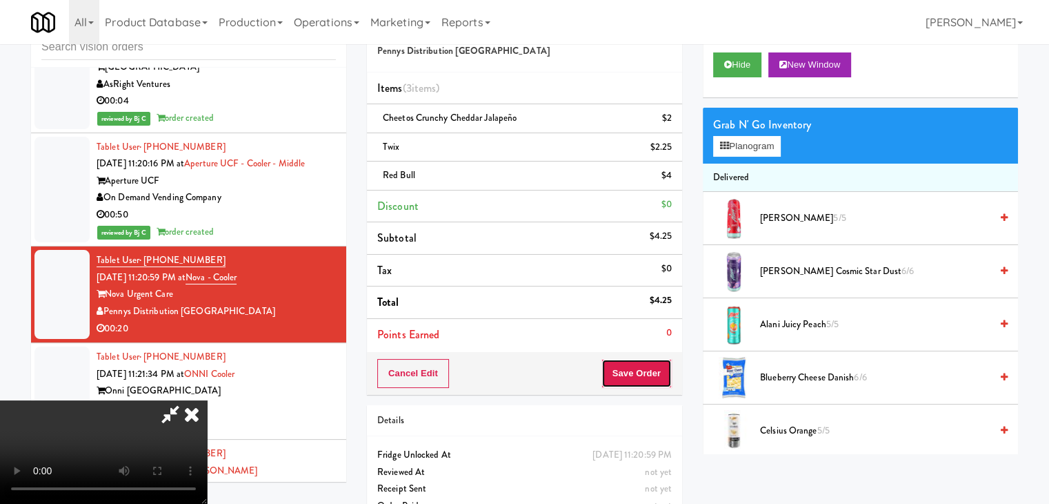
click at [641, 362] on button "Save Order" at bounding box center [637, 373] width 70 height 29
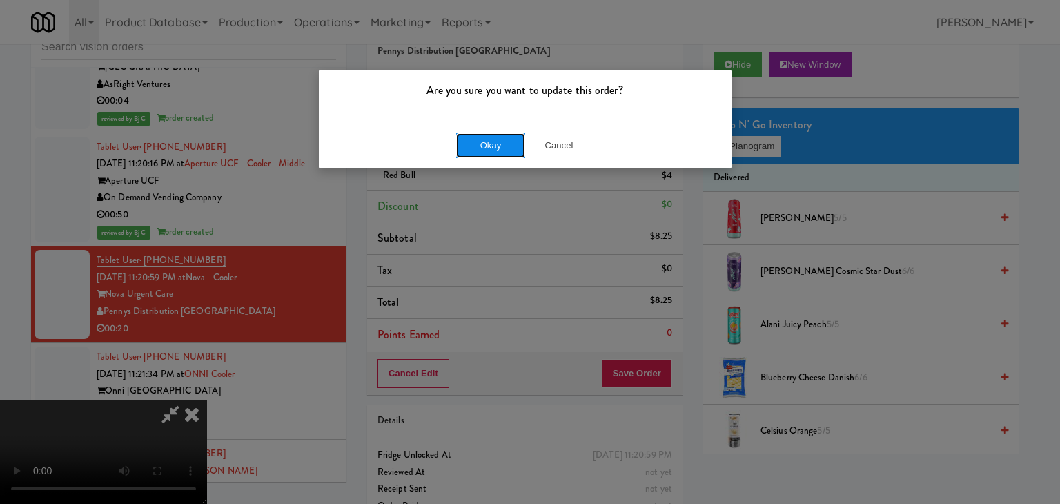
click at [497, 144] on button "Okay" at bounding box center [490, 145] width 69 height 25
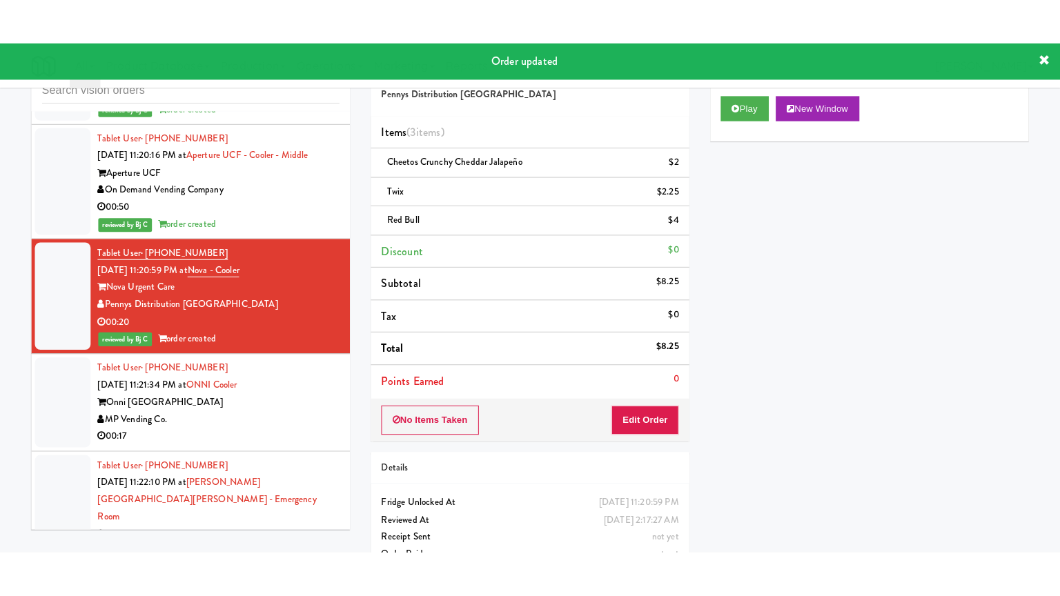
scroll to position [9178, 0]
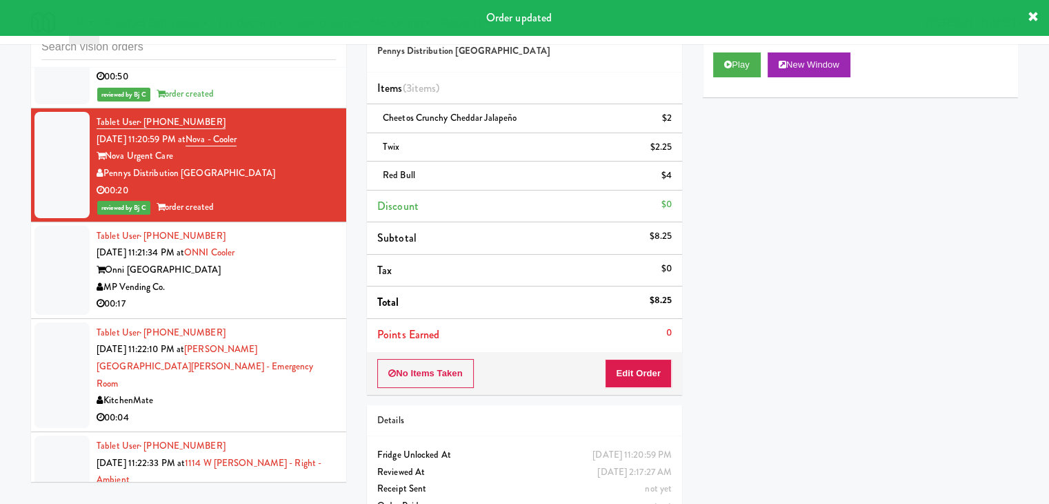
click at [298, 279] on div "MP Vending Co." at bounding box center [216, 287] width 239 height 17
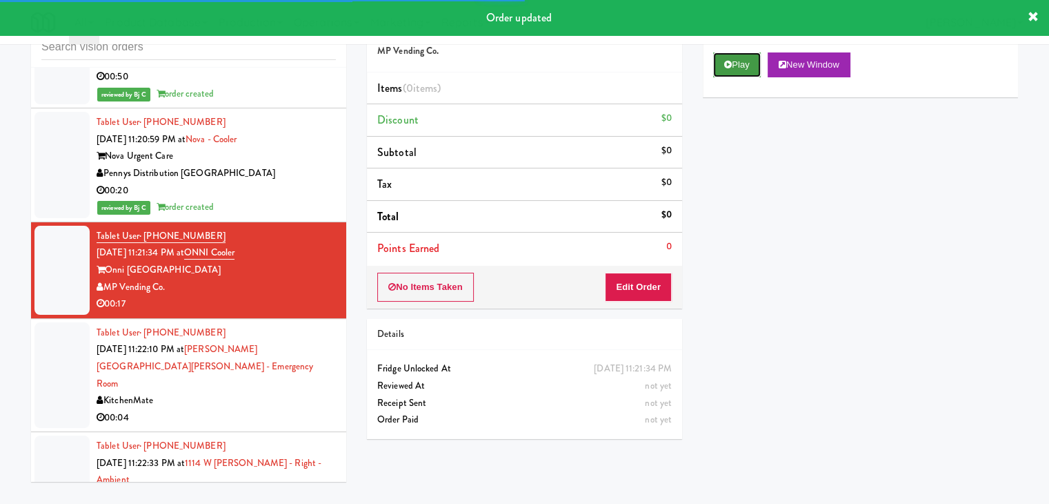
click at [737, 63] on button "Play" at bounding box center [737, 64] width 48 height 25
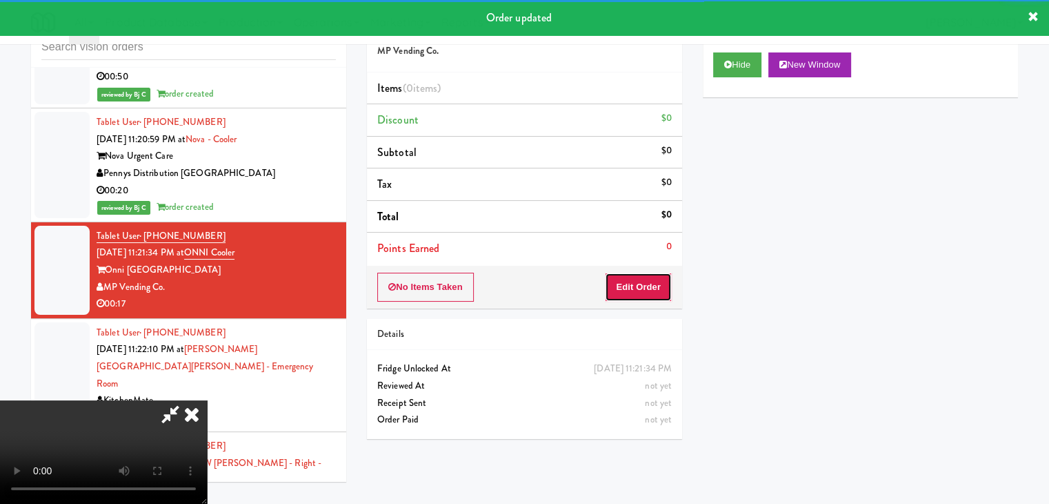
click at [639, 285] on button "Edit Order" at bounding box center [638, 286] width 67 height 29
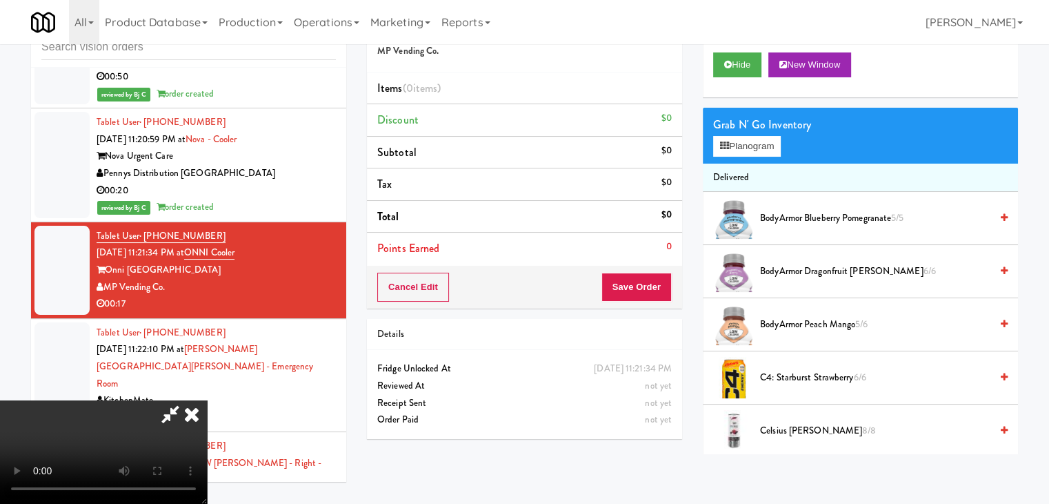
scroll to position [9126, 0]
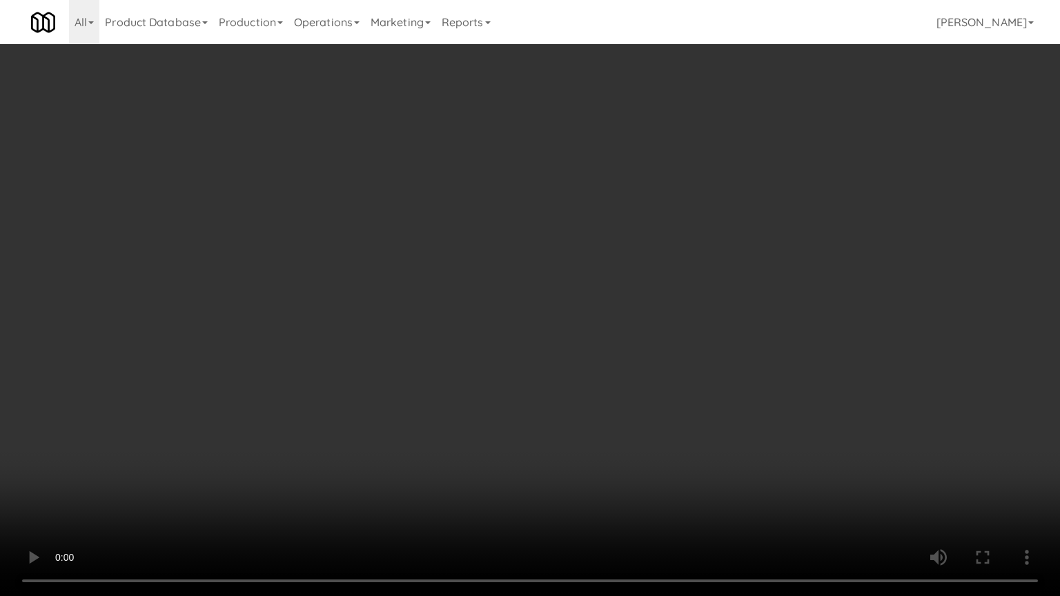
click at [629, 397] on video at bounding box center [530, 298] width 1060 height 596
click at [631, 396] on video at bounding box center [530, 298] width 1060 height 596
click at [653, 344] on video at bounding box center [530, 298] width 1060 height 596
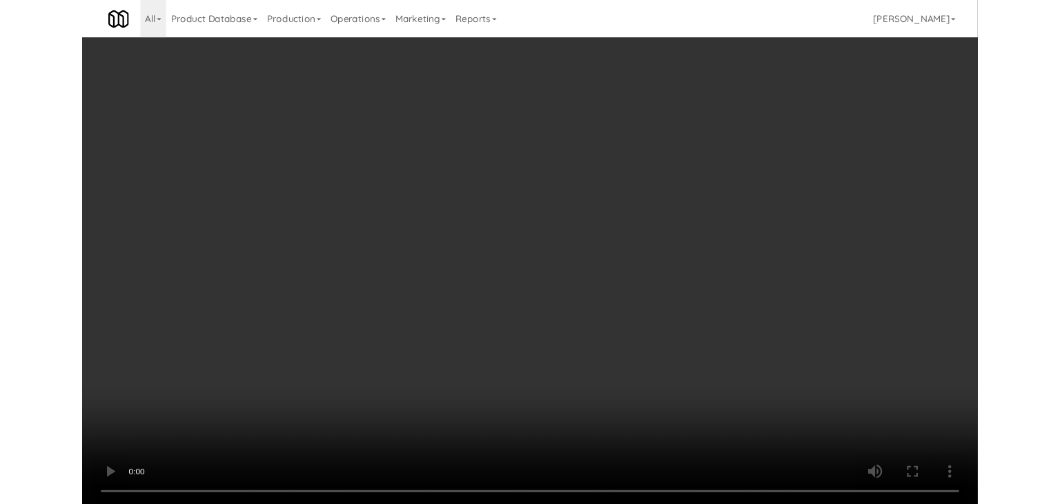
scroll to position [9178, 0]
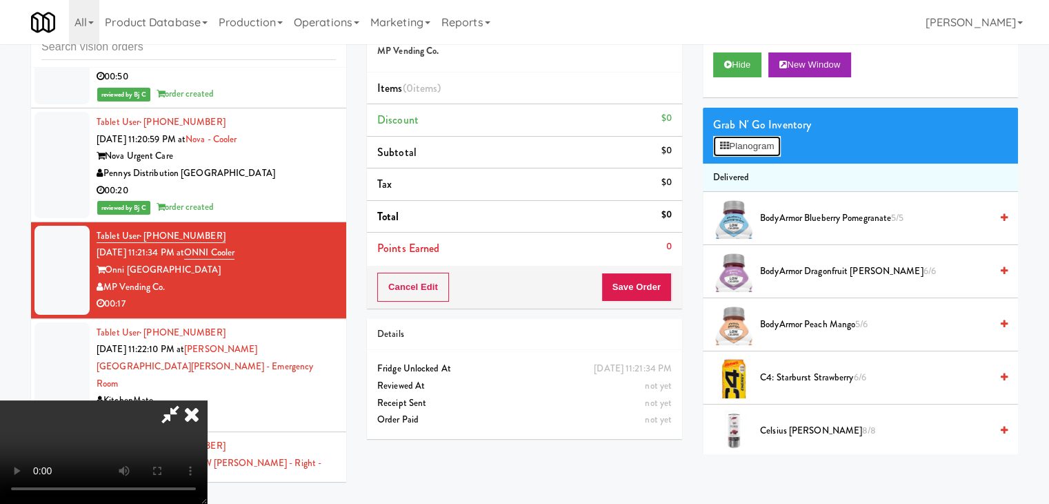
click at [768, 137] on button "Planogram" at bounding box center [747, 146] width 68 height 21
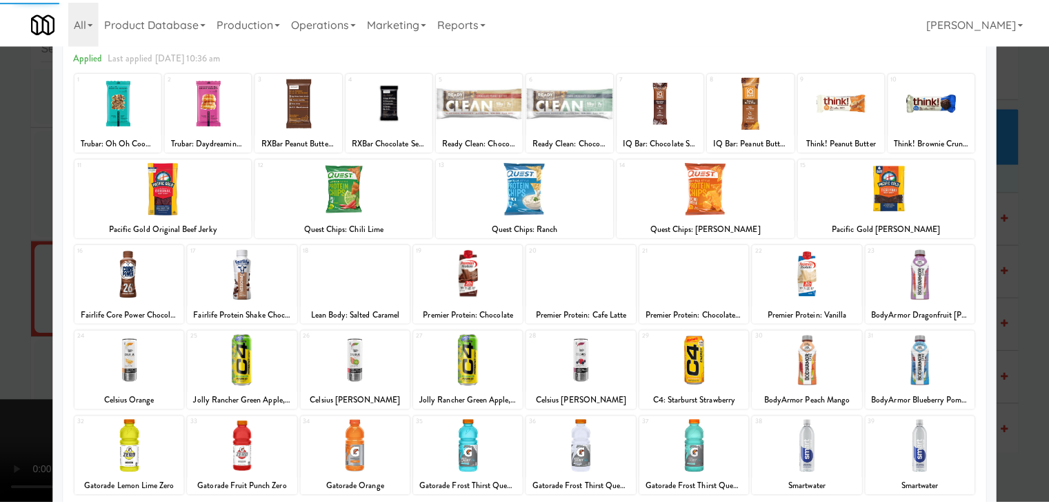
scroll to position [174, 0]
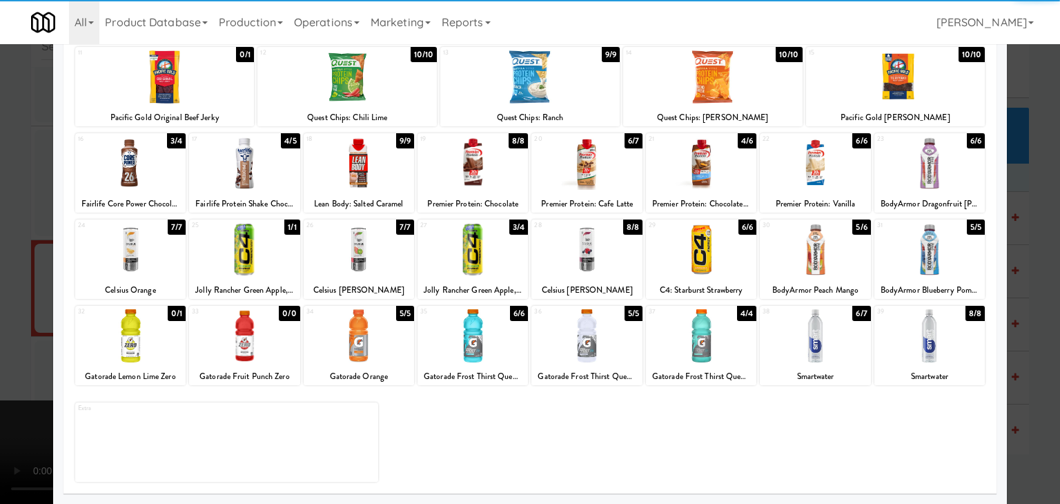
drag, startPoint x: 595, startPoint y: 343, endPoint x: 611, endPoint y: 343, distance: 15.9
click at [595, 343] on div at bounding box center [586, 335] width 110 height 53
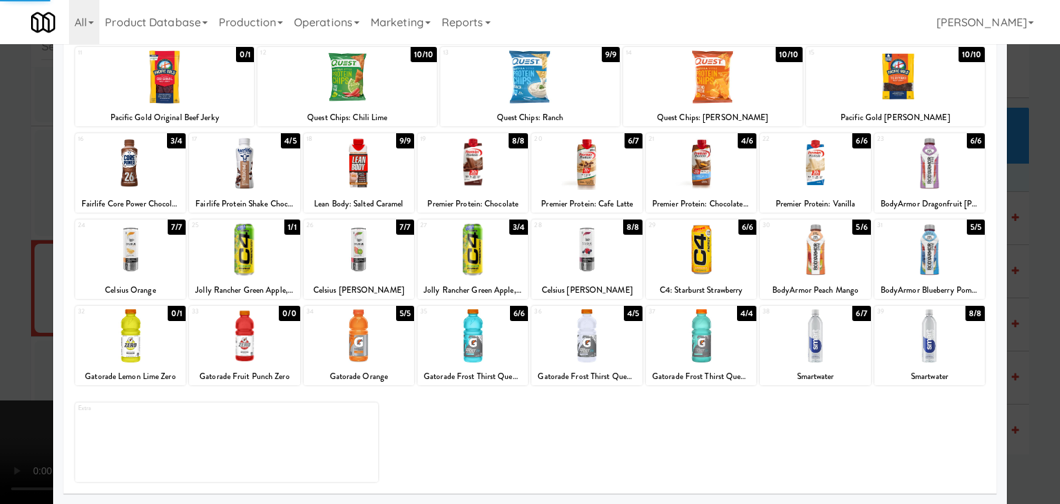
click at [680, 341] on div at bounding box center [701, 335] width 110 height 53
drag, startPoint x: 0, startPoint y: 355, endPoint x: 219, endPoint y: 351, distance: 219.4
click at [21, 353] on div at bounding box center [530, 252] width 1060 height 504
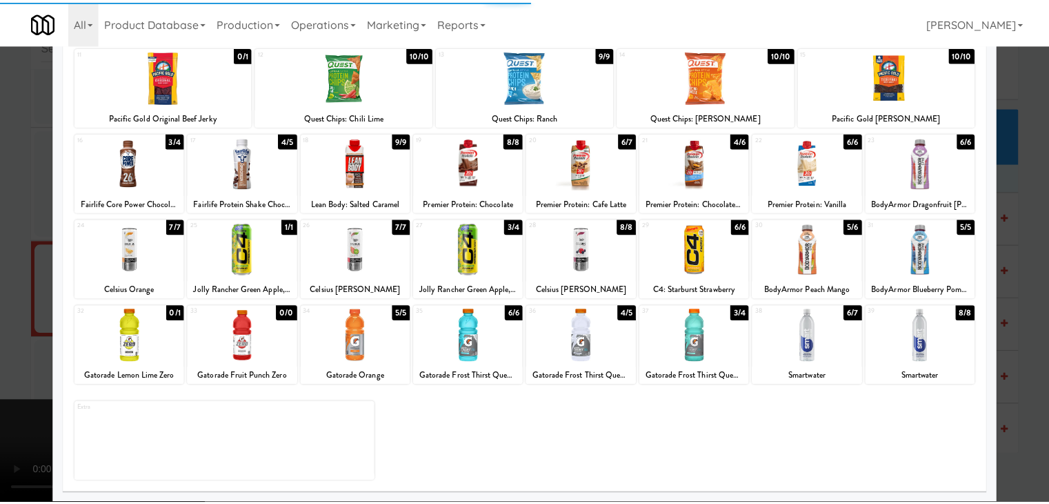
scroll to position [9178, 0]
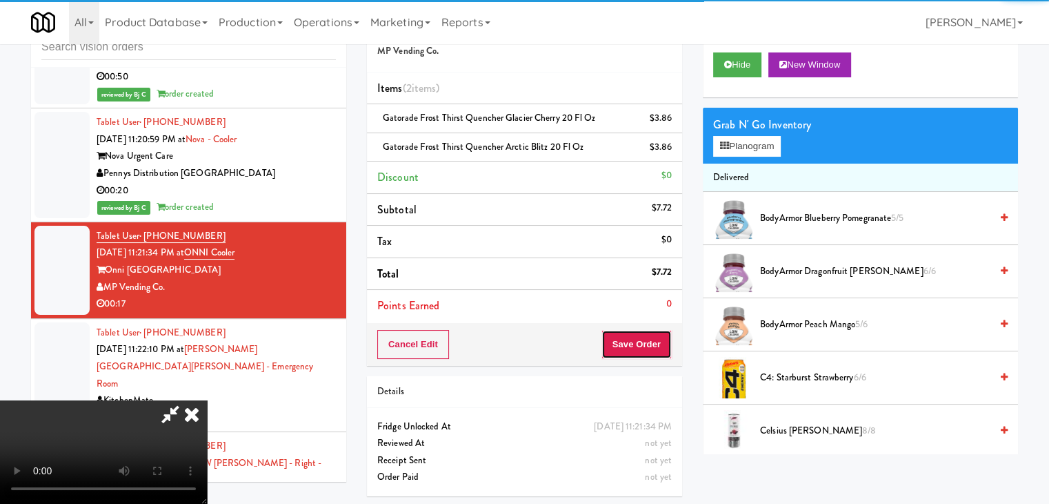
click at [668, 344] on button "Save Order" at bounding box center [637, 344] width 70 height 29
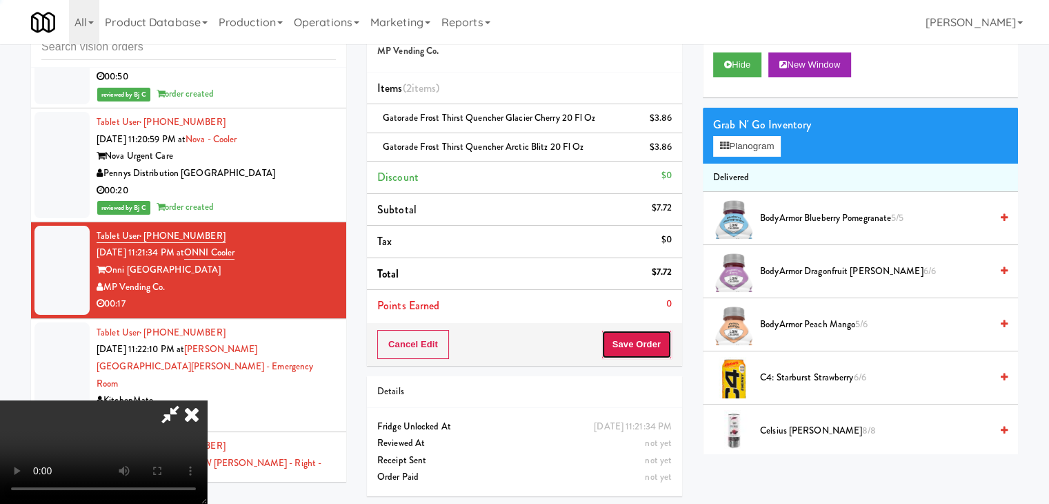
click at [668, 344] on button "Save Order" at bounding box center [637, 344] width 70 height 29
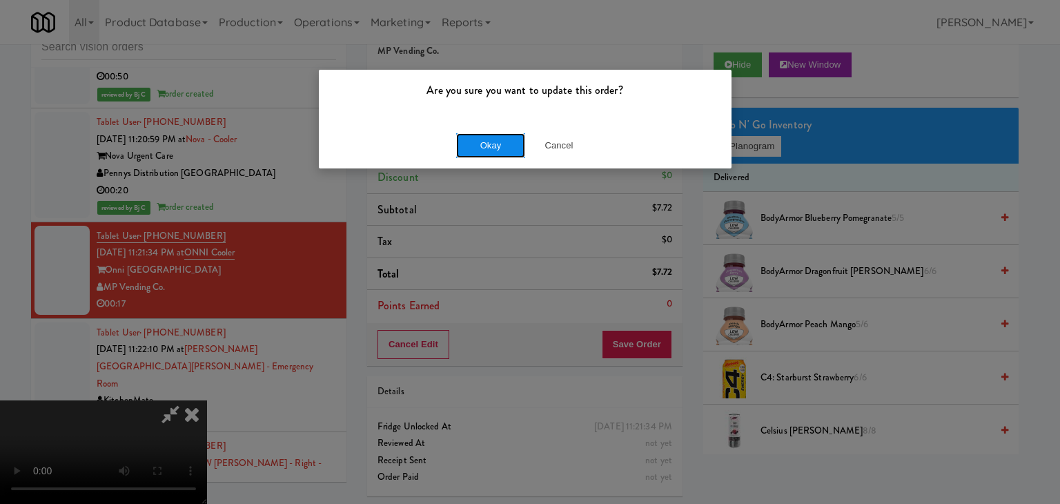
click at [508, 141] on button "Okay" at bounding box center [490, 145] width 69 height 25
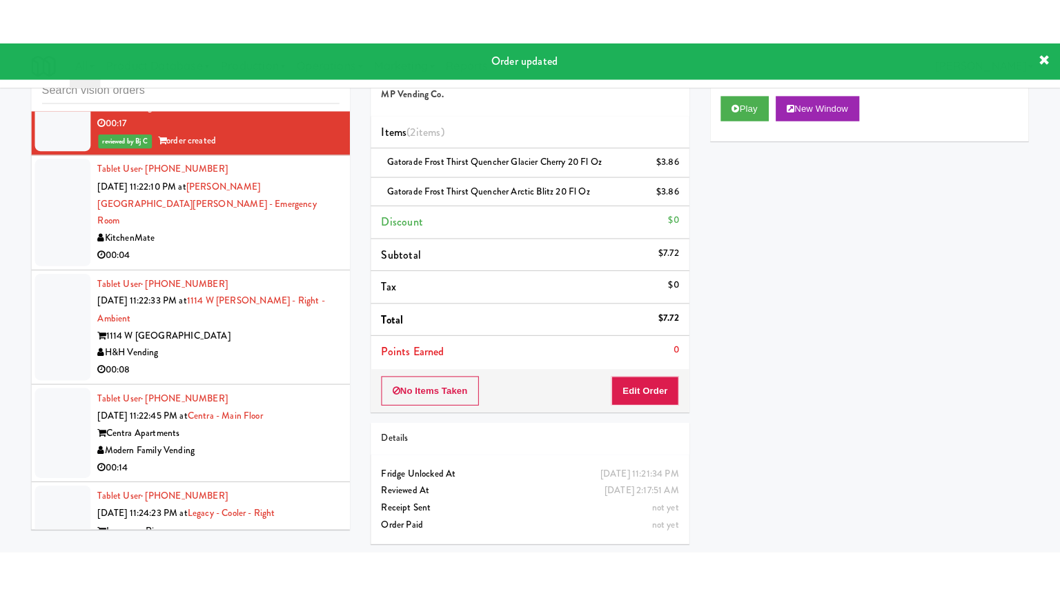
scroll to position [9401, 0]
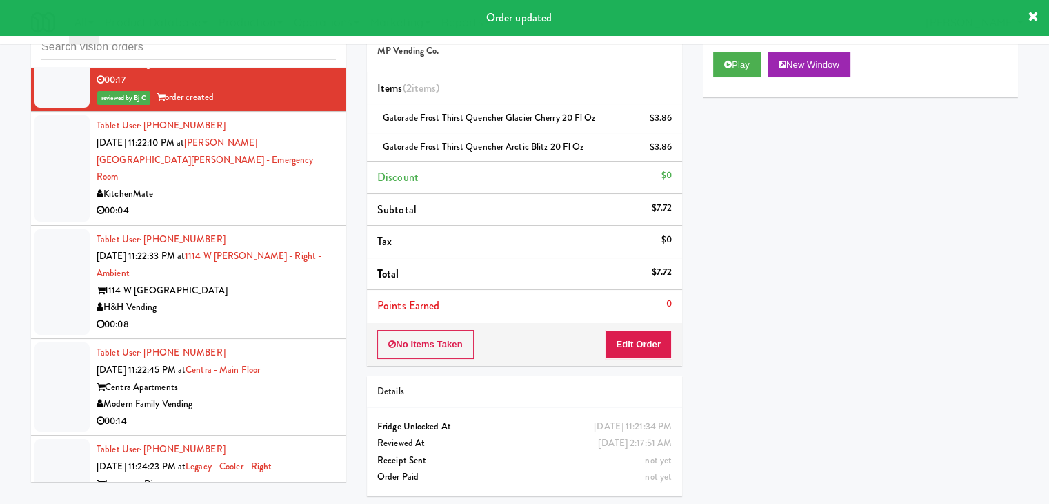
click at [300, 164] on li "Tablet User · (416) 725-0143 Aug 21, 2025 11:22:10 PM at Mackenzie Richmond Hil…" at bounding box center [188, 169] width 315 height 114
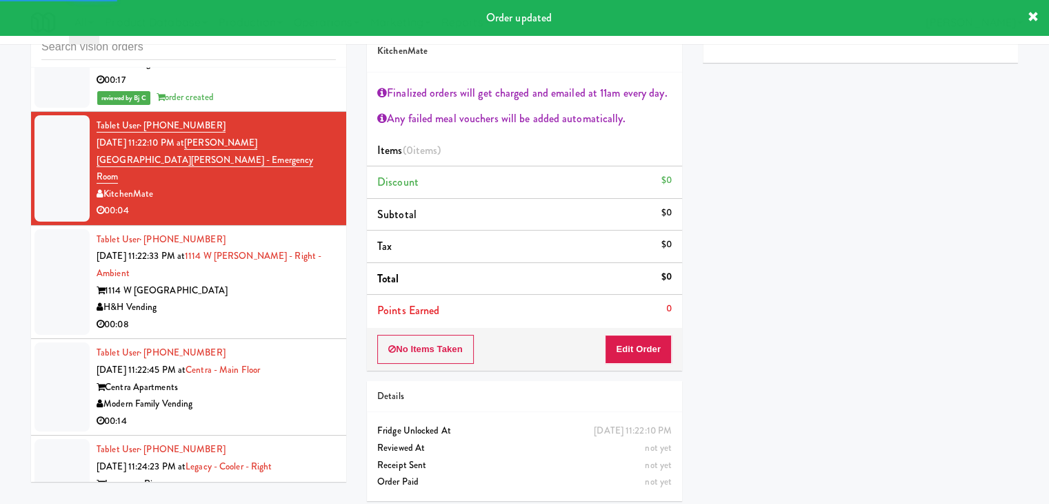
click at [278, 239] on div "Tablet User · (224) 558-7440 Aug 21, 2025 11:22:33 PM at 1114 W Carroll - Right…" at bounding box center [216, 282] width 239 height 102
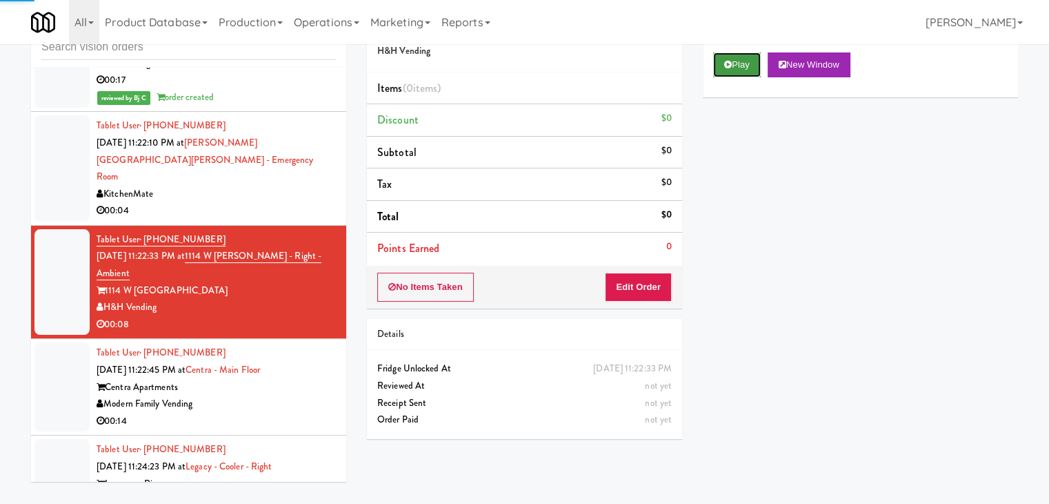
click at [740, 62] on button "Play" at bounding box center [737, 64] width 48 height 25
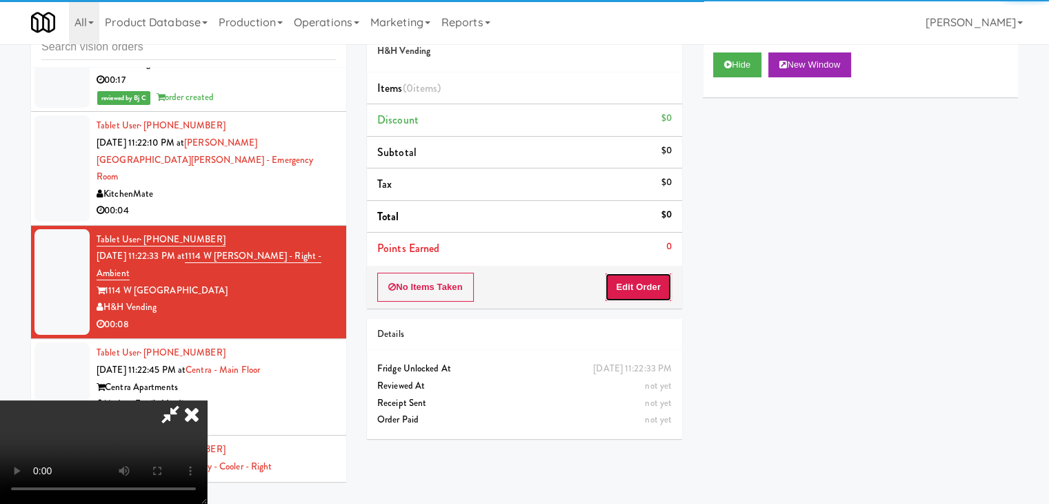
click at [651, 283] on button "Edit Order" at bounding box center [638, 286] width 67 height 29
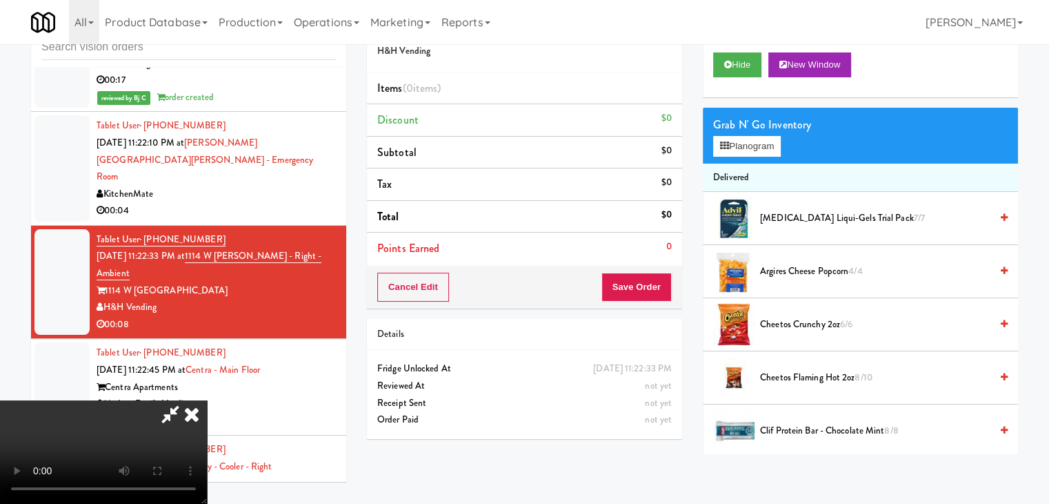
click at [207, 400] on video at bounding box center [103, 451] width 207 height 103
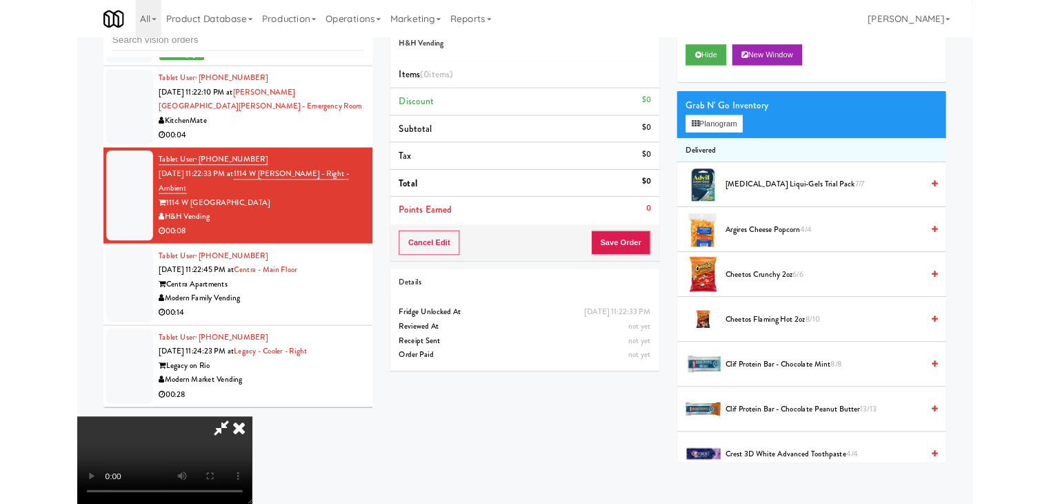
scroll to position [9351, 0]
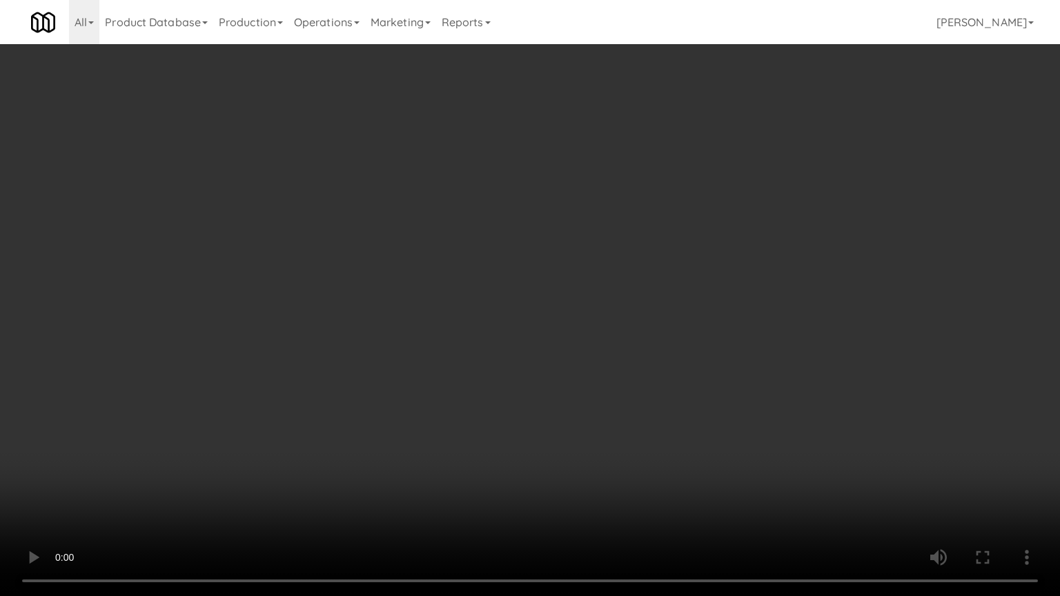
click at [442, 421] on video at bounding box center [530, 298] width 1060 height 596
click at [488, 378] on video at bounding box center [530, 298] width 1060 height 596
click at [488, 377] on video at bounding box center [530, 298] width 1060 height 596
click at [574, 328] on video at bounding box center [530, 298] width 1060 height 596
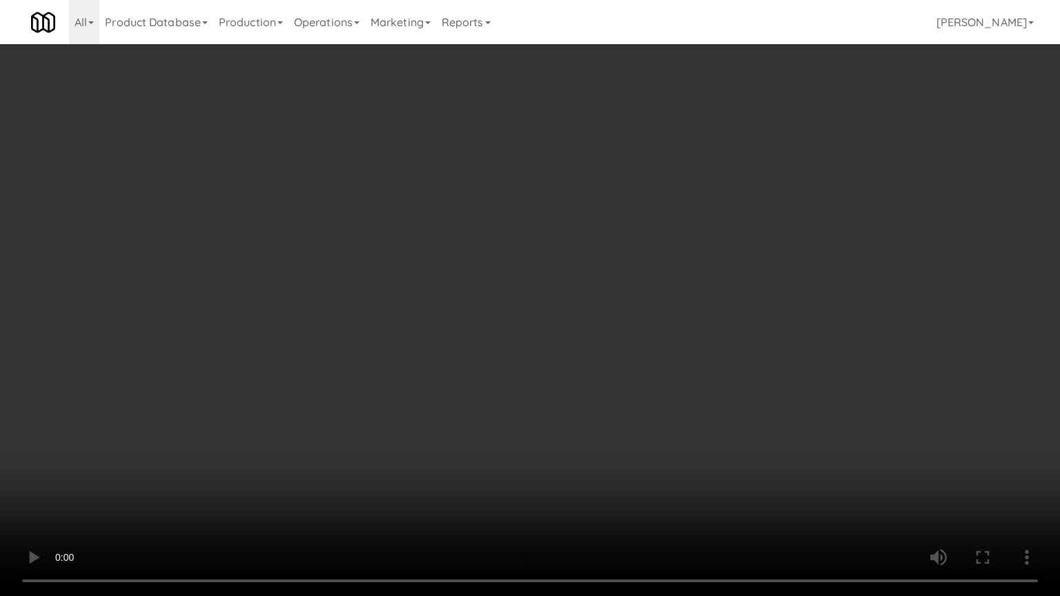
click at [574, 328] on video at bounding box center [530, 298] width 1060 height 596
click at [577, 328] on video at bounding box center [530, 298] width 1060 height 596
click at [579, 328] on video at bounding box center [530, 298] width 1060 height 596
click at [579, 327] on video at bounding box center [530, 298] width 1060 height 596
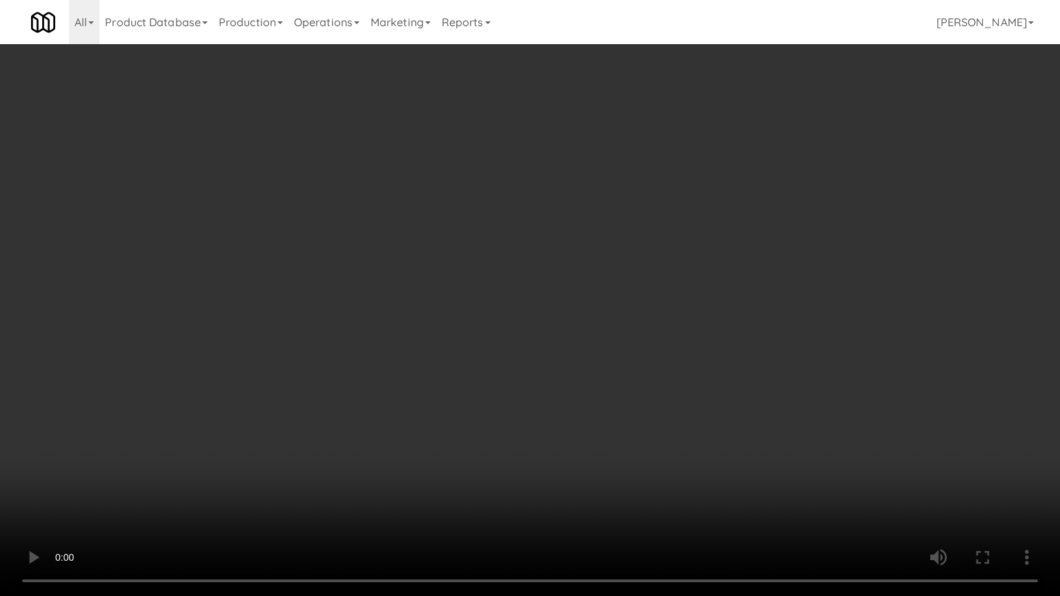
click at [581, 319] on video at bounding box center [530, 298] width 1060 height 596
click at [582, 319] on video at bounding box center [530, 298] width 1060 height 596
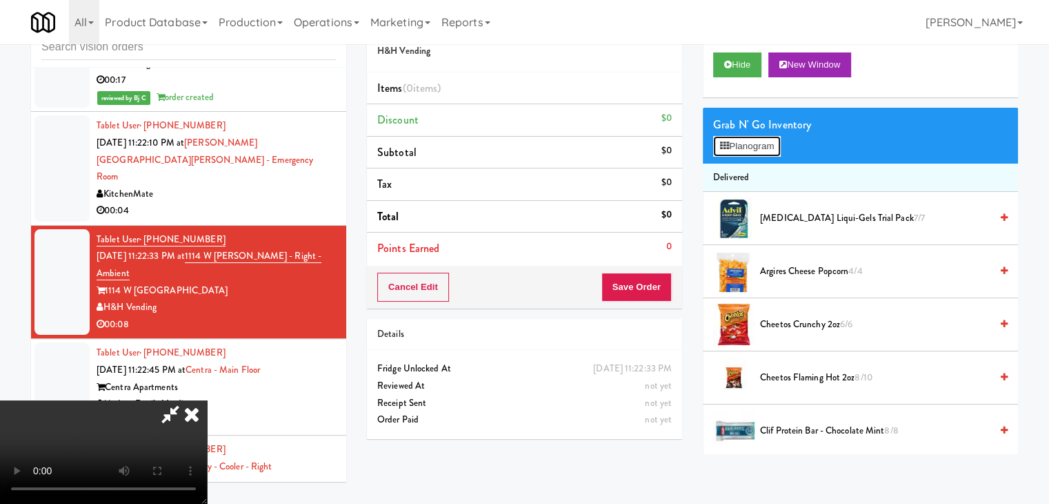
click at [734, 150] on button "Planogram" at bounding box center [747, 146] width 68 height 21
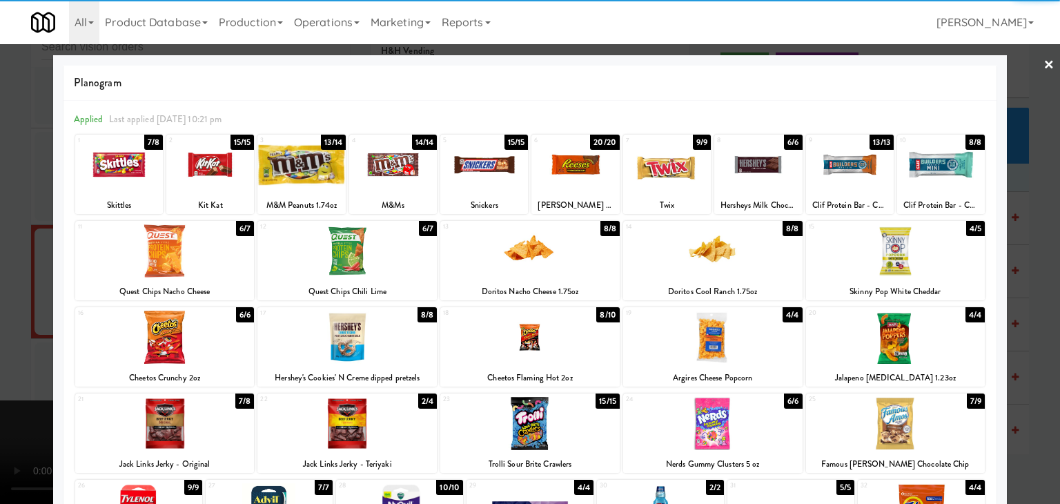
click at [666, 175] on div at bounding box center [667, 164] width 88 height 53
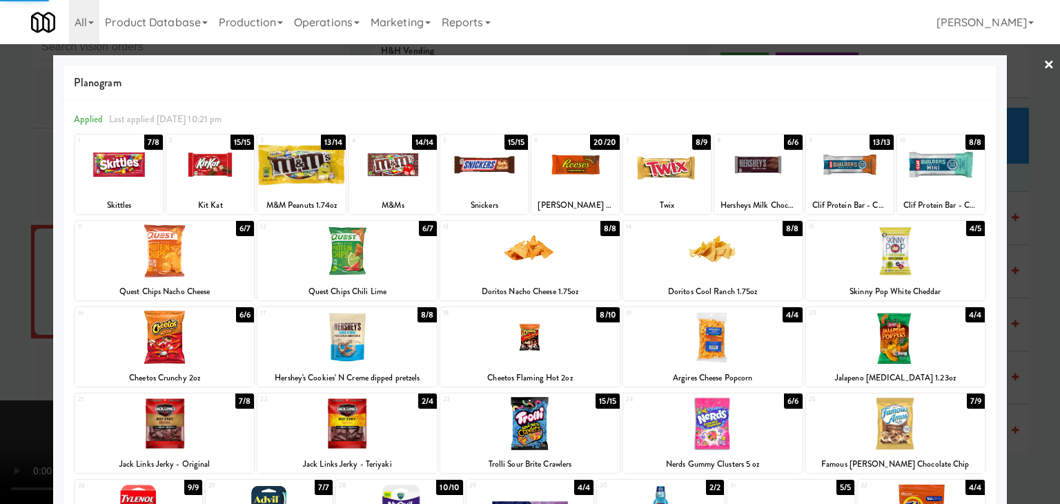
click at [286, 171] on div at bounding box center [301, 164] width 88 height 53
drag, startPoint x: 0, startPoint y: 221, endPoint x: 401, endPoint y: 249, distance: 401.8
click at [30, 222] on div at bounding box center [530, 252] width 1060 height 504
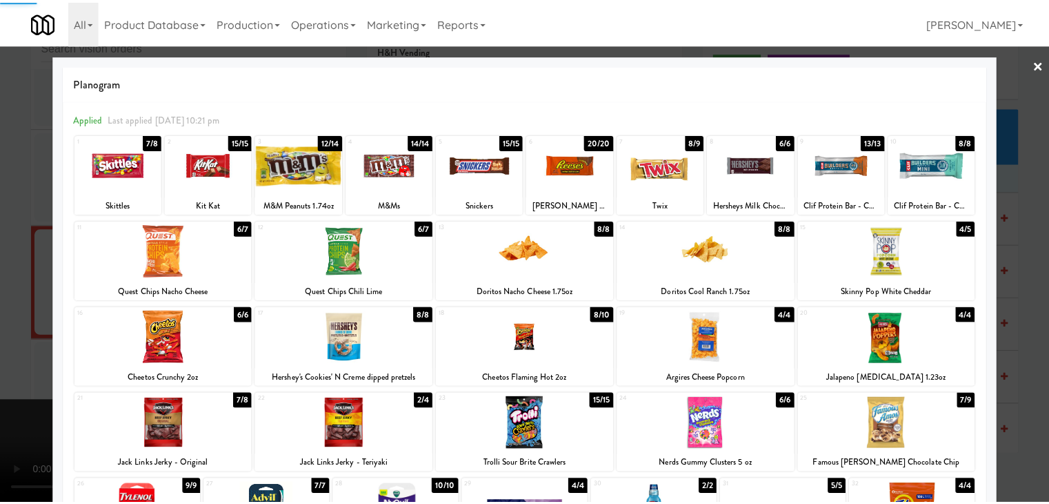
scroll to position [9401, 0]
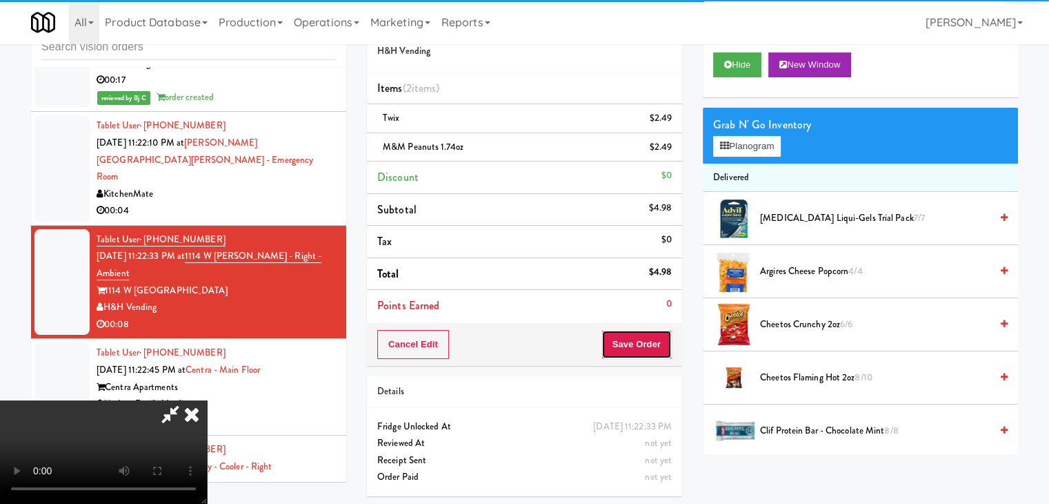
click at [639, 357] on button "Save Order" at bounding box center [637, 344] width 70 height 29
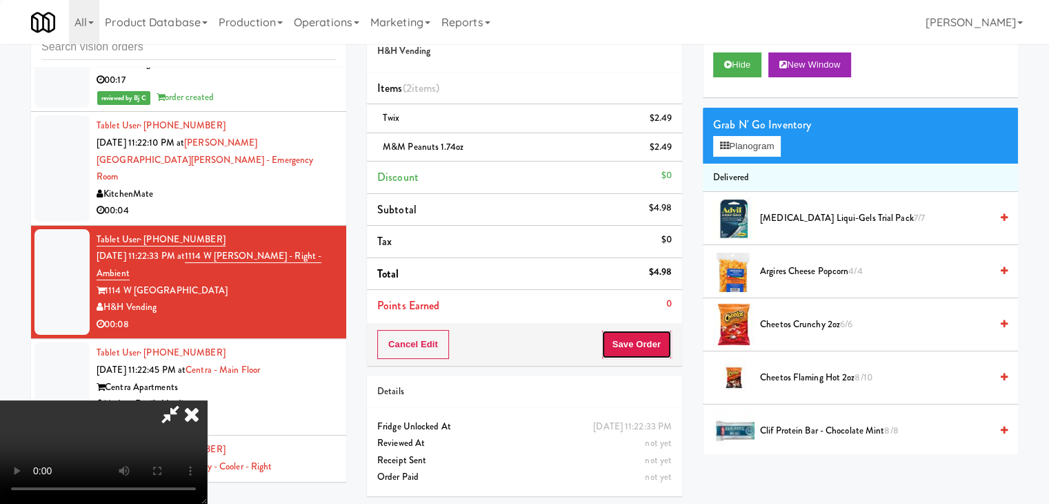
click at [641, 354] on button "Save Order" at bounding box center [637, 344] width 70 height 29
click at [642, 351] on button "Save Order" at bounding box center [637, 344] width 70 height 29
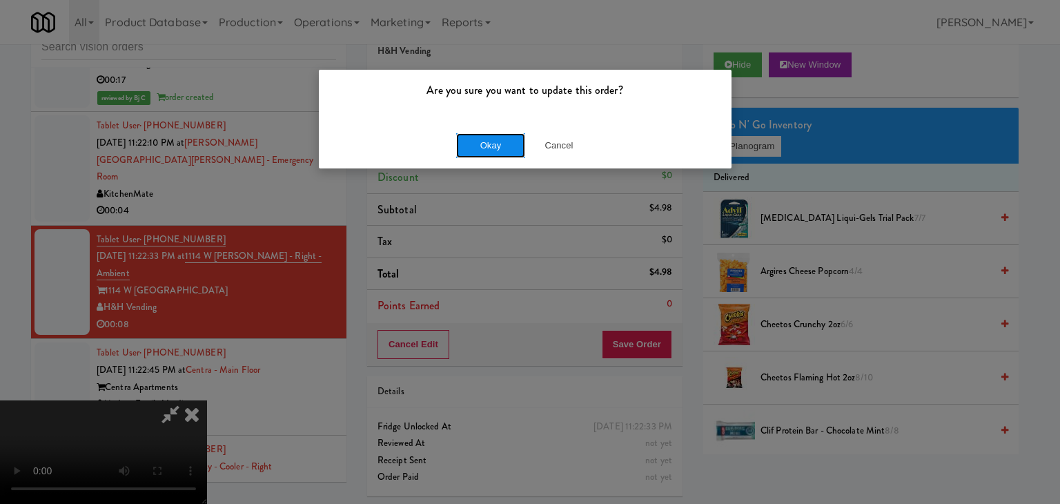
click at [505, 155] on button "Okay" at bounding box center [490, 145] width 69 height 25
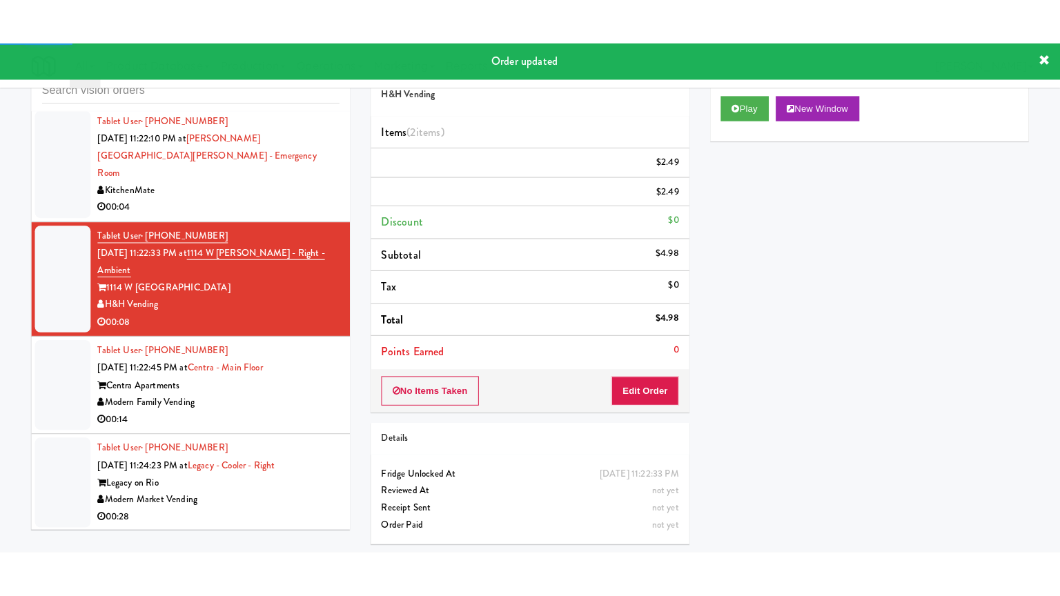
scroll to position [9539, 0]
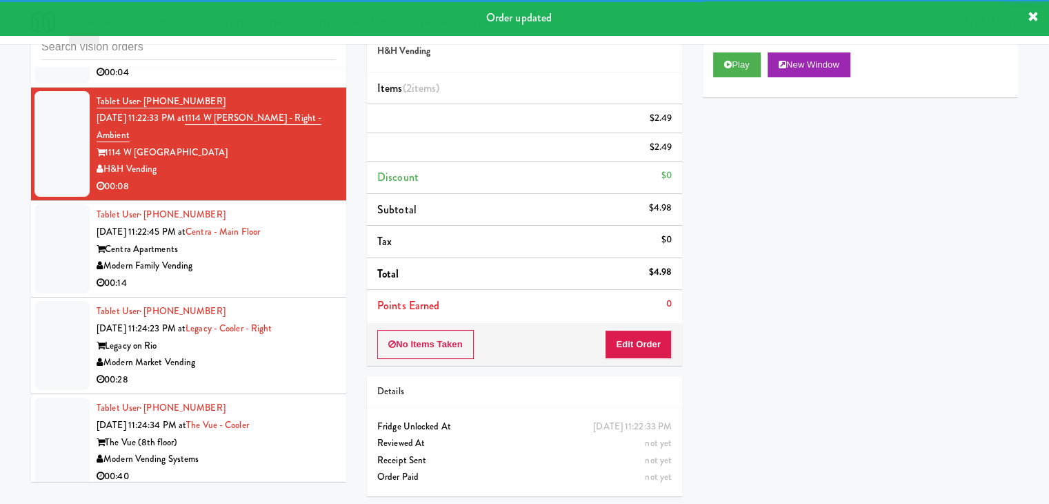
click at [292, 257] on div "Modern Family Vending" at bounding box center [216, 265] width 239 height 17
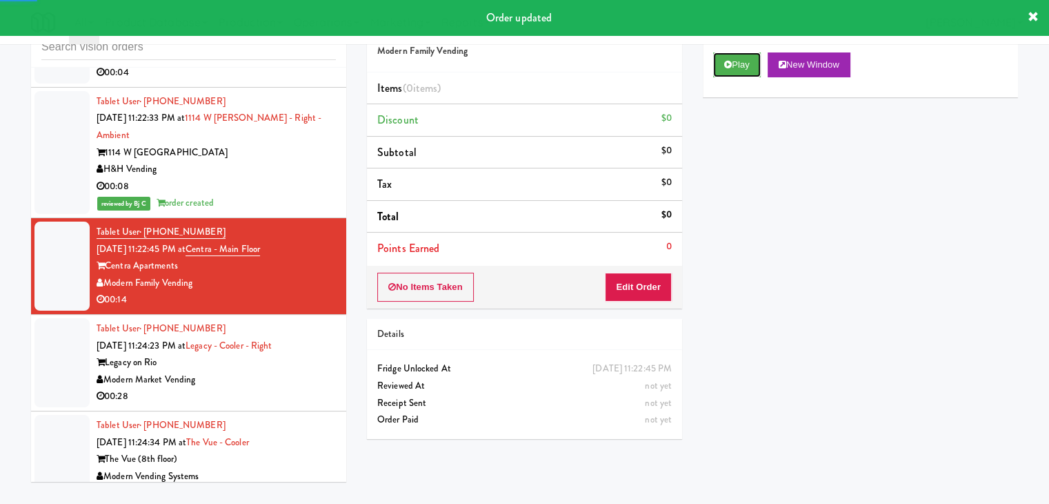
drag, startPoint x: 745, startPoint y: 63, endPoint x: 726, endPoint y: 112, distance: 53.0
click at [744, 62] on button "Play" at bounding box center [737, 64] width 48 height 25
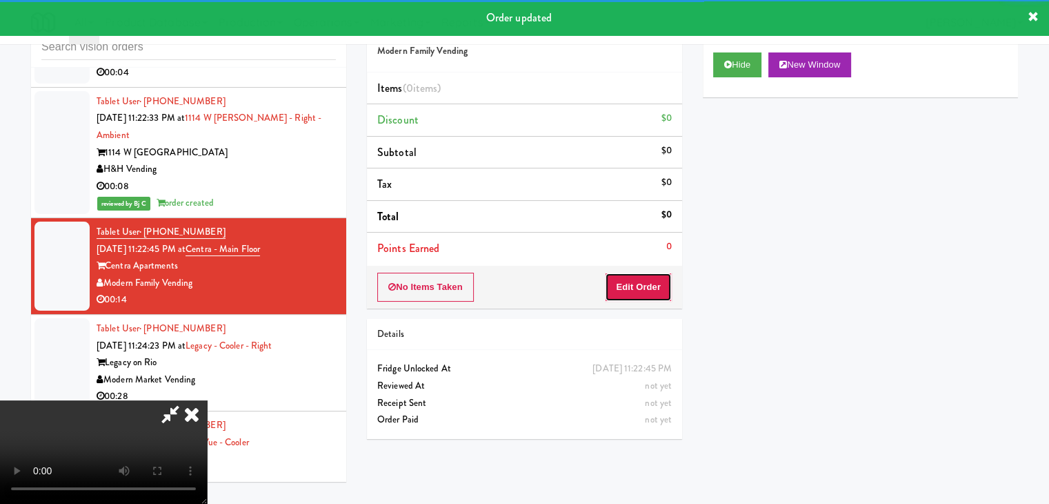
click at [659, 280] on button "Edit Order" at bounding box center [638, 286] width 67 height 29
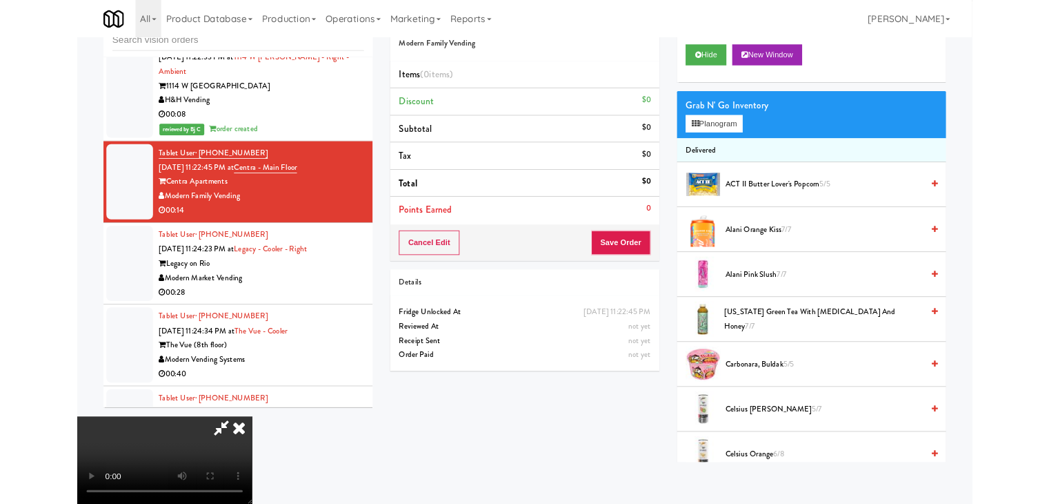
scroll to position [9489, 0]
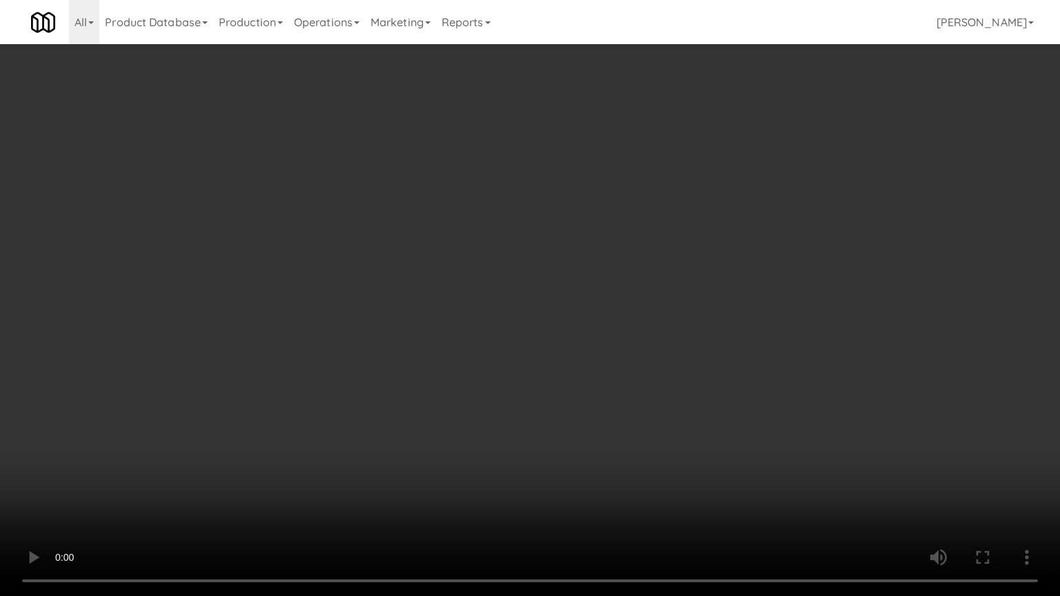
click at [582, 434] on video at bounding box center [530, 298] width 1060 height 596
click at [588, 424] on video at bounding box center [530, 298] width 1060 height 596
click at [593, 421] on video at bounding box center [530, 298] width 1060 height 596
click at [597, 418] on video at bounding box center [530, 298] width 1060 height 596
click at [604, 411] on video at bounding box center [530, 298] width 1060 height 596
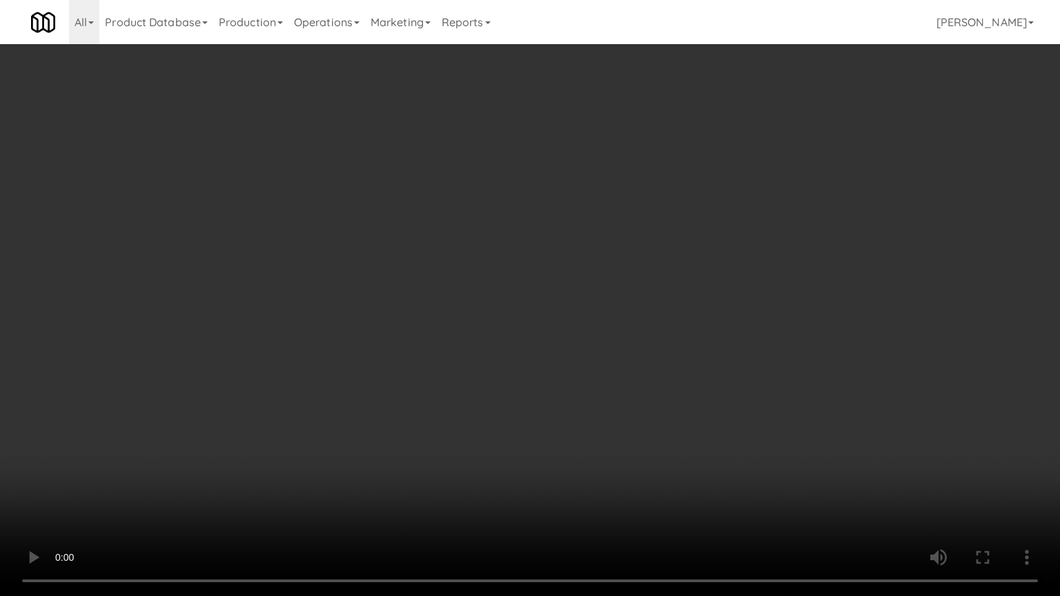
click at [605, 410] on video at bounding box center [530, 298] width 1060 height 596
click at [608, 404] on video at bounding box center [530, 298] width 1060 height 596
click at [613, 399] on video at bounding box center [530, 298] width 1060 height 596
click at [617, 389] on video at bounding box center [530, 298] width 1060 height 596
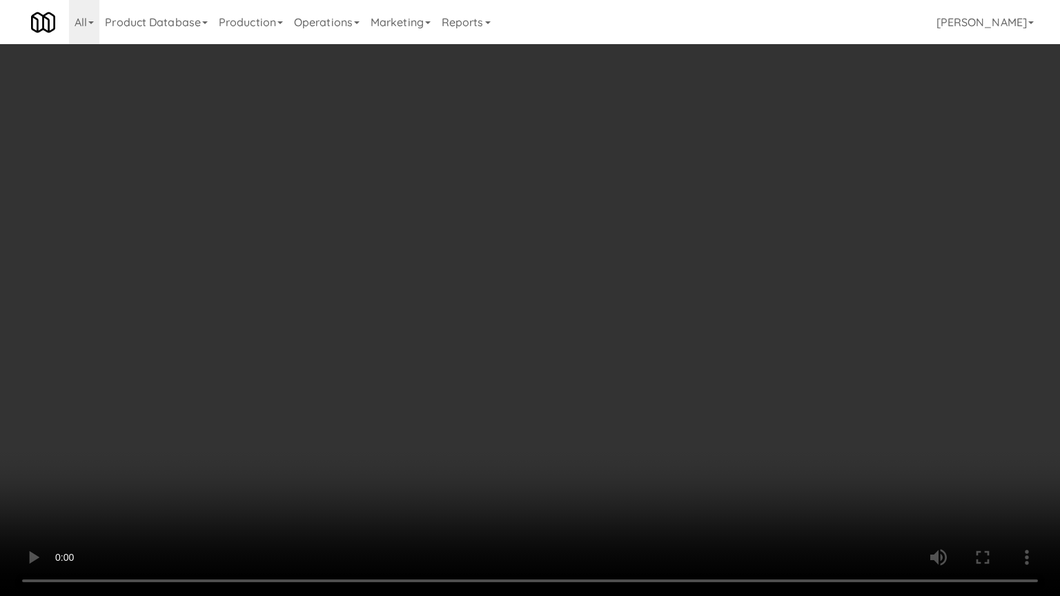
click at [617, 389] on video at bounding box center [530, 298] width 1060 height 596
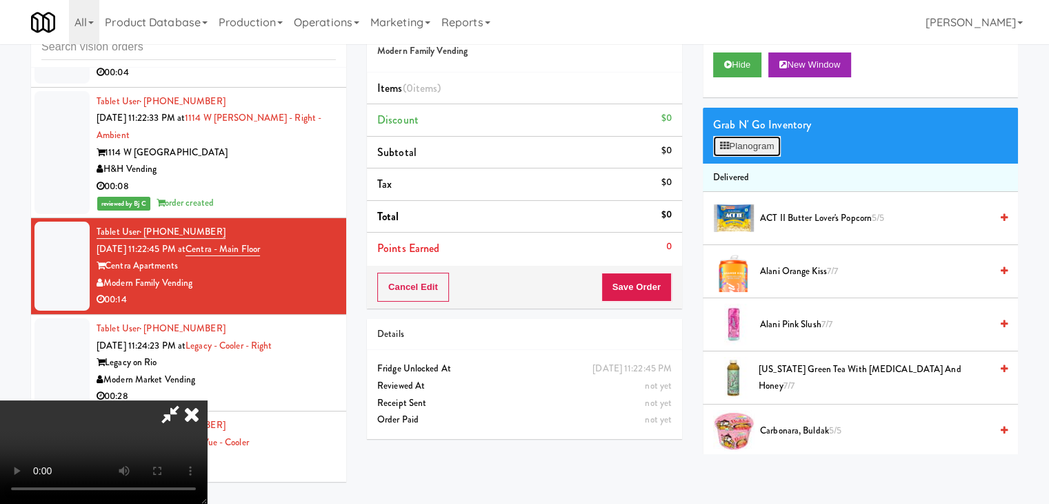
click at [766, 138] on button "Planogram" at bounding box center [747, 146] width 68 height 21
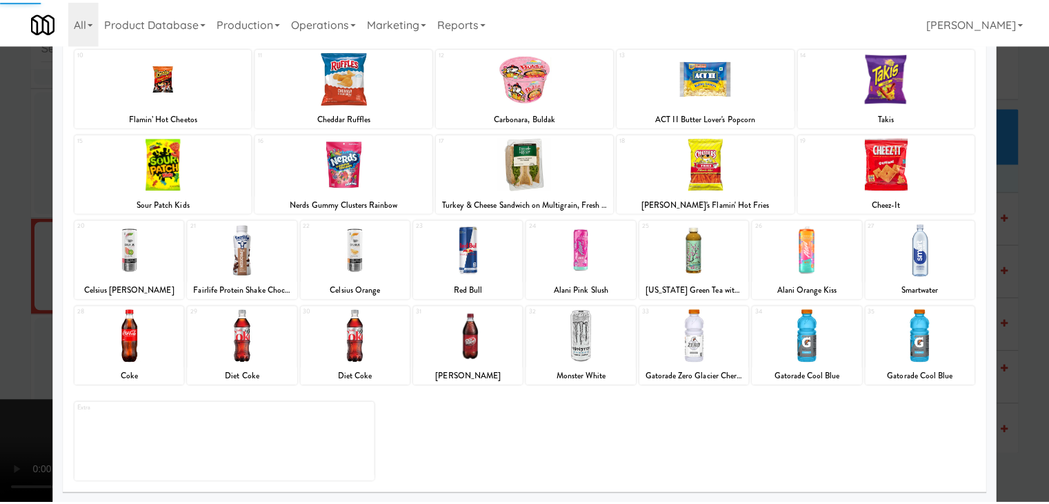
scroll to position [174, 0]
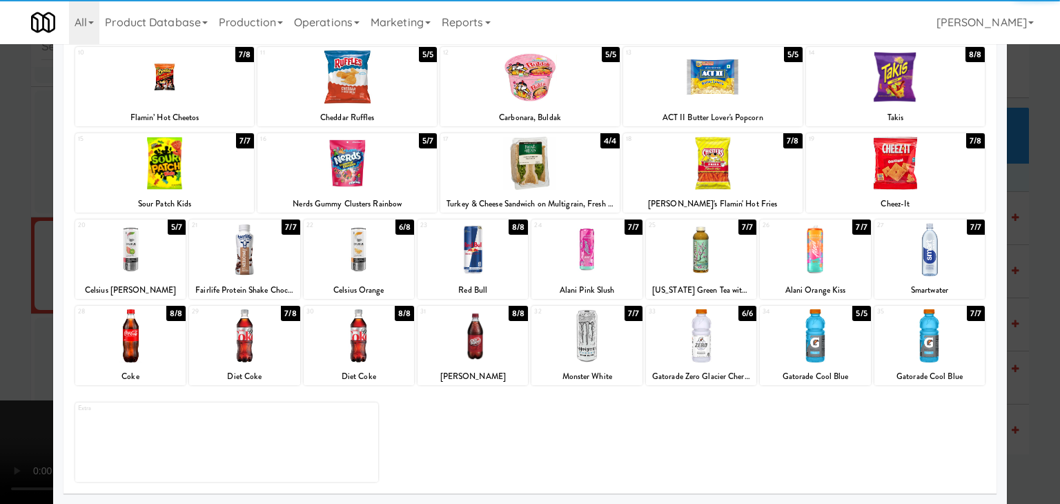
click at [713, 252] on div at bounding box center [701, 249] width 110 height 53
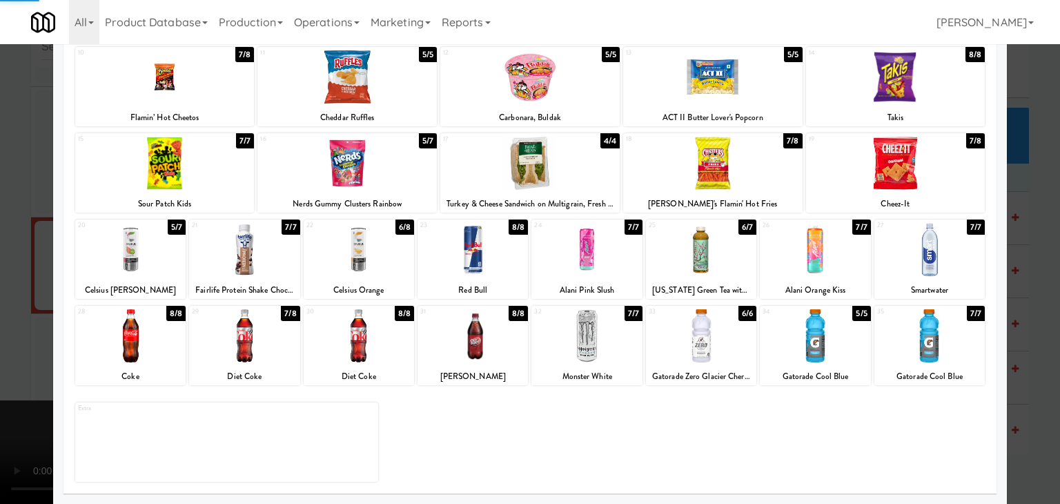
click at [895, 254] on div at bounding box center [929, 249] width 110 height 53
drag, startPoint x: 460, startPoint y: 257, endPoint x: 371, endPoint y: 257, distance: 89.0
click at [371, 257] on div "20 5/7 Celsius Kiwi Guava 21 7/7 Fairlife Protein Shake Chocolate 22 6/8 Celsiu…" at bounding box center [529, 258] width 909 height 79
click at [371, 257] on div at bounding box center [359, 249] width 110 height 53
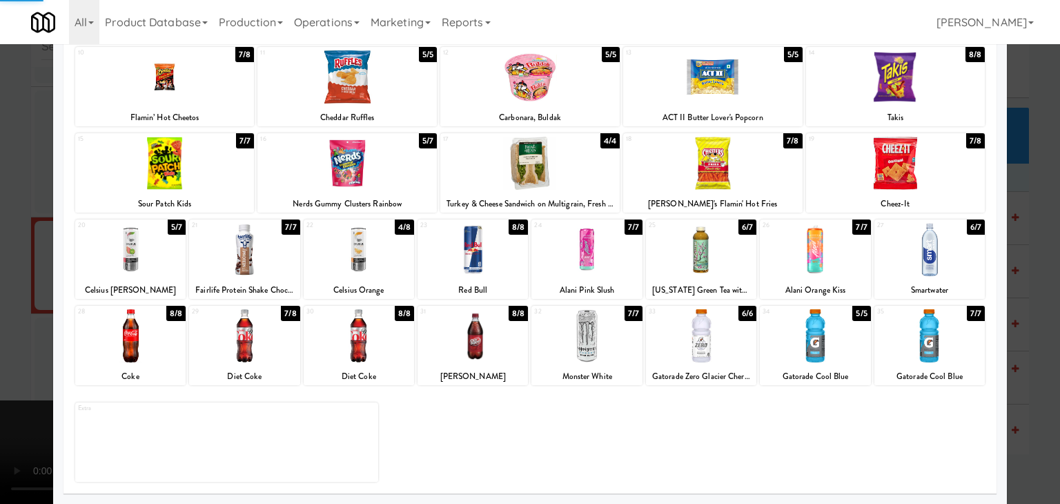
drag, startPoint x: 0, startPoint y: 293, endPoint x: 116, endPoint y: 298, distance: 116.0
click at [6, 296] on div at bounding box center [530, 252] width 1060 height 504
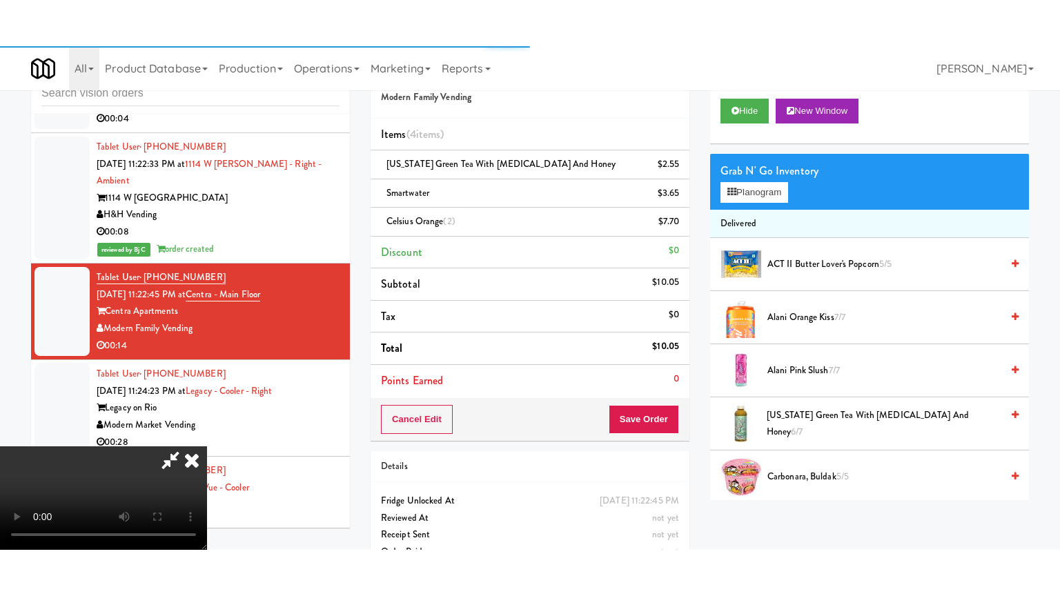
scroll to position [9539, 0]
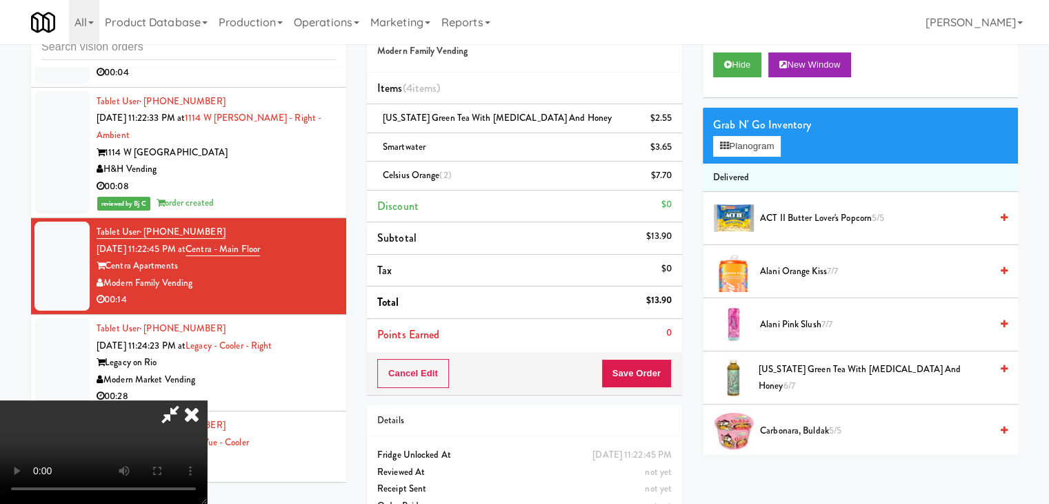
click at [207, 400] on video at bounding box center [103, 451] width 207 height 103
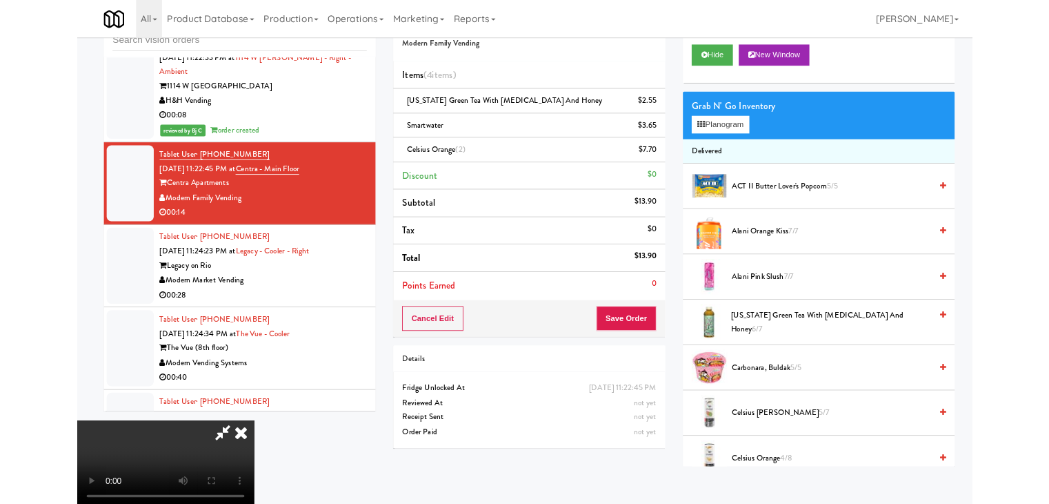
scroll to position [9489, 0]
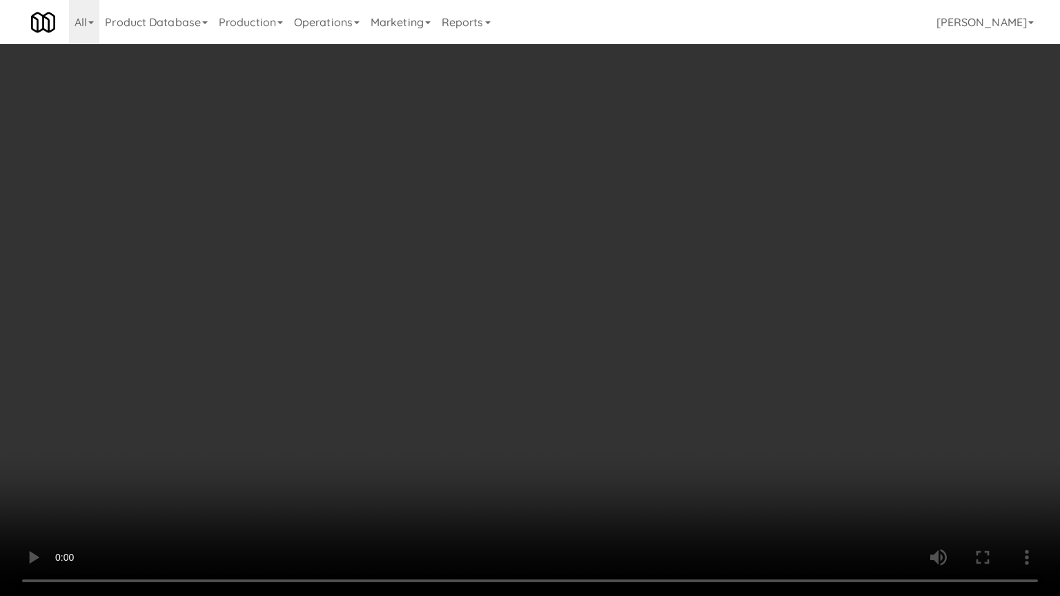
click at [335, 377] on video at bounding box center [530, 298] width 1060 height 596
click at [466, 465] on video at bounding box center [530, 298] width 1060 height 596
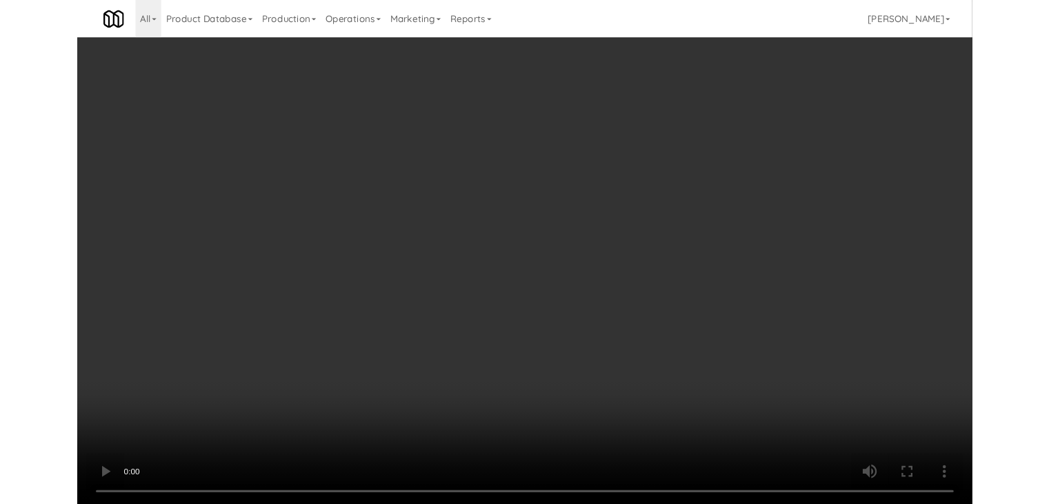
scroll to position [9539, 0]
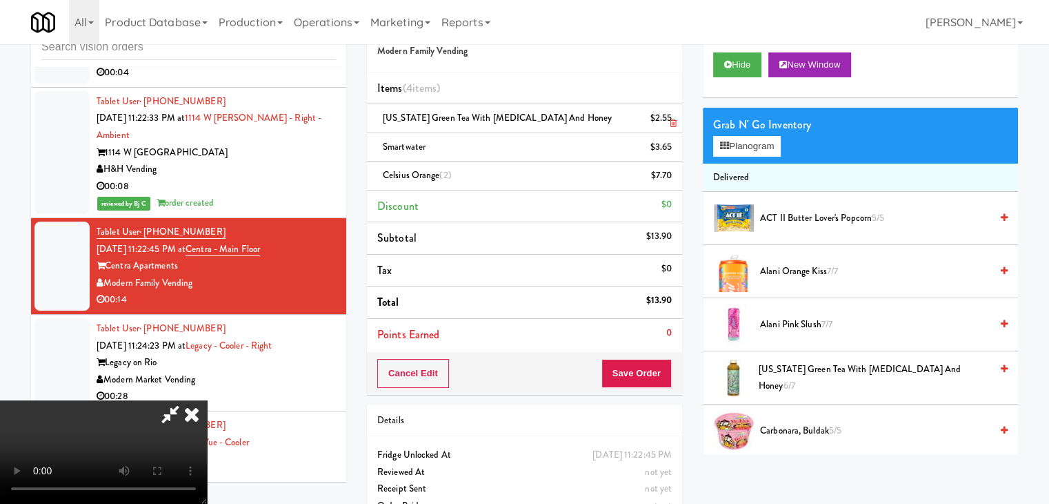
click at [673, 121] on icon at bounding box center [673, 123] width 7 height 9
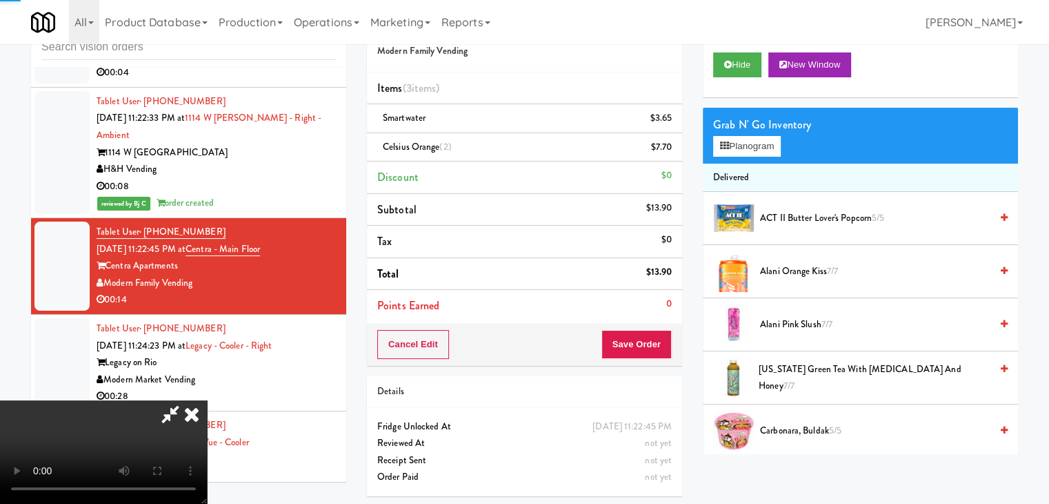
click at [673, 121] on icon at bounding box center [673, 123] width 7 height 9
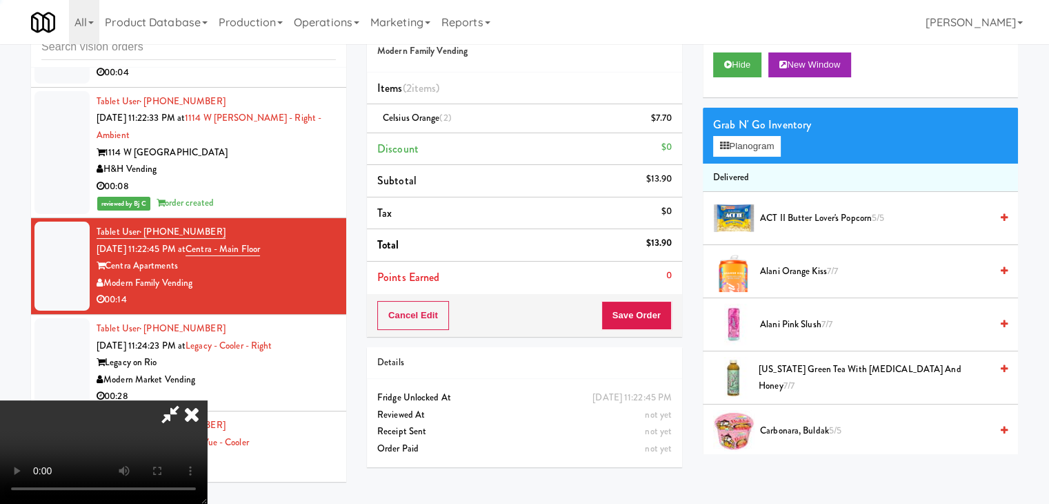
click at [673, 121] on icon at bounding box center [673, 123] width 7 height 9
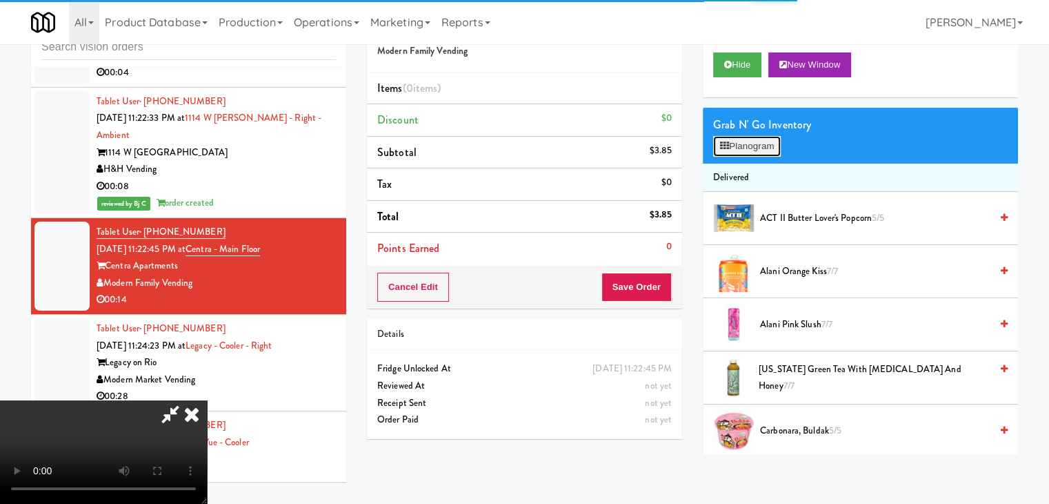
click at [733, 139] on button "Planogram" at bounding box center [747, 146] width 68 height 21
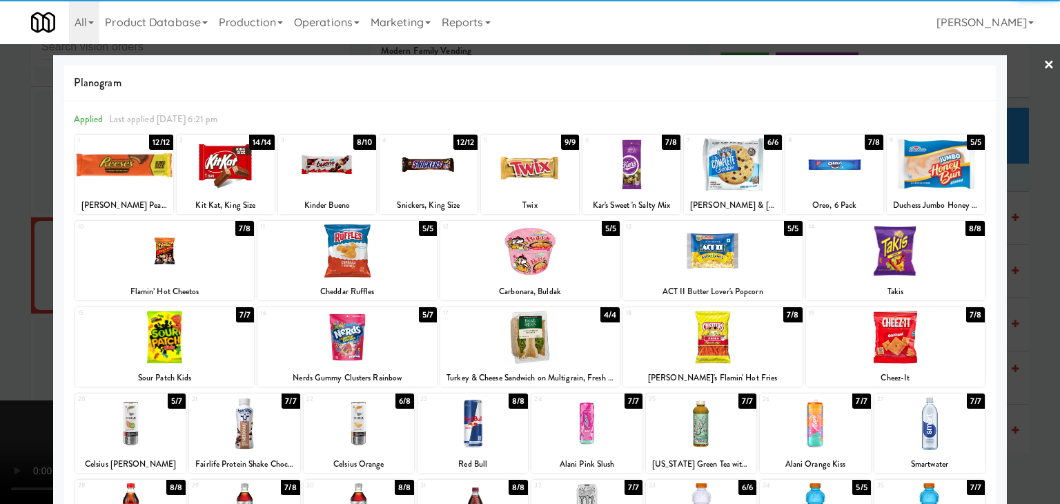
click at [702, 431] on div at bounding box center [701, 423] width 110 height 53
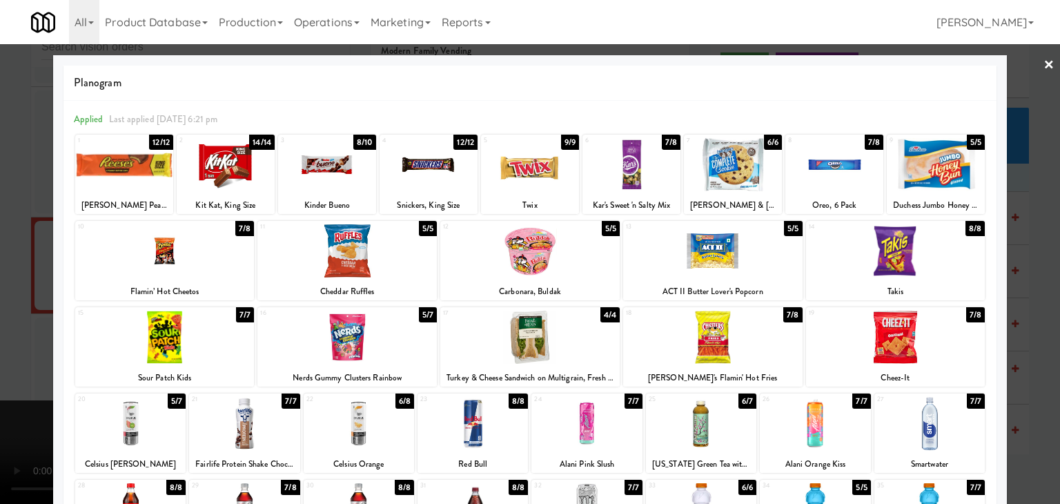
click at [946, 429] on div at bounding box center [929, 423] width 110 height 53
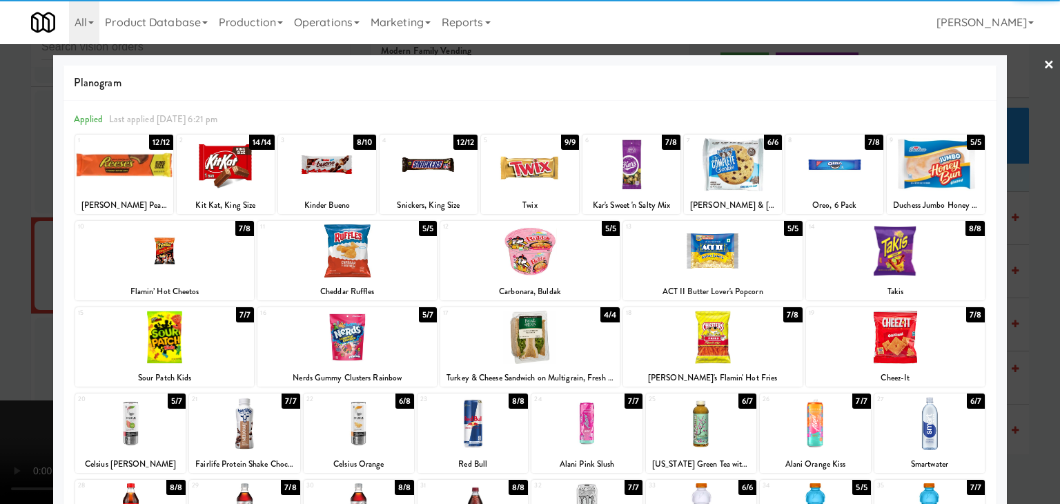
click at [936, 426] on div at bounding box center [929, 423] width 110 height 53
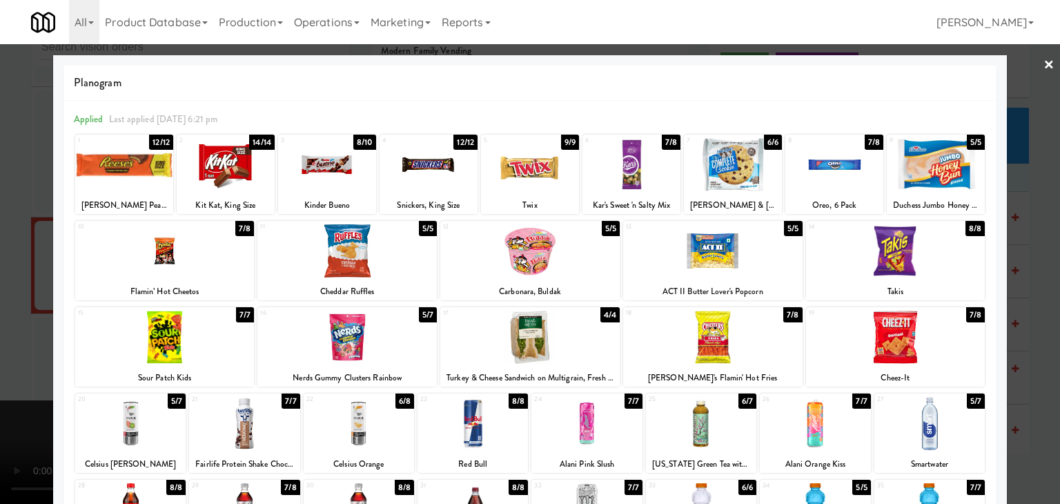
click at [365, 439] on div at bounding box center [359, 423] width 110 height 53
click at [32, 417] on div at bounding box center [530, 252] width 1060 height 504
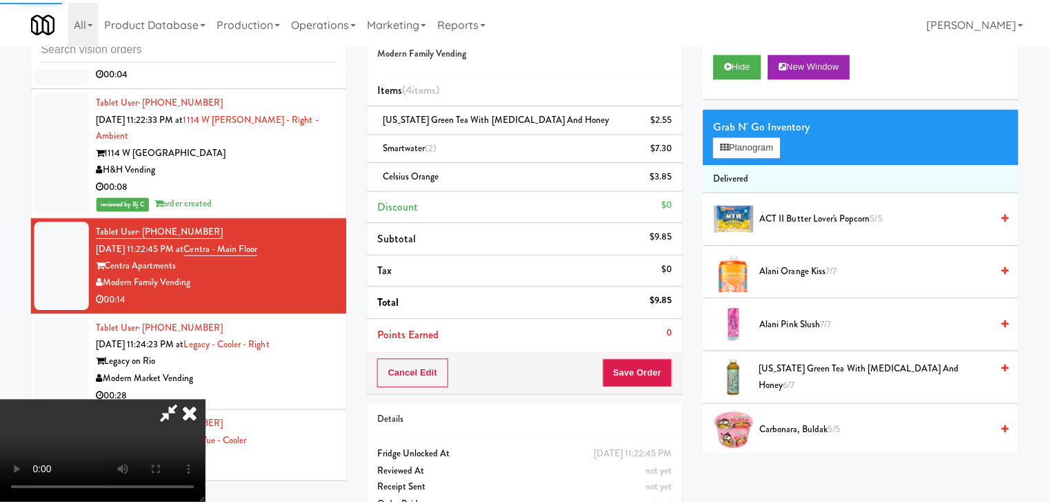
scroll to position [9539, 0]
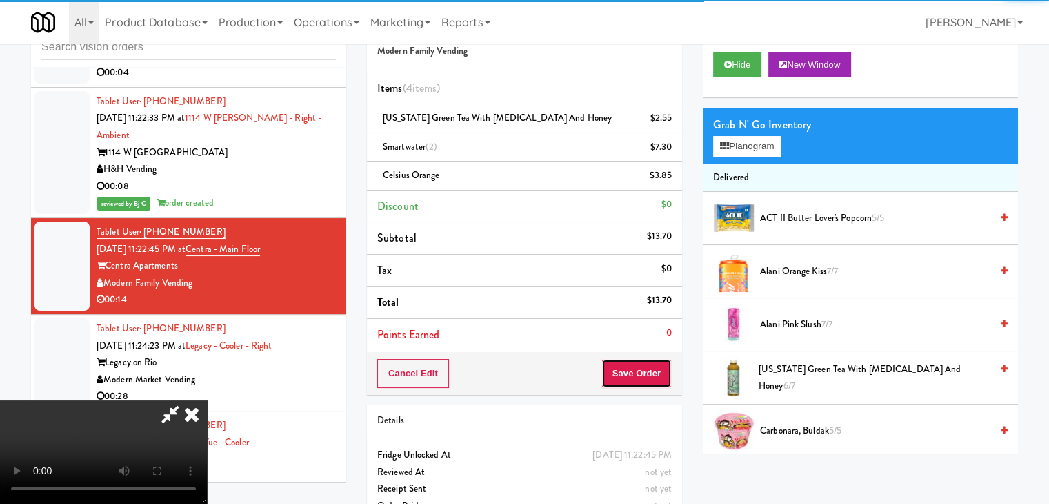
click at [661, 376] on button "Save Order" at bounding box center [637, 373] width 70 height 29
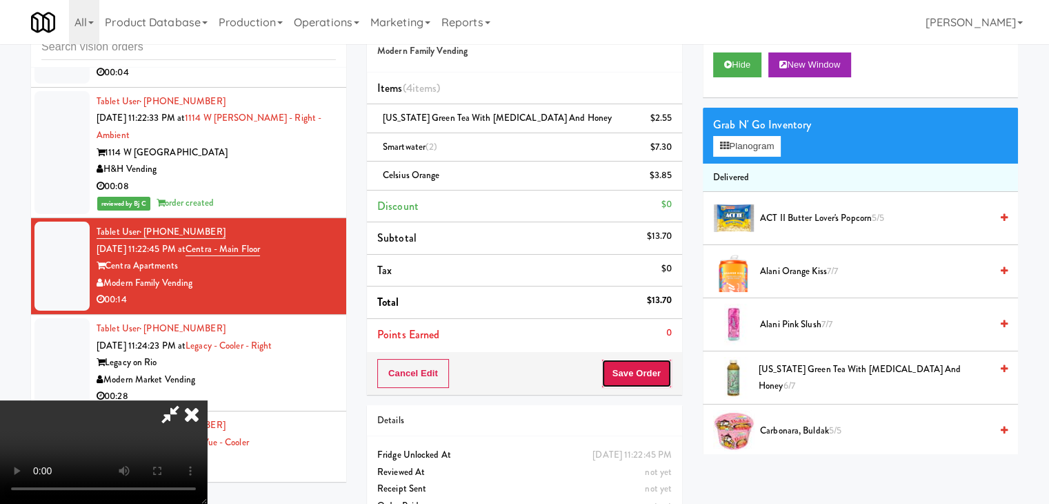
click at [661, 376] on button "Save Order" at bounding box center [637, 373] width 70 height 29
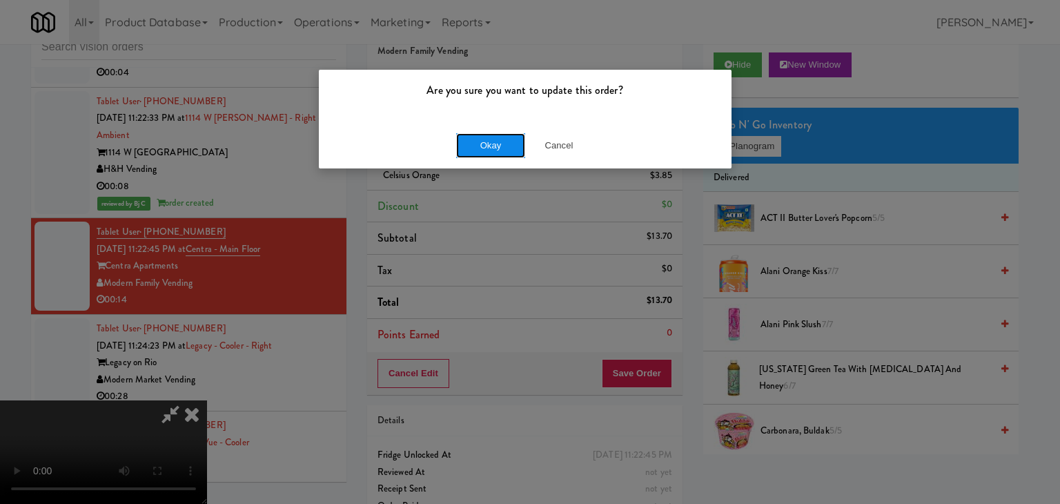
click at [509, 149] on button "Okay" at bounding box center [490, 145] width 69 height 25
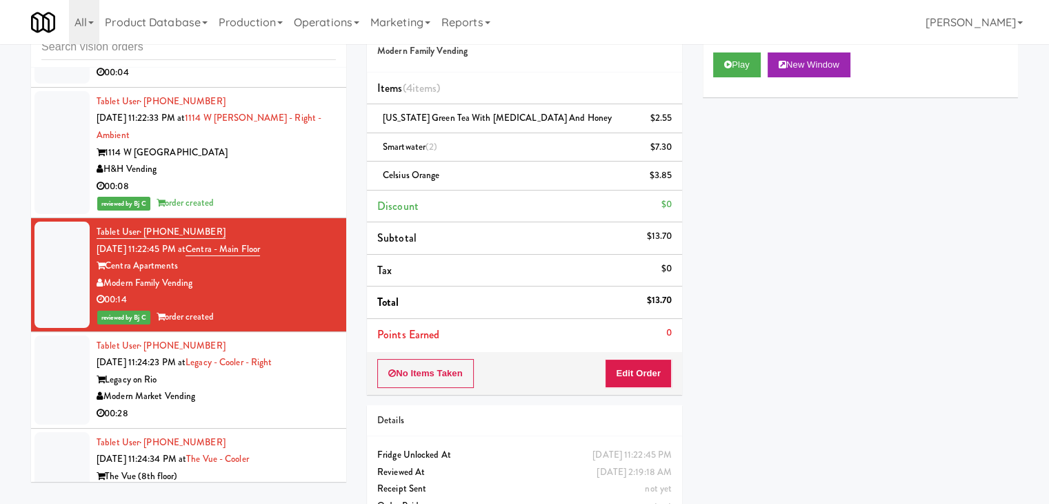
click at [254, 388] on div "Modern Market Vending" at bounding box center [216, 396] width 239 height 17
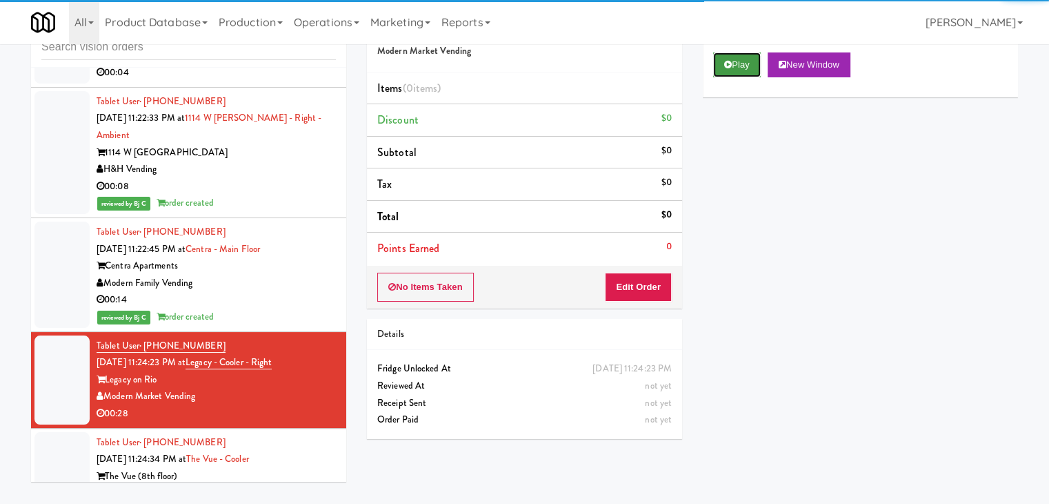
click at [733, 67] on button "Play" at bounding box center [737, 64] width 48 height 25
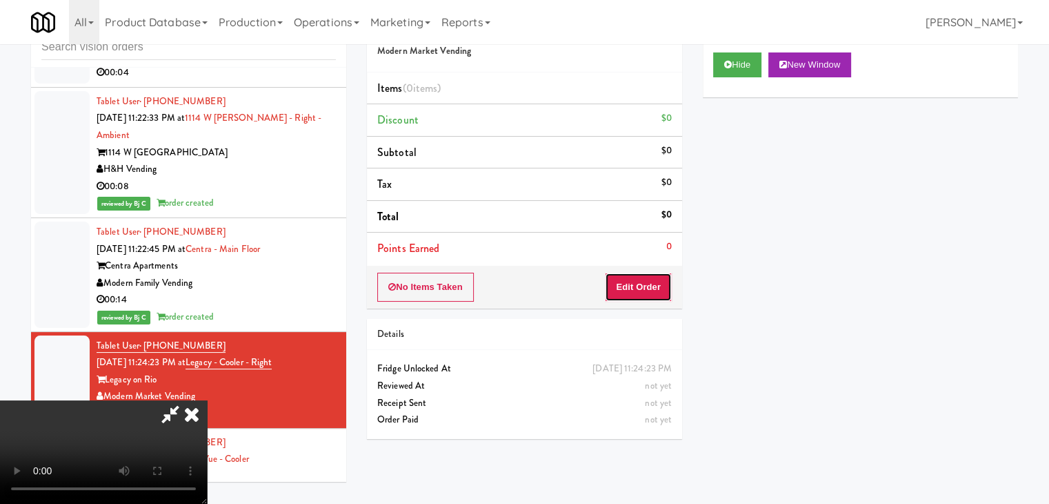
click at [652, 287] on button "Edit Order" at bounding box center [638, 286] width 67 height 29
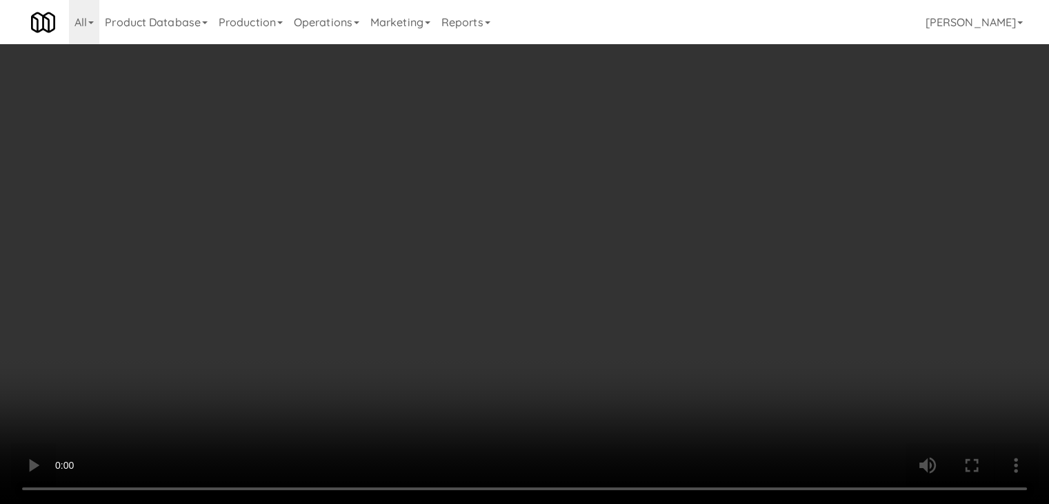
scroll to position [9489, 0]
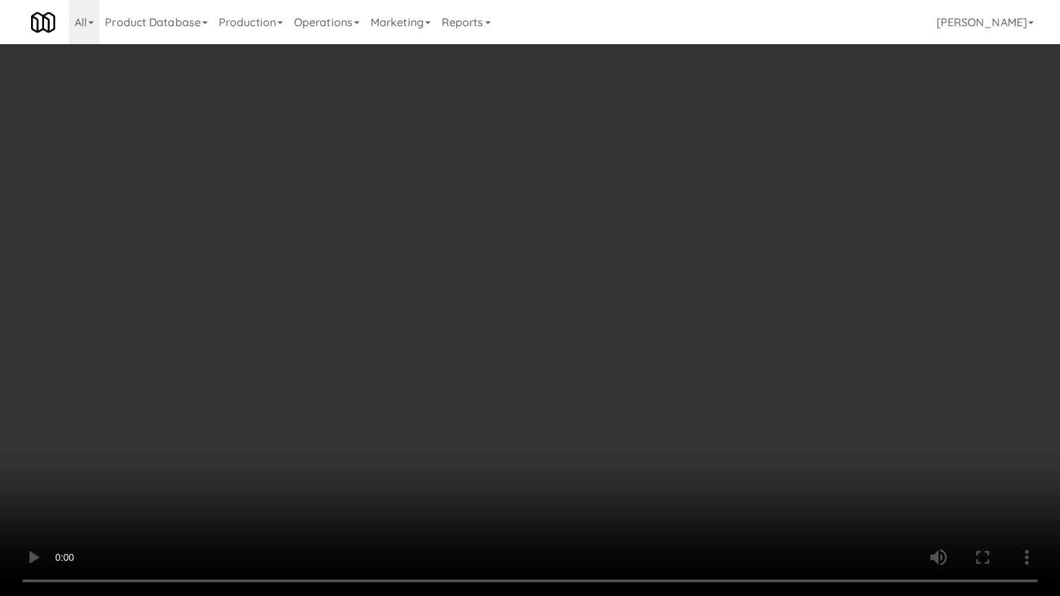
click at [578, 373] on video at bounding box center [530, 298] width 1060 height 596
click at [579, 373] on video at bounding box center [530, 298] width 1060 height 596
click at [537, 374] on video at bounding box center [530, 298] width 1060 height 596
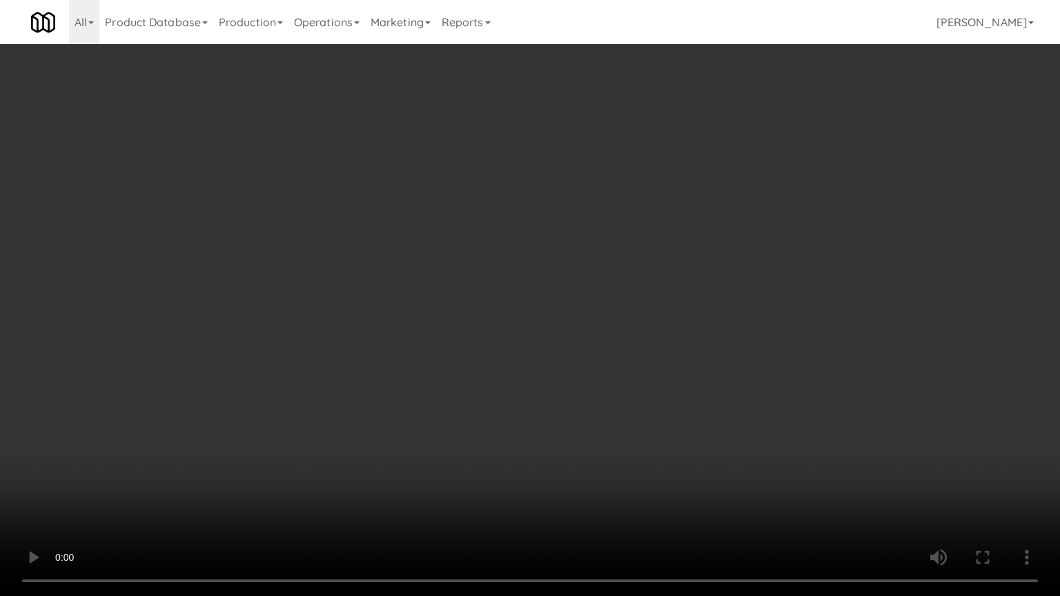
click at [537, 374] on video at bounding box center [530, 298] width 1060 height 596
click at [537, 375] on video at bounding box center [530, 298] width 1060 height 596
click at [537, 377] on video at bounding box center [530, 298] width 1060 height 596
click at [535, 375] on video at bounding box center [530, 298] width 1060 height 596
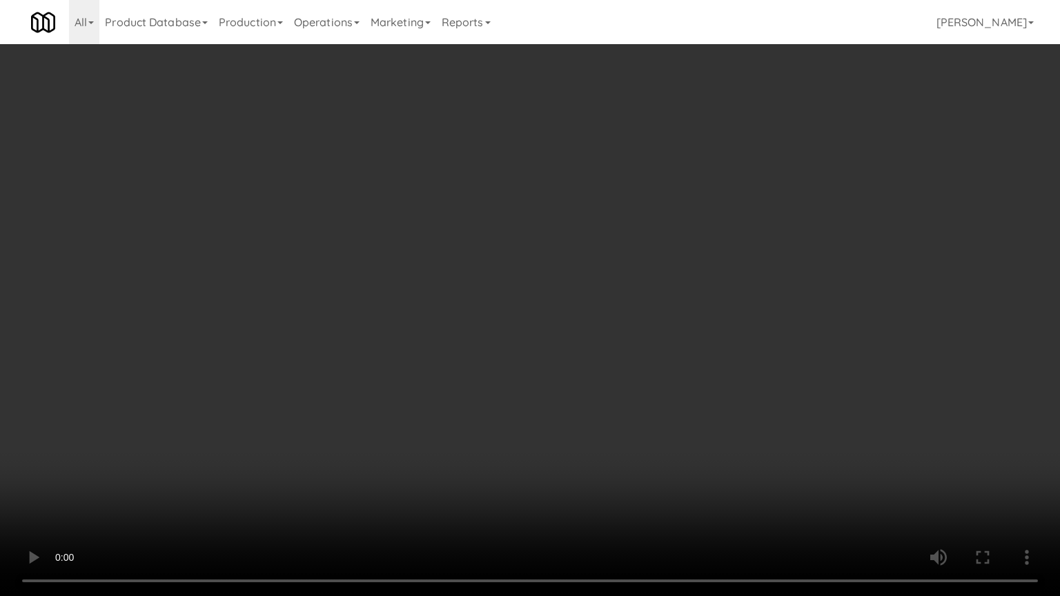
click at [535, 375] on video at bounding box center [530, 298] width 1060 height 596
click at [535, 377] on video at bounding box center [530, 298] width 1060 height 596
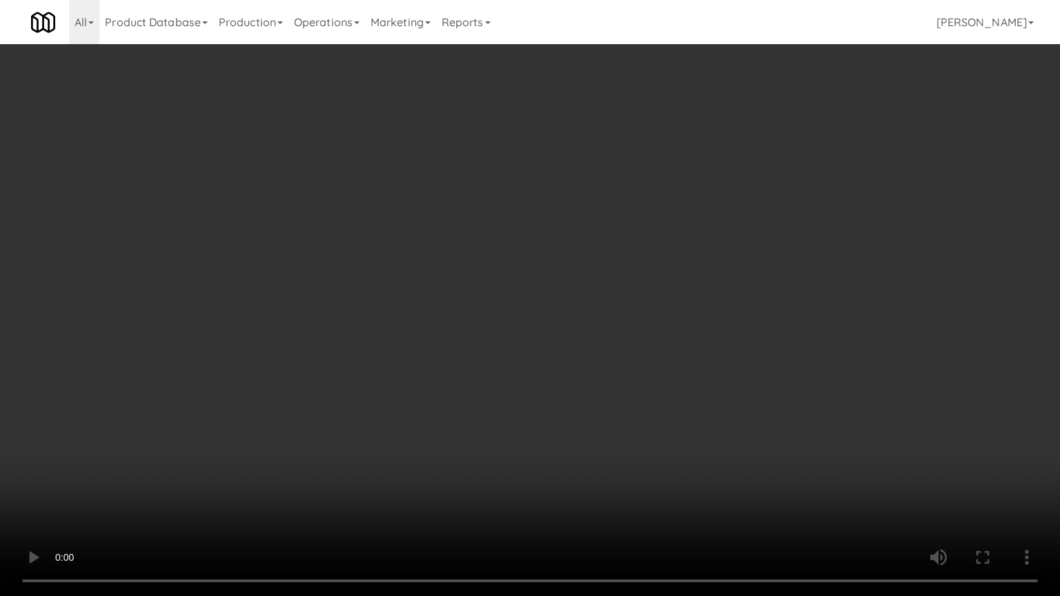
click at [537, 378] on video at bounding box center [530, 298] width 1060 height 596
click at [542, 369] on video at bounding box center [530, 298] width 1060 height 596
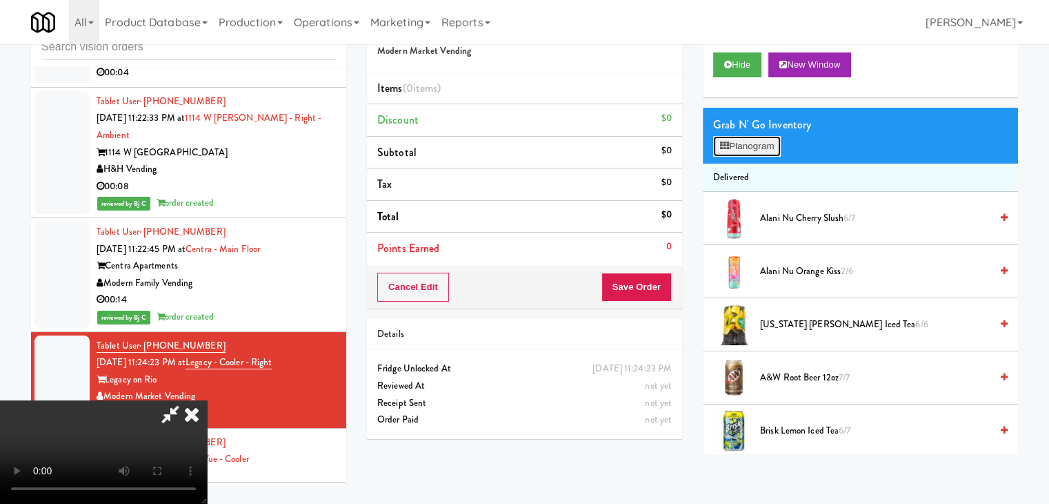
click at [751, 150] on button "Planogram" at bounding box center [747, 146] width 68 height 21
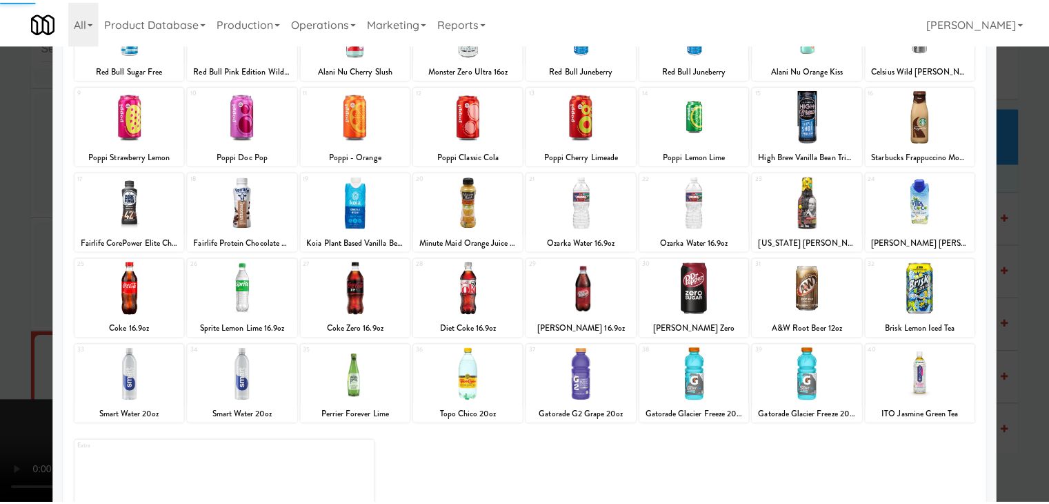
scroll to position [138, 0]
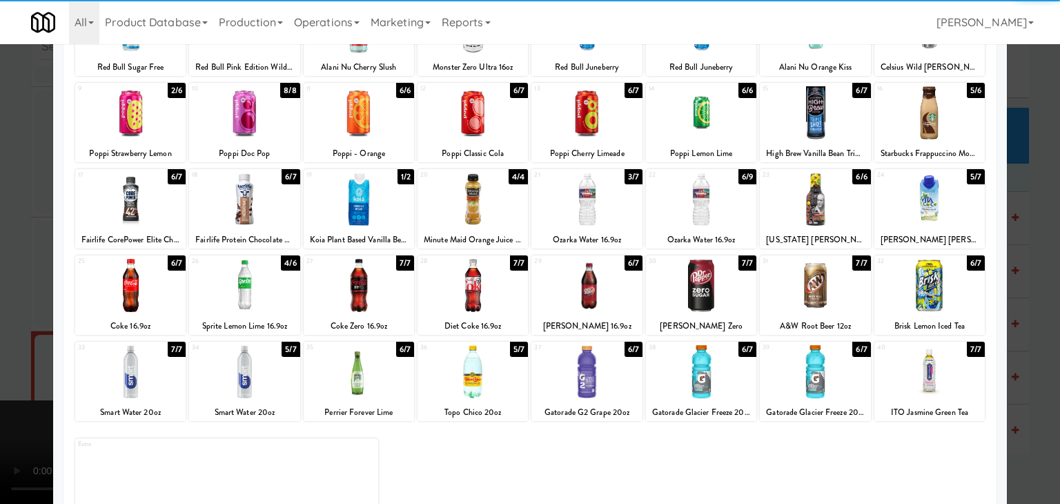
click at [668, 207] on div at bounding box center [701, 198] width 110 height 53
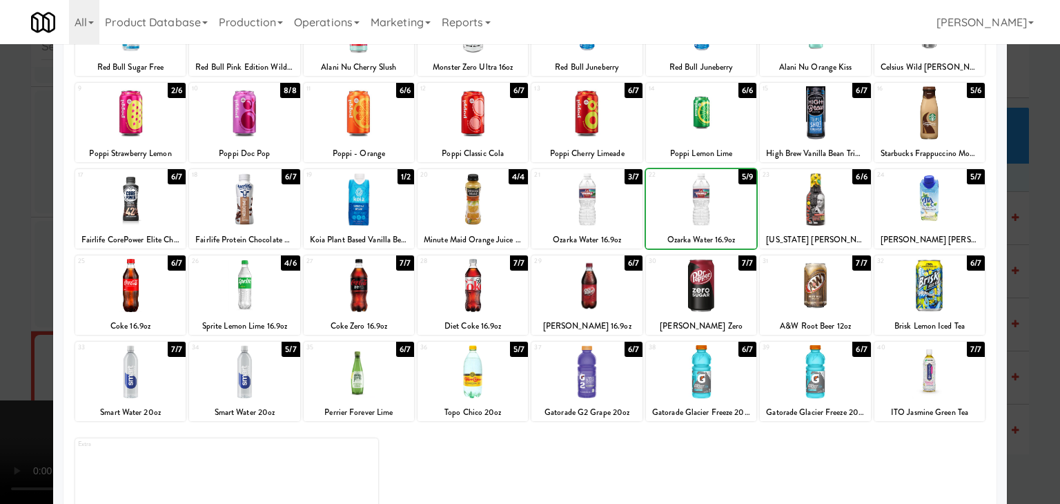
click at [668, 207] on div at bounding box center [701, 198] width 110 height 53
drag, startPoint x: 0, startPoint y: 275, endPoint x: 312, endPoint y: 301, distance: 312.9
click at [13, 274] on div at bounding box center [530, 252] width 1060 height 504
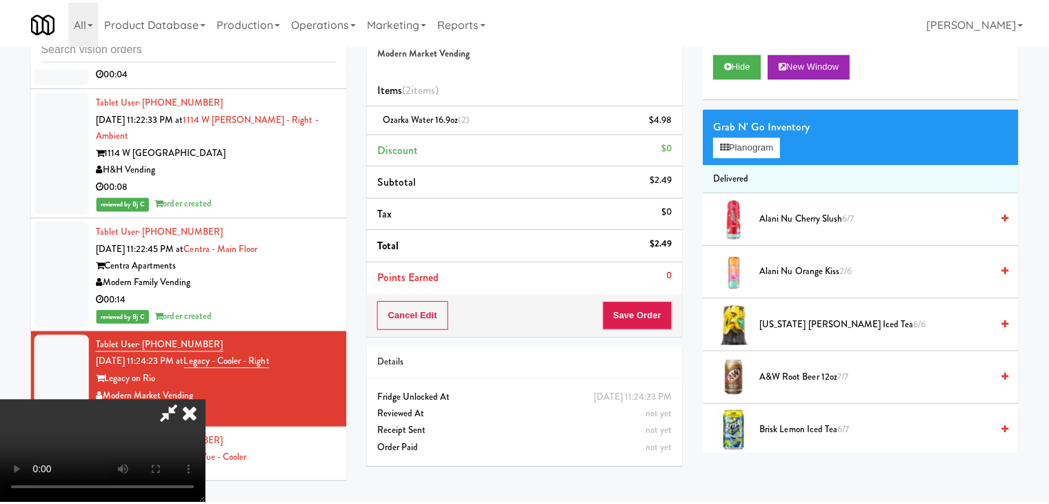
scroll to position [9539, 0]
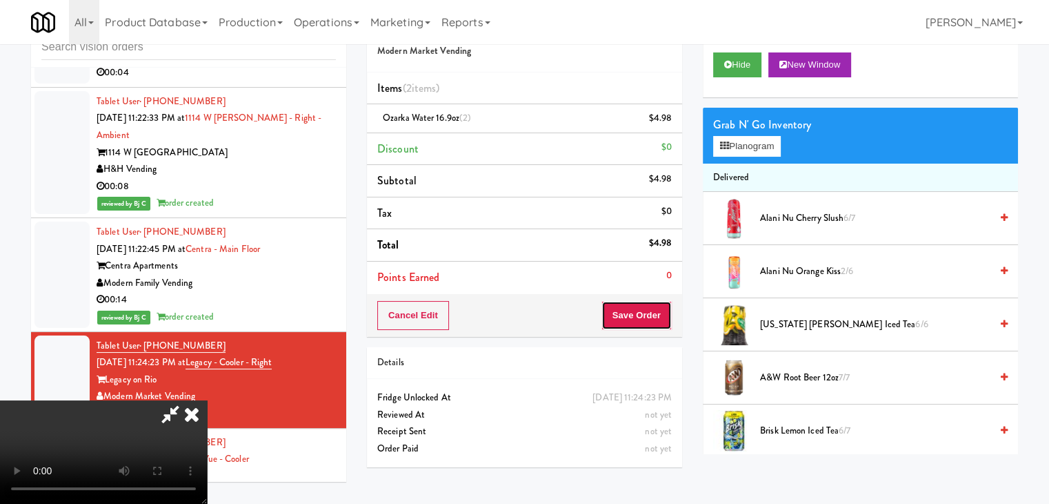
click at [665, 307] on button "Save Order" at bounding box center [637, 315] width 70 height 29
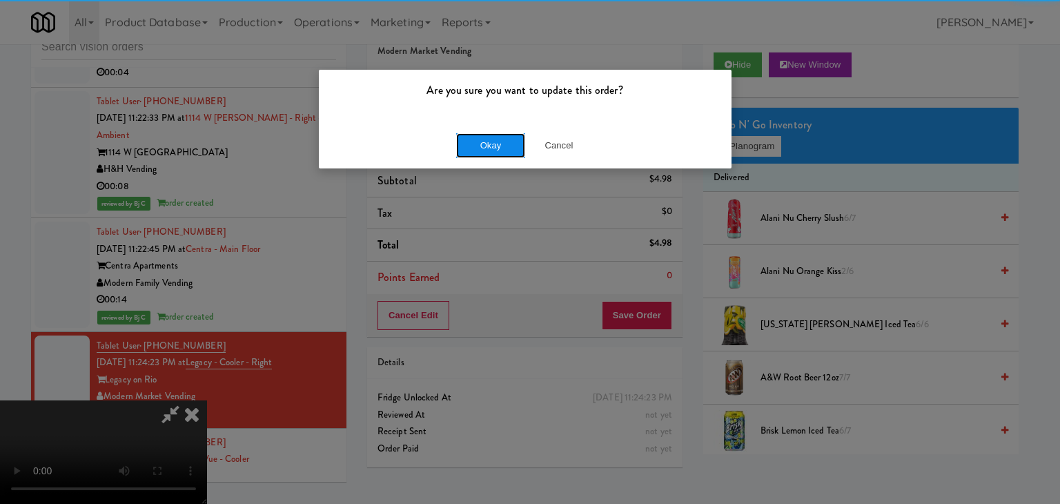
click at [504, 149] on button "Okay" at bounding box center [490, 145] width 69 height 25
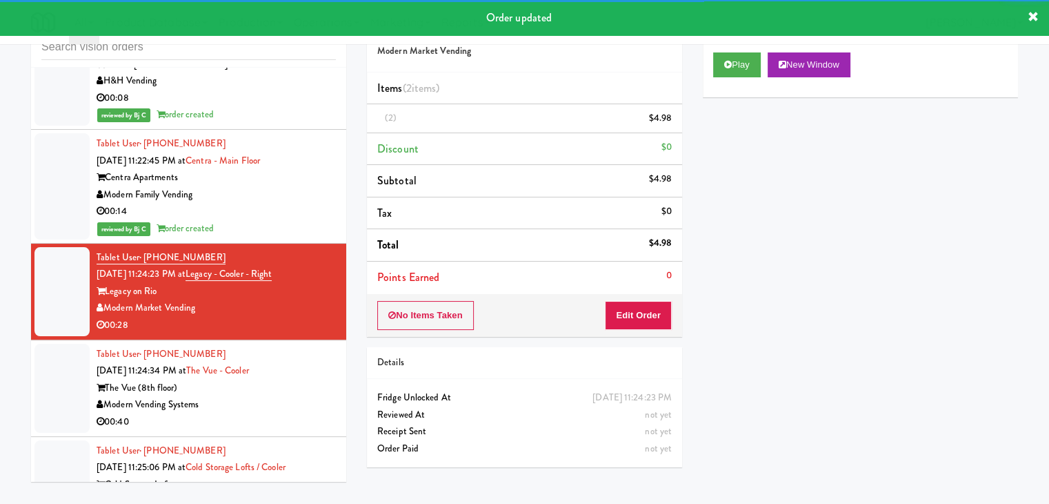
scroll to position [9746, 0]
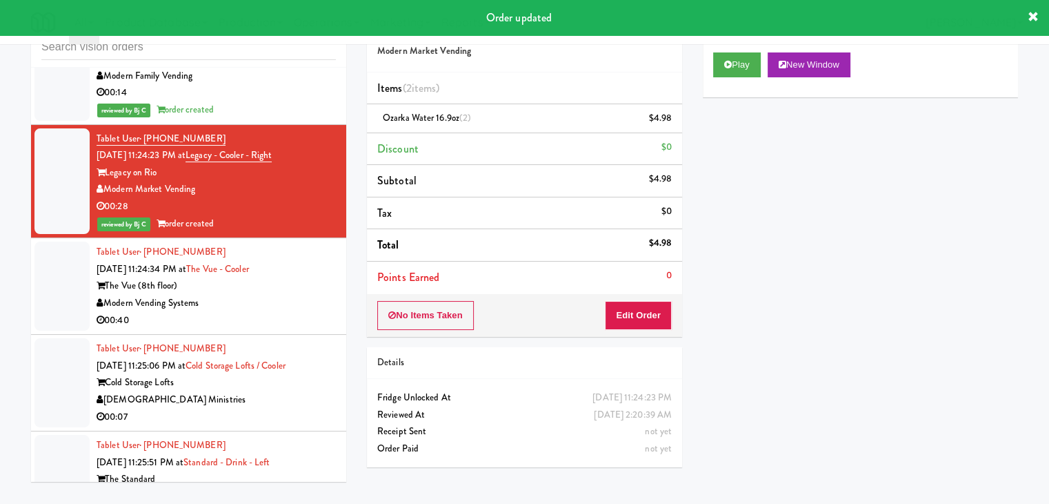
click at [292, 312] on div "00:40" at bounding box center [216, 320] width 239 height 17
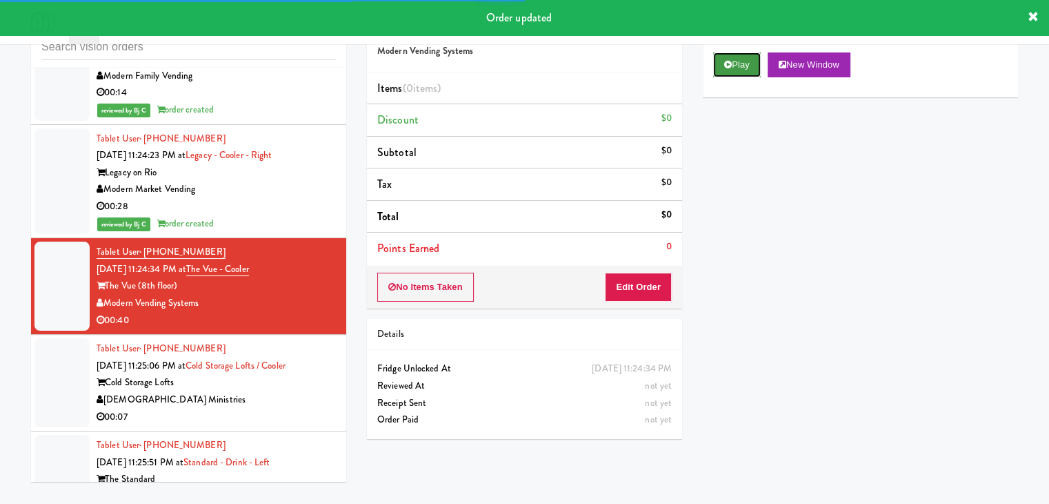
click at [751, 62] on button "Play" at bounding box center [737, 64] width 48 height 25
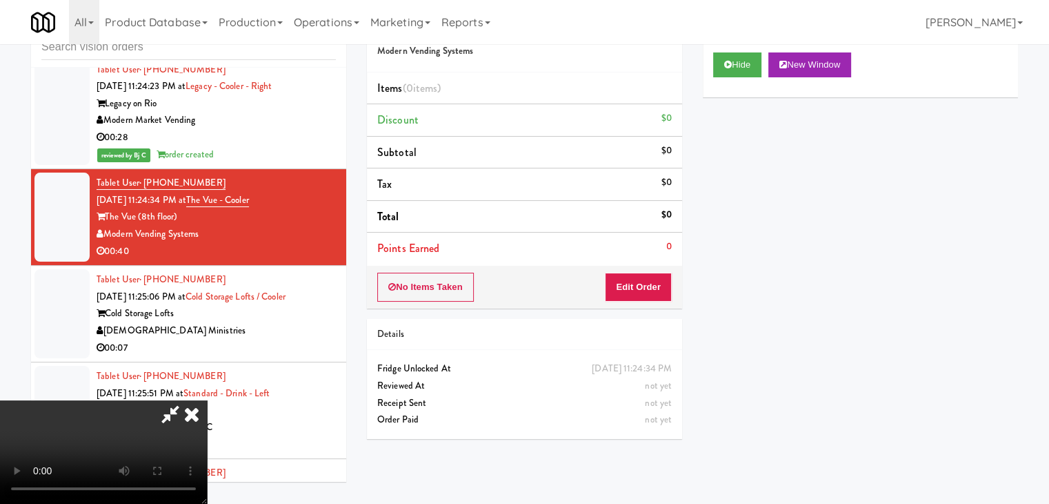
click at [277, 322] on div "[DEMOGRAPHIC_DATA] Ministries" at bounding box center [216, 330] width 239 height 17
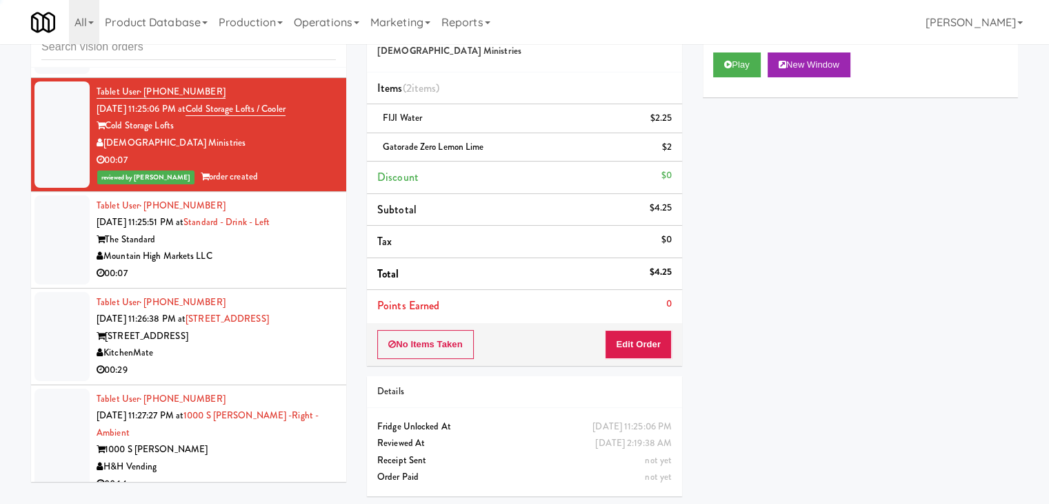
scroll to position [10022, 0]
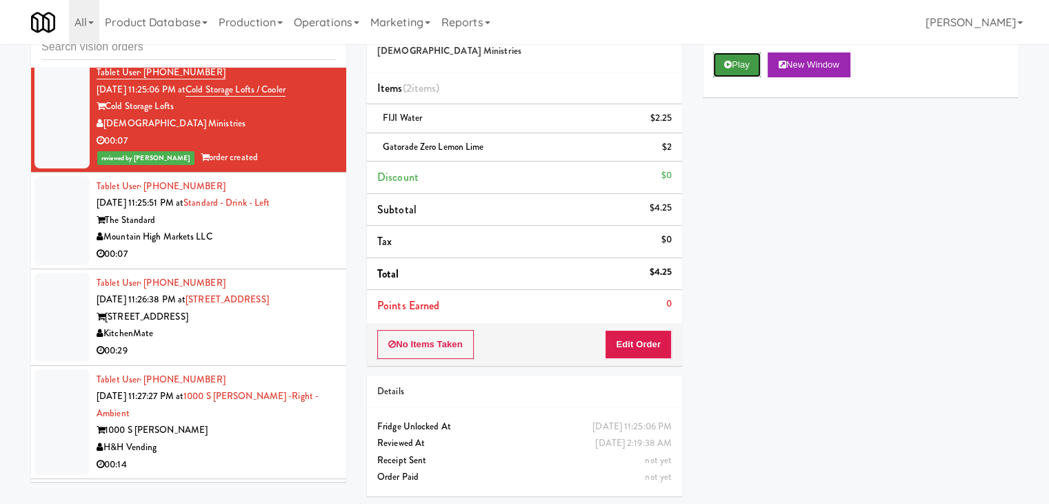
click at [745, 61] on button "Play" at bounding box center [737, 64] width 48 height 25
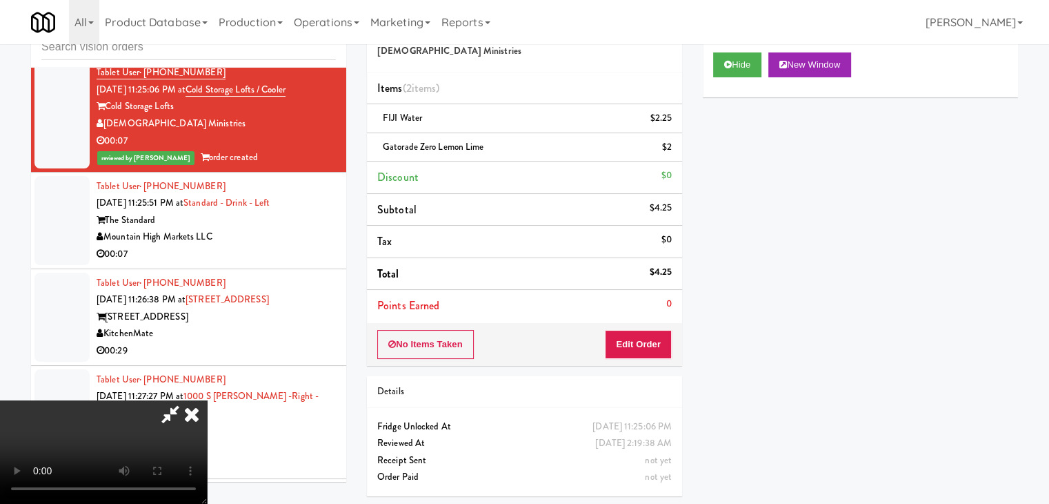
click at [286, 228] on div "Mountain High Markets LLC" at bounding box center [216, 236] width 239 height 17
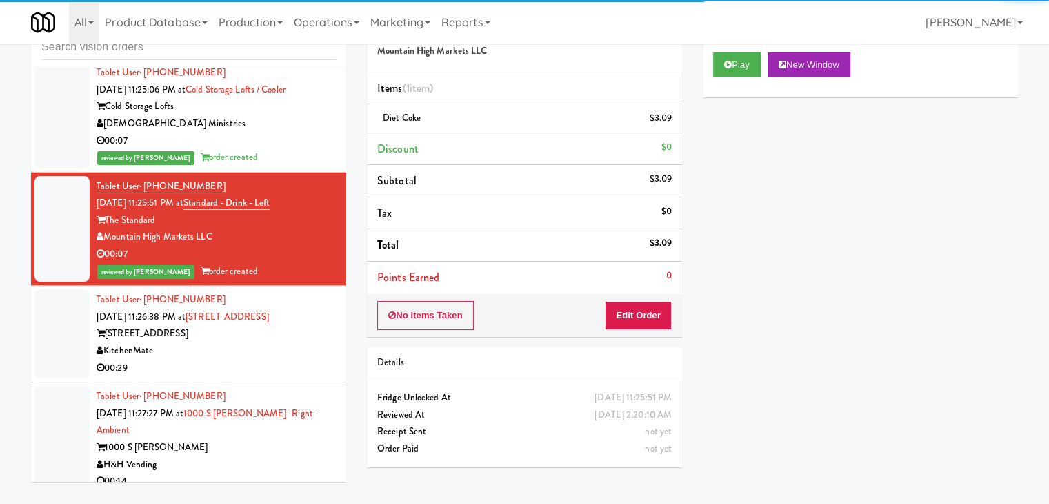
click at [292, 342] on div "KitchenMate" at bounding box center [216, 350] width 239 height 17
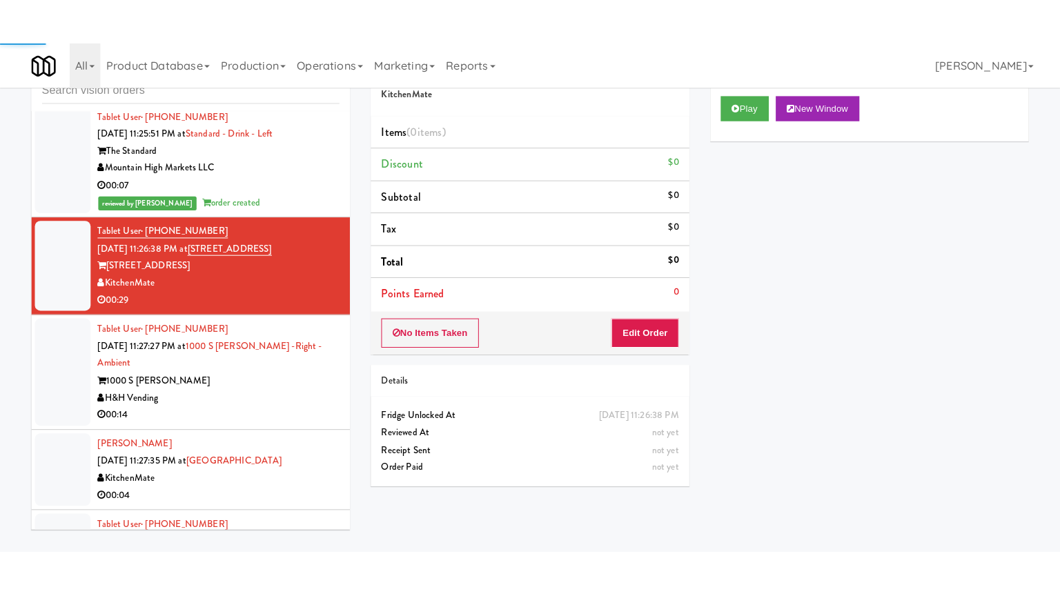
scroll to position [10160, 0]
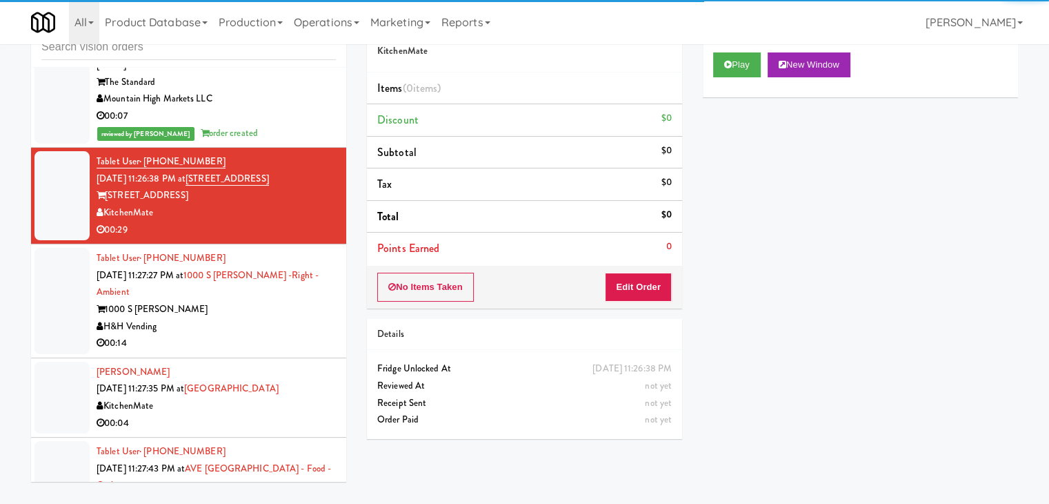
click at [280, 335] on div "00:14" at bounding box center [216, 343] width 239 height 17
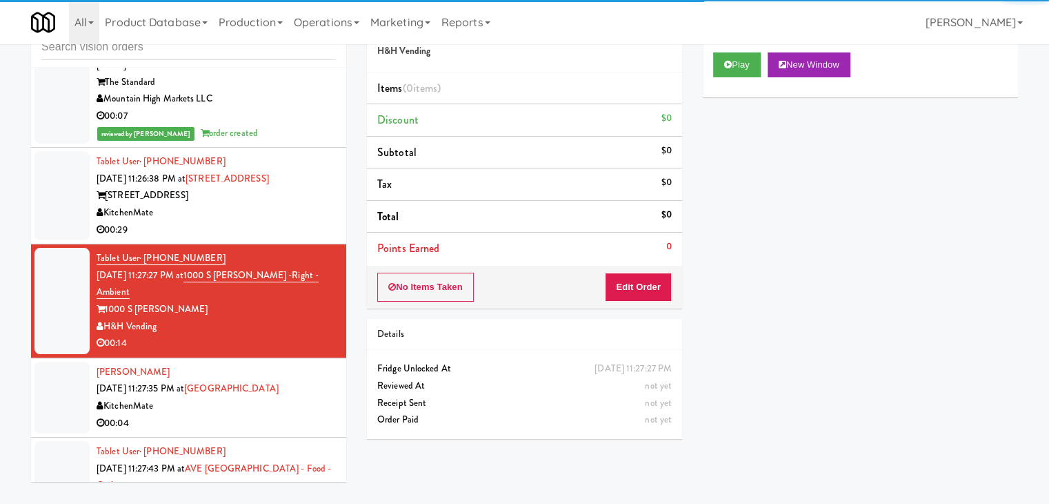
click at [737, 50] on div "Play New Window" at bounding box center [860, 69] width 315 height 55
click at [735, 61] on button "Play" at bounding box center [737, 64] width 48 height 25
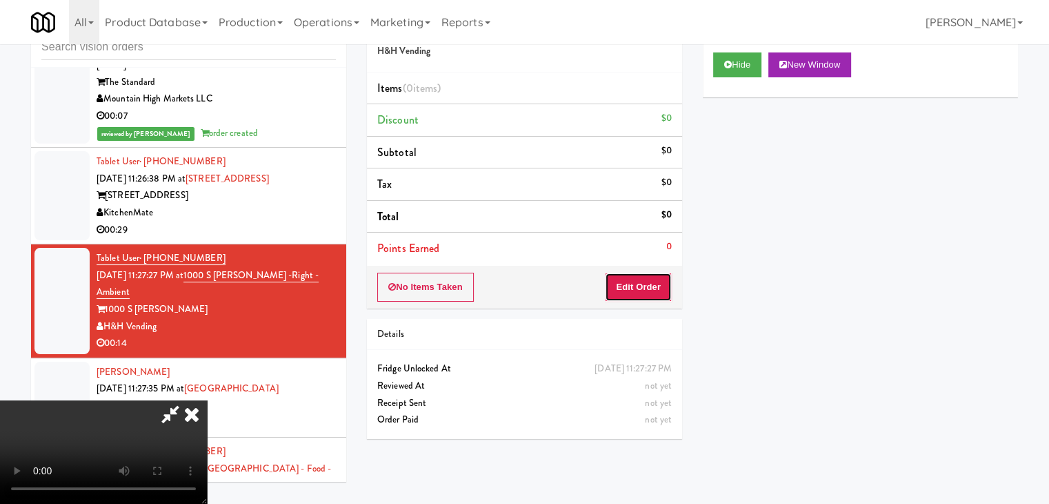
click at [634, 288] on button "Edit Order" at bounding box center [638, 286] width 67 height 29
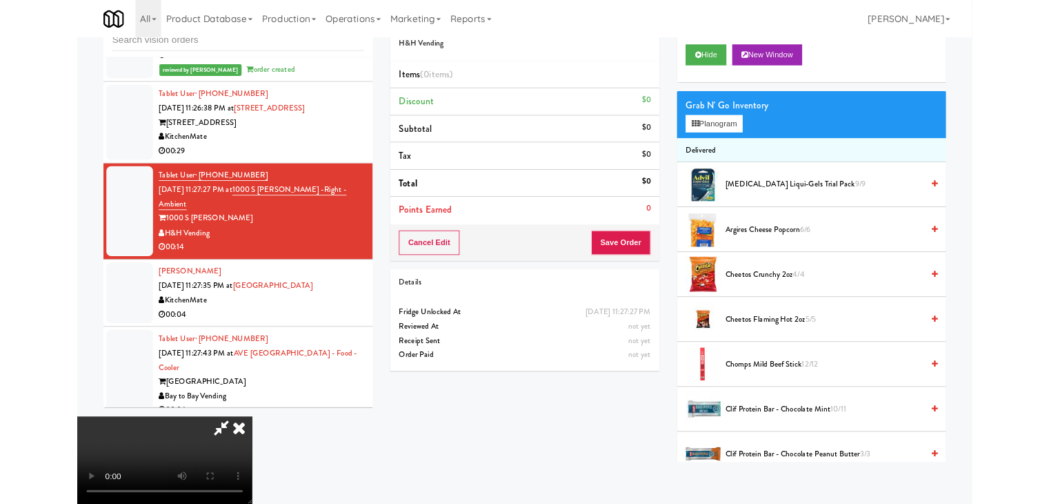
scroll to position [10093, 0]
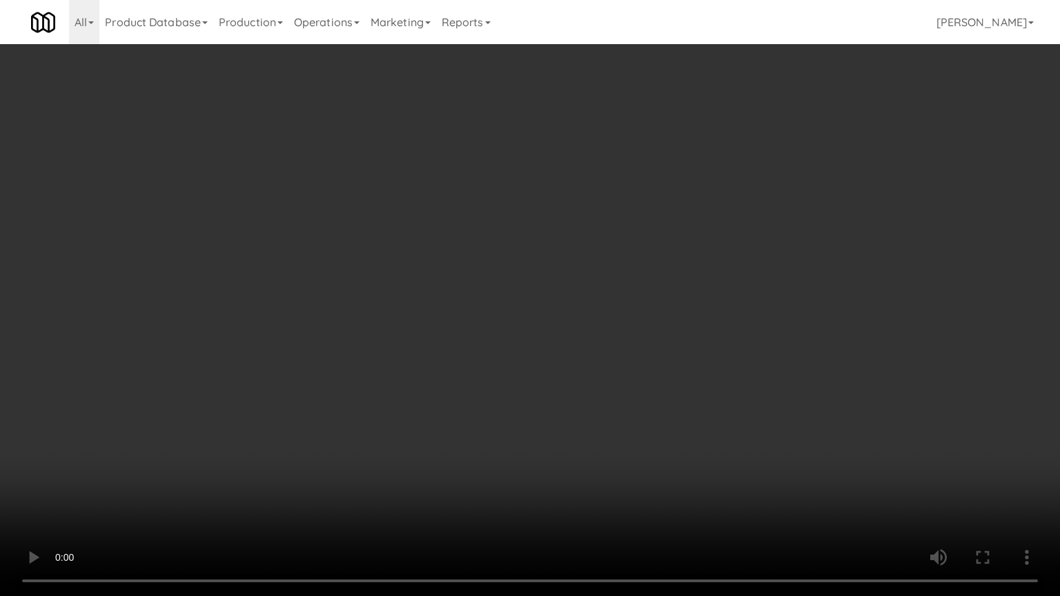
click at [566, 384] on video at bounding box center [530, 298] width 1060 height 596
click at [627, 355] on video at bounding box center [530, 298] width 1060 height 596
click at [628, 355] on video at bounding box center [530, 298] width 1060 height 596
click at [632, 353] on video at bounding box center [530, 298] width 1060 height 596
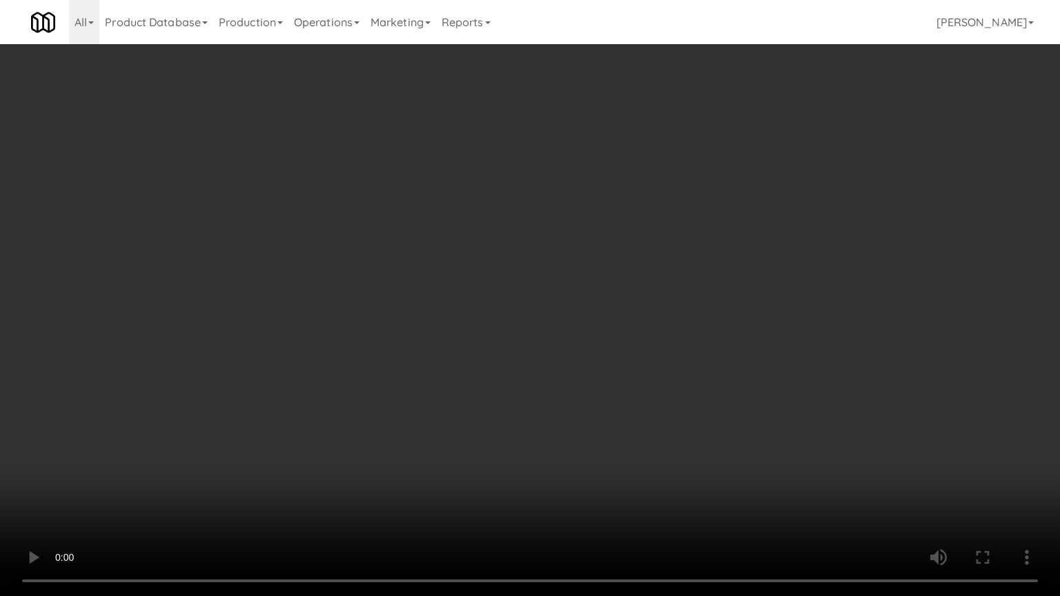
click at [631, 355] on video at bounding box center [530, 298] width 1060 height 596
click at [646, 376] on video at bounding box center [530, 298] width 1060 height 596
click at [646, 375] on video at bounding box center [530, 298] width 1060 height 596
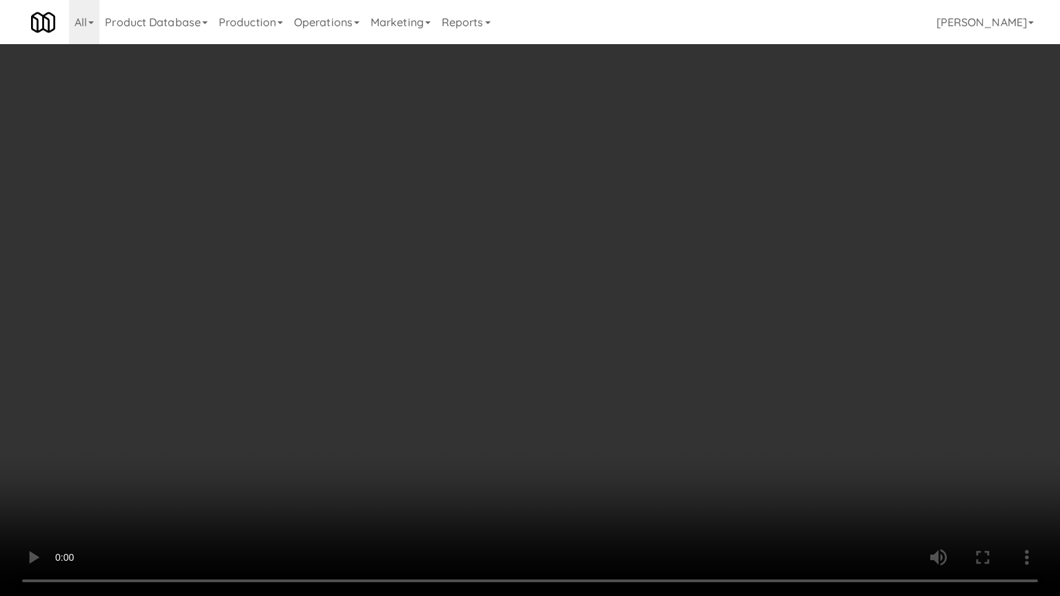
click at [646, 374] on video at bounding box center [530, 298] width 1060 height 596
click at [648, 374] on video at bounding box center [530, 298] width 1060 height 596
click at [648, 375] on video at bounding box center [530, 298] width 1060 height 596
click at [628, 332] on video at bounding box center [530, 298] width 1060 height 596
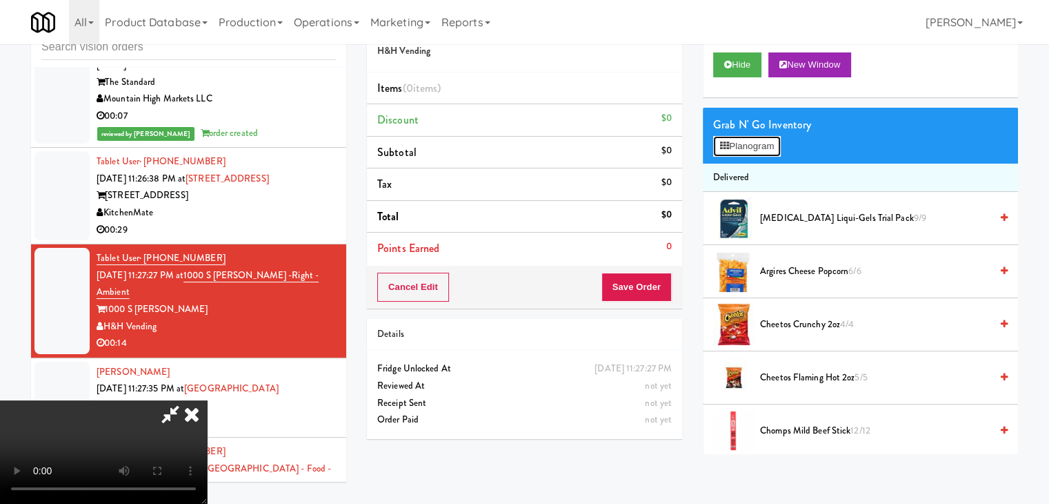
click at [757, 140] on button "Planogram" at bounding box center [747, 146] width 68 height 21
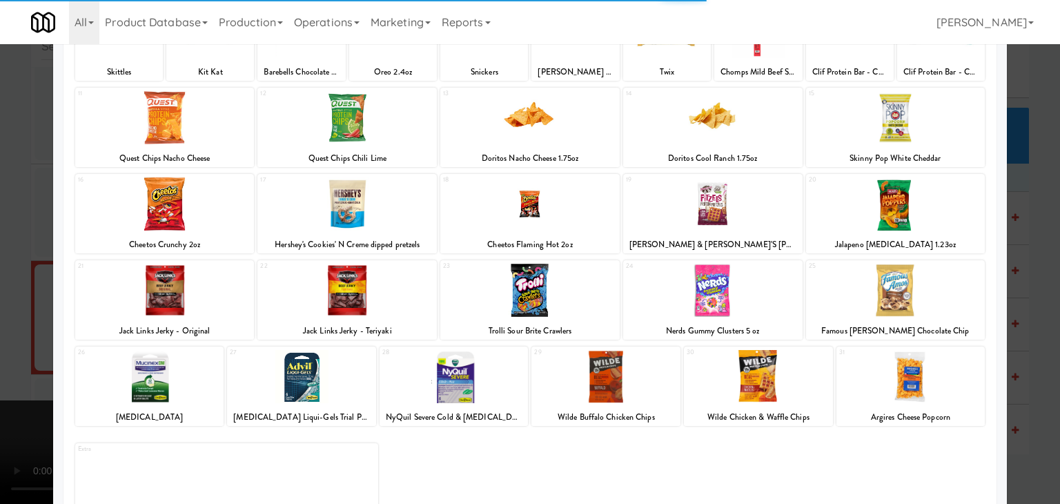
scroll to position [138, 0]
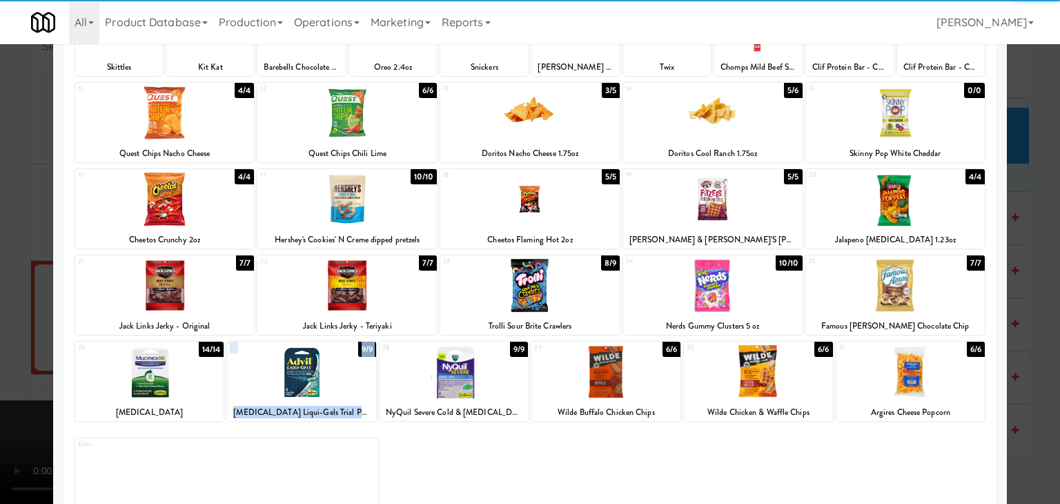
drag, startPoint x: 441, startPoint y: 377, endPoint x: 339, endPoint y: 375, distance: 101.4
click at [339, 375] on div "26 14/14 Mucinex DM 27 9/9 Advil Liqui-Gels Trial Pack 28 9/9 NyQuil Severe Col…" at bounding box center [529, 380] width 909 height 79
click at [337, 375] on div at bounding box center [301, 371] width 149 height 53
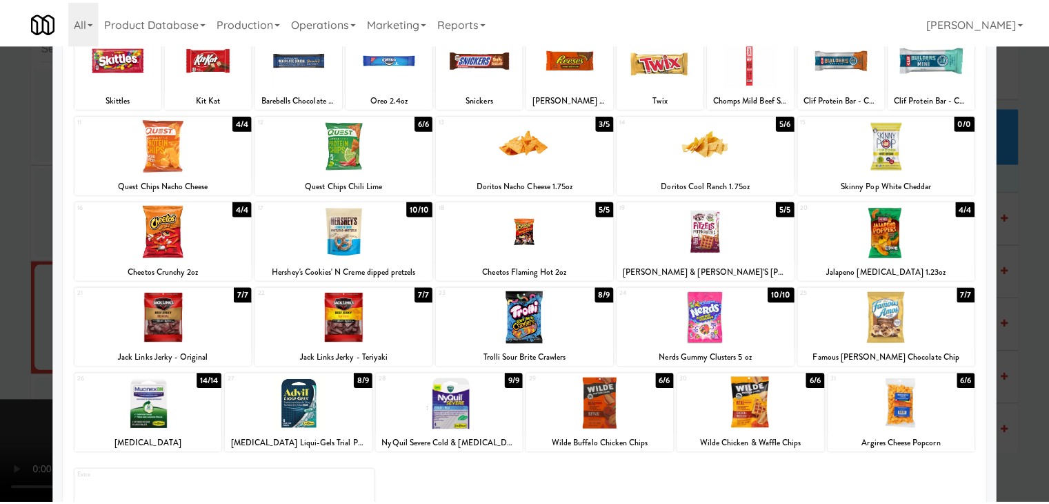
scroll to position [0, 0]
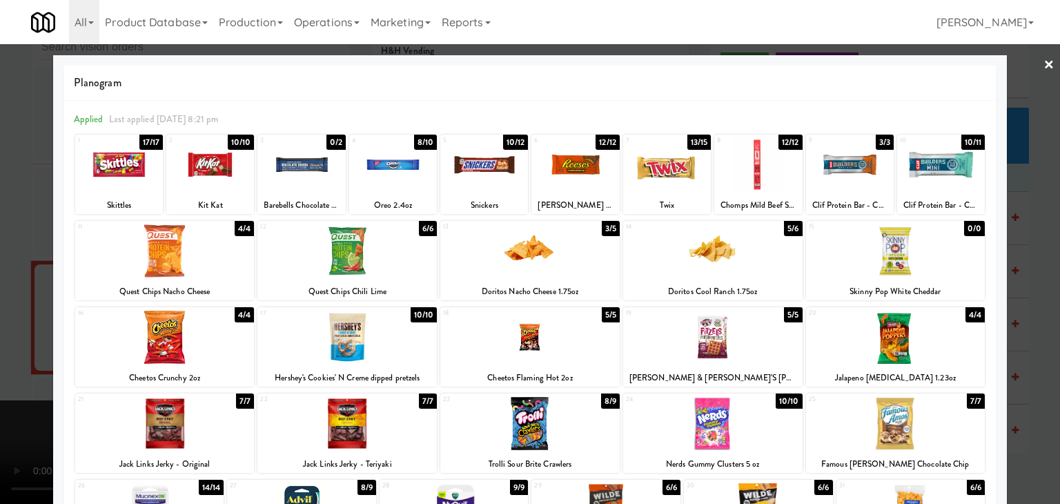
drag, startPoint x: 0, startPoint y: 277, endPoint x: 216, endPoint y: 281, distance: 216.0
click at [3, 277] on div at bounding box center [530, 252] width 1060 height 504
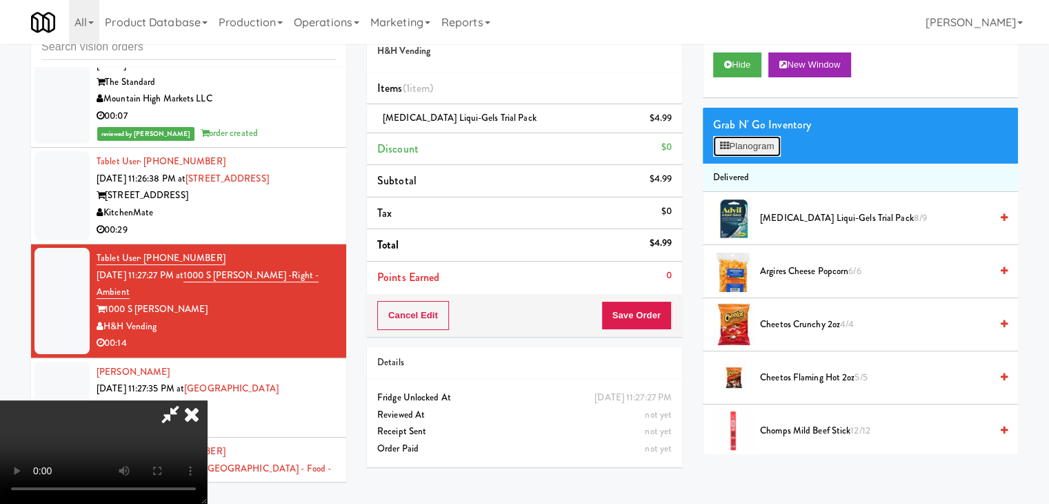
click at [748, 144] on button "Planogram" at bounding box center [747, 146] width 68 height 21
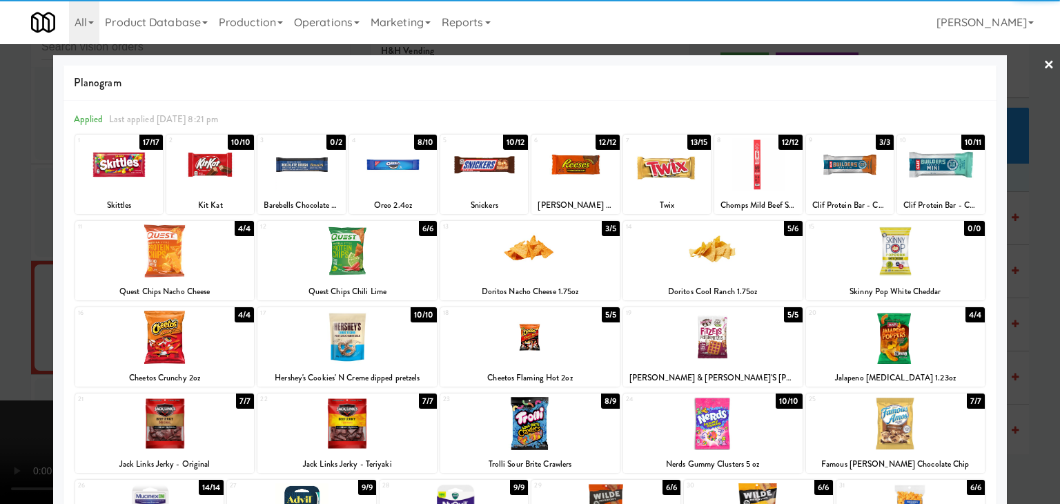
click at [381, 164] on div at bounding box center [393, 164] width 88 height 53
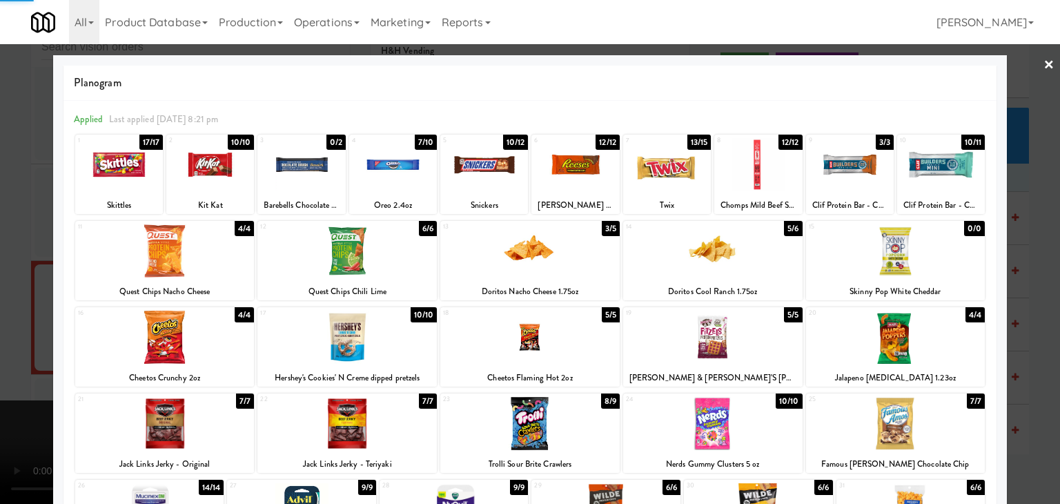
drag, startPoint x: 3, startPoint y: 232, endPoint x: 331, endPoint y: 280, distance: 331.8
click at [21, 235] on div at bounding box center [530, 252] width 1060 height 504
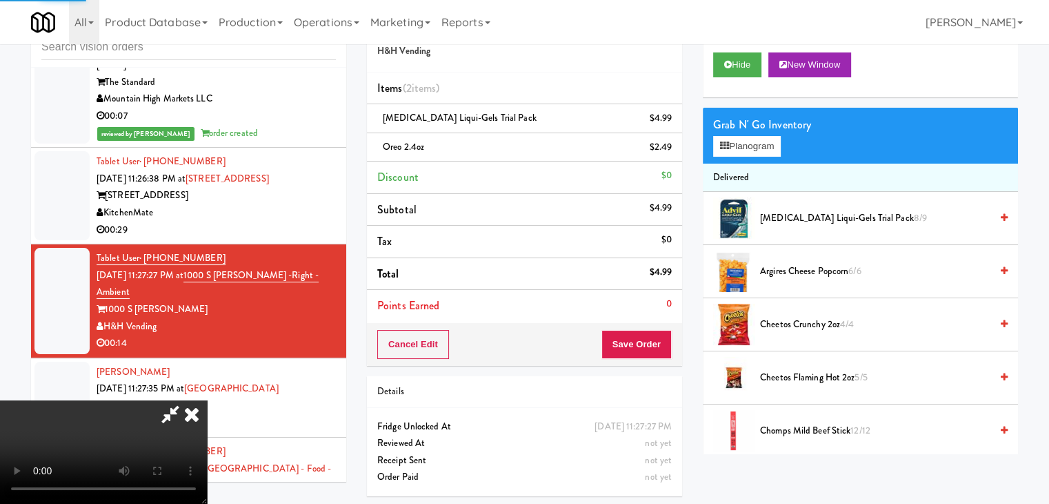
click at [207, 400] on video at bounding box center [103, 451] width 207 height 103
drag, startPoint x: 450, startPoint y: 306, endPoint x: 455, endPoint y: 364, distance: 58.1
click at [207, 400] on video at bounding box center [103, 451] width 207 height 103
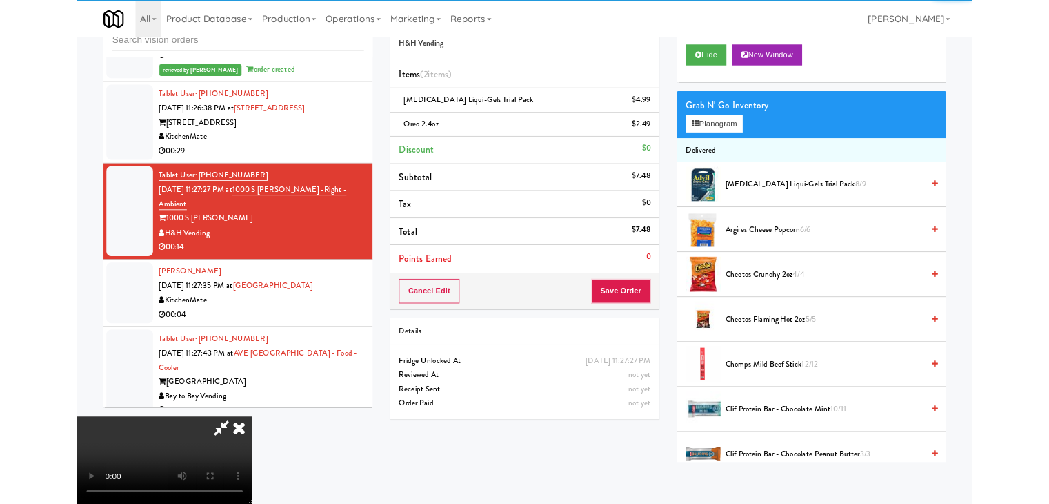
scroll to position [10093, 0]
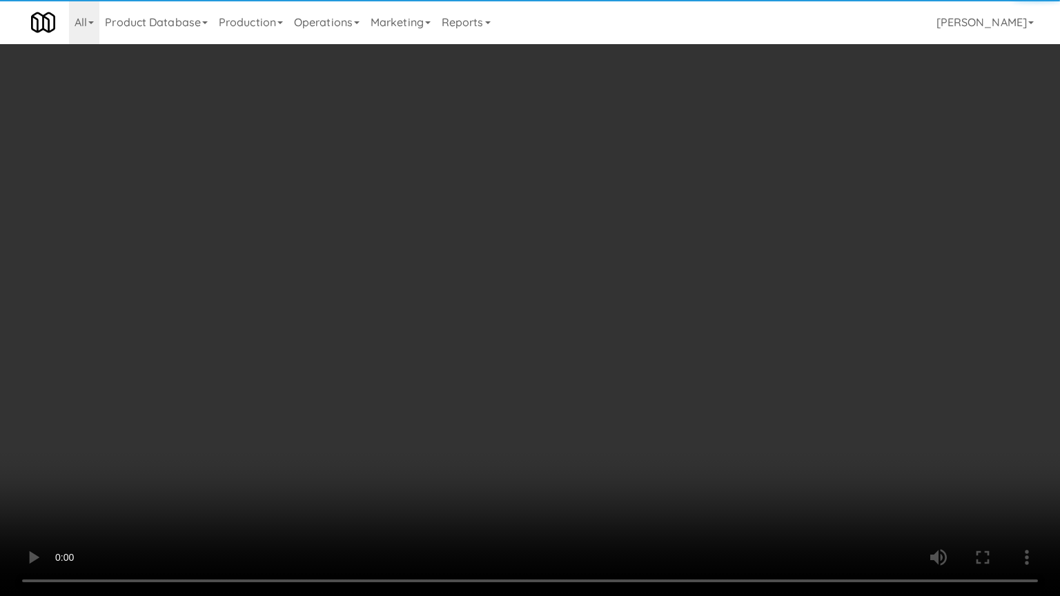
click at [455, 364] on video at bounding box center [530, 298] width 1060 height 596
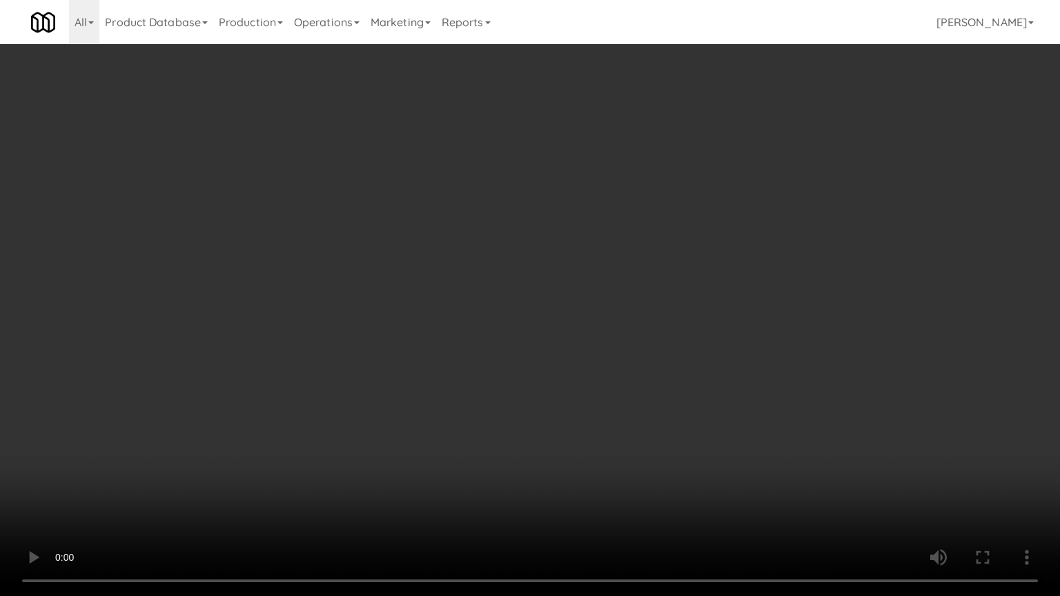
click at [469, 356] on video at bounding box center [530, 298] width 1060 height 596
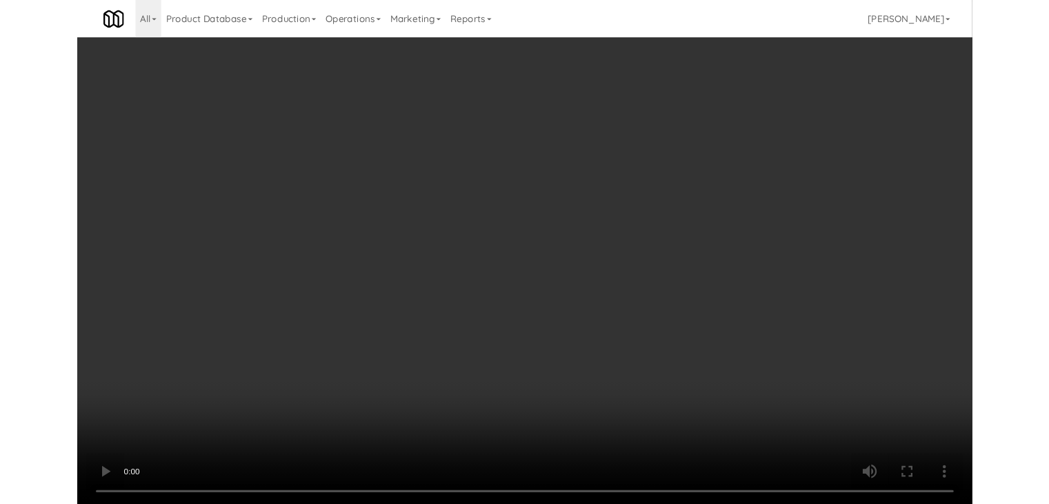
scroll to position [10160, 0]
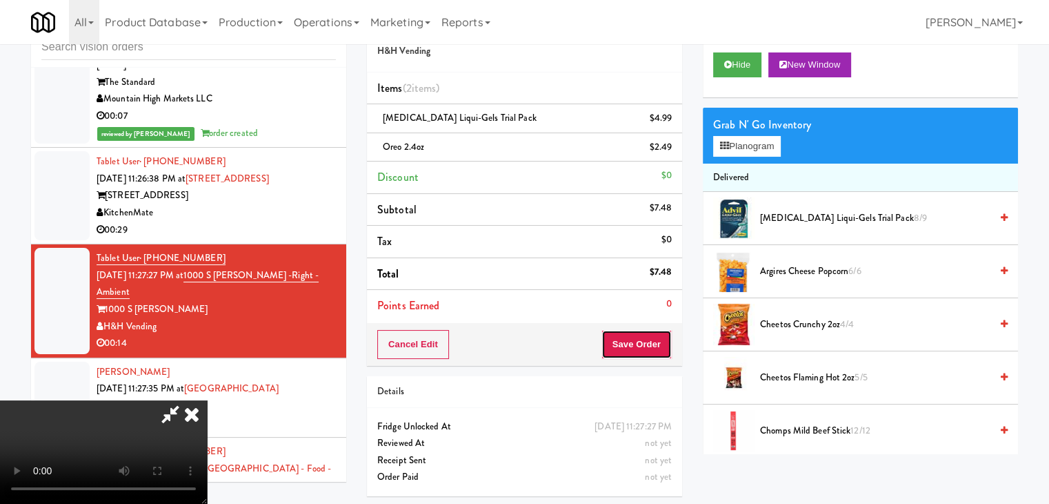
click at [651, 339] on button "Save Order" at bounding box center [637, 344] width 70 height 29
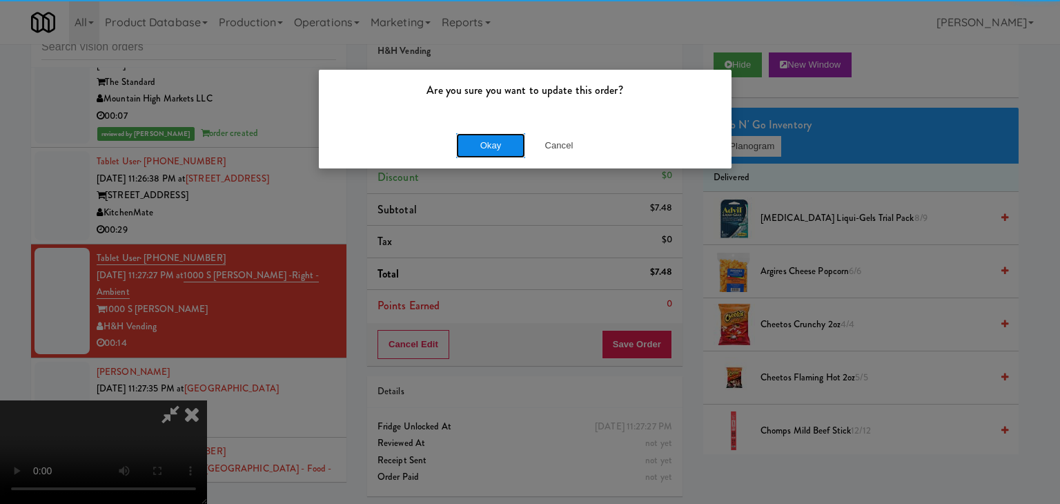
click at [482, 150] on button "Okay" at bounding box center [490, 145] width 69 height 25
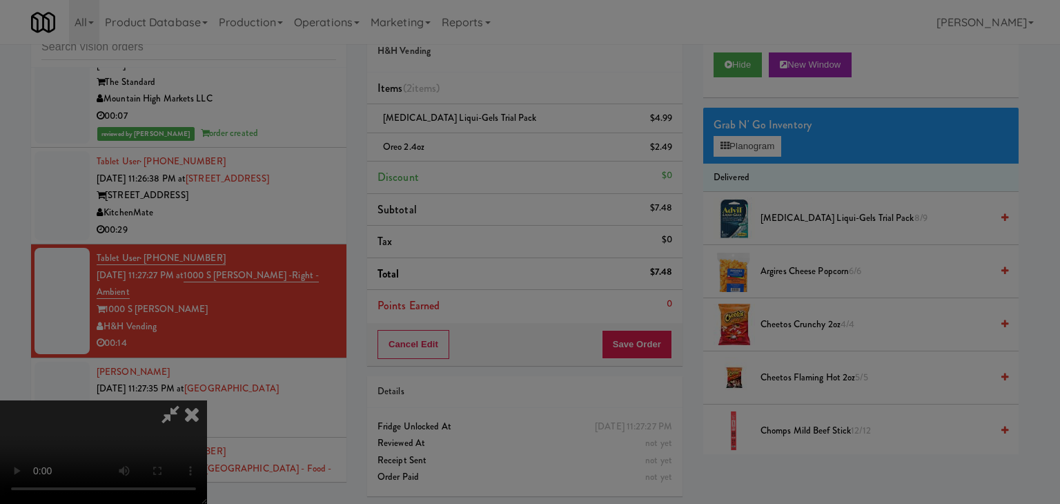
click at [482, 143] on div "Okay Cancel" at bounding box center [525, 120] width 413 height 46
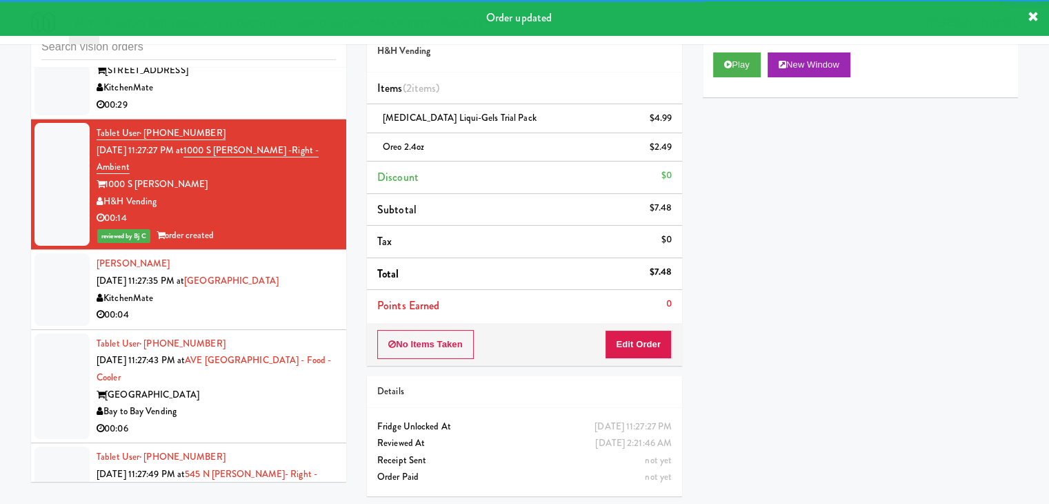
scroll to position [10298, 0]
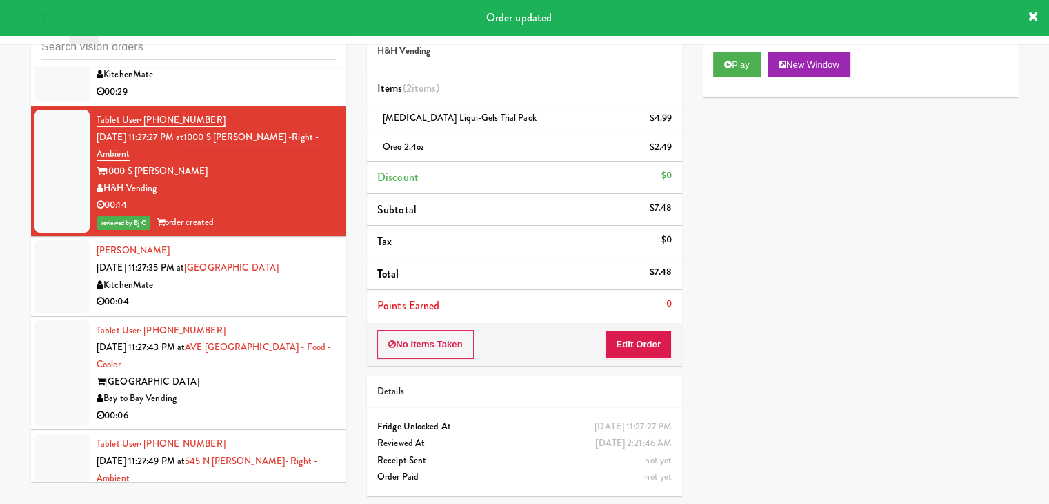
click at [289, 293] on div "00:04" at bounding box center [216, 301] width 239 height 17
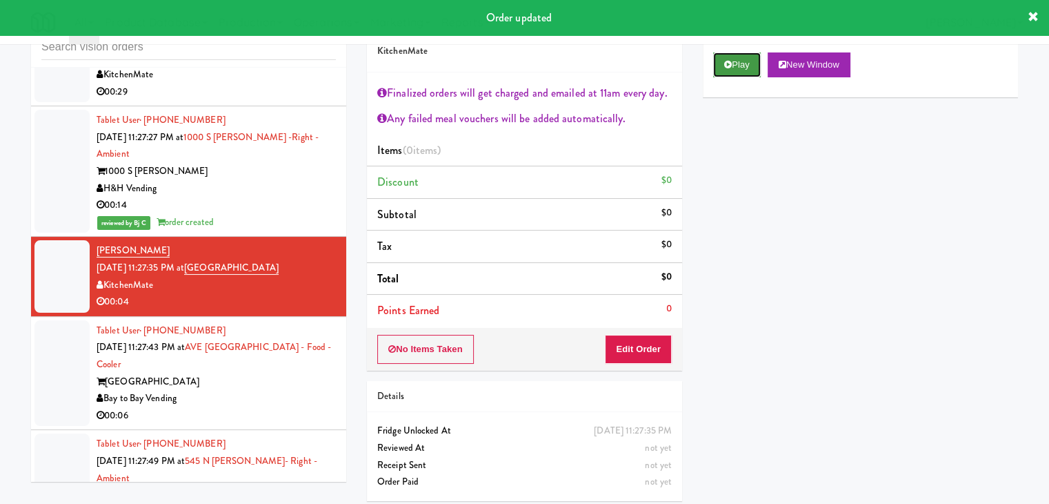
click at [732, 67] on button "Play" at bounding box center [737, 64] width 48 height 25
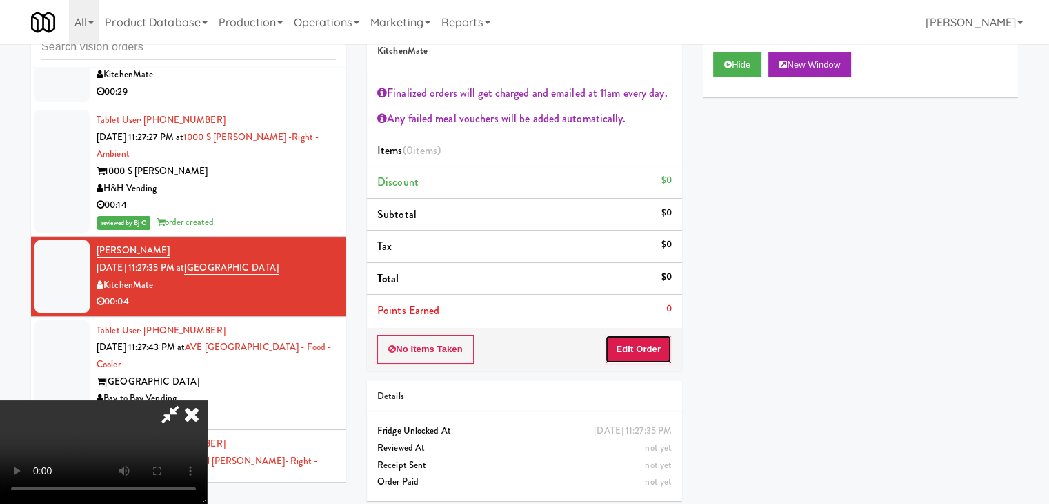
click at [645, 346] on button "Edit Order" at bounding box center [638, 349] width 67 height 29
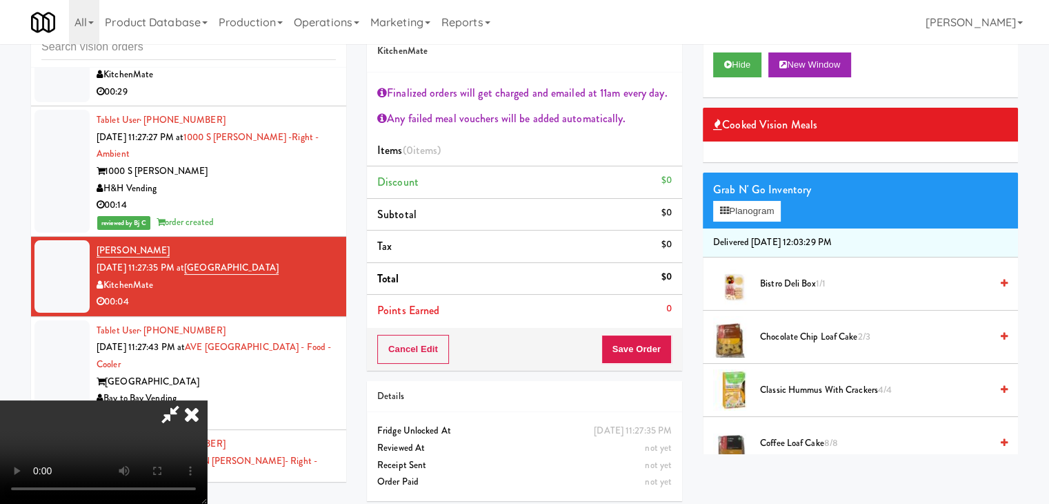
click at [207, 400] on video at bounding box center [103, 451] width 207 height 103
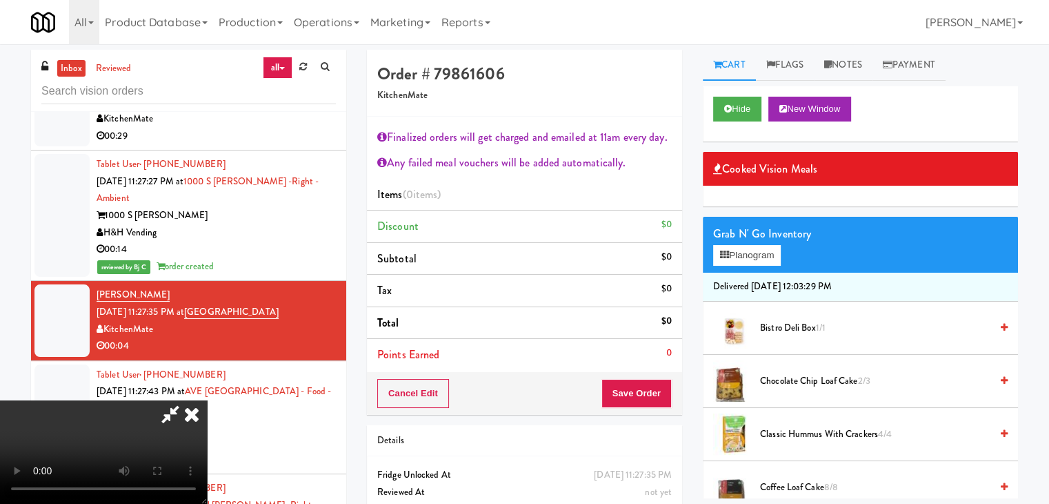
scroll to position [30, 0]
click at [207, 400] on video at bounding box center [103, 451] width 207 height 103
click at [768, 434] on span "Classic Hummus With Crackers 4/4" at bounding box center [875, 434] width 230 height 17
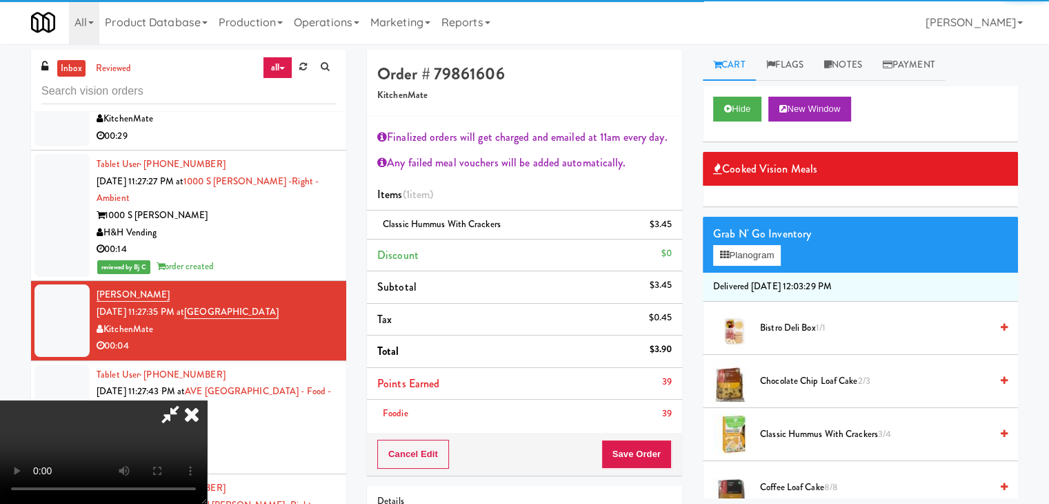
click at [651, 423] on li "Foodie 39" at bounding box center [524, 413] width 315 height 28
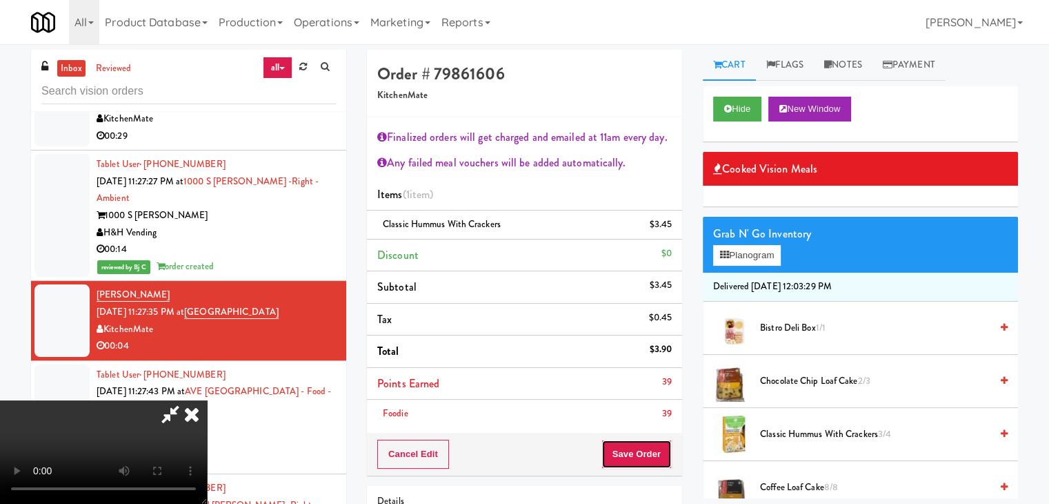
click at [657, 456] on button "Save Order" at bounding box center [637, 453] width 70 height 29
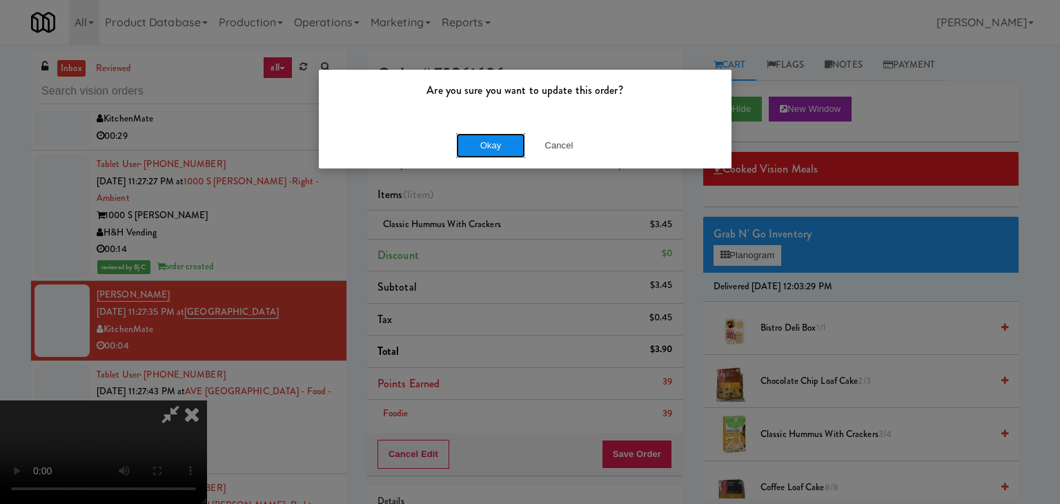
click at [497, 147] on button "Okay" at bounding box center [490, 145] width 69 height 25
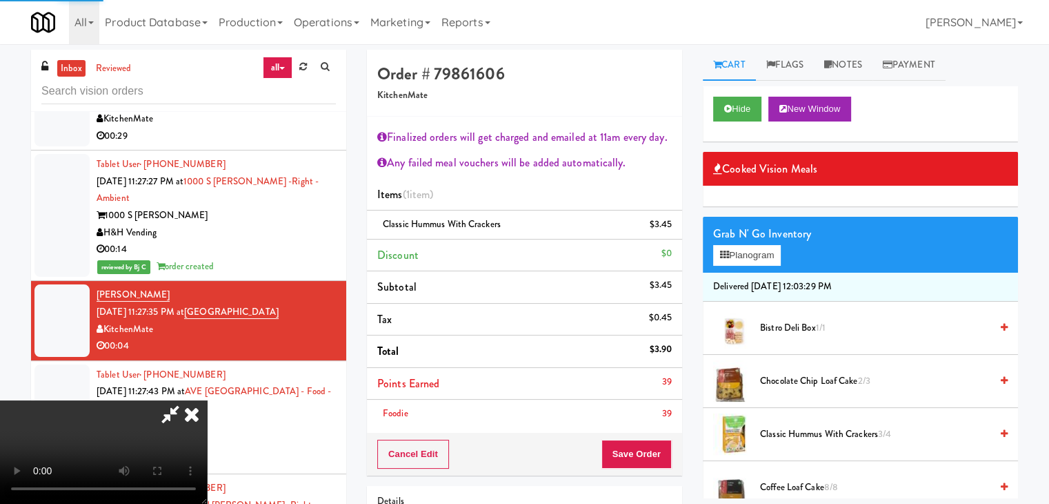
scroll to position [0, 0]
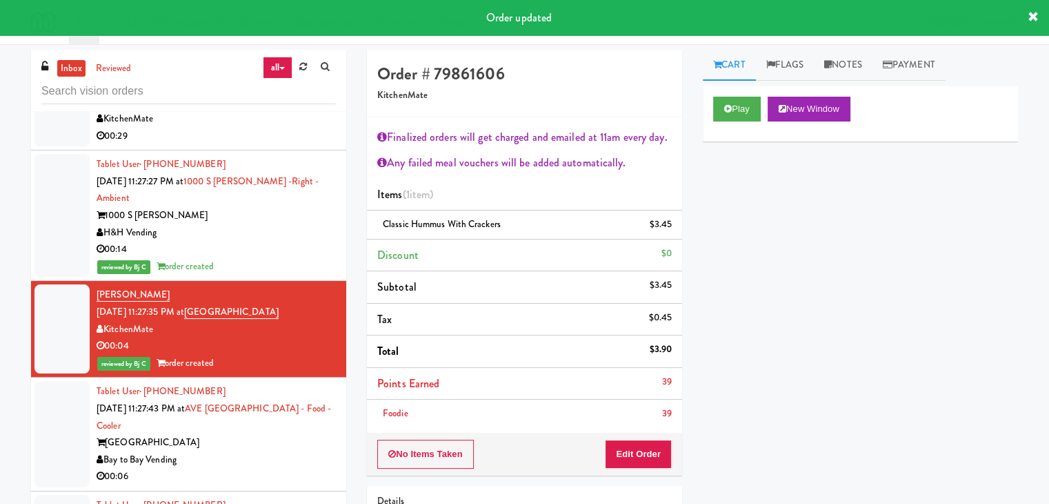
click at [272, 468] on div "00:06" at bounding box center [216, 476] width 239 height 17
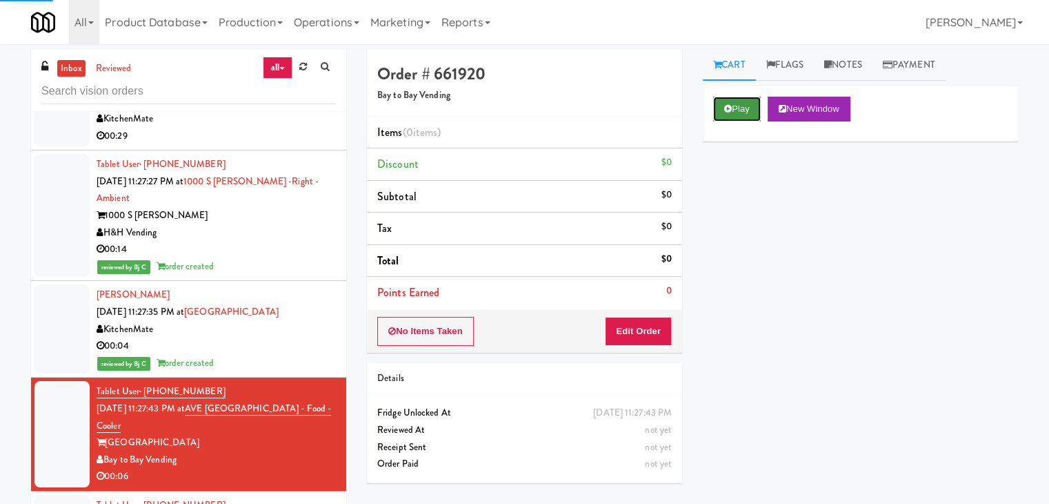
click at [732, 110] on button "Play" at bounding box center [737, 109] width 48 height 25
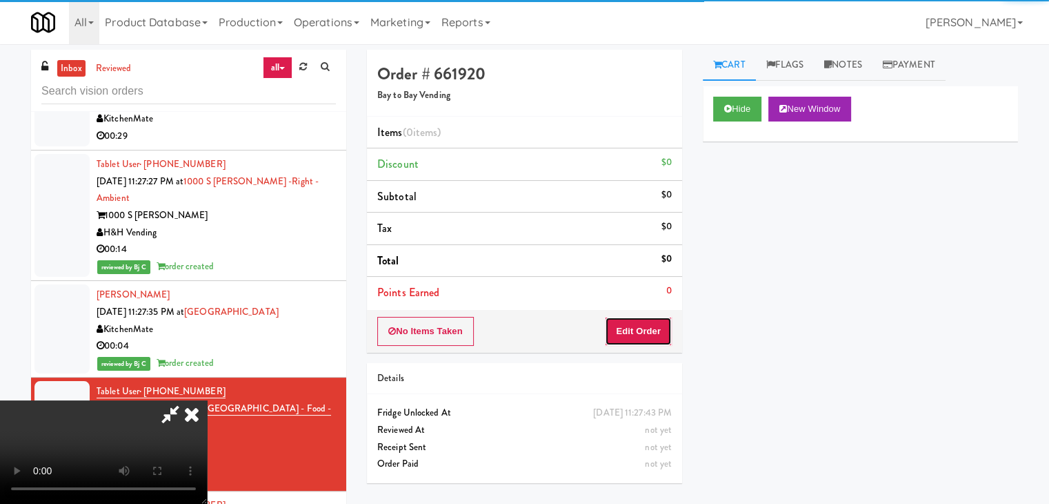
click at [641, 331] on button "Edit Order" at bounding box center [638, 331] width 67 height 29
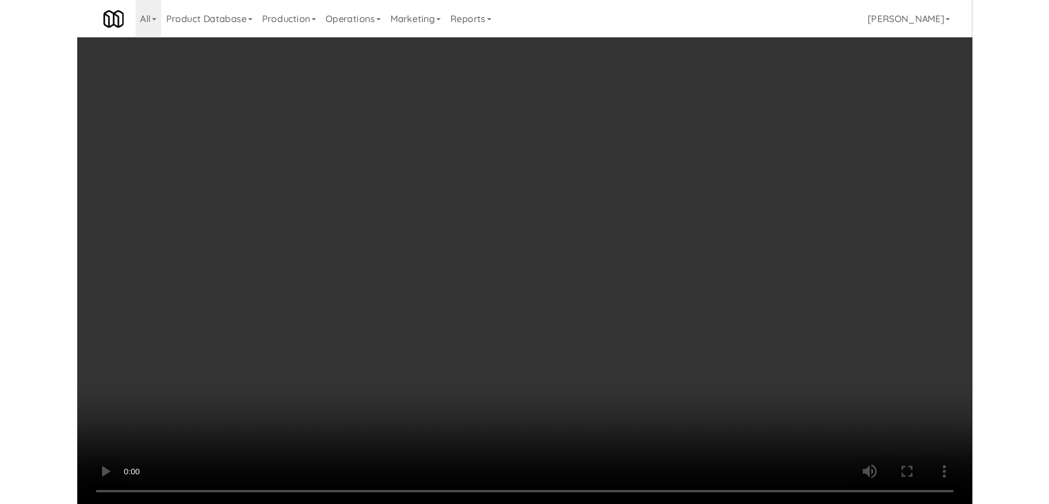
scroll to position [10231, 0]
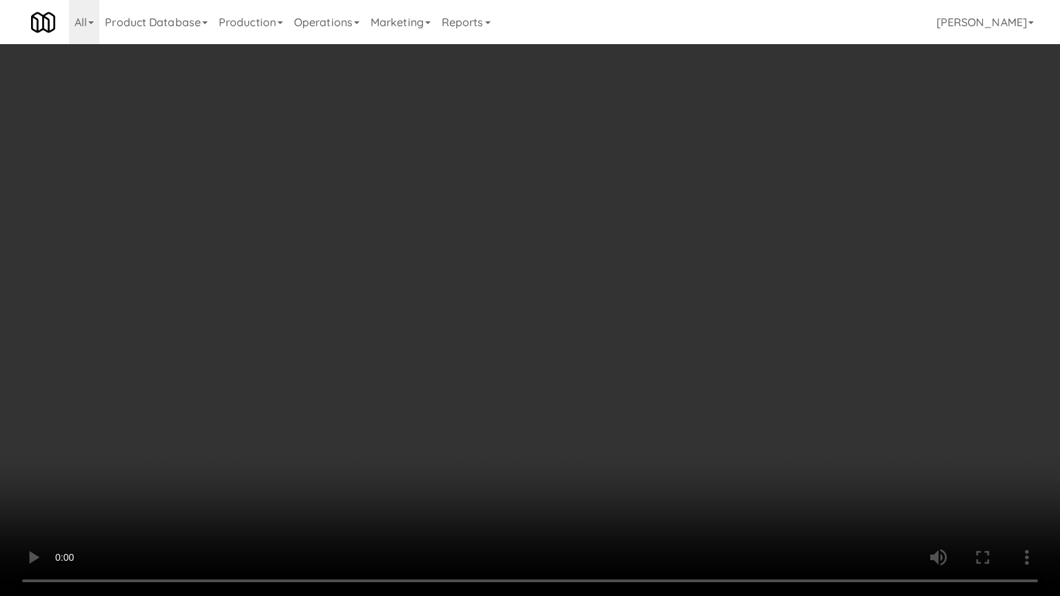
click at [571, 477] on video at bounding box center [530, 298] width 1060 height 596
click at [559, 401] on video at bounding box center [530, 298] width 1060 height 596
click at [568, 400] on video at bounding box center [530, 298] width 1060 height 596
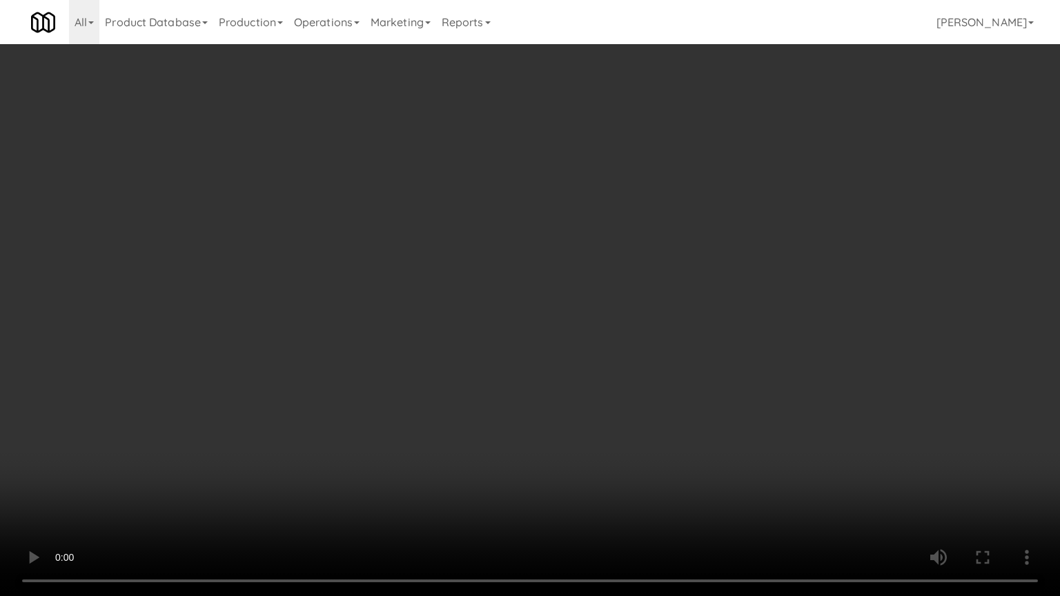
click at [568, 400] on video at bounding box center [530, 298] width 1060 height 596
click at [579, 400] on video at bounding box center [530, 298] width 1060 height 596
click at [582, 384] on video at bounding box center [530, 298] width 1060 height 596
click at [629, 341] on video at bounding box center [530, 298] width 1060 height 596
drag, startPoint x: 629, startPoint y: 341, endPoint x: 672, endPoint y: 217, distance: 131.3
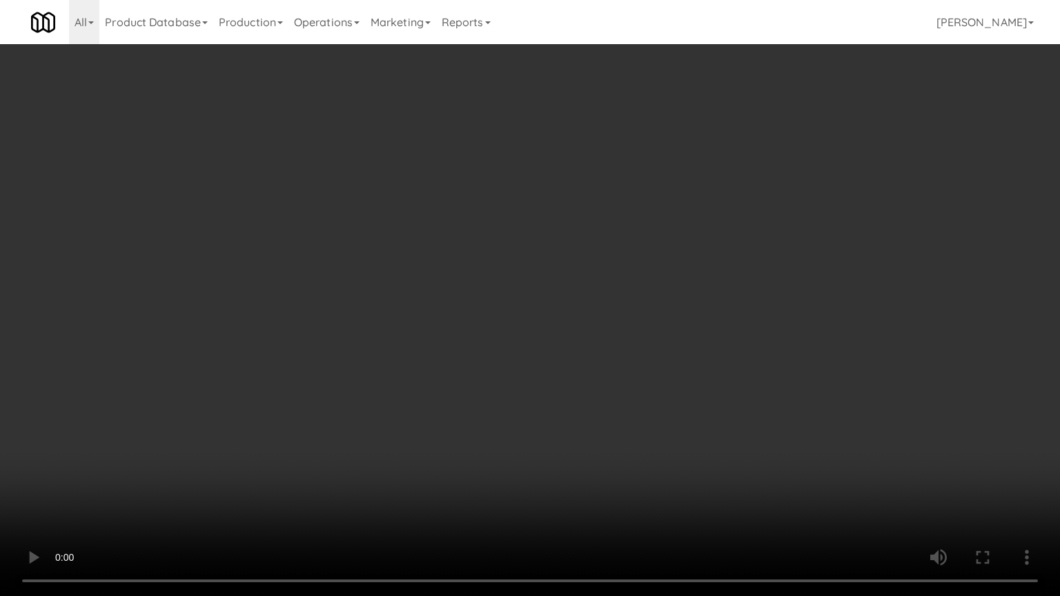
click at [632, 332] on video at bounding box center [530, 298] width 1060 height 596
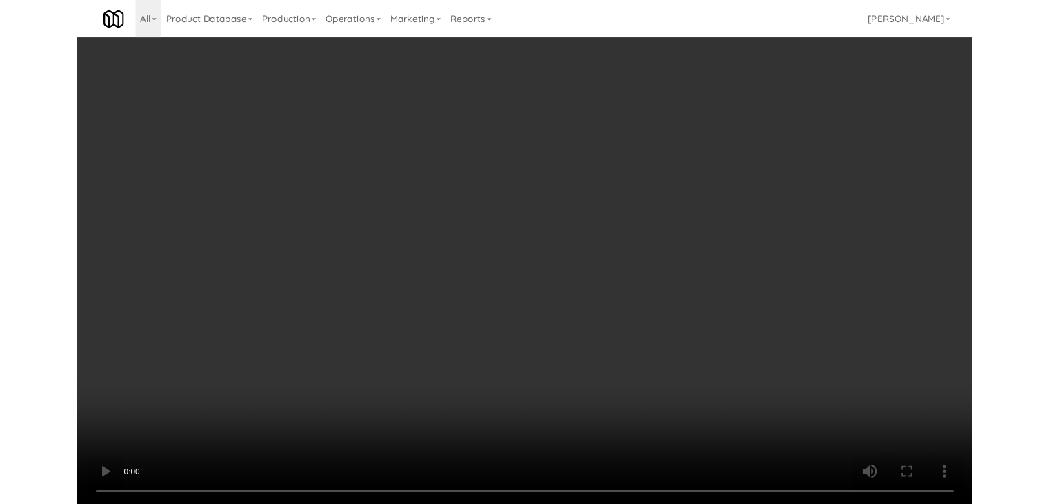
scroll to position [10298, 0]
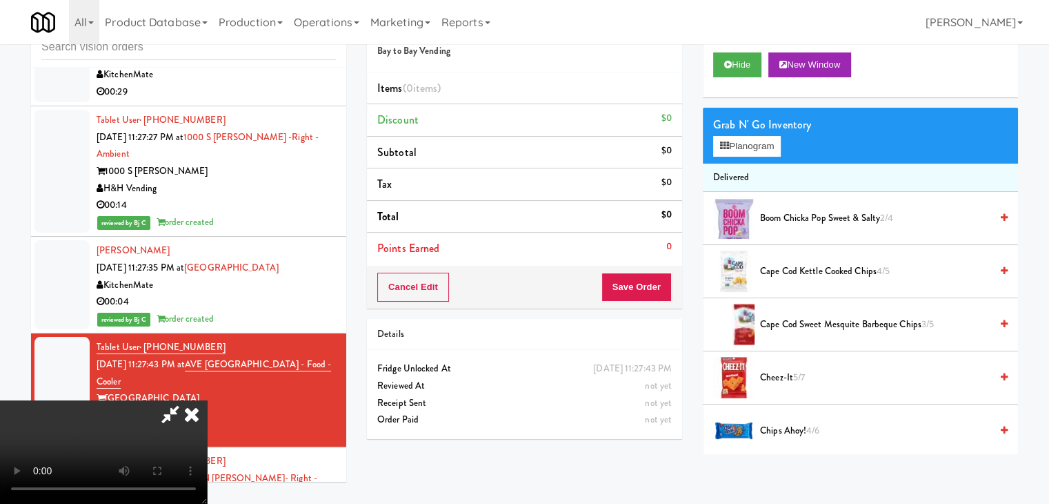
click at [207, 400] on video at bounding box center [103, 451] width 207 height 103
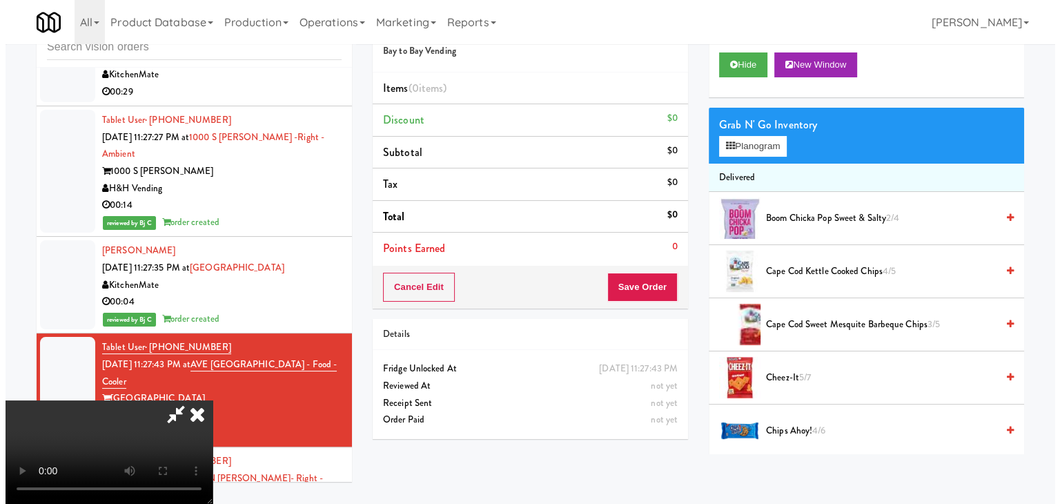
scroll to position [0, 0]
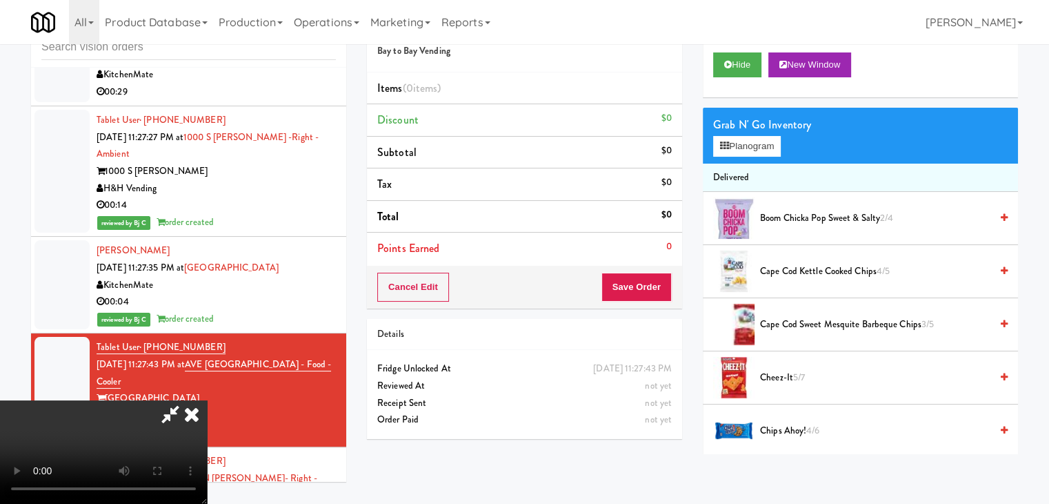
click at [207, 400] on video at bounding box center [103, 451] width 207 height 103
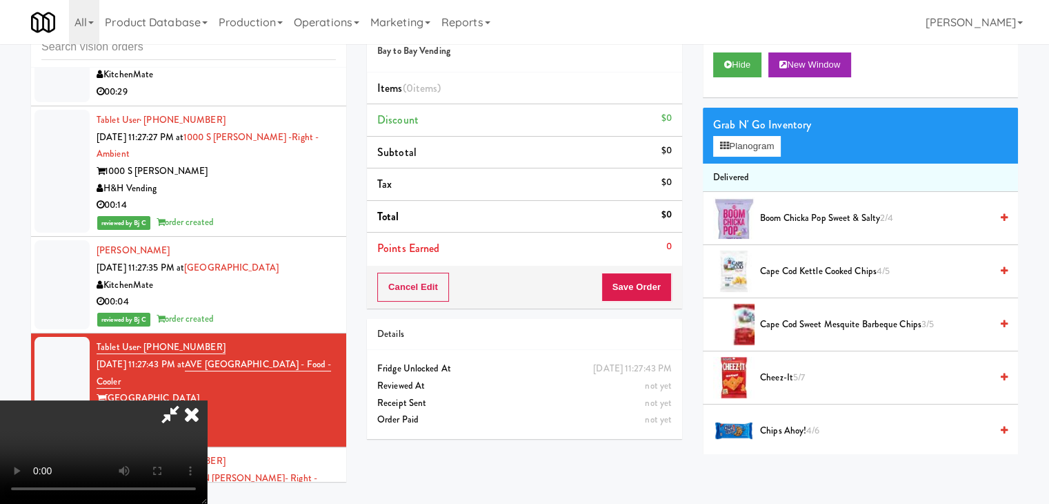
click at [207, 400] on video at bounding box center [103, 451] width 207 height 103
drag, startPoint x: 439, startPoint y: 332, endPoint x: 478, endPoint y: 307, distance: 46.5
click at [207, 400] on video at bounding box center [103, 451] width 207 height 103
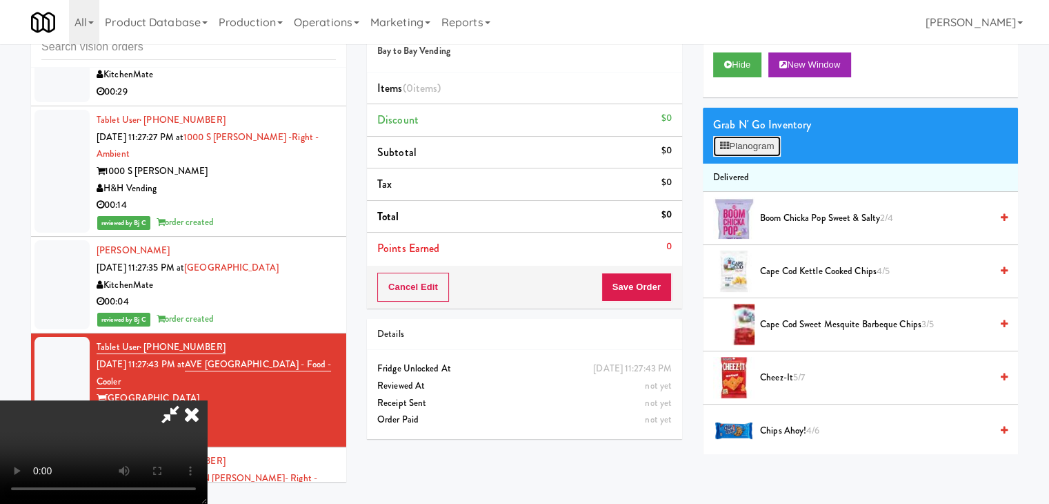
click at [739, 144] on button "Planogram" at bounding box center [747, 146] width 68 height 21
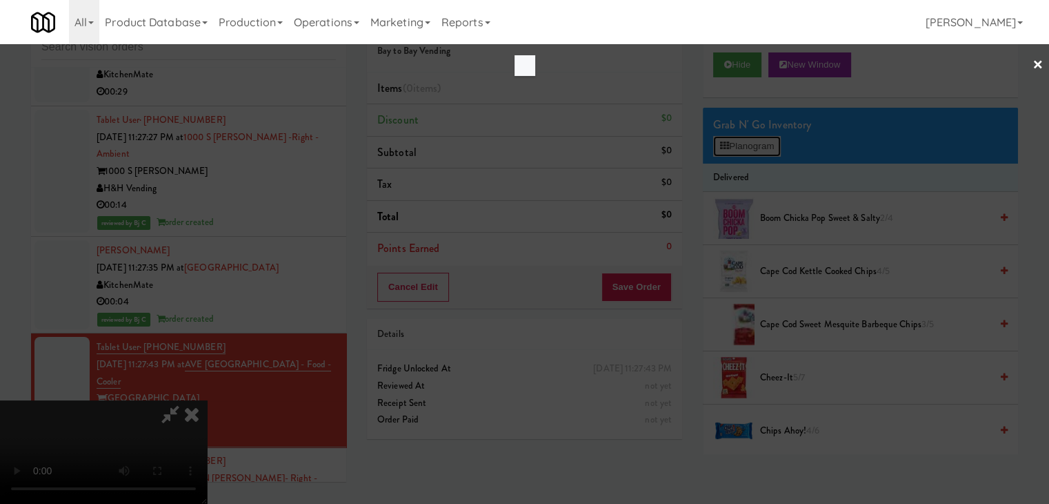
scroll to position [10231, 0]
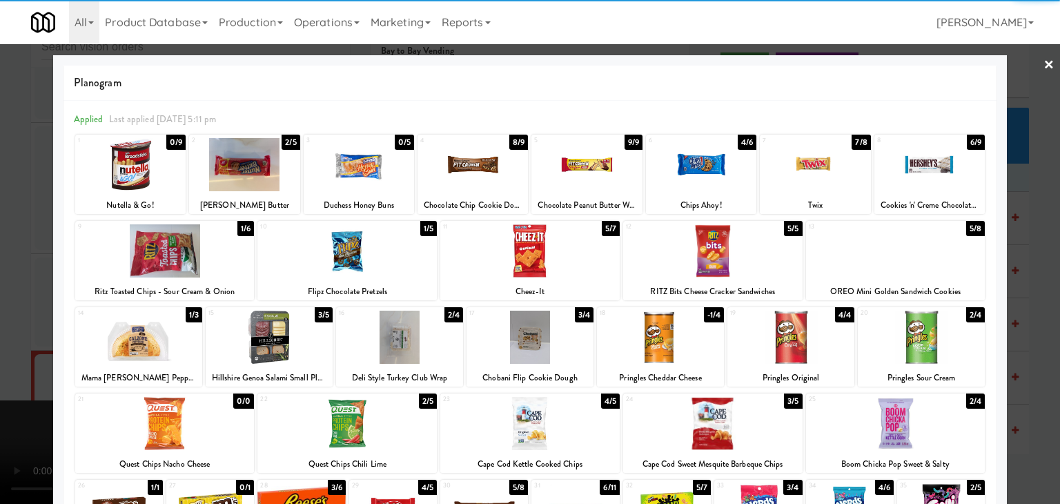
click at [152, 171] on div at bounding box center [130, 164] width 110 height 53
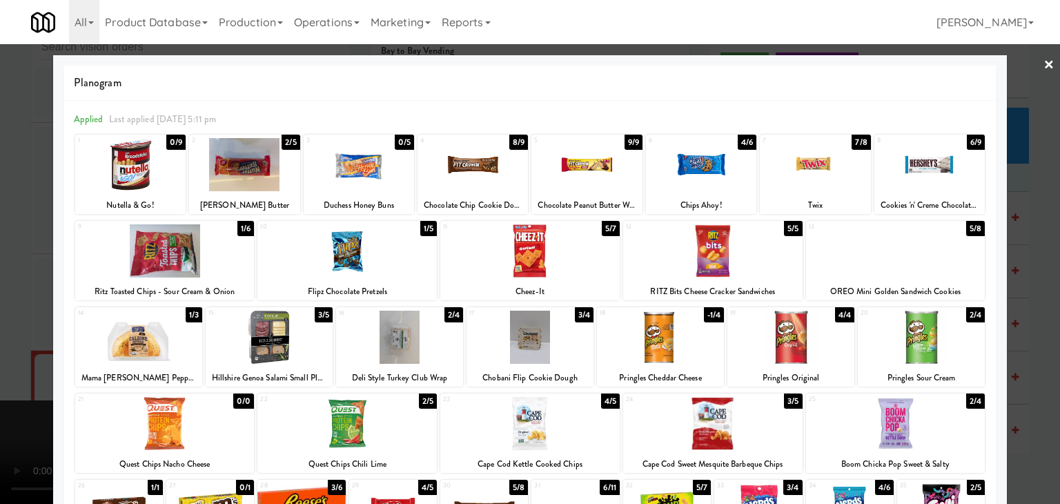
click at [164, 176] on div at bounding box center [130, 164] width 110 height 53
click at [913, 359] on div at bounding box center [920, 336] width 127 height 53
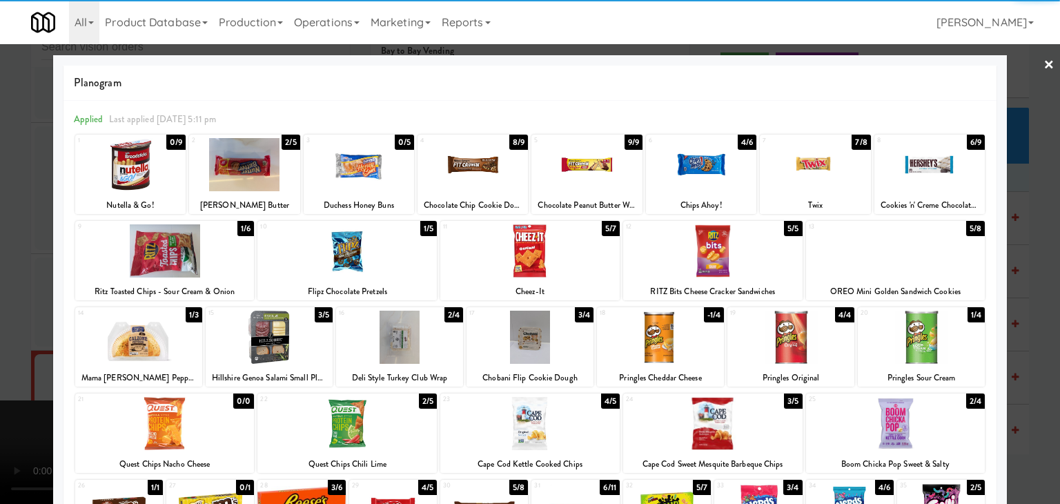
click at [1040, 375] on div at bounding box center [530, 252] width 1060 height 504
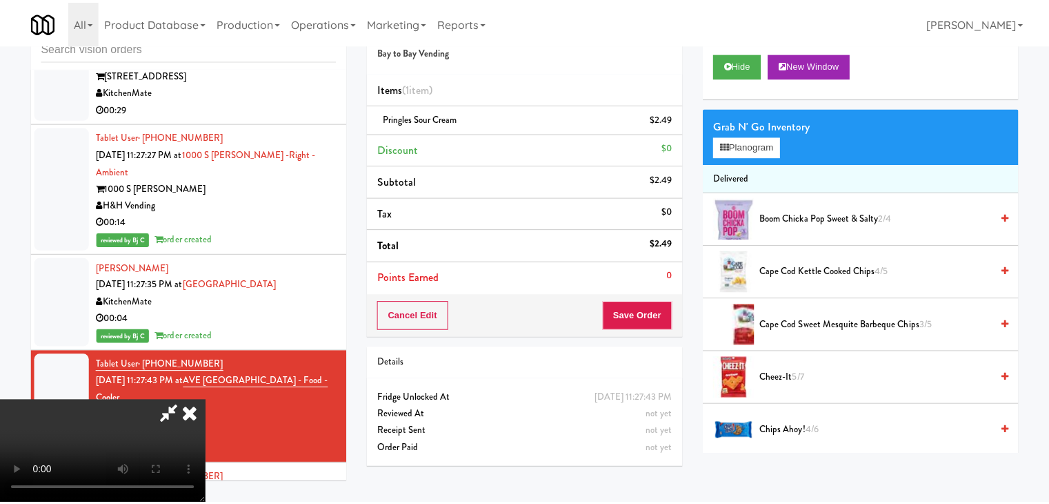
scroll to position [10298, 0]
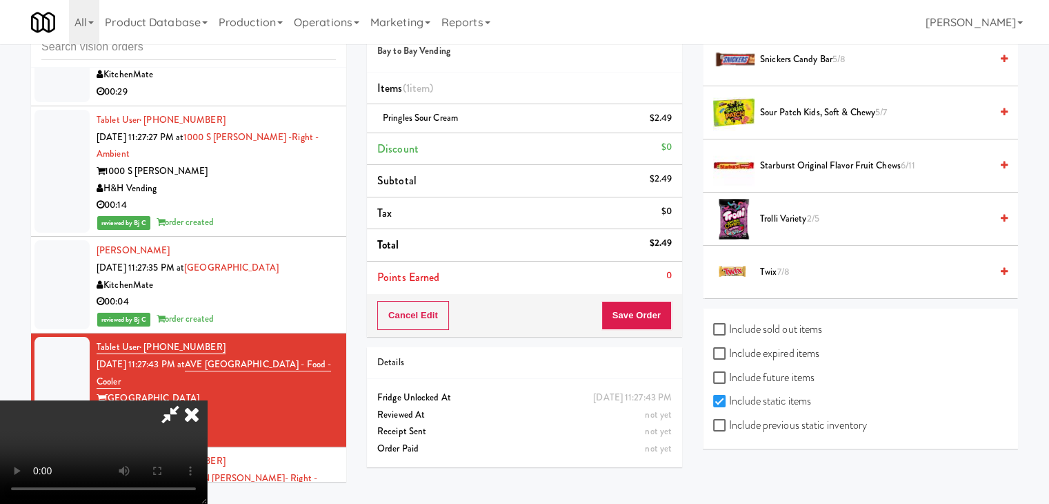
click at [815, 421] on label "Include previous static inventory" at bounding box center [790, 425] width 154 height 21
click at [778, 423] on label "Include previous static inventory" at bounding box center [790, 425] width 154 height 21
click at [729, 423] on input "Include previous static inventory" at bounding box center [721, 425] width 16 height 11
checkbox input "true"
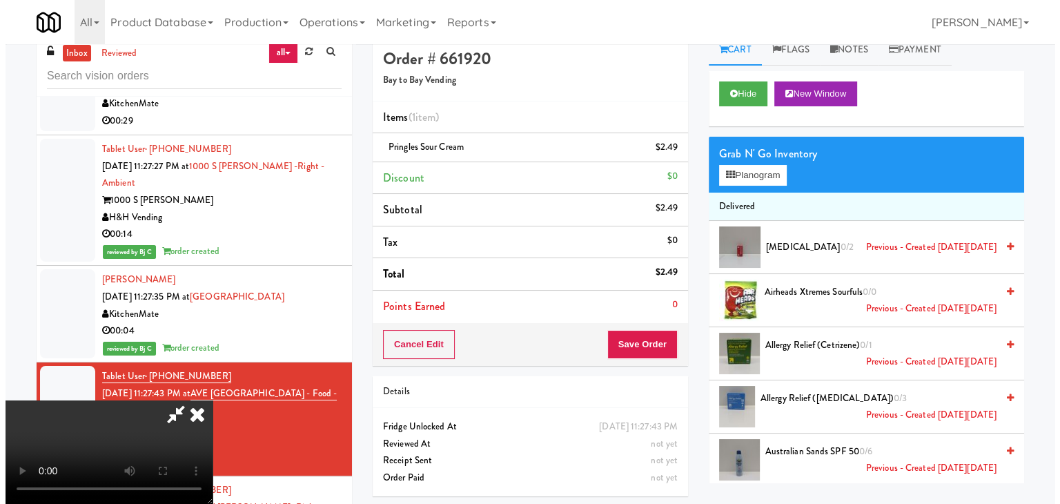
scroll to position [0, 0]
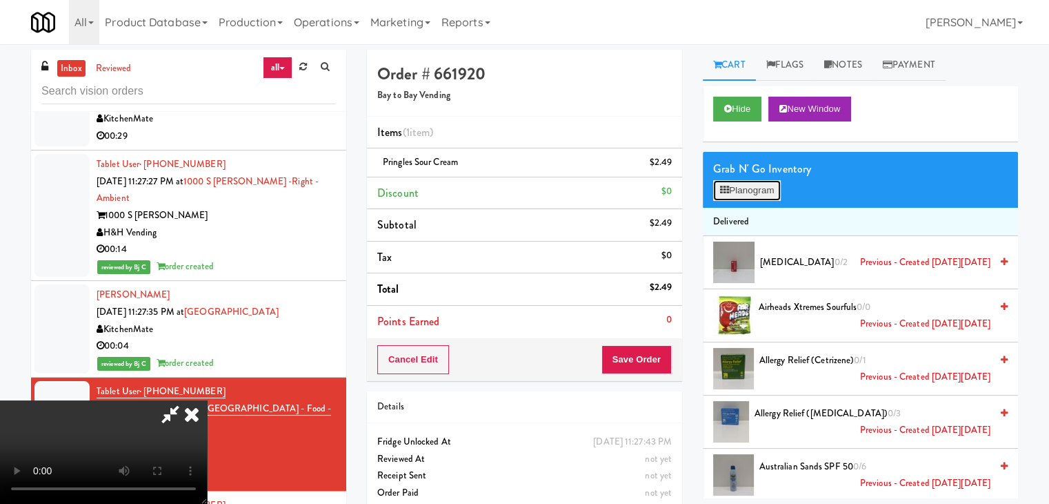
click at [748, 192] on button "Planogram" at bounding box center [747, 190] width 68 height 21
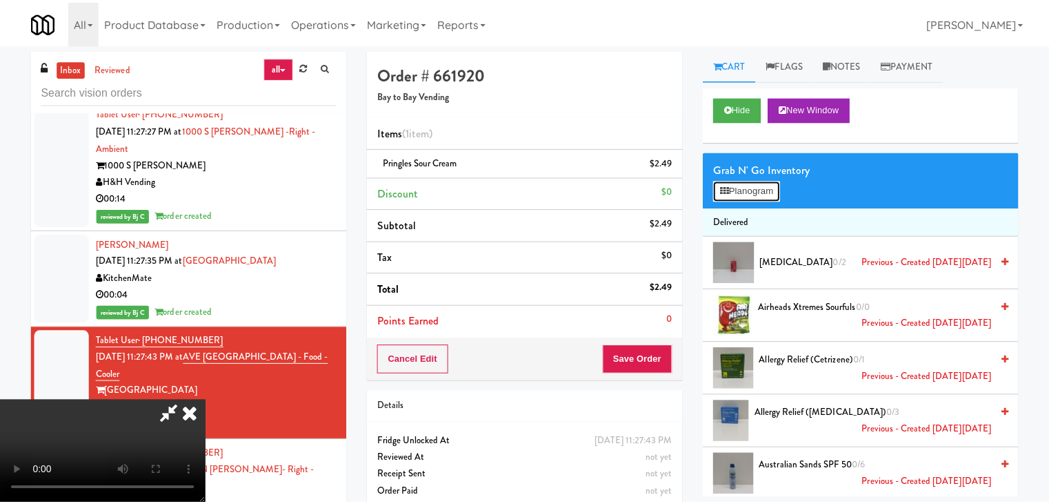
scroll to position [10231, 0]
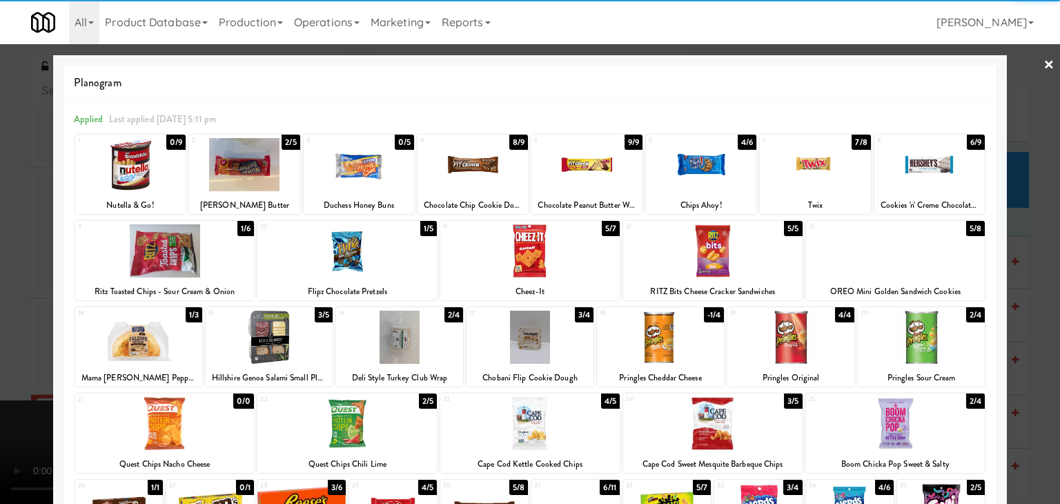
click at [143, 168] on div at bounding box center [130, 164] width 110 height 53
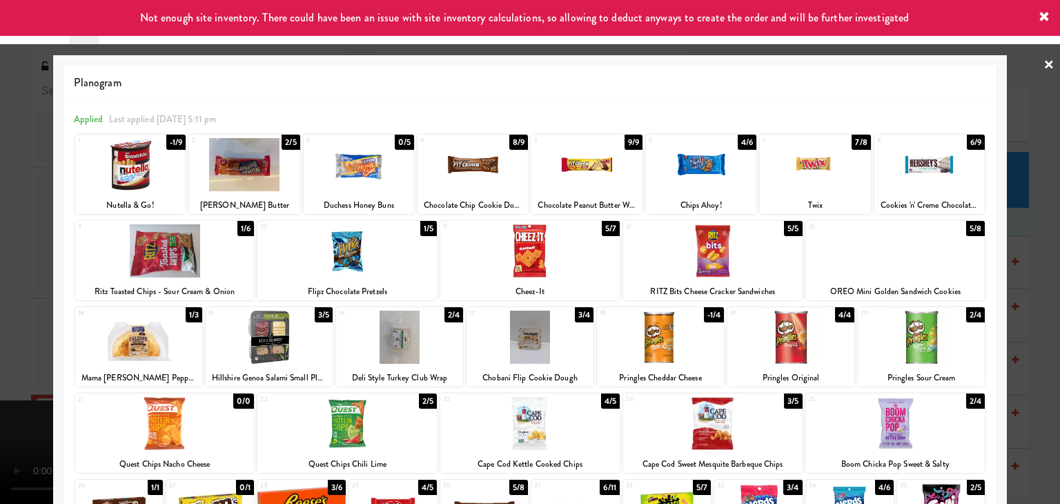
drag, startPoint x: 0, startPoint y: 224, endPoint x: 602, endPoint y: 304, distance: 606.8
click at [22, 227] on div at bounding box center [530, 252] width 1060 height 504
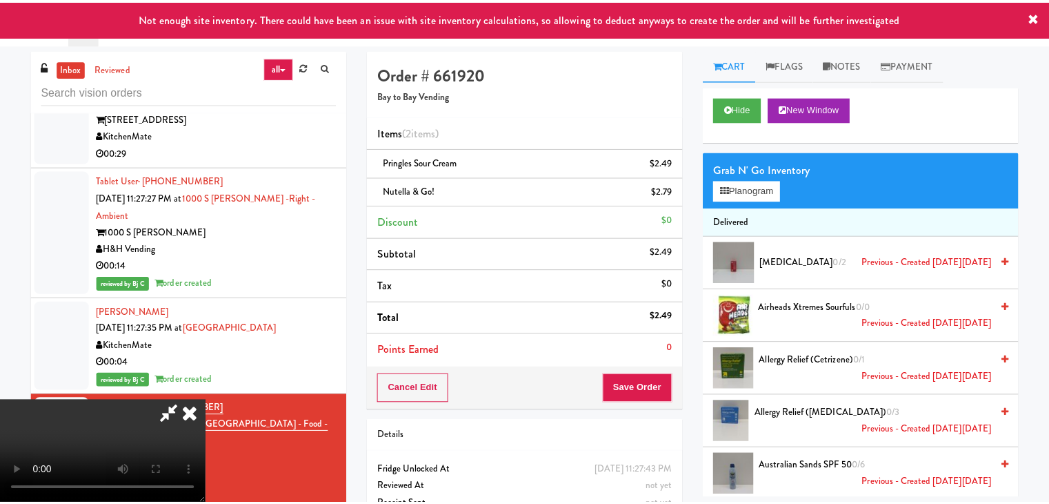
scroll to position [10298, 0]
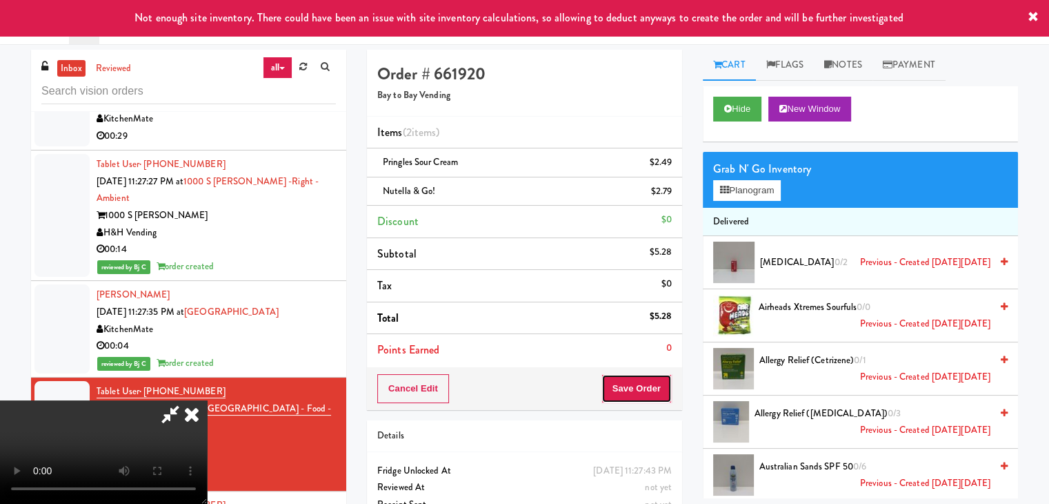
click at [653, 389] on button "Save Order" at bounding box center [637, 388] width 70 height 29
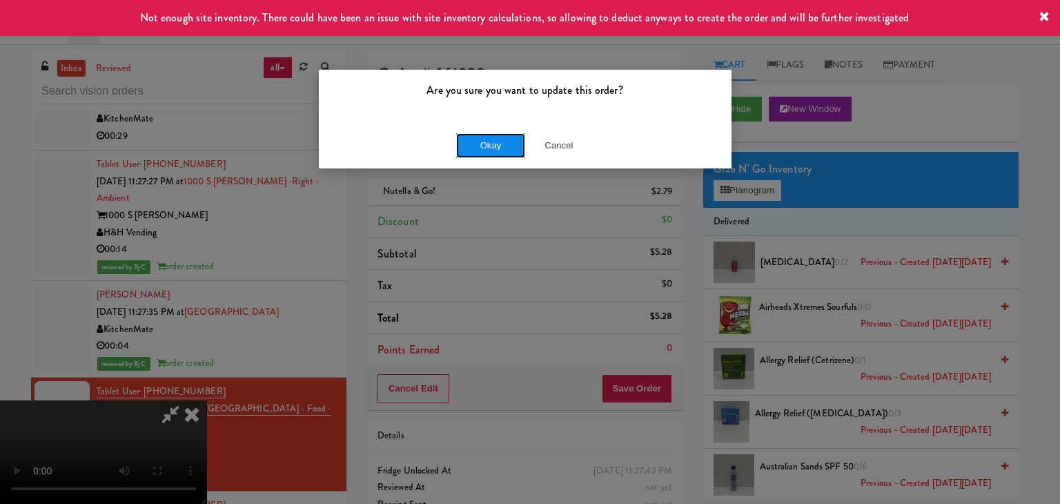
click at [483, 150] on button "Okay" at bounding box center [490, 145] width 69 height 25
click at [483, 150] on div "Okay Cancel" at bounding box center [525, 145] width 413 height 46
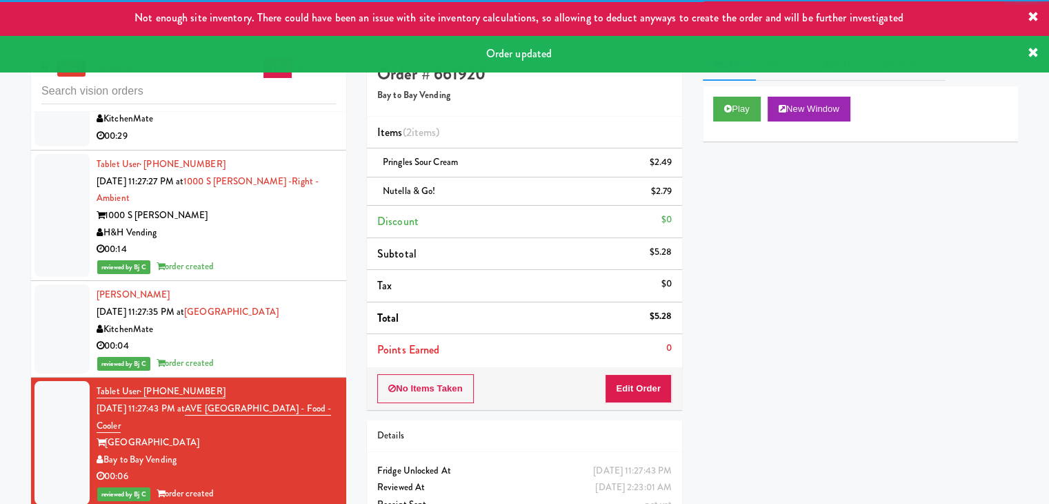
scroll to position [10505, 0]
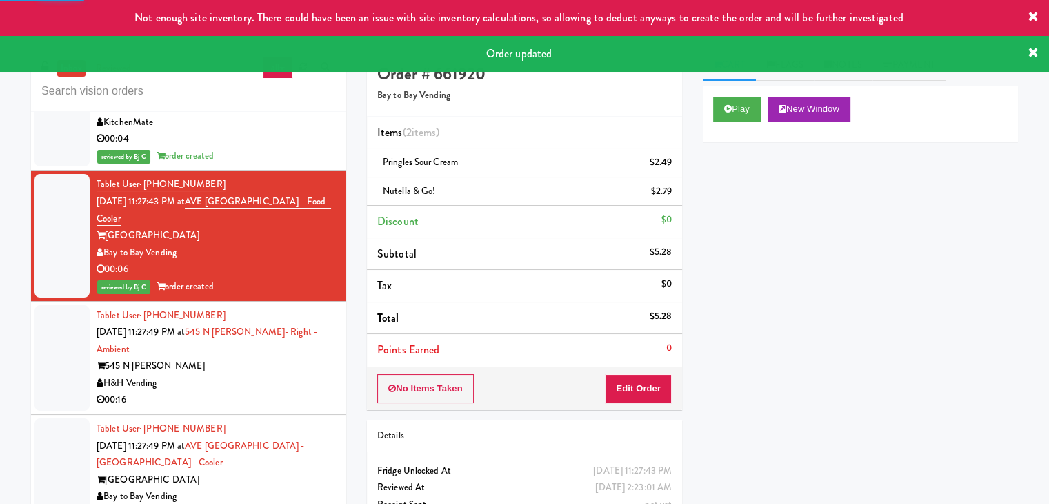
click at [263, 375] on div "H&H Vending" at bounding box center [216, 383] width 239 height 17
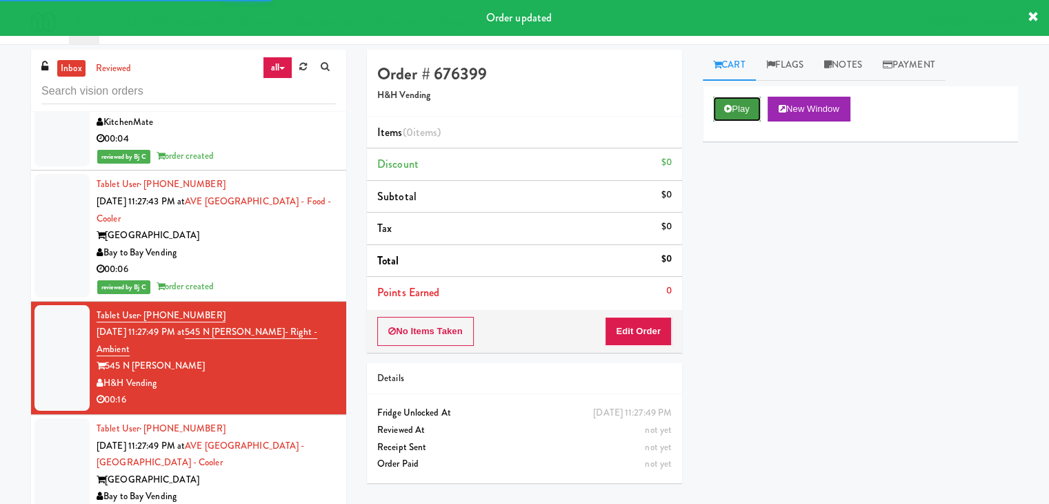
click at [731, 110] on icon at bounding box center [728, 108] width 8 height 9
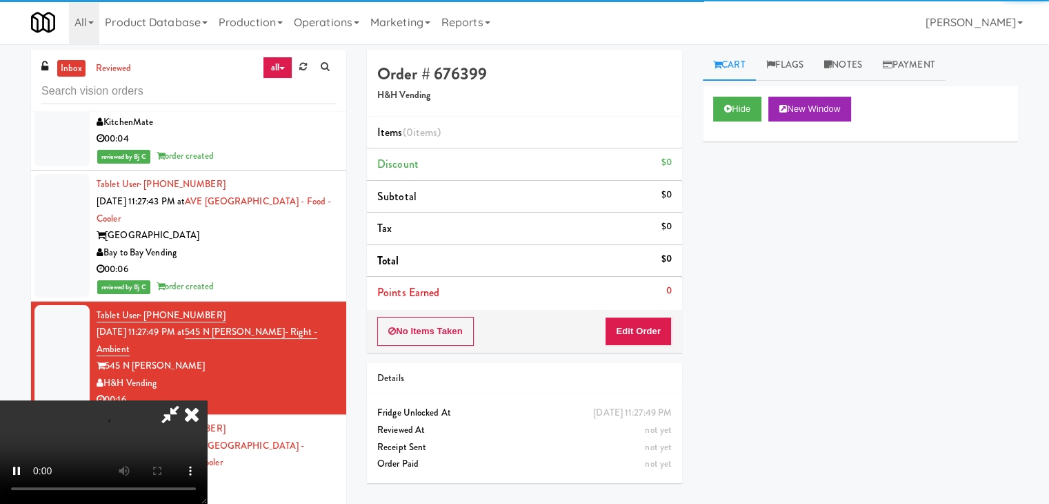
click at [617, 348] on div "No Items Taken Edit Order" at bounding box center [524, 331] width 315 height 43
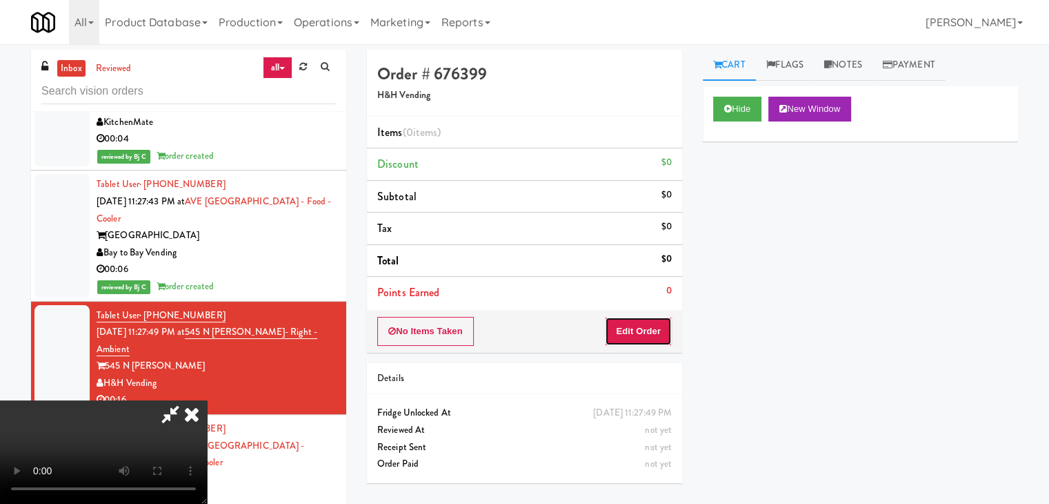
click at [626, 320] on button "Edit Order" at bounding box center [638, 331] width 67 height 29
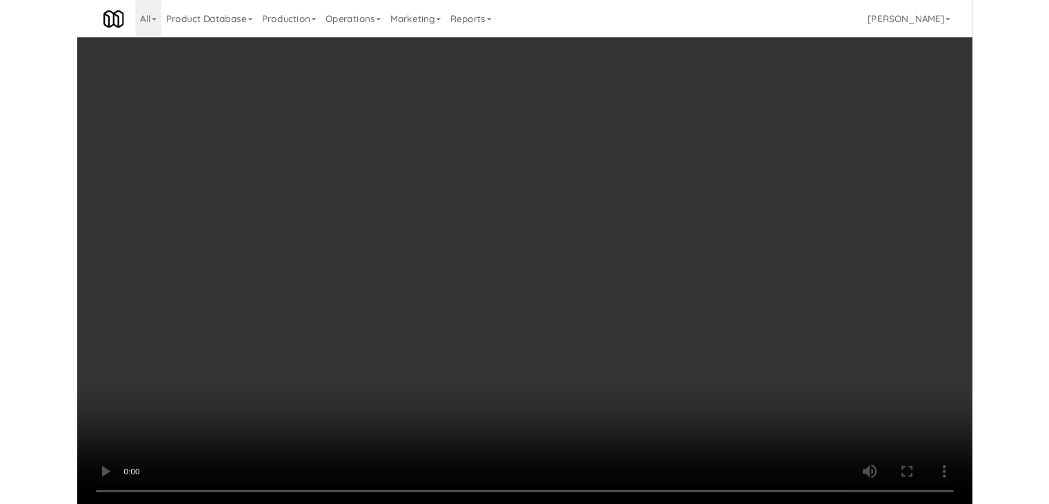
scroll to position [10437, 0]
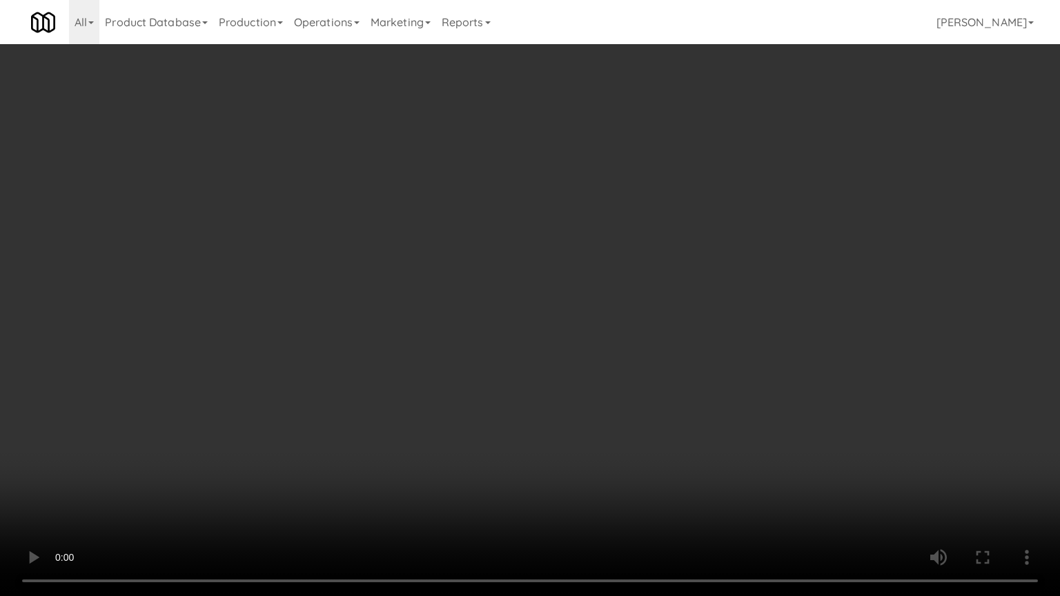
click at [585, 435] on video at bounding box center [530, 298] width 1060 height 596
click at [585, 434] on video at bounding box center [530, 298] width 1060 height 596
click at [577, 408] on video at bounding box center [530, 298] width 1060 height 596
click at [577, 409] on video at bounding box center [530, 298] width 1060 height 596
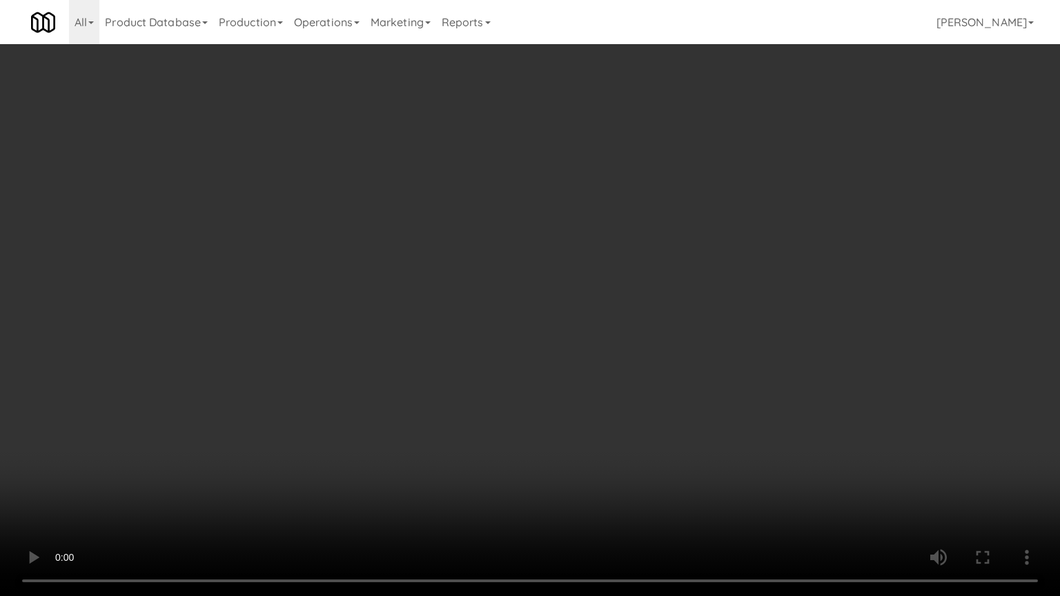
click at [576, 410] on video at bounding box center [530, 298] width 1060 height 596
click at [576, 408] on video at bounding box center [530, 298] width 1060 height 596
click at [576, 406] on video at bounding box center [530, 298] width 1060 height 596
click at [576, 407] on video at bounding box center [530, 298] width 1060 height 596
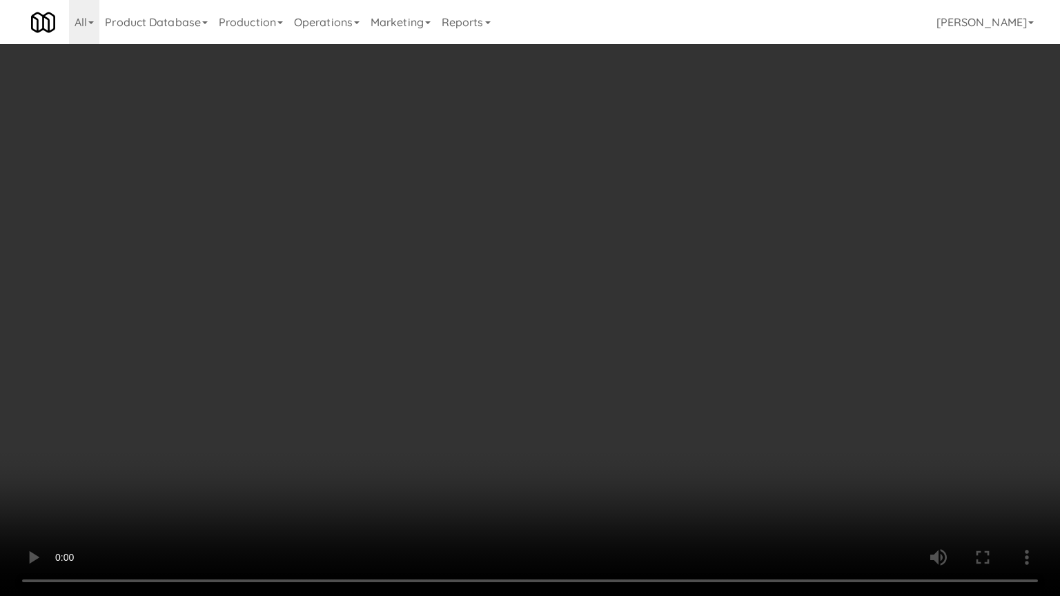
click at [580, 393] on video at bounding box center [530, 298] width 1060 height 596
click at [577, 372] on video at bounding box center [530, 298] width 1060 height 596
click at [577, 371] on video at bounding box center [530, 298] width 1060 height 596
click at [586, 346] on video at bounding box center [530, 298] width 1060 height 596
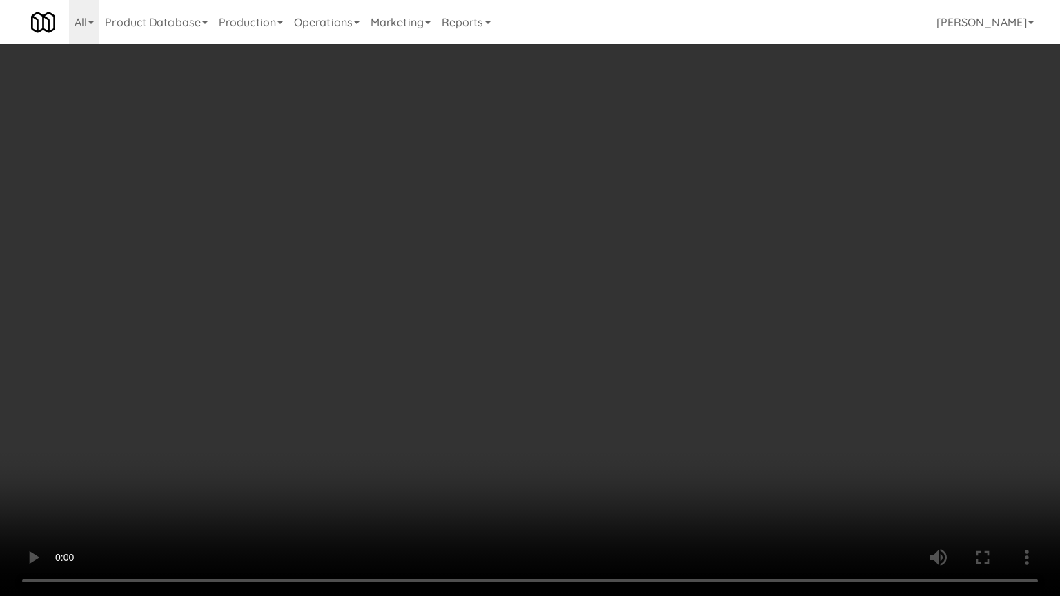
click at [586, 346] on video at bounding box center [530, 298] width 1060 height 596
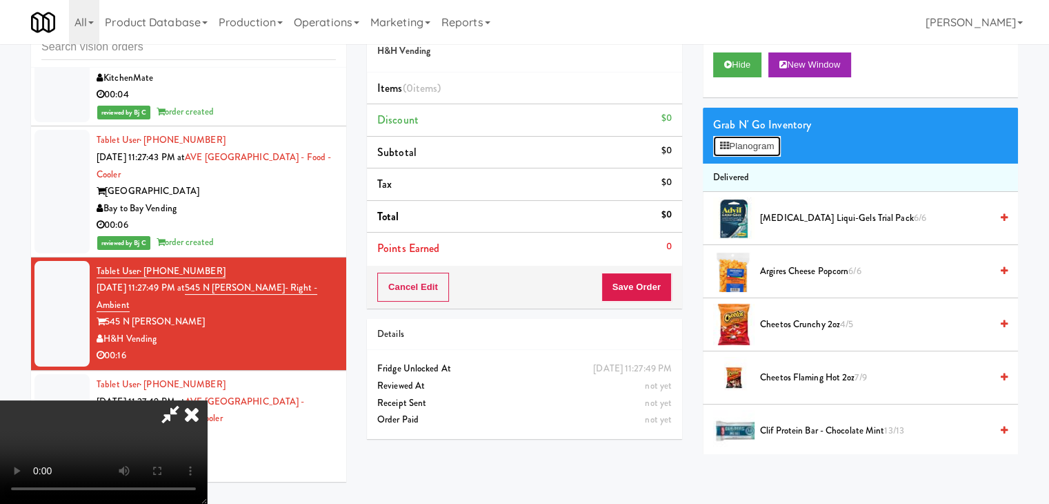
click at [737, 141] on button "Planogram" at bounding box center [747, 146] width 68 height 21
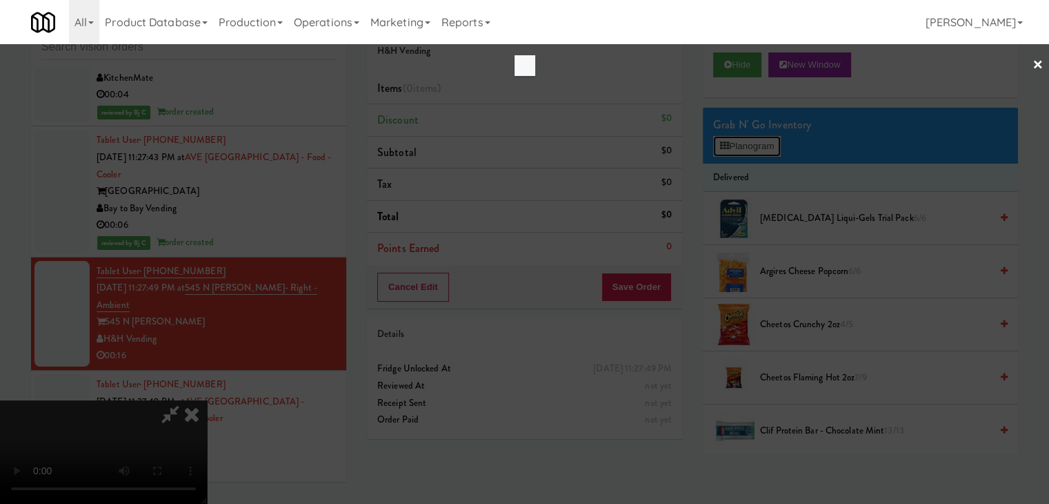
scroll to position [10437, 0]
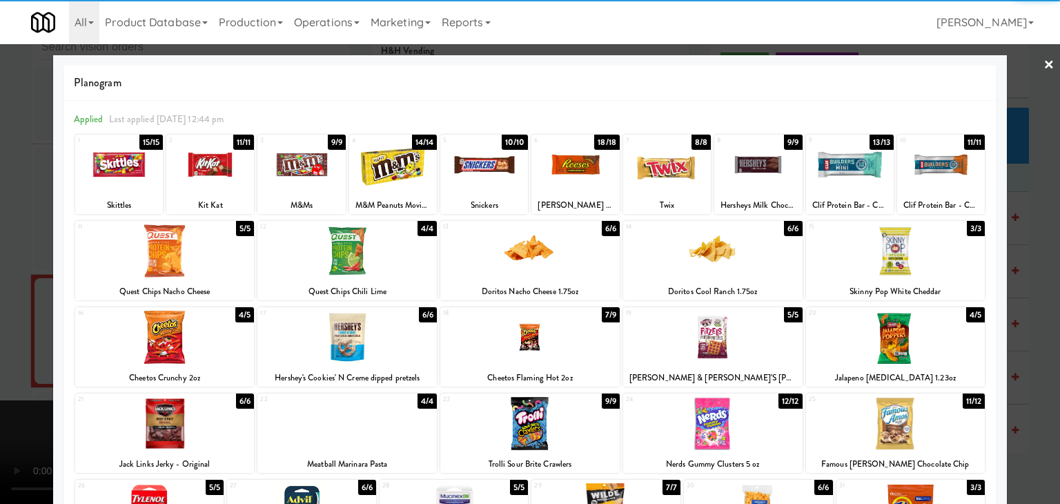
drag, startPoint x: 406, startPoint y: 172, endPoint x: 412, endPoint y: 177, distance: 7.9
click at [405, 172] on div at bounding box center [393, 164] width 88 height 53
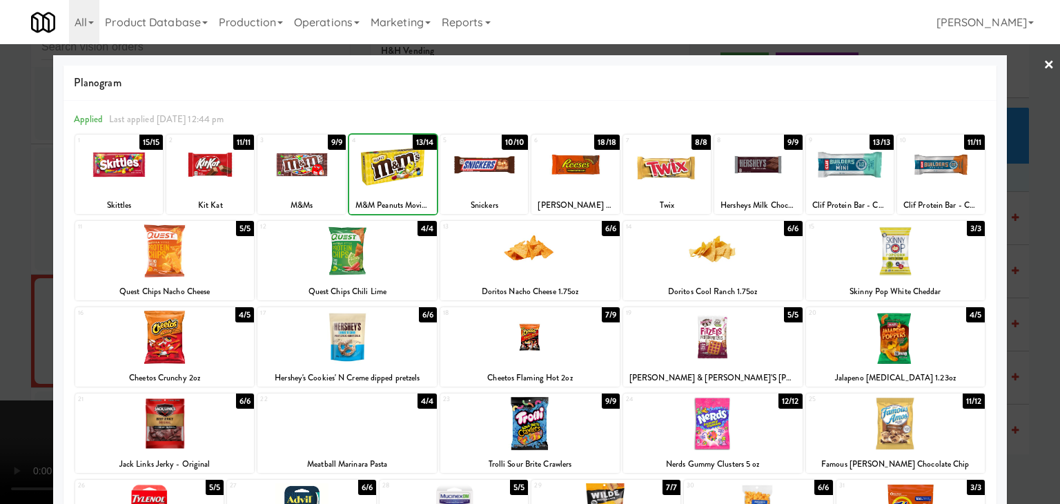
click at [479, 181] on div at bounding box center [484, 164] width 88 height 53
click at [0, 286] on div at bounding box center [530, 252] width 1060 height 504
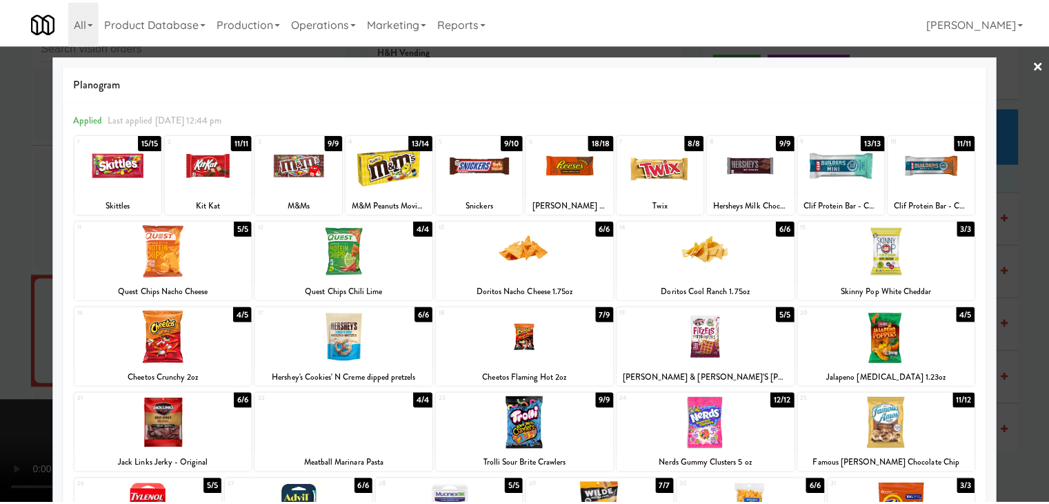
scroll to position [10505, 0]
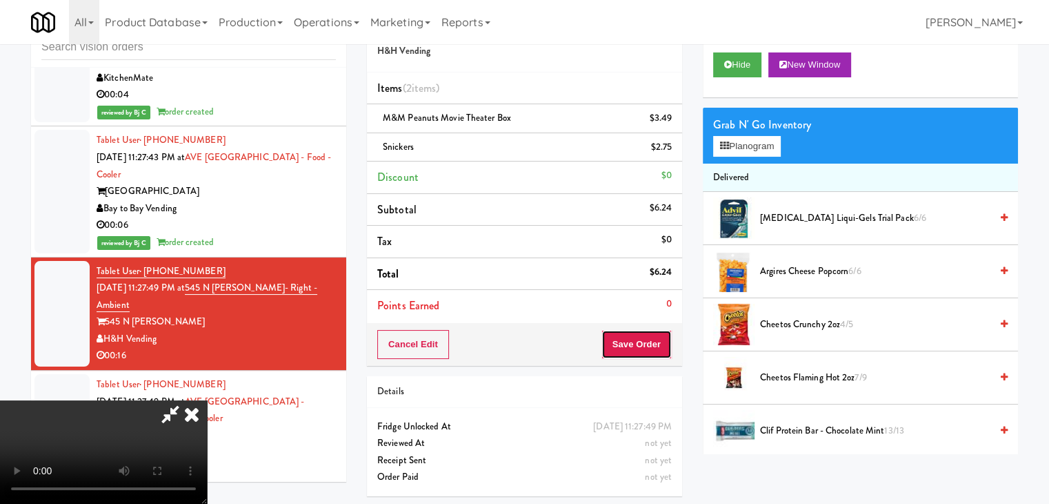
click at [658, 337] on button "Save Order" at bounding box center [637, 344] width 70 height 29
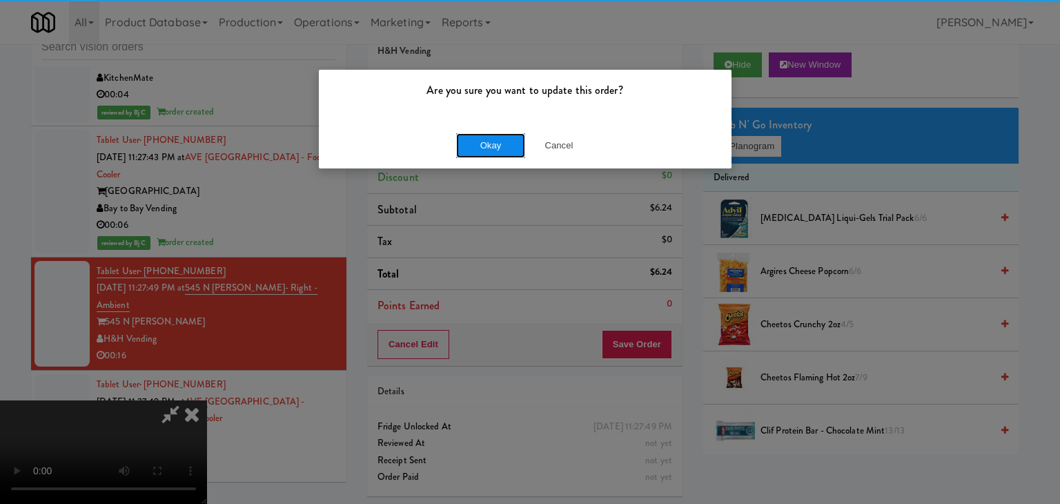
click at [498, 139] on button "Okay" at bounding box center [490, 145] width 69 height 25
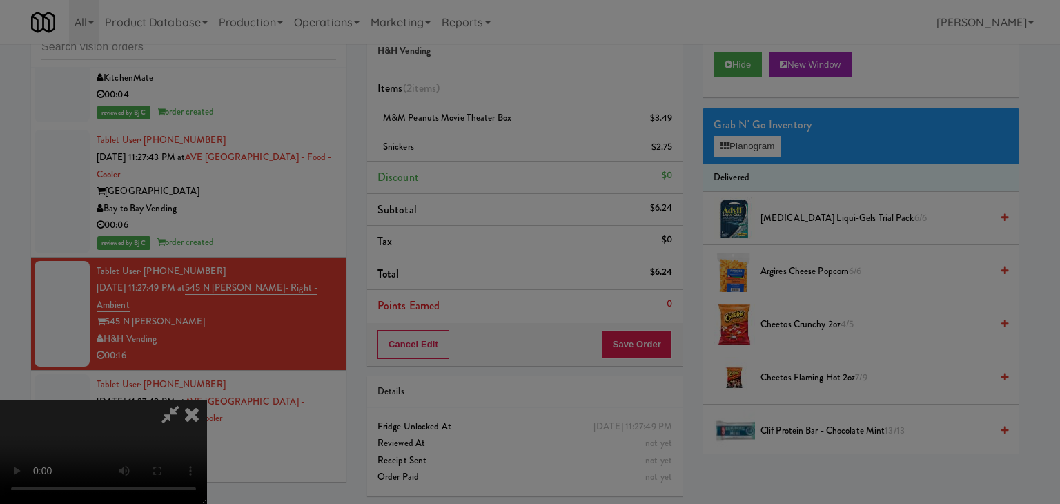
click at [498, 132] on button "Okay" at bounding box center [490, 120] width 69 height 25
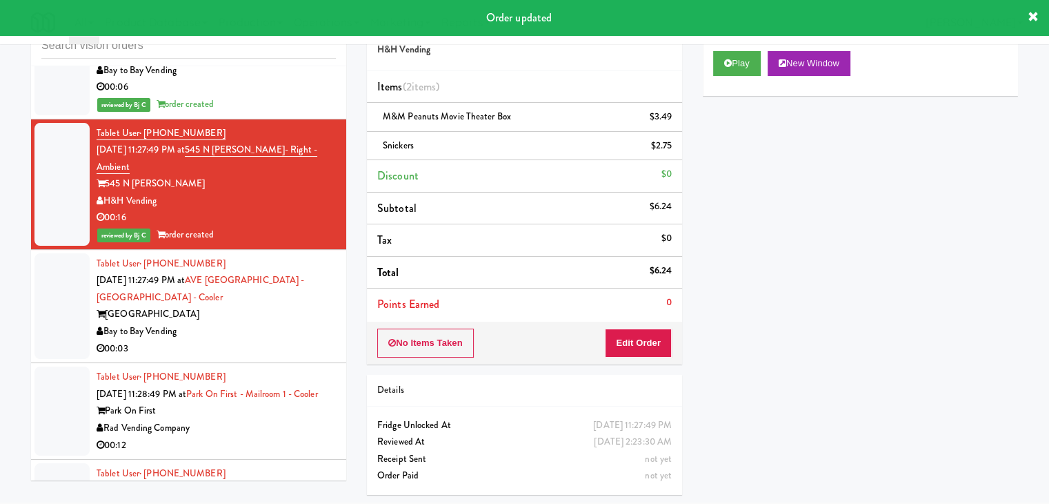
scroll to position [10643, 0]
click at [259, 339] on div "00:03" at bounding box center [216, 347] width 239 height 17
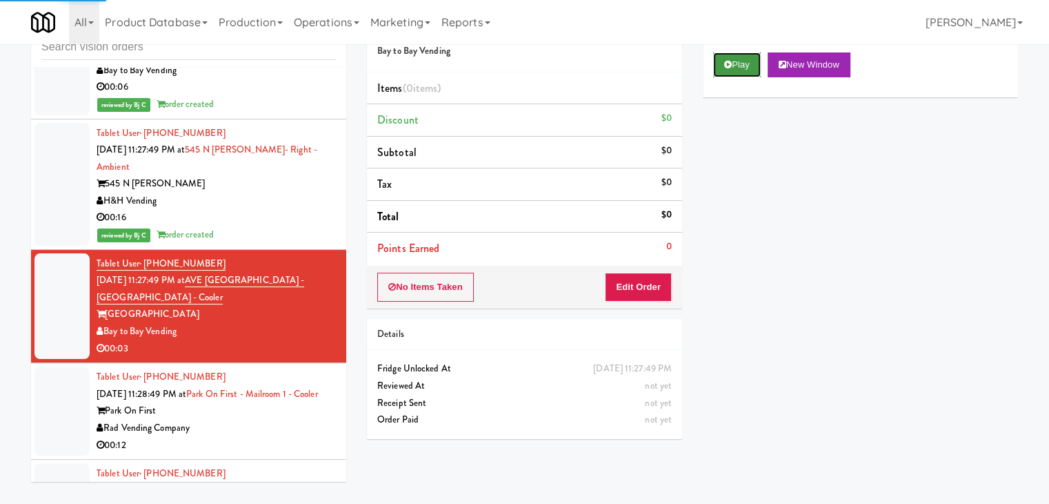
click at [731, 64] on icon at bounding box center [728, 64] width 8 height 9
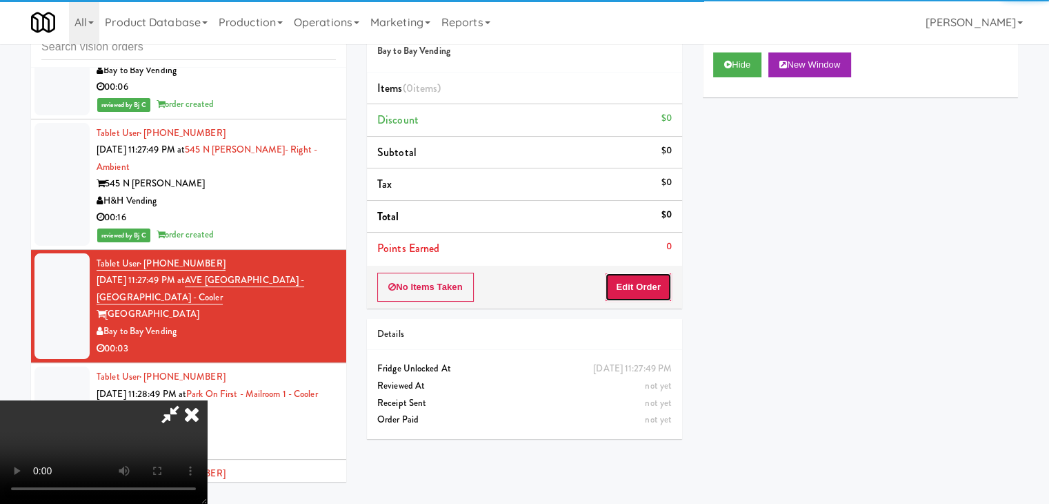
click at [645, 296] on button "Edit Order" at bounding box center [638, 286] width 67 height 29
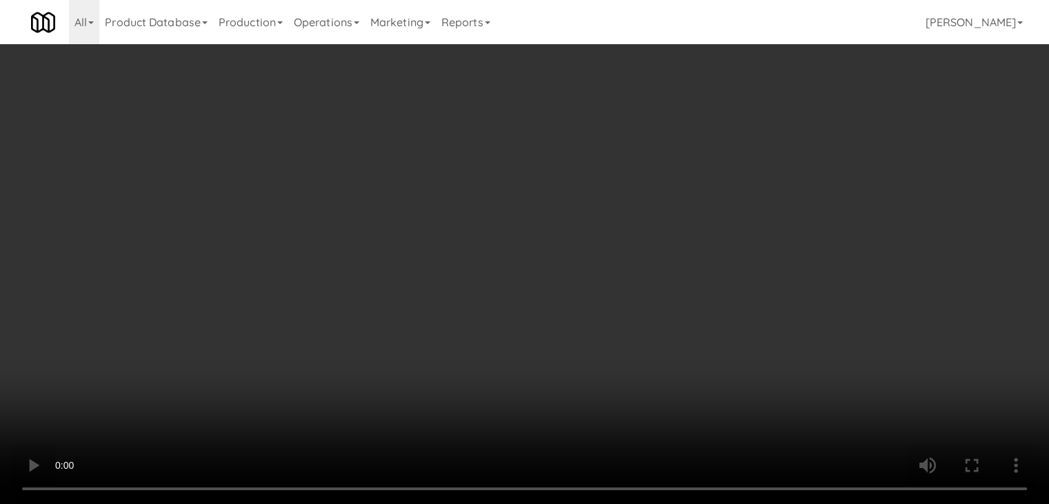
scroll to position [10575, 0]
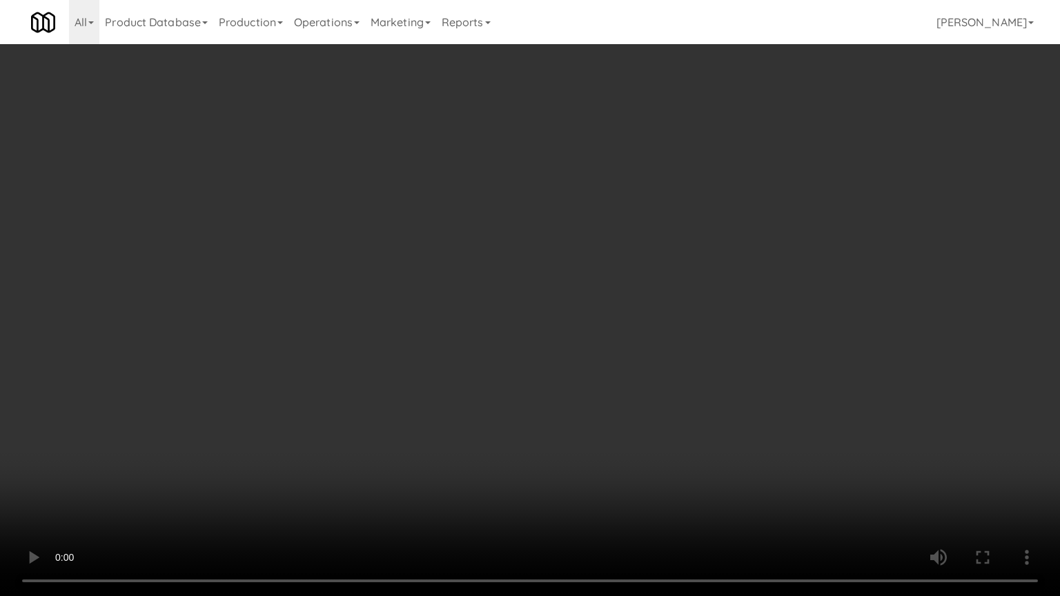
click at [588, 419] on video at bounding box center [530, 298] width 1060 height 596
click at [589, 420] on video at bounding box center [530, 298] width 1060 height 596
click at [642, 384] on video at bounding box center [530, 298] width 1060 height 596
drag, startPoint x: 642, startPoint y: 384, endPoint x: 745, endPoint y: 190, distance: 220.3
click at [642, 384] on video at bounding box center [530, 298] width 1060 height 596
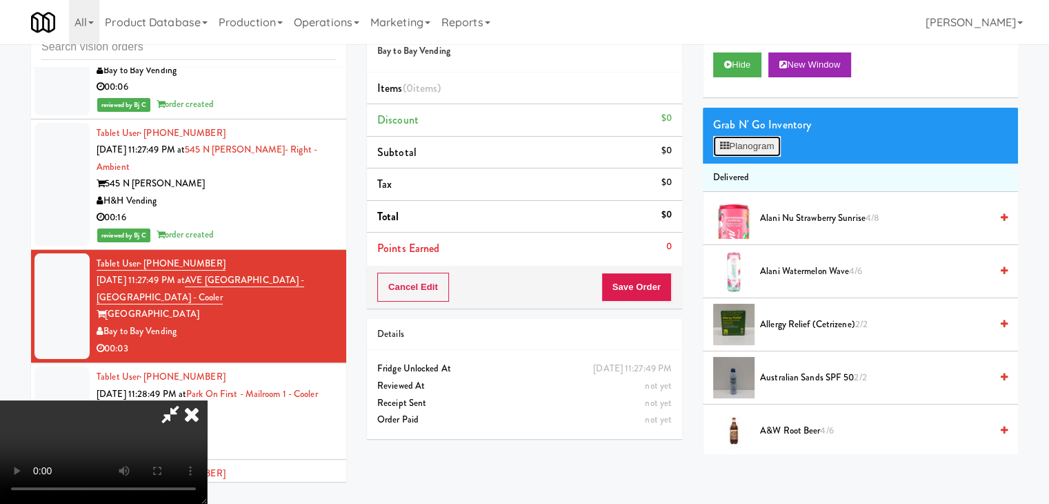
click at [766, 141] on button "Planogram" at bounding box center [747, 146] width 68 height 21
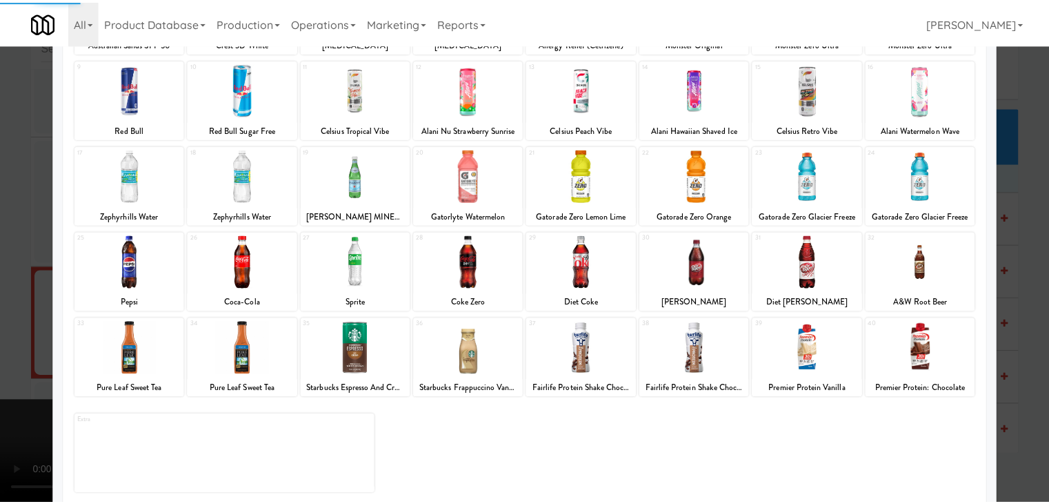
scroll to position [174, 0]
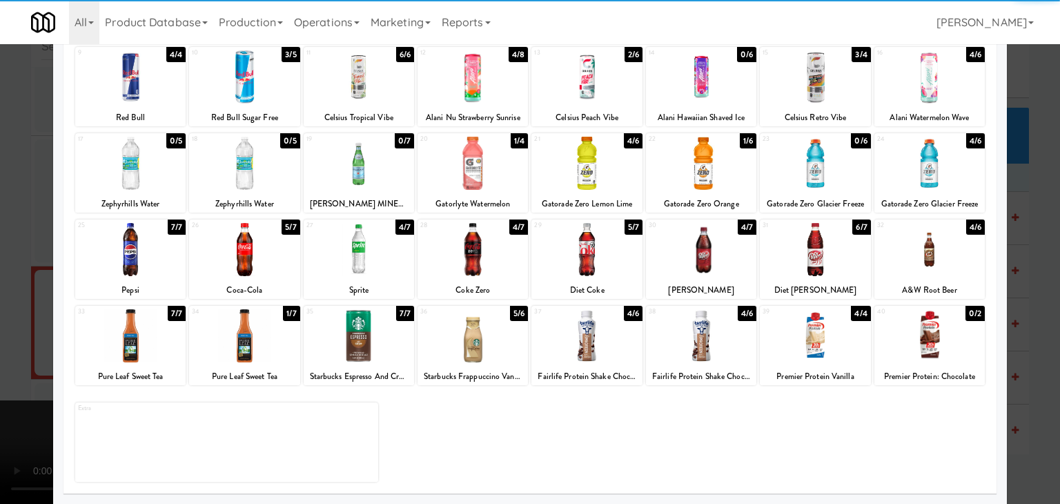
click at [244, 337] on div at bounding box center [244, 335] width 110 height 53
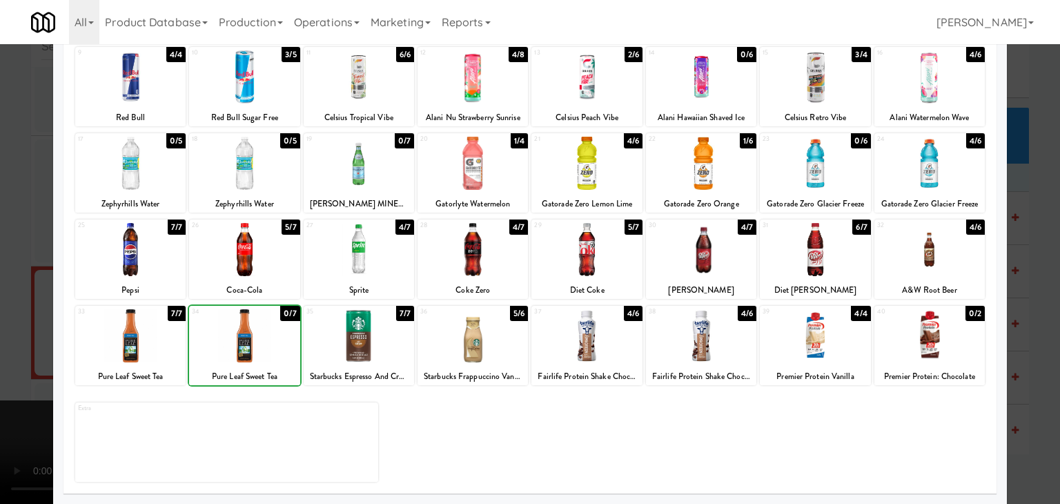
click at [11, 315] on div at bounding box center [530, 252] width 1060 height 504
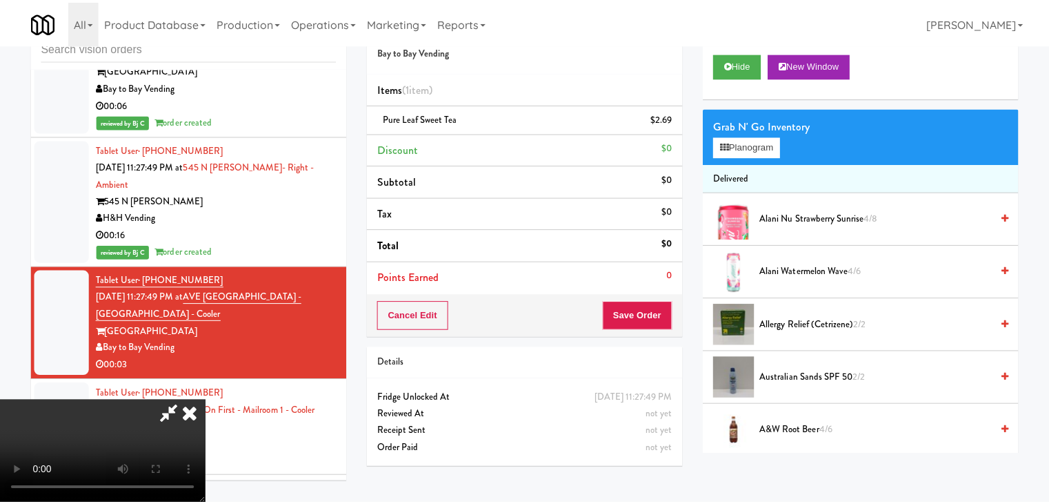
scroll to position [10643, 0]
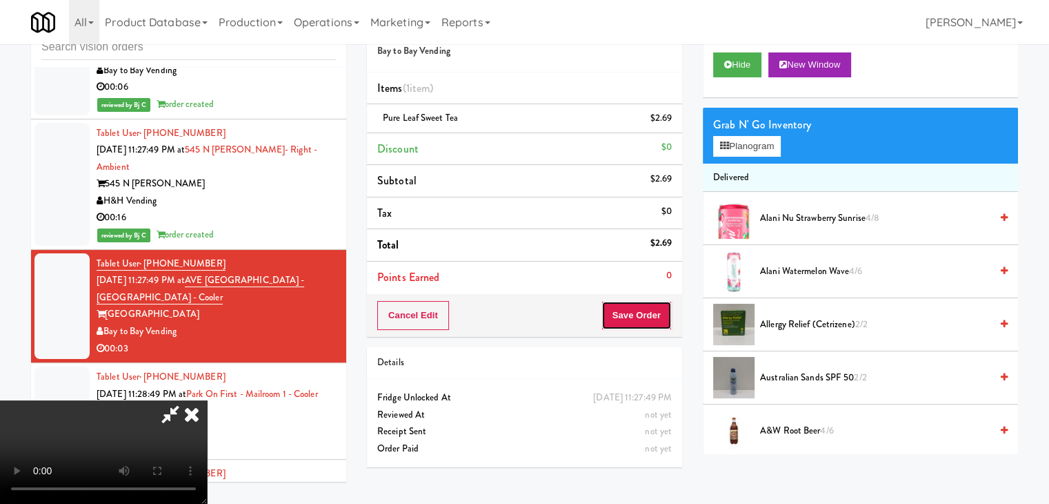
click at [643, 317] on button "Save Order" at bounding box center [637, 315] width 70 height 29
click at [643, 316] on button "Save Order" at bounding box center [637, 315] width 70 height 29
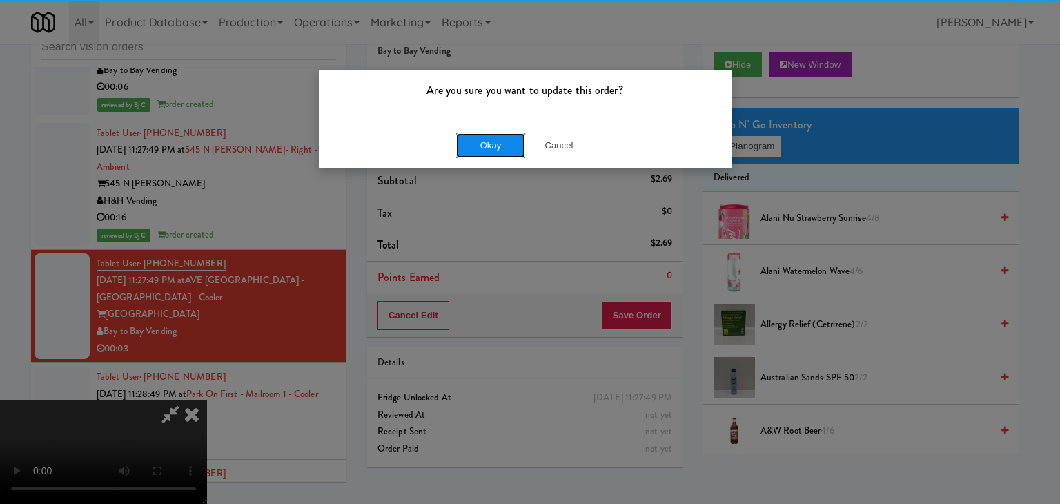
click at [510, 155] on button "Okay" at bounding box center [490, 145] width 69 height 25
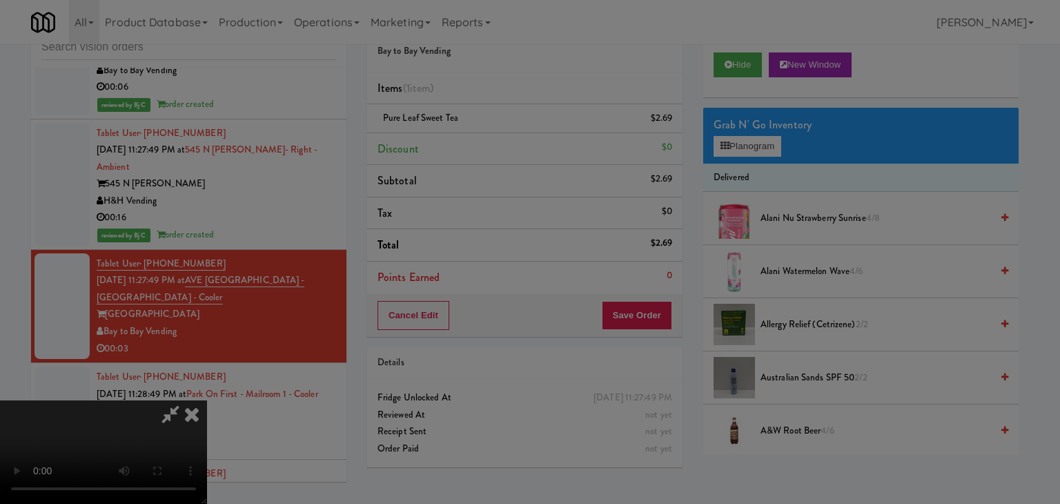
click at [507, 142] on body "Are you sure you want to update this order? Okay Cancel Okay Are you sure you w…" at bounding box center [530, 252] width 1060 height 504
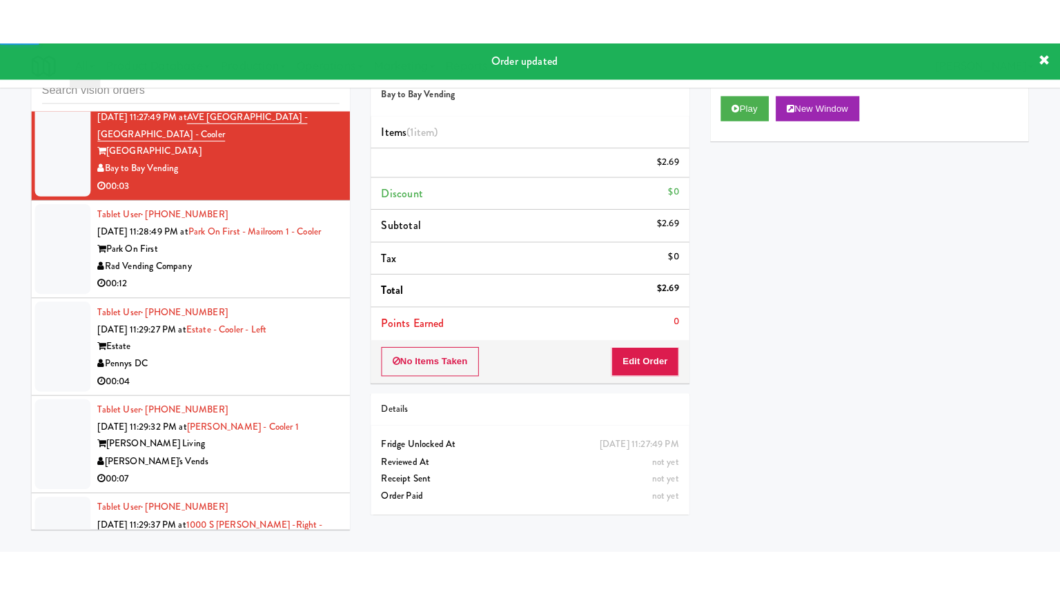
scroll to position [10850, 0]
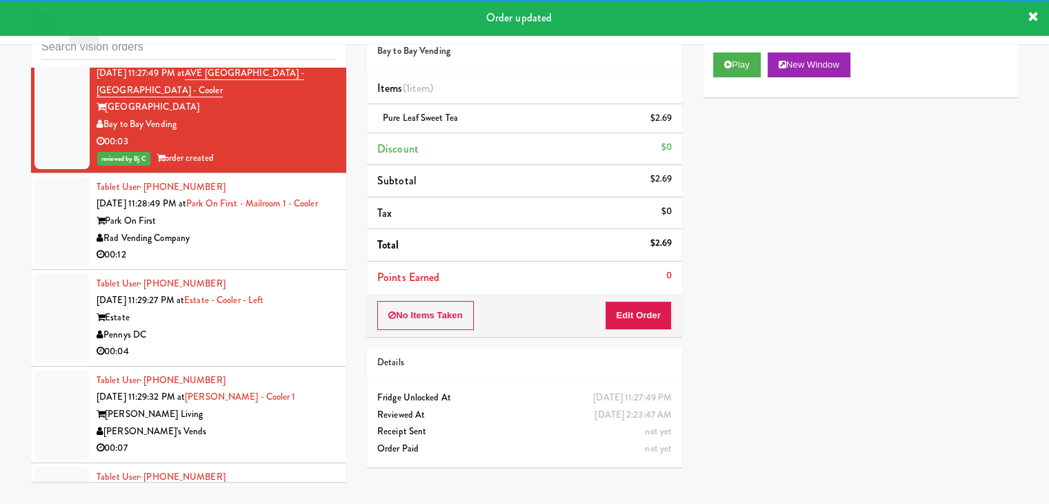
click at [292, 230] on div "Rad Vending Company" at bounding box center [216, 238] width 239 height 17
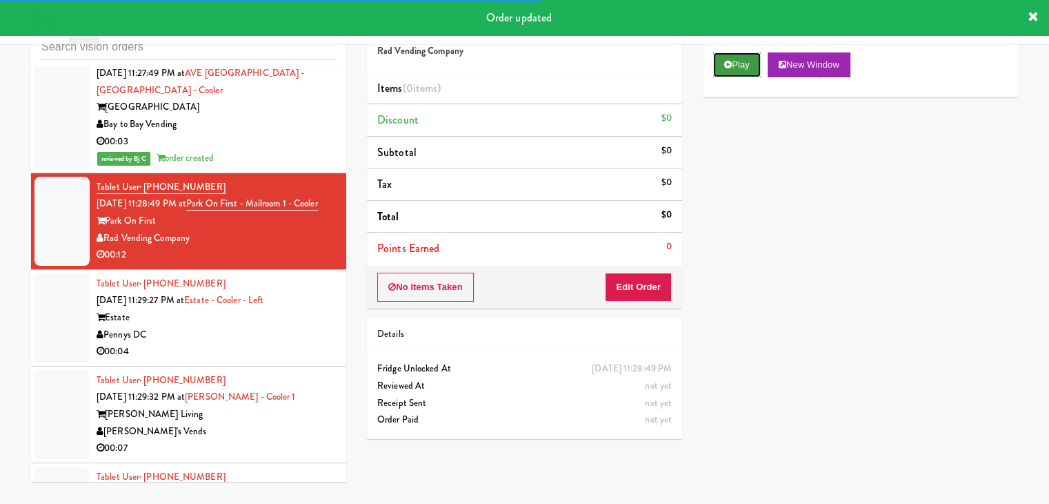
click at [740, 70] on button "Play" at bounding box center [737, 64] width 48 height 25
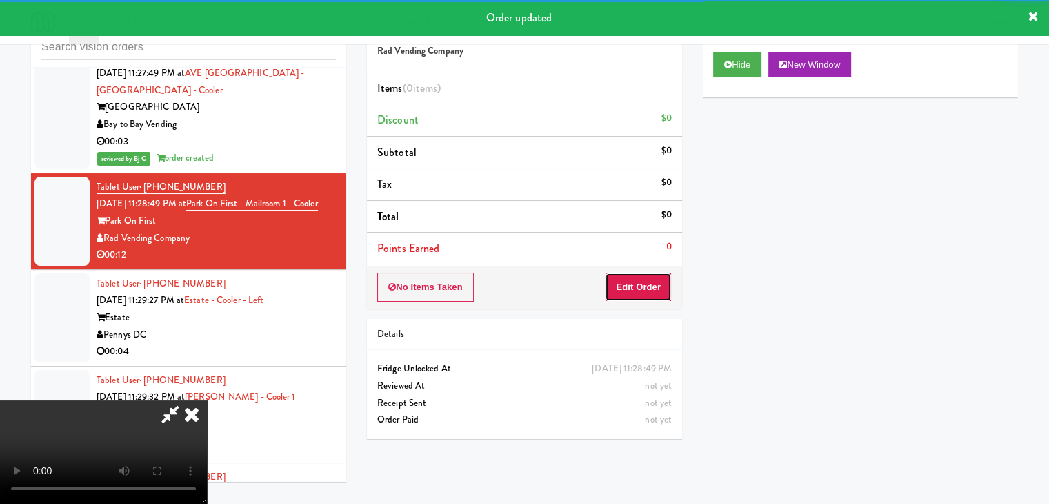
click at [653, 288] on button "Edit Order" at bounding box center [638, 286] width 67 height 29
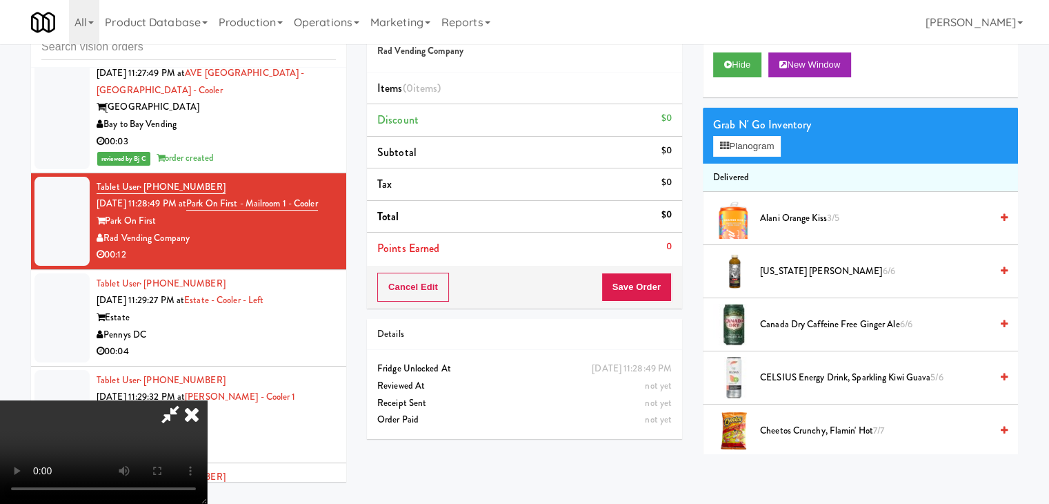
scroll to position [10782, 0]
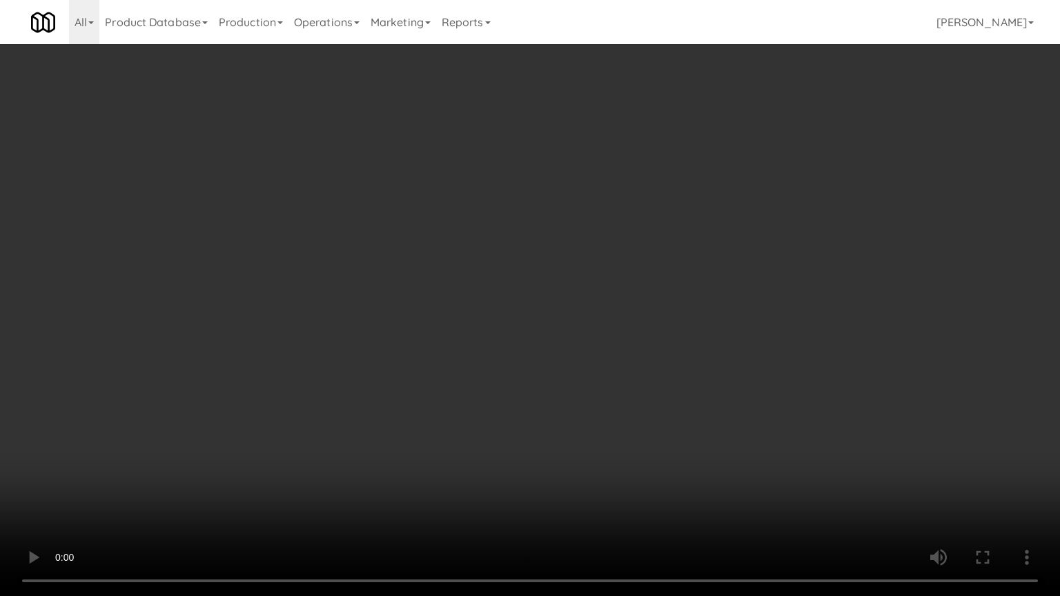
click at [617, 419] on video at bounding box center [530, 298] width 1060 height 596
click at [619, 420] on video at bounding box center [530, 298] width 1060 height 596
click at [622, 421] on video at bounding box center [530, 298] width 1060 height 596
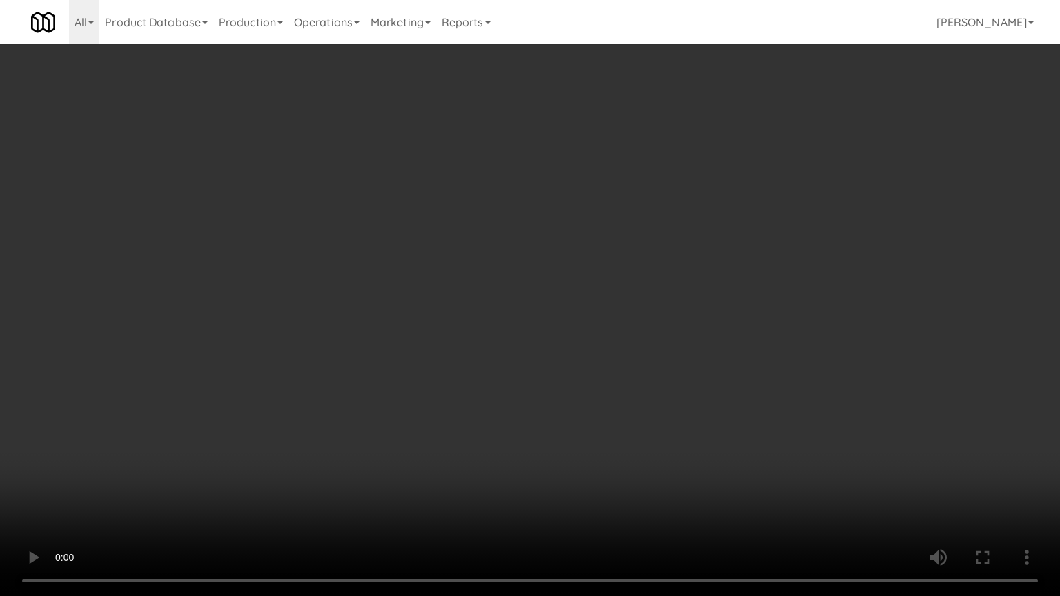
click at [622, 421] on video at bounding box center [530, 298] width 1060 height 596
click at [622, 423] on video at bounding box center [530, 298] width 1060 height 596
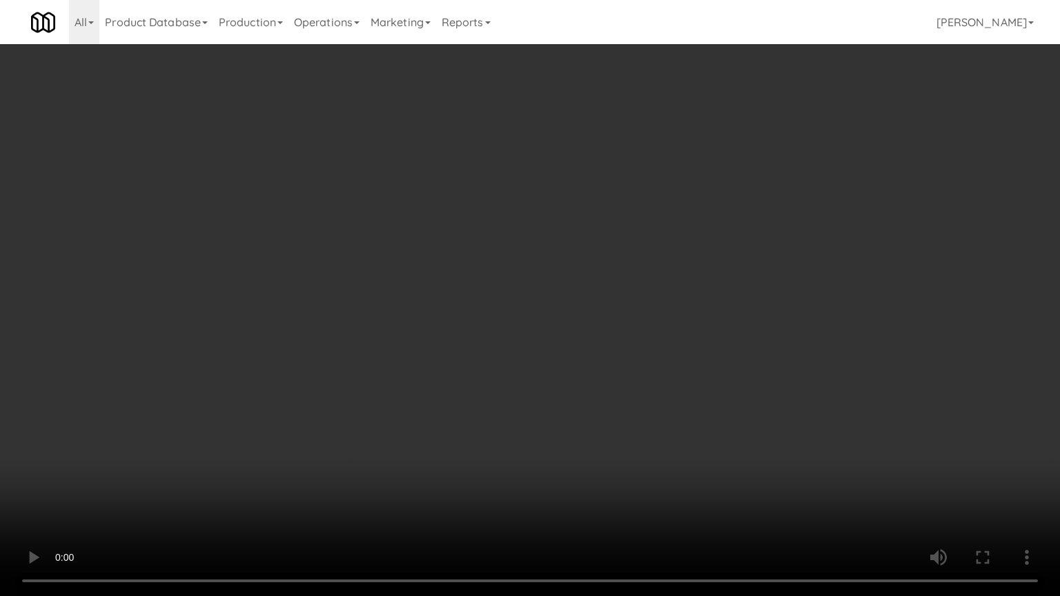
click at [622, 423] on video at bounding box center [530, 298] width 1060 height 596
click at [637, 414] on video at bounding box center [530, 298] width 1060 height 596
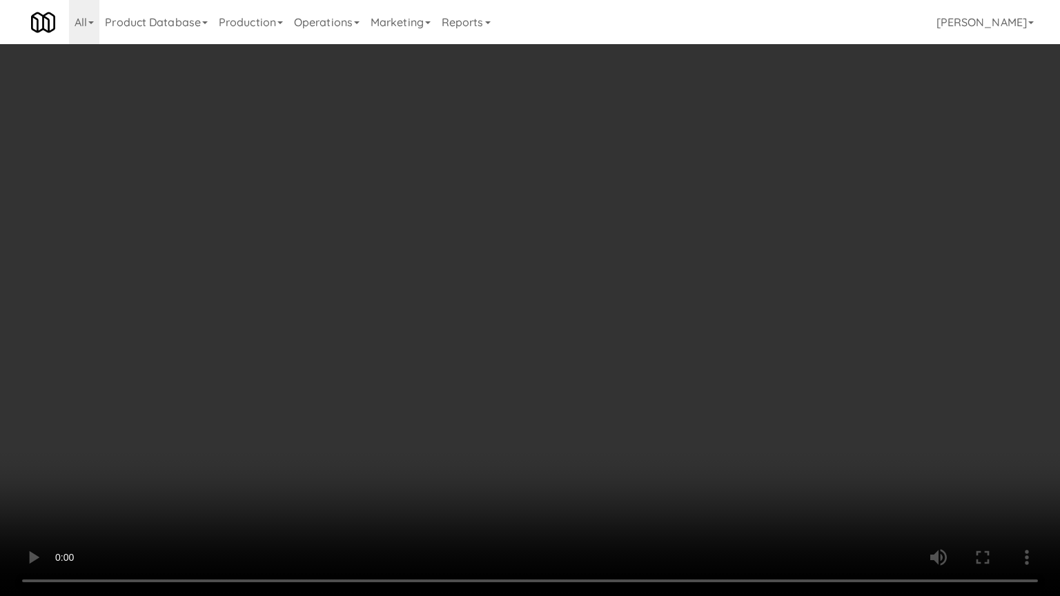
click at [637, 413] on video at bounding box center [530, 298] width 1060 height 596
click at [638, 415] on video at bounding box center [530, 298] width 1060 height 596
drag, startPoint x: 638, startPoint y: 415, endPoint x: 701, endPoint y: 296, distance: 134.2
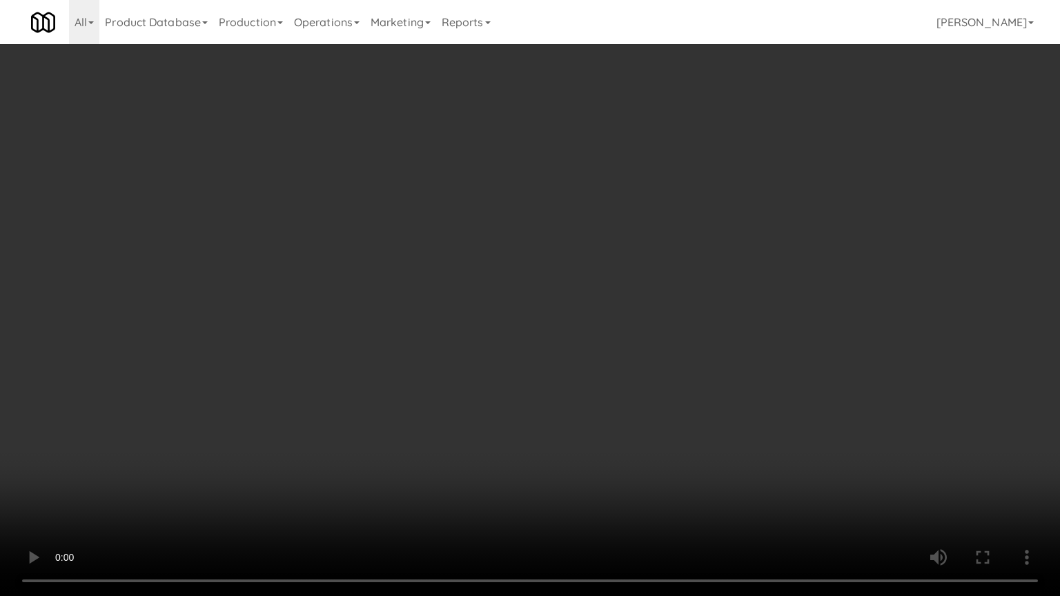
click at [640, 414] on video at bounding box center [530, 298] width 1060 height 596
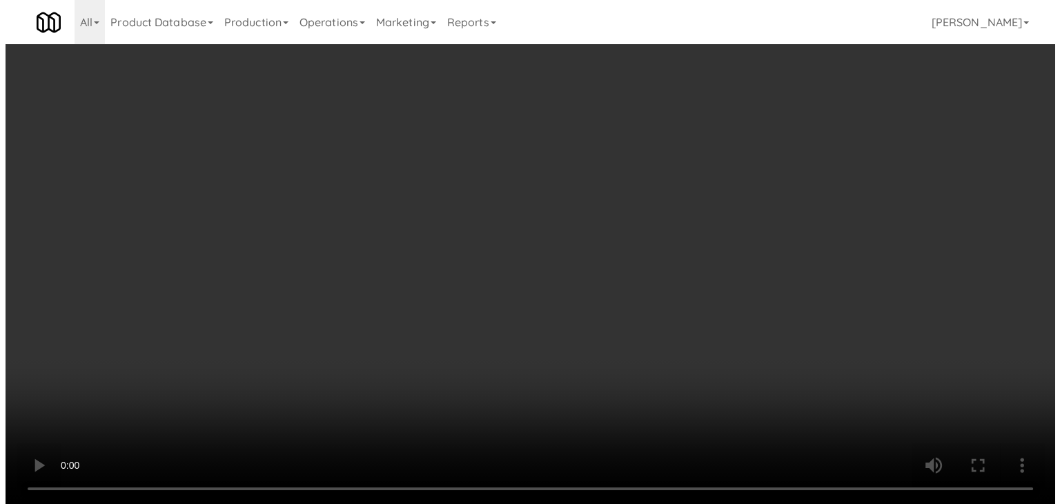
scroll to position [10850, 0]
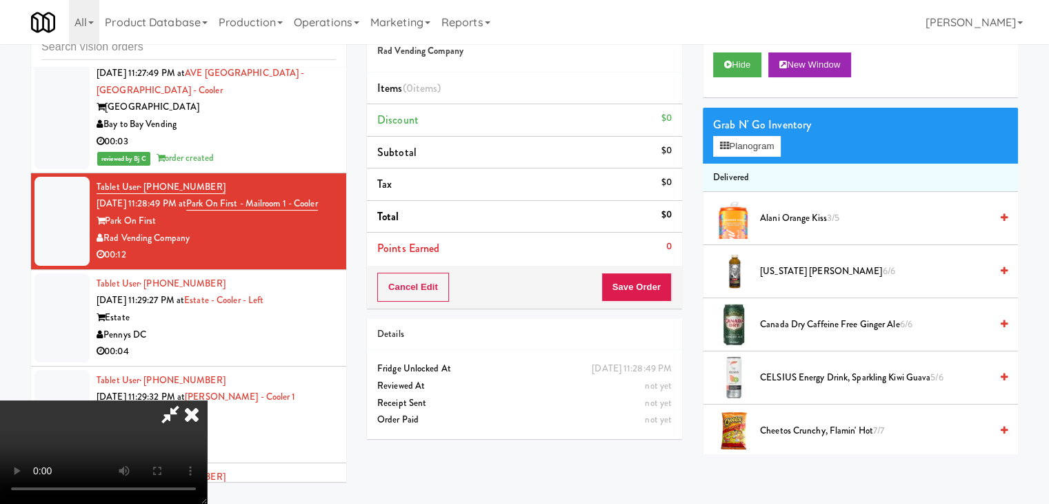
click at [772, 157] on div "Grab N' Go Inventory Planogram" at bounding box center [860, 136] width 315 height 56
click at [768, 143] on button "Planogram" at bounding box center [747, 146] width 68 height 21
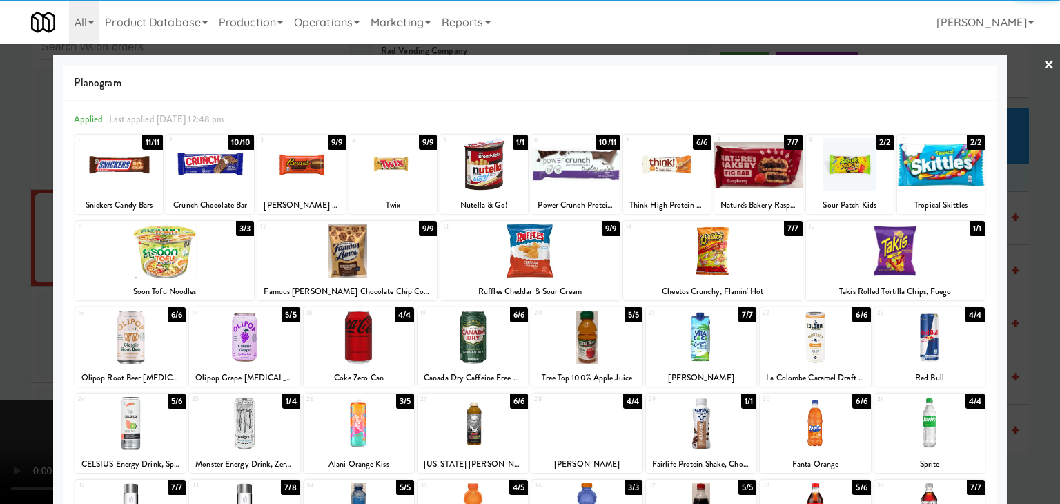
click at [132, 170] on div at bounding box center [119, 164] width 88 height 53
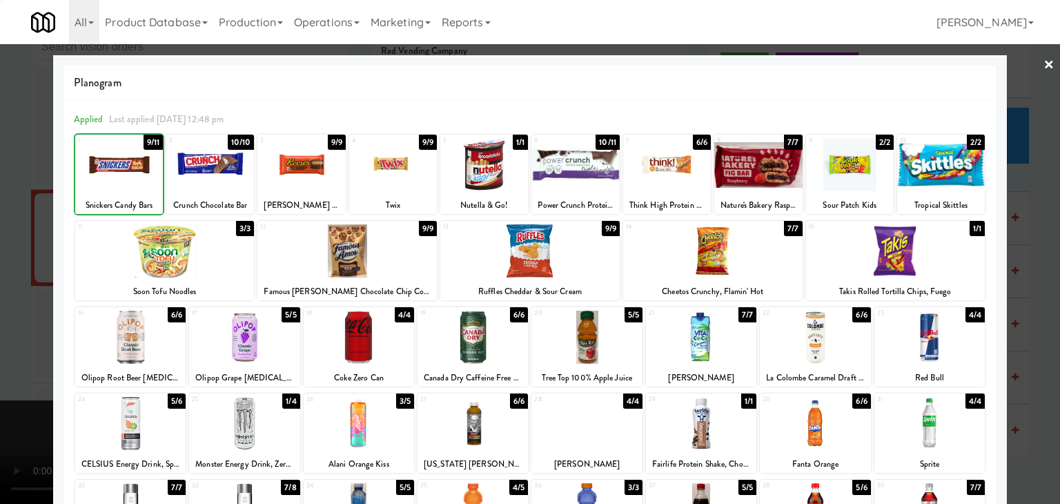
drag, startPoint x: 0, startPoint y: 210, endPoint x: 660, endPoint y: 308, distance: 667.4
click at [17, 210] on div at bounding box center [530, 252] width 1060 height 504
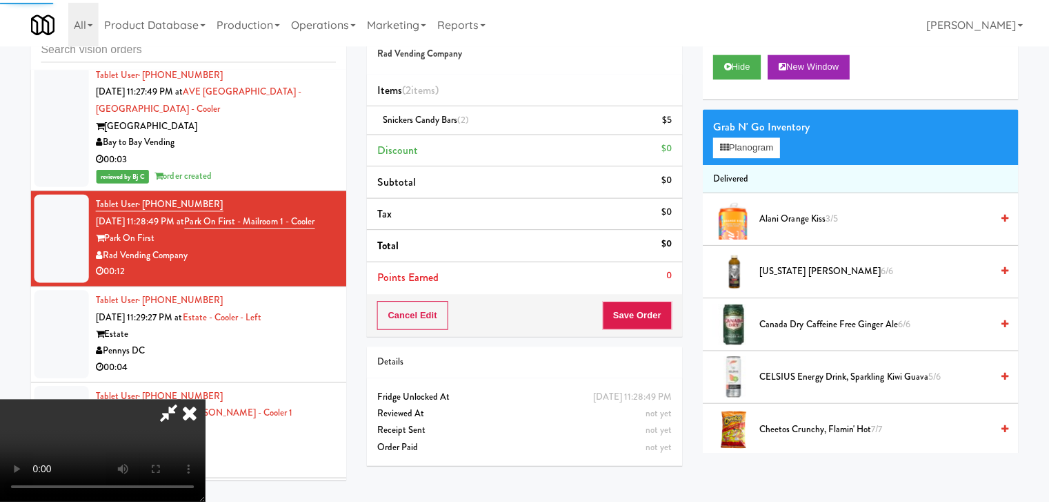
scroll to position [10850, 0]
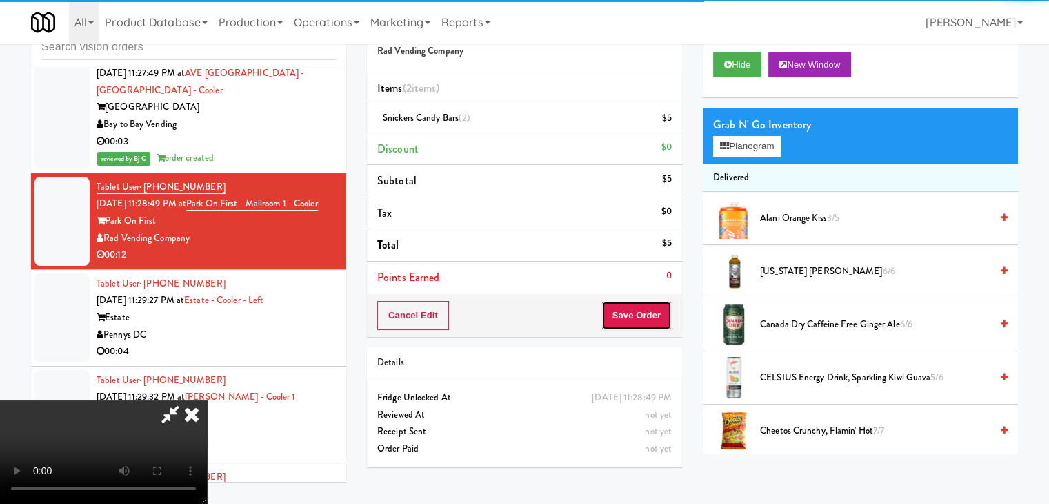
click
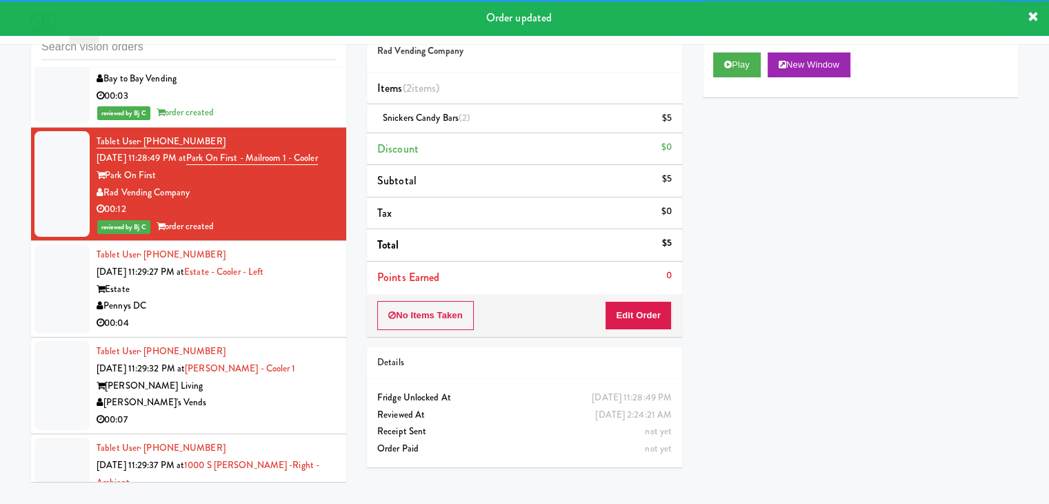
scroll to position [10919, 0]
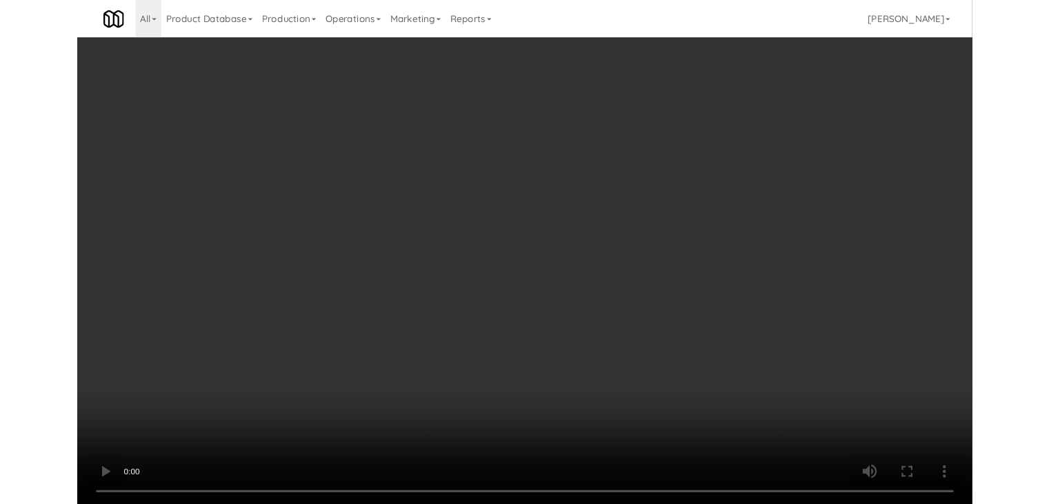
scroll to position [10851, 0]
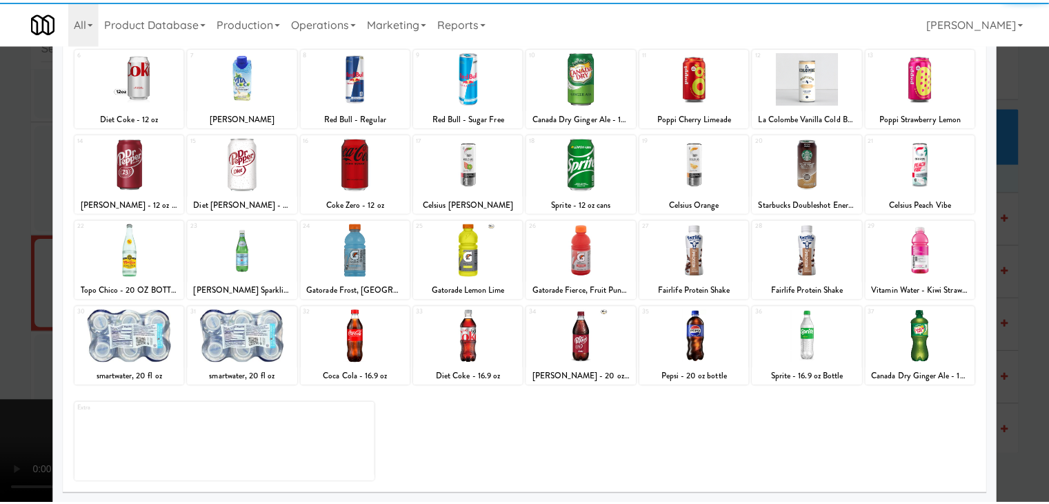
scroll to position [174, 0]
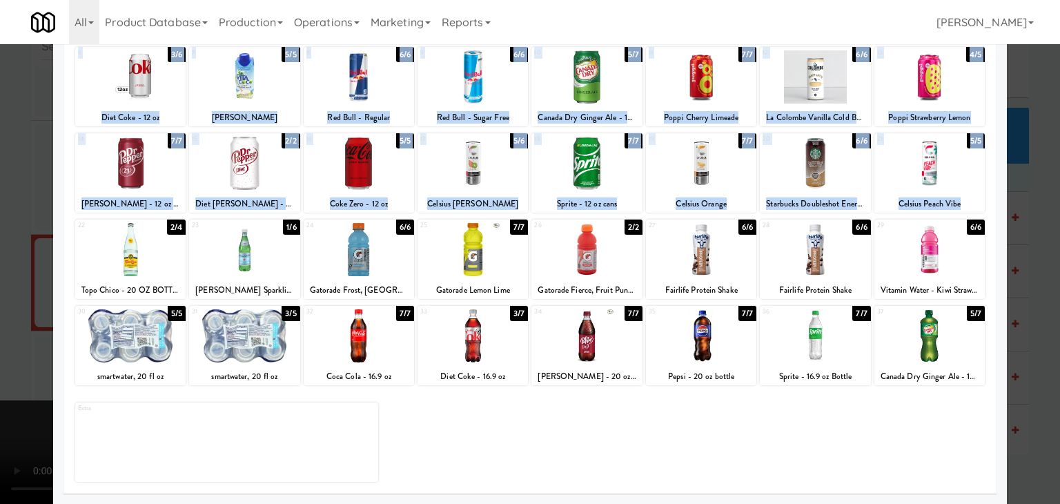
drag, startPoint x: 23, startPoint y: 422, endPoint x: 344, endPoint y: 399, distance: 321.6
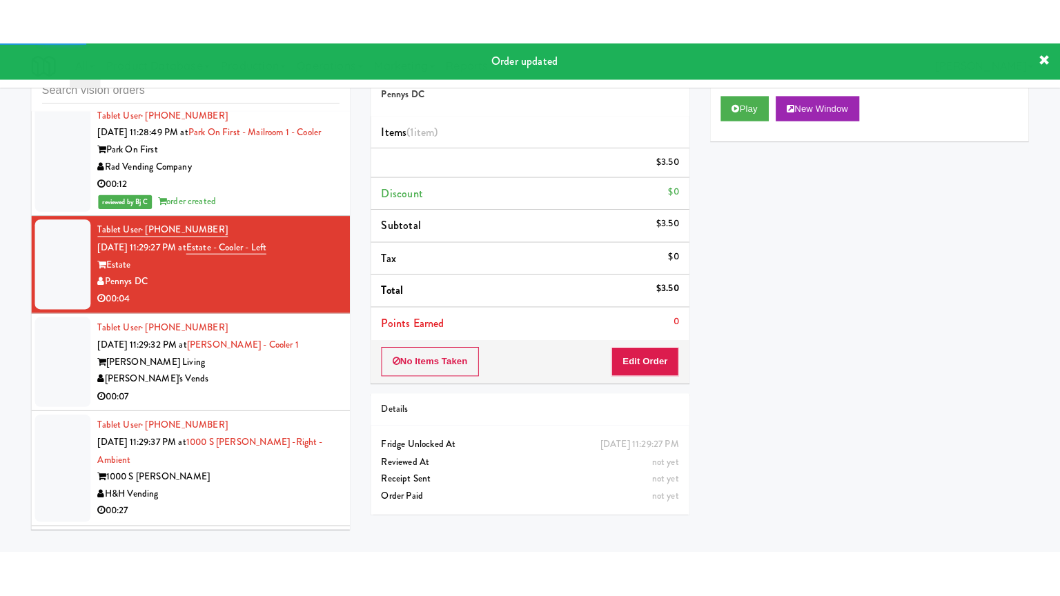
scroll to position [11057, 0]
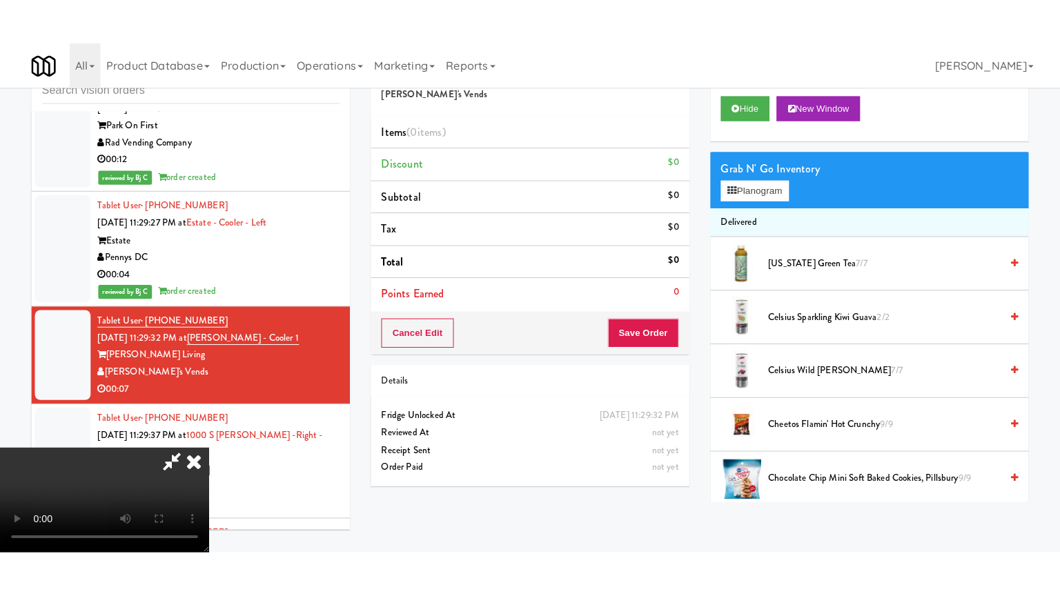
scroll to position [11057, 0]
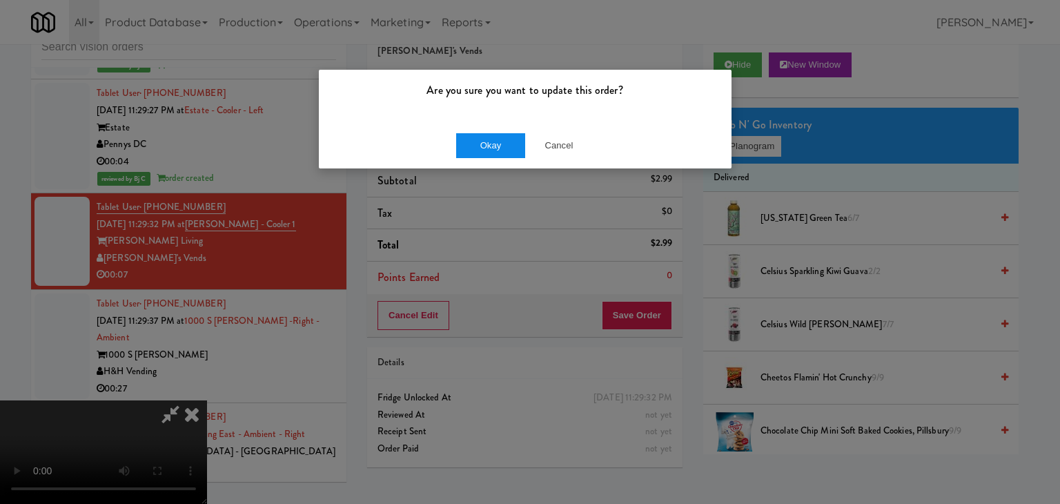
drag, startPoint x: 480, startPoint y: 173, endPoint x: 507, endPoint y: 142, distance: 41.1
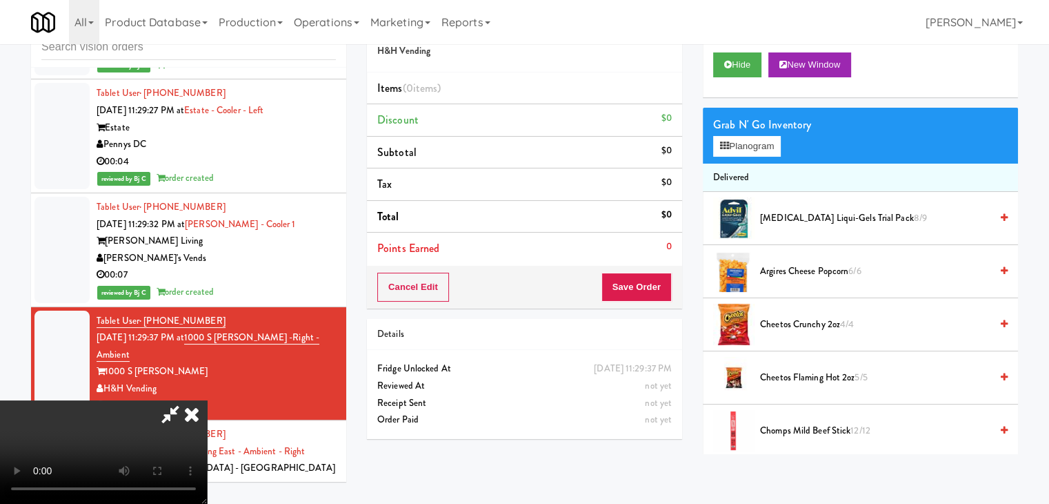
scroll to position [10989, 0]
drag, startPoint x: 764, startPoint y: 143, endPoint x: 762, endPoint y: 156, distance: 12.6
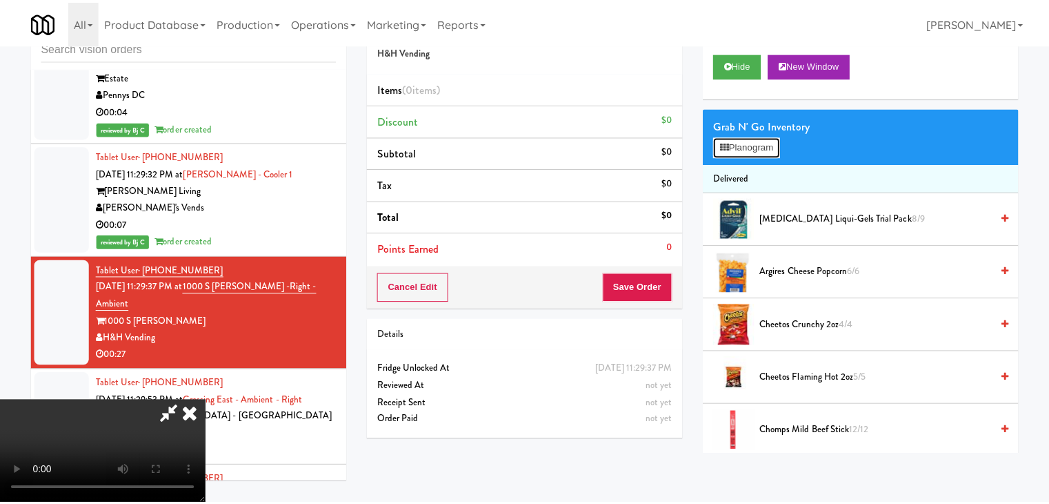
scroll to position [10989, 0]
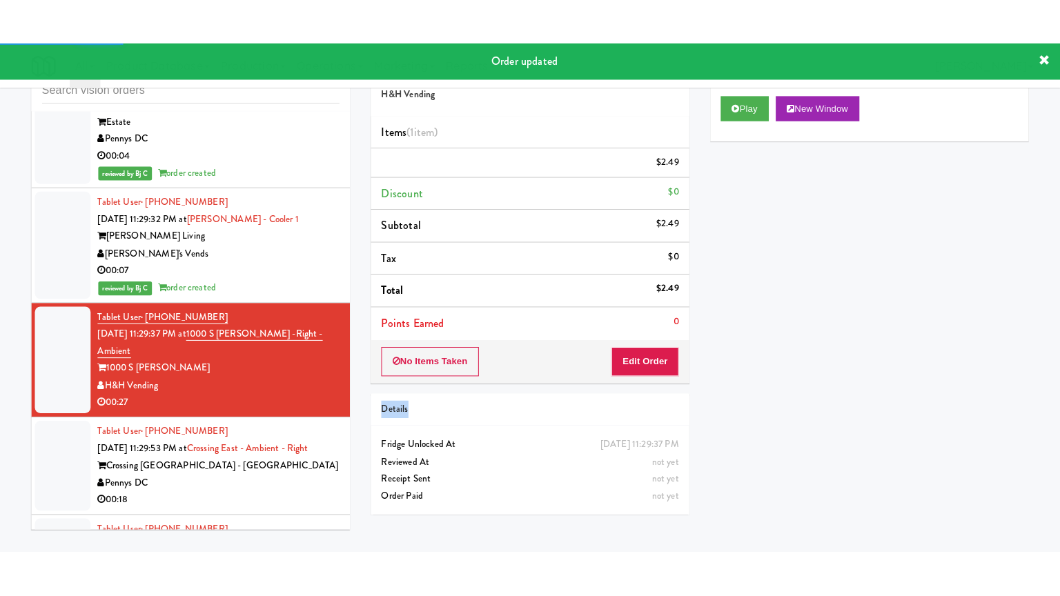
scroll to position [11264, 0]
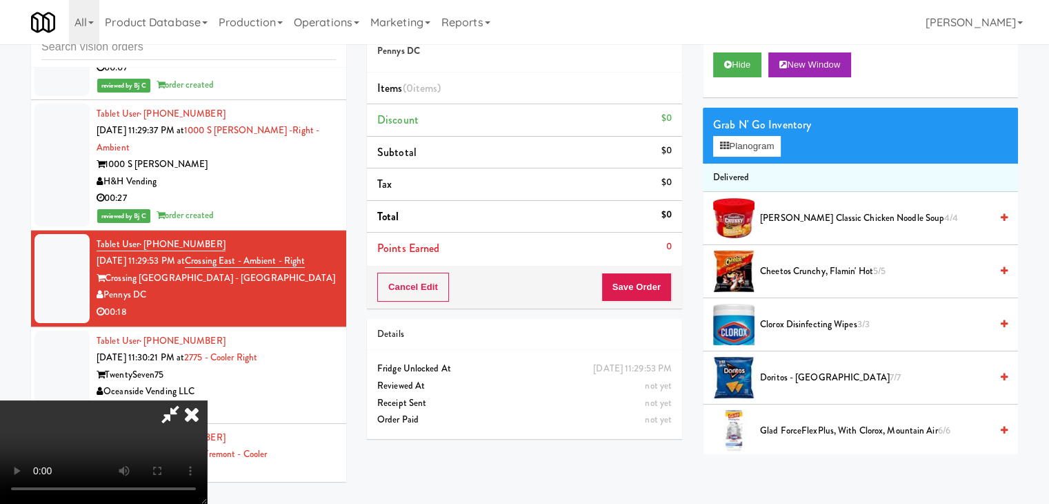
scroll to position [11196, 0]
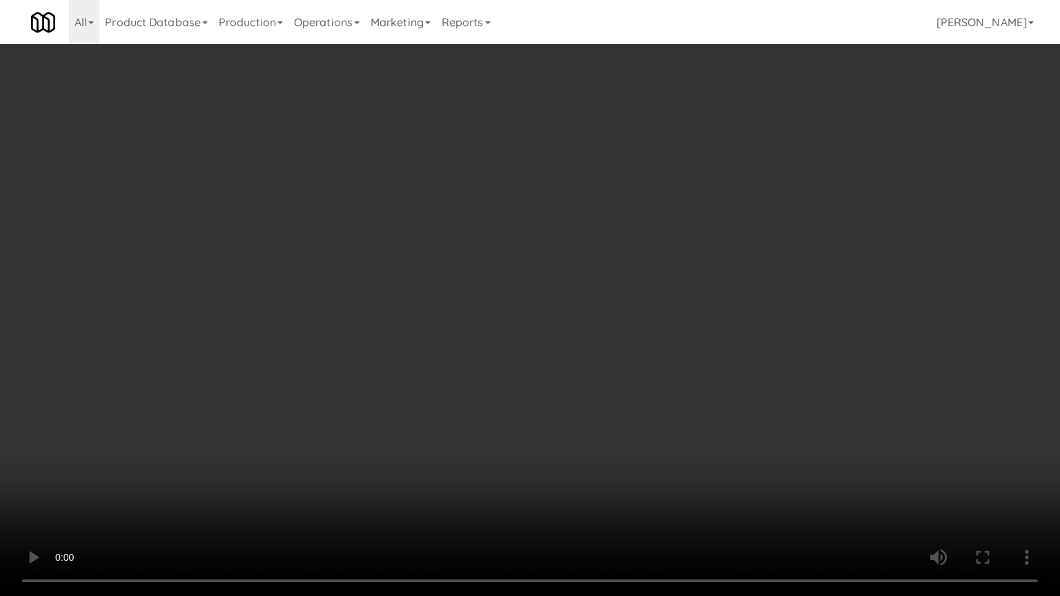
drag, startPoint x: 679, startPoint y: 413, endPoint x: 665, endPoint y: 418, distance: 14.9
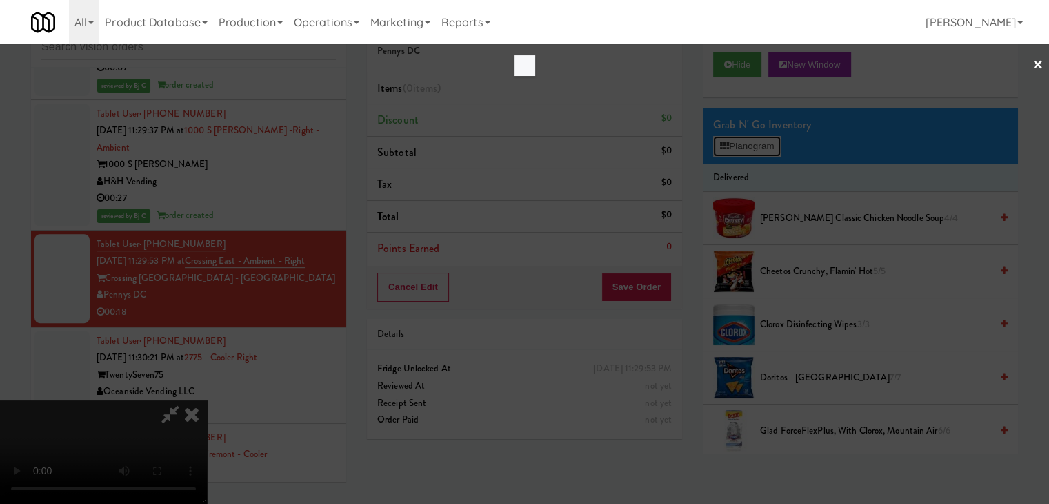
scroll to position [11196, 0]
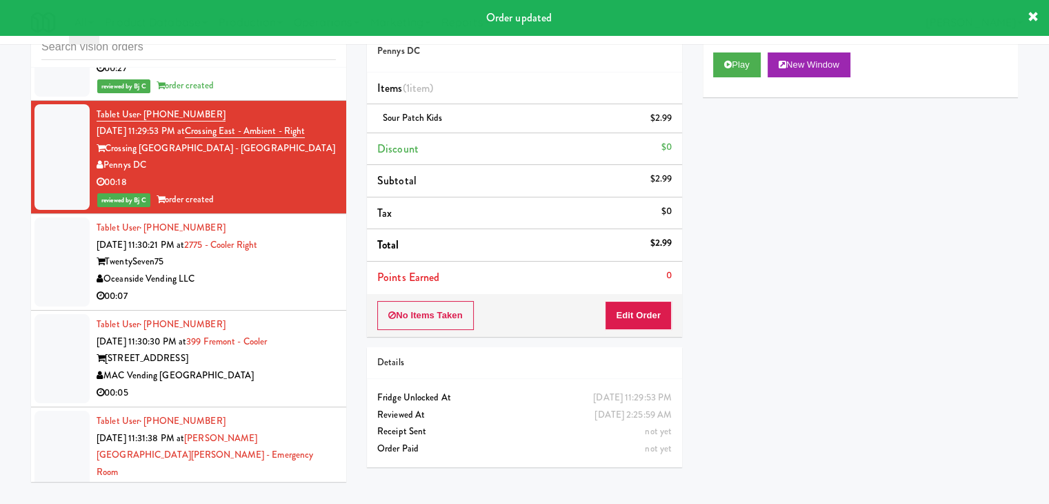
scroll to position [11402, 0]
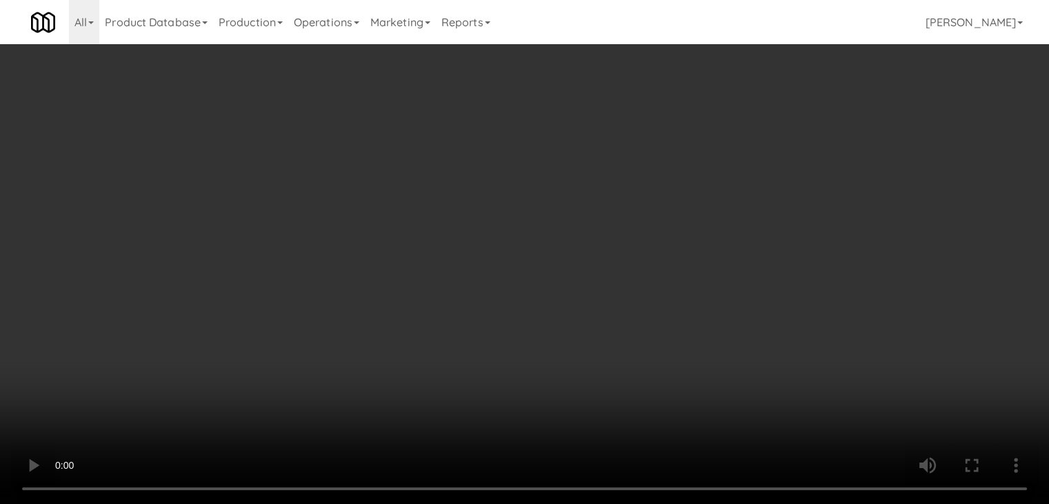
scroll to position [11334, 0]
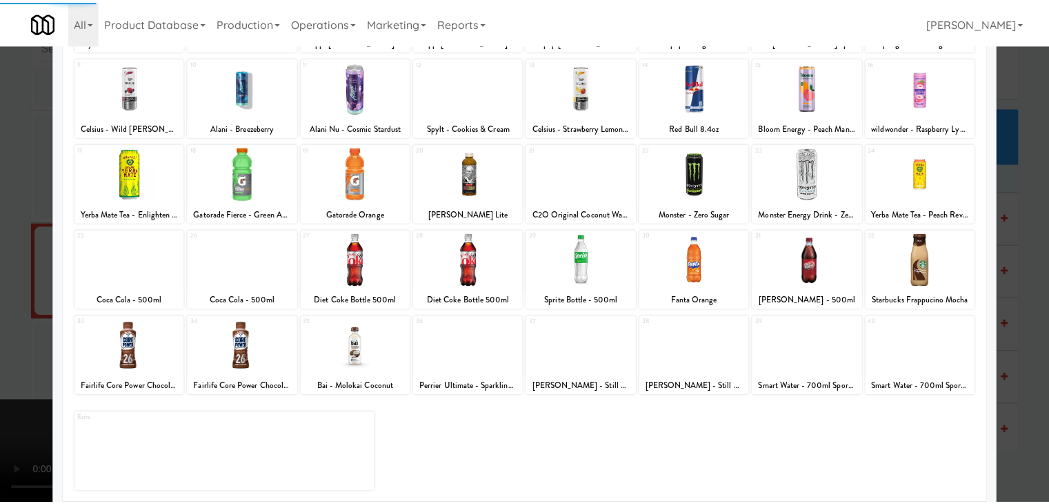
scroll to position [174, 0]
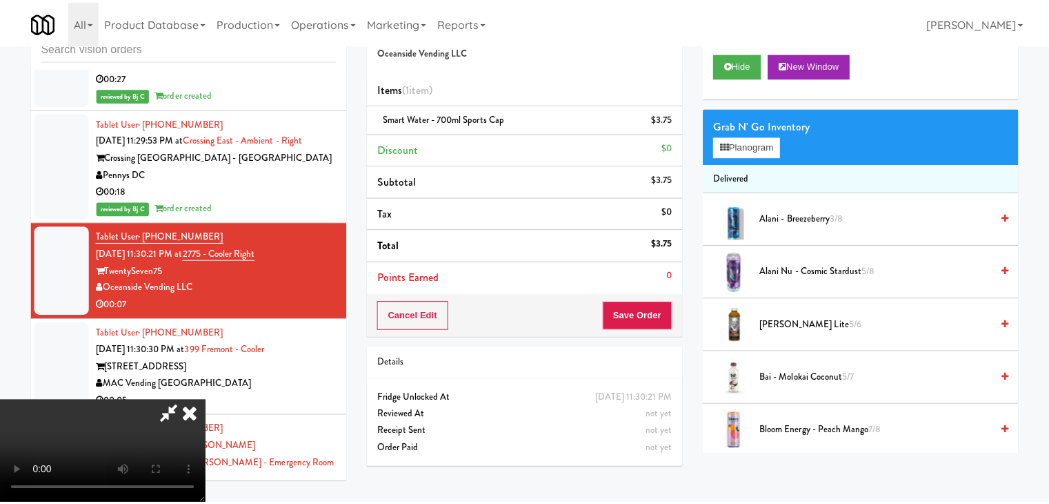
scroll to position [11402, 0]
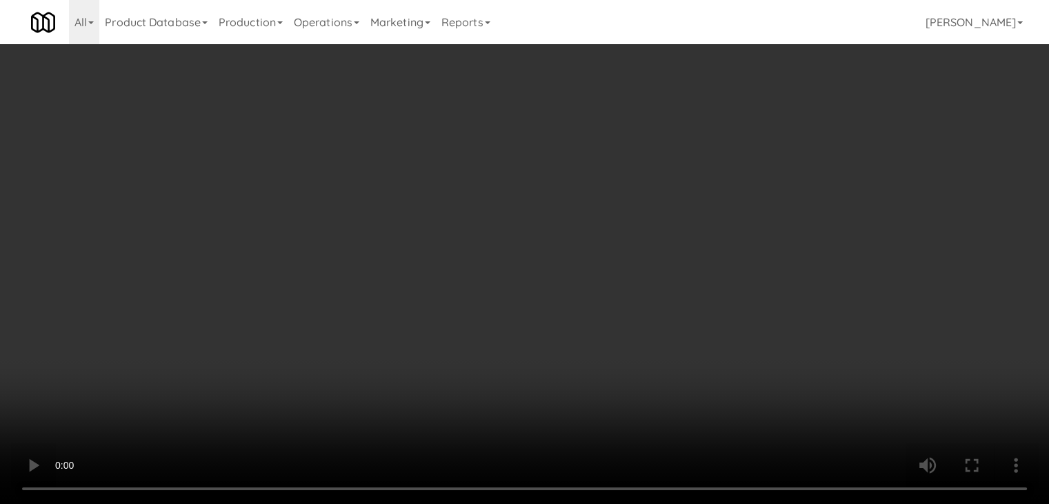
scroll to position [11334, 0]
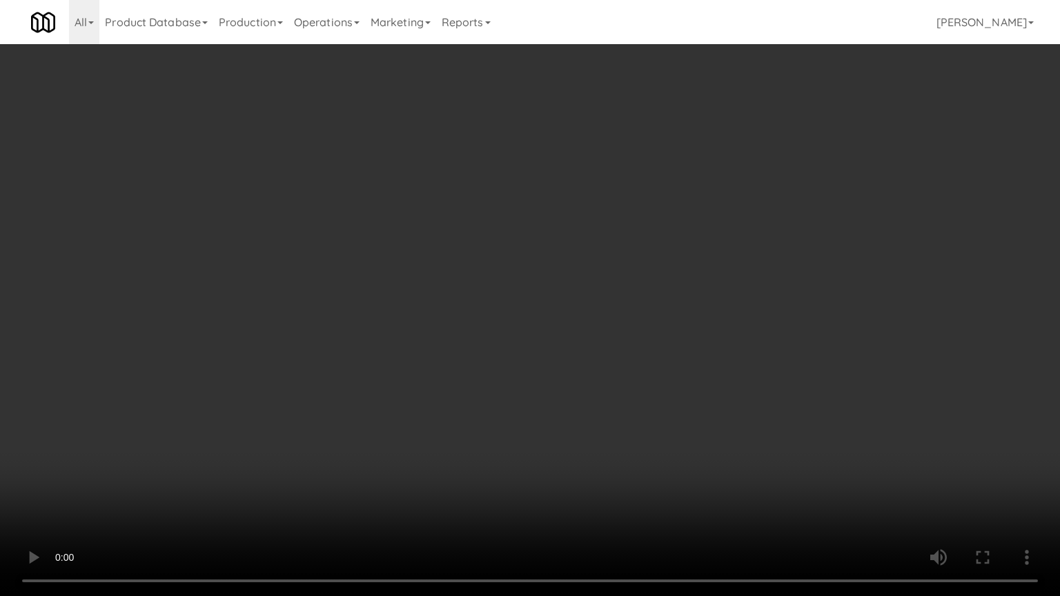
drag, startPoint x: 706, startPoint y: 320, endPoint x: 738, endPoint y: 188, distance: 135.7
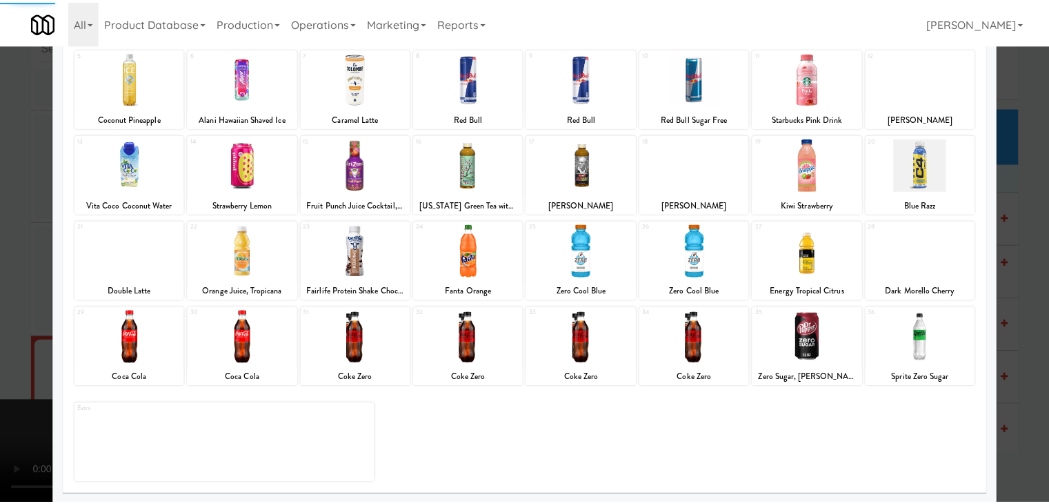
scroll to position [174, 0]
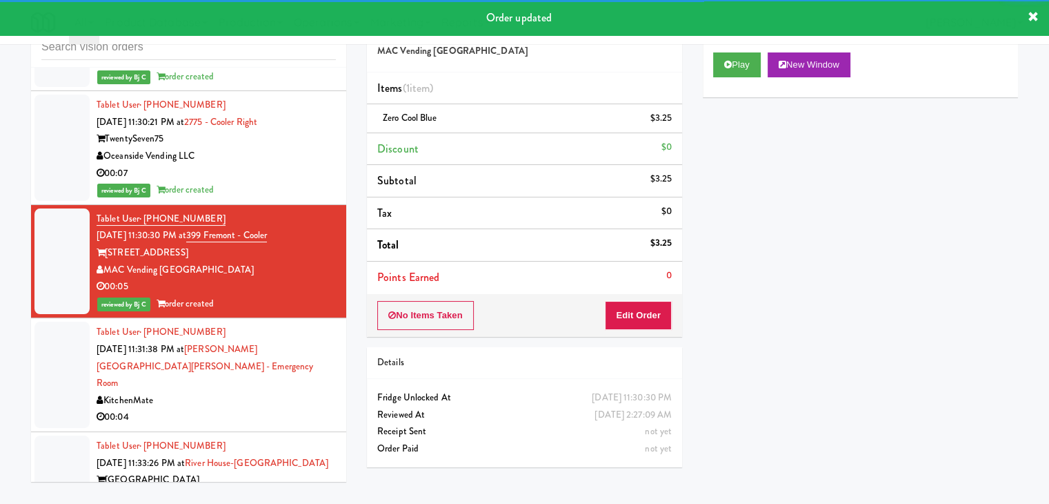
scroll to position [11540, 0]
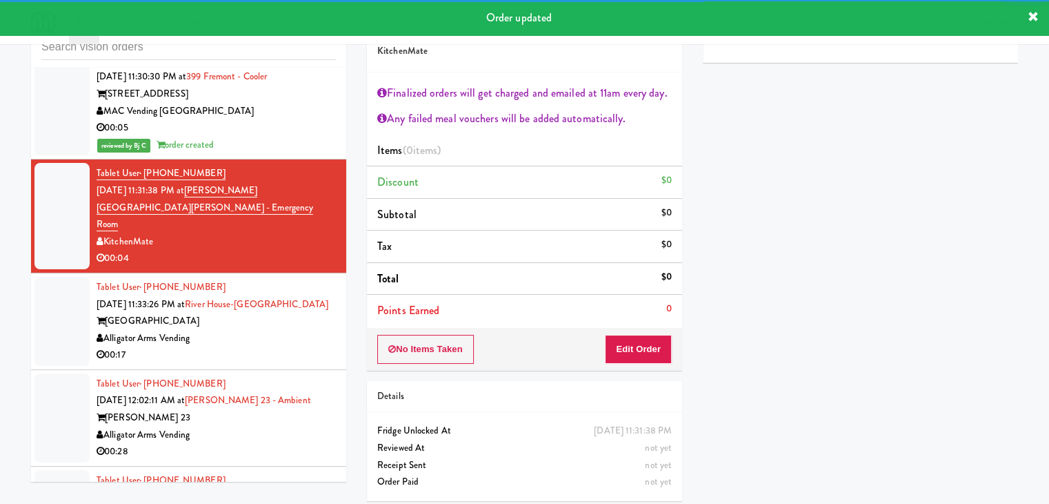
scroll to position [11678, 0]
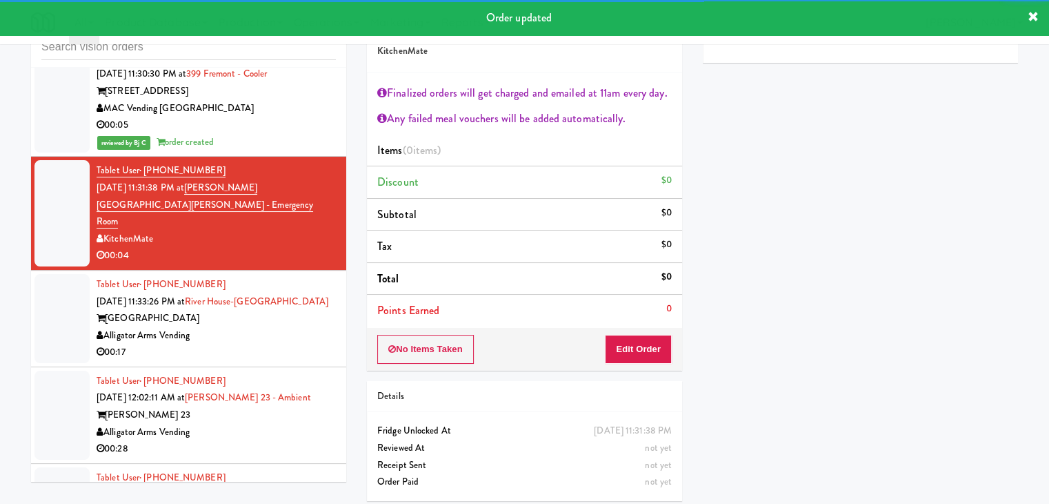
drag, startPoint x: 287, startPoint y: 252, endPoint x: 287, endPoint y: 263, distance: 11.0
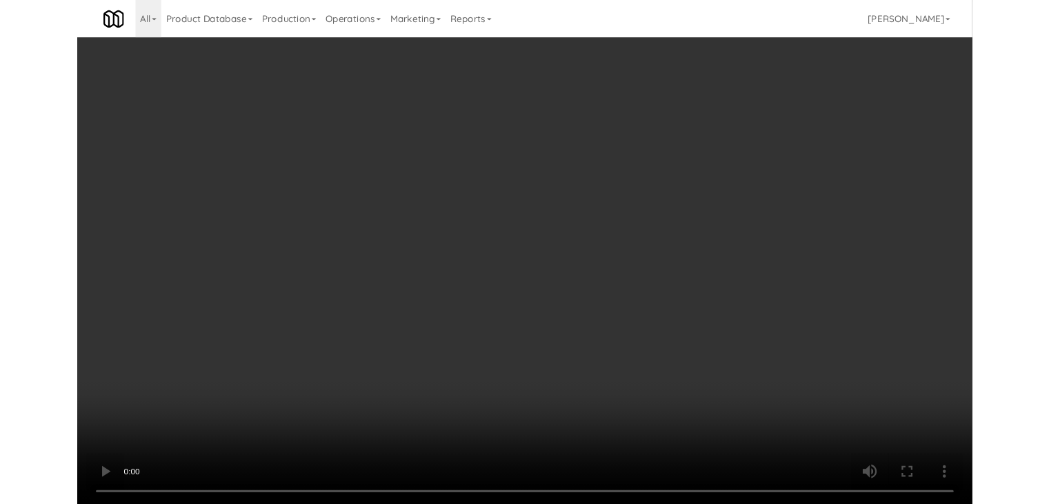
scroll to position [11610, 0]
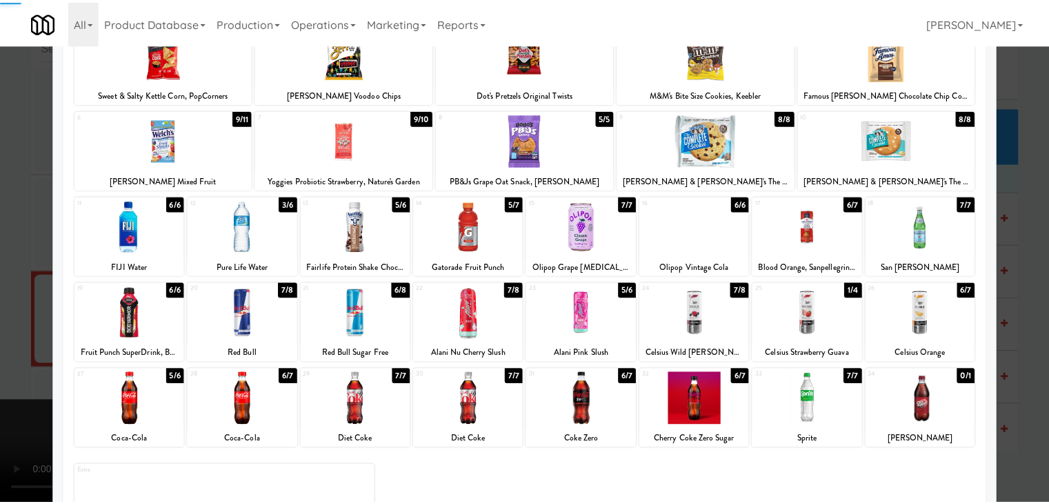
scroll to position [138, 0]
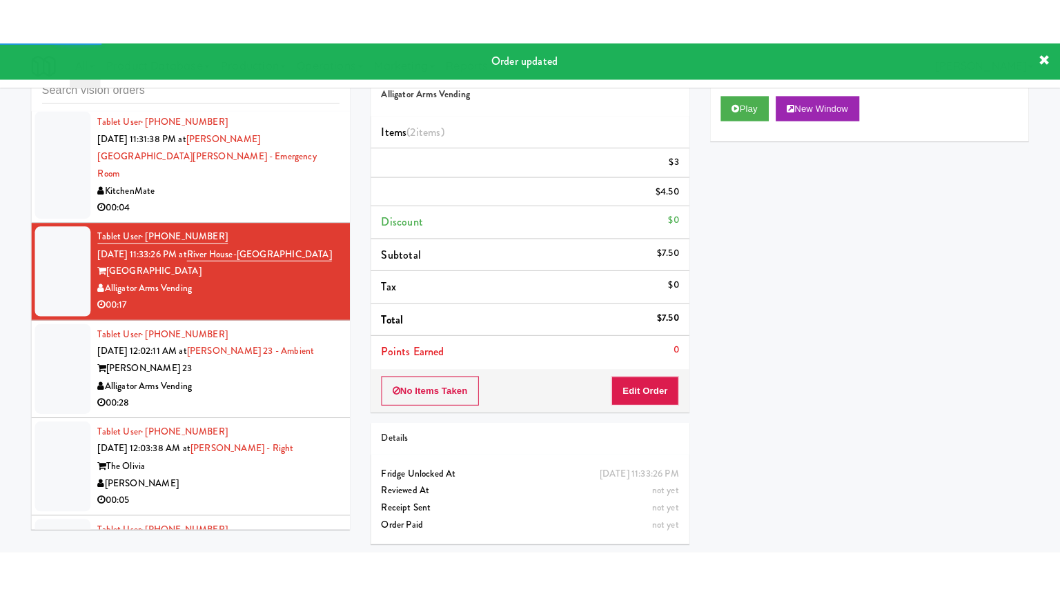
scroll to position [11816, 0]
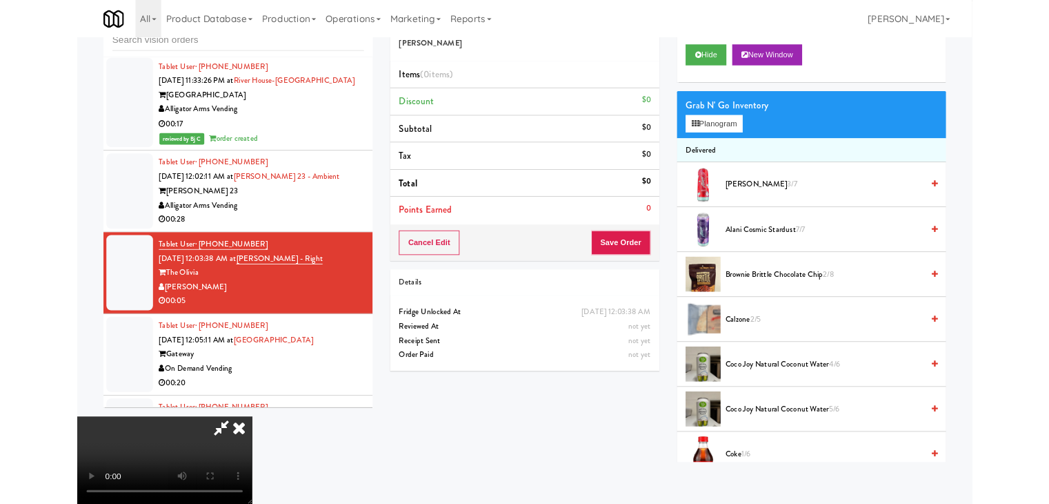
scroll to position [11748, 0]
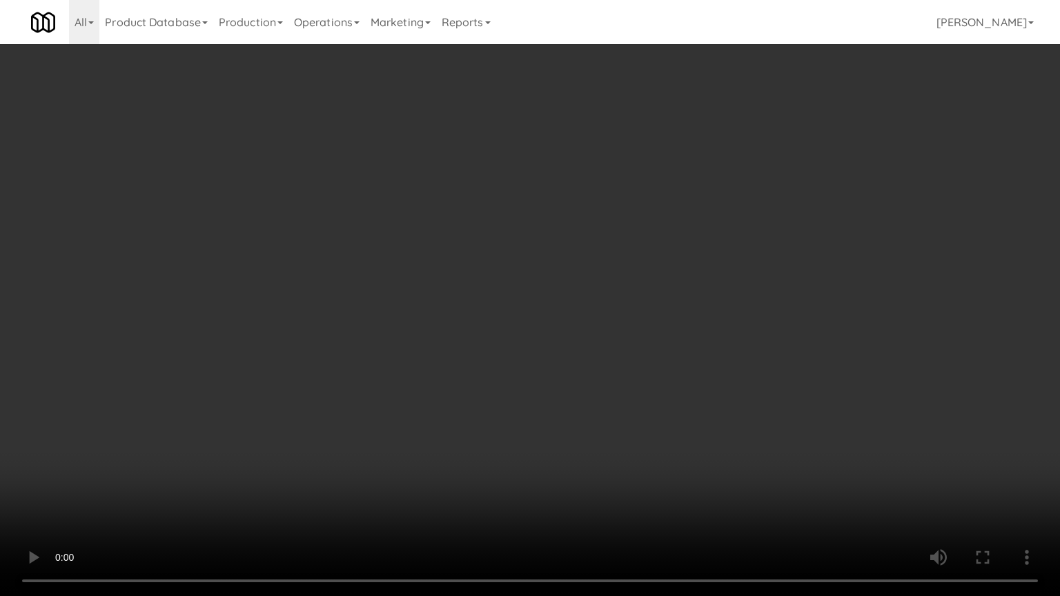
drag, startPoint x: 626, startPoint y: 404, endPoint x: 682, endPoint y: 256, distance: 158.3
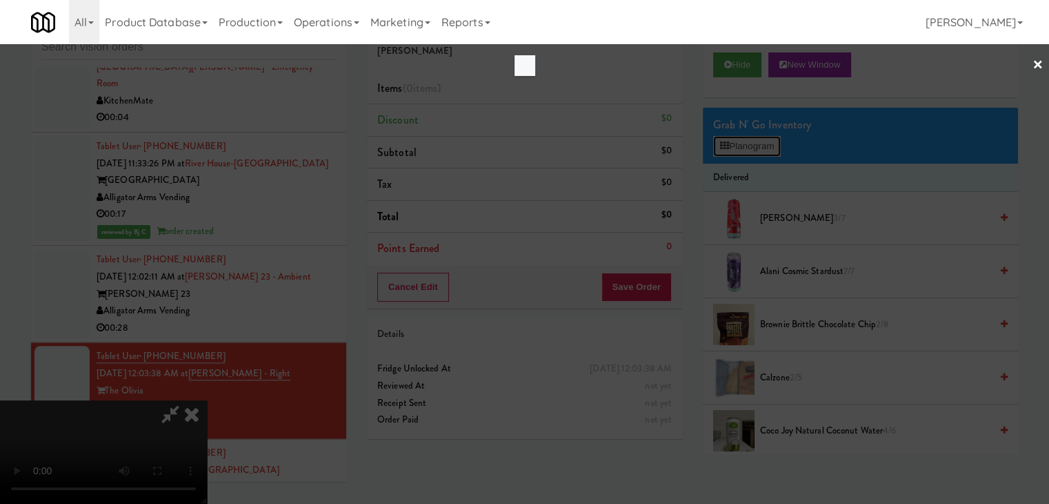
scroll to position [11748, 0]
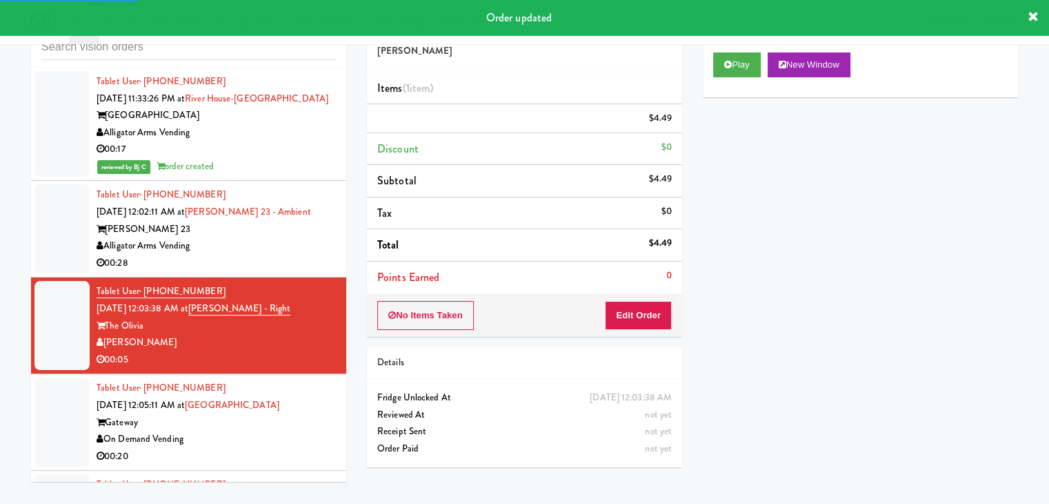
scroll to position [11954, 0]
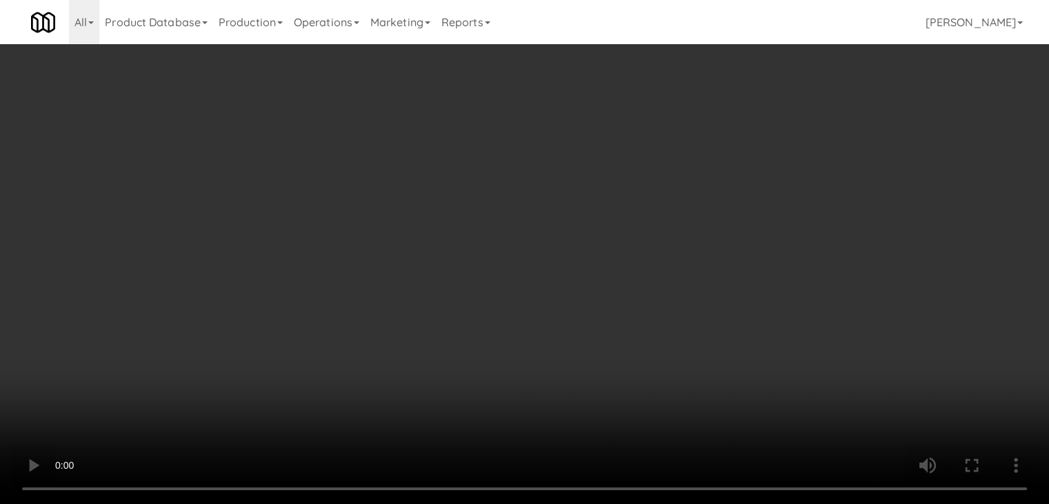
scroll to position [11886, 0]
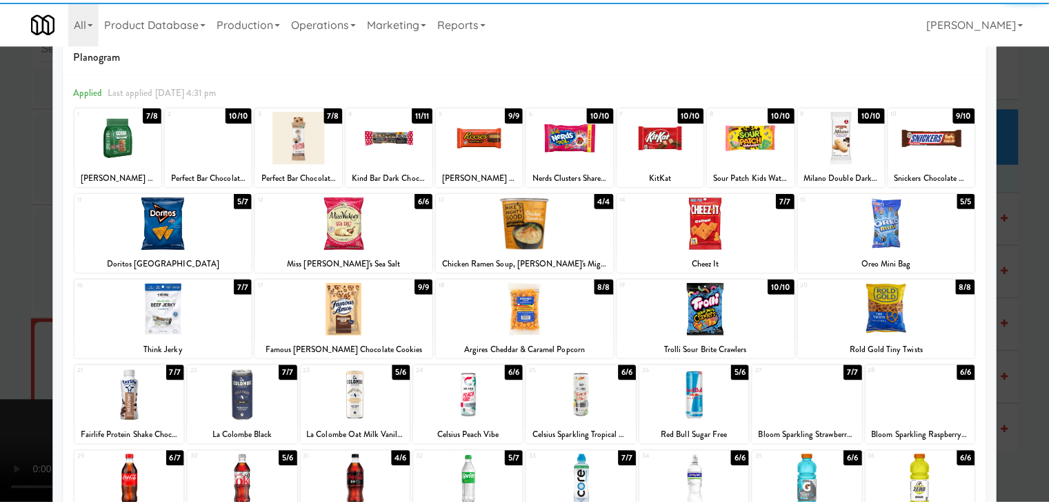
scroll to position [69, 0]
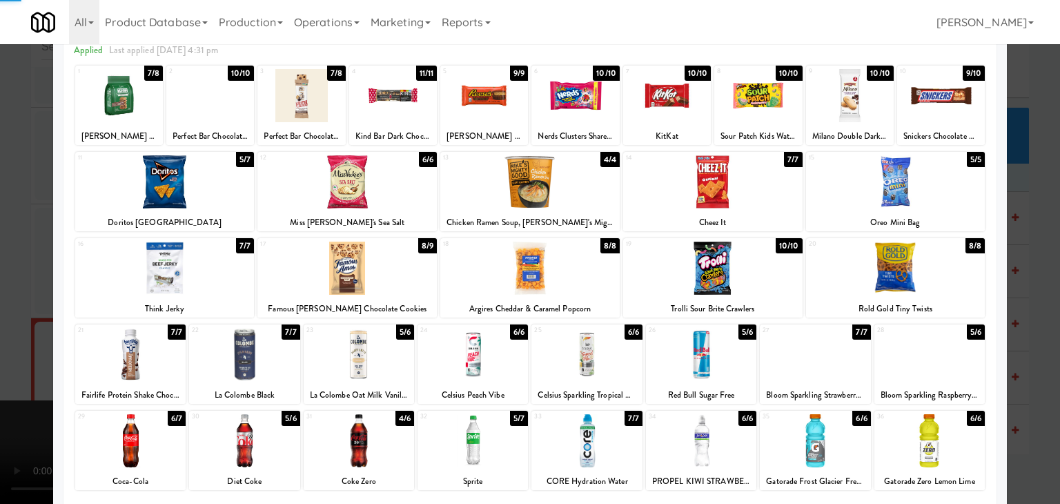
drag, startPoint x: 0, startPoint y: 286, endPoint x: 489, endPoint y: 315, distance: 490.0
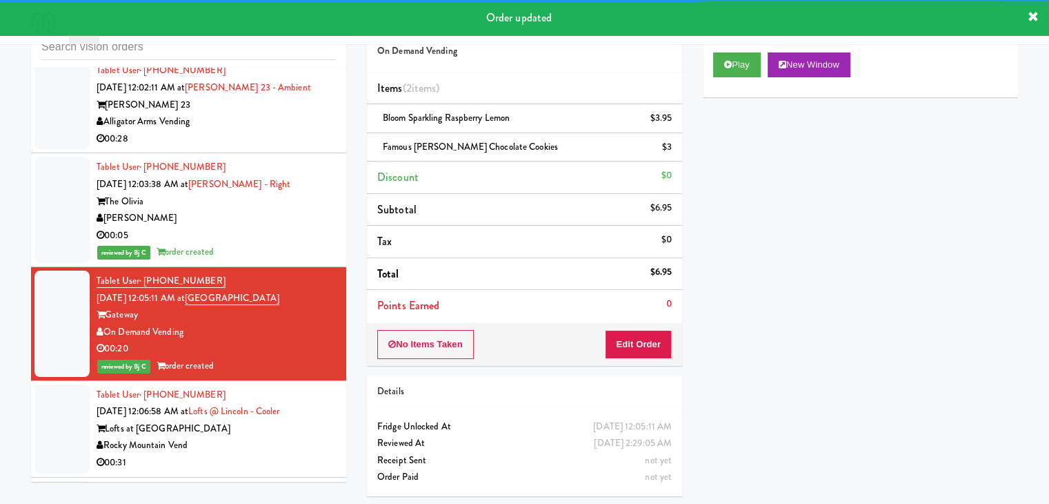
scroll to position [12092, 0]
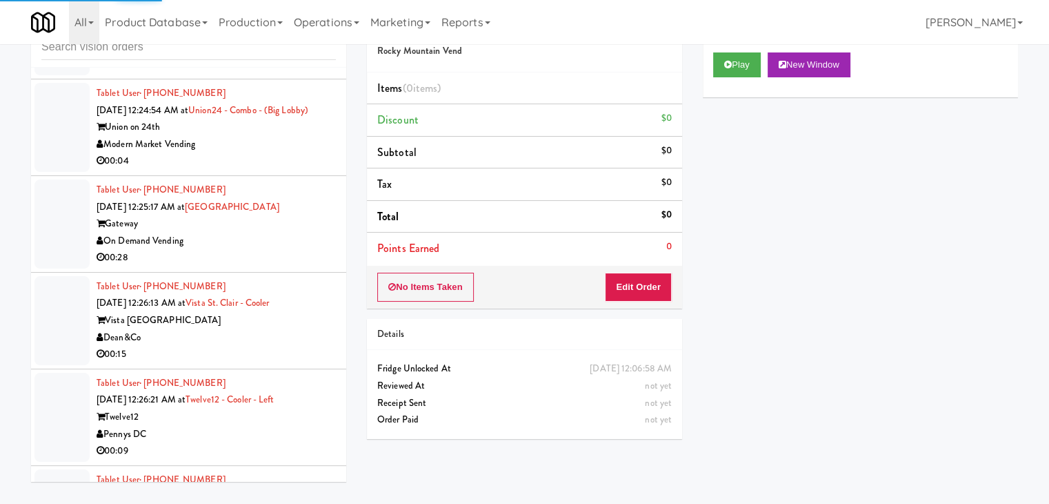
scroll to position [15185, 0]
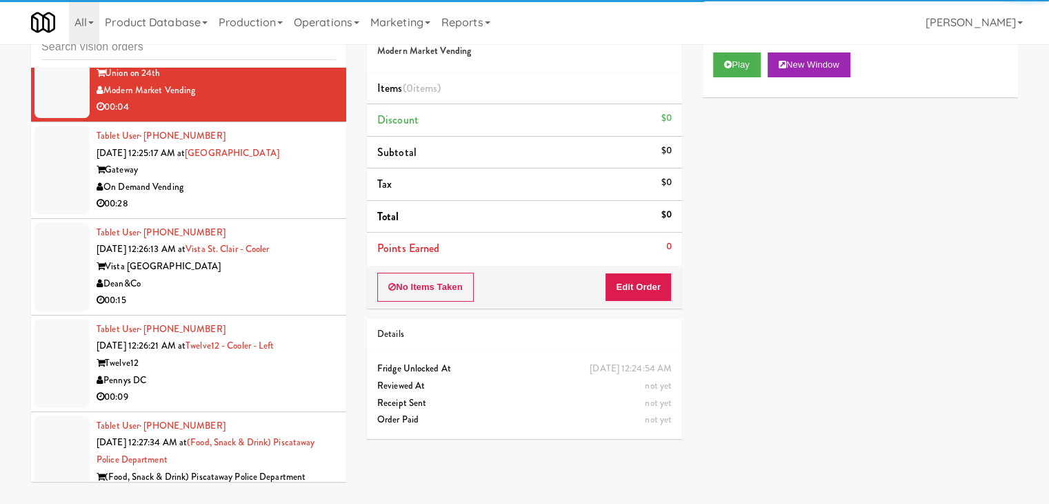
scroll to position [15599, 0]
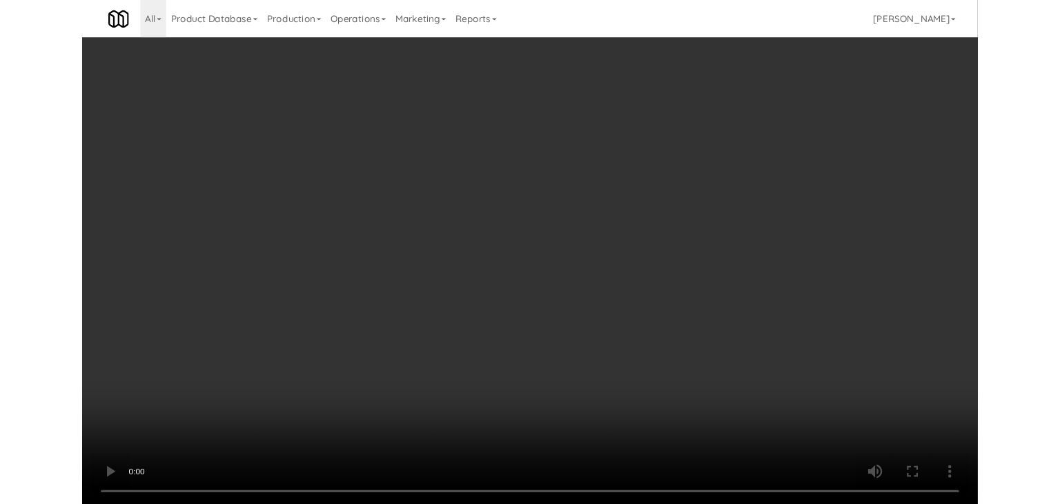
scroll to position [15599, 0]
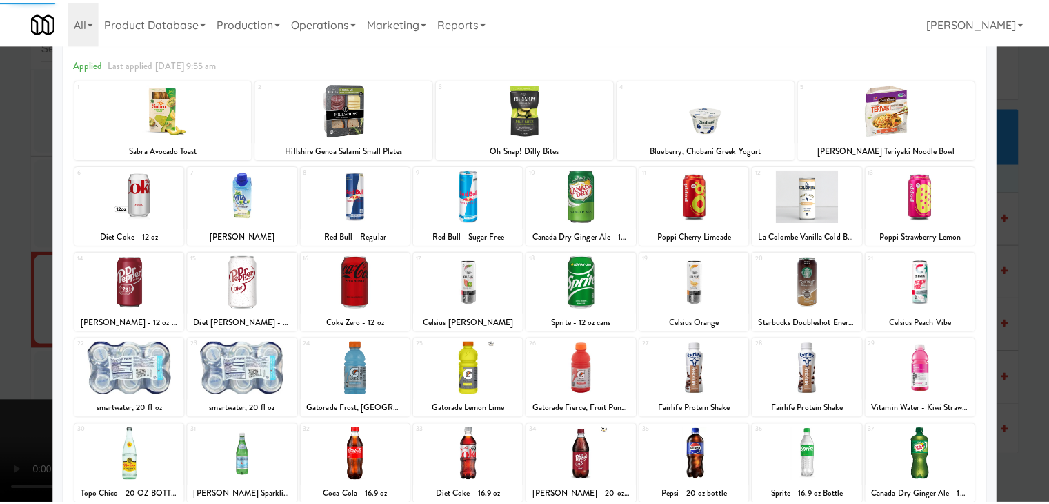
scroll to position [174, 0]
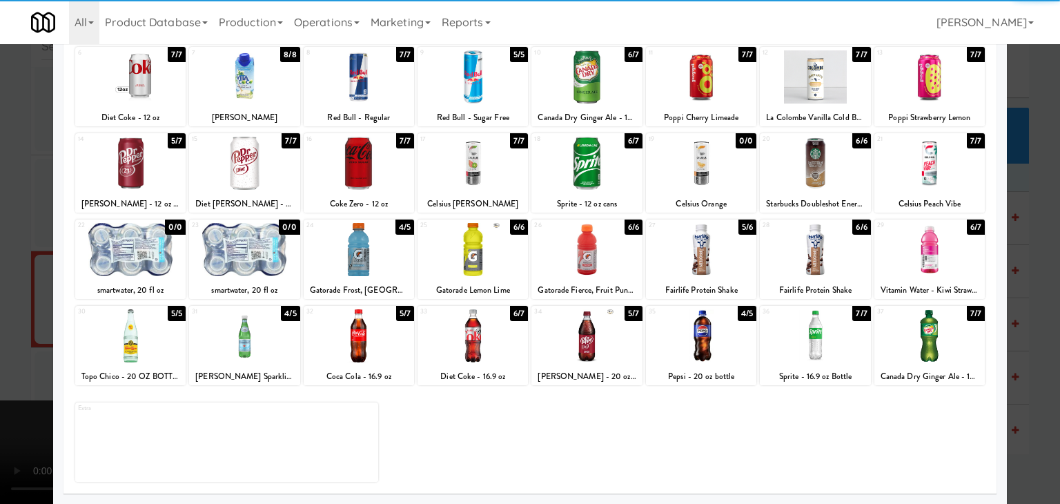
drag, startPoint x: 934, startPoint y: 346, endPoint x: 955, endPoint y: 351, distance: 21.3
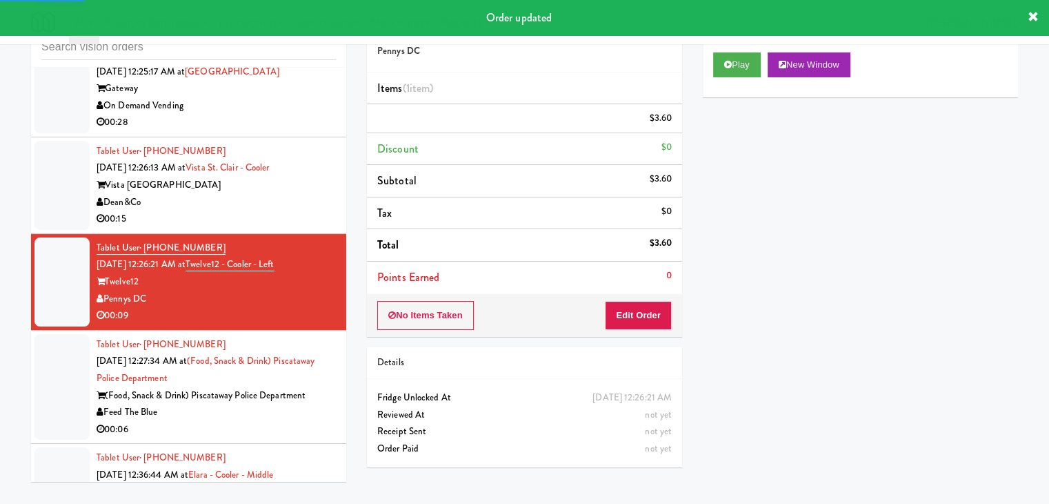
scroll to position [15668, 0]
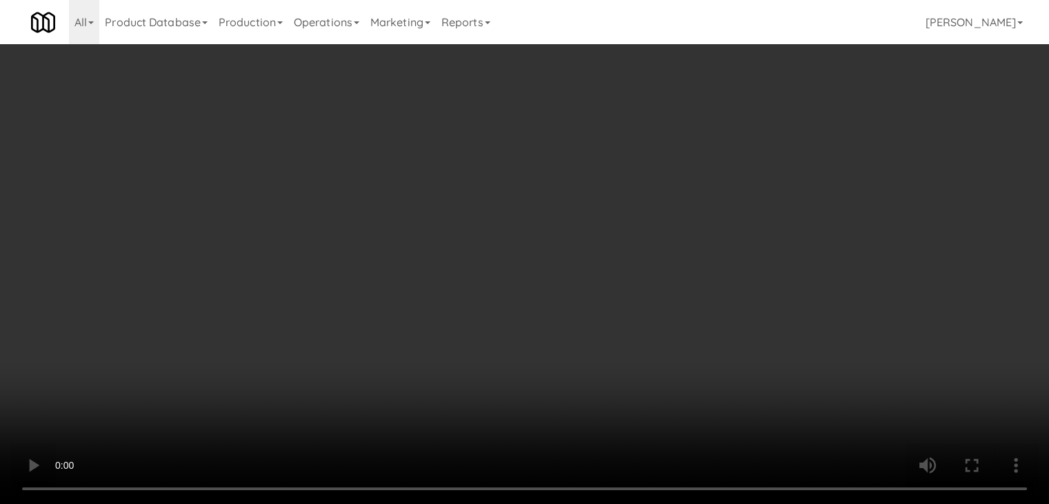
scroll to position [15582, 0]
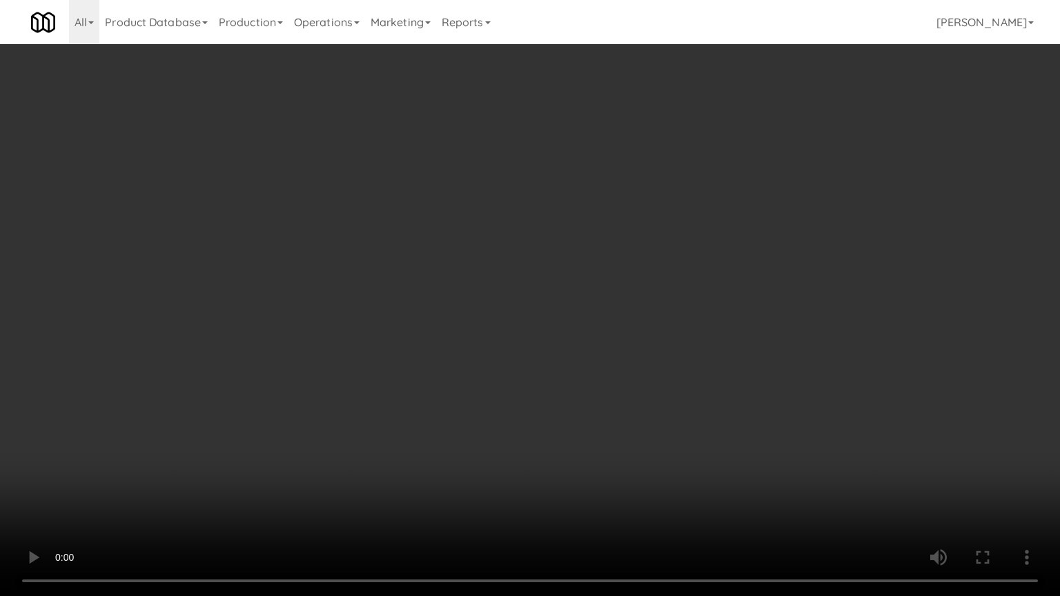
drag, startPoint x: 674, startPoint y: 356, endPoint x: 766, endPoint y: 151, distance: 224.8
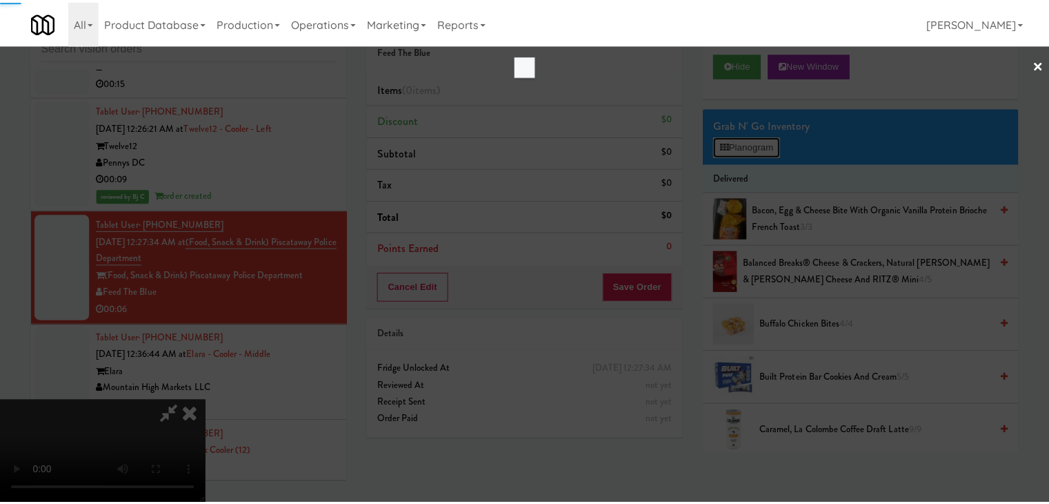
scroll to position [15582, 0]
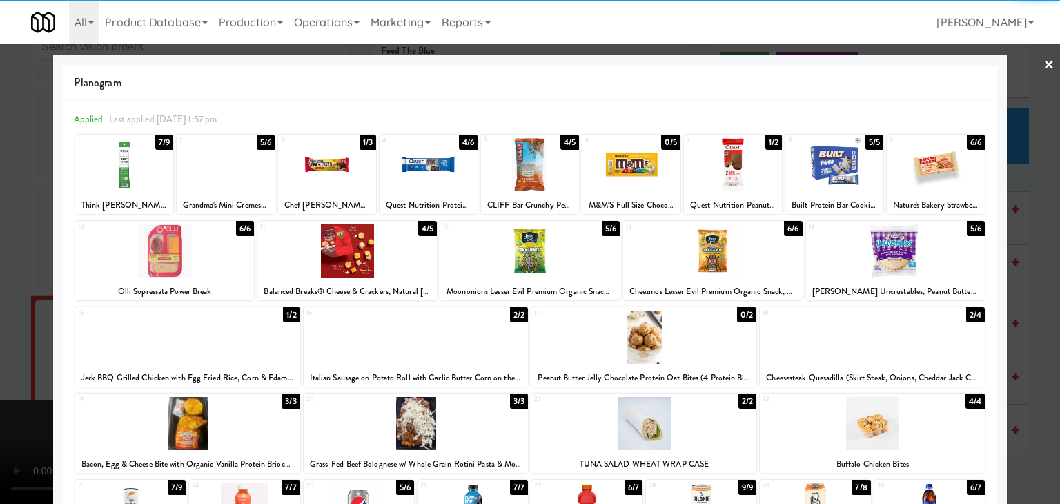
drag, startPoint x: 918, startPoint y: 252, endPoint x: 986, endPoint y: 261, distance: 69.7
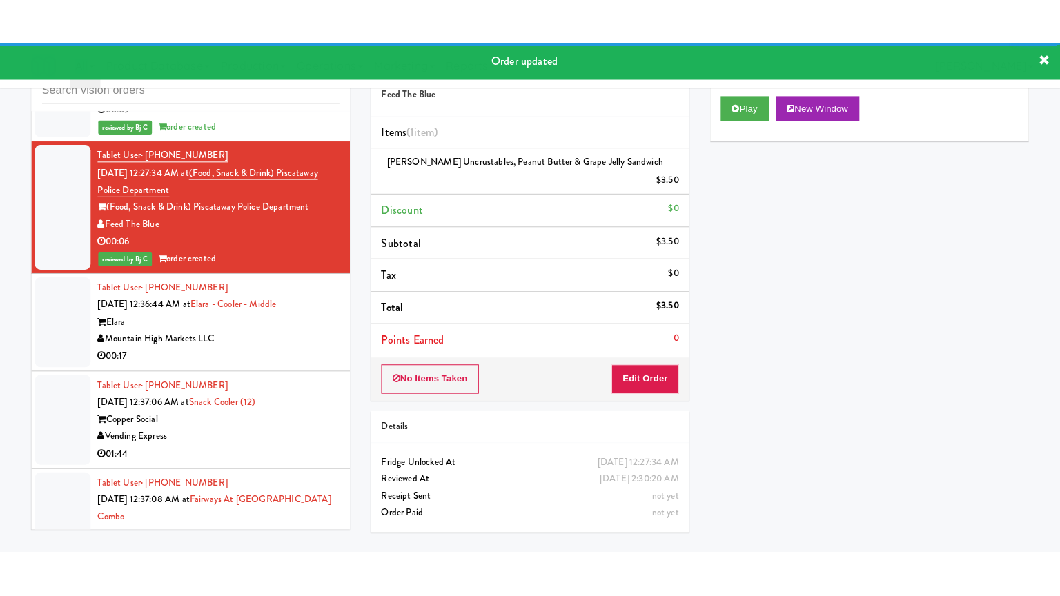
scroll to position [15875, 0]
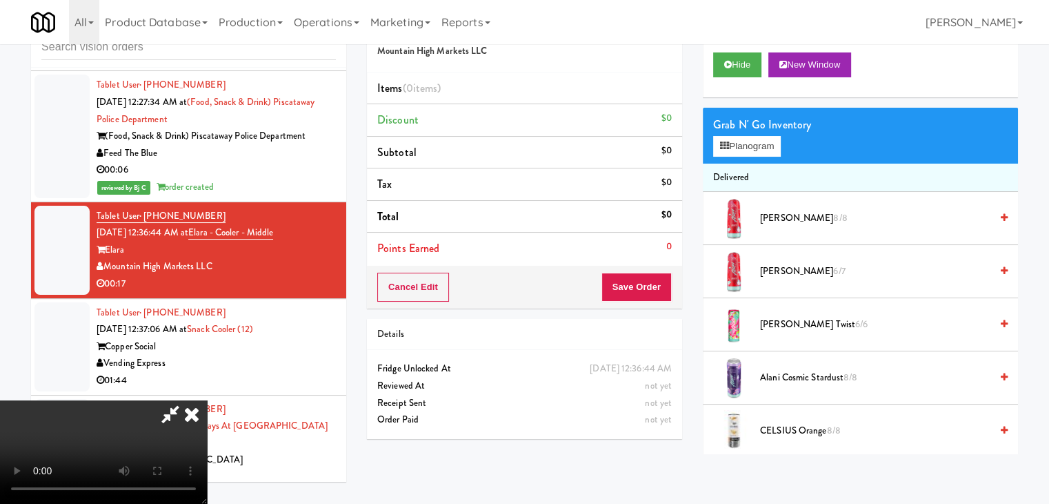
scroll to position [15790, 0]
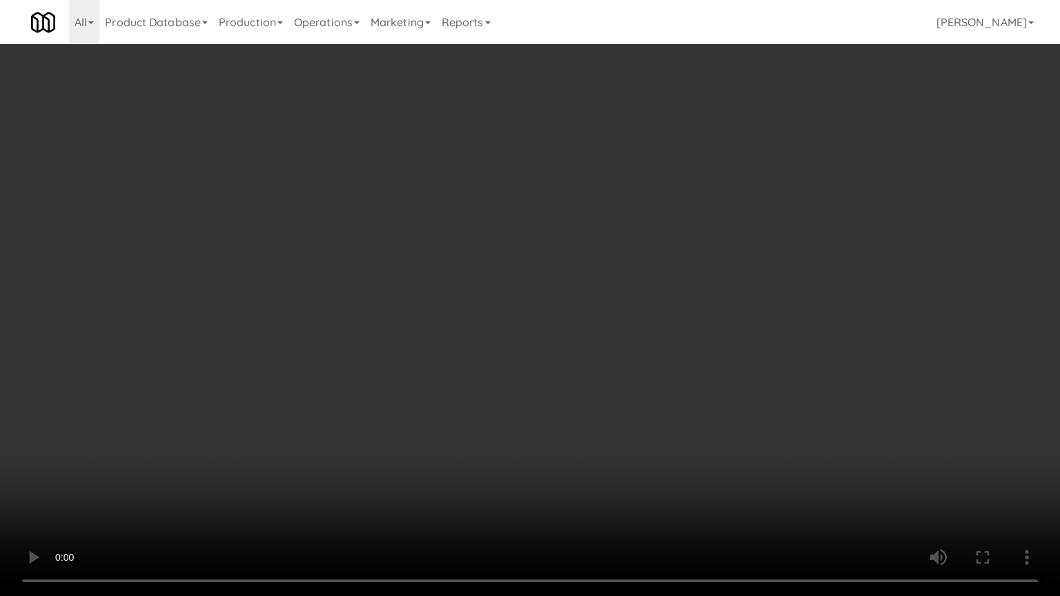
drag, startPoint x: 633, startPoint y: 401, endPoint x: 642, endPoint y: 400, distance: 9.1
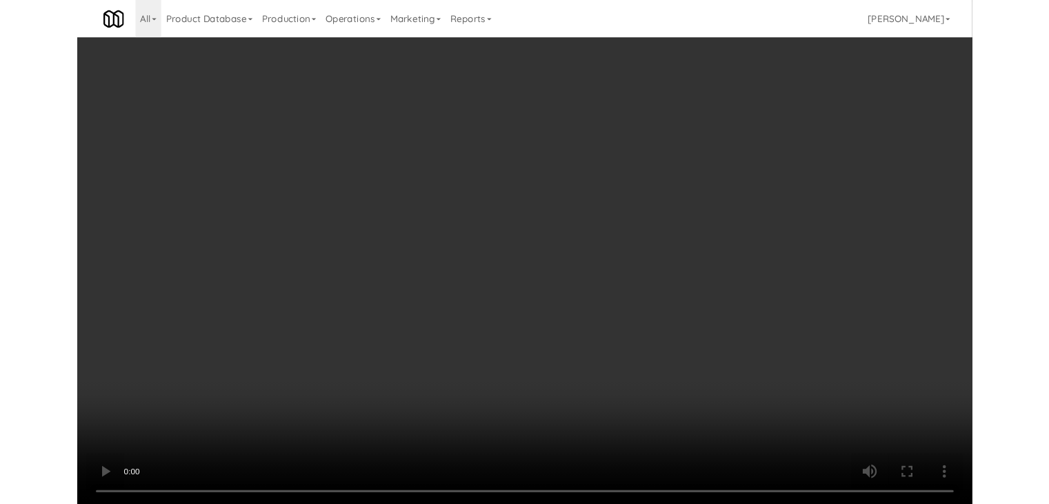
scroll to position [15875, 0]
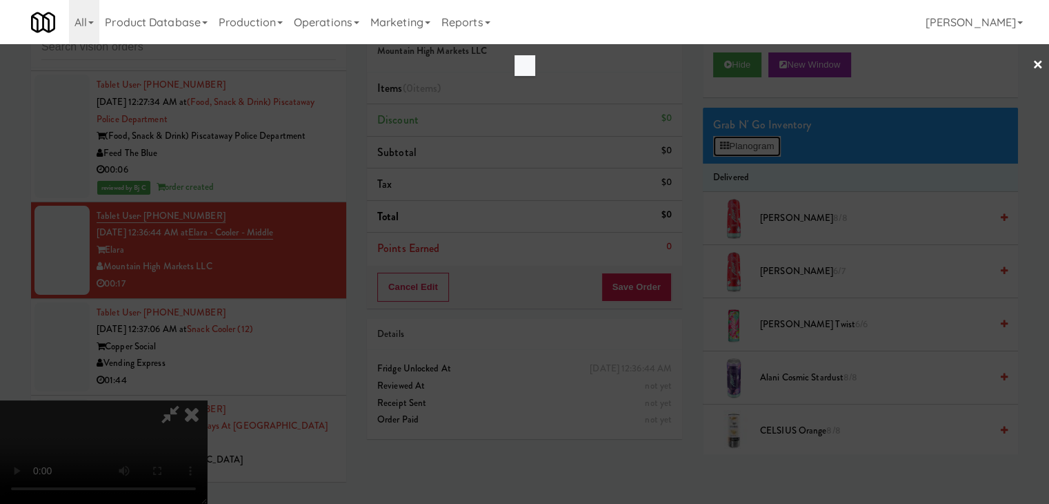
scroll to position [15790, 0]
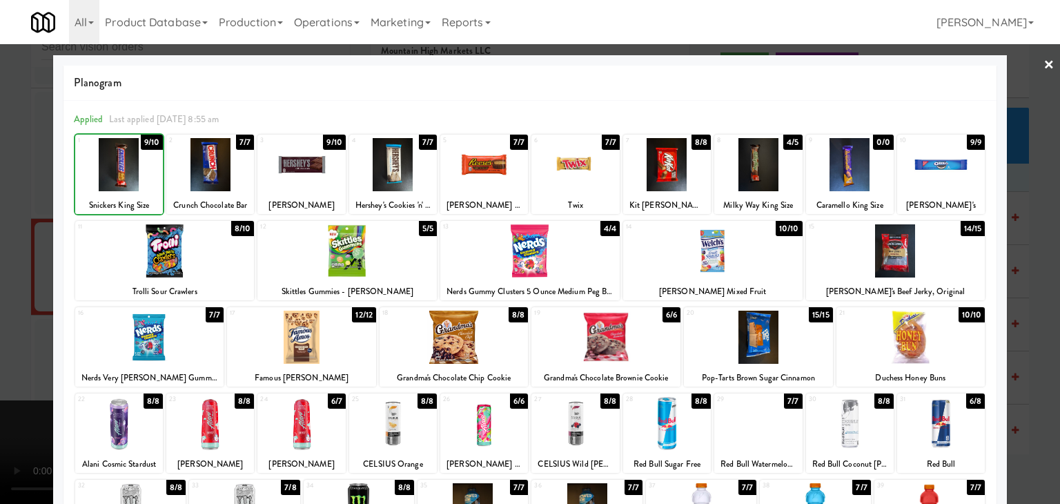
drag, startPoint x: 0, startPoint y: 175, endPoint x: 698, endPoint y: 307, distance: 710.6
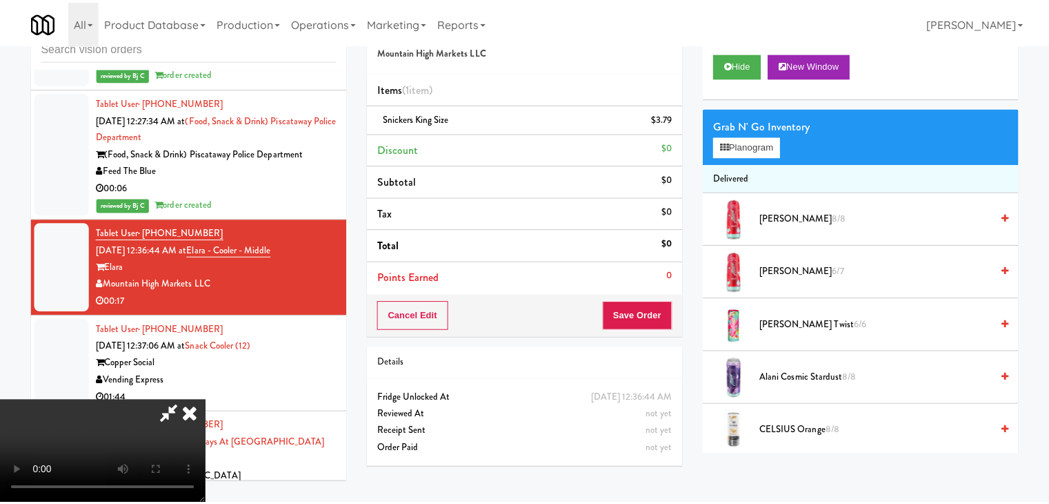
scroll to position [15875, 0]
